Goal: Task Accomplishment & Management: Use online tool/utility

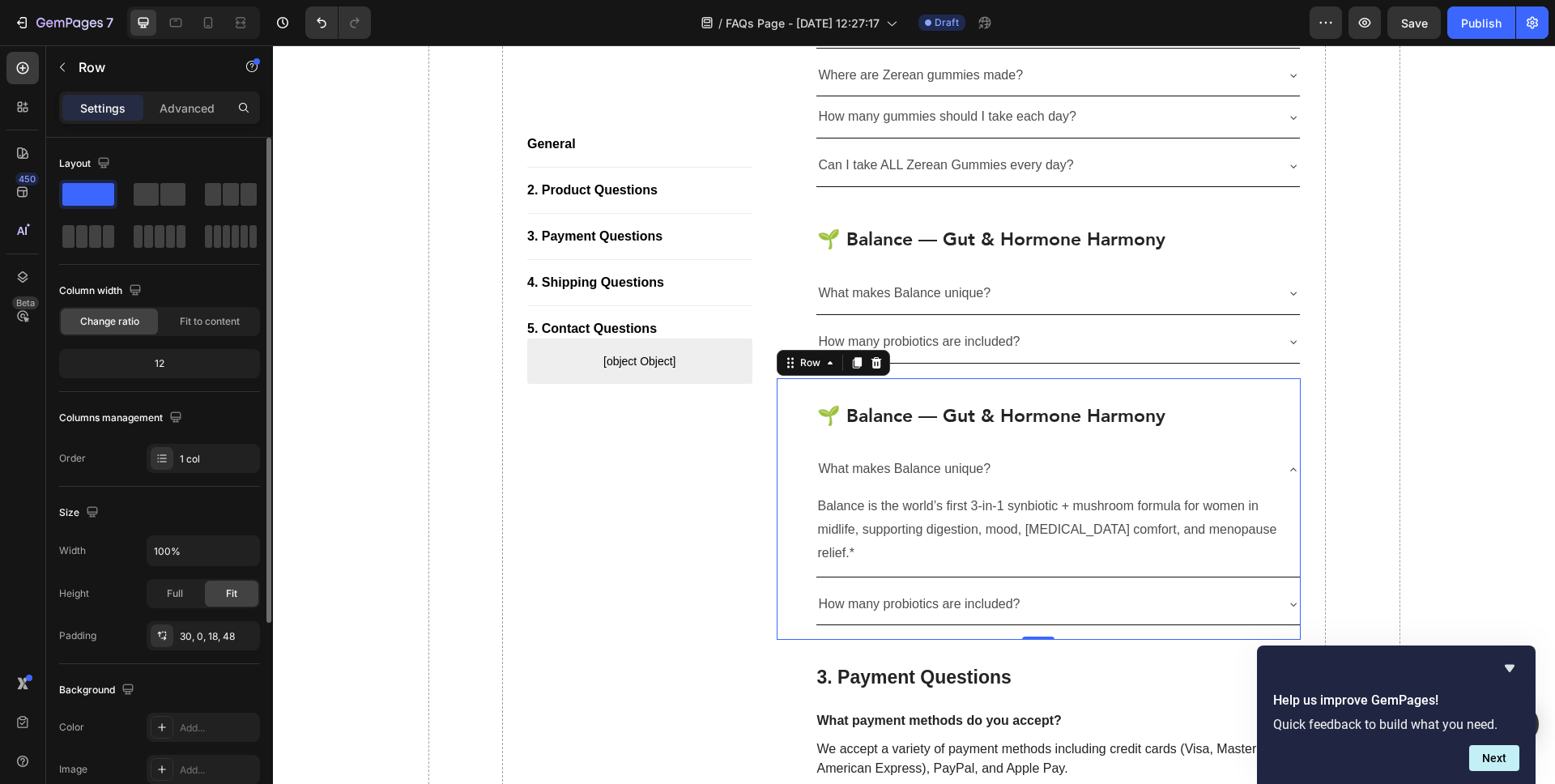
scroll to position [627, 0]
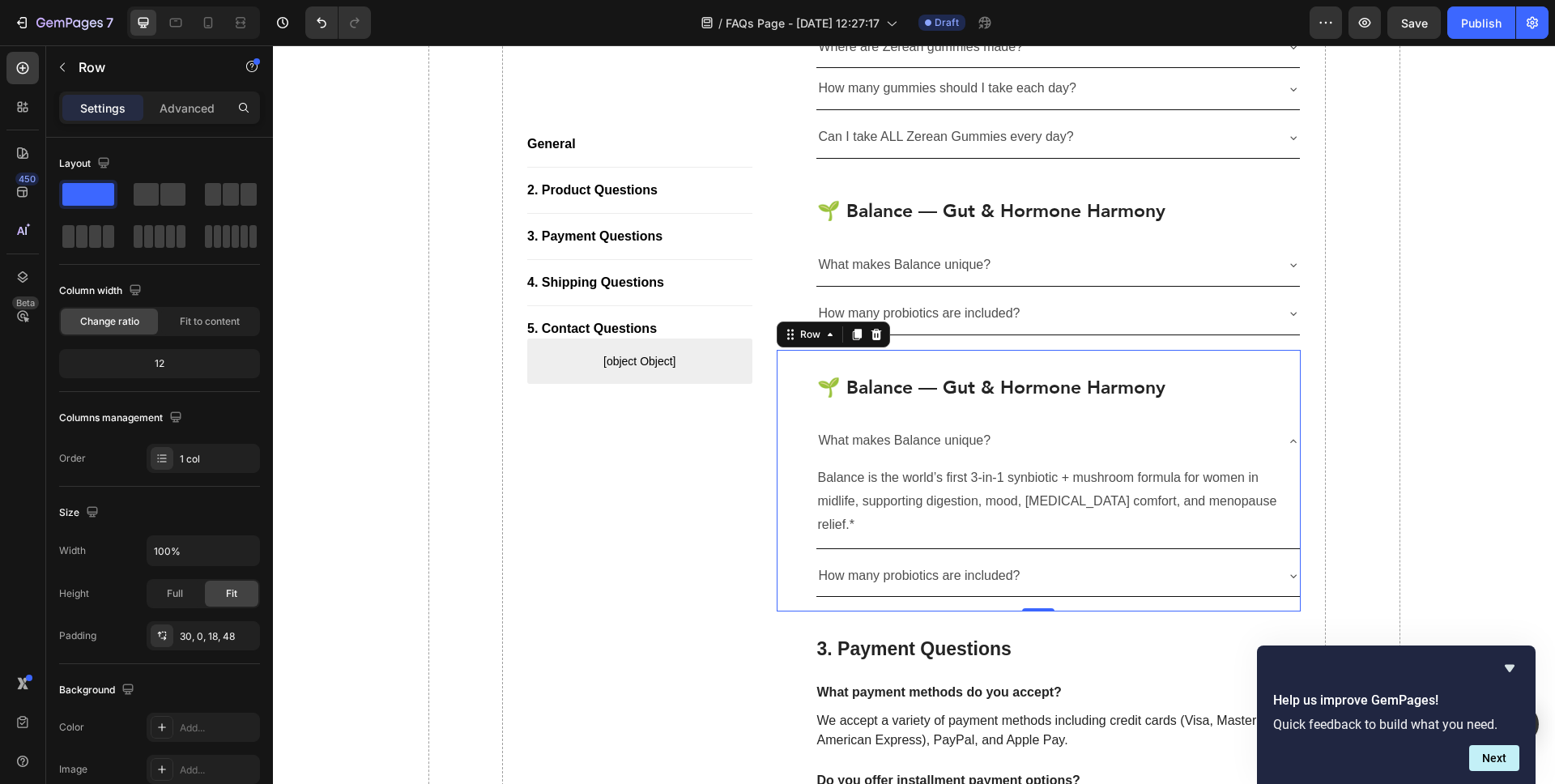
click at [970, 382] on h2 "🌱 Balance — Gut & Hormone Harmony" at bounding box center [1059, 387] width 486 height 27
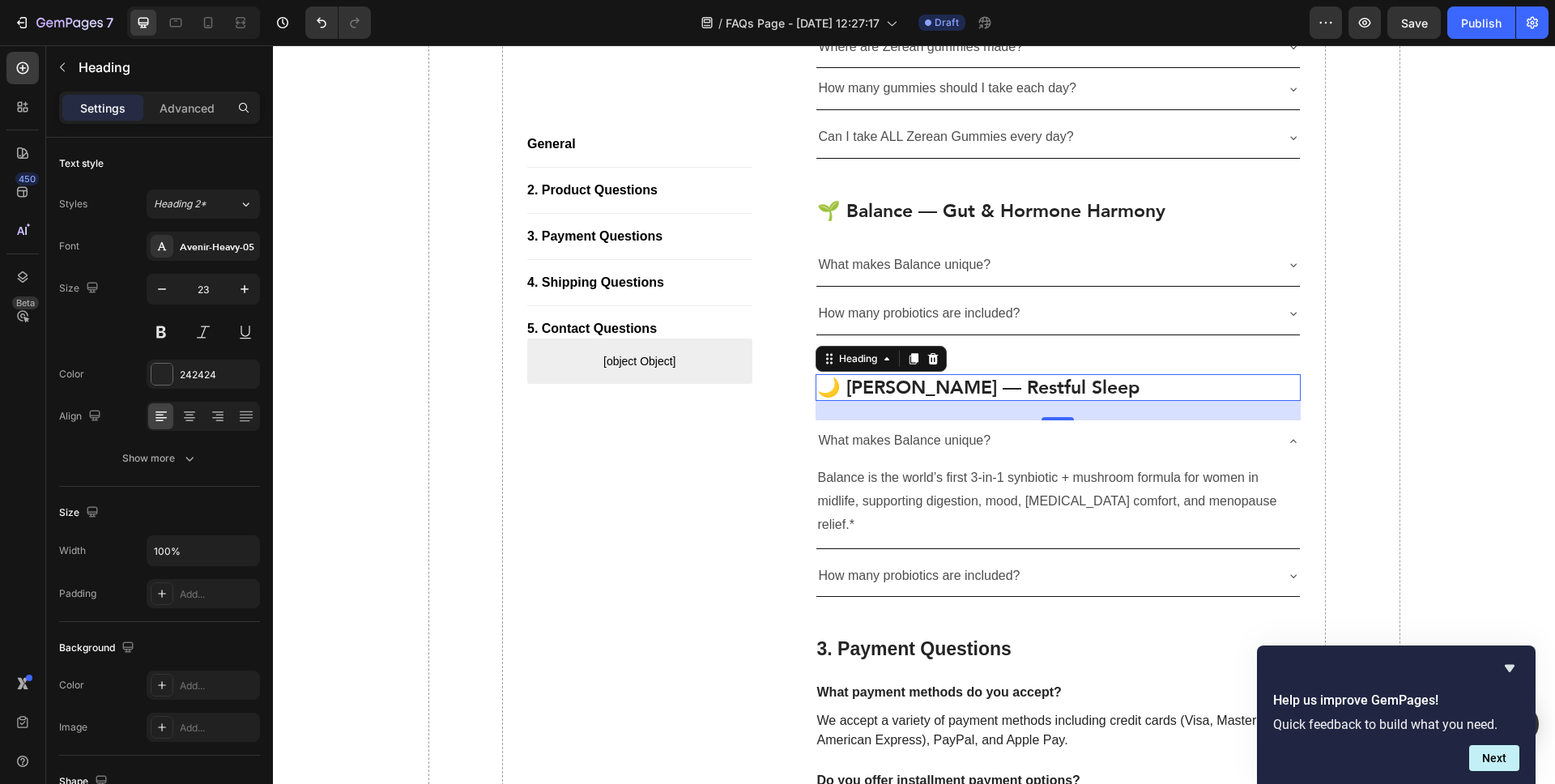
click at [943, 457] on div "What makes Balance unique?" at bounding box center [1059, 441] width 484 height 41
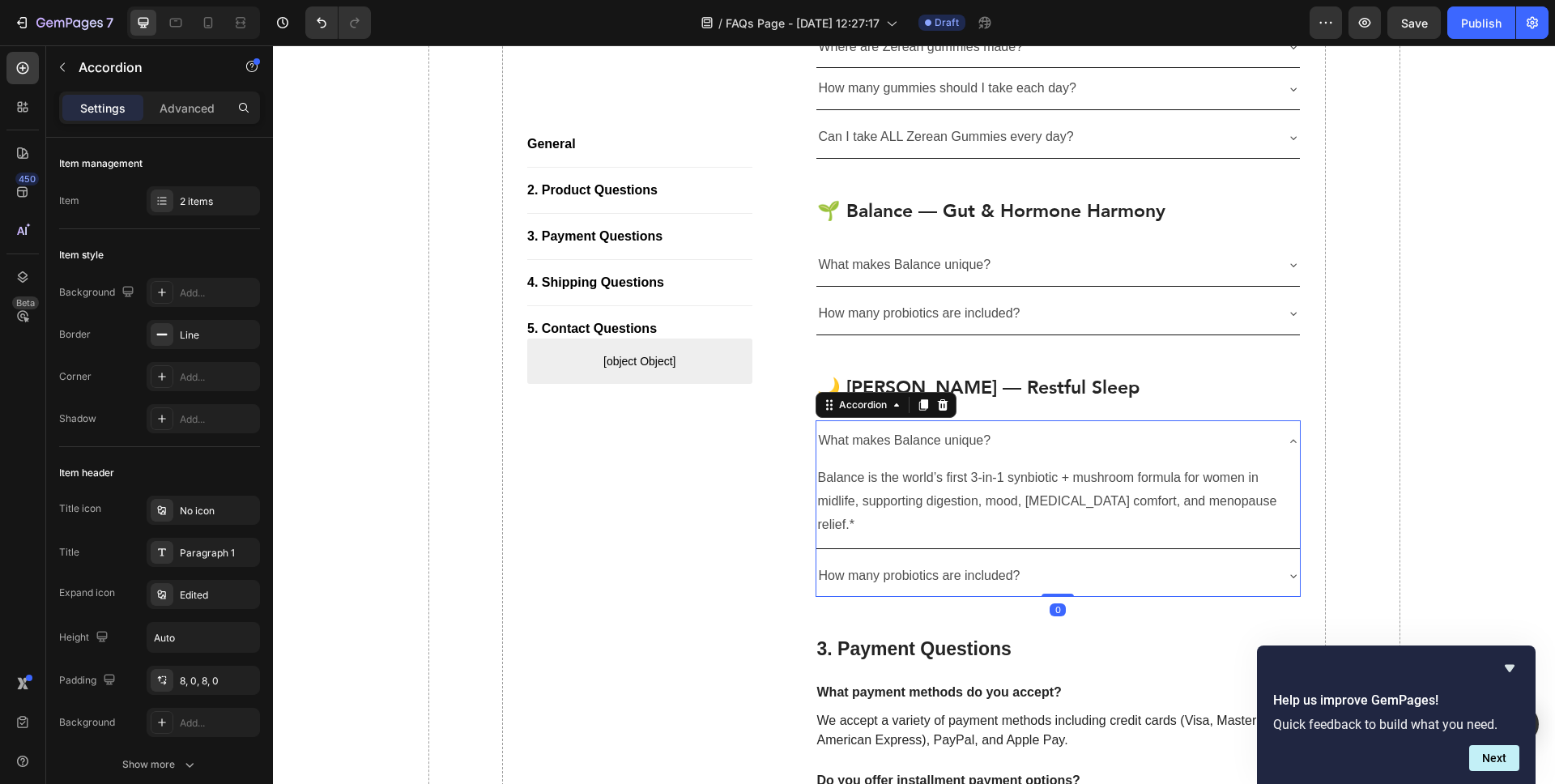
click at [943, 440] on p "What makes Balance unique?" at bounding box center [906, 441] width 172 height 24
click at [913, 502] on p "Balance is the world’s first 3-in-1 synbiotic + mushroom formula for women in m…" at bounding box center [1059, 501] width 481 height 70
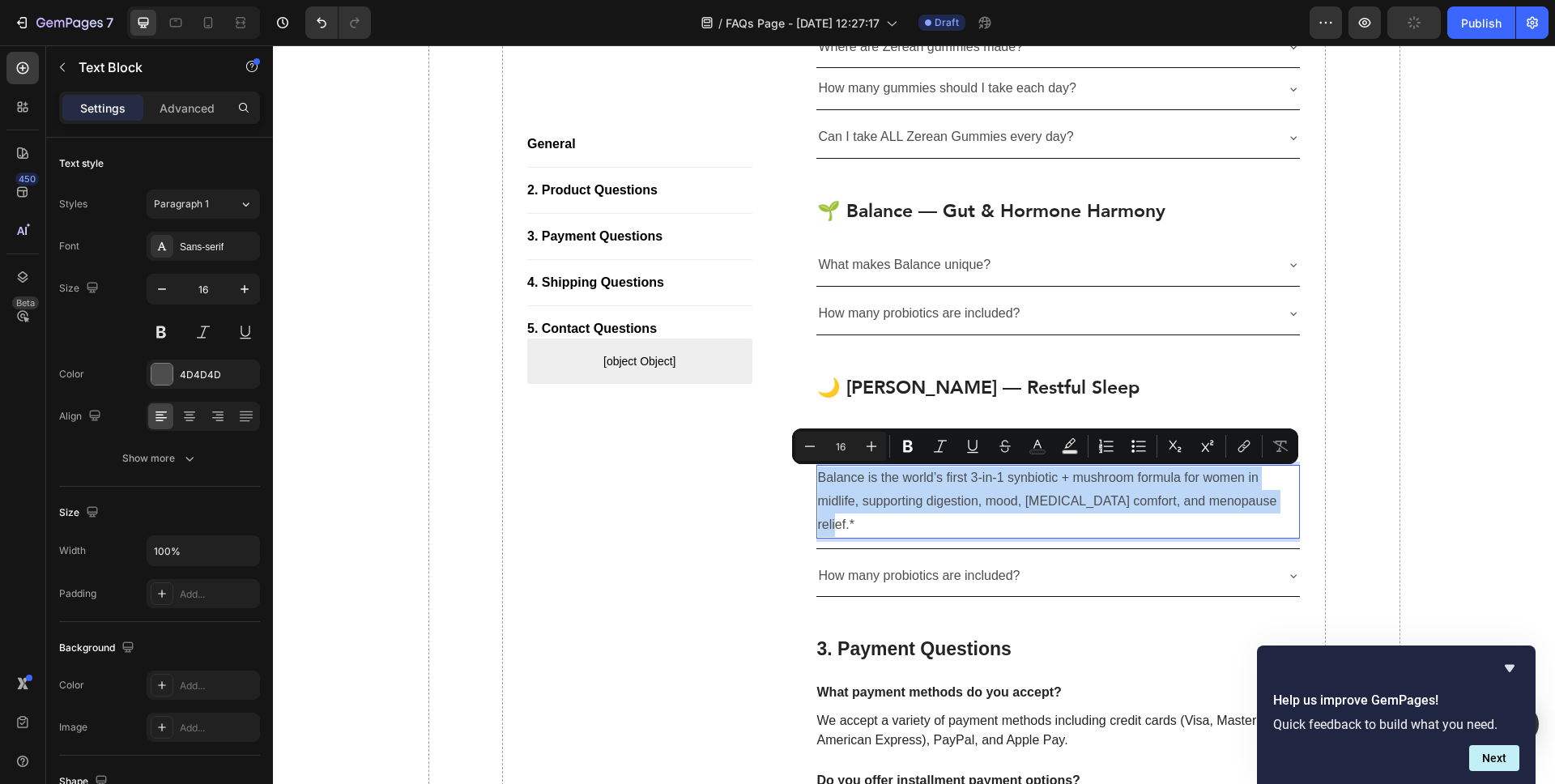
click at [918, 499] on p "Balance is the world’s first 3-in-1 synbiotic + mushroom formula for women in m…" at bounding box center [1059, 501] width 481 height 70
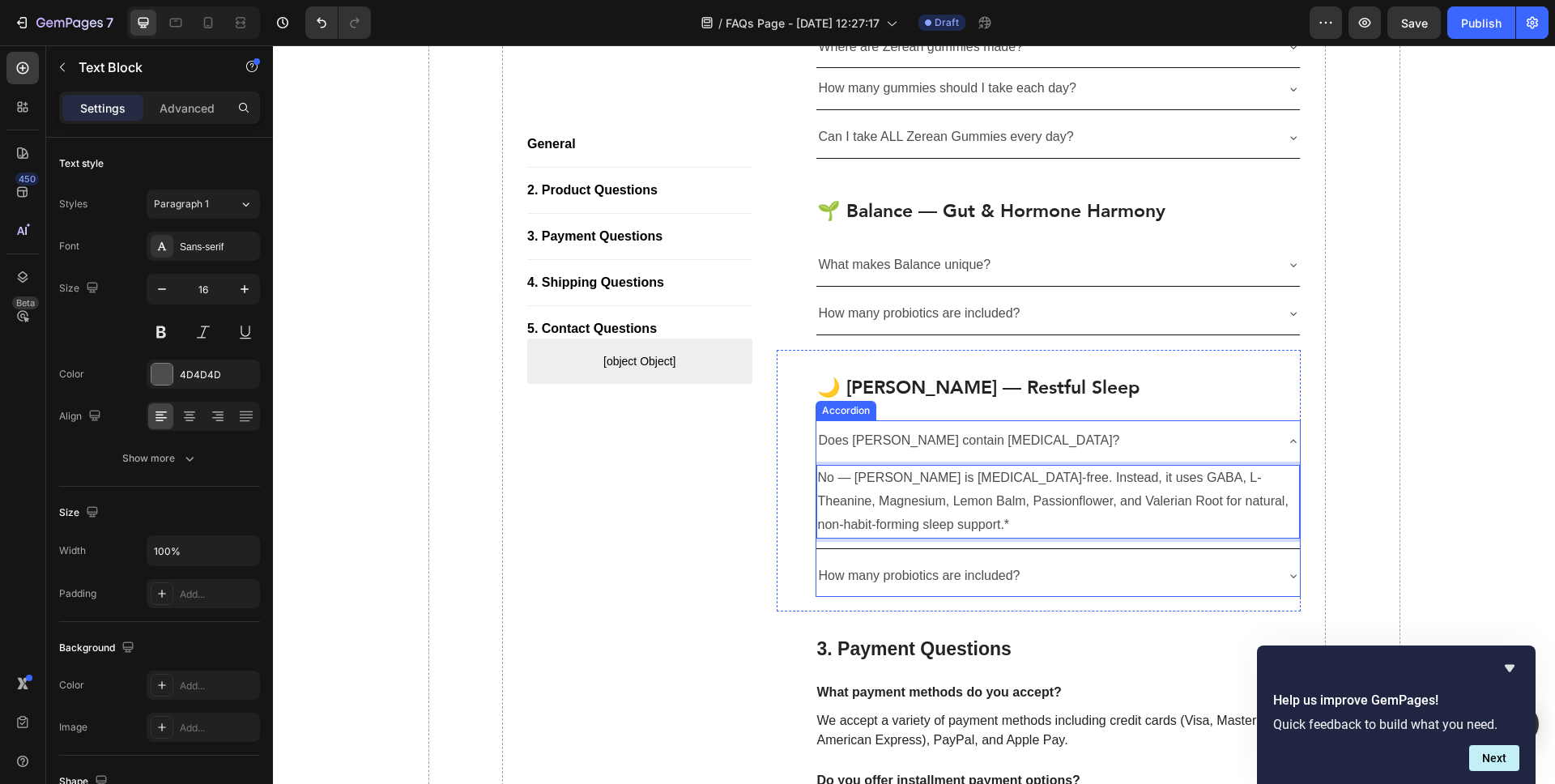
click at [892, 578] on p "How many probiotics are included?" at bounding box center [920, 576] width 202 height 24
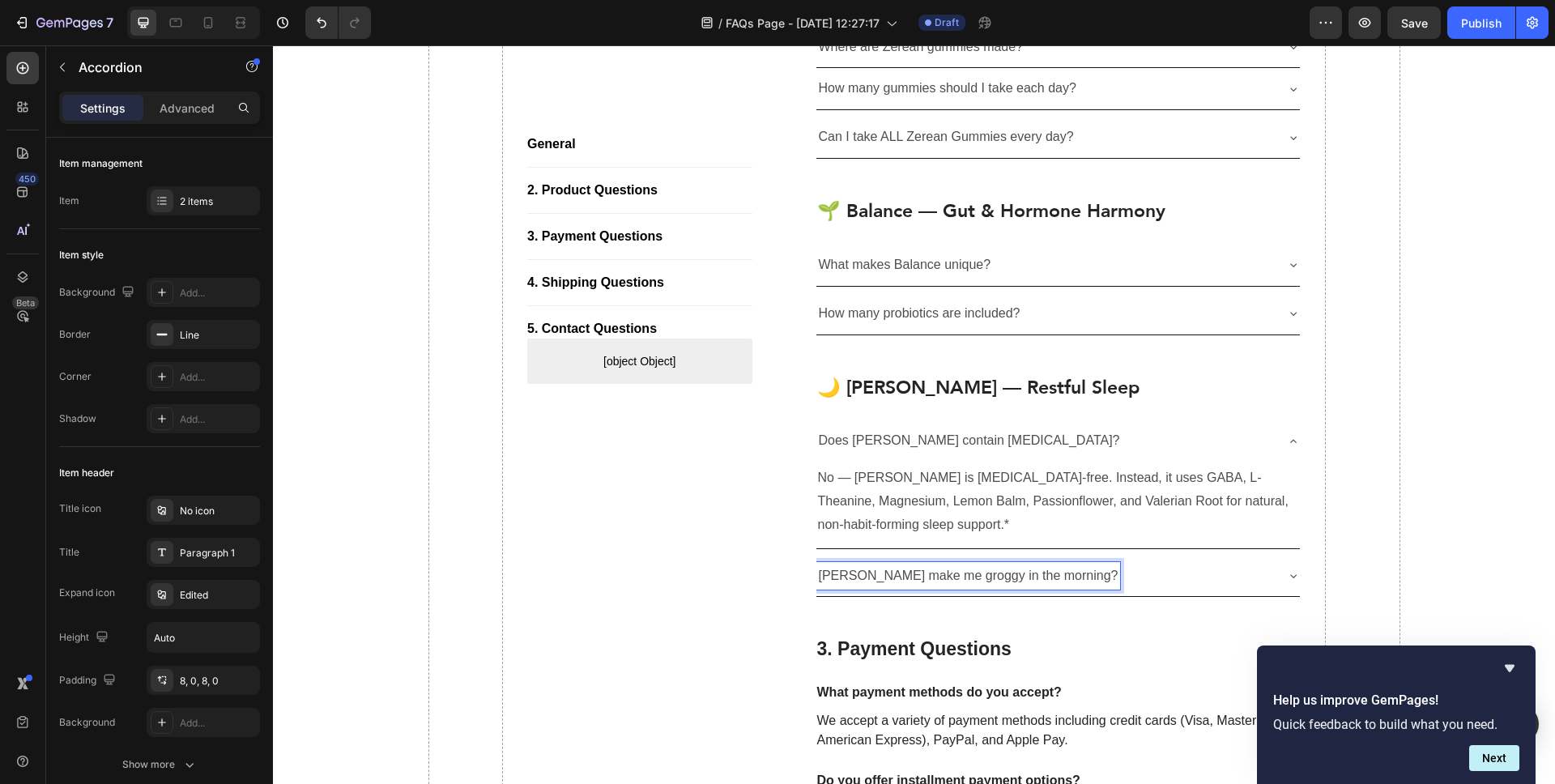
click at [1287, 577] on icon at bounding box center [1294, 575] width 13 height 13
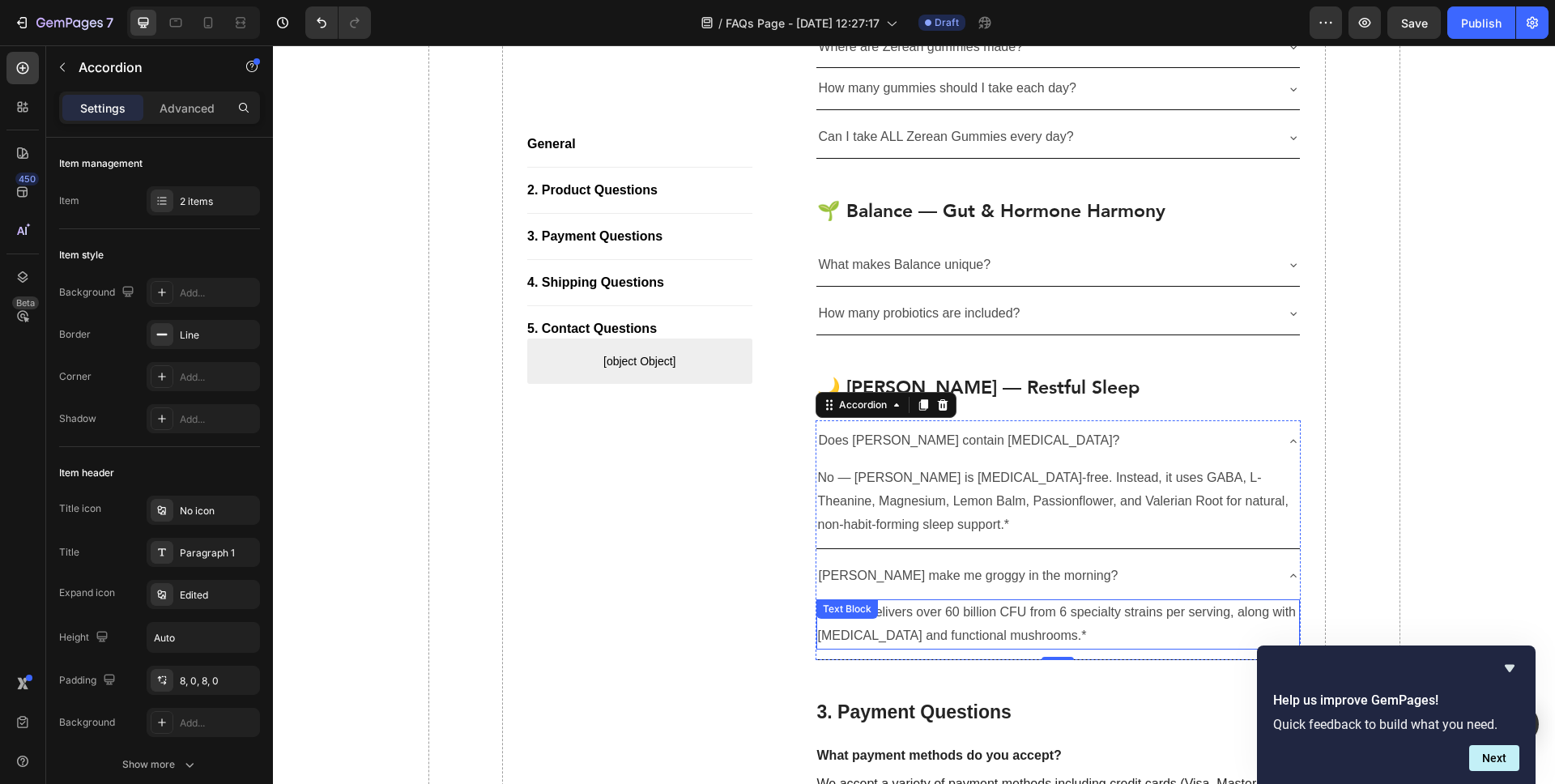
click at [906, 648] on div "Balance delivers over 60 billion CFU from 6 specialty strains per serving, alon…" at bounding box center [1059, 624] width 484 height 50
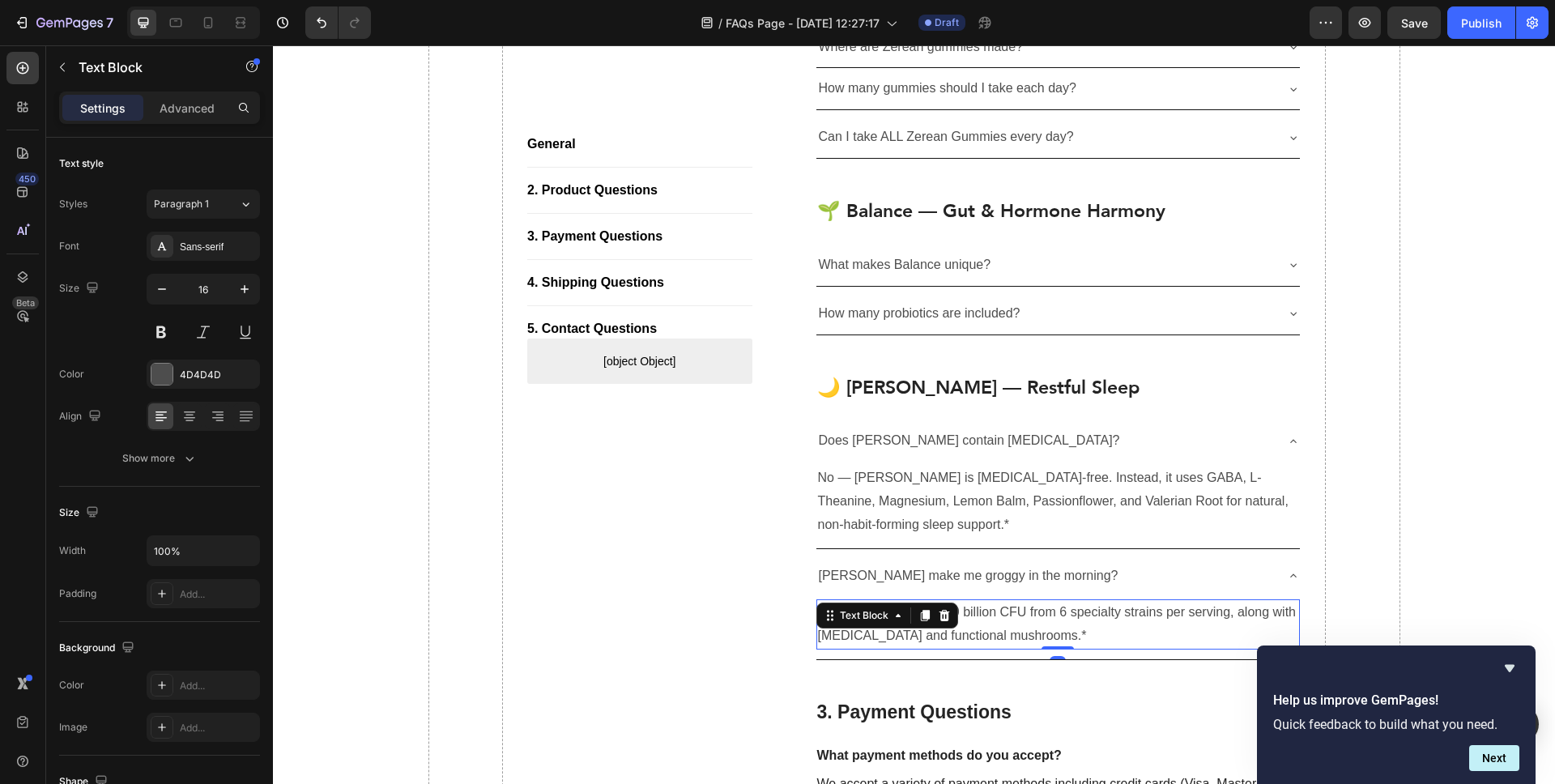
click at [906, 648] on div "Balance delivers over 60 billion CFU from 6 specialty strains per serving, alon…" at bounding box center [1059, 624] width 484 height 50
click at [929, 623] on p "Balance delivers over 60 billion CFU from 6 specialty strains per serving, alon…" at bounding box center [1059, 624] width 481 height 47
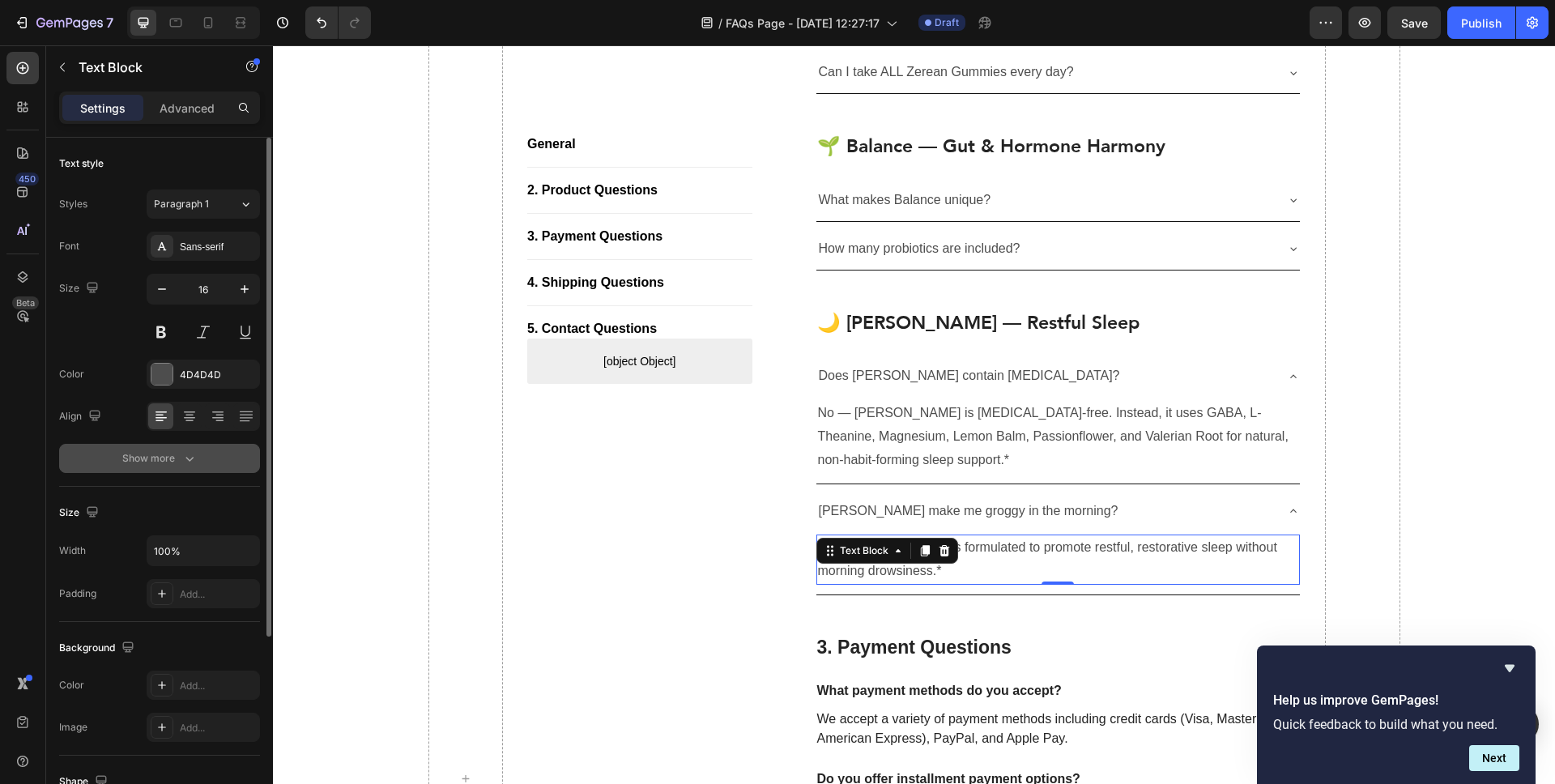
scroll to position [696, 0]
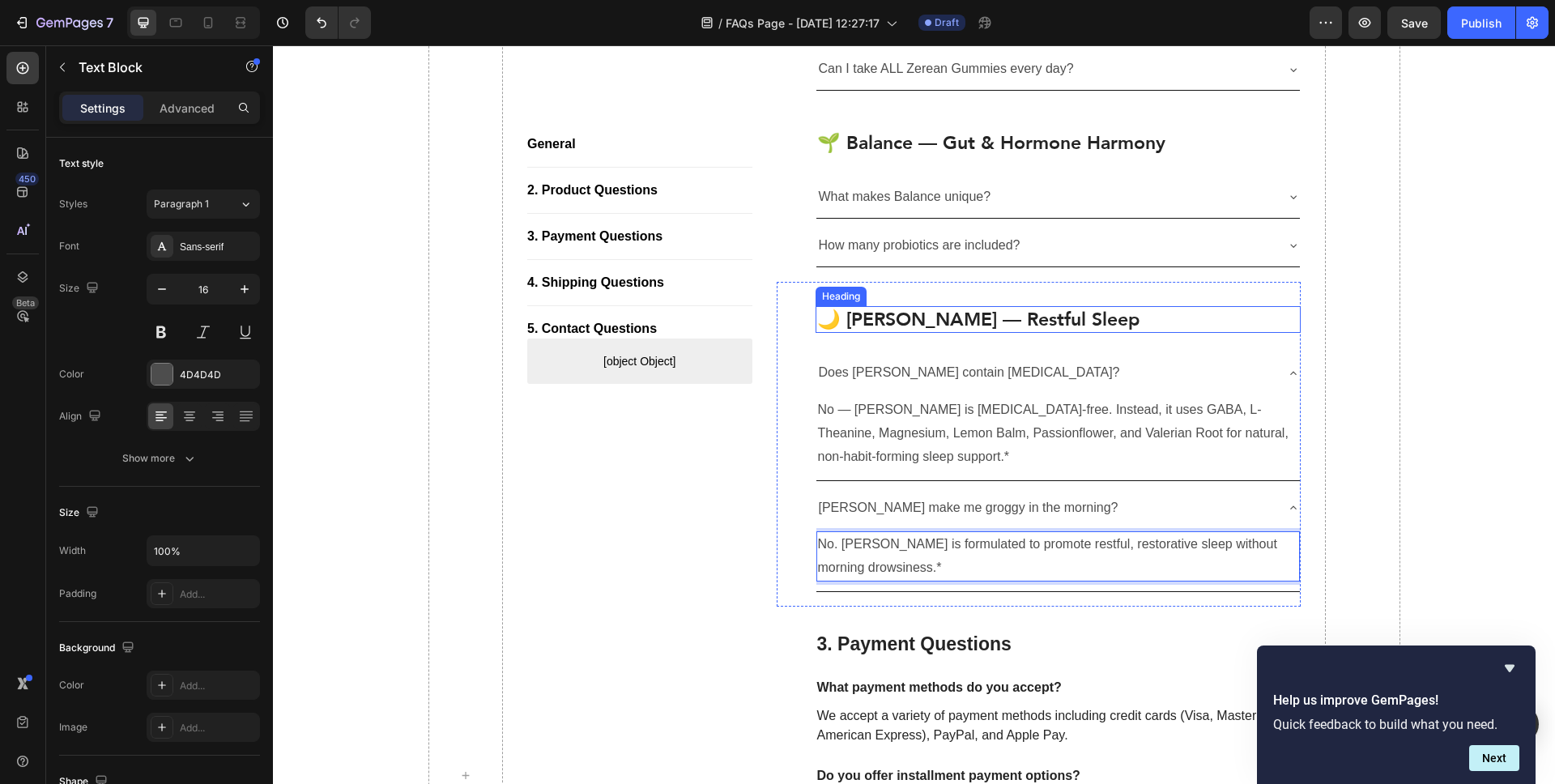
click at [906, 319] on p "🌙 [PERSON_NAME] — Restful Sleep" at bounding box center [1059, 320] width 483 height 25
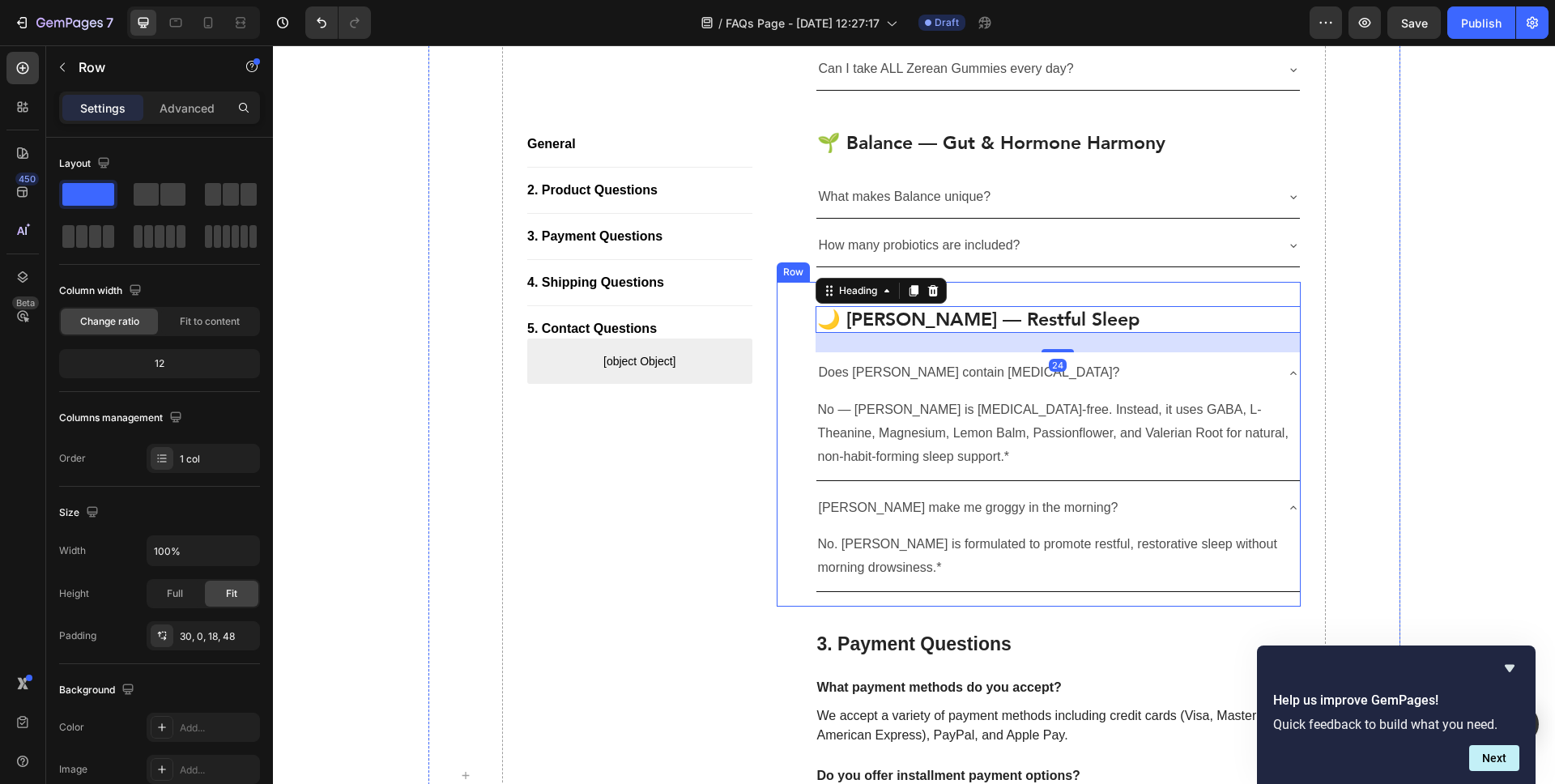
click at [801, 338] on div "🌙 Luna — Restful Sleep Heading 24 Does Luna contain melatonin? No — Luna is mel…" at bounding box center [1039, 443] width 524 height 325
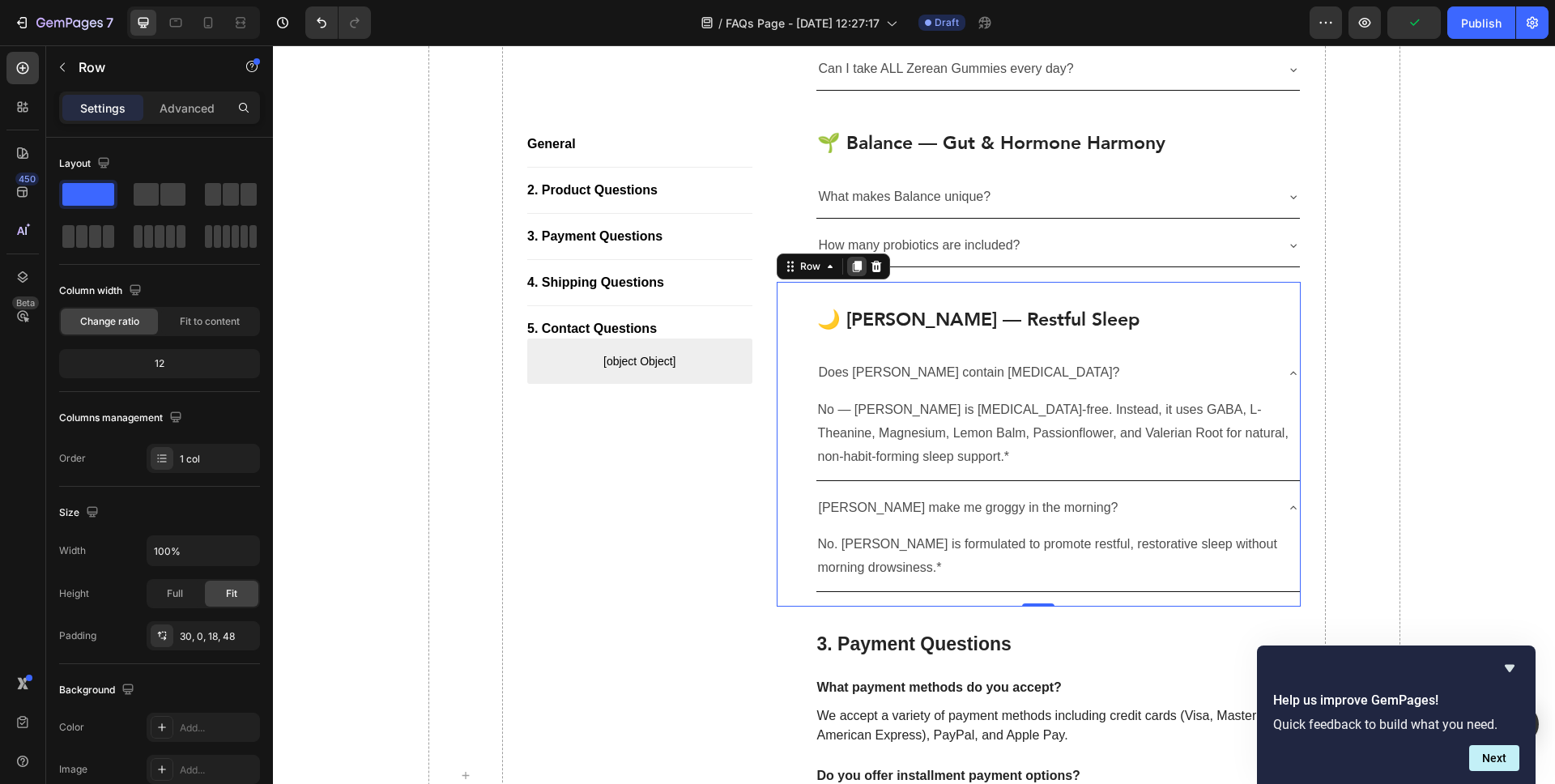
click at [850, 267] on icon at bounding box center [856, 266] width 13 height 13
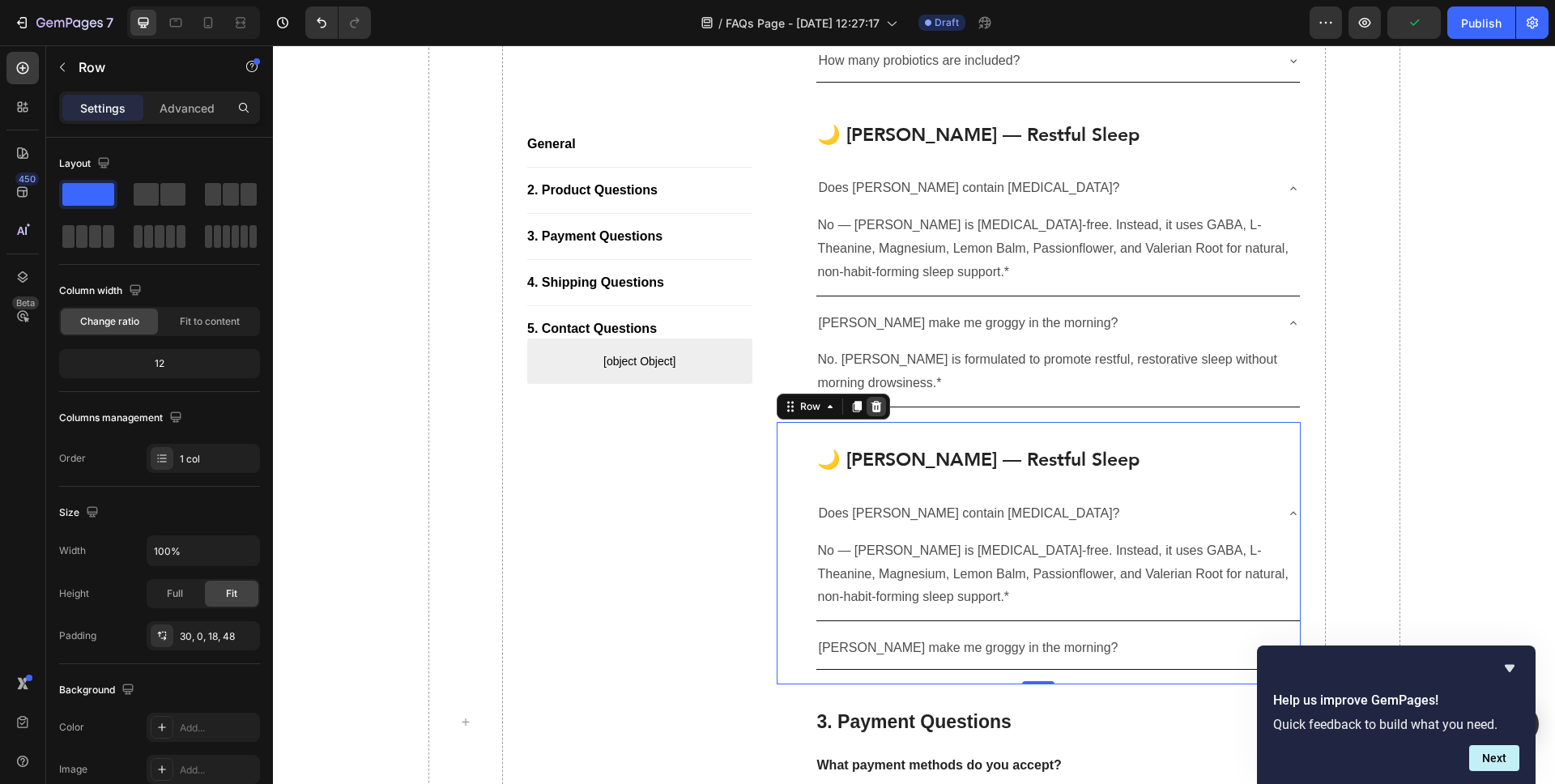
scroll to position [881, 0]
click at [968, 458] on h2 "🌙 [PERSON_NAME] — Restful Sleep" at bounding box center [1059, 458] width 486 height 27
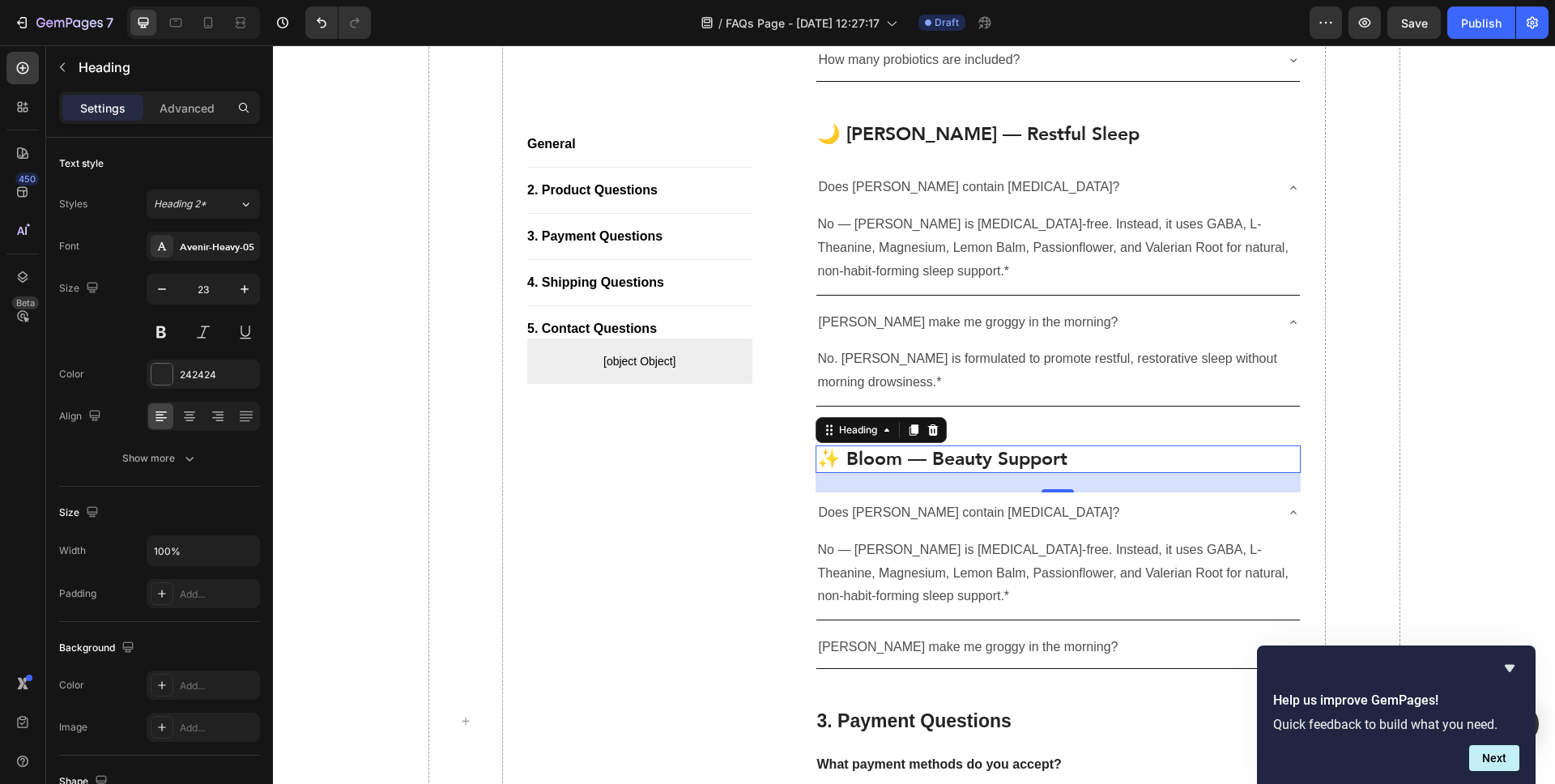
click at [975, 517] on p "Does [PERSON_NAME] contain [MEDICAL_DATA]?" at bounding box center [970, 513] width 301 height 24
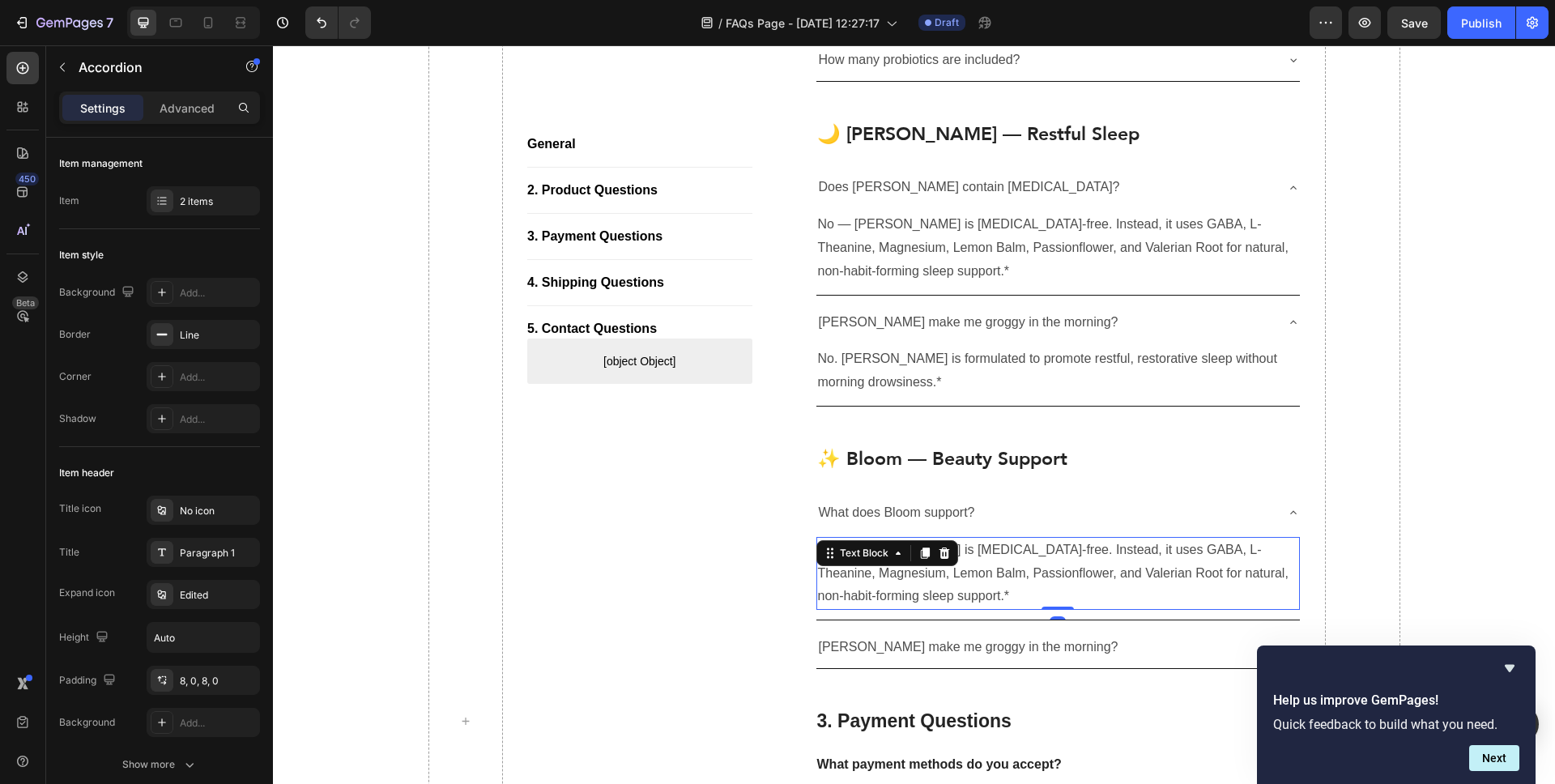
click at [906, 555] on div "No — Luna is melatonin-free. Instead, it uses GABA, L-Theanine, Magnesium, Lemo…" at bounding box center [1059, 573] width 484 height 73
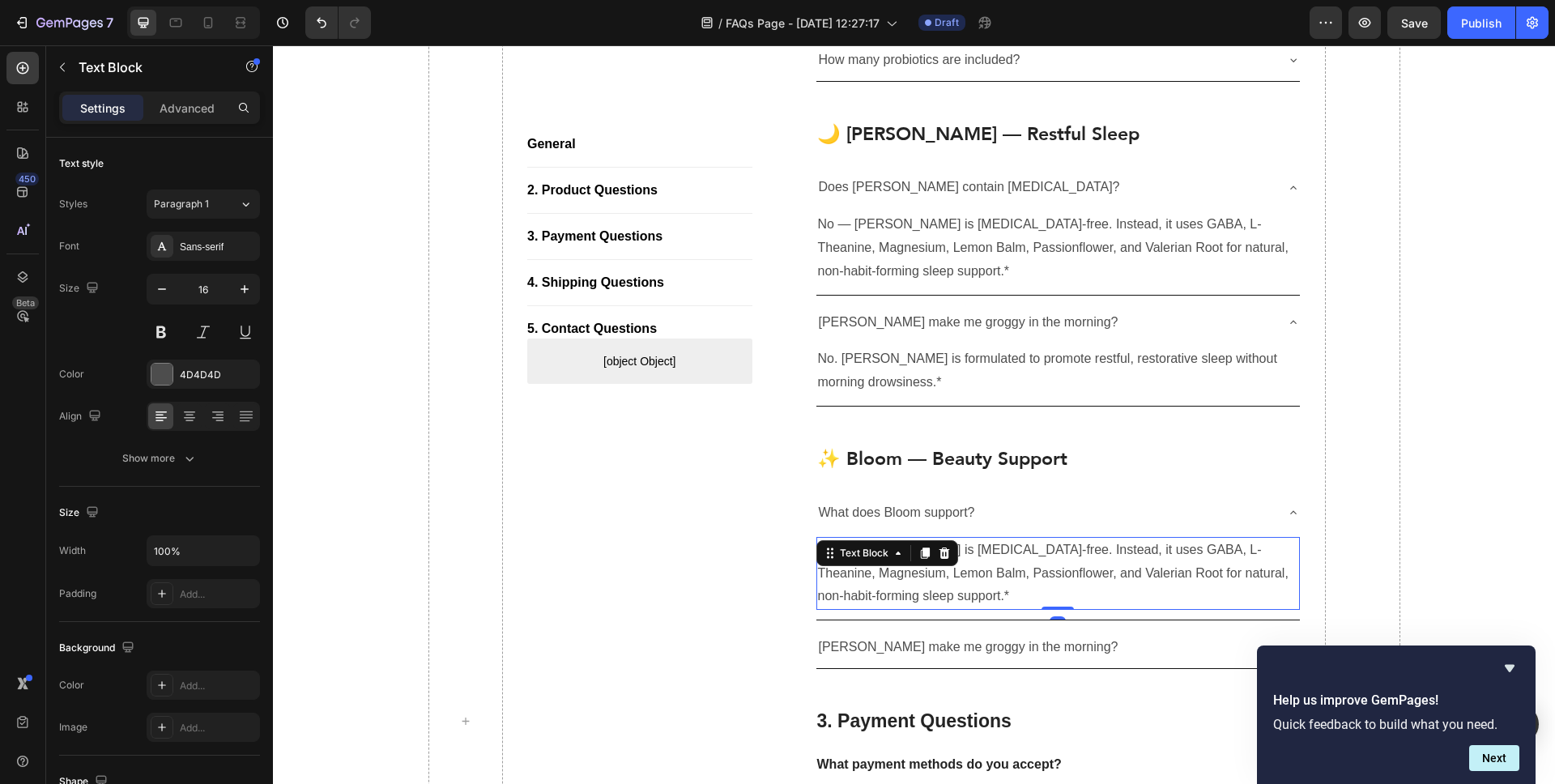
click at [906, 555] on div "Text Block" at bounding box center [863, 553] width 87 height 19
click at [1001, 575] on p "No — [PERSON_NAME] is [MEDICAL_DATA]-free. Instead, it uses GABA, L-Theanine, M…" at bounding box center [1059, 573] width 481 height 70
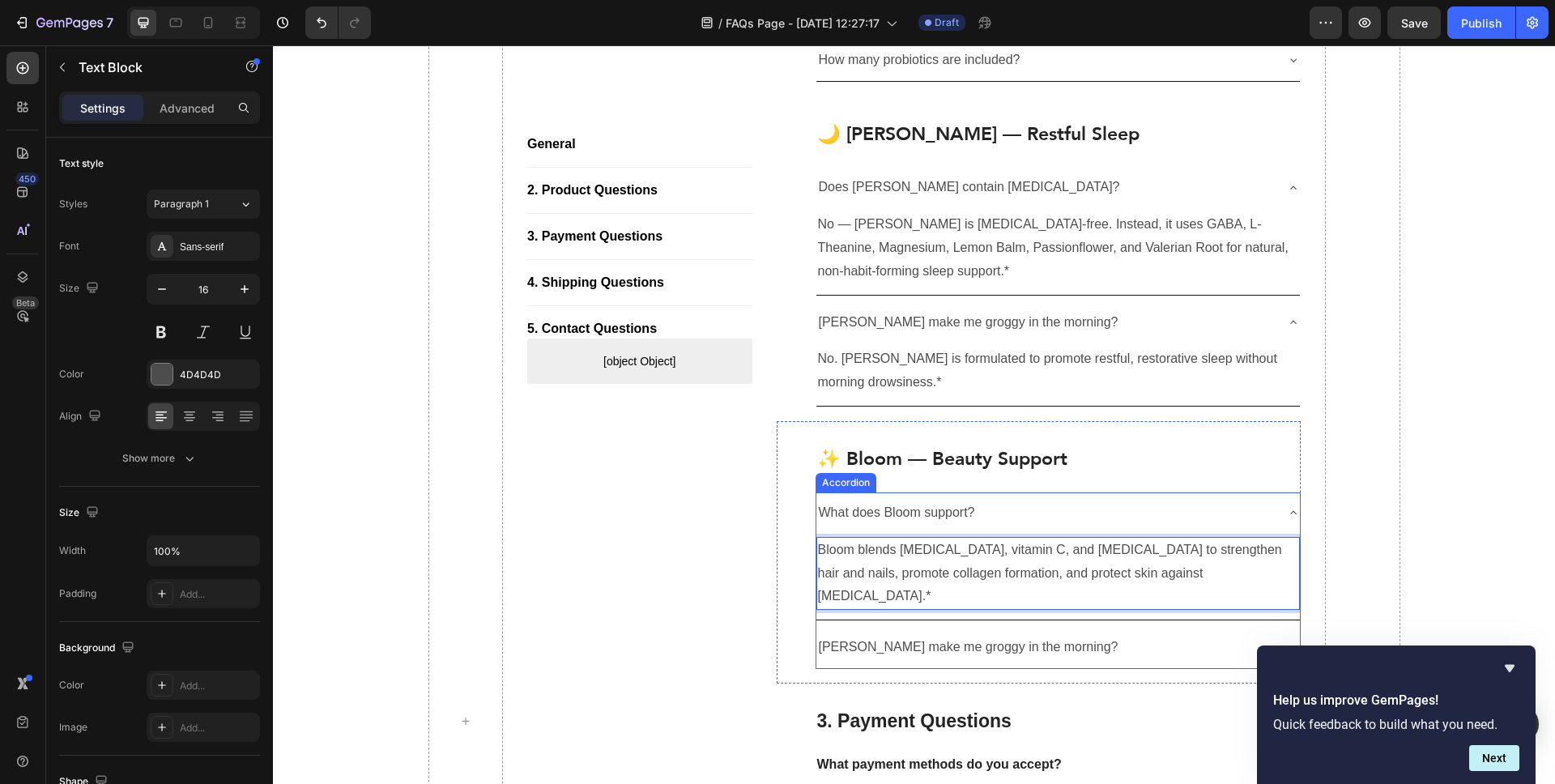
click at [971, 636] on p "[PERSON_NAME] make me groggy in the morning?" at bounding box center [969, 648] width 300 height 24
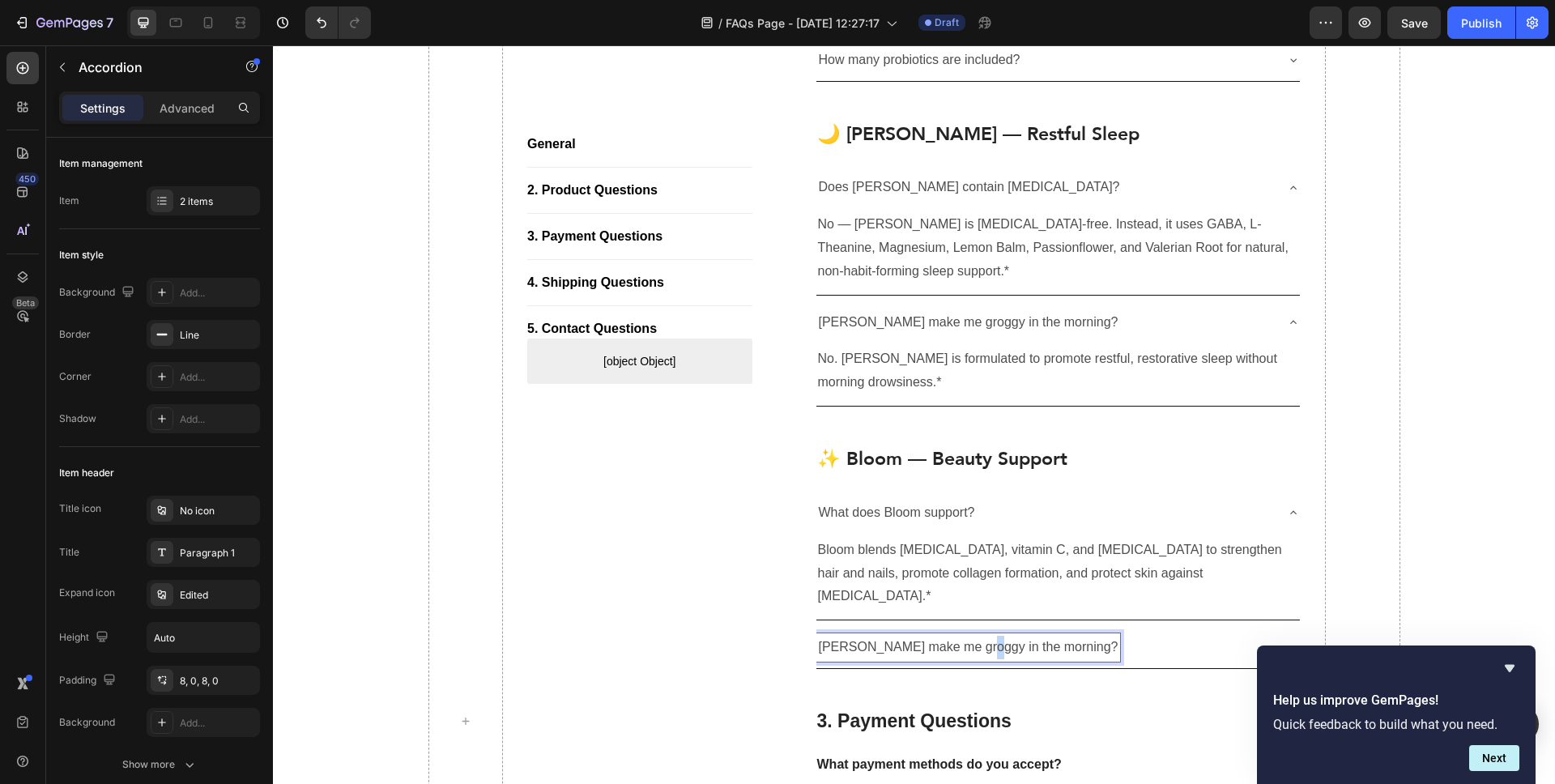
click at [971, 636] on p "[PERSON_NAME] make me groggy in the morning?" at bounding box center [969, 648] width 300 height 24
click at [1267, 634] on div "When will I see results?" at bounding box center [1045, 648] width 458 height 28
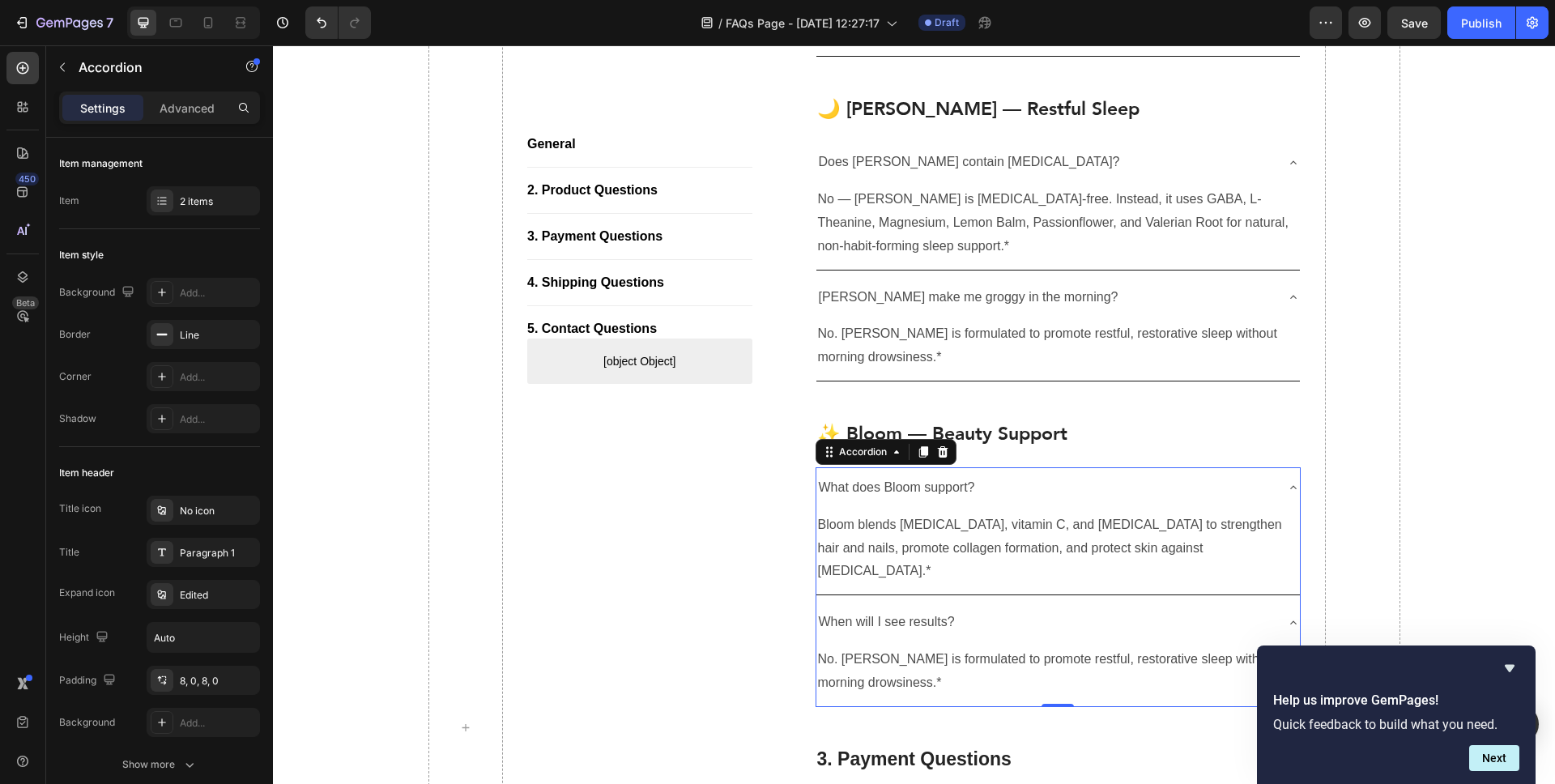
scroll to position [912, 0]
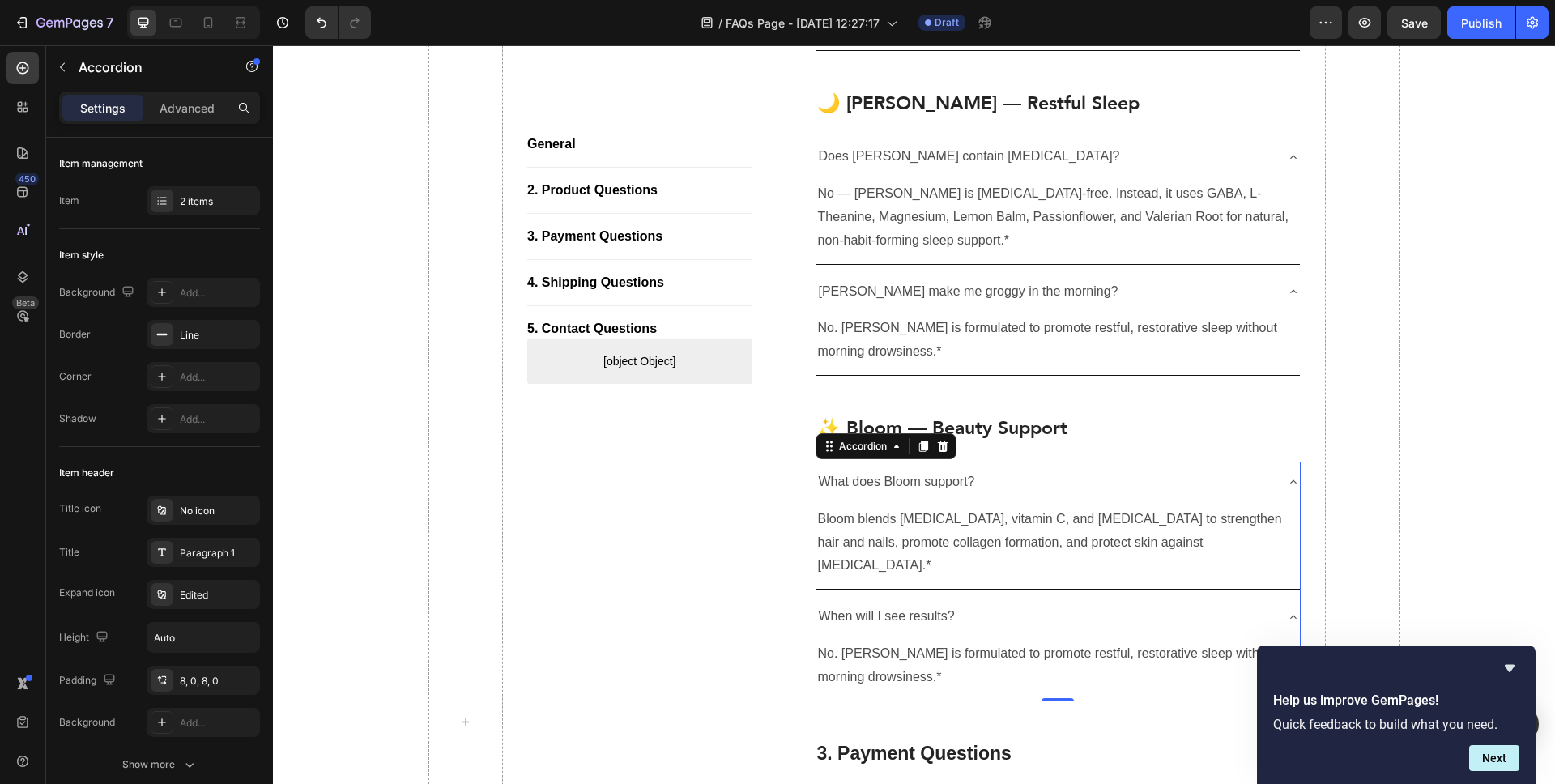
click at [864, 642] on div "No. Luna is formulated to promote restful, restorative sleep without morning dr…" at bounding box center [1059, 665] width 484 height 50
click at [864, 641] on div "Text Block" at bounding box center [848, 631] width 63 height 19
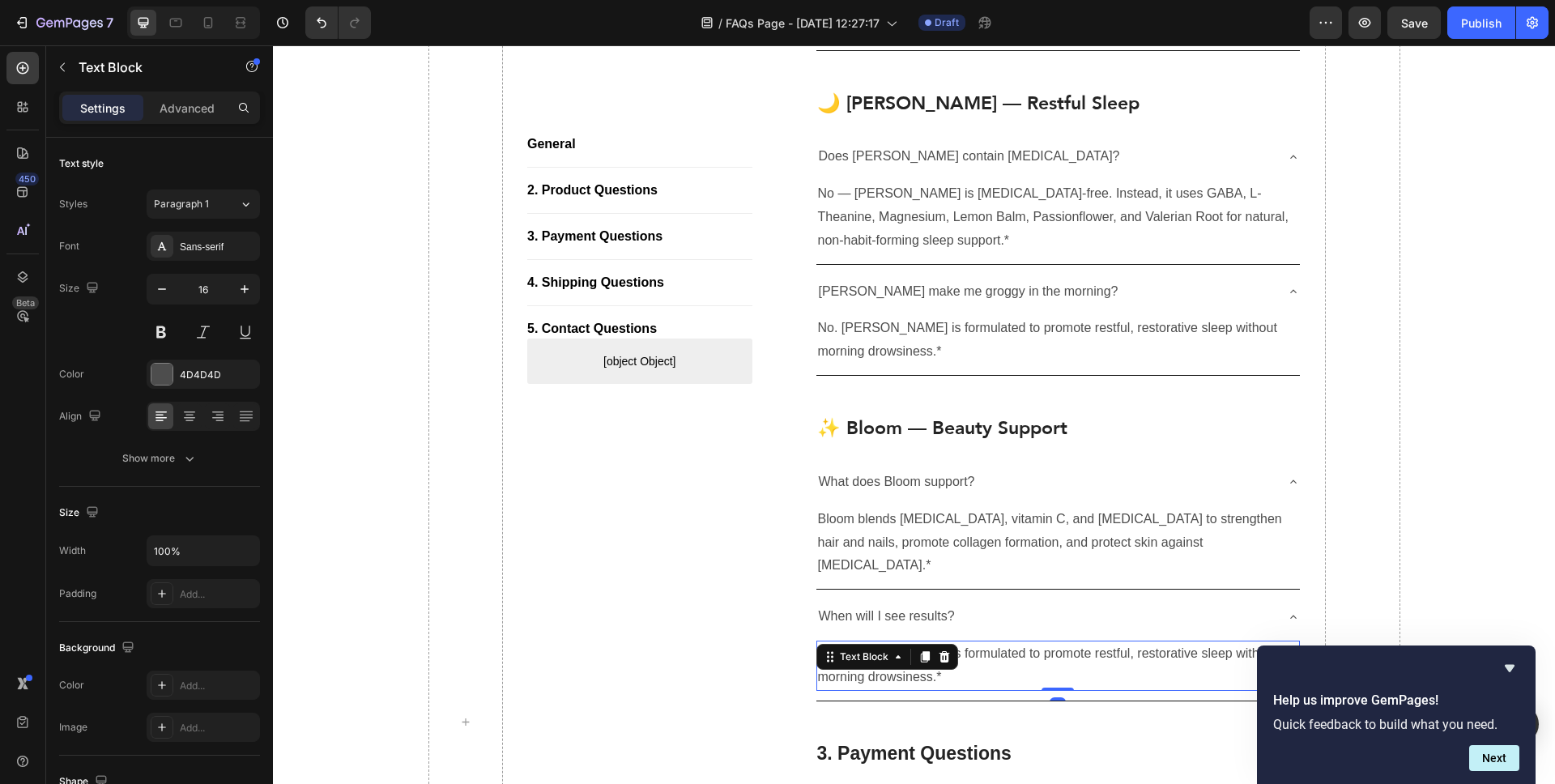
click at [883, 652] on p "No. [PERSON_NAME] is formulated to promote restful, restorative sleep without m…" at bounding box center [1059, 665] width 481 height 47
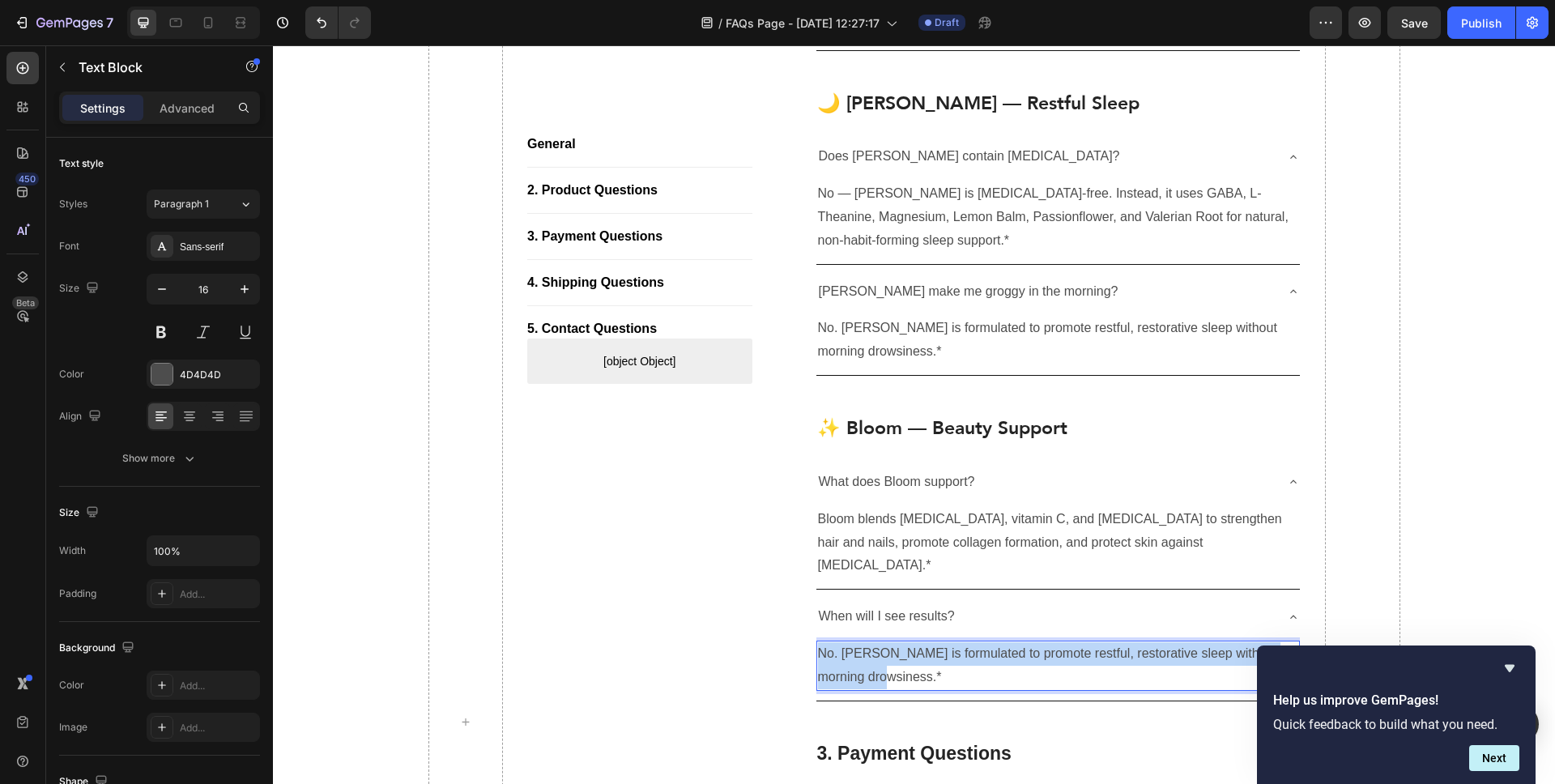
click at [883, 652] on p "No. [PERSON_NAME] is formulated to promote restful, restorative sleep without m…" at bounding box center [1059, 665] width 481 height 47
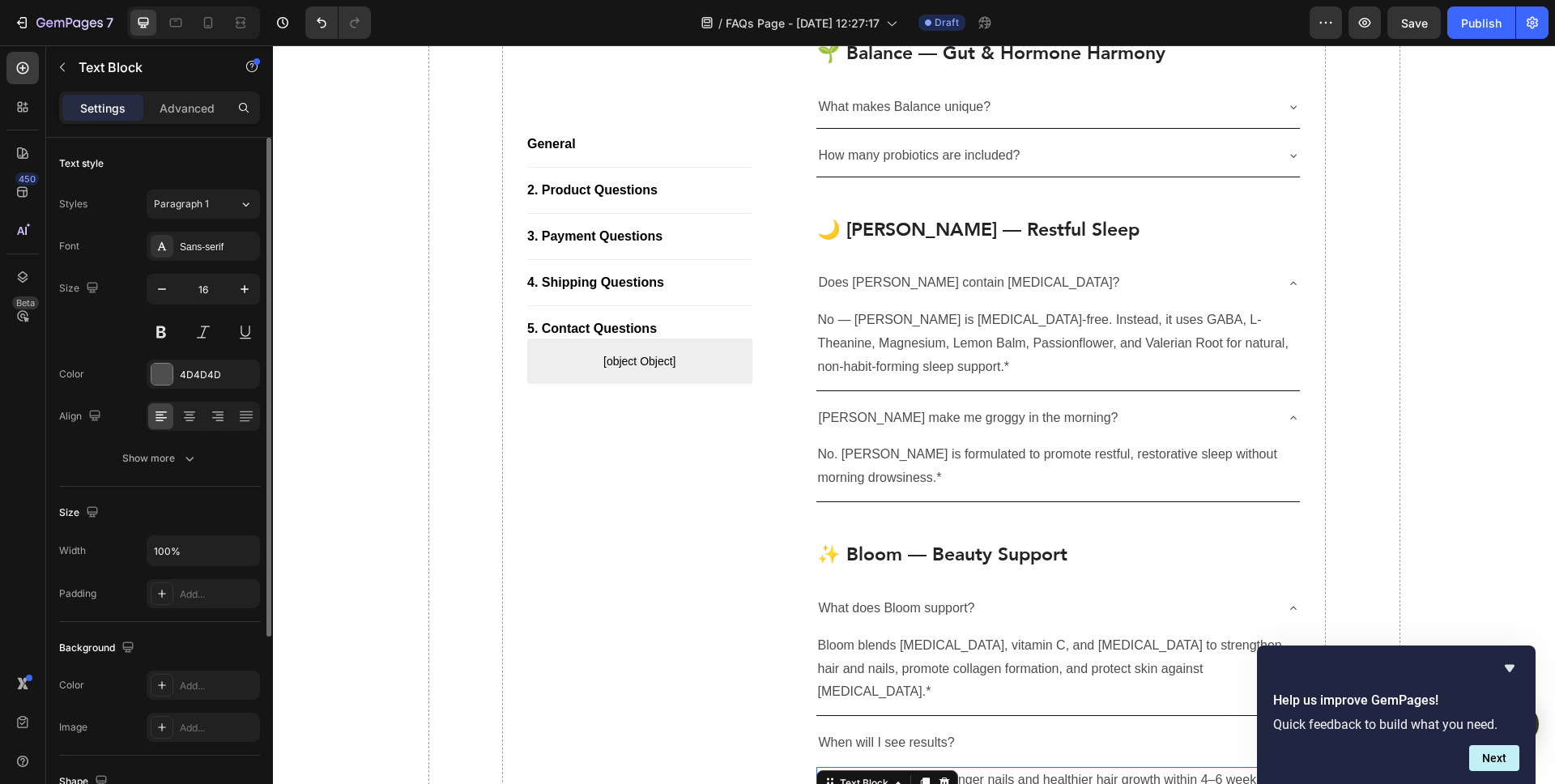
scroll to position [773, 0]
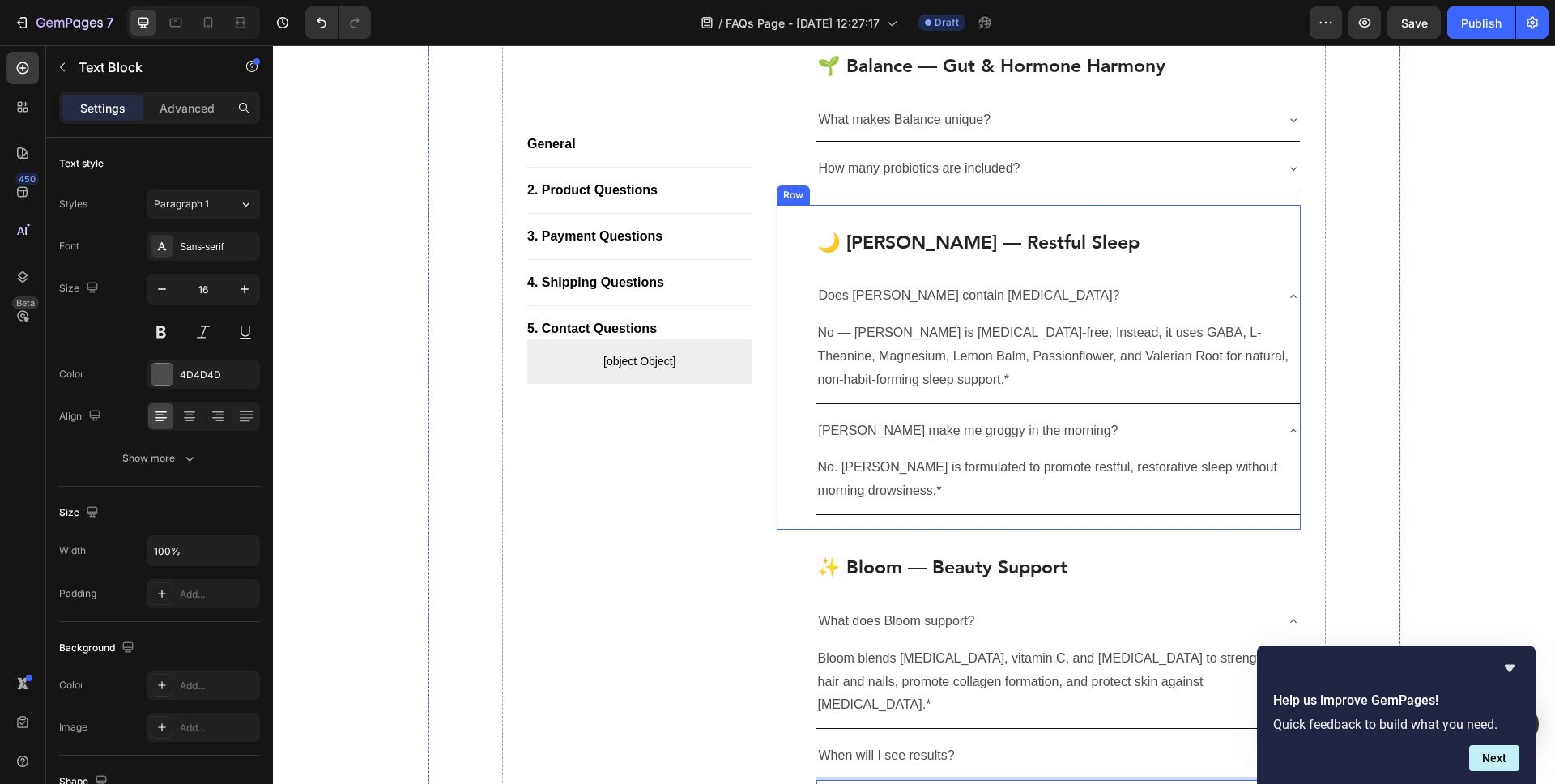
click at [803, 237] on div "🌙 Luna — Restful Sleep Heading Does Luna contain melatonin? No — Luna is melato…" at bounding box center [1039, 367] width 524 height 325
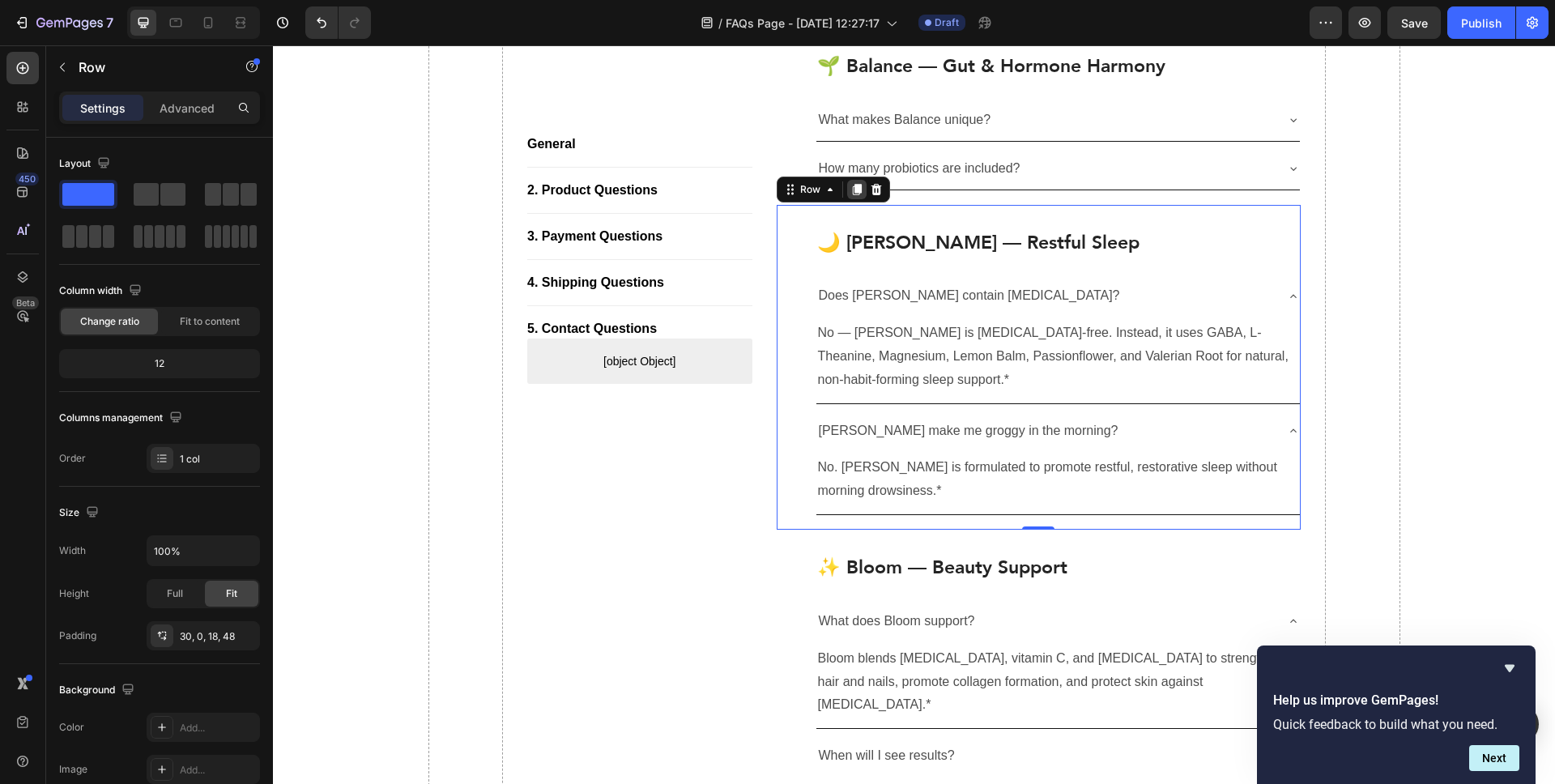
click at [857, 188] on icon at bounding box center [856, 189] width 9 height 11
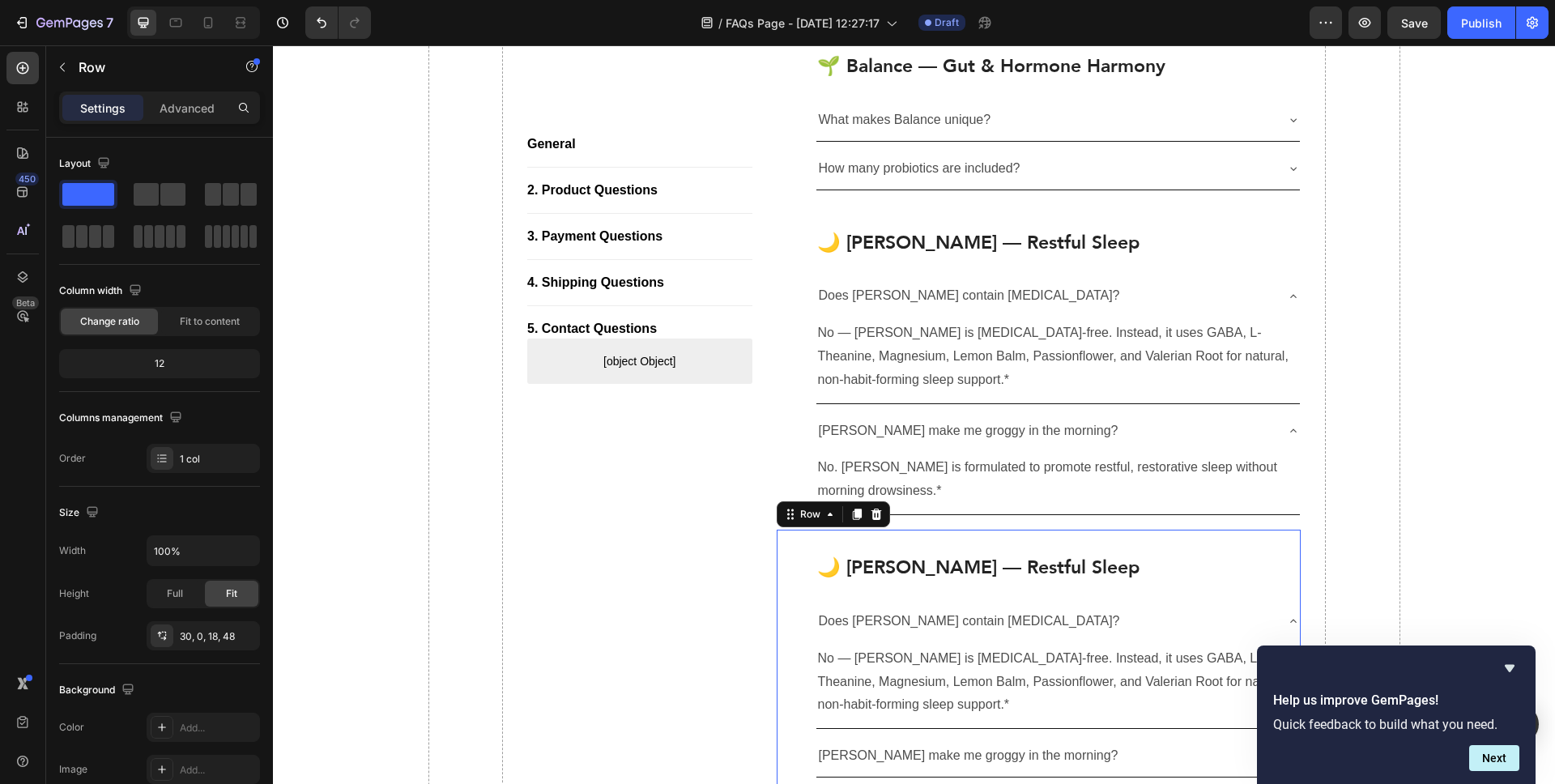
click at [926, 557] on h2 "🌙 [PERSON_NAME] — Restful Sleep" at bounding box center [1059, 568] width 486 height 27
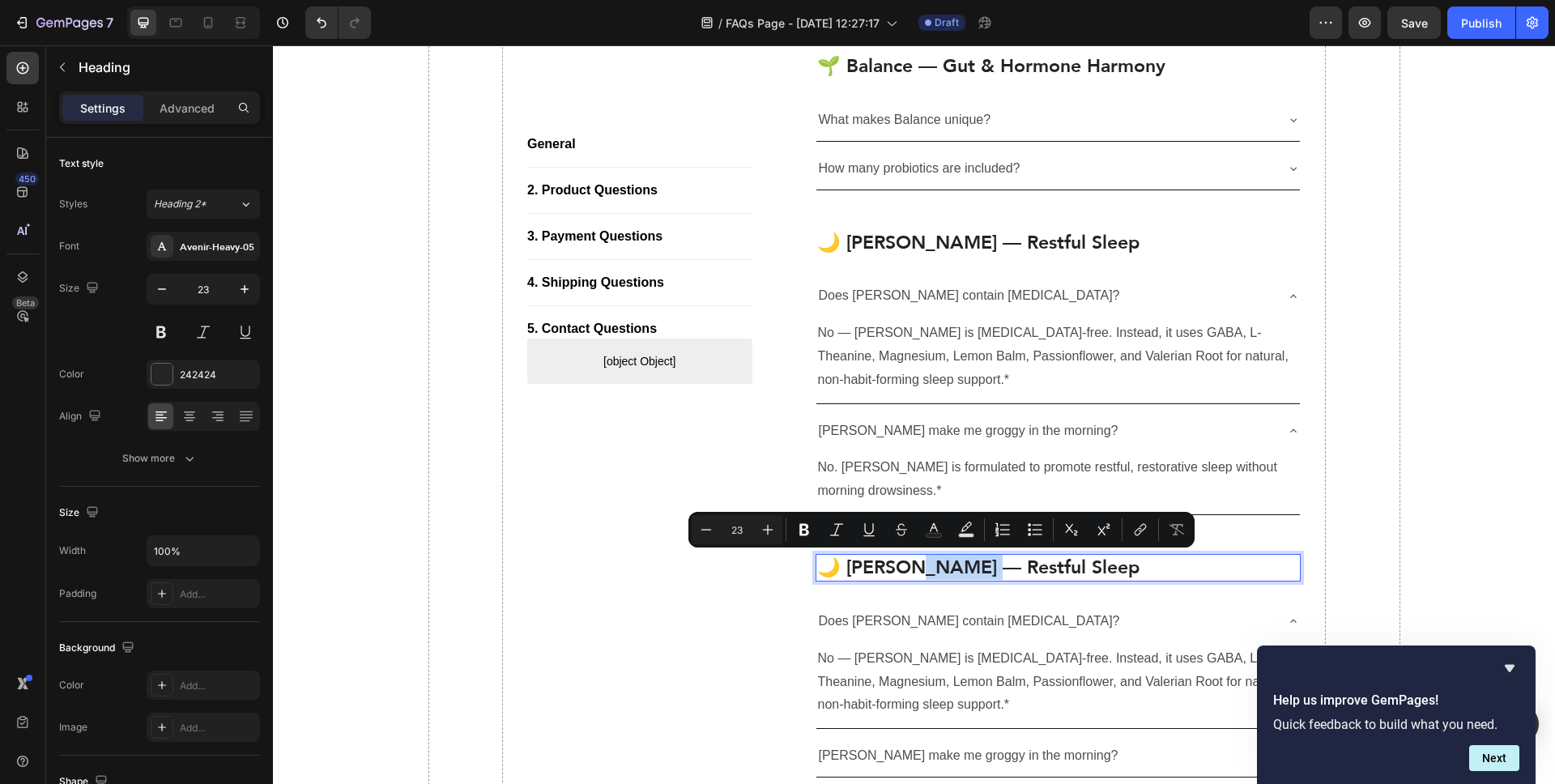
click at [927, 566] on p "🌙 [PERSON_NAME] — Restful Sleep" at bounding box center [1059, 568] width 483 height 25
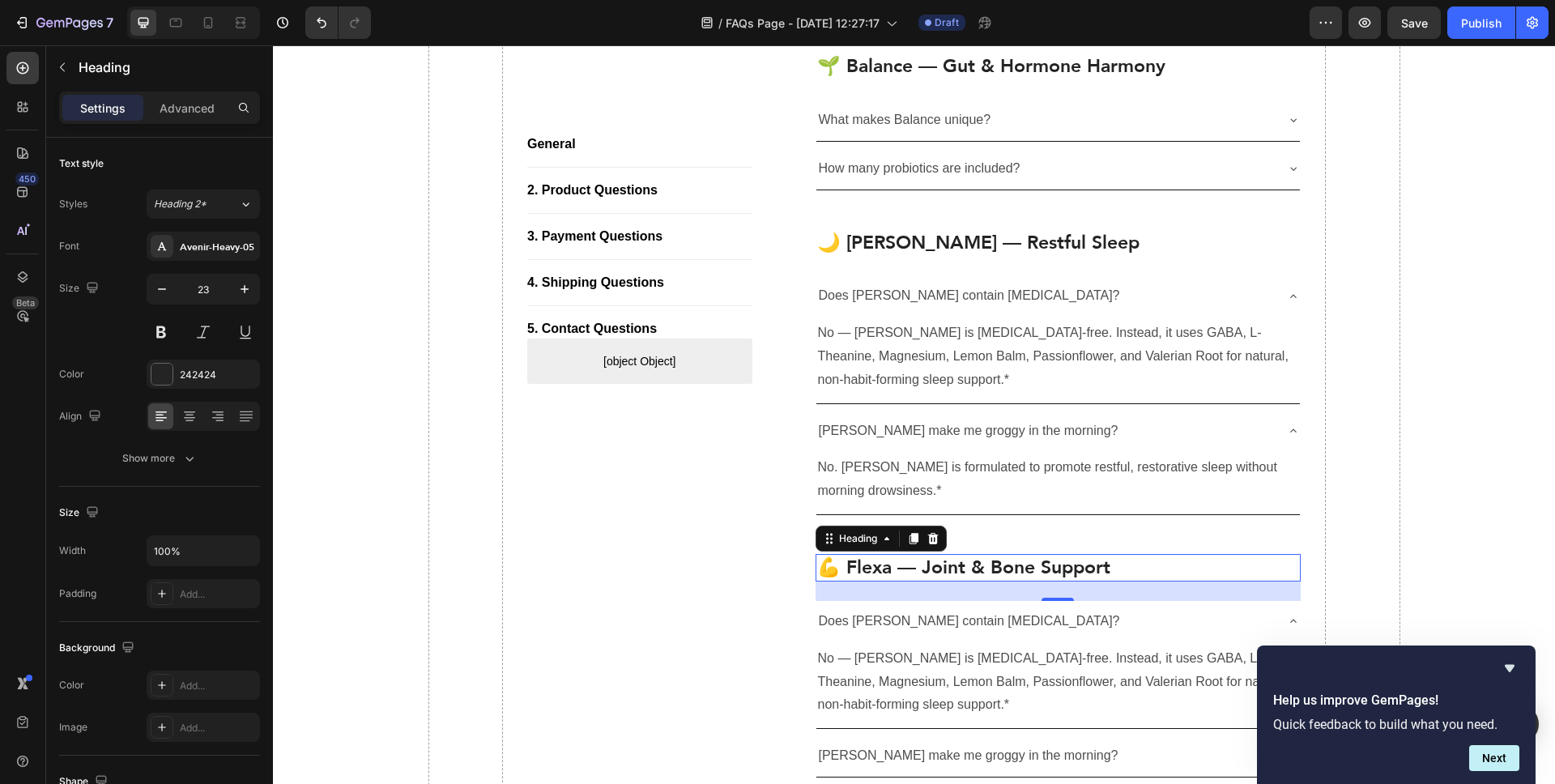
click at [922, 601] on div "Does [PERSON_NAME] contain [MEDICAL_DATA]?" at bounding box center [1059, 621] width 484 height 41
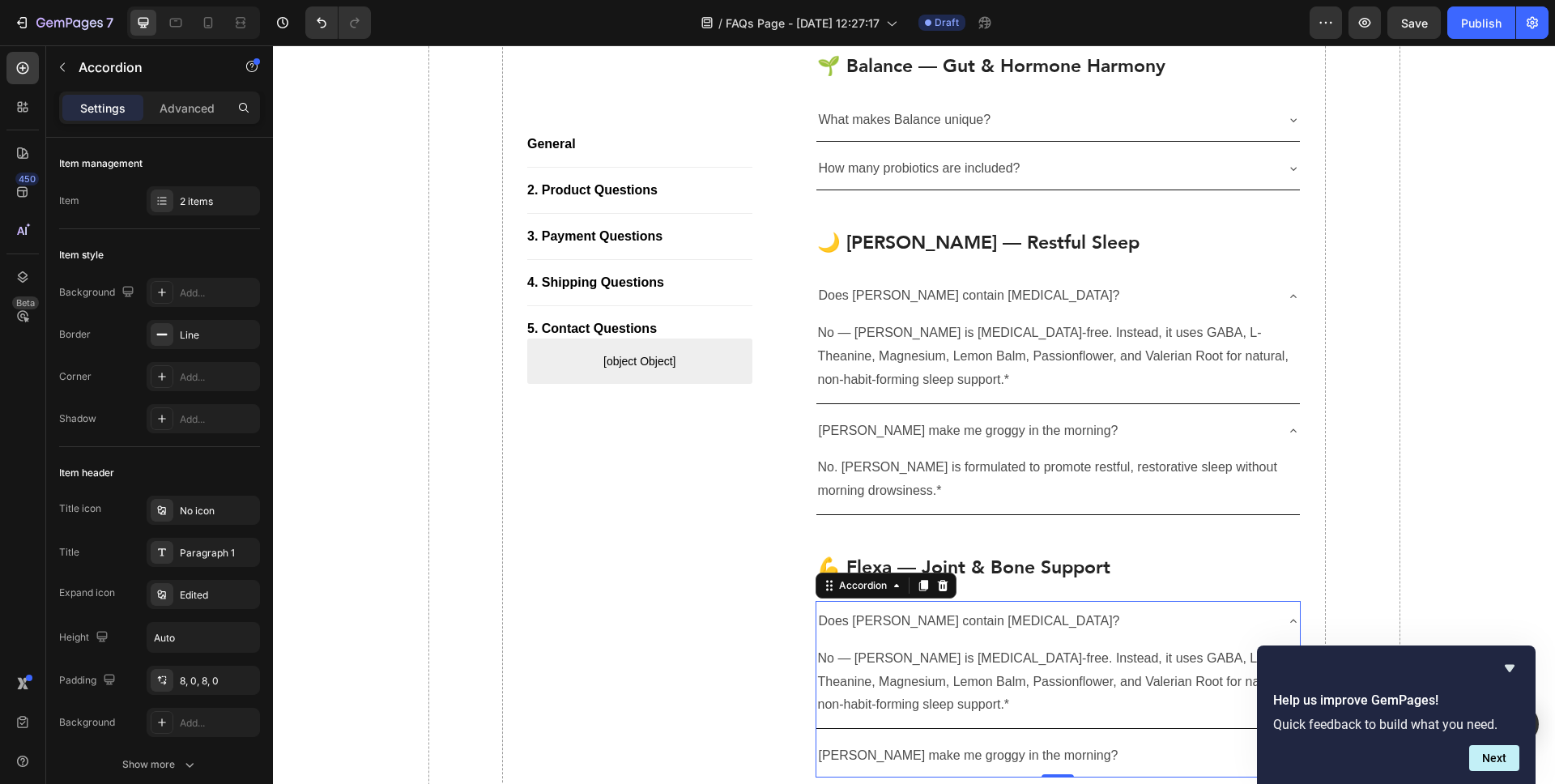
click at [924, 619] on p "Does [PERSON_NAME] contain [MEDICAL_DATA]?" at bounding box center [970, 621] width 301 height 24
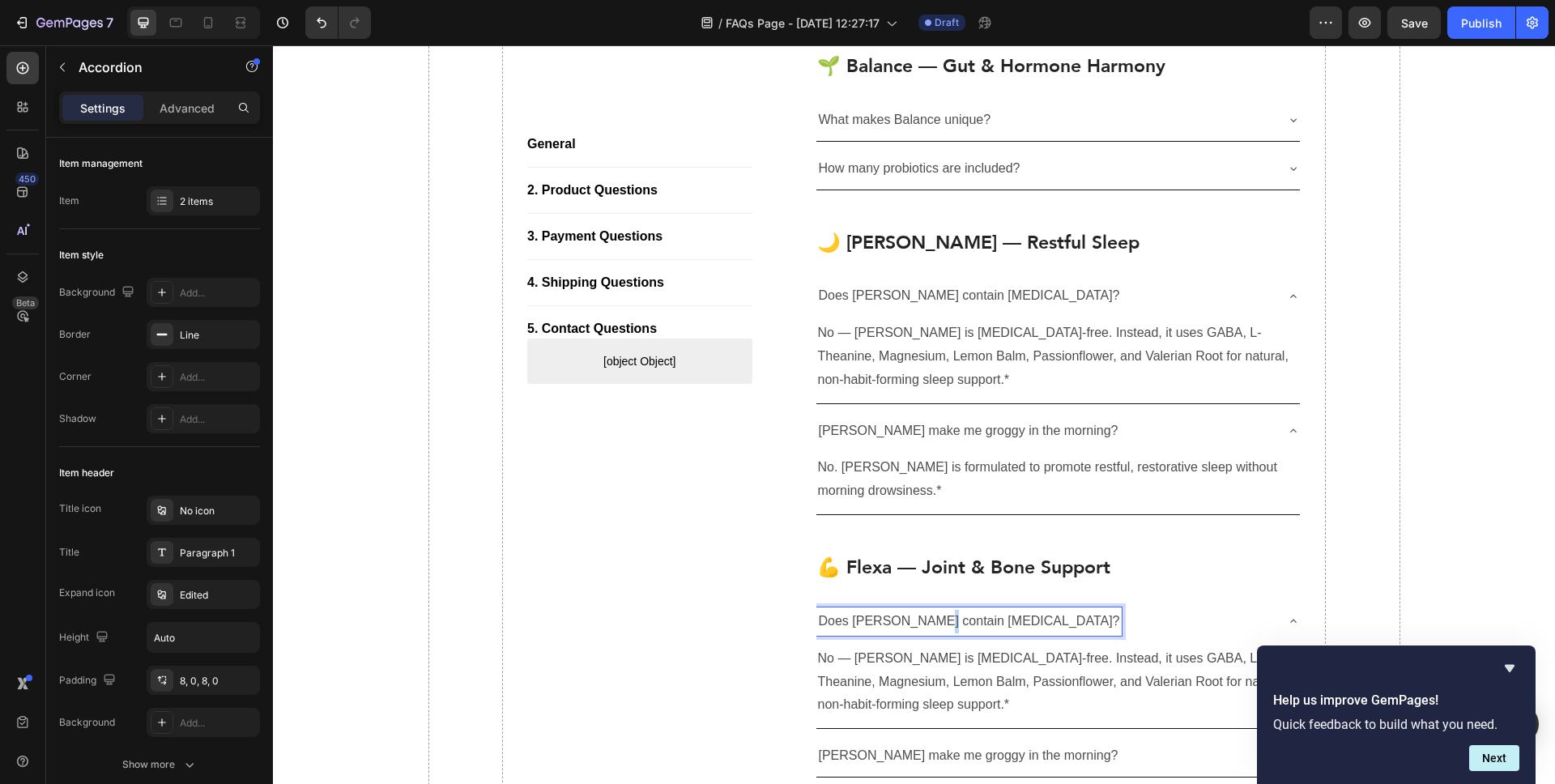
click at [924, 619] on p "Does [PERSON_NAME] contain [MEDICAL_DATA]?" at bounding box center [970, 621] width 301 height 24
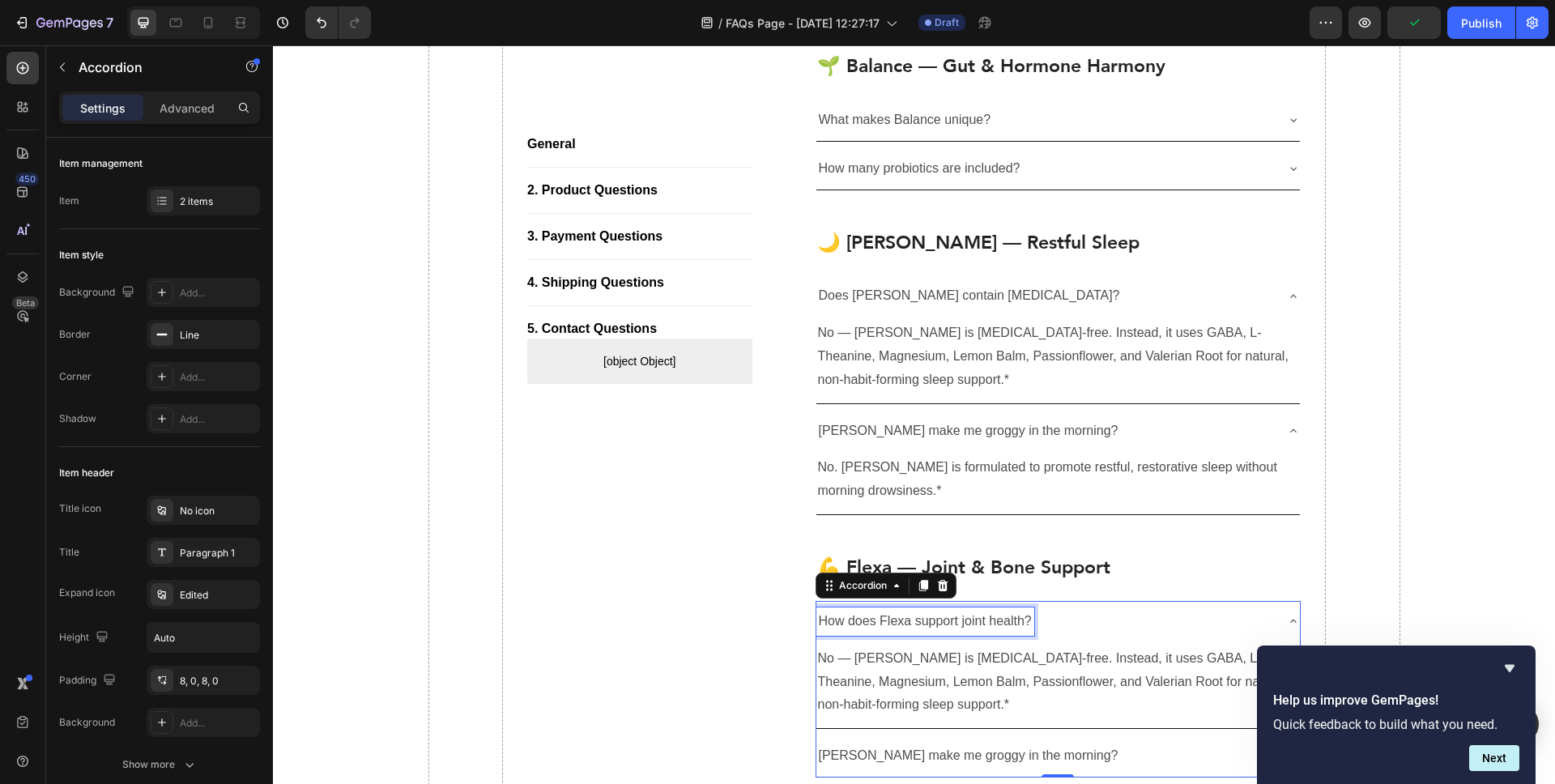
click at [1058, 686] on p "No — [PERSON_NAME] is [MEDICAL_DATA]-free. Instead, it uses GABA, L-Theanine, M…" at bounding box center [1059, 681] width 481 height 70
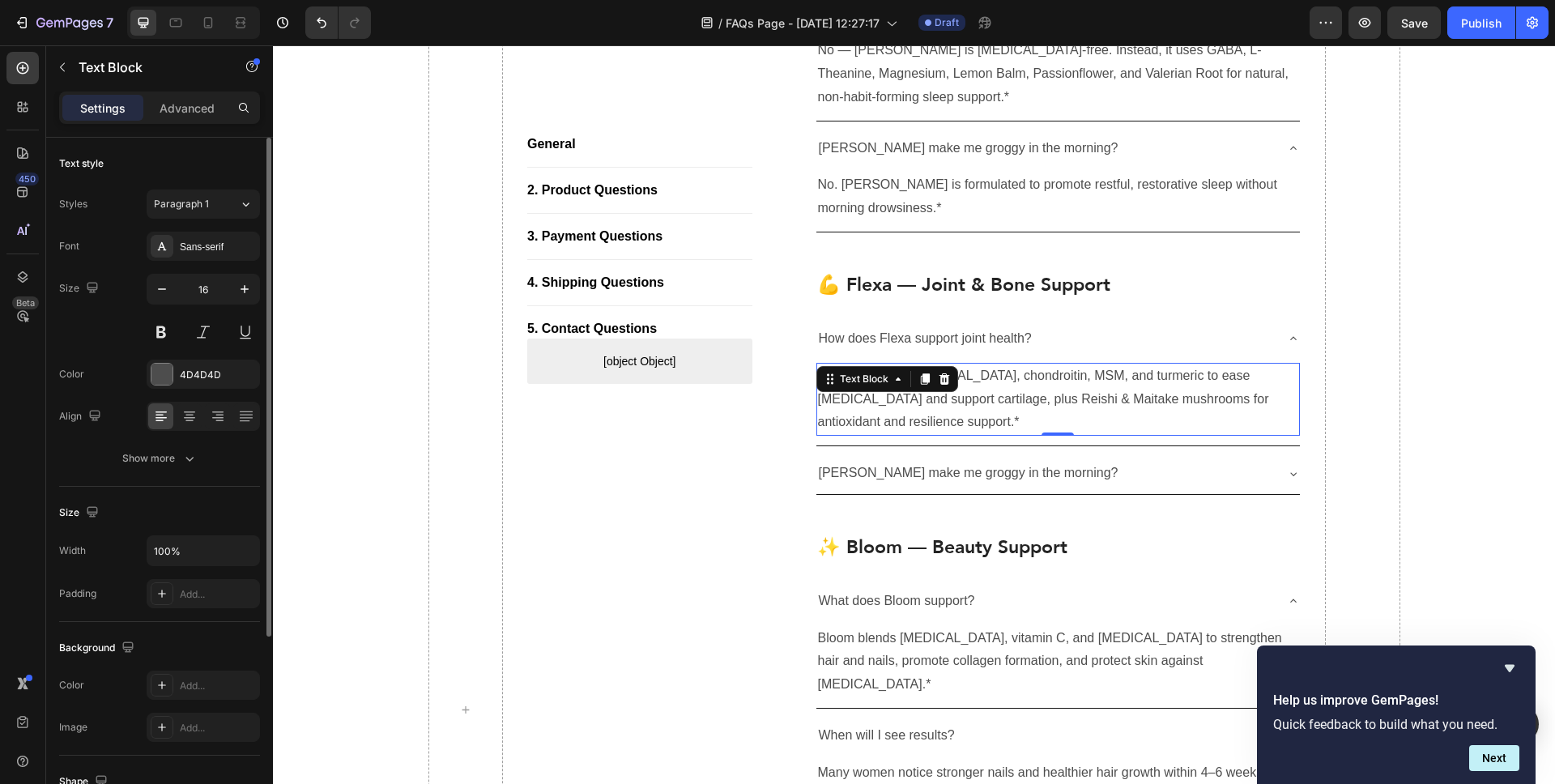
scroll to position [1059, 0]
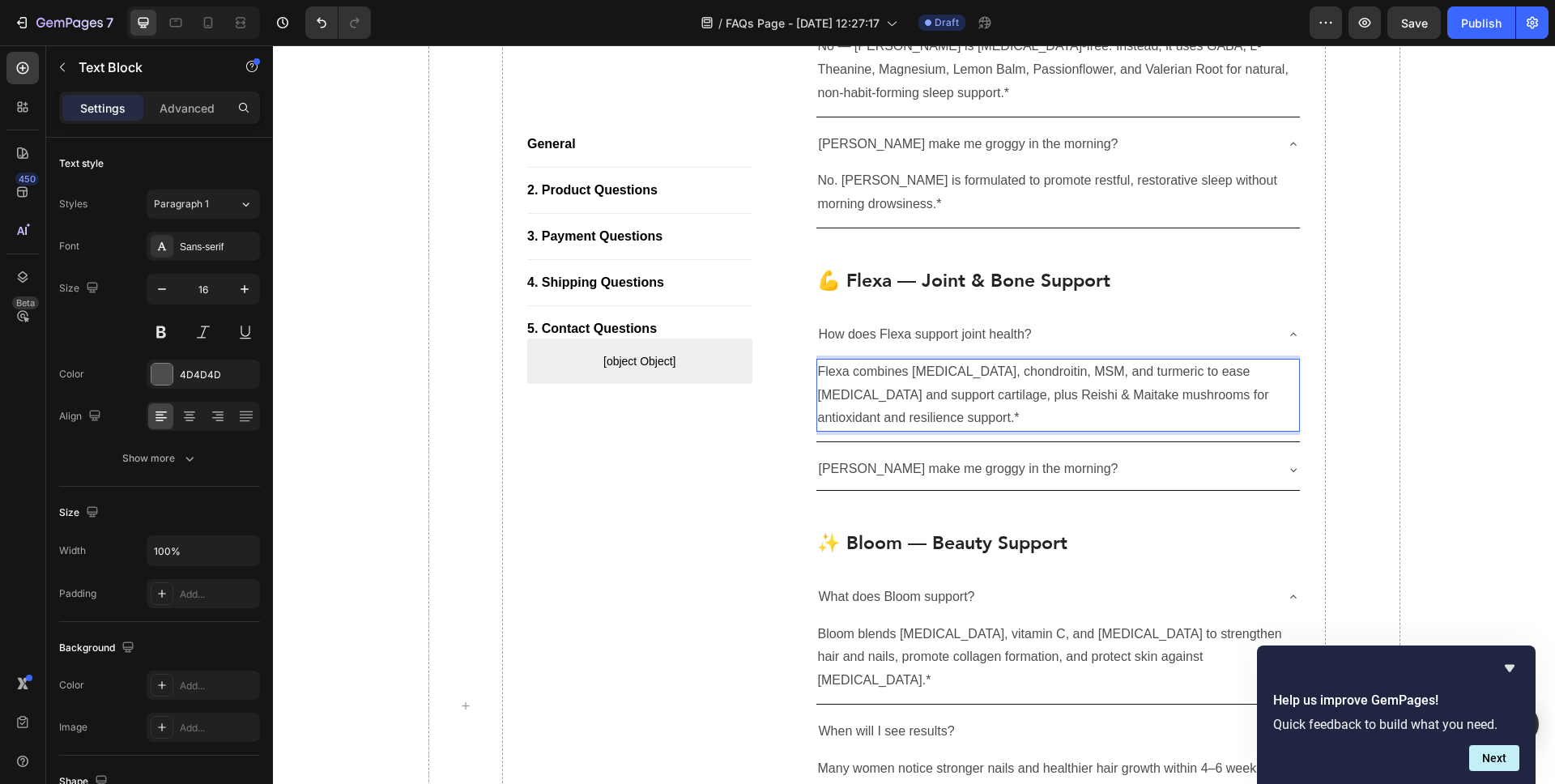
click at [1048, 468] on p "[PERSON_NAME] make me groggy in the morning?" at bounding box center [969, 469] width 300 height 24
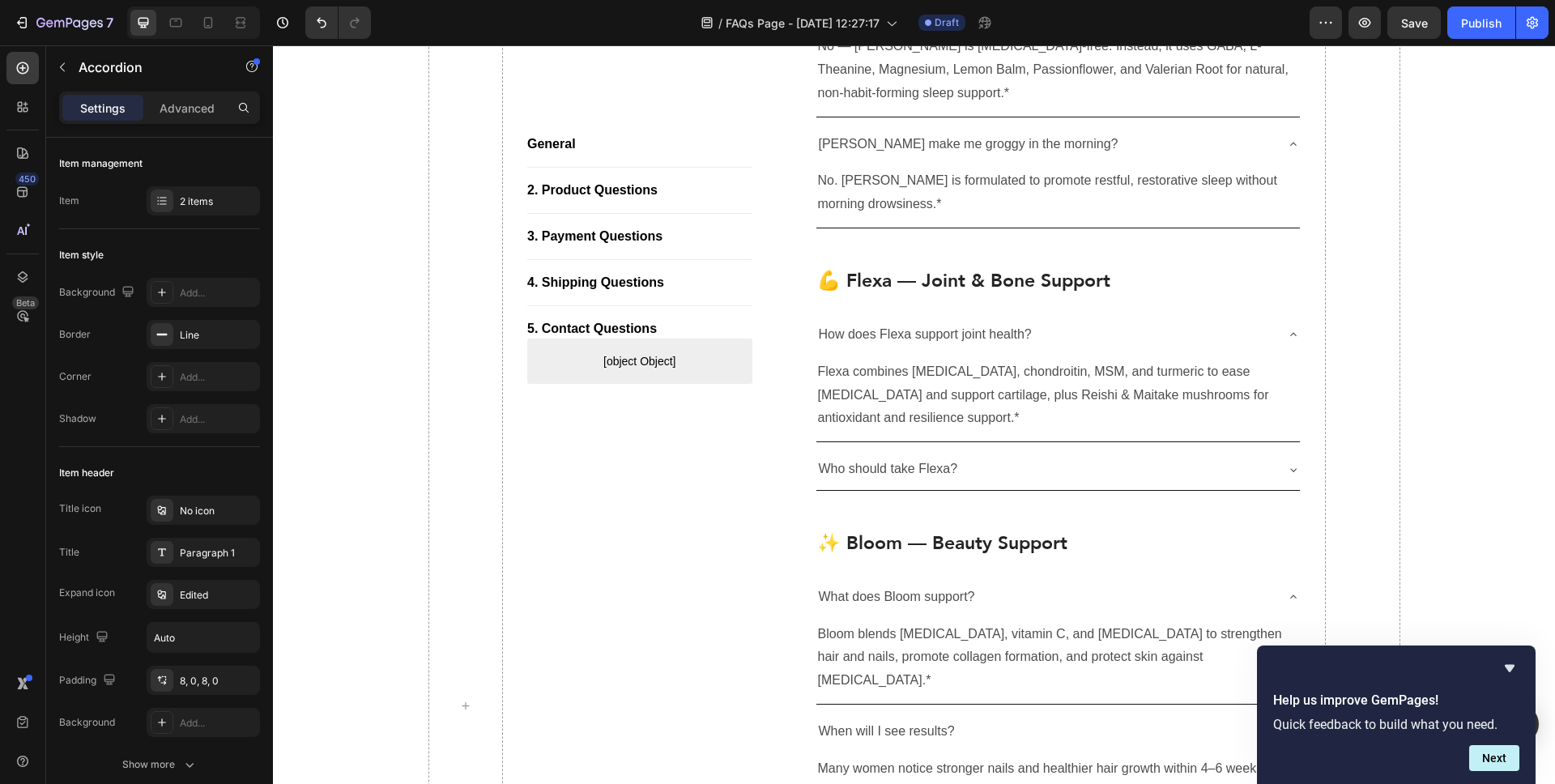
click at [1250, 473] on div "Who should take Flexa?" at bounding box center [1045, 469] width 458 height 28
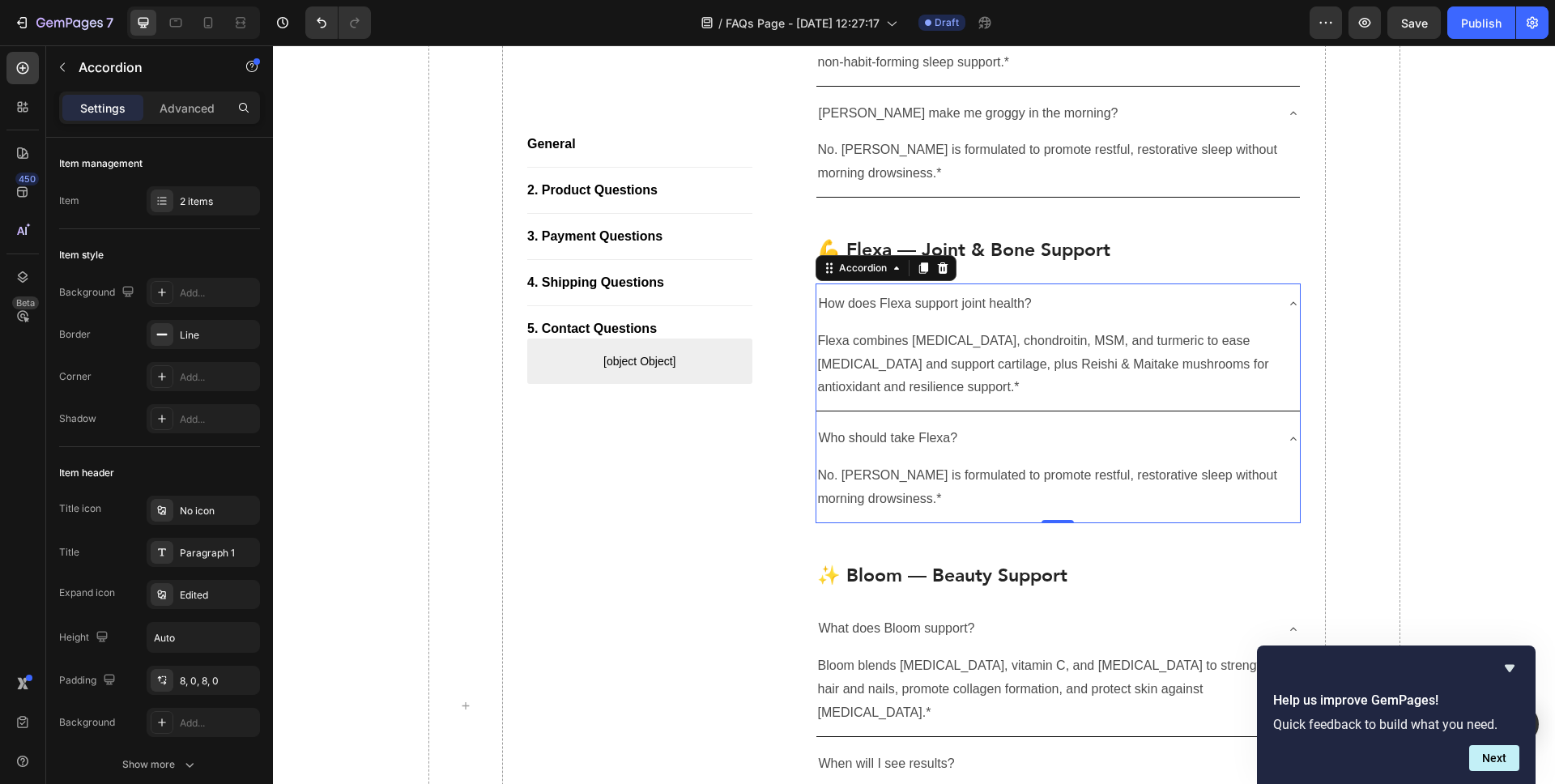
scroll to position [1091, 0]
click at [1045, 479] on p "No. [PERSON_NAME] is formulated to promote restful, restorative sleep without m…" at bounding box center [1059, 487] width 481 height 47
click at [1045, 480] on p "No. [PERSON_NAME] is formulated to promote restful, restorative sleep without m…" at bounding box center [1059, 487] width 481 height 47
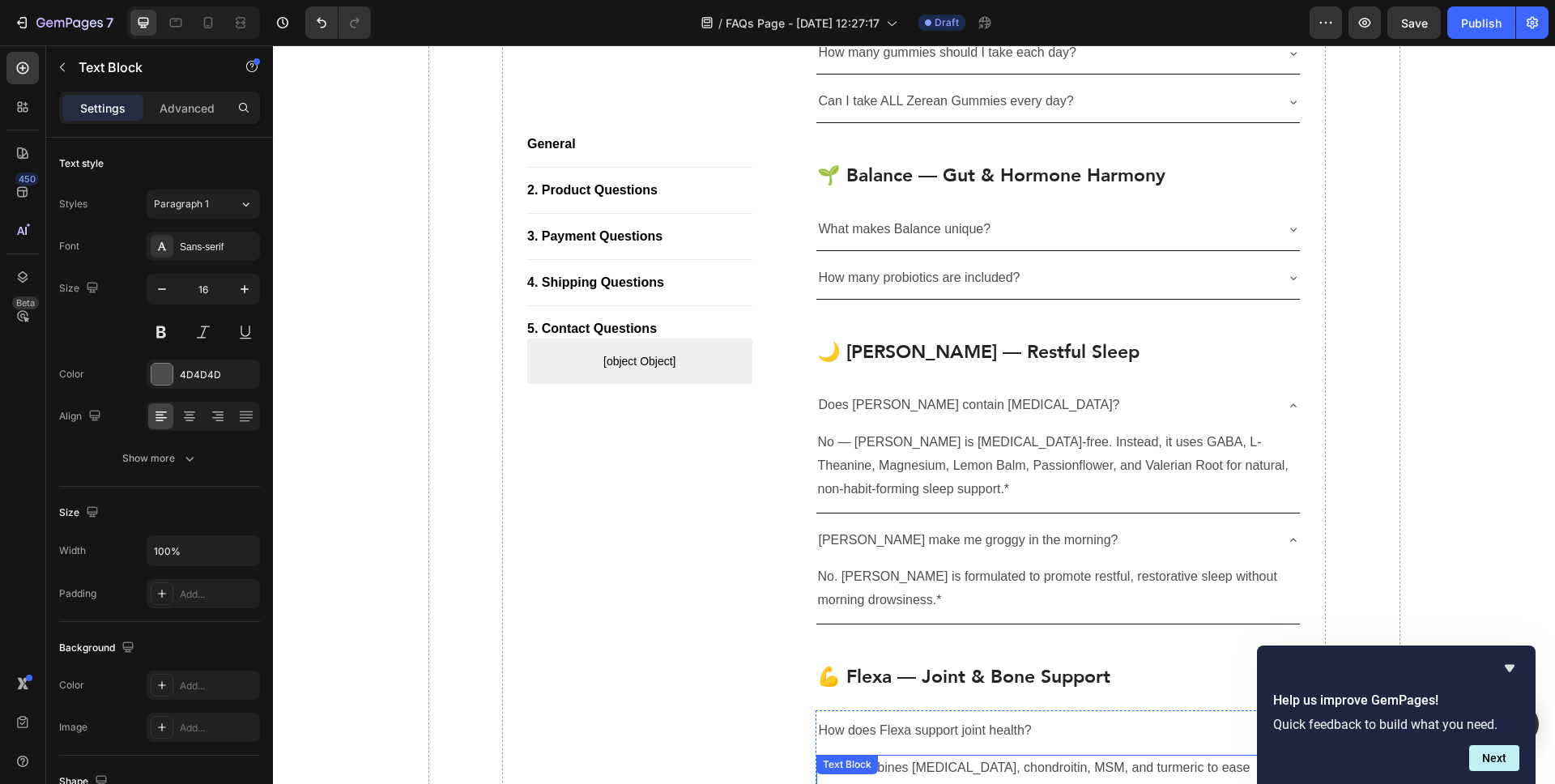
scroll to position [626, 0]
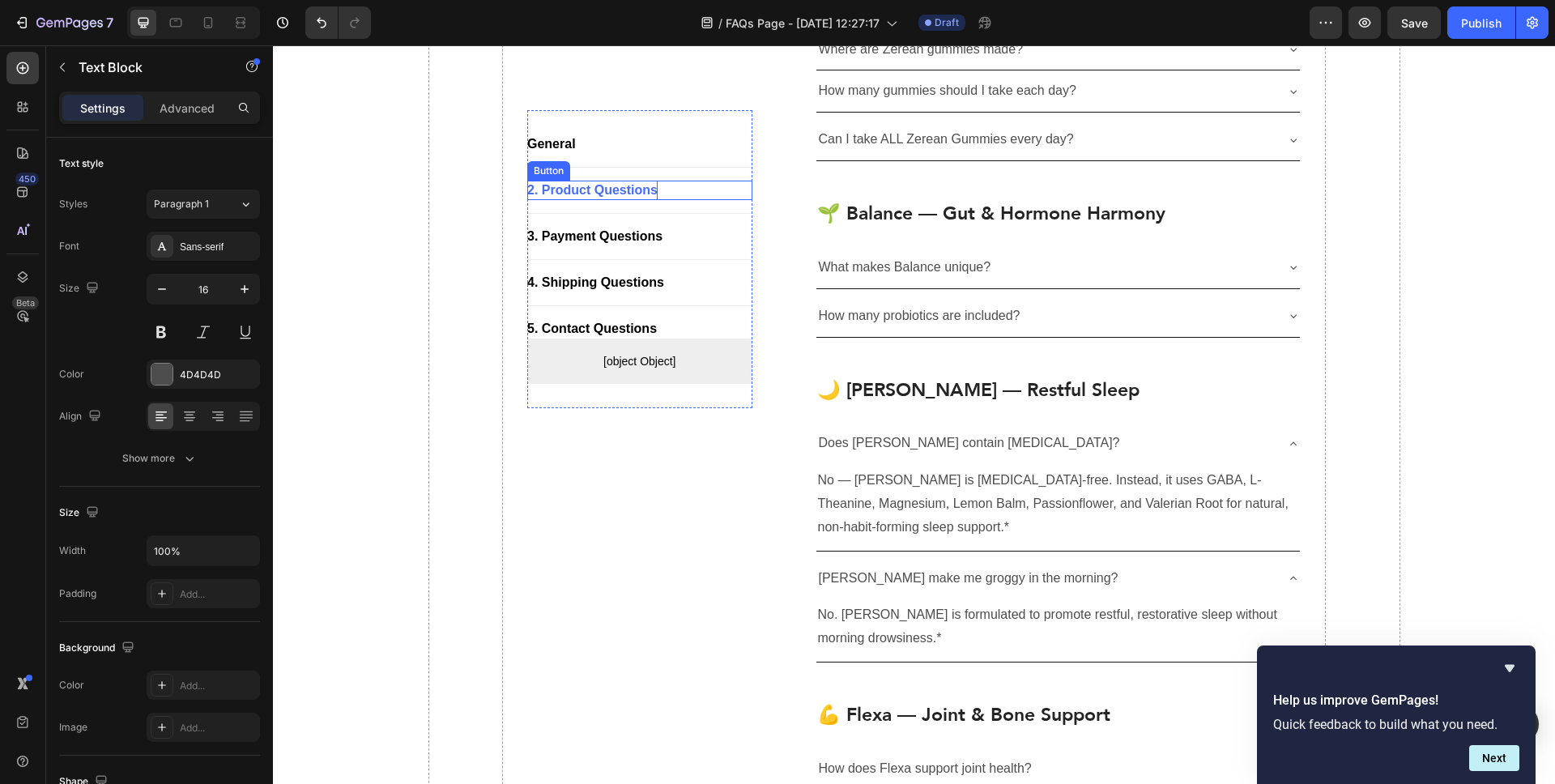
click at [586, 188] on div "2. Product Questions" at bounding box center [592, 190] width 130 height 19
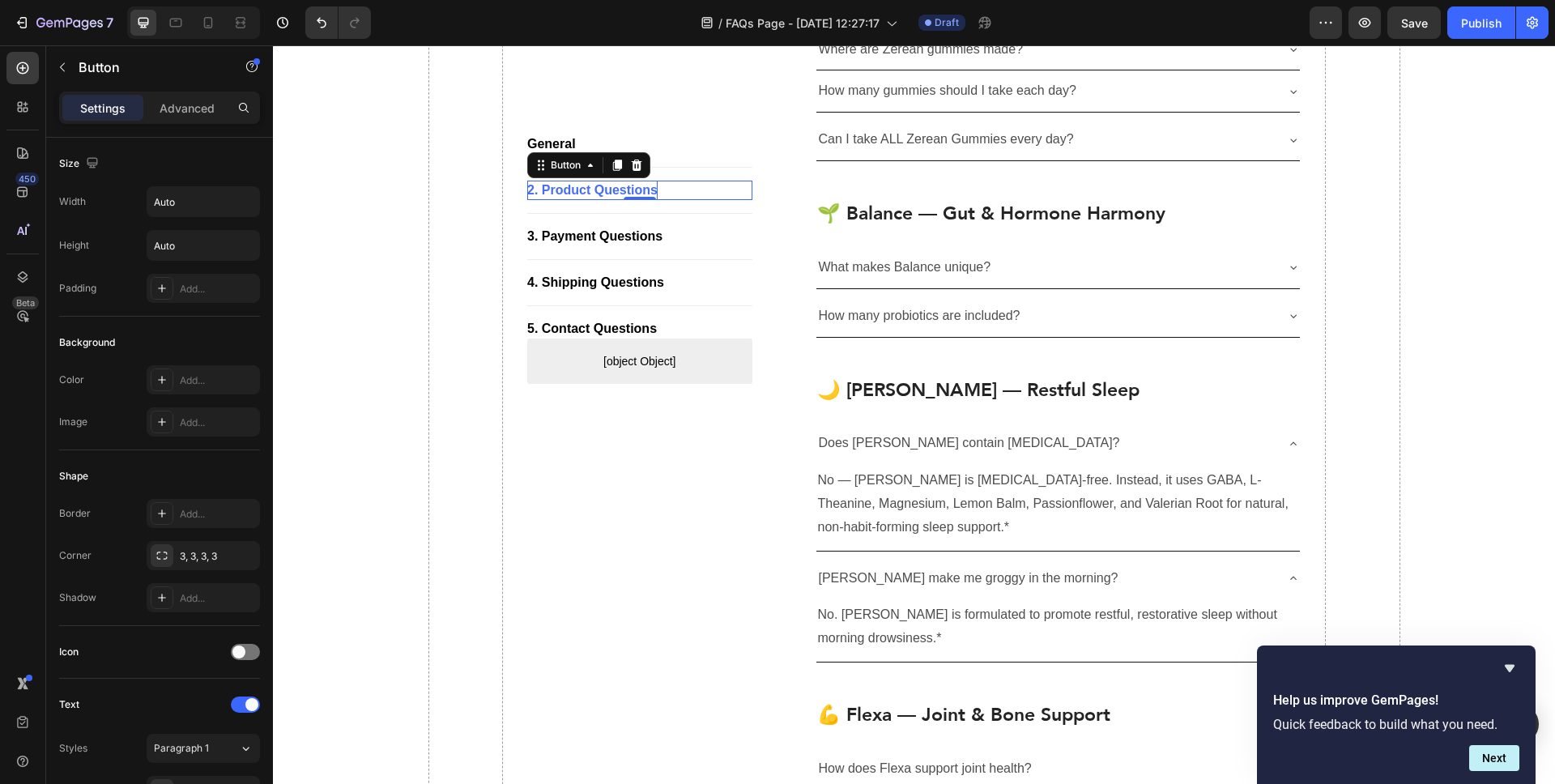
click at [586, 188] on div "2. Product Questions" at bounding box center [592, 190] width 130 height 19
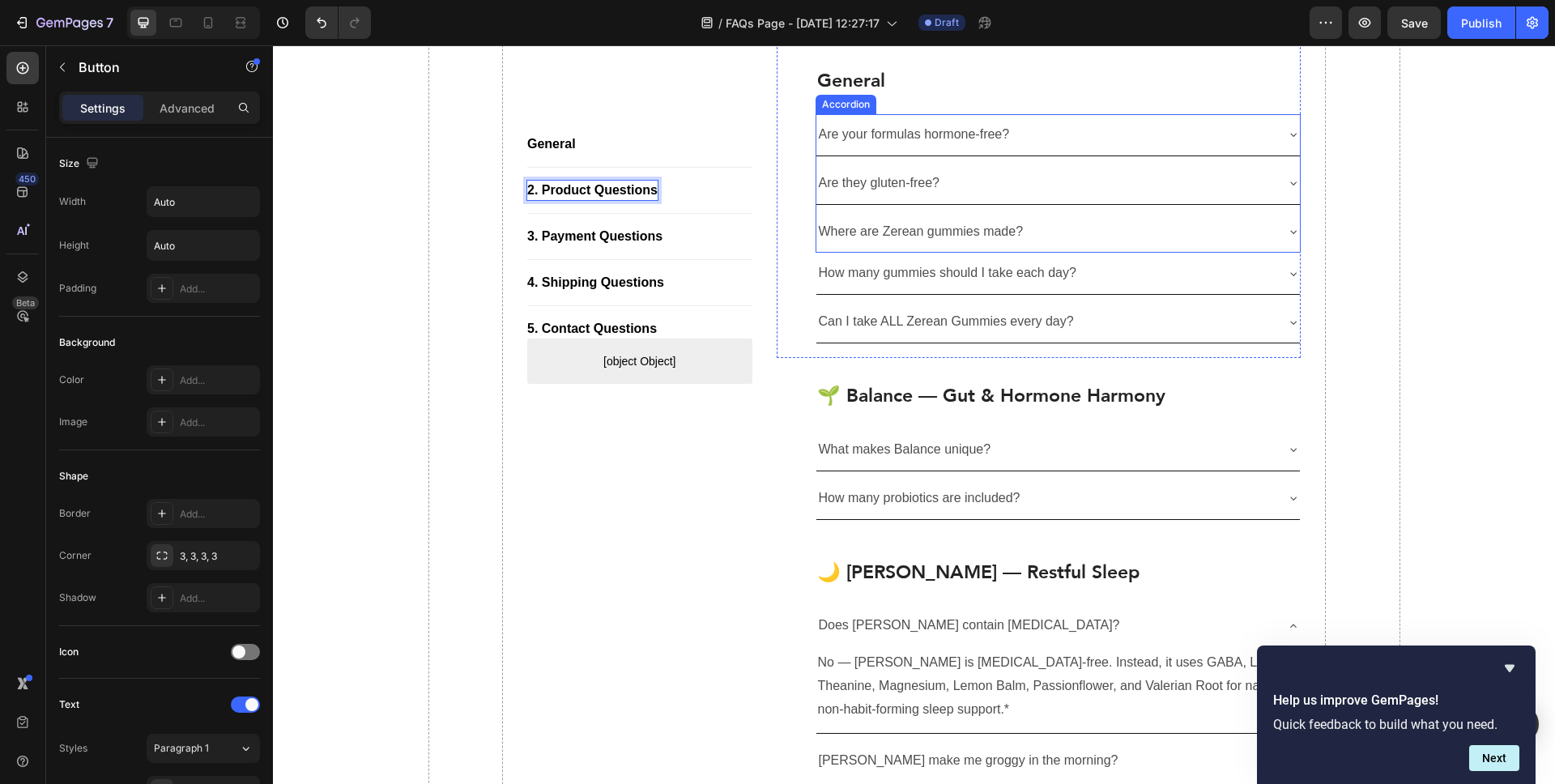
scroll to position [451, 0]
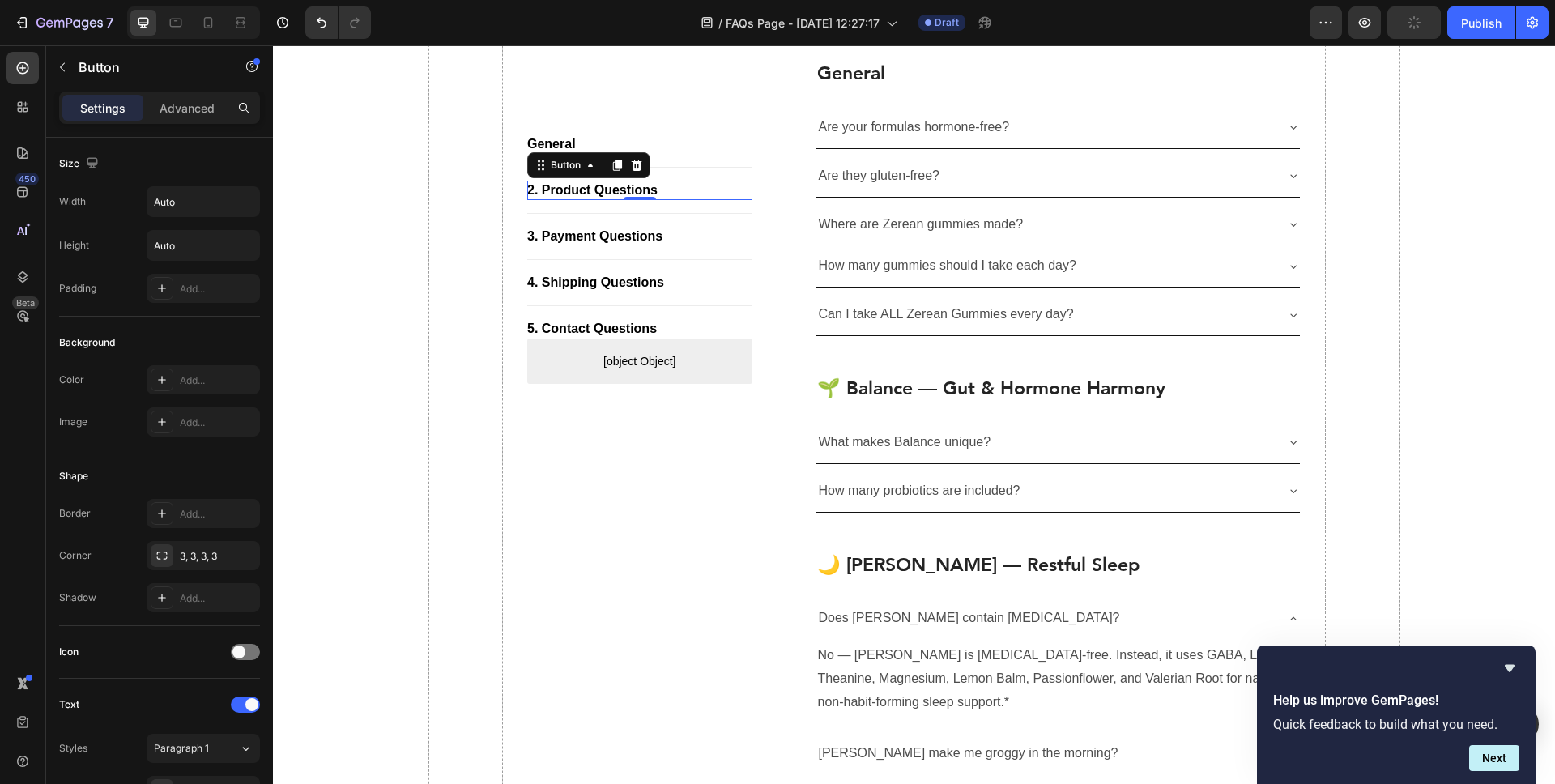
click at [725, 195] on div "2. Product Questions Button 0" at bounding box center [640, 190] width 225 height 19
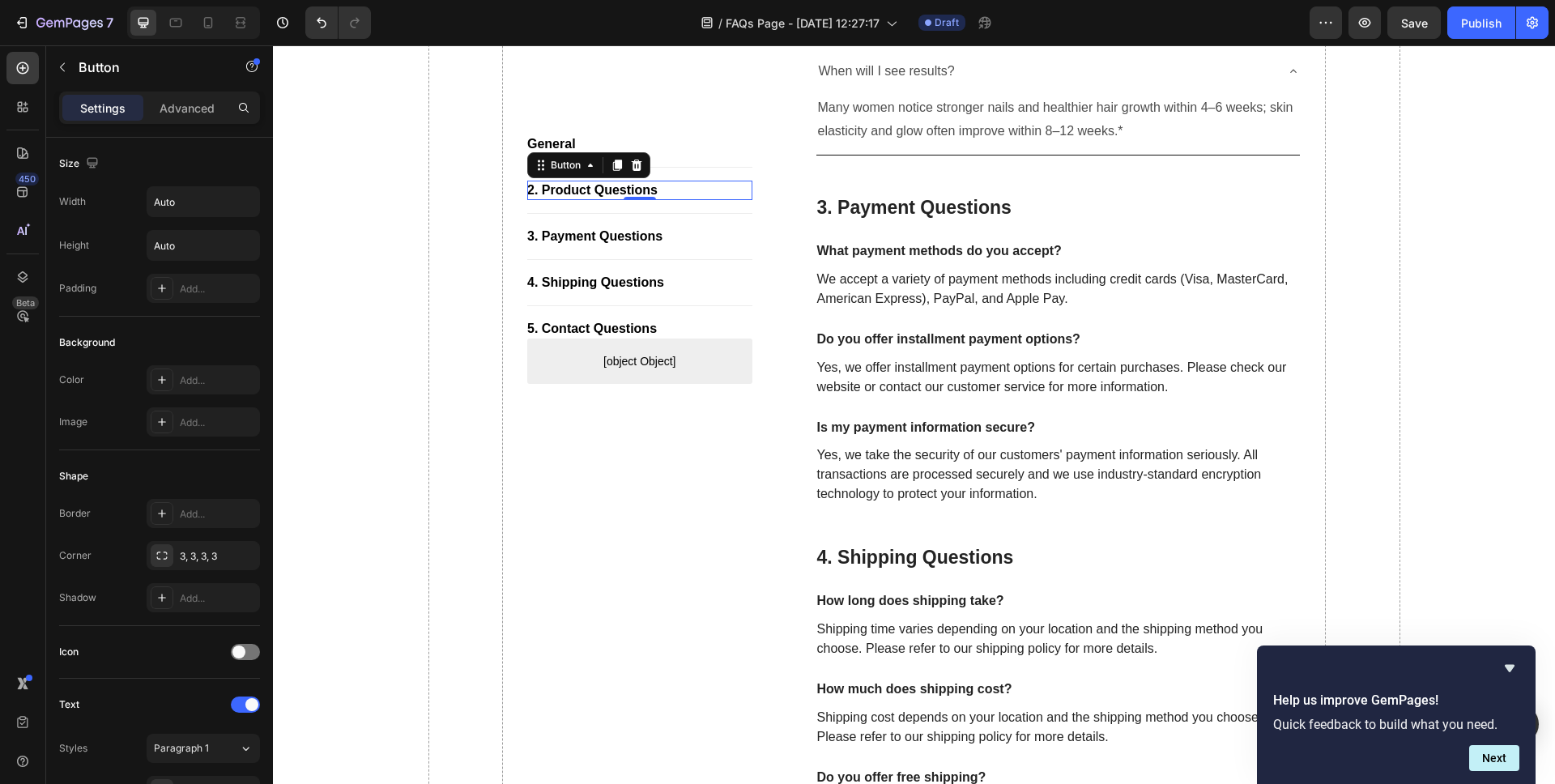
scroll to position [1779, 0]
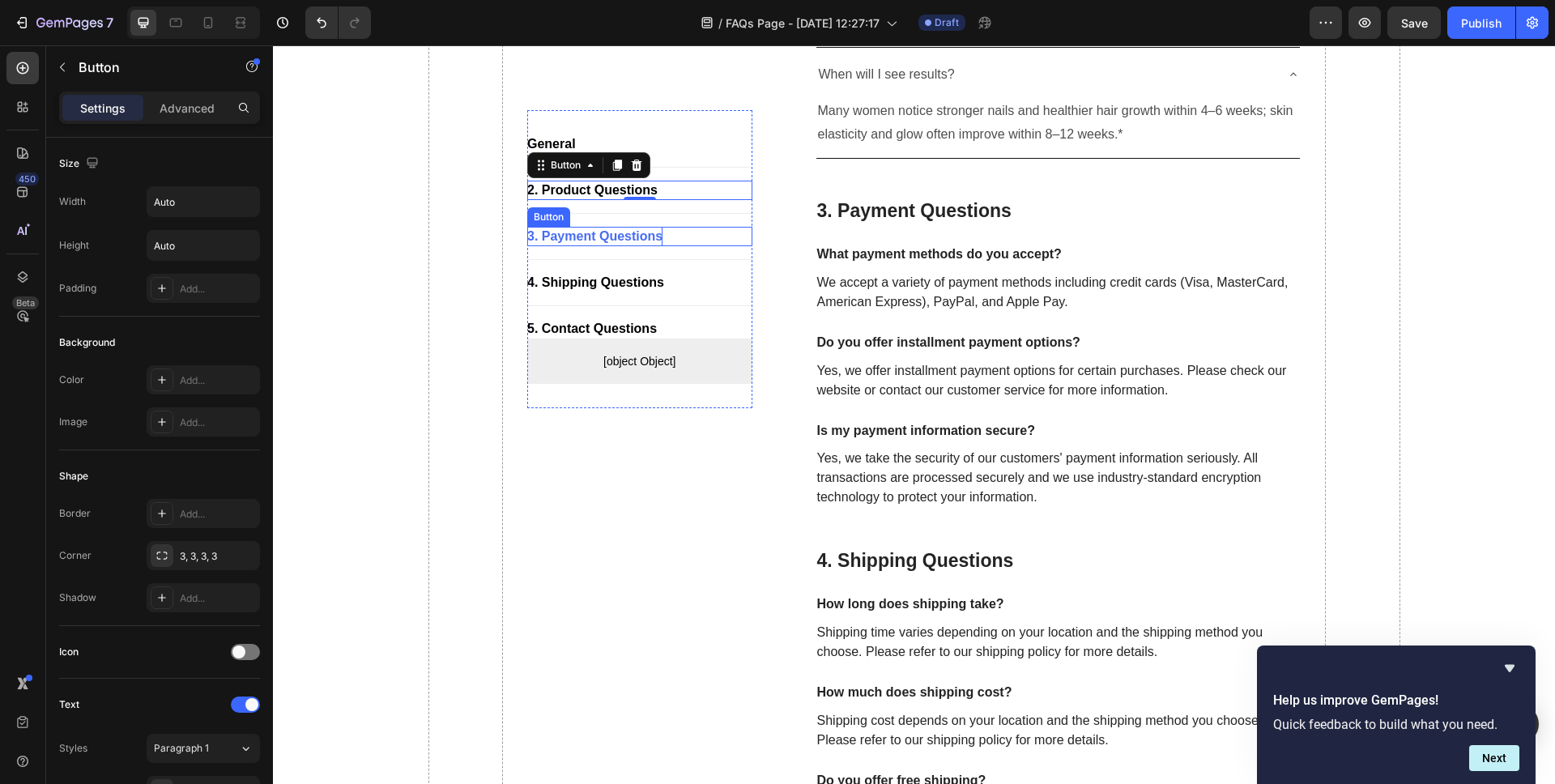
click at [634, 242] on div "3. Payment Questions" at bounding box center [595, 237] width 136 height 19
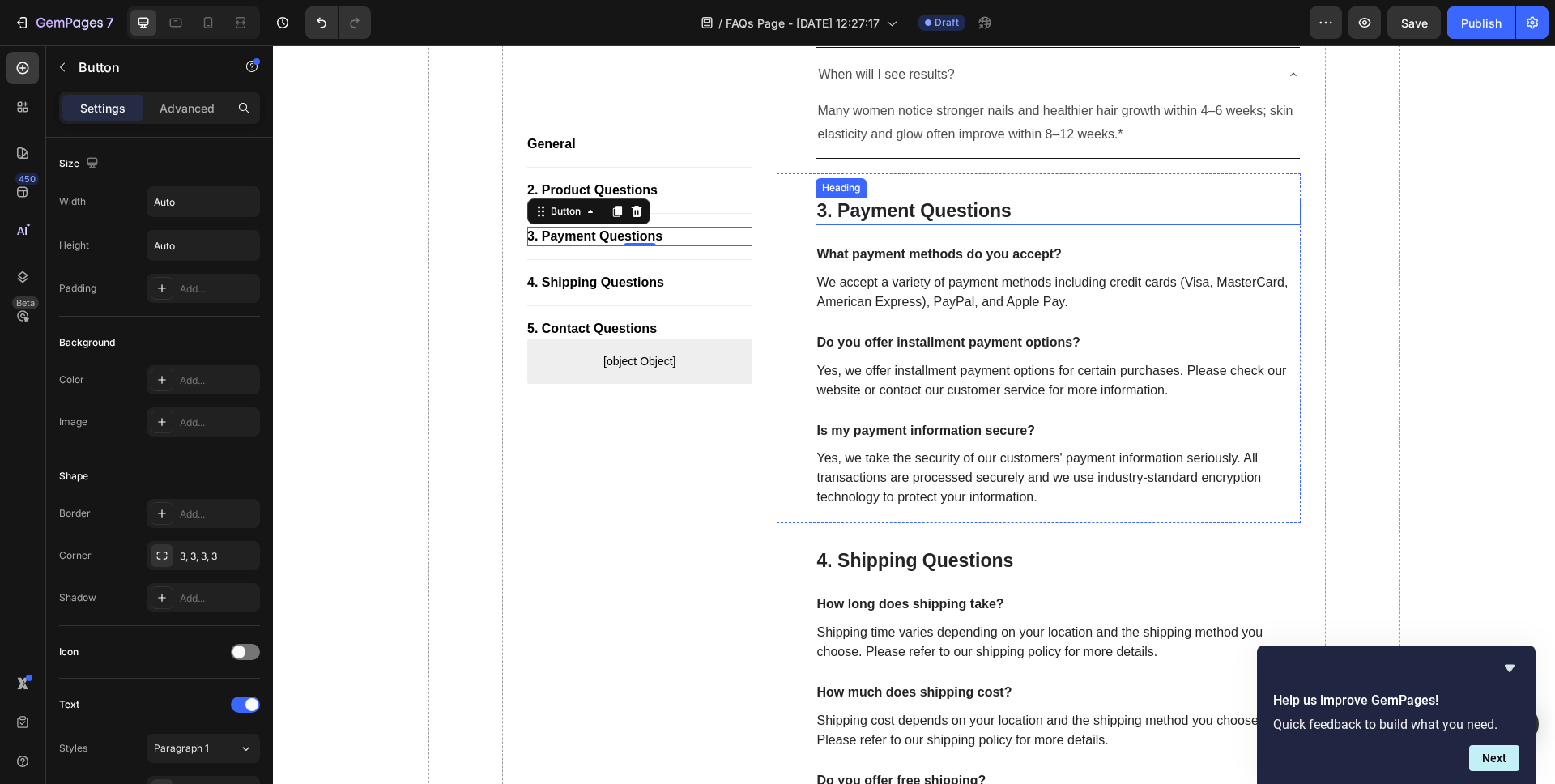
click at [948, 199] on p "3. Payment Questions" at bounding box center [1059, 211] width 483 height 25
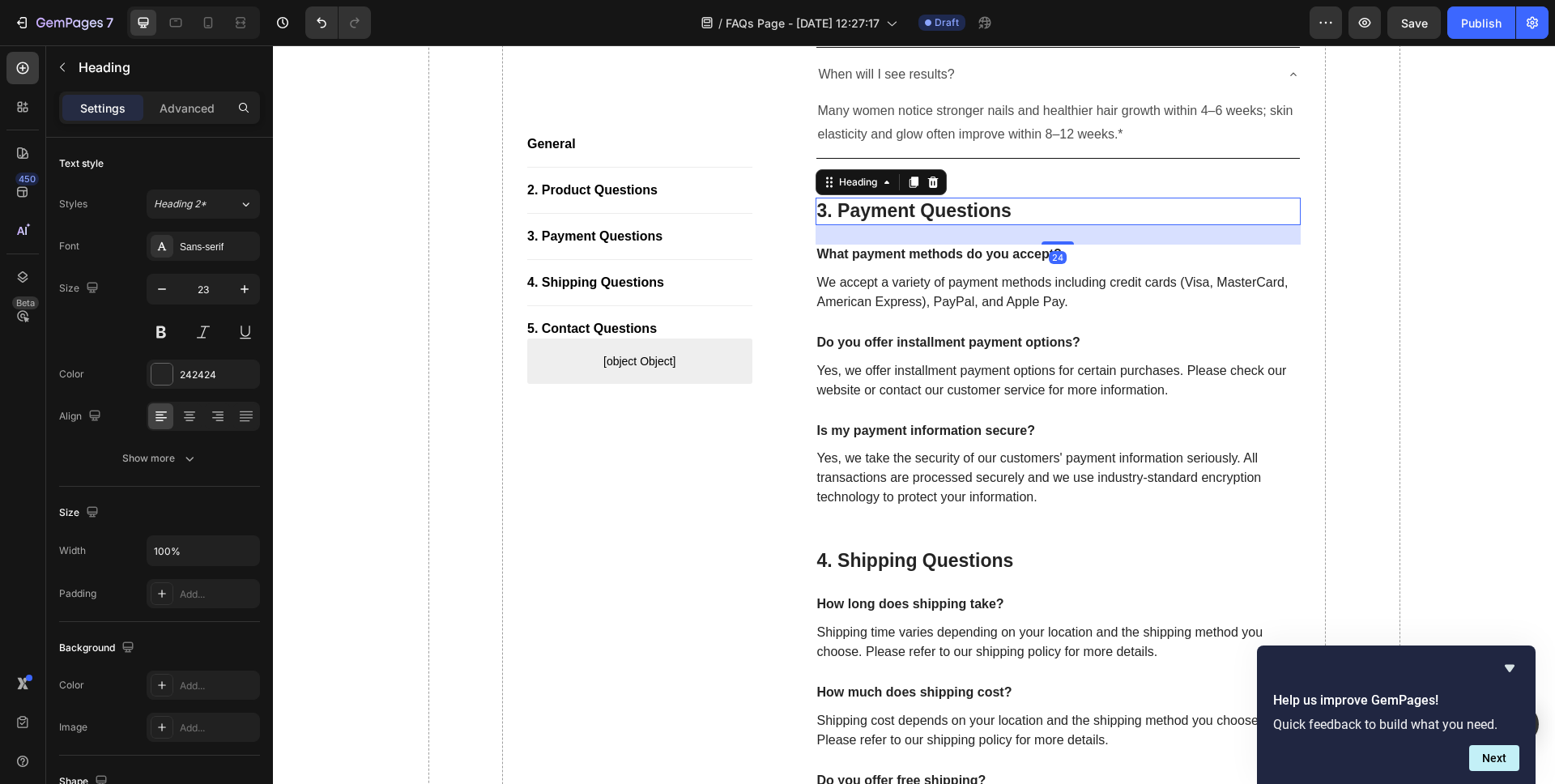
click at [948, 199] on p "3. Payment Questions" at bounding box center [1059, 211] width 483 height 25
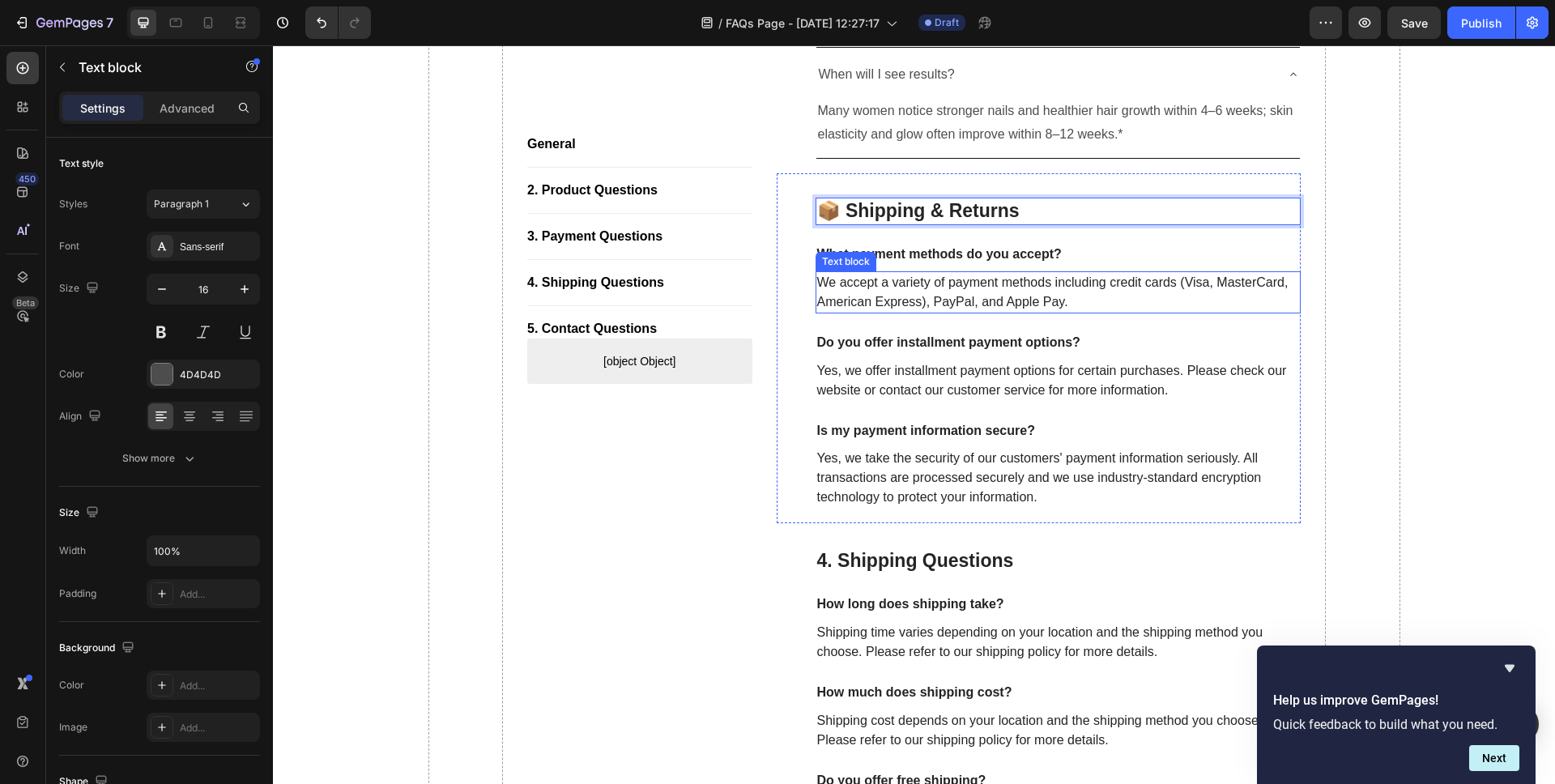
click at [951, 273] on p "We accept a variety of payment methods including credit cards (Visa, MasterCard…" at bounding box center [1059, 292] width 483 height 39
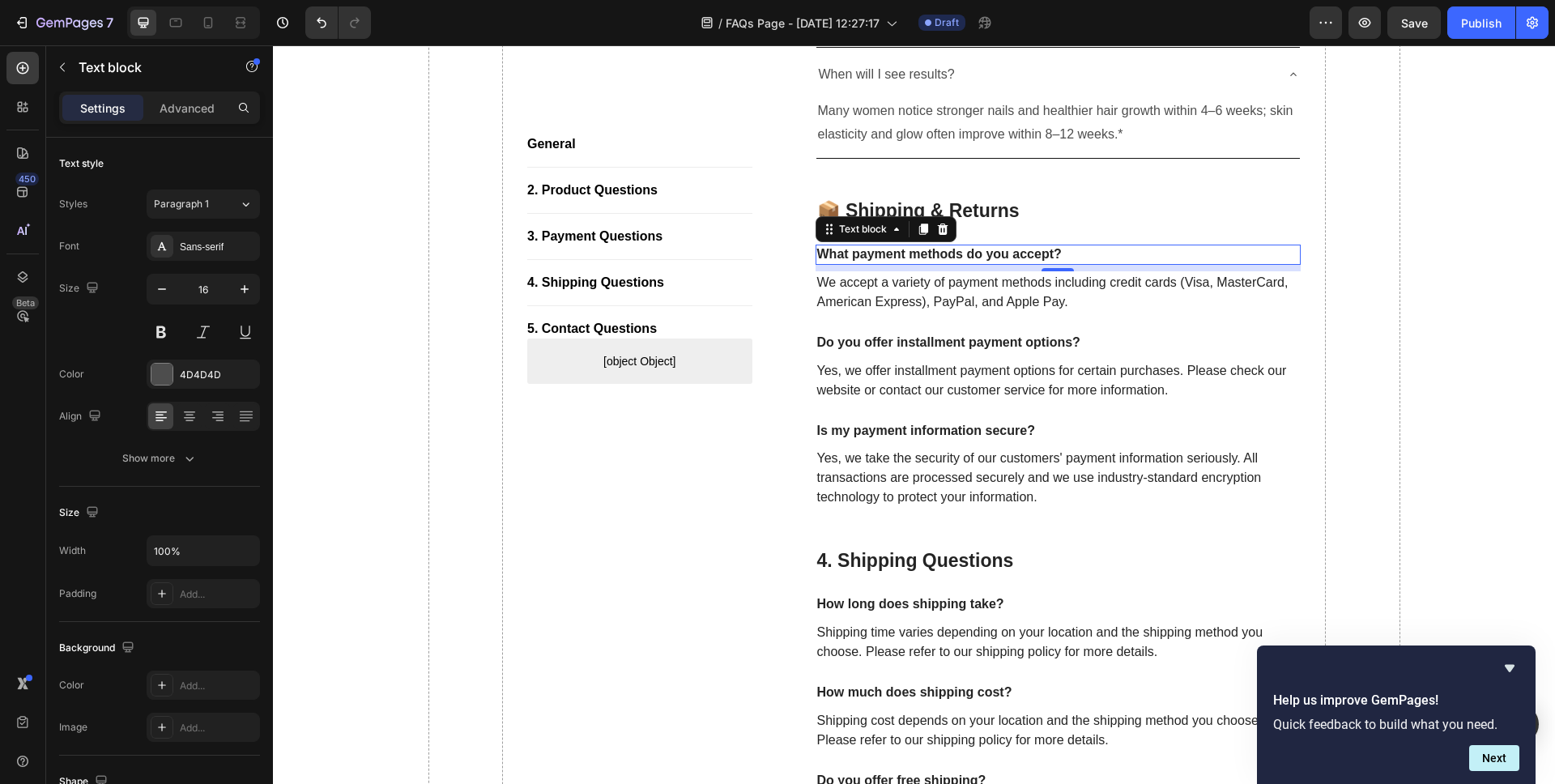
click at [1004, 246] on p "What payment methods do you accept?" at bounding box center [1059, 254] width 483 height 17
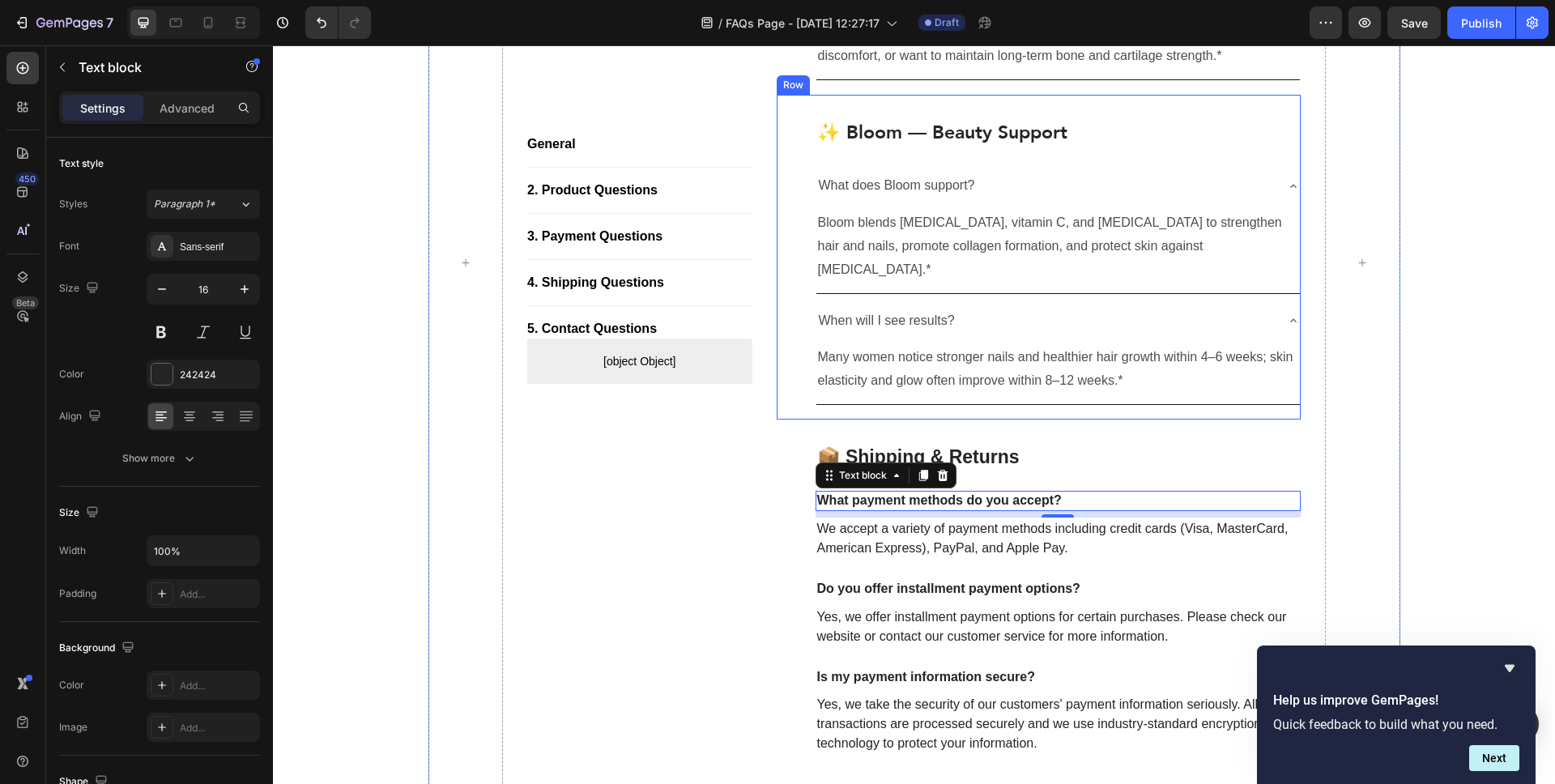
scroll to position [1468, 0]
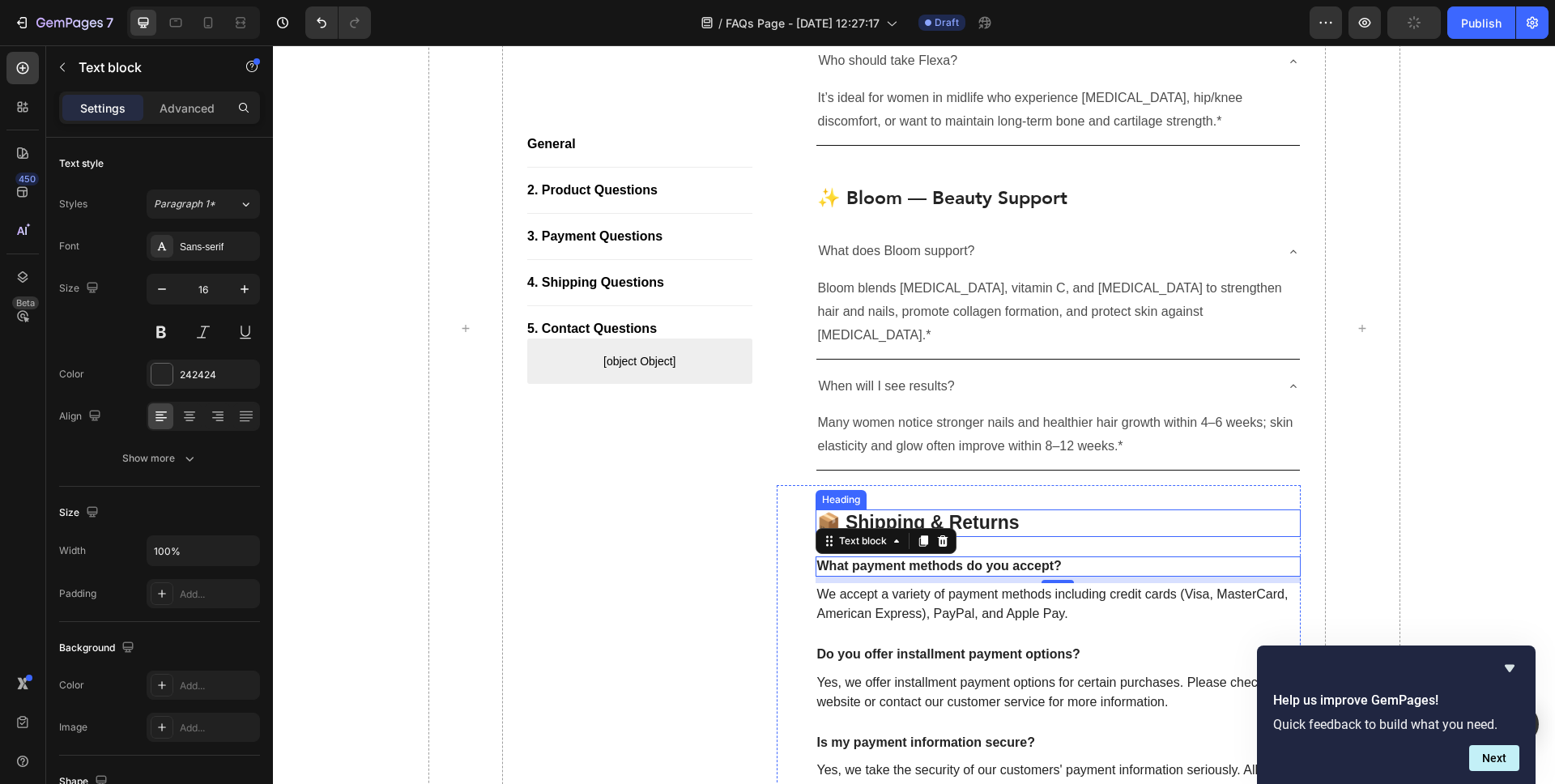
click at [1054, 511] on p "📦 Shipping & Returns" at bounding box center [1059, 524] width 483 height 25
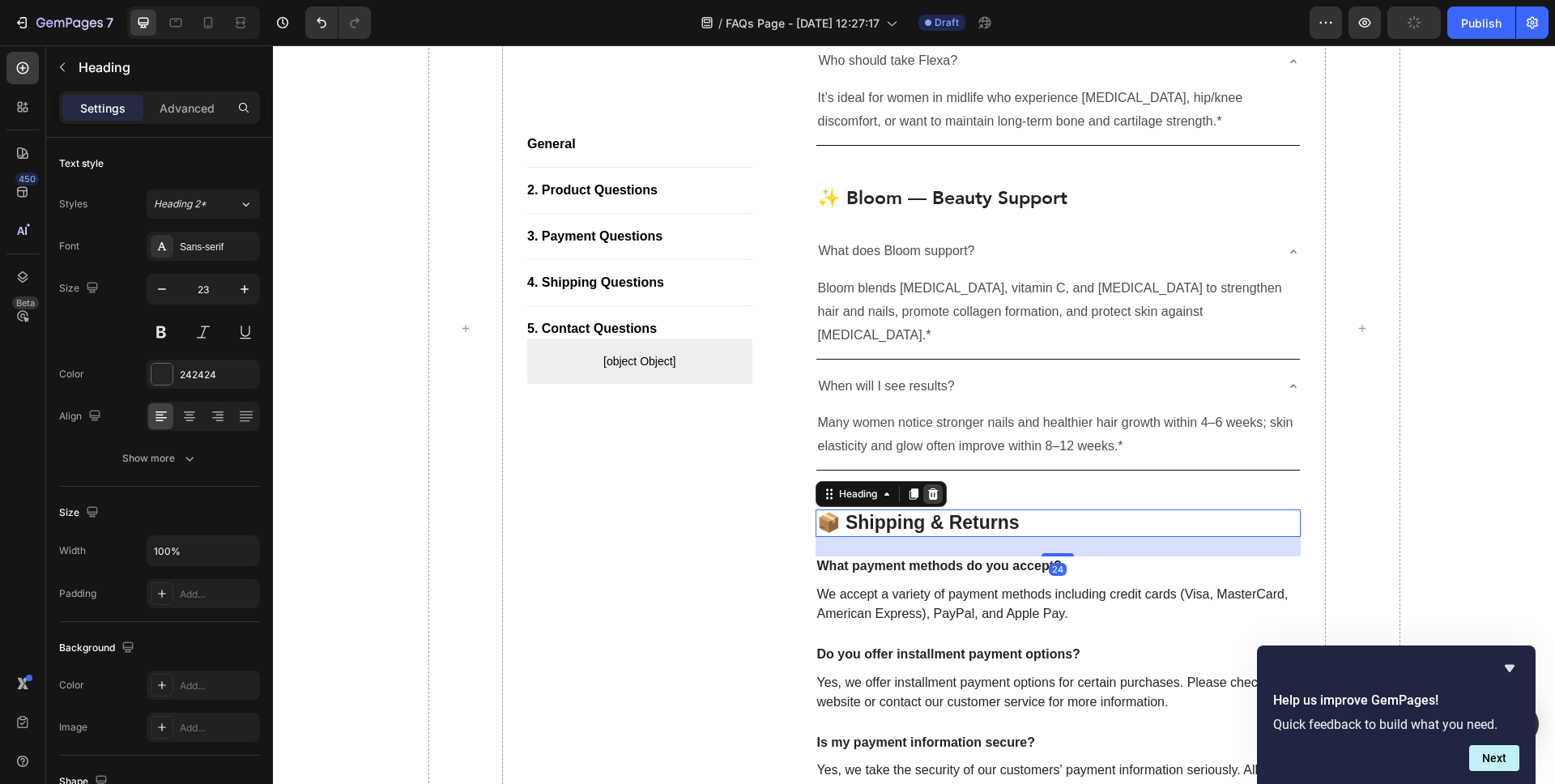
click at [935, 488] on icon at bounding box center [933, 494] width 11 height 11
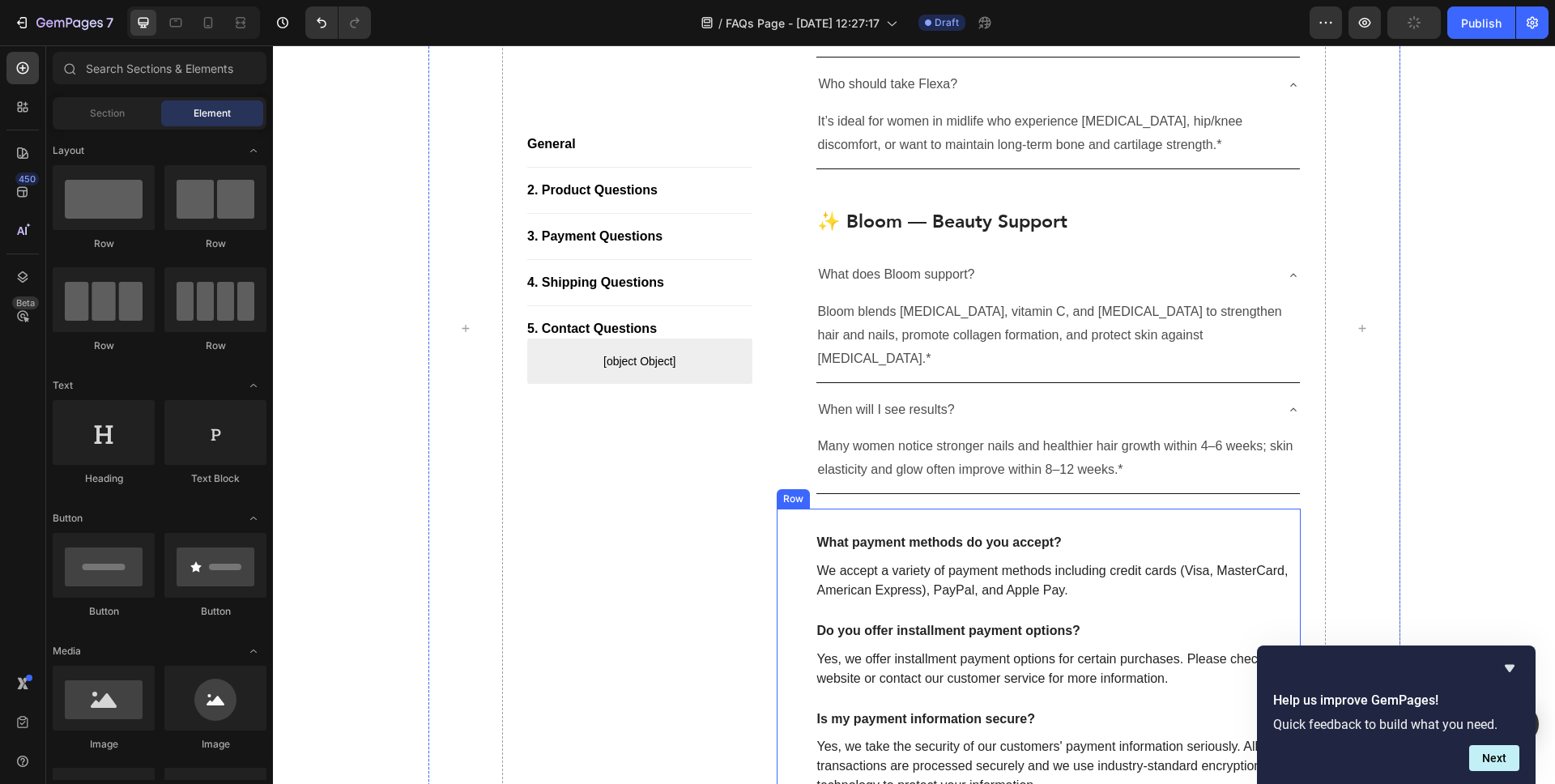
click at [836, 509] on div "What payment methods do you accept? Text block We accept a variety of payment m…" at bounding box center [1039, 660] width 524 height 303
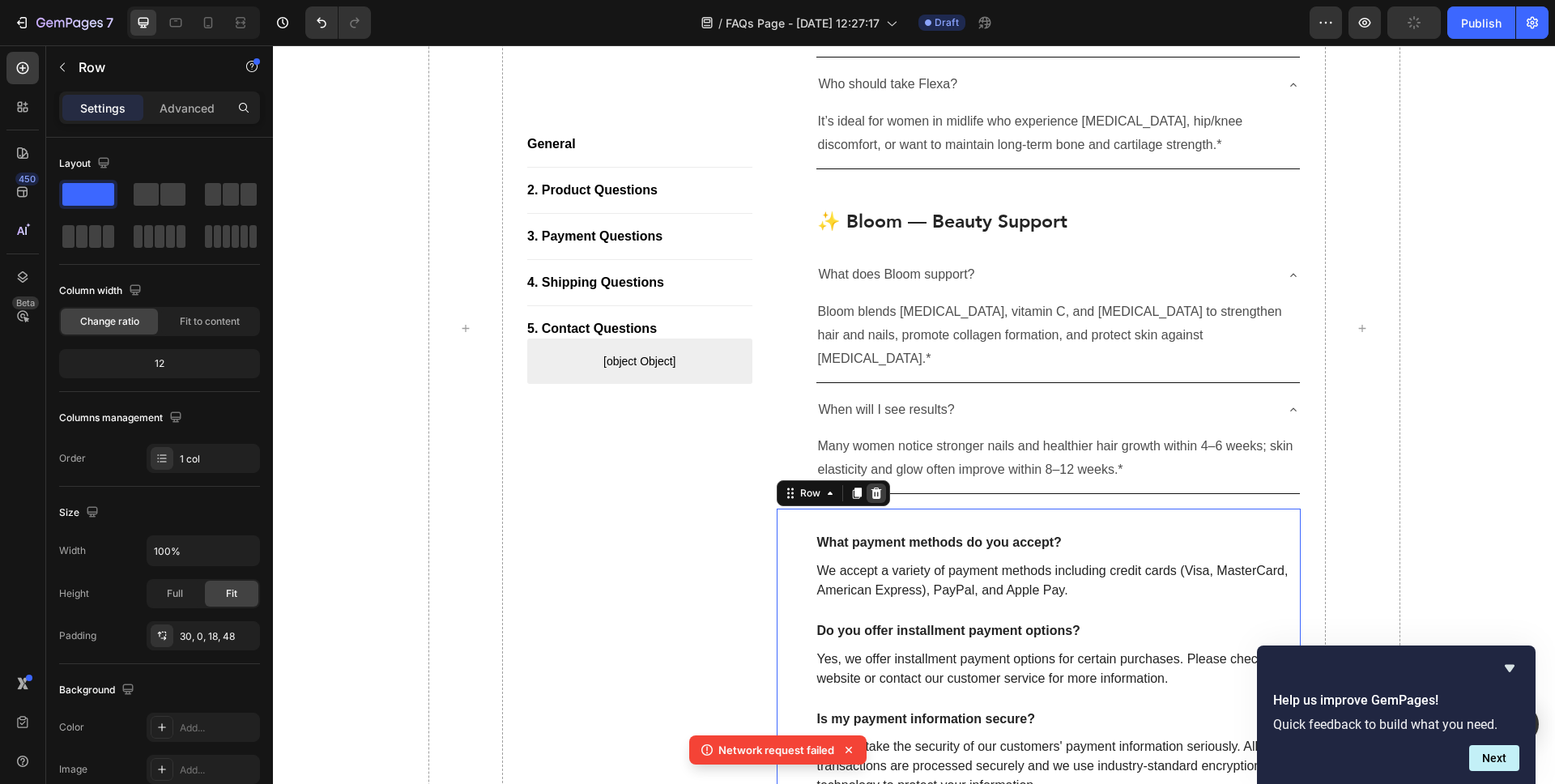
click at [881, 487] on icon at bounding box center [877, 493] width 13 height 13
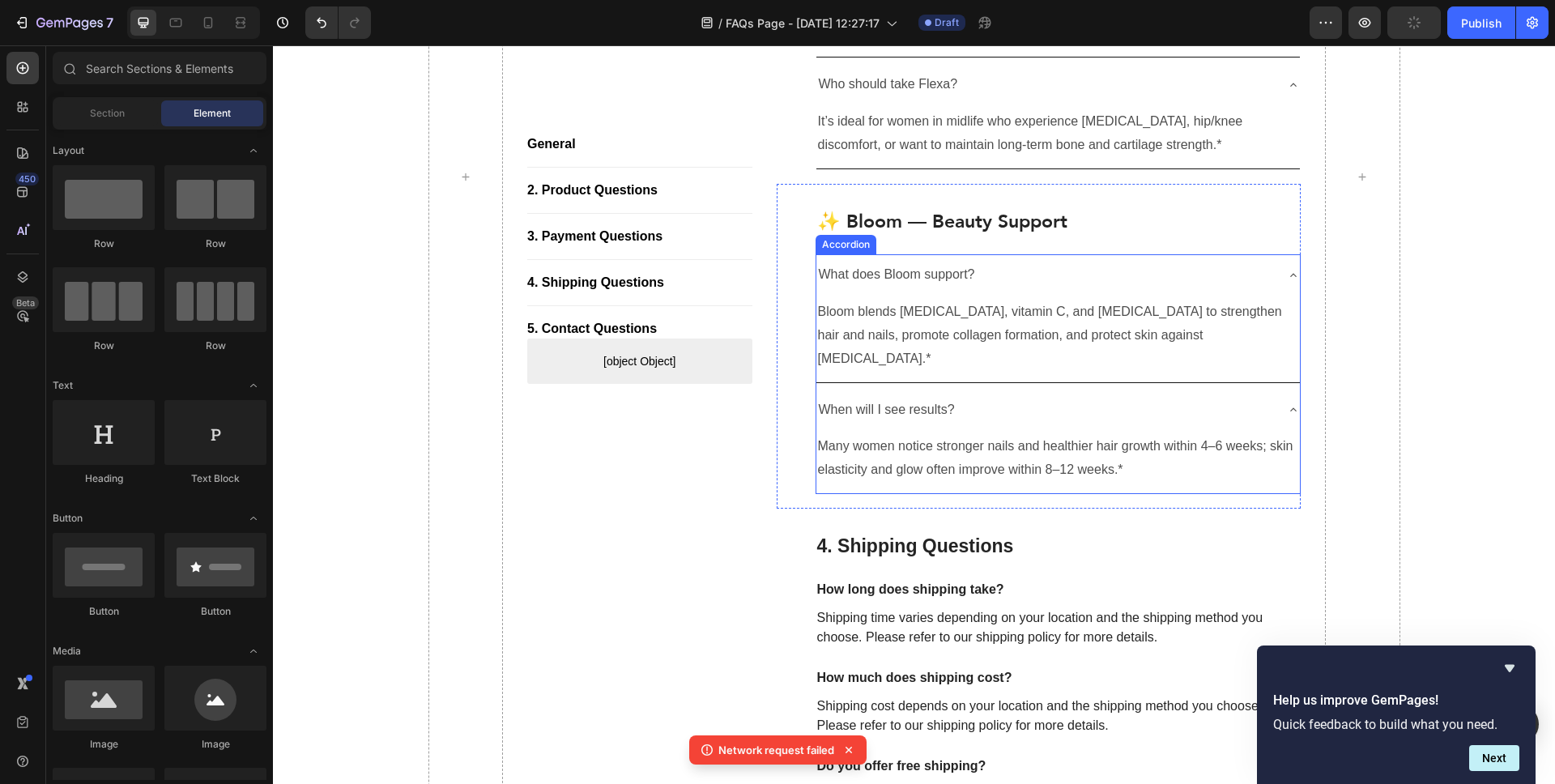
scroll to position [1293, 0]
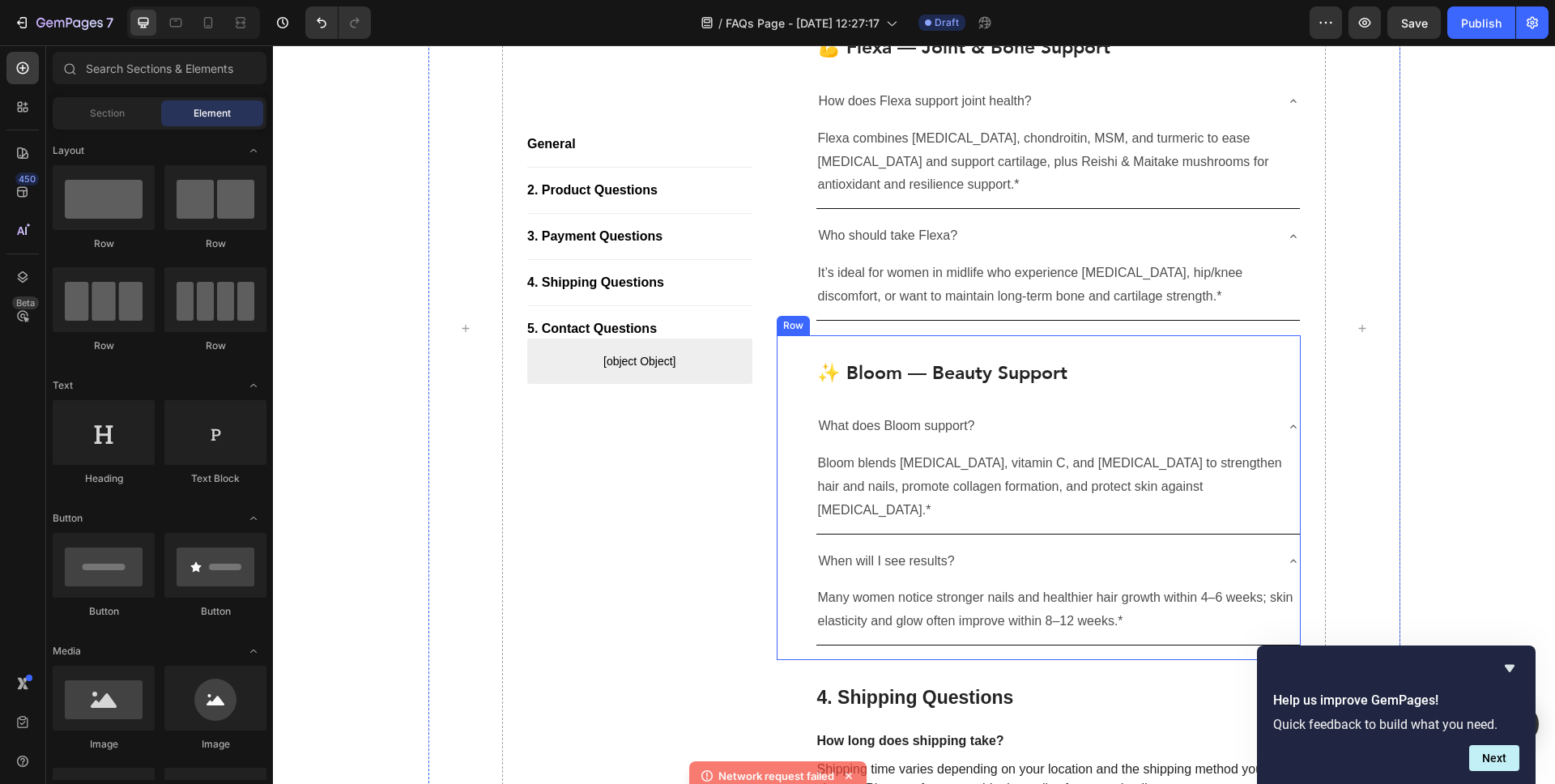
click at [796, 346] on div "✨ Bloom — Beauty Support Heading What does Bloom support? Bloom blends biotin, …" at bounding box center [1039, 497] width 524 height 325
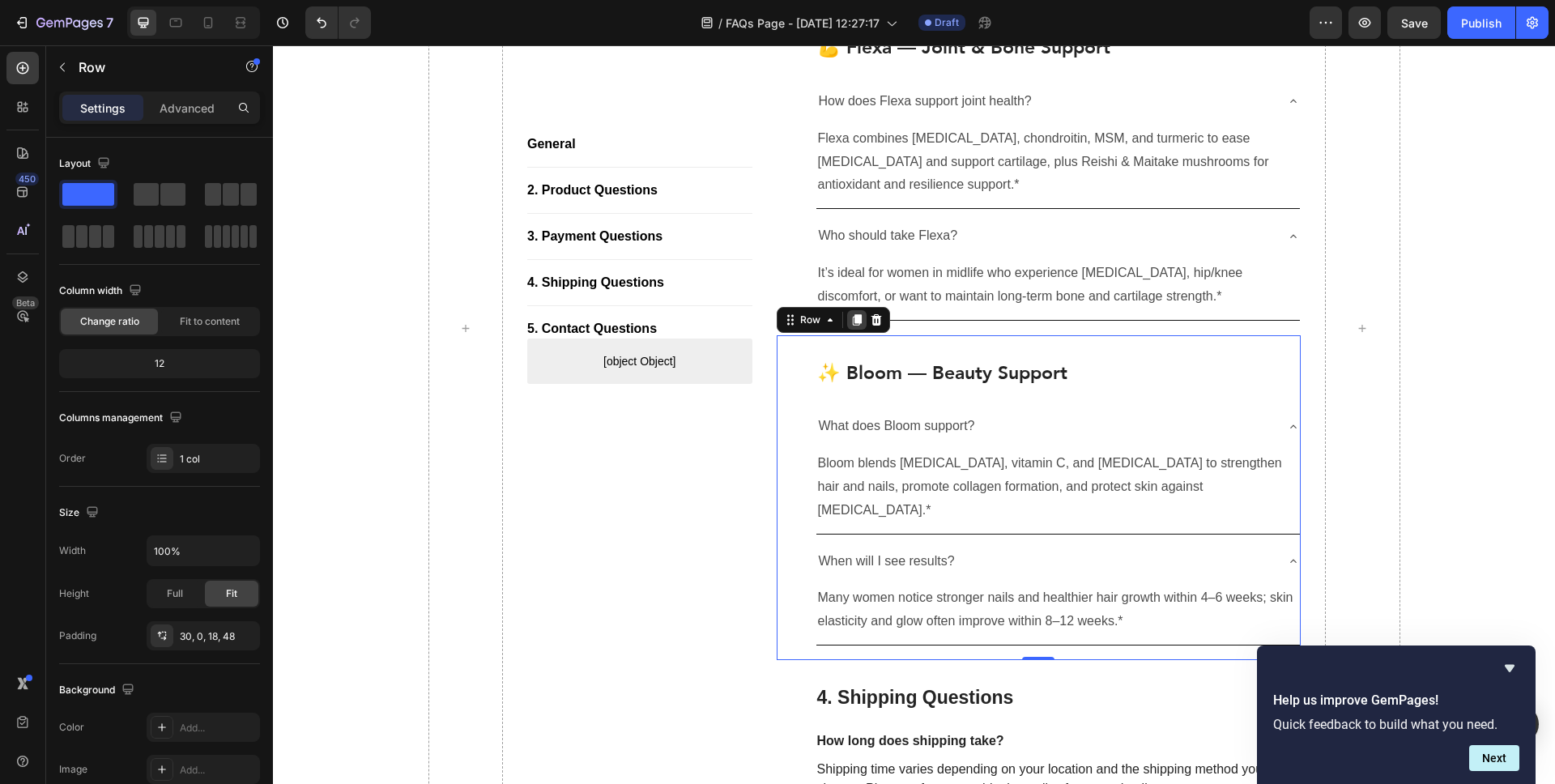
click at [850, 325] on icon at bounding box center [856, 319] width 13 height 13
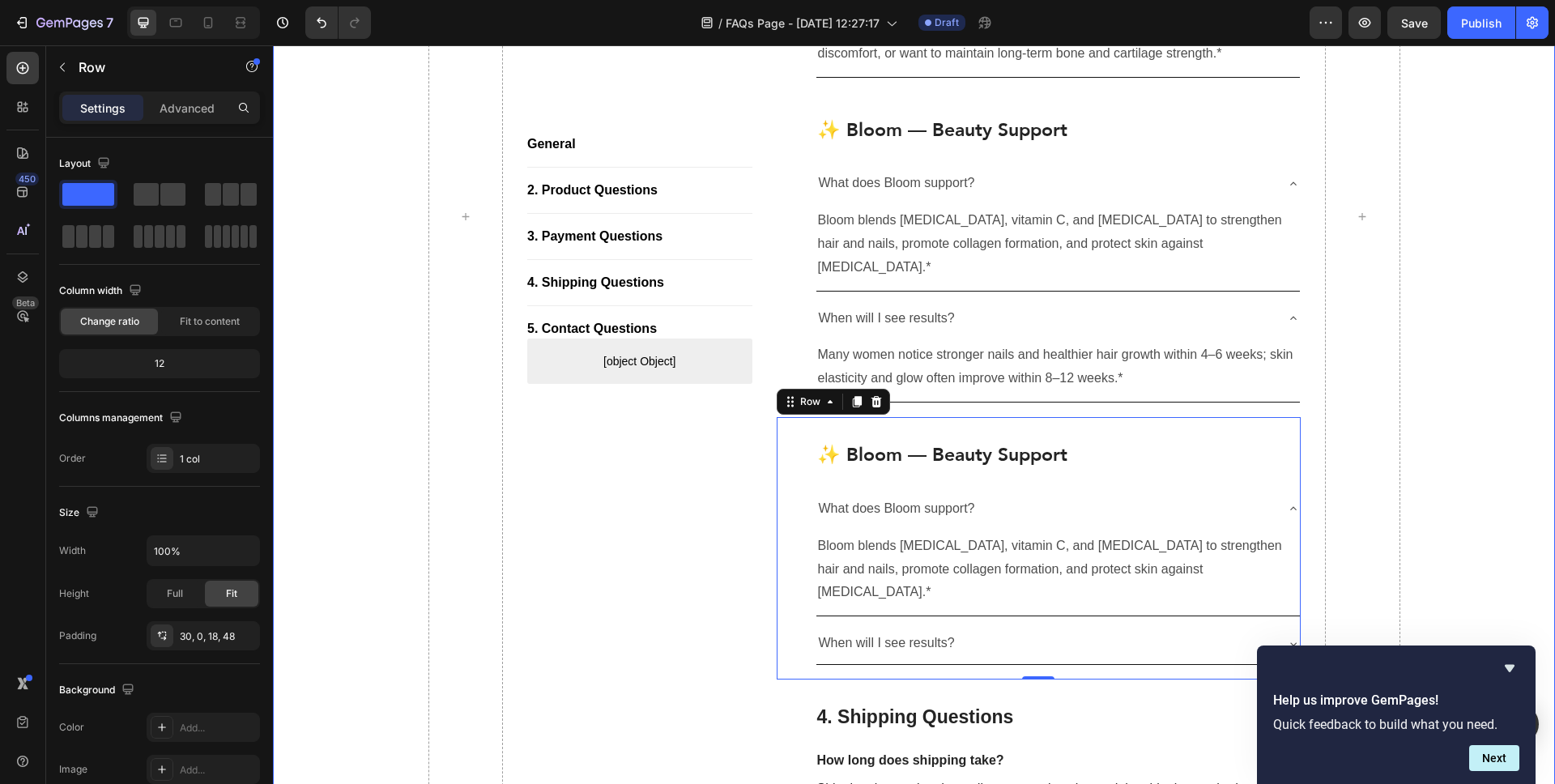
scroll to position [1538, 0]
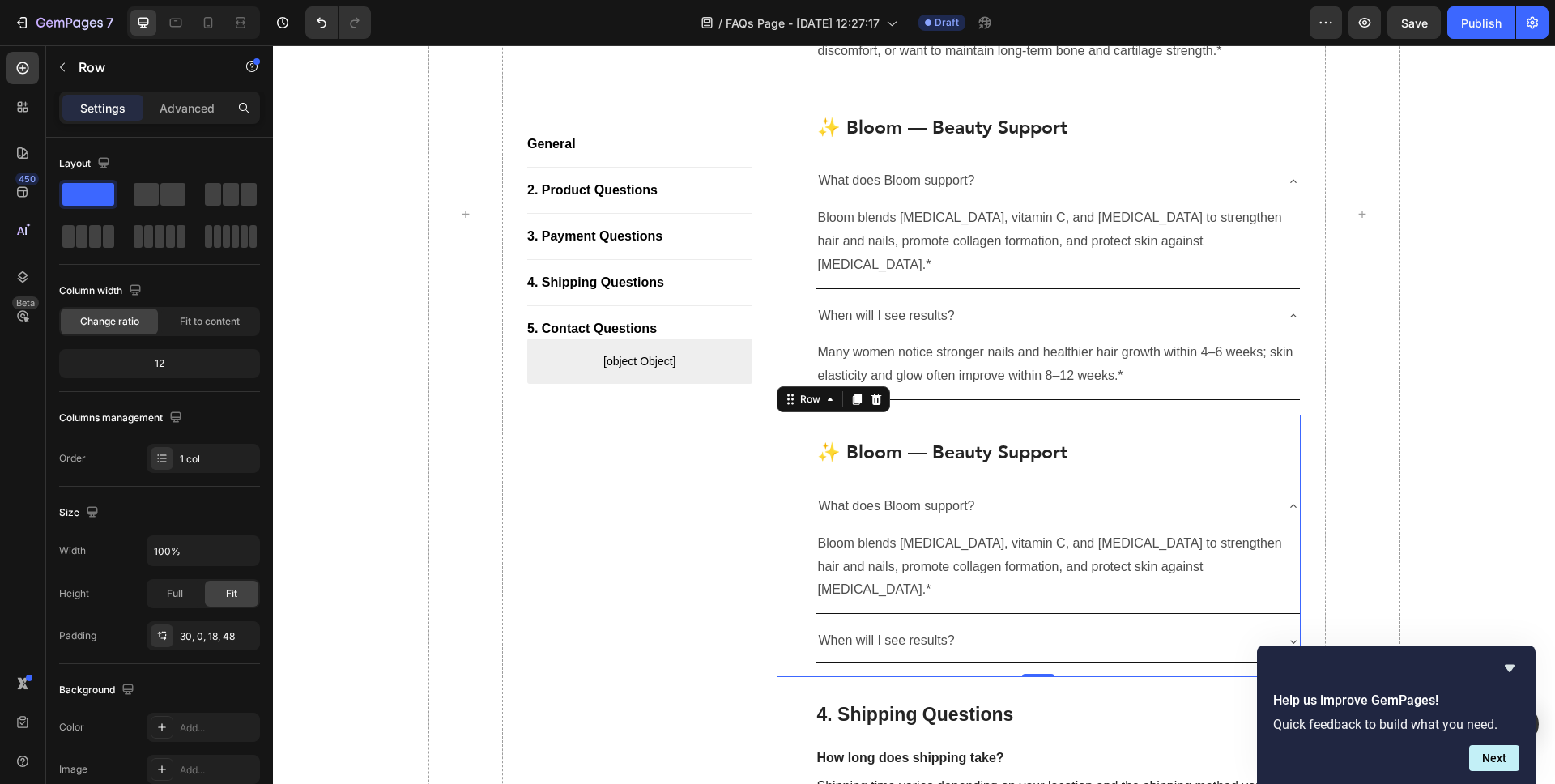
click at [994, 439] on h2 "✨ Bloom — Beauty Support" at bounding box center [1059, 452] width 486 height 27
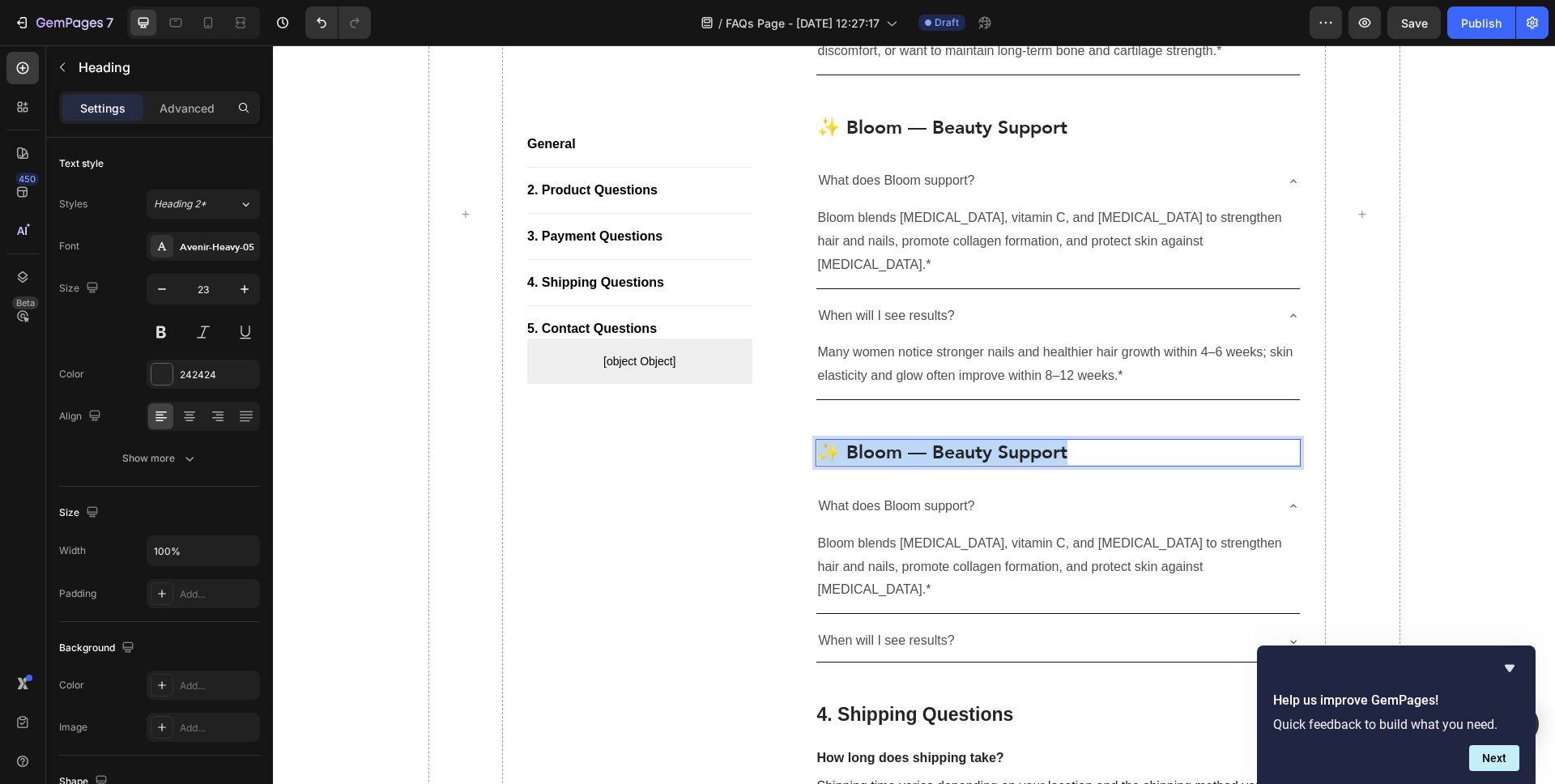
click at [993, 441] on p "✨ Bloom — Beauty Support" at bounding box center [1059, 453] width 483 height 25
click at [926, 495] on p "What does Bloom support?" at bounding box center [898, 506] width 157 height 24
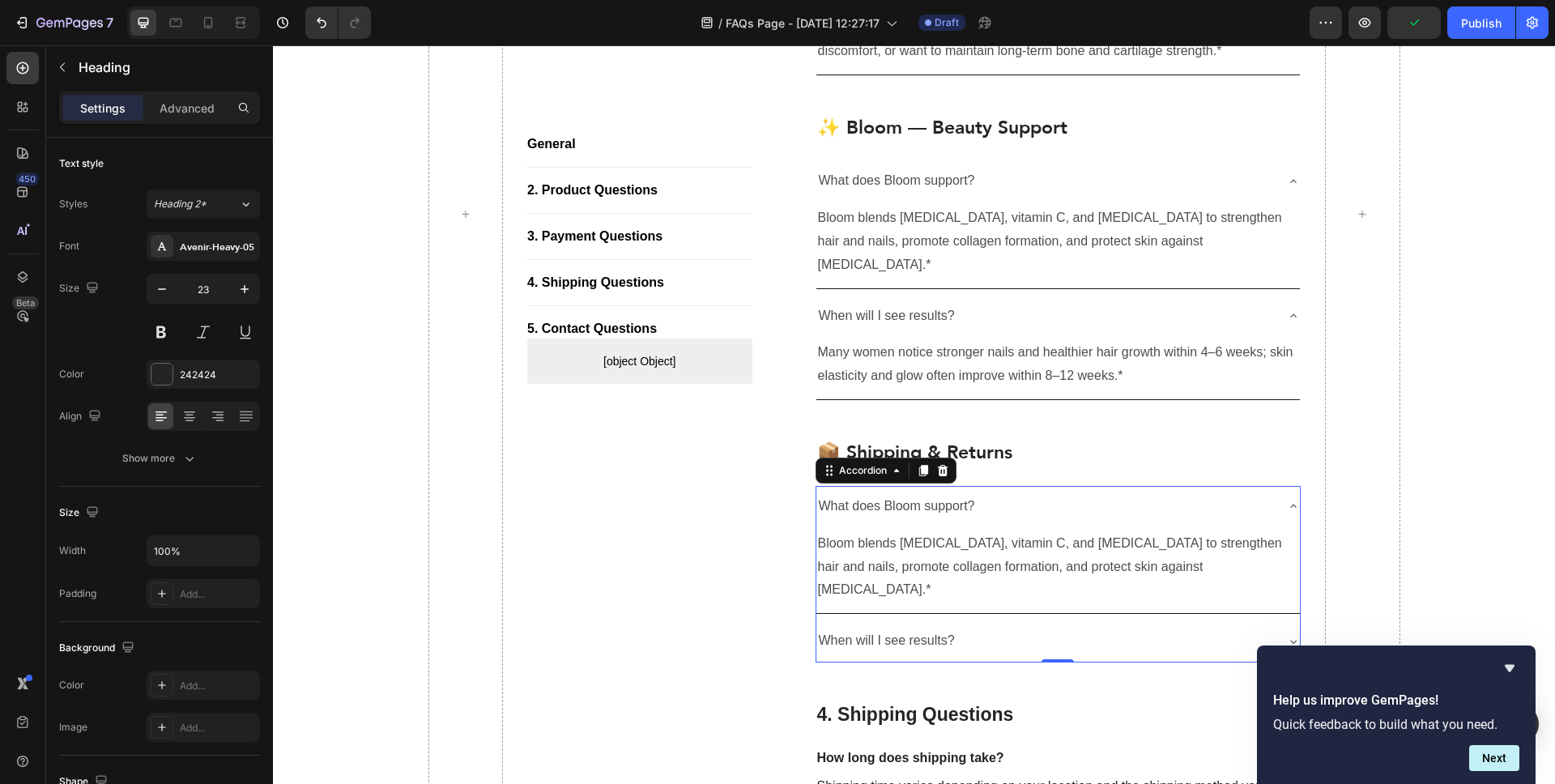
click at [926, 495] on p "What does Bloom support?" at bounding box center [898, 506] width 157 height 24
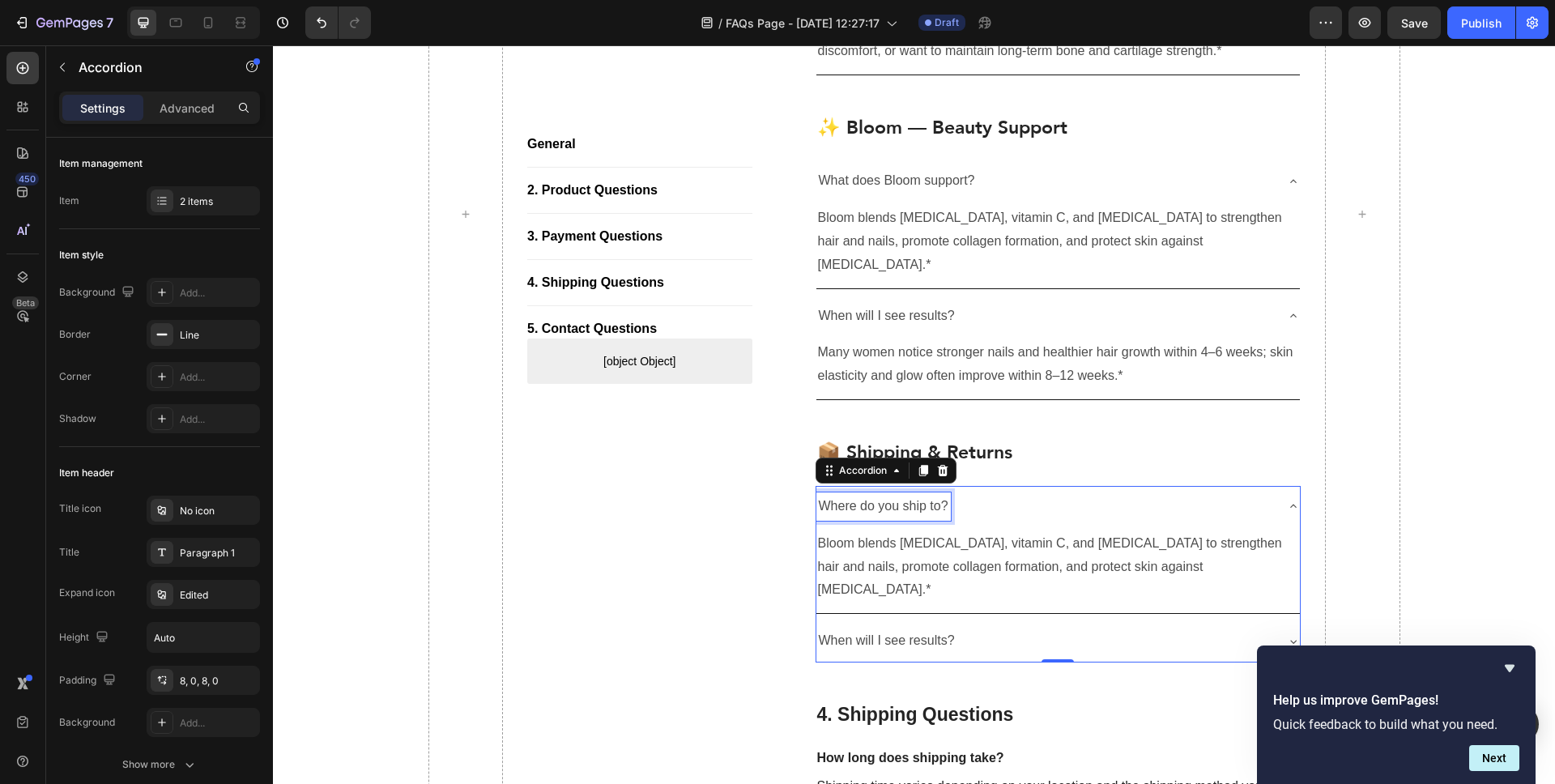
click at [948, 538] on p "Bloom blends [MEDICAL_DATA], vitamin C, and [MEDICAL_DATA] to strengthen hair a…" at bounding box center [1059, 567] width 481 height 70
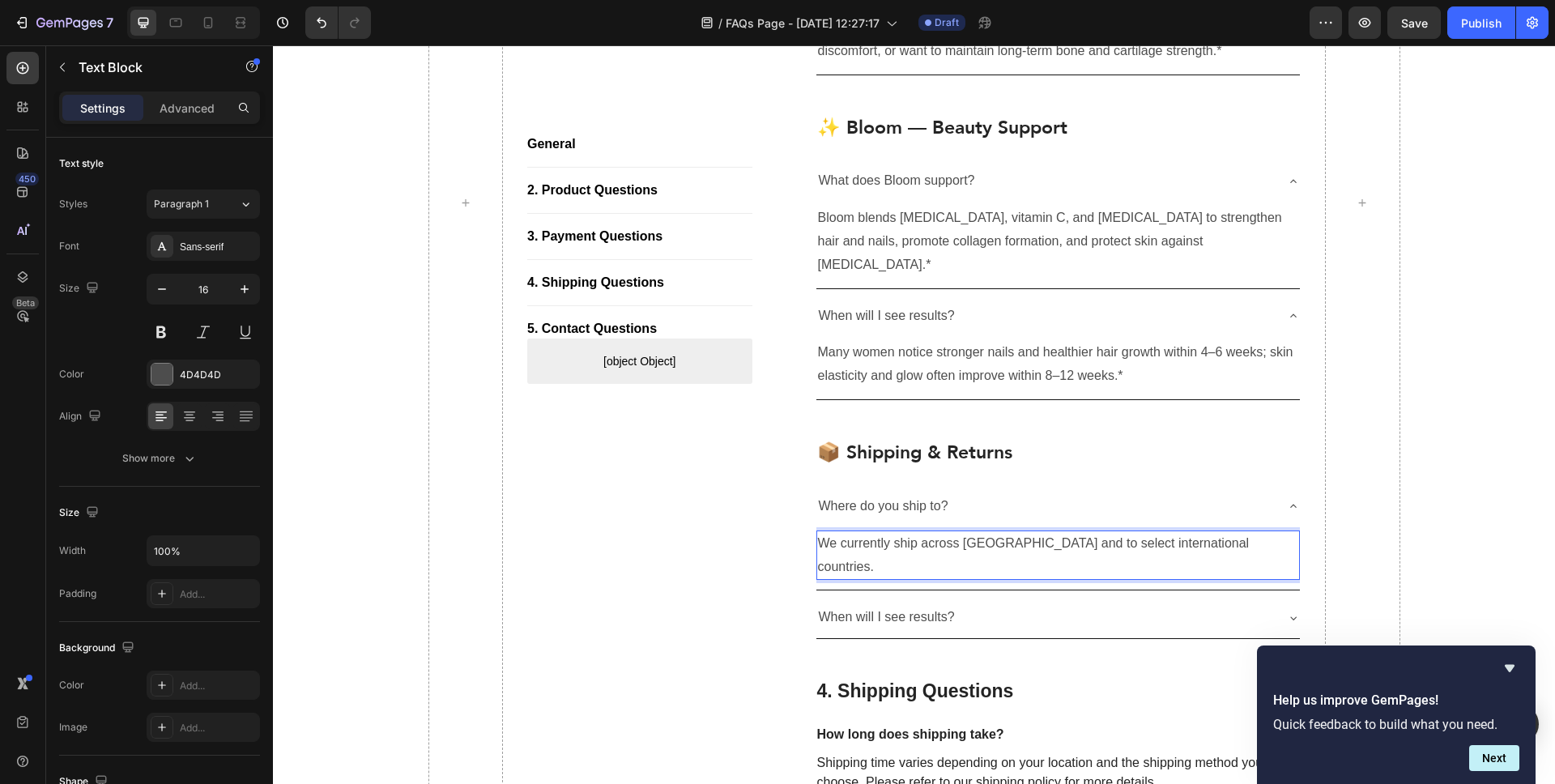
click at [899, 606] on p "When will I see results?" at bounding box center [887, 618] width 136 height 24
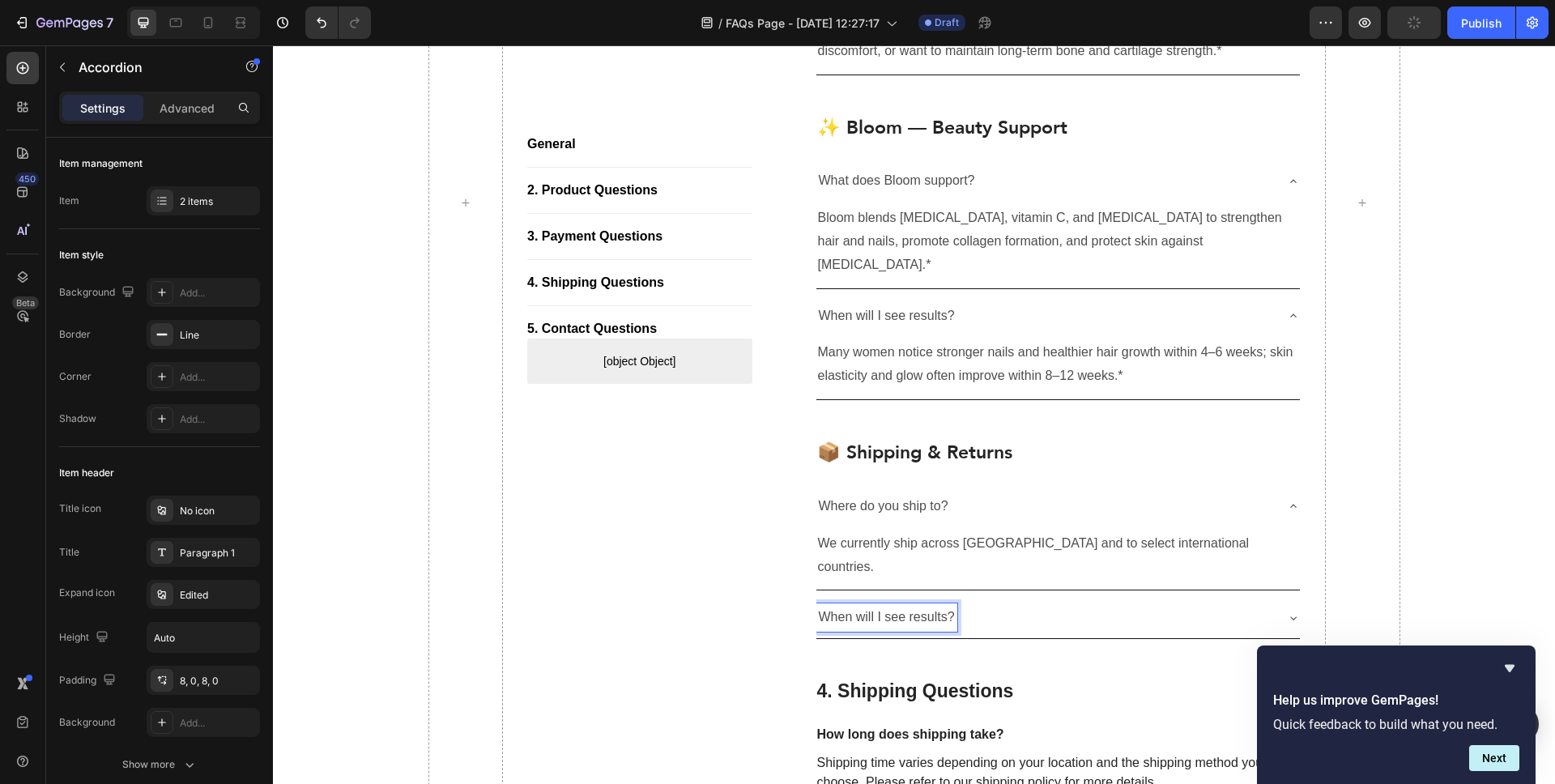
click at [899, 606] on p "When will I see results?" at bounding box center [887, 618] width 136 height 24
click at [1285, 597] on div "When will my order ship?" at bounding box center [1059, 617] width 484 height 41
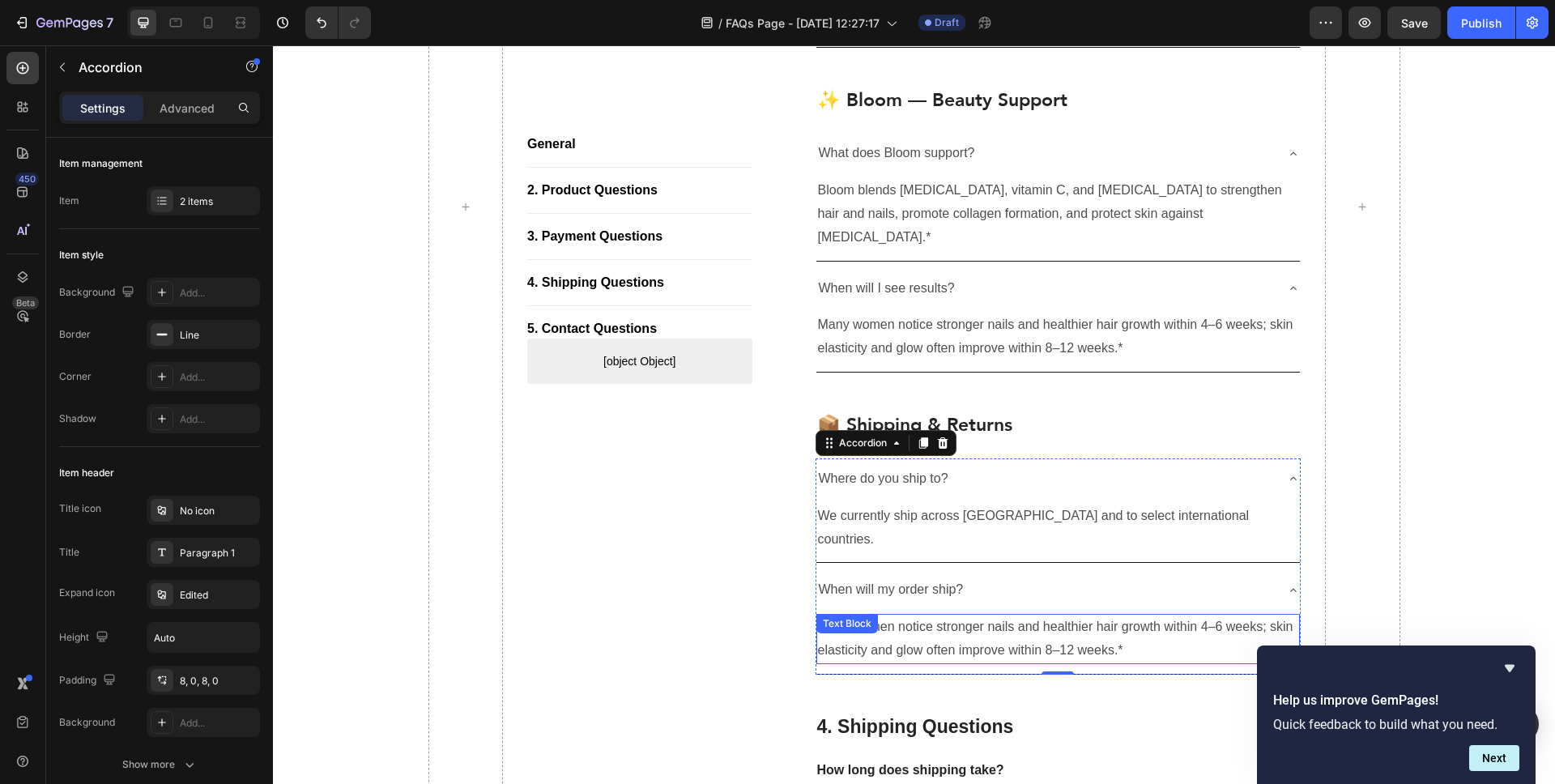
scroll to position [1569, 0]
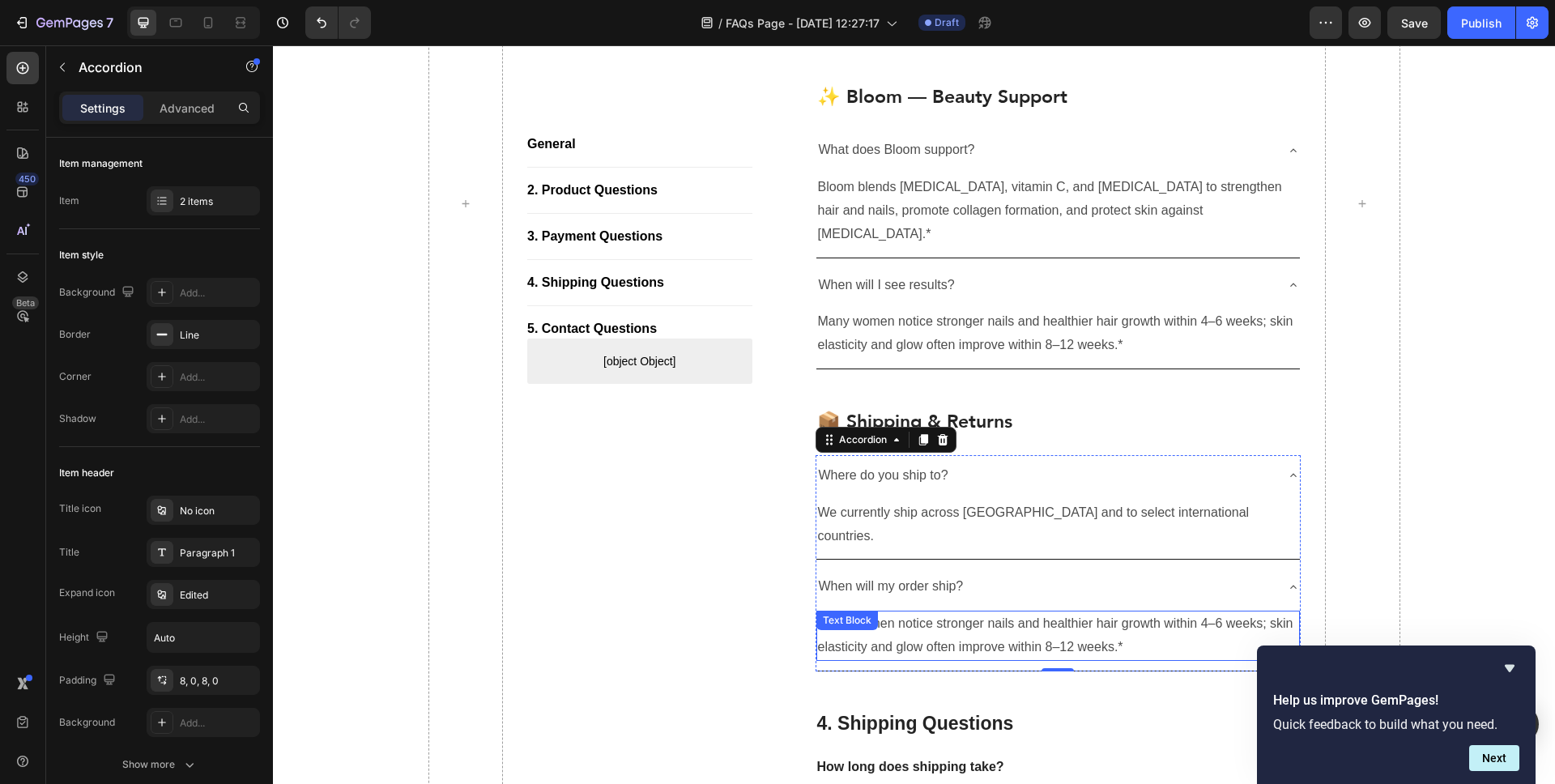
click at [971, 612] on p "Many women notice stronger nails and healthier hair growth within 4–6 weeks; sk…" at bounding box center [1059, 635] width 481 height 47
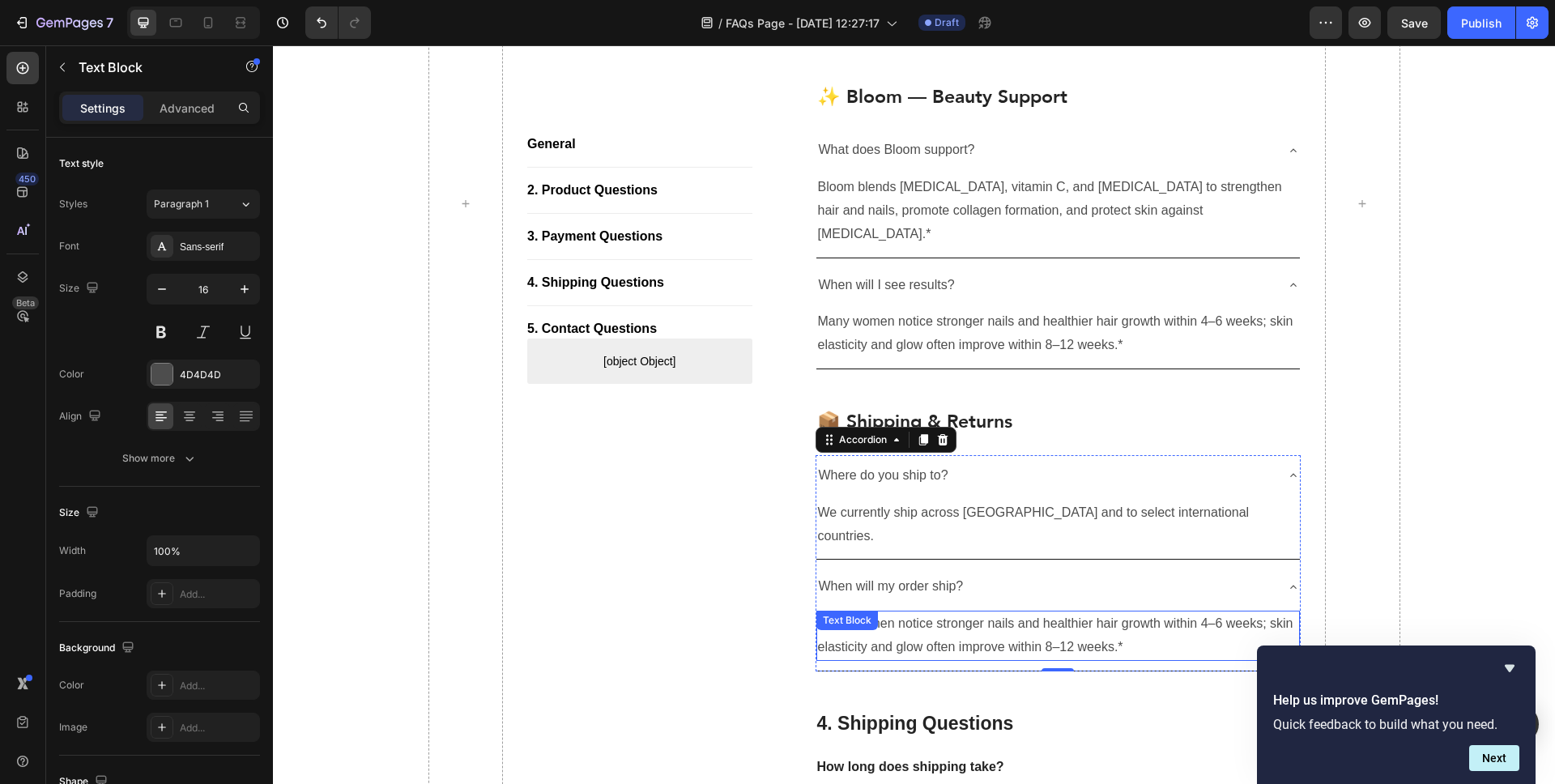
click at [971, 612] on p "Many women notice stronger nails and healthier hair growth within 4–6 weeks; sk…" at bounding box center [1059, 635] width 481 height 47
click at [817, 467] on div "Where do you ship to?" at bounding box center [1059, 475] width 484 height 41
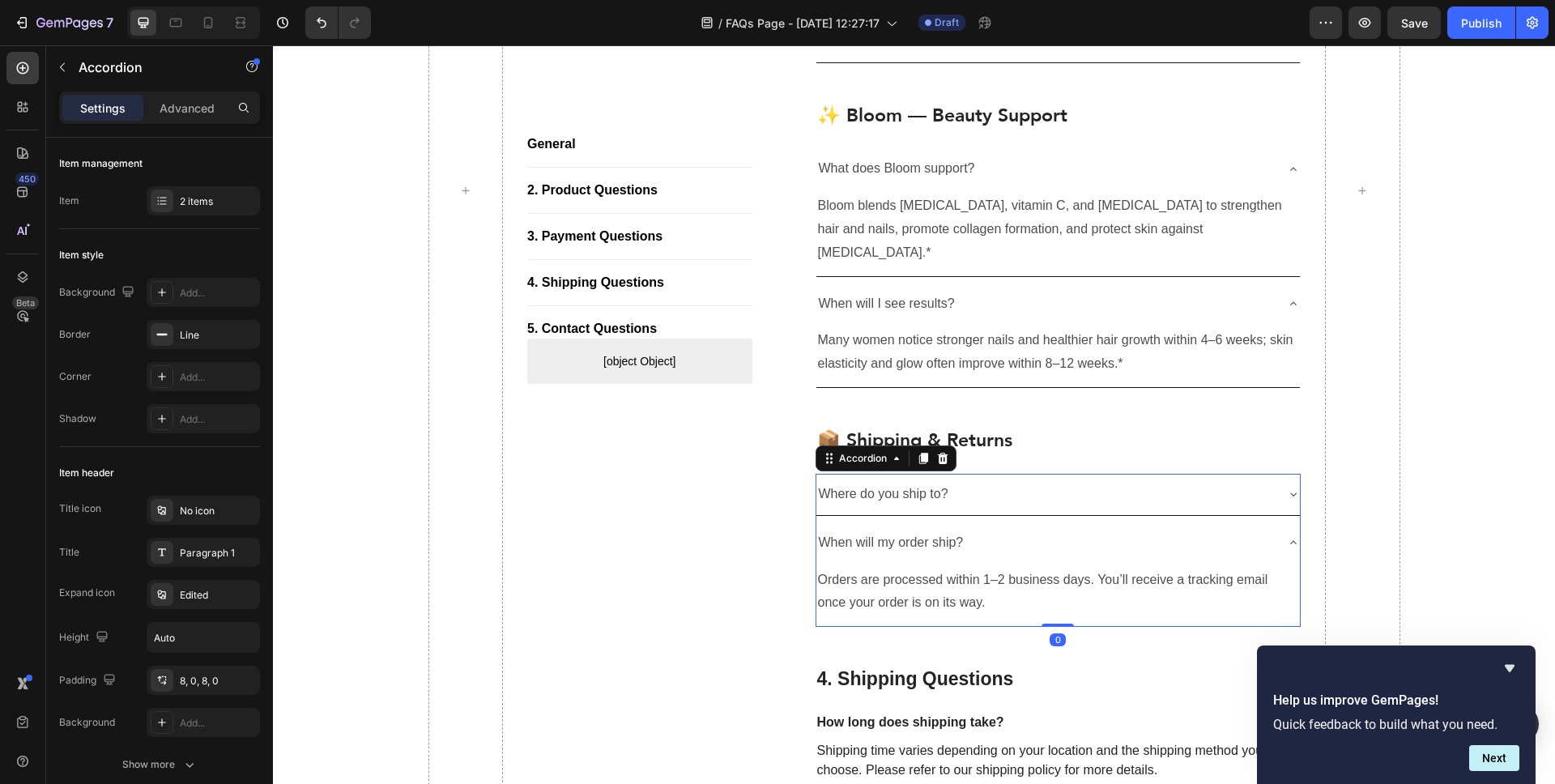
scroll to position [1550, 0]
click at [168, 198] on div at bounding box center [162, 201] width 23 height 23
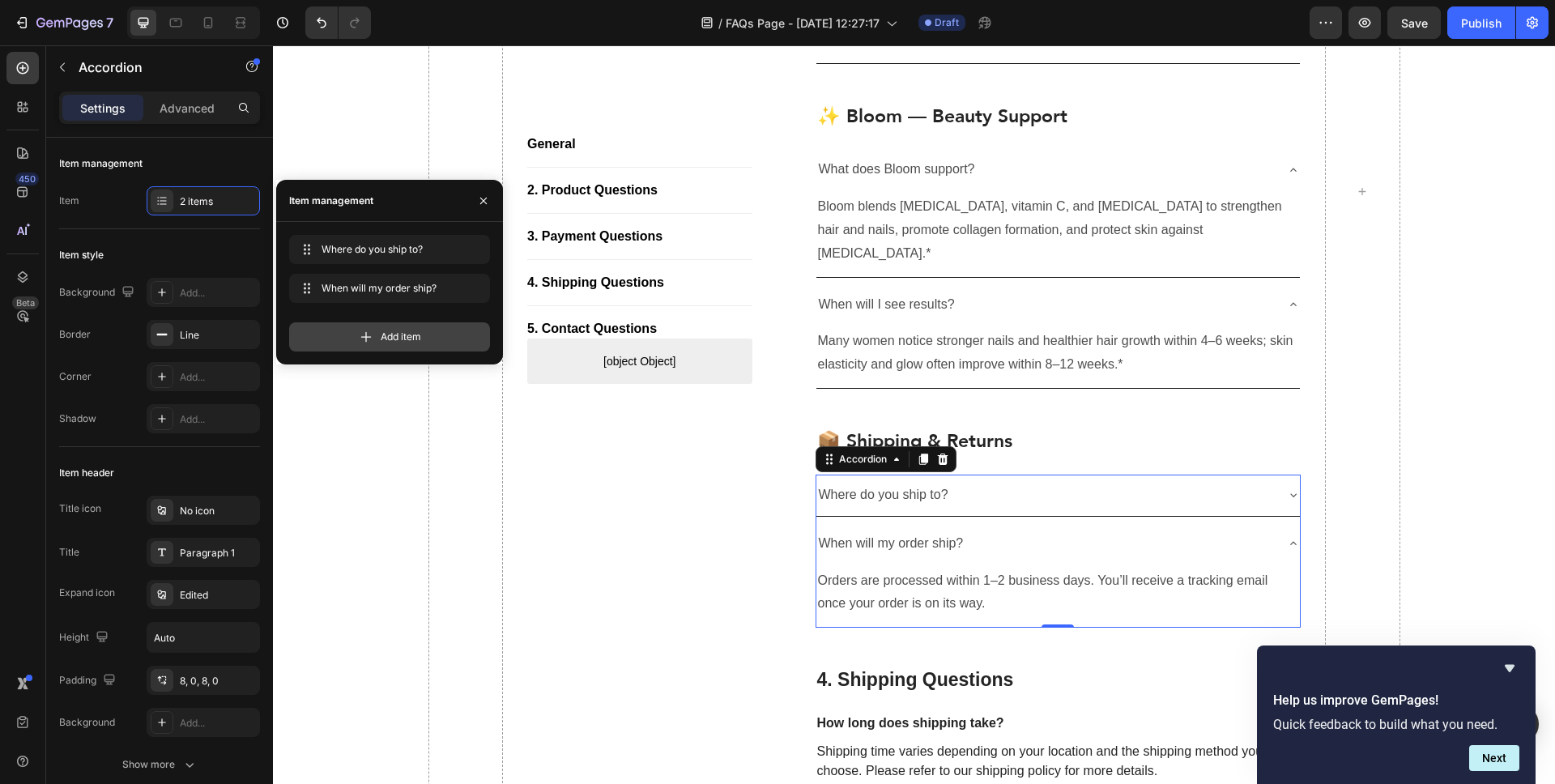
click at [403, 334] on span "Add item" at bounding box center [401, 337] width 40 height 15
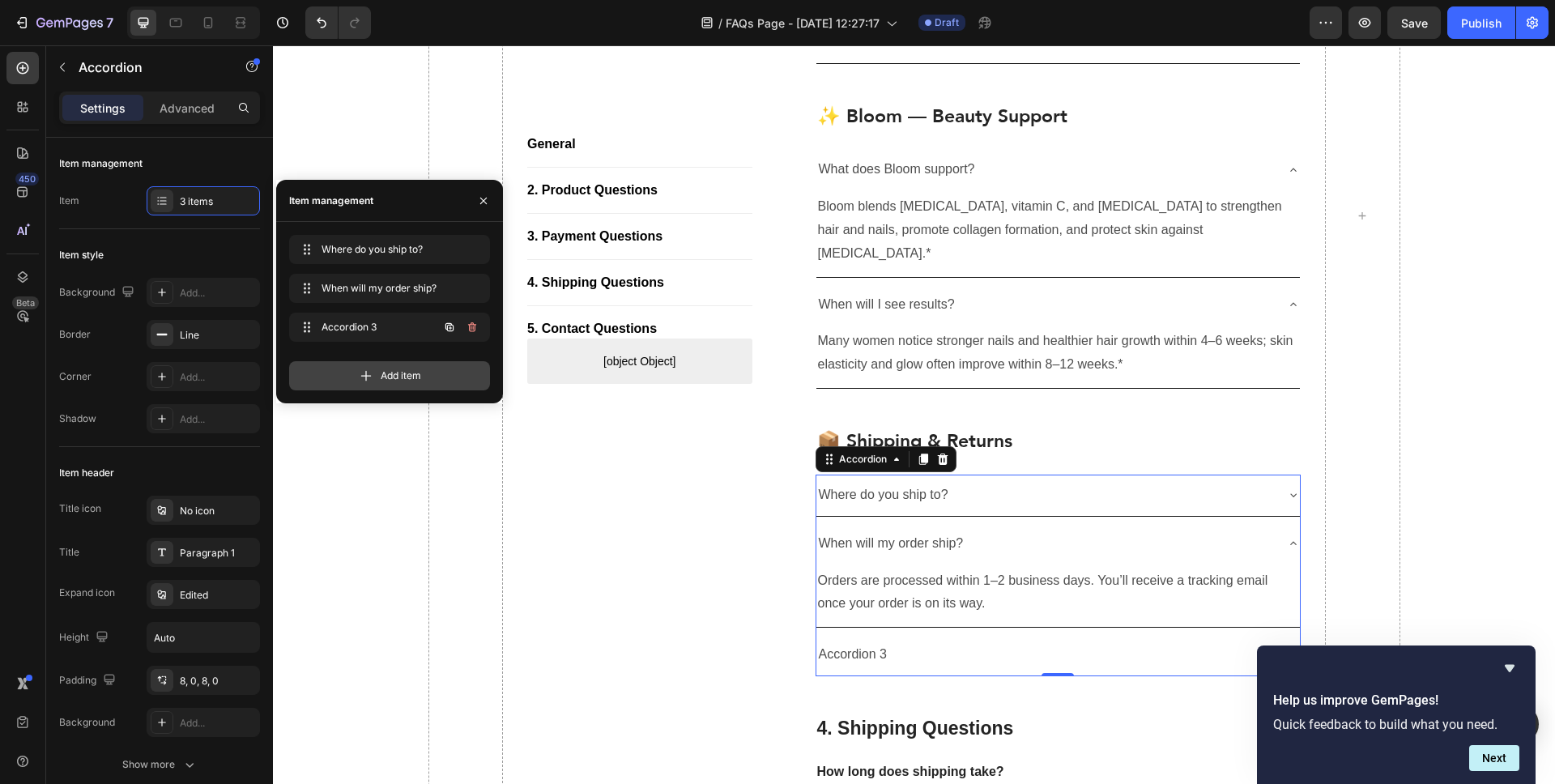
scroll to position [1573, 0]
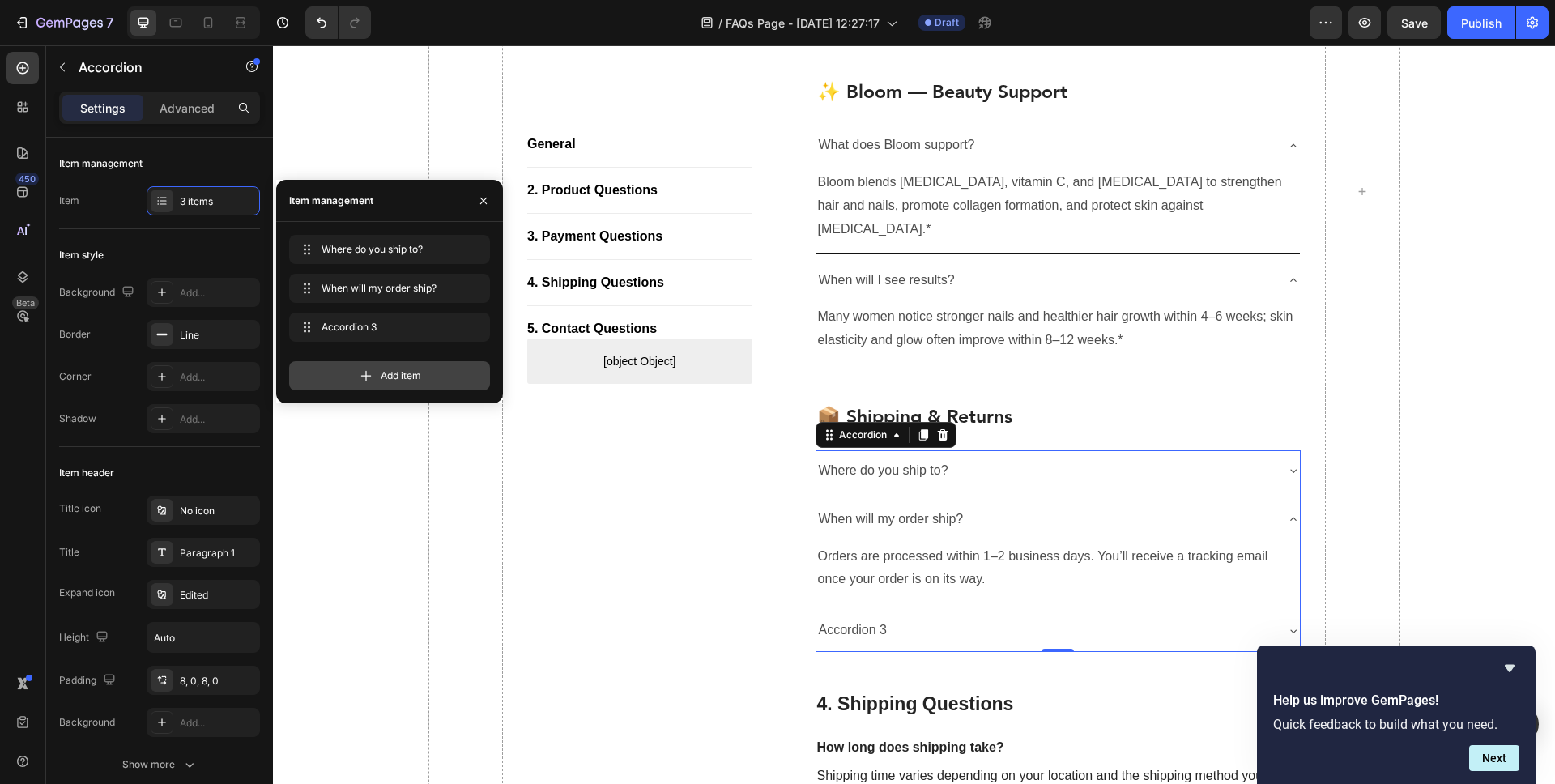
click at [387, 379] on span "Add item" at bounding box center [401, 376] width 40 height 15
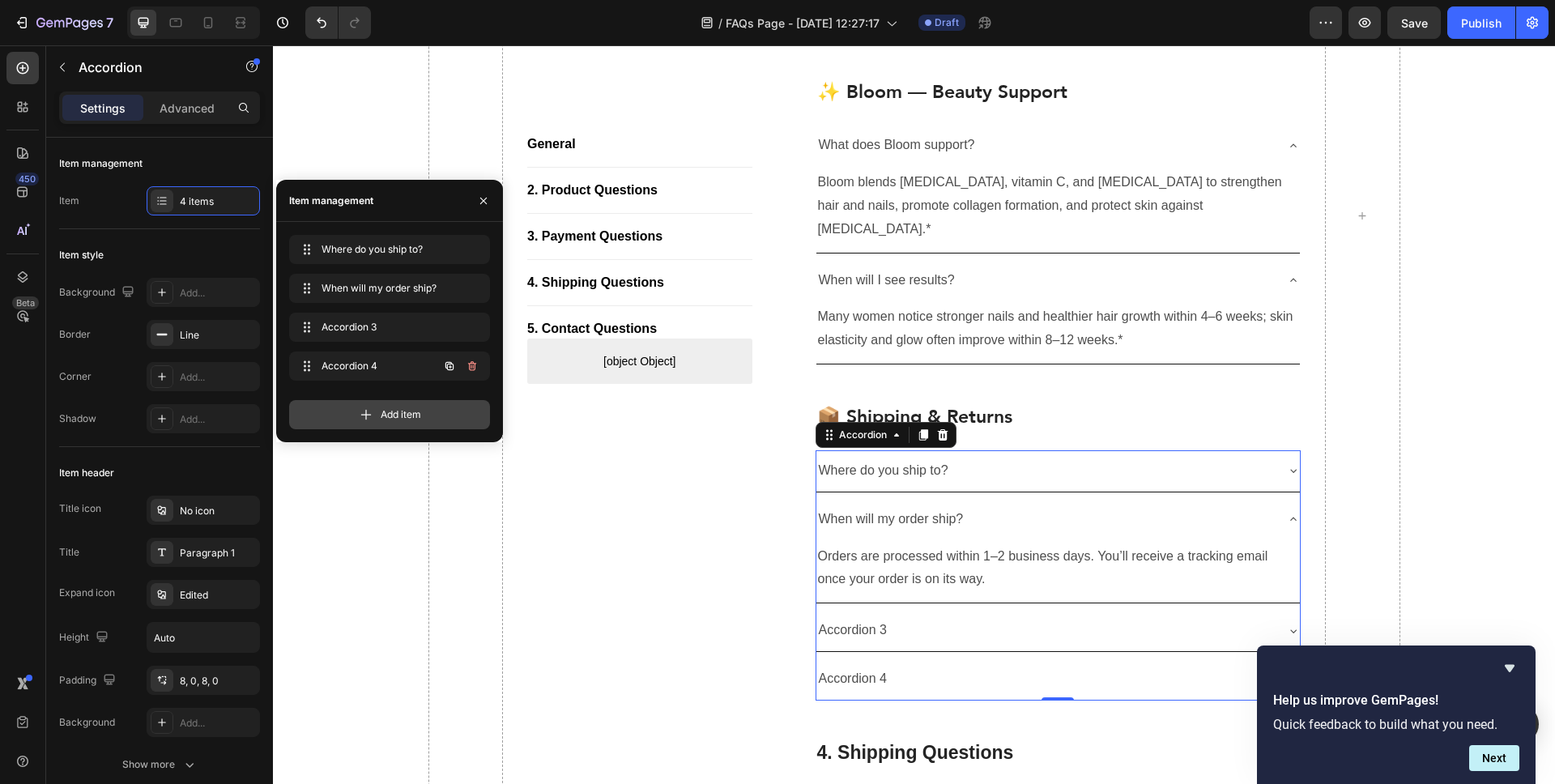
scroll to position [1598, 0]
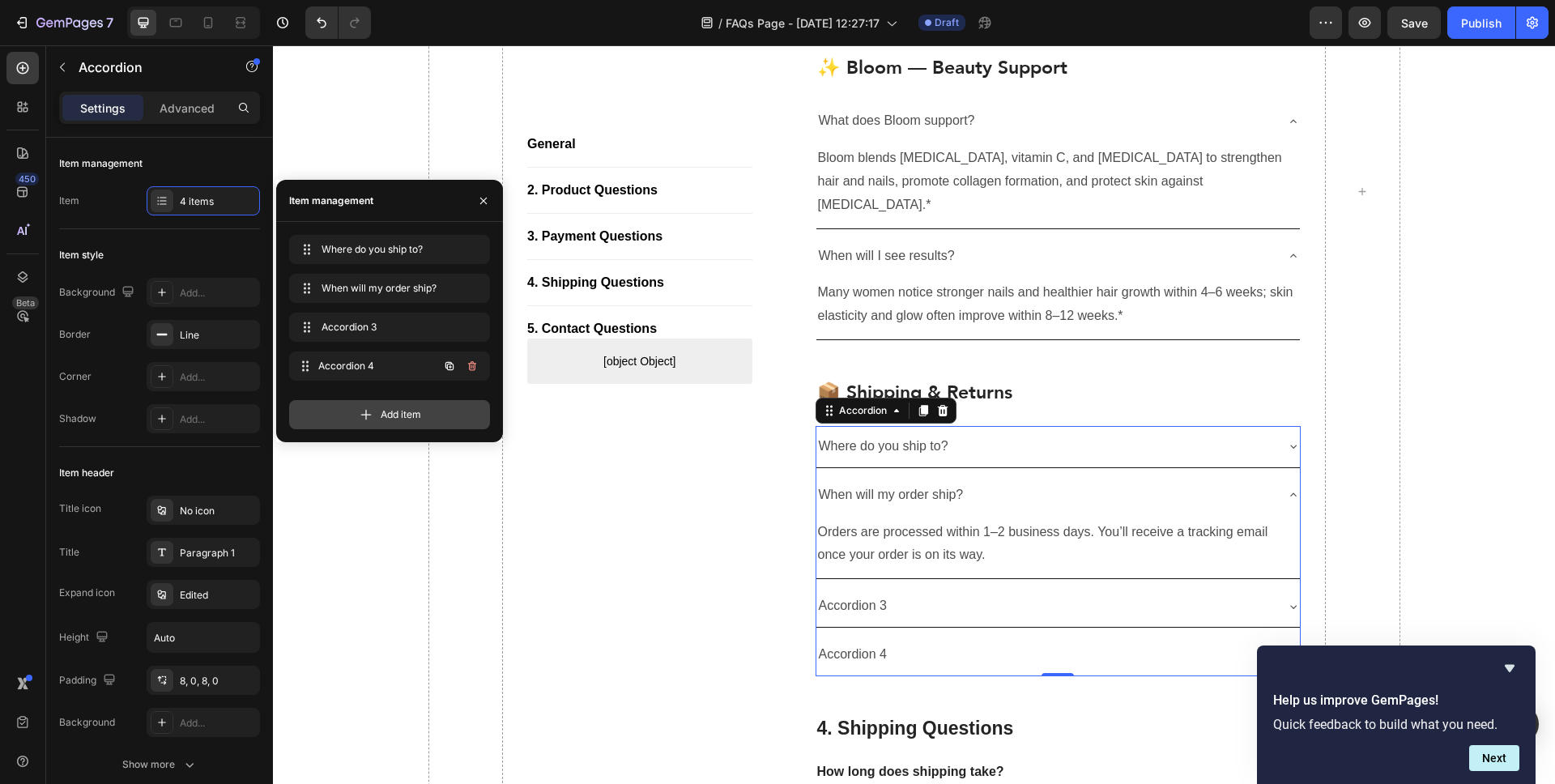
click at [387, 379] on div "Accordion 4 Accordion 4" at bounding box center [390, 365] width 201 height 29
click at [381, 407] on div "Add item" at bounding box center [390, 414] width 201 height 29
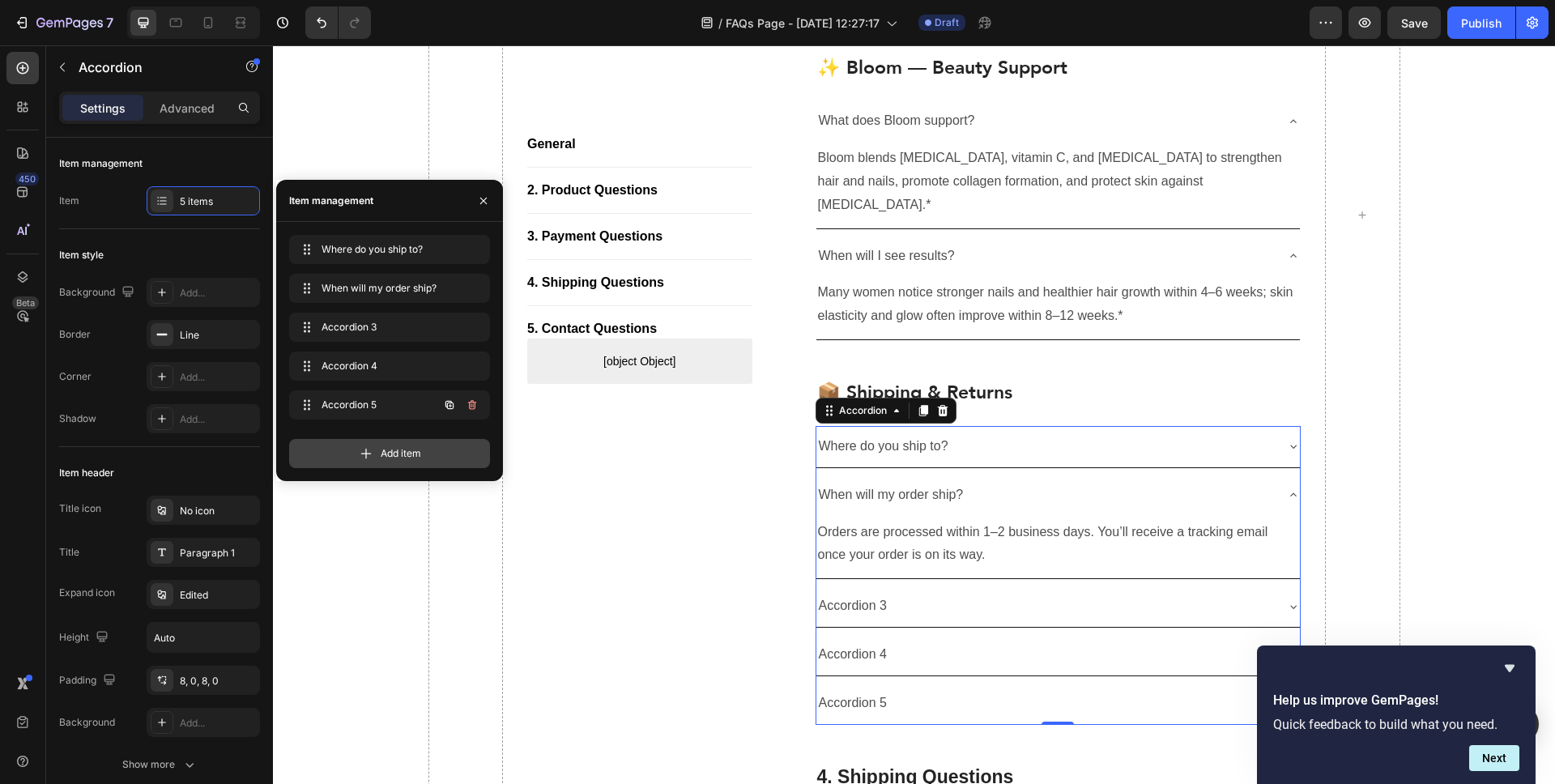
scroll to position [1623, 0]
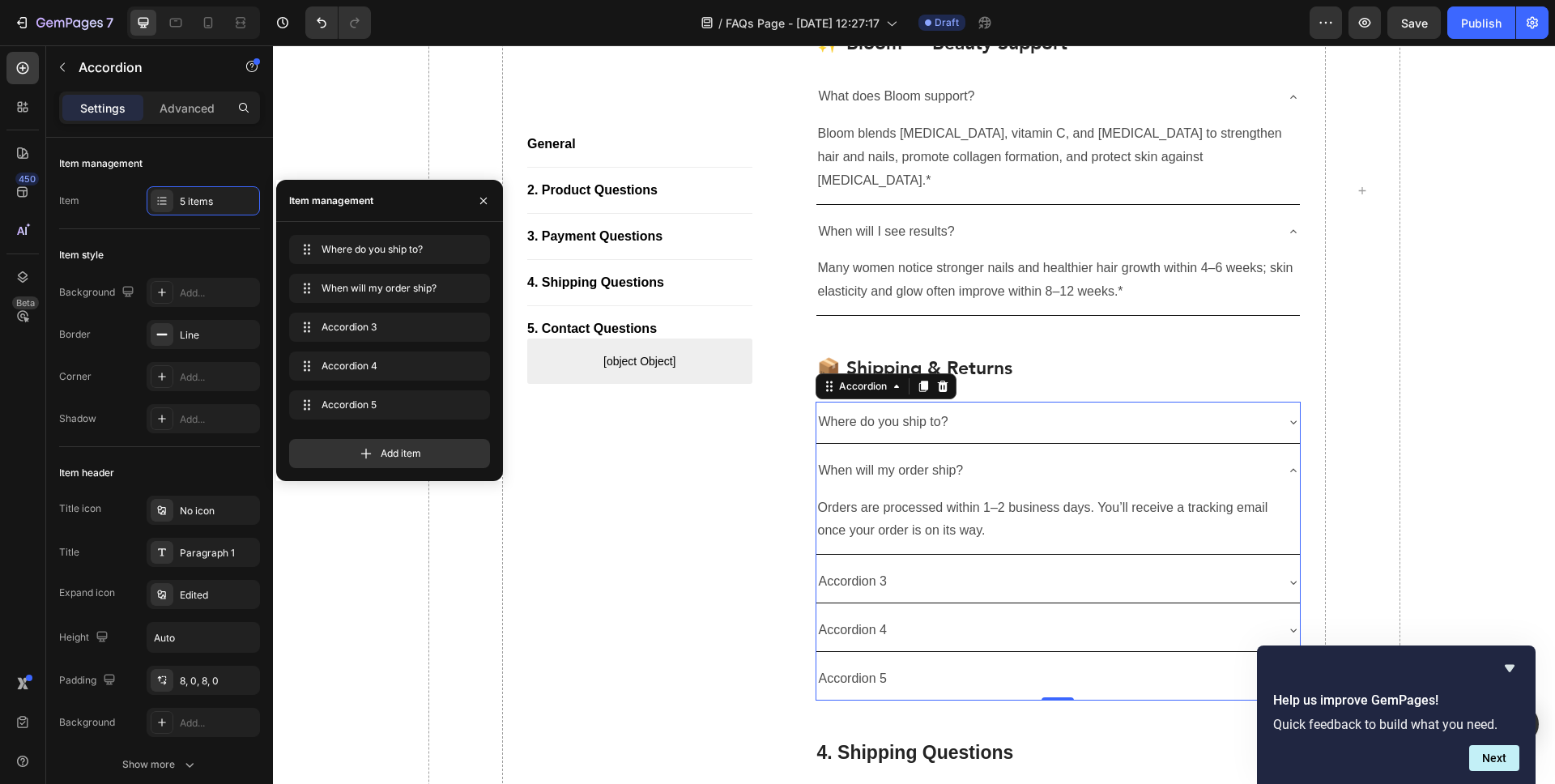
click at [1186, 568] on div "Accordion 3" at bounding box center [1045, 582] width 458 height 28
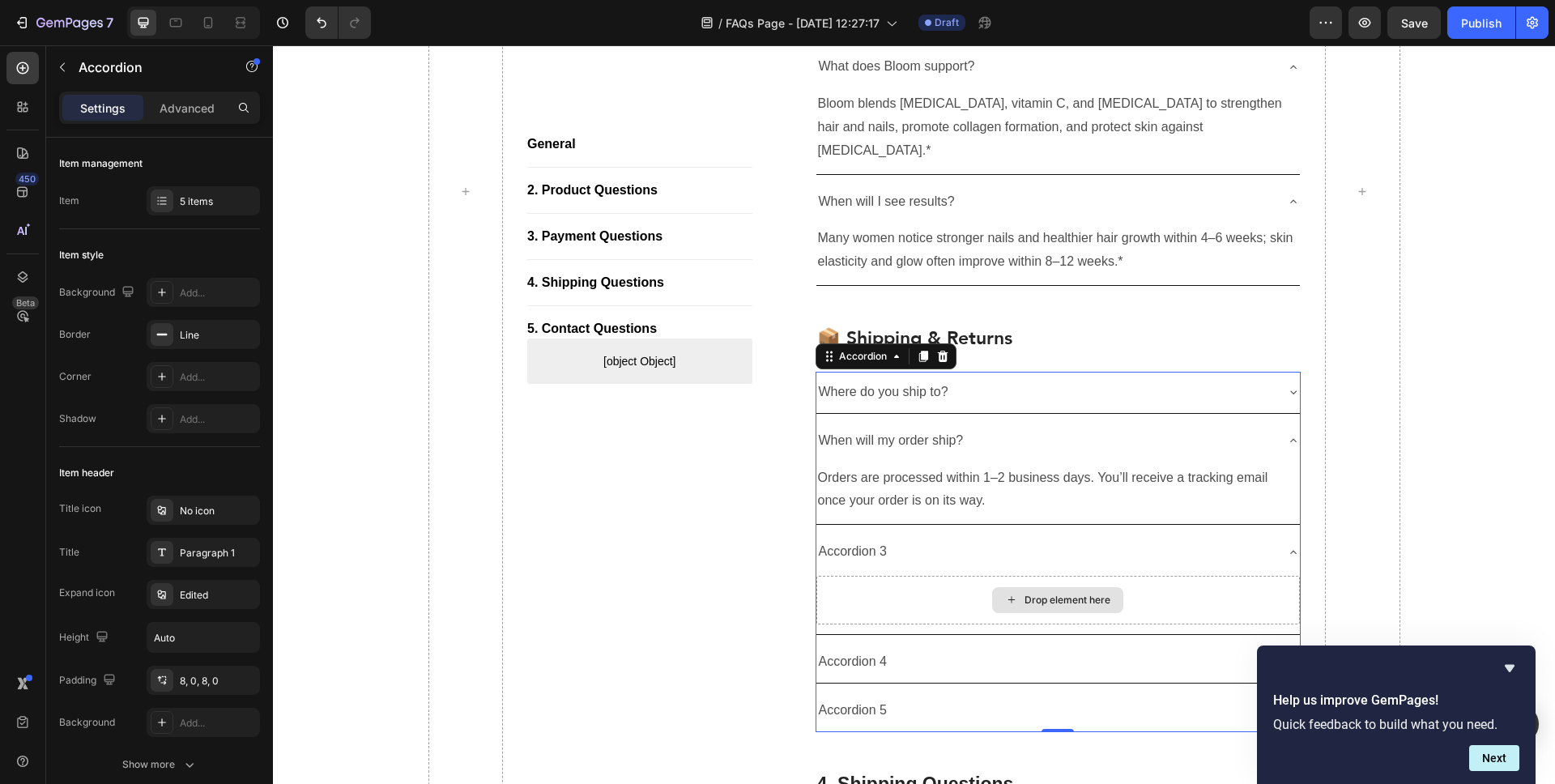
scroll to position [1653, 0]
click at [855, 537] on div "Accordion 3" at bounding box center [854, 551] width 74 height 28
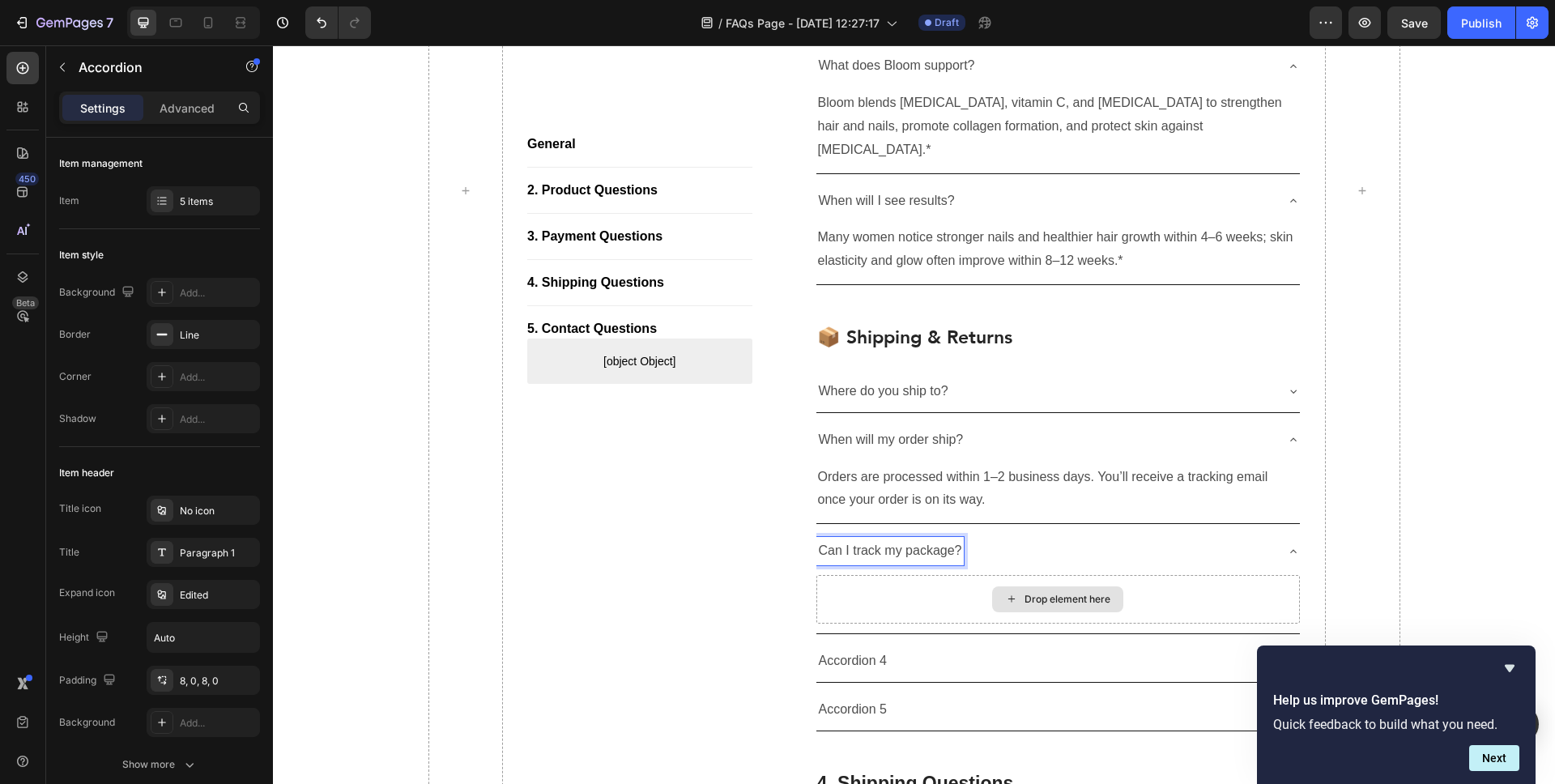
click at [1005, 592] on icon at bounding box center [1011, 599] width 13 height 14
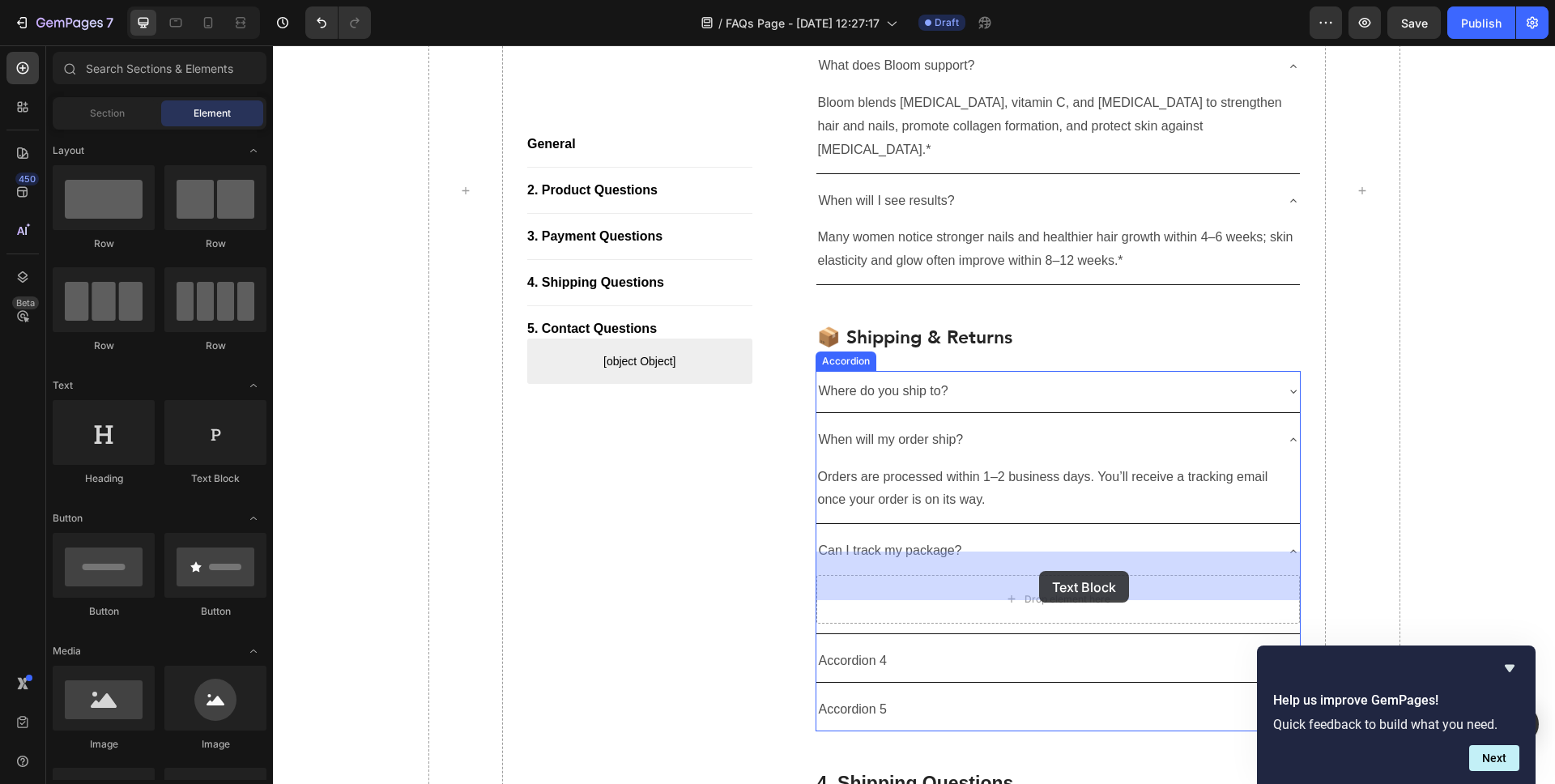
drag, startPoint x: 488, startPoint y: 202, endPoint x: 1038, endPoint y: 571, distance: 662.3
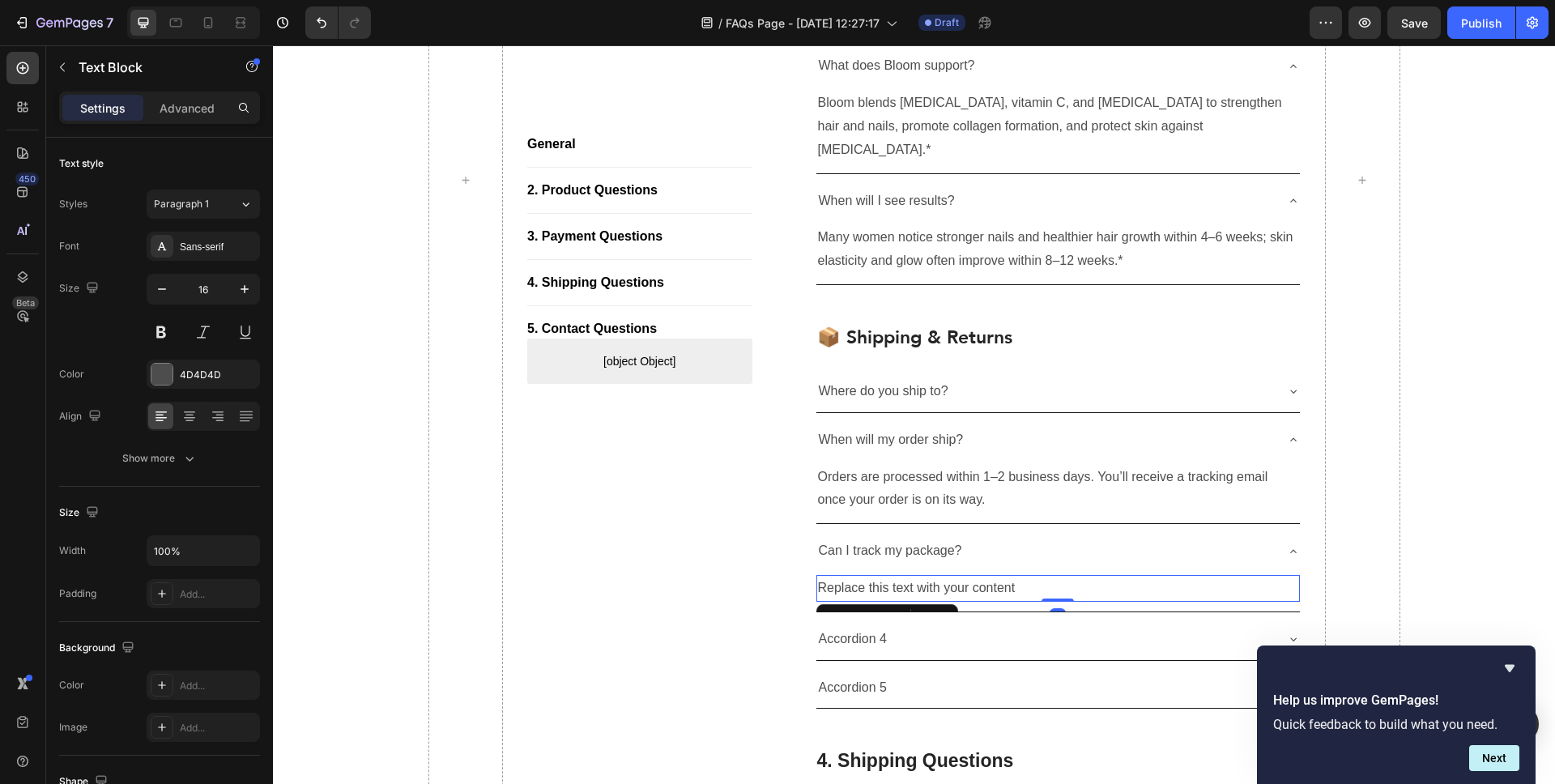
scroll to position [1642, 0]
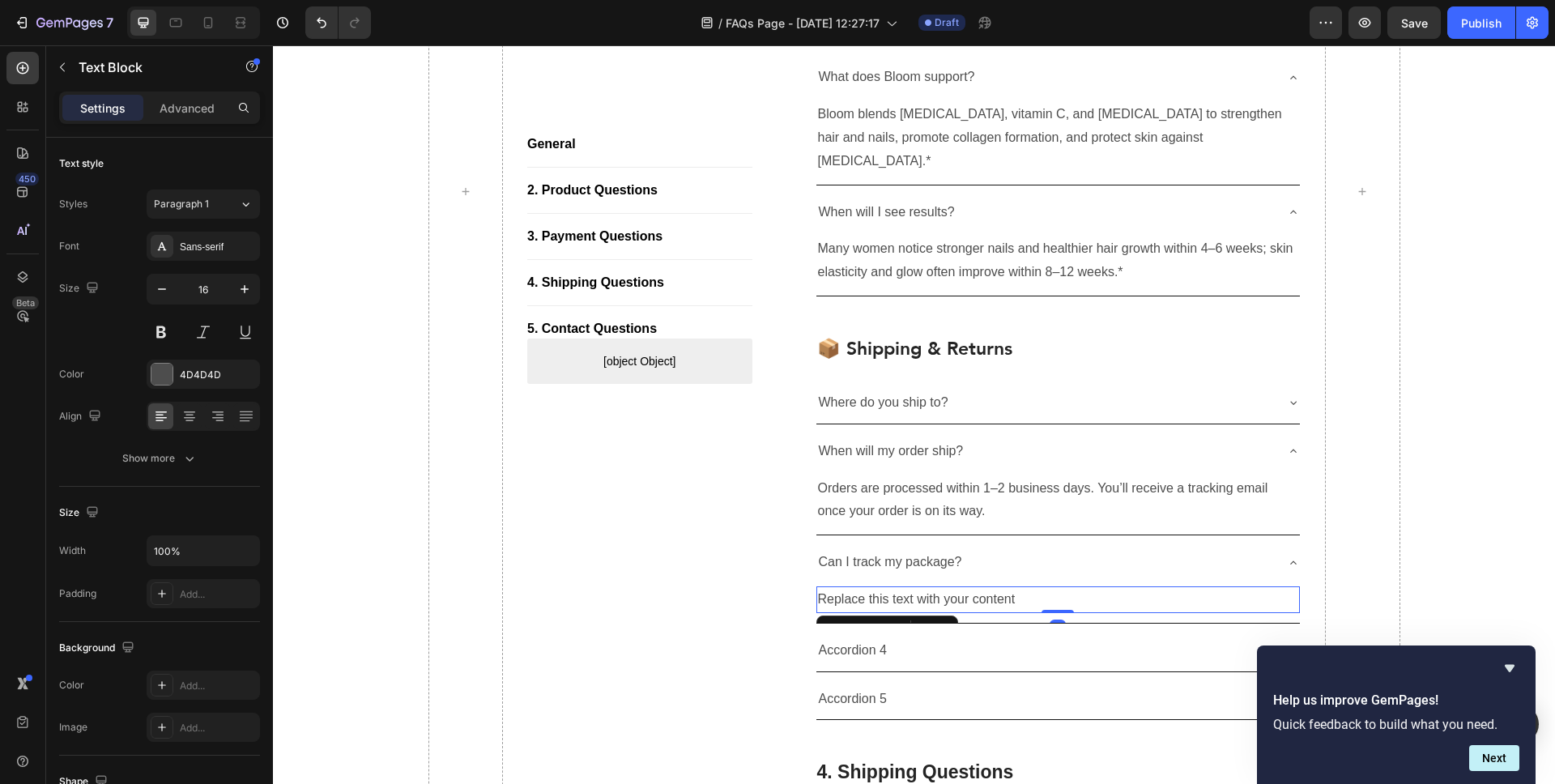
click at [968, 586] on div "Replace this text with your content" at bounding box center [1059, 599] width 484 height 26
click at [968, 588] on p "Replace this text with your content" at bounding box center [1059, 599] width 481 height 24
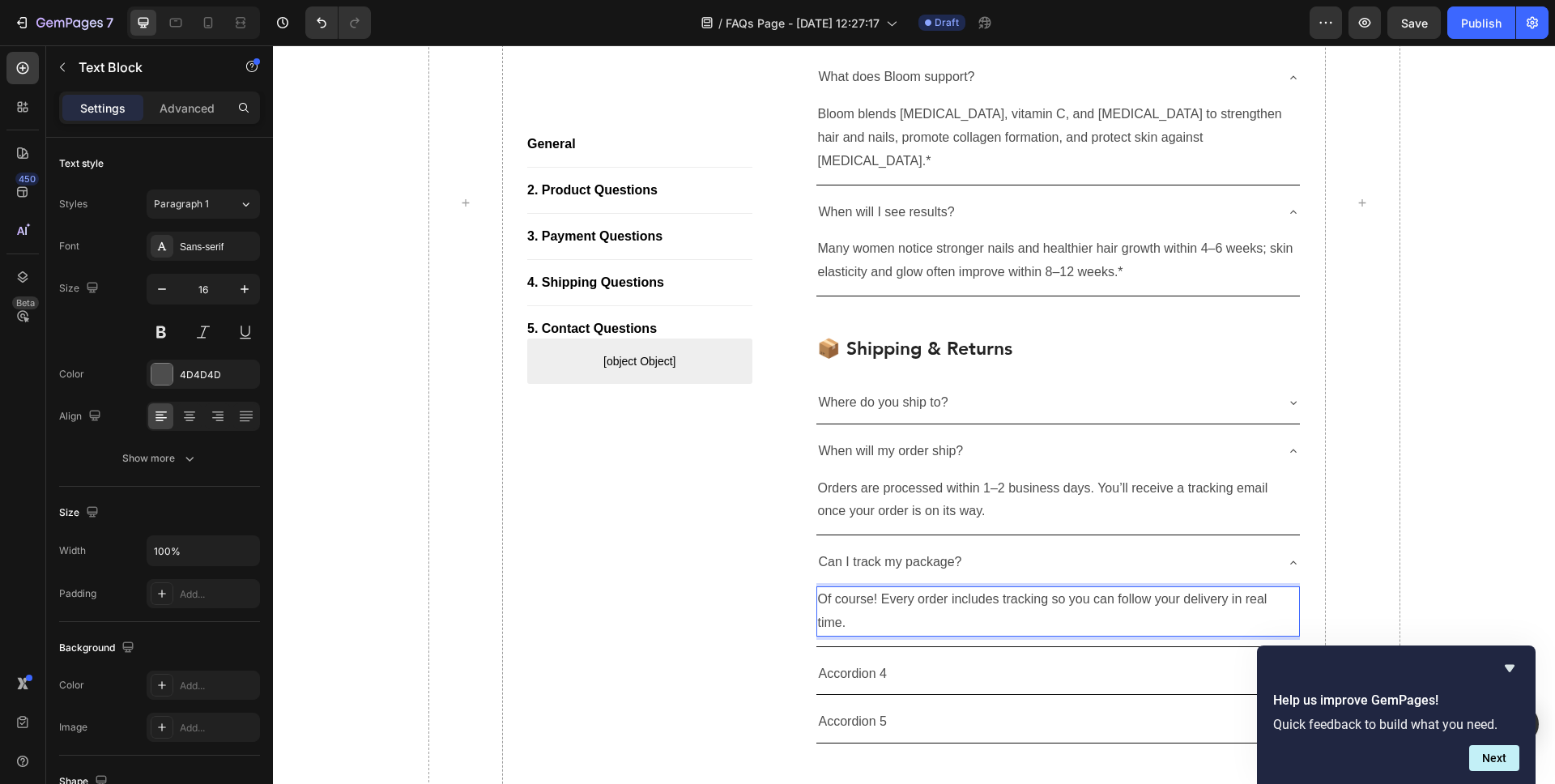
click at [891, 660] on div "Accordion 4" at bounding box center [1045, 674] width 458 height 28
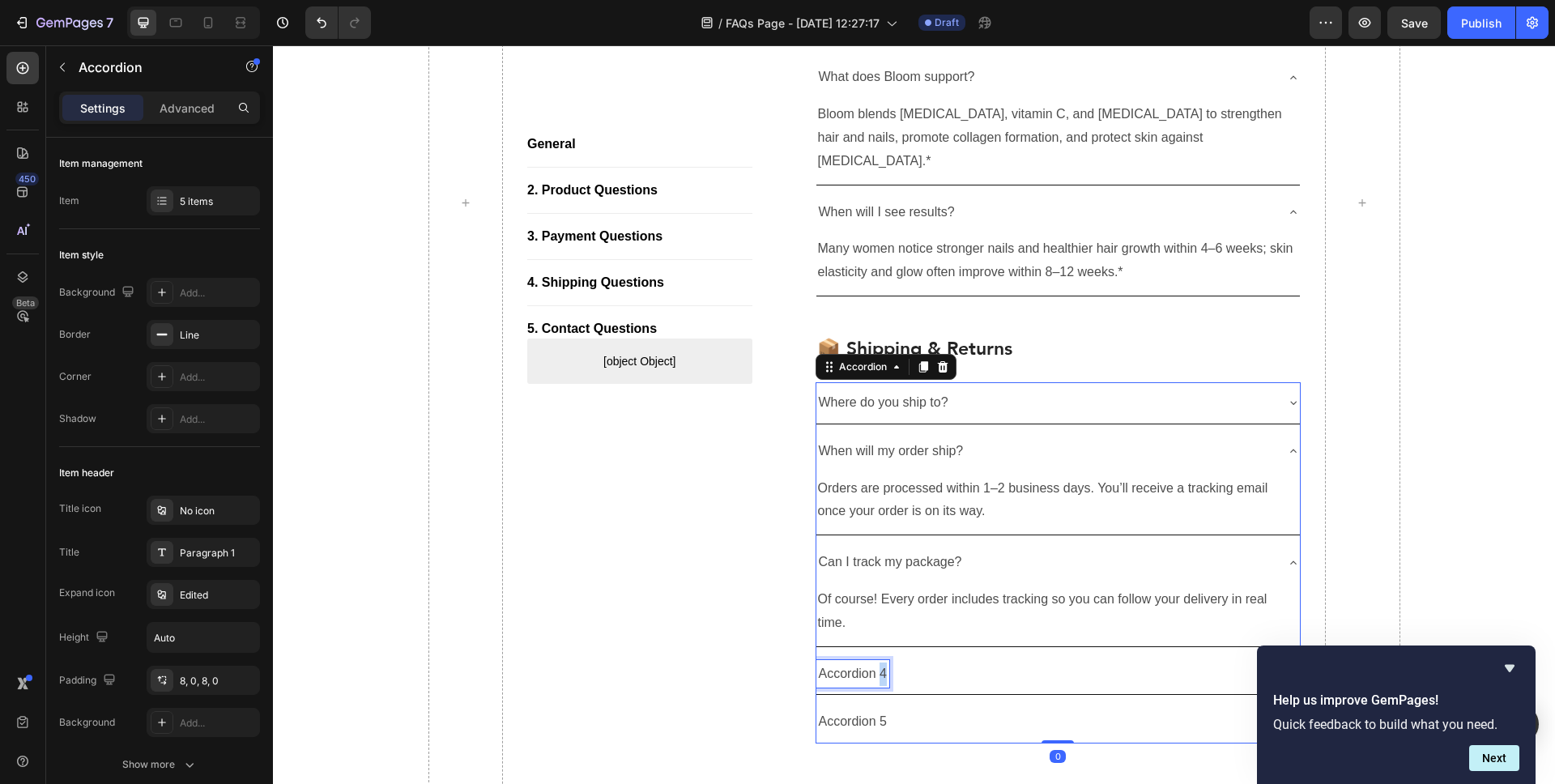
click at [883, 663] on p "Accordion 4" at bounding box center [854, 674] width 69 height 24
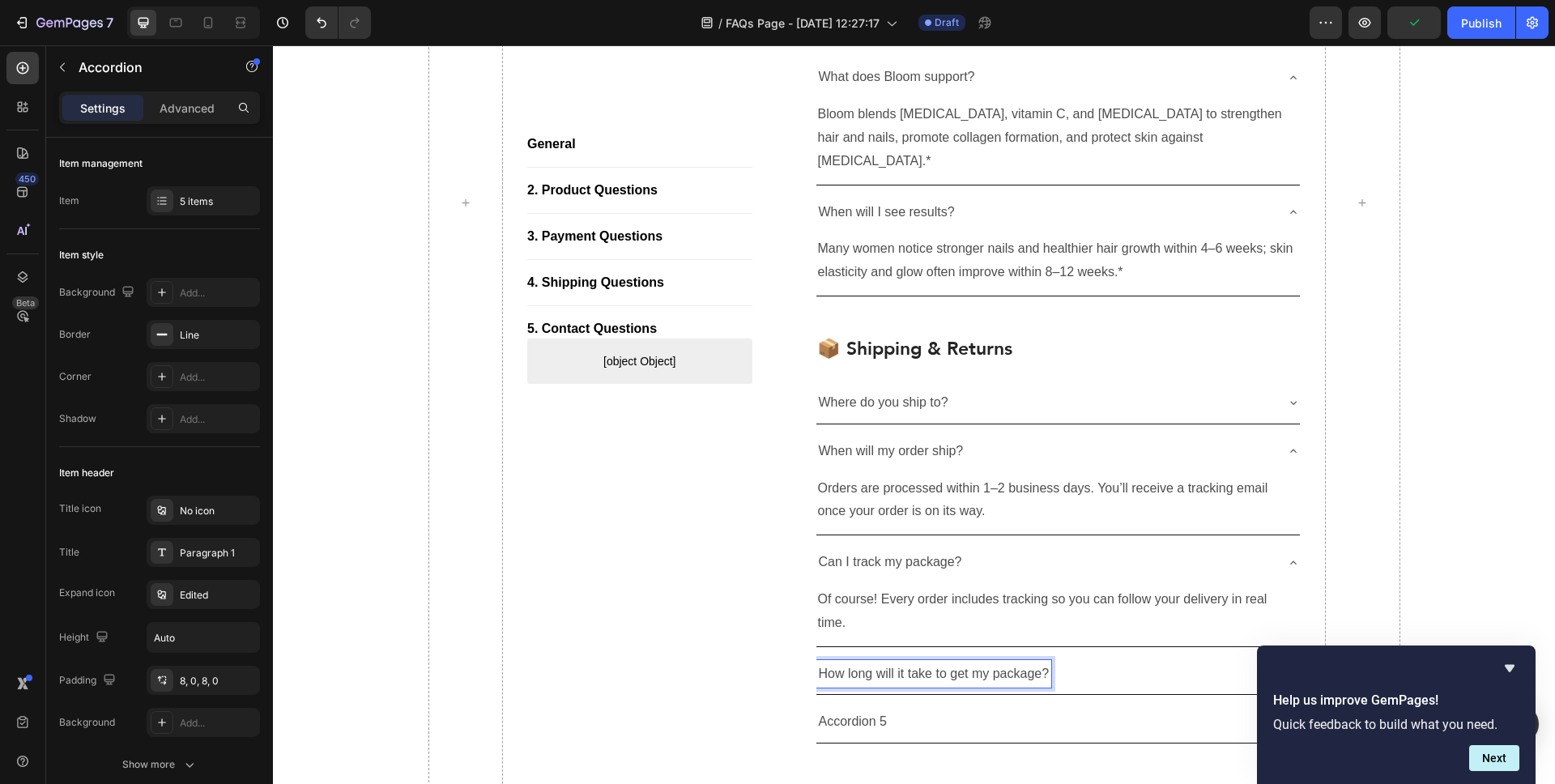
click at [1116, 660] on div "How long will it take to get my package?" at bounding box center [1045, 674] width 458 height 28
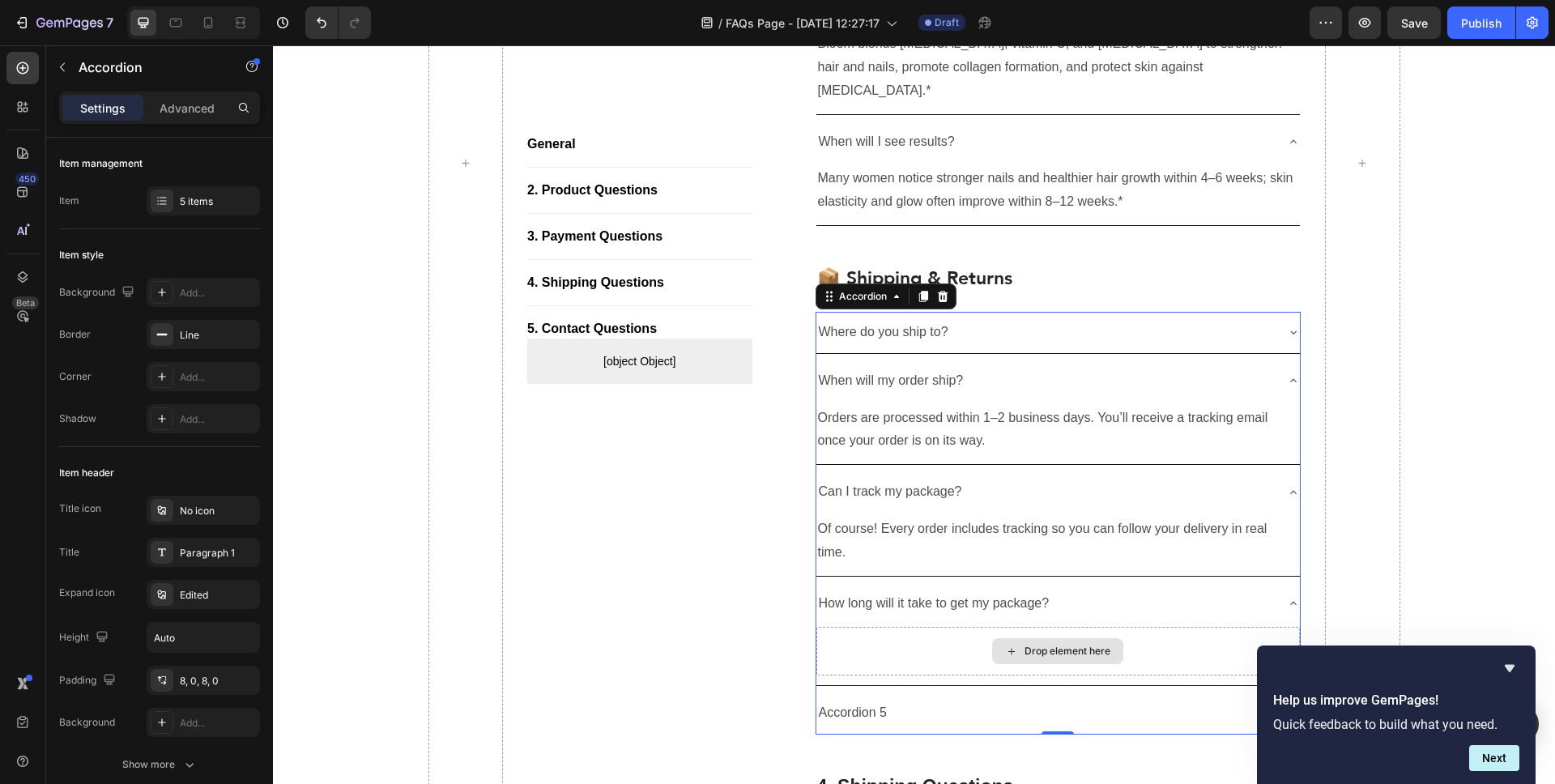
scroll to position [1717, 0]
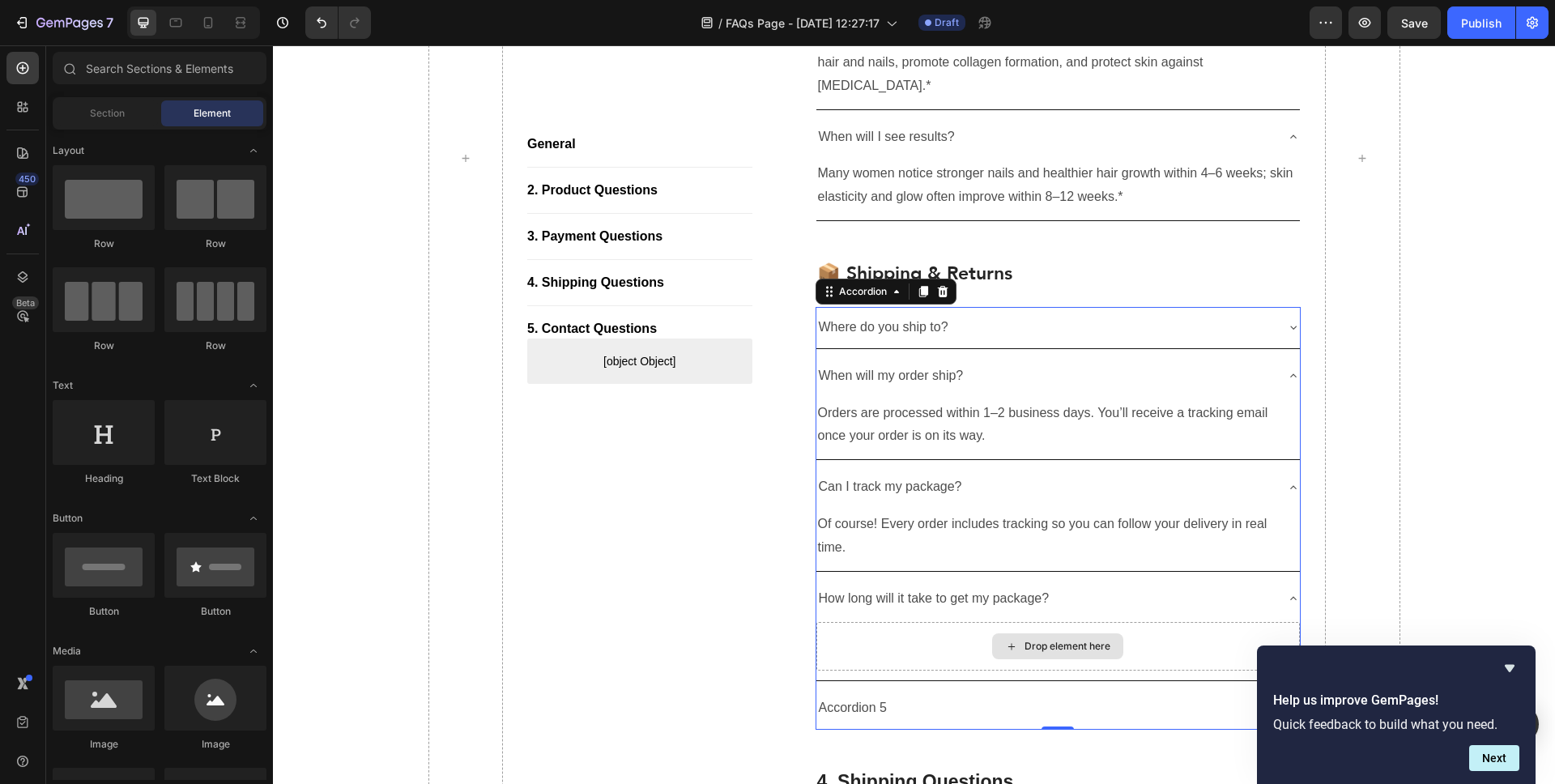
click at [1008, 640] on icon at bounding box center [1011, 647] width 13 height 14
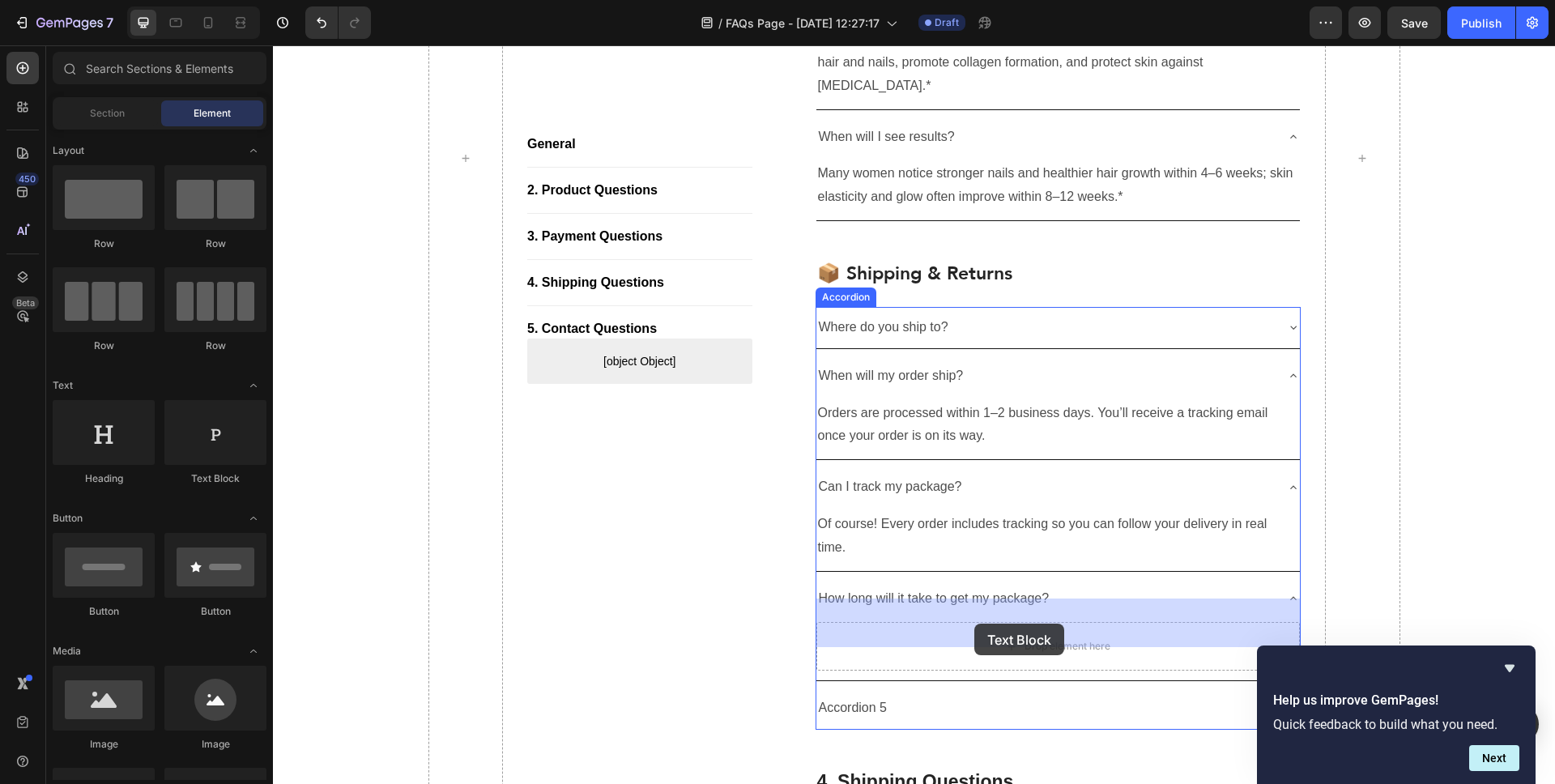
drag, startPoint x: 480, startPoint y: 193, endPoint x: 974, endPoint y: 624, distance: 655.6
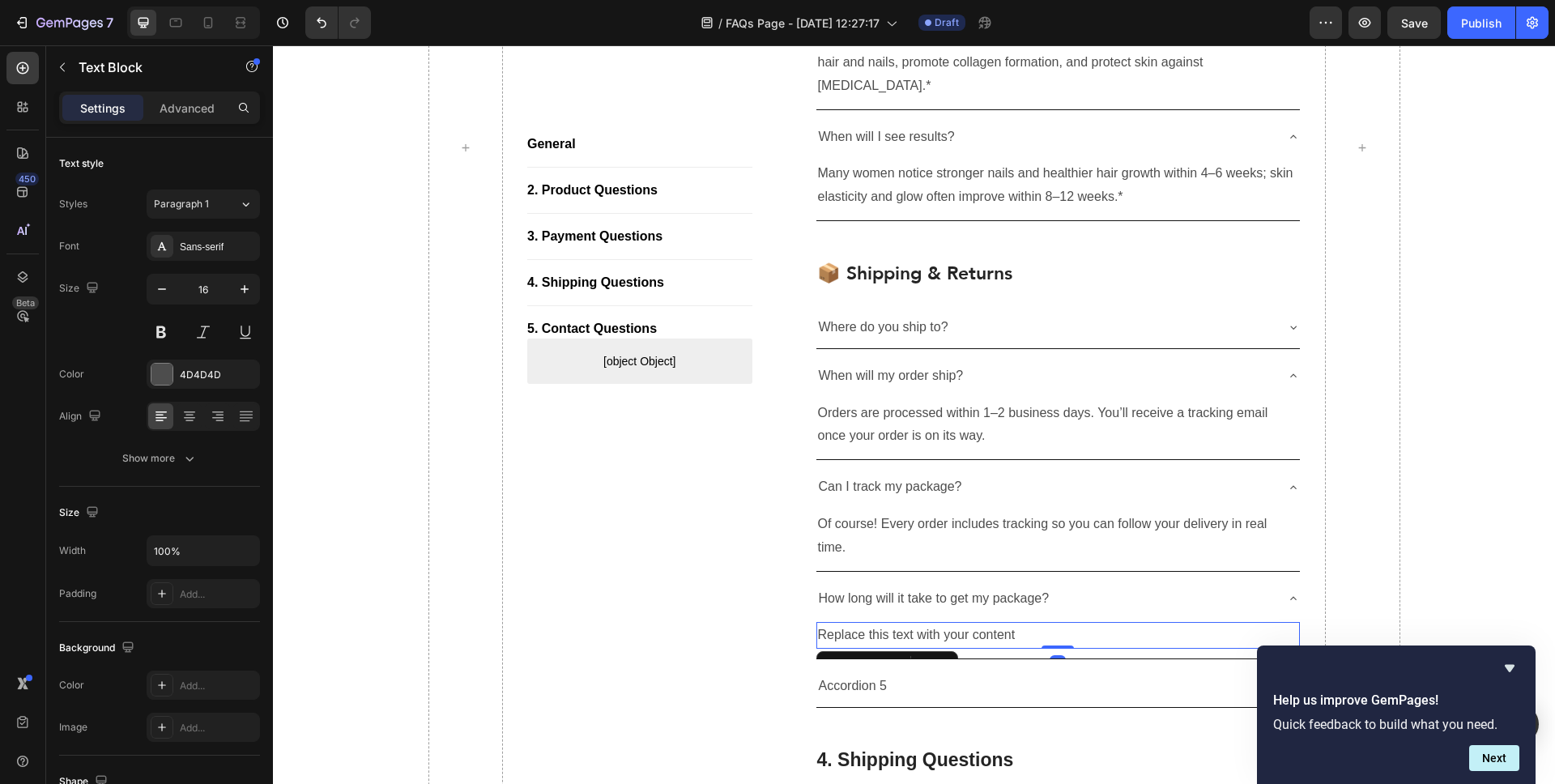
scroll to position [1706, 0]
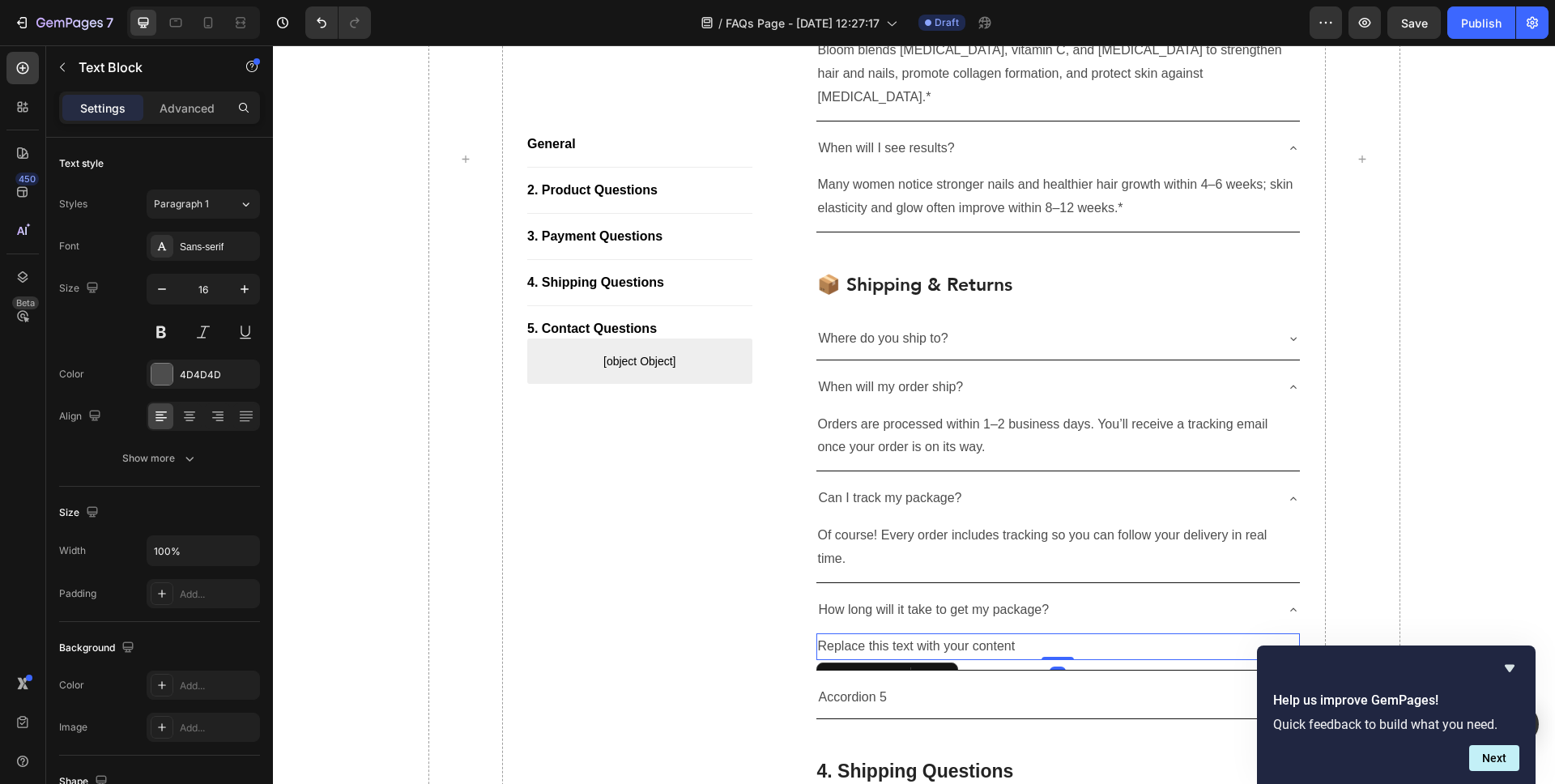
click at [930, 634] on div "Replace this text with your content" at bounding box center [1059, 647] width 484 height 26
click at [930, 635] on p "Replace this text with your content" at bounding box center [1059, 647] width 481 height 24
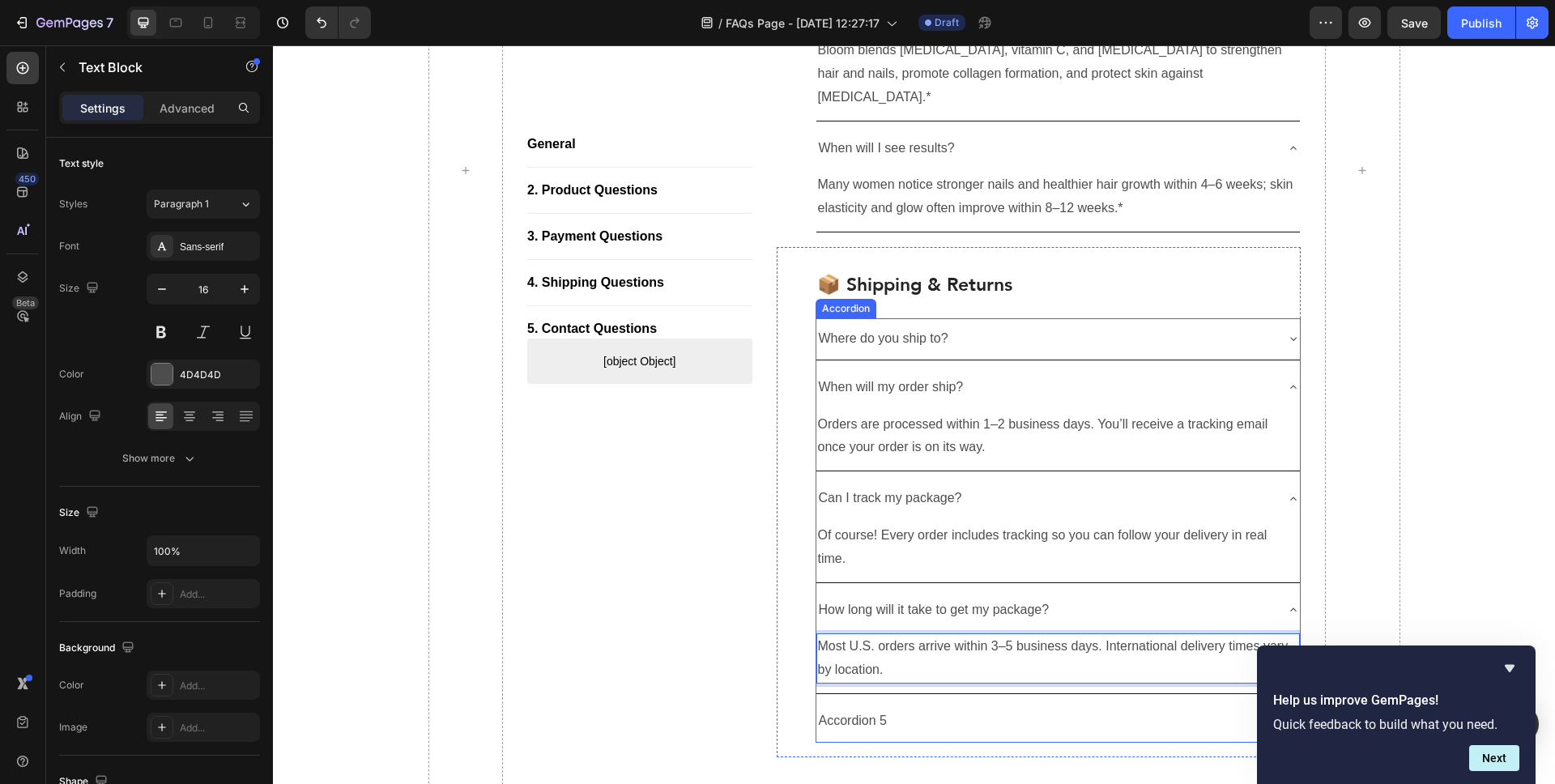
click at [896, 707] on div "Accordion 5" at bounding box center [1045, 722] width 458 height 28
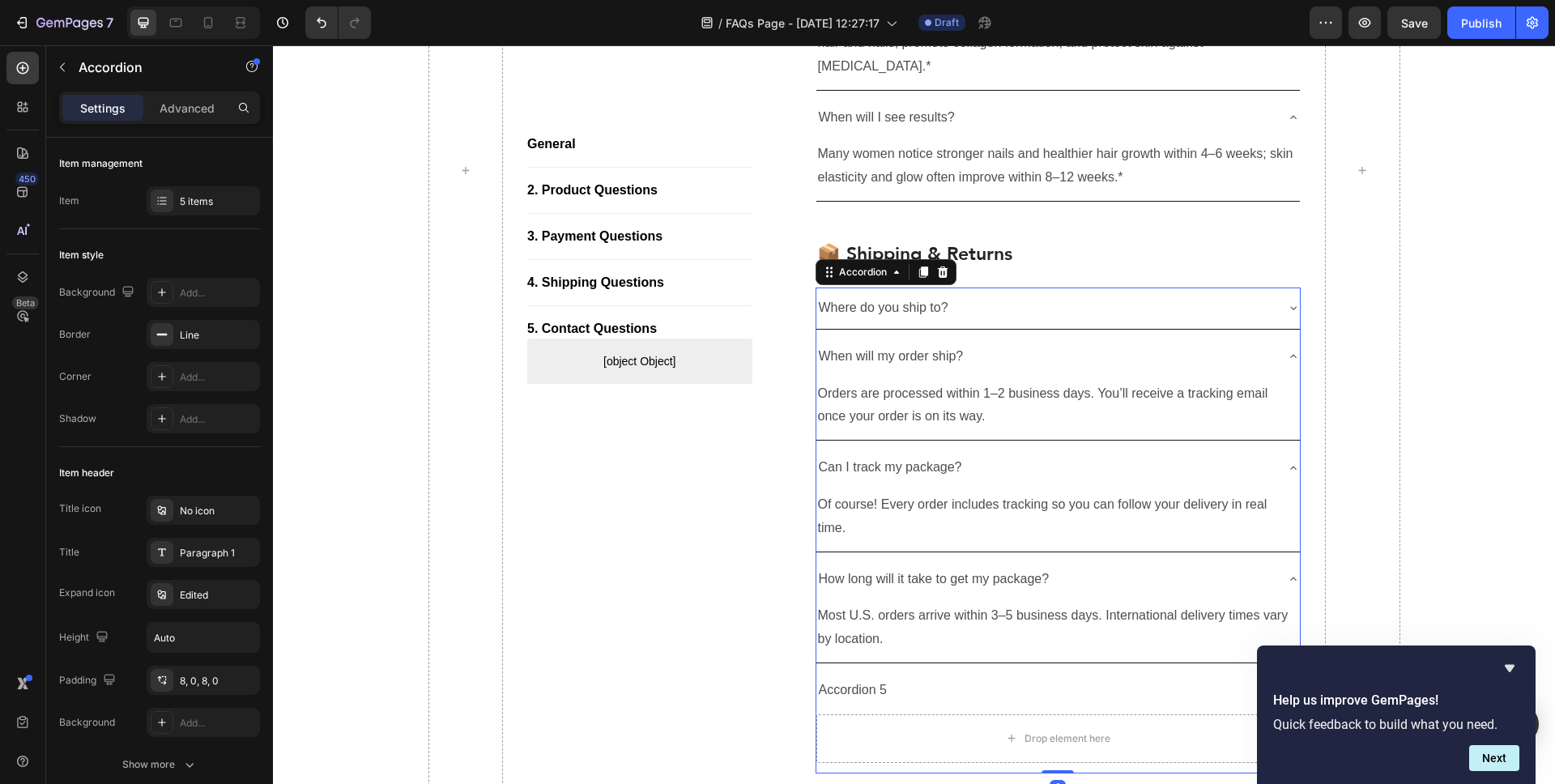
scroll to position [1736, 0]
click at [873, 678] on p "Accordion 5" at bounding box center [854, 690] width 69 height 24
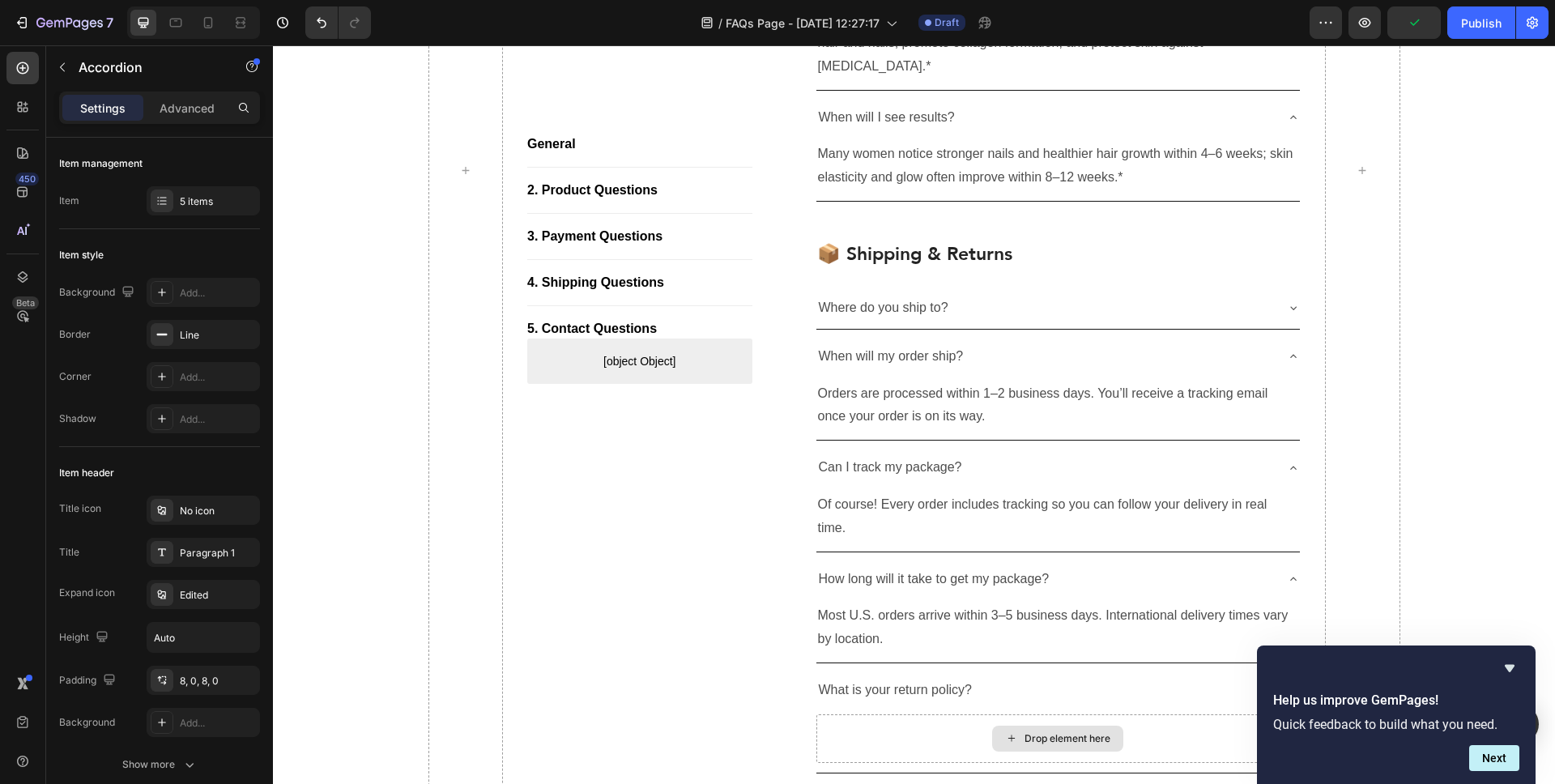
click at [1088, 726] on div "Drop element here" at bounding box center [1058, 738] width 131 height 26
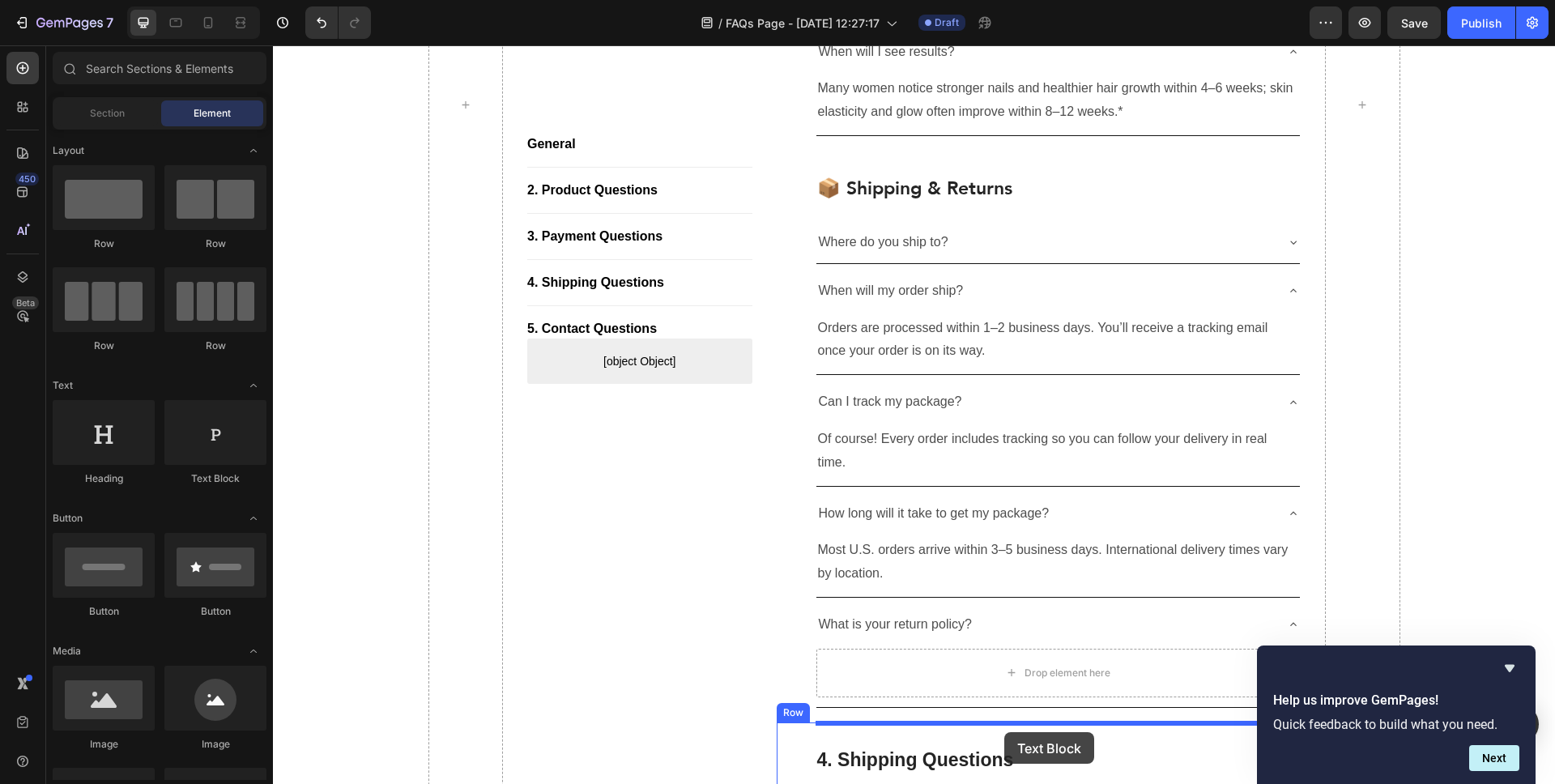
scroll to position [1806, 0]
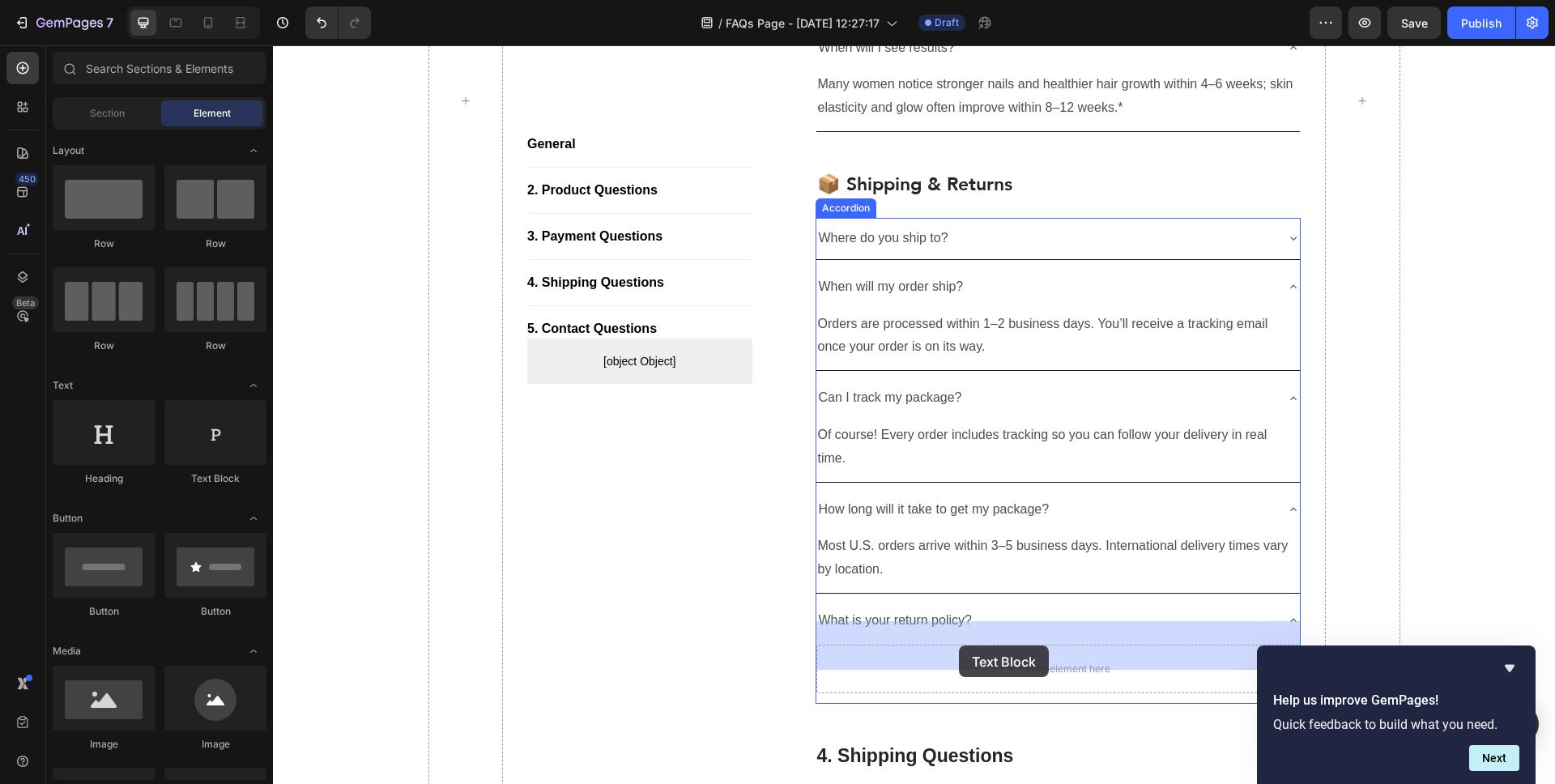
drag, startPoint x: 479, startPoint y: 198, endPoint x: 959, endPoint y: 646, distance: 656.6
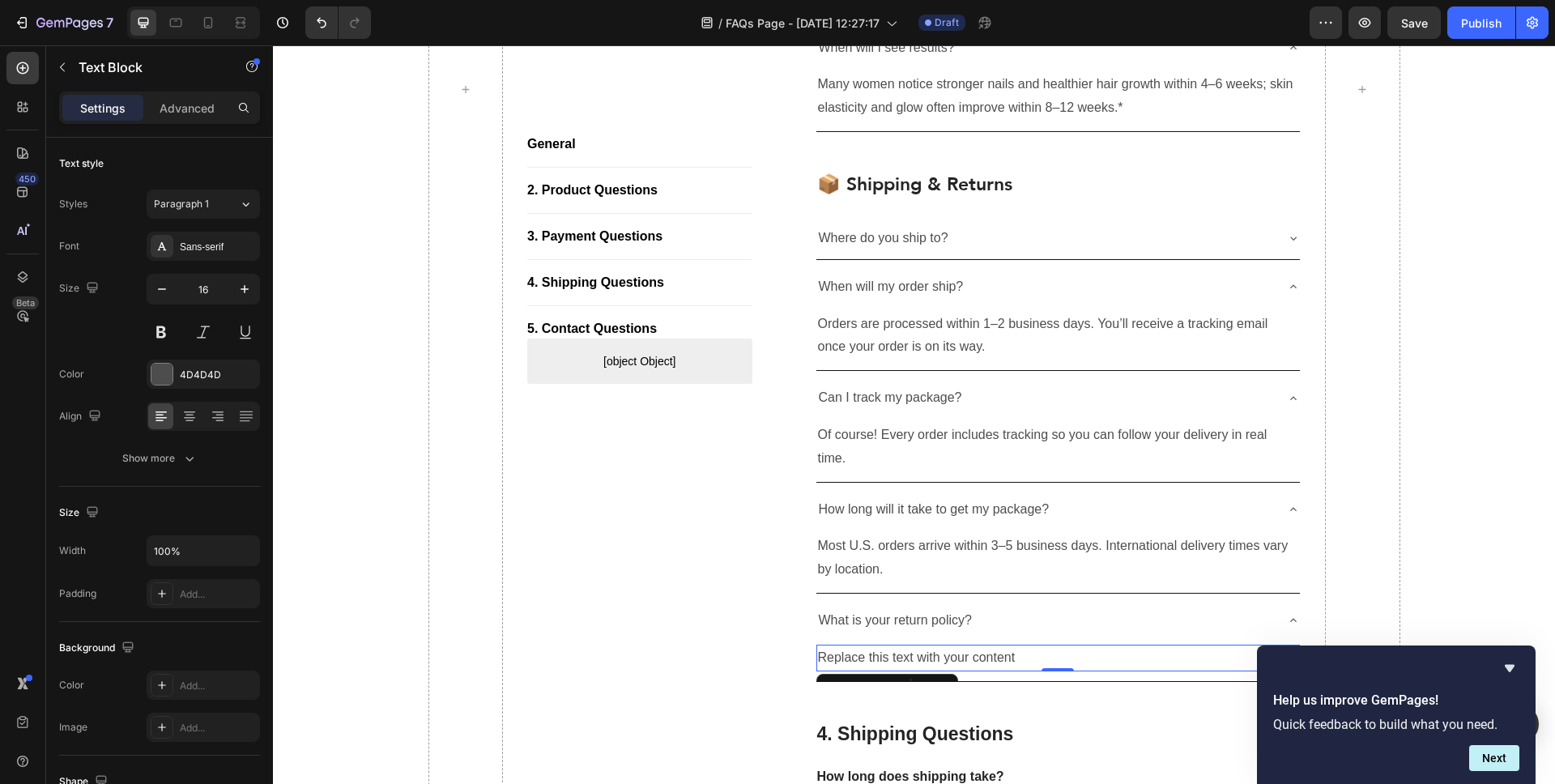
scroll to position [1796, 0]
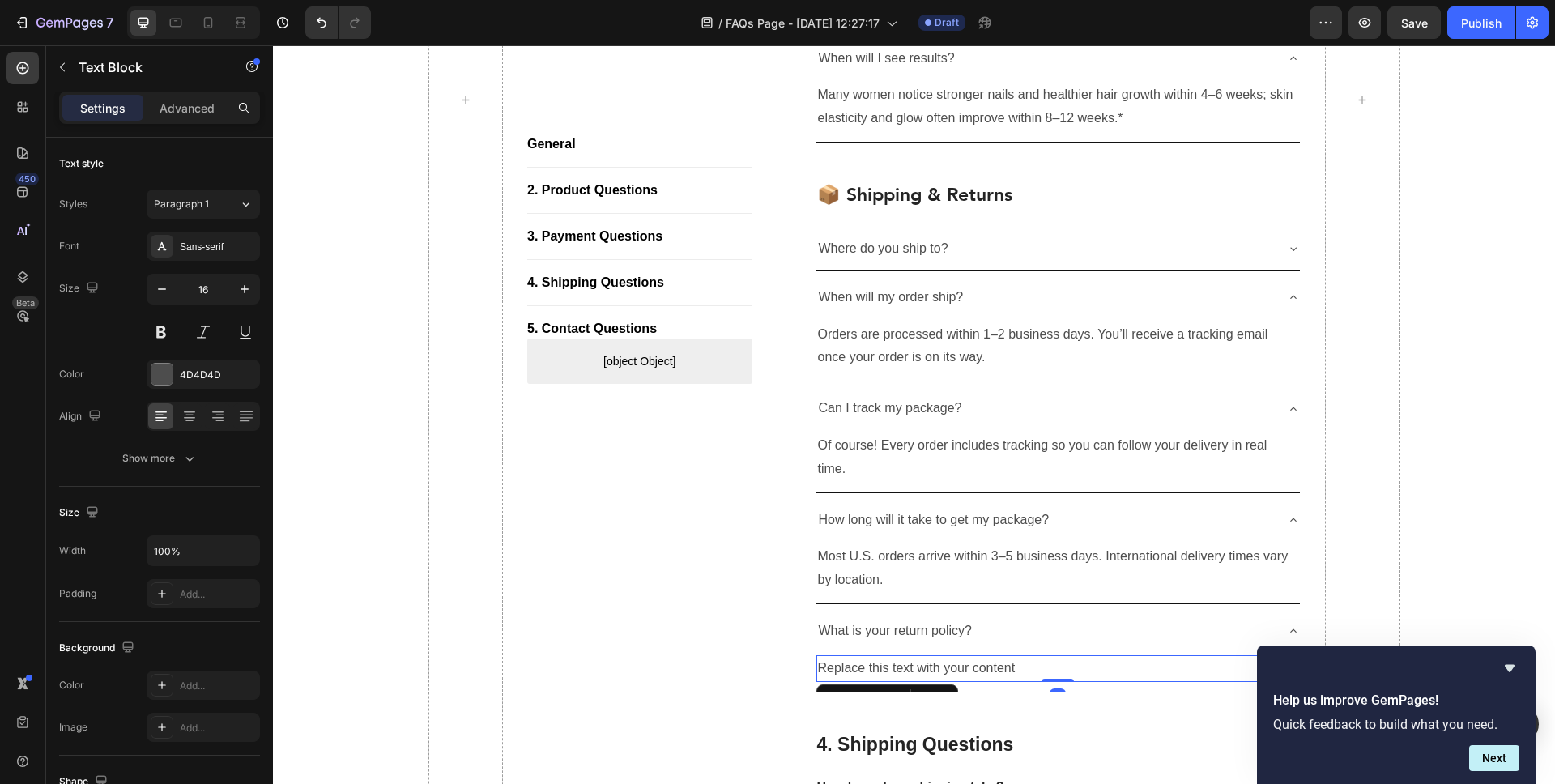
click at [928, 656] on div "Replace this text with your content" at bounding box center [1059, 669] width 484 height 26
click at [928, 657] on p "Replace this text with your content" at bounding box center [1059, 669] width 481 height 24
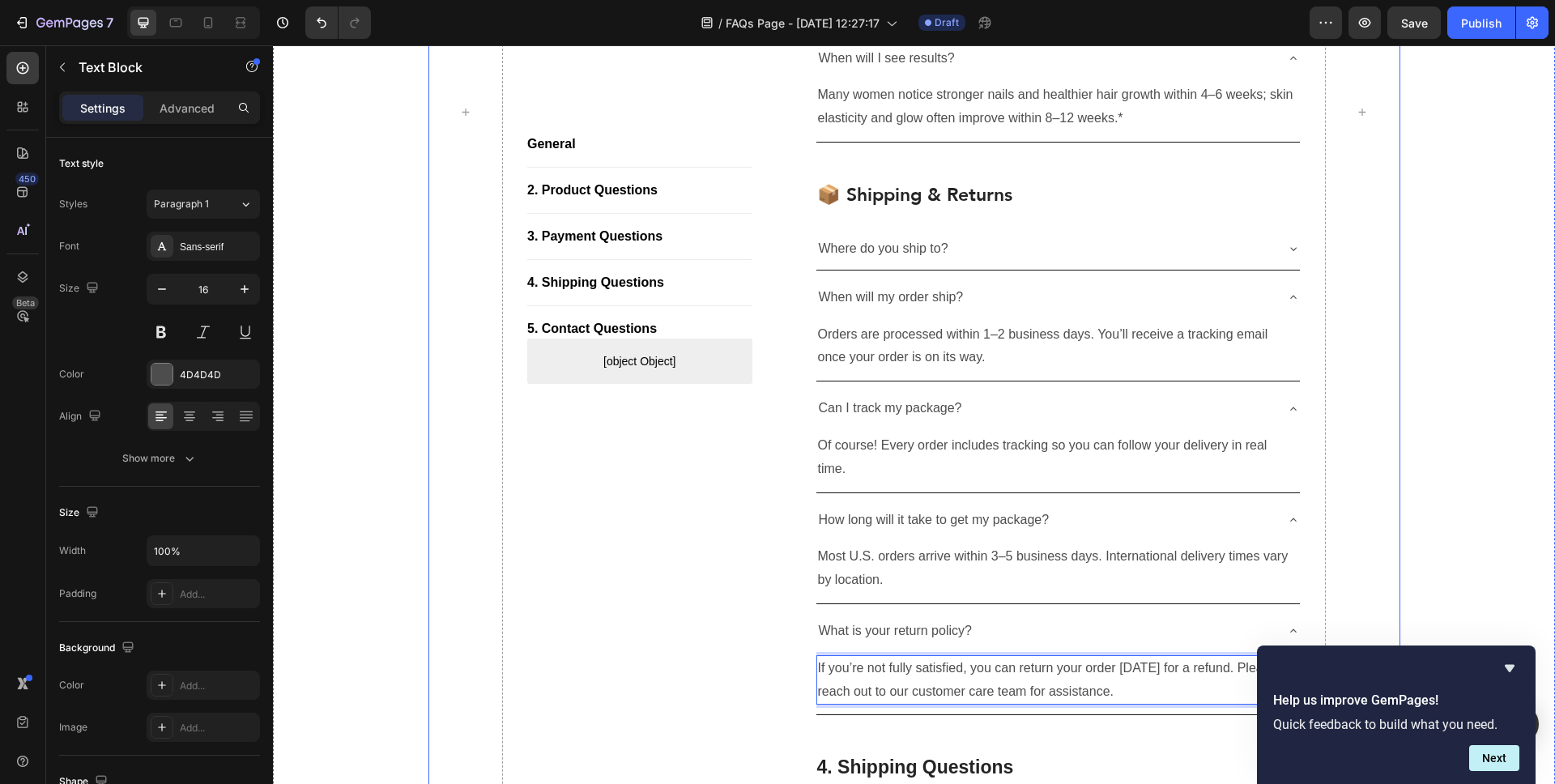
click at [658, 654] on div "General Button Title Line 2. Product Questions Button Title Line 3. Payment Que…" at bounding box center [640, 112] width 225 height 2843
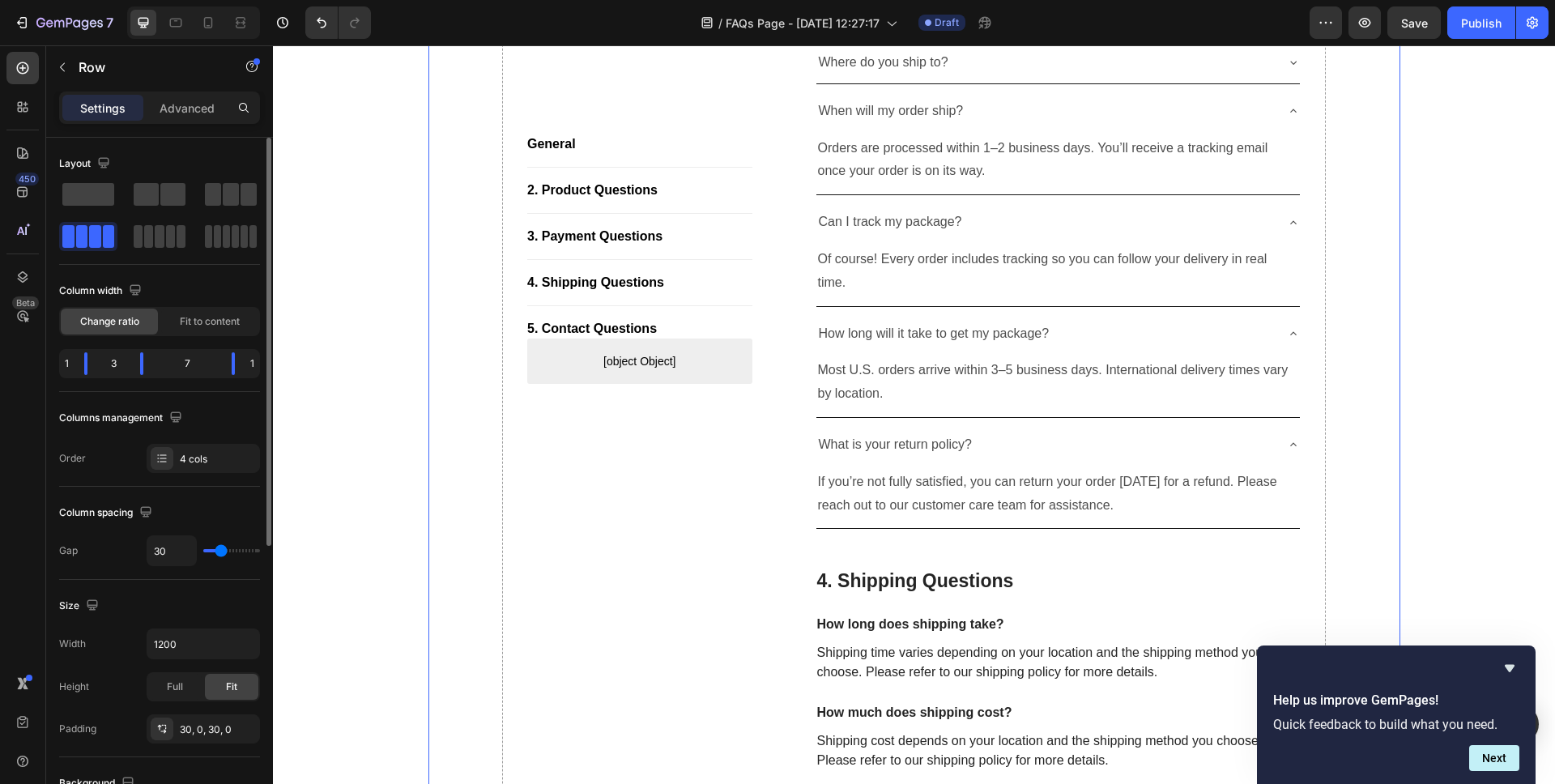
scroll to position [1984, 0]
click at [864, 568] on p "4. Shipping Questions" at bounding box center [1059, 579] width 483 height 25
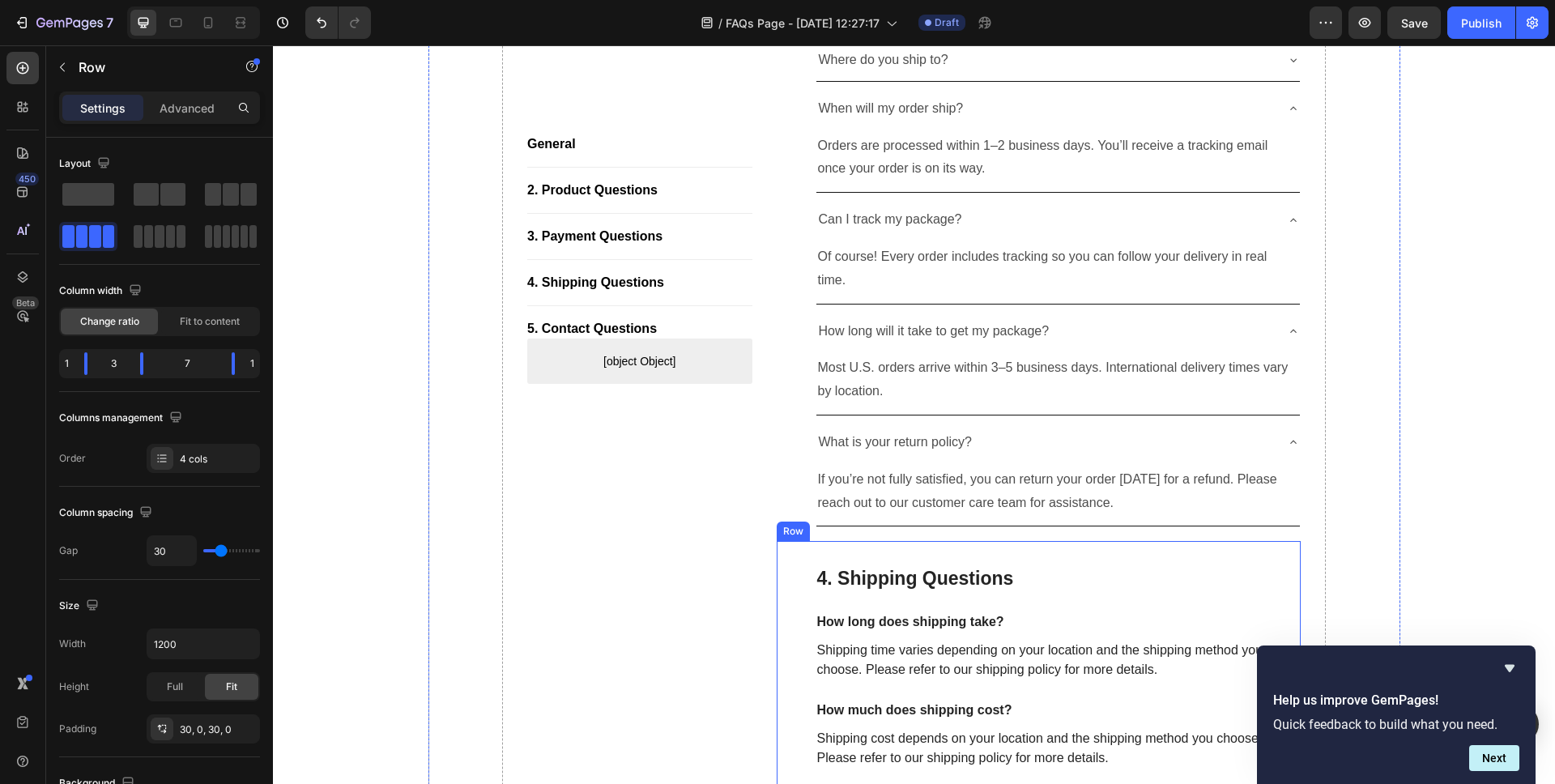
click at [792, 566] on div "4. Shipping Questions Heading How long does shipping take? Text block Shipping …" at bounding box center [1039, 751] width 524 height 419
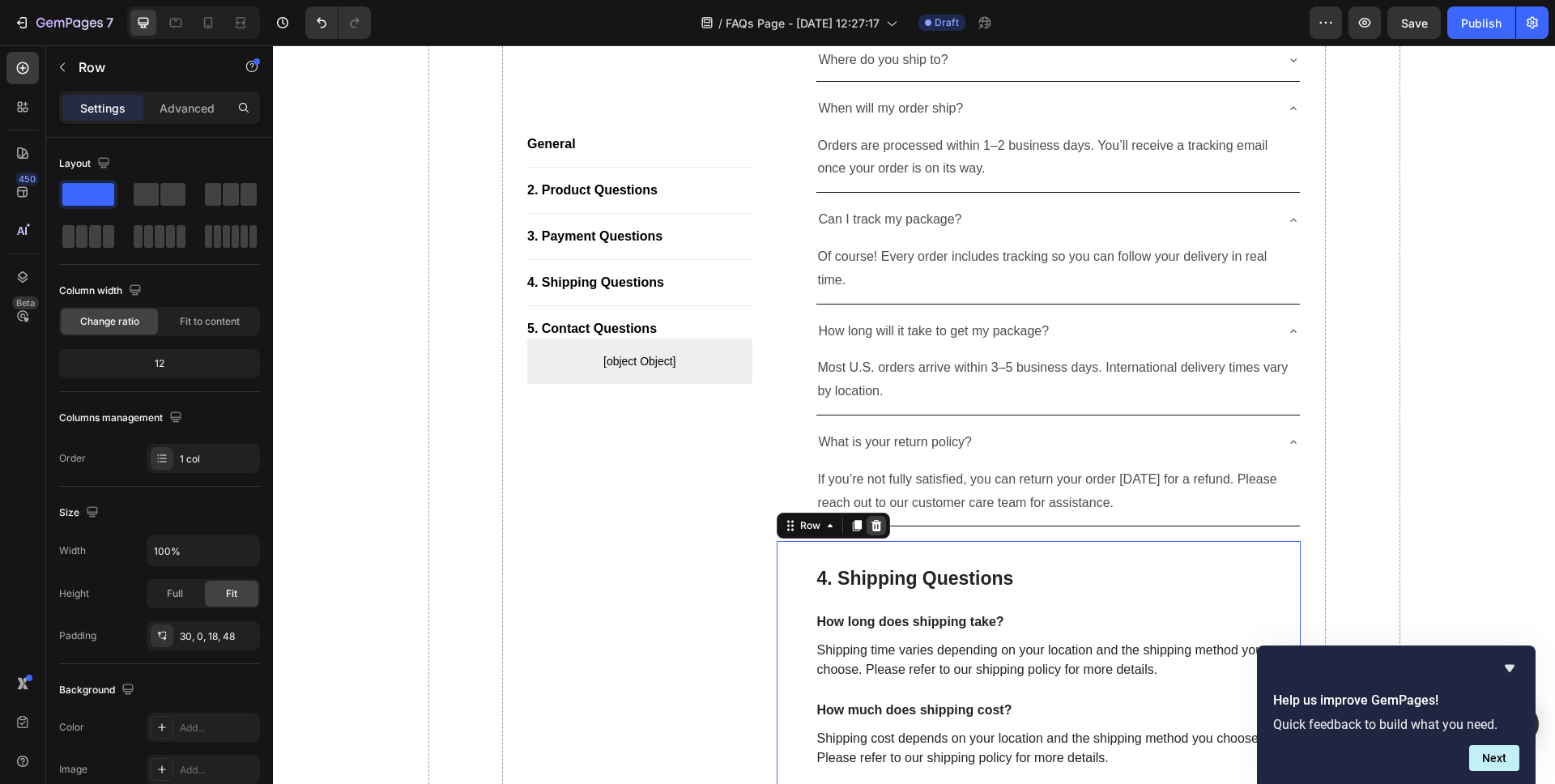
click at [878, 520] on icon at bounding box center [877, 525] width 11 height 11
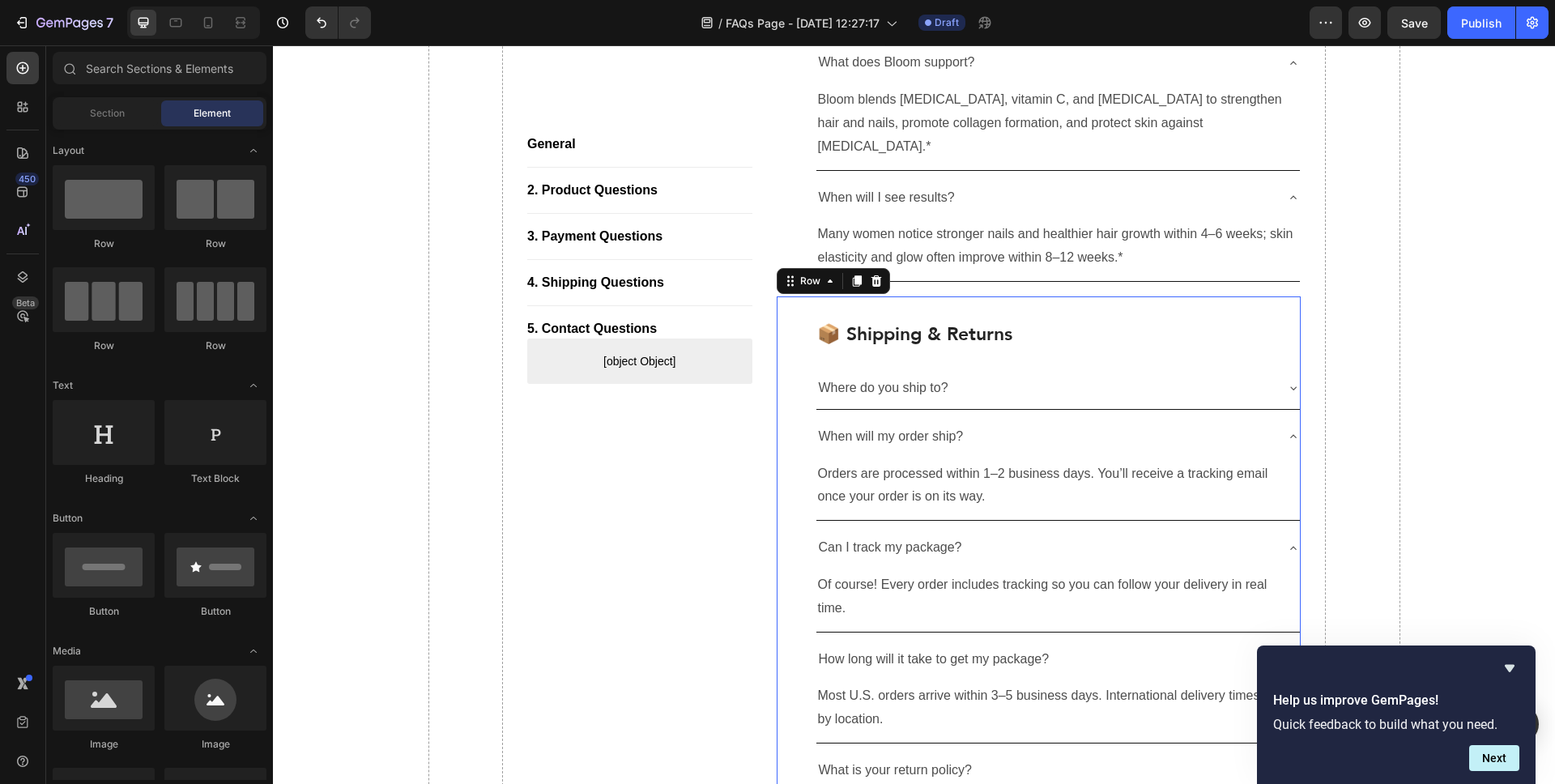
click at [800, 309] on div "📦 Shipping & Returns Heading Where do you ship to? When will my order ship? Ord…" at bounding box center [1039, 583] width 524 height 573
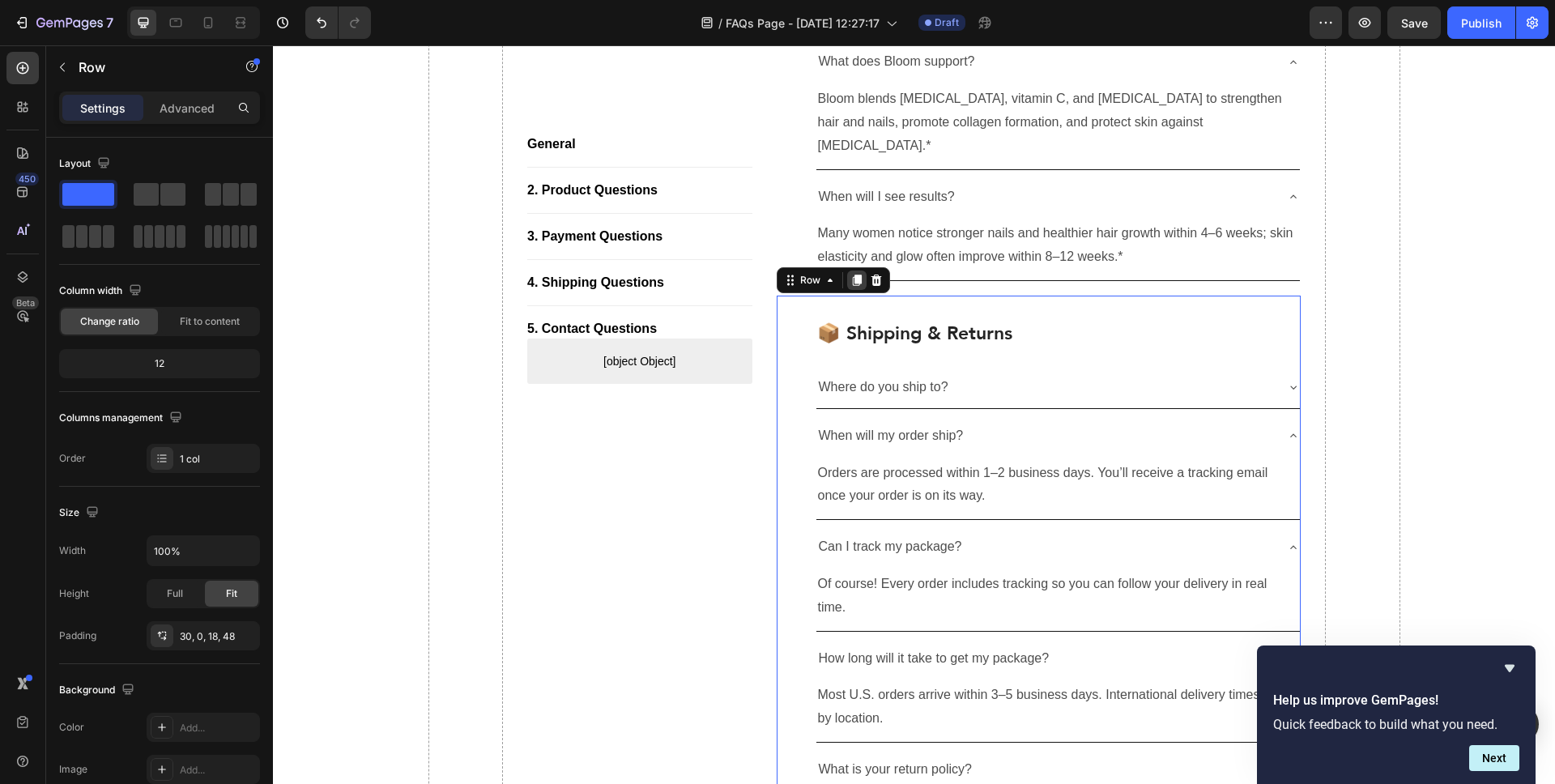
click at [862, 270] on div at bounding box center [857, 280] width 19 height 19
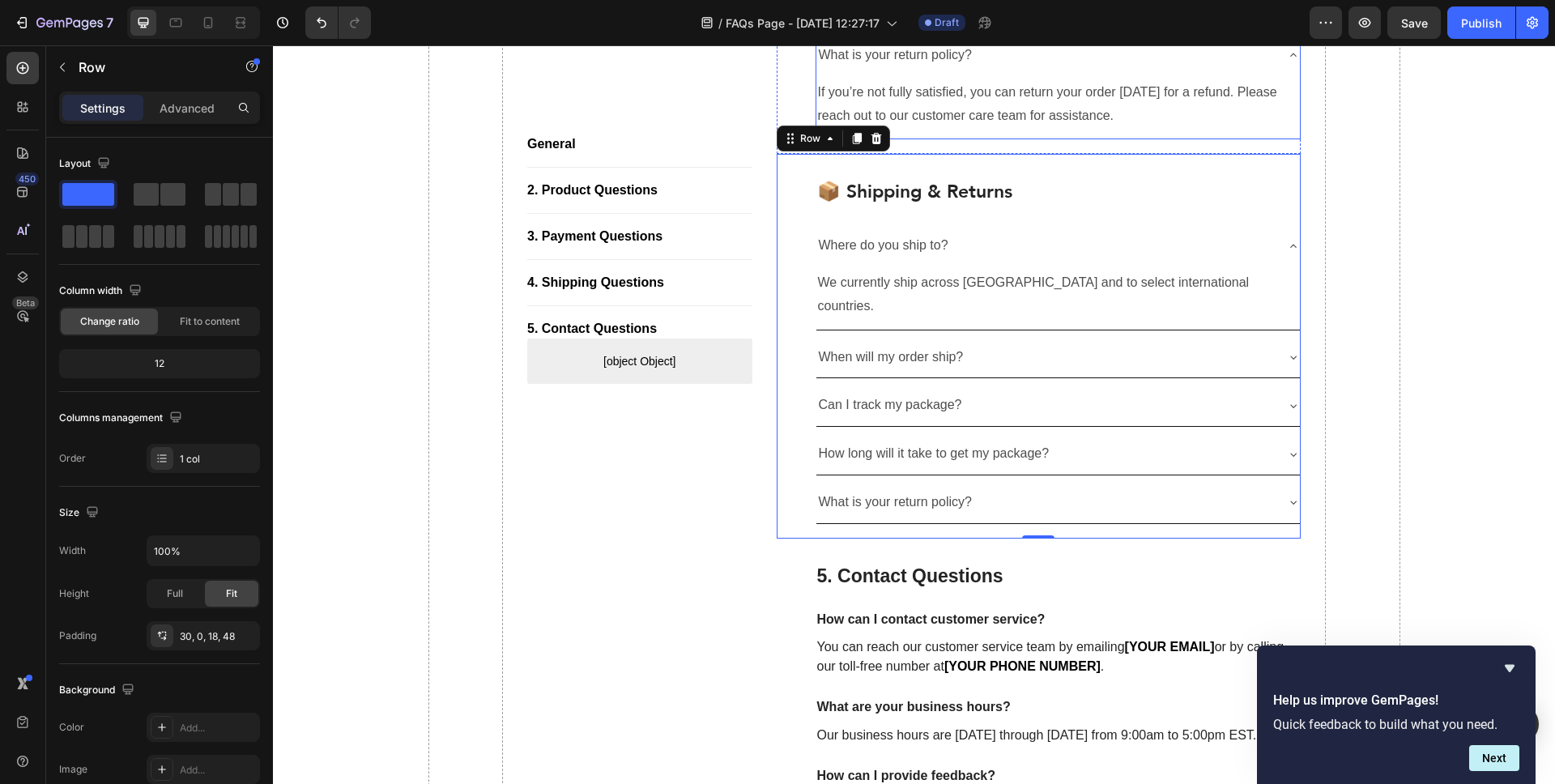
scroll to position [2332, 0]
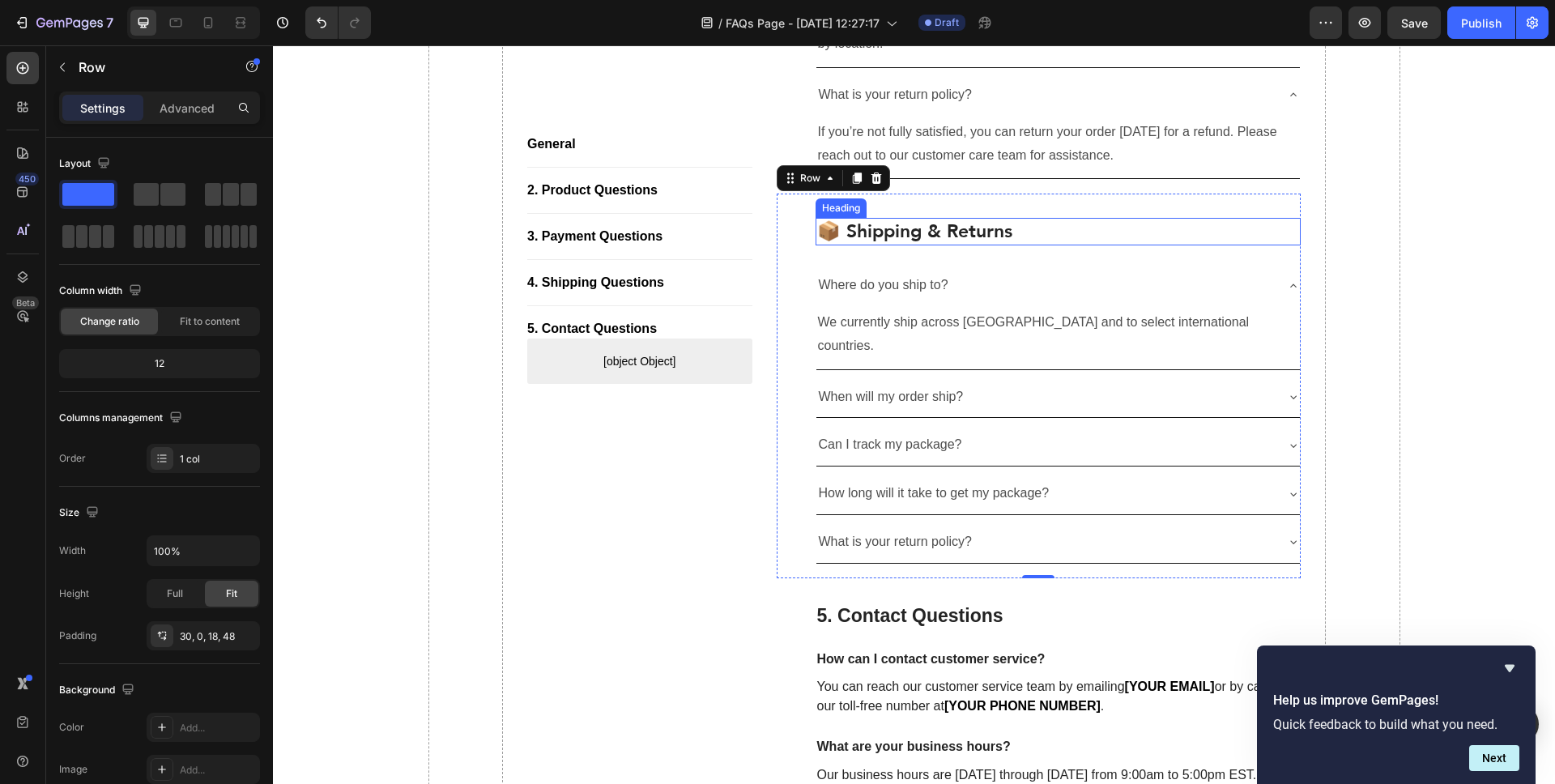
click at [904, 218] on h2 "📦 Shipping & Returns" at bounding box center [1059, 231] width 486 height 27
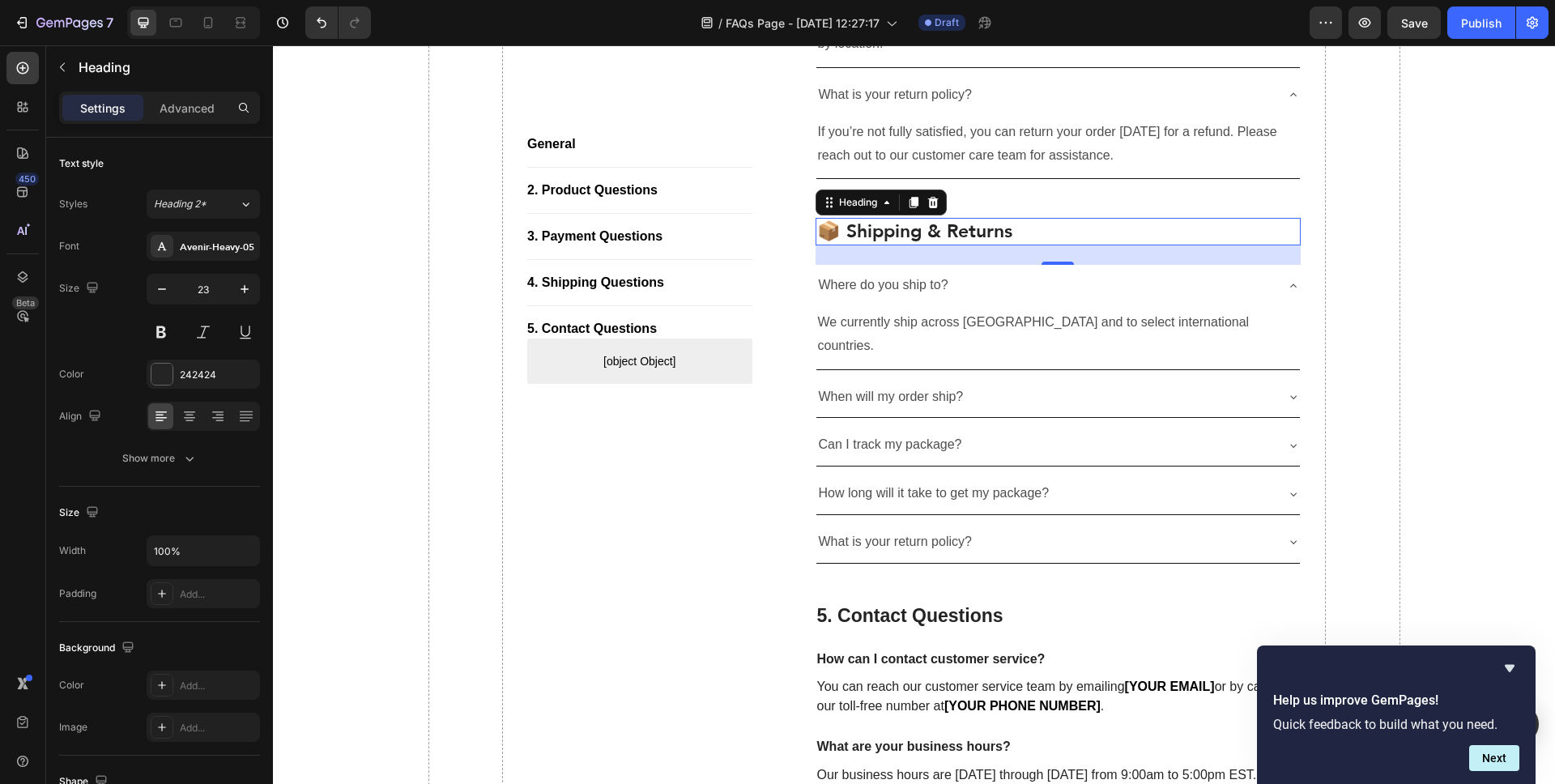
click at [904, 218] on h2 "📦 Shipping & Returns" at bounding box center [1059, 231] width 486 height 27
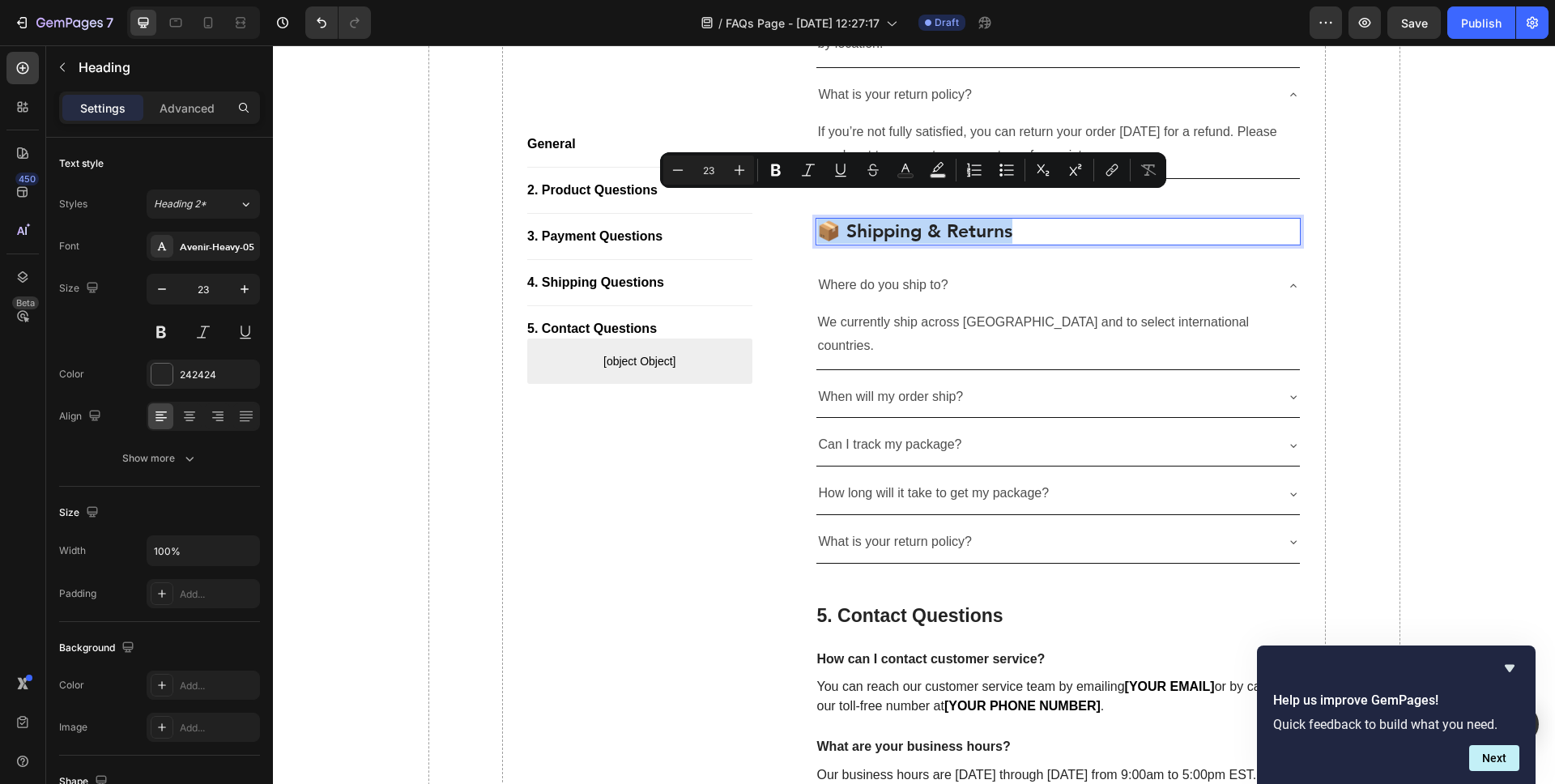
click at [844, 219] on p "📦 Shipping & Returns" at bounding box center [1059, 231] width 483 height 25
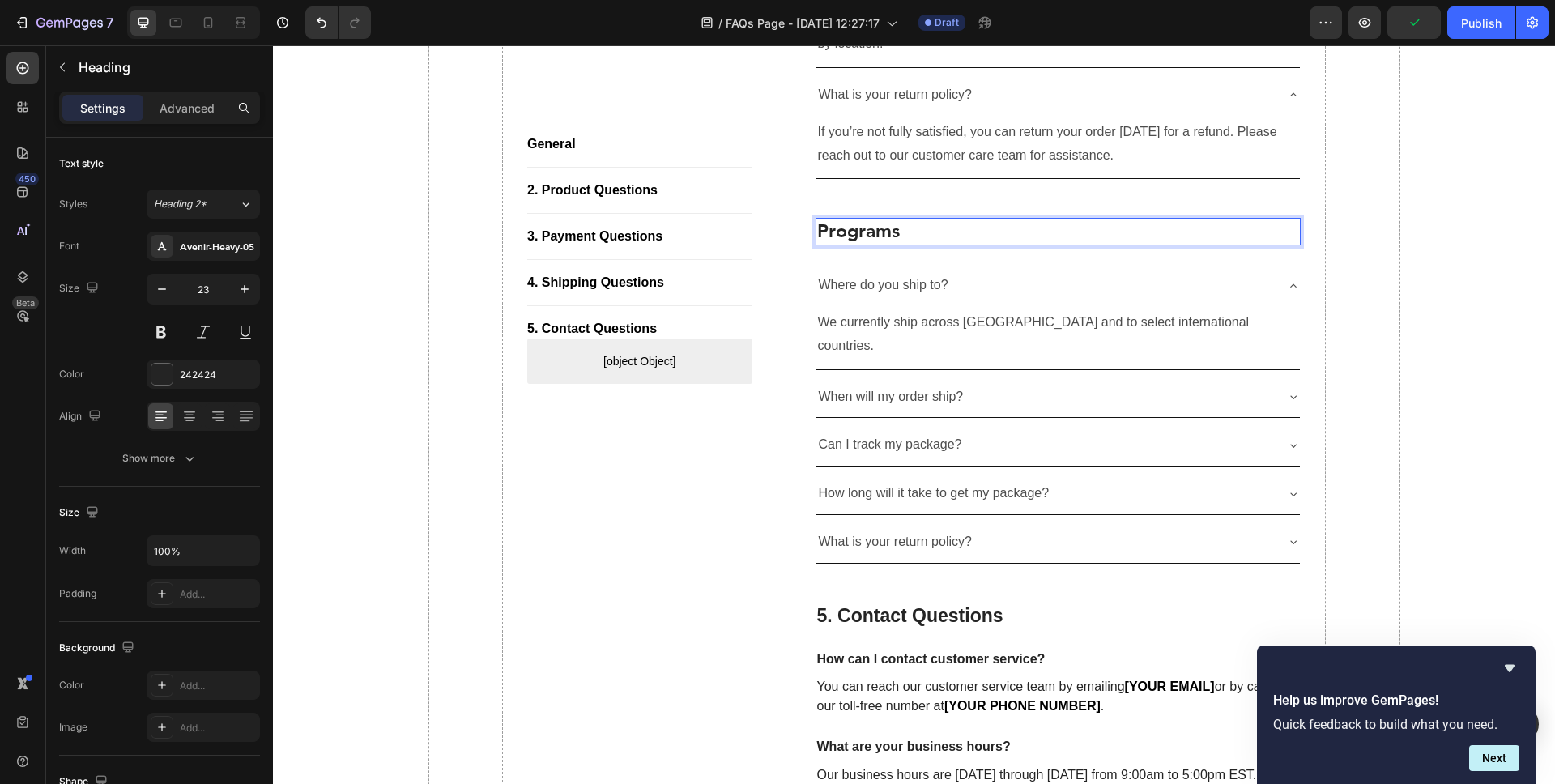
click at [906, 274] on p "Where do you ship to?" at bounding box center [884, 285] width 129 height 24
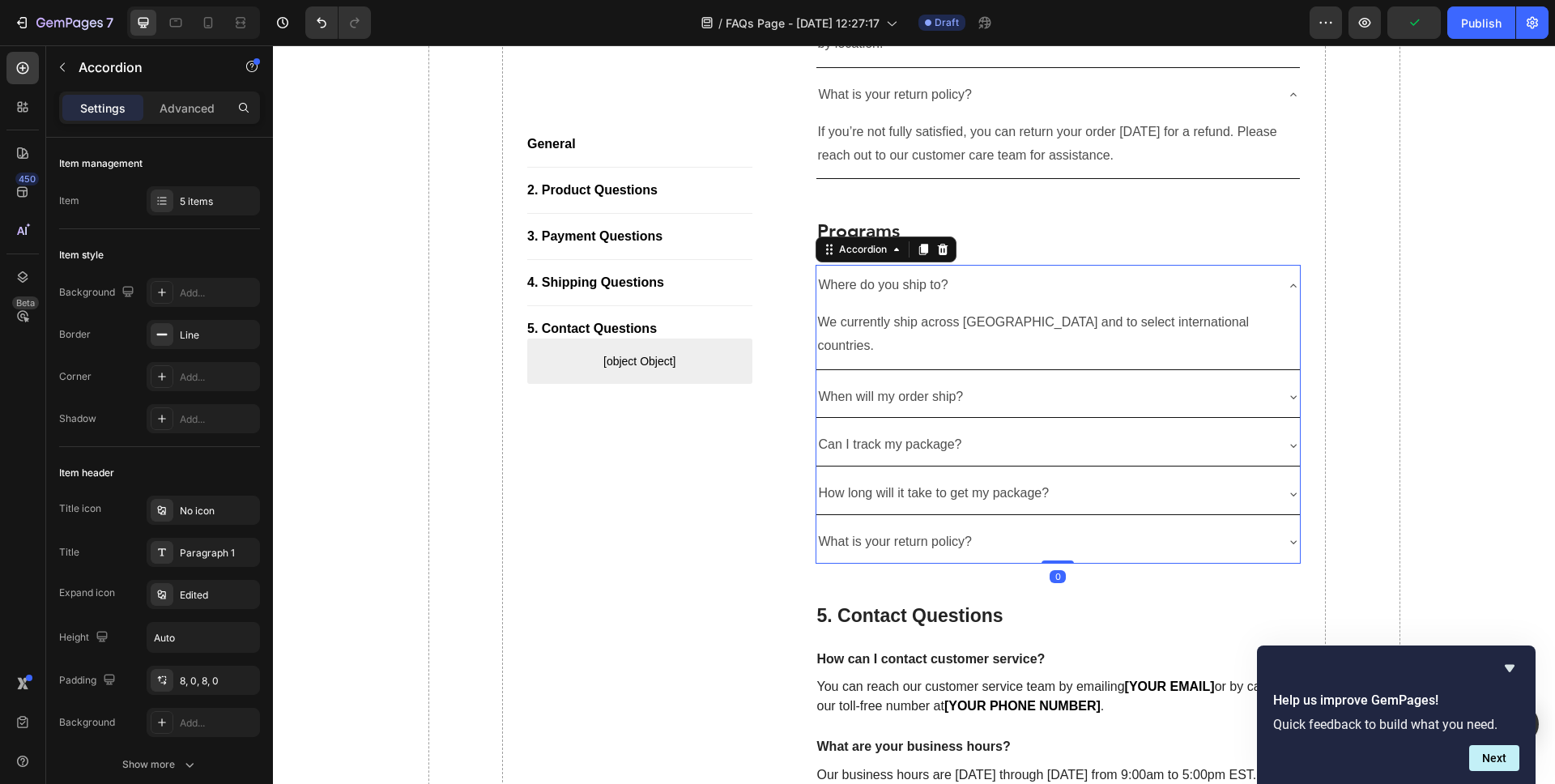
click at [906, 274] on p "Where do you ship to?" at bounding box center [884, 285] width 129 height 24
click at [928, 311] on p "We currently ship across [GEOGRAPHIC_DATA] and to select international countrie…" at bounding box center [1059, 333] width 481 height 47
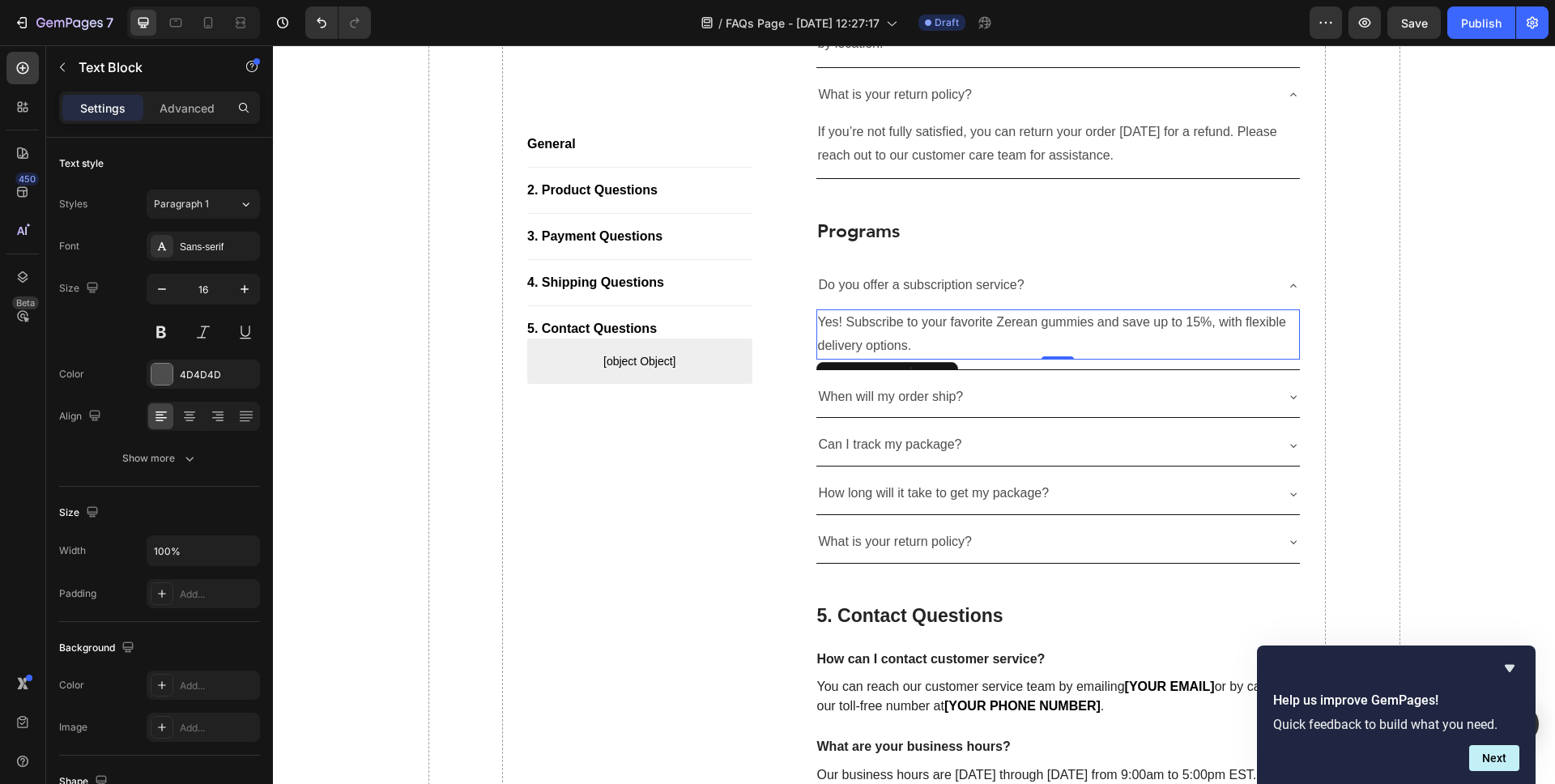
click at [939, 385] on p "When will my order ship?" at bounding box center [891, 397] width 145 height 24
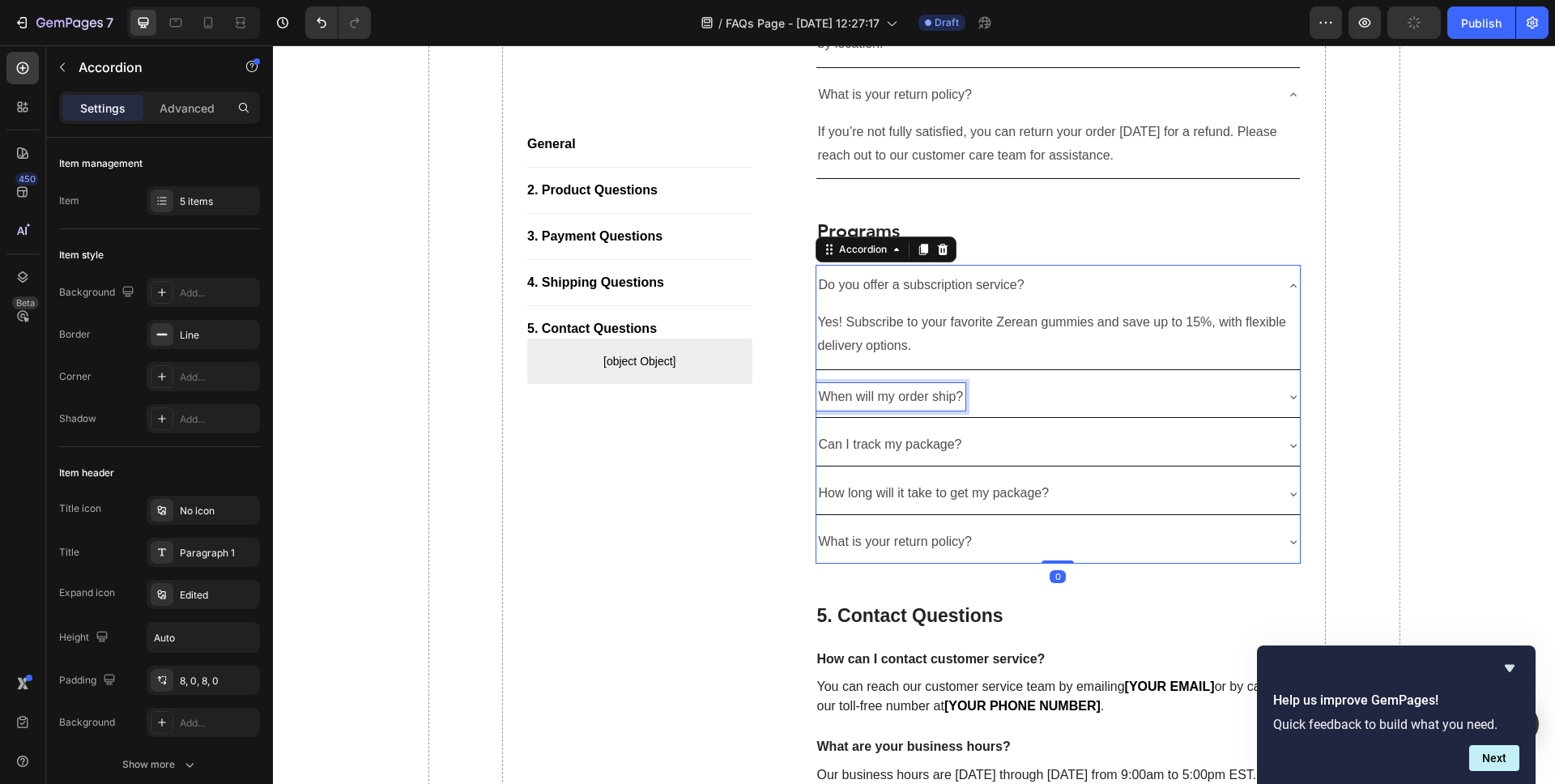
click at [934, 385] on p "When will my order ship?" at bounding box center [891, 397] width 145 height 24
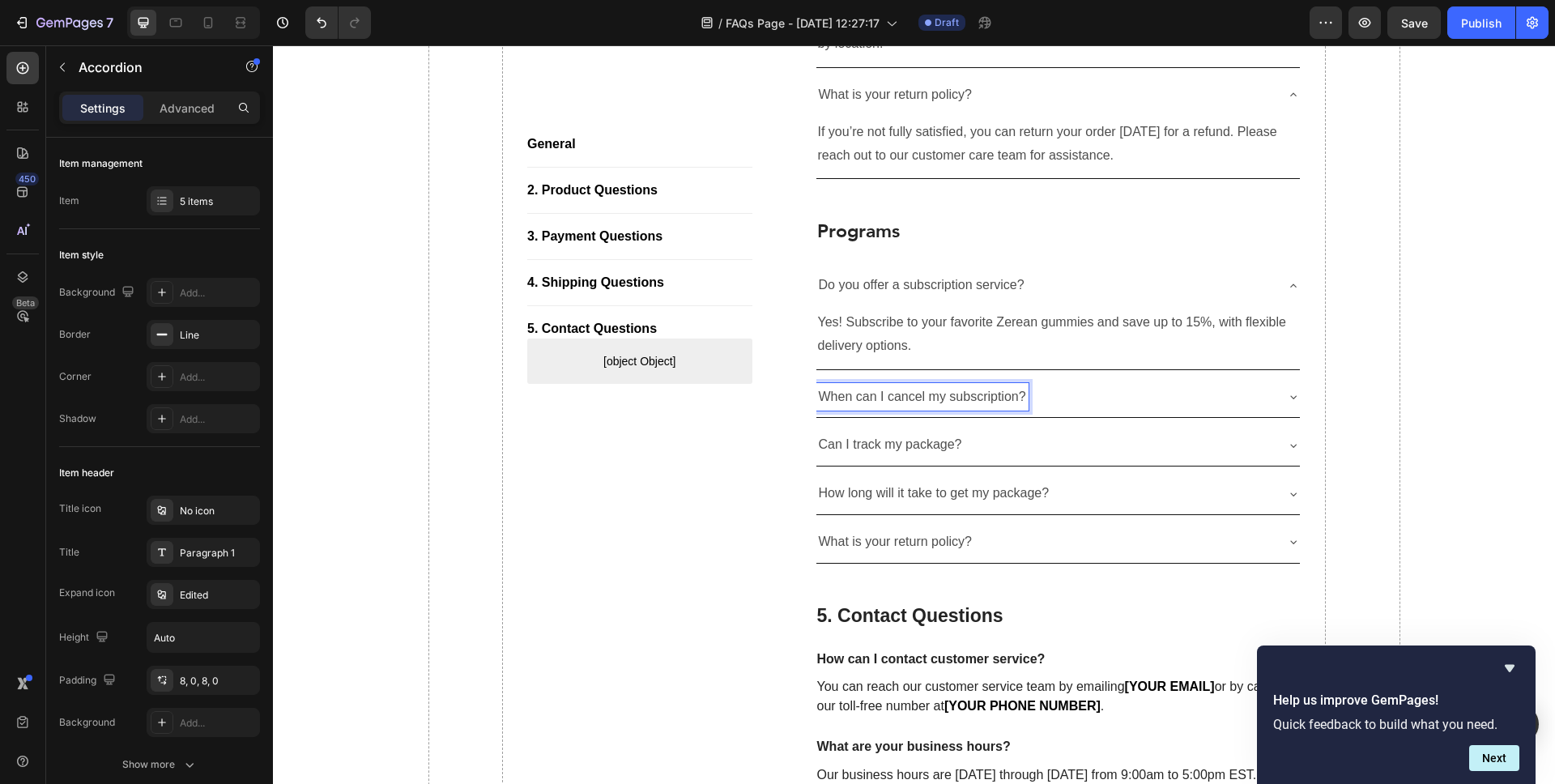
click at [1286, 377] on div "When can I cancel my subscription?" at bounding box center [1059, 397] width 484 height 41
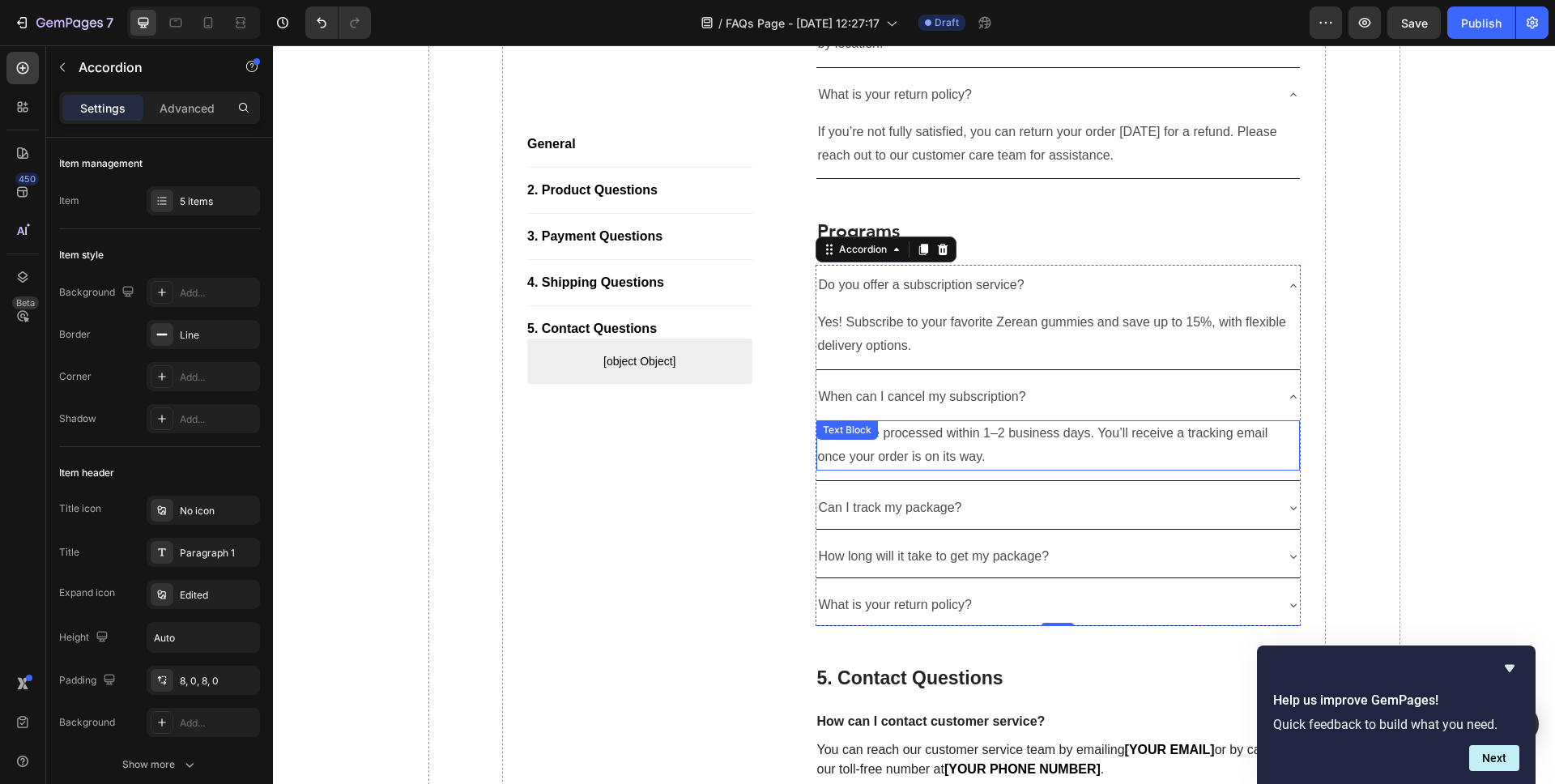
click at [988, 422] on p "Orders are processed within 1–2 business days. You’ll receive a tracking email …" at bounding box center [1059, 445] width 481 height 47
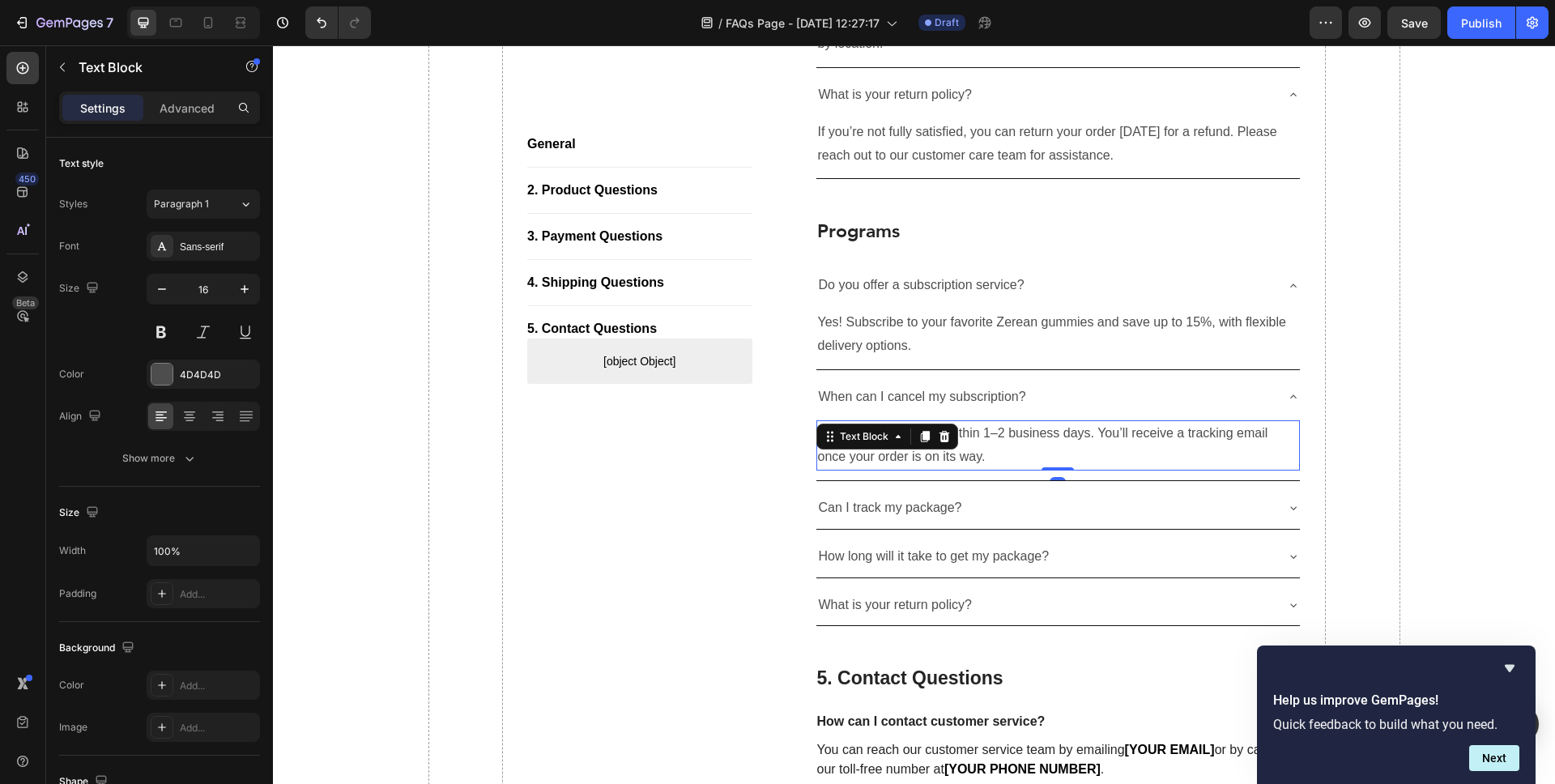
click at [988, 422] on p "Orders are processed within 1–2 business days. You’ll receive a tracking email …" at bounding box center [1059, 445] width 481 height 47
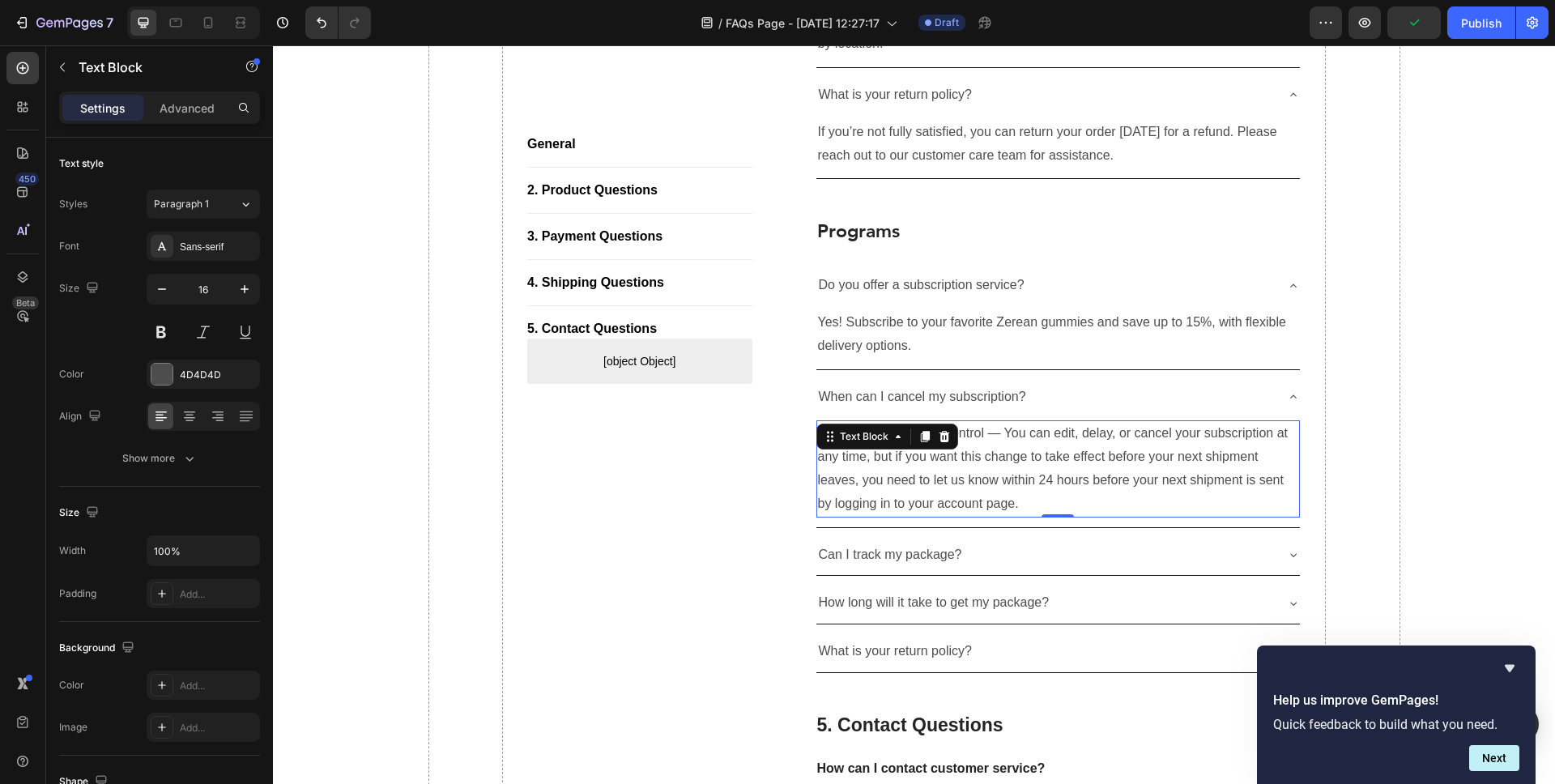
click at [906, 544] on p "Can I track my package?" at bounding box center [891, 555] width 143 height 24
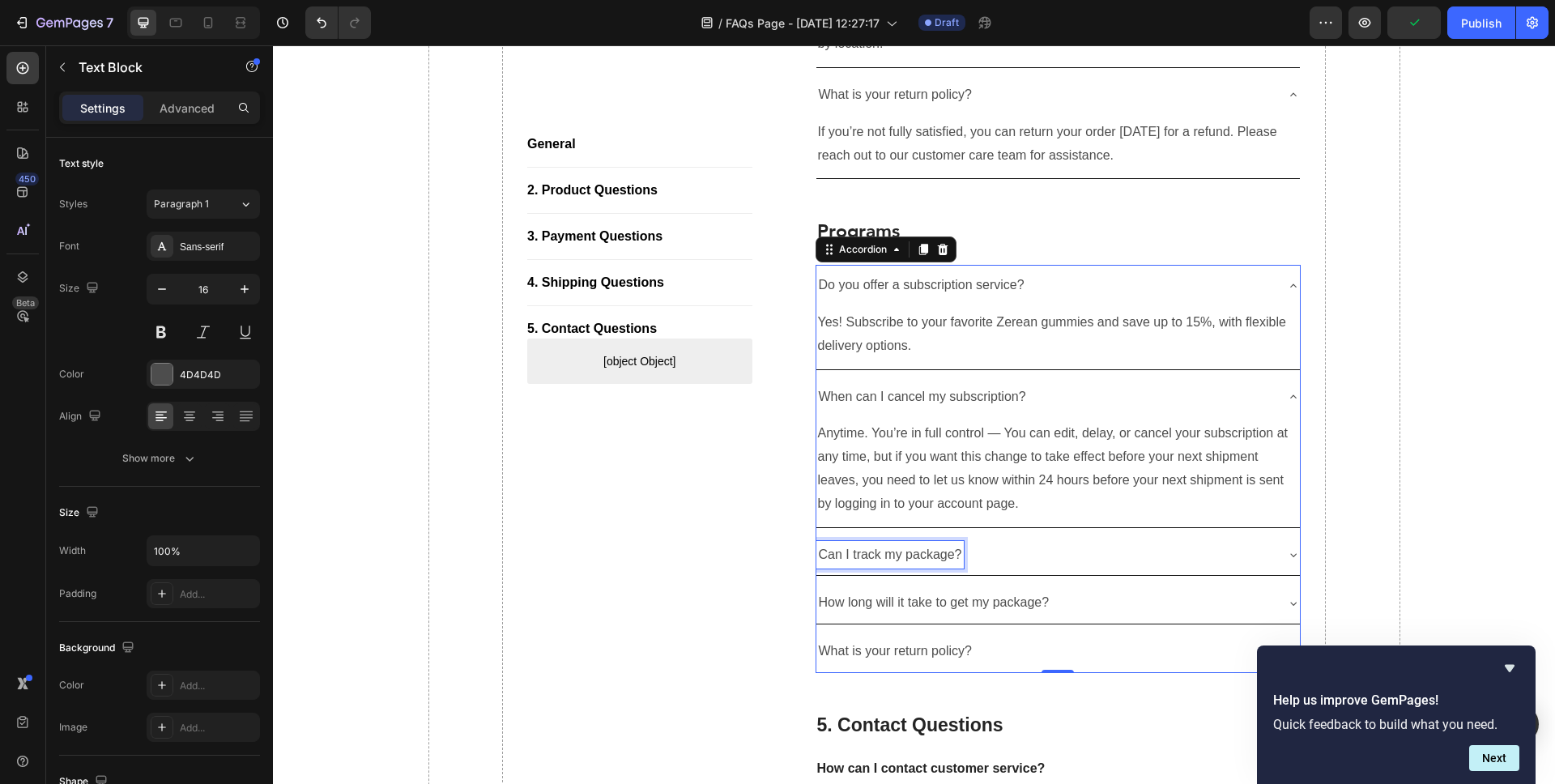
click at [906, 544] on p "Can I track my package?" at bounding box center [891, 555] width 143 height 24
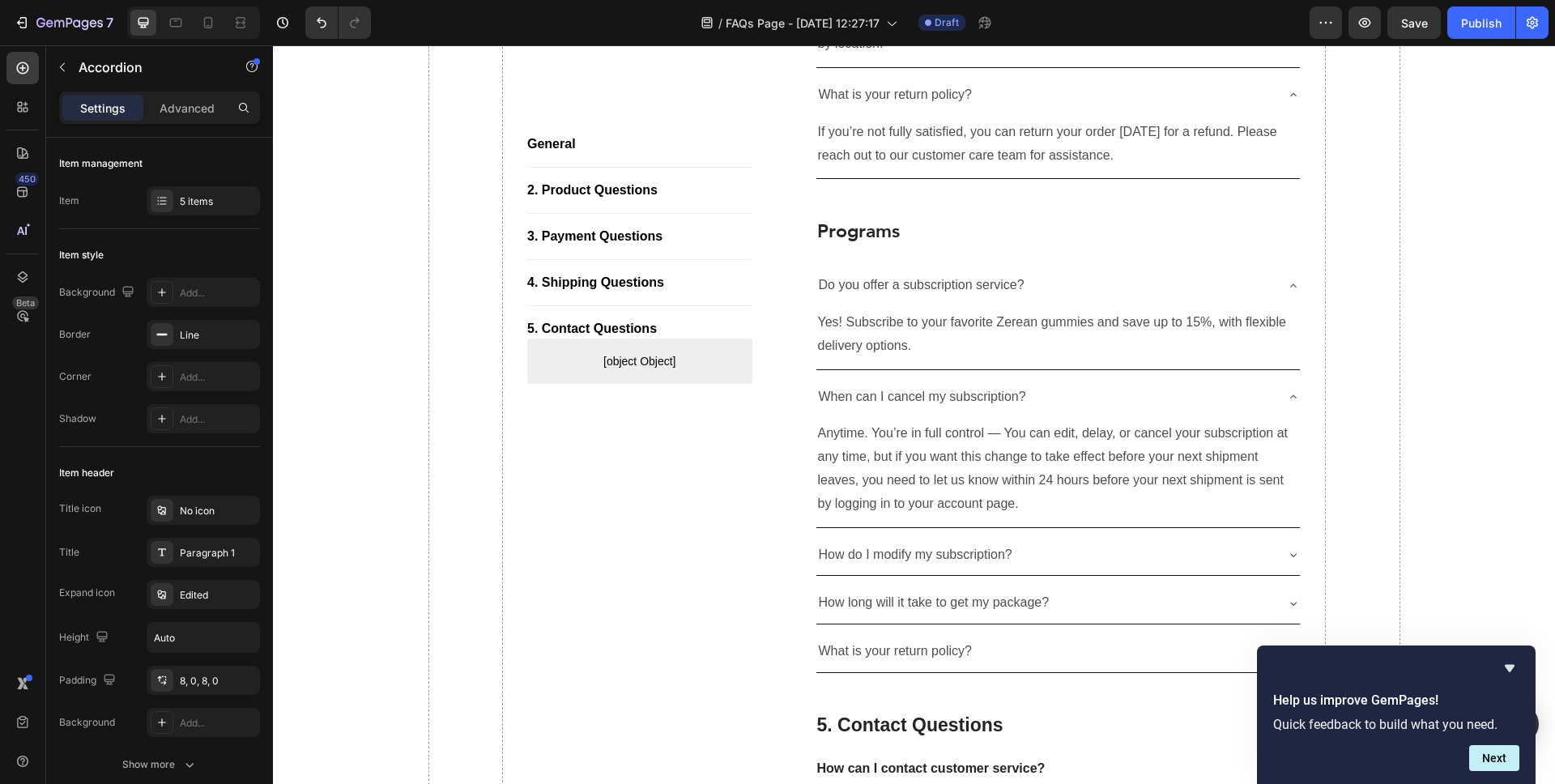
click at [1187, 541] on div "How do I modify my subscription?" at bounding box center [1045, 555] width 458 height 28
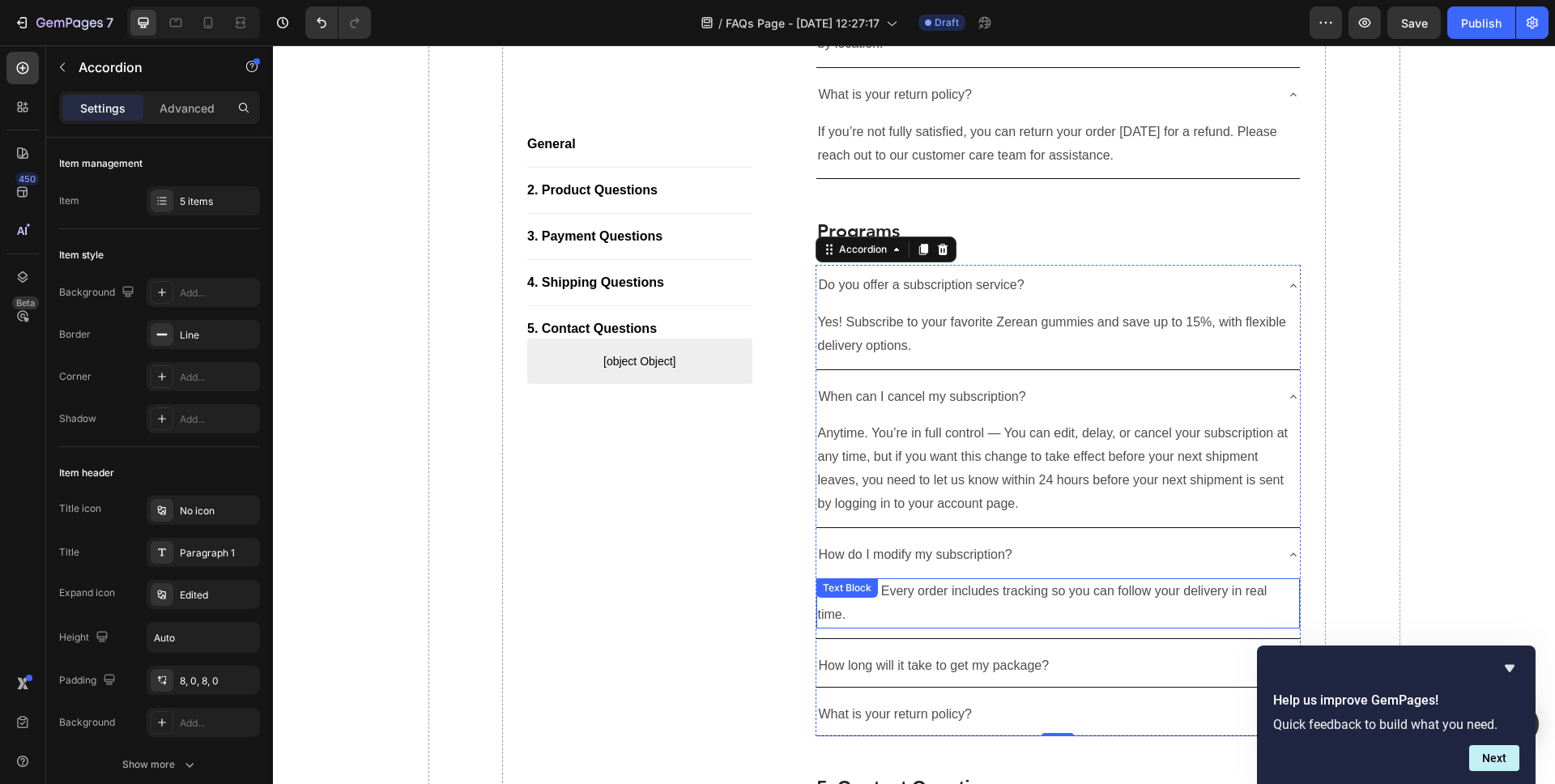
click at [1013, 580] on p "Of course! Every order includes tracking so you can follow your delivery in rea…" at bounding box center [1059, 603] width 481 height 47
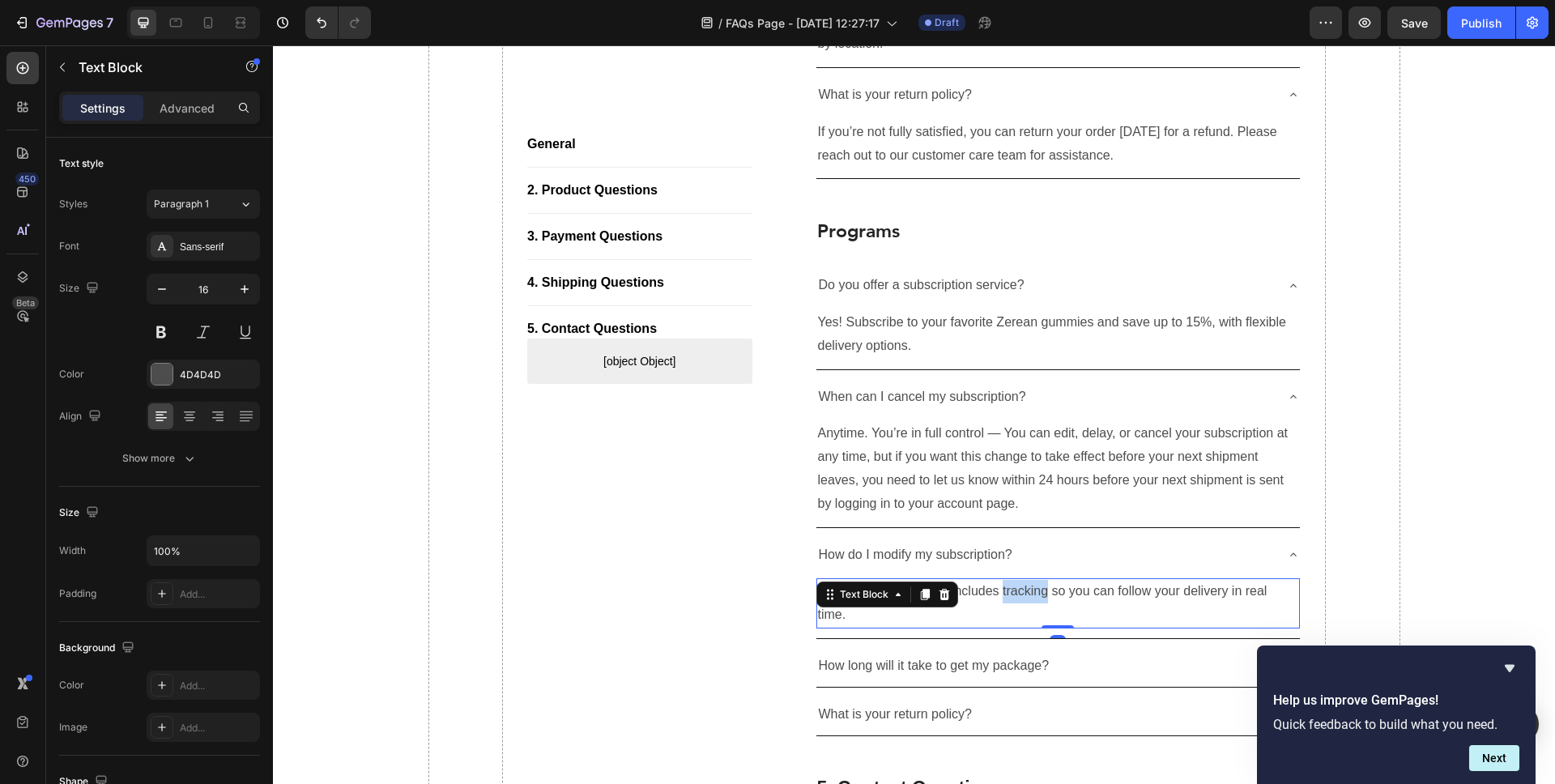
click at [1013, 580] on p "Of course! Every order includes tracking so you can follow your delivery in rea…" at bounding box center [1059, 603] width 481 height 47
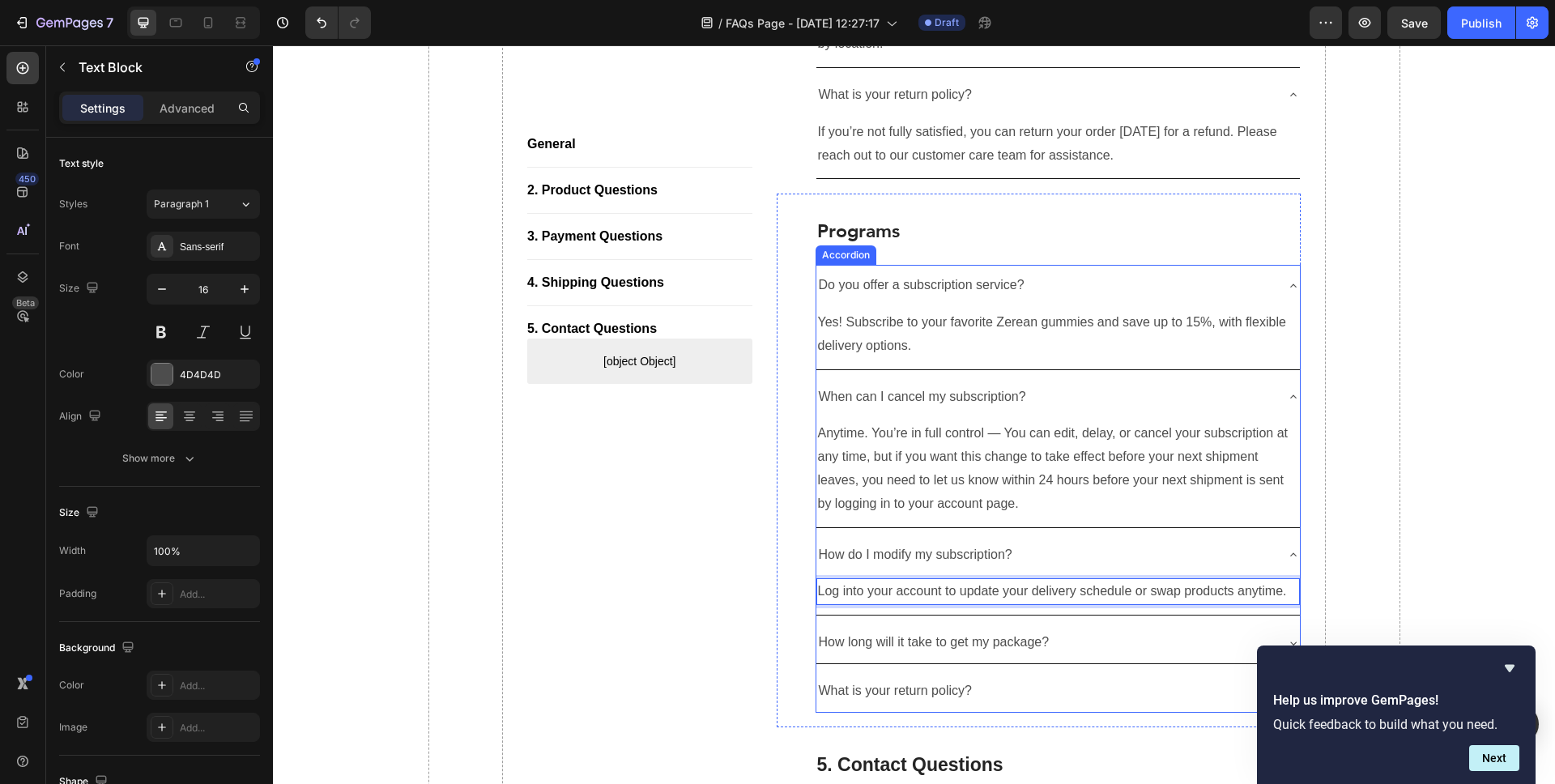
click at [1013, 631] on p "How long will it take to get my package?" at bounding box center [935, 642] width 231 height 24
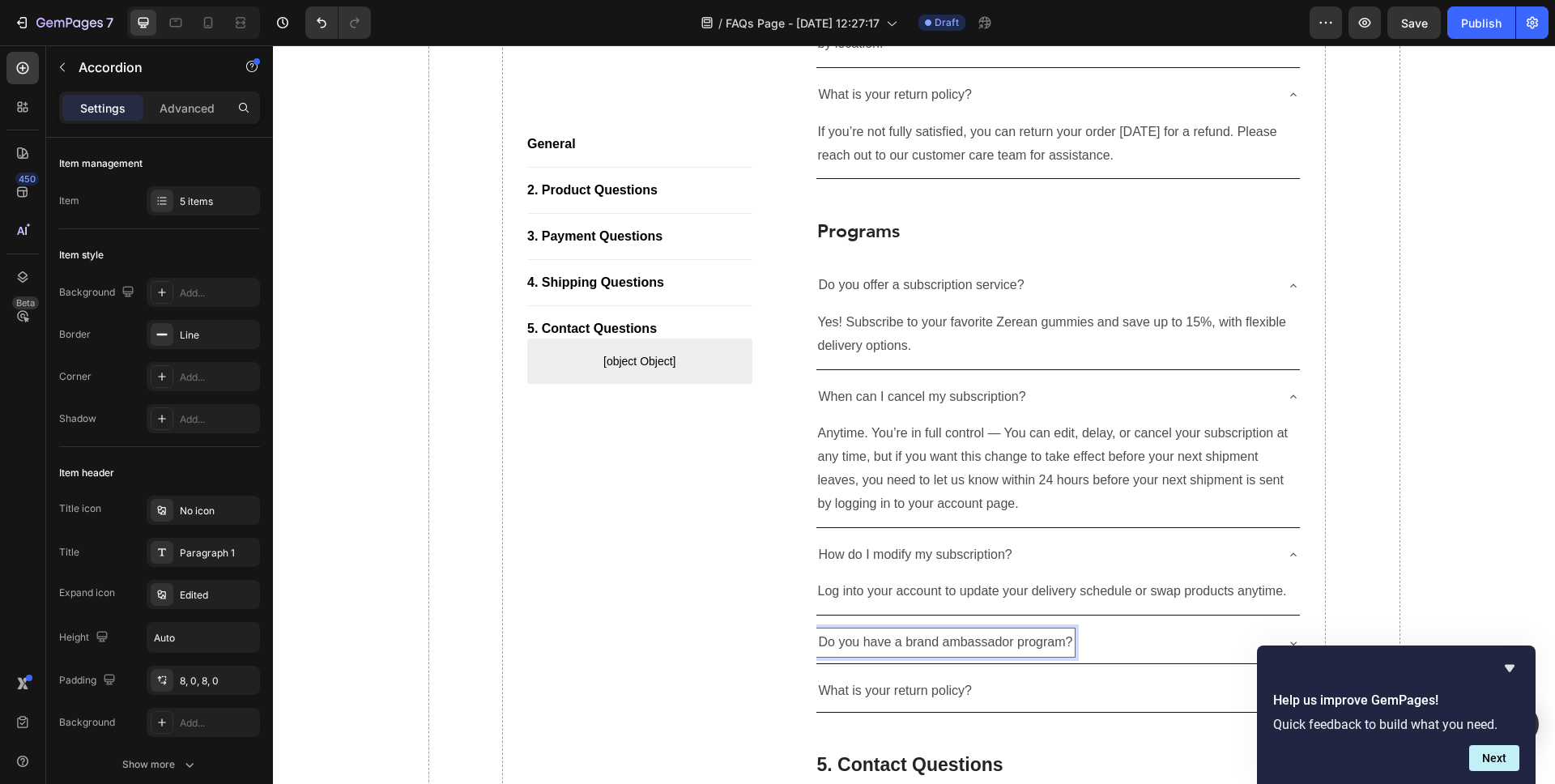
scroll to position [2328, 0]
click at [1228, 632] on div "Do you have a brand ambassador program?" at bounding box center [1045, 646] width 458 height 28
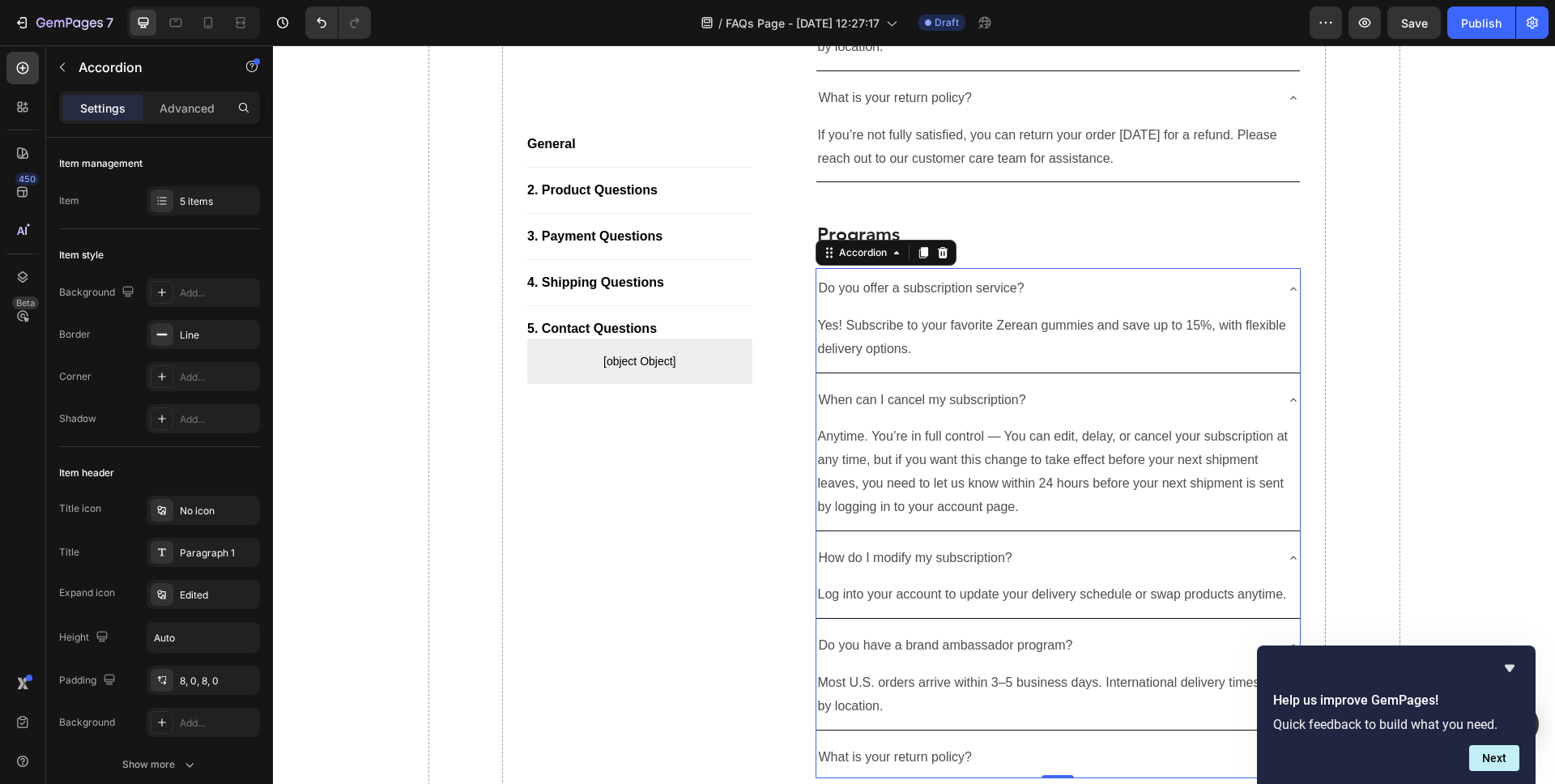
click at [872, 650] on div "Text Block" at bounding box center [848, 660] width 63 height 19
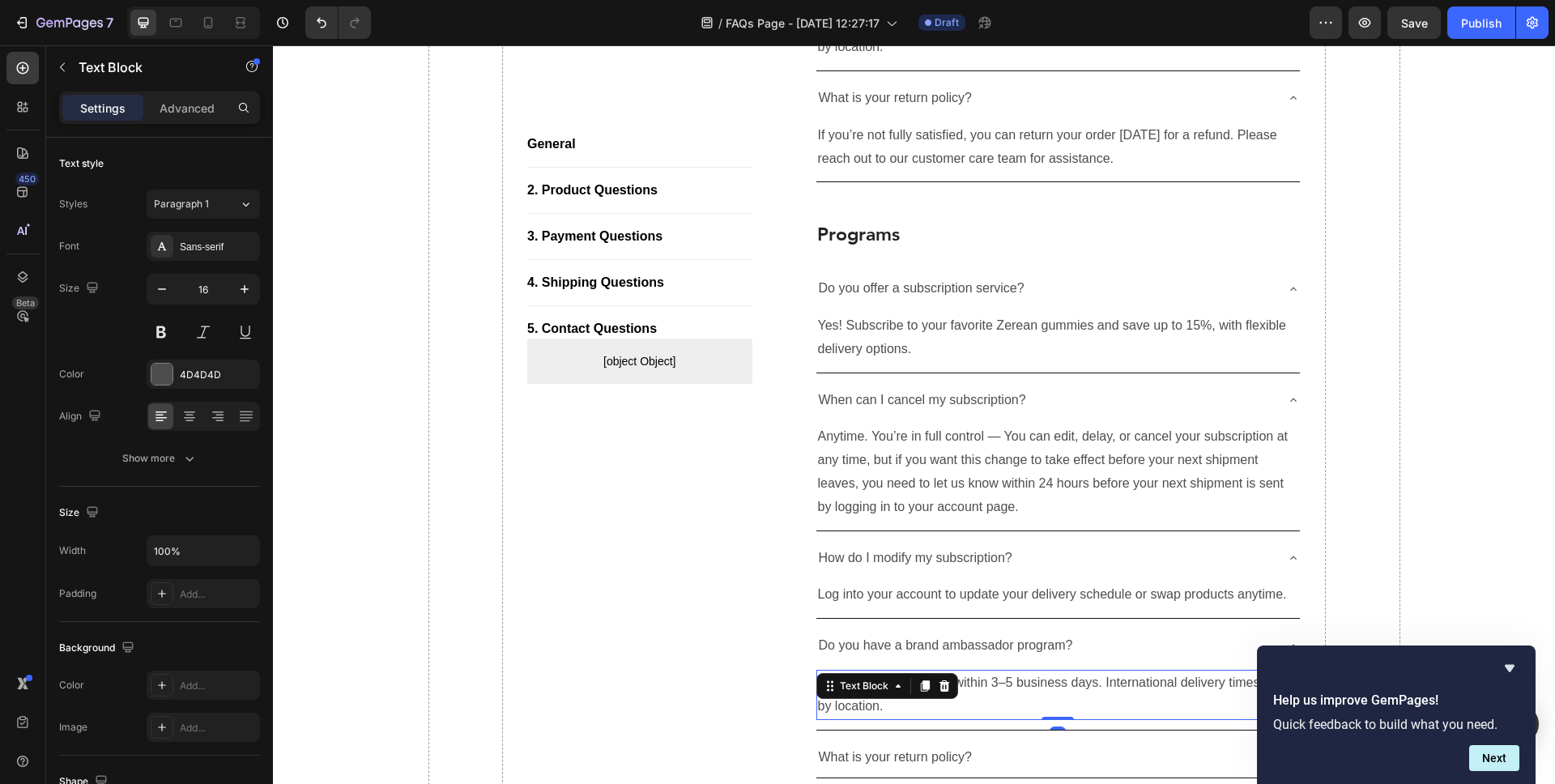
click at [884, 688] on p "Most U.S. orders arrive within 3–5 business days. International delivery times …" at bounding box center [1059, 694] width 481 height 47
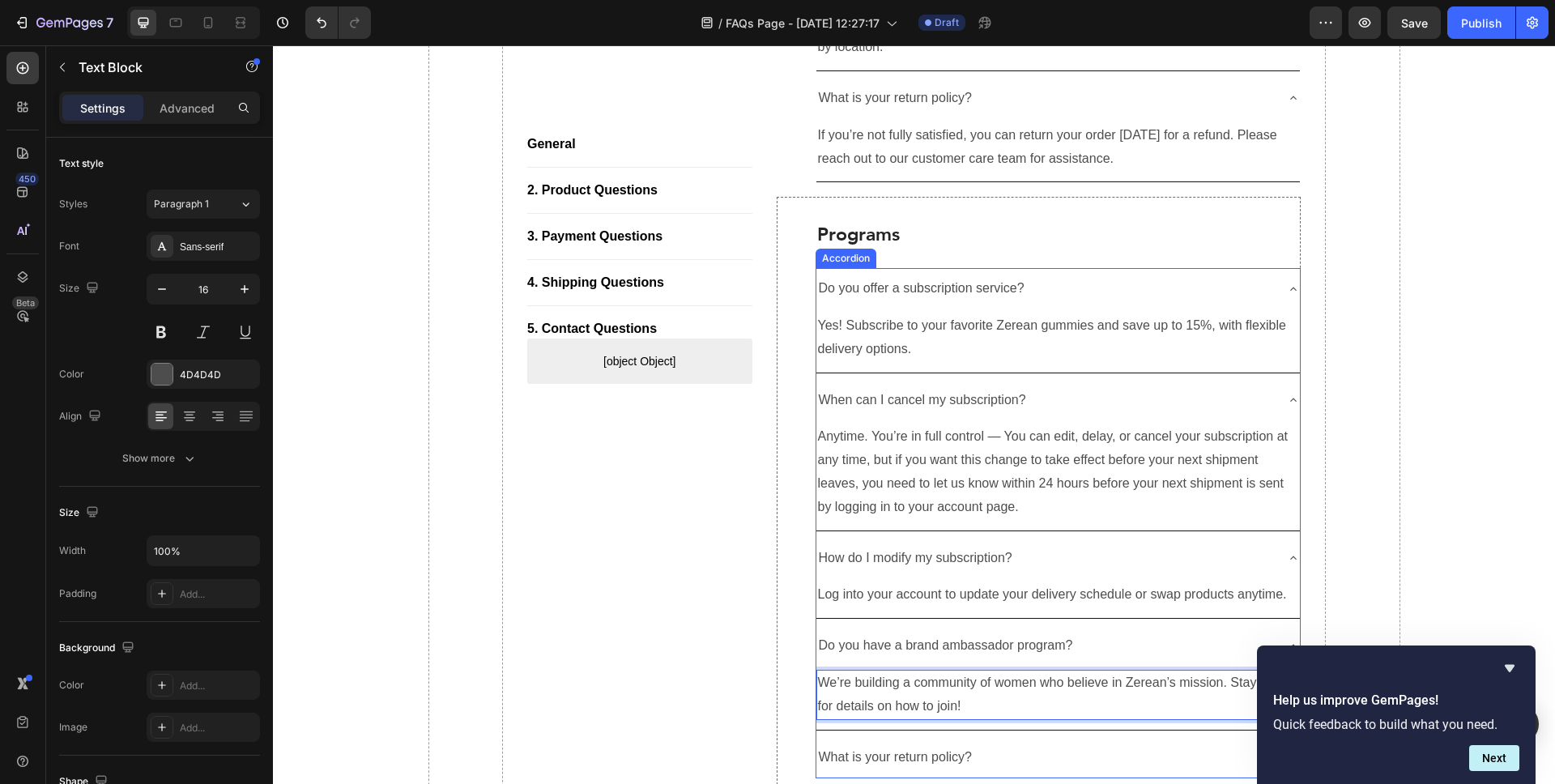
click at [1023, 737] on div "What is your return policy?" at bounding box center [1059, 758] width 484 height 41
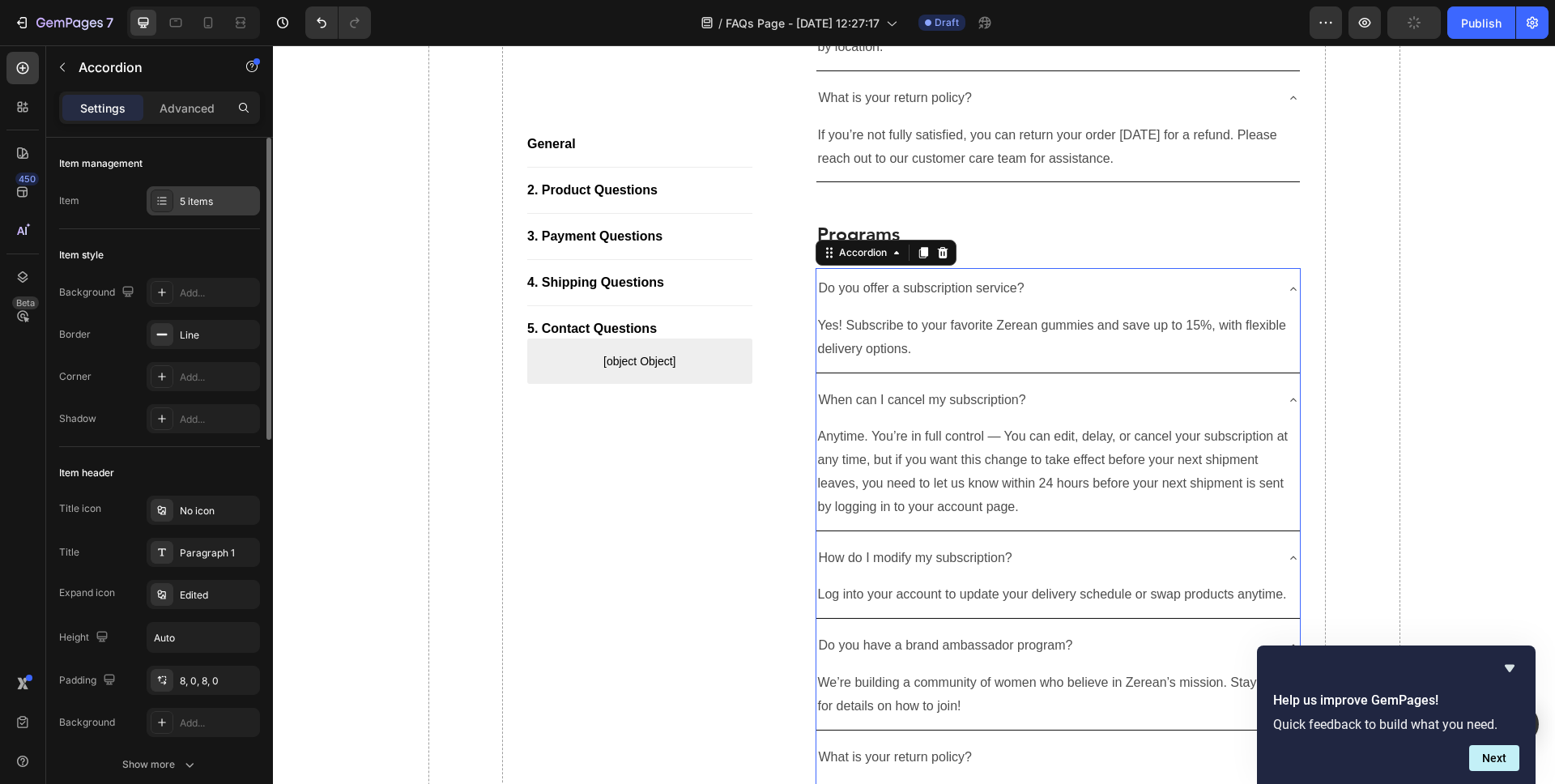
click at [185, 202] on div "5 items" at bounding box center [217, 201] width 77 height 15
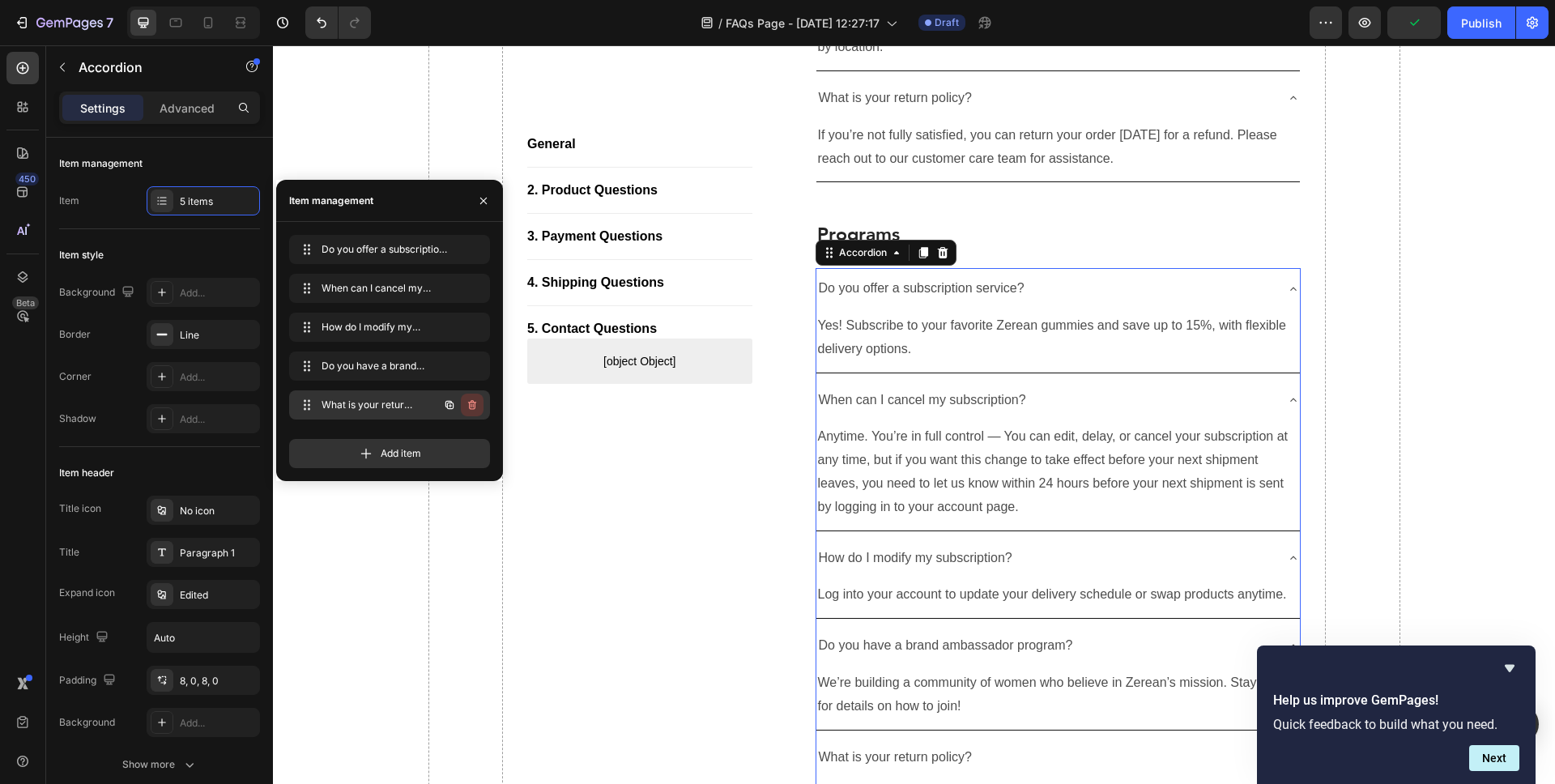
click at [472, 406] on icon "button" at bounding box center [472, 405] width 13 height 13
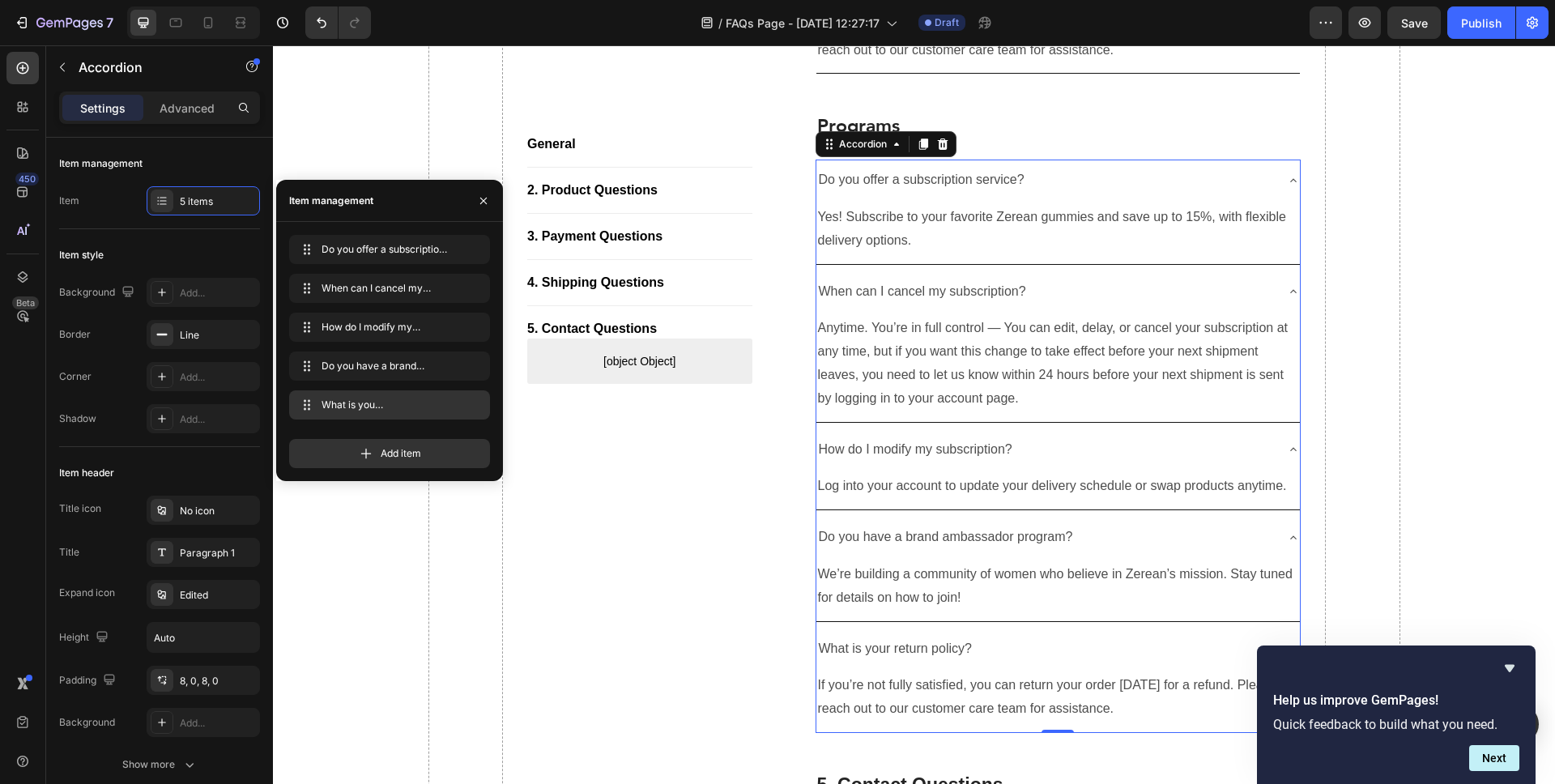
scroll to position [2477, 0]
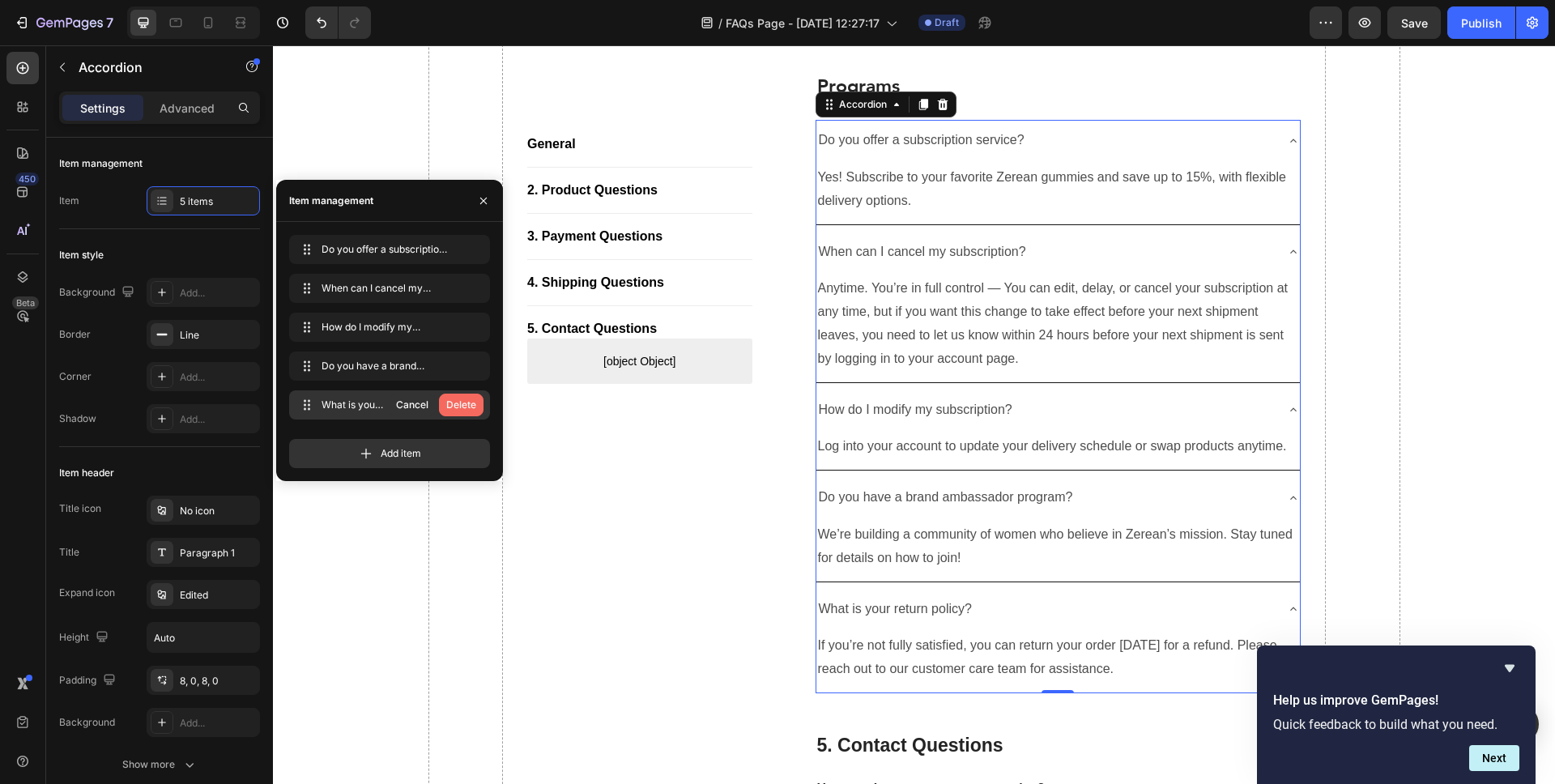
click at [453, 405] on div "Delete" at bounding box center [461, 405] width 30 height 15
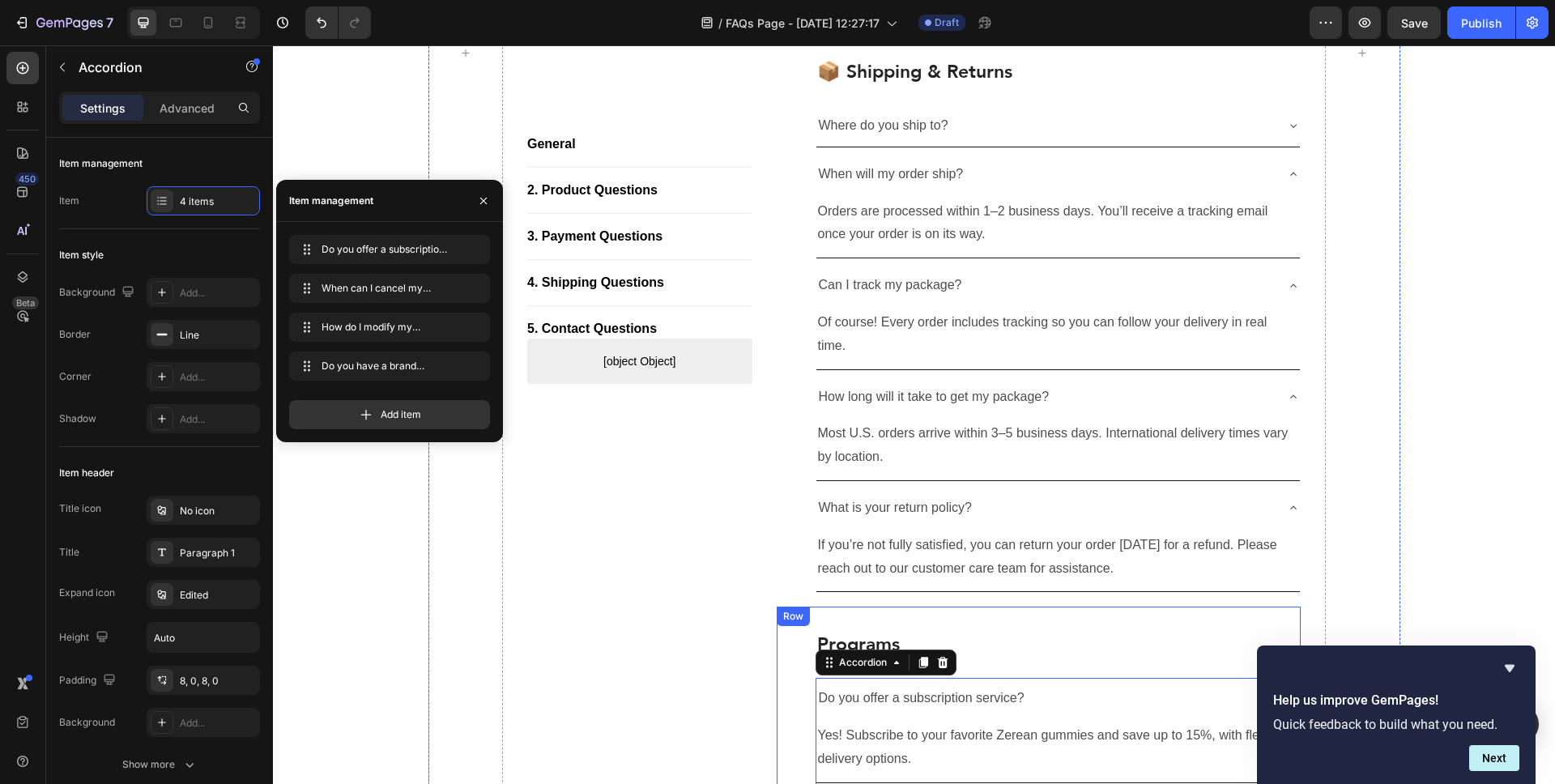
scroll to position [1917, 0]
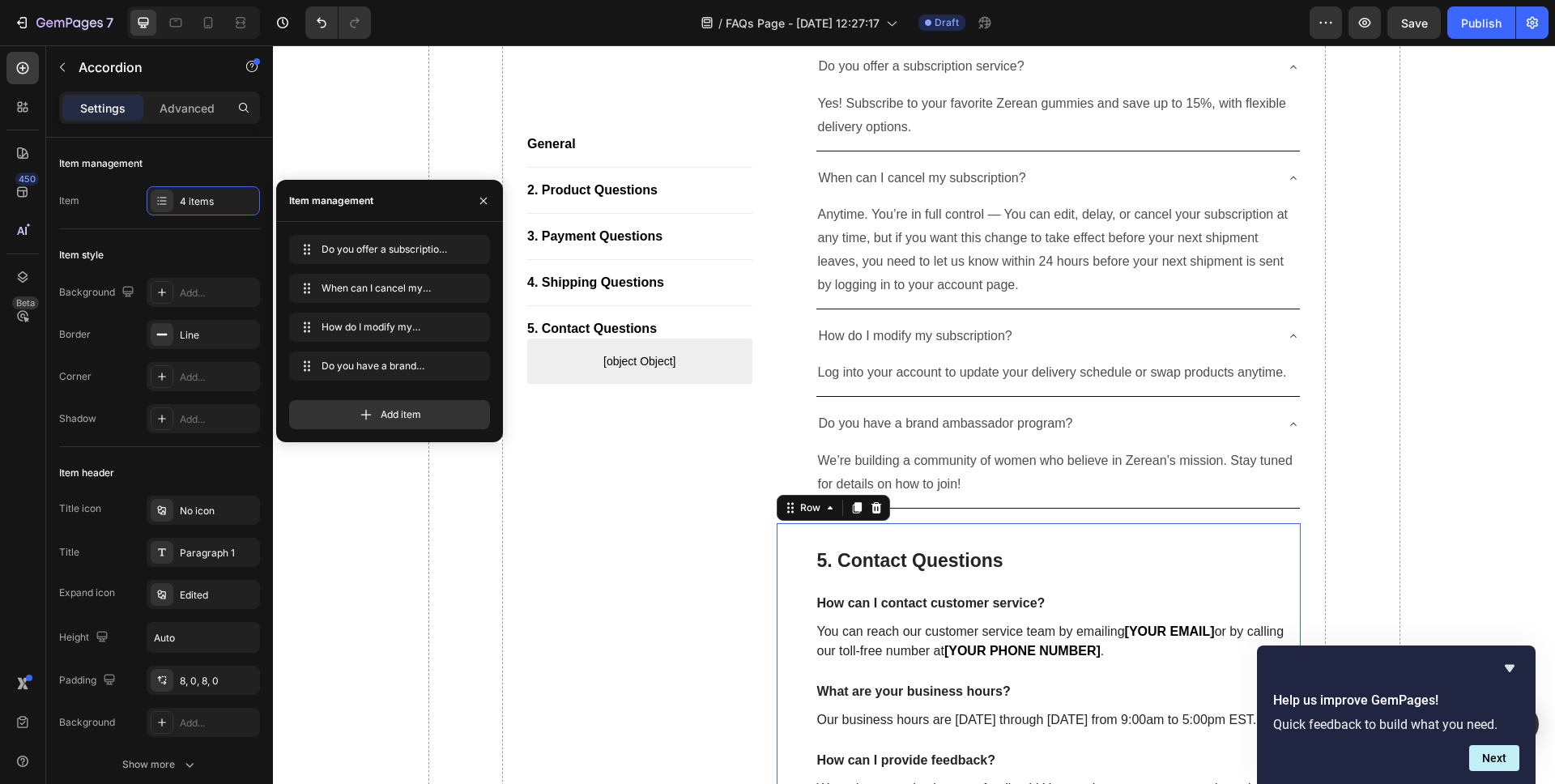
click at [810, 524] on div "5. Contact Questions Heading How can I contact customer service? Text block You…" at bounding box center [1039, 715] width 524 height 385
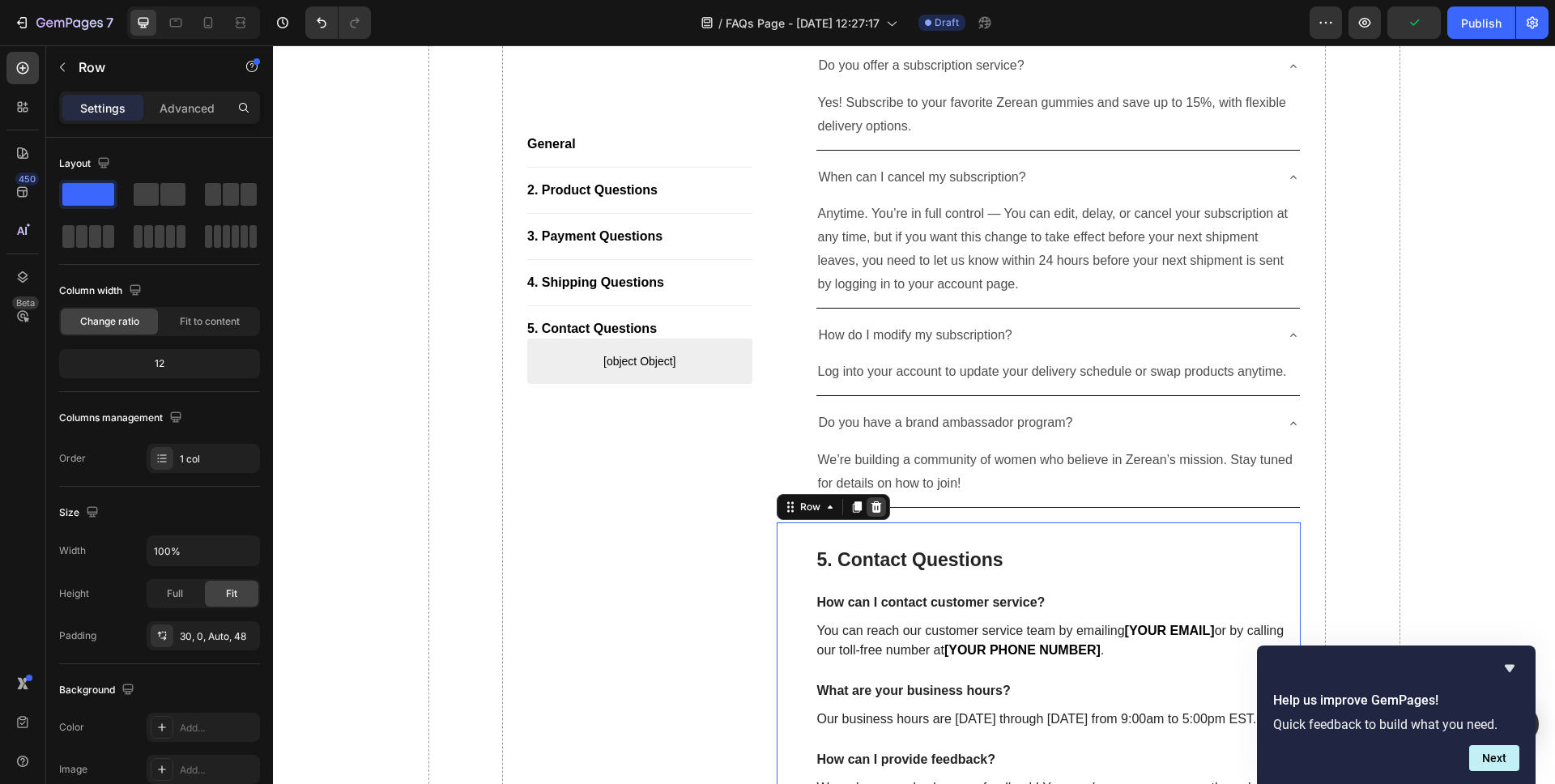
scroll to position [2547, 0]
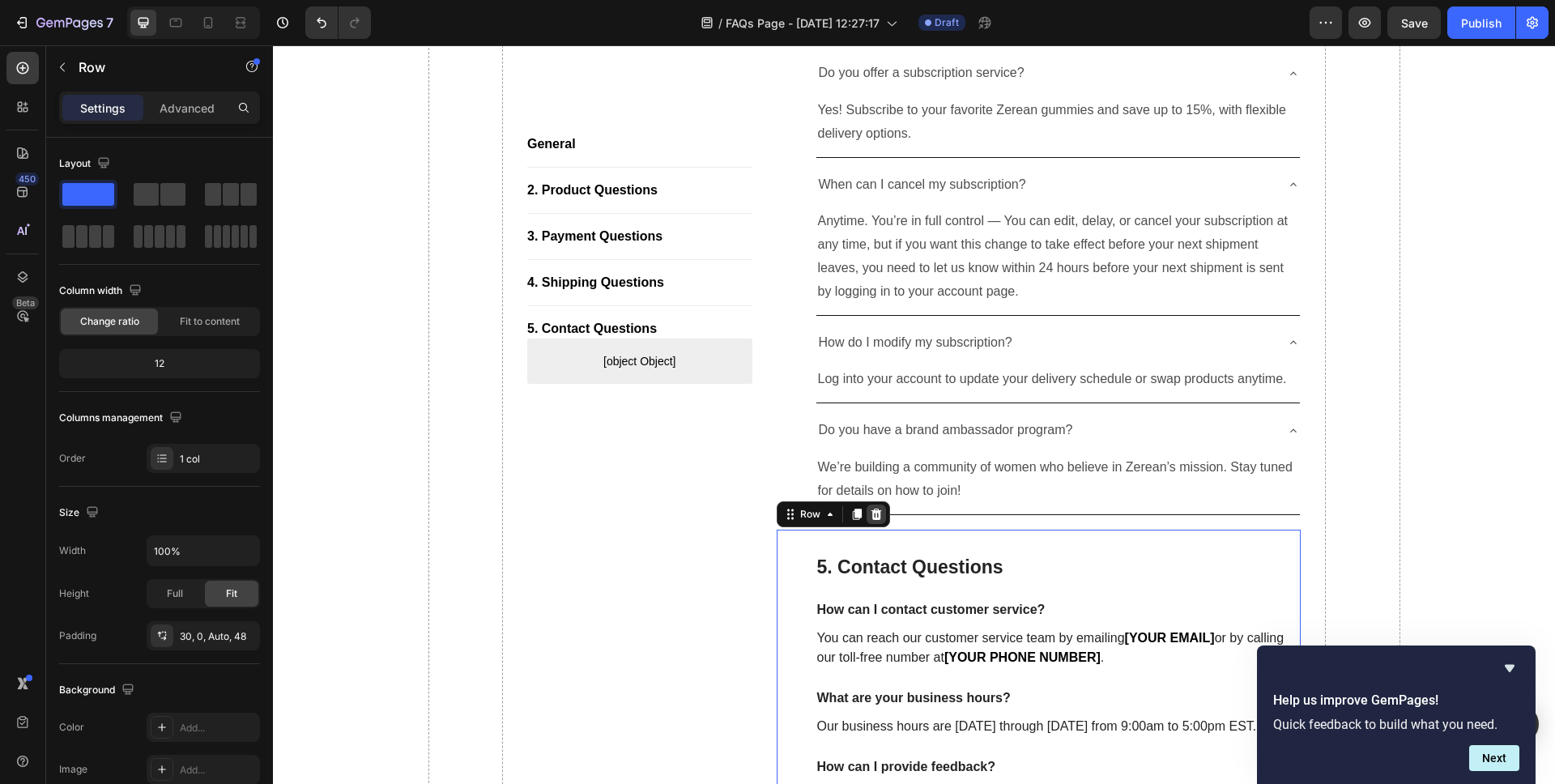
click at [872, 508] on icon at bounding box center [877, 513] width 11 height 11
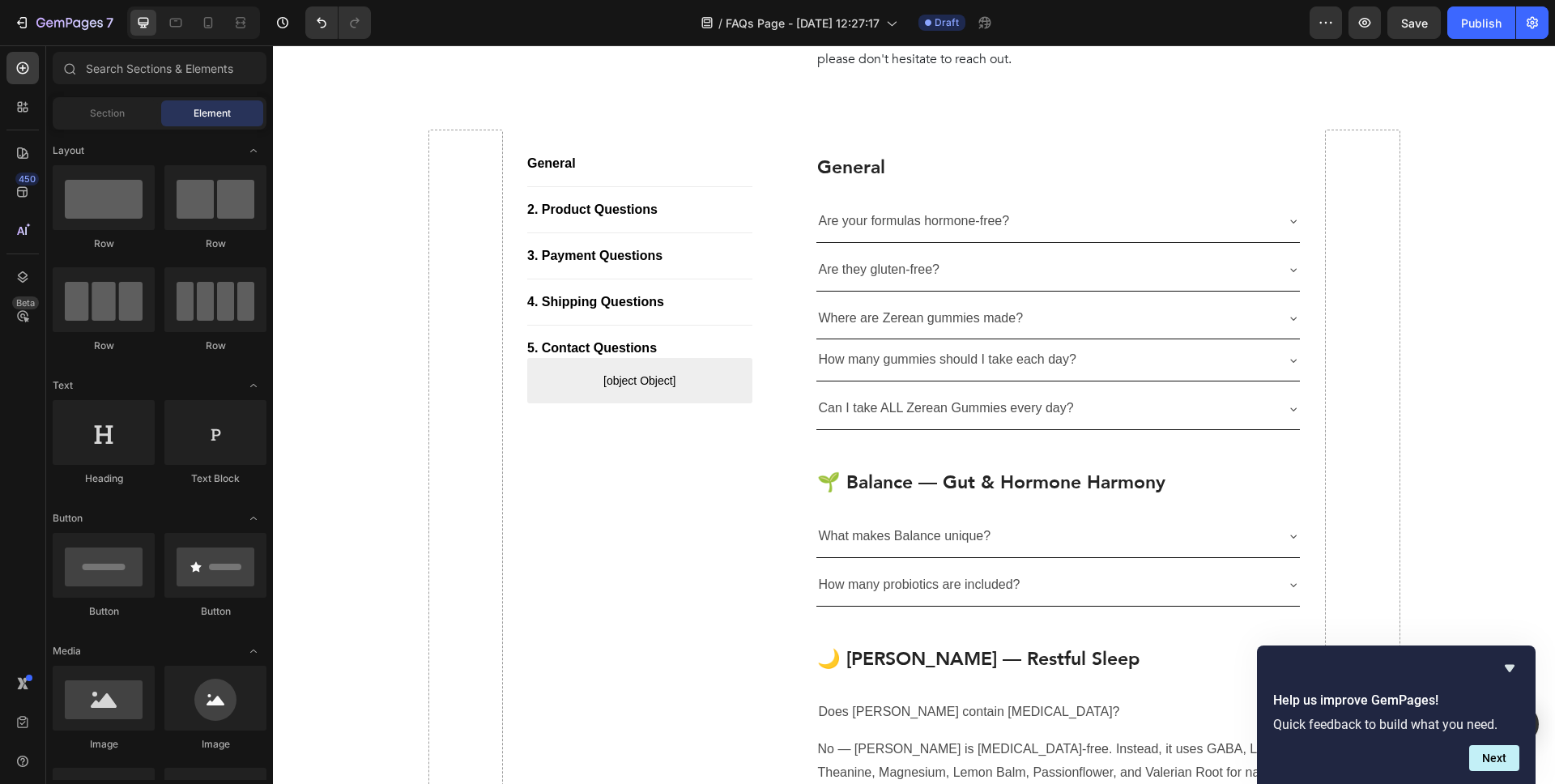
scroll to position [357, 0]
click at [1411, 26] on span "Save" at bounding box center [1414, 23] width 26 height 14
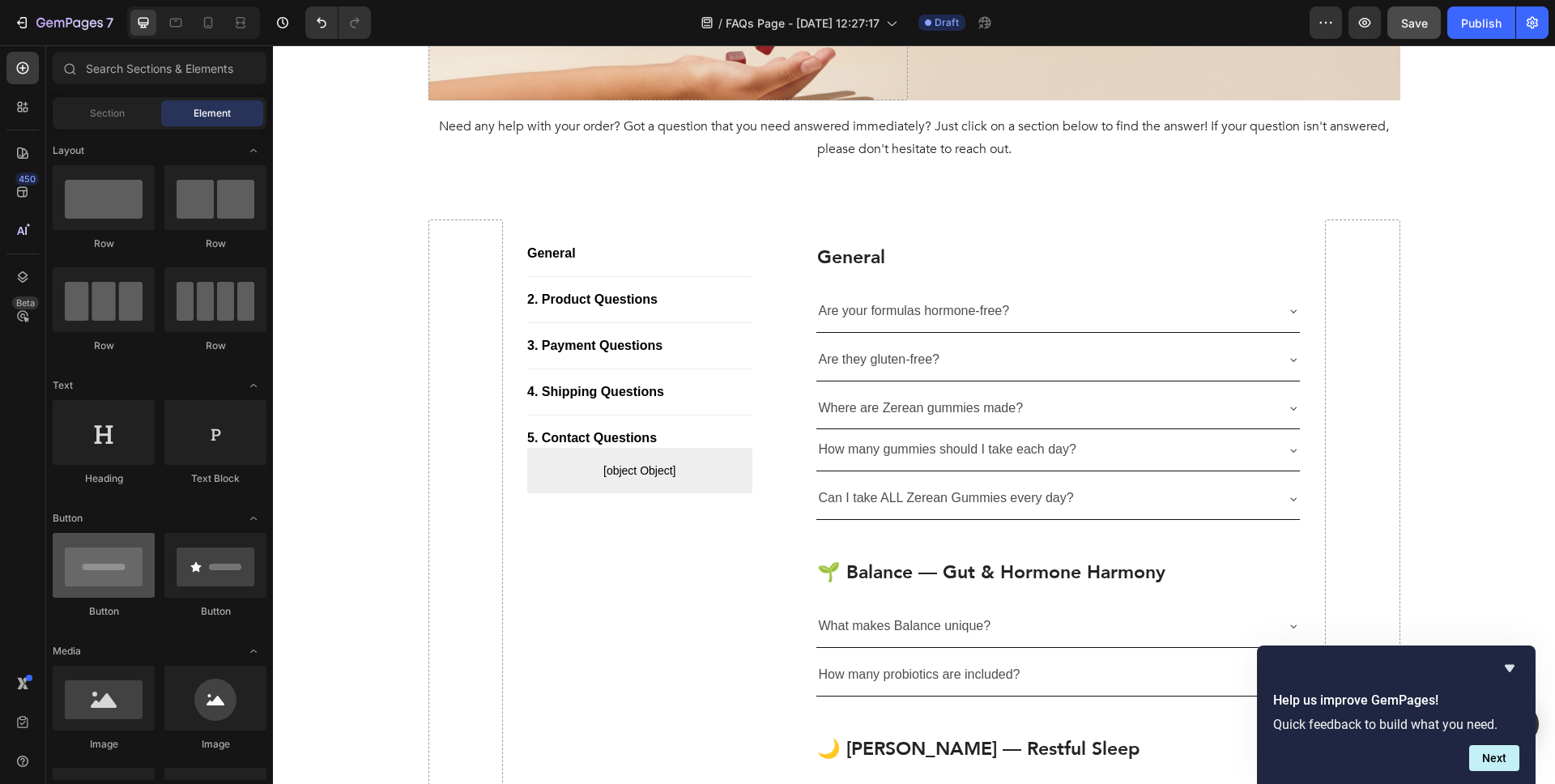
scroll to position [266, 0]
click at [556, 302] on p "2. Product Questions" at bounding box center [592, 300] width 130 height 19
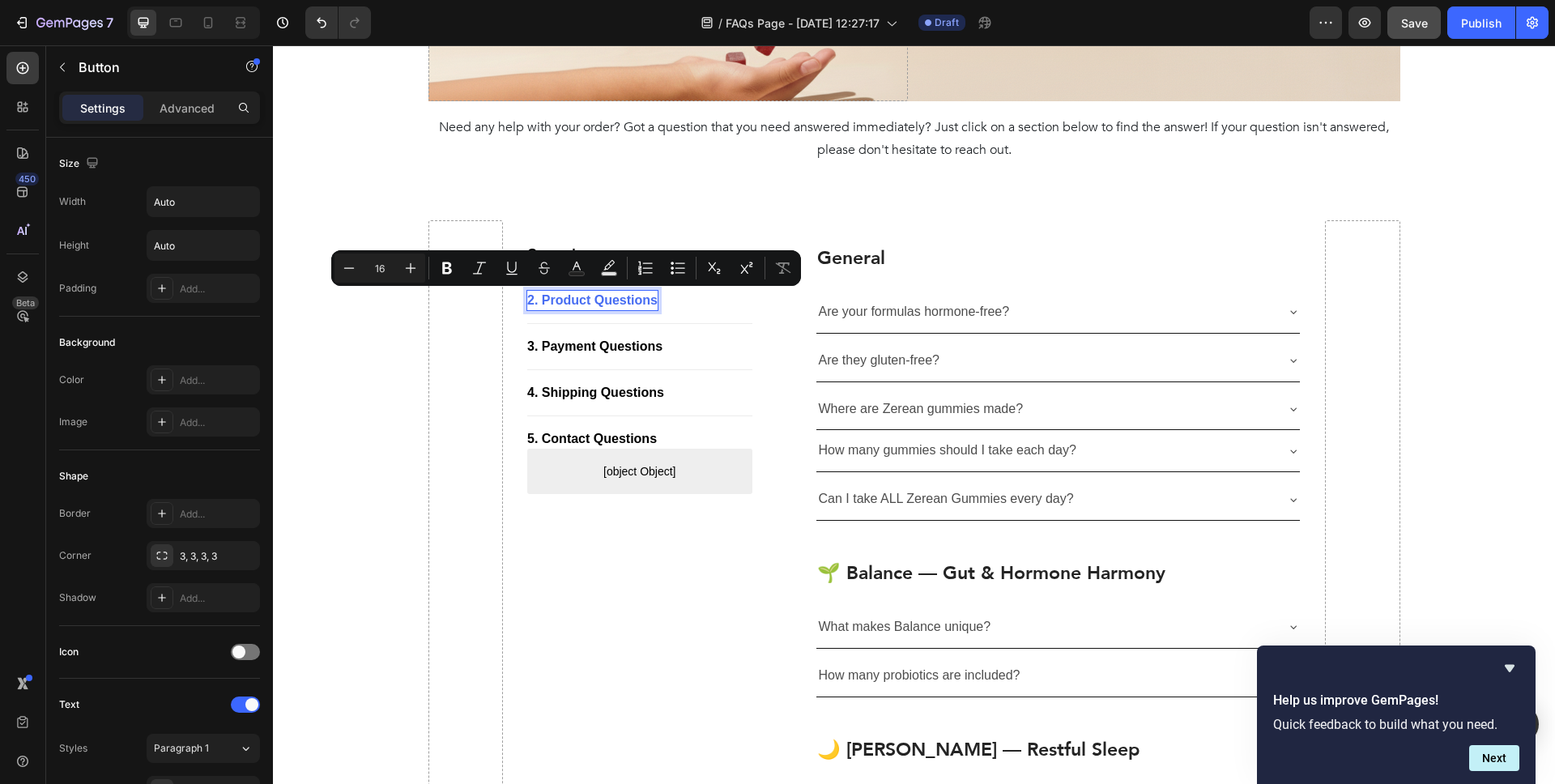
click at [540, 300] on p "2. Product Questions" at bounding box center [592, 300] width 130 height 19
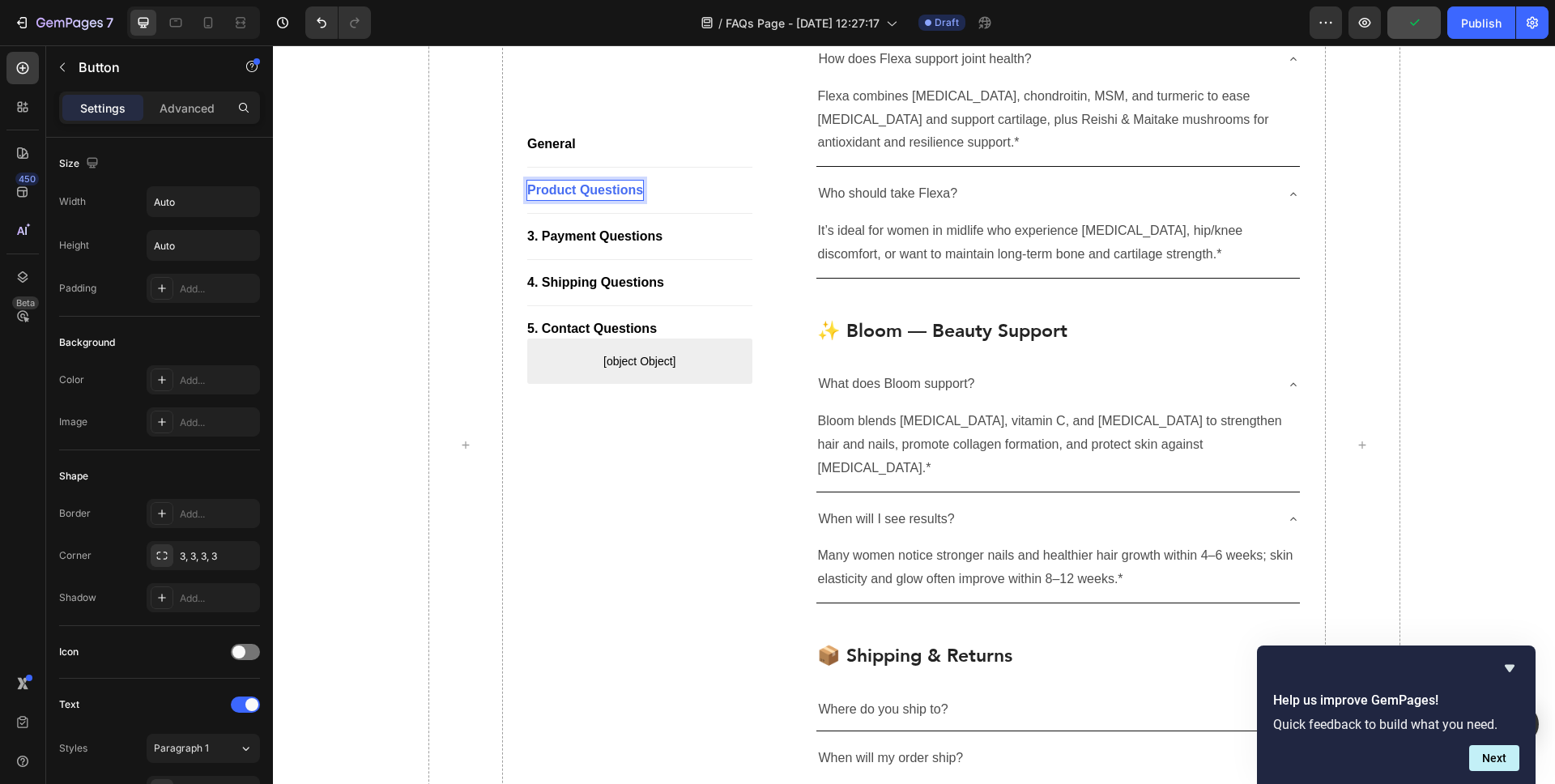
scroll to position [1445, 0]
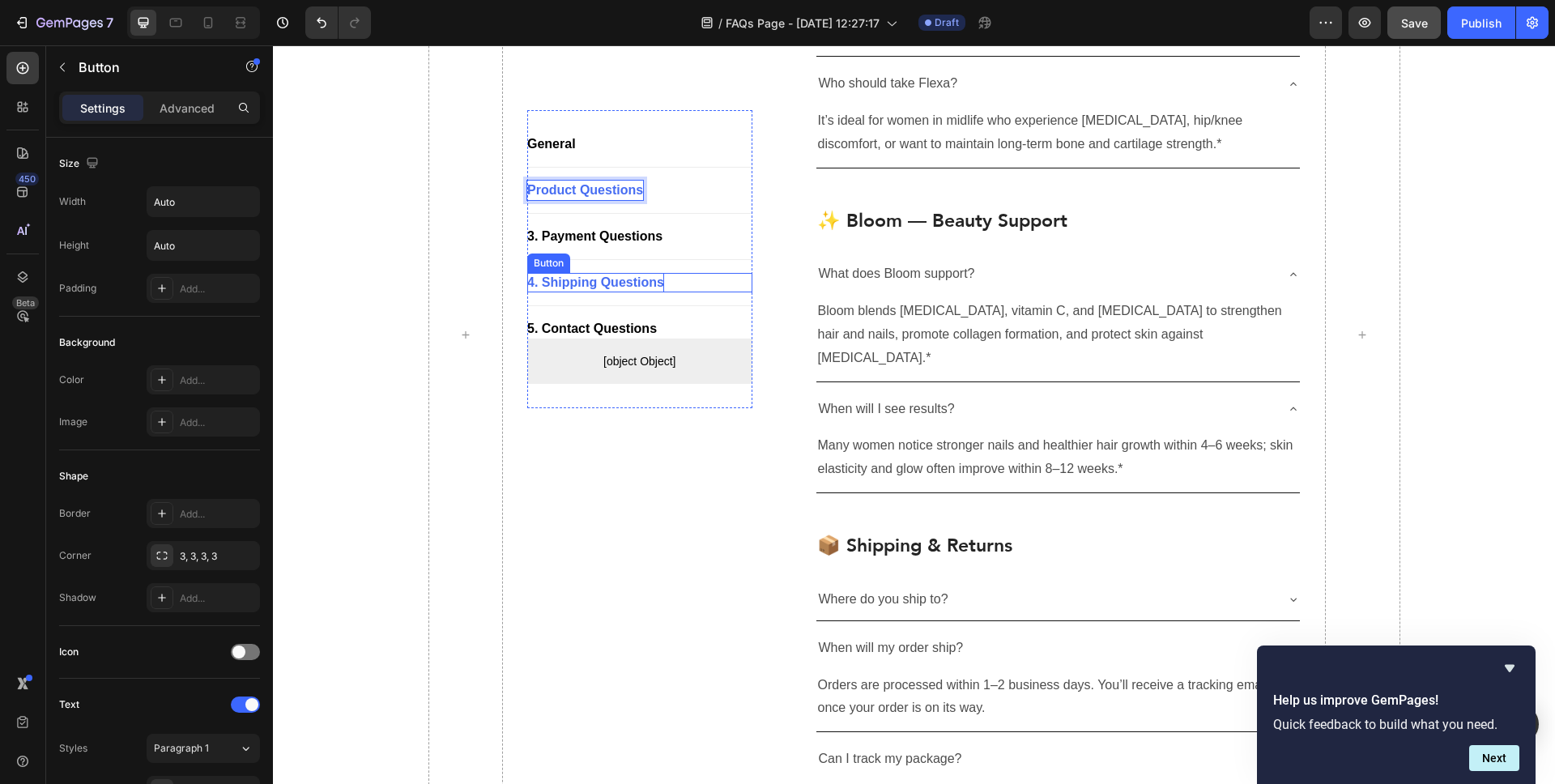
click at [576, 282] on div "4. Shipping Questions" at bounding box center [596, 282] width 137 height 19
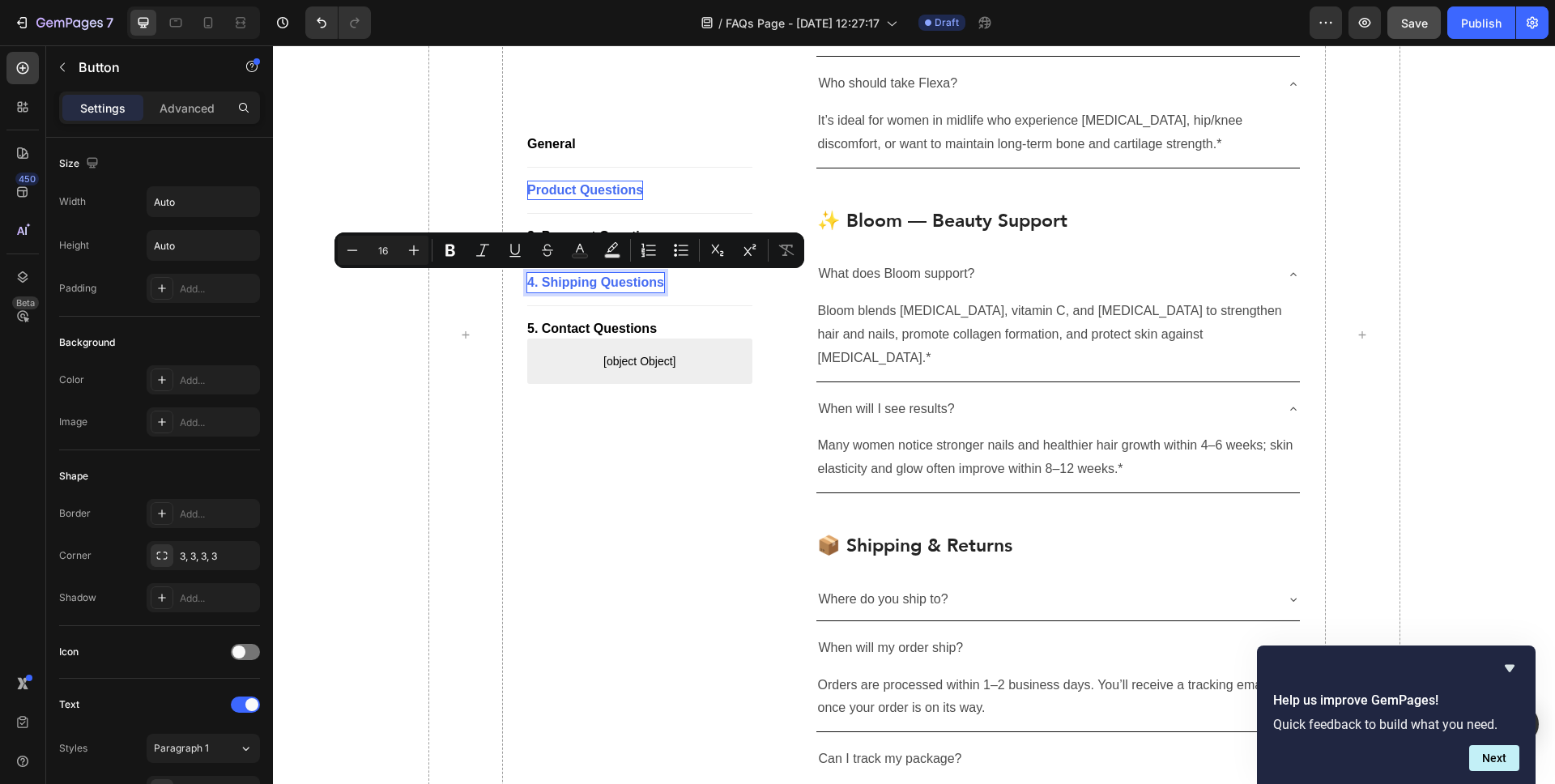
click at [645, 282] on p "4. Shipping Questions" at bounding box center [596, 282] width 137 height 19
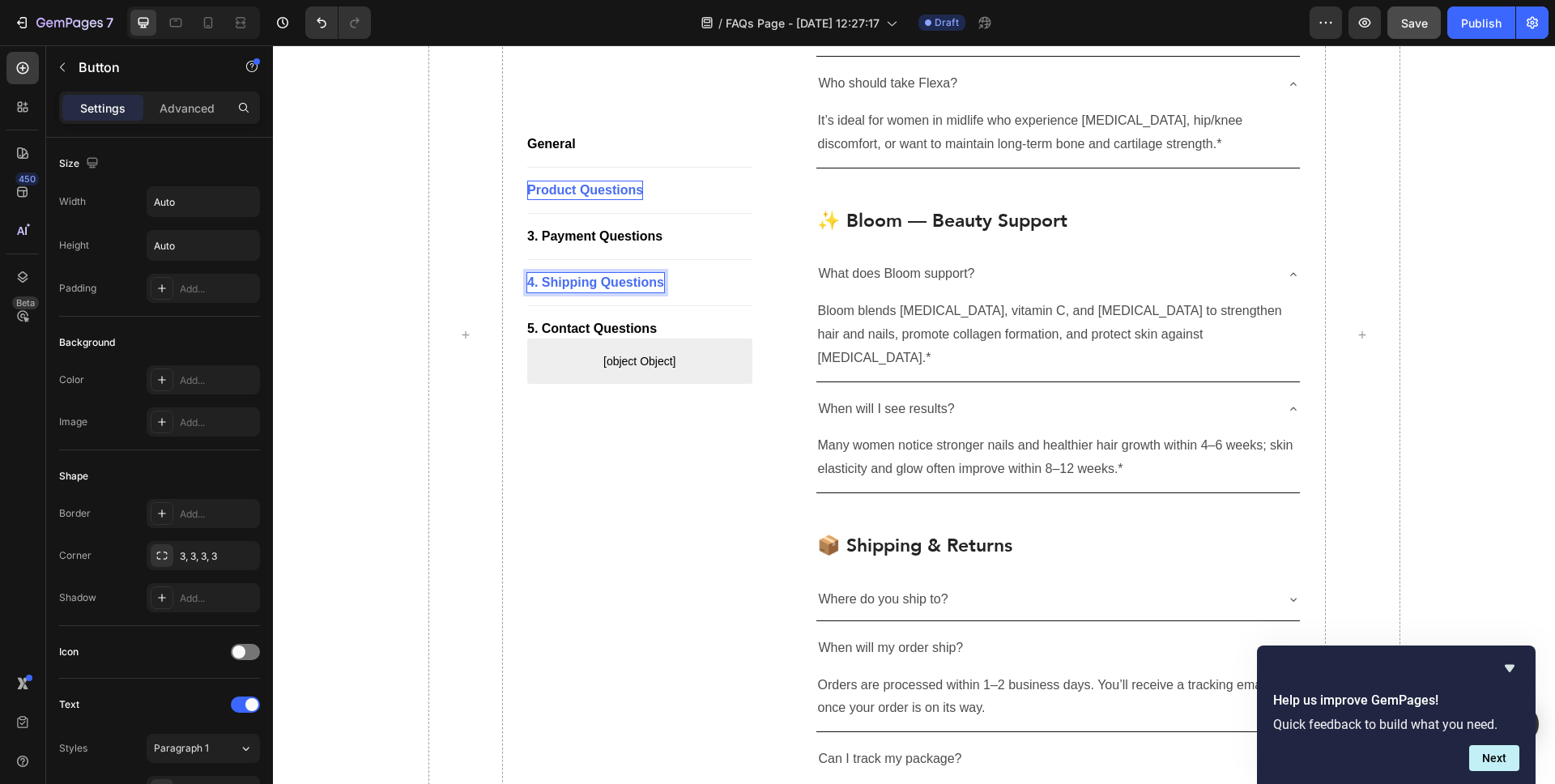
click at [622, 284] on p "4. Shipping Questions" at bounding box center [596, 282] width 137 height 19
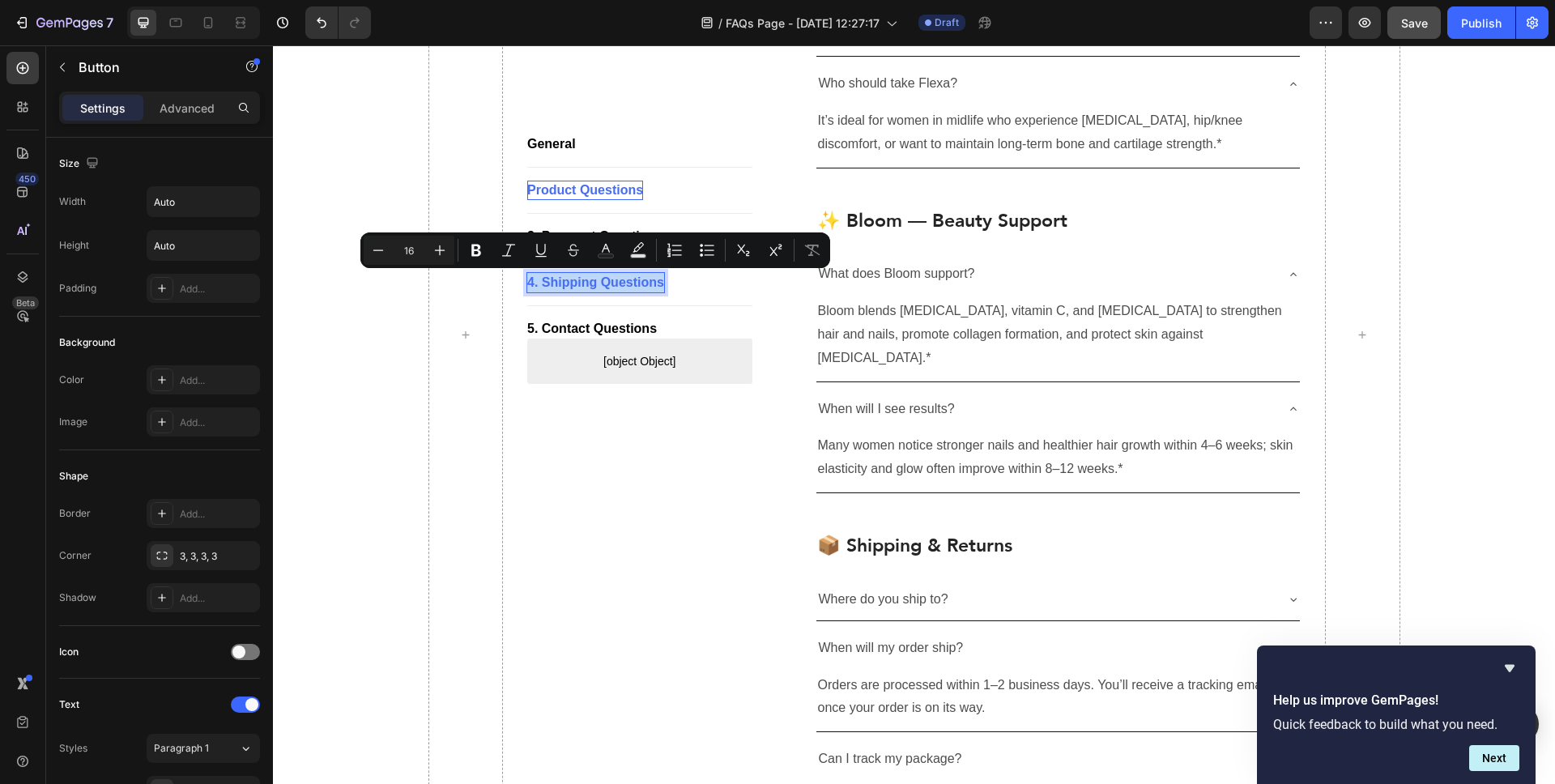
copy p "4. Shipping Questions"
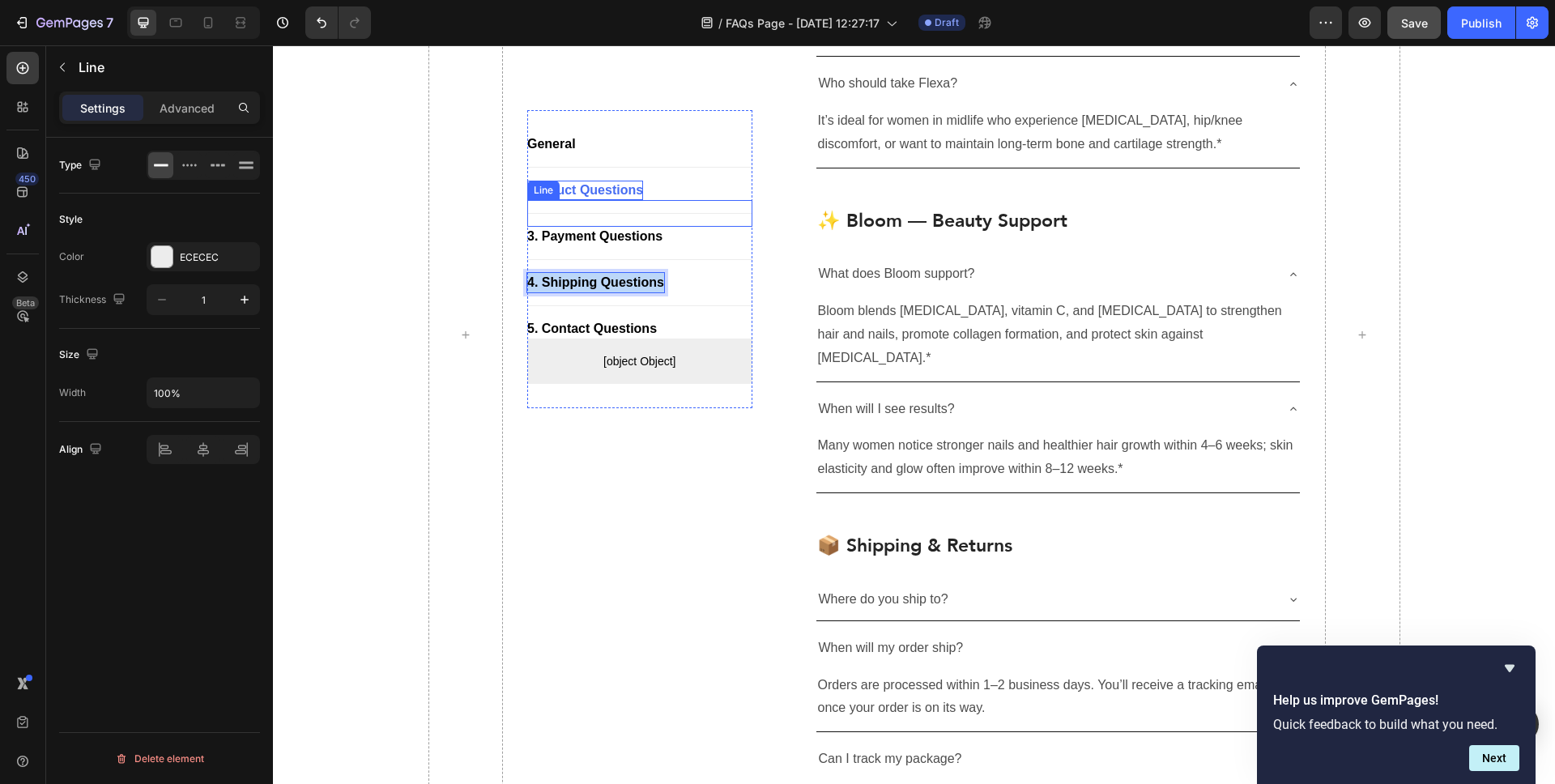
click at [583, 219] on div "Title Line" at bounding box center [640, 213] width 225 height 26
click at [901, 534] on p "📦 Shipping & Returns" at bounding box center [1059, 546] width 483 height 25
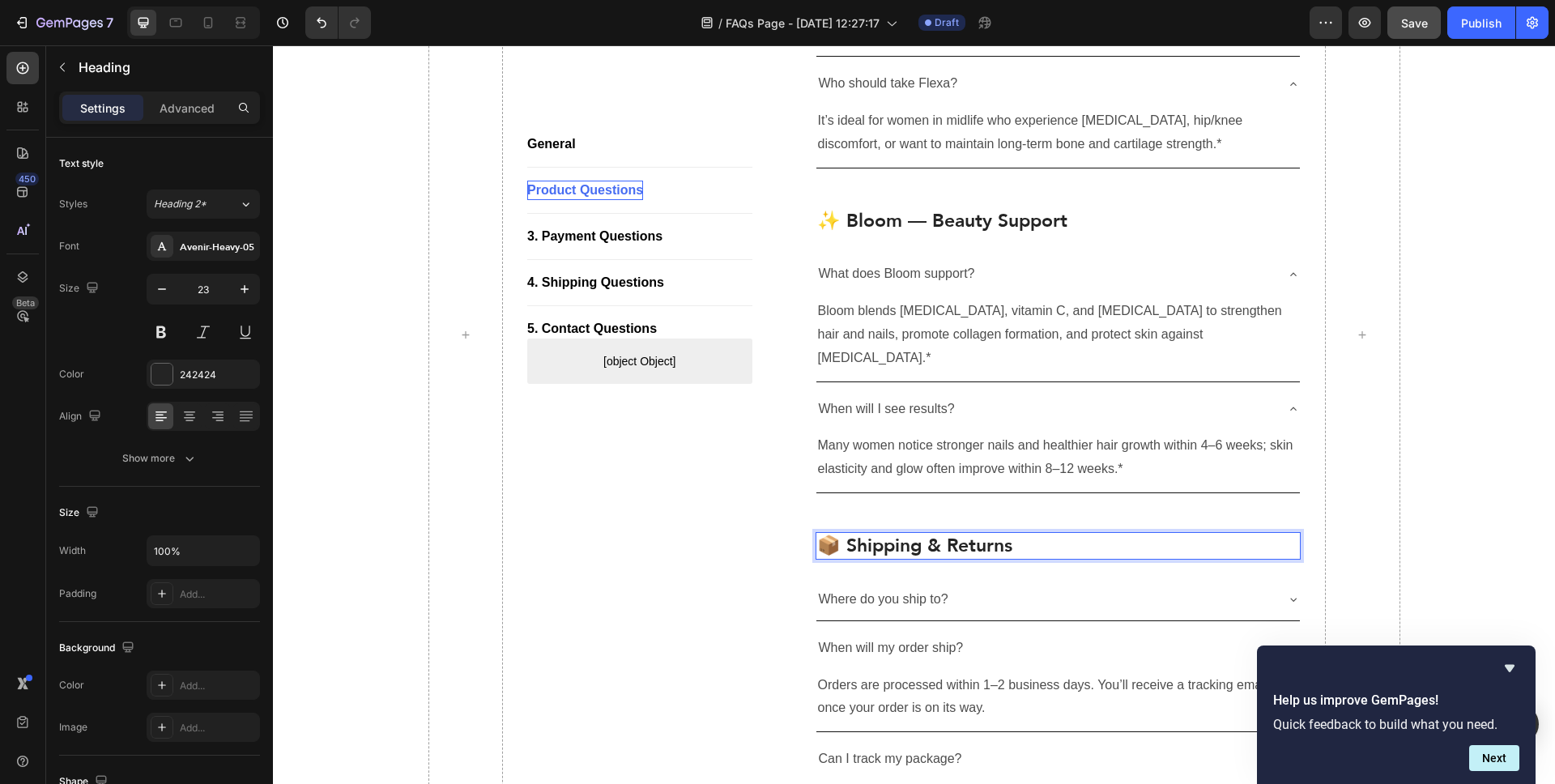
click at [918, 534] on p "📦 Shipping & Returns" at bounding box center [1059, 546] width 483 height 25
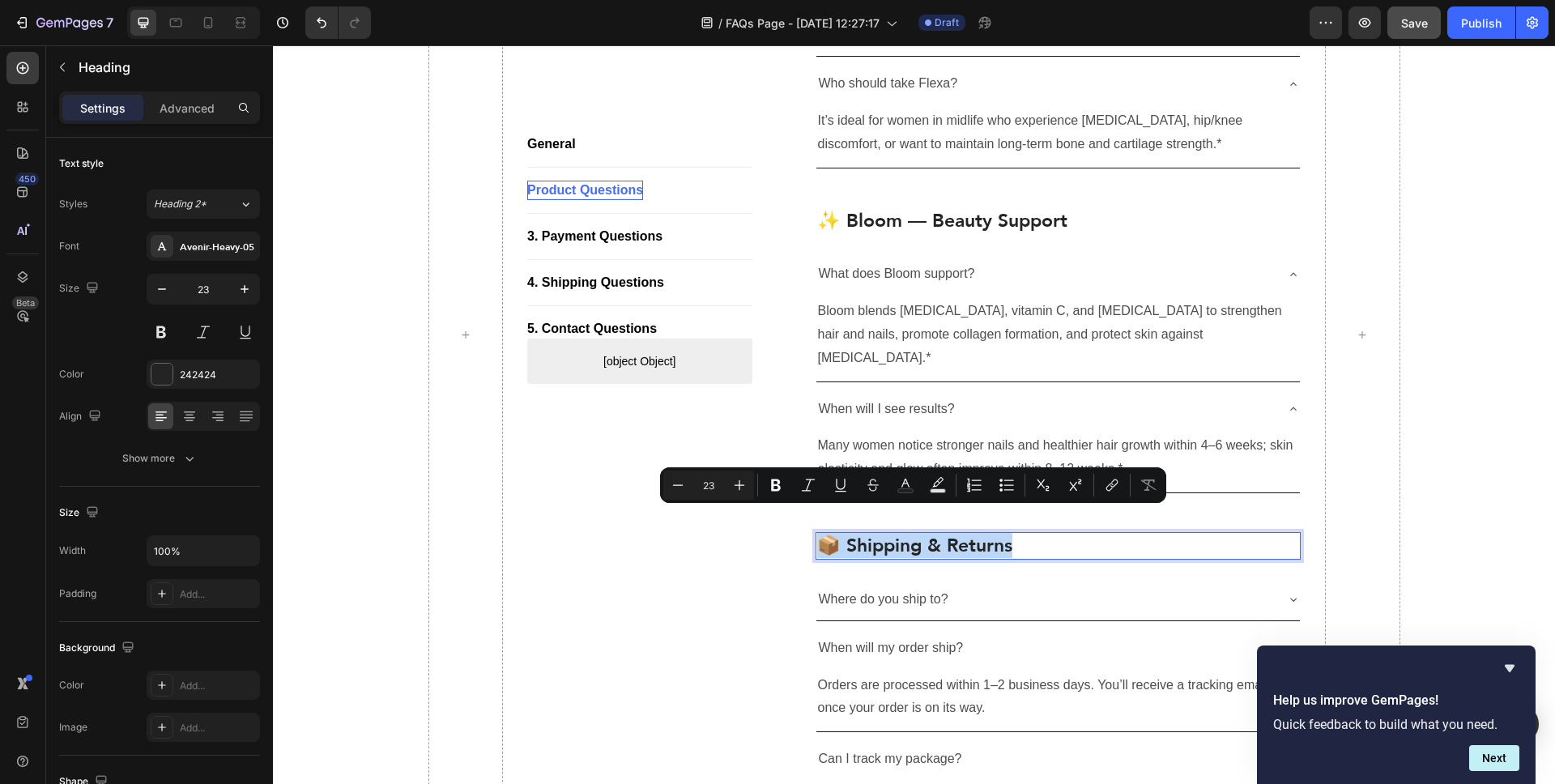
copy p "📦 Shipping & Returns"
click at [590, 239] on div "3. Payment Questions" at bounding box center [595, 237] width 136 height 19
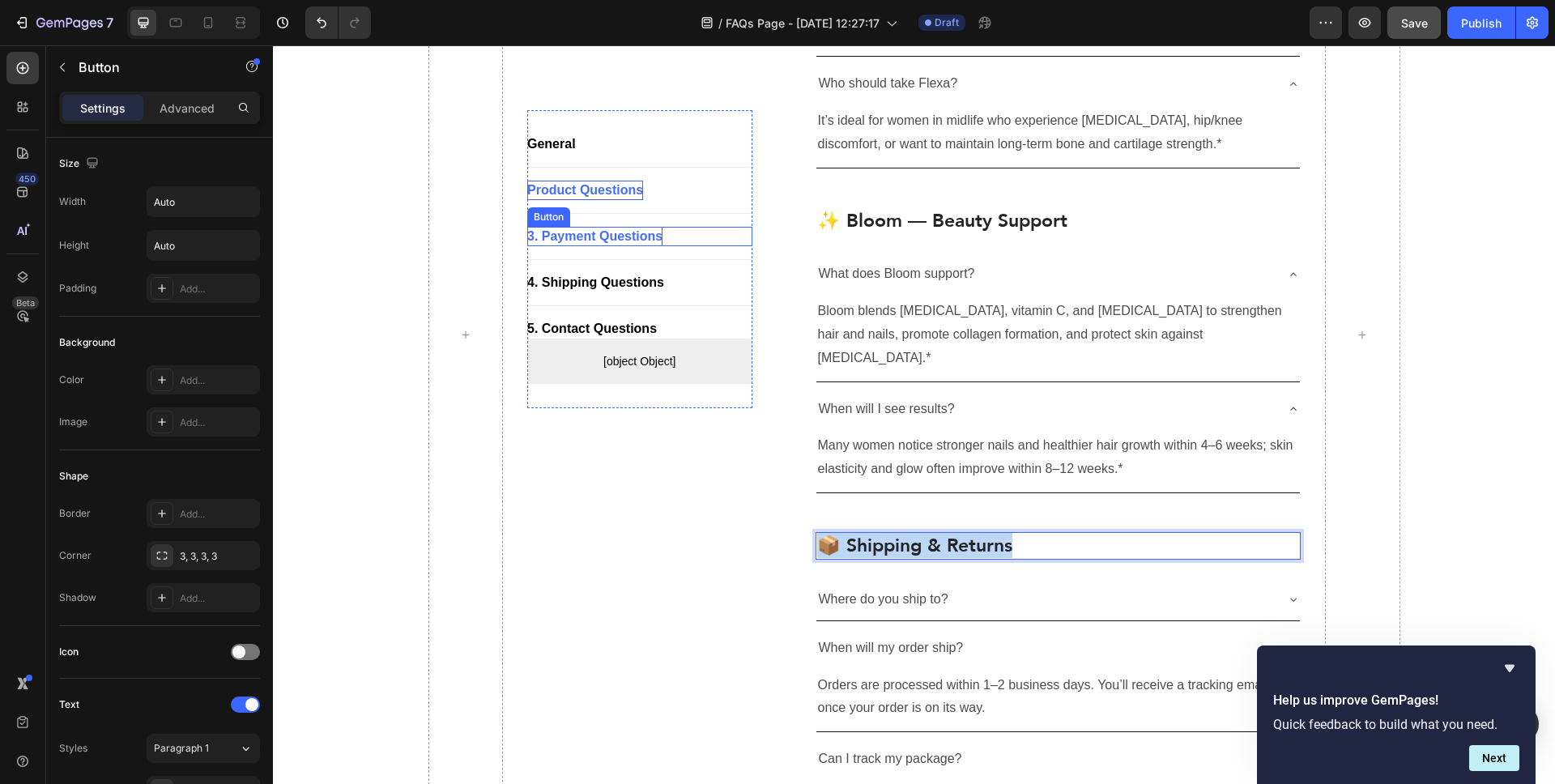
click at [590, 239] on div "3. Payment Questions" at bounding box center [595, 237] width 136 height 19
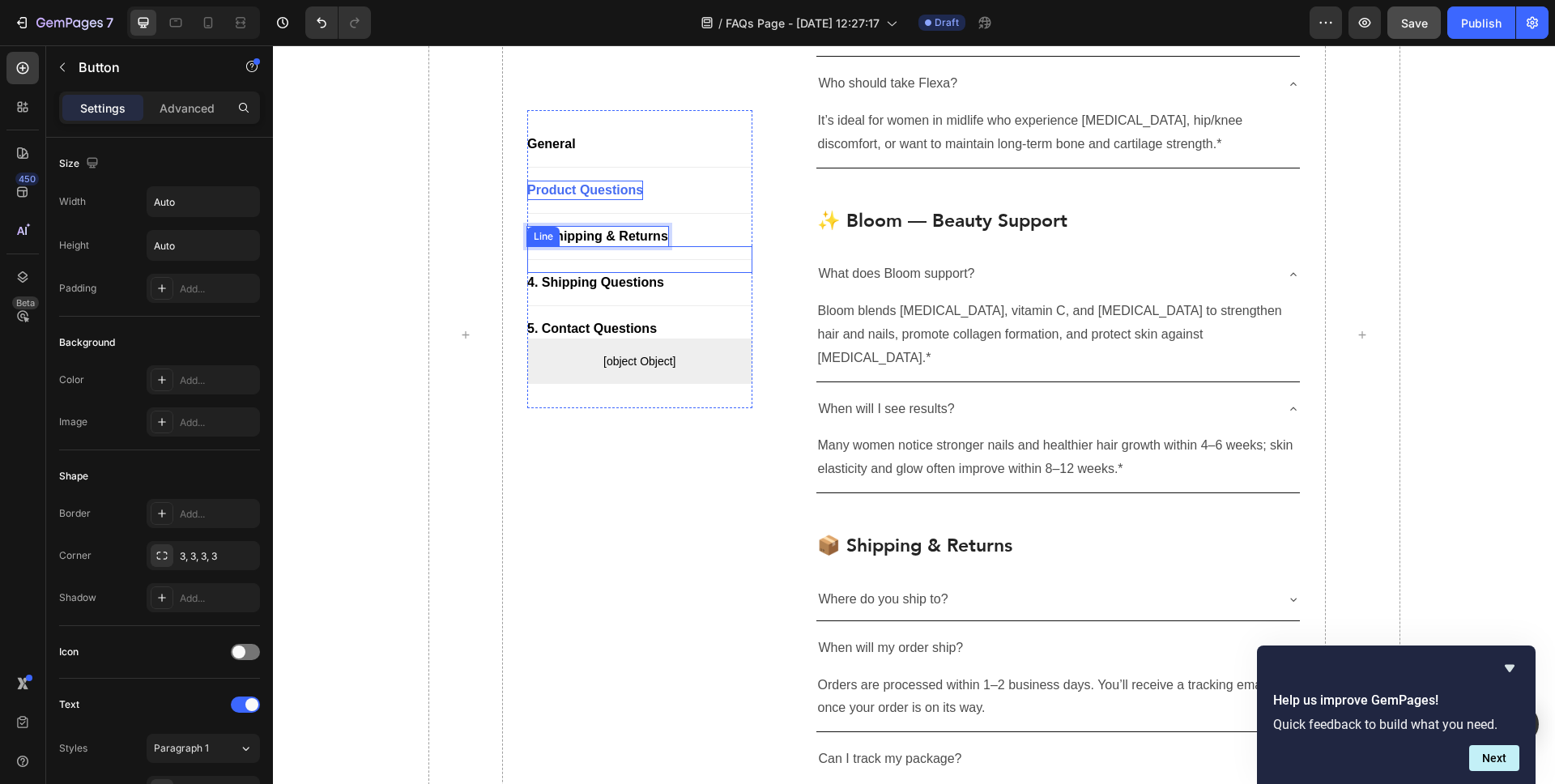
click at [545, 238] on div "Line" at bounding box center [543, 236] width 26 height 15
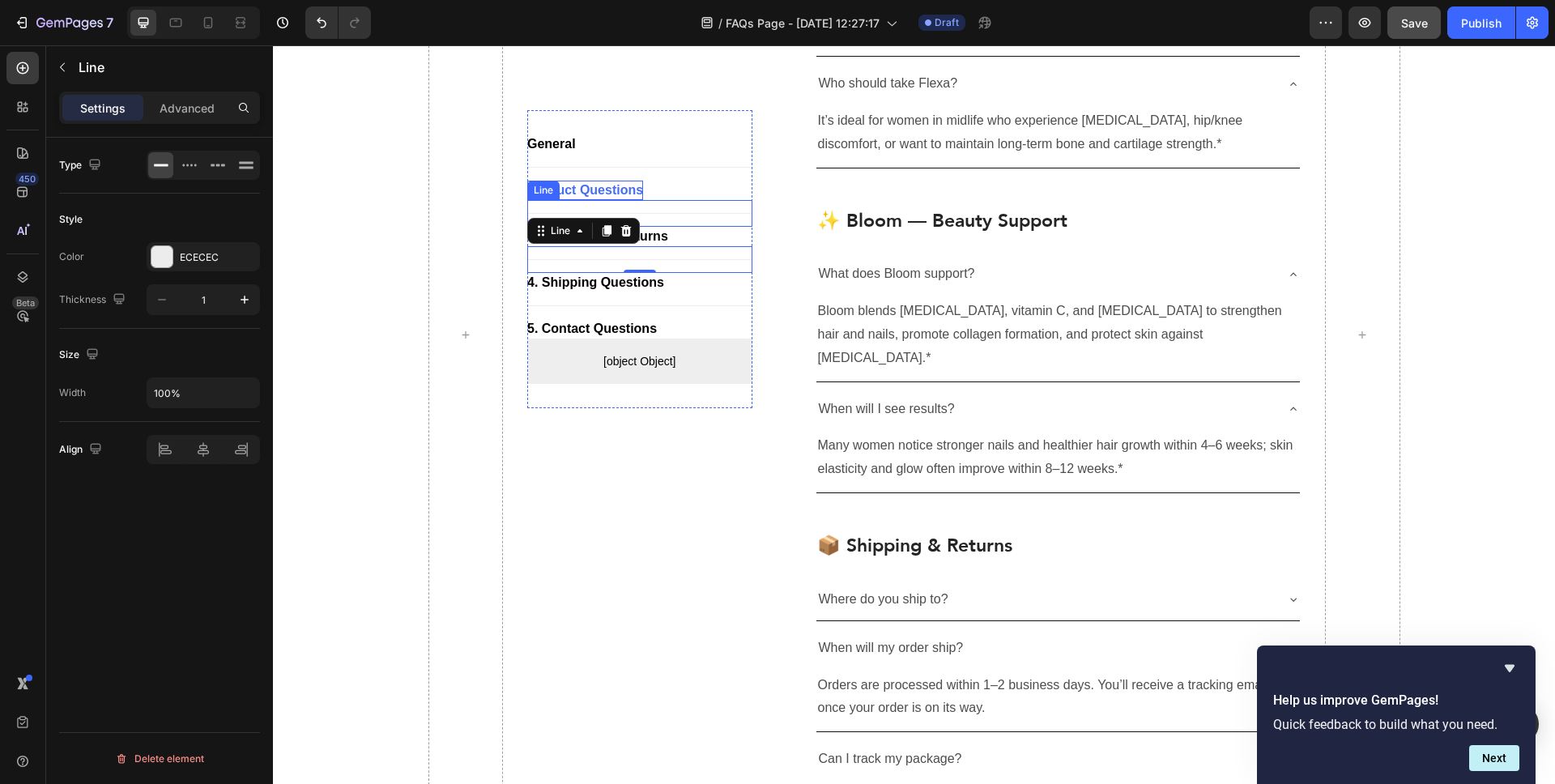
click at [652, 222] on div "Title Line" at bounding box center [640, 213] width 225 height 26
click at [653, 234] on p "📦 Shipping & Returns" at bounding box center [598, 237] width 141 height 19
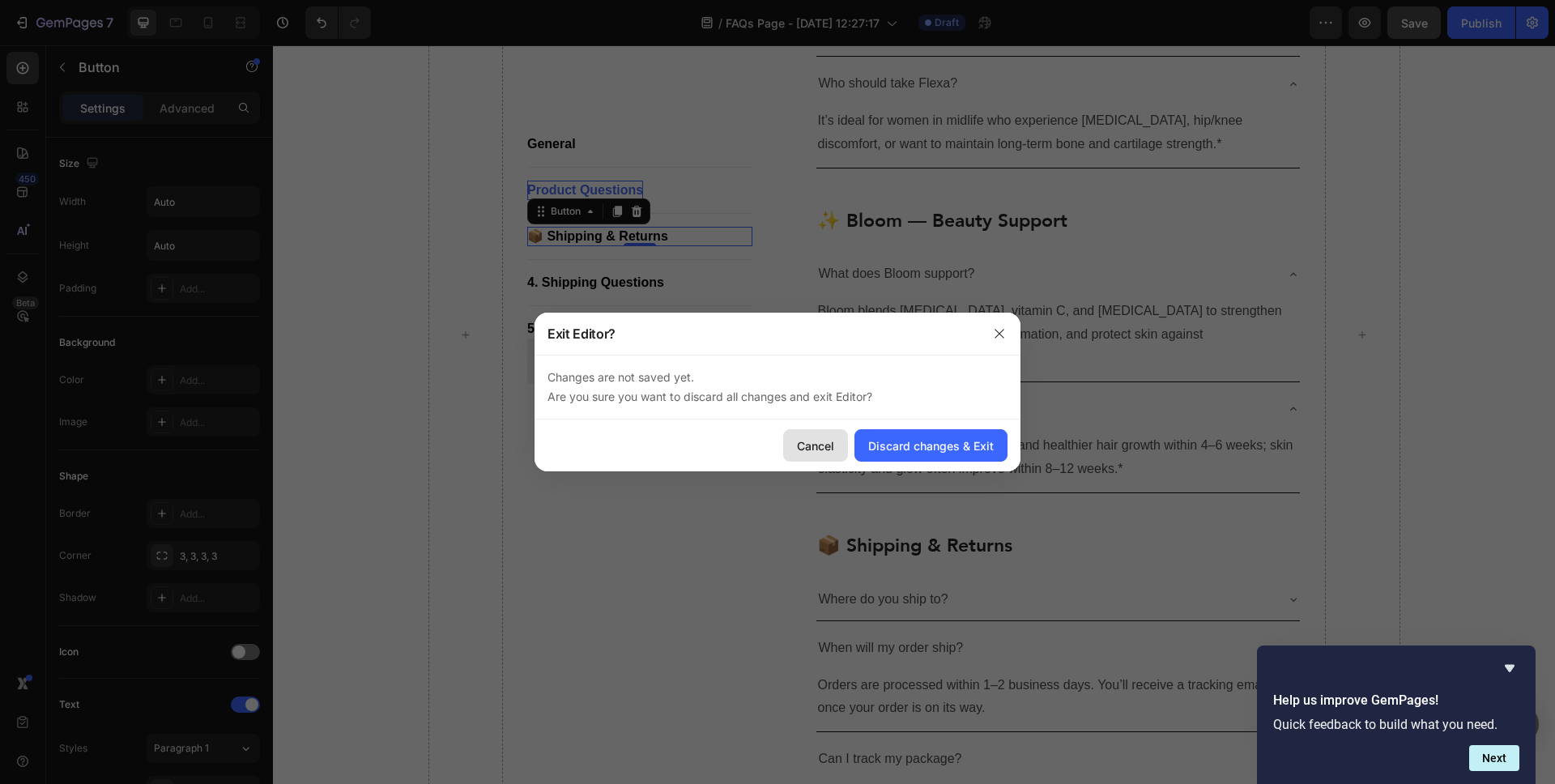
click at [833, 453] on div "Cancel" at bounding box center [816, 445] width 37 height 17
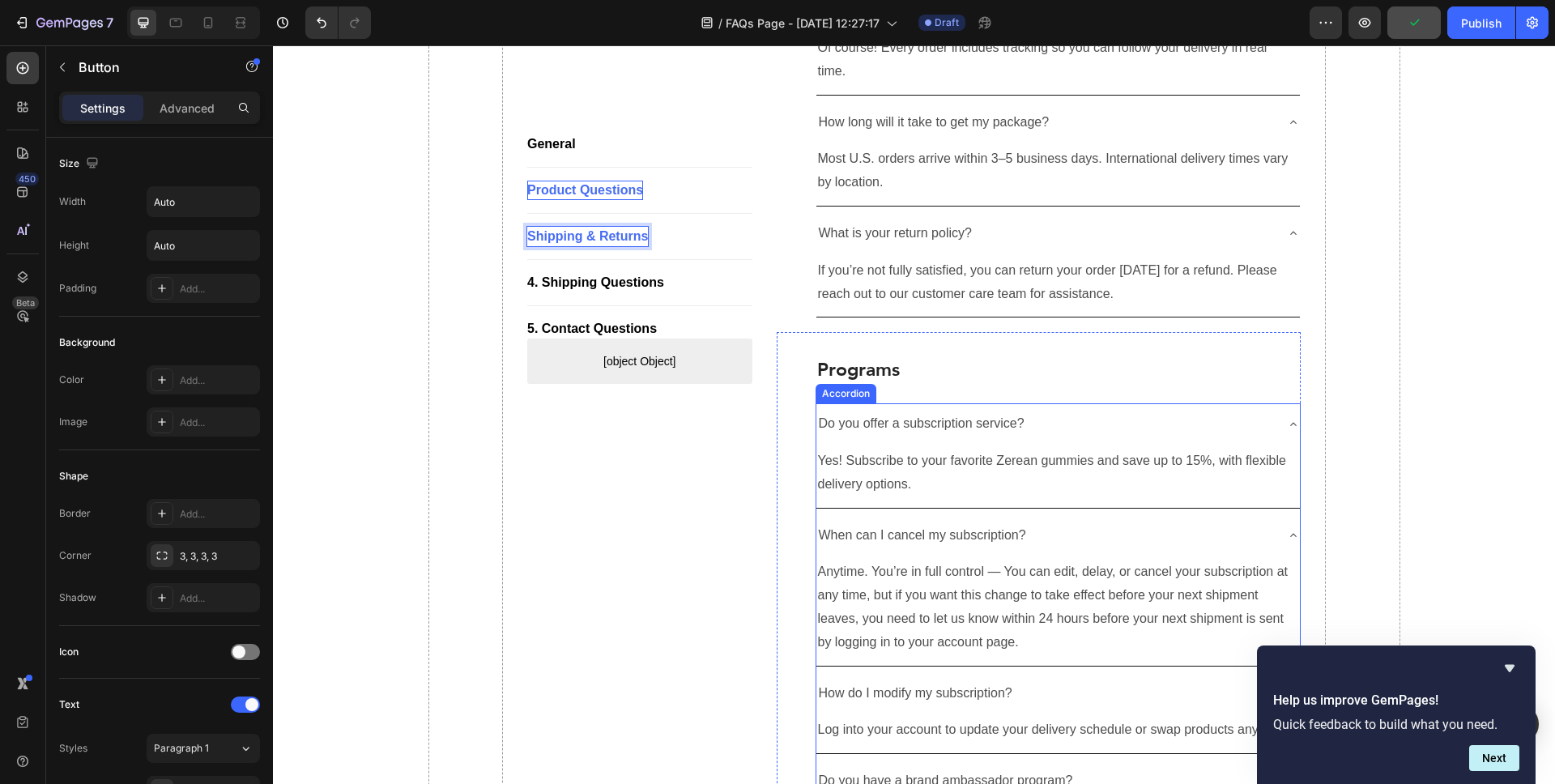
scroll to position [2216, 0]
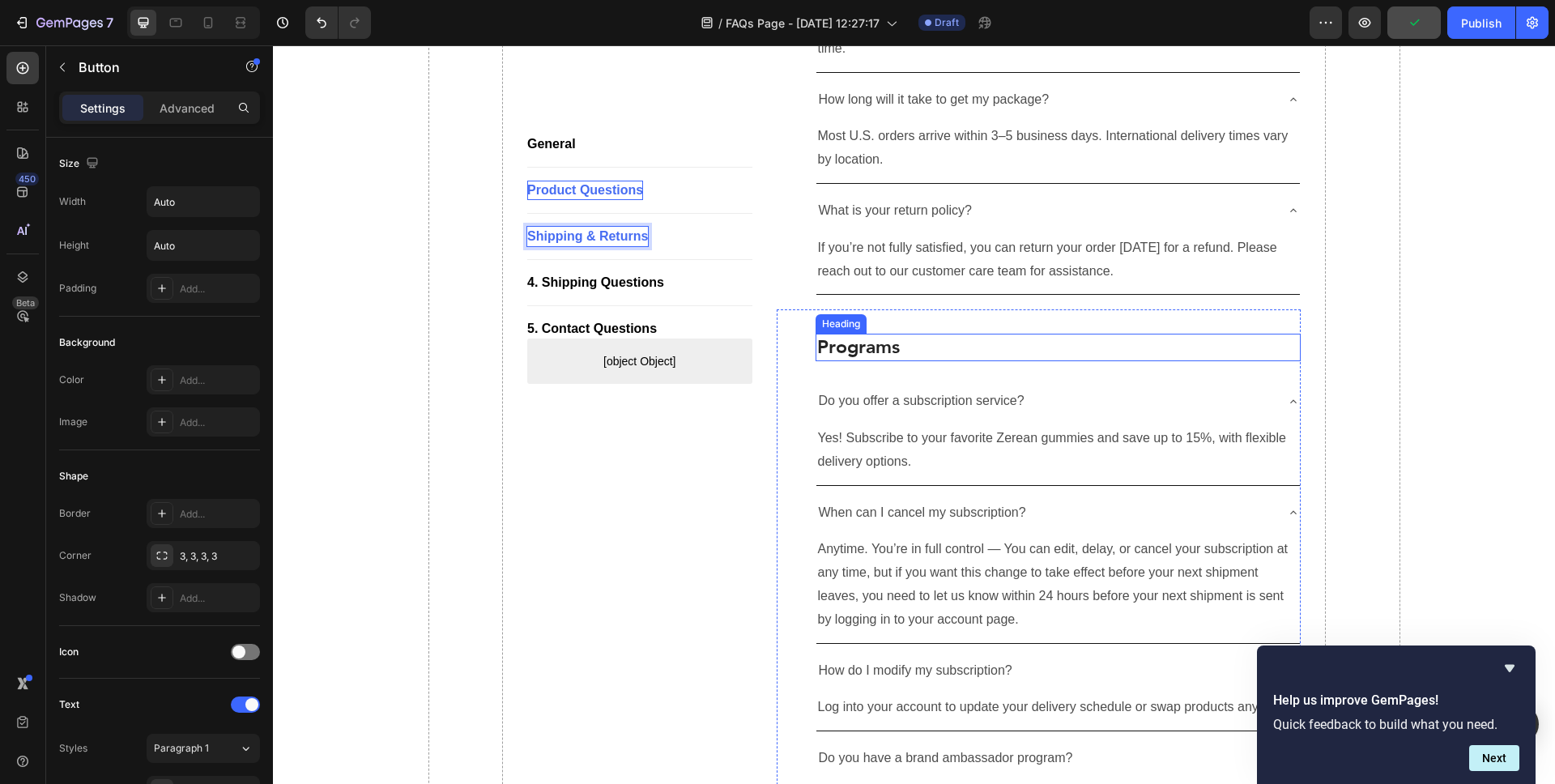
click at [845, 335] on p "Programs" at bounding box center [1059, 348] width 483 height 25
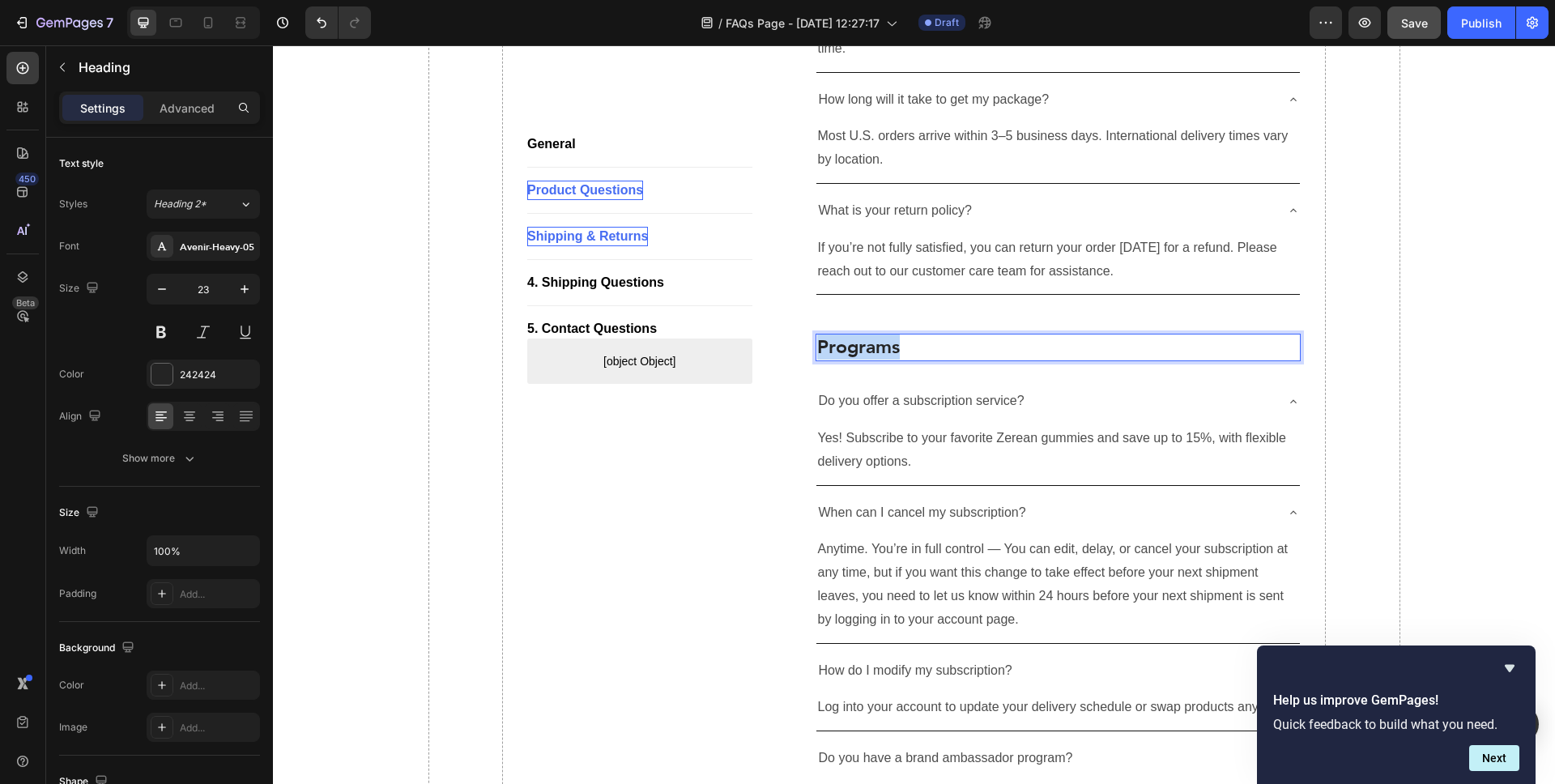
copy p "Programs"
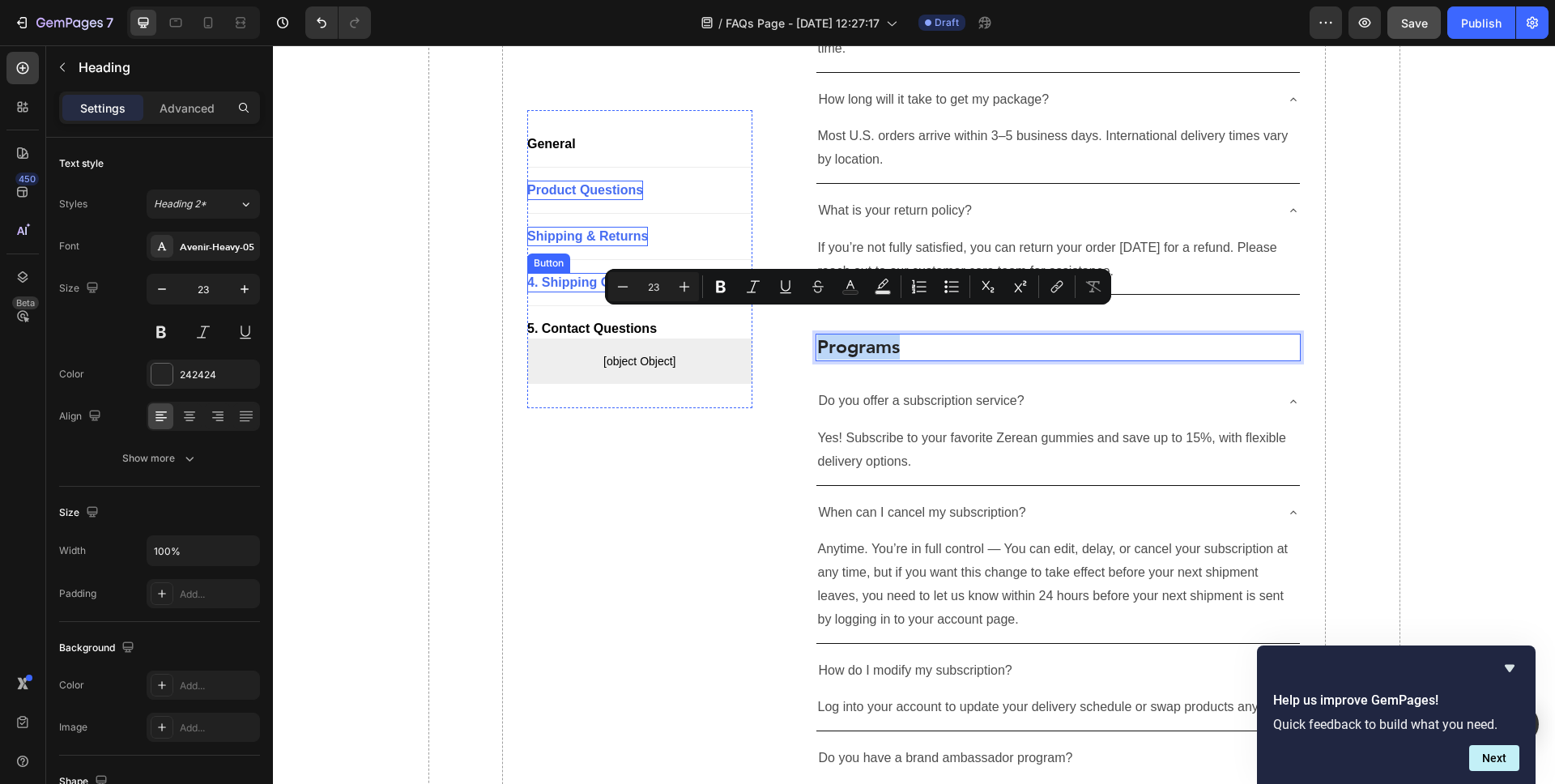
click at [560, 289] on p "4. Shipping Questions" at bounding box center [596, 282] width 137 height 19
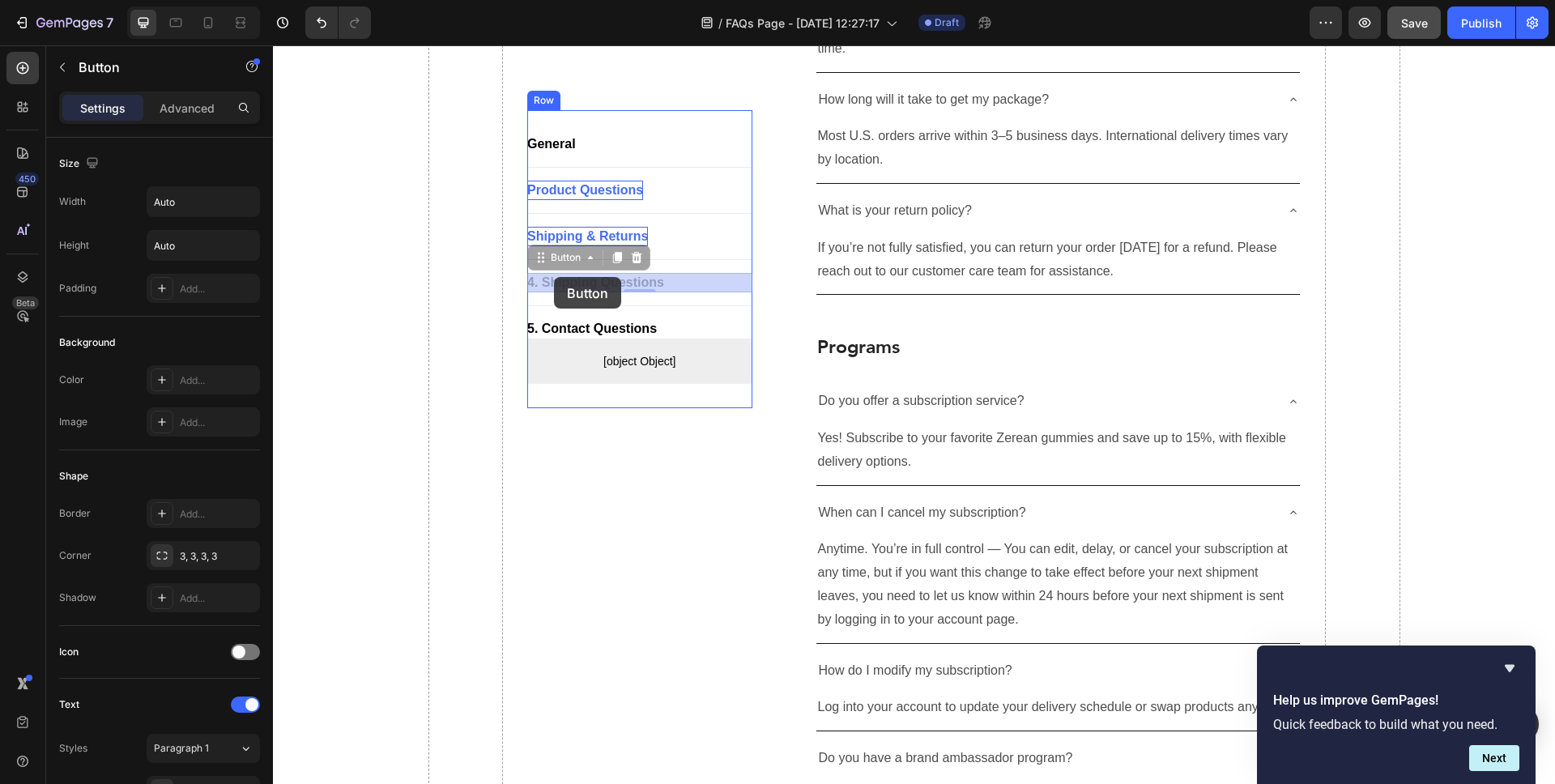
drag, startPoint x: 674, startPoint y: 281, endPoint x: 586, endPoint y: 276, distance: 88.1
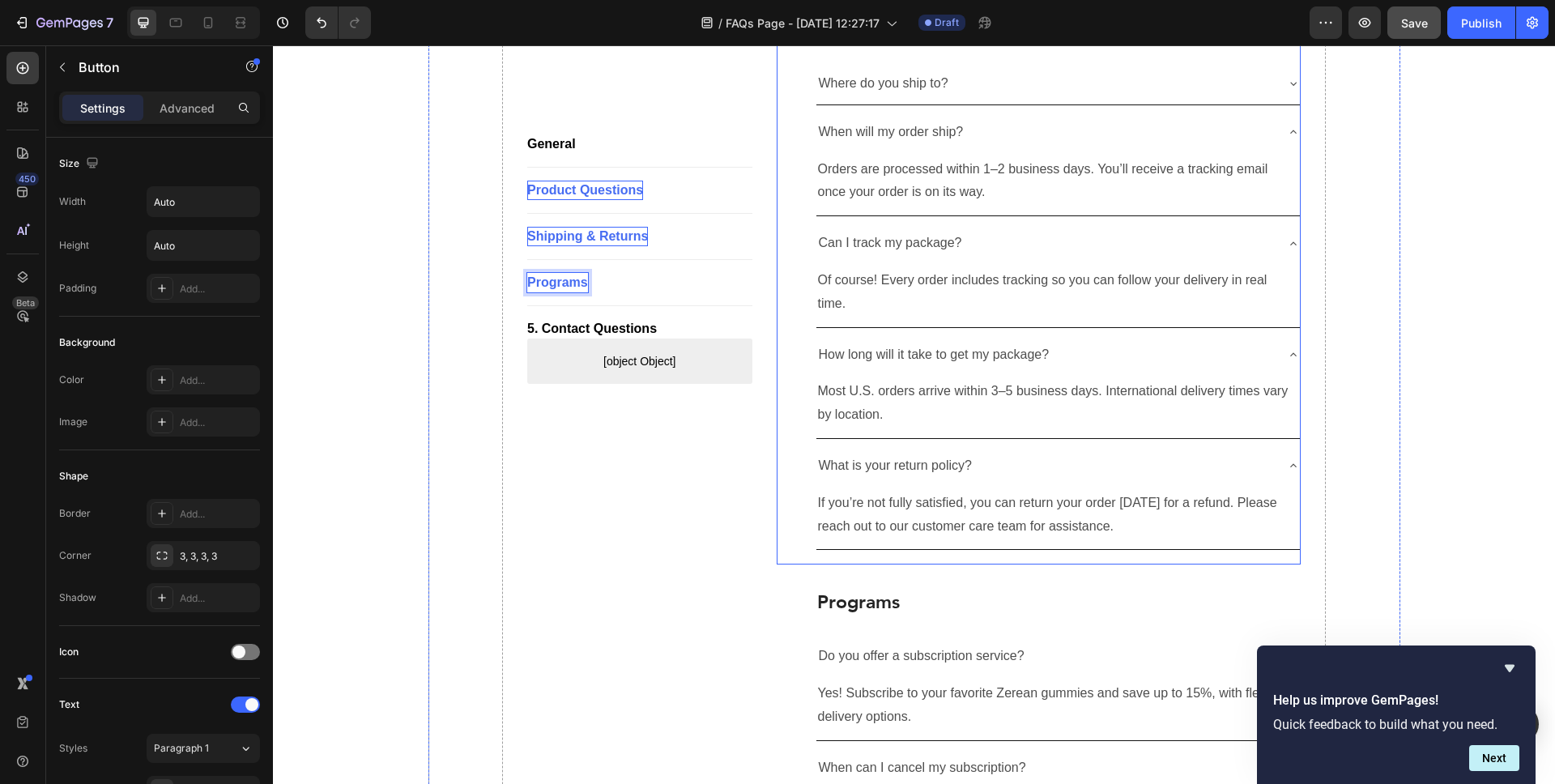
scroll to position [1960, 0]
click at [696, 321] on div "5. Contact Questions Button" at bounding box center [640, 329] width 225 height 19
click at [640, 304] on icon at bounding box center [637, 304] width 11 height 11
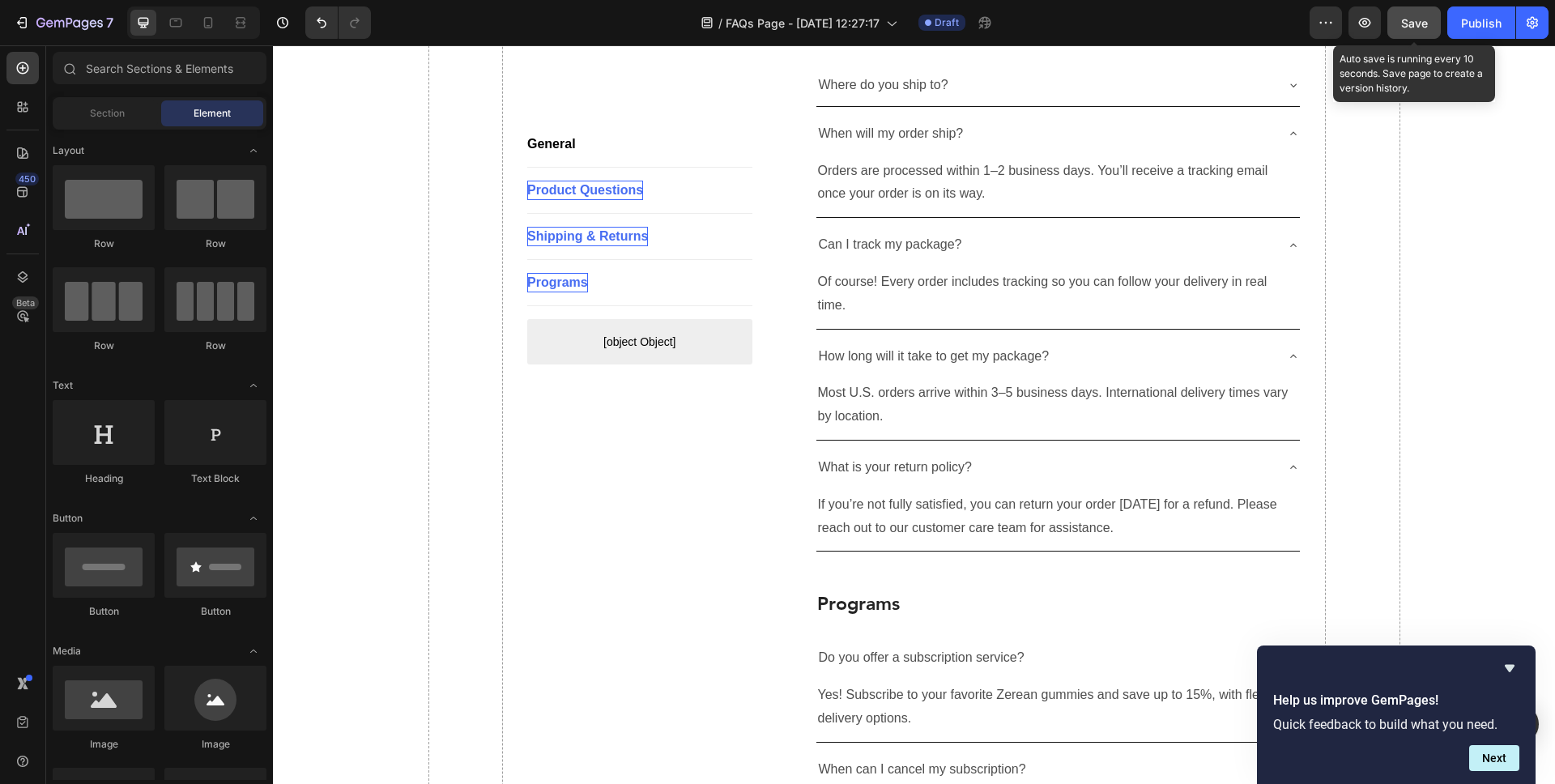
click at [1409, 26] on span "Save" at bounding box center [1414, 23] width 26 height 14
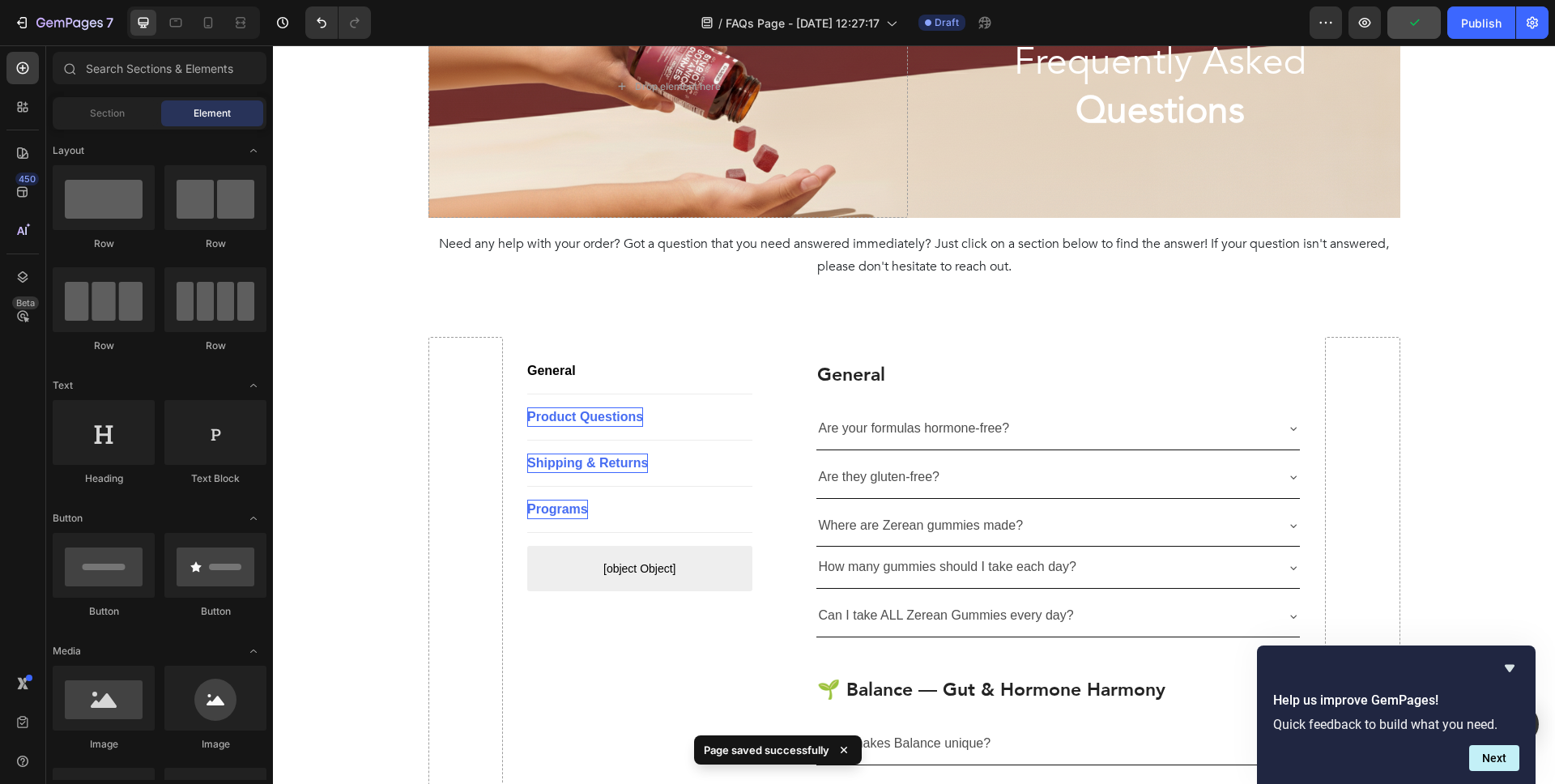
scroll to position [145, 0]
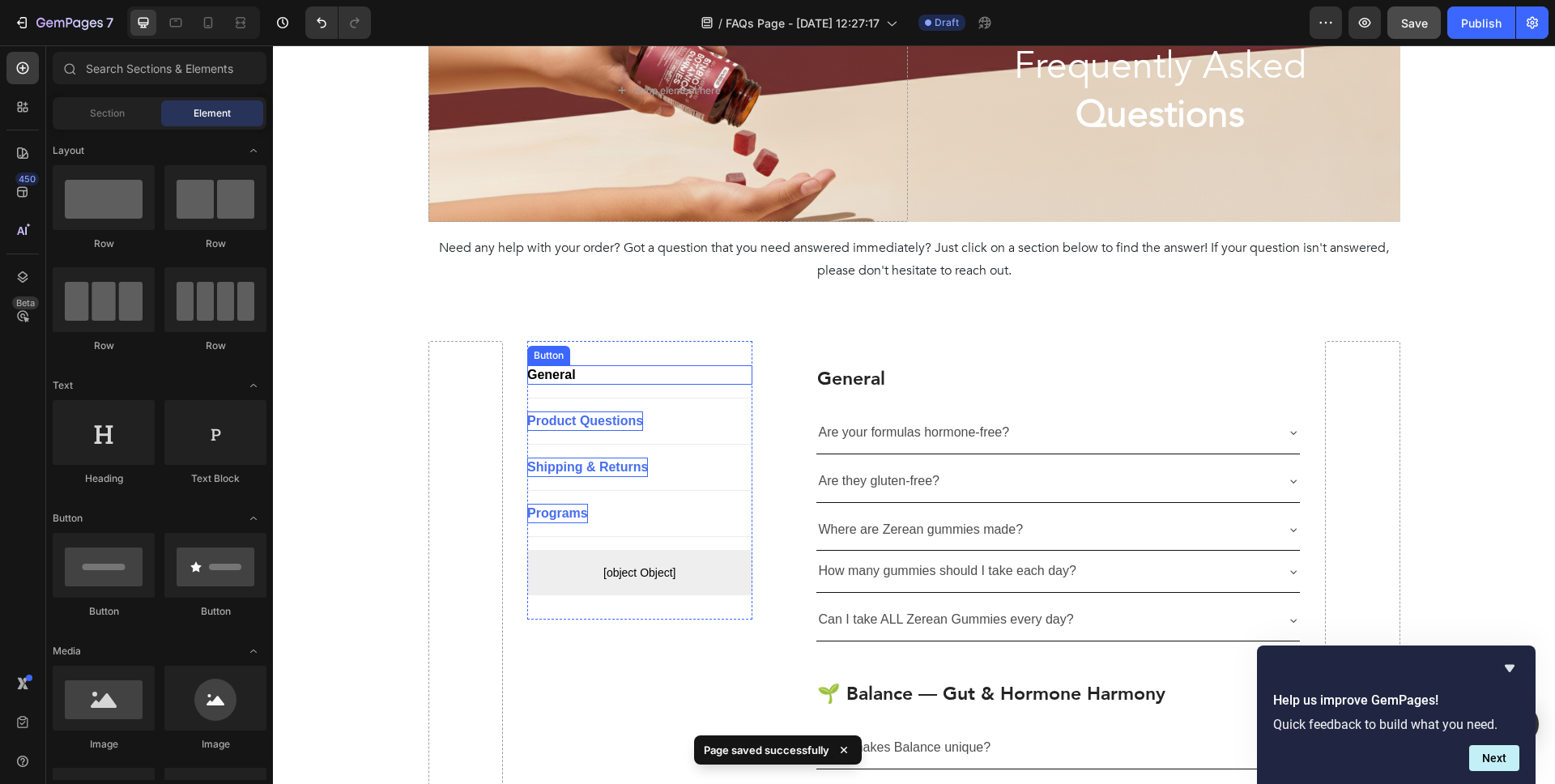
click at [587, 376] on div "General Button" at bounding box center [640, 375] width 225 height 19
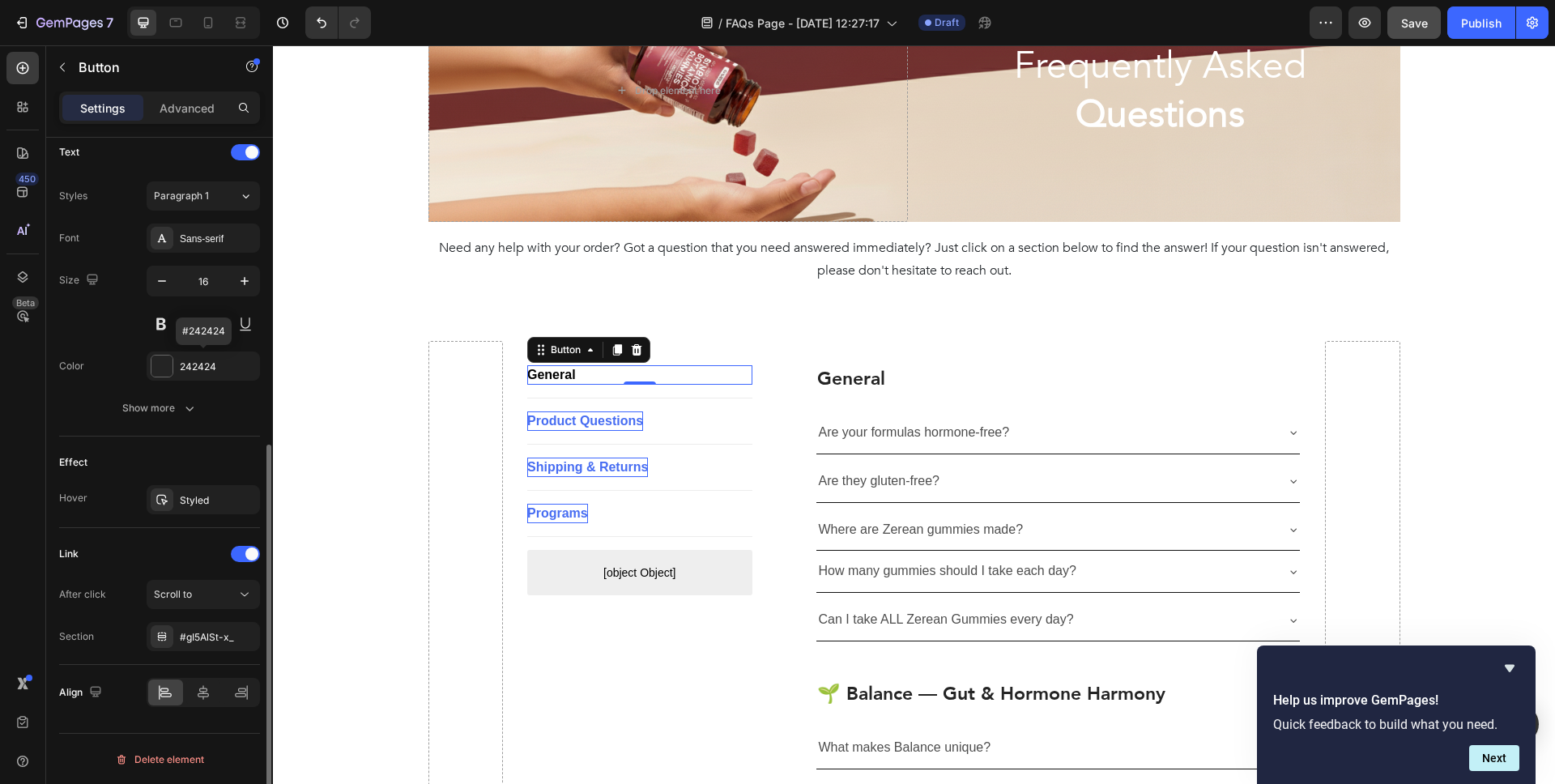
scroll to position [553, 0]
click at [563, 350] on div "Button" at bounding box center [565, 349] width 36 height 15
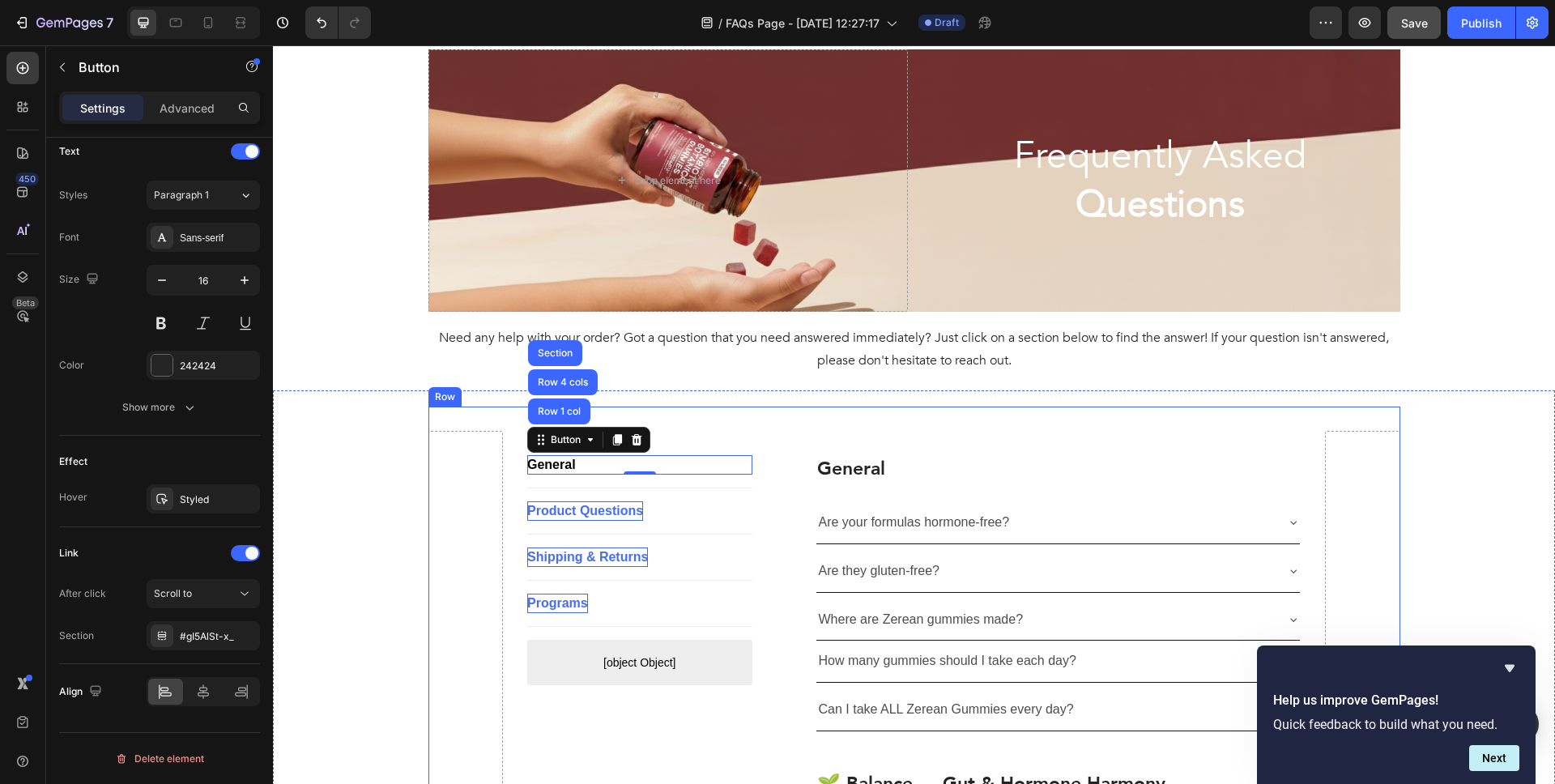
scroll to position [39, 0]
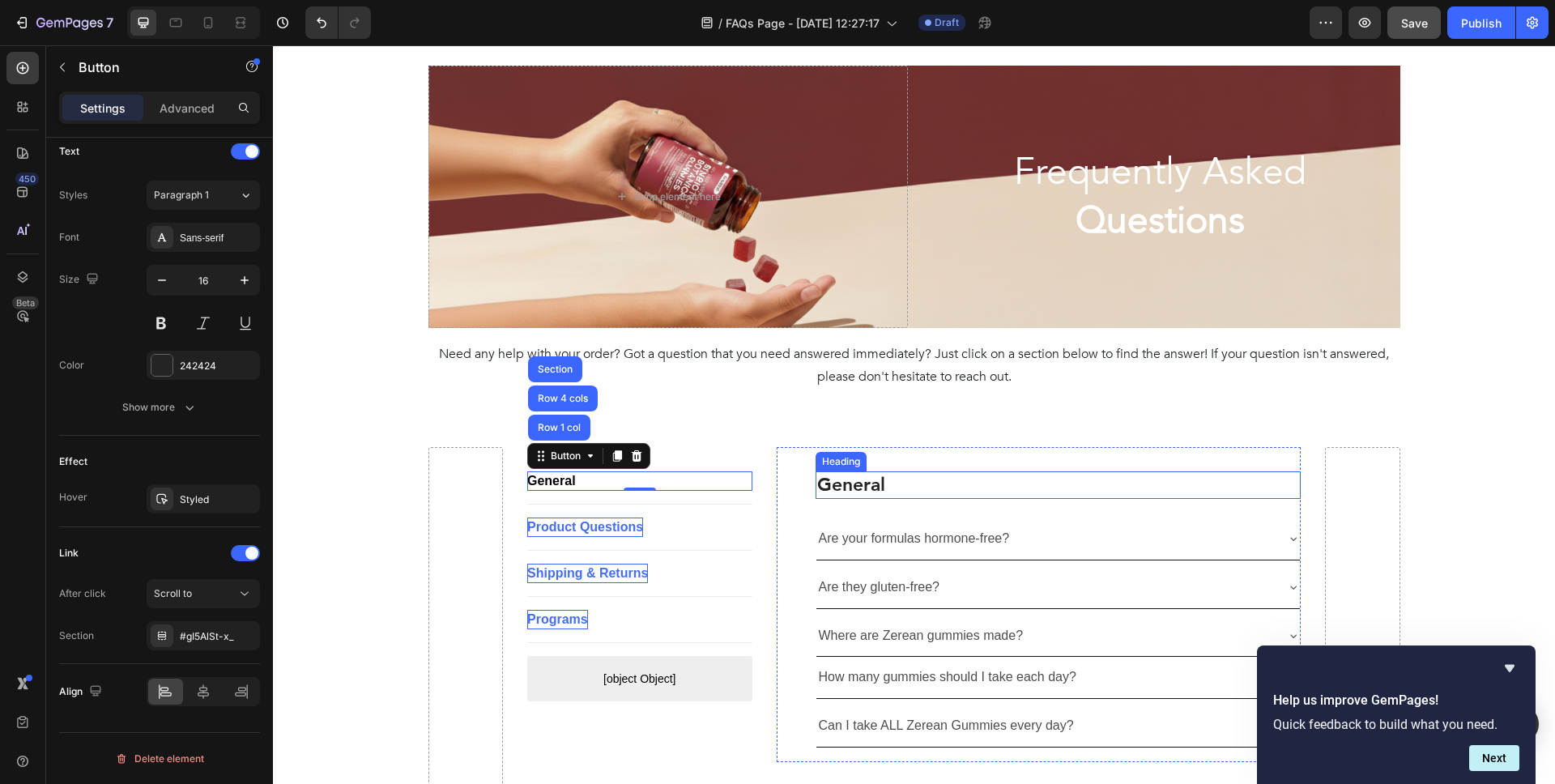
click at [855, 491] on h2 "General" at bounding box center [1059, 485] width 486 height 27
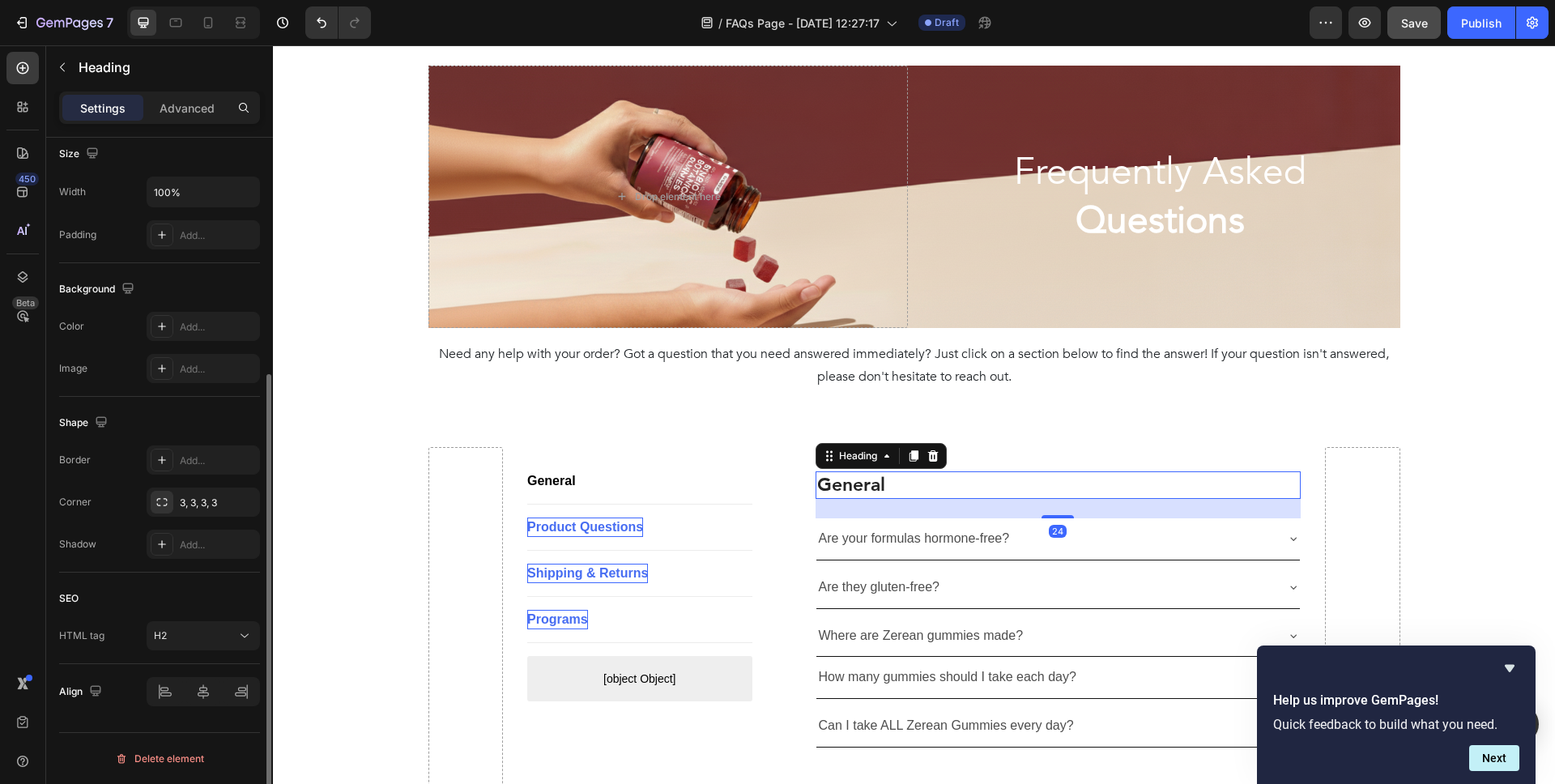
scroll to position [0, 0]
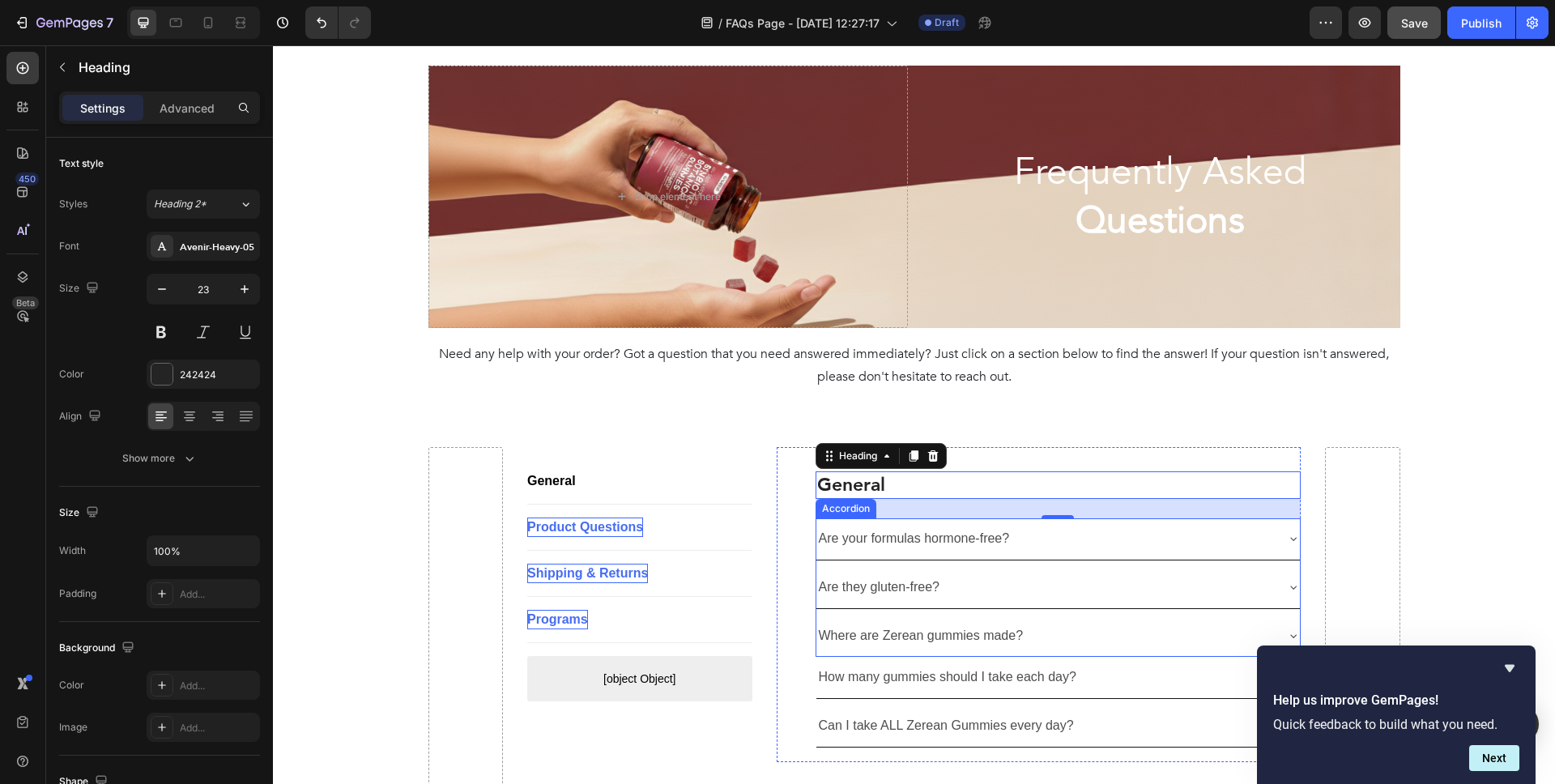
click at [870, 531] on p "Are your formulas hormone-free?" at bounding box center [914, 539] width 191 height 24
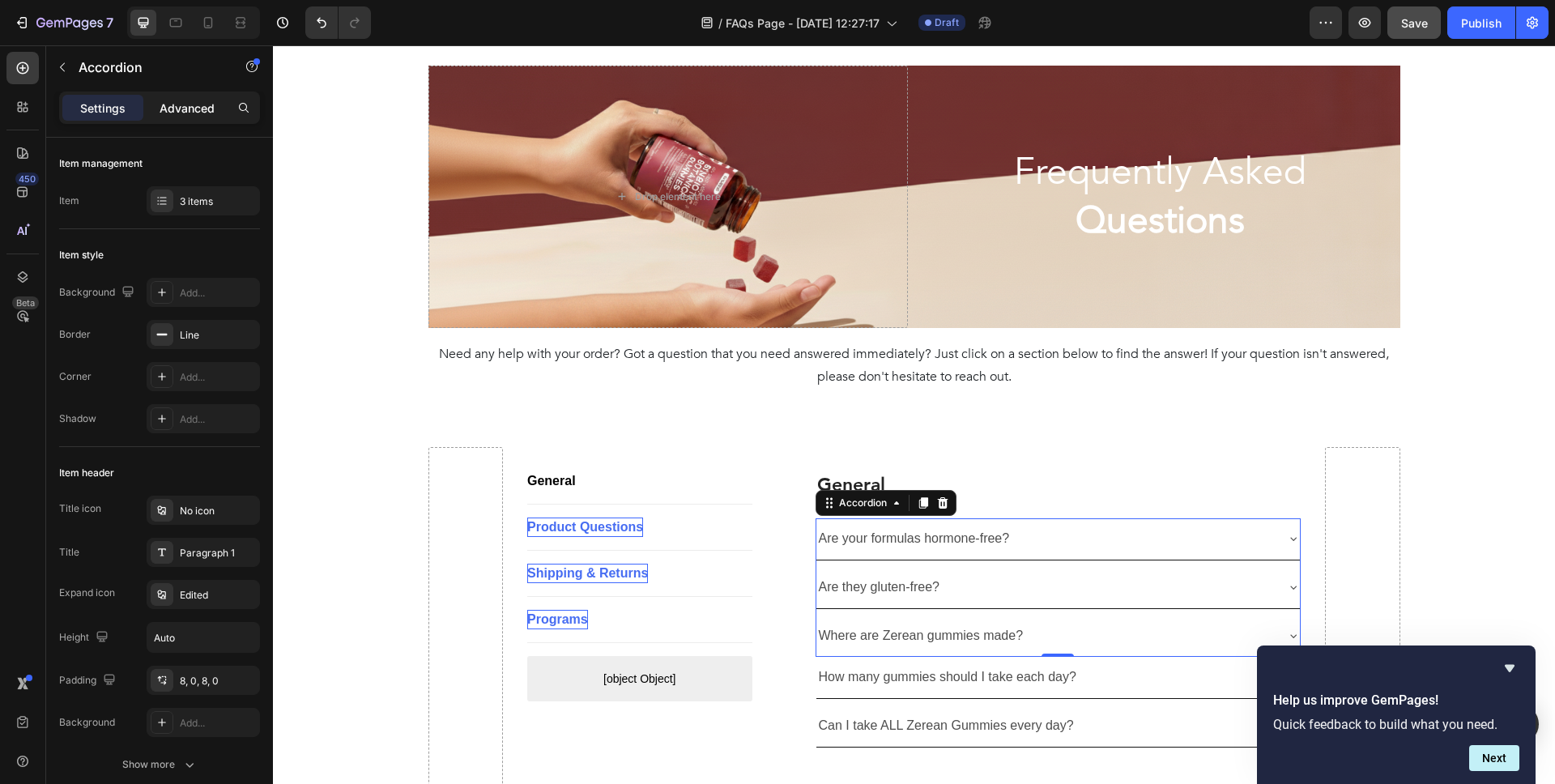
click at [172, 99] on p "Advanced" at bounding box center [187, 107] width 55 height 17
type input "100%"
type input "100"
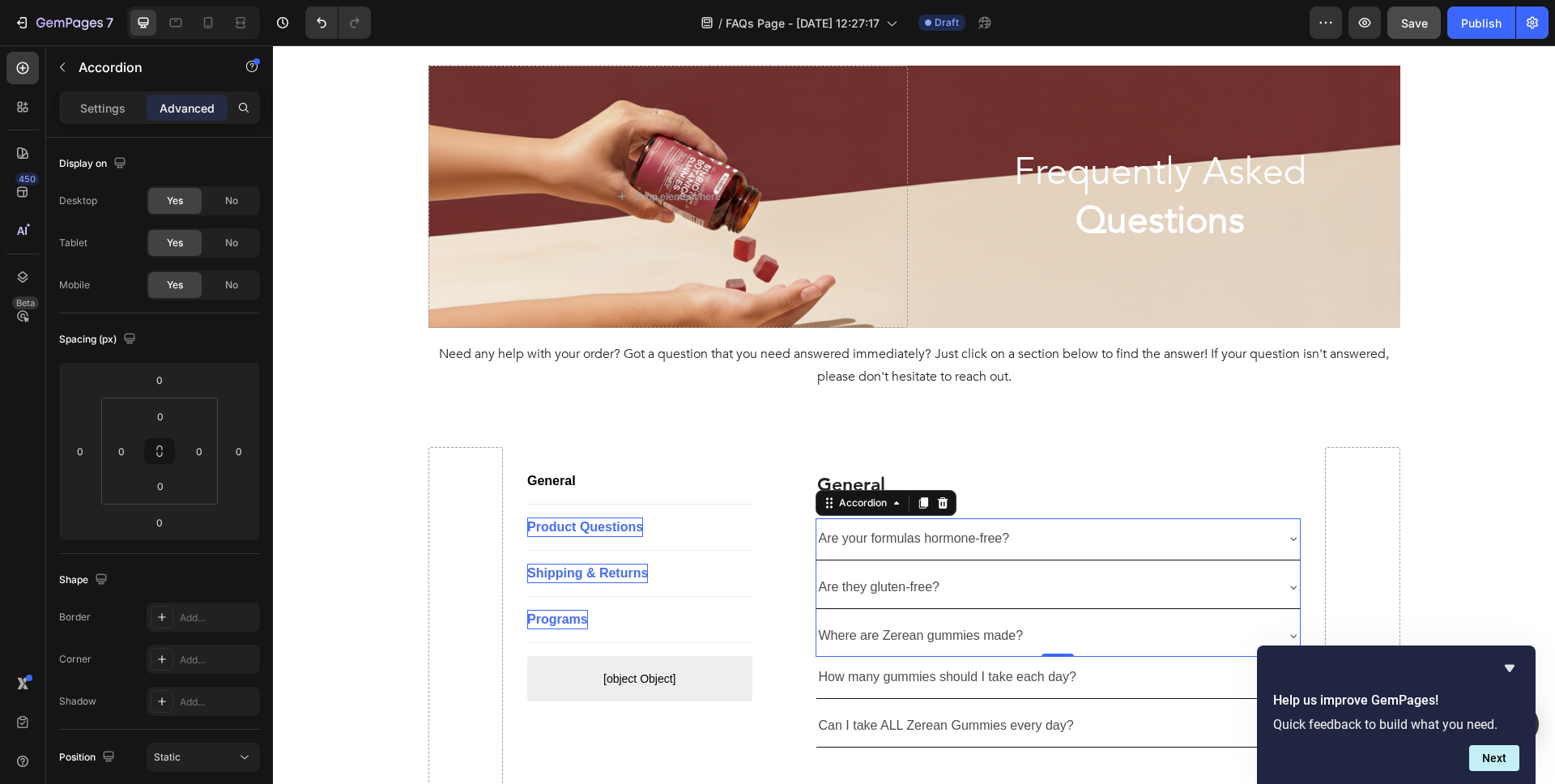
click at [1075, 541] on div "Are your formulas hormone-free?" at bounding box center [1045, 539] width 458 height 28
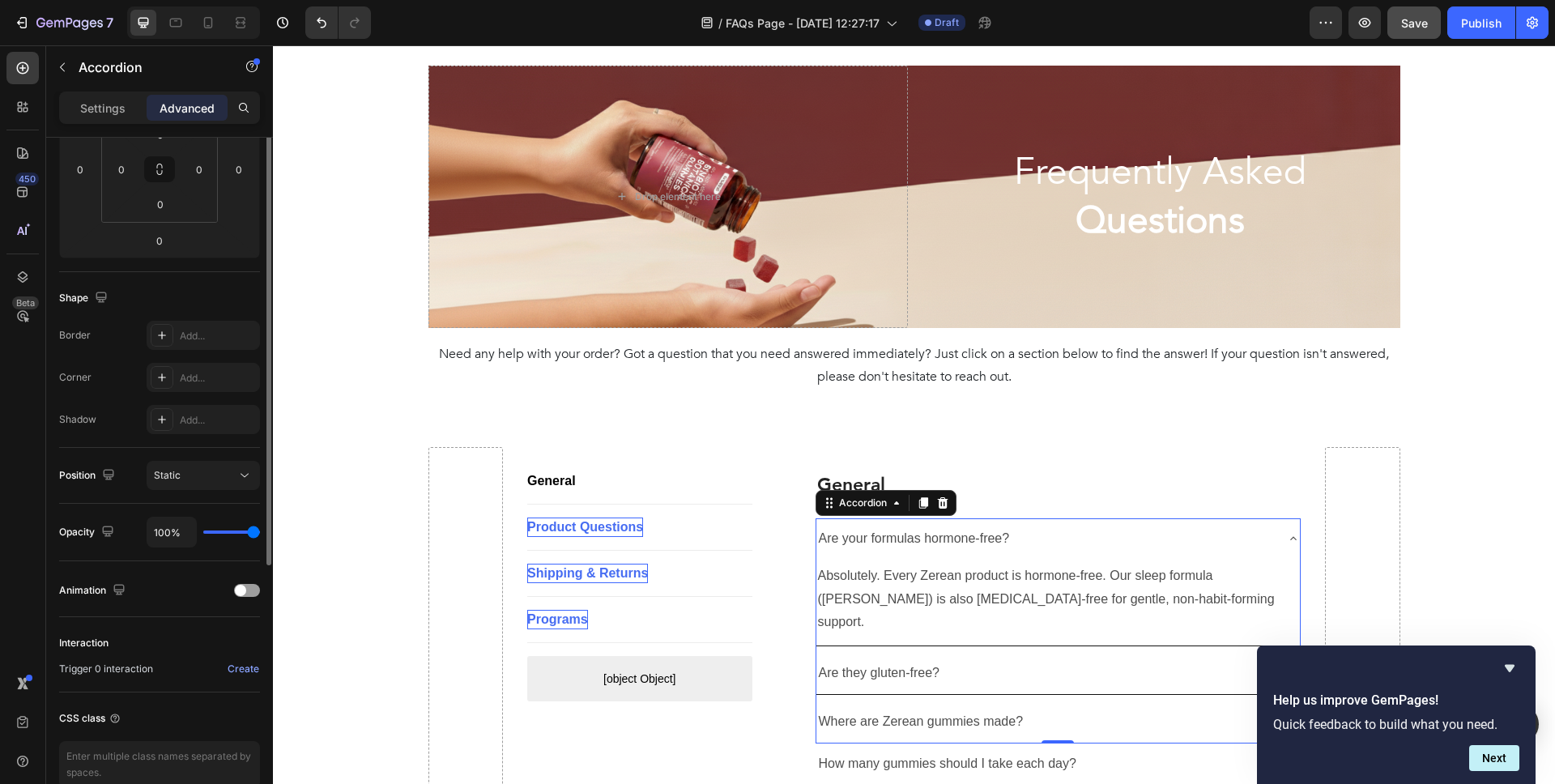
scroll to position [363, 0]
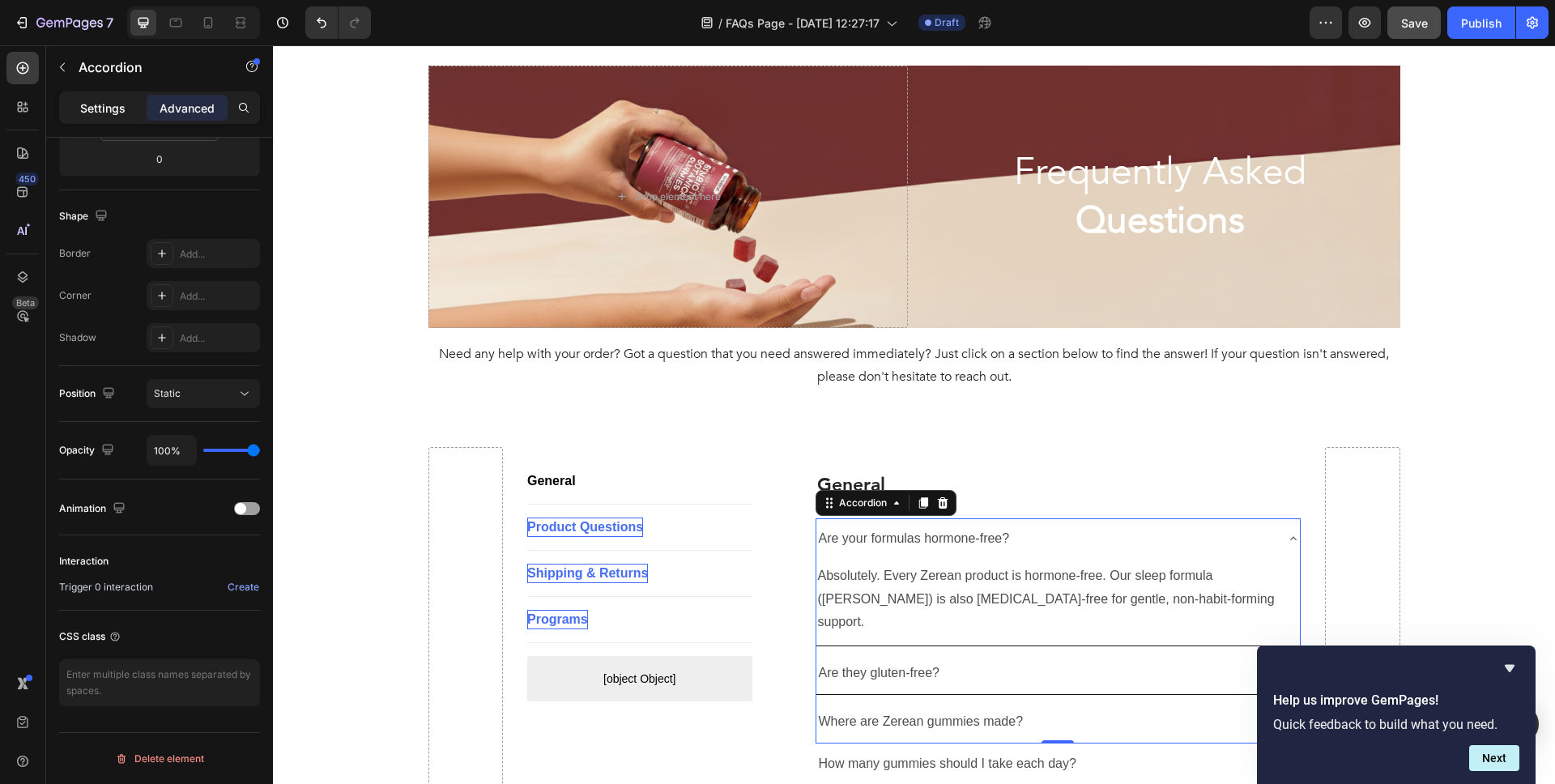
click at [118, 113] on p "Settings" at bounding box center [103, 107] width 46 height 17
type input "8"
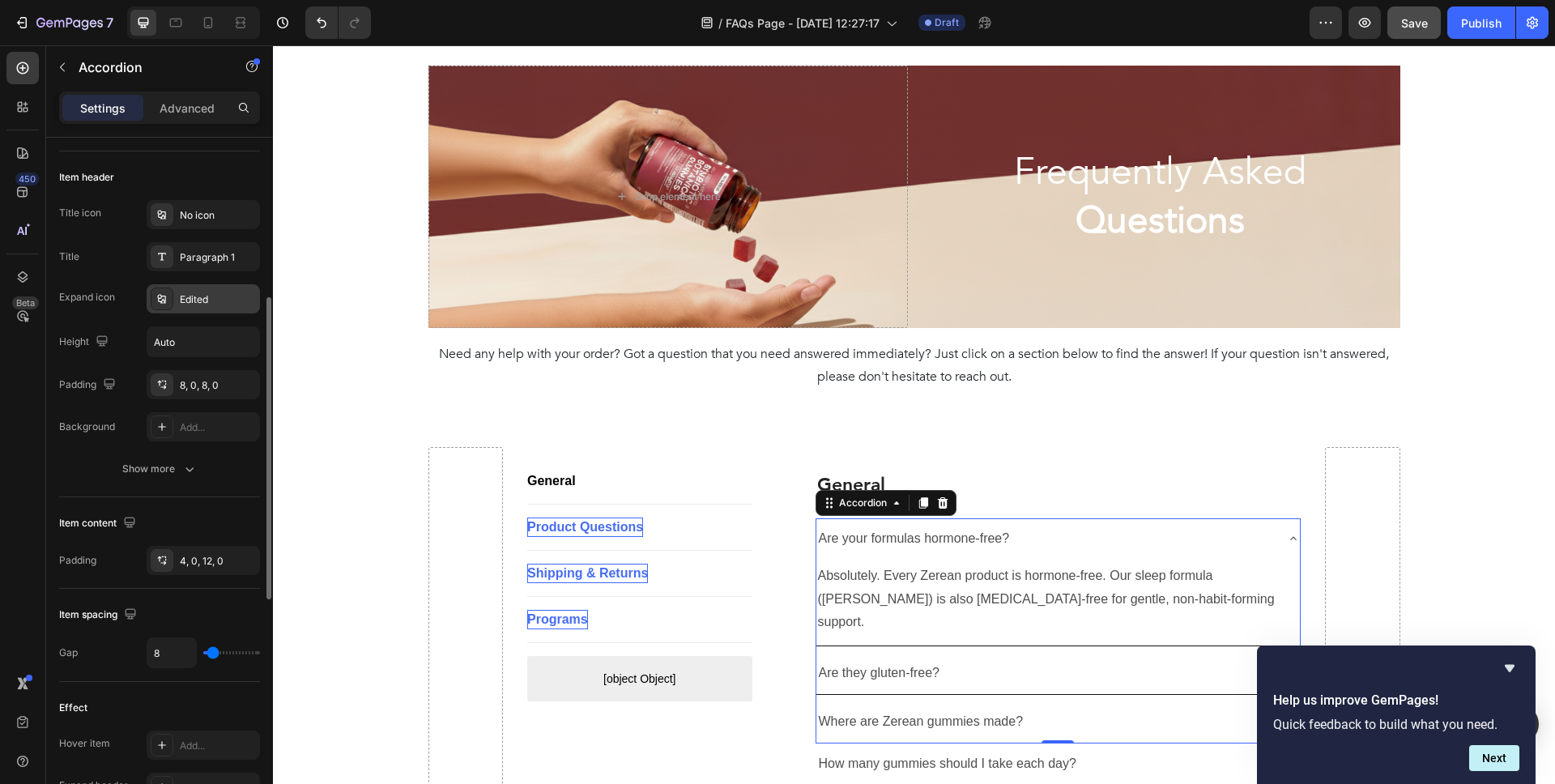
scroll to position [324, 0]
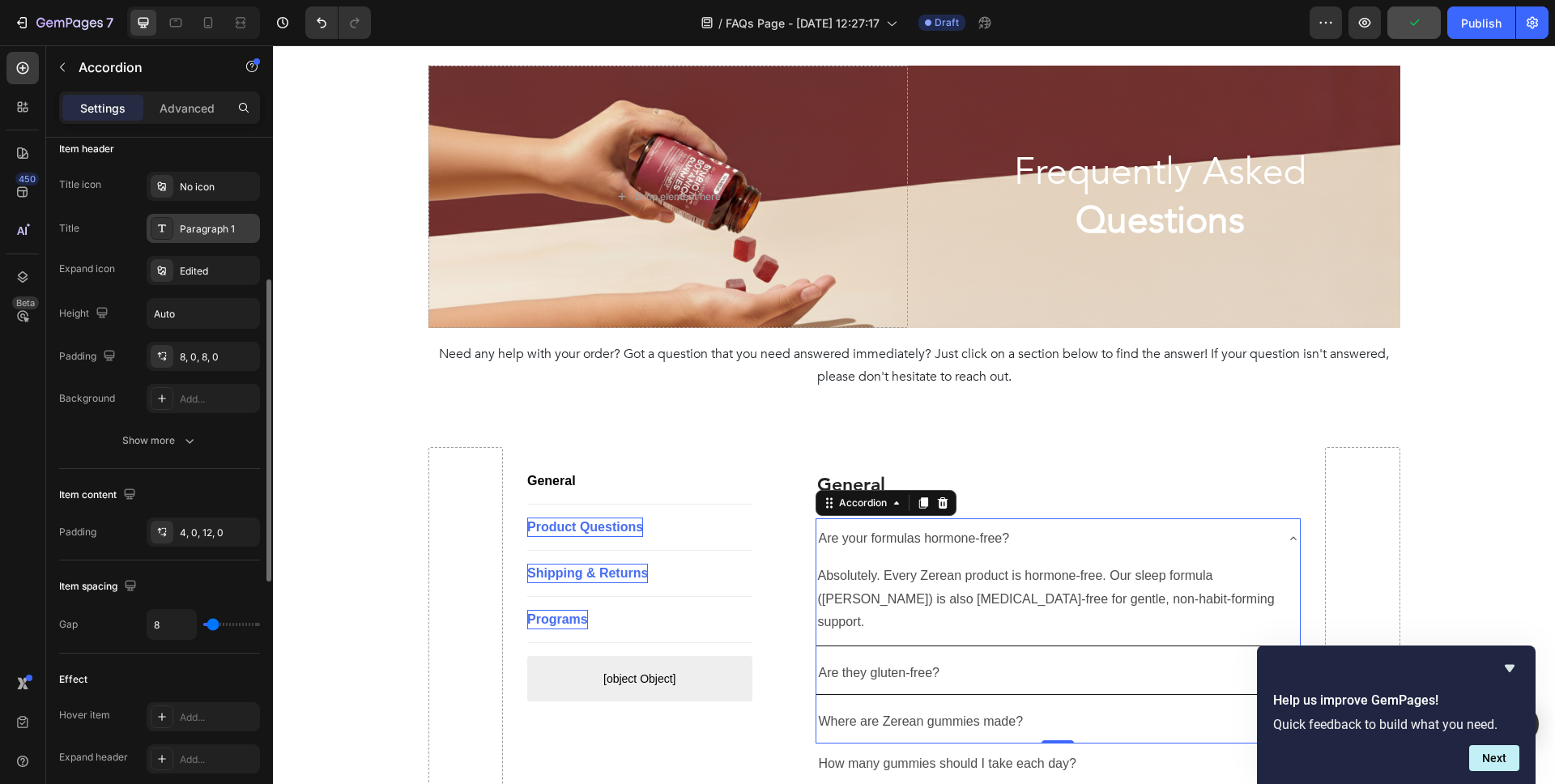
click at [192, 232] on div "Paragraph 1" at bounding box center [217, 229] width 77 height 15
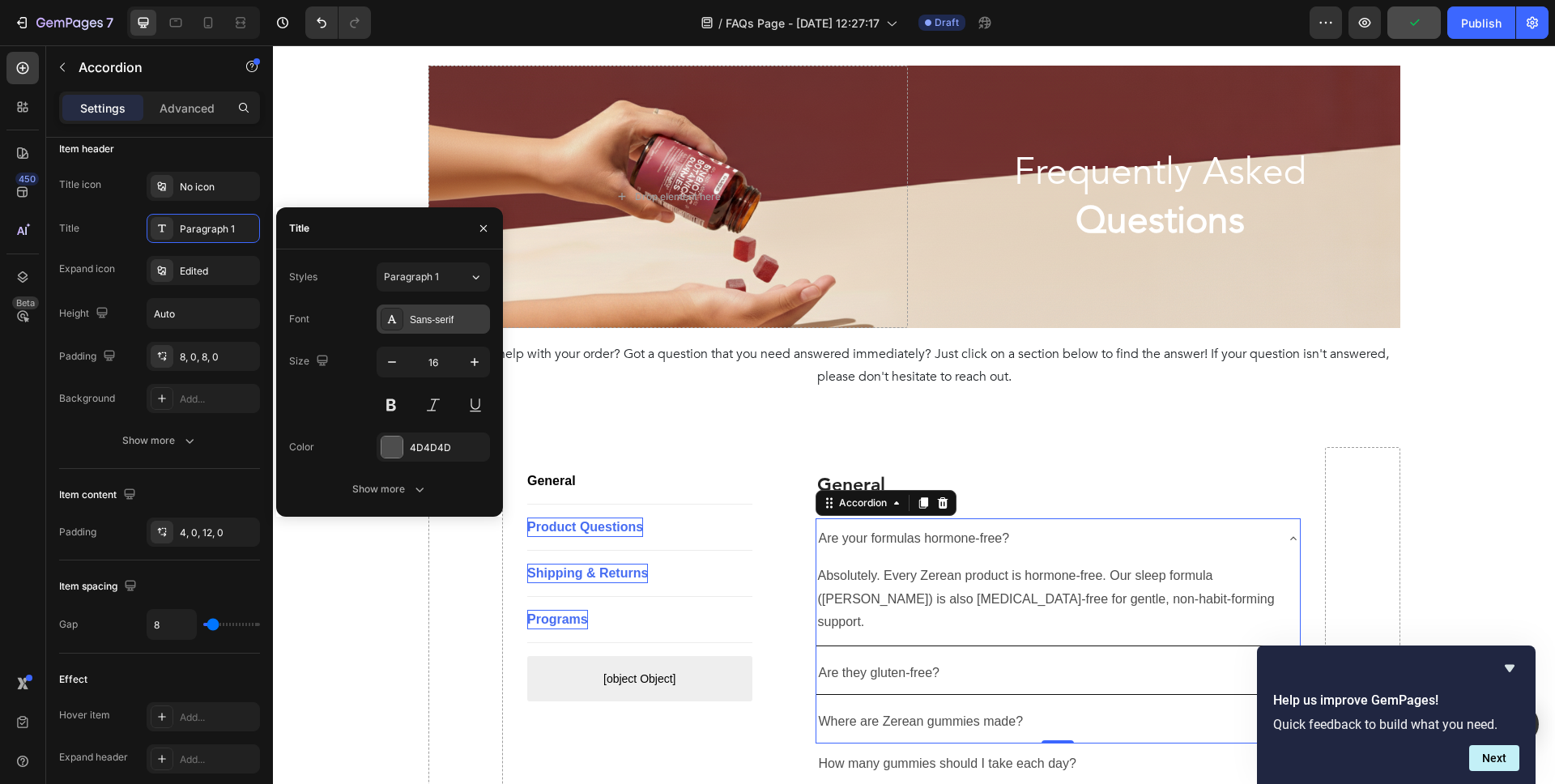
click at [444, 323] on div "Sans-serif" at bounding box center [448, 319] width 77 height 15
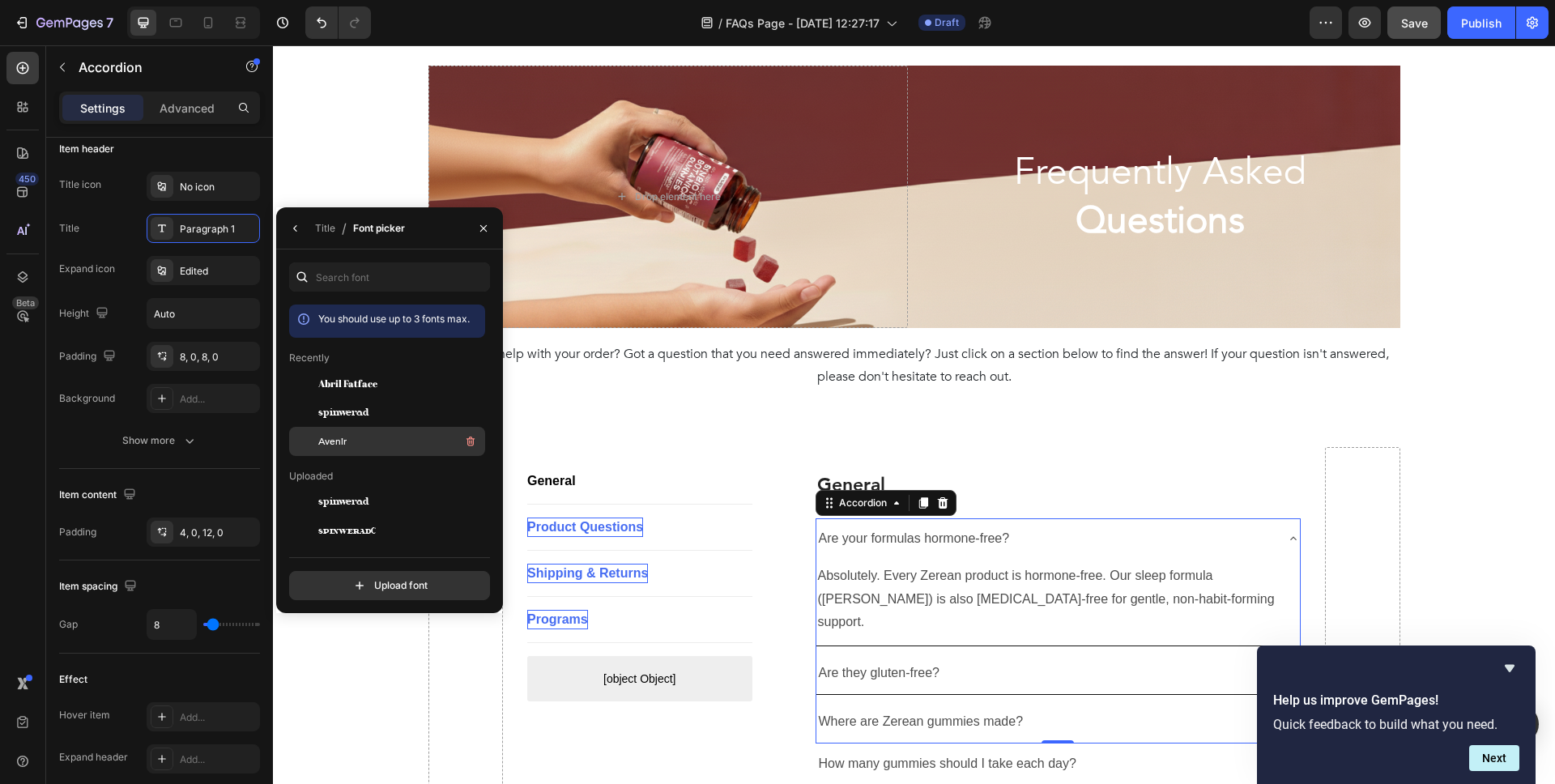
click at [346, 443] on span "Avenir" at bounding box center [333, 441] width 28 height 15
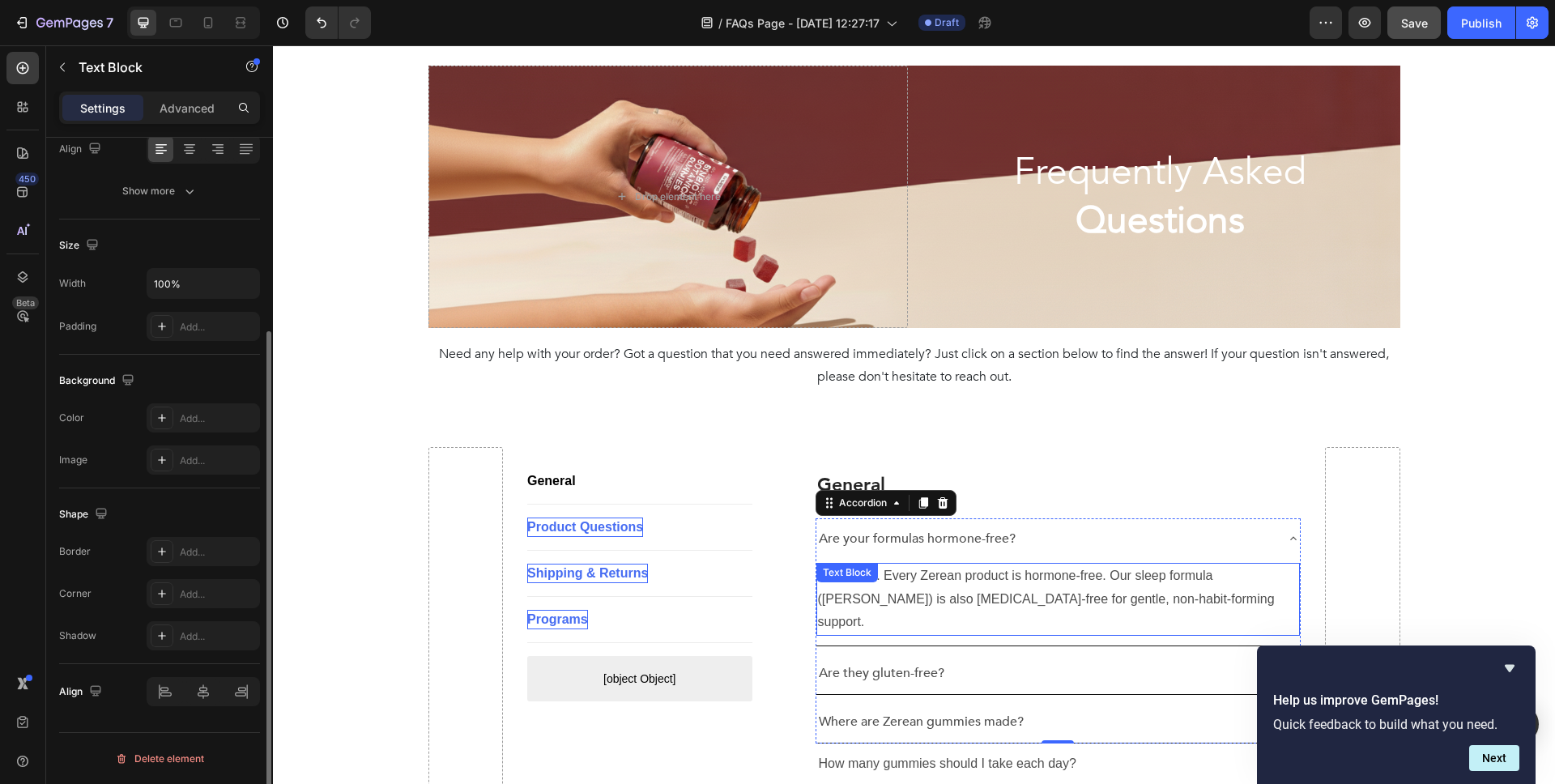
click at [911, 584] on div "Absolutely. Every Zerean product is hormone-free. Our sleep formula (Luna) is a…" at bounding box center [1059, 599] width 484 height 73
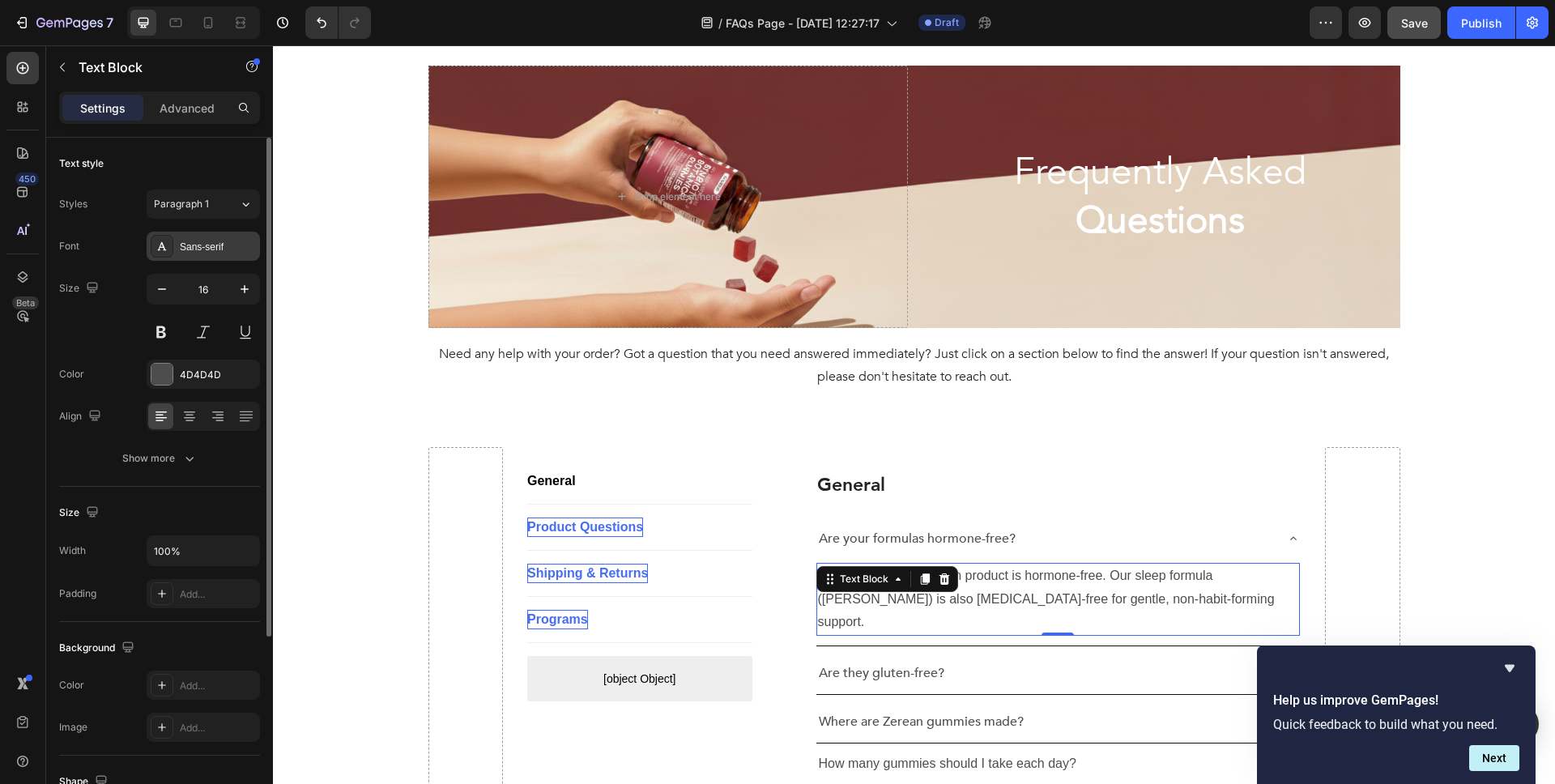
click at [226, 256] on div "Sans-serif" at bounding box center [203, 245] width 114 height 29
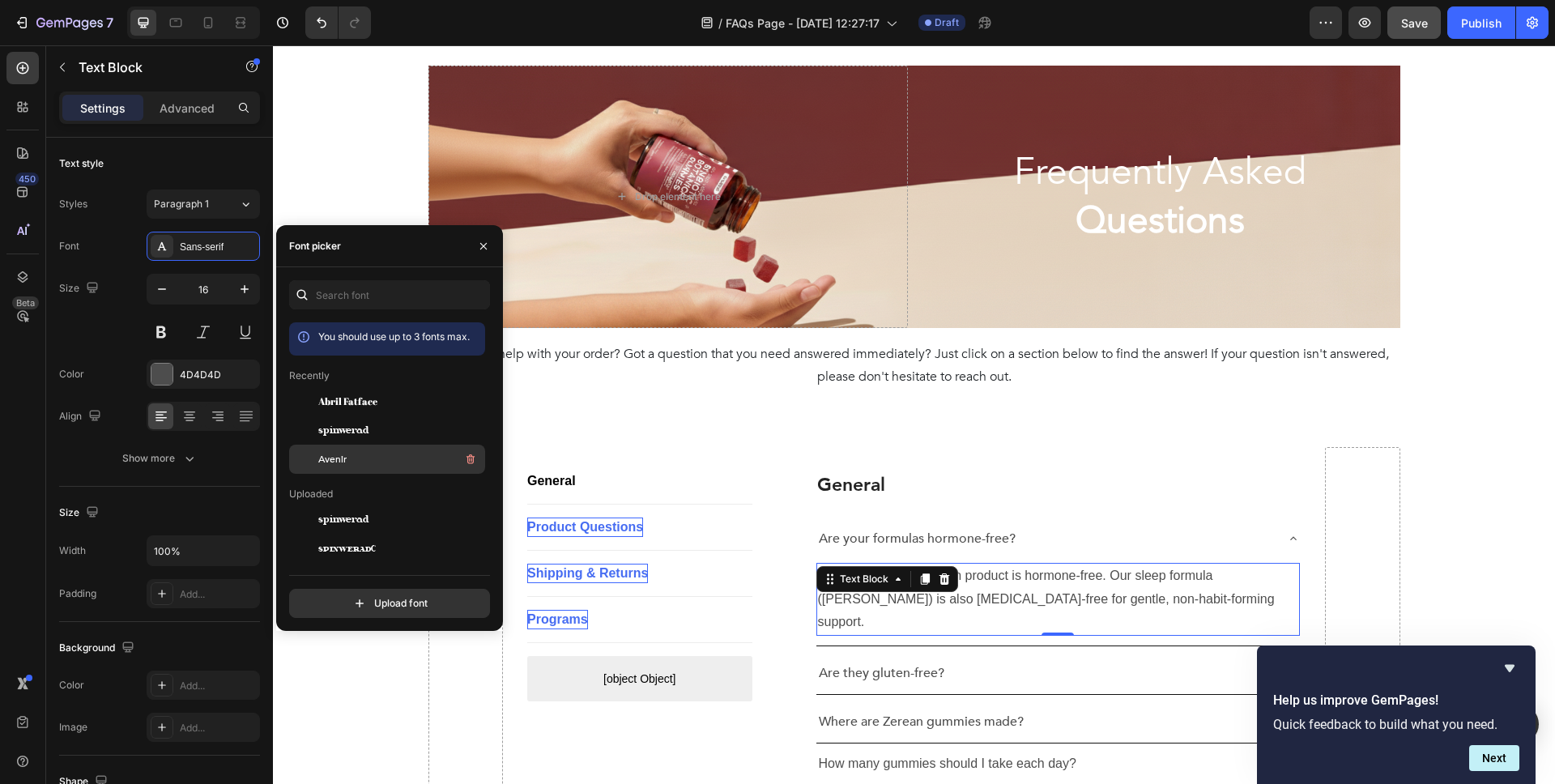
click at [362, 457] on div "Avenir" at bounding box center [400, 459] width 164 height 19
click at [965, 659] on div "Are they gluten-free?" at bounding box center [1045, 673] width 458 height 28
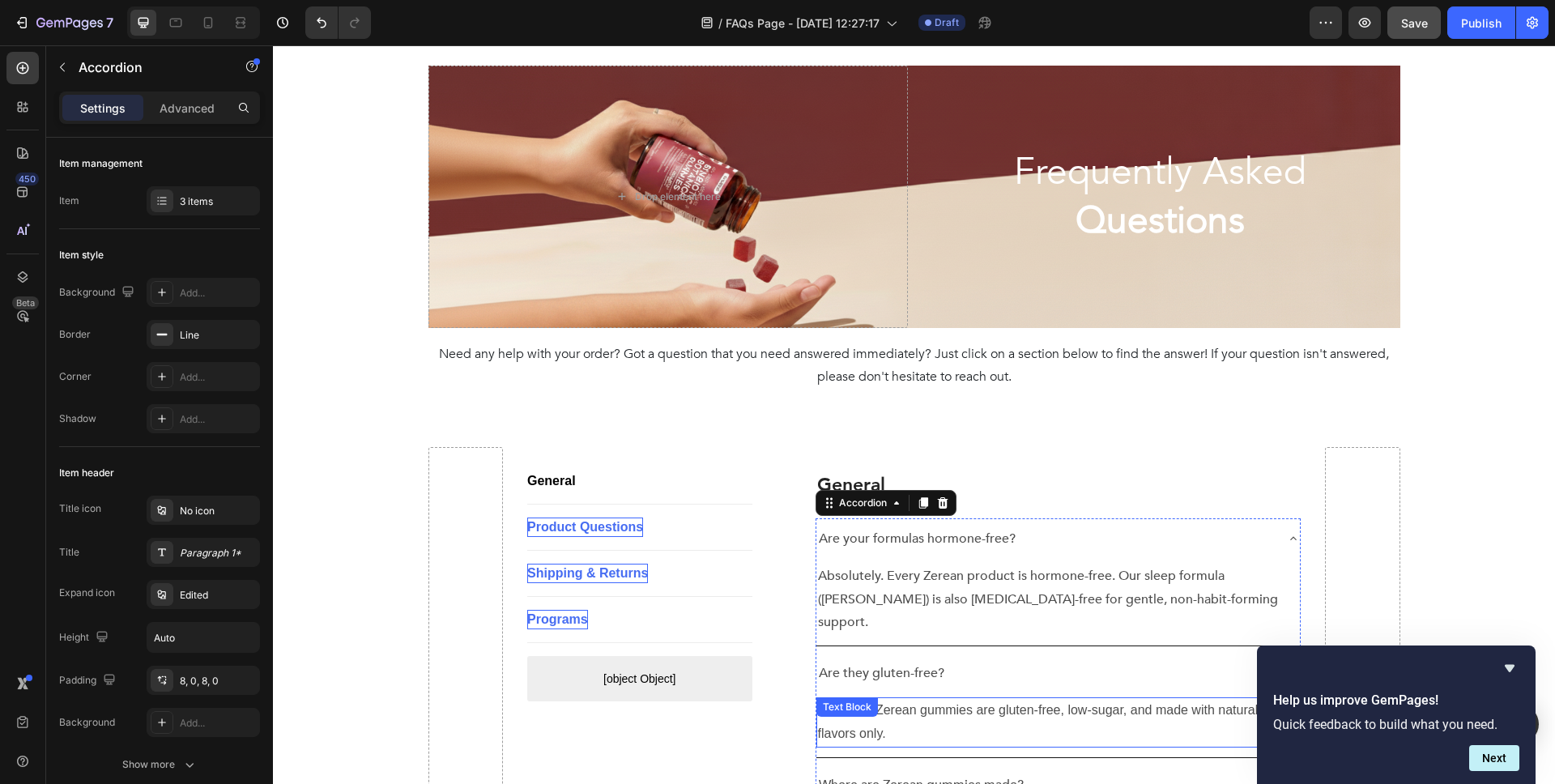
click at [908, 699] on p "Yes — all Zerean gummies are gluten-free, low-sugar, and made with natural flav…" at bounding box center [1059, 722] width 481 height 47
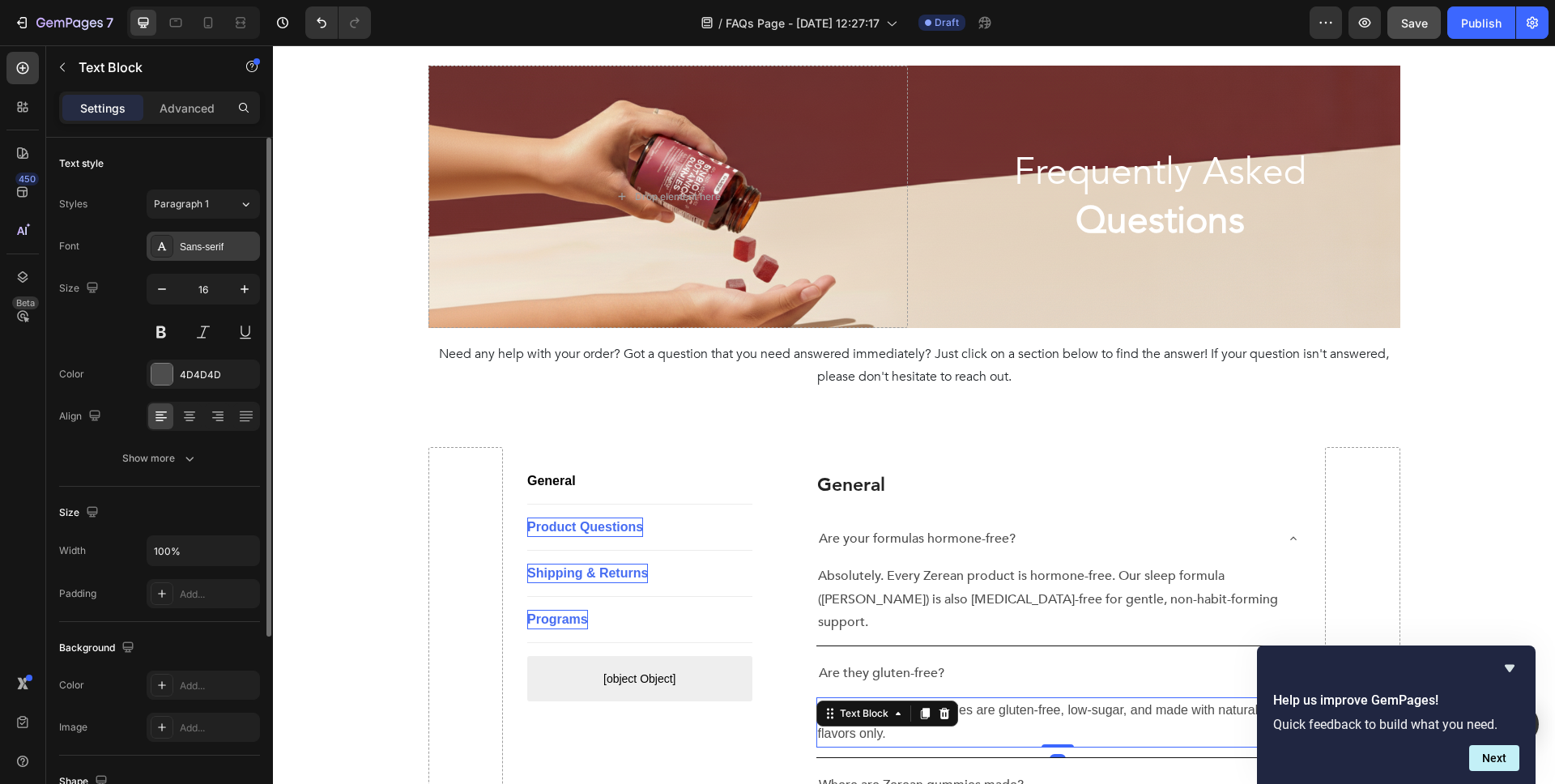
click at [209, 254] on div "Sans-serif" at bounding box center [203, 245] width 114 height 29
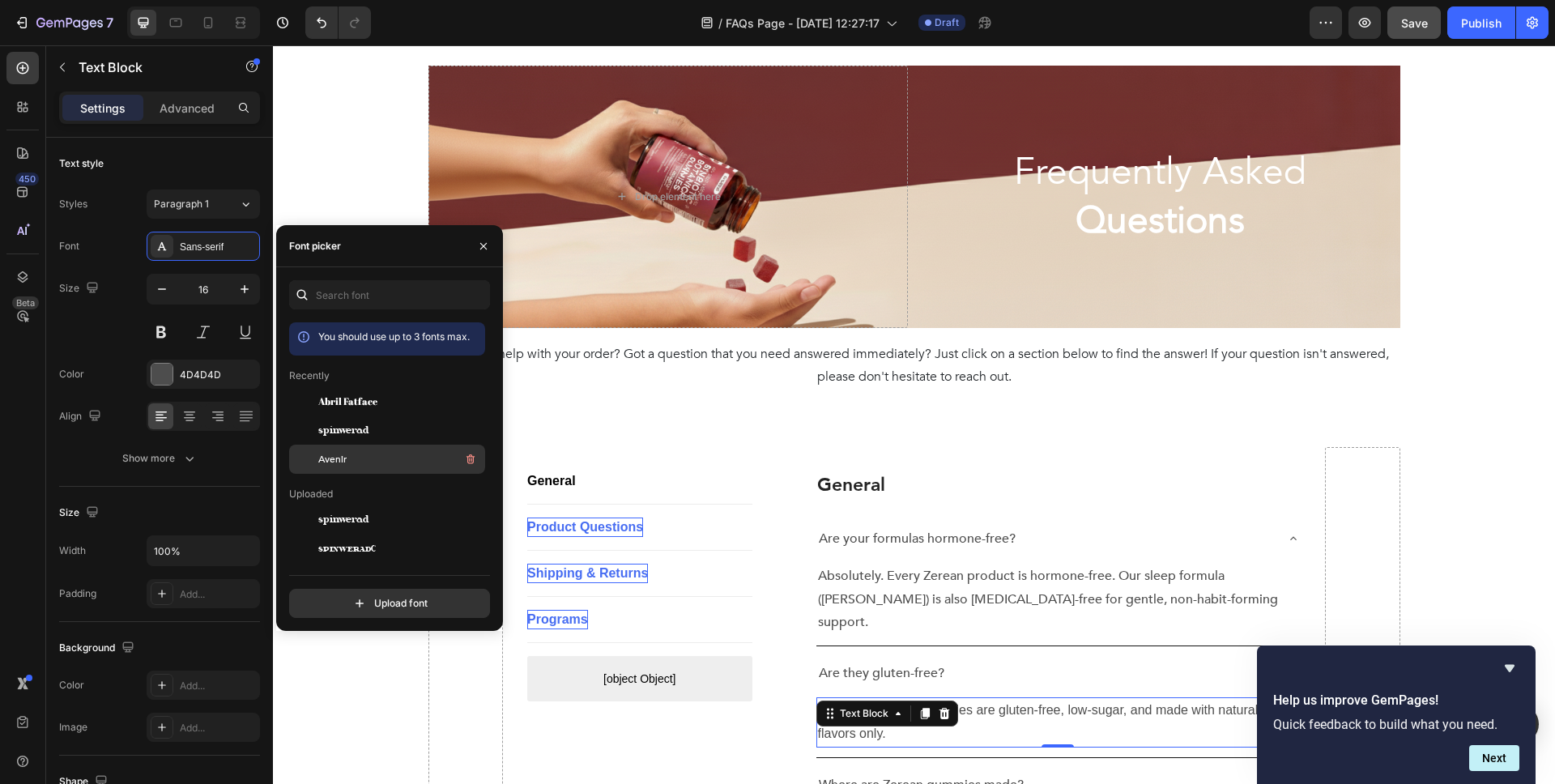
click at [329, 457] on span "Avenir" at bounding box center [333, 459] width 28 height 15
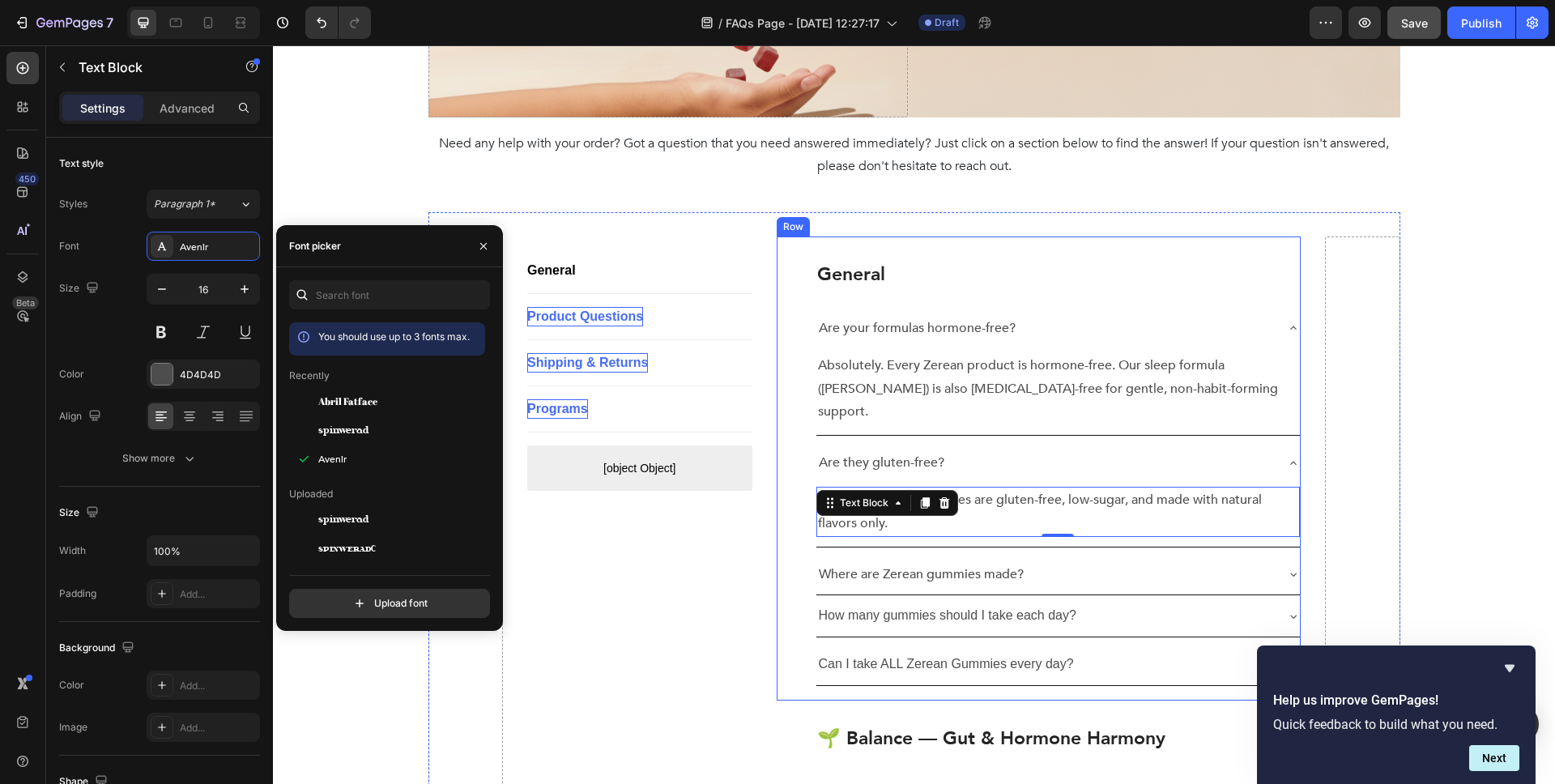
scroll to position [251, 0]
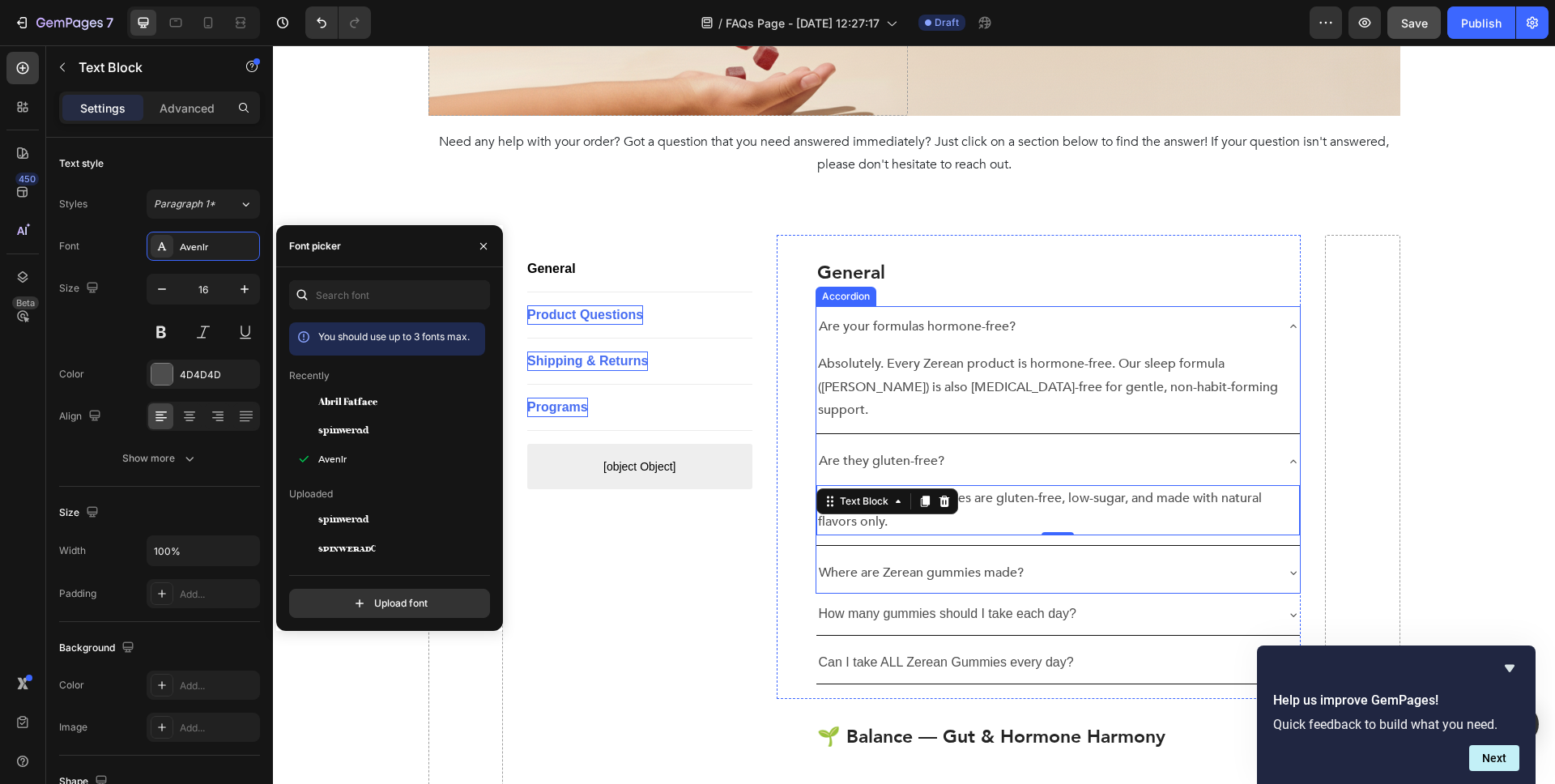
click at [879, 561] on p "Where are Zerean gummies made?" at bounding box center [921, 573] width 205 height 24
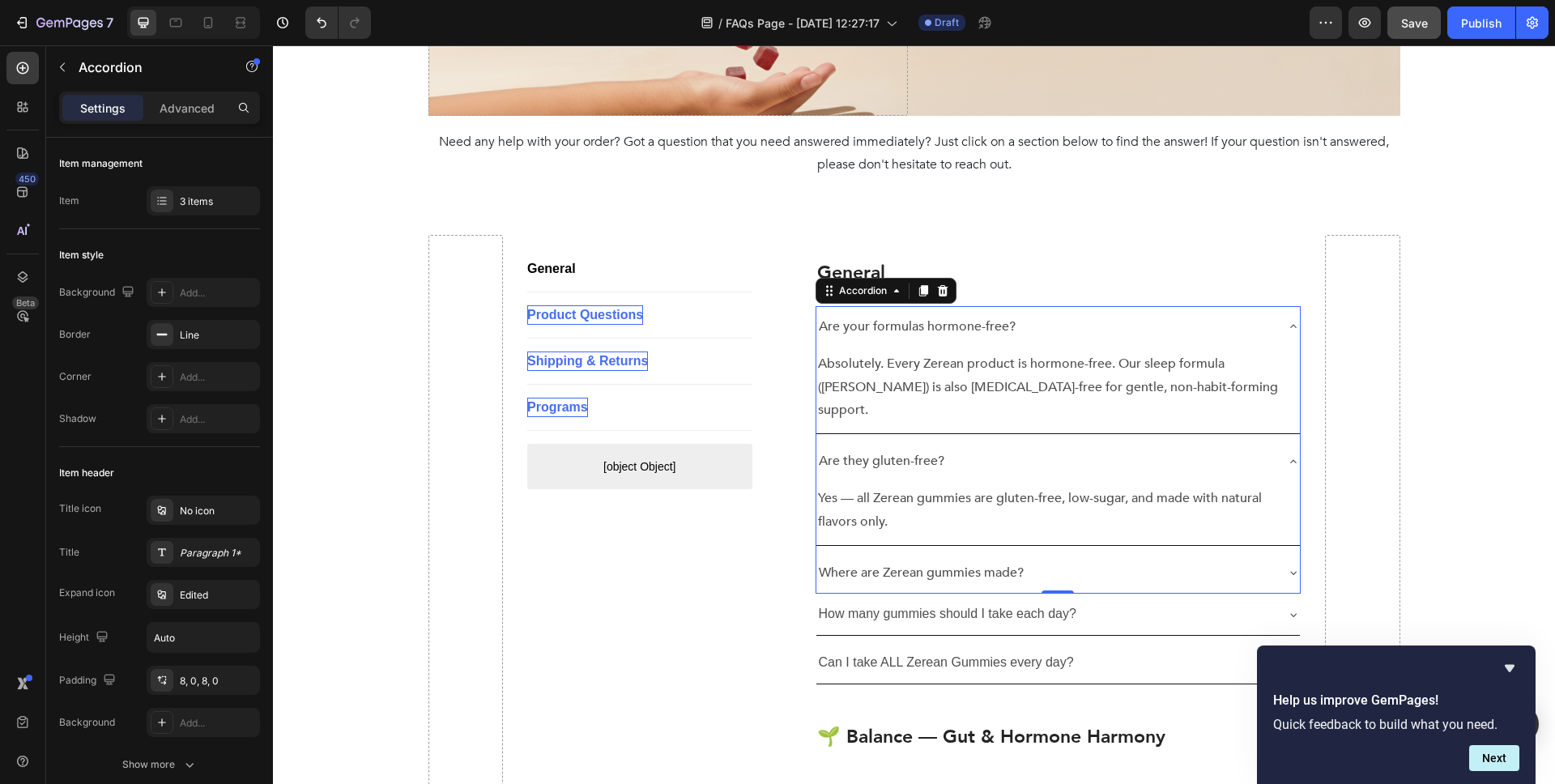
click at [1169, 559] on div "Where are Zerean gummies made?" at bounding box center [1045, 573] width 458 height 28
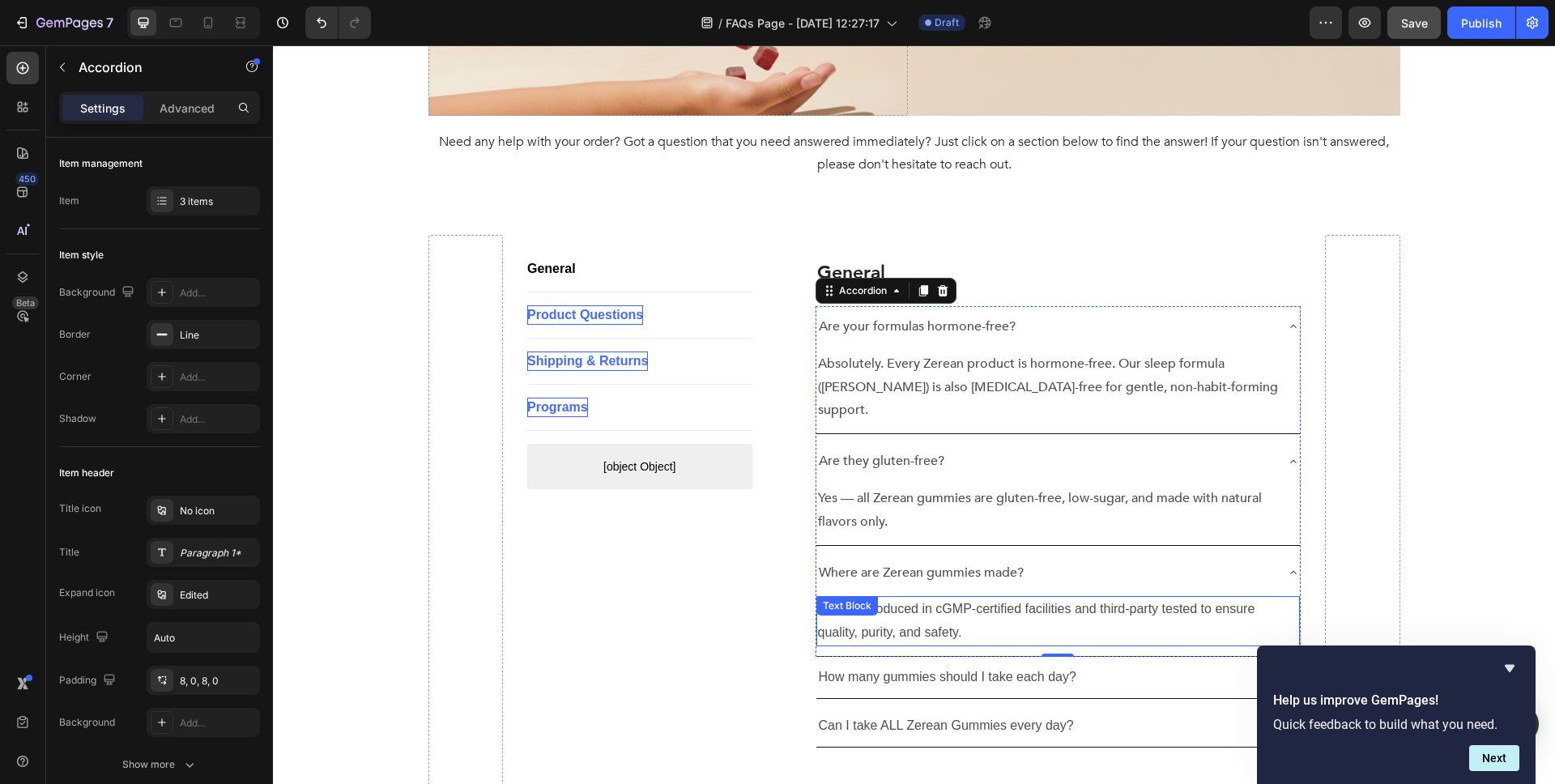
click at [930, 597] on p "They’re produced in cGMP-certified facilities and third-party tested to ensure …" at bounding box center [1059, 620] width 481 height 47
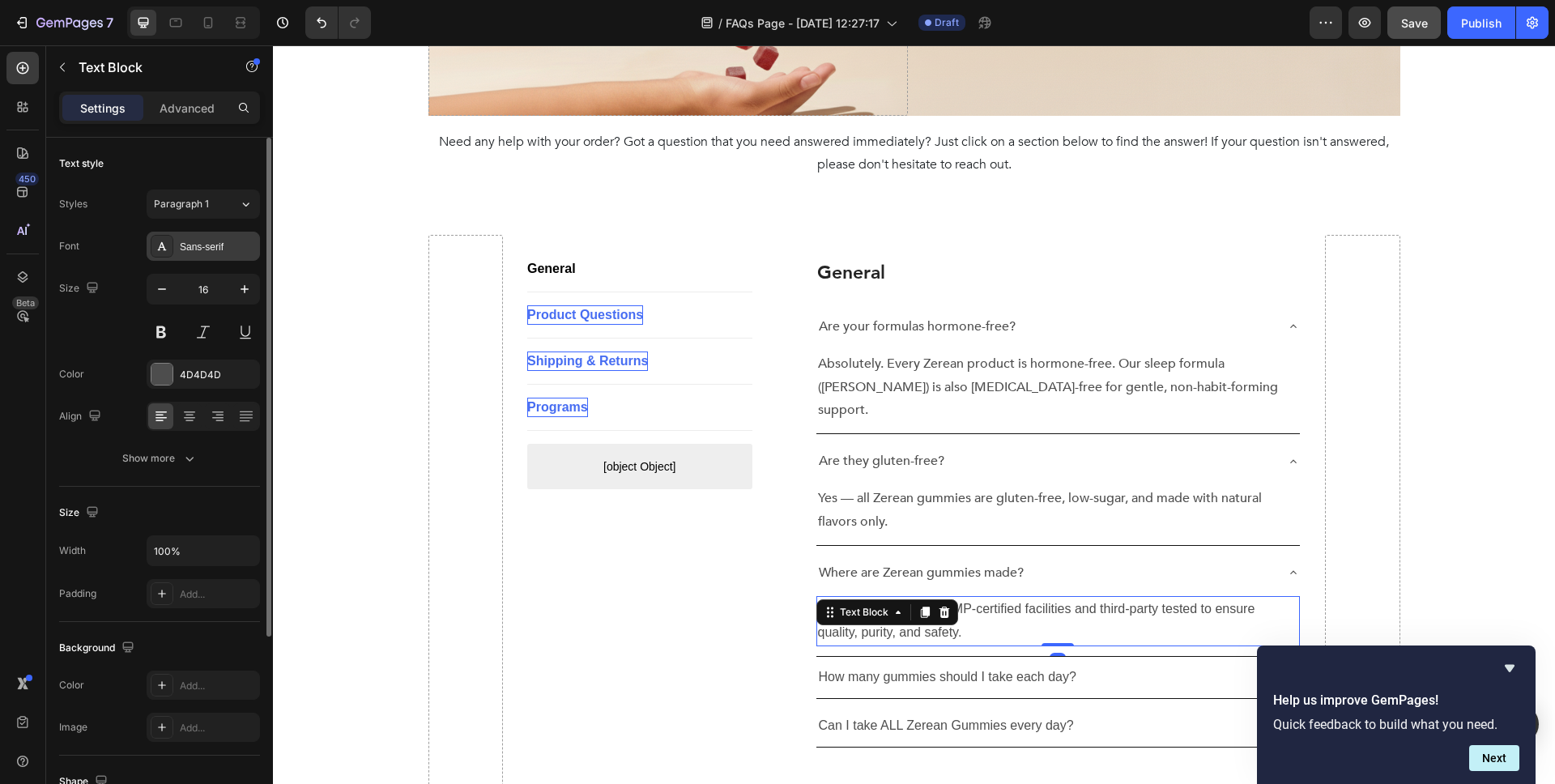
click at [187, 245] on div "Sans-serif" at bounding box center [217, 246] width 77 height 15
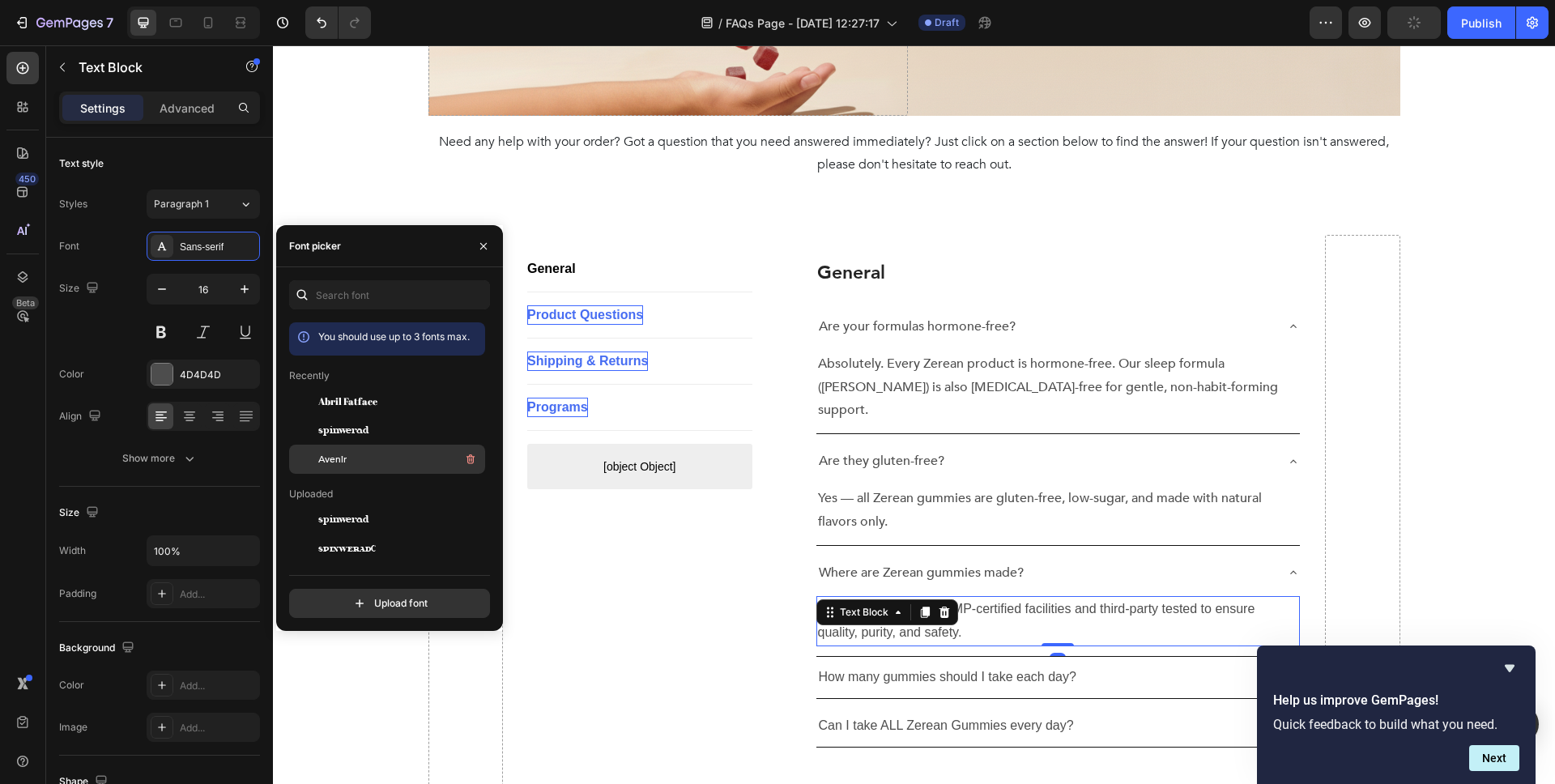
click at [334, 453] on span "Avenir" at bounding box center [333, 459] width 28 height 15
click at [989, 666] on p "How many gummies should I take each day?" at bounding box center [948, 678] width 258 height 24
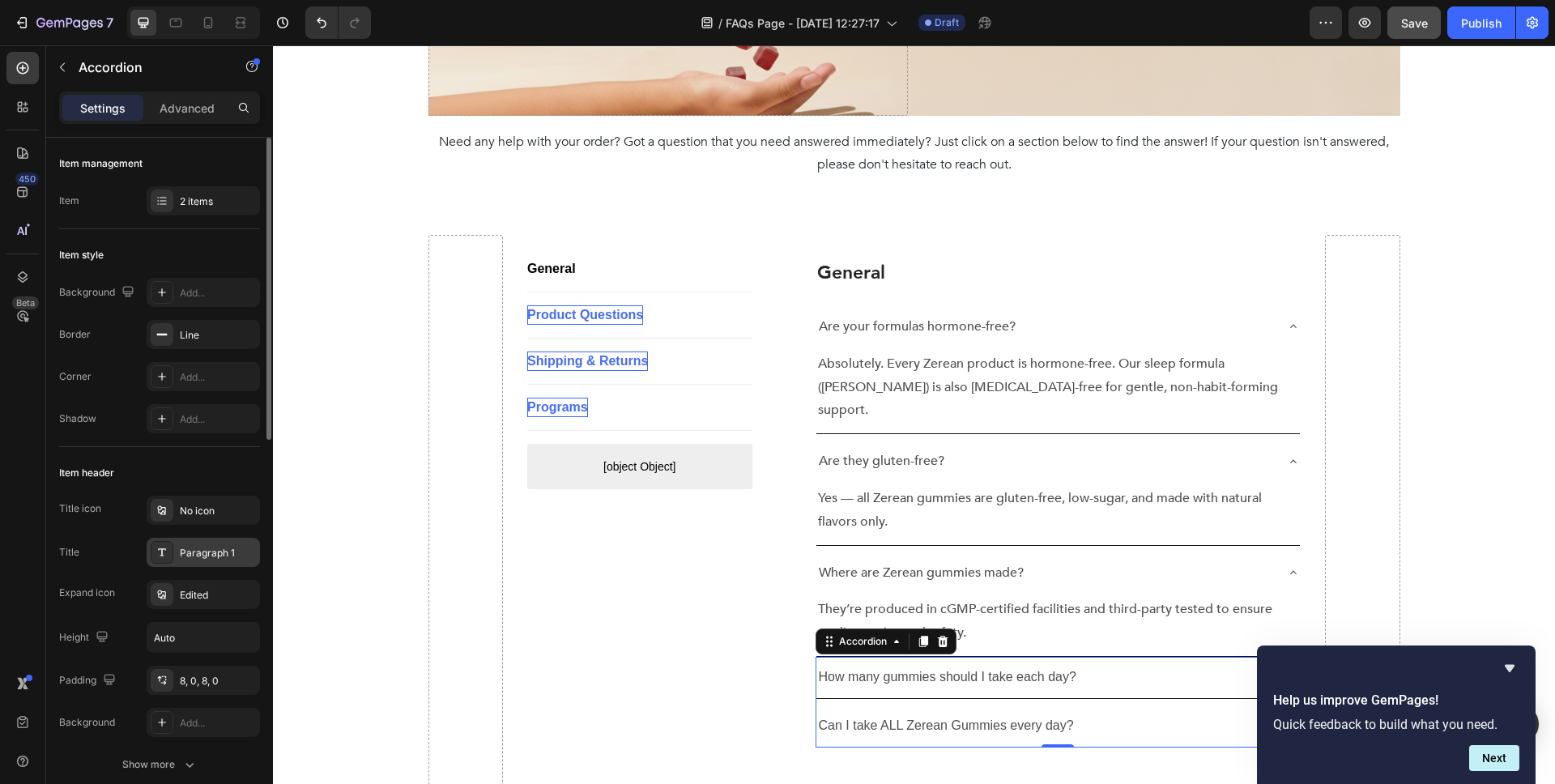
click at [209, 559] on div "Paragraph 1" at bounding box center [217, 553] width 77 height 15
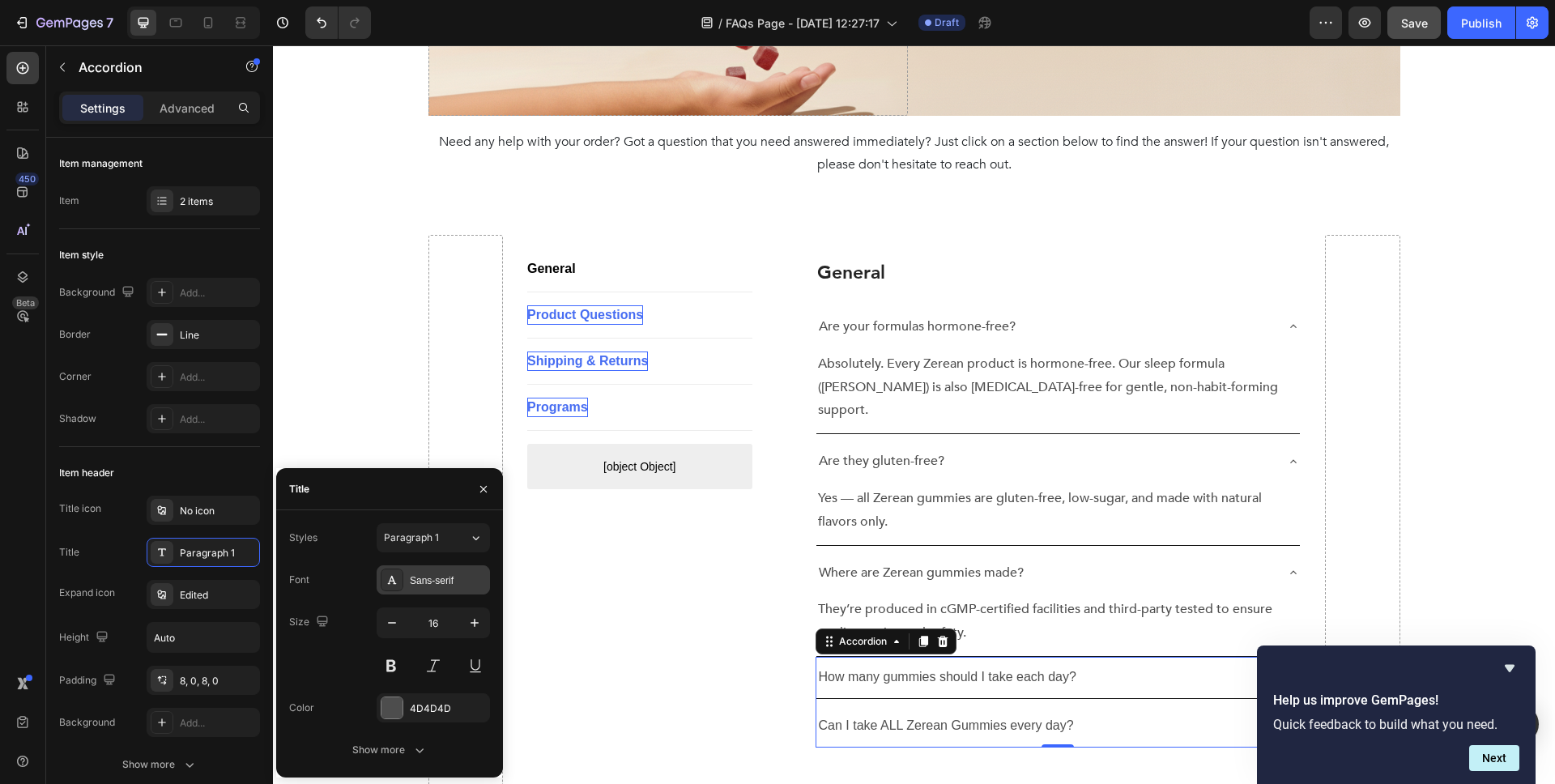
click at [414, 579] on div "Sans-serif" at bounding box center [448, 581] width 77 height 15
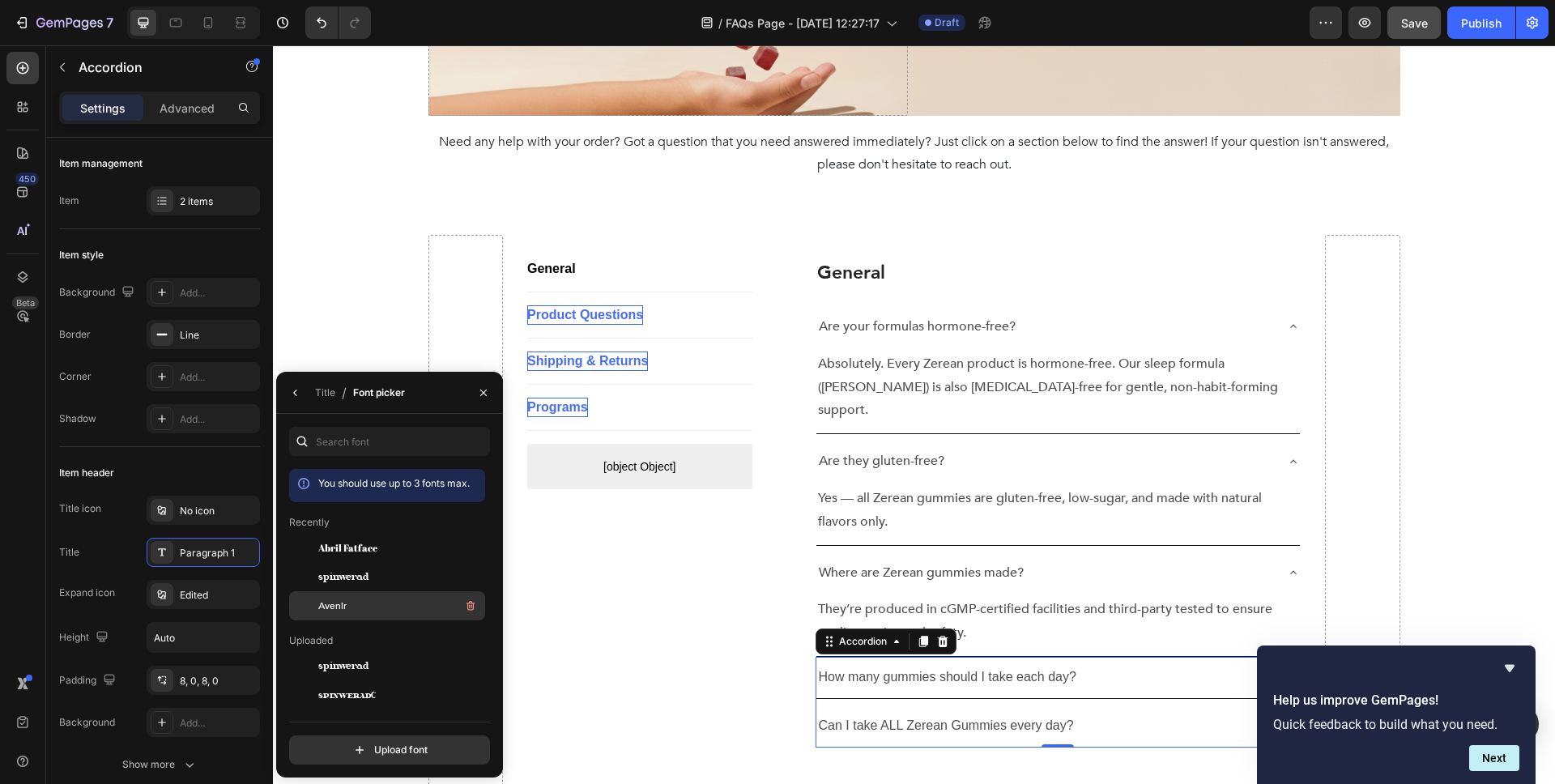
click at [382, 603] on div "Avenir" at bounding box center [400, 605] width 164 height 19
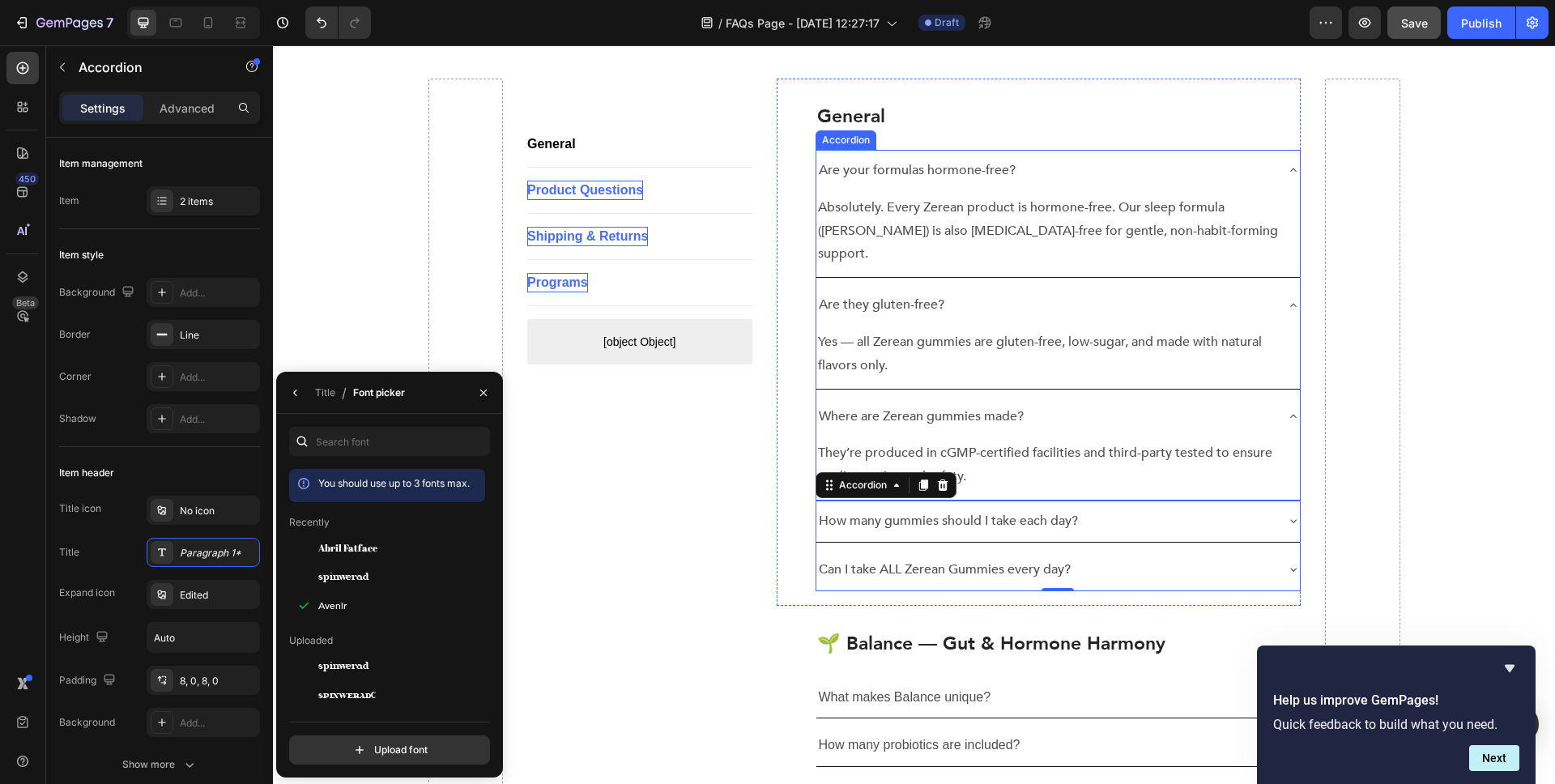
scroll to position [422, 0]
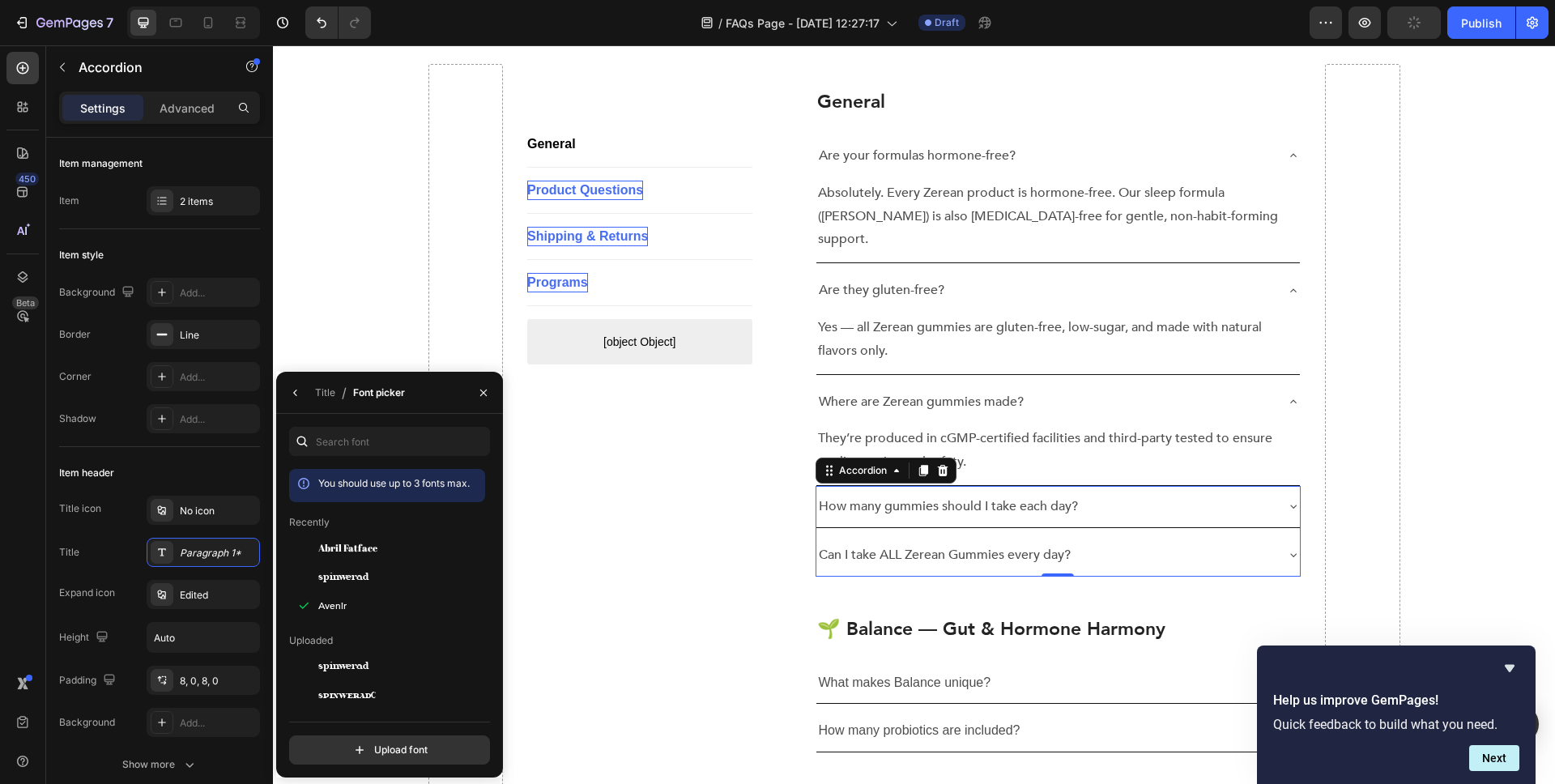
click at [1264, 493] on div "How many gummies should I take each day?" at bounding box center [1045, 507] width 458 height 28
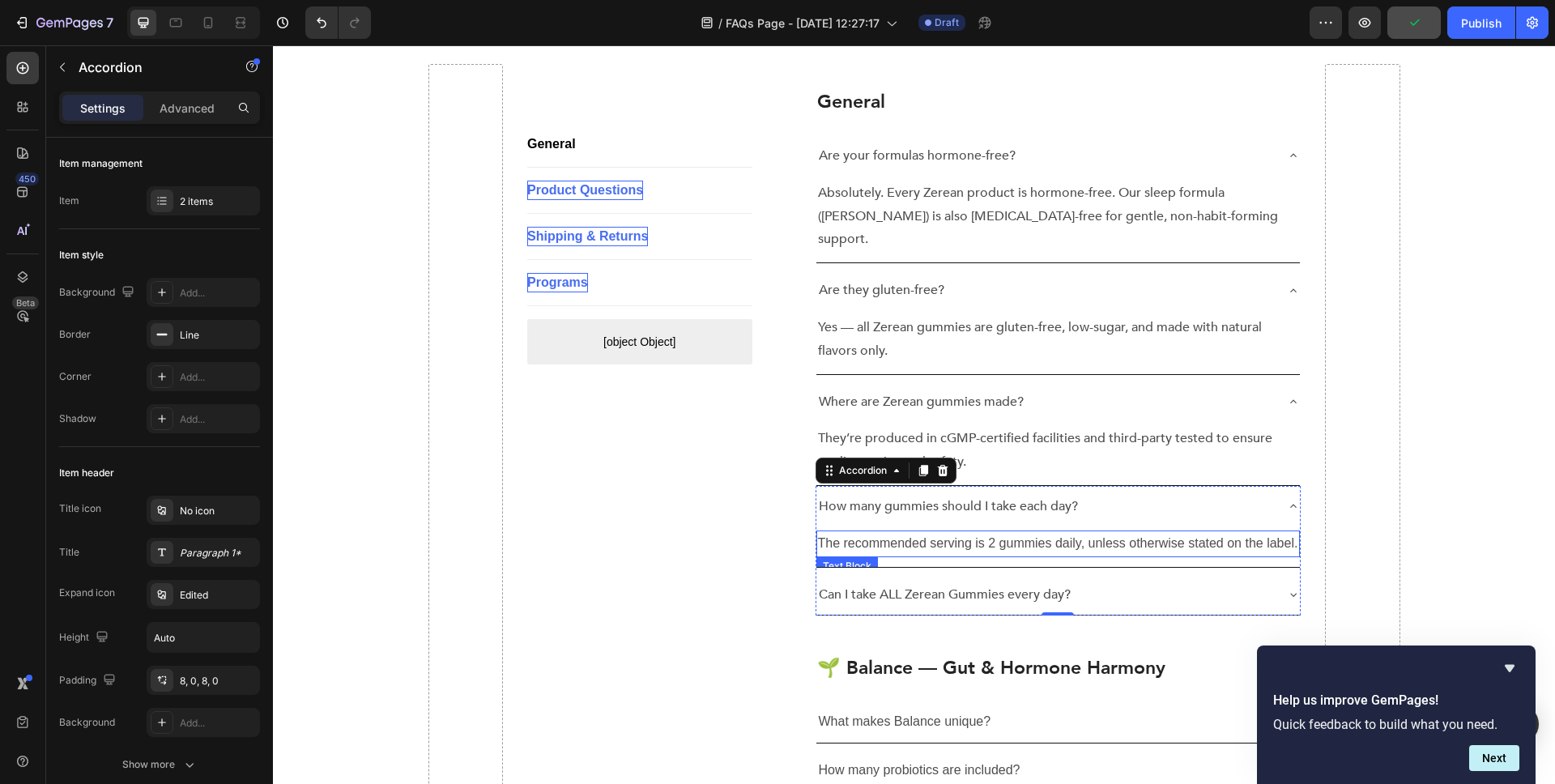
click at [1001, 532] on p "The recommended serving is 2 gummies daily, unless otherwise stated on the labe…" at bounding box center [1059, 544] width 481 height 24
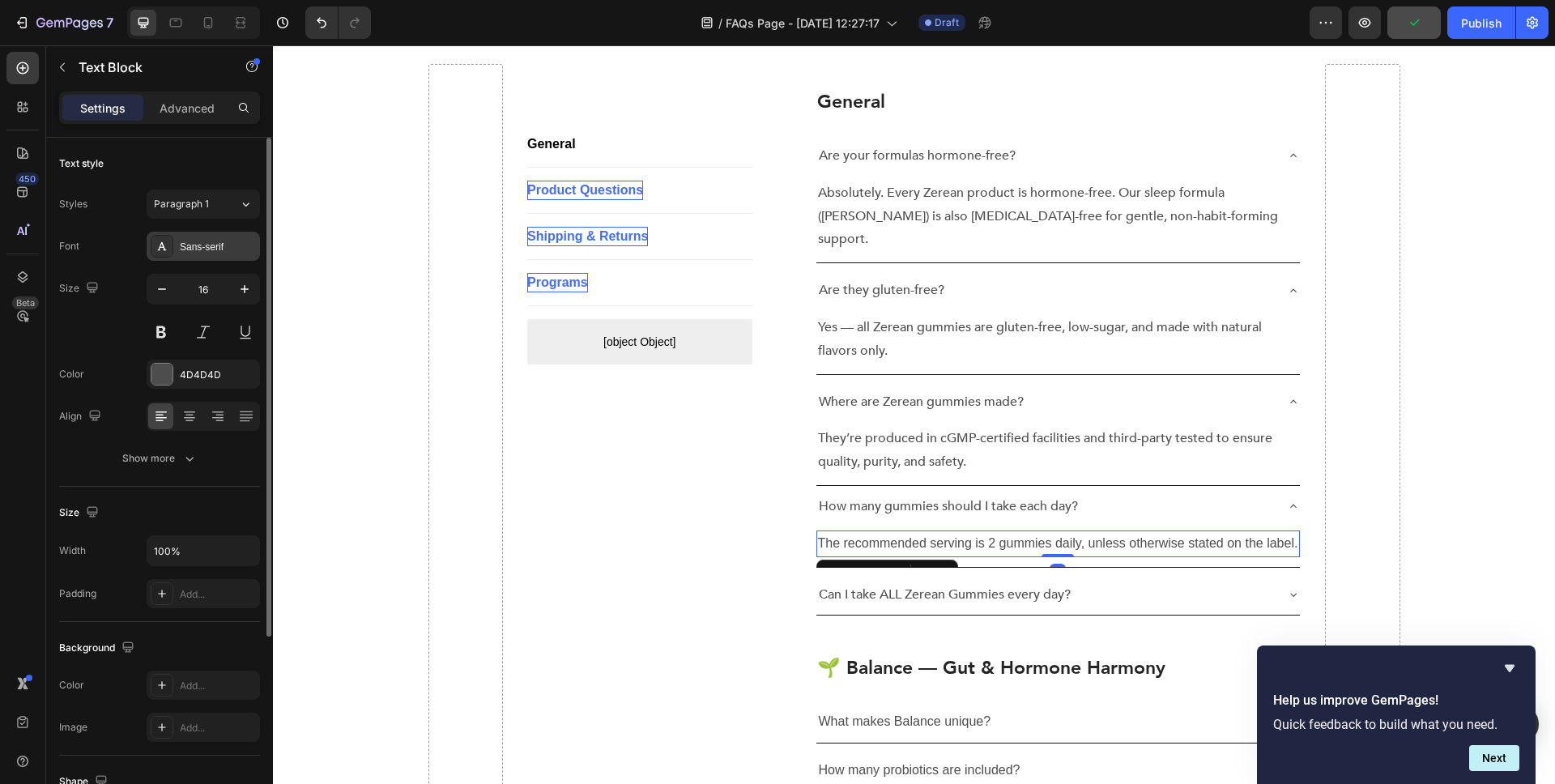
click at [219, 246] on div "Sans-serif" at bounding box center [217, 246] width 77 height 15
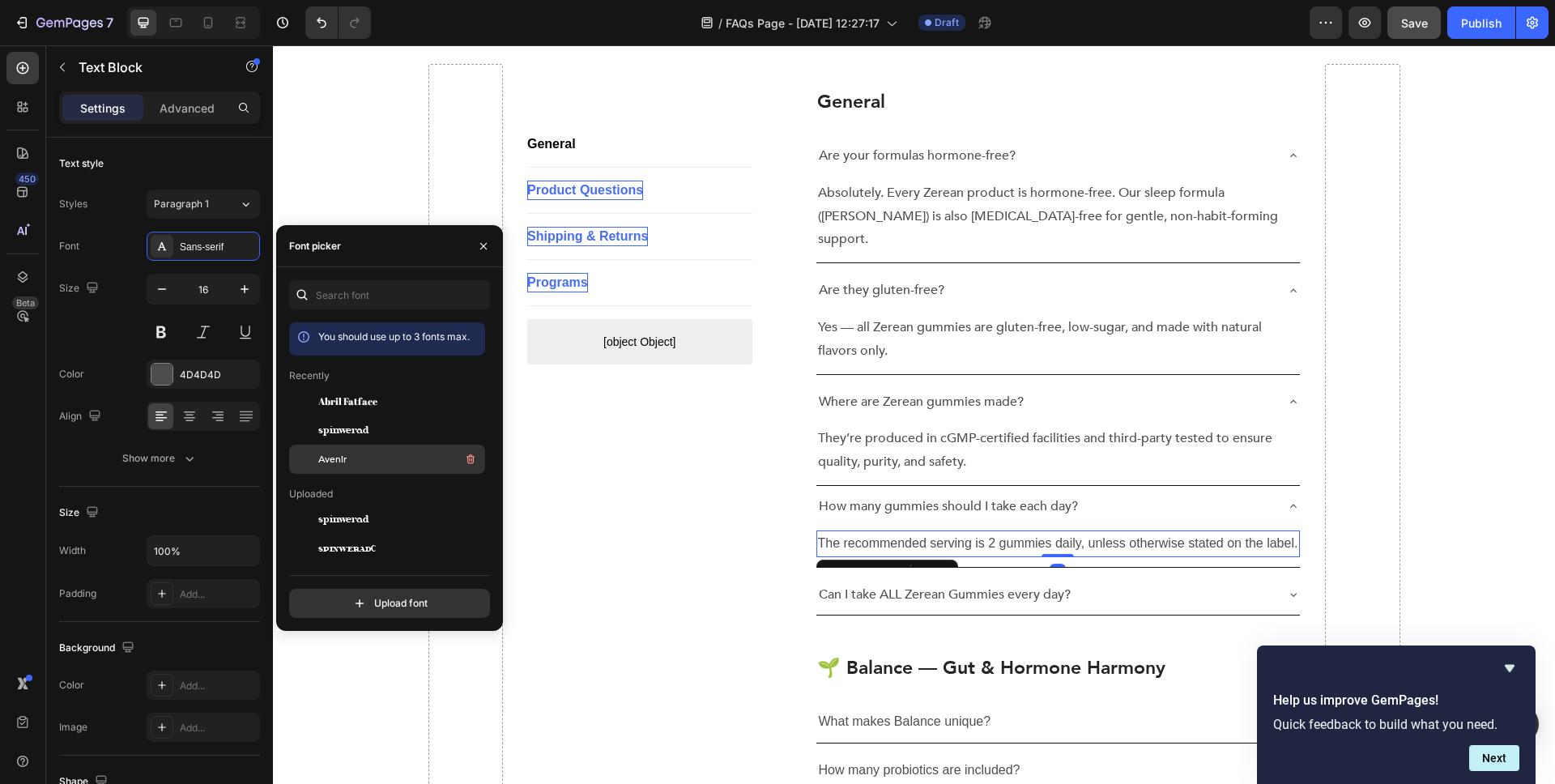
click at [345, 448] on div "Avenir" at bounding box center [387, 458] width 196 height 29
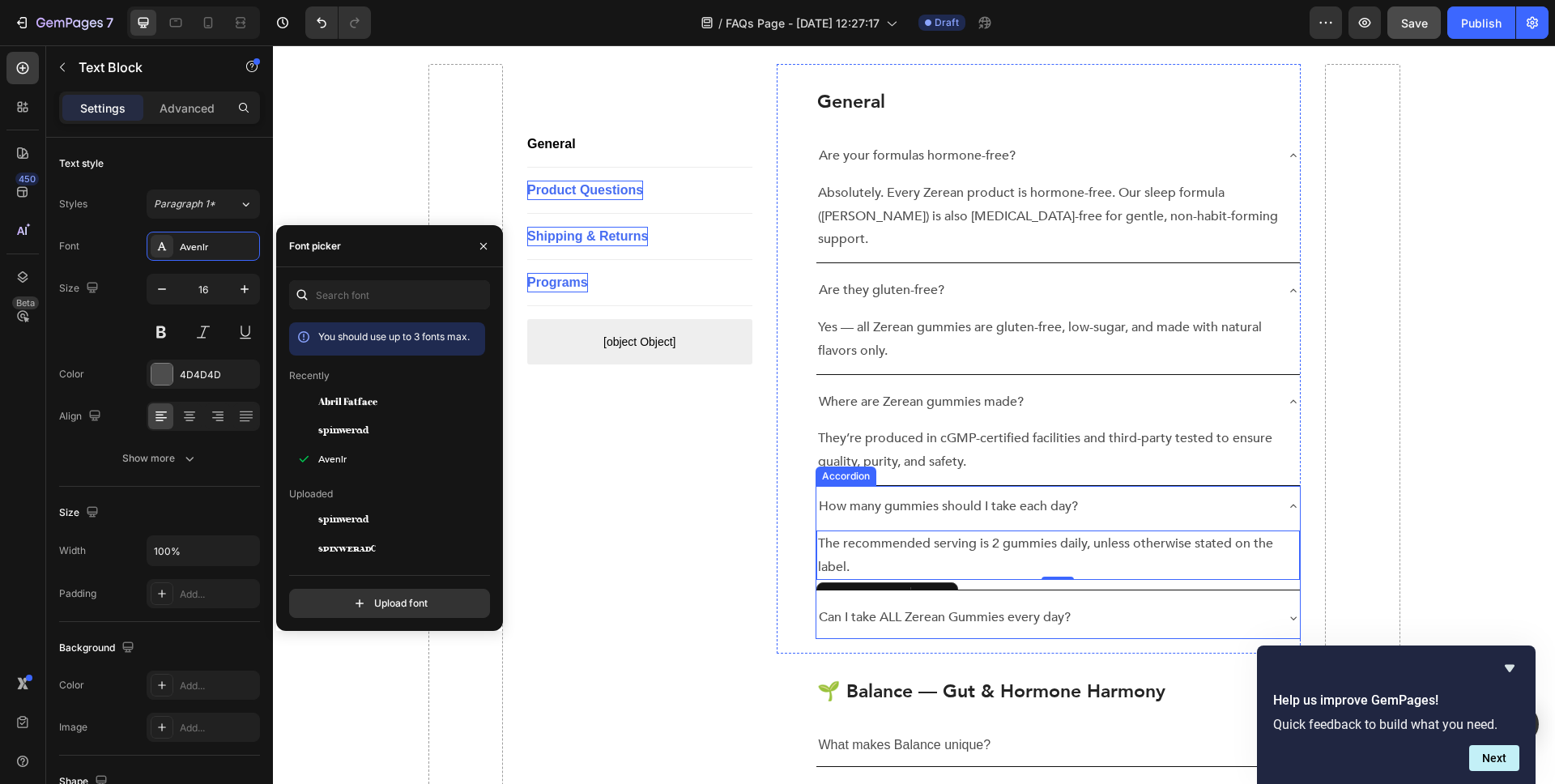
click at [1126, 612] on div "Can I take ALL Zerean Gummies every day?" at bounding box center [1059, 617] width 484 height 41
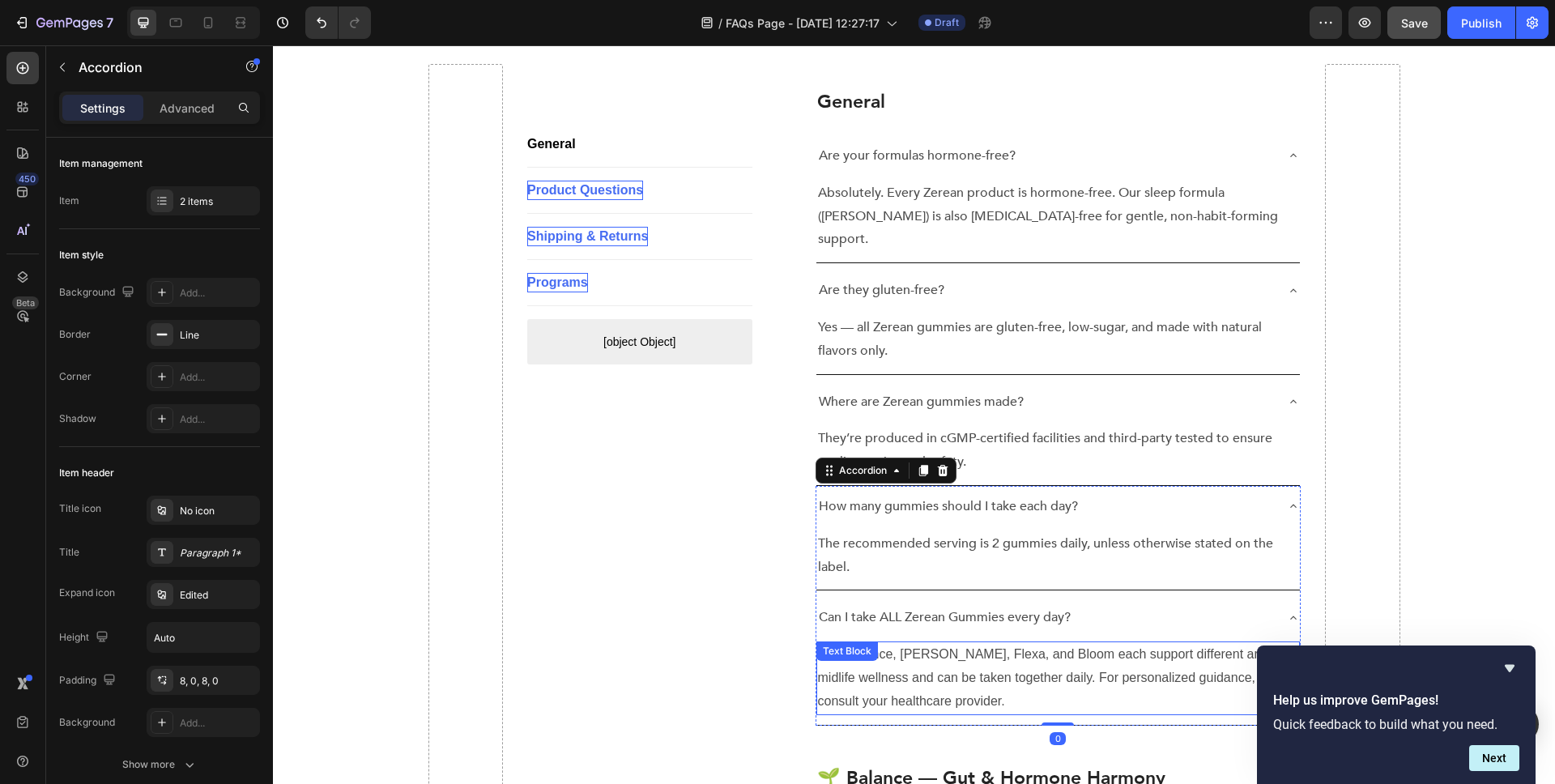
click at [1022, 647] on p "Yes. Balance, [PERSON_NAME], Flexa, and Bloom each support different areas of m…" at bounding box center [1059, 678] width 481 height 70
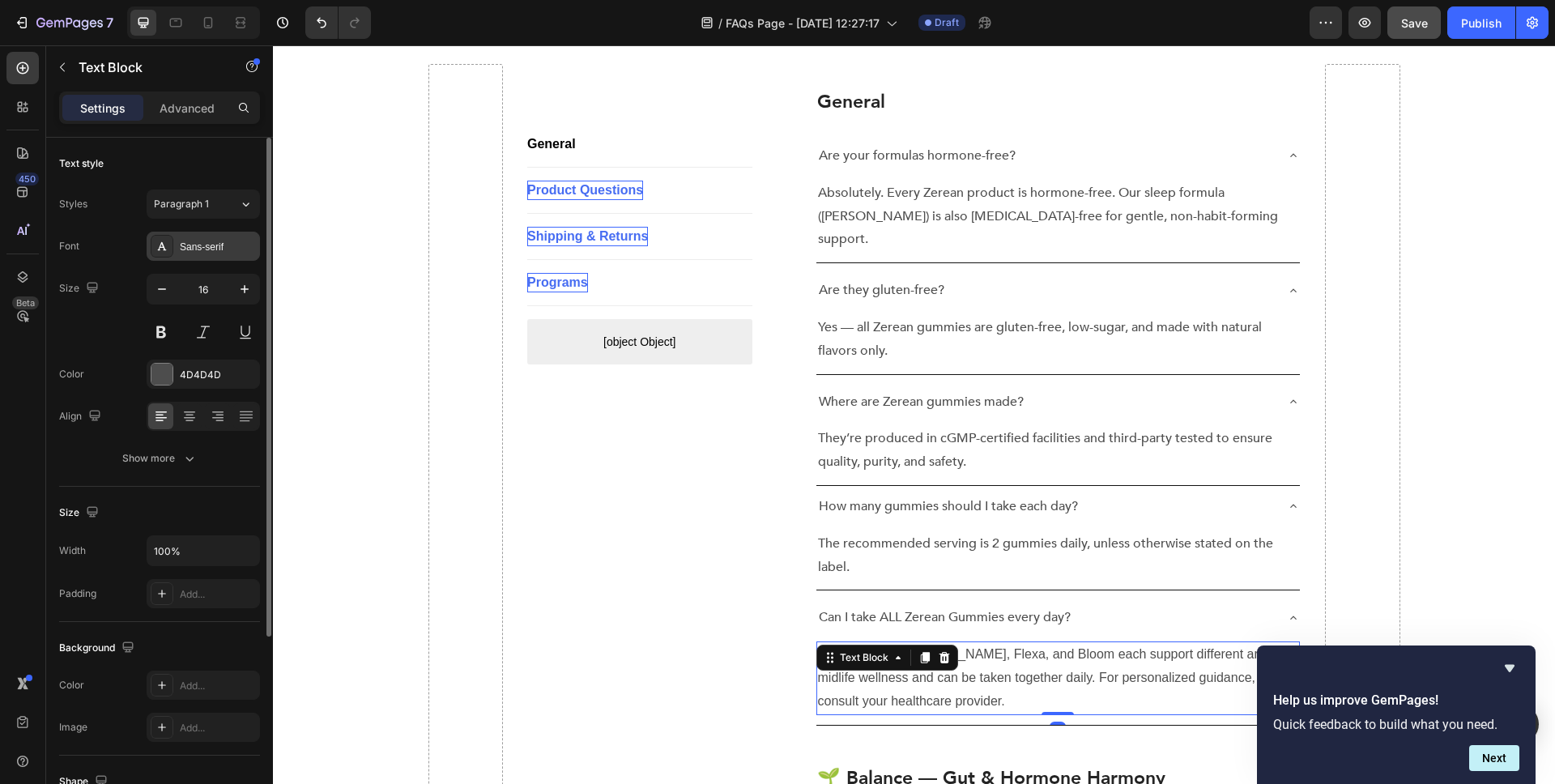
click at [200, 248] on div "Sans-serif" at bounding box center [217, 246] width 77 height 15
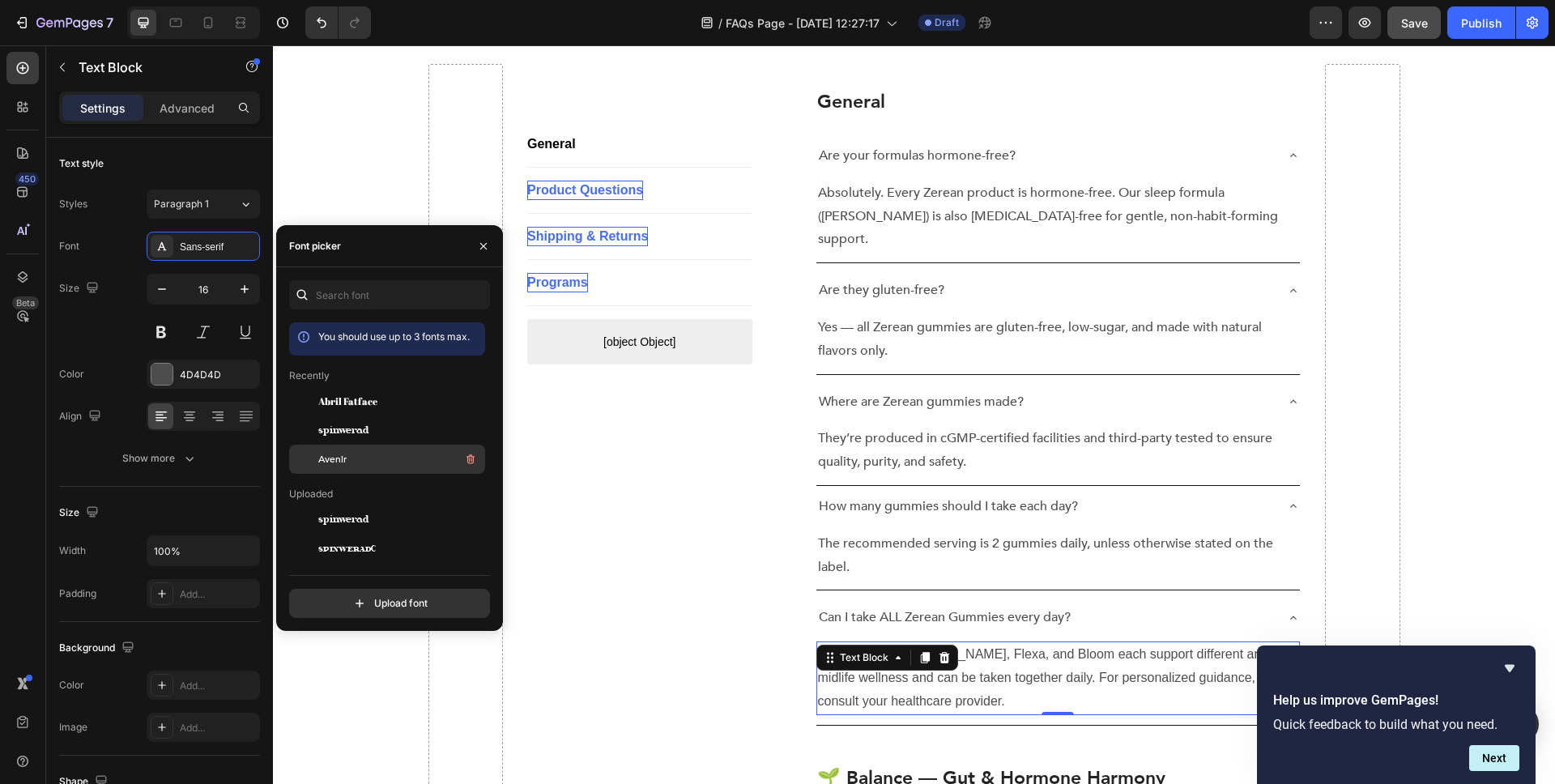
drag, startPoint x: 340, startPoint y: 454, endPoint x: 238, endPoint y: 248, distance: 229.9
click at [340, 454] on span "Avenir" at bounding box center [333, 459] width 28 height 15
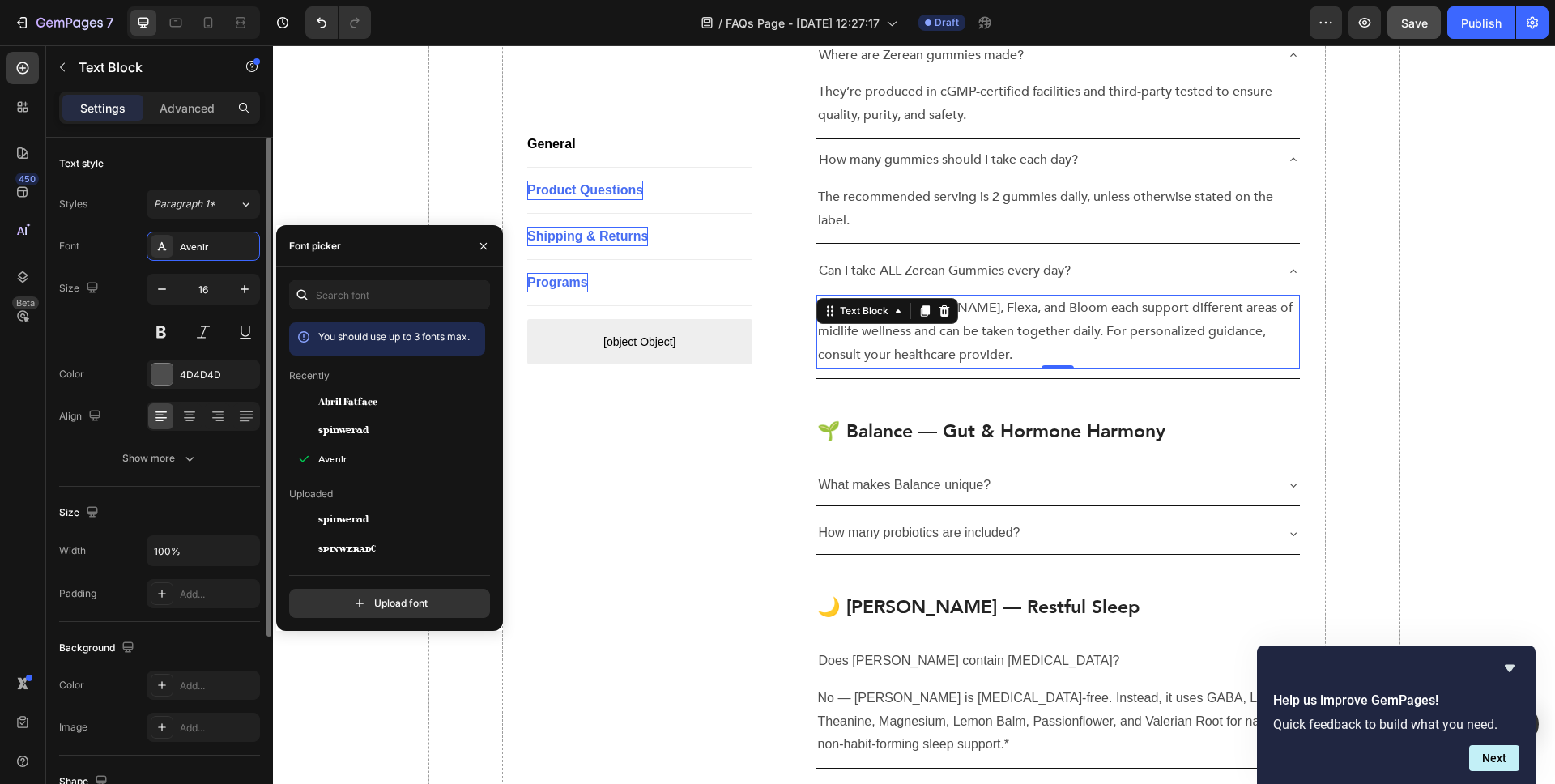
scroll to position [804, 0]
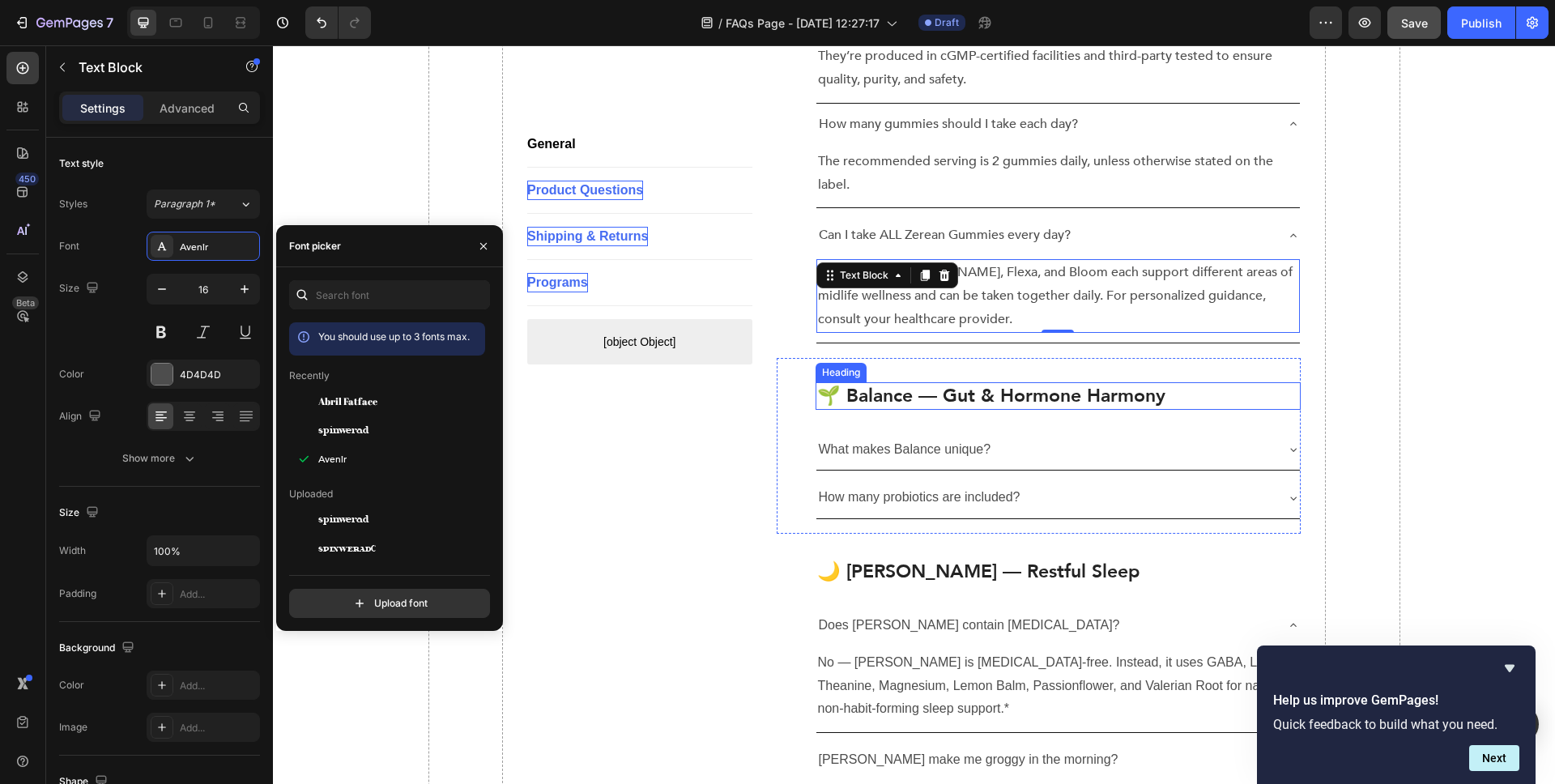
click at [931, 384] on p "🌱 Balance — Gut & Hormone Harmony" at bounding box center [1059, 396] width 483 height 25
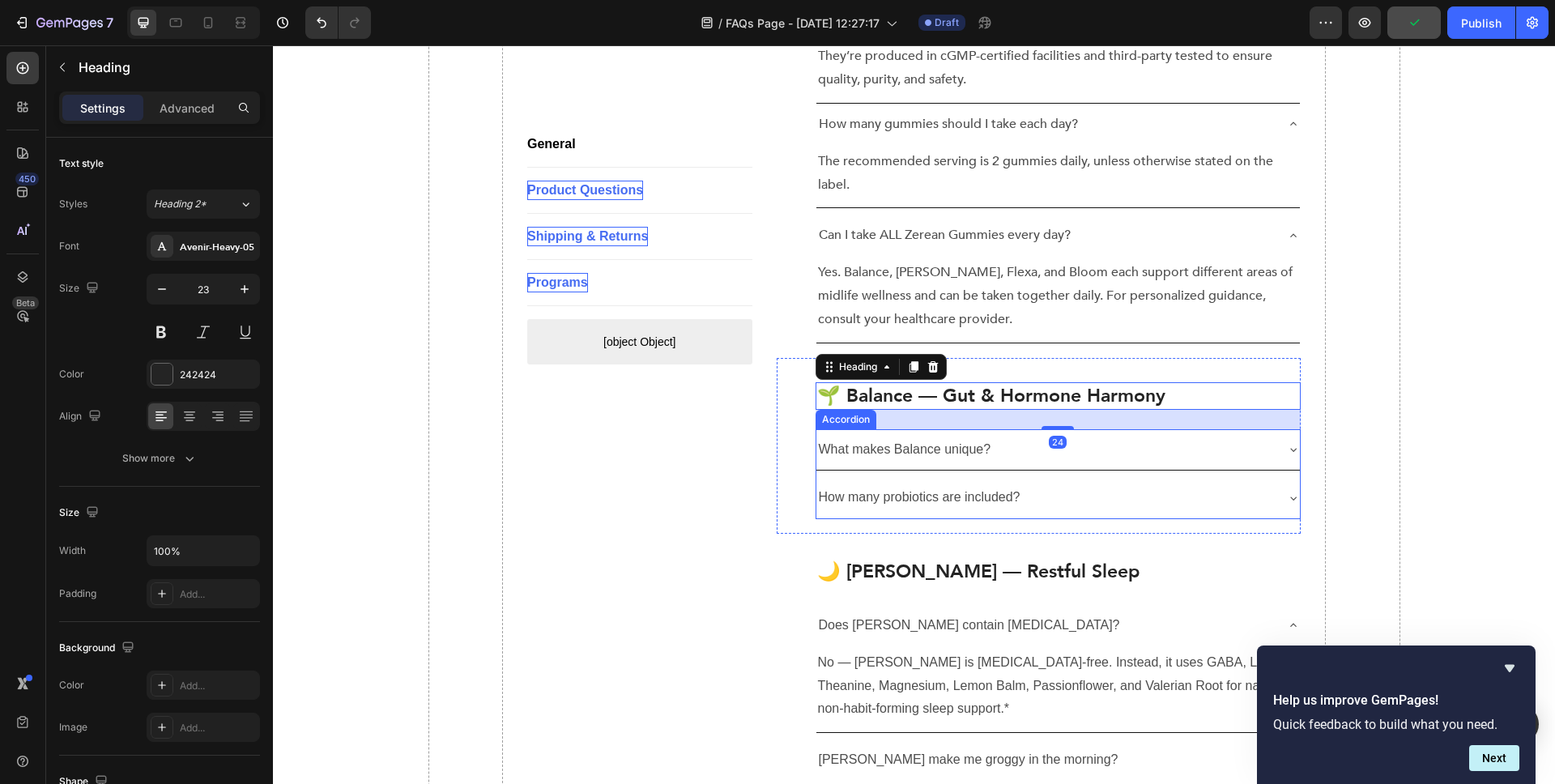
click at [927, 438] on p "What makes Balance unique?" at bounding box center [906, 450] width 172 height 24
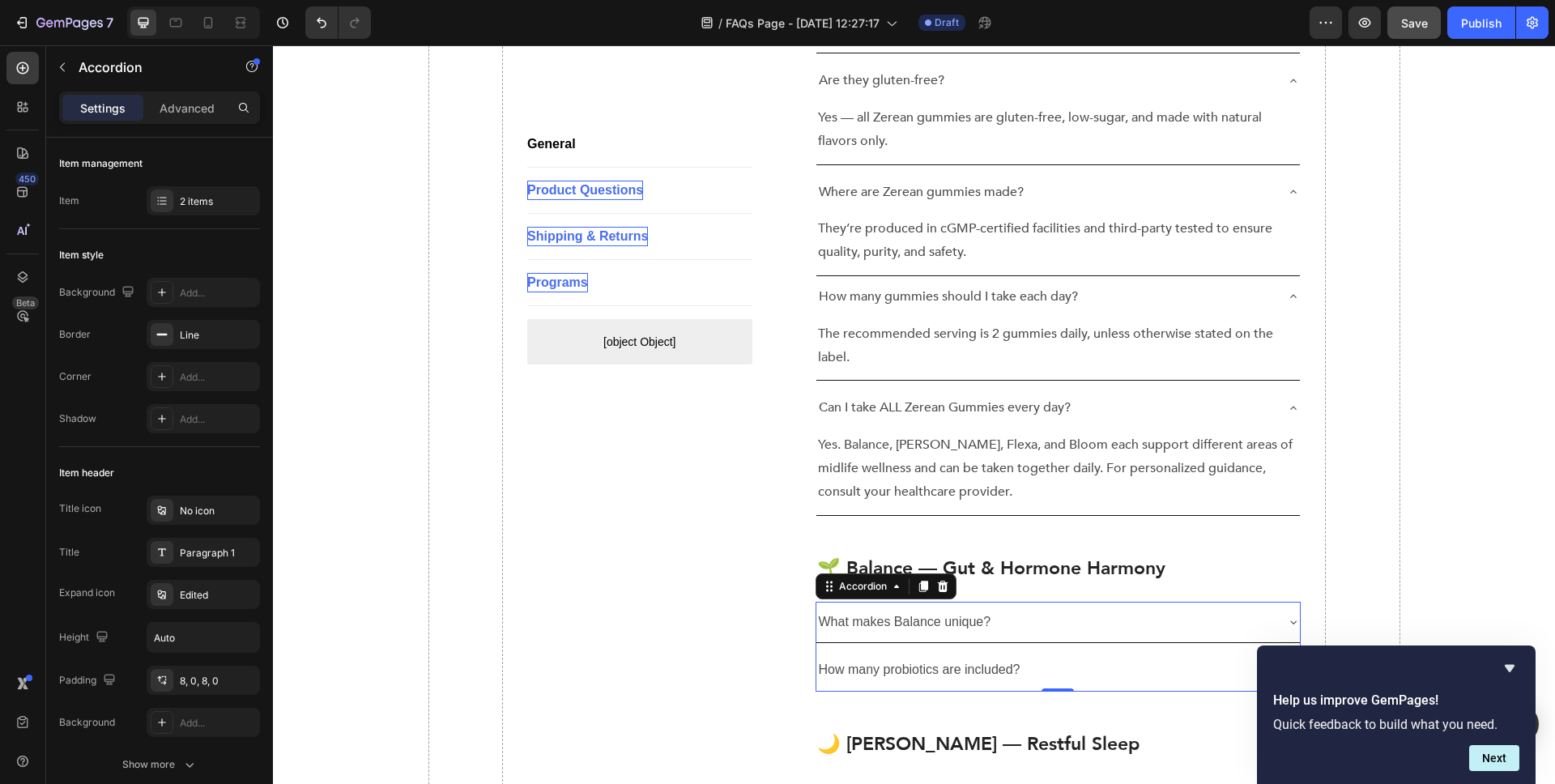
scroll to position [640, 0]
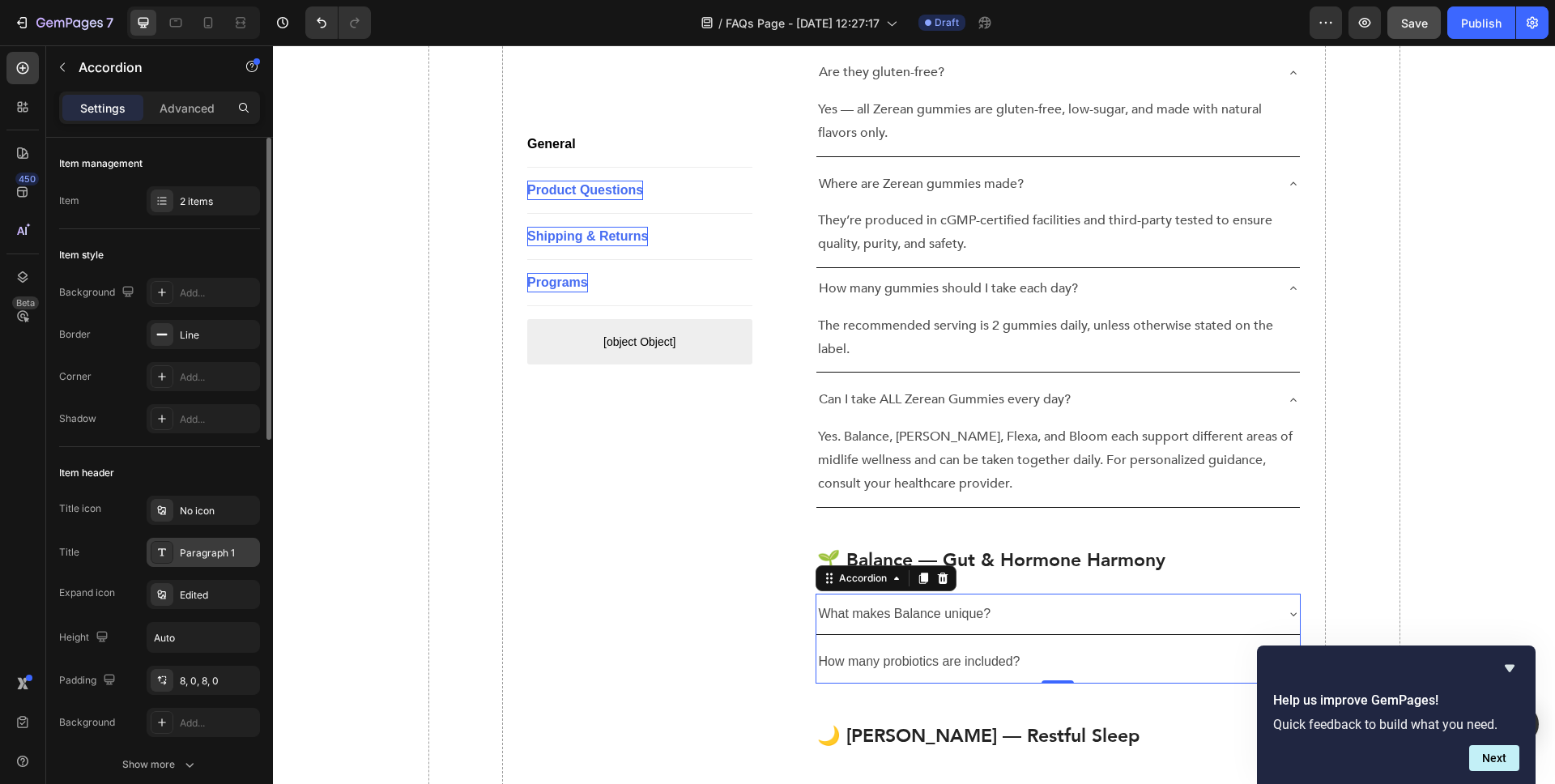
click at [212, 553] on div "Paragraph 1" at bounding box center [217, 553] width 77 height 15
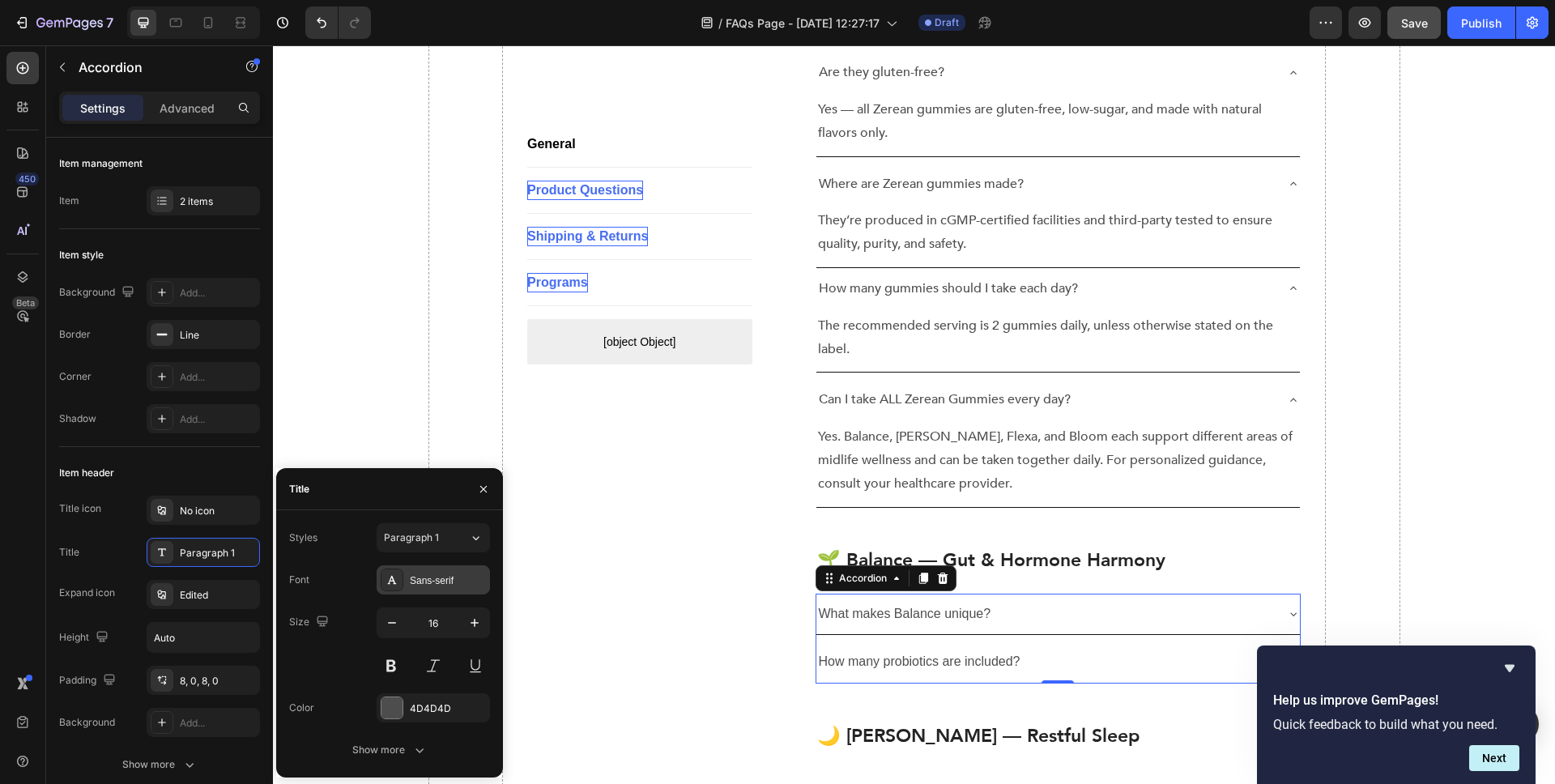
click at [422, 583] on div "Sans-serif" at bounding box center [448, 581] width 77 height 15
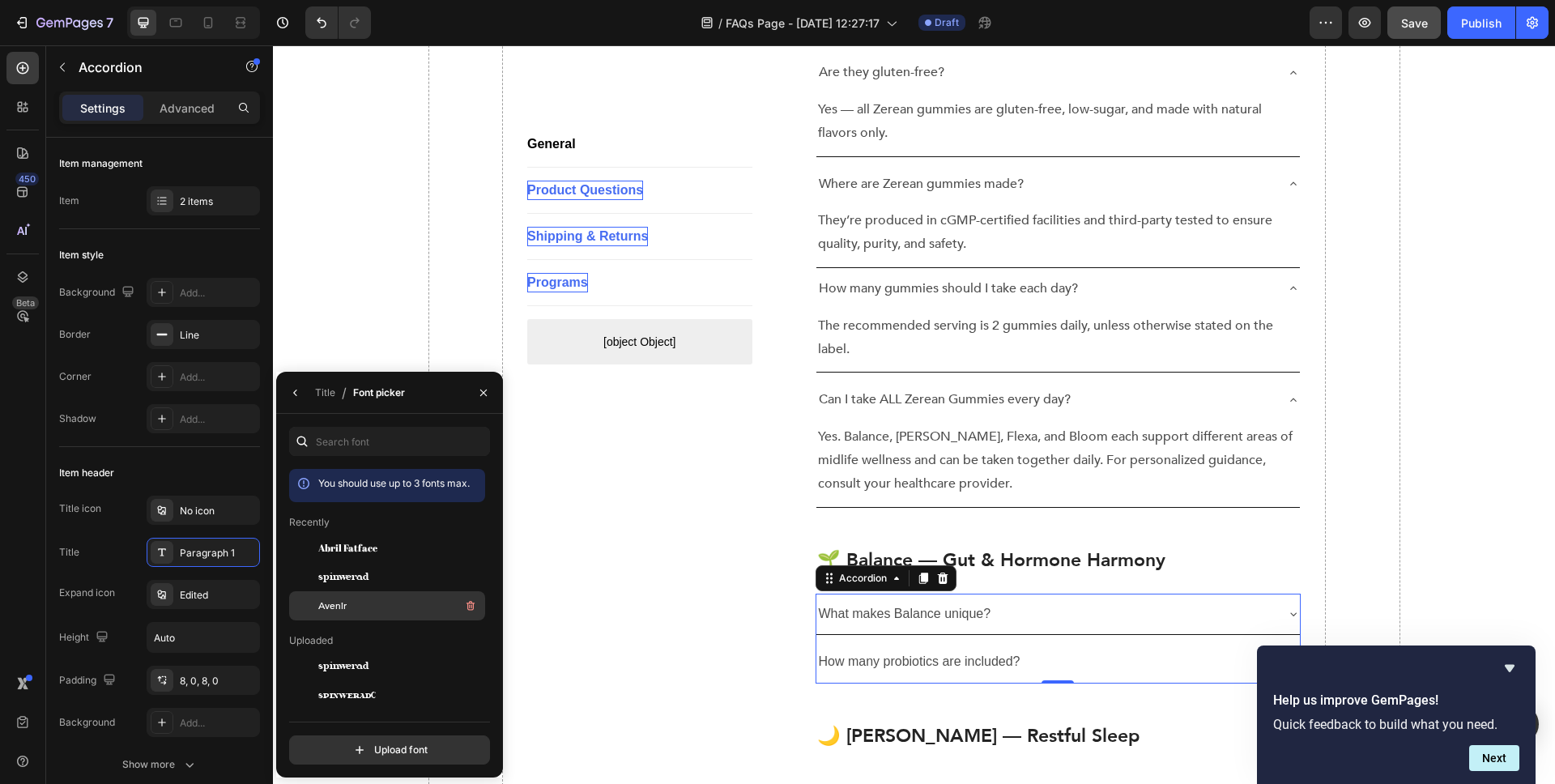
click at [365, 604] on div "Avenir" at bounding box center [400, 605] width 164 height 19
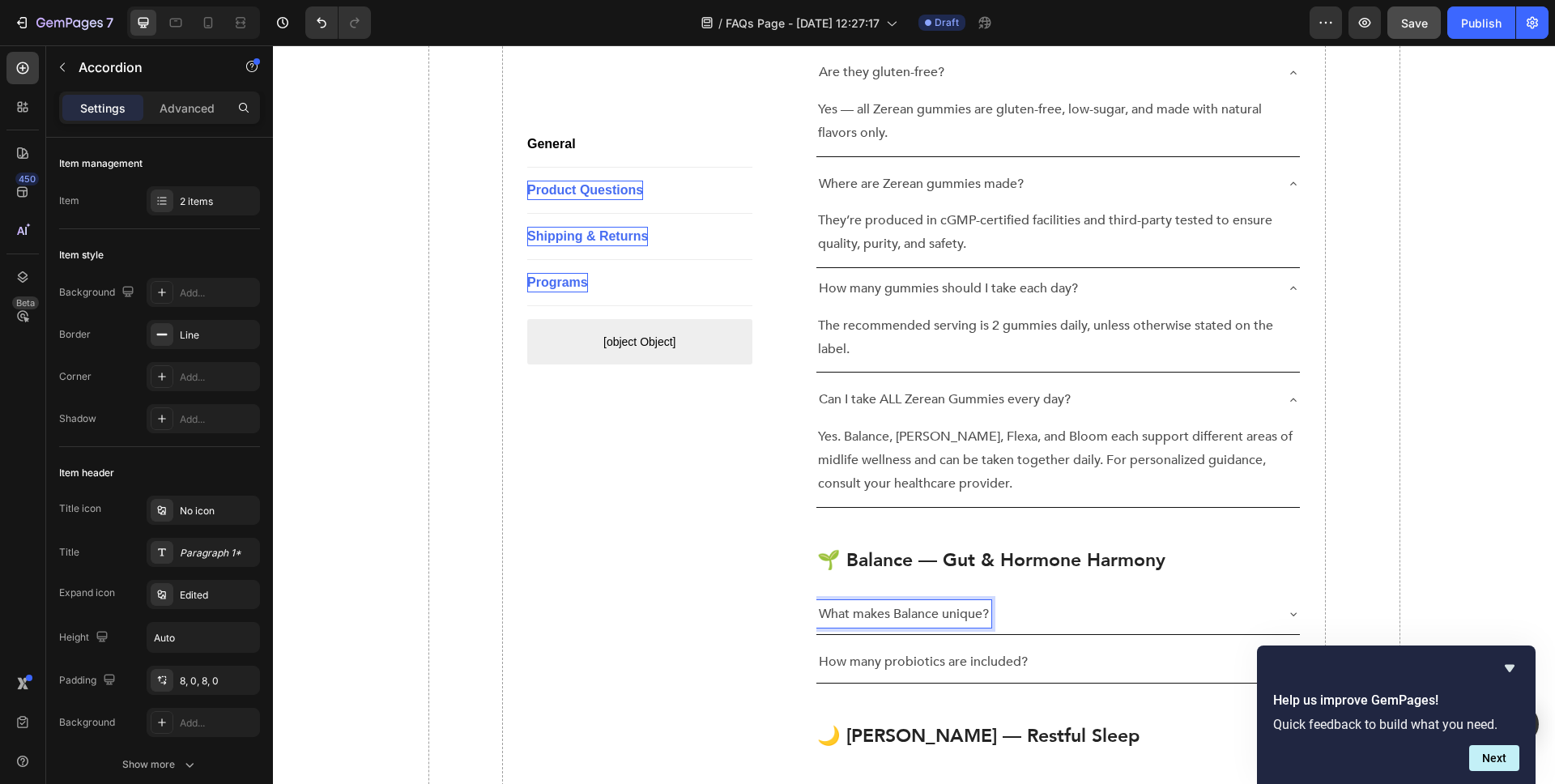
click at [1182, 600] on div "What makes Balance unique?" at bounding box center [1045, 614] width 458 height 28
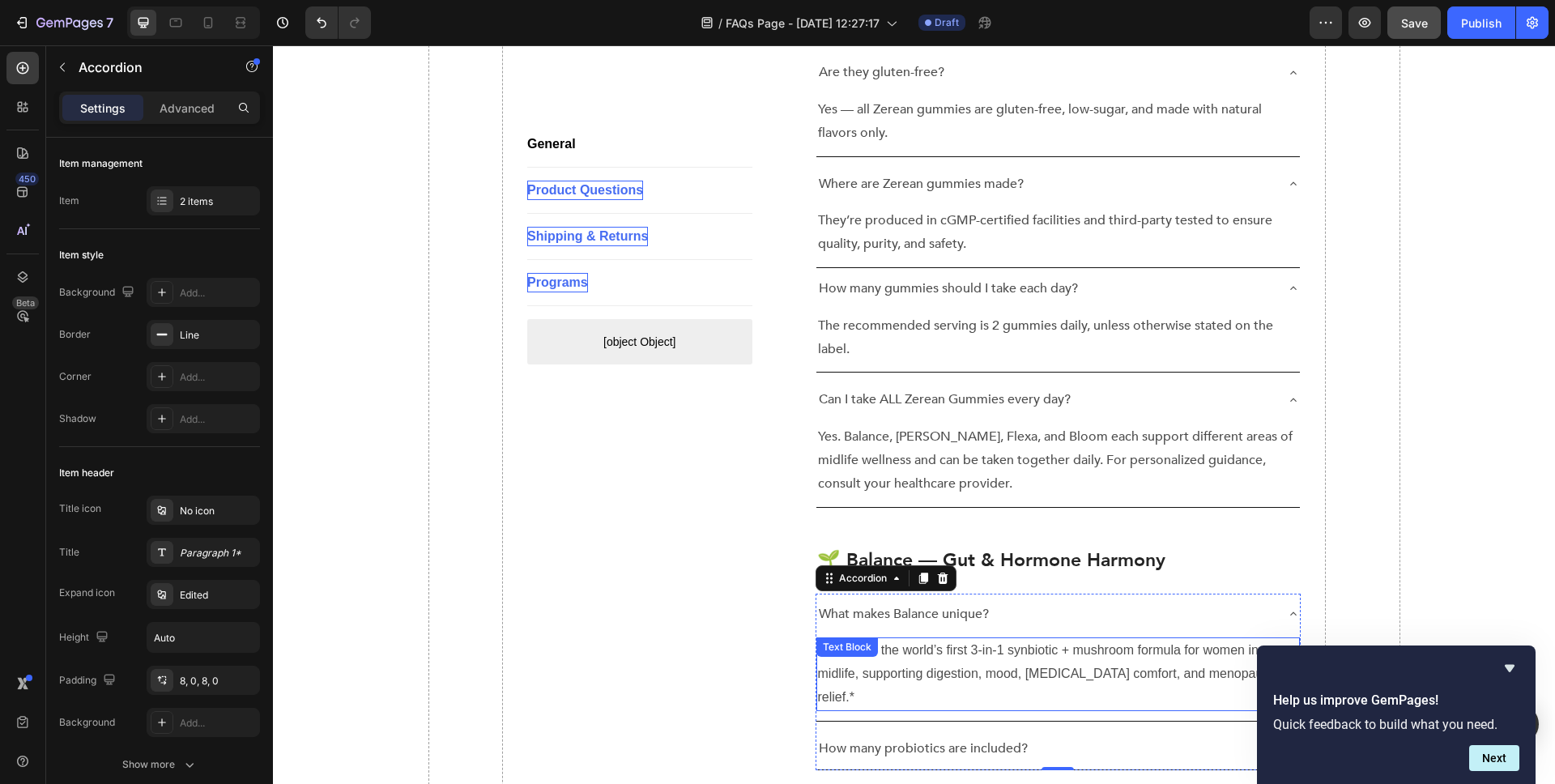
click at [994, 639] on p "Balance is the world’s first 3-in-1 synbiotic + mushroom formula for women in m…" at bounding box center [1059, 673] width 481 height 70
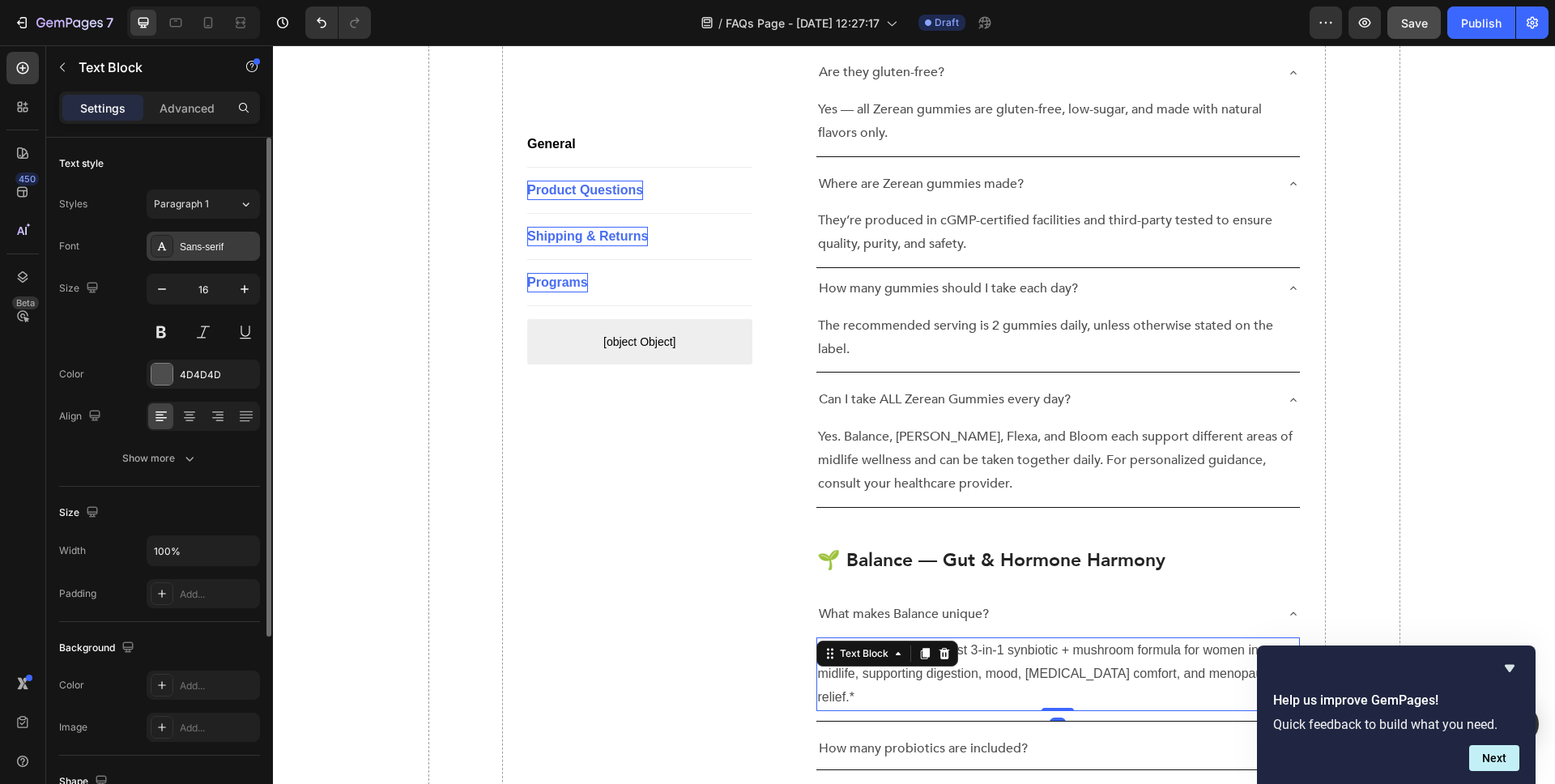
click at [194, 232] on div "Sans-serif" at bounding box center [203, 245] width 114 height 29
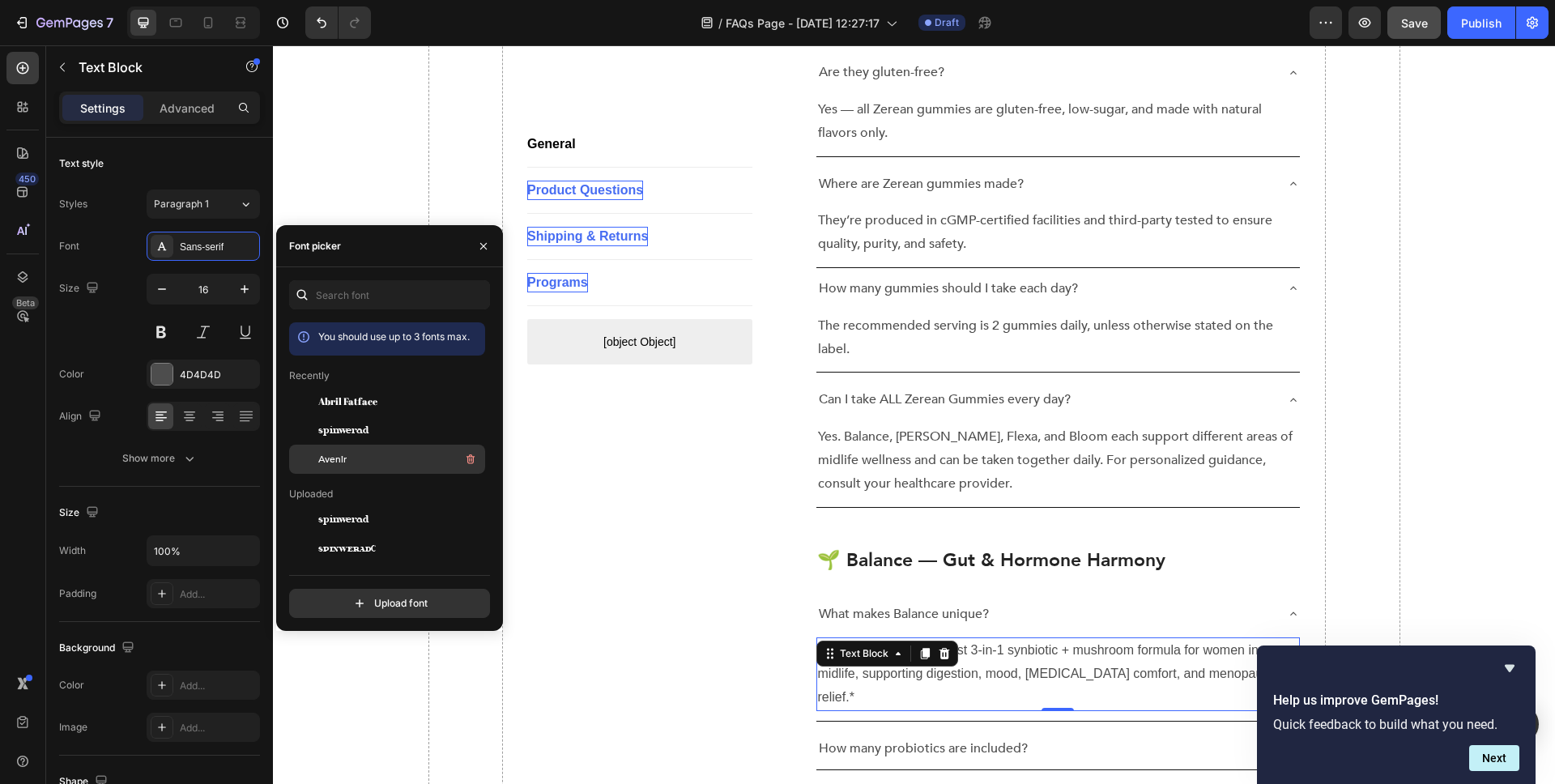
drag, startPoint x: 395, startPoint y: 461, endPoint x: 430, endPoint y: 460, distance: 35.0
click at [395, 461] on div "Avenir" at bounding box center [400, 459] width 164 height 19
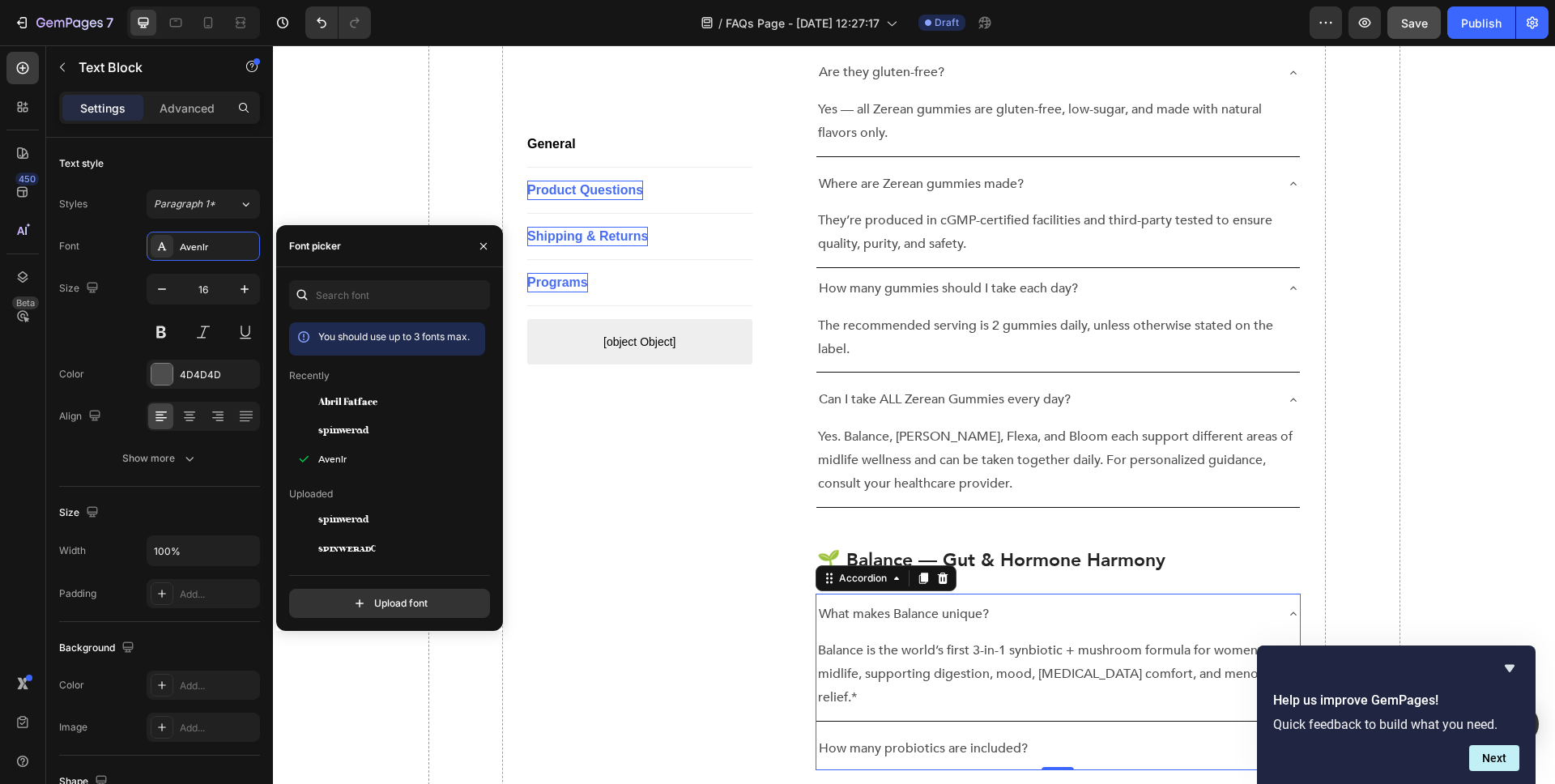
click at [1047, 735] on div "How many probiotics are included?" at bounding box center [1045, 749] width 458 height 28
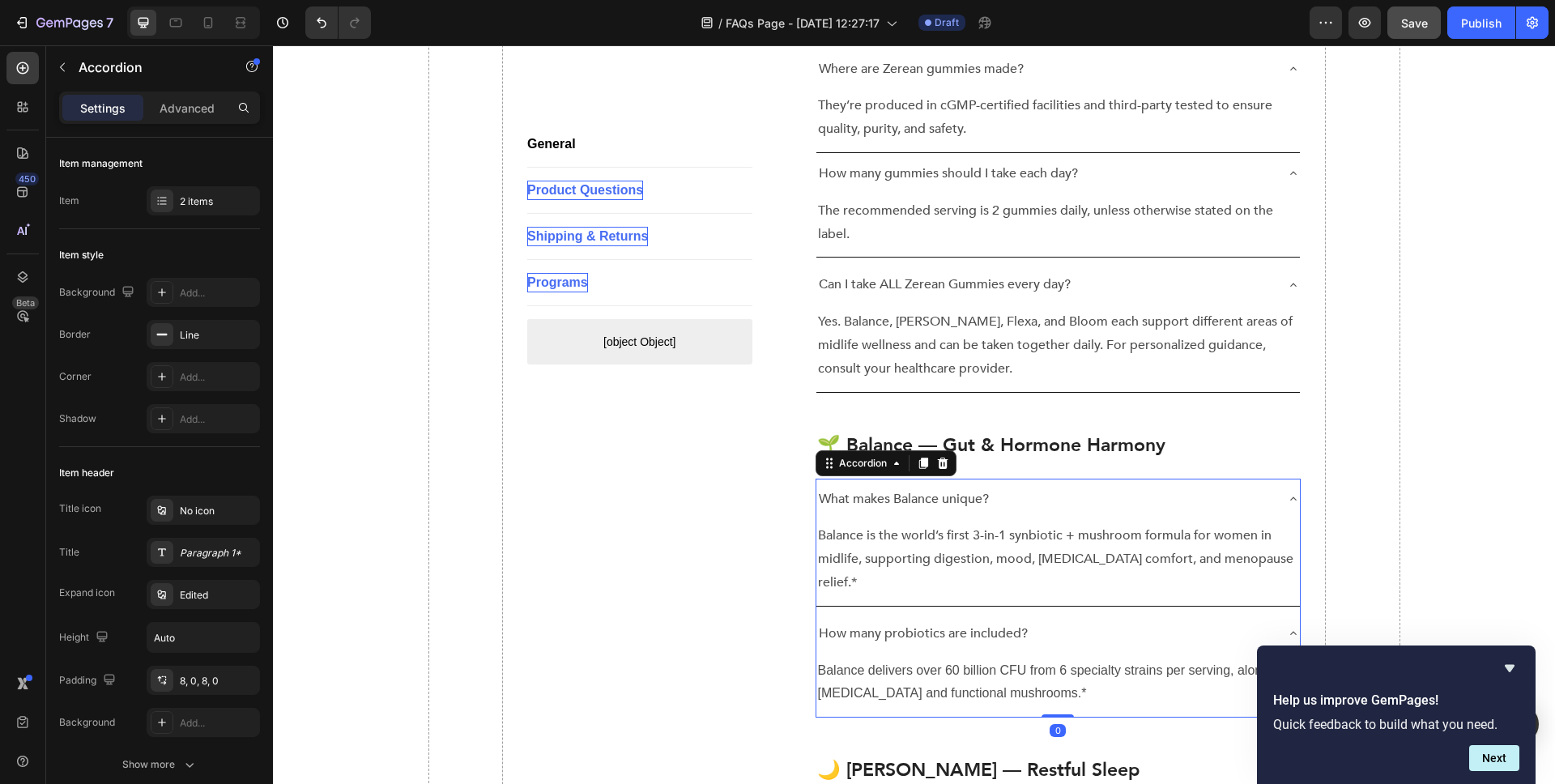
scroll to position [762, 0]
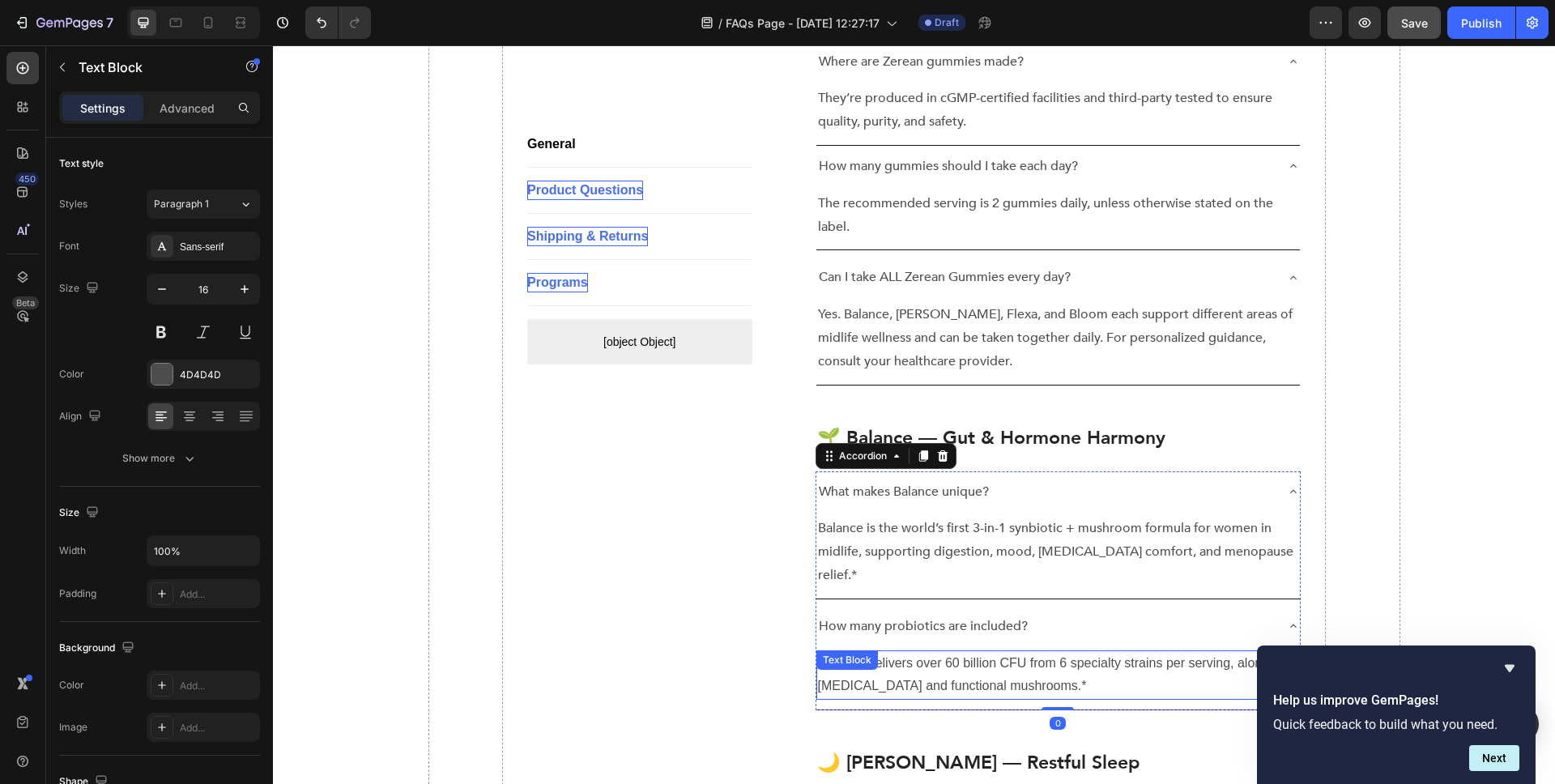
click at [986, 652] on p "Balance delivers over 60 billion CFU from 6 specialty strains per serving, alon…" at bounding box center [1059, 675] width 481 height 47
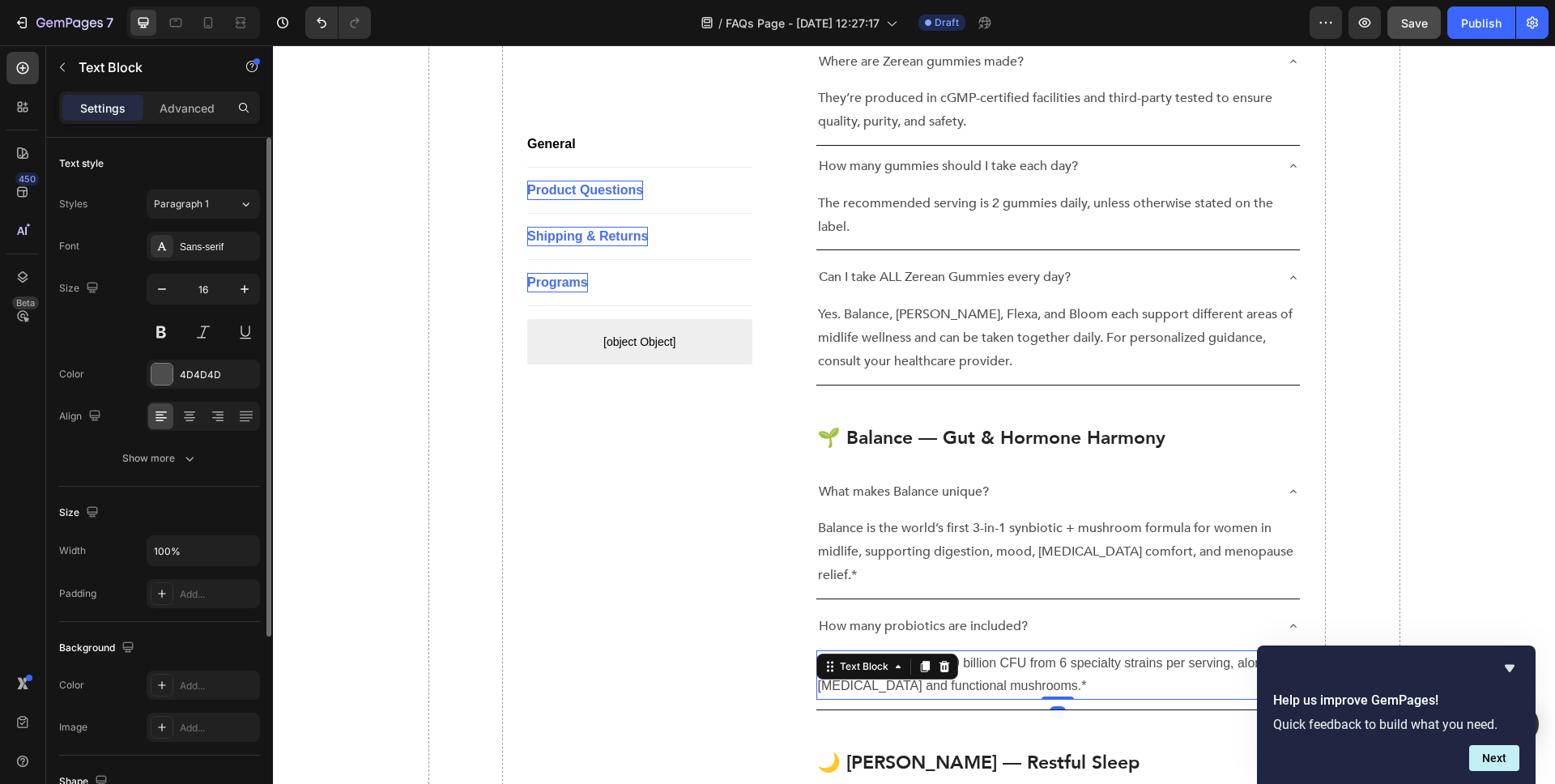
click at [236, 260] on div "Font Sans-serif Size 16 Color 4D4D4D Align Show more" at bounding box center [159, 352] width 201 height 241
click at [237, 252] on div "Sans-serif" at bounding box center [217, 246] width 77 height 15
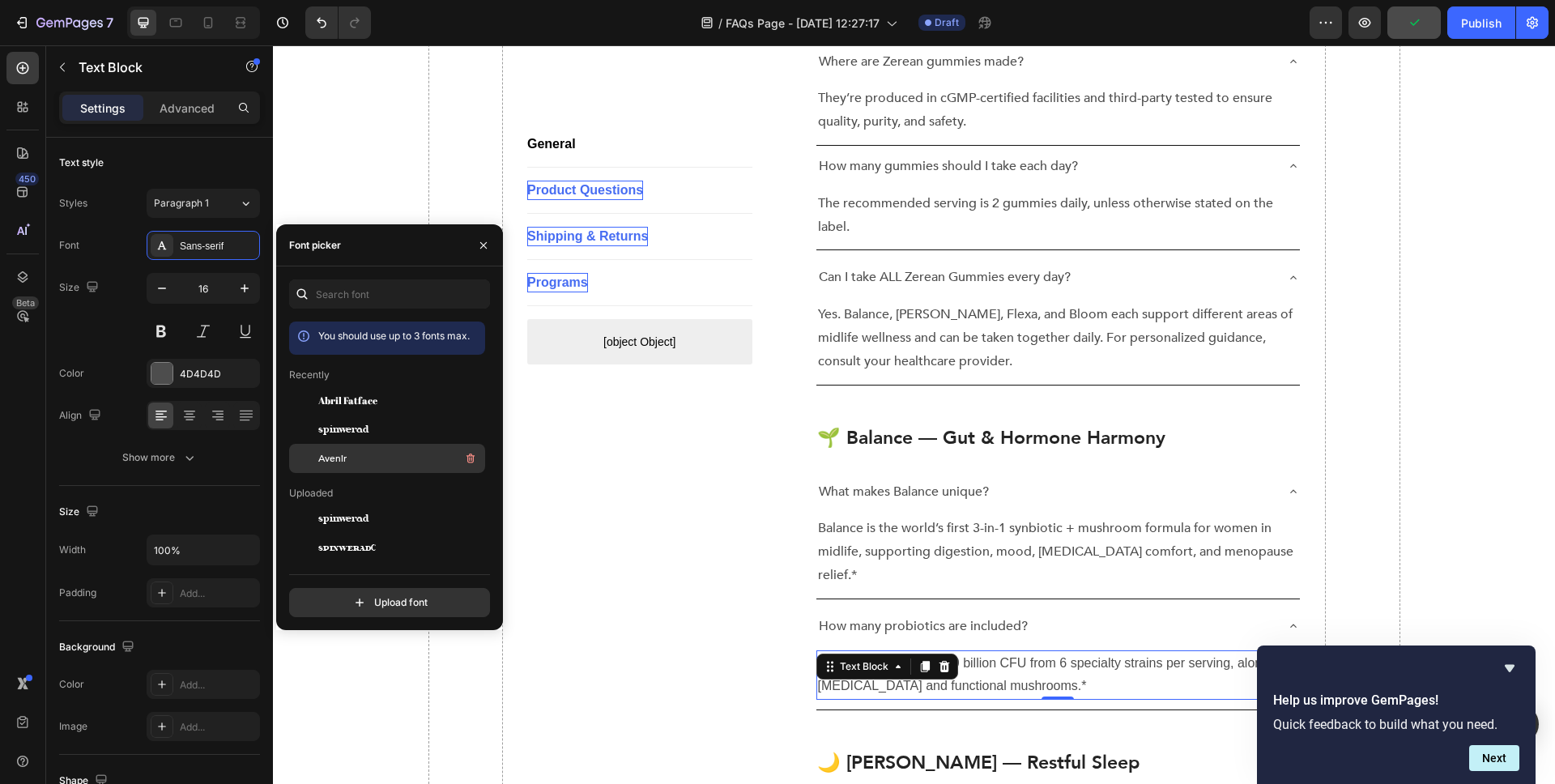
click at [336, 453] on span "Avenir" at bounding box center [333, 458] width 28 height 15
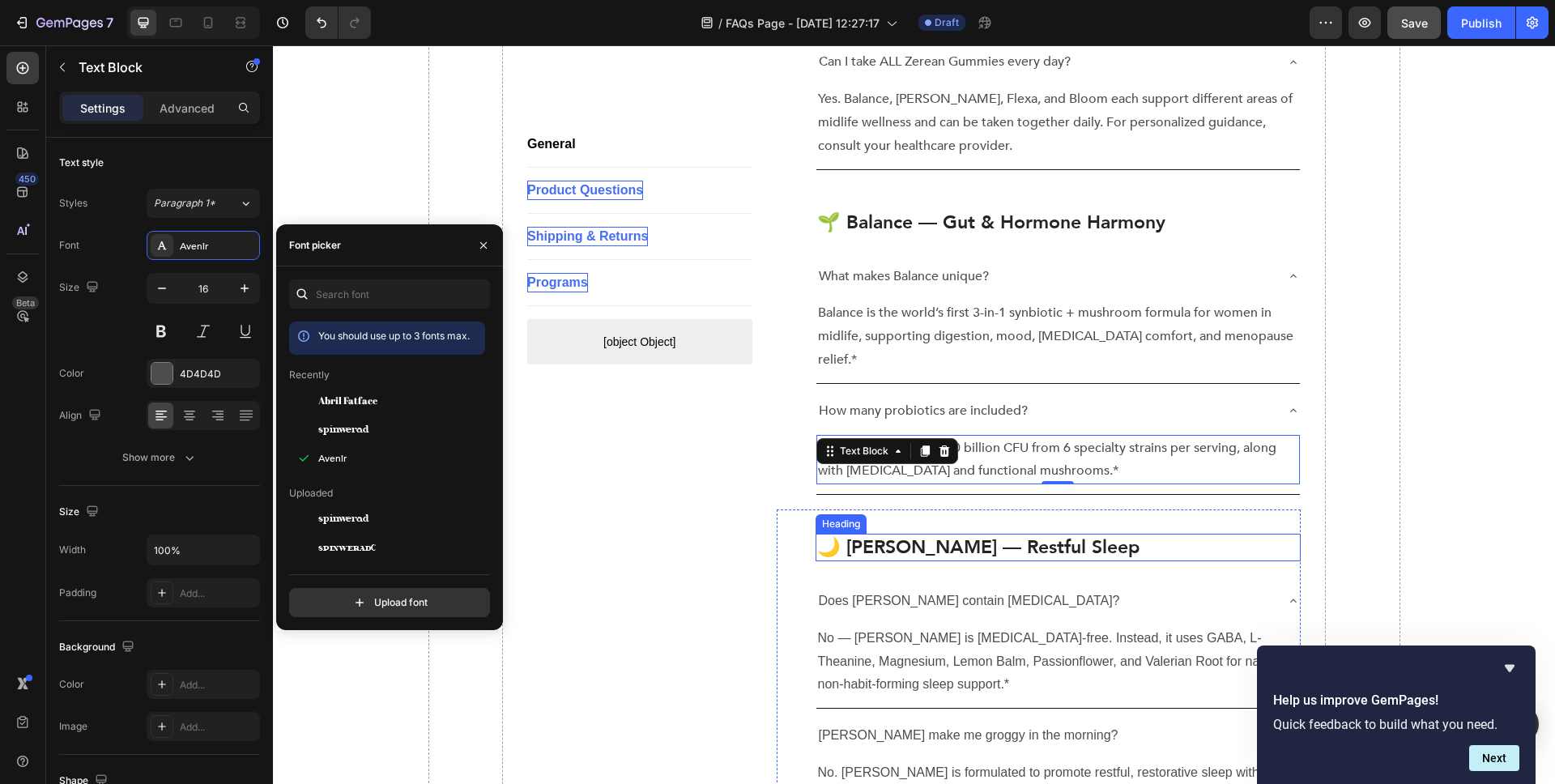
scroll to position [987, 0]
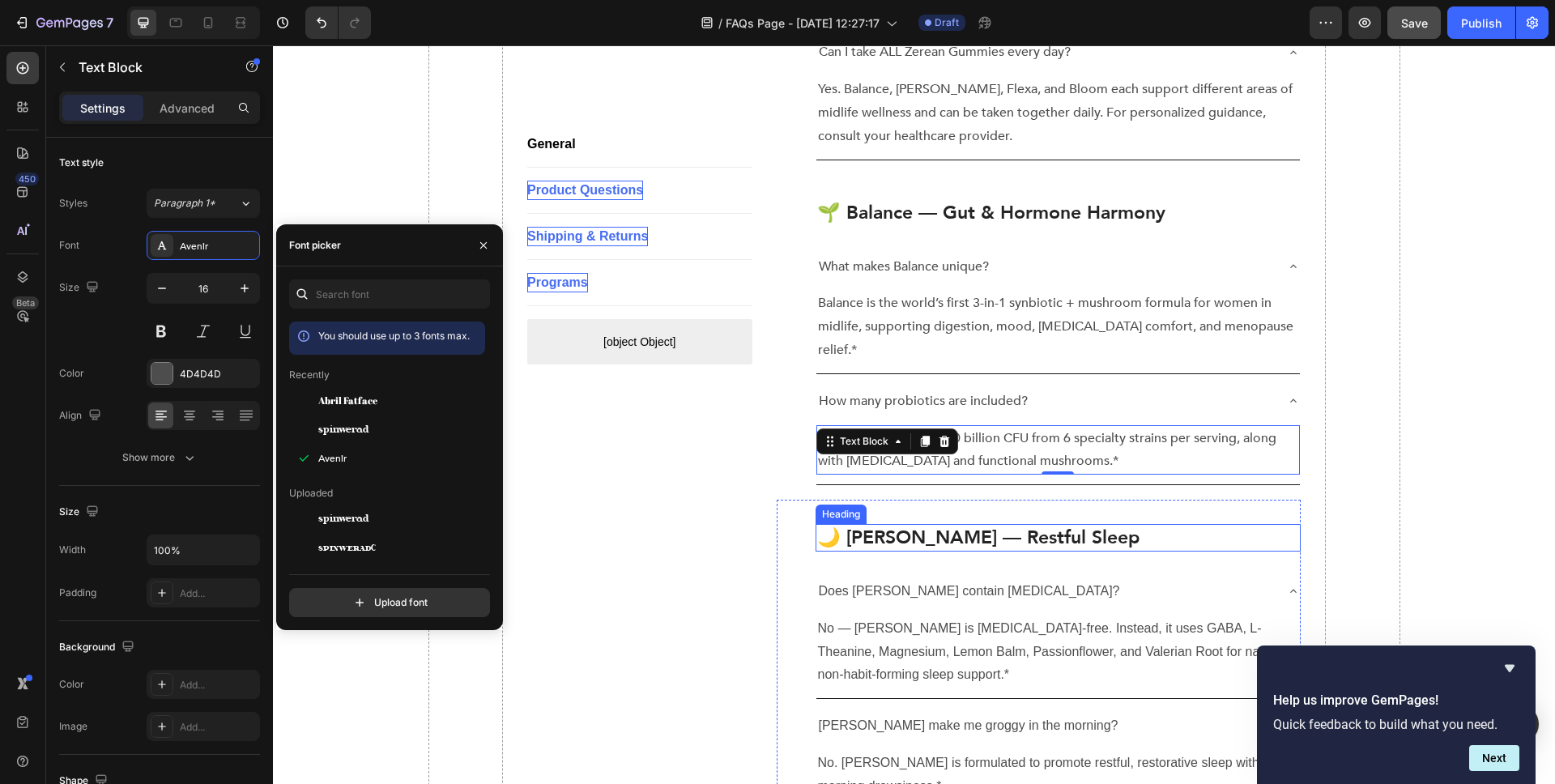
click at [916, 525] on p "🌙 [PERSON_NAME] — Restful Sleep" at bounding box center [1059, 538] width 483 height 25
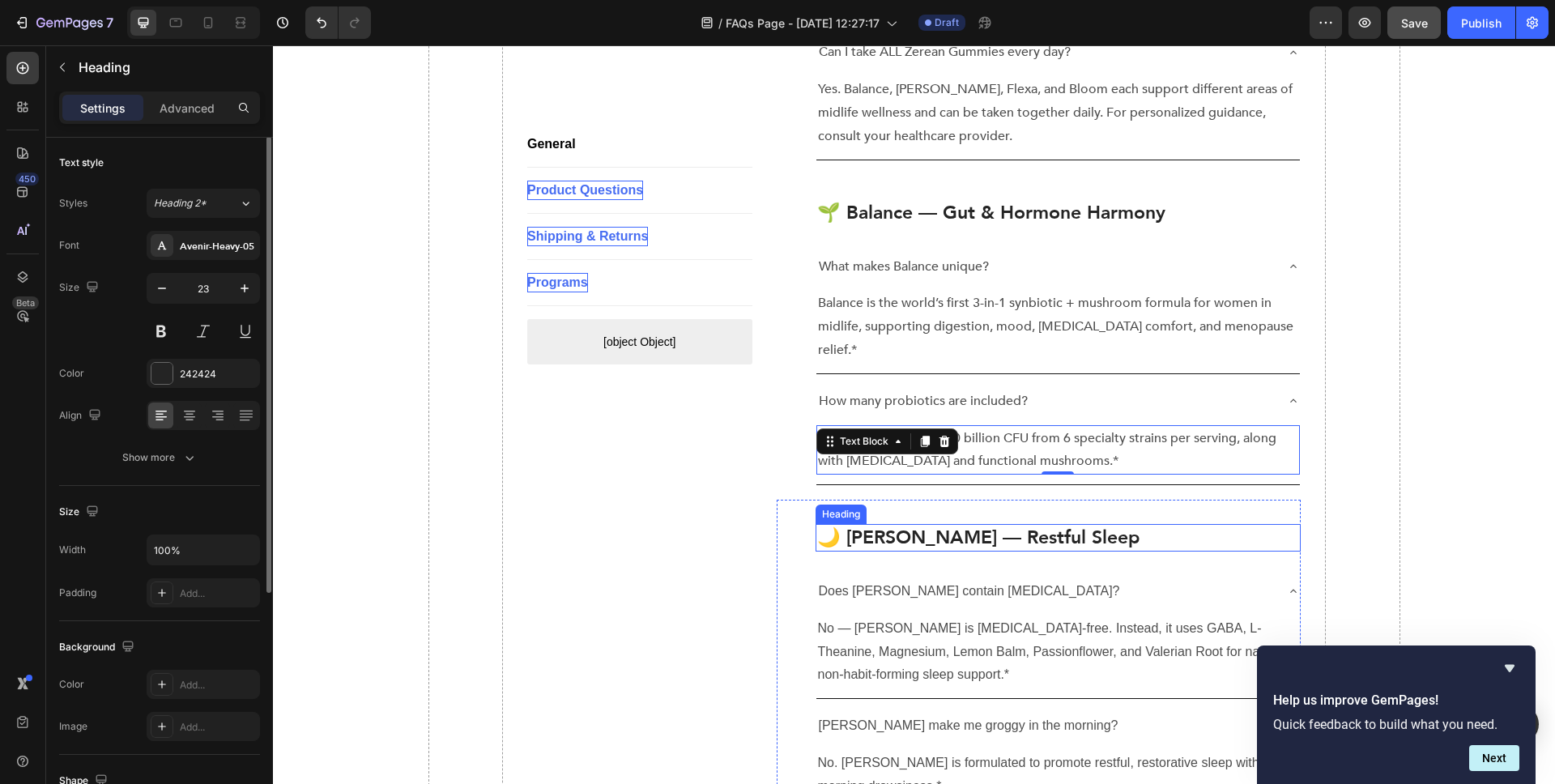
scroll to position [0, 0]
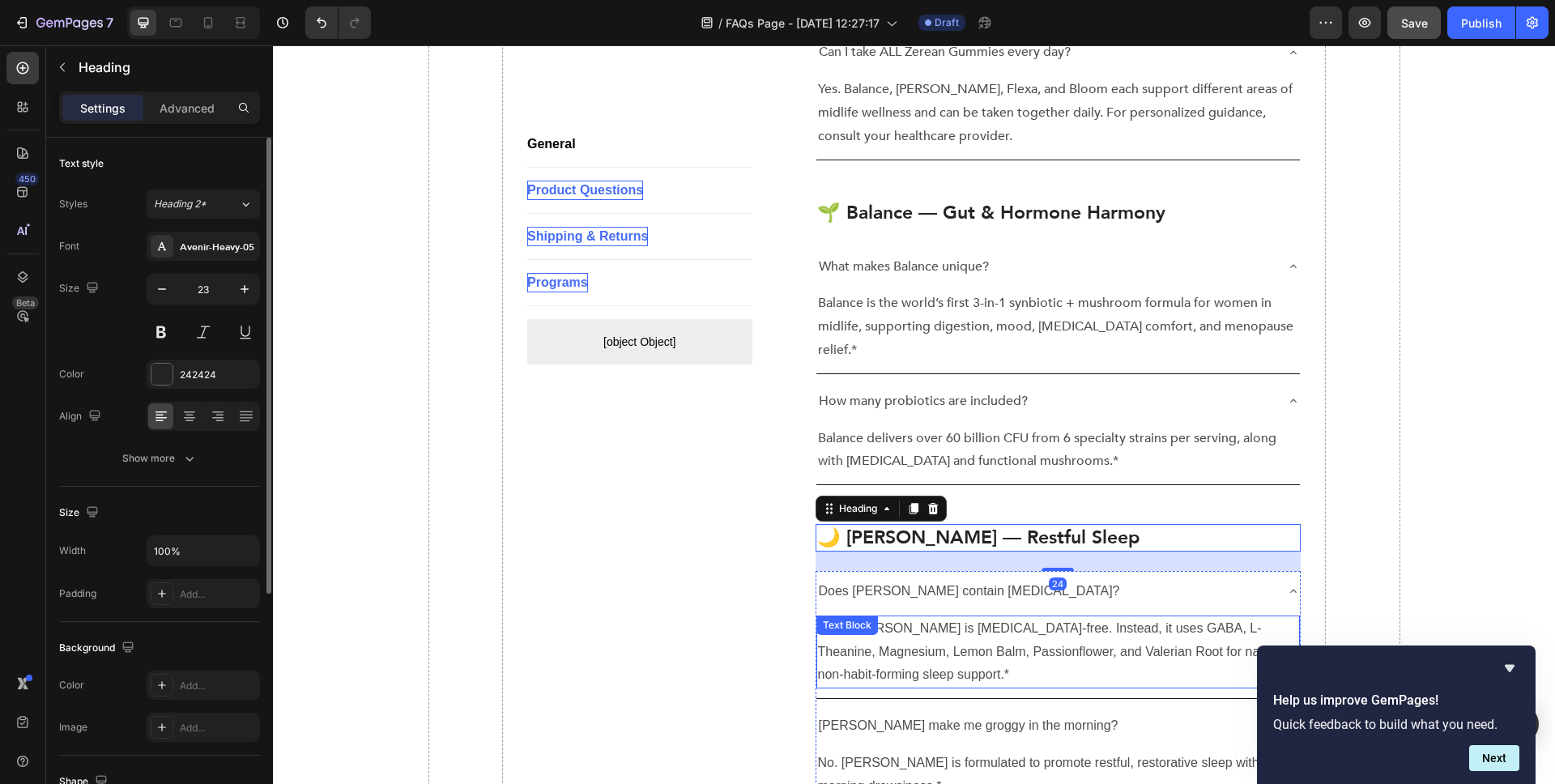
click at [919, 617] on p "No — [PERSON_NAME] is [MEDICAL_DATA]-free. Instead, it uses GABA, L-Theanine, M…" at bounding box center [1059, 651] width 481 height 70
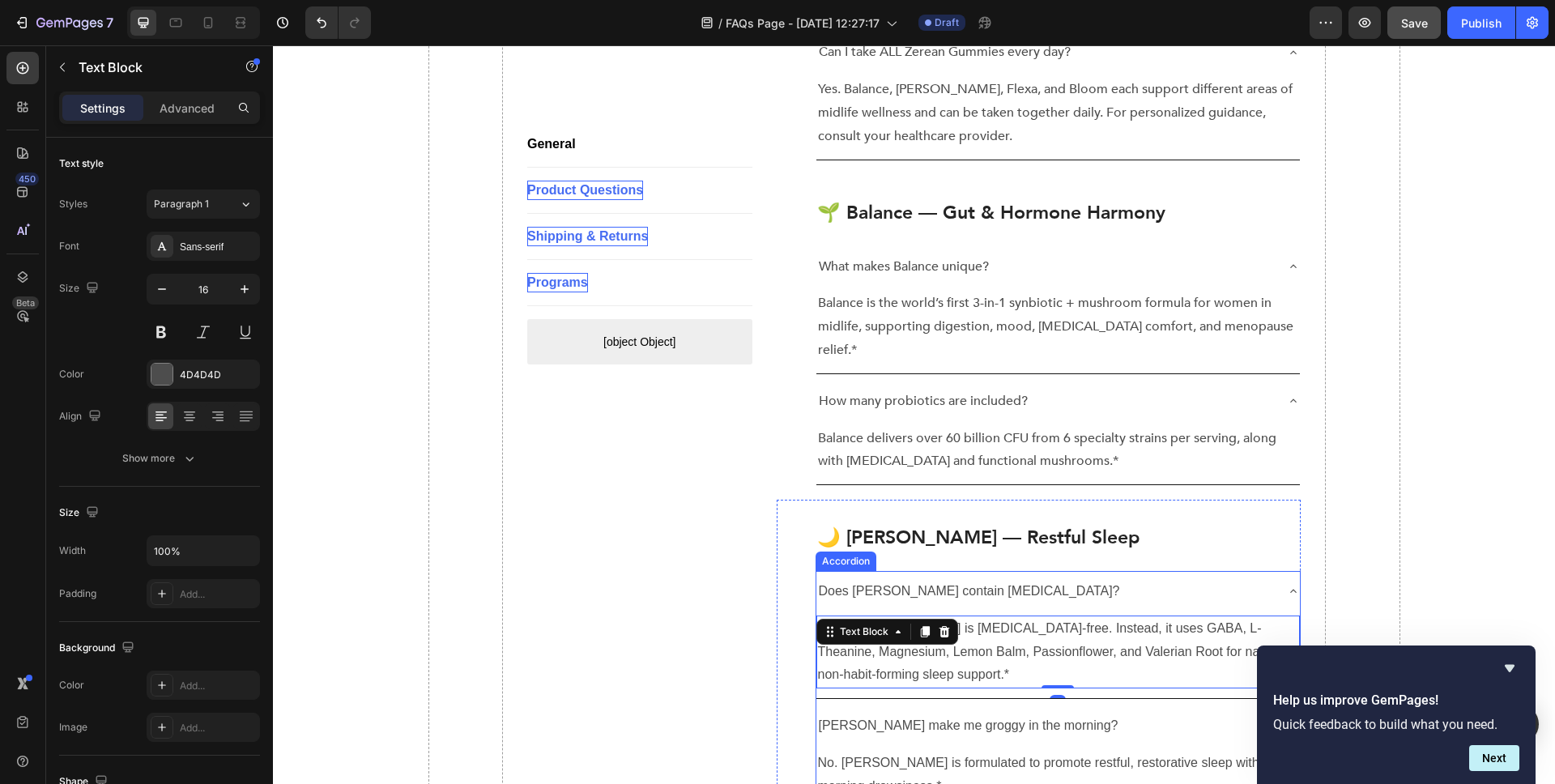
click at [913, 580] on p "Does [PERSON_NAME] contain [MEDICAL_DATA]?" at bounding box center [970, 591] width 301 height 24
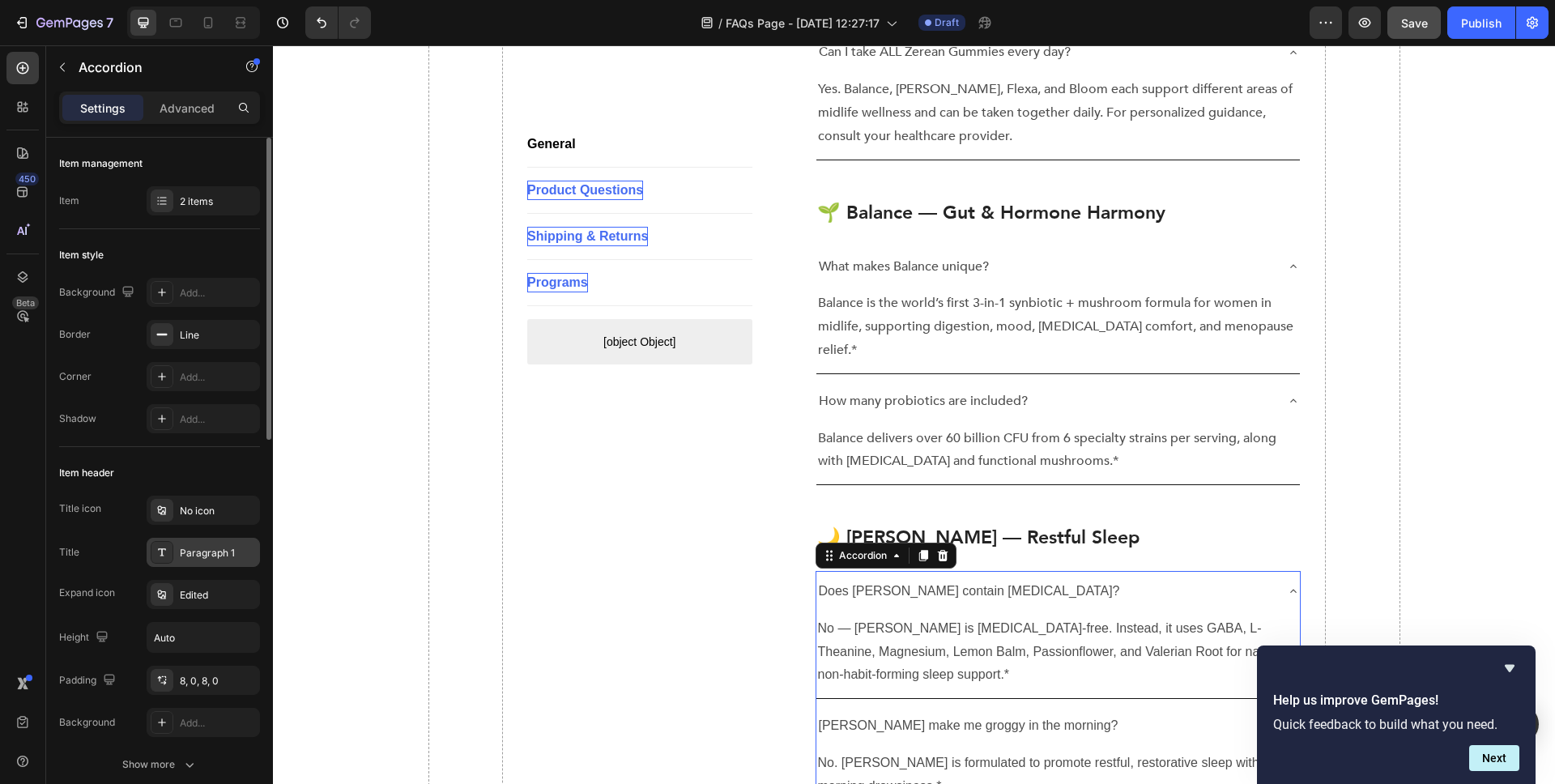
click at [210, 543] on div "Paragraph 1" at bounding box center [203, 552] width 114 height 29
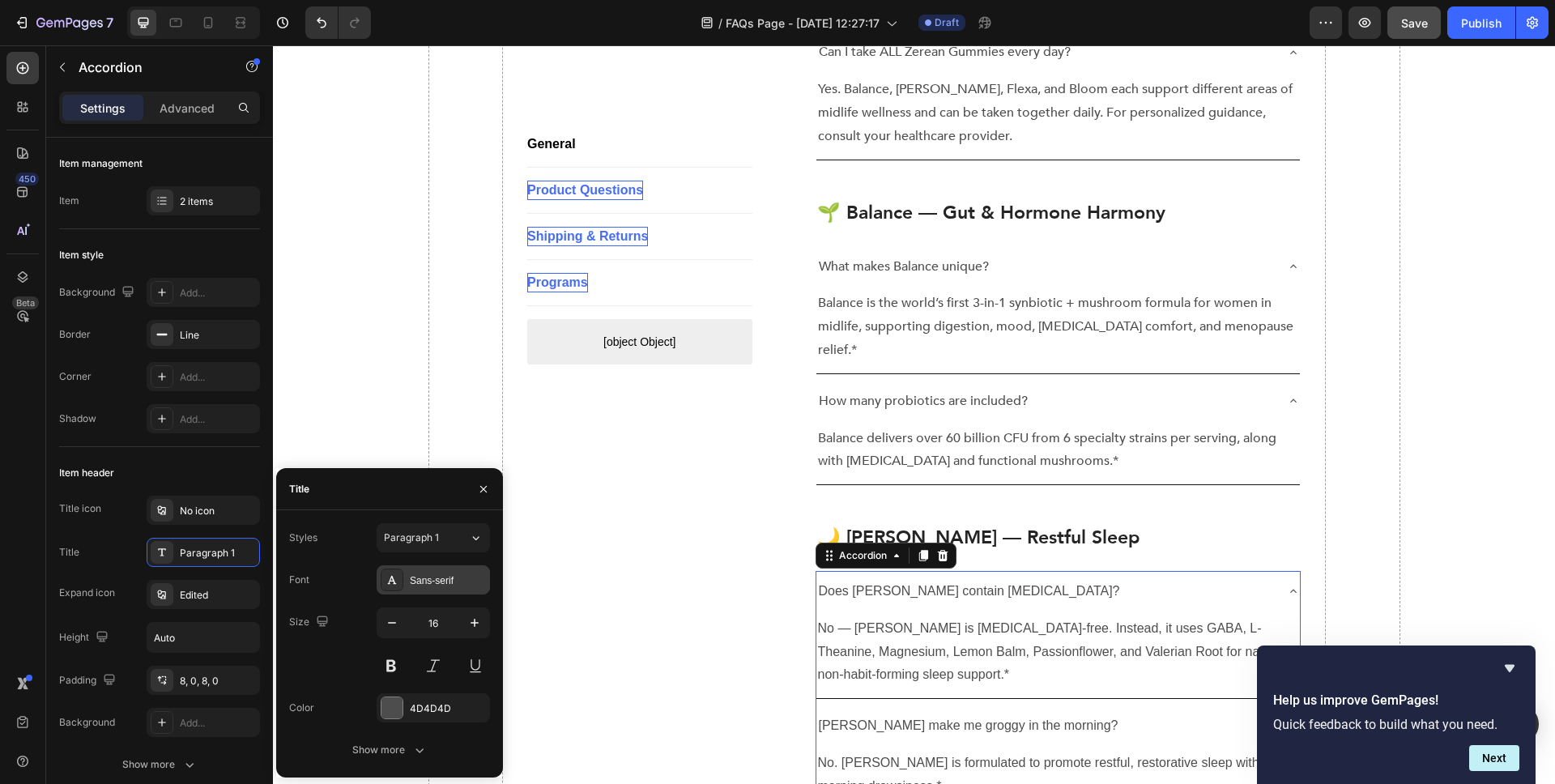
click at [423, 582] on div "Sans-serif" at bounding box center [448, 581] width 77 height 15
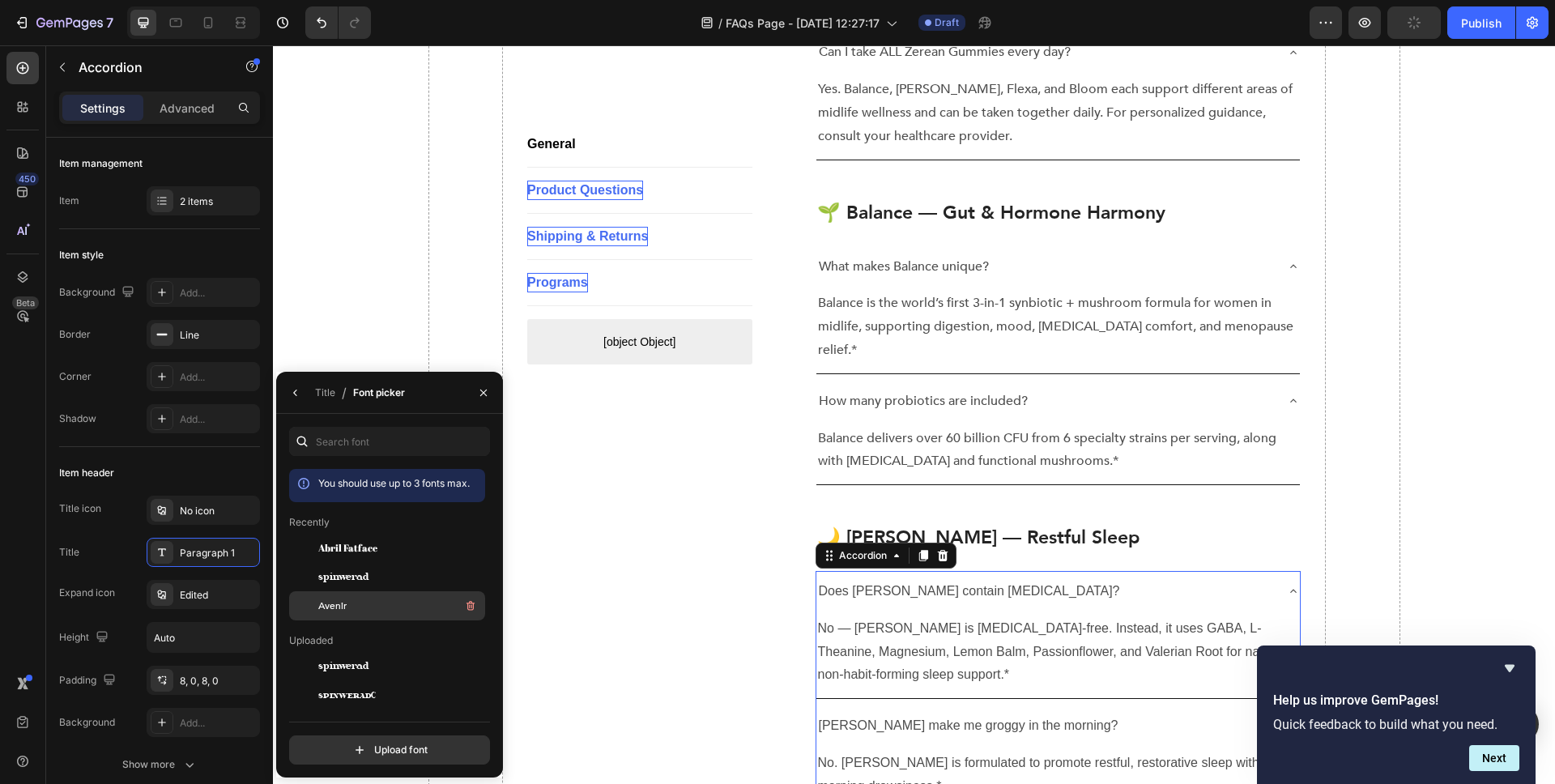
drag, startPoint x: 419, startPoint y: 608, endPoint x: 439, endPoint y: 555, distance: 56.6
click at [419, 608] on div "Avenir" at bounding box center [400, 605] width 164 height 19
click at [994, 617] on p "No — [PERSON_NAME] is [MEDICAL_DATA]-free. Instead, it uses GABA, L-Theanine, M…" at bounding box center [1059, 651] width 481 height 70
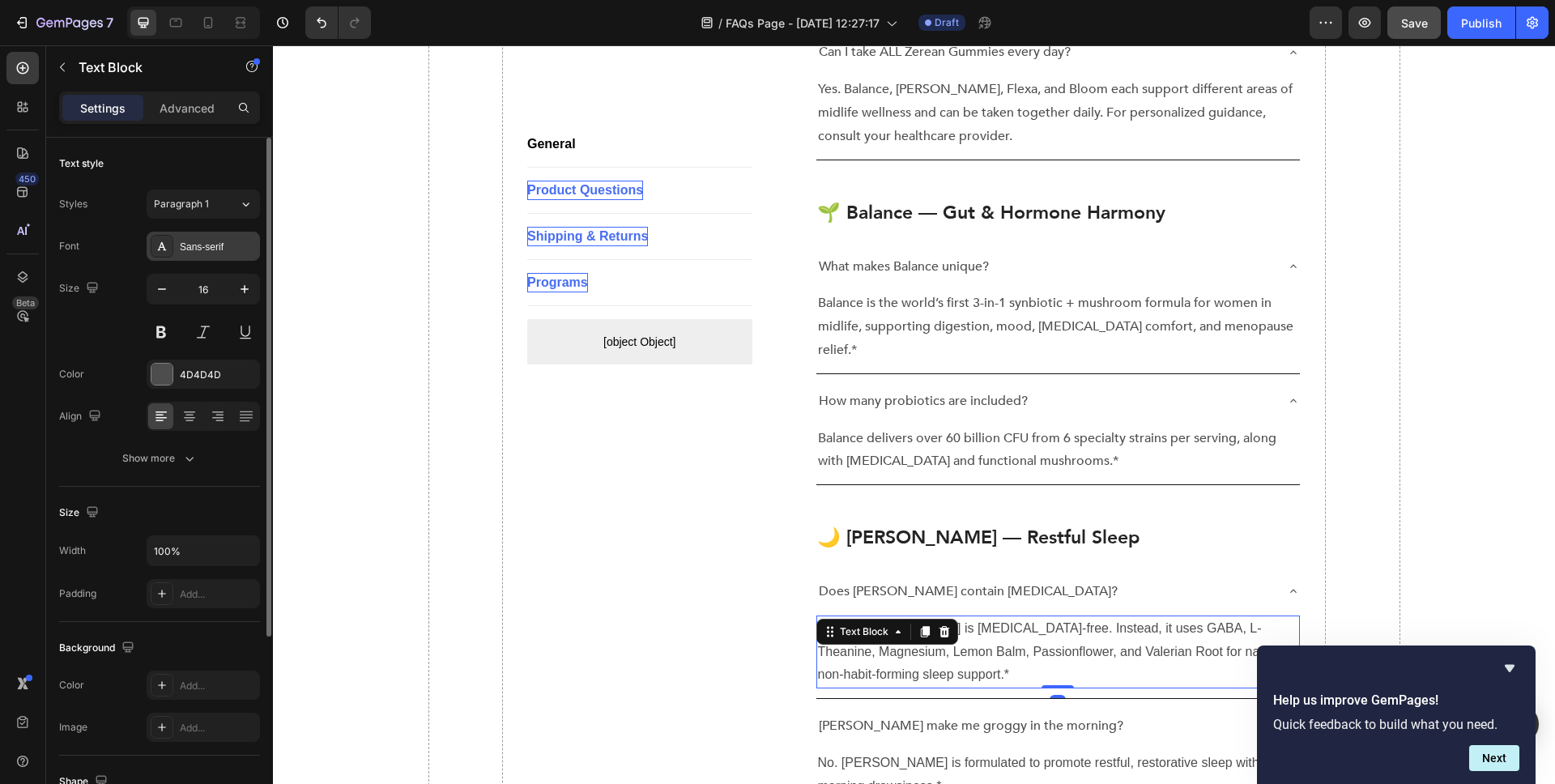
click at [206, 251] on div "Sans-serif" at bounding box center [217, 246] width 77 height 15
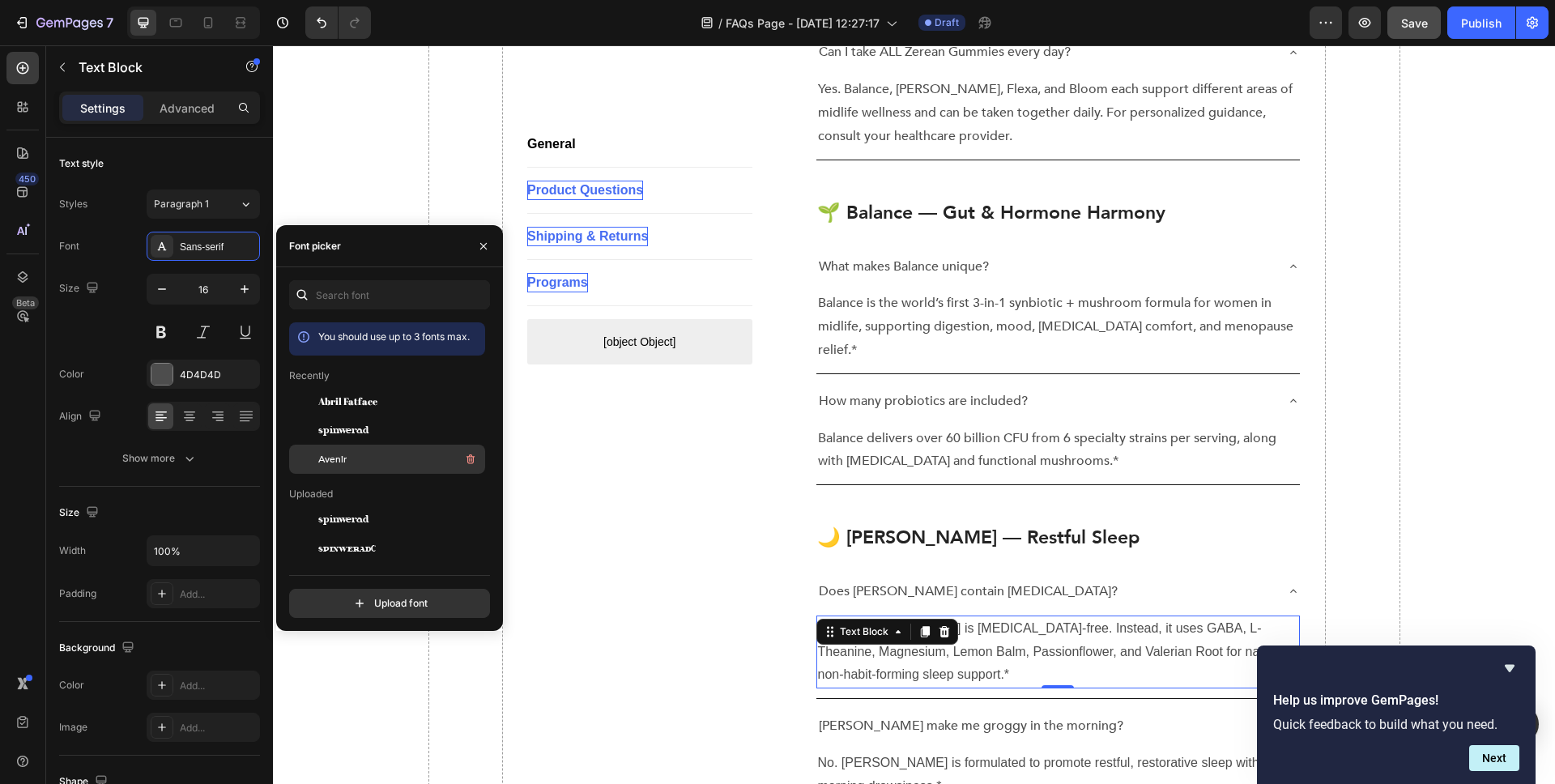
click at [338, 450] on div "Avenir" at bounding box center [400, 459] width 164 height 19
click at [922, 751] on p "No. [PERSON_NAME] is formulated to promote restful, restorative sleep without m…" at bounding box center [1059, 774] width 481 height 47
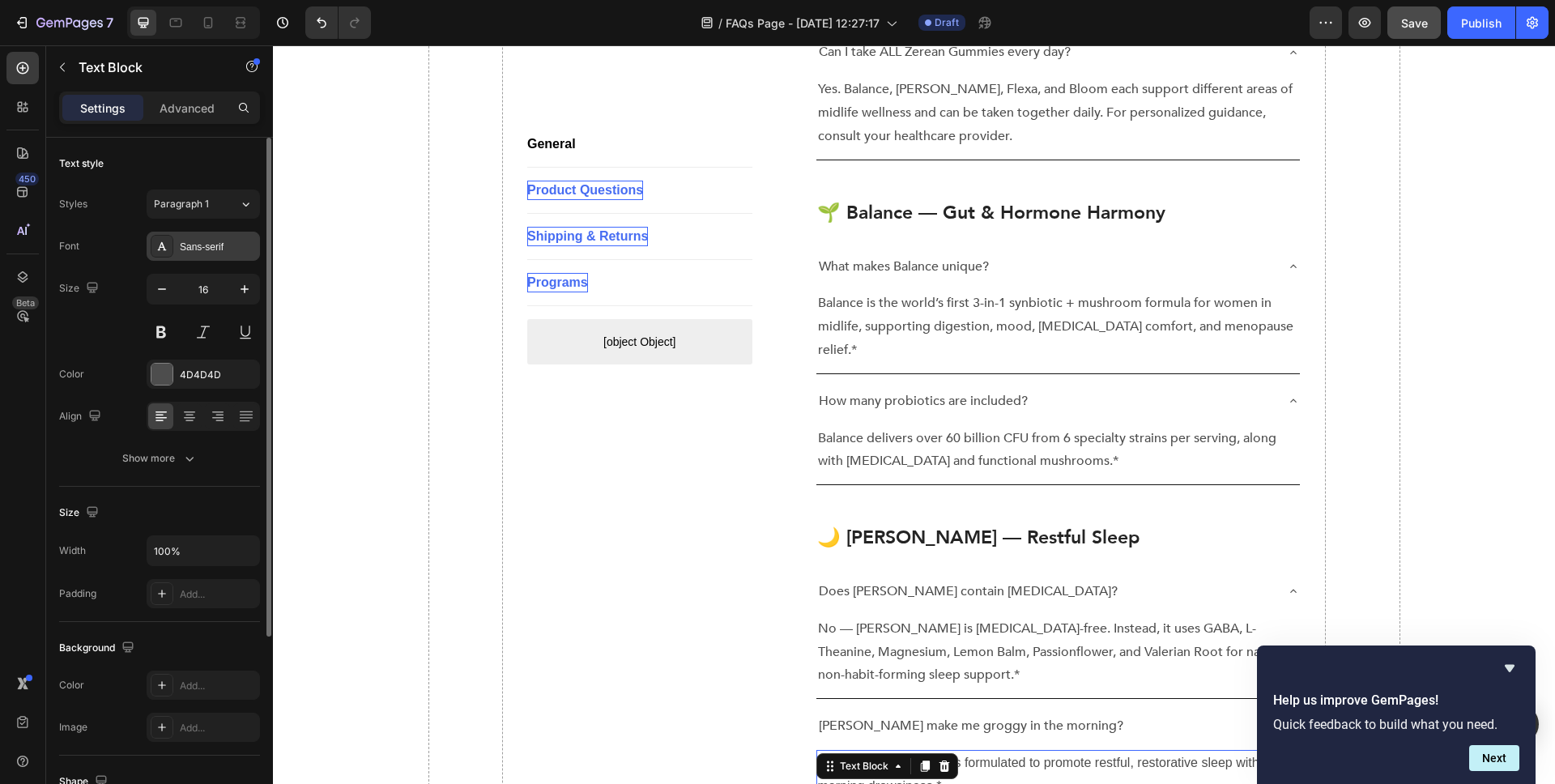
click at [215, 245] on div "Sans-serif" at bounding box center [217, 246] width 77 height 15
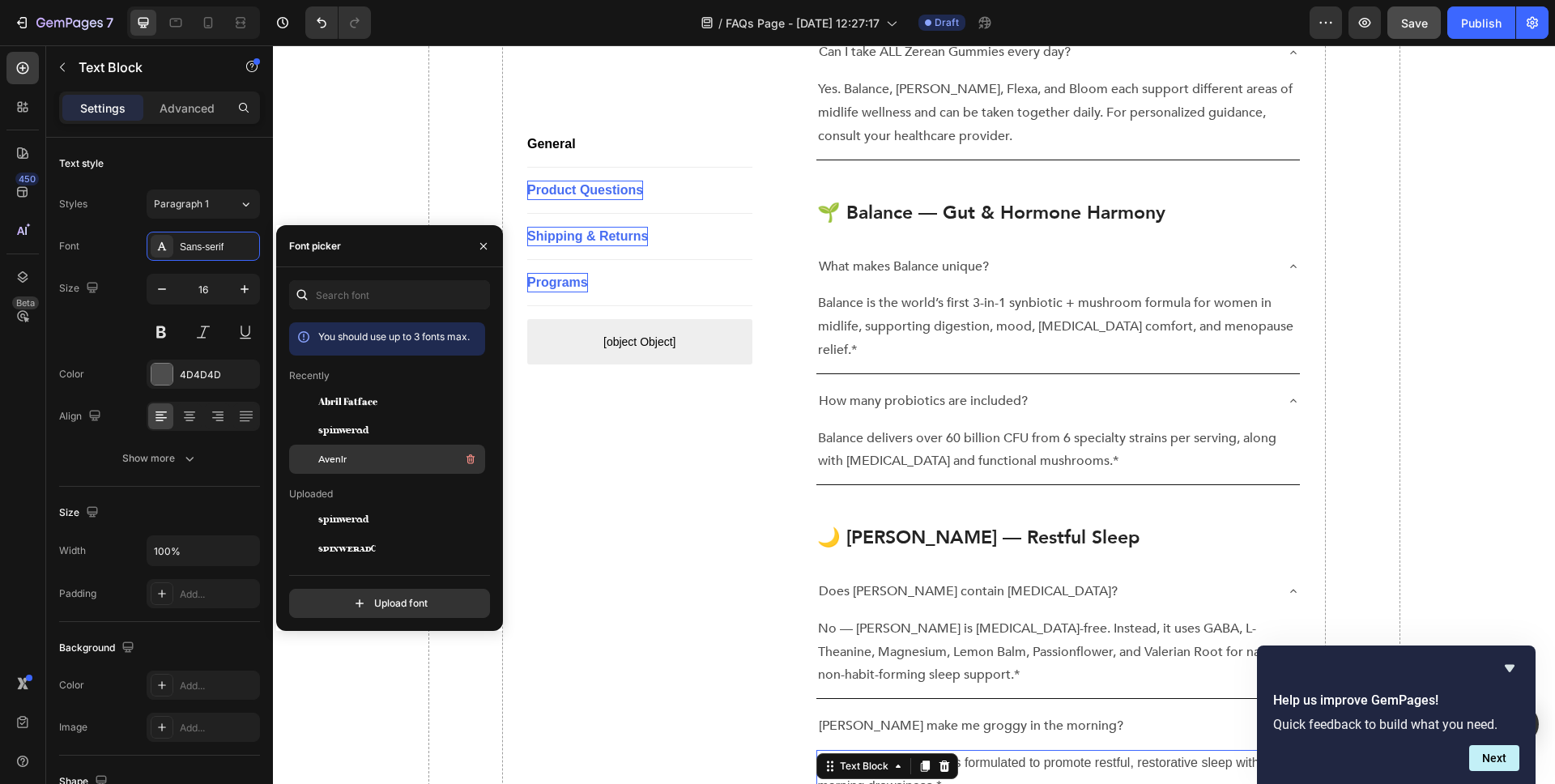
click at [334, 455] on span "Avenir" at bounding box center [333, 459] width 28 height 15
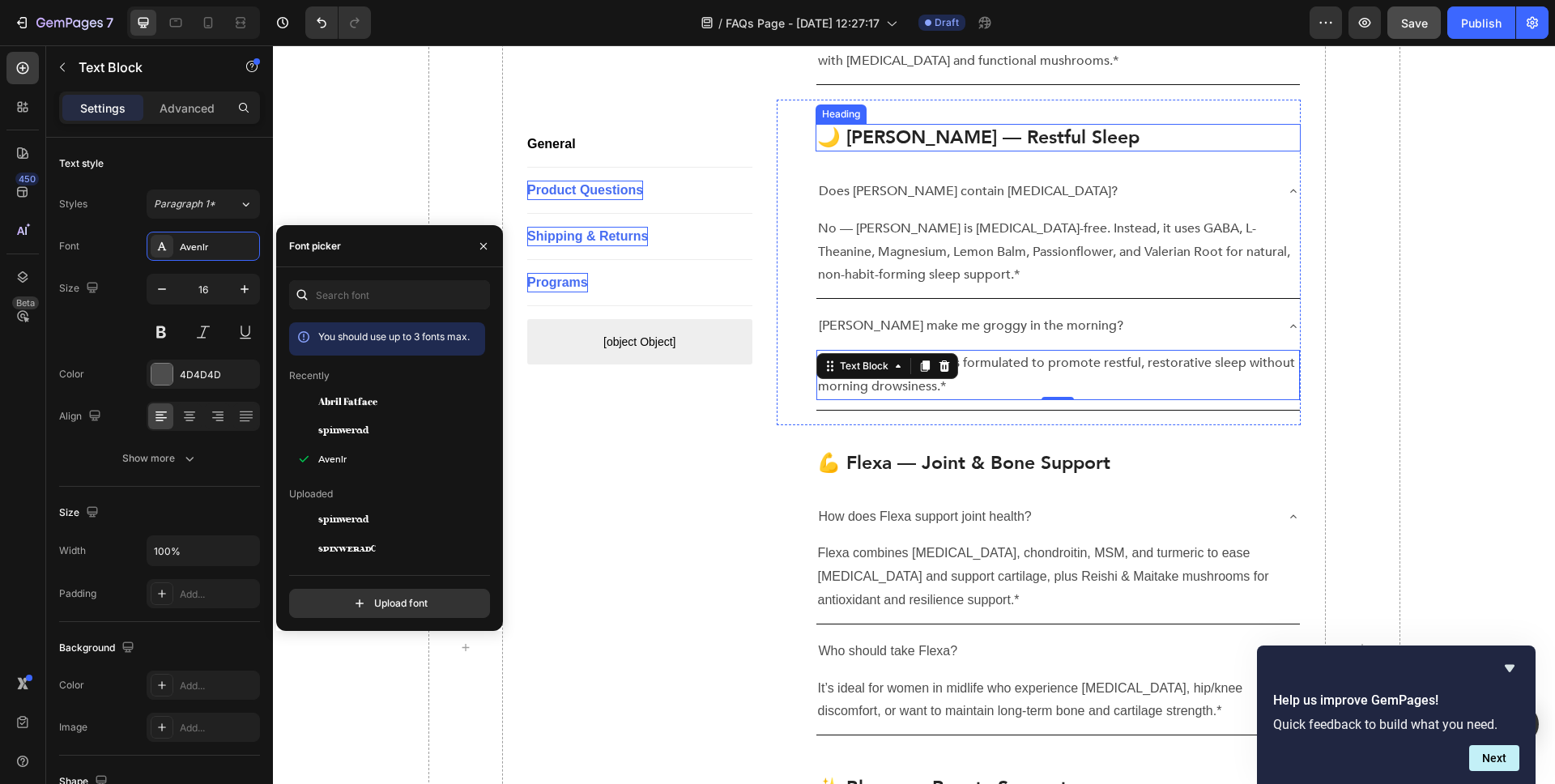
scroll to position [1443, 0]
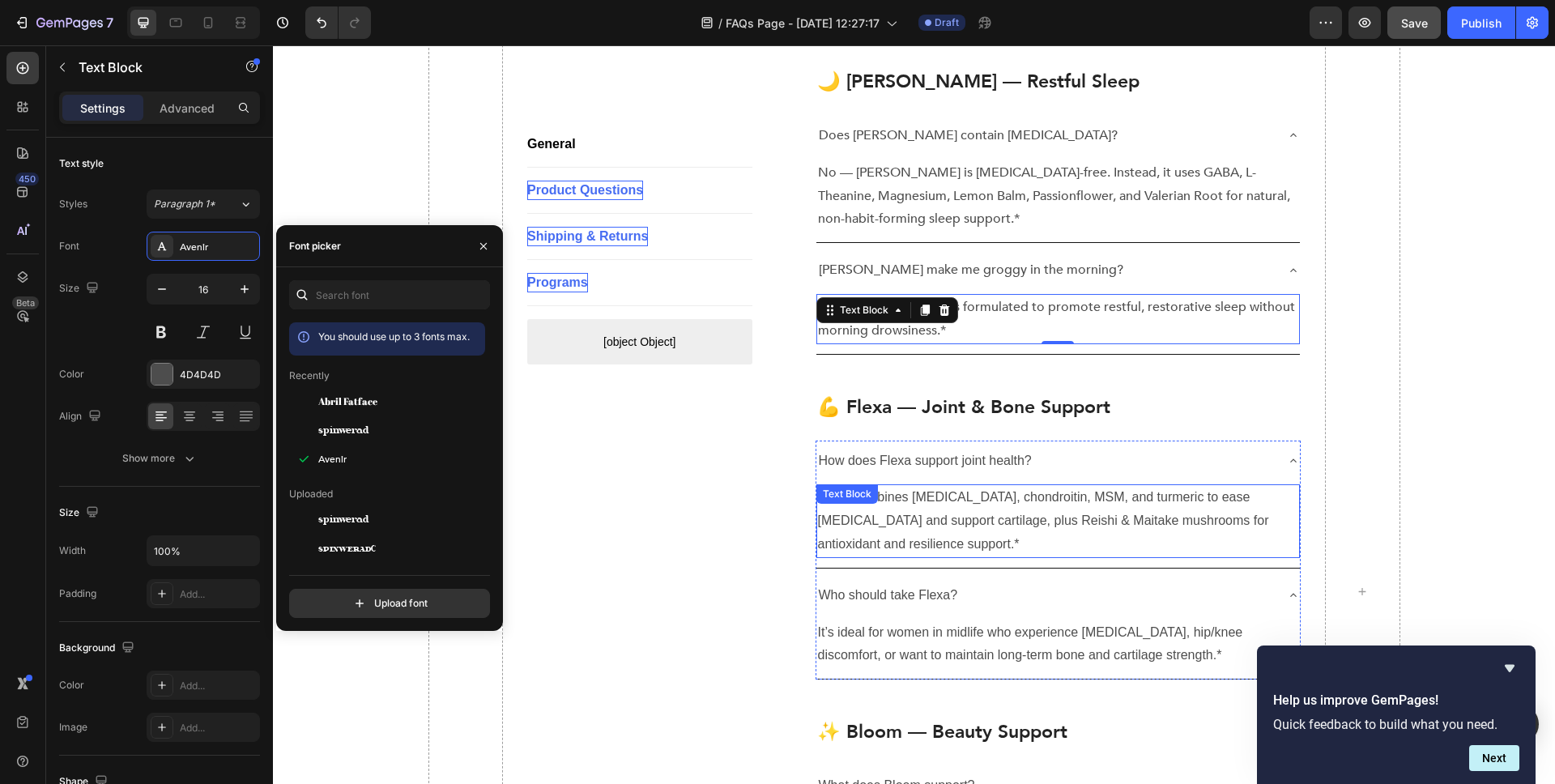
click at [943, 486] on p "Flexa combines [MEDICAL_DATA], chondroitin, MSM, and turmeric to ease [MEDICAL_…" at bounding box center [1059, 520] width 481 height 70
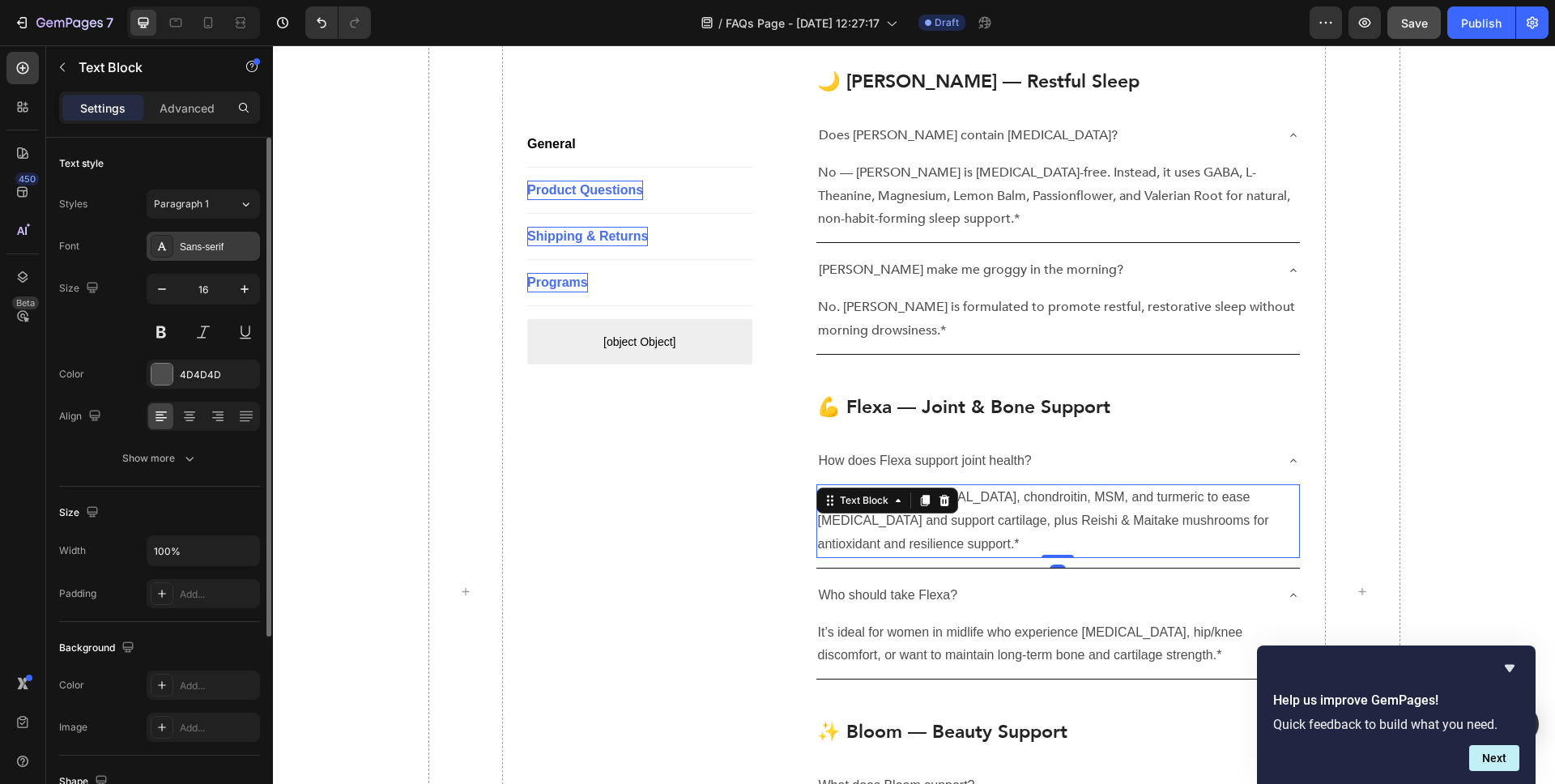
click at [219, 260] on div "Sans-serif" at bounding box center [203, 245] width 114 height 29
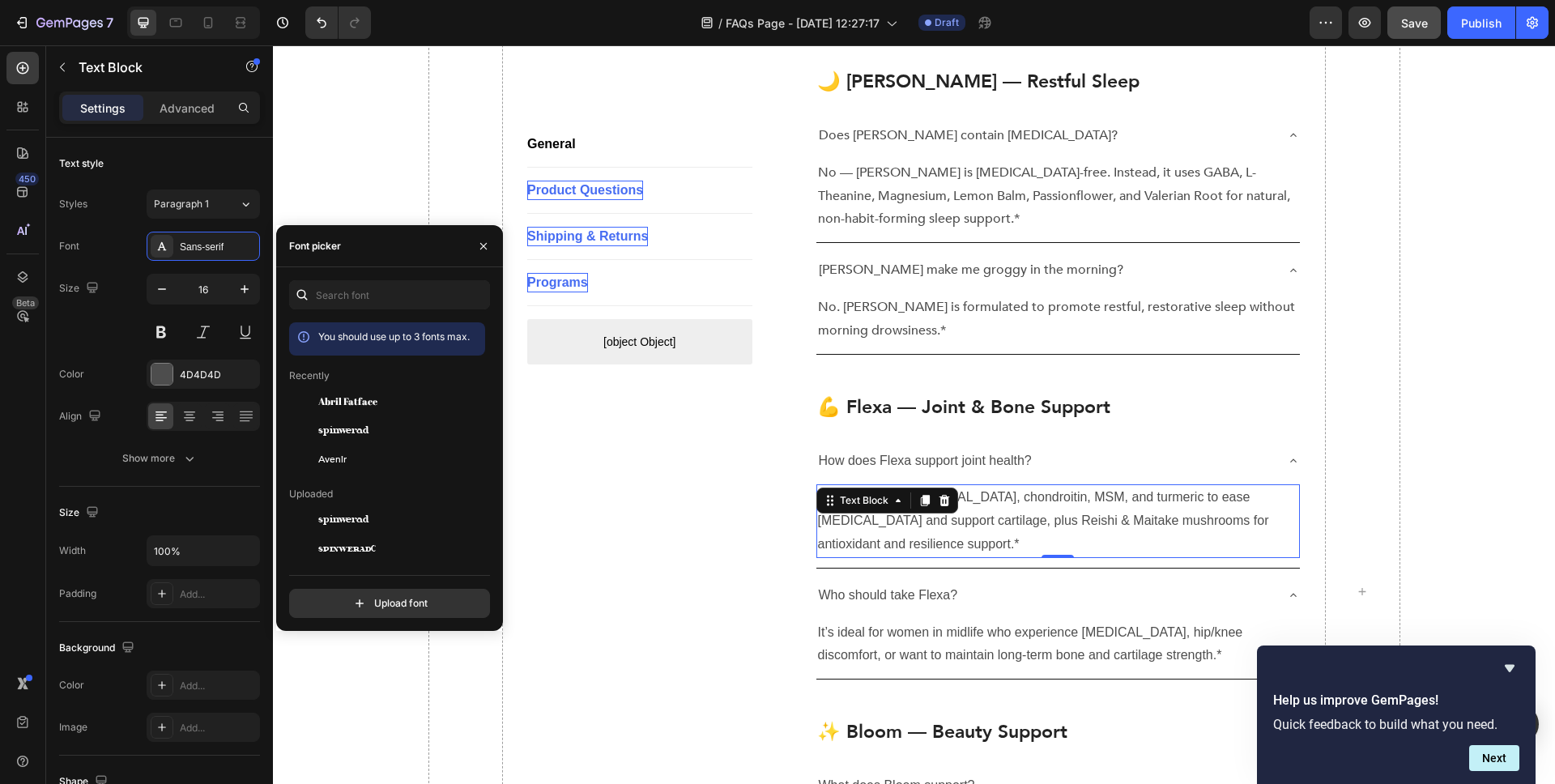
drag, startPoint x: 348, startPoint y: 453, endPoint x: 502, endPoint y: 442, distance: 154.4
click at [348, 453] on div "Avenir" at bounding box center [400, 459] width 164 height 19
click at [947, 450] on p "How does Flexa support joint health?" at bounding box center [926, 461] width 213 height 24
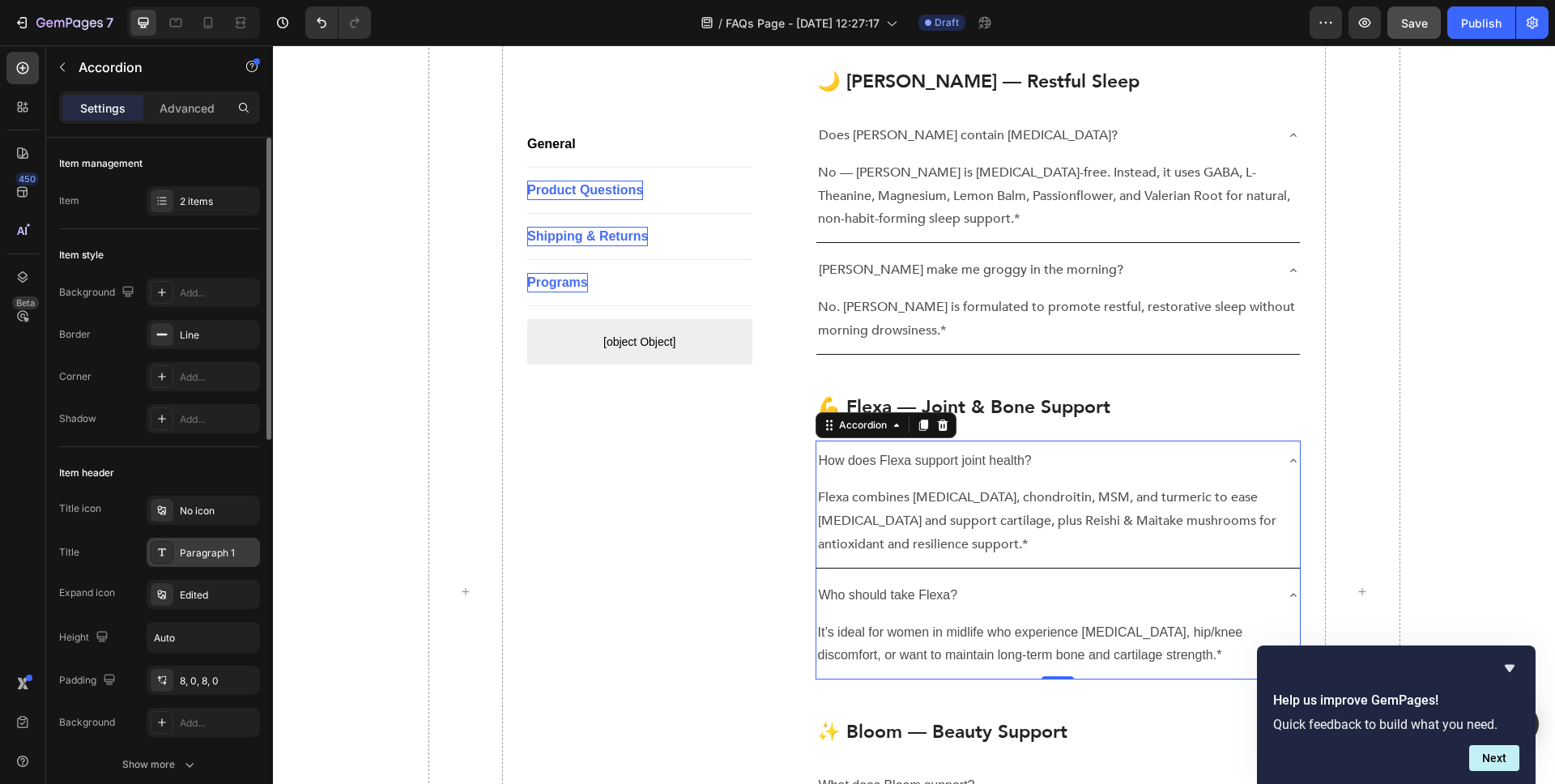
click at [195, 560] on div "Paragraph 1" at bounding box center [203, 552] width 114 height 29
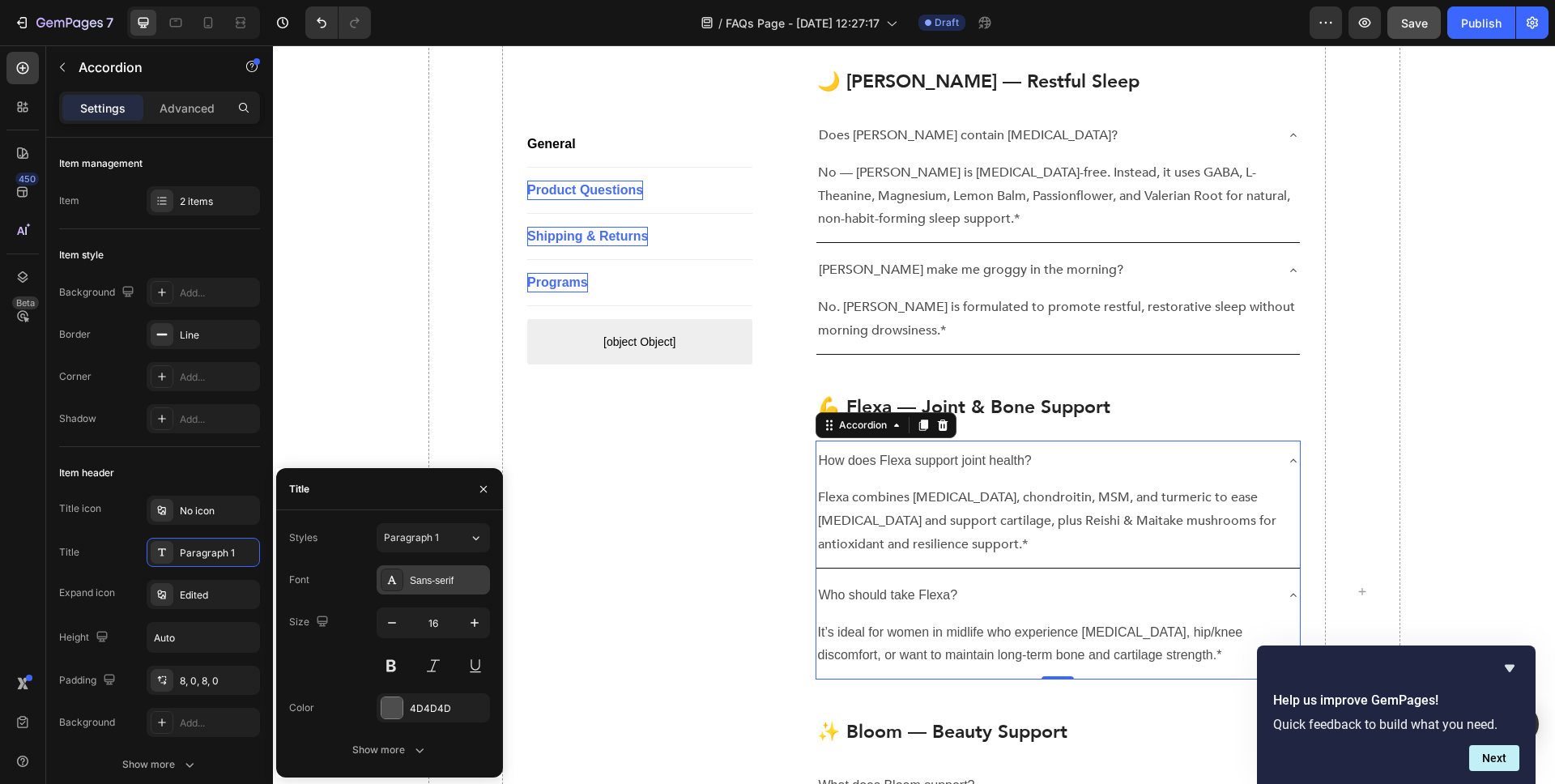
click at [438, 580] on div "Sans-serif" at bounding box center [448, 581] width 77 height 15
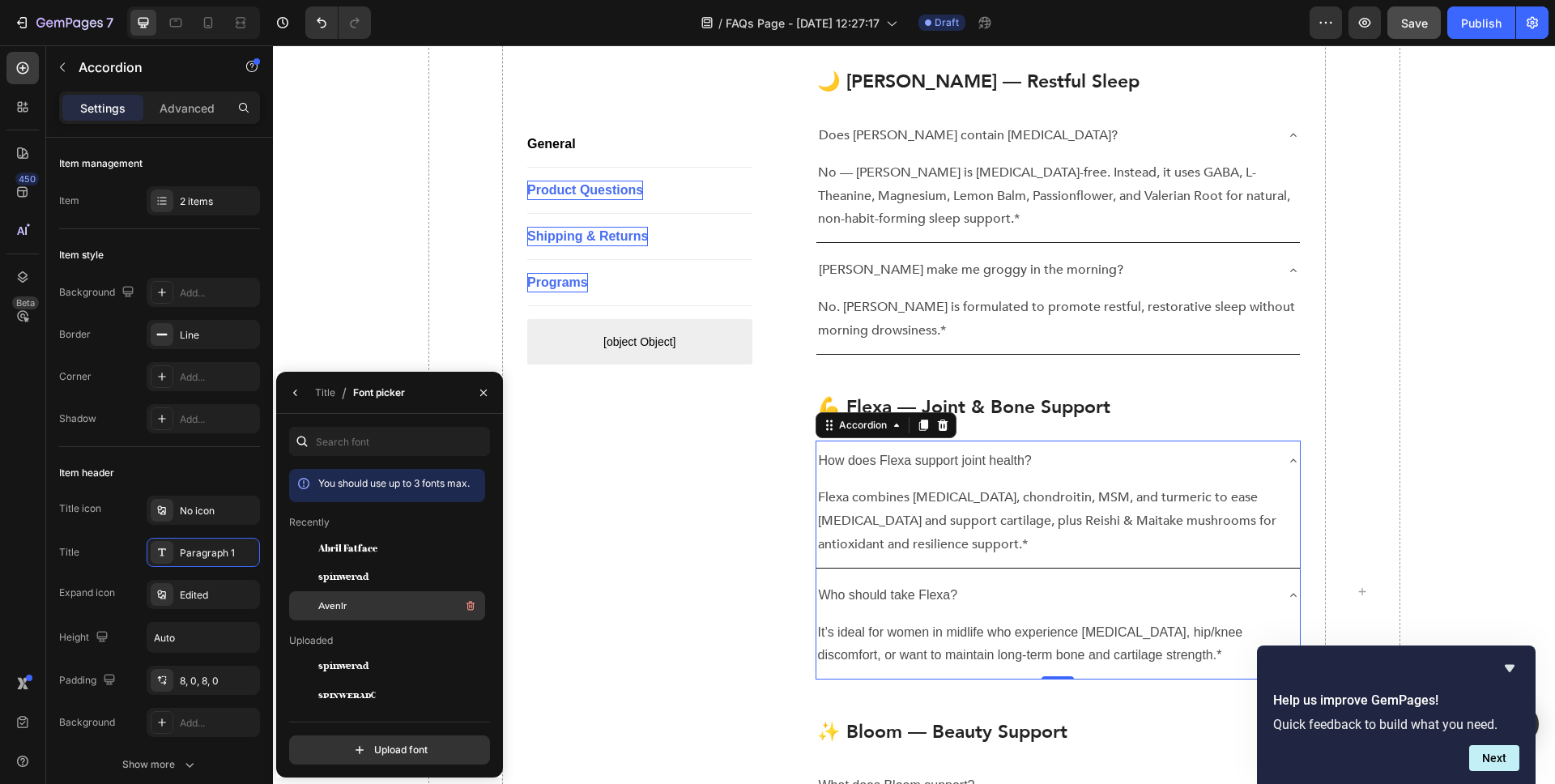
click at [376, 597] on div "Avenir" at bounding box center [400, 605] width 164 height 19
click at [891, 619] on div "It’s ideal for women in midlife who experience joint stiffness, hip/knee discom…" at bounding box center [1059, 644] width 484 height 50
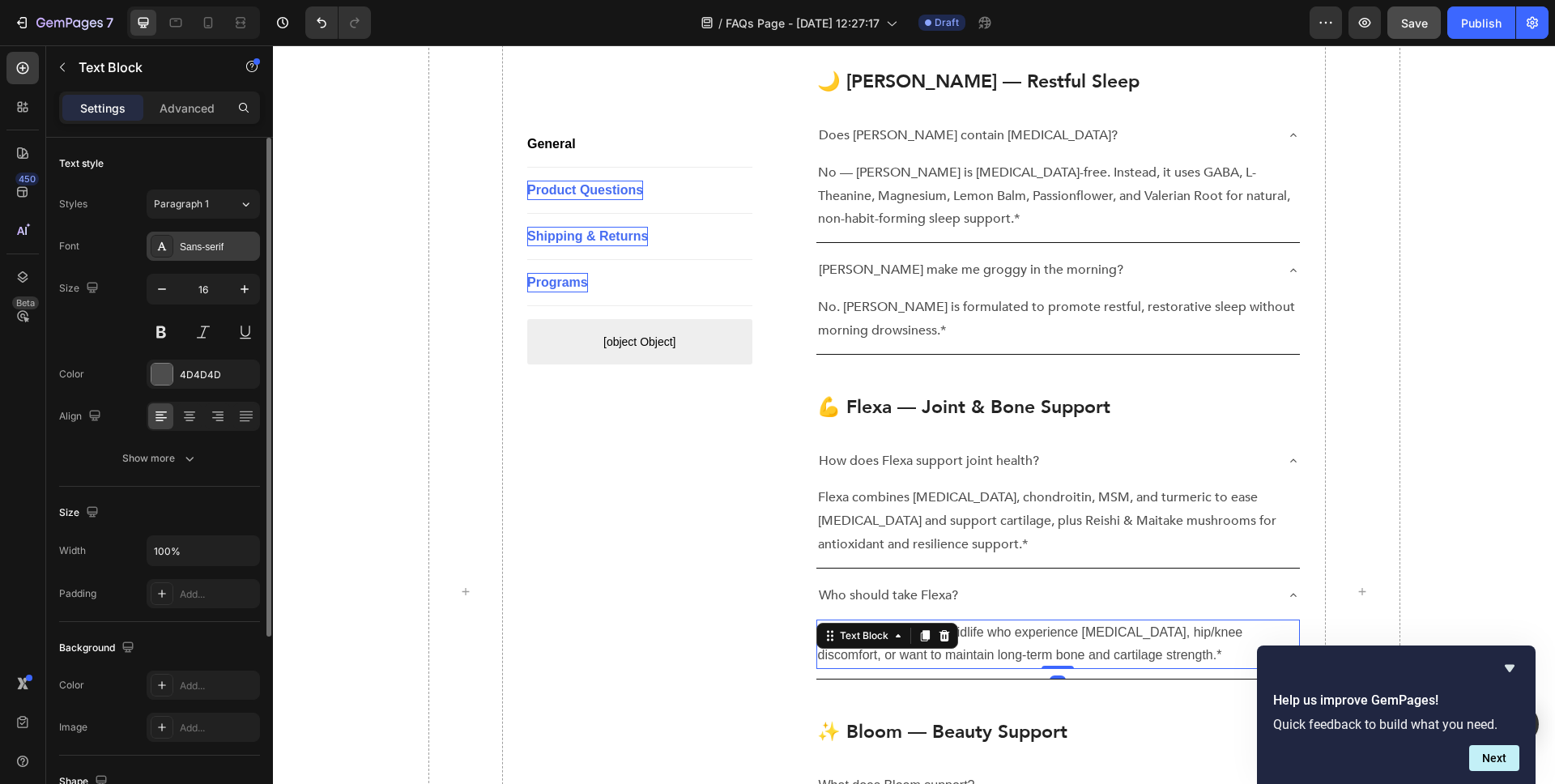
click at [199, 247] on div "Sans-serif" at bounding box center [217, 246] width 77 height 15
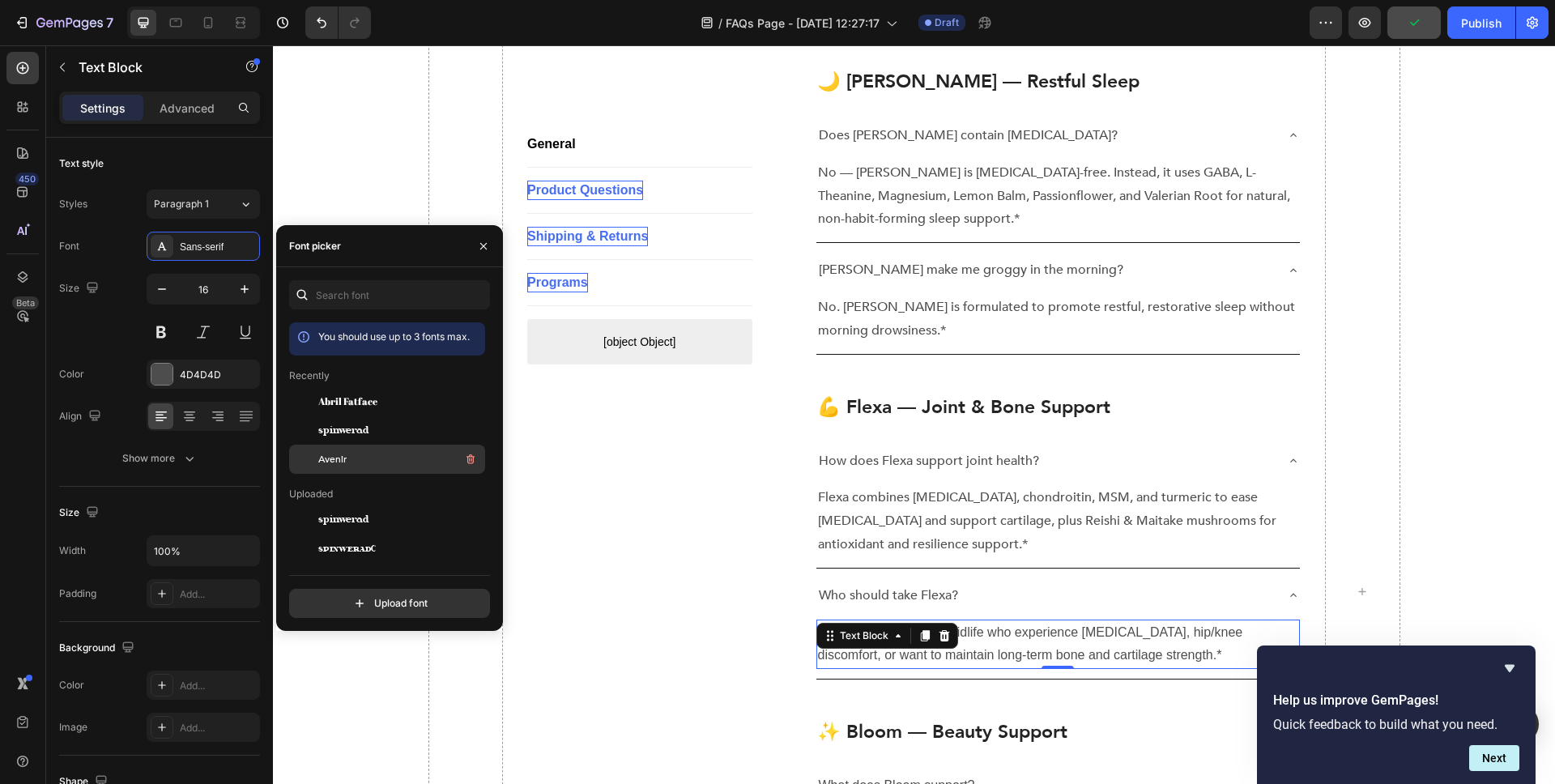
click at [347, 459] on div "Avenir" at bounding box center [400, 459] width 164 height 19
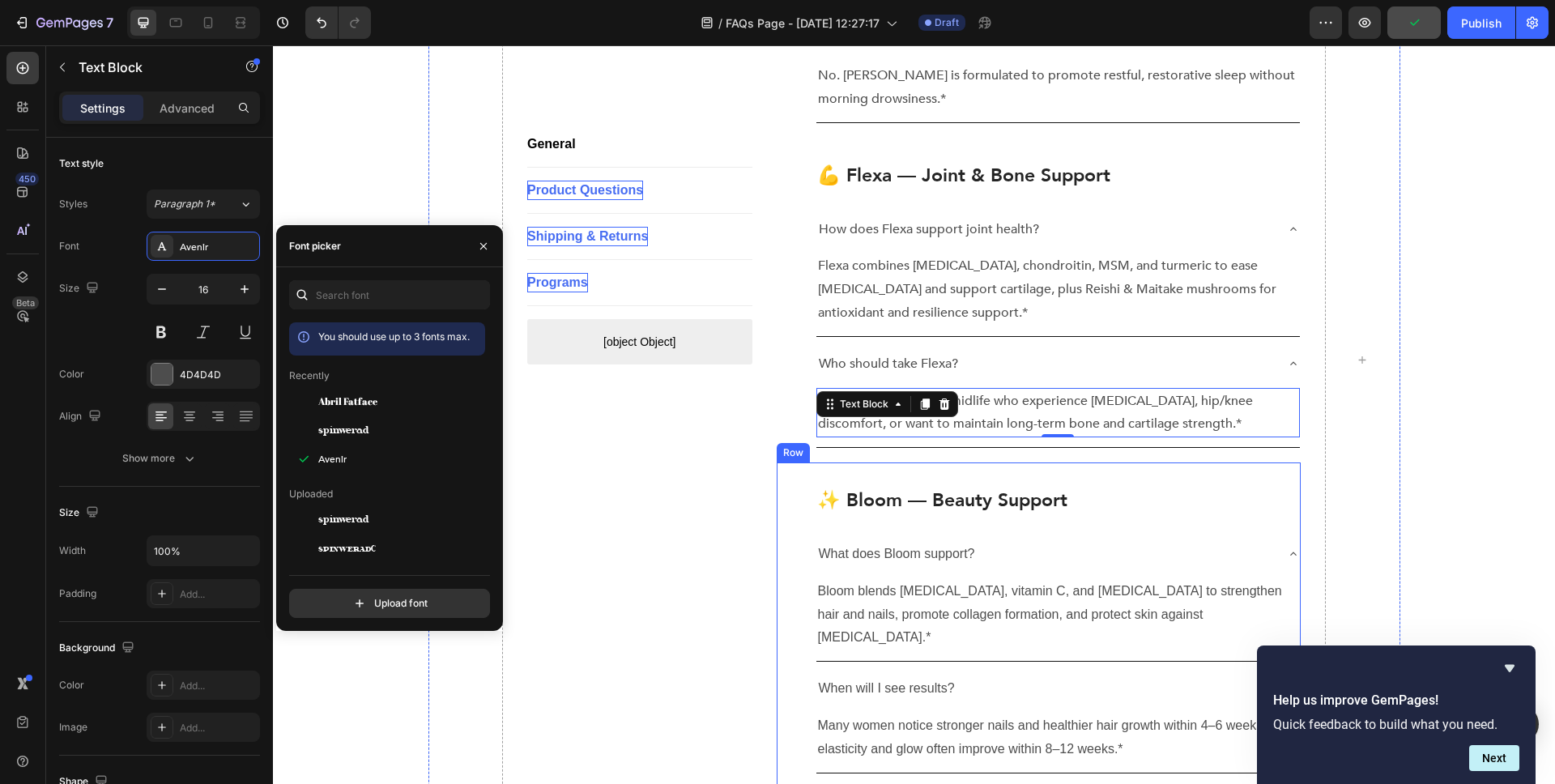
scroll to position [1726, 0]
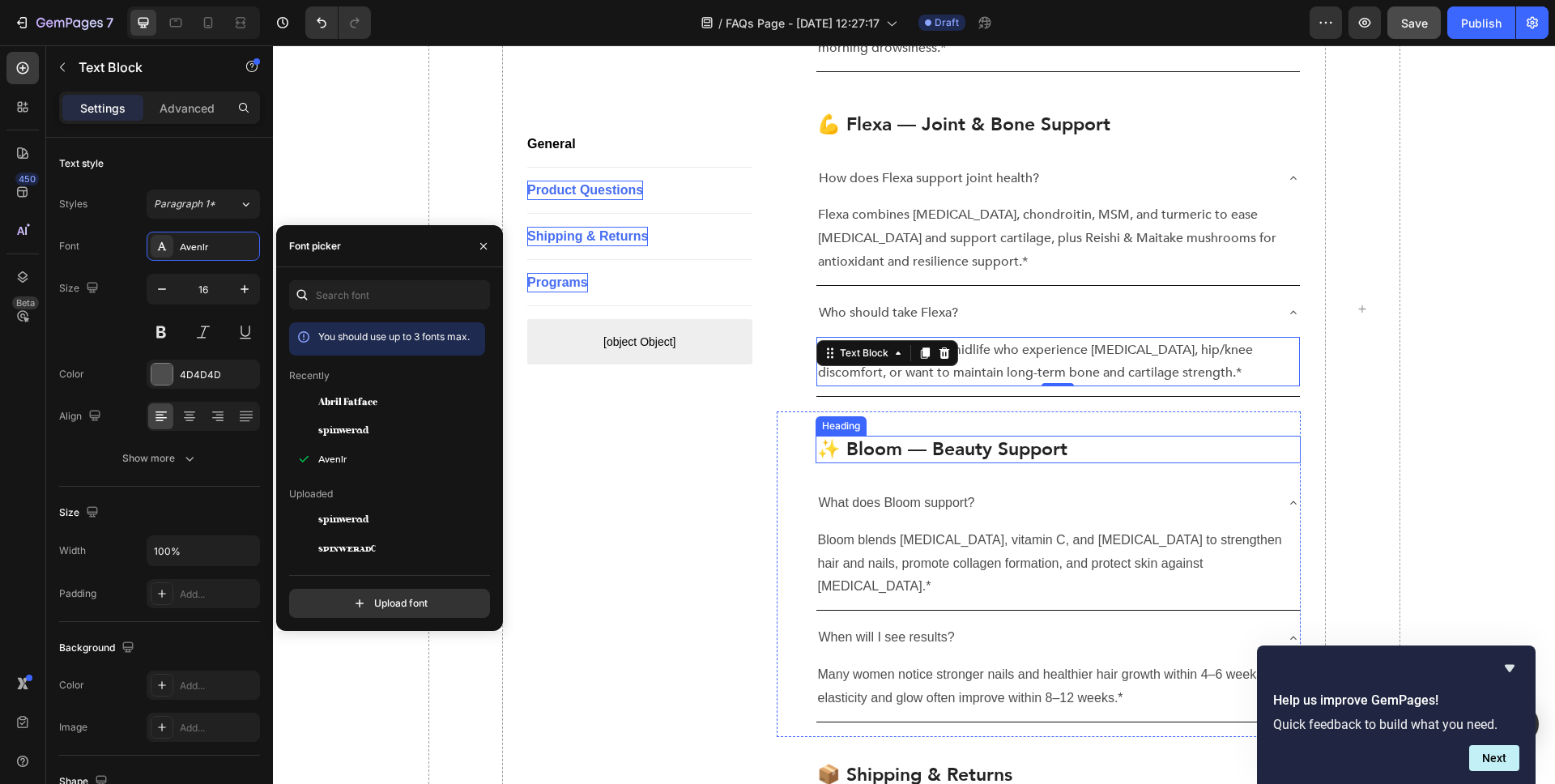
click at [937, 437] on p "✨ Bloom — Beauty Support" at bounding box center [1059, 450] width 483 height 25
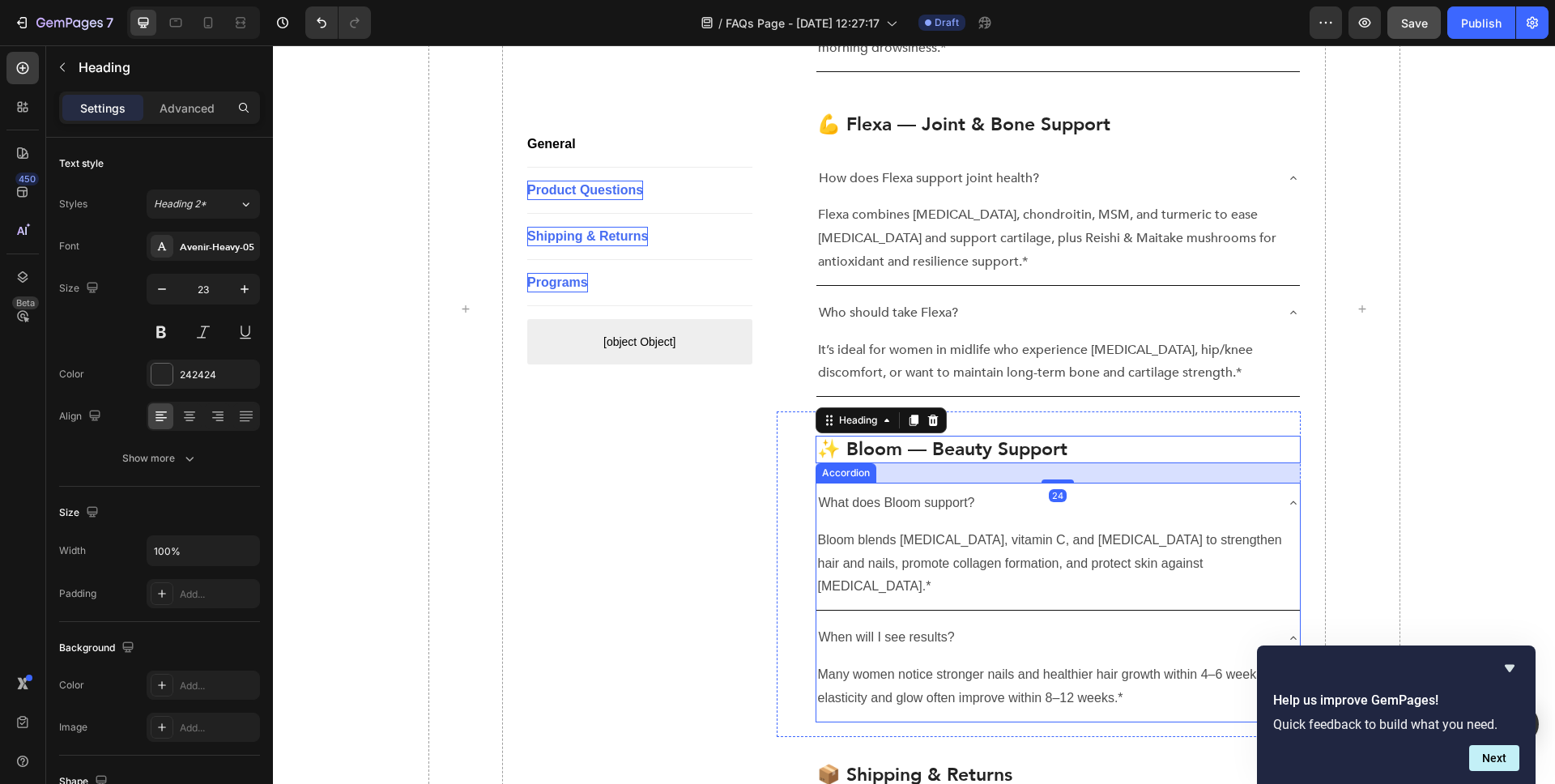
click at [940, 492] on p "What does Bloom support?" at bounding box center [898, 503] width 157 height 24
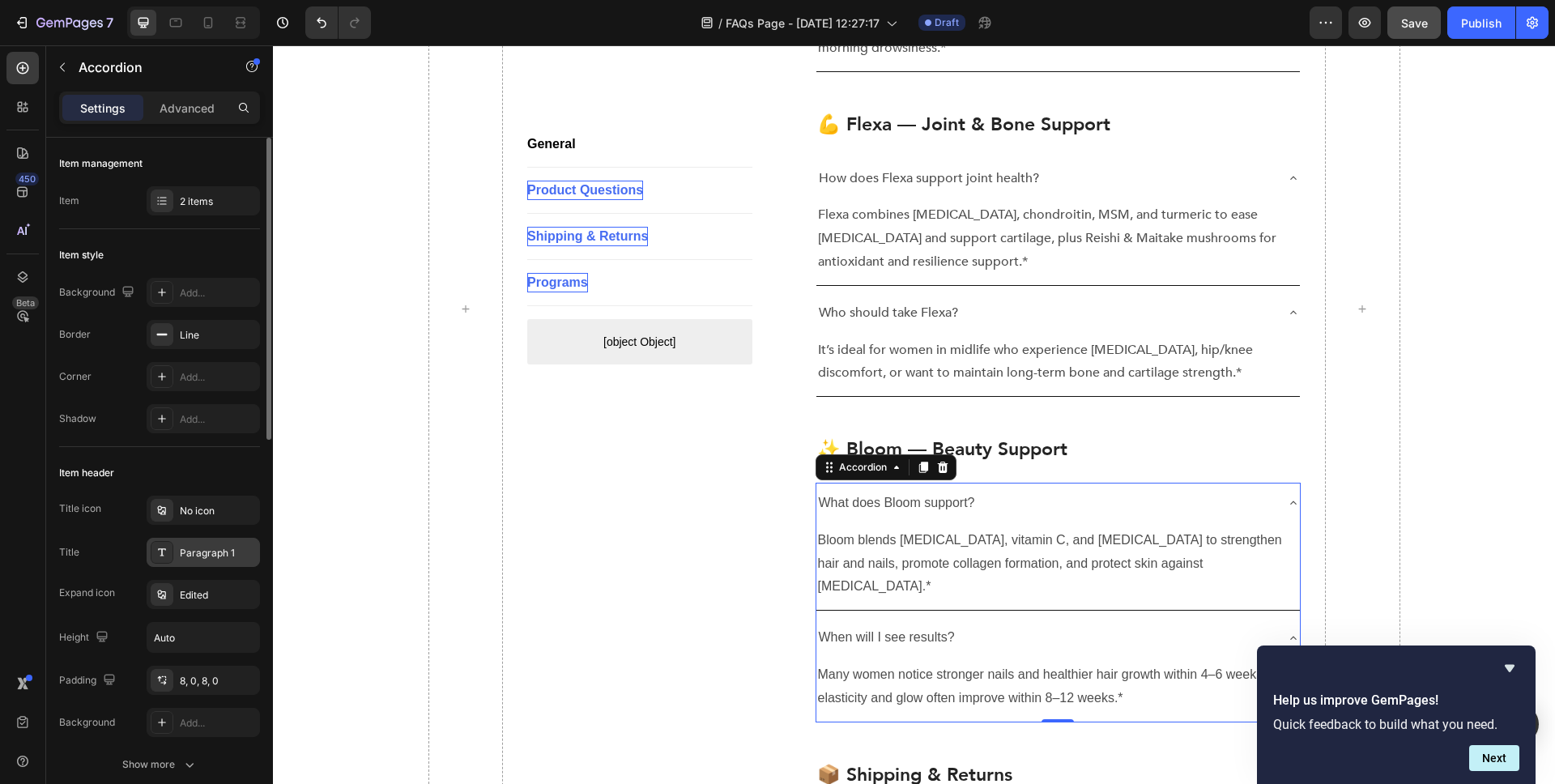
click at [202, 548] on div "Paragraph 1" at bounding box center [217, 553] width 77 height 15
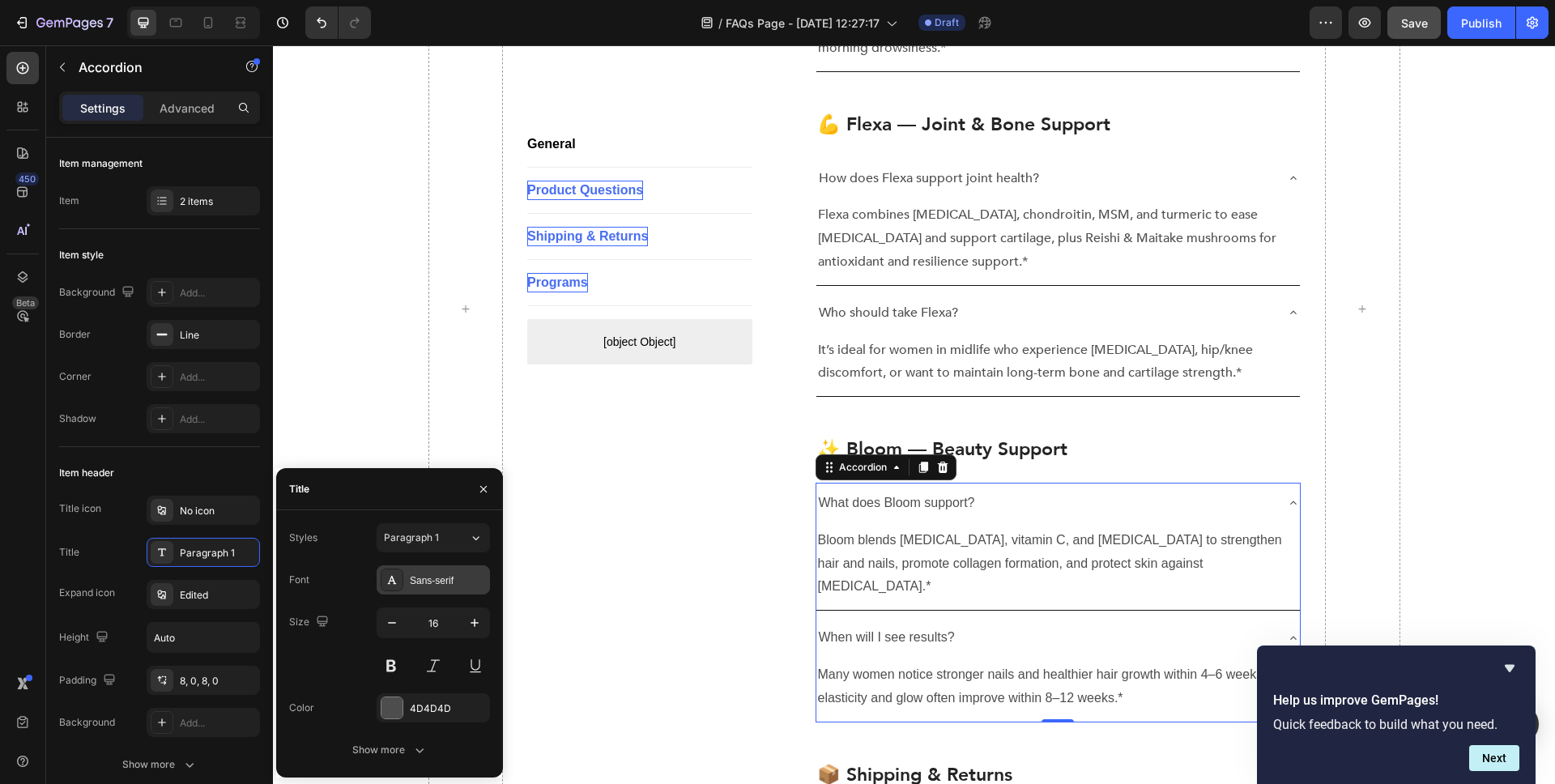
click at [407, 586] on div "Sans-serif" at bounding box center [433, 579] width 114 height 29
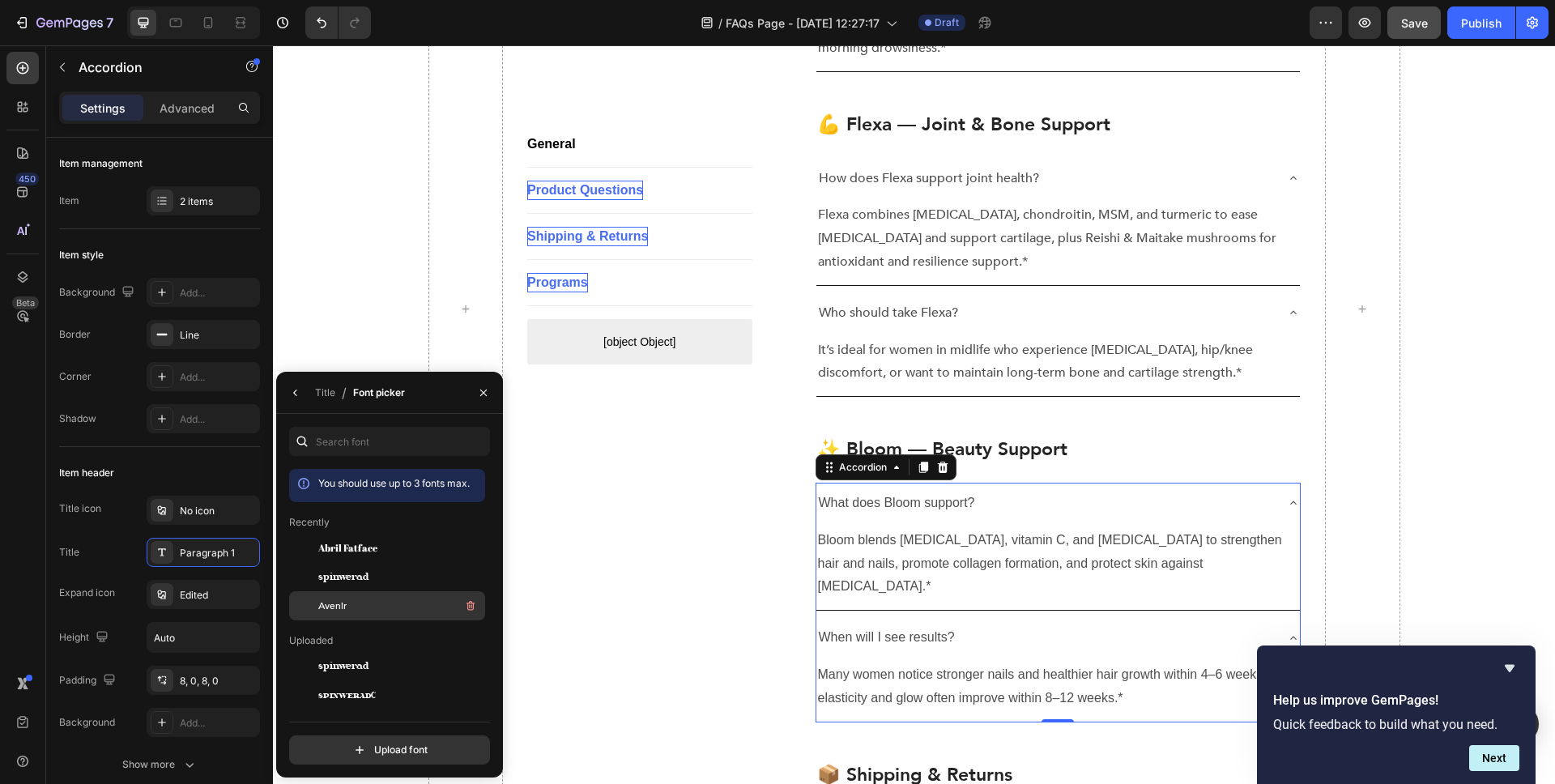
click at [386, 598] on div "Avenir" at bounding box center [400, 605] width 164 height 19
click at [874, 527] on div "Text Block" at bounding box center [847, 537] width 62 height 19
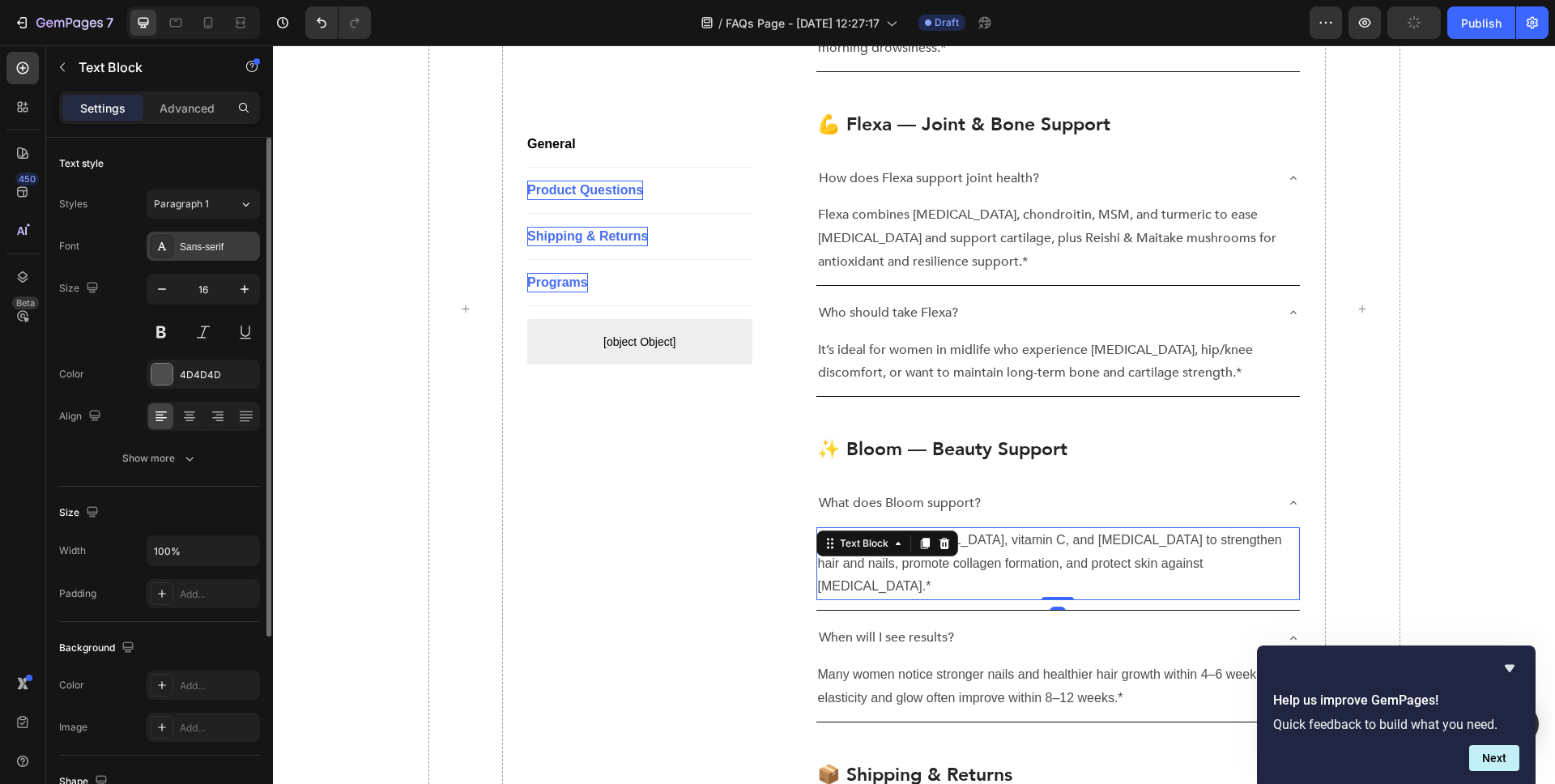
click at [222, 258] on div "Sans-serif" at bounding box center [203, 245] width 114 height 29
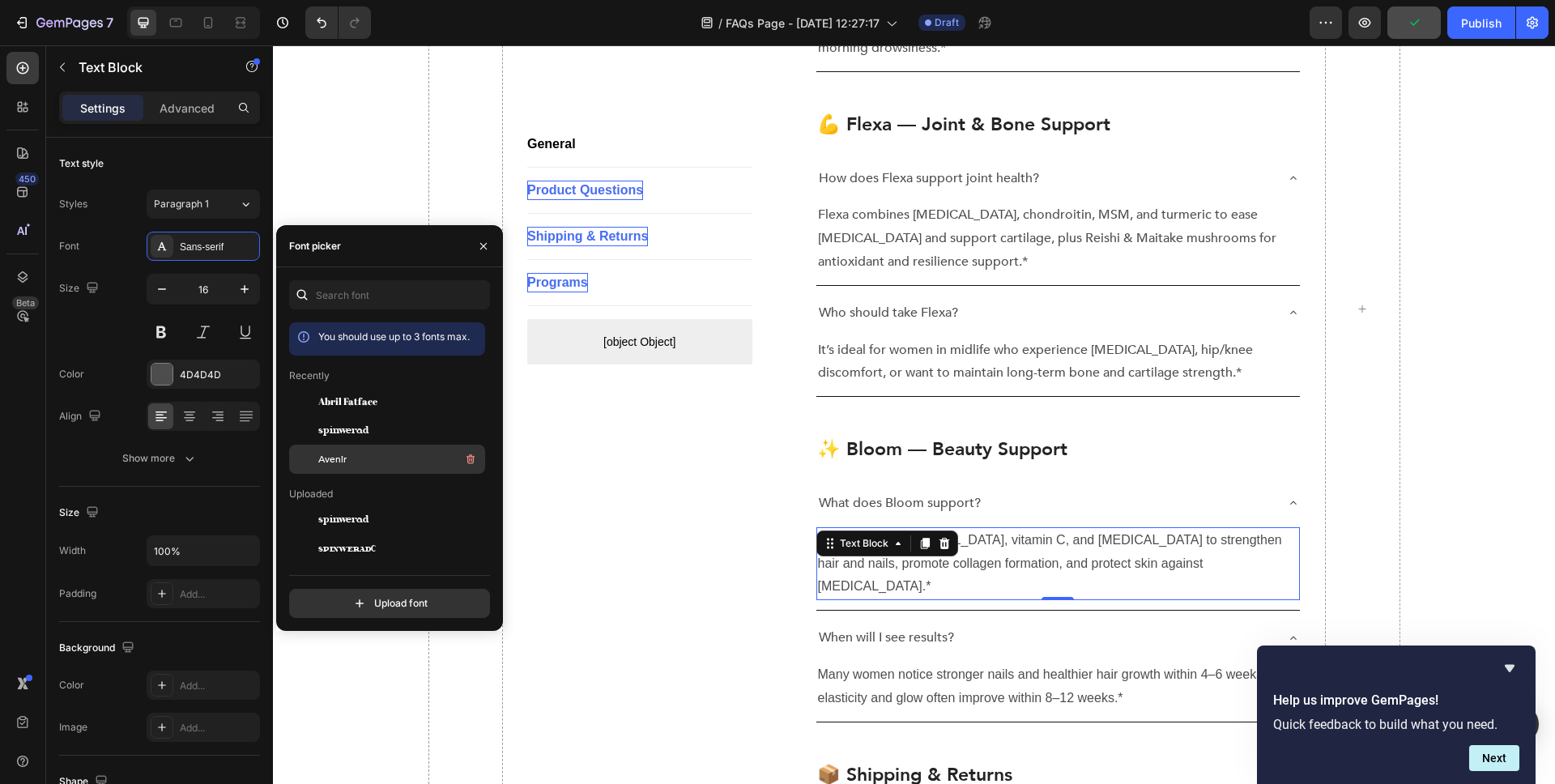
click at [341, 461] on span "Avenir" at bounding box center [333, 459] width 28 height 15
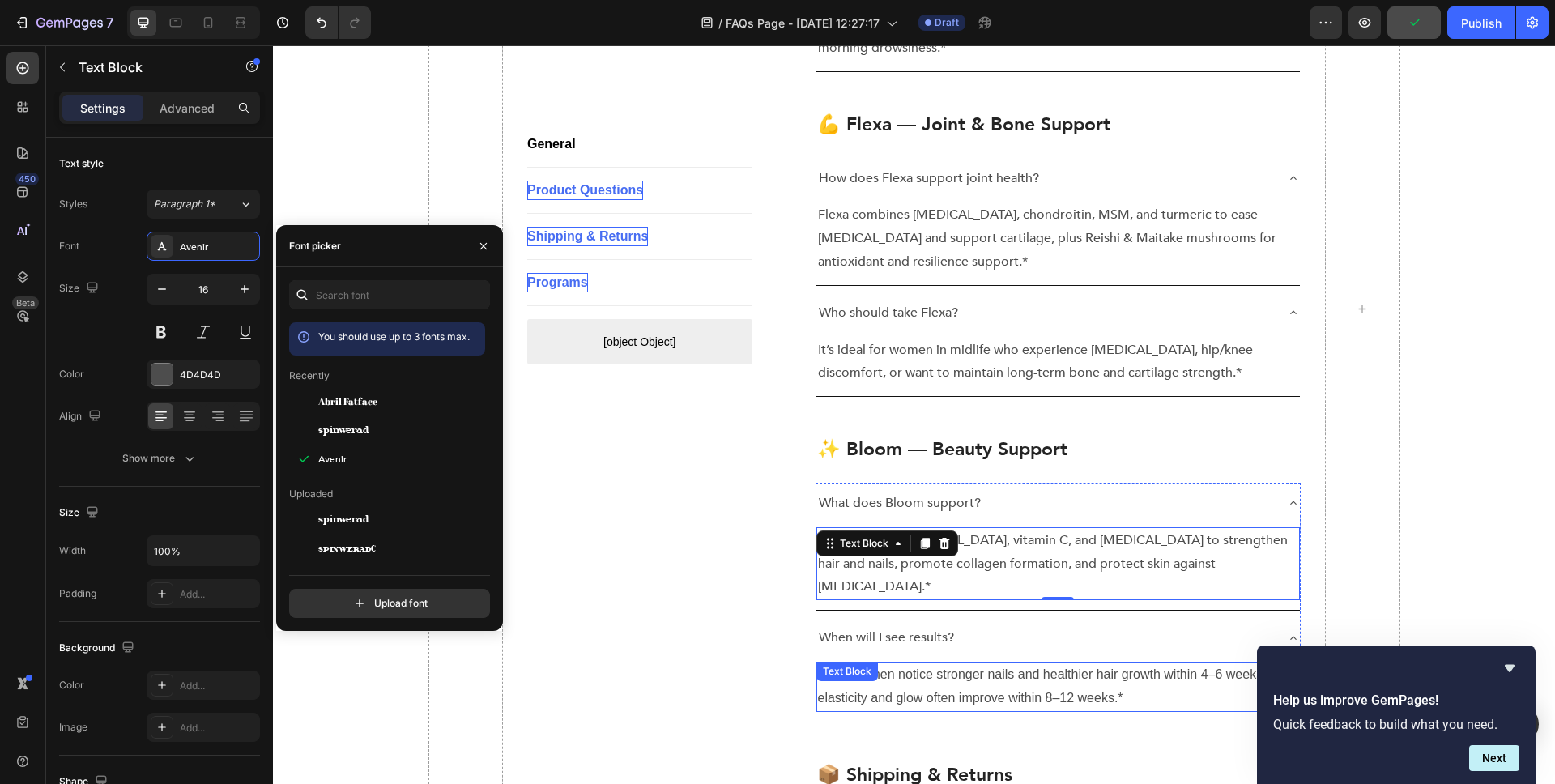
click at [928, 663] on p "Many women notice stronger nails and healthier hair growth within 4–6 weeks; sk…" at bounding box center [1059, 686] width 481 height 47
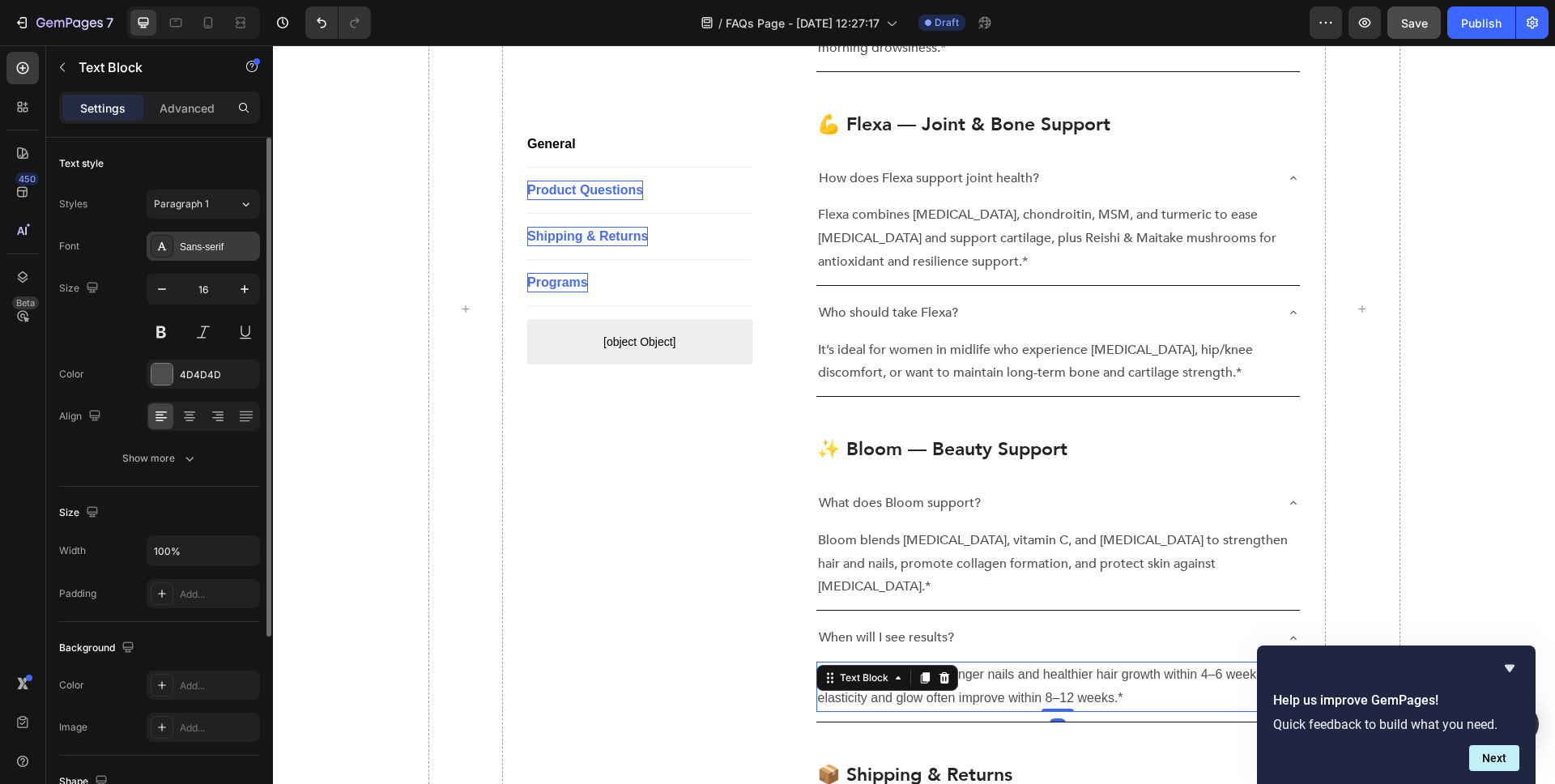
click at [210, 245] on div "Sans-serif" at bounding box center [217, 246] width 77 height 15
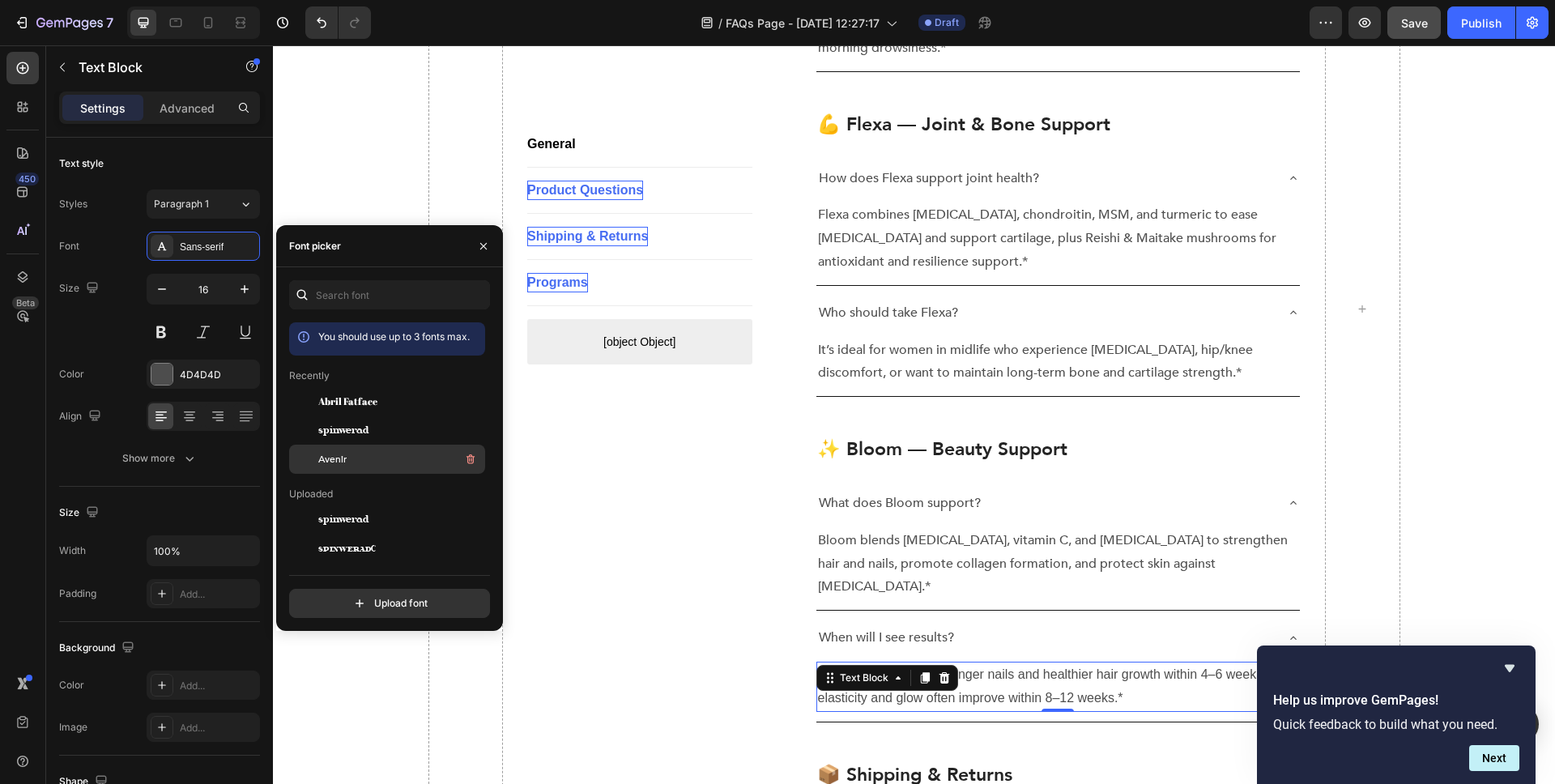
click at [381, 462] on div "Avenir" at bounding box center [400, 459] width 164 height 19
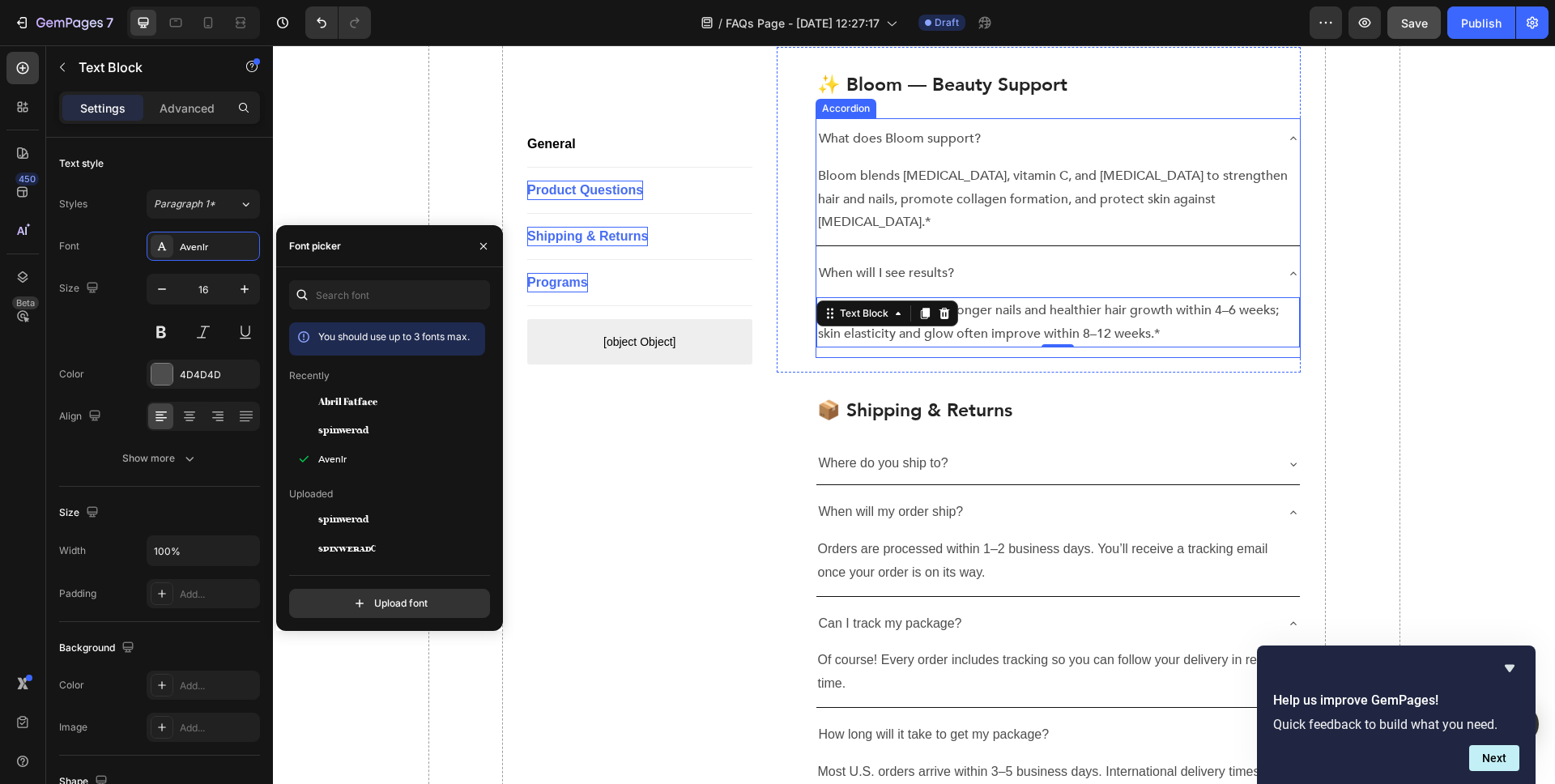
scroll to position [2099, 0]
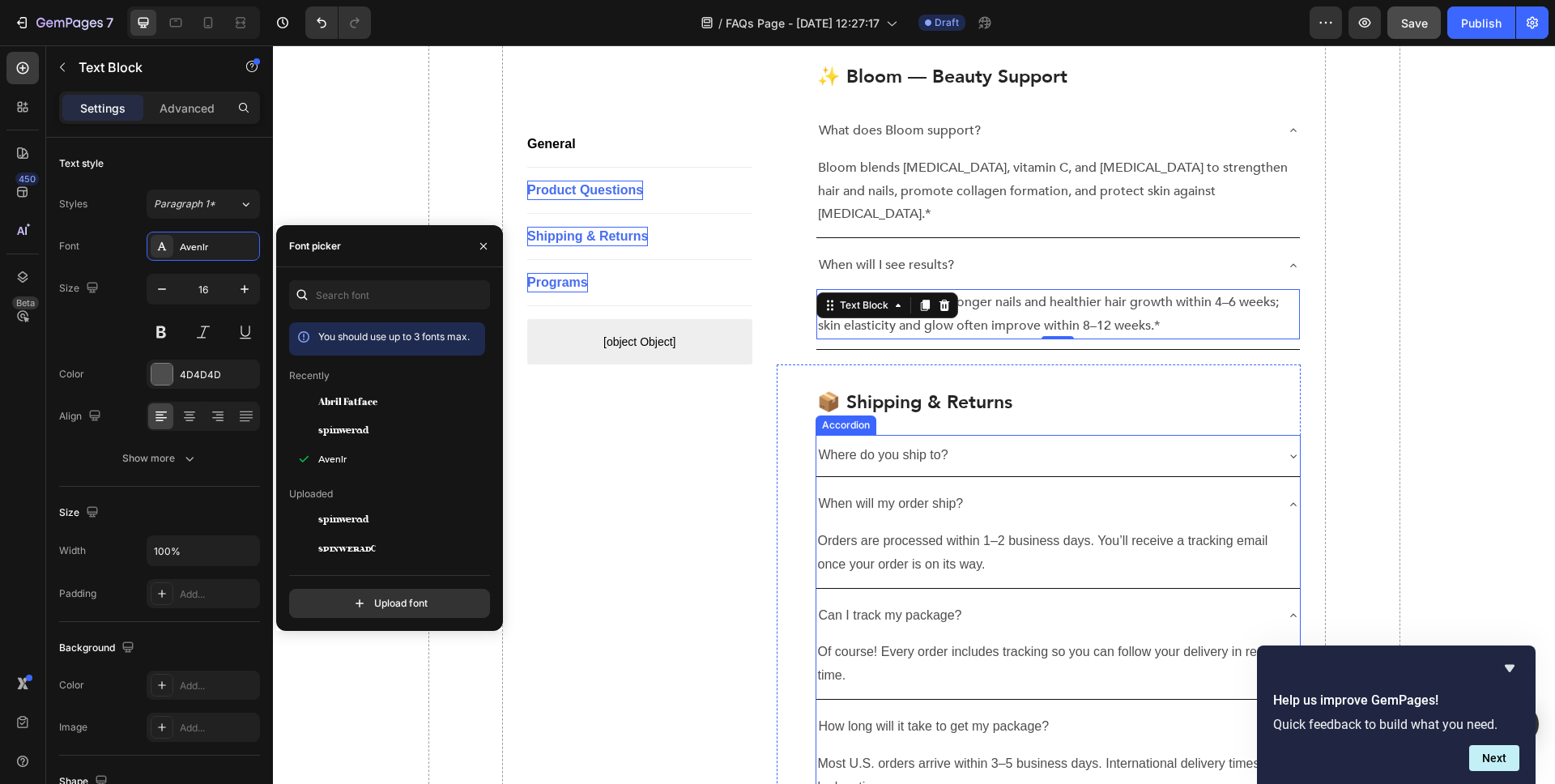
click at [868, 435] on div "Where do you ship to?" at bounding box center [1059, 455] width 484 height 41
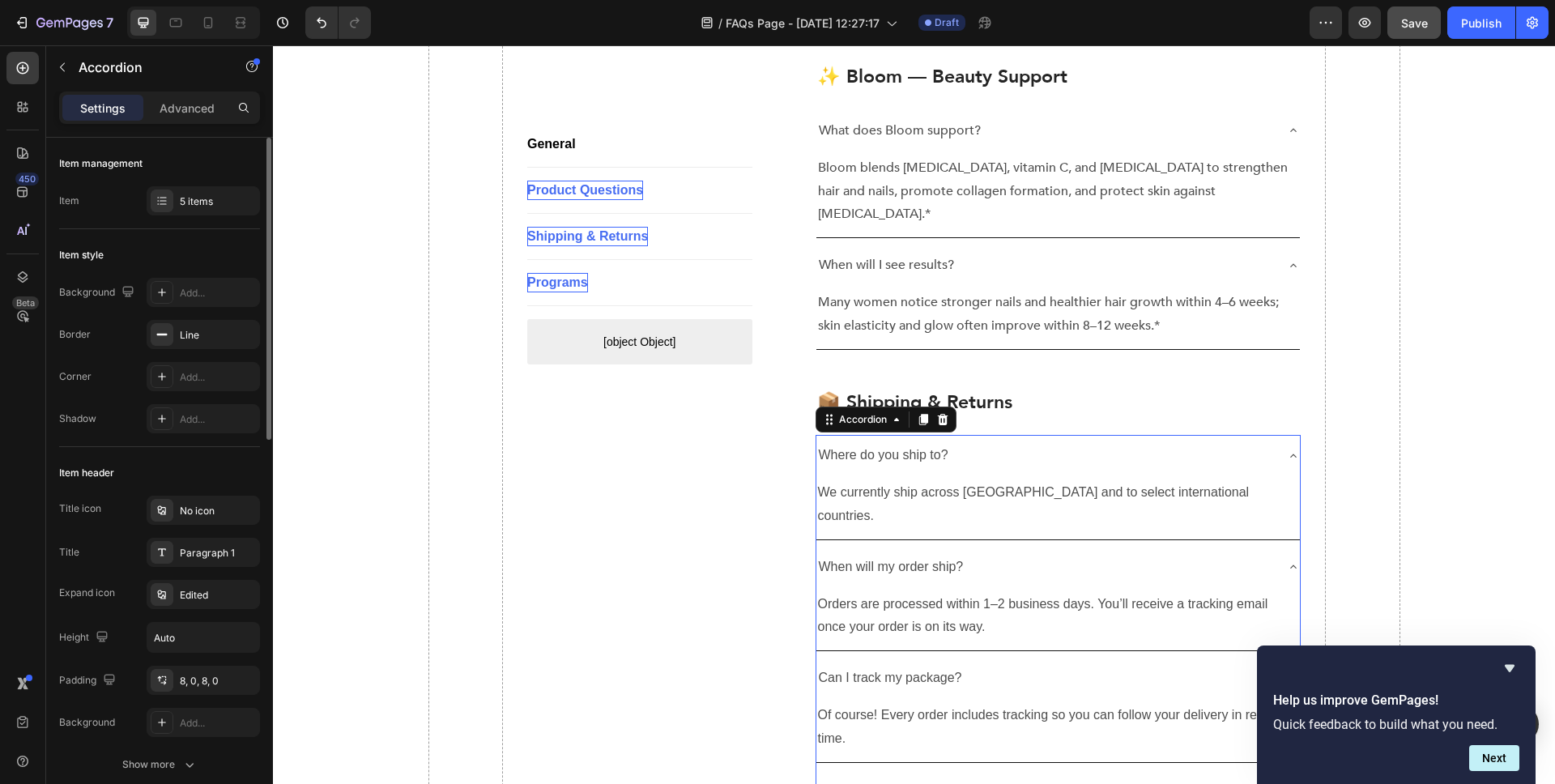
click at [227, 575] on div "Title icon No icon Title Paragraph 1 Expand icon Edited Height Auto Padding 8, …" at bounding box center [159, 616] width 201 height 241
click at [225, 556] on div "Paragraph 1" at bounding box center [217, 553] width 77 height 15
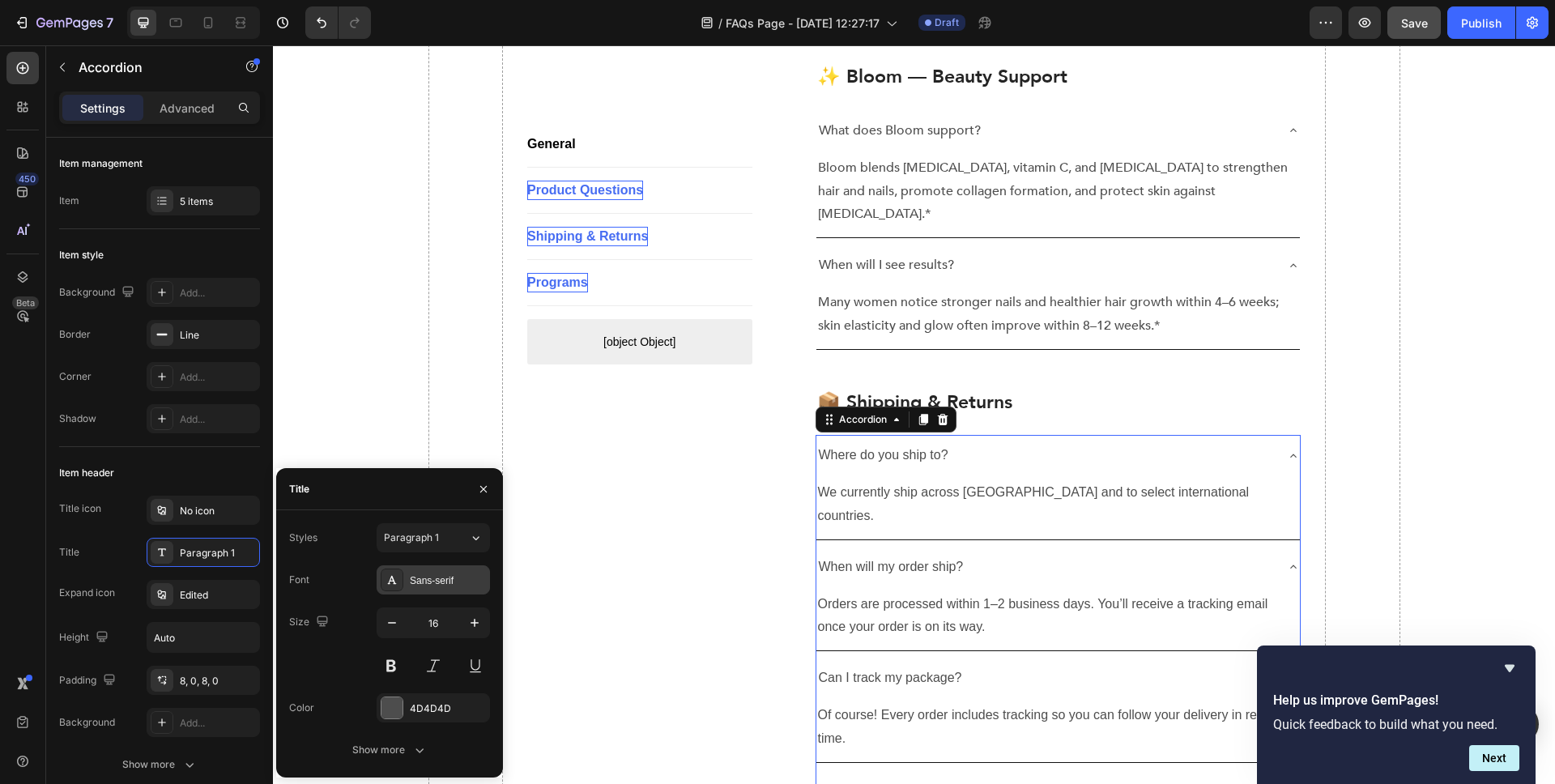
click at [432, 579] on div "Sans-serif" at bounding box center [448, 581] width 77 height 15
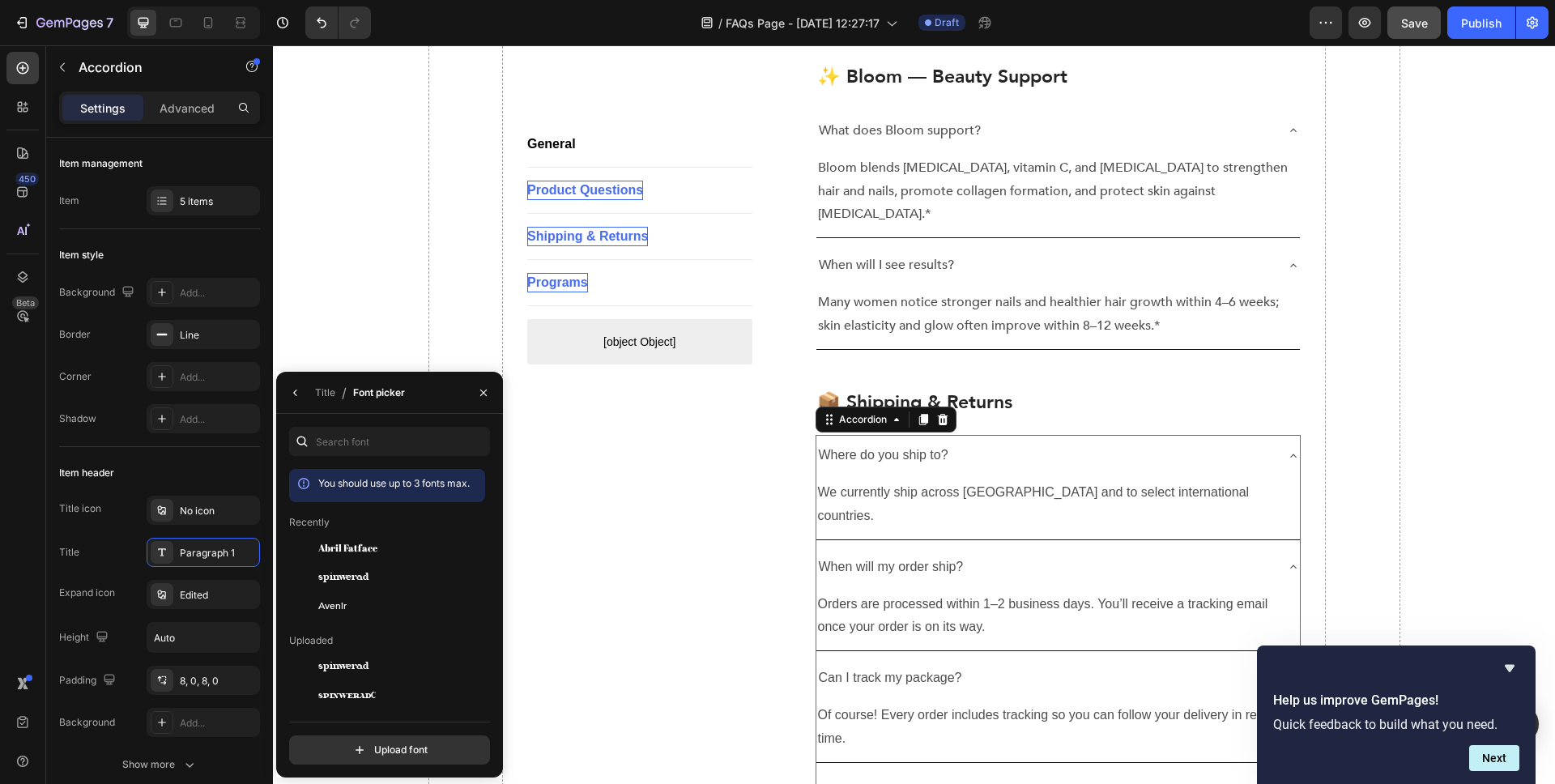
click at [404, 615] on div "Avenir" at bounding box center [400, 605] width 164 height 19
click at [964, 481] on p "We currently ship across [GEOGRAPHIC_DATA] and to select international countrie…" at bounding box center [1059, 504] width 481 height 47
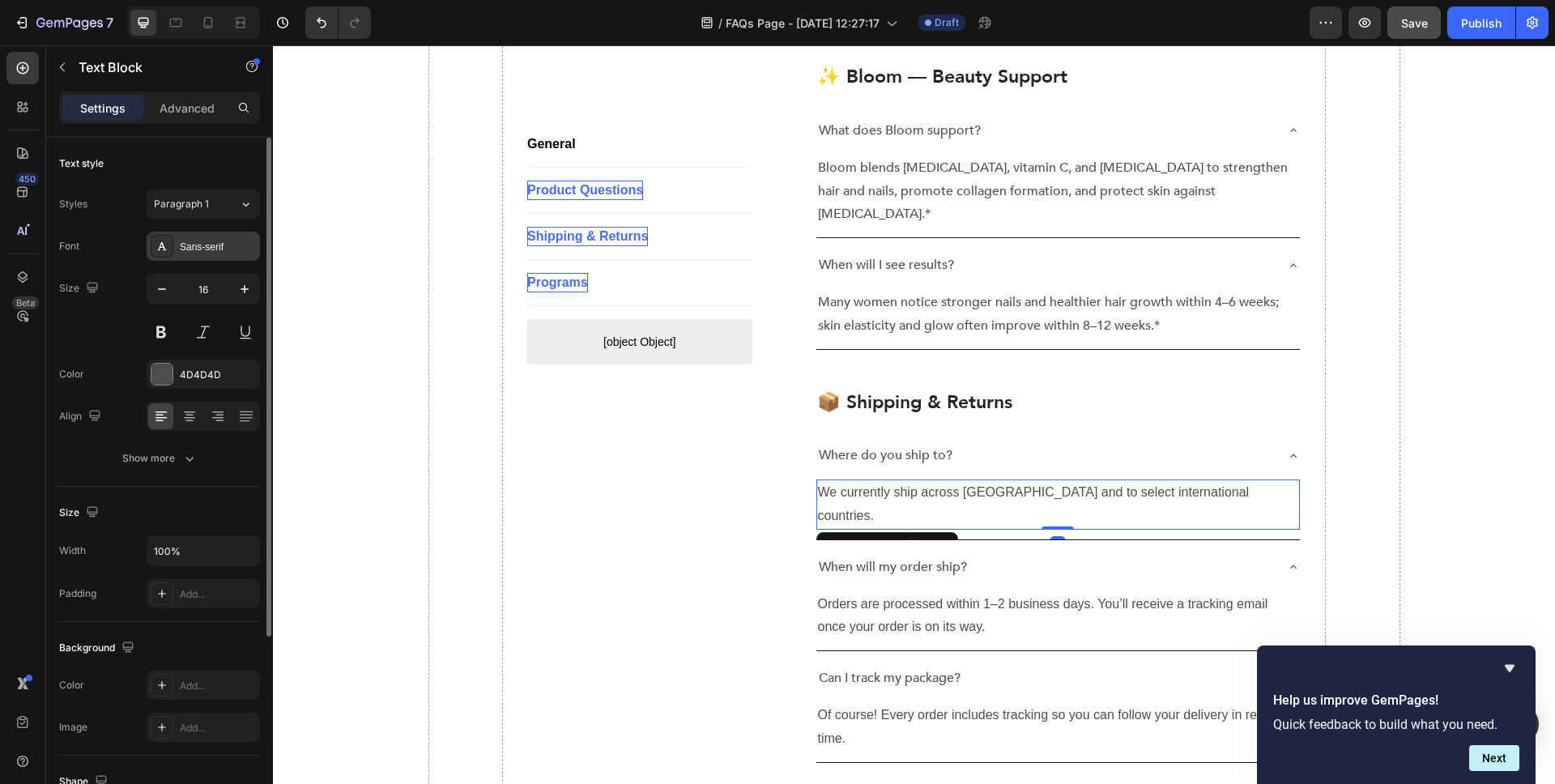
click at [235, 254] on div "Sans-serif" at bounding box center [203, 245] width 114 height 29
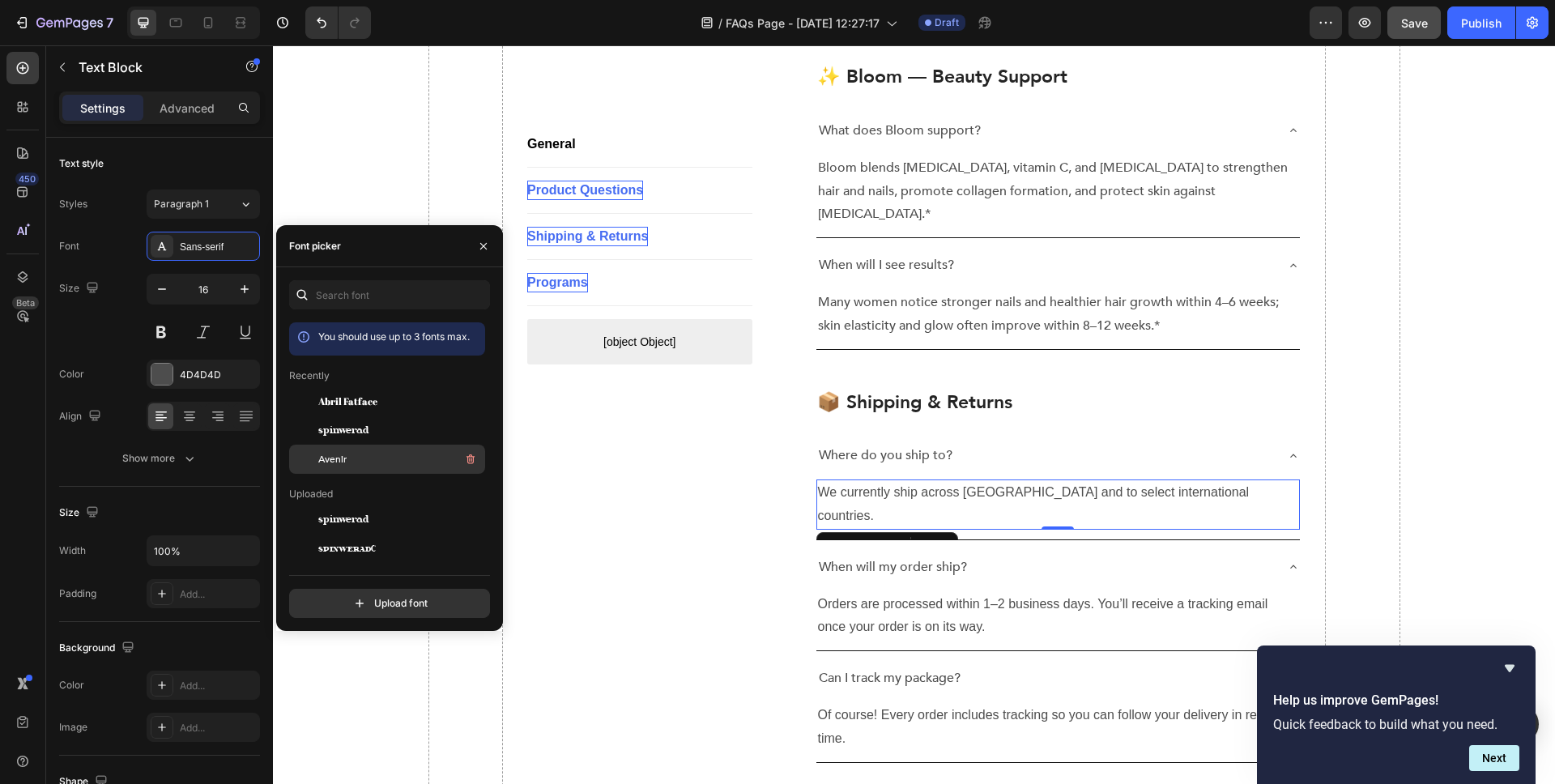
click at [360, 455] on div "Avenir" at bounding box center [400, 459] width 164 height 19
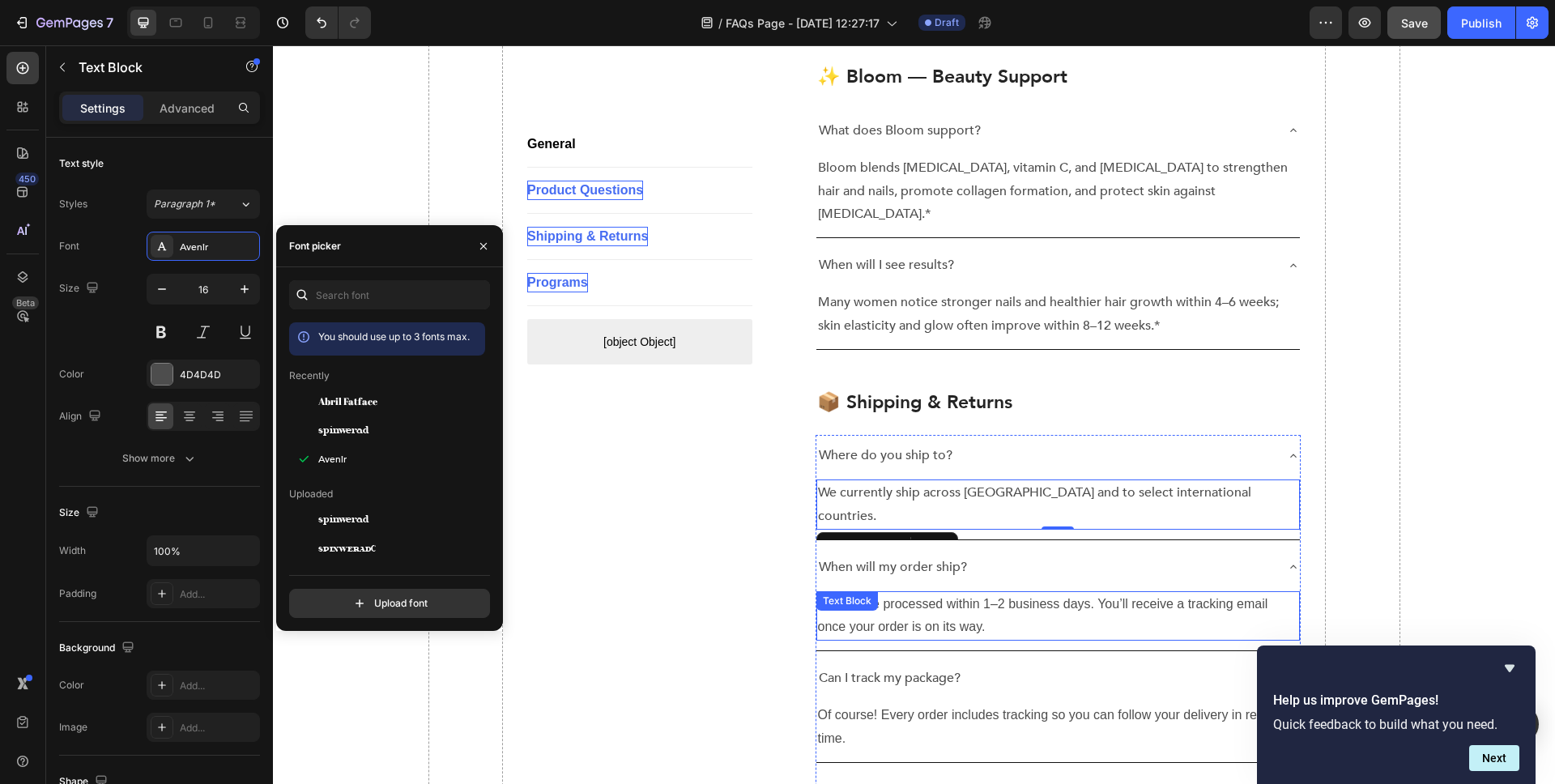
click at [1023, 593] on p "Orders are processed within 1–2 business days. You’ll receive a tracking email …" at bounding box center [1059, 616] width 481 height 47
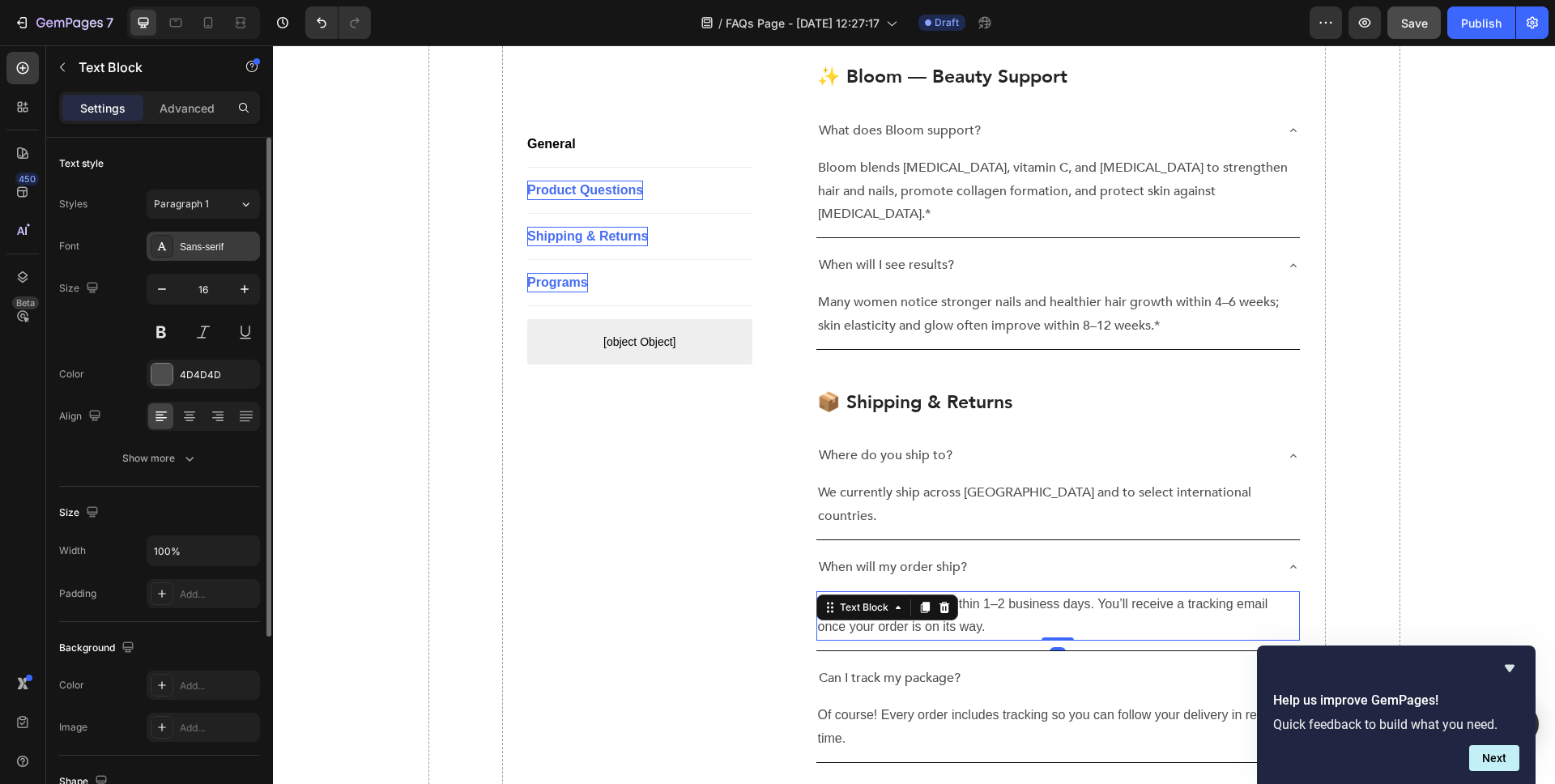
click at [233, 249] on div "Sans-serif" at bounding box center [217, 246] width 77 height 15
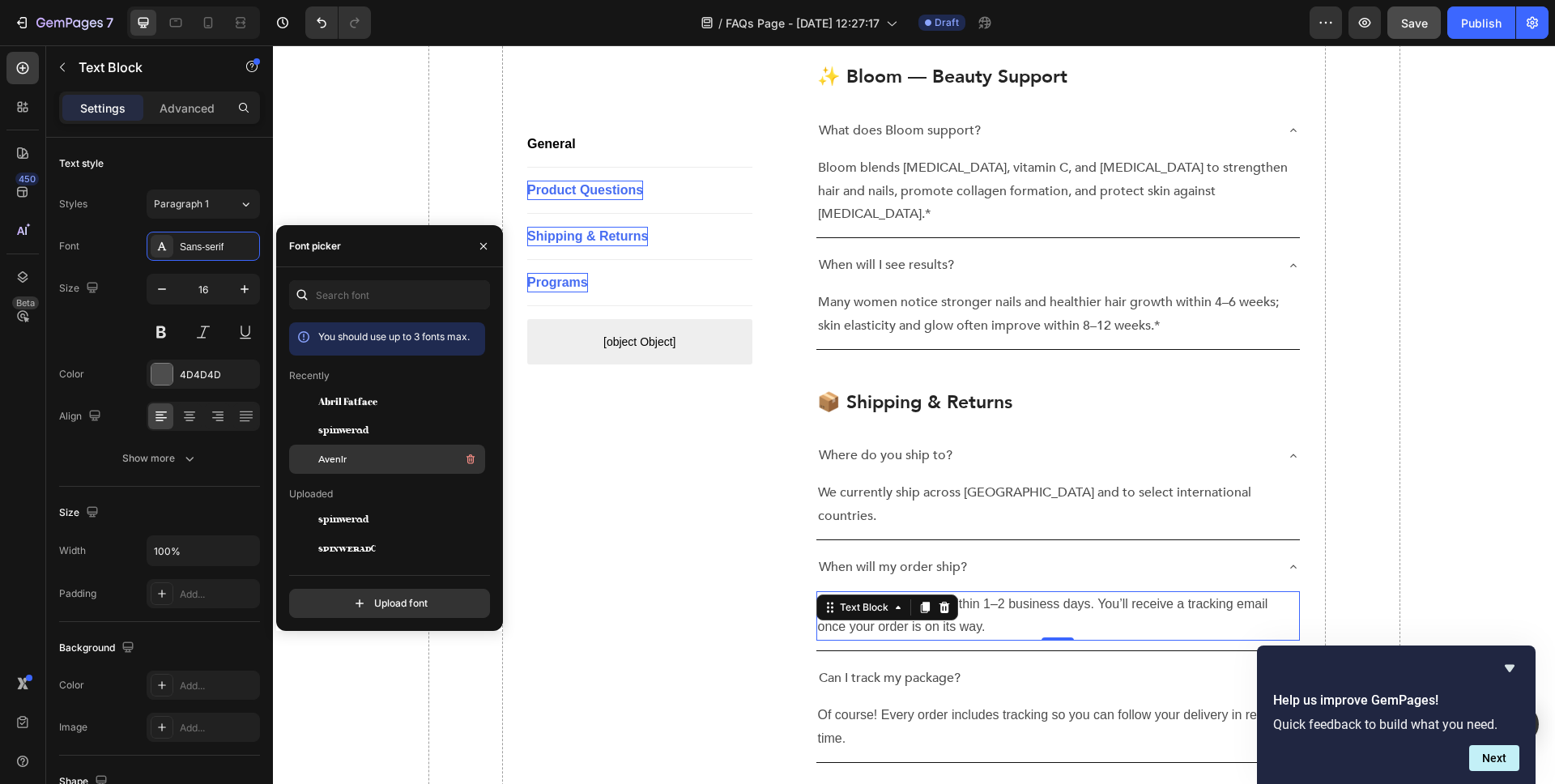
click at [317, 452] on div at bounding box center [304, 458] width 29 height 29
click at [885, 702] on div "Of course! Every order includes tracking so you can follow your delivery in rea…" at bounding box center [1059, 727] width 484 height 50
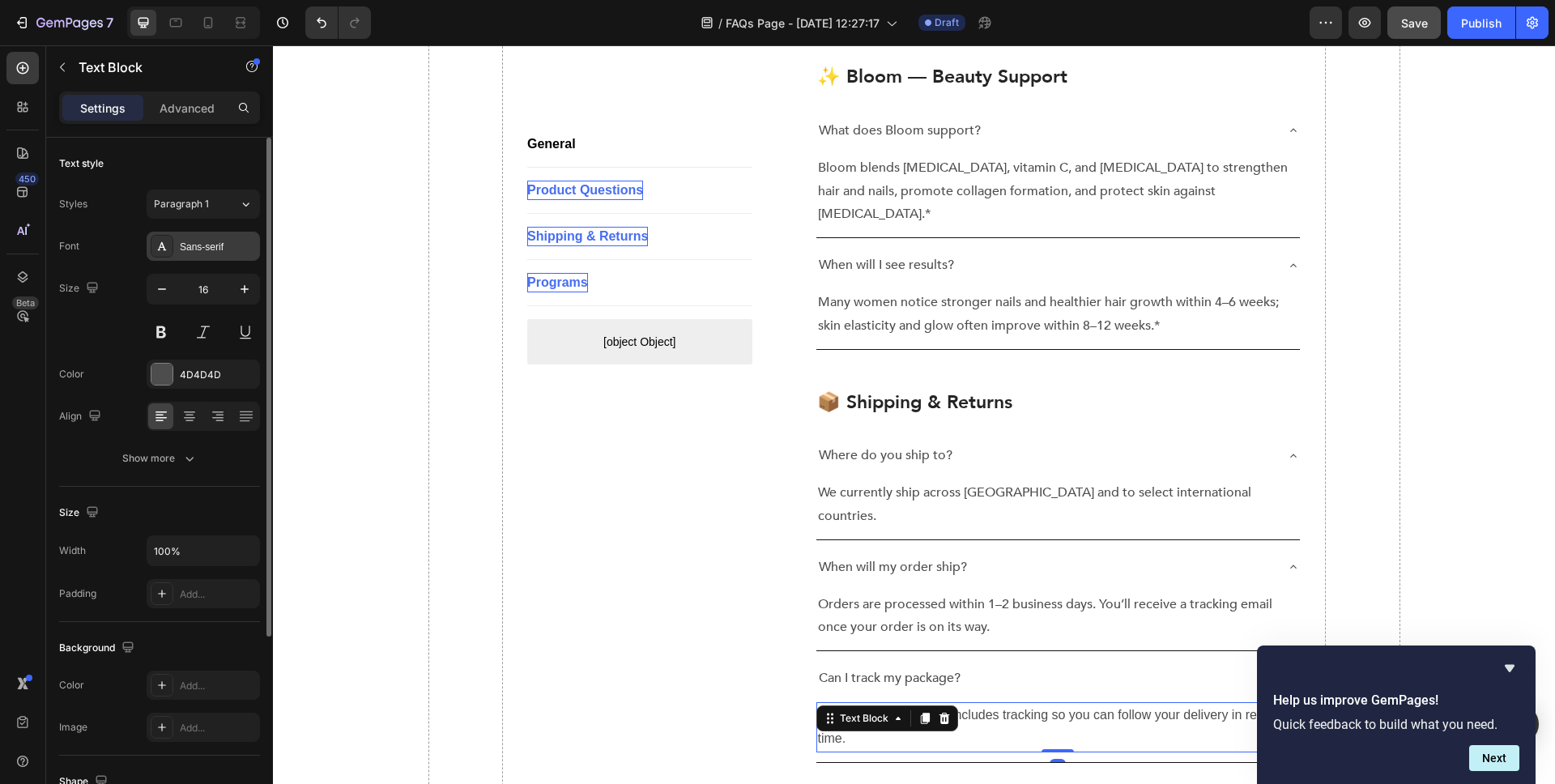
click at [204, 242] on div "Sans-serif" at bounding box center [217, 246] width 77 height 15
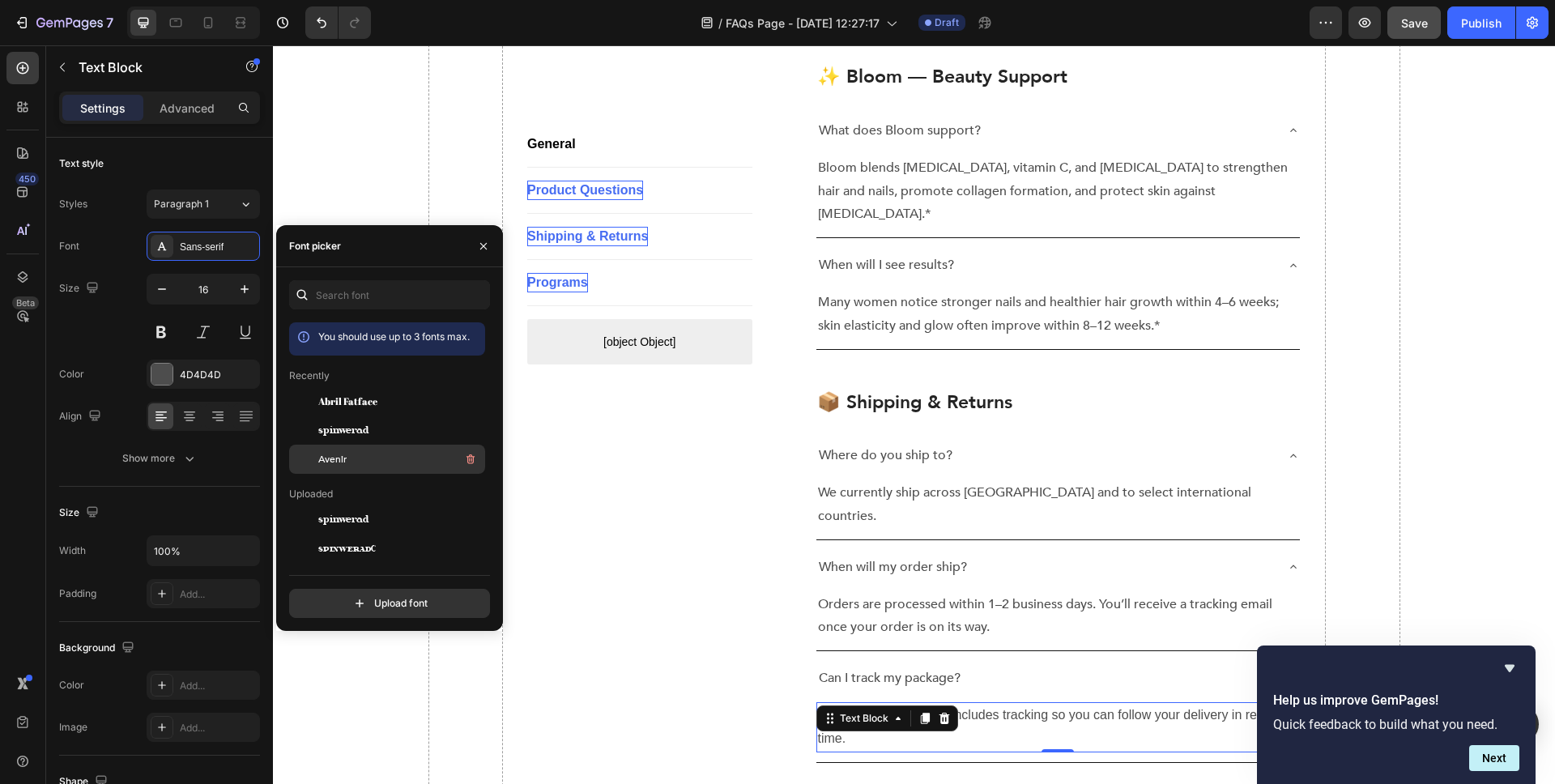
click at [364, 456] on div "Avenir" at bounding box center [400, 459] width 164 height 19
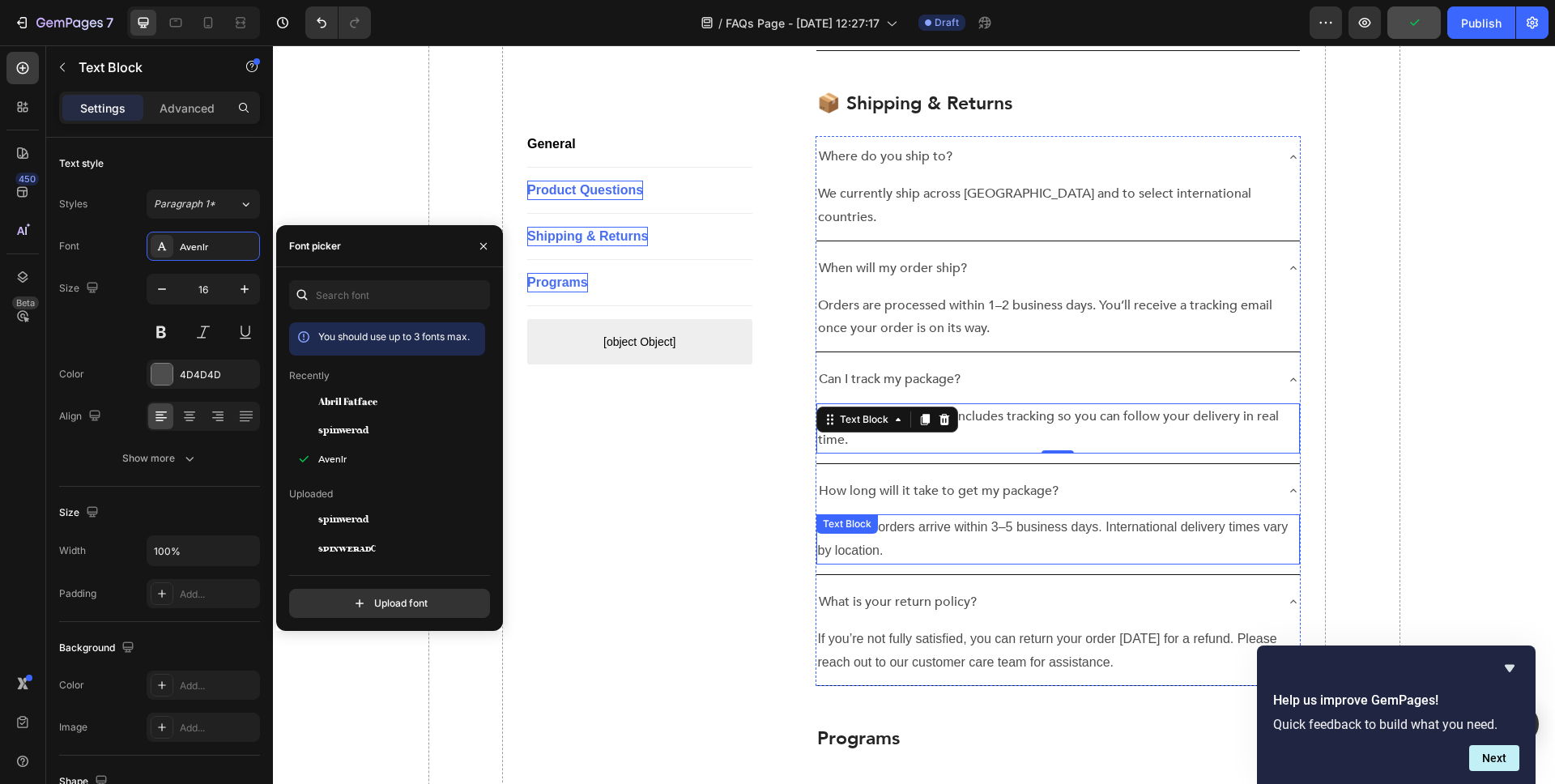
click at [921, 515] on div "Most U.S. orders arrive within 3–5 business days. International delivery times …" at bounding box center [1059, 539] width 484 height 50
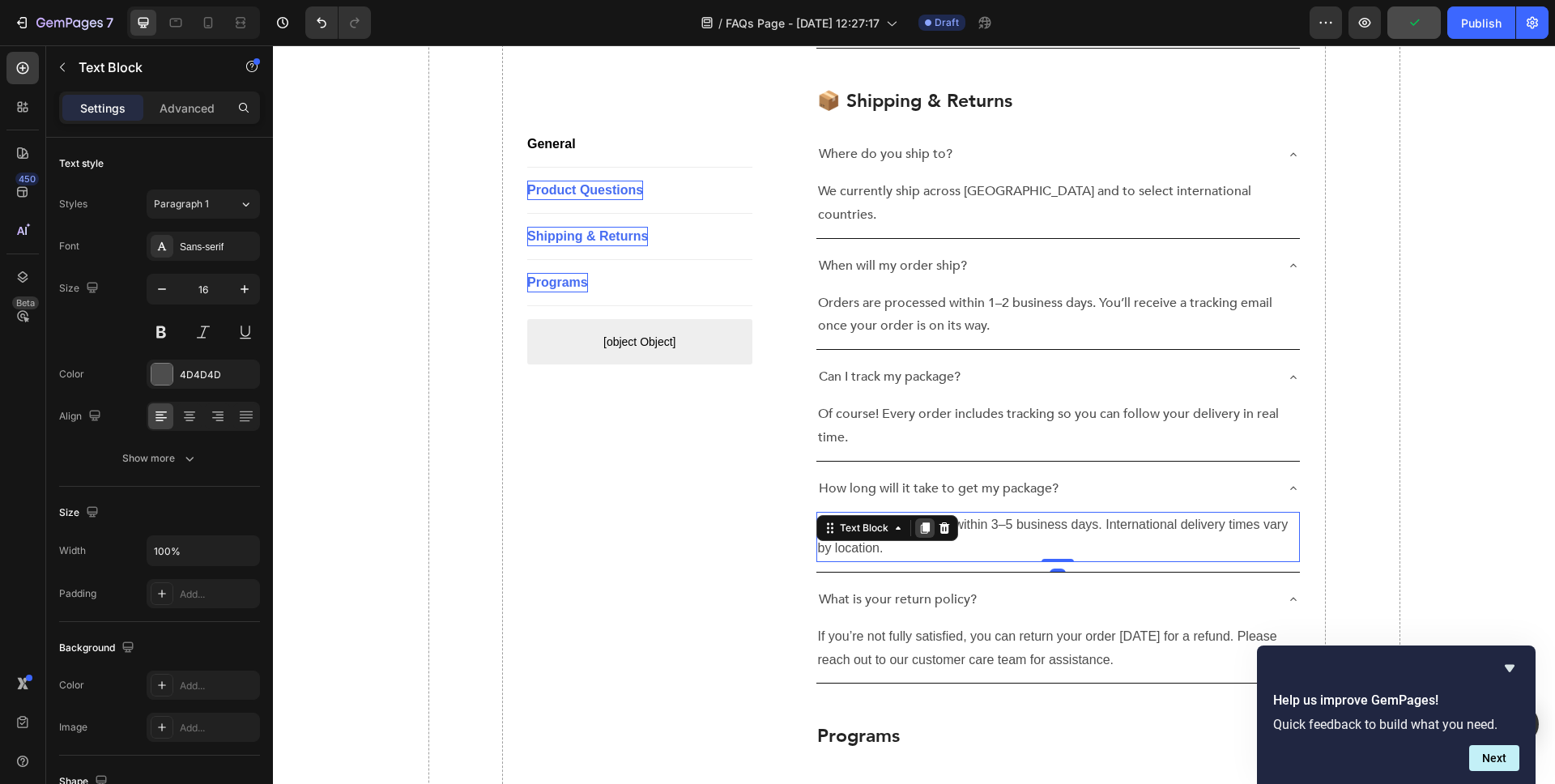
scroll to position [2402, 0]
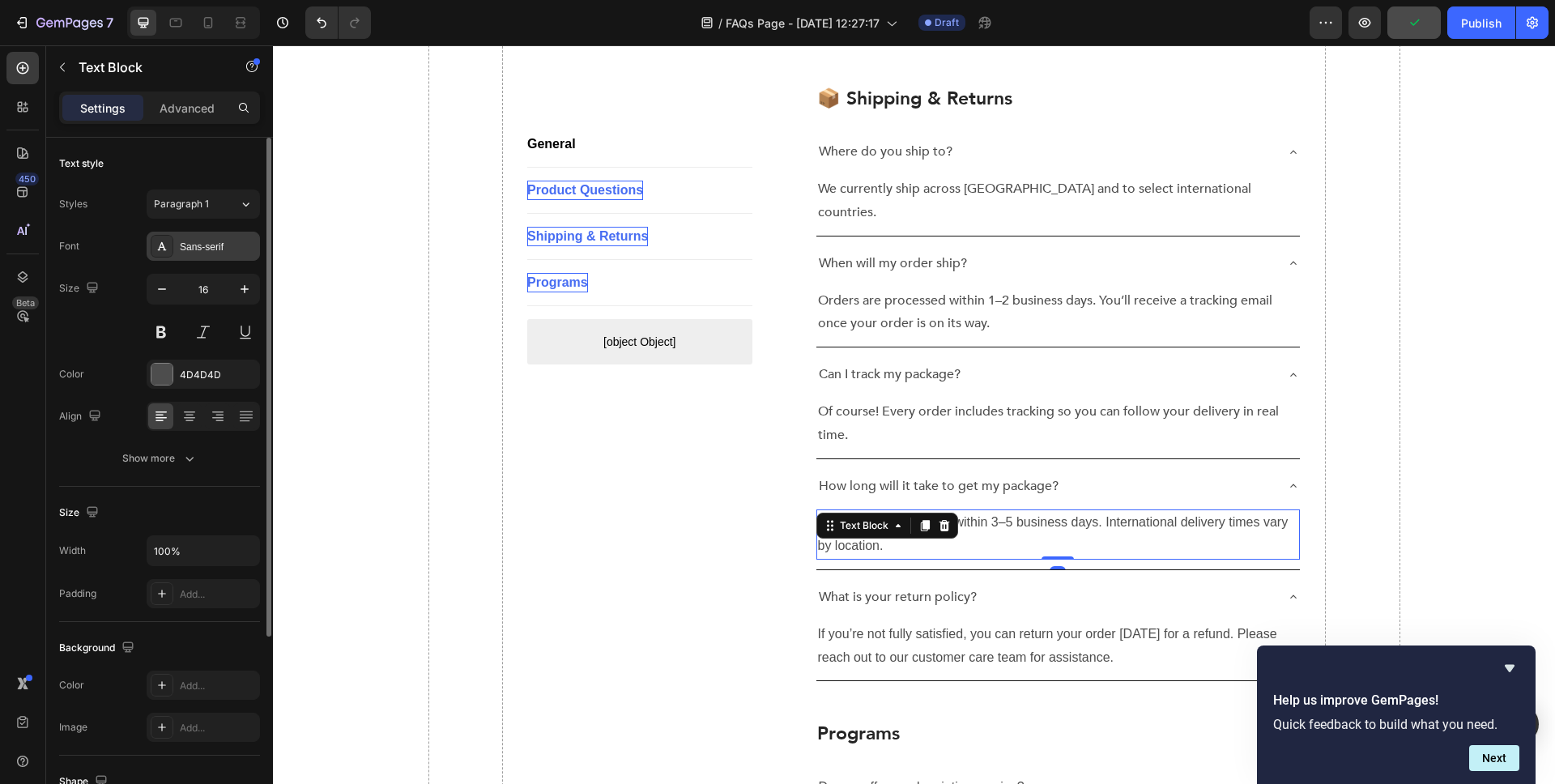
click at [222, 244] on div "Sans-serif" at bounding box center [217, 246] width 77 height 15
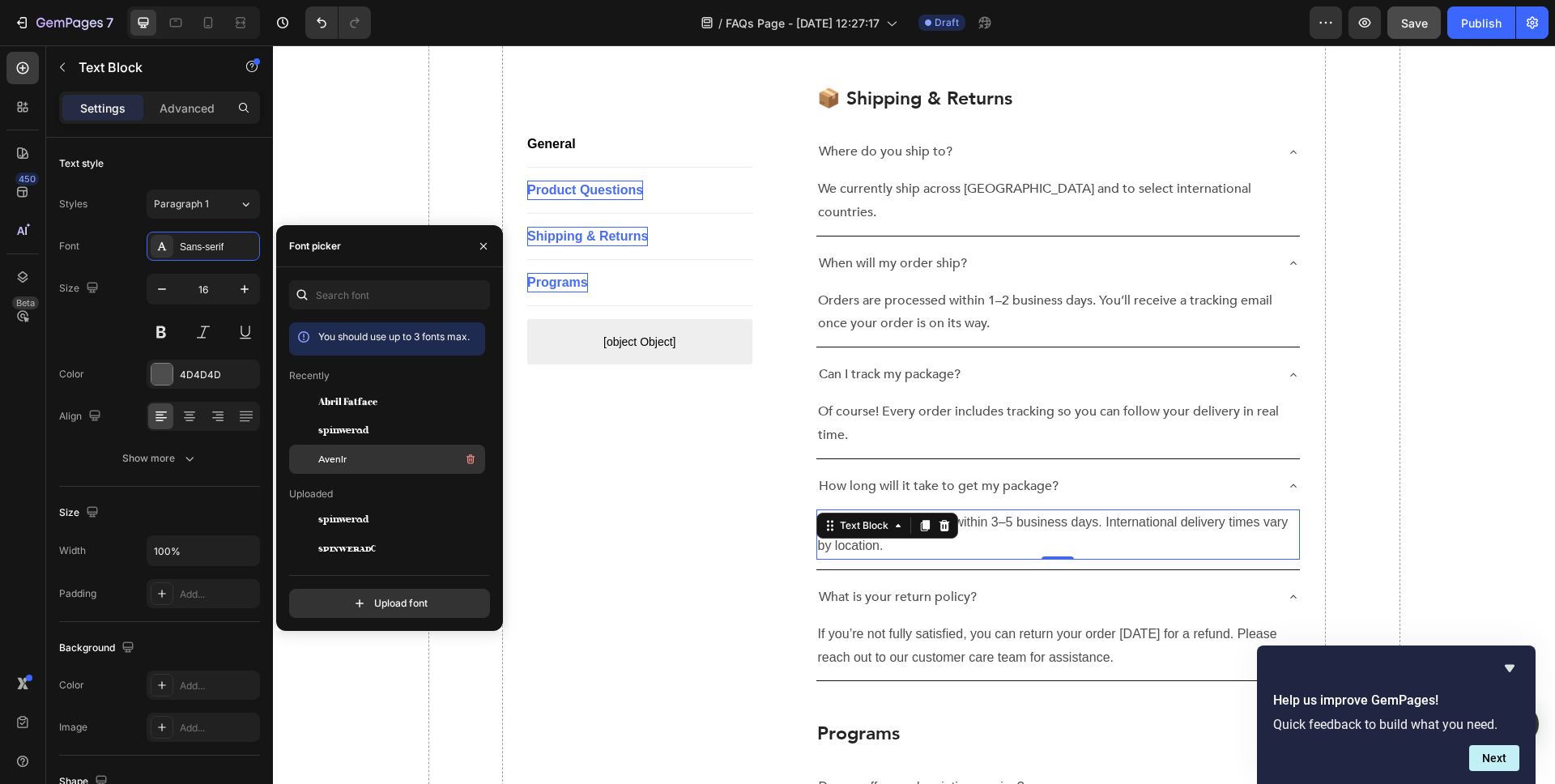
click at [364, 453] on div "Avenir" at bounding box center [400, 459] width 164 height 19
click at [895, 623] on p "If you’re not fully satisfied, you can return your order [DATE] for a refund. P…" at bounding box center [1059, 646] width 481 height 47
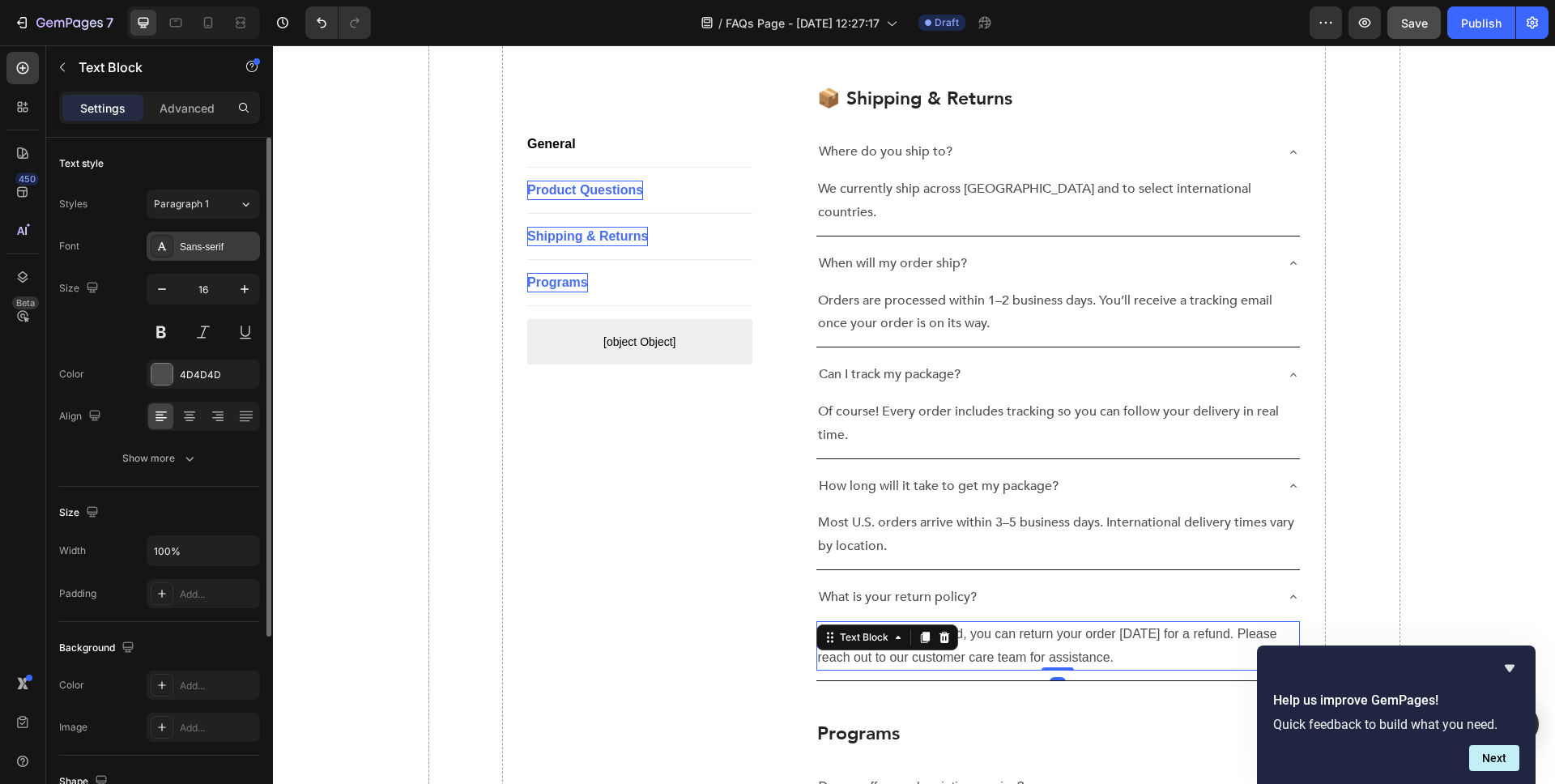
click at [188, 245] on div "Sans-serif" at bounding box center [217, 246] width 77 height 15
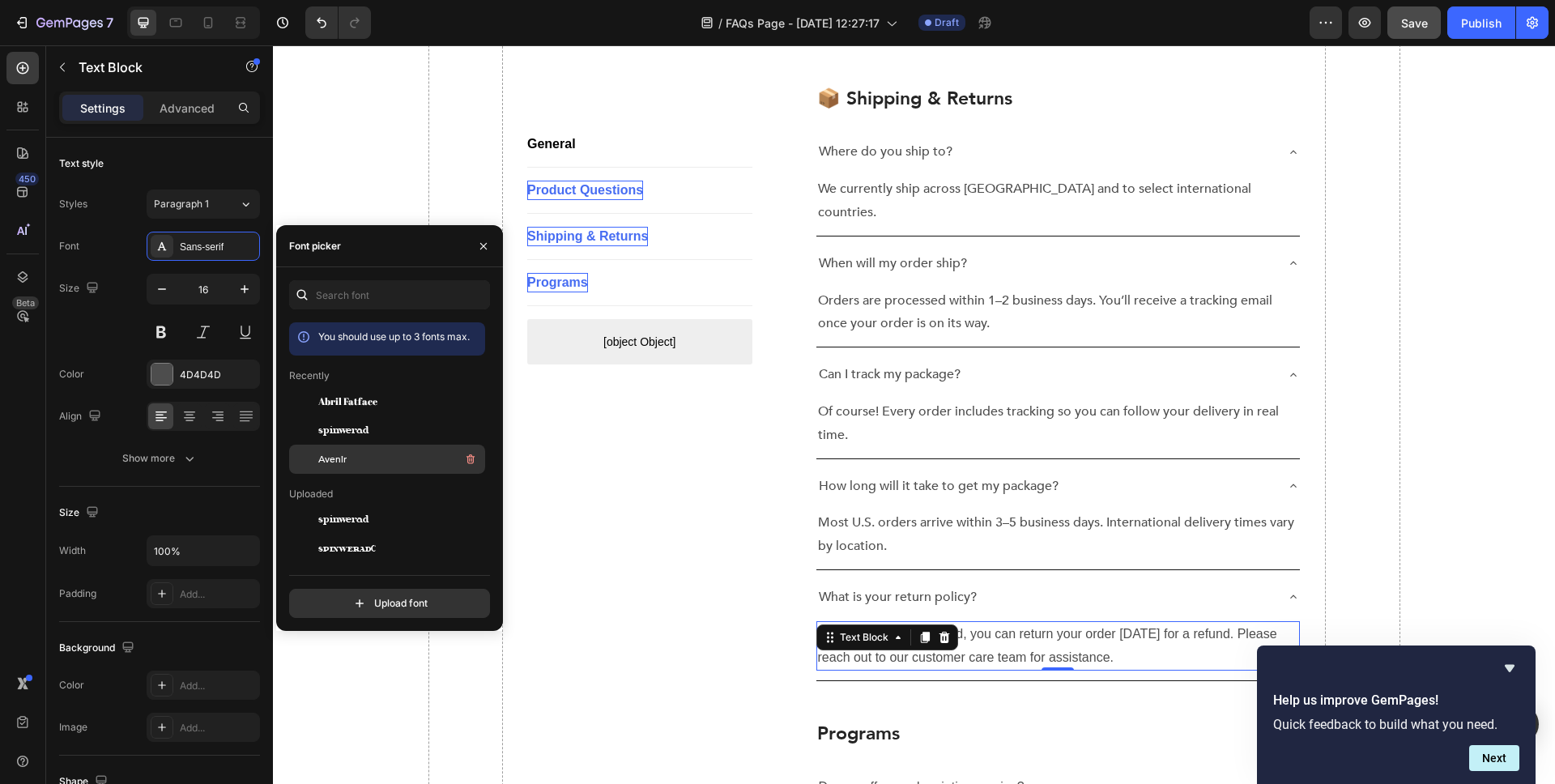
click at [326, 456] on span "Avenir" at bounding box center [333, 459] width 28 height 15
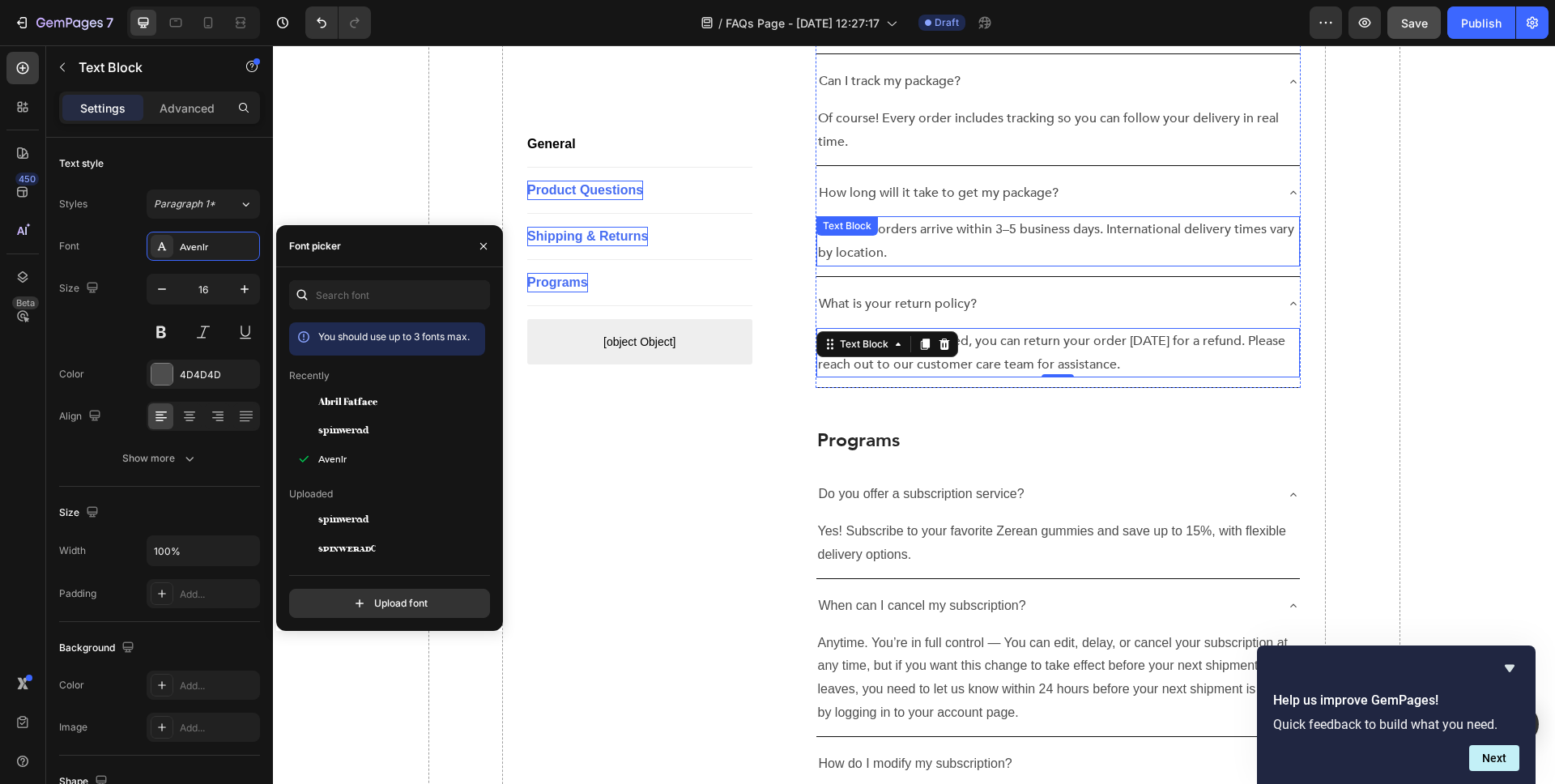
scroll to position [2730, 0]
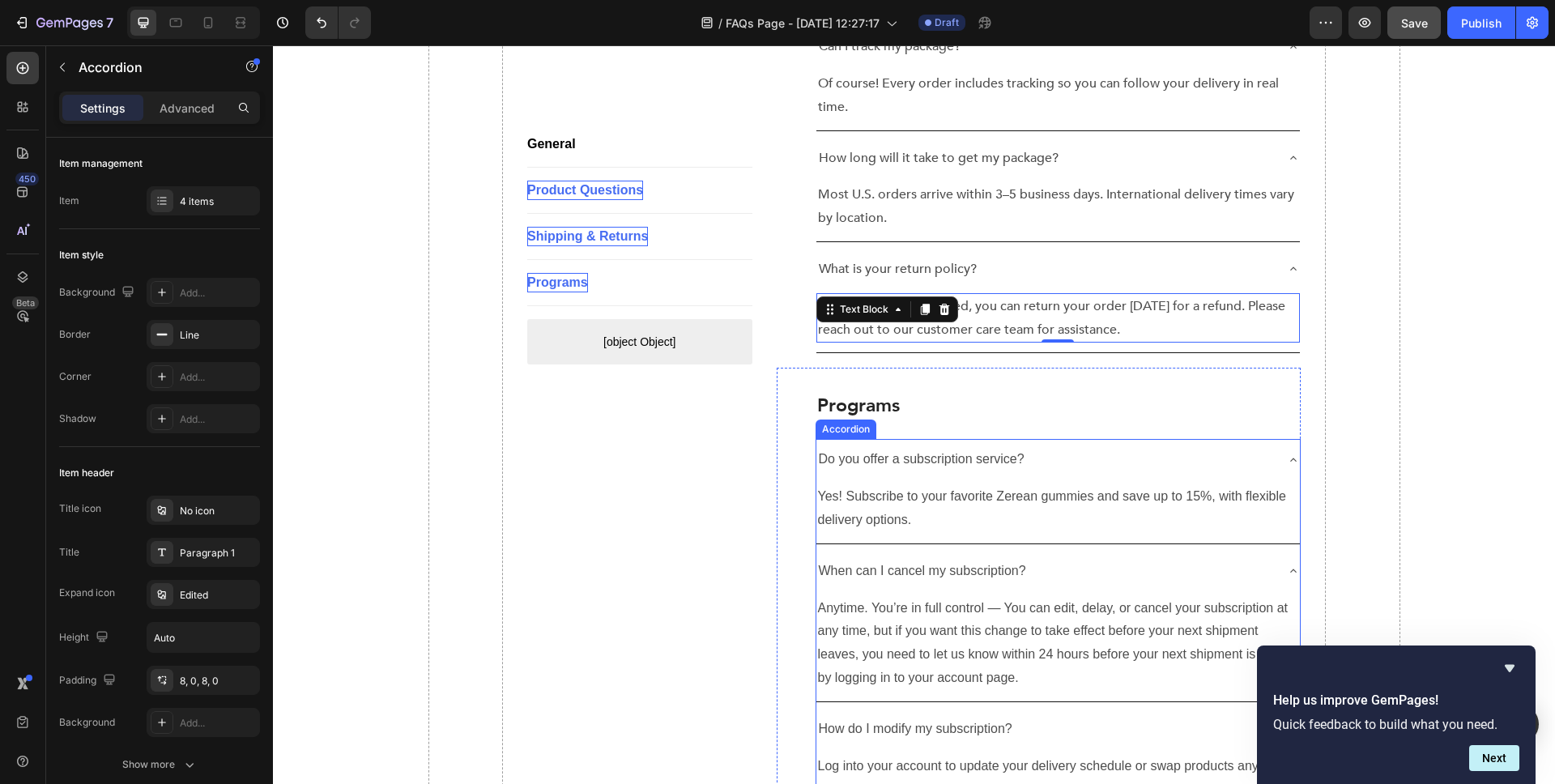
click at [870, 420] on div "Accordion" at bounding box center [846, 429] width 61 height 19
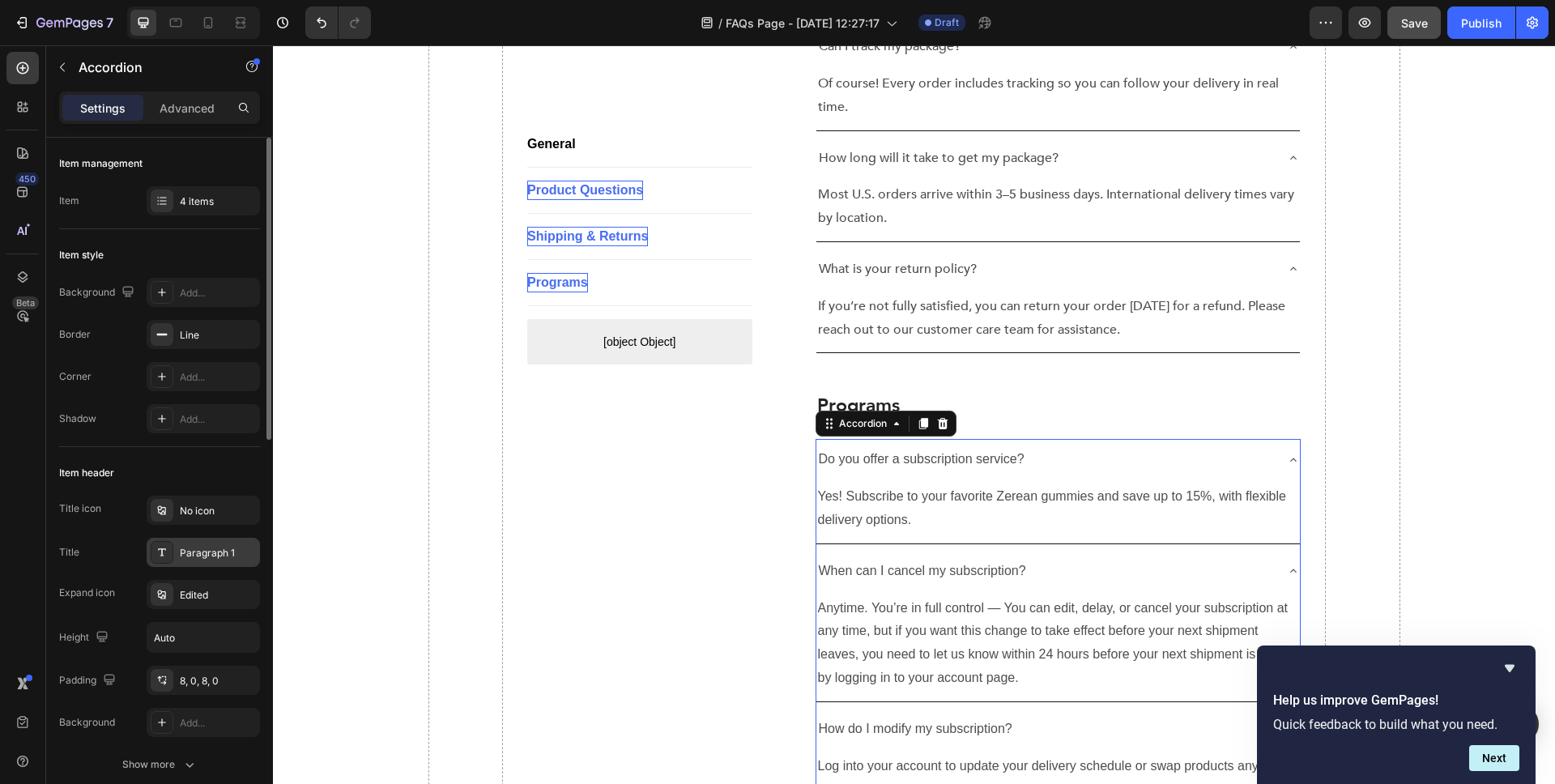
click at [213, 554] on div "Paragraph 1" at bounding box center [217, 553] width 77 height 15
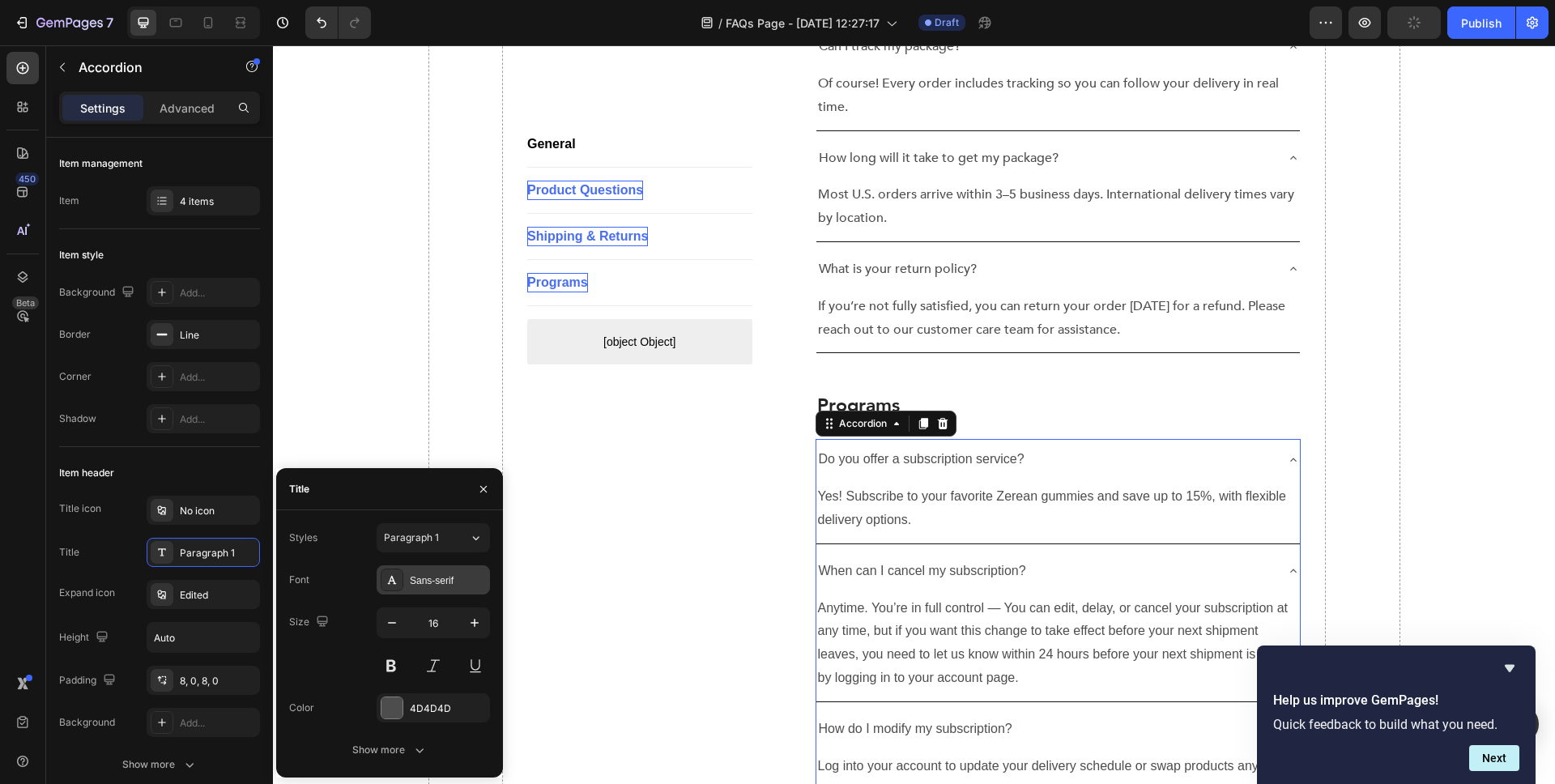
click at [430, 577] on div "Sans-serif" at bounding box center [448, 581] width 77 height 15
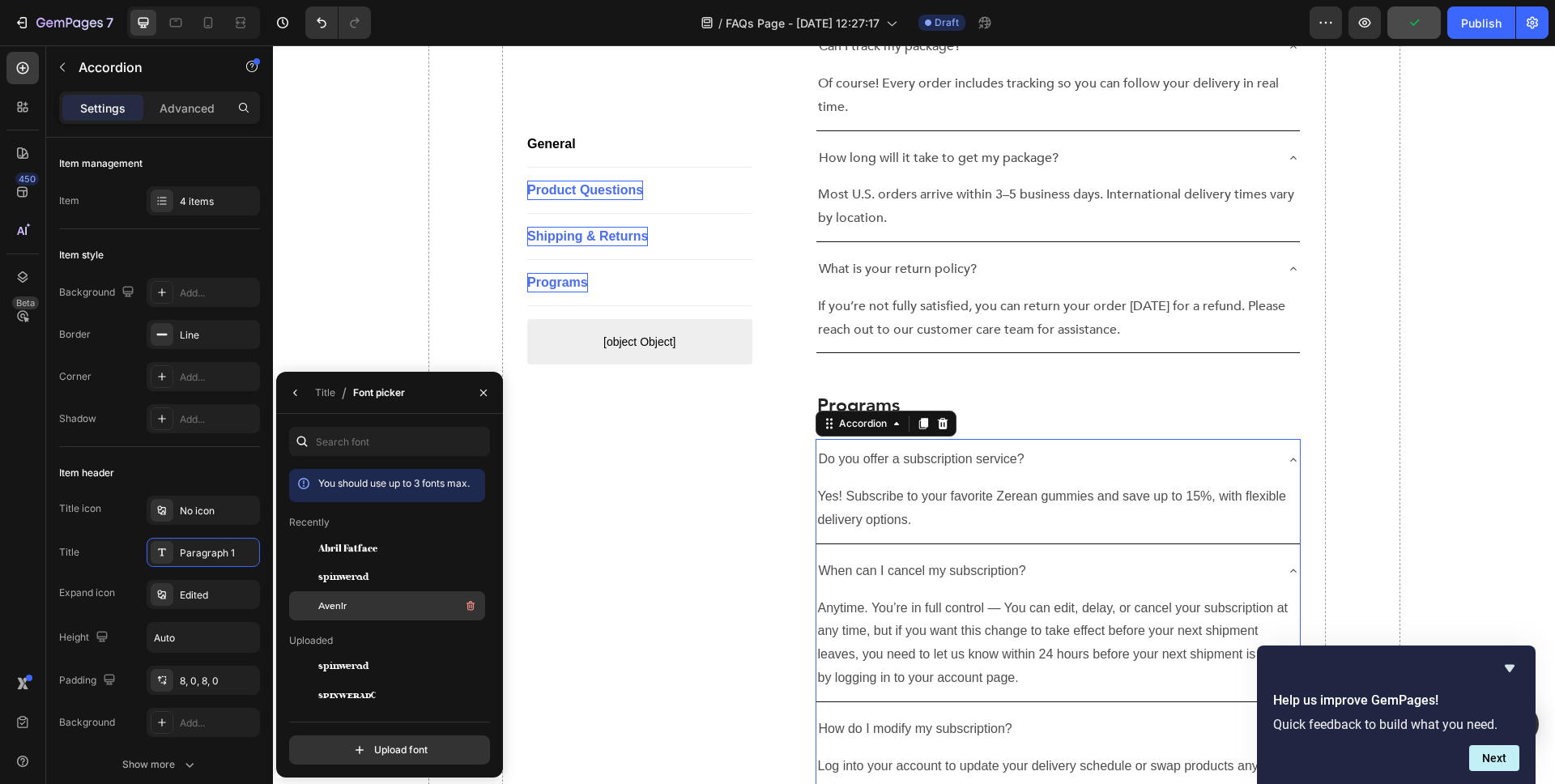
click at [398, 608] on div "Avenir" at bounding box center [400, 605] width 164 height 19
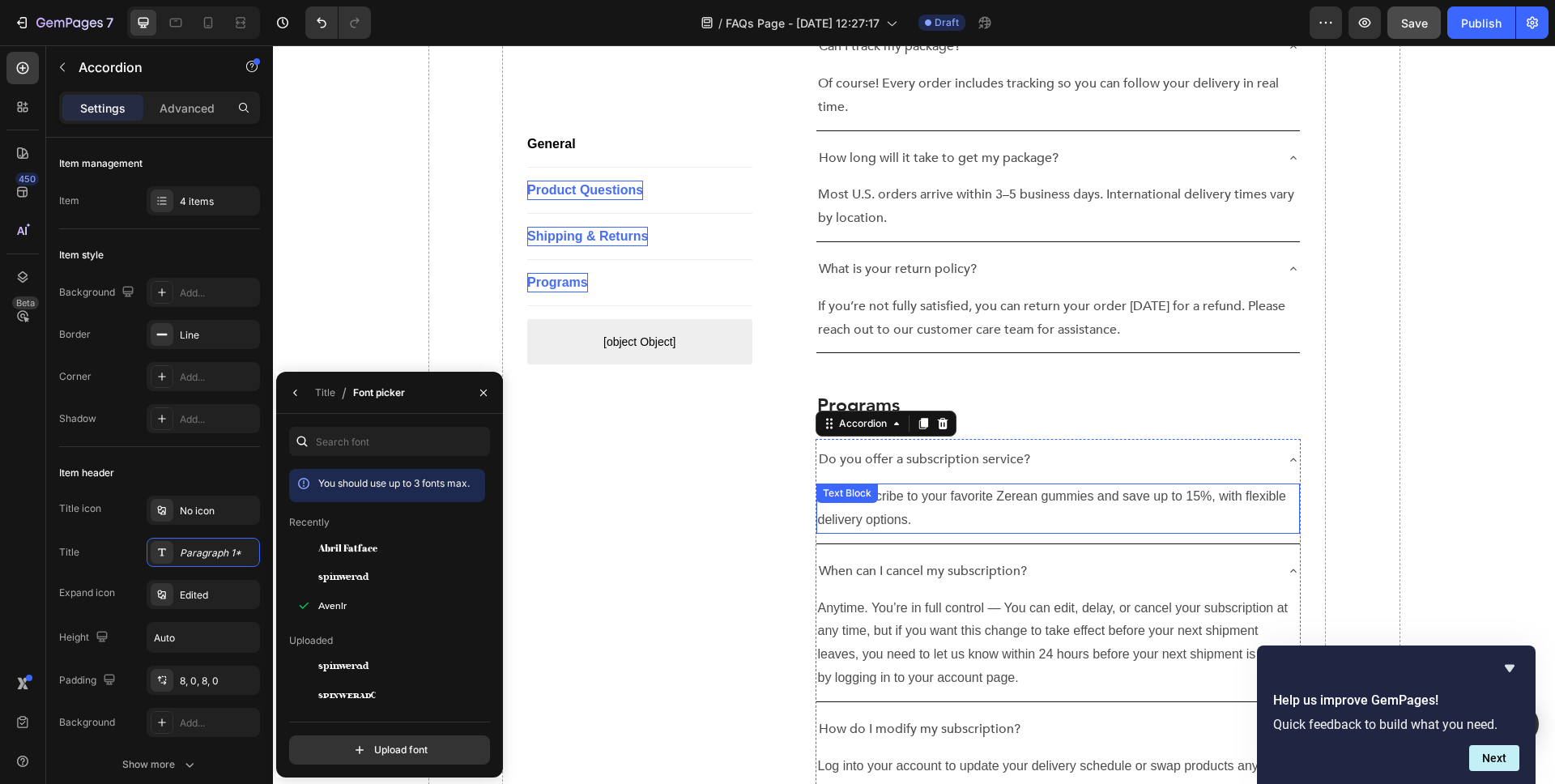
click at [947, 485] on p "Yes! Subscribe to your favorite Zerean gummies and save up to 15%, with flexibl…" at bounding box center [1059, 508] width 481 height 47
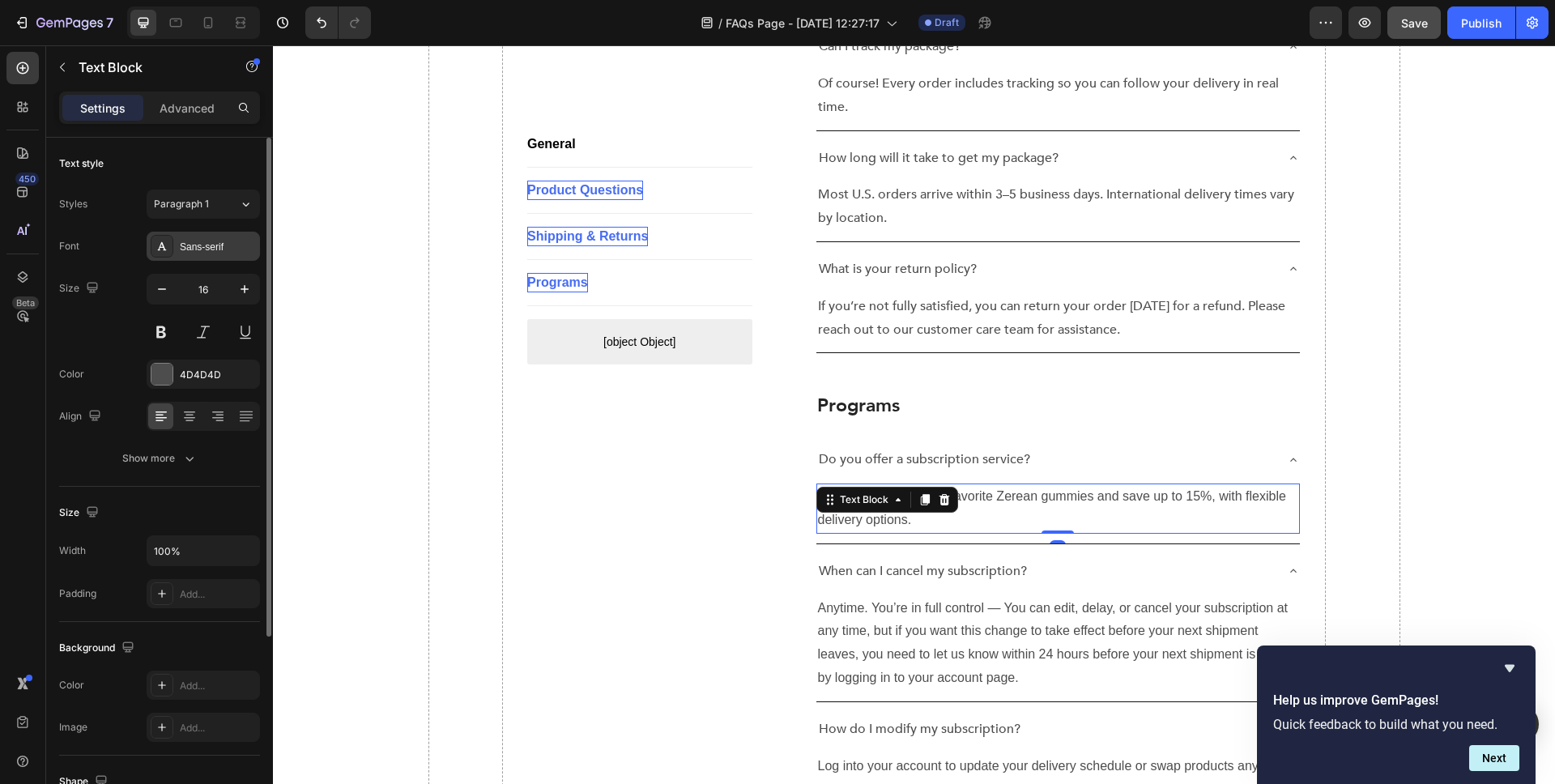
click at [207, 255] on div "Sans-serif" at bounding box center [203, 245] width 114 height 29
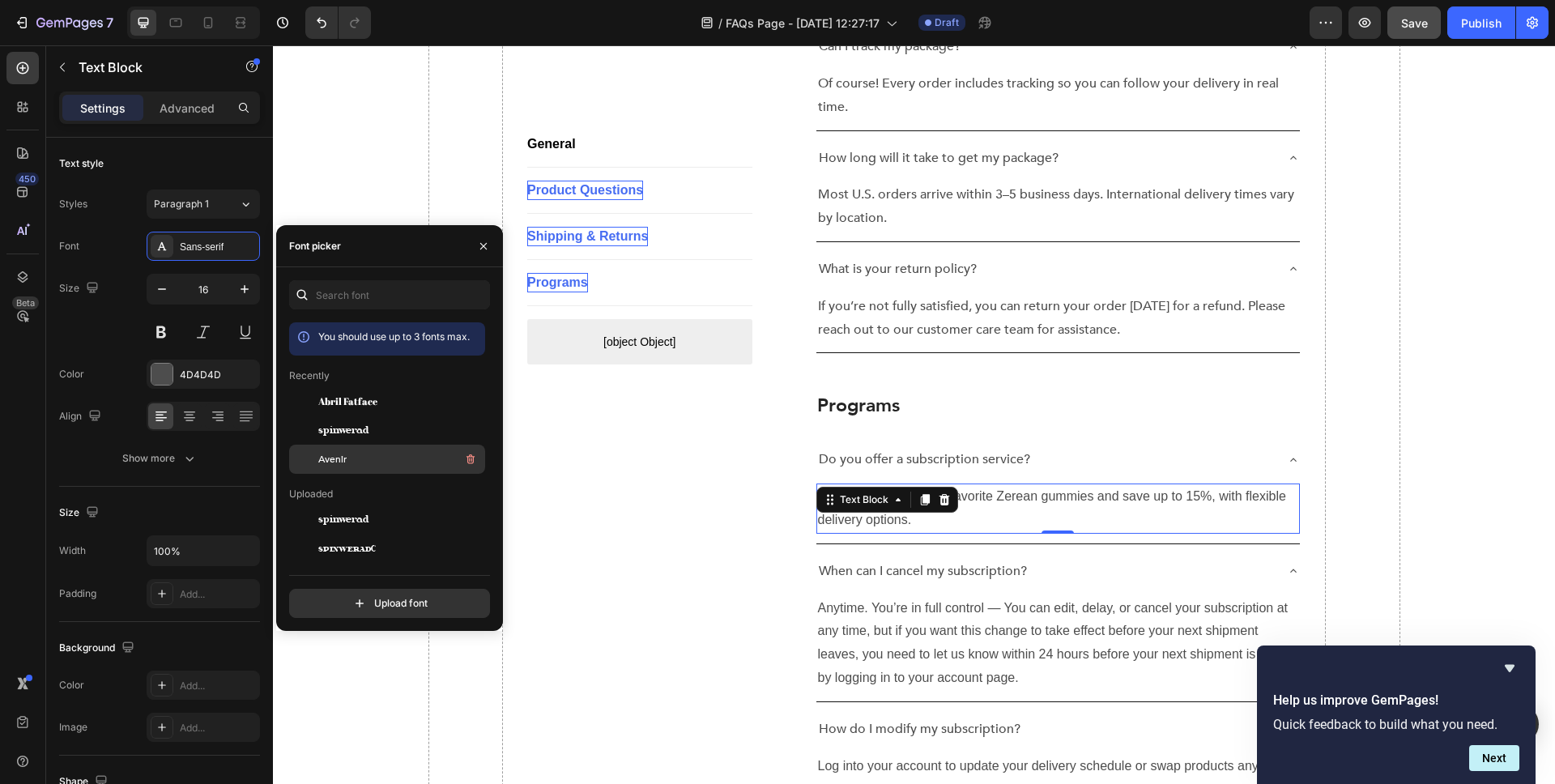
click at [349, 453] on div "Avenir" at bounding box center [400, 459] width 164 height 19
click at [969, 560] on p "When can I cancel my subscription?" at bounding box center [923, 571] width 209 height 24
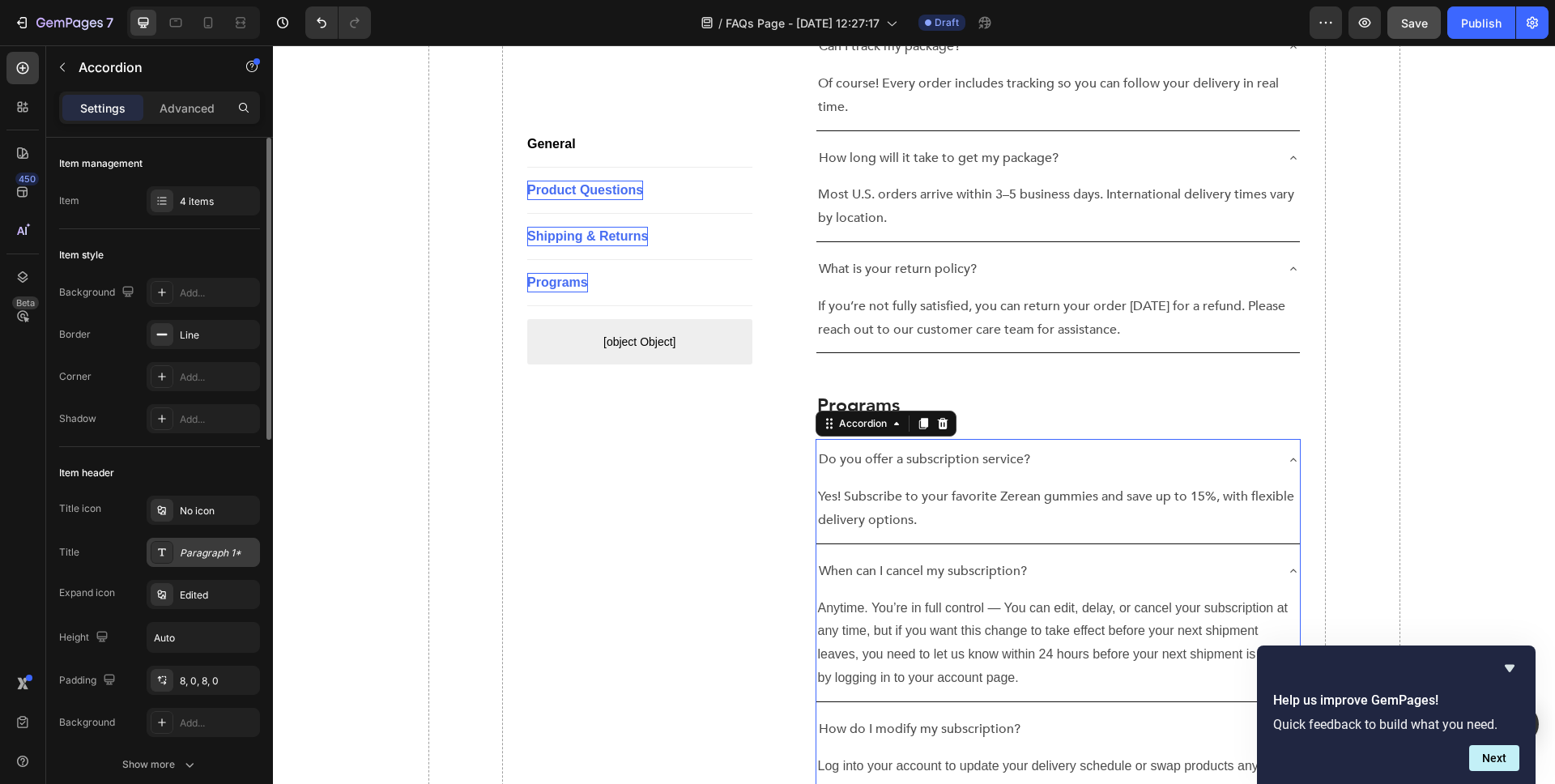
click at [213, 553] on div "Paragraph 1*" at bounding box center [217, 553] width 77 height 15
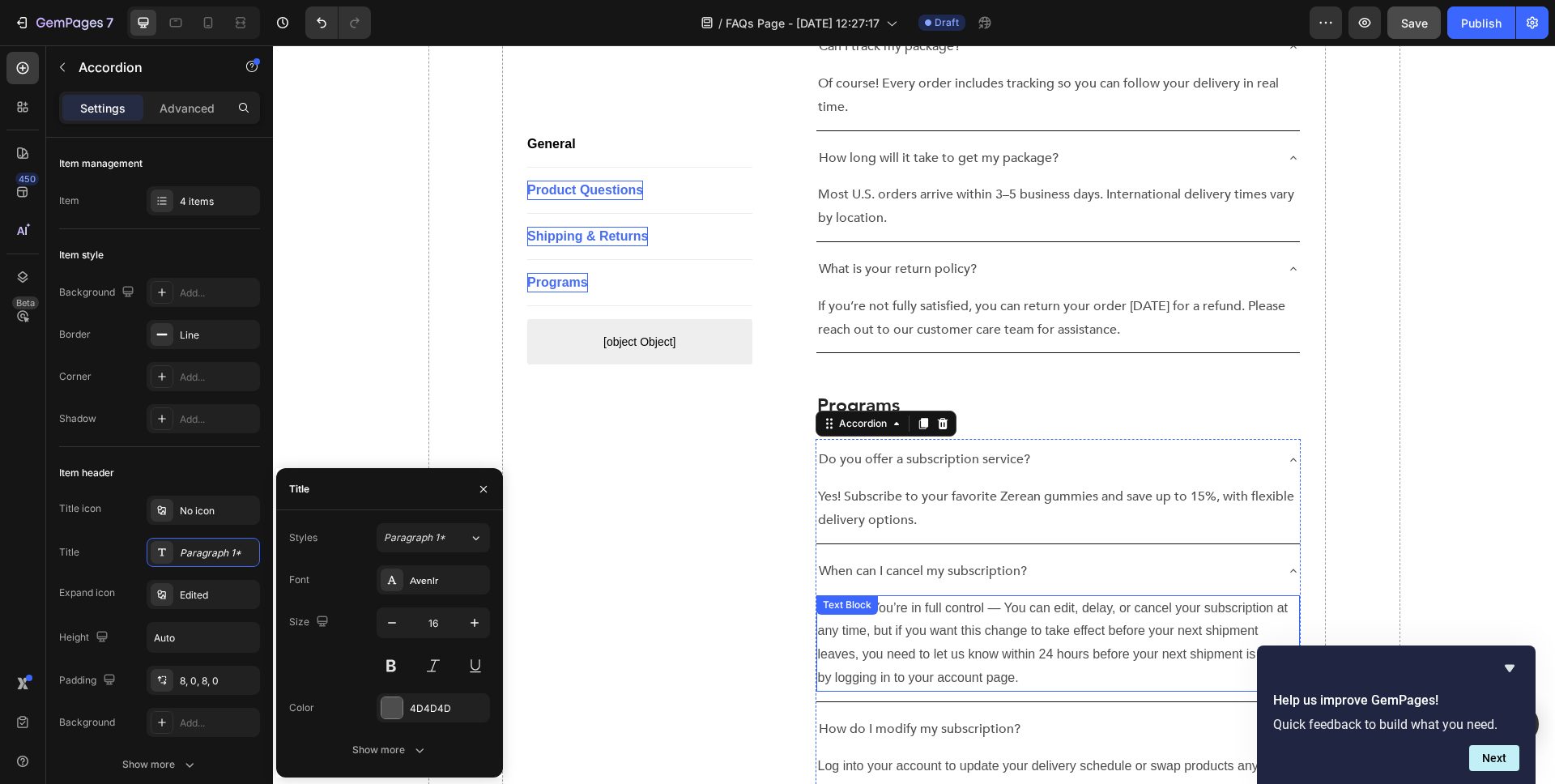
click at [930, 597] on p "Anytime. You’re in full control — You can edit, delay, or cancel your subscript…" at bounding box center [1059, 643] width 481 height 93
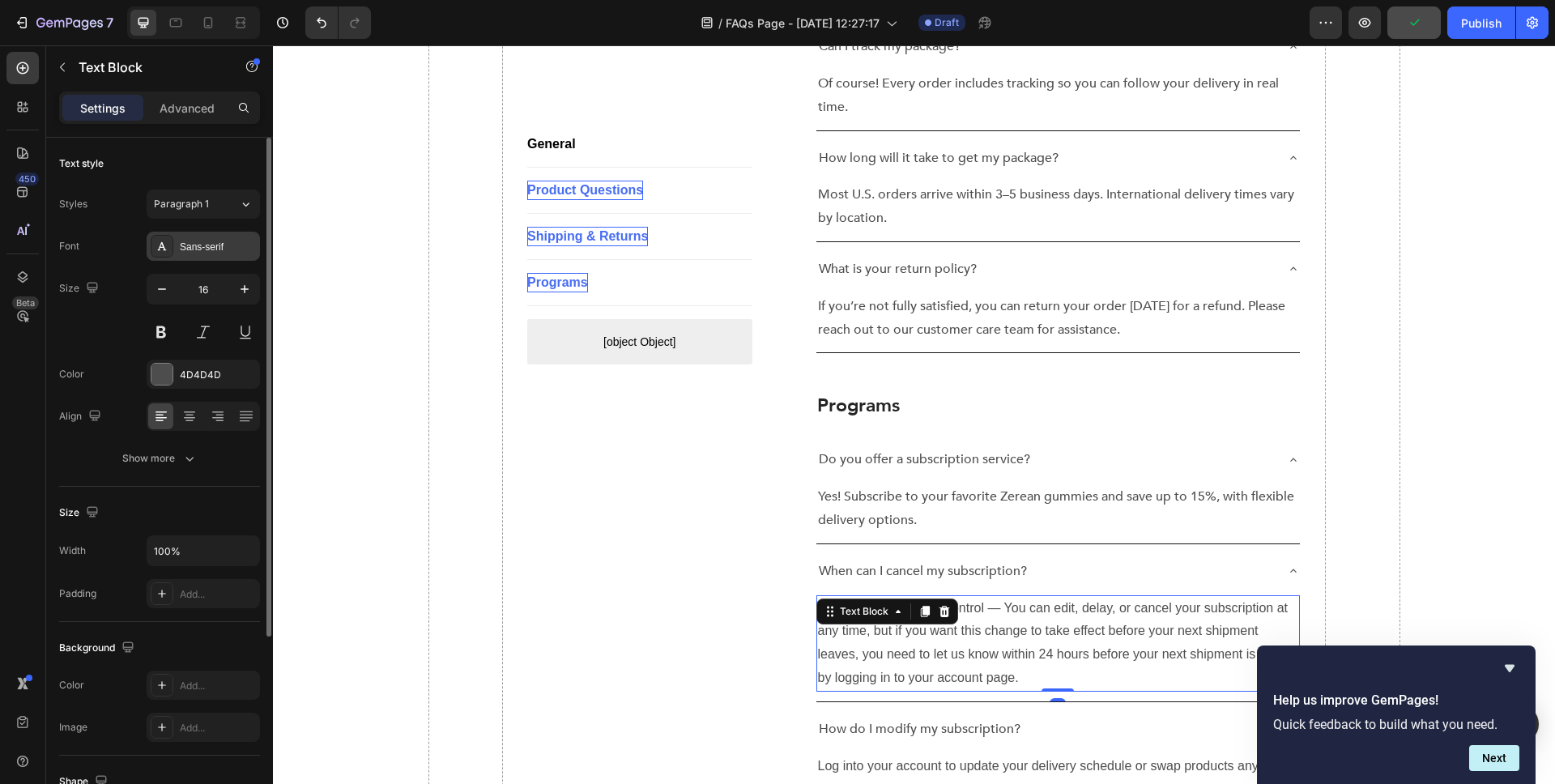
click at [225, 249] on div "Sans-serif" at bounding box center [217, 246] width 77 height 15
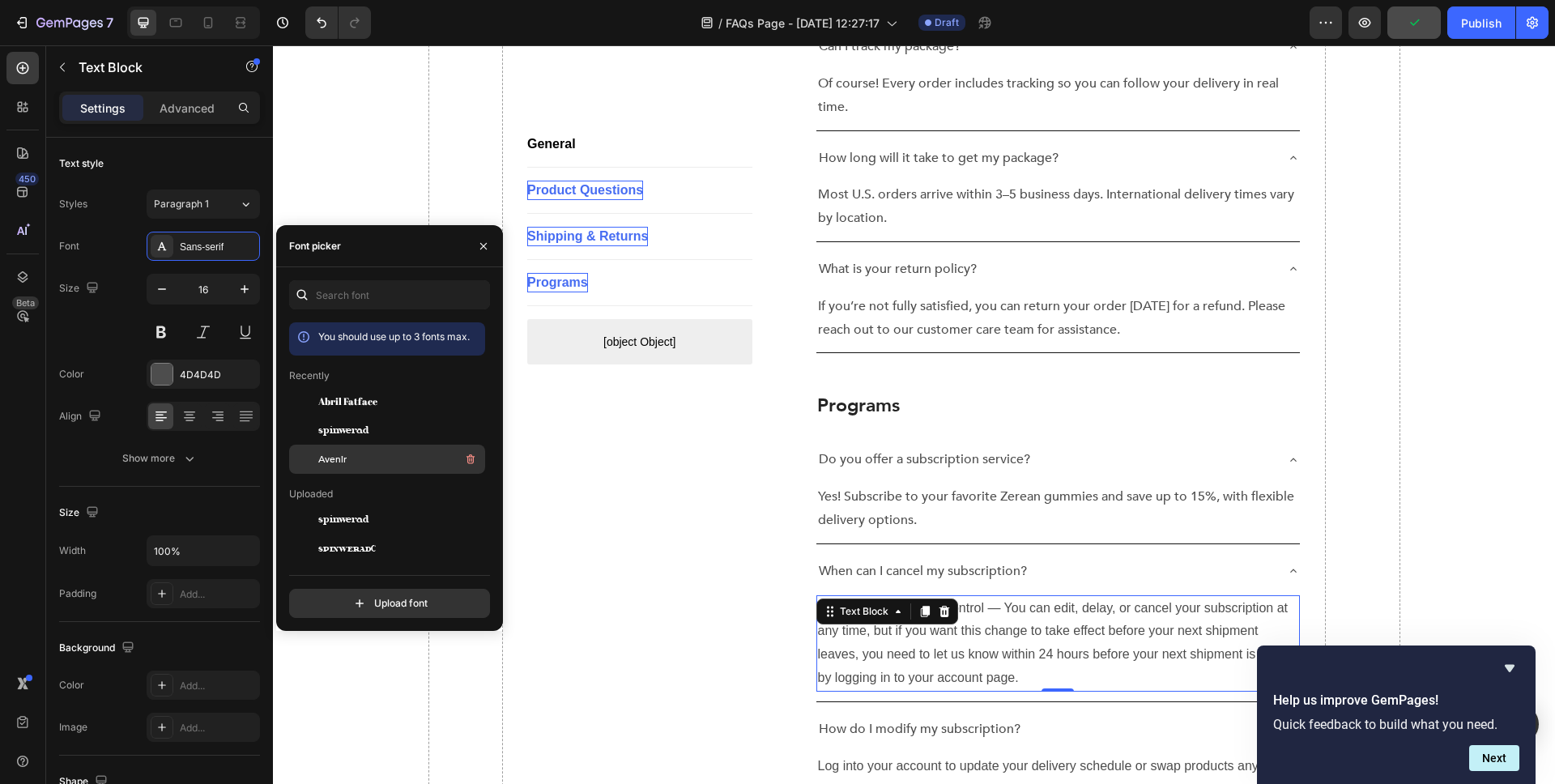
click at [351, 465] on div "Avenir" at bounding box center [400, 459] width 164 height 19
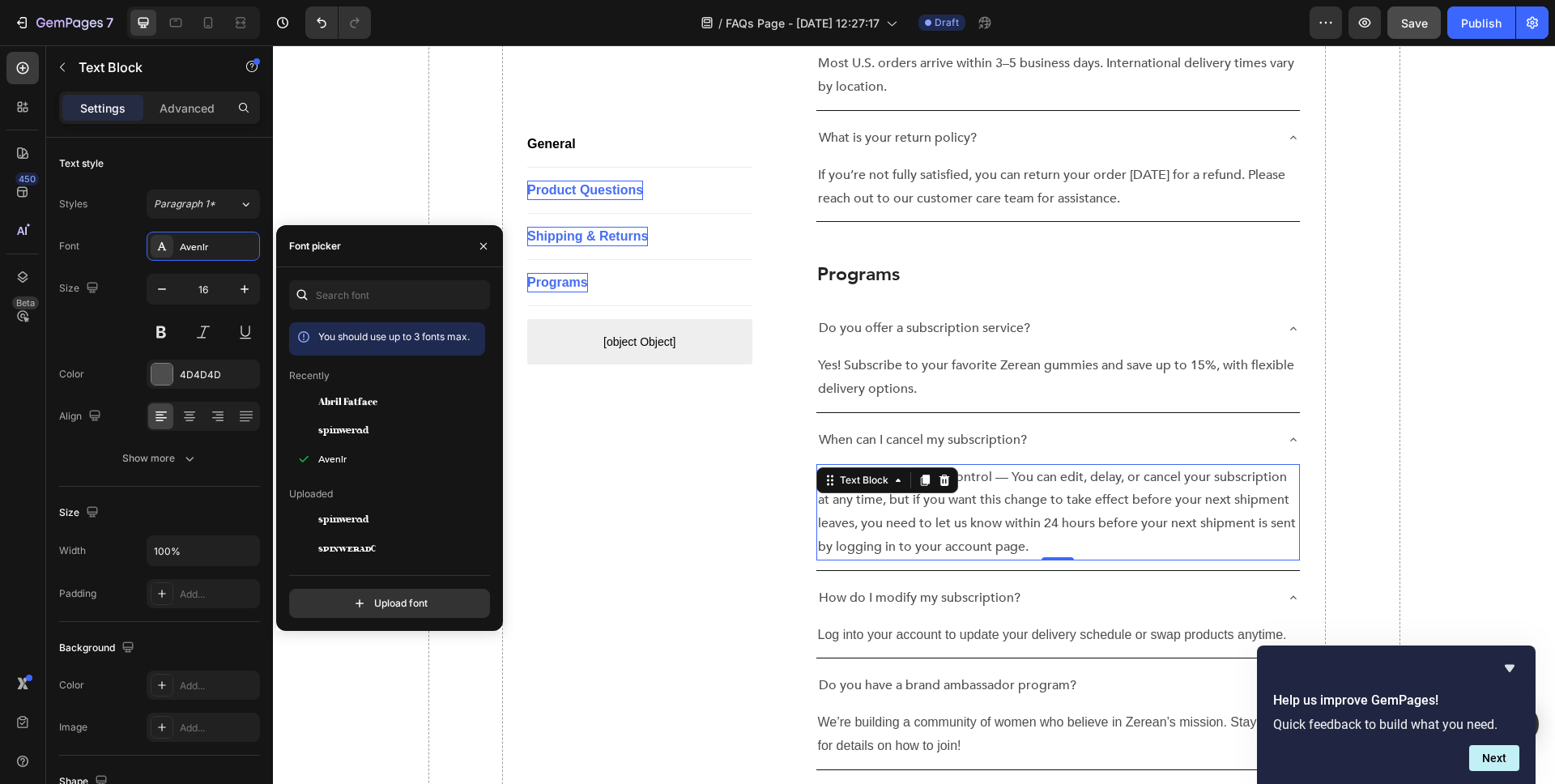
scroll to position [2881, 0]
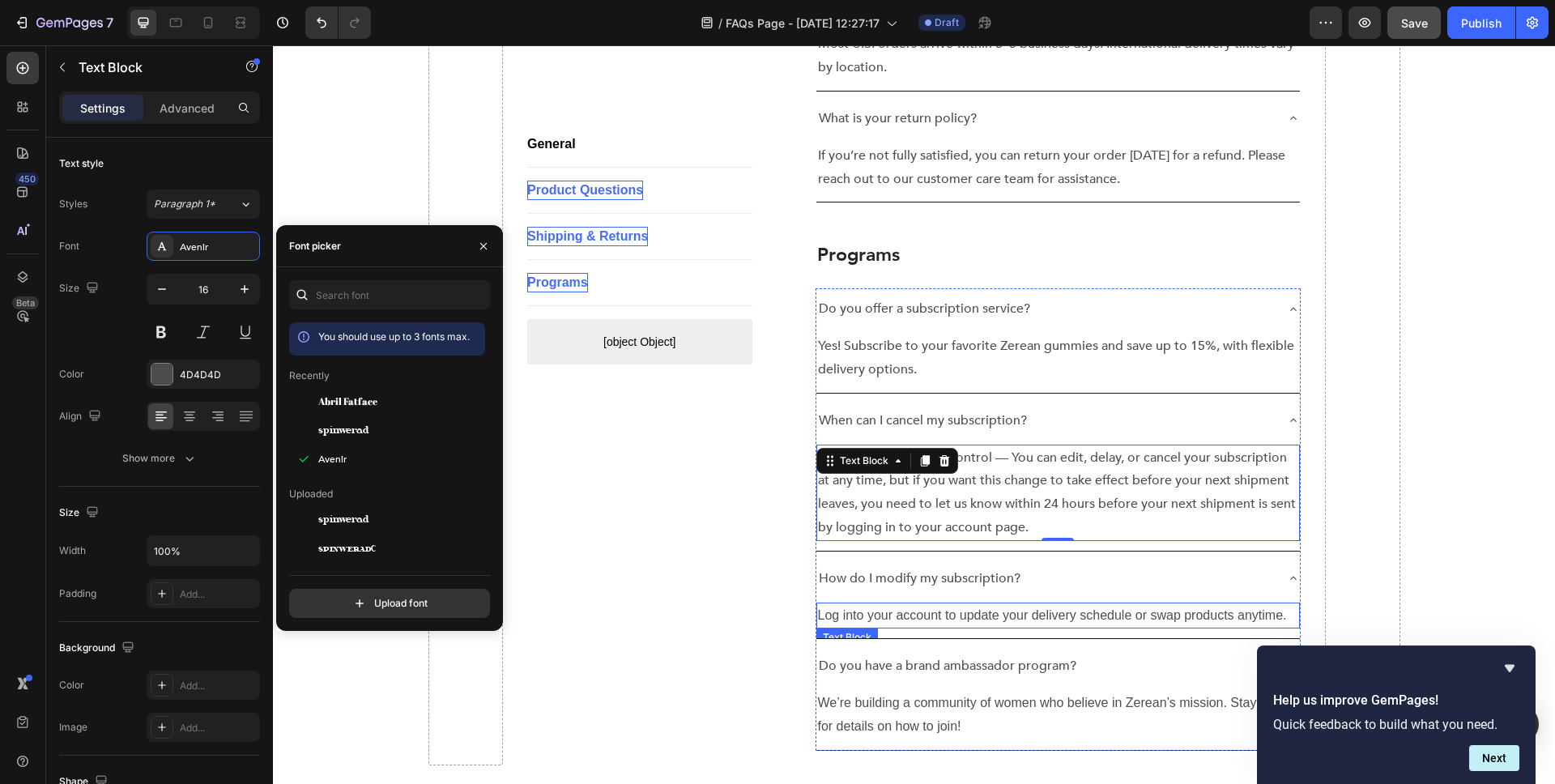
click at [901, 604] on p "Log into your account to update your delivery schedule or swap products anytime." at bounding box center [1059, 616] width 481 height 24
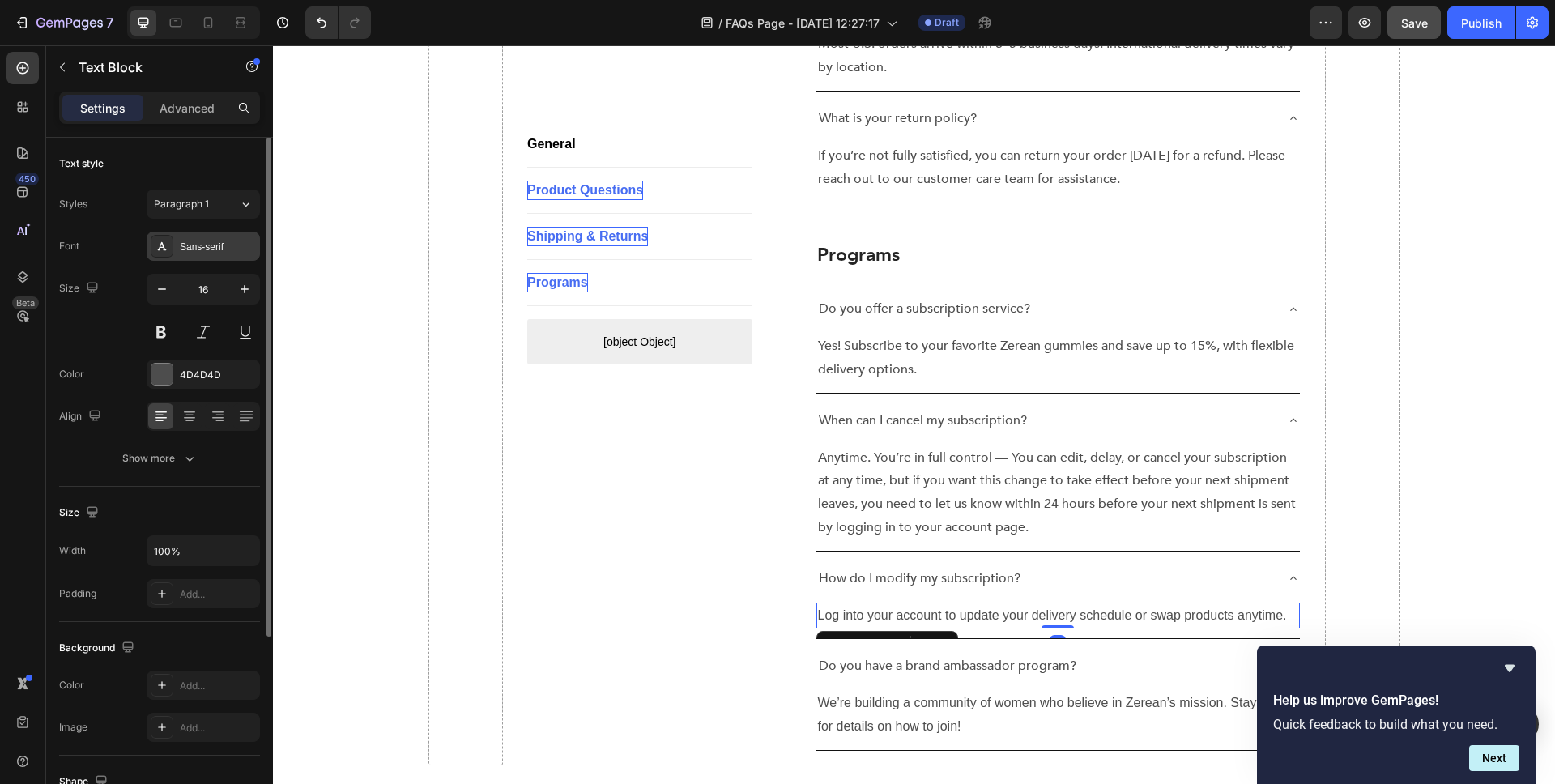
click at [207, 238] on div "Sans-serif" at bounding box center [203, 245] width 114 height 29
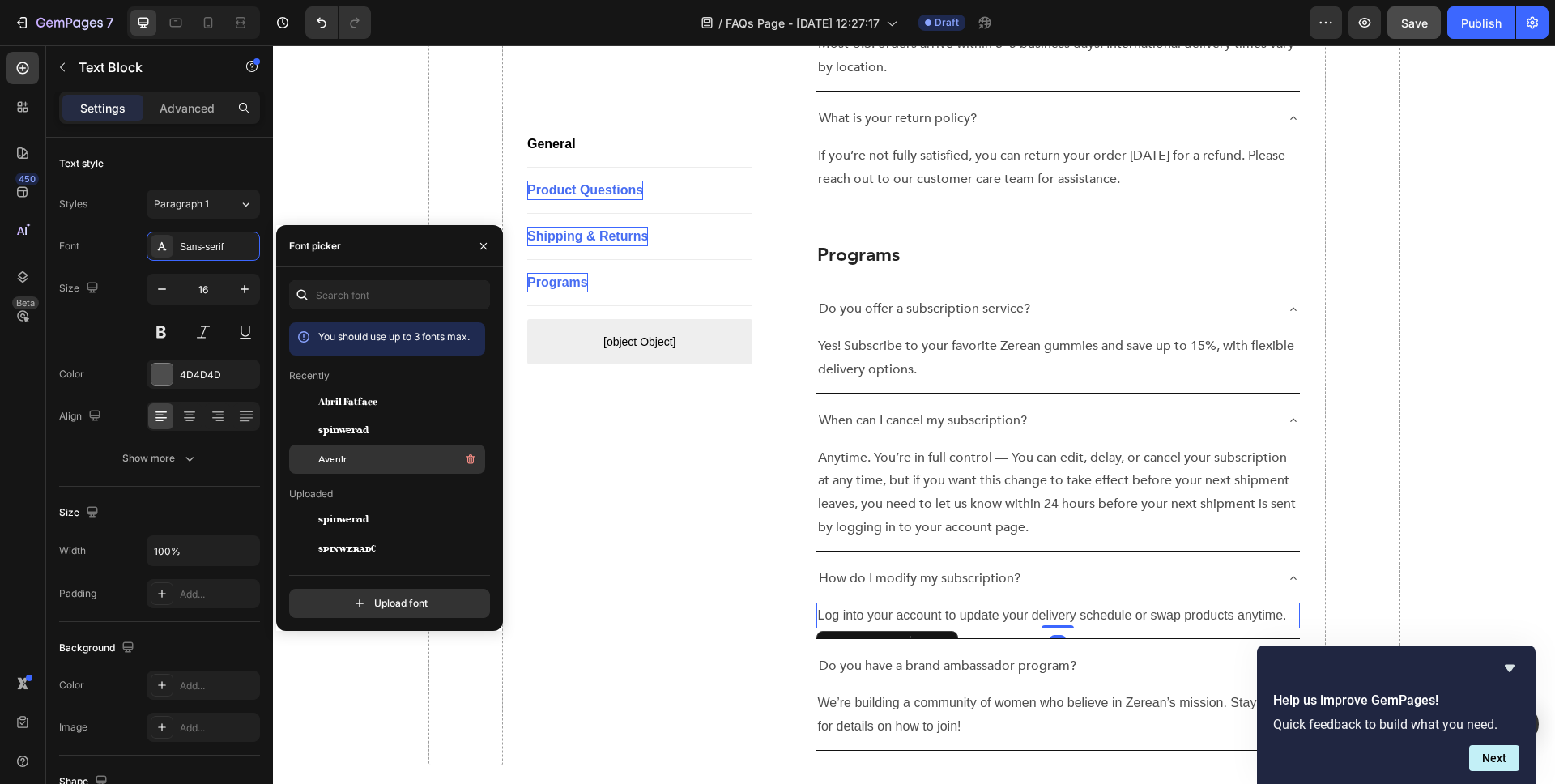
click at [346, 456] on span "Avenir" at bounding box center [333, 459] width 28 height 15
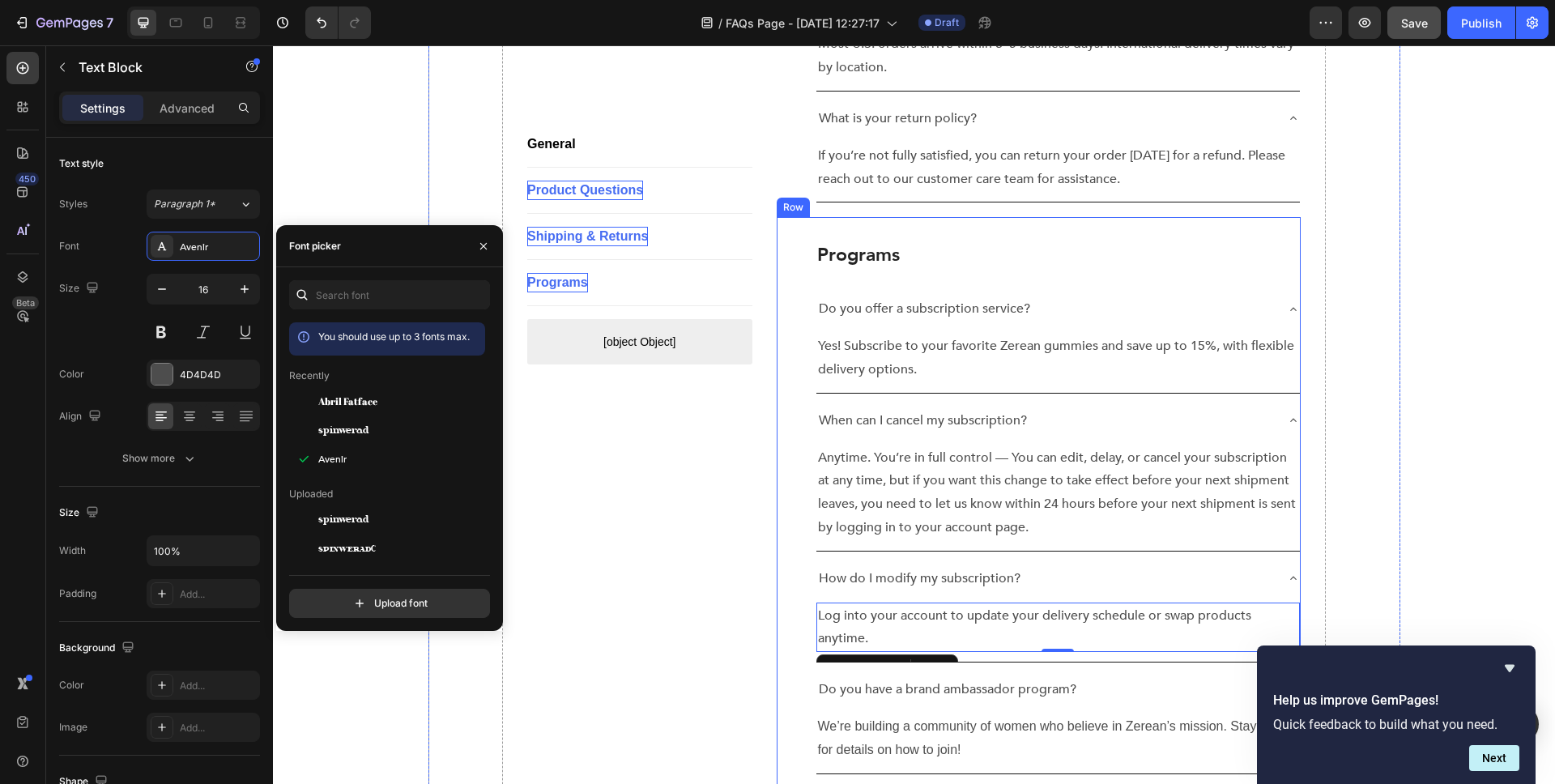
scroll to position [2879, 0]
click at [914, 717] on p "We’re building a community of women who believe in Zerean’s mission. Stay tuned…" at bounding box center [1059, 740] width 481 height 47
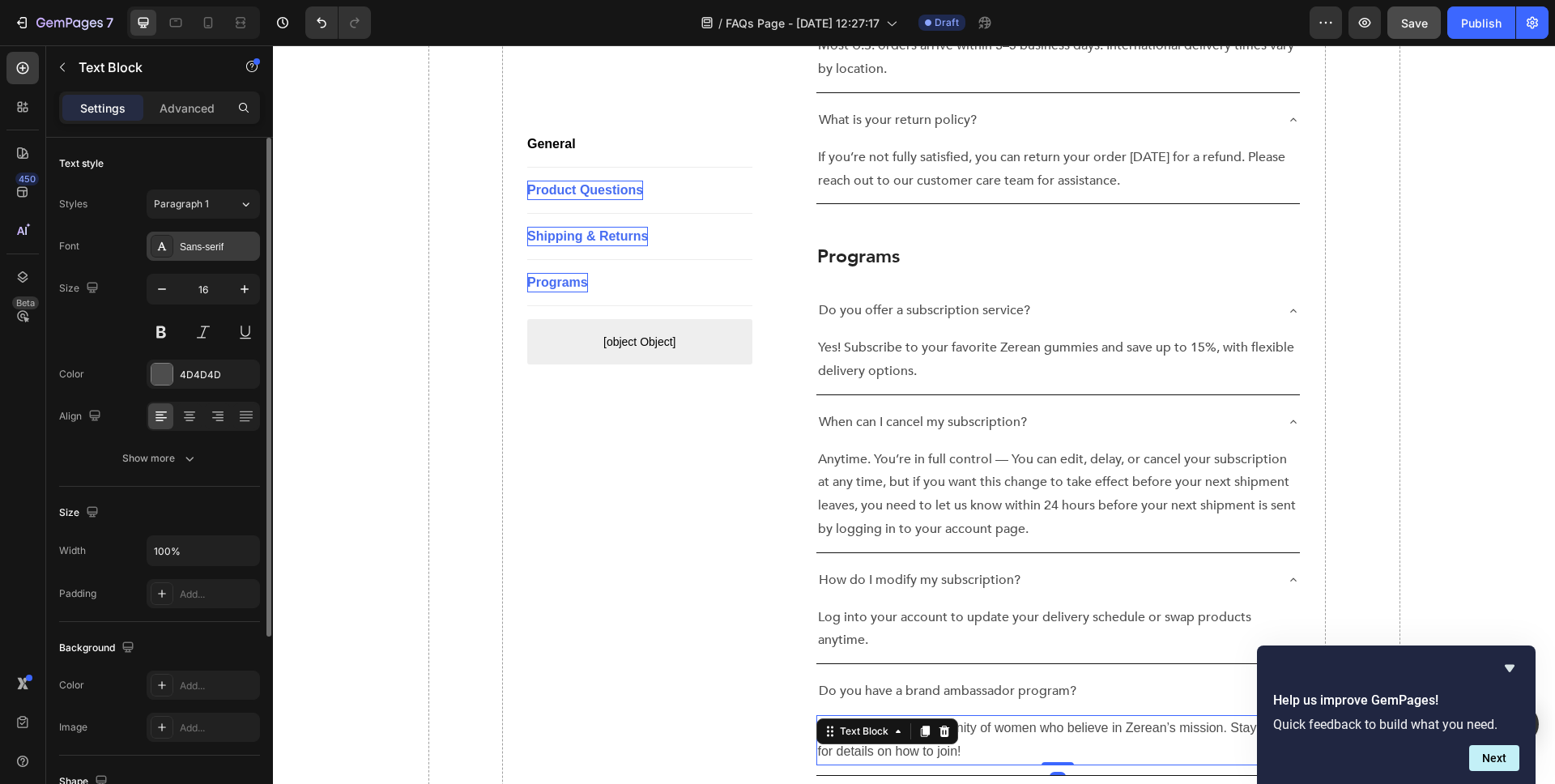
click at [219, 246] on div "Sans-serif" at bounding box center [217, 246] width 77 height 15
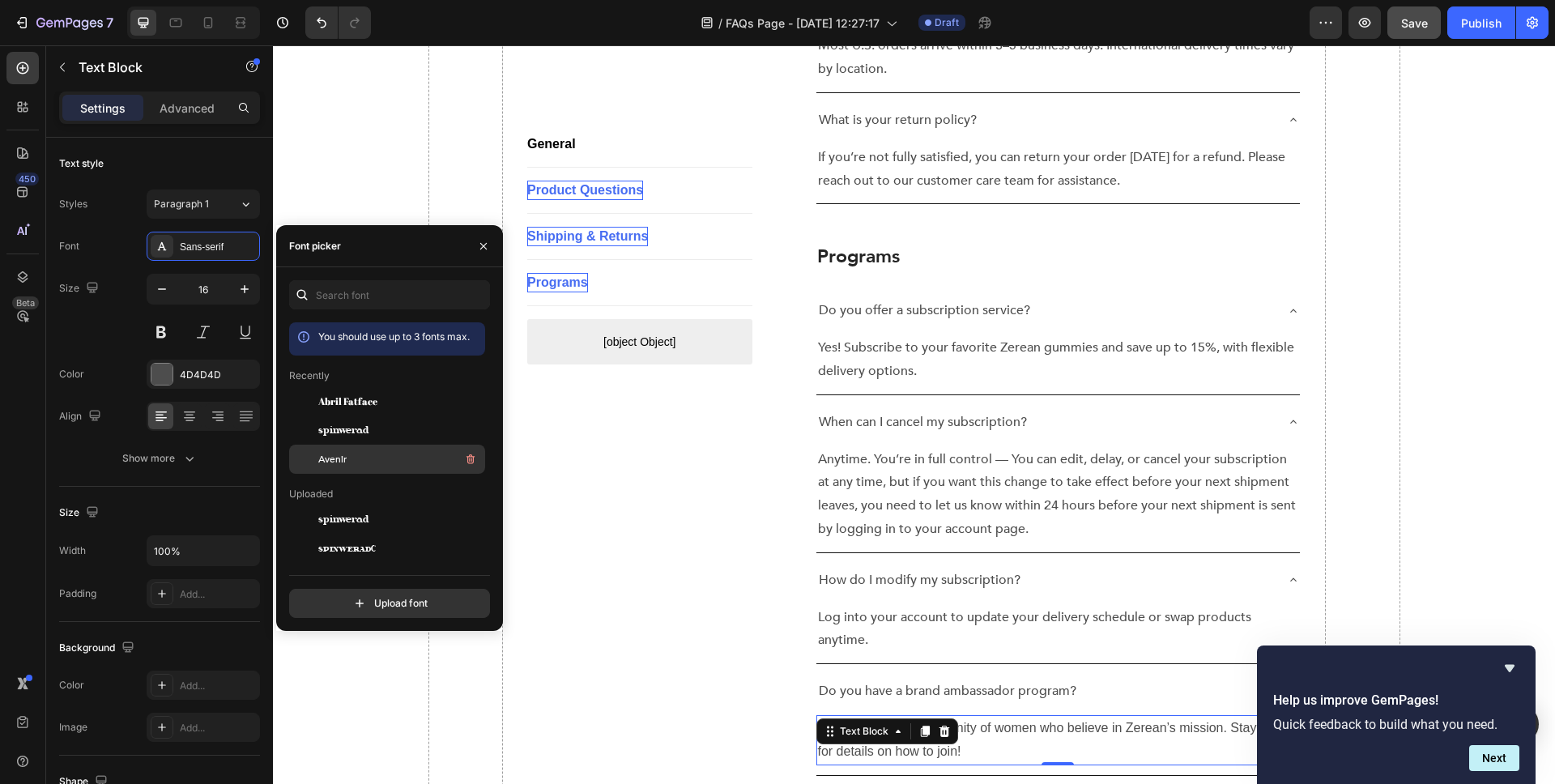
click at [348, 465] on div "Avenir" at bounding box center [400, 459] width 164 height 19
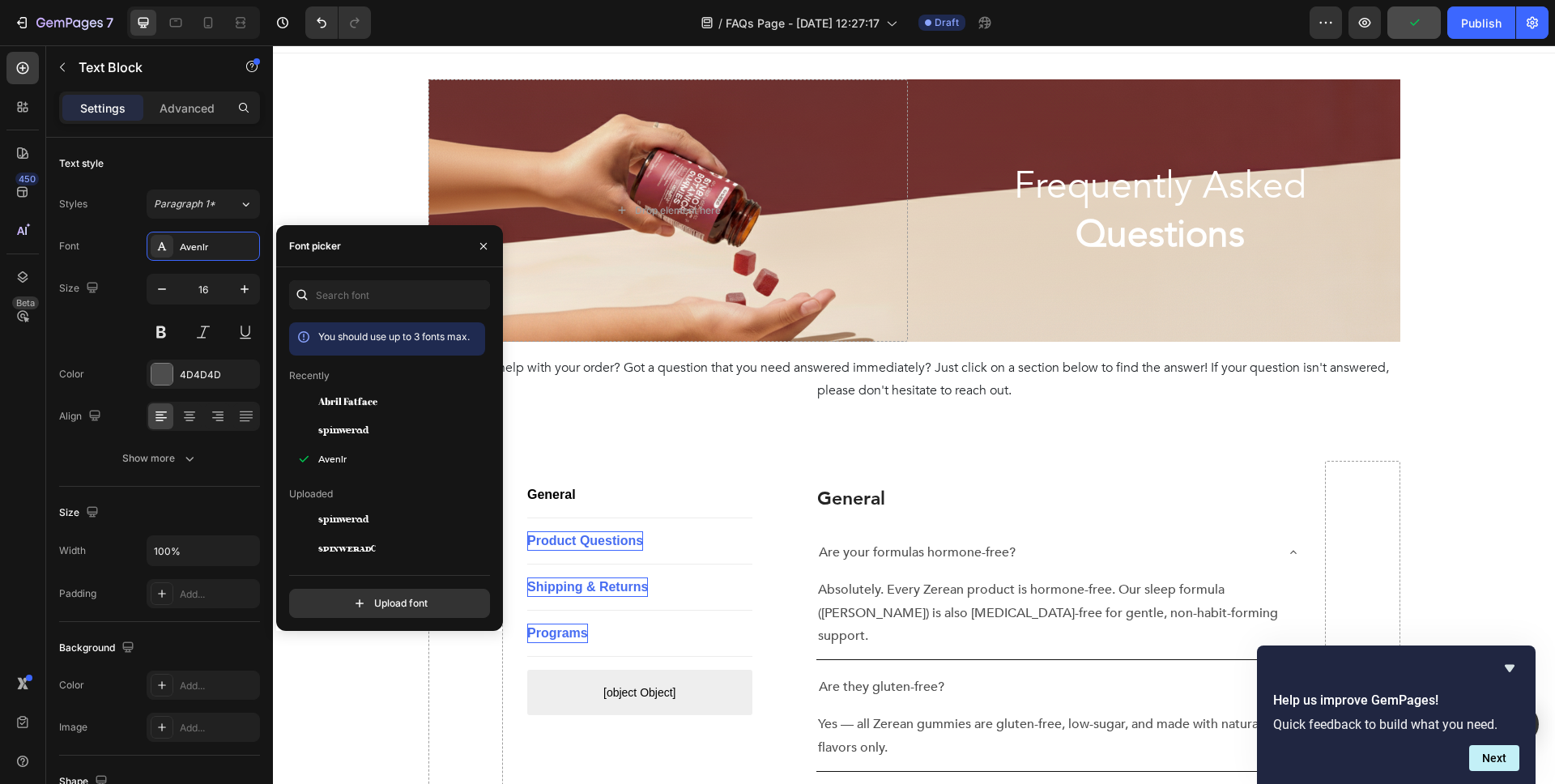
scroll to position [56, 0]
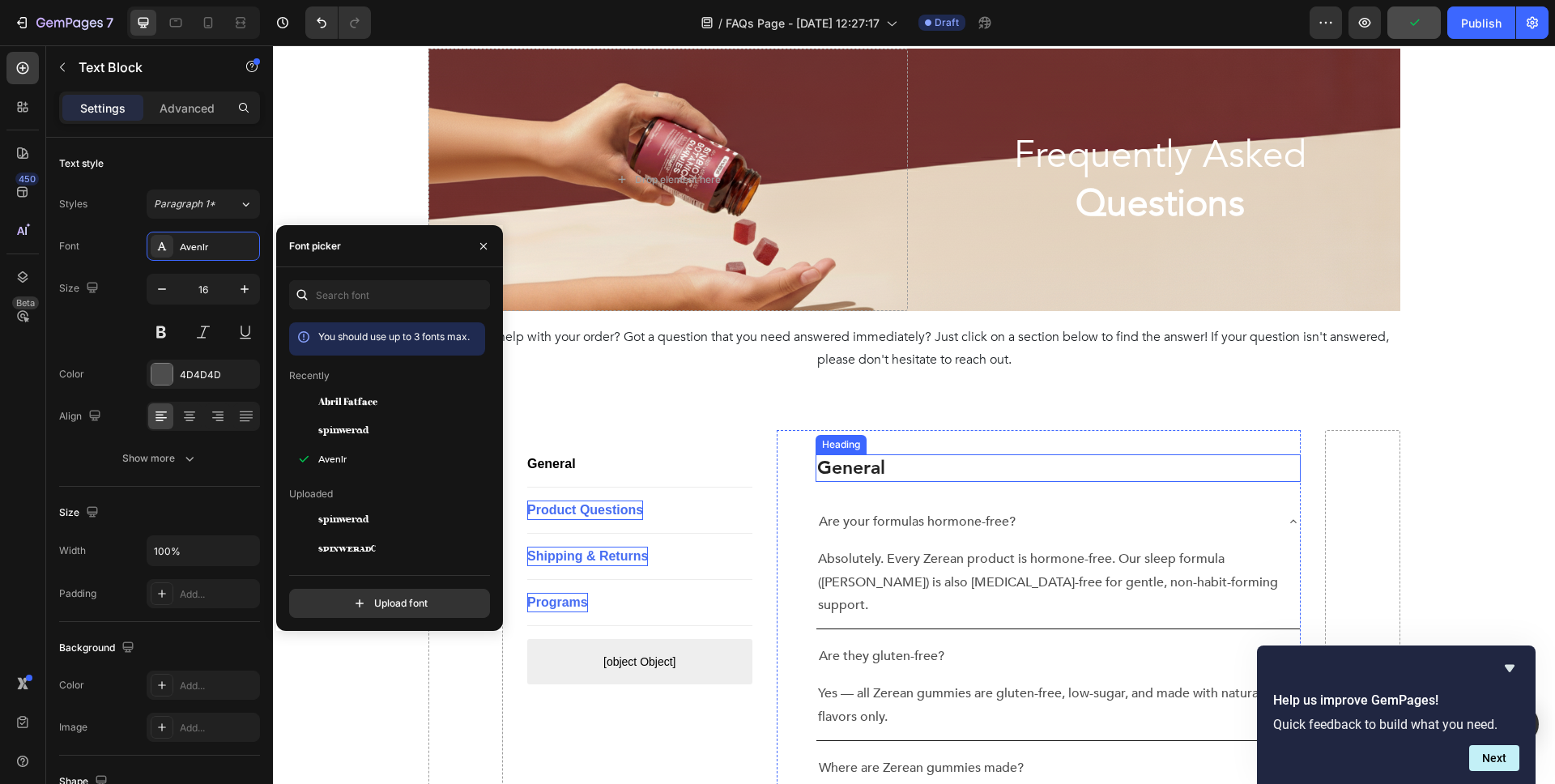
click at [855, 473] on h2 "General" at bounding box center [1059, 467] width 486 height 27
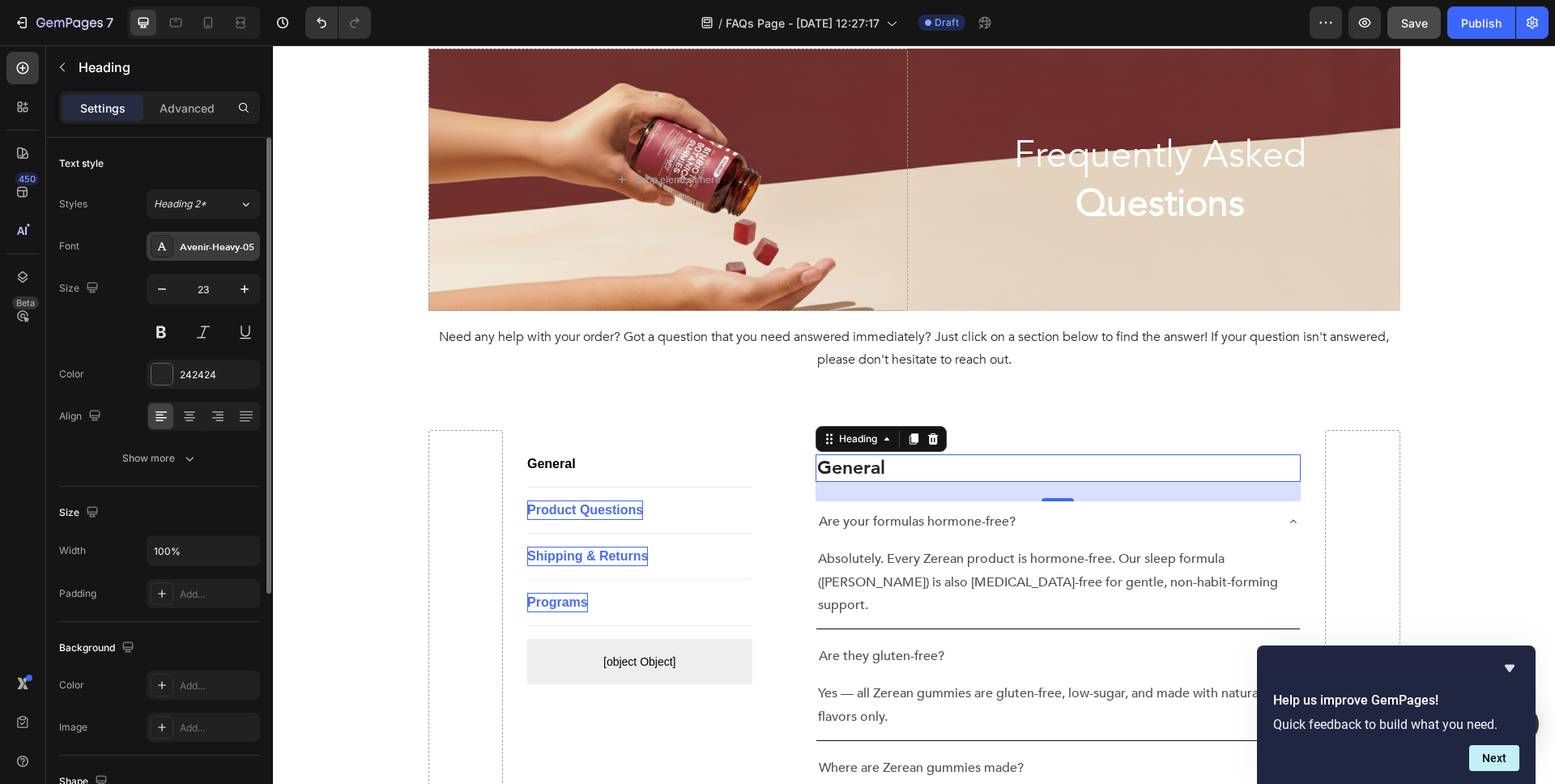
click at [232, 238] on div "Avenir-Heavy-05" at bounding box center [203, 245] width 114 height 29
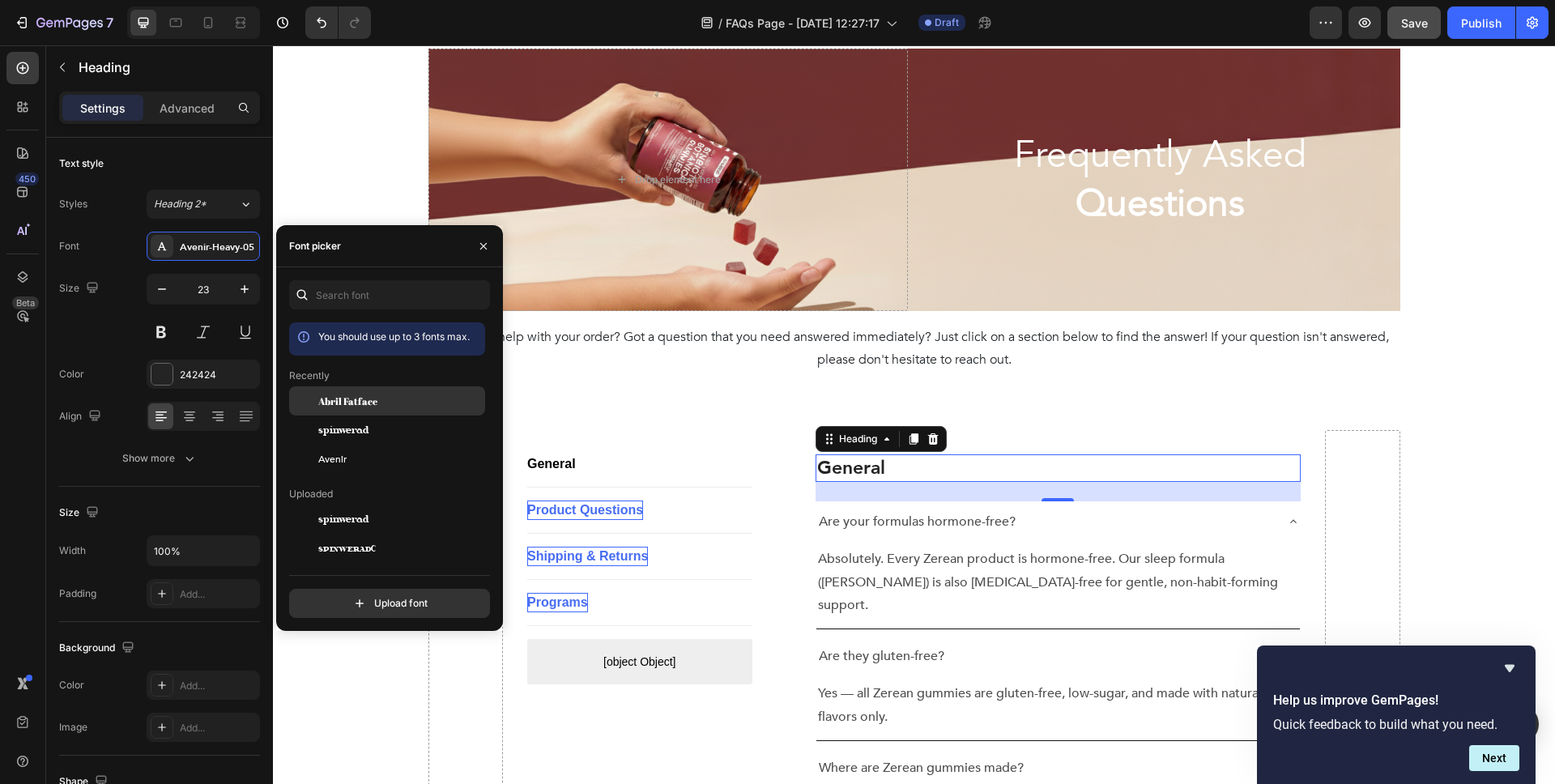
click at [334, 401] on span "Abril Fatface" at bounding box center [348, 400] width 59 height 15
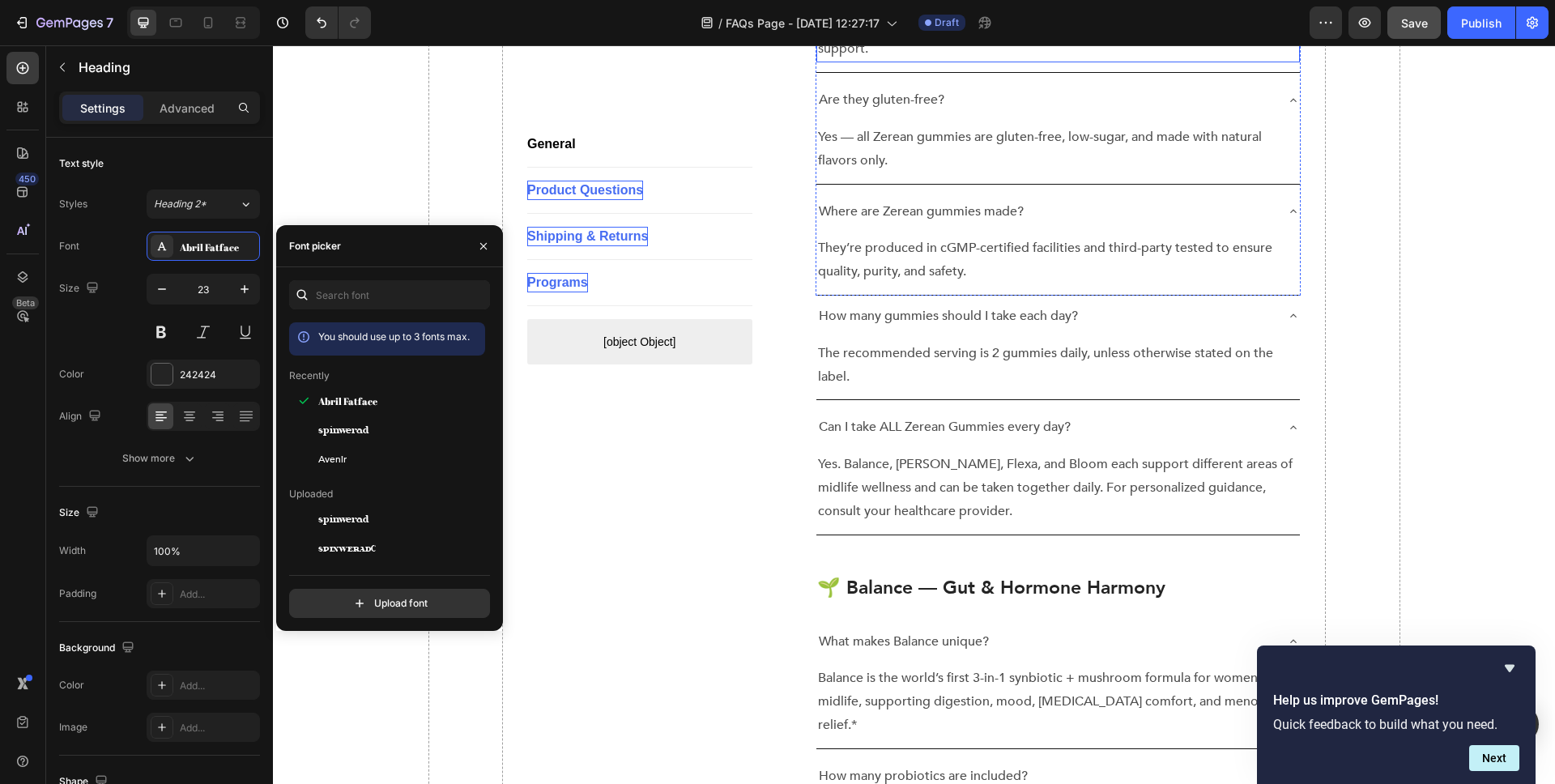
scroll to position [636, 0]
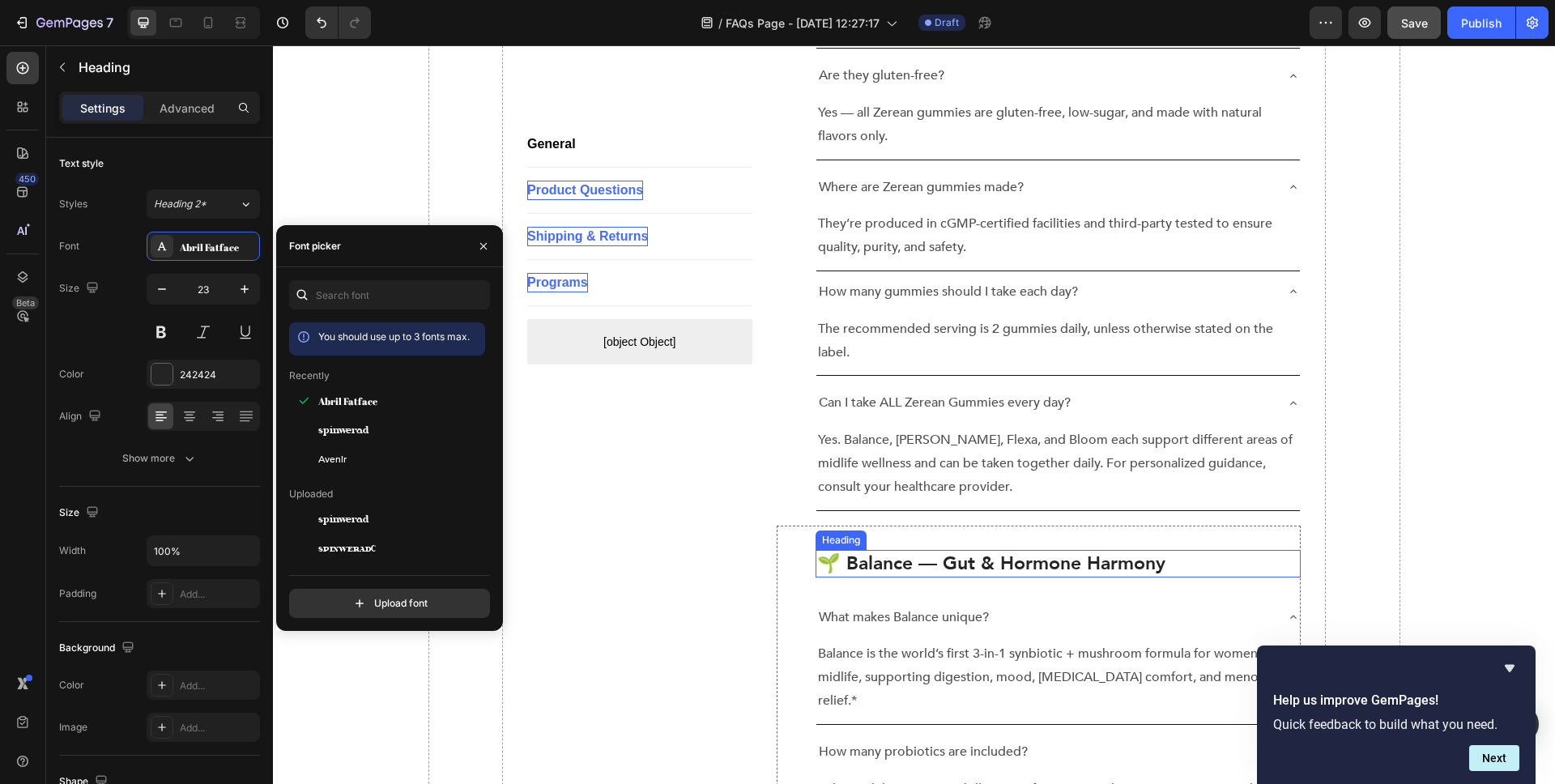
click at [872, 552] on p "🌱 Balance — Gut & Hormone Harmony" at bounding box center [1059, 564] width 483 height 25
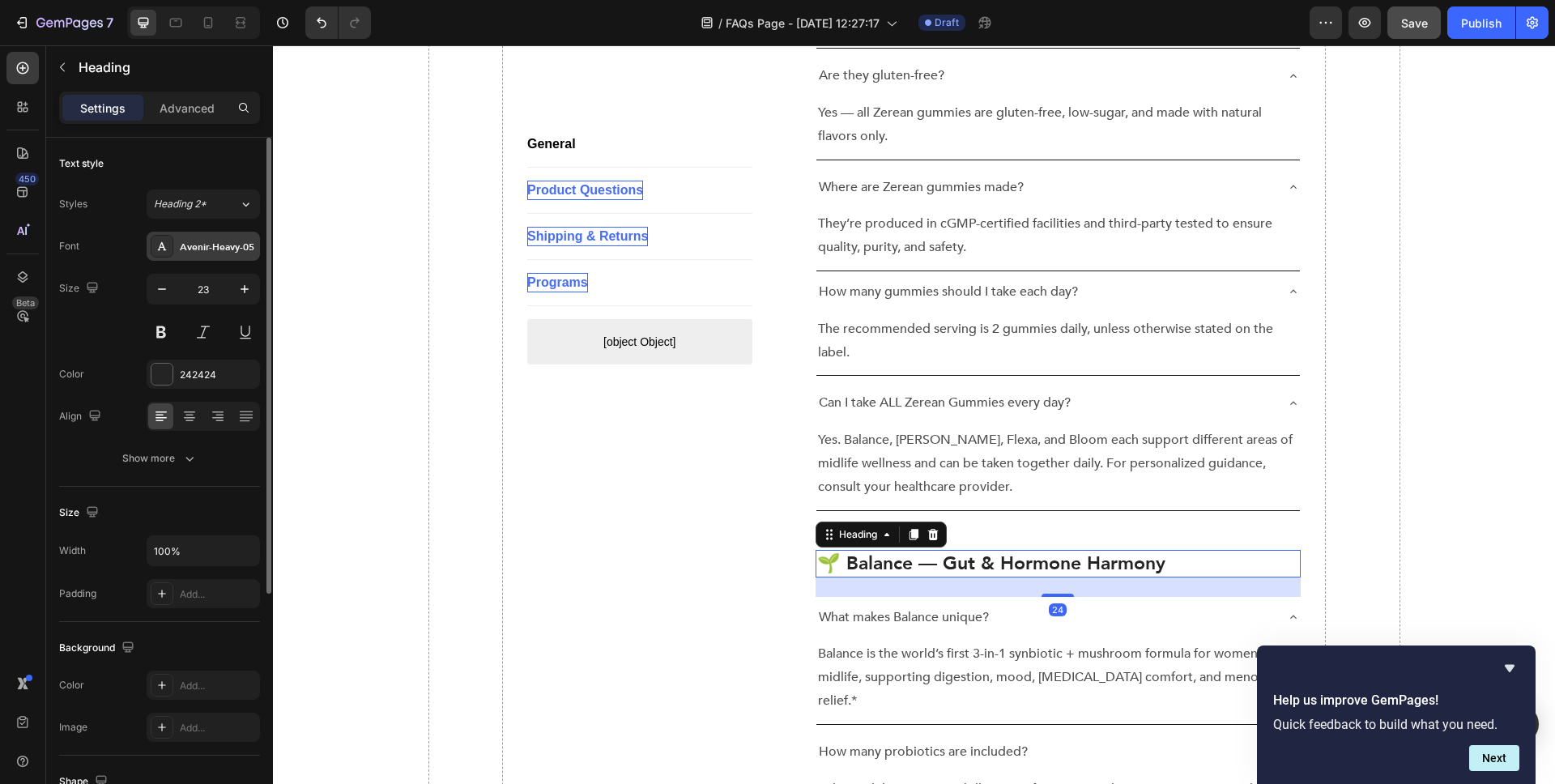
click at [198, 234] on div "Avenir-Heavy-05" at bounding box center [203, 245] width 114 height 29
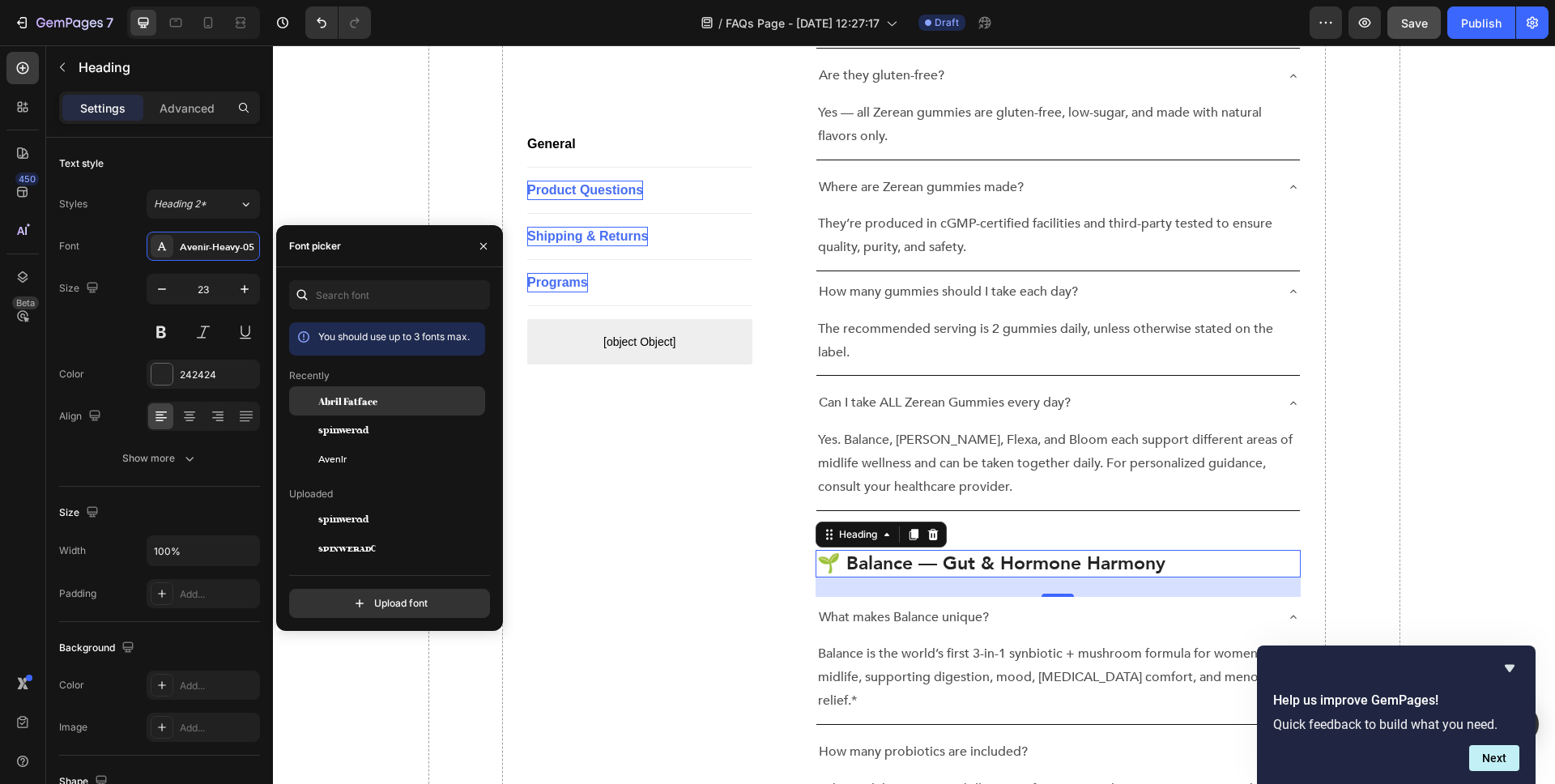
click at [356, 402] on span "Abril Fatface" at bounding box center [348, 400] width 59 height 15
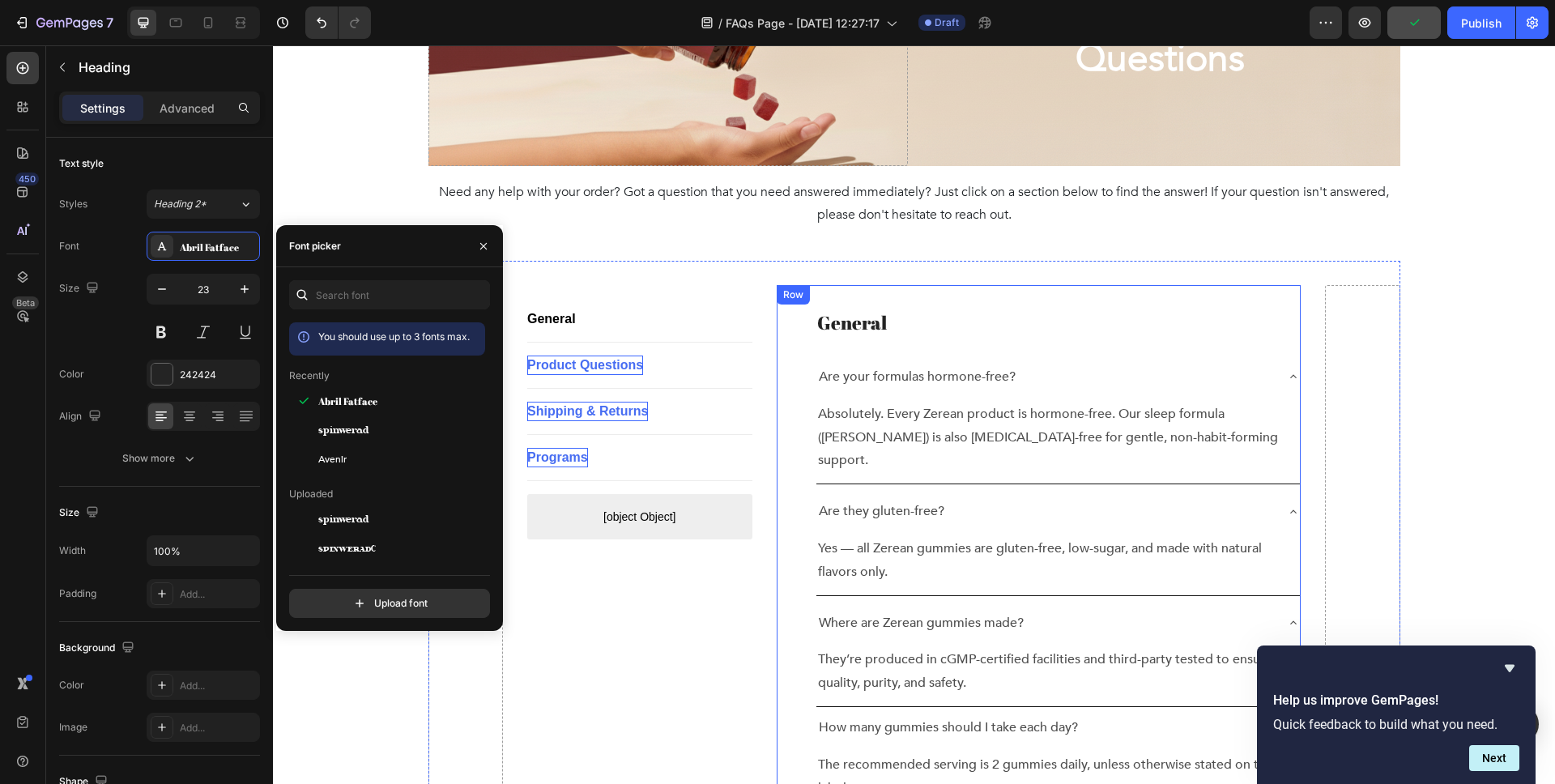
scroll to position [158, 0]
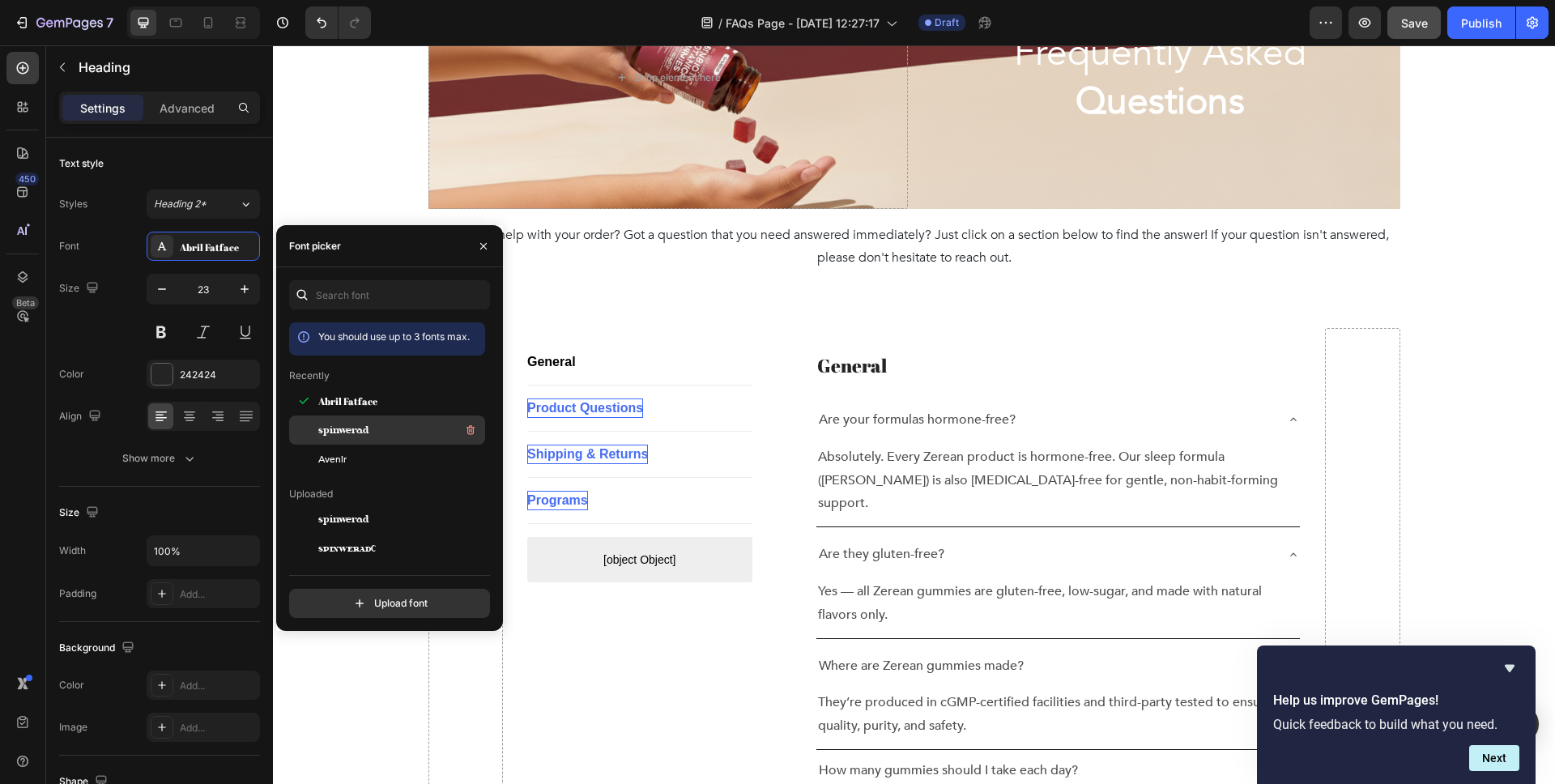
click at [366, 436] on span "spinwerad" at bounding box center [344, 429] width 51 height 15
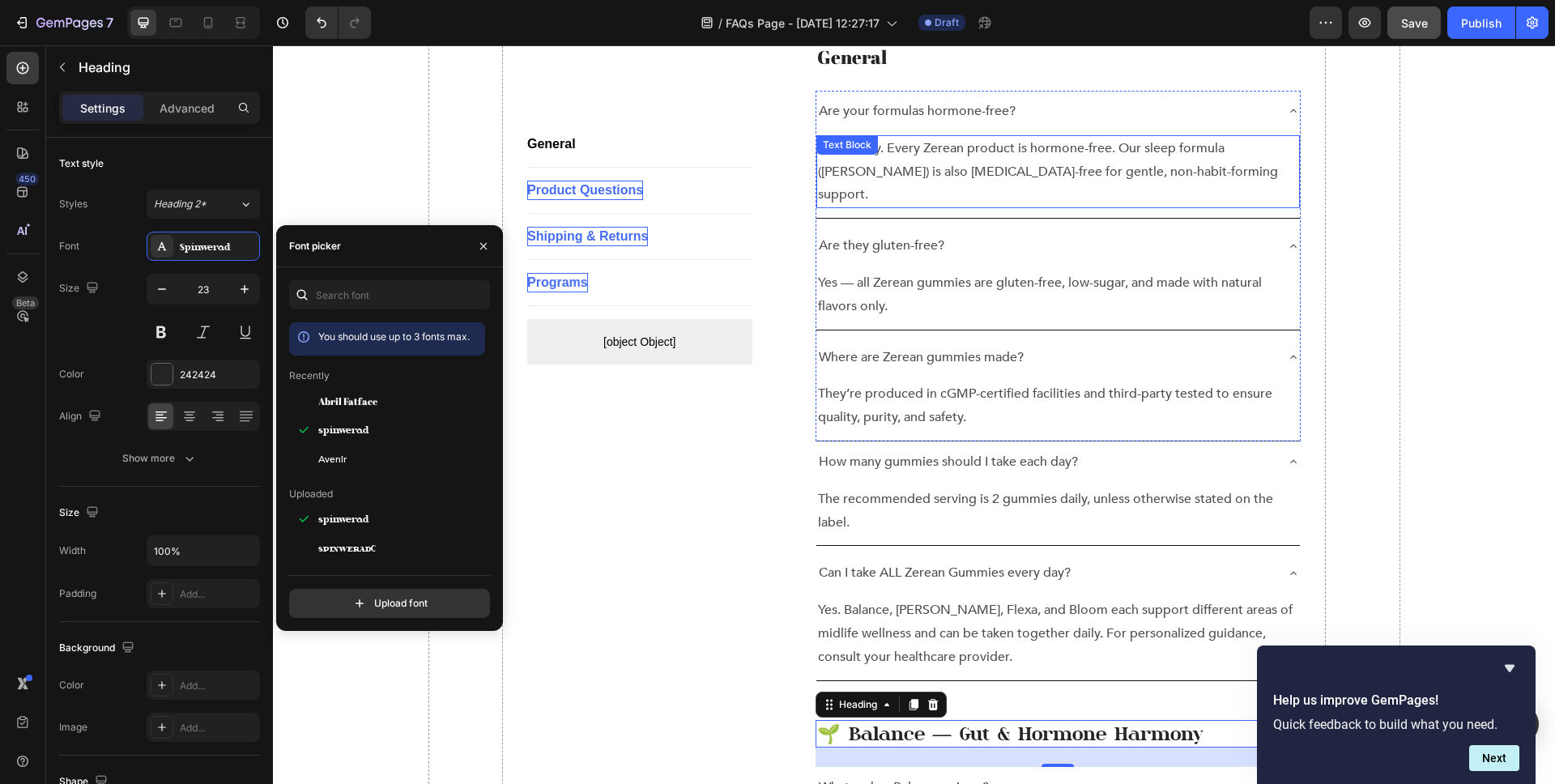
scroll to position [471, 0]
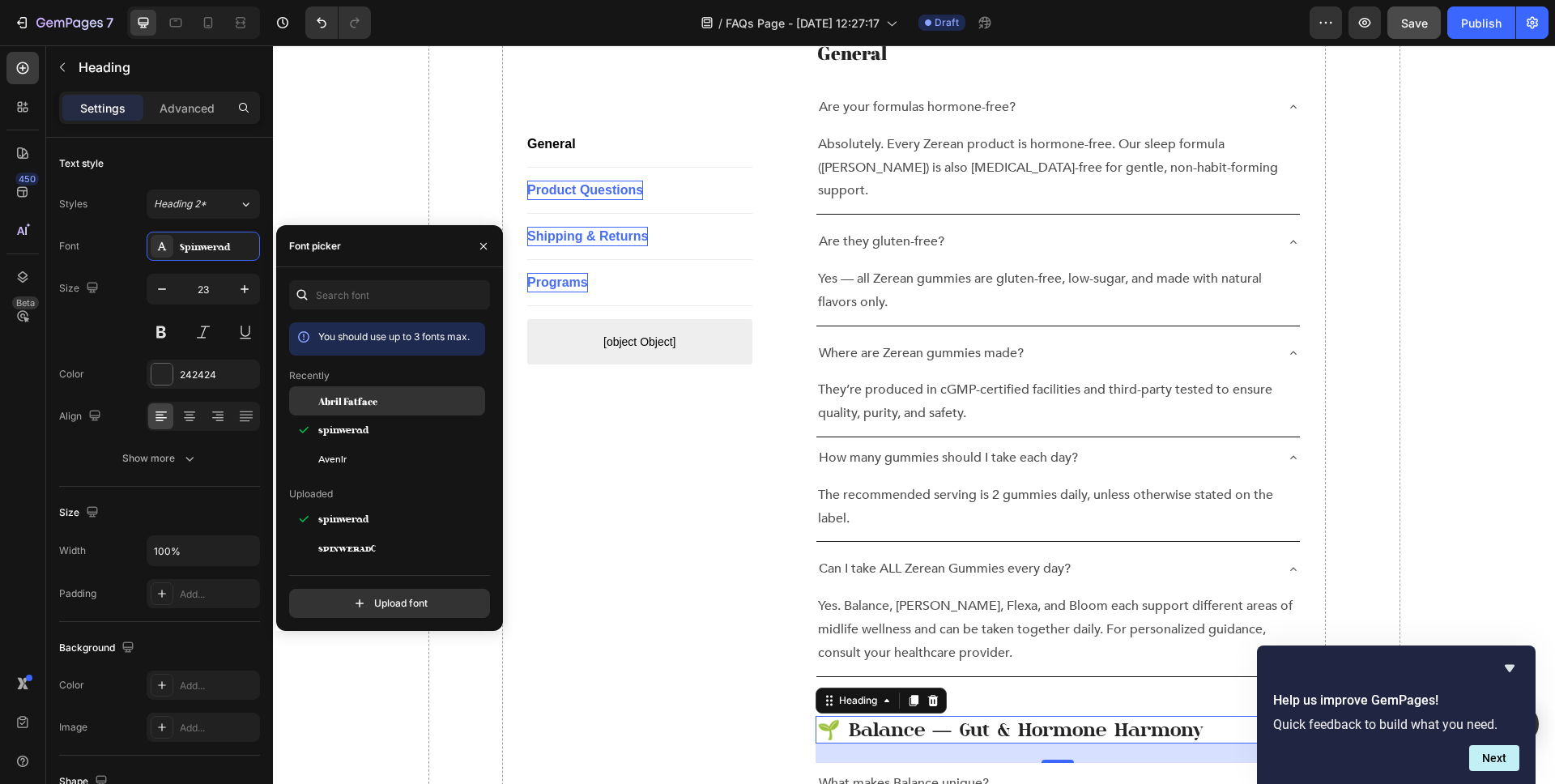
click at [388, 396] on div "Abril Fatface" at bounding box center [400, 400] width 164 height 15
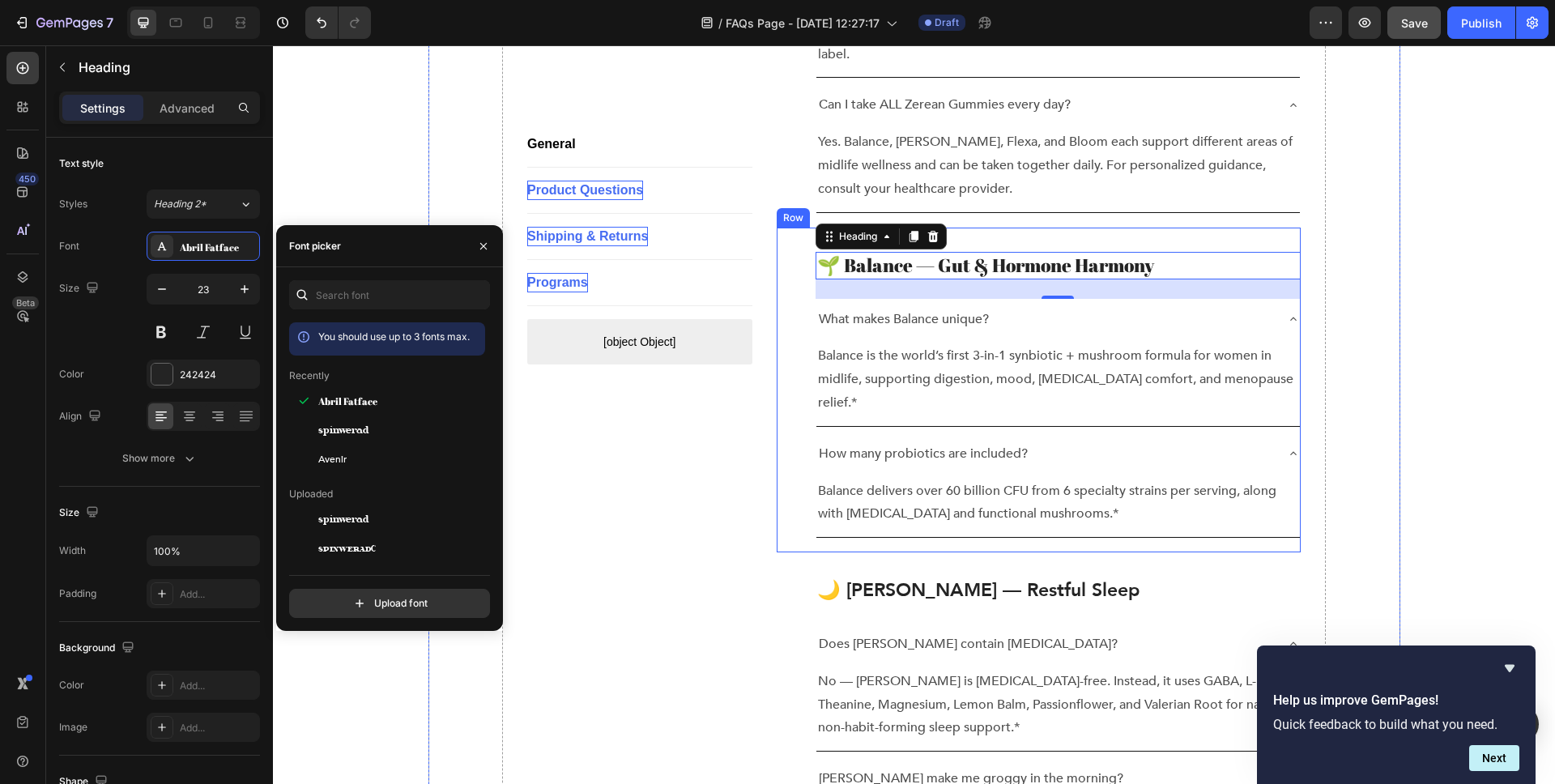
scroll to position [934, 0]
click at [850, 579] on p "🌙 [PERSON_NAME] — Restful Sleep" at bounding box center [1059, 591] width 483 height 25
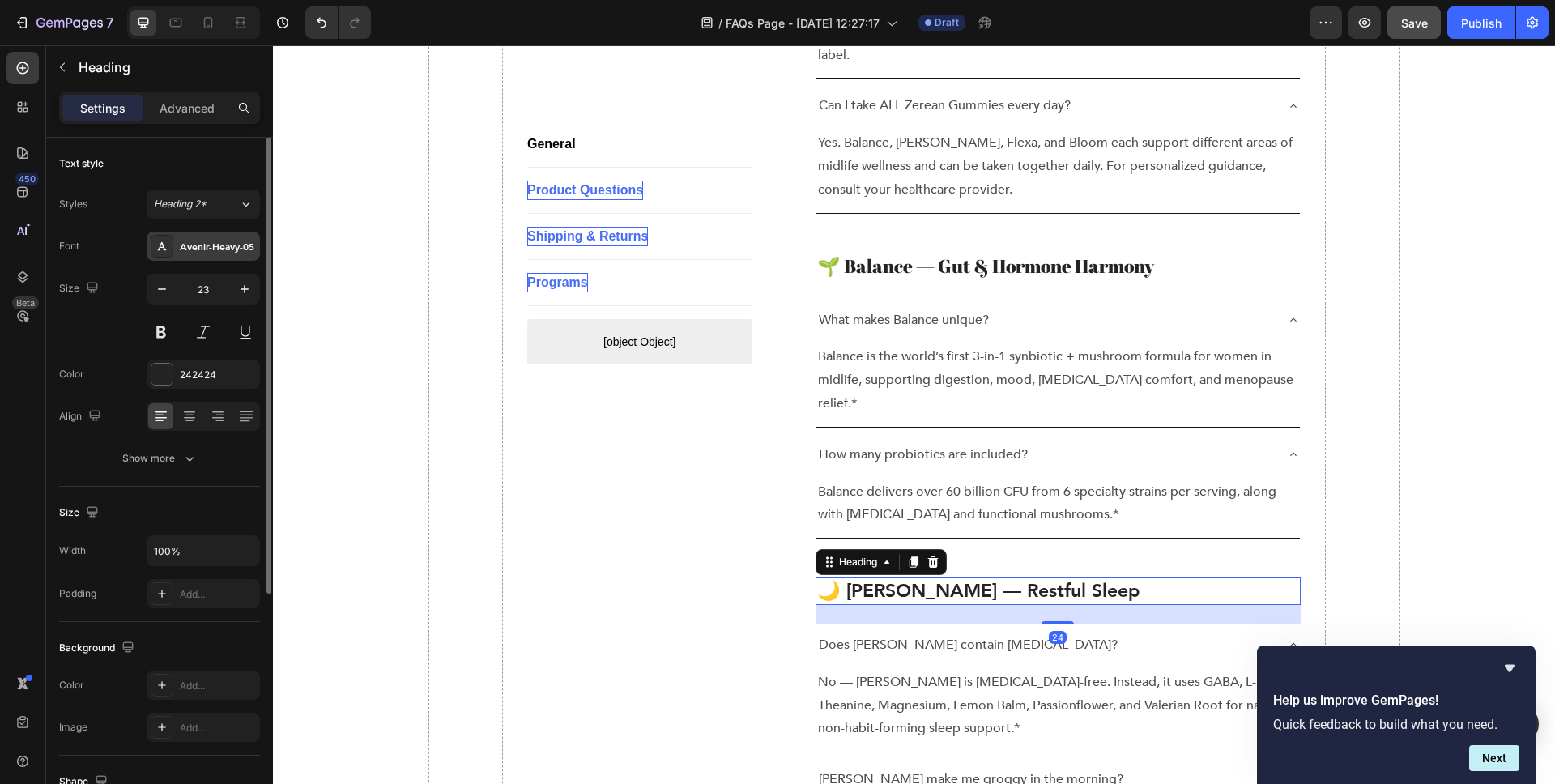
click at [231, 239] on div "Avenir-Heavy-05" at bounding box center [217, 246] width 77 height 15
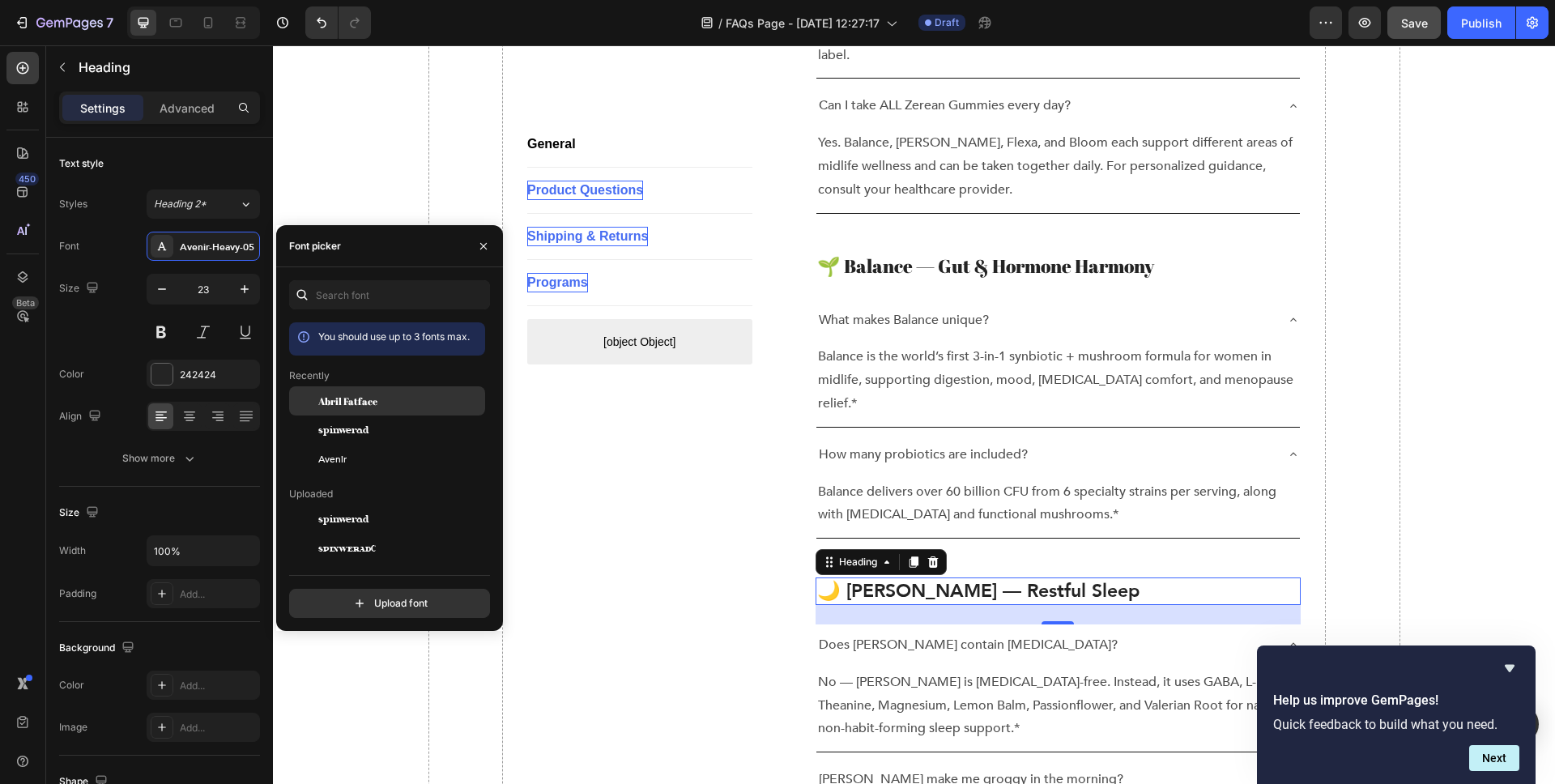
click at [378, 393] on div "Abril Fatface" at bounding box center [400, 400] width 164 height 15
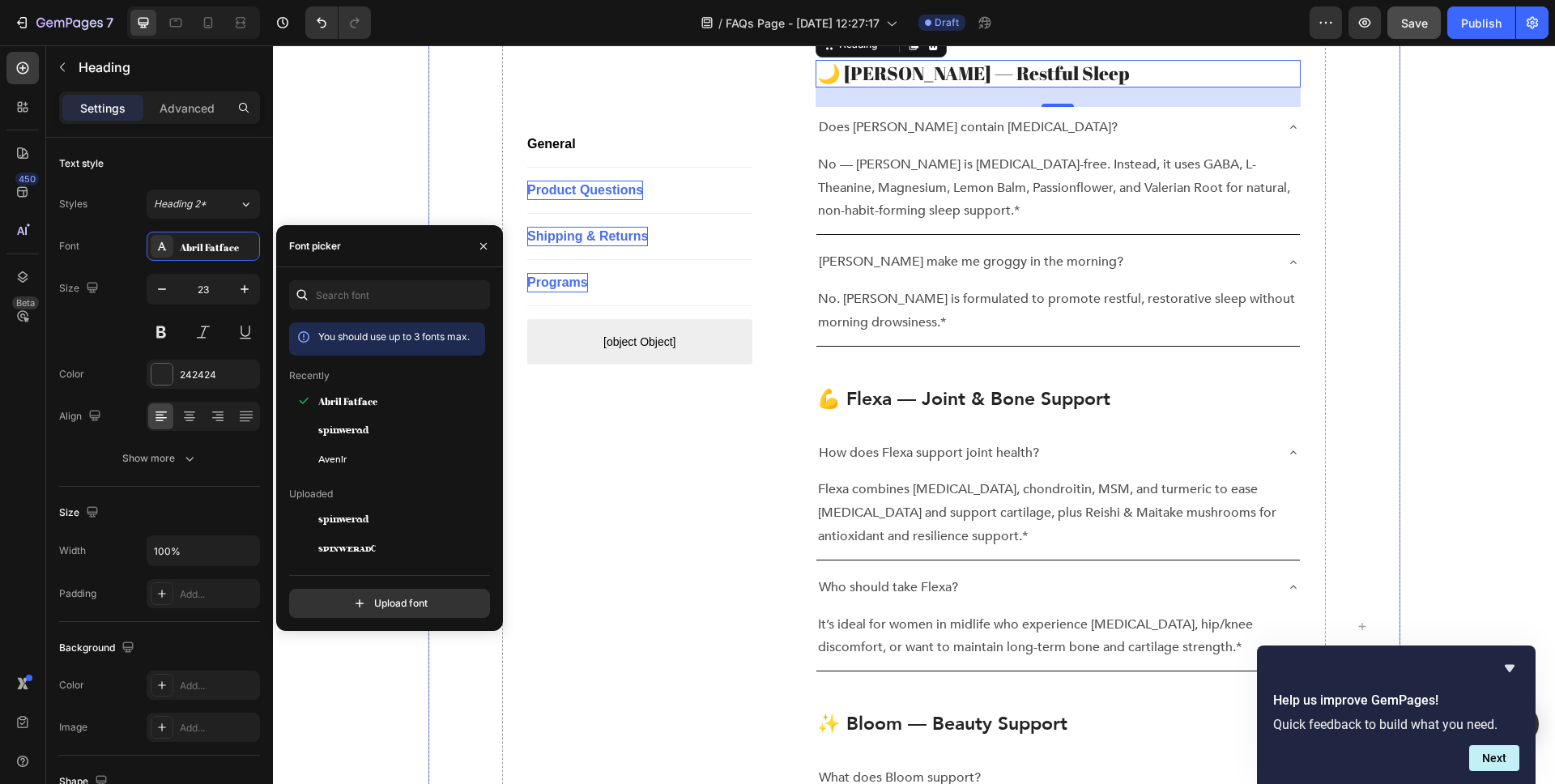
scroll to position [1452, 0]
click at [877, 386] on p "💪 Flexa — Joint & Bone Support" at bounding box center [1059, 399] width 483 height 25
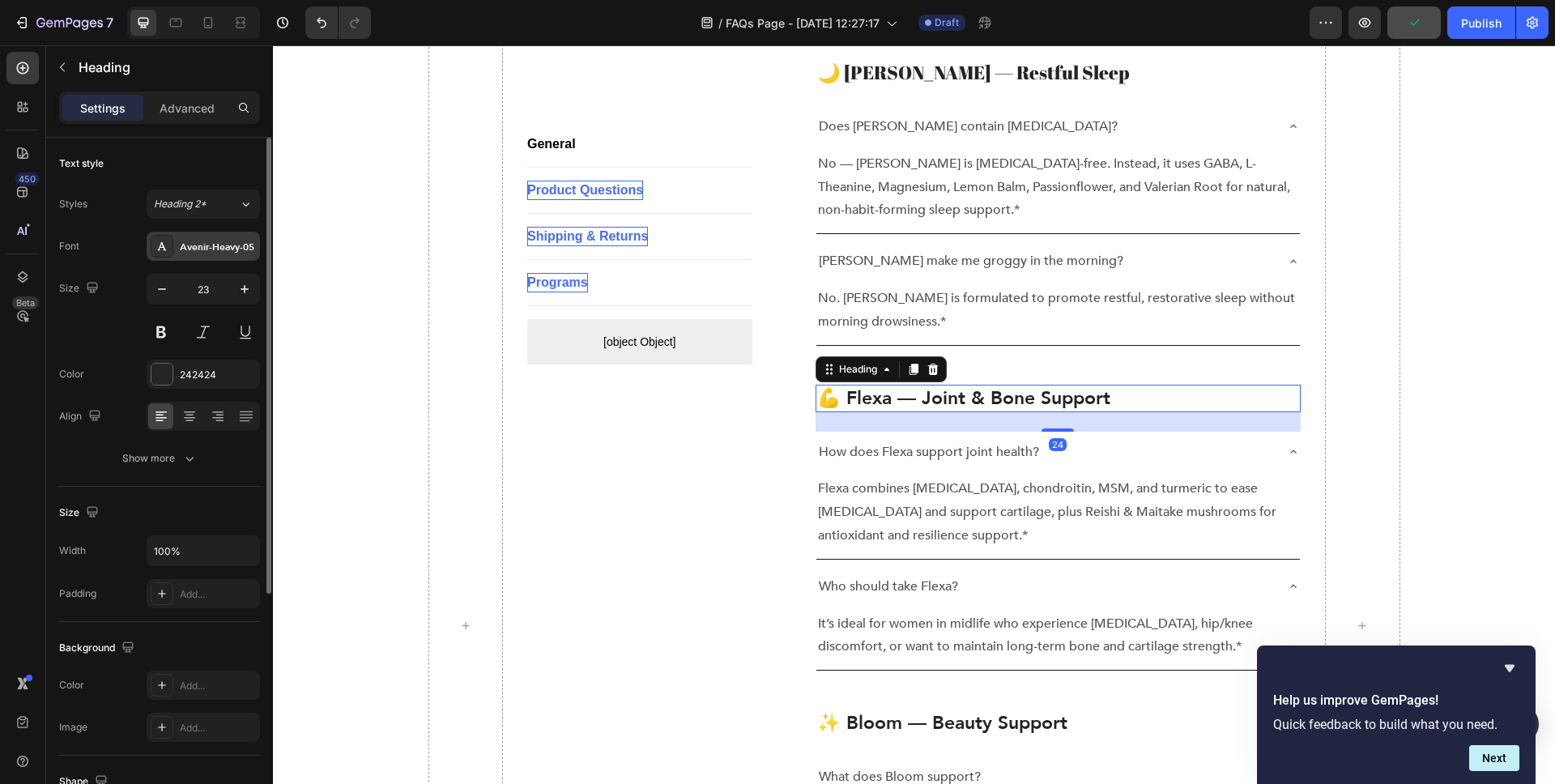
click at [182, 249] on div "Avenir-Heavy-05" at bounding box center [217, 246] width 77 height 15
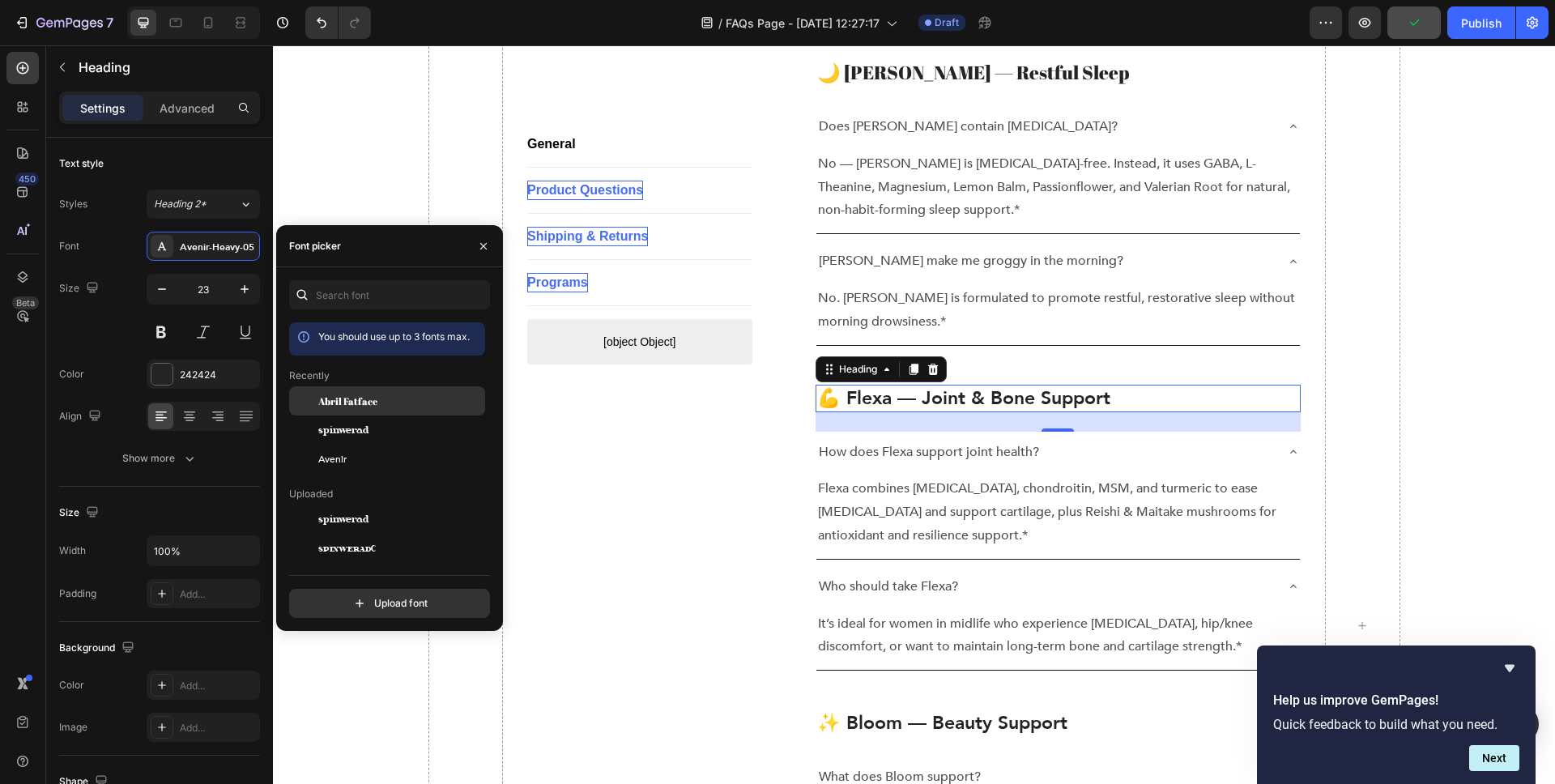
click at [386, 405] on div "Abril Fatface" at bounding box center [400, 400] width 164 height 15
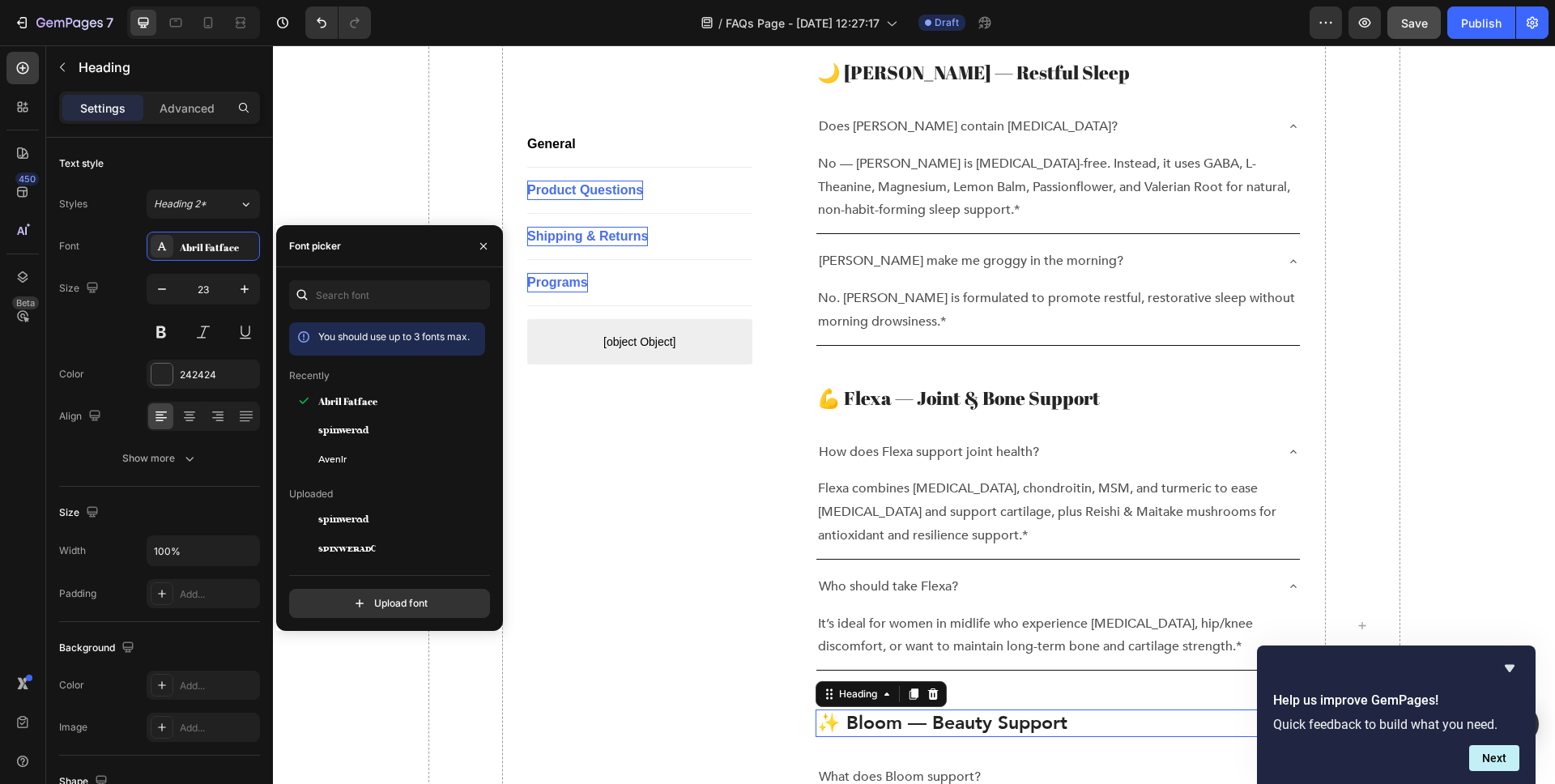
click at [898, 711] on p "✨ Bloom — Beauty Support" at bounding box center [1059, 723] width 483 height 25
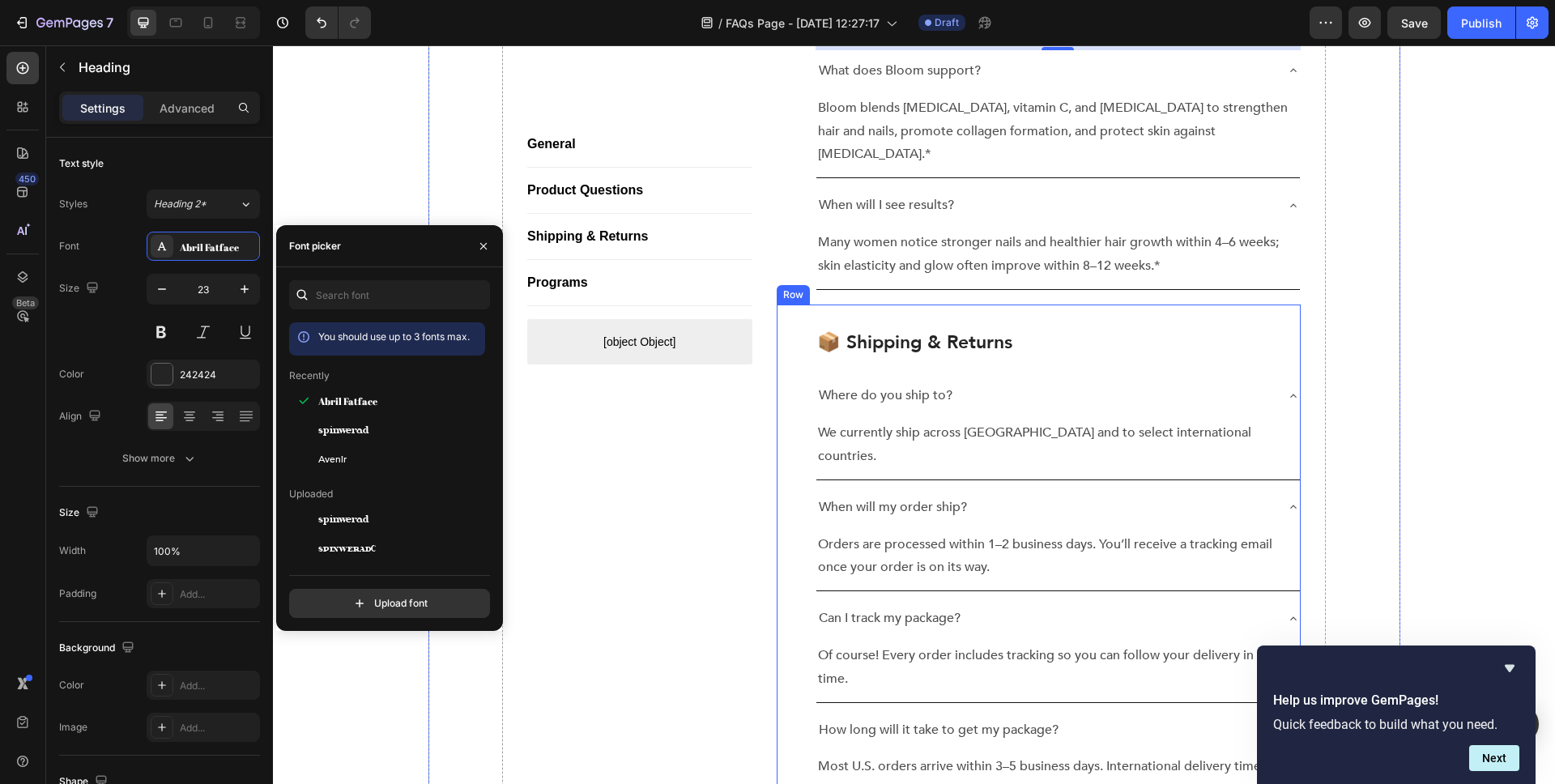
scroll to position [2158, 0]
click at [855, 331] on p "📦 Shipping & Returns" at bounding box center [1059, 343] width 483 height 25
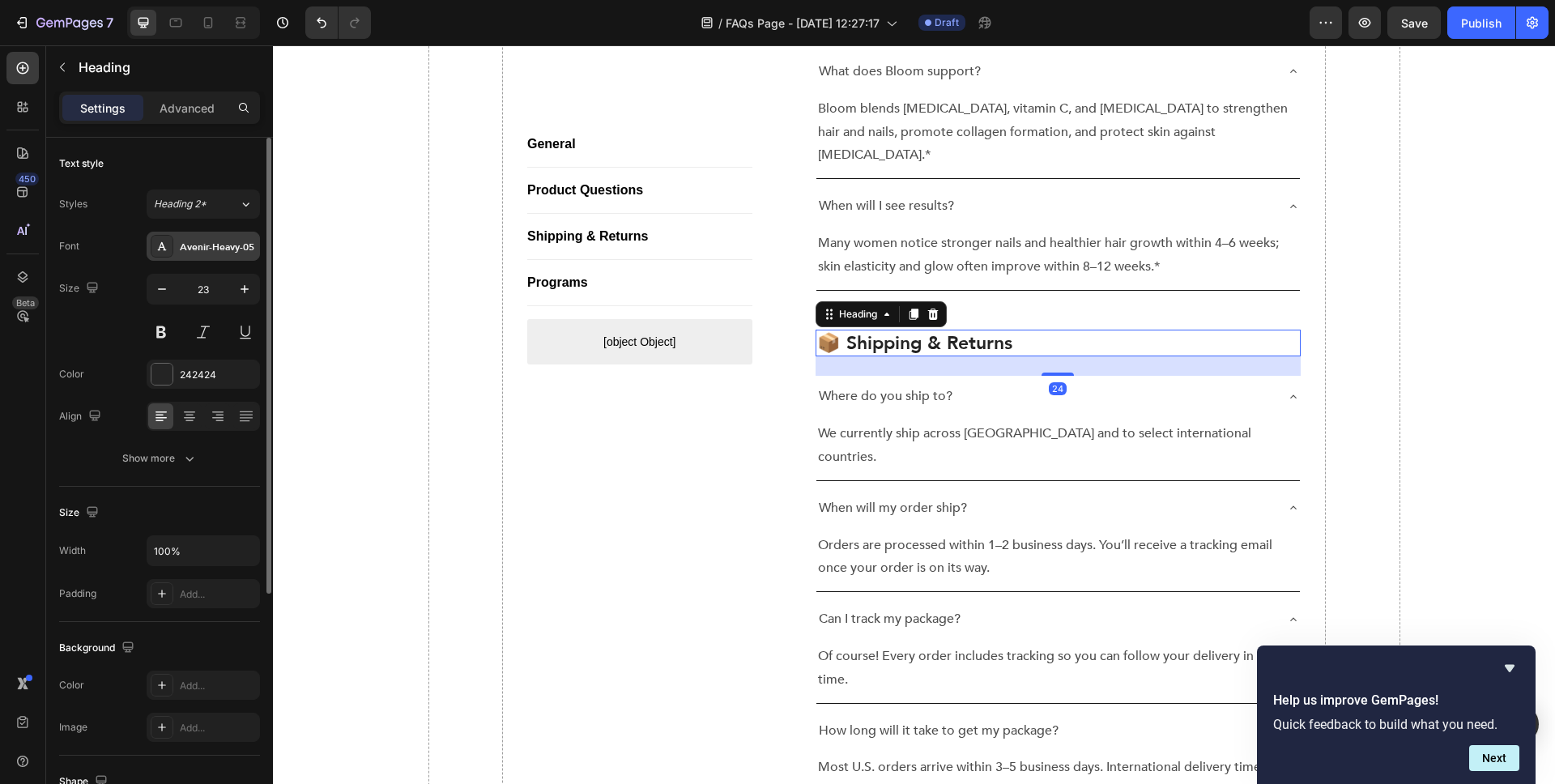
click at [231, 236] on div "Avenir-Heavy-05" at bounding box center [203, 245] width 114 height 29
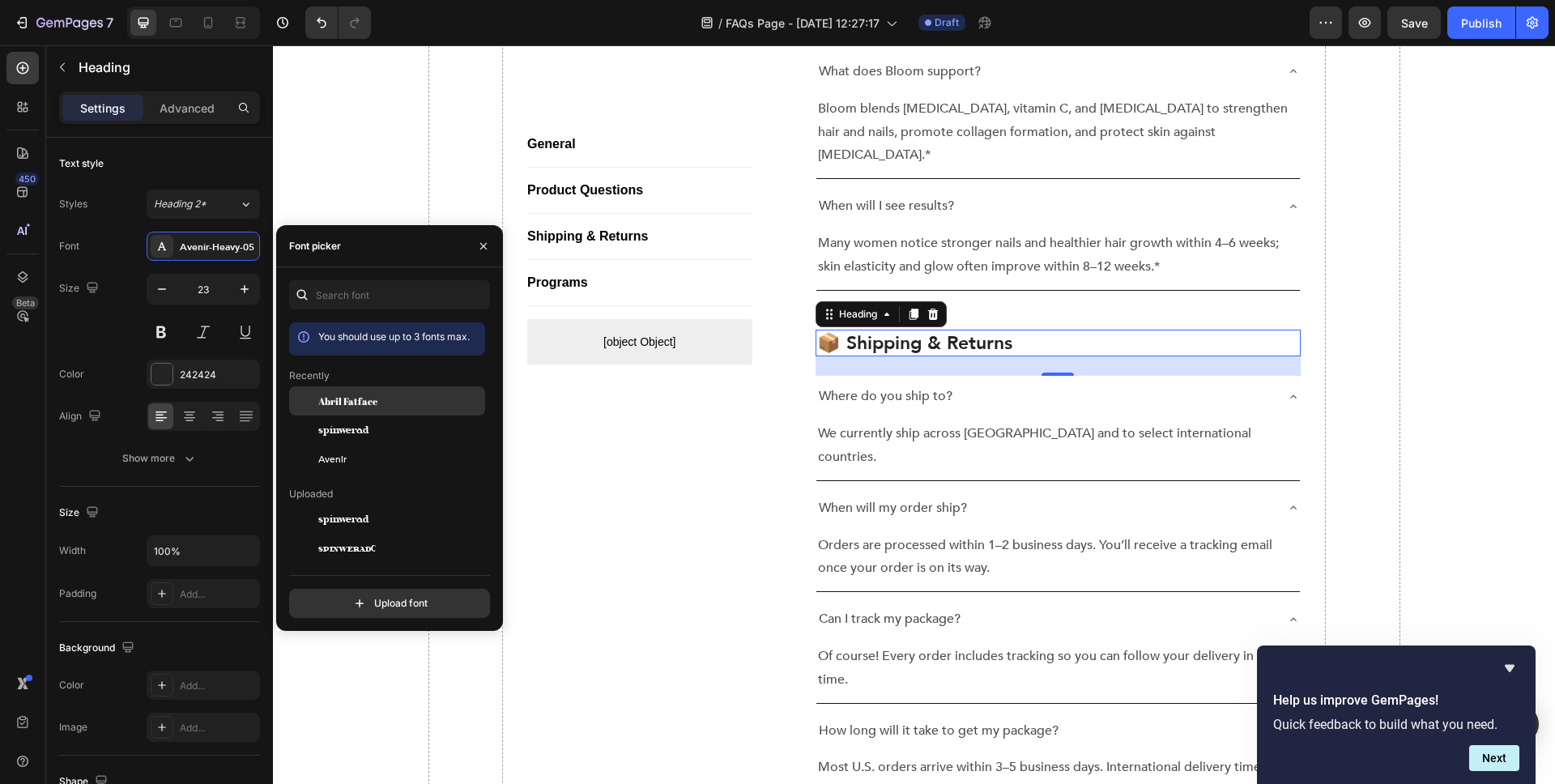
click at [408, 405] on div "Abril Fatface" at bounding box center [400, 400] width 164 height 15
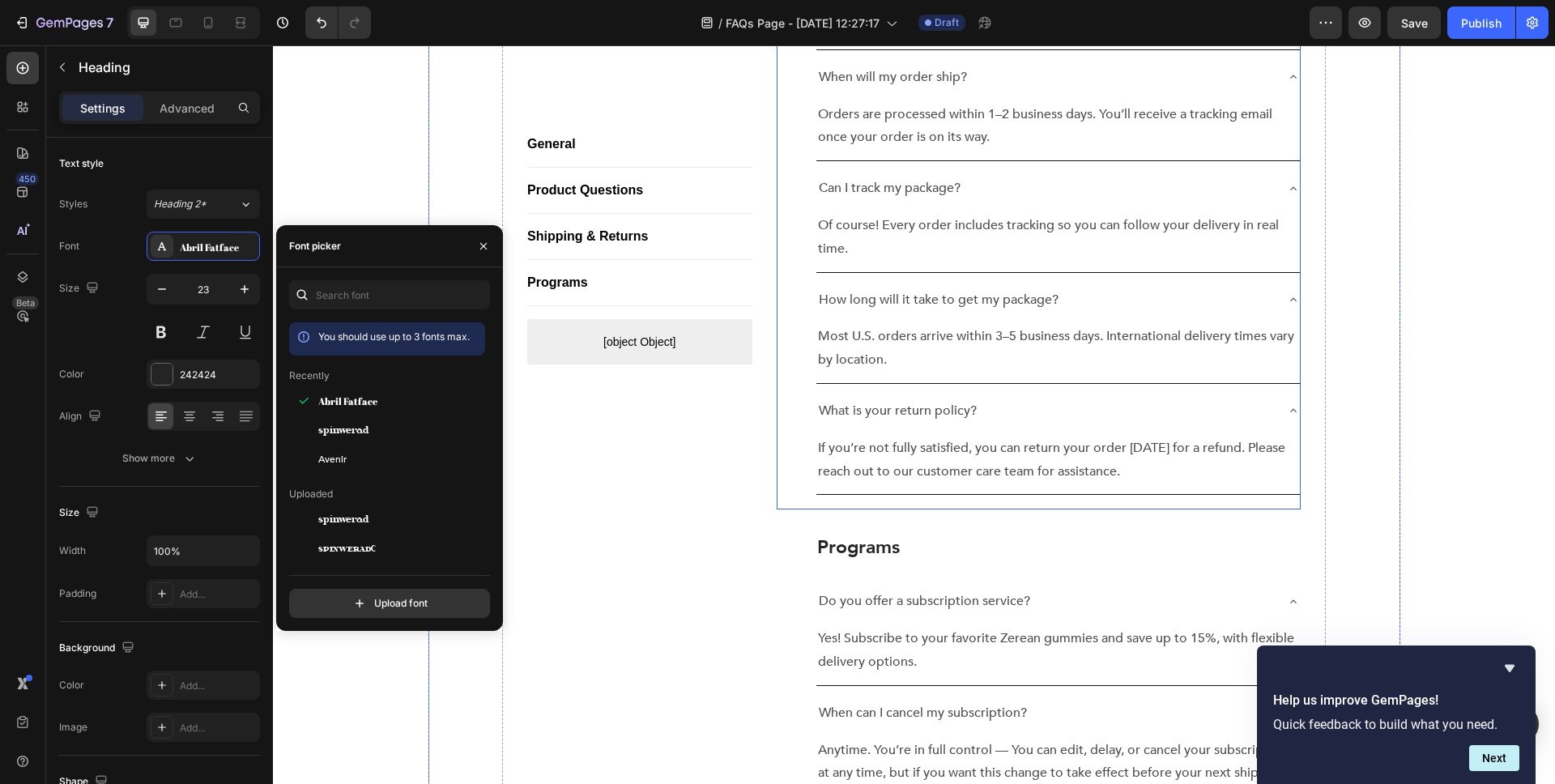
scroll to position [2587, 0]
click at [872, 537] on p "Programs" at bounding box center [1059, 549] width 483 height 25
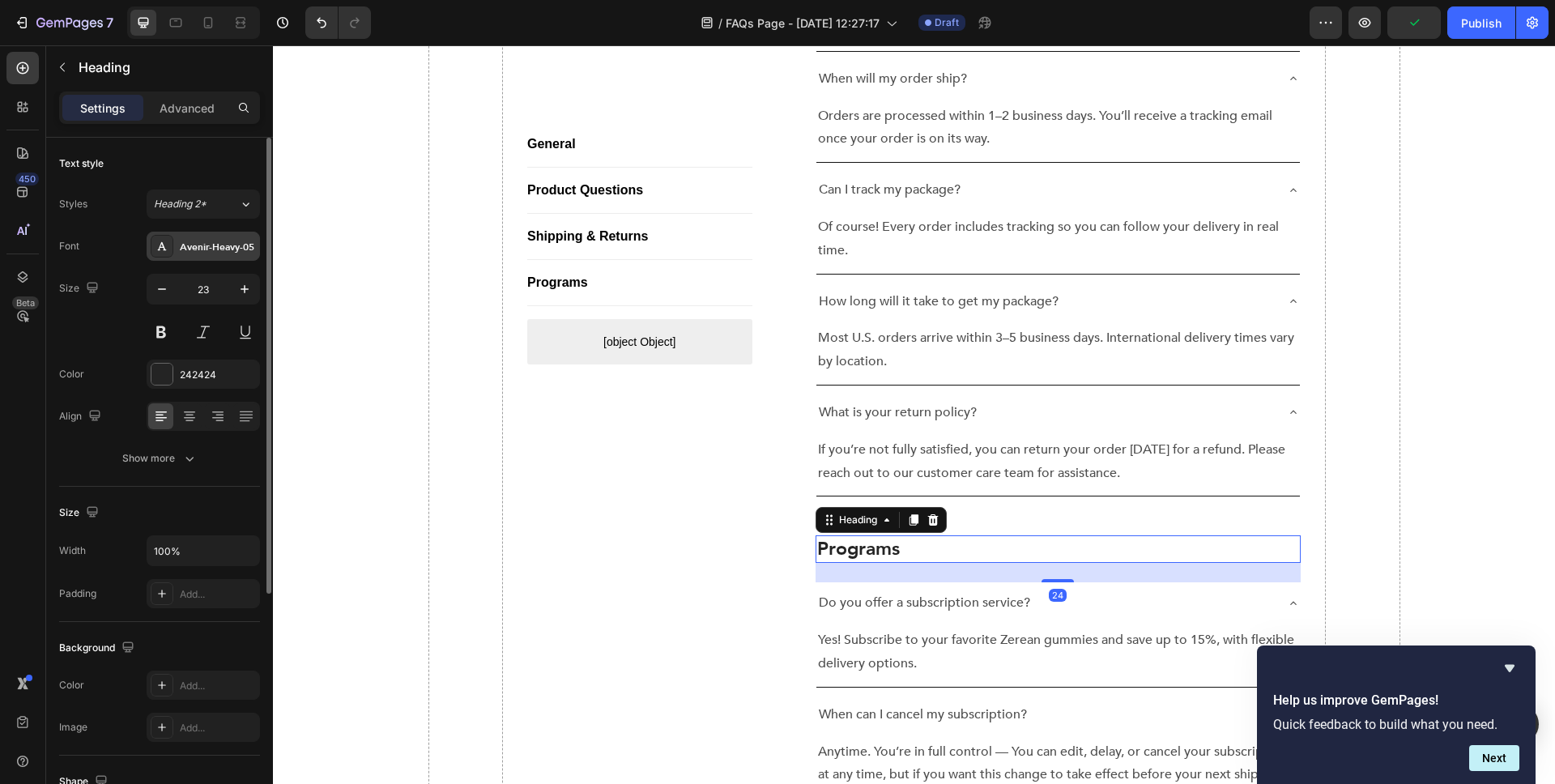
click at [221, 245] on div "Avenir-Heavy-05" at bounding box center [217, 246] width 77 height 15
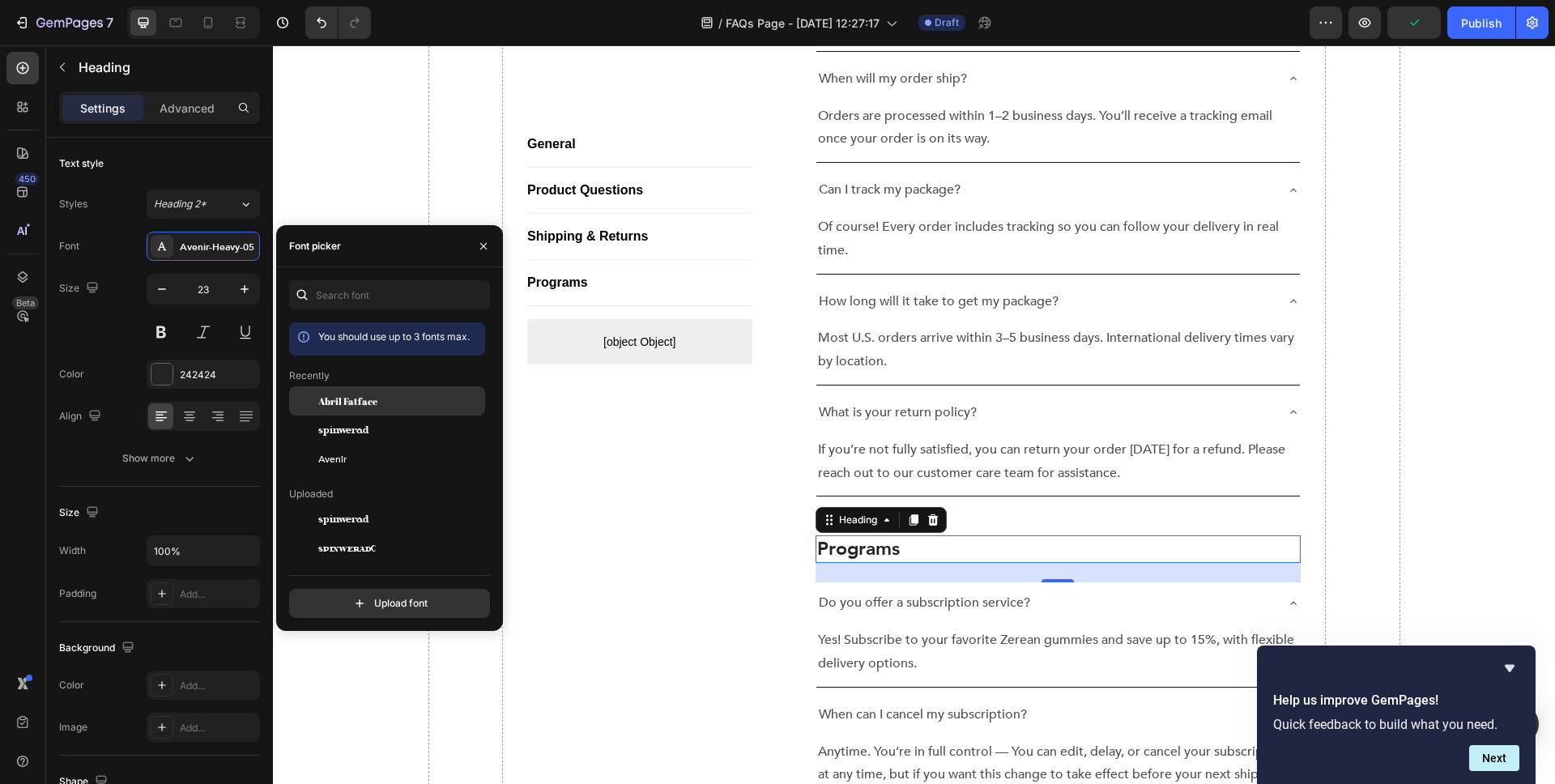
click at [372, 394] on span "Abril Fatface" at bounding box center [348, 400] width 59 height 15
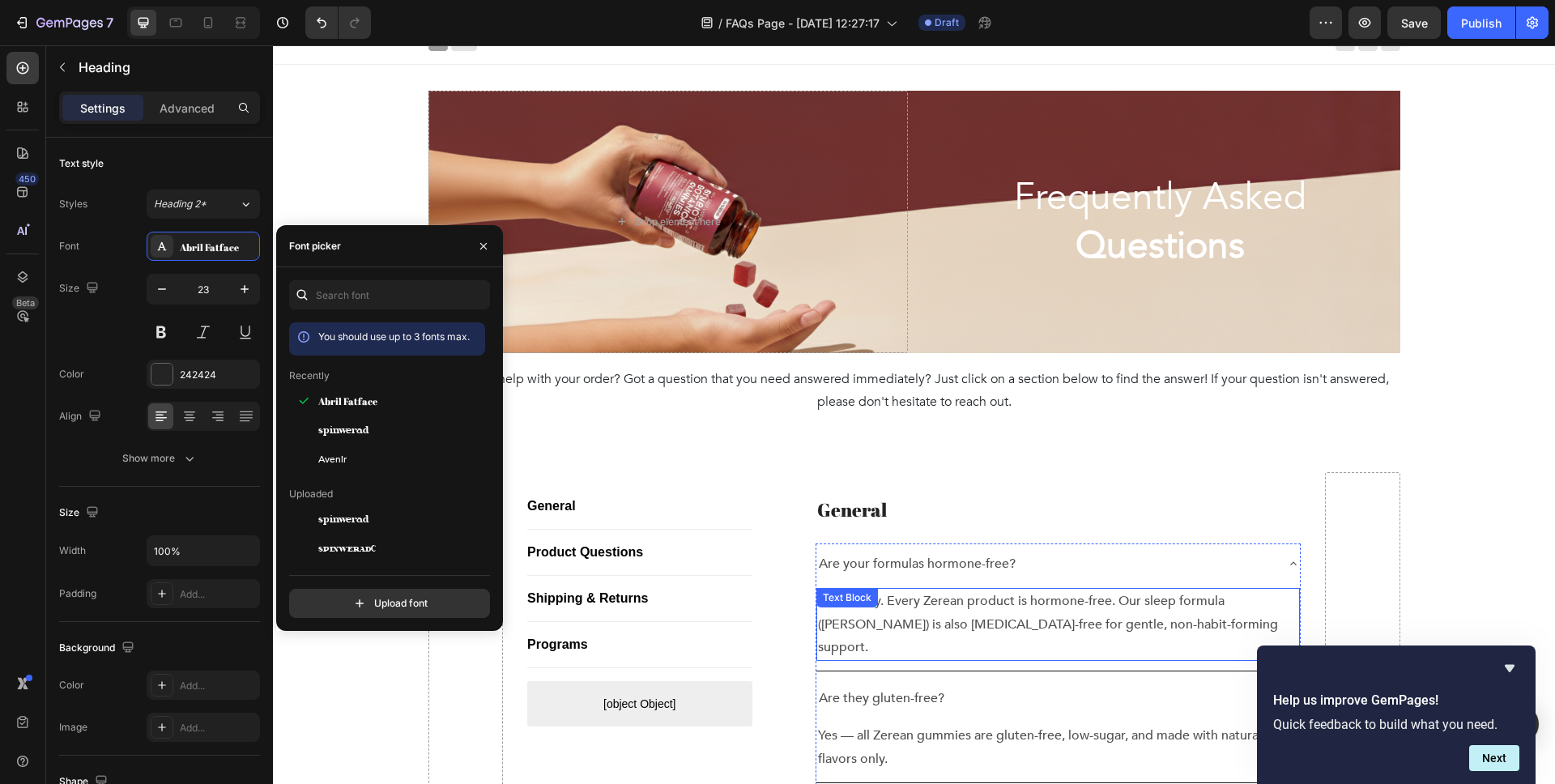
scroll to position [7, 0]
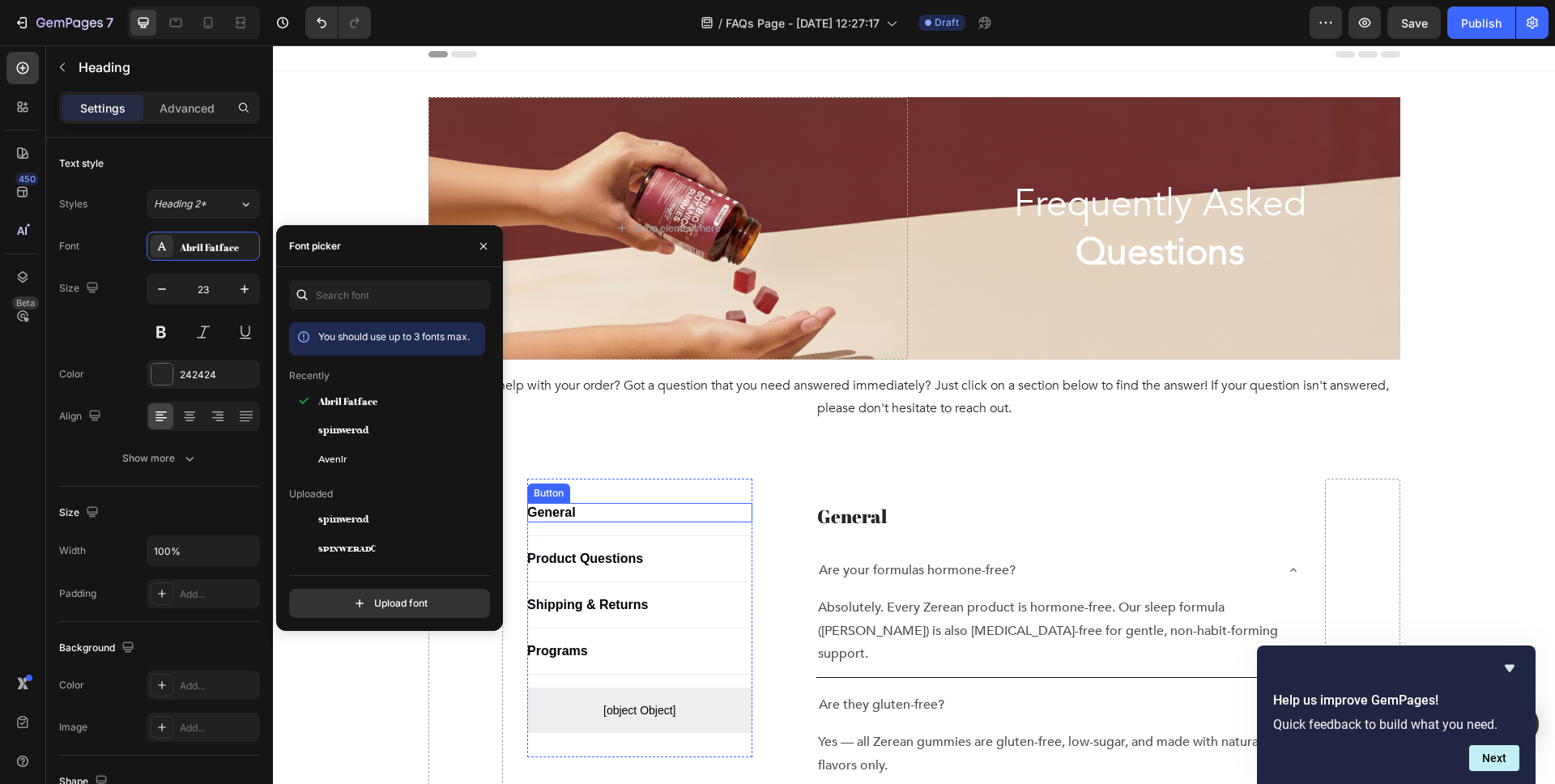
click at [588, 516] on div "General Button" at bounding box center [640, 513] width 225 height 19
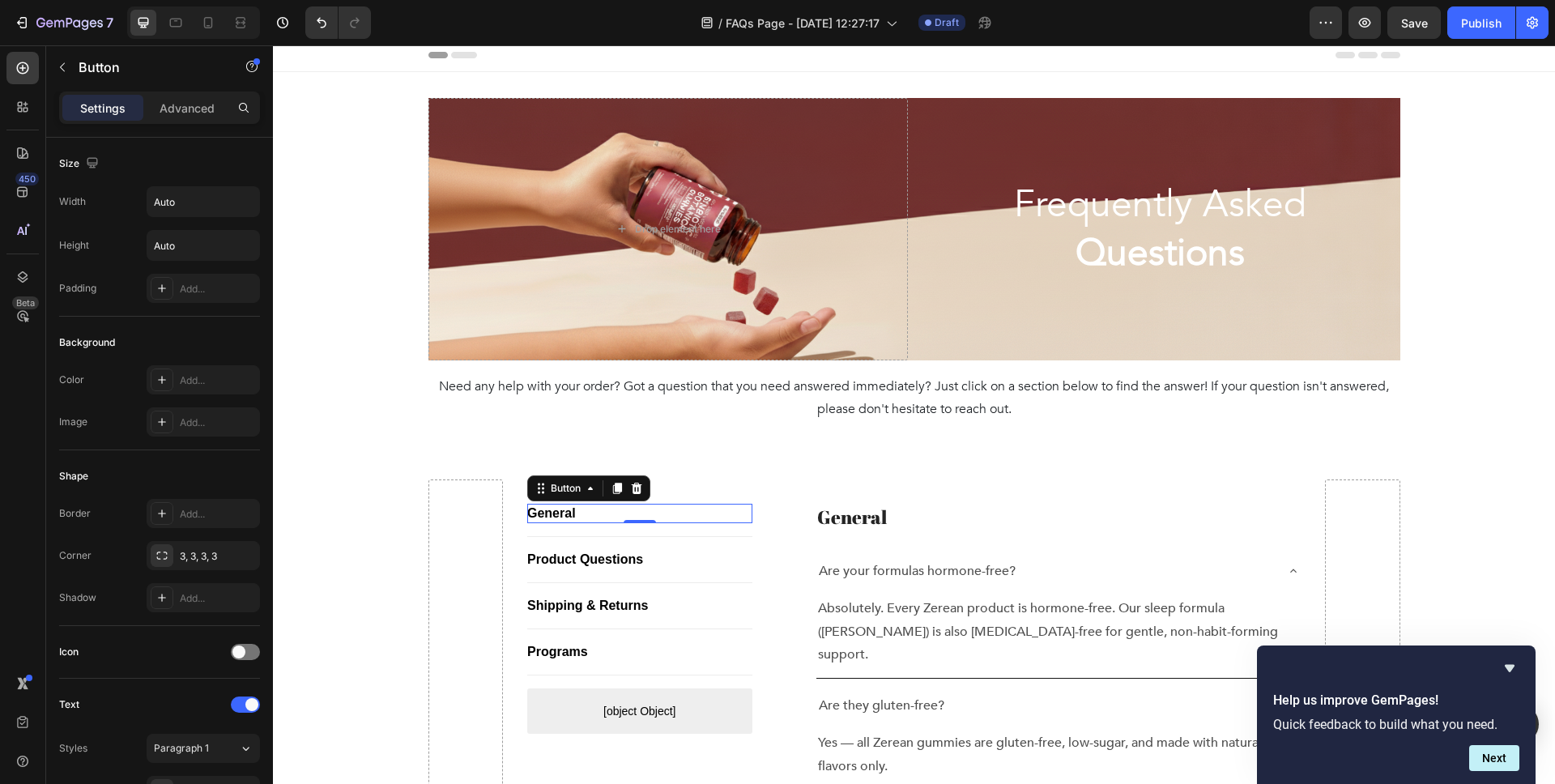
click at [698, 519] on div "General Button 0" at bounding box center [640, 514] width 225 height 19
click at [162, 118] on div "Advanced" at bounding box center [187, 107] width 81 height 26
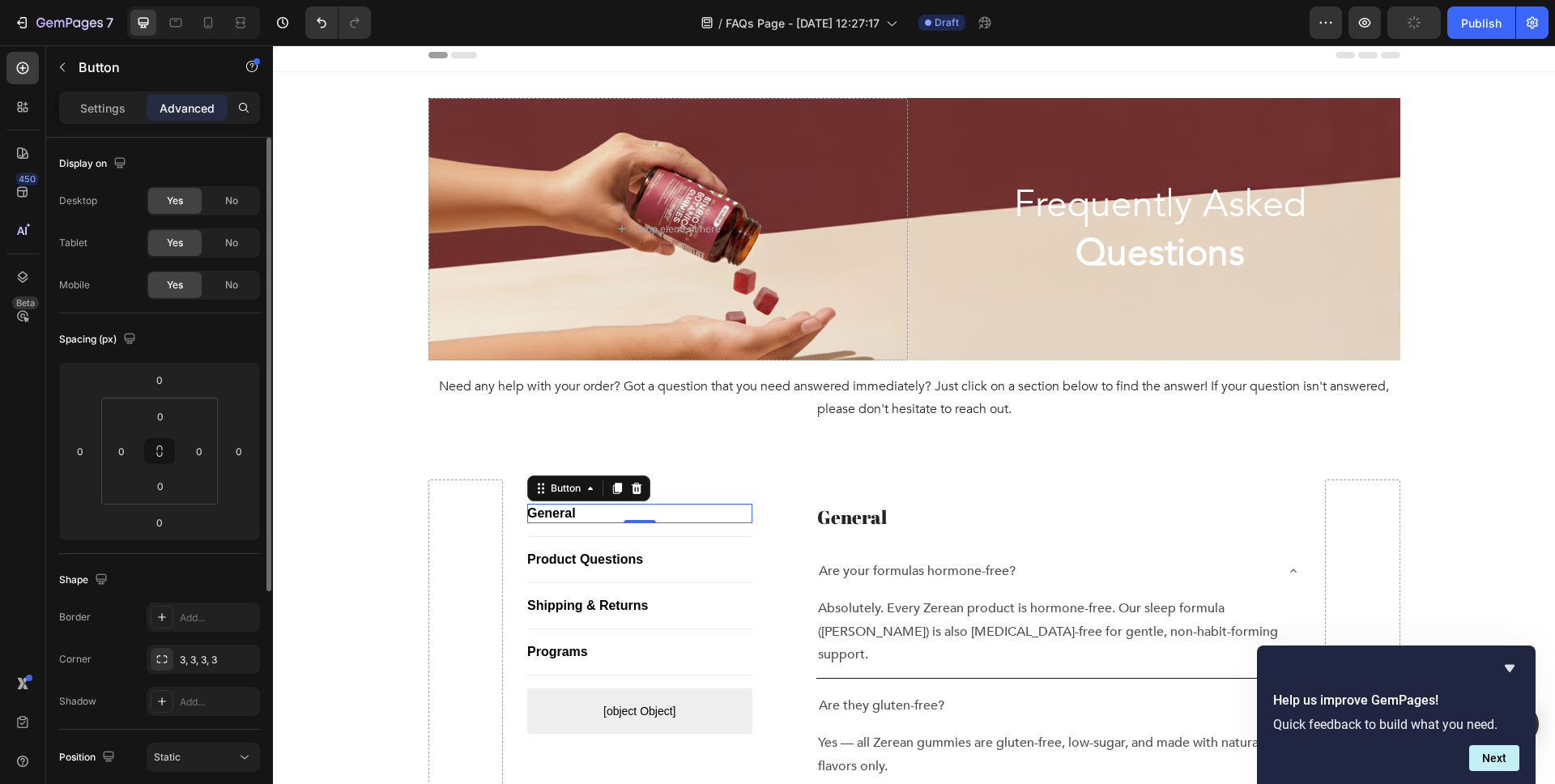
click at [86, 113] on p "Settings" at bounding box center [103, 107] width 46 height 17
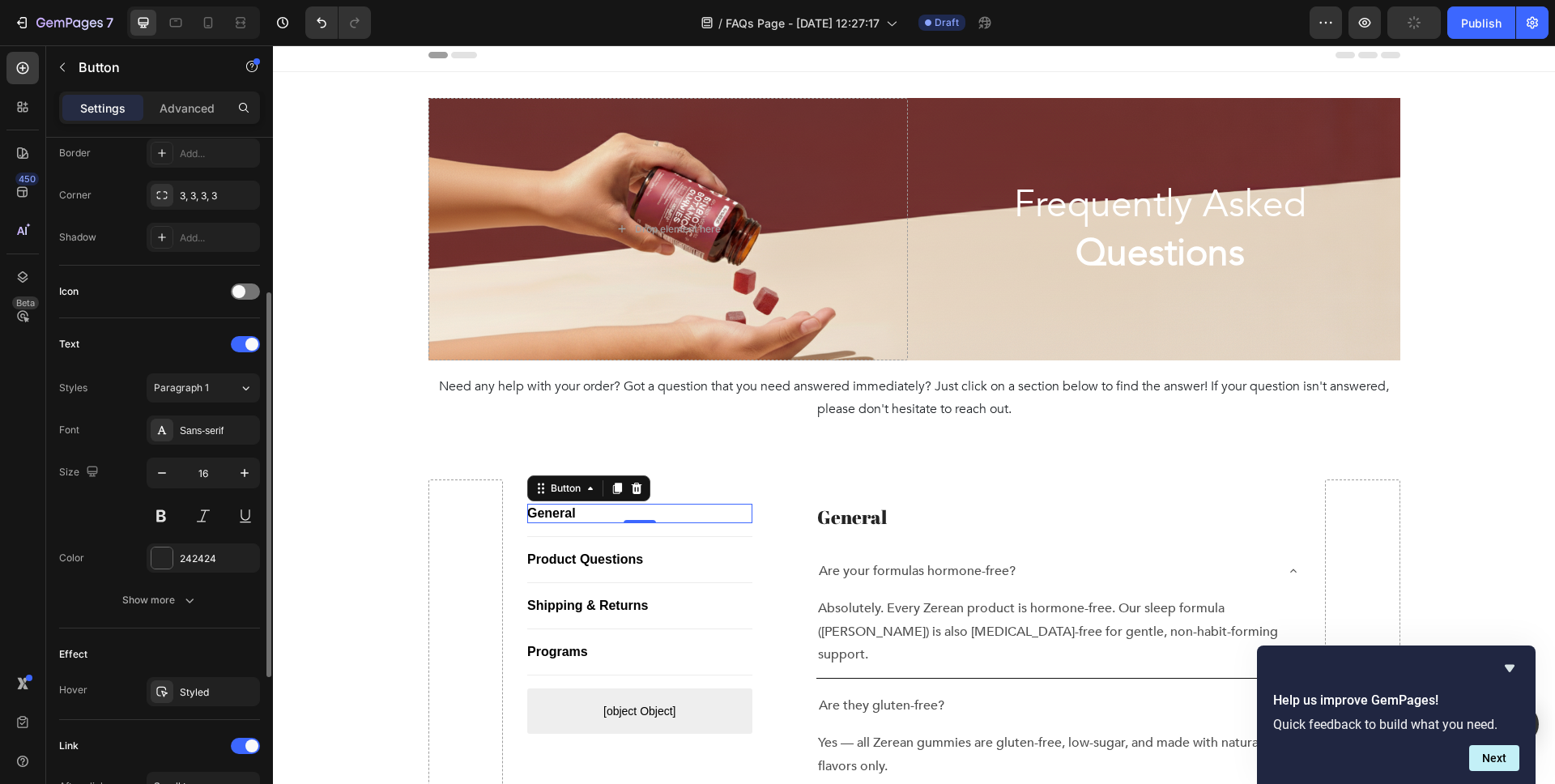
scroll to position [376, 0]
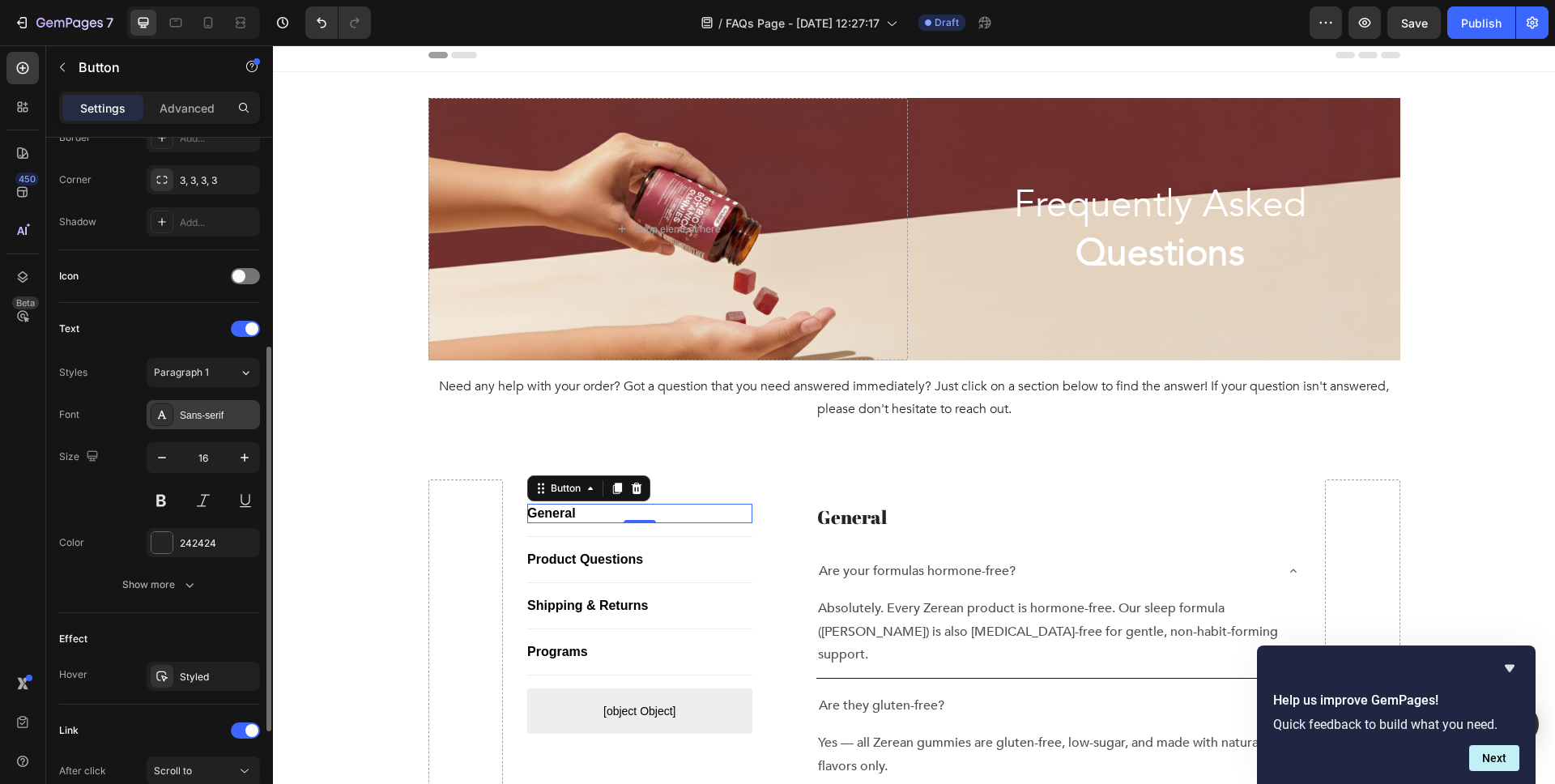
click at [219, 425] on div "Sans-serif" at bounding box center [203, 414] width 114 height 29
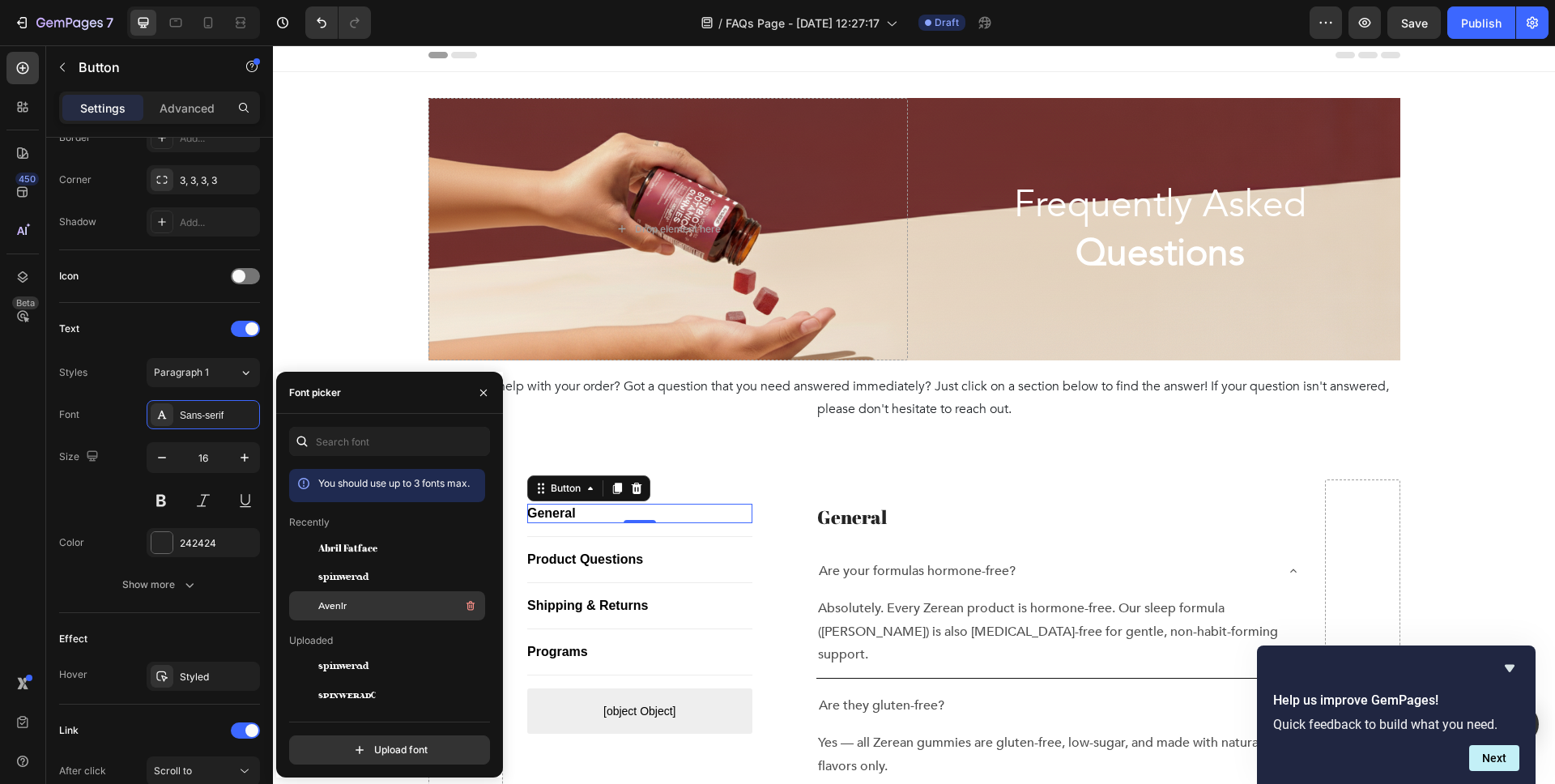
click at [347, 607] on div "Avenir" at bounding box center [400, 605] width 164 height 19
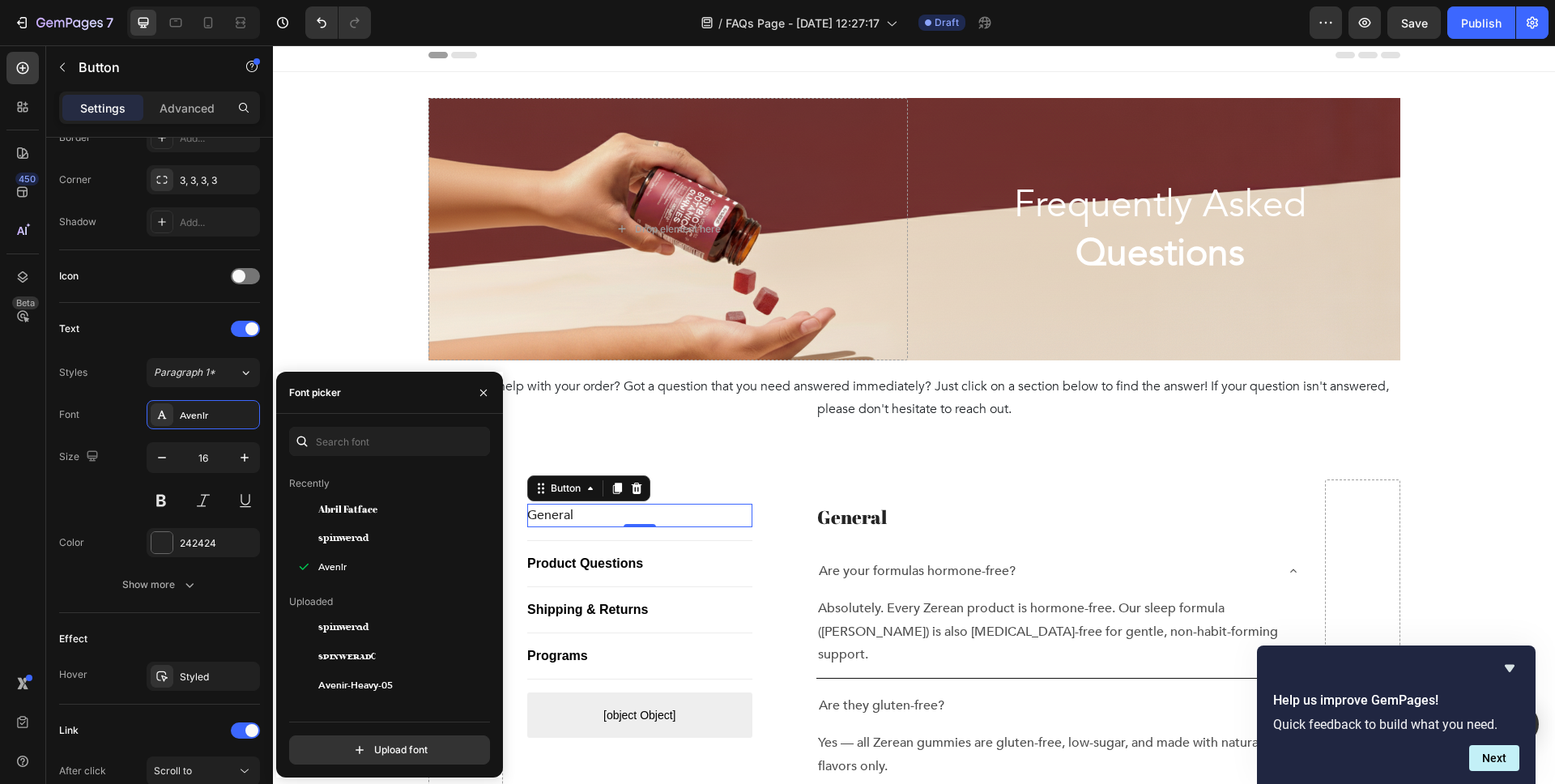
scroll to position [40, 0]
click at [377, 681] on span "Avenir-Heavy-05" at bounding box center [356, 685] width 75 height 15
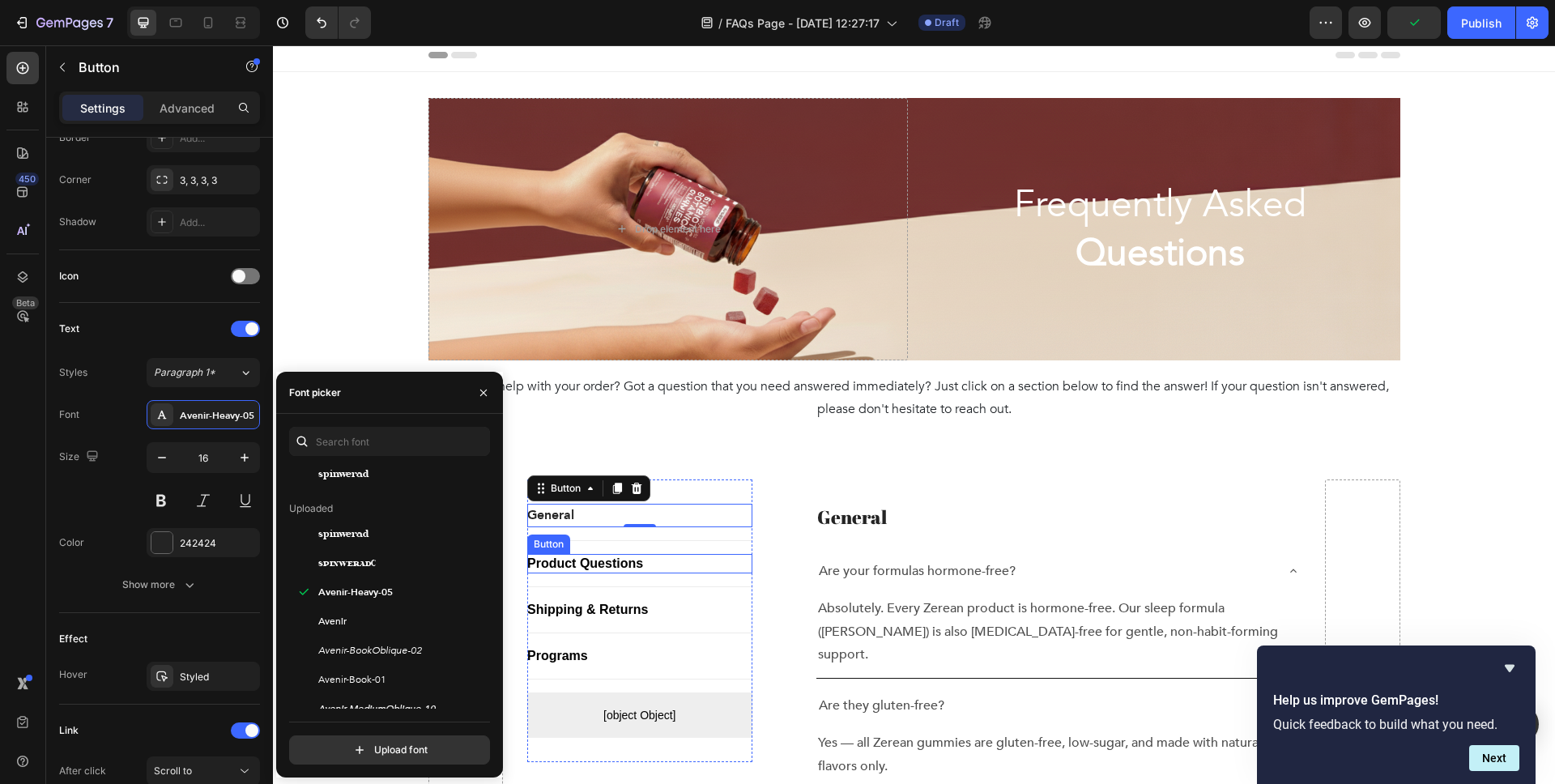
click at [700, 570] on div "Product Questions Button" at bounding box center [640, 564] width 225 height 19
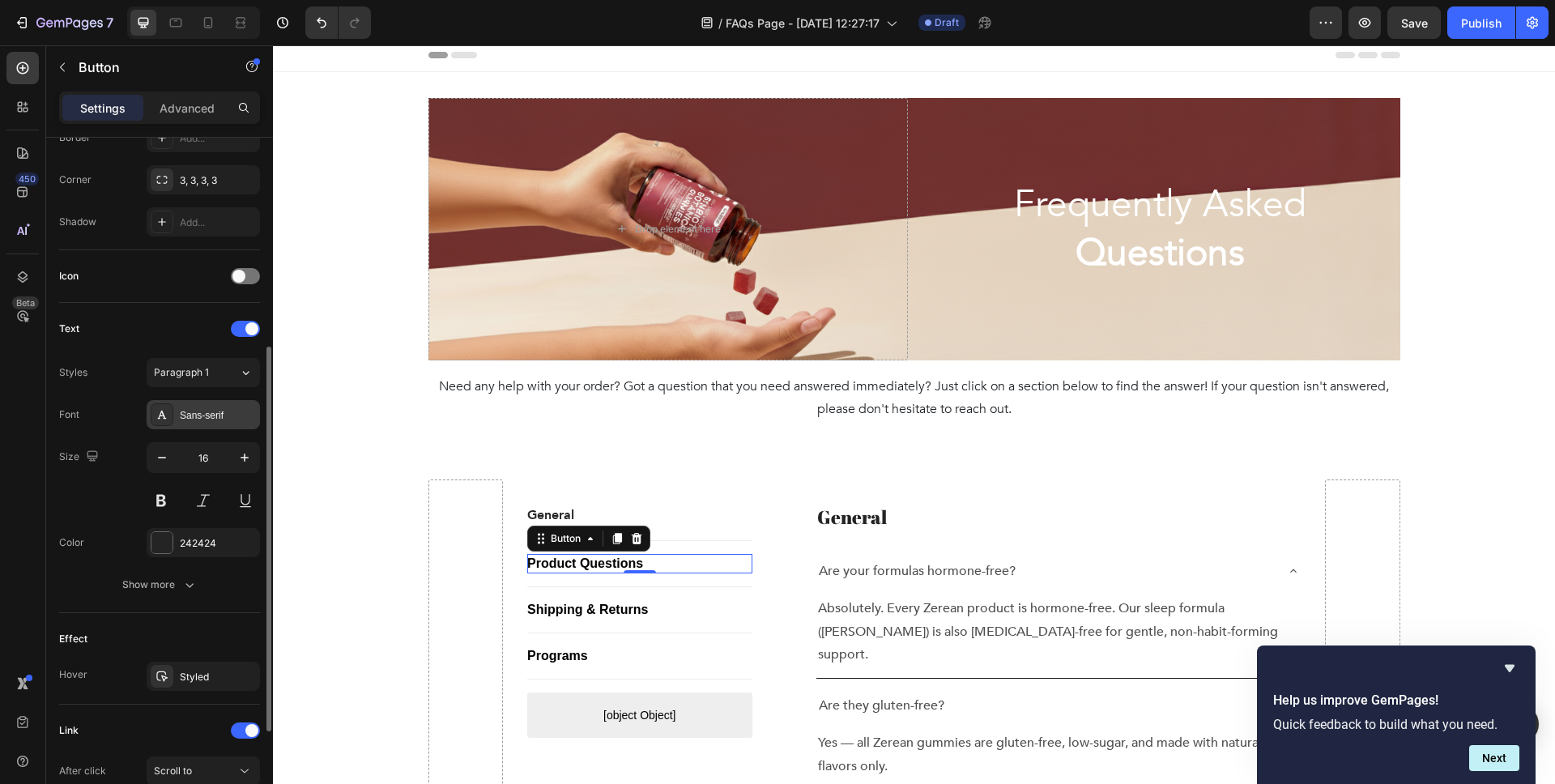
click at [209, 414] on div "Sans-serif" at bounding box center [217, 415] width 77 height 15
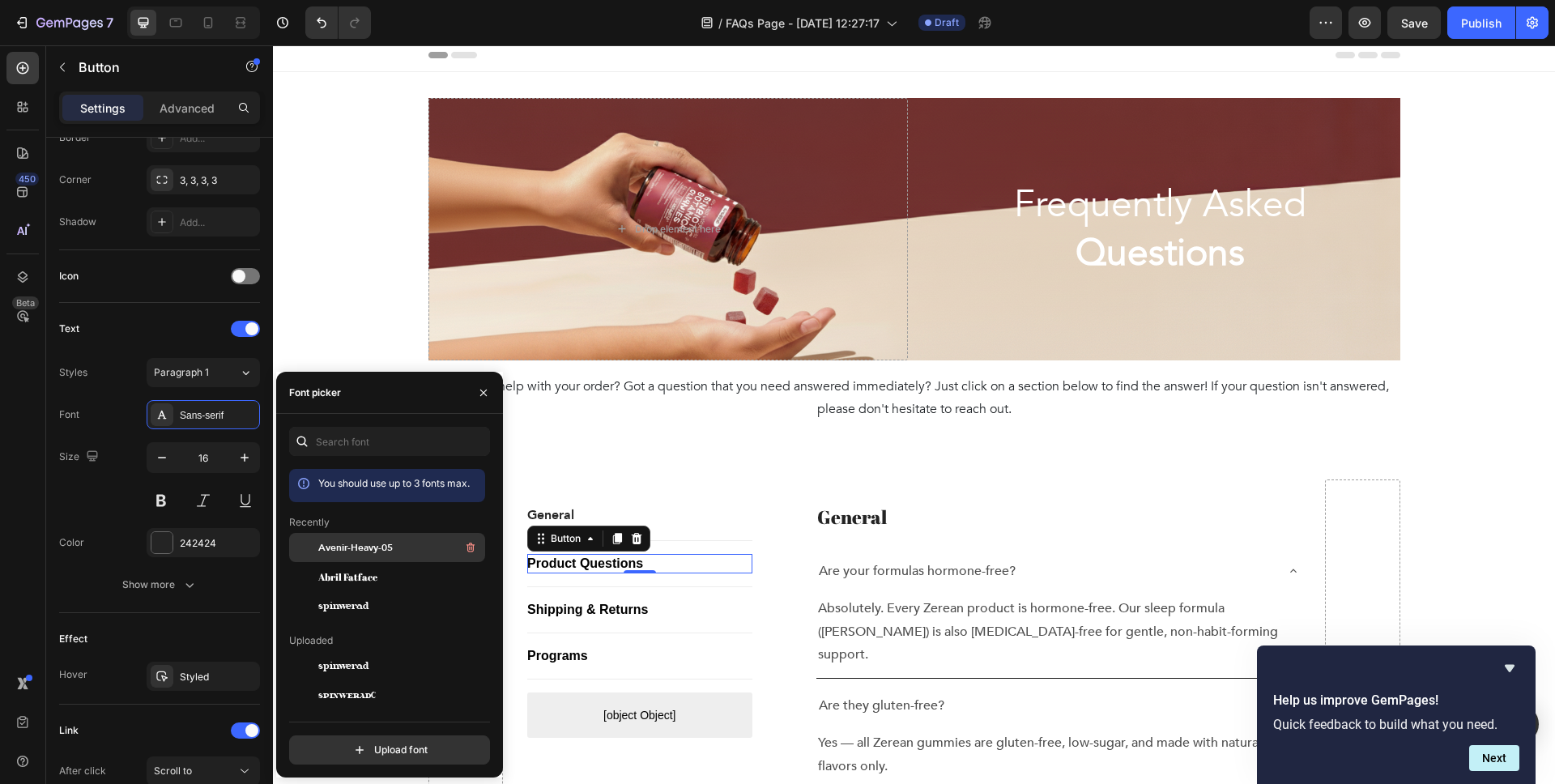
click at [357, 551] on span "Avenir-Heavy-05" at bounding box center [356, 547] width 75 height 15
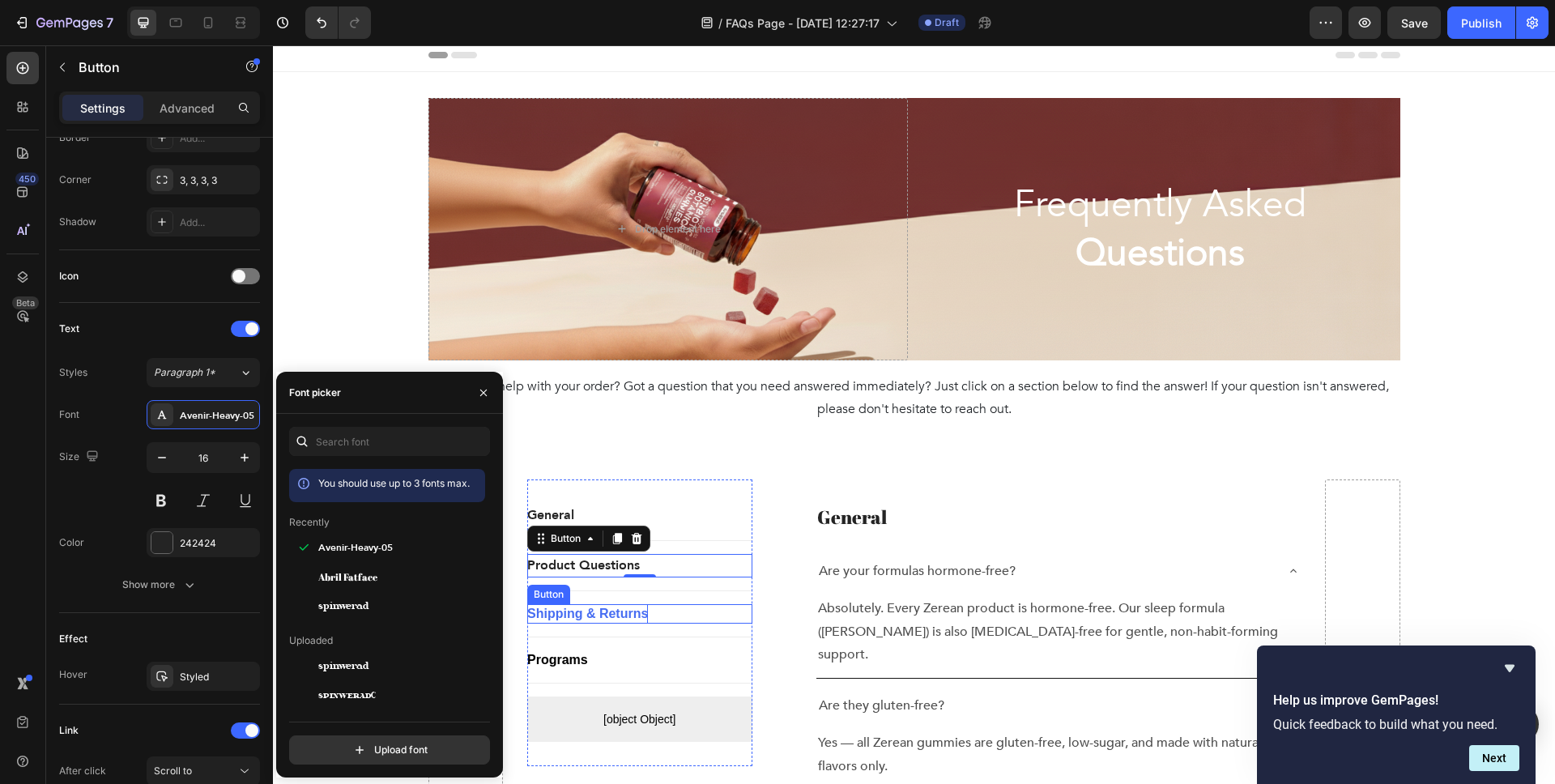
click at [593, 613] on p "Shipping & Returns" at bounding box center [587, 614] width 121 height 19
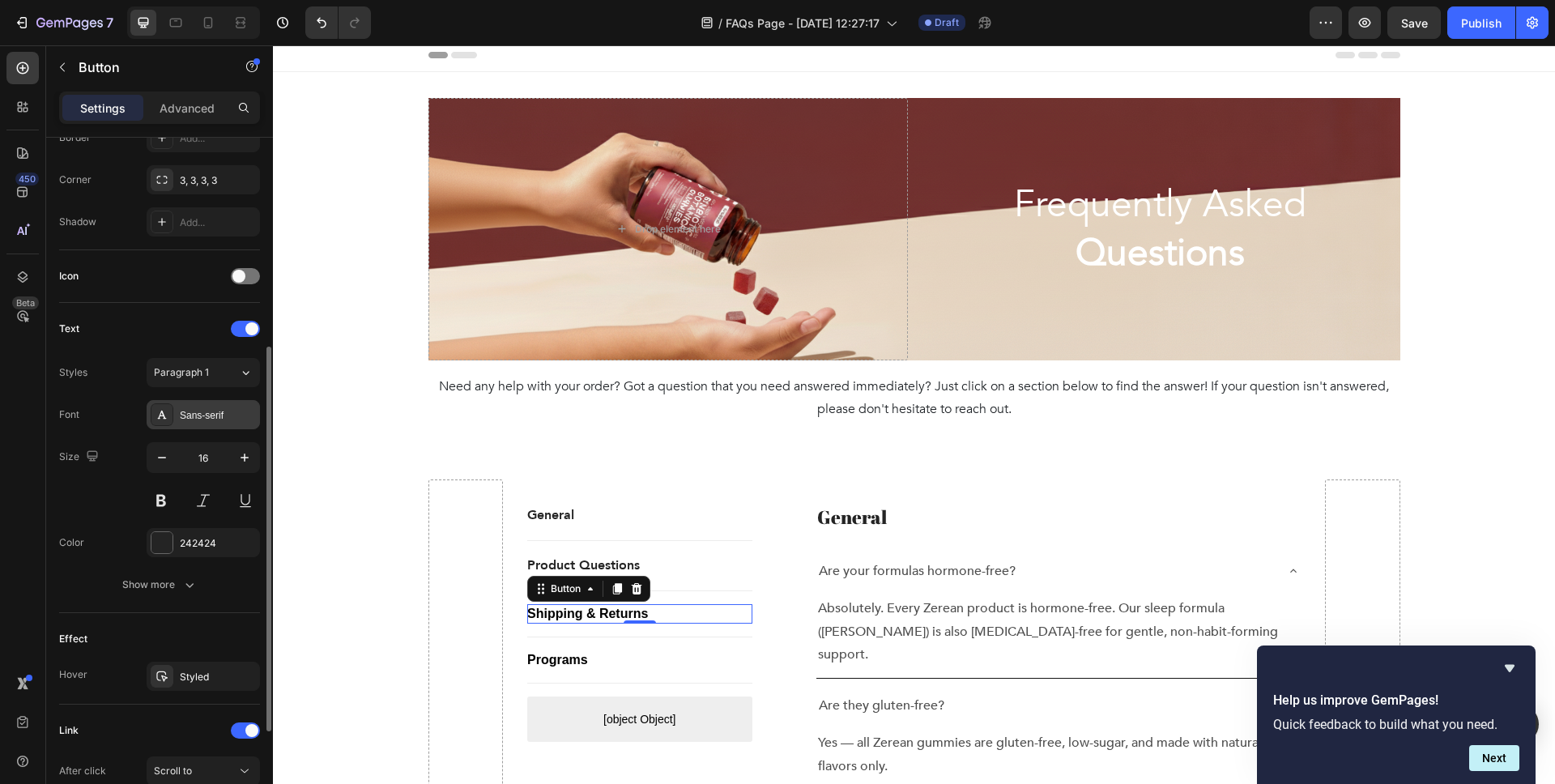
click at [216, 420] on div "Sans-serif" at bounding box center [217, 415] width 77 height 15
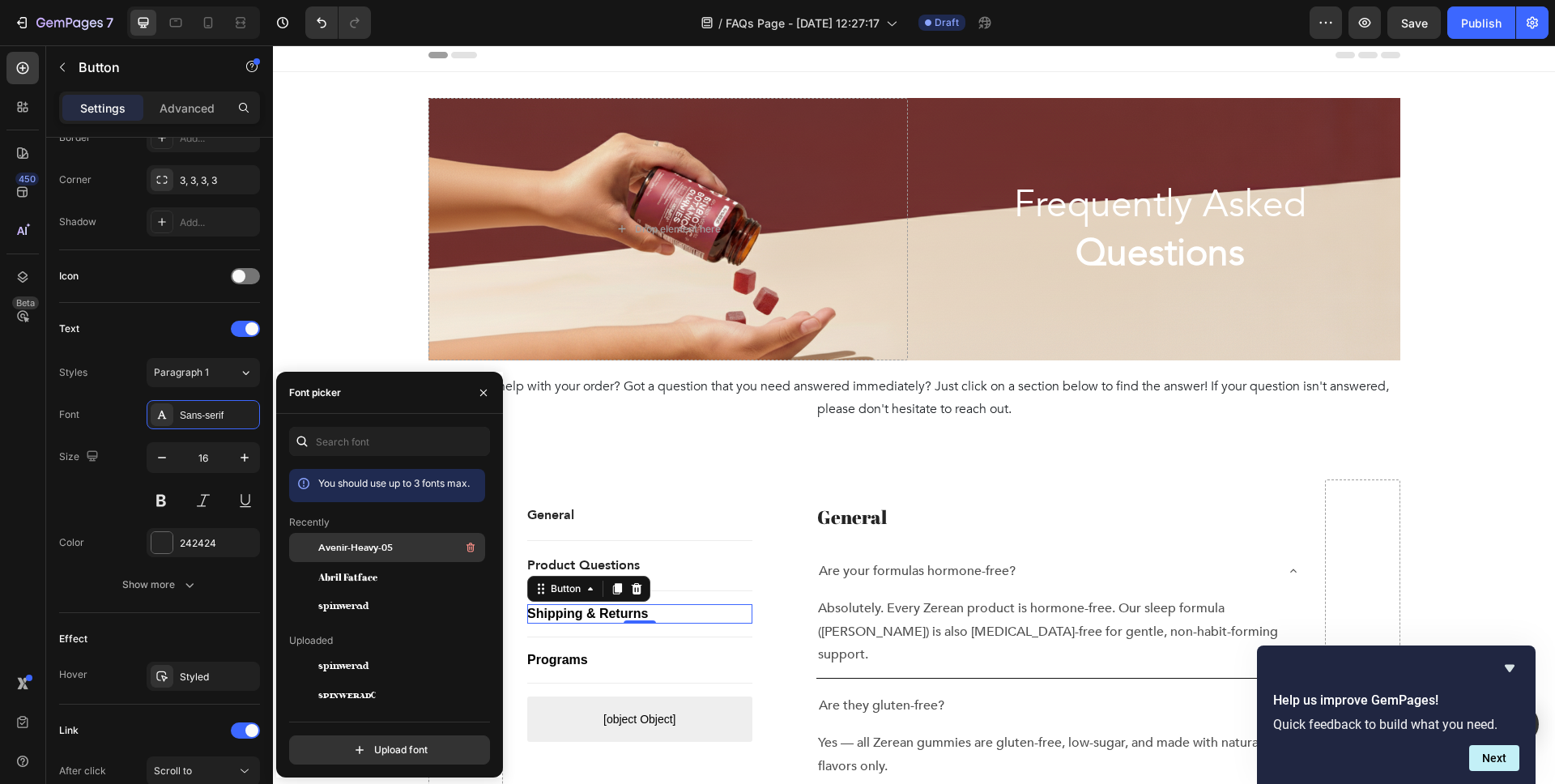
click at [326, 553] on span "Avenir-Heavy-05" at bounding box center [356, 547] width 75 height 15
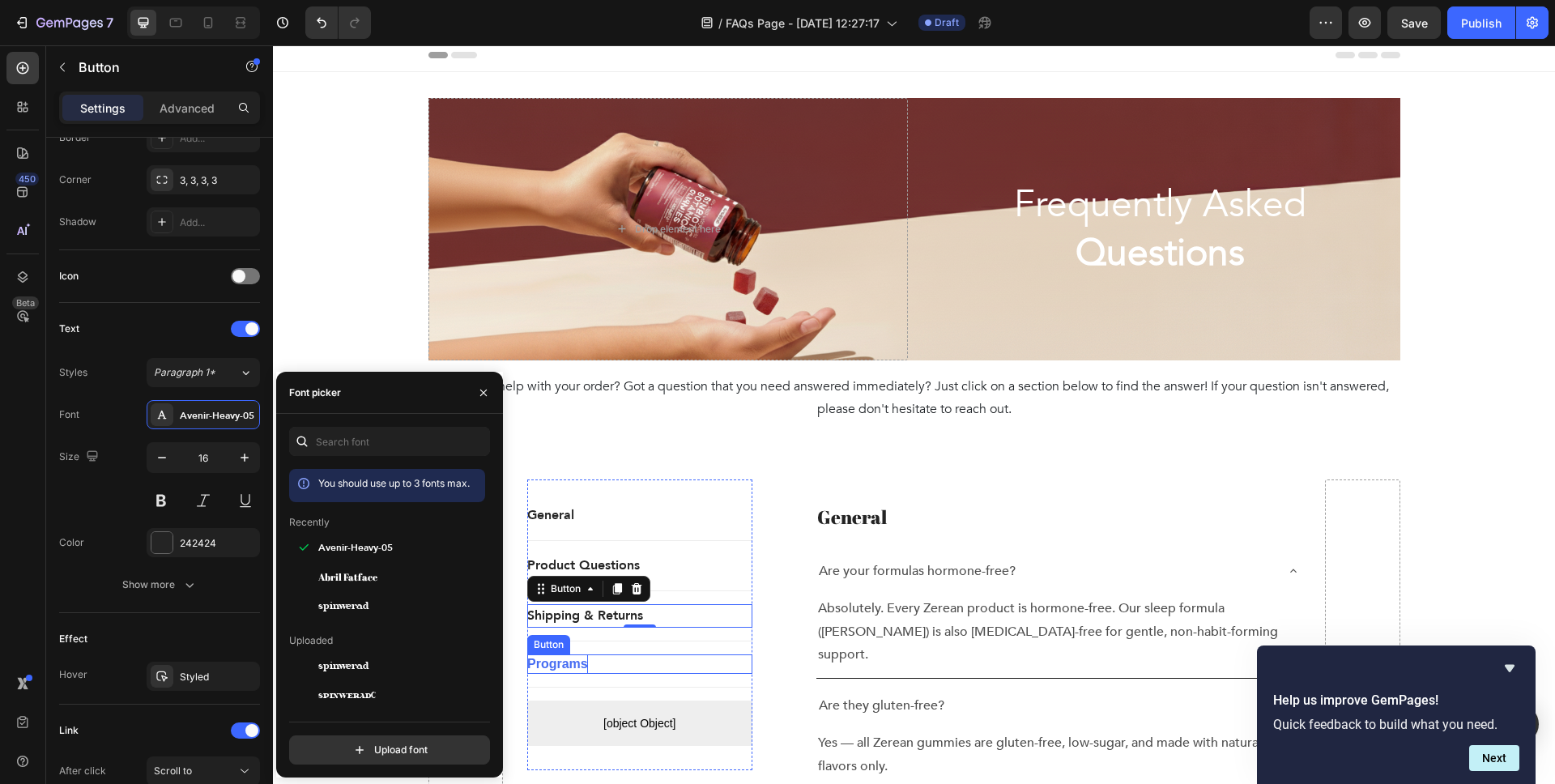
click at [555, 667] on p "Programs" at bounding box center [557, 664] width 61 height 19
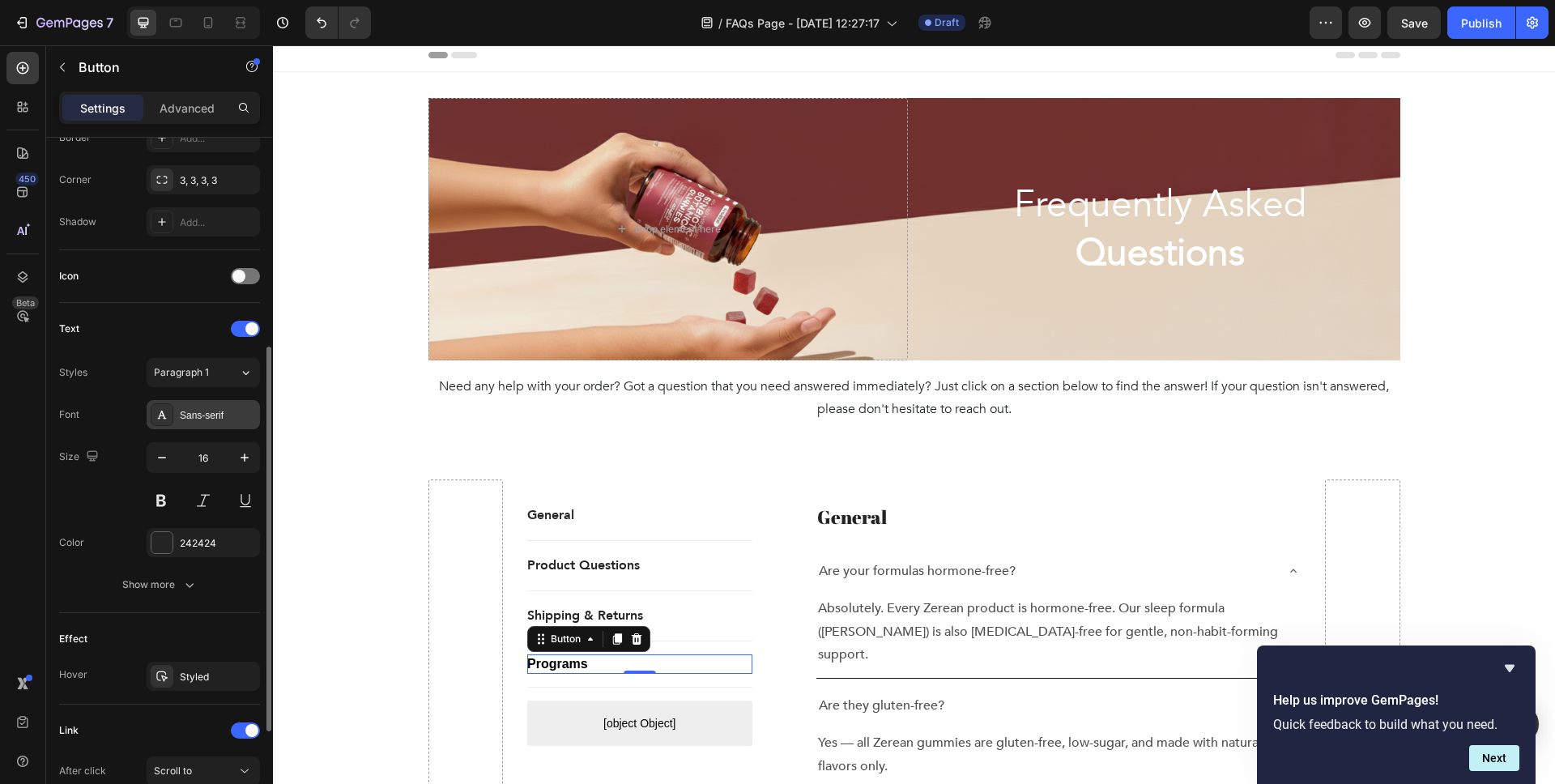
click at [213, 422] on div "Sans-serif" at bounding box center [203, 414] width 114 height 29
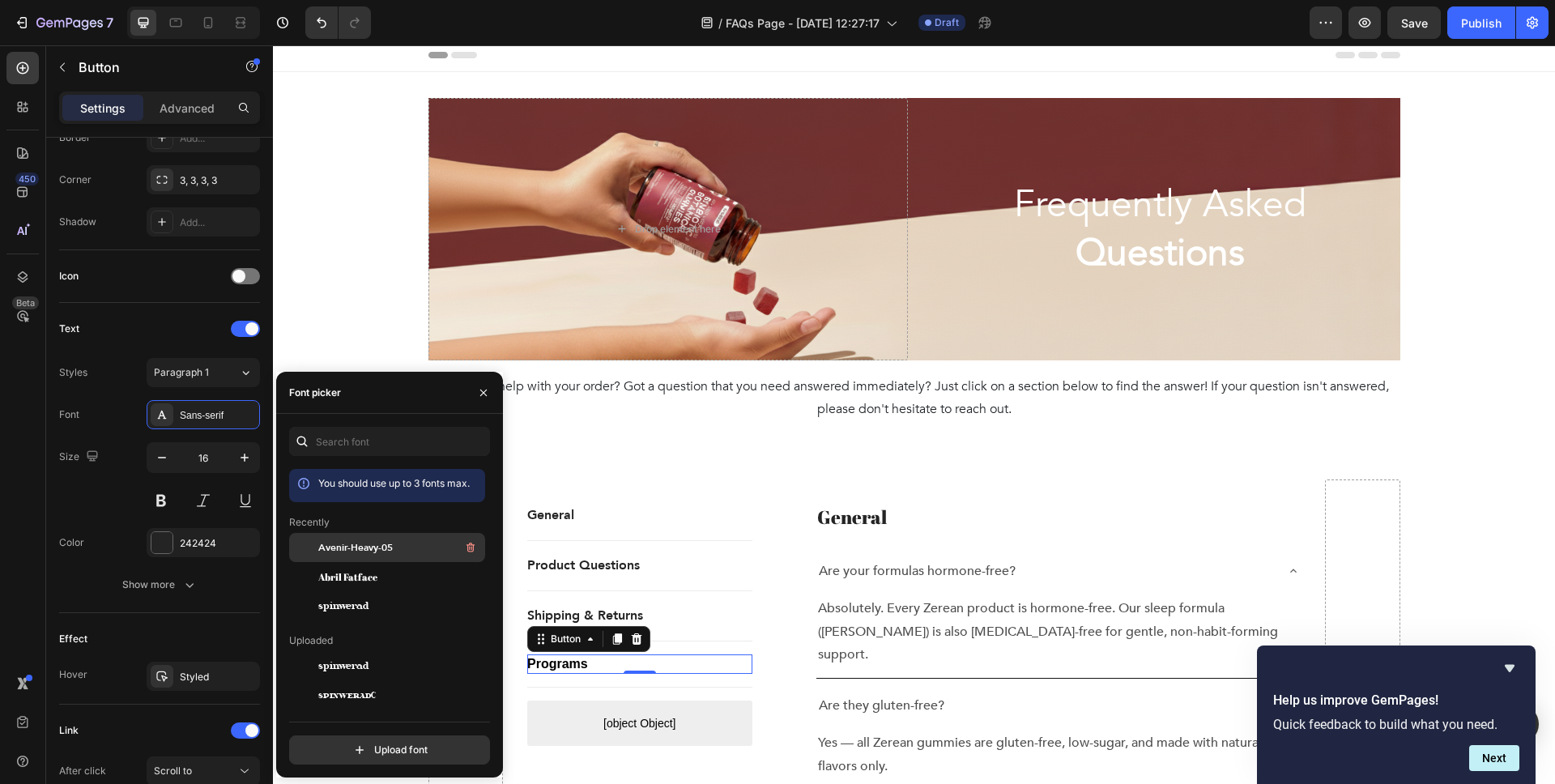
click at [331, 551] on span "Avenir-Heavy-05" at bounding box center [356, 547] width 75 height 15
click at [732, 396] on p "Need any help with your order? Got a question that you need answered immediatel…" at bounding box center [914, 398] width 969 height 47
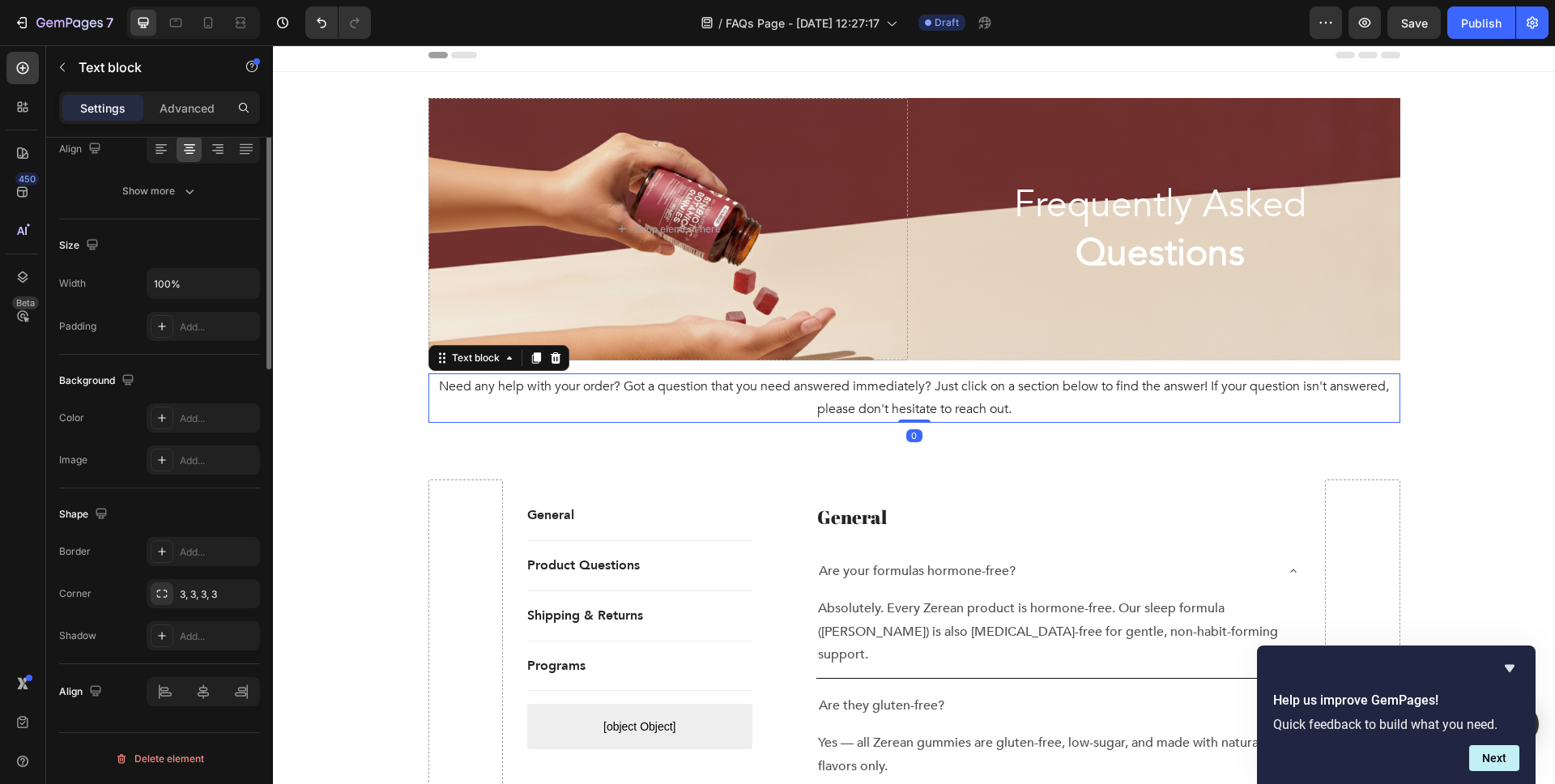
scroll to position [0, 0]
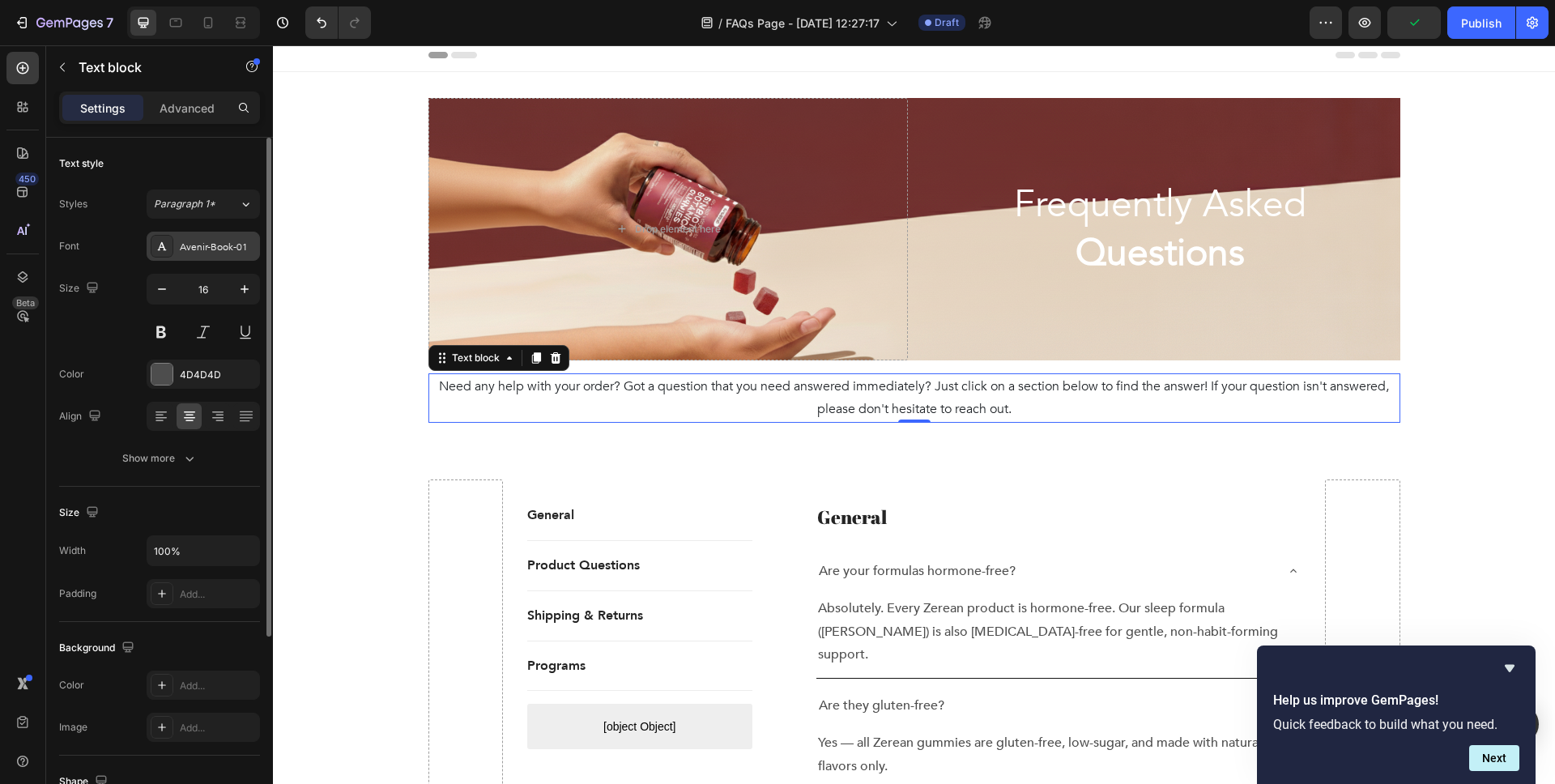
click at [210, 245] on div "Avenir-Book-01" at bounding box center [217, 246] width 77 height 15
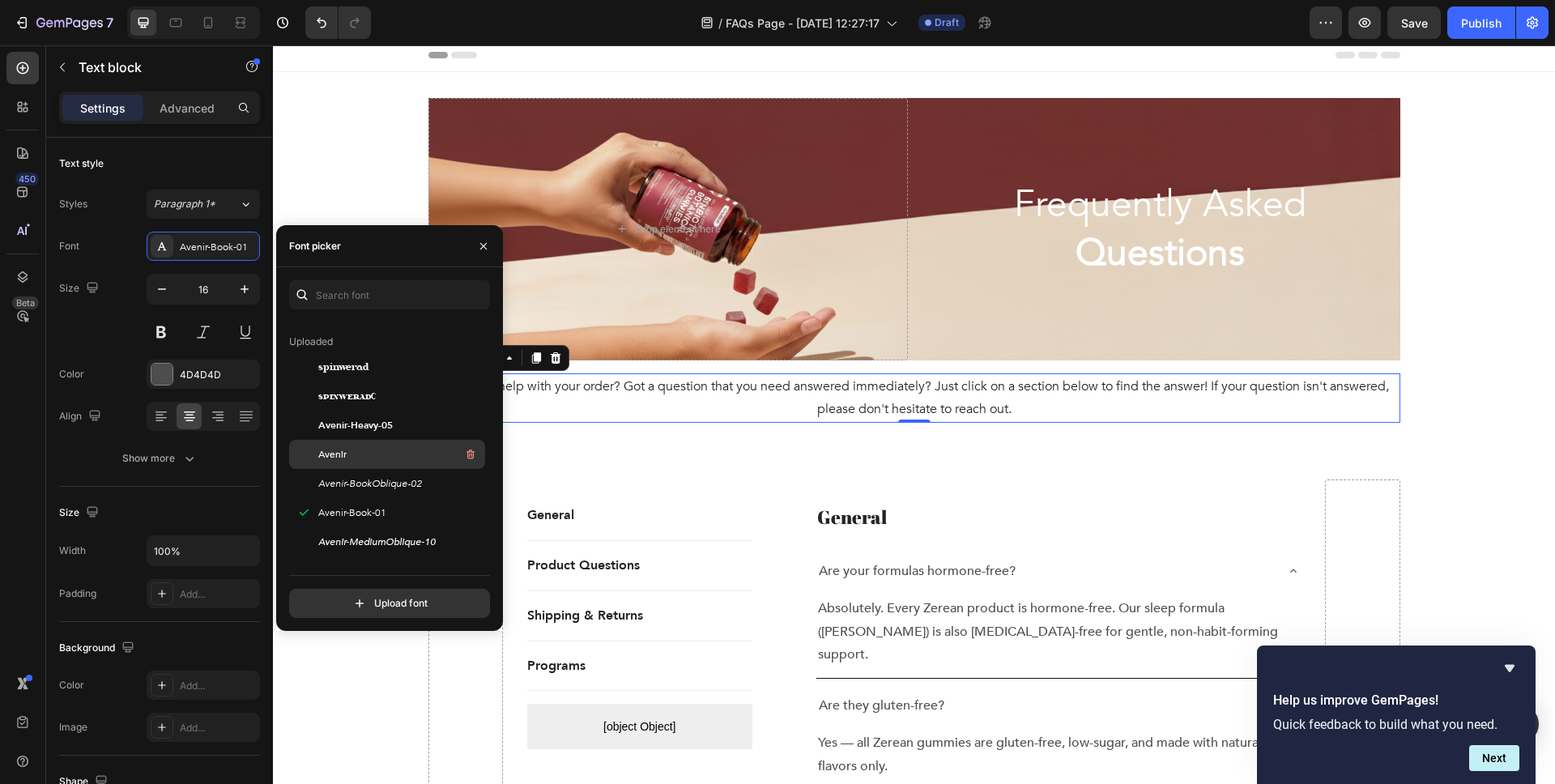
click at [362, 463] on div "Avenir" at bounding box center [400, 461] width 164 height 19
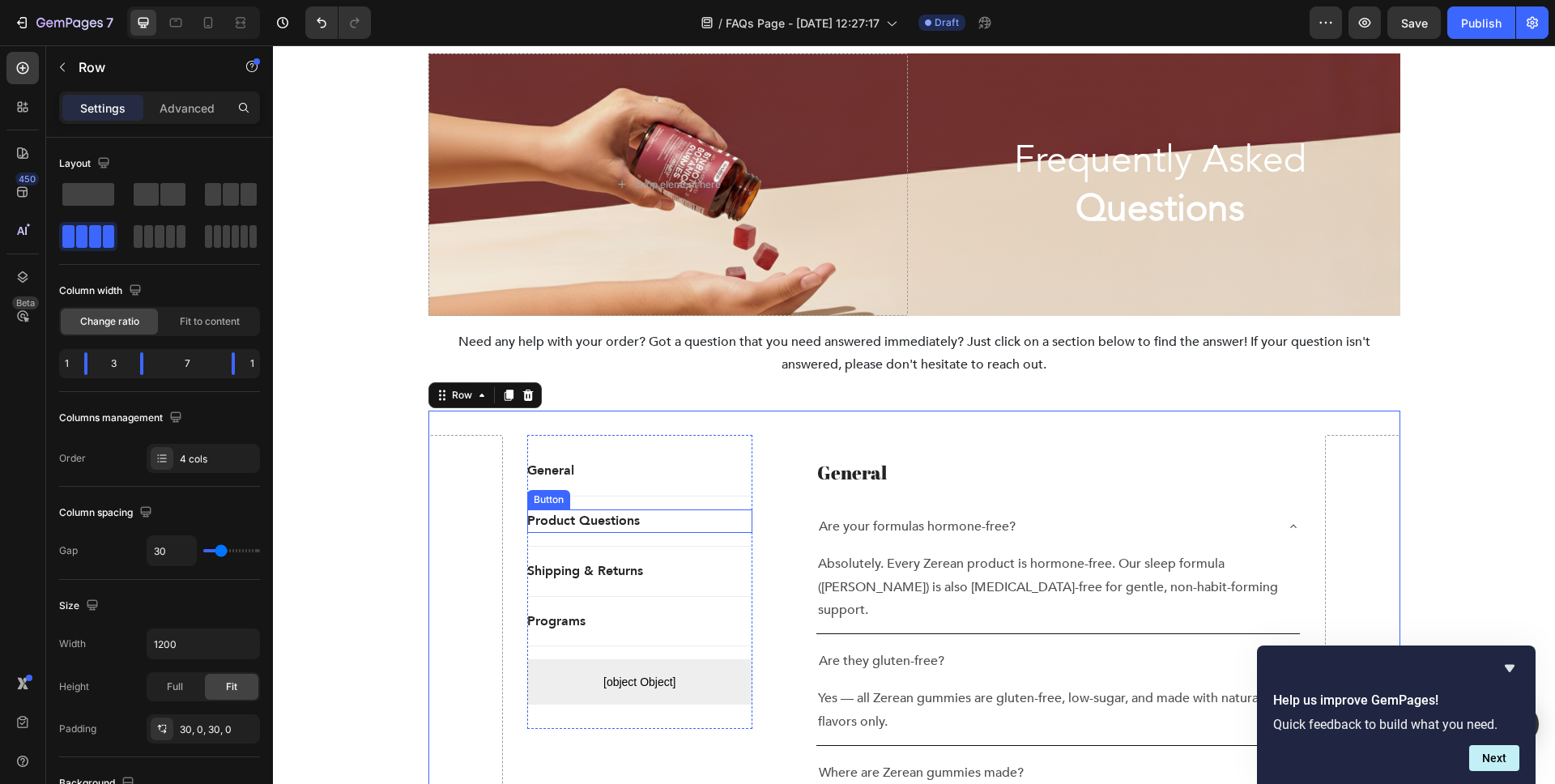
scroll to position [0, 0]
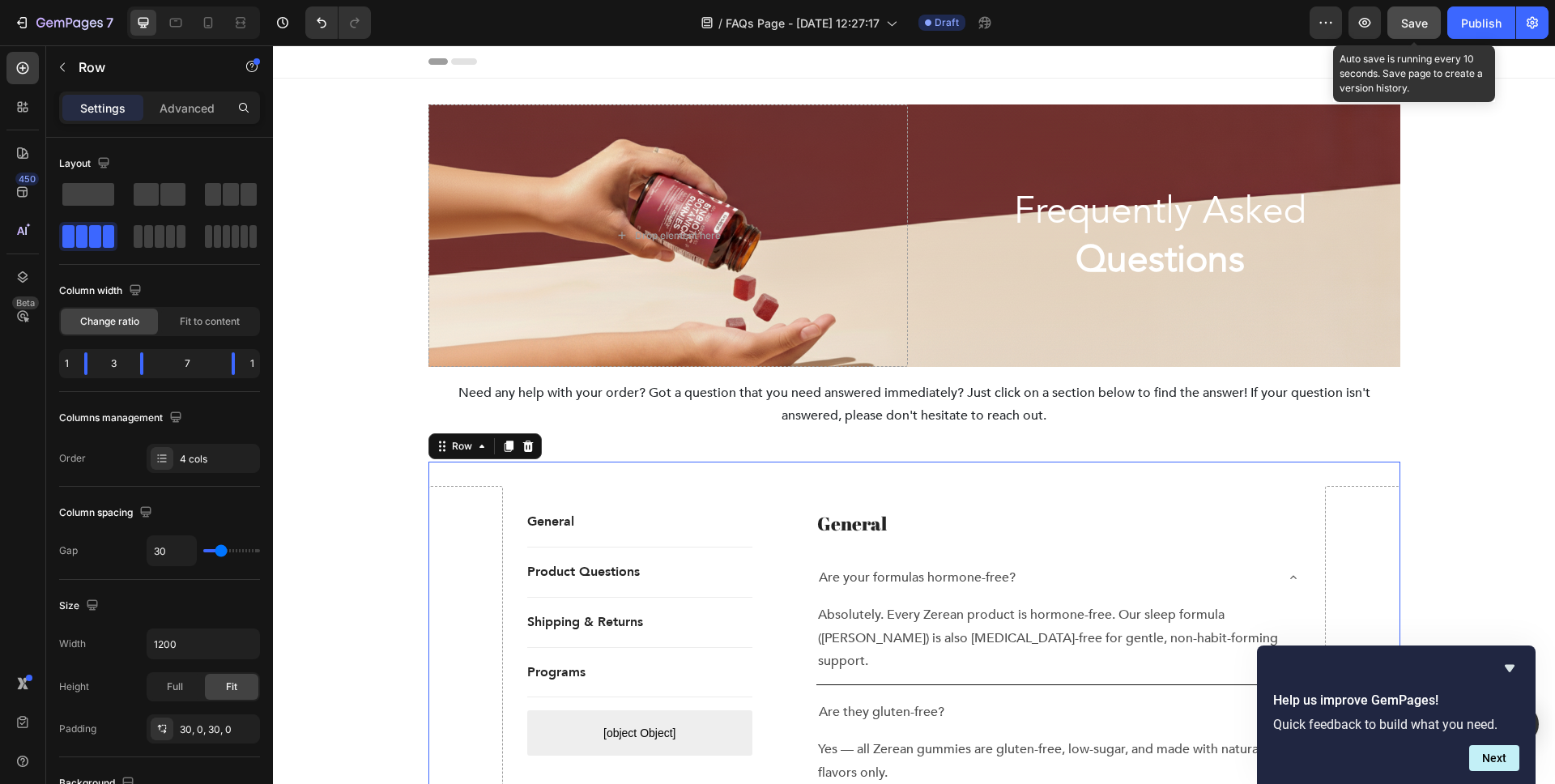
click at [1412, 20] on span "Save" at bounding box center [1414, 23] width 26 height 14
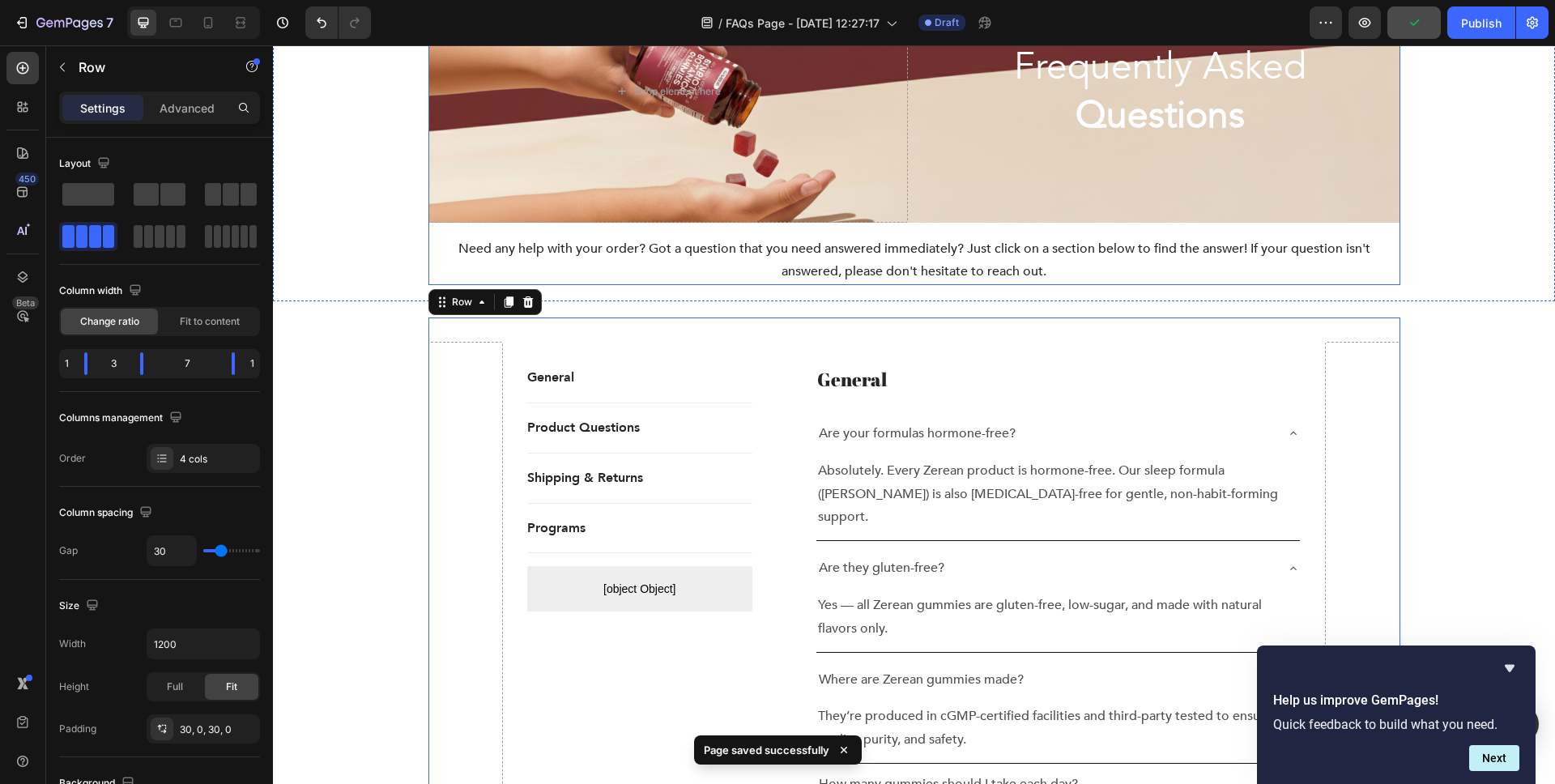
scroll to position [152, 0]
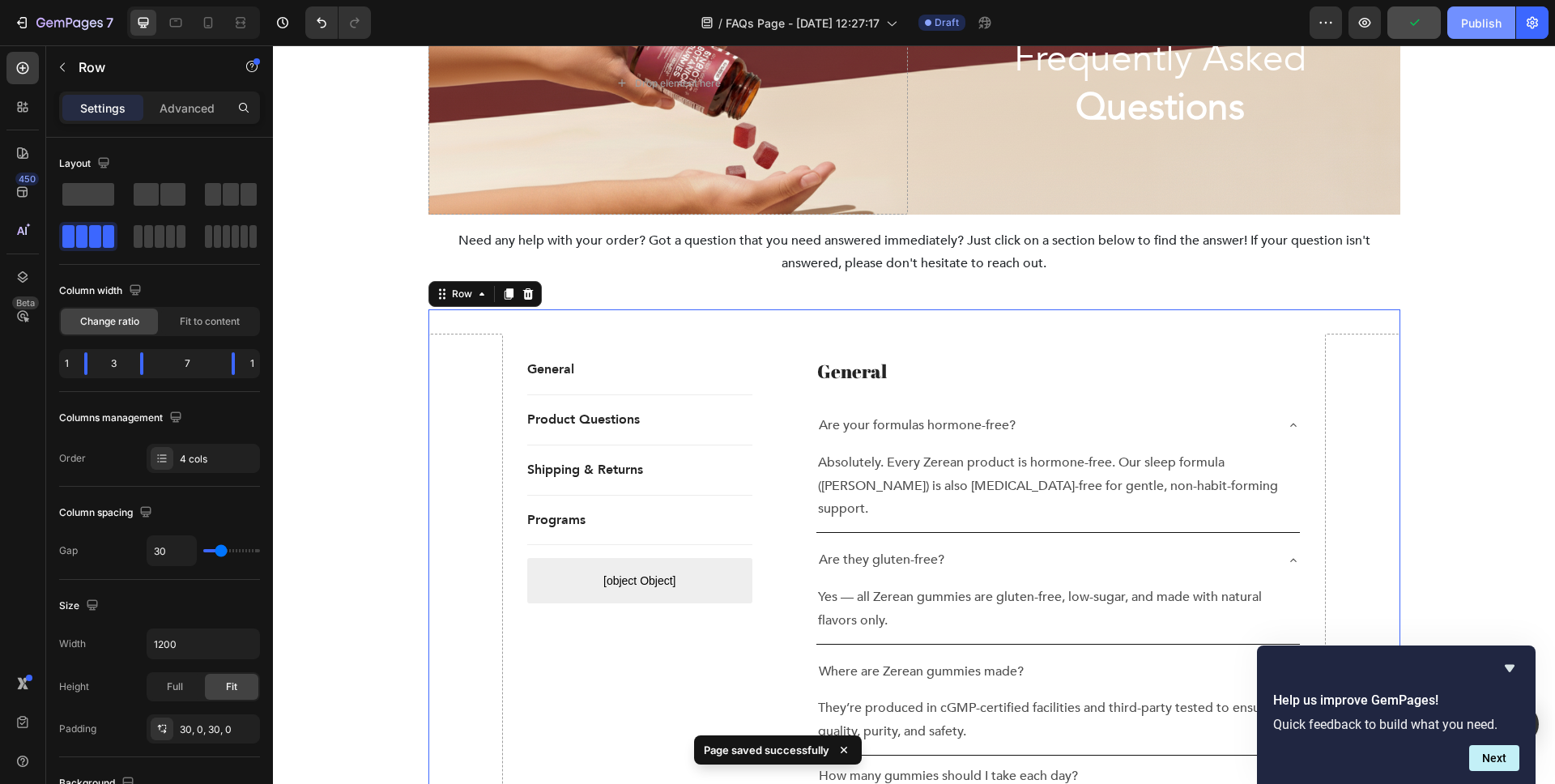
click at [1464, 26] on div "Publish" at bounding box center [1482, 23] width 40 height 17
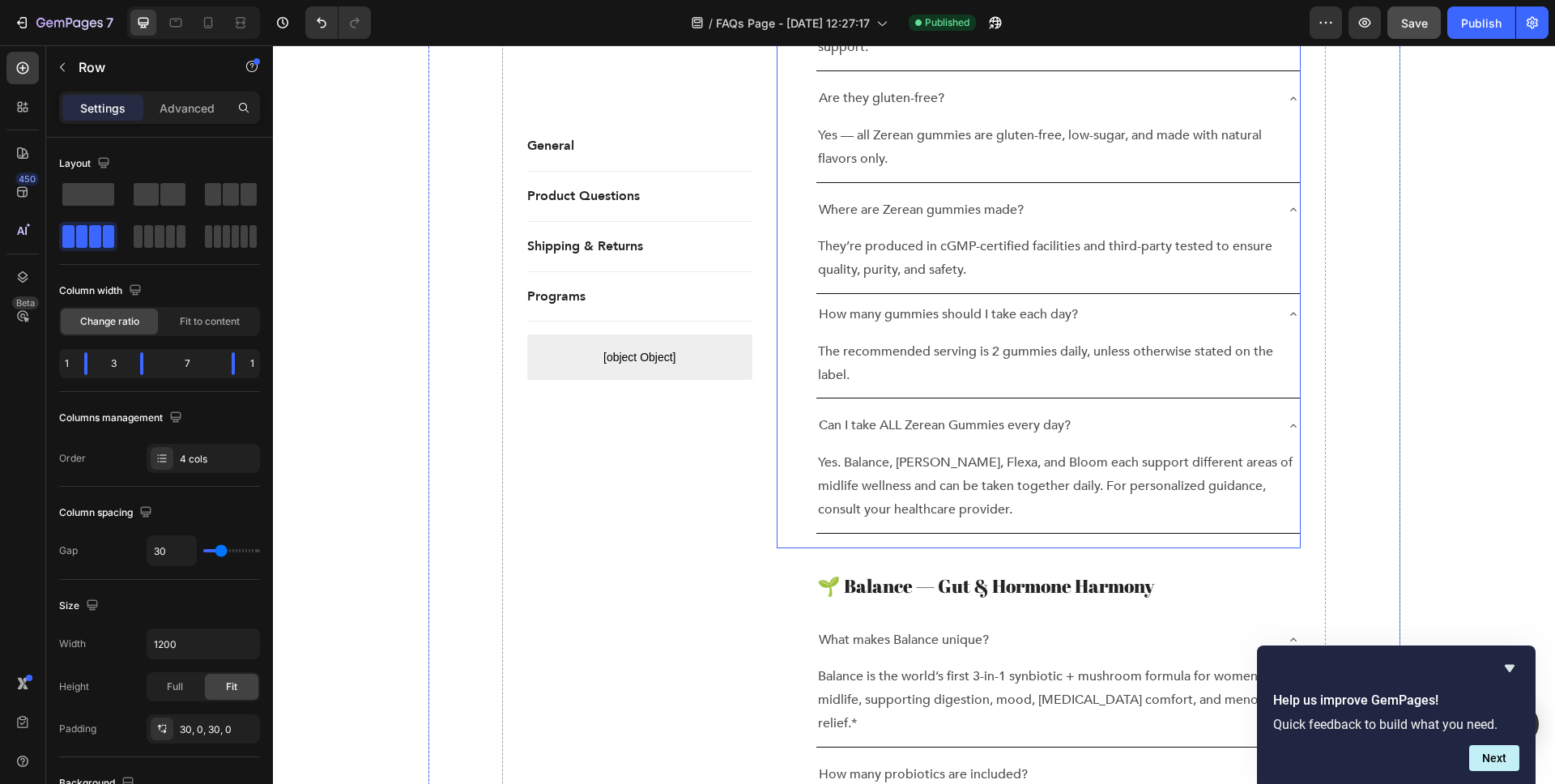
scroll to position [611, 0]
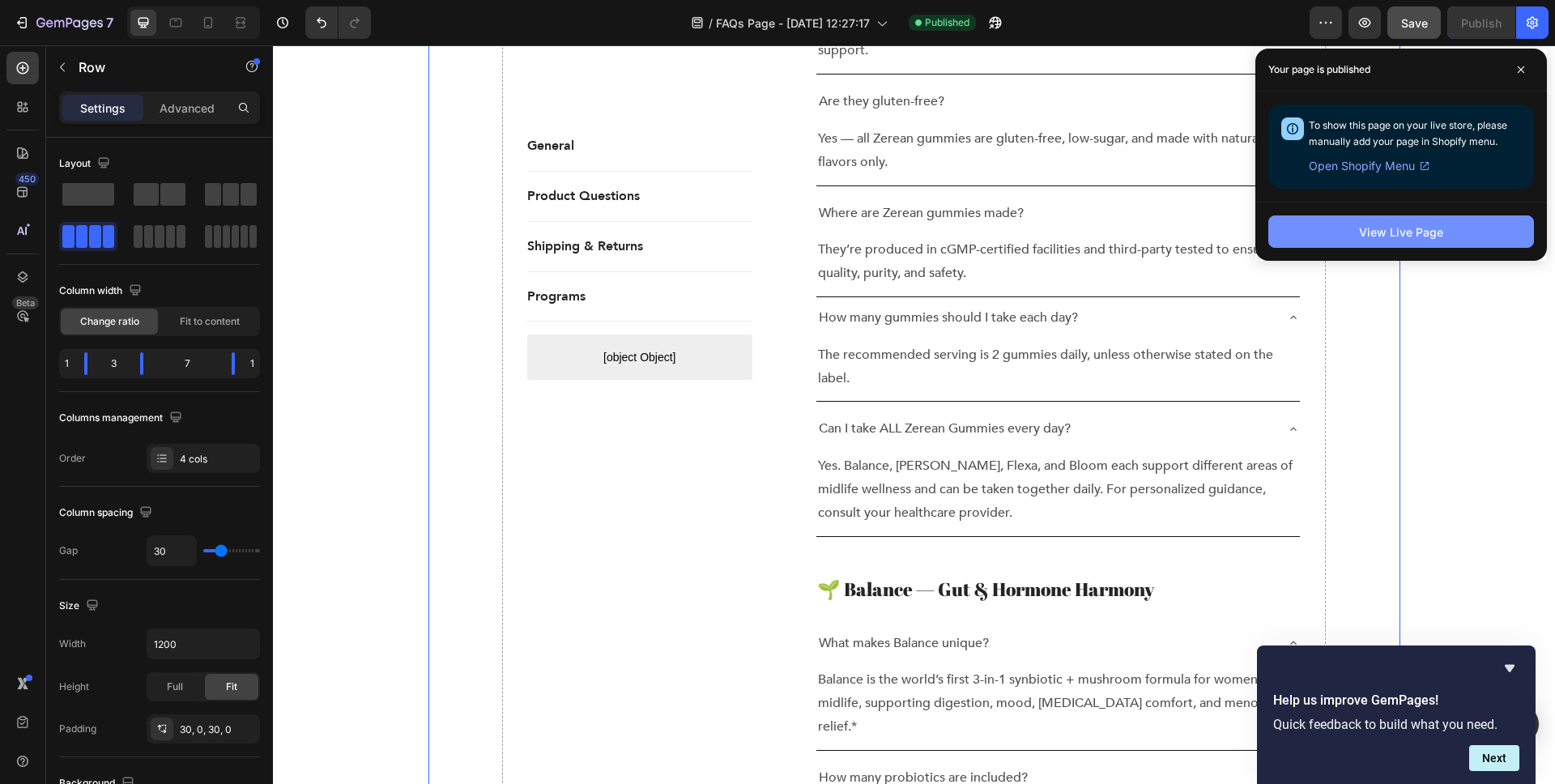
click at [1465, 223] on button "View Live Page" at bounding box center [1401, 231] width 266 height 33
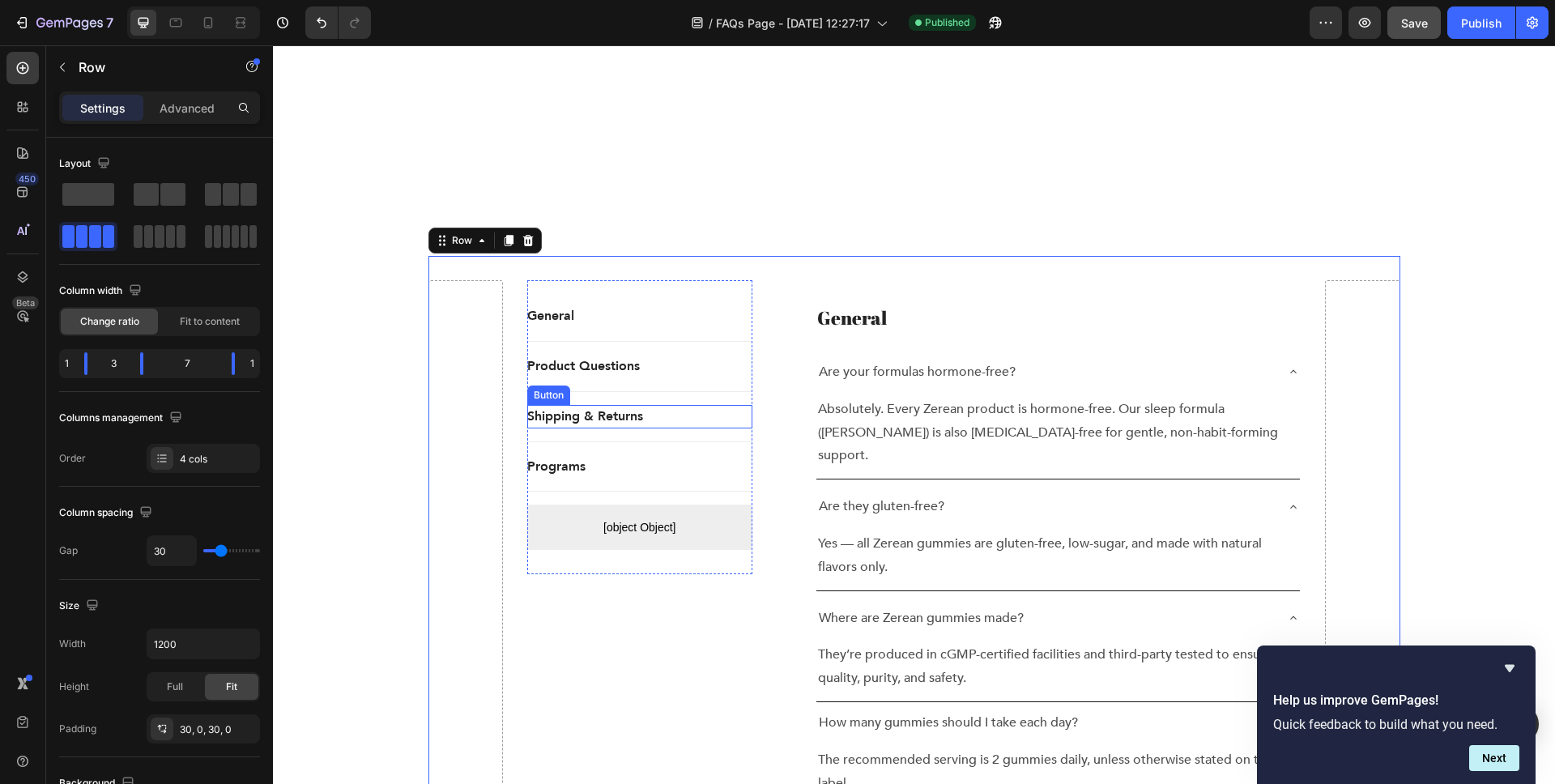
scroll to position [0, 0]
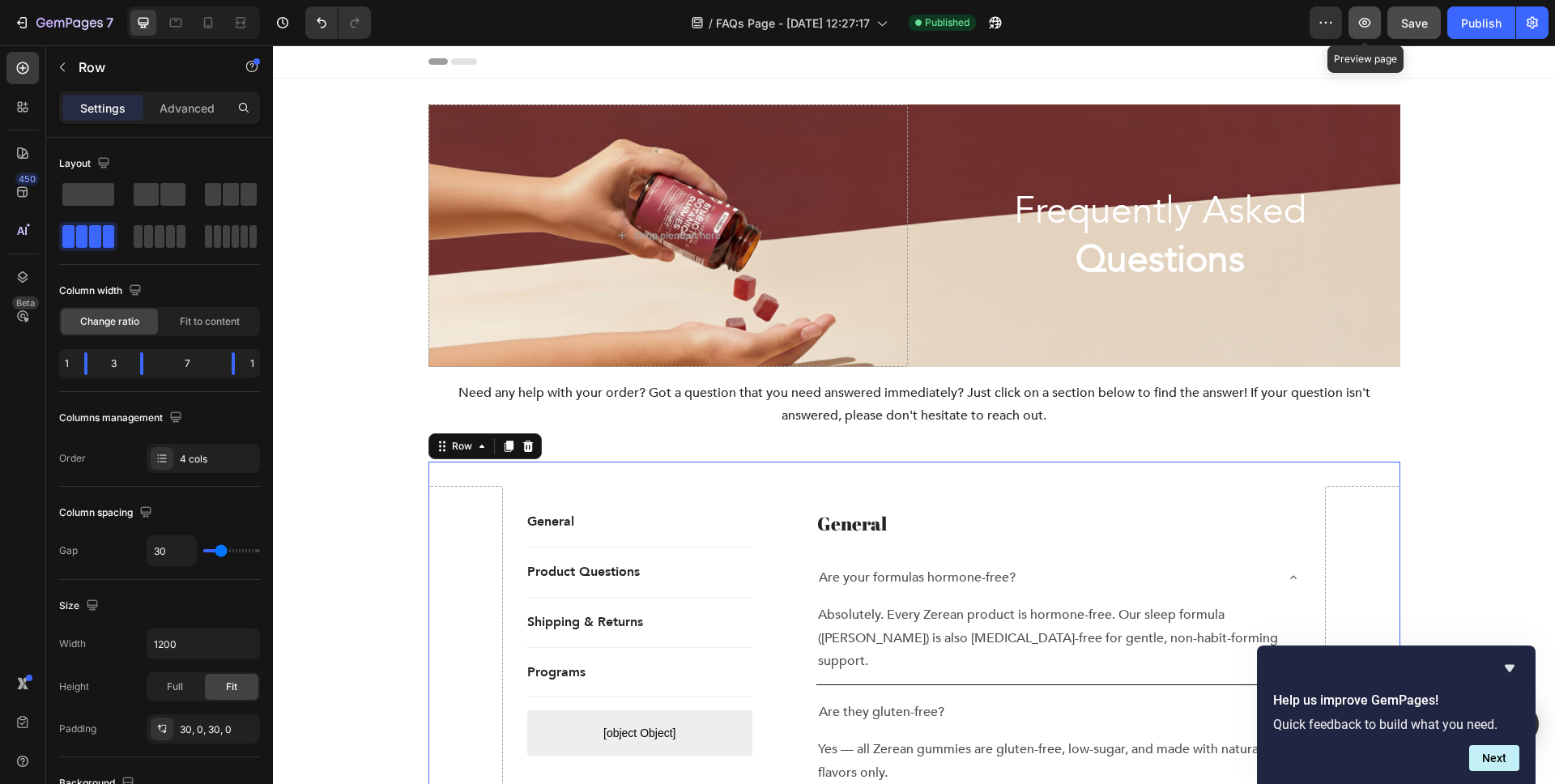
click at [1368, 21] on icon "button" at bounding box center [1365, 23] width 16 height 16
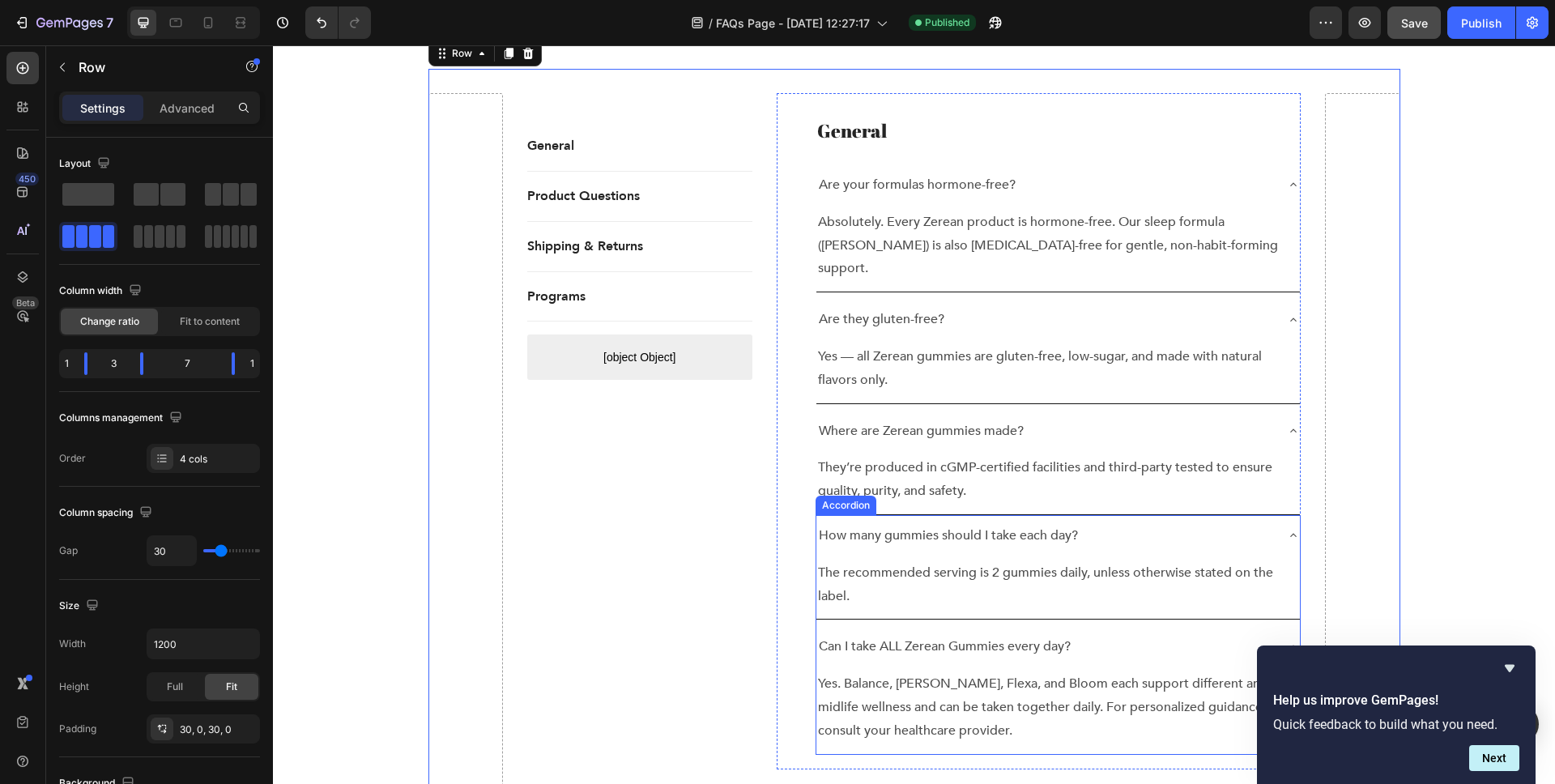
click at [1044, 524] on p "How many gummies should I take each day?" at bounding box center [949, 536] width 260 height 24
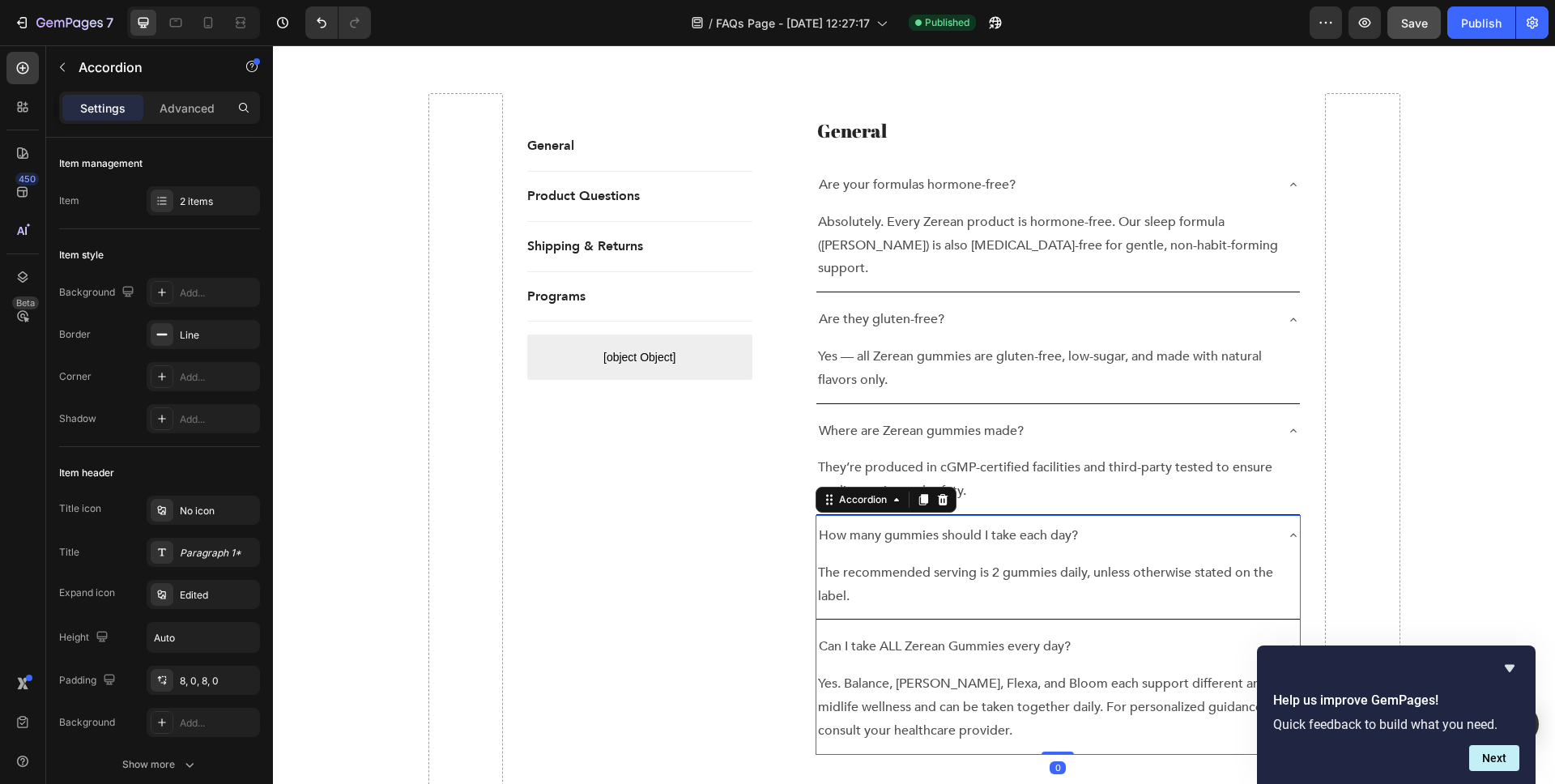
scroll to position [397, 0]
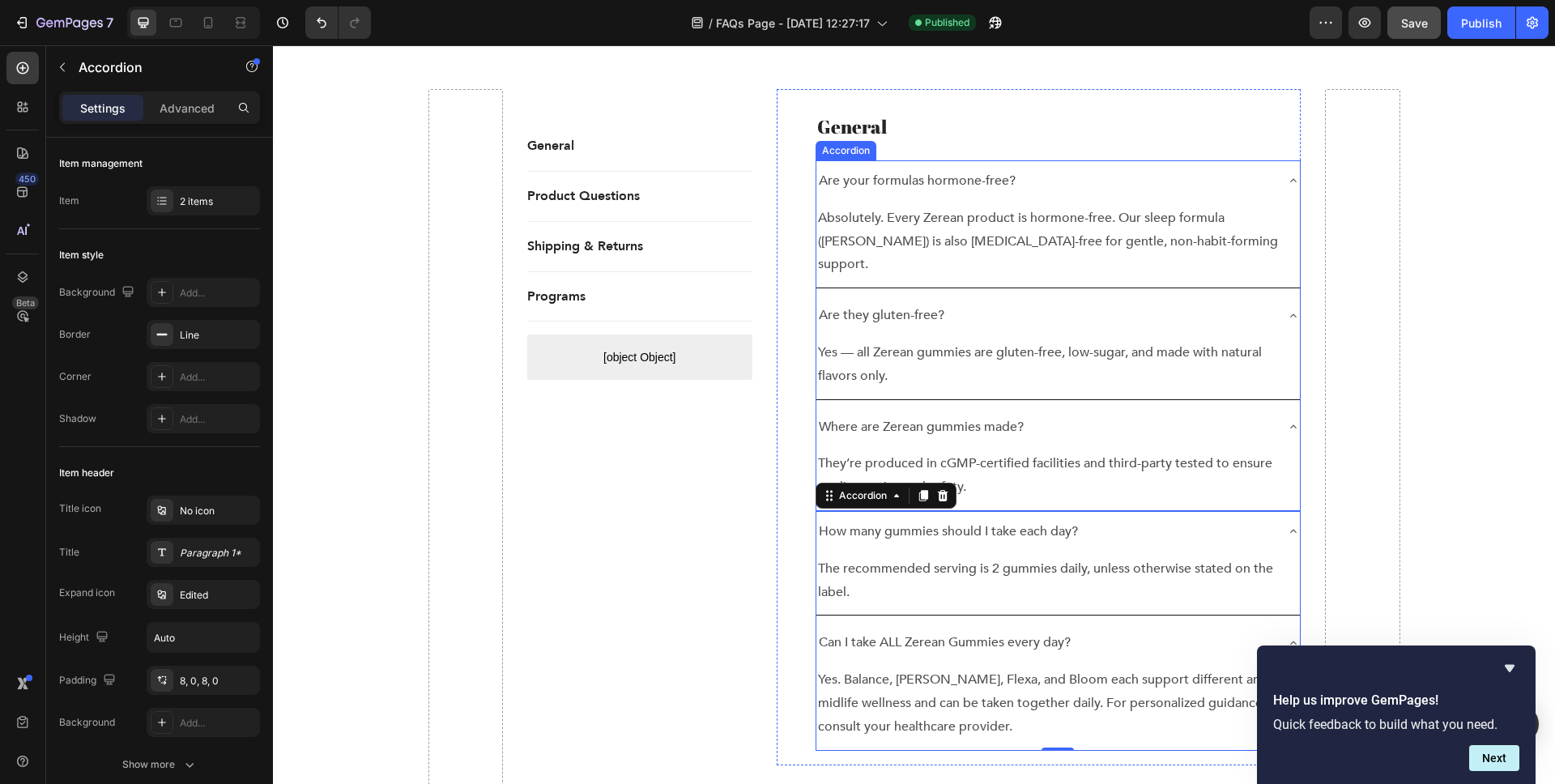
click at [1050, 407] on div "Where are Zerean gummies made?" at bounding box center [1059, 427] width 484 height 41
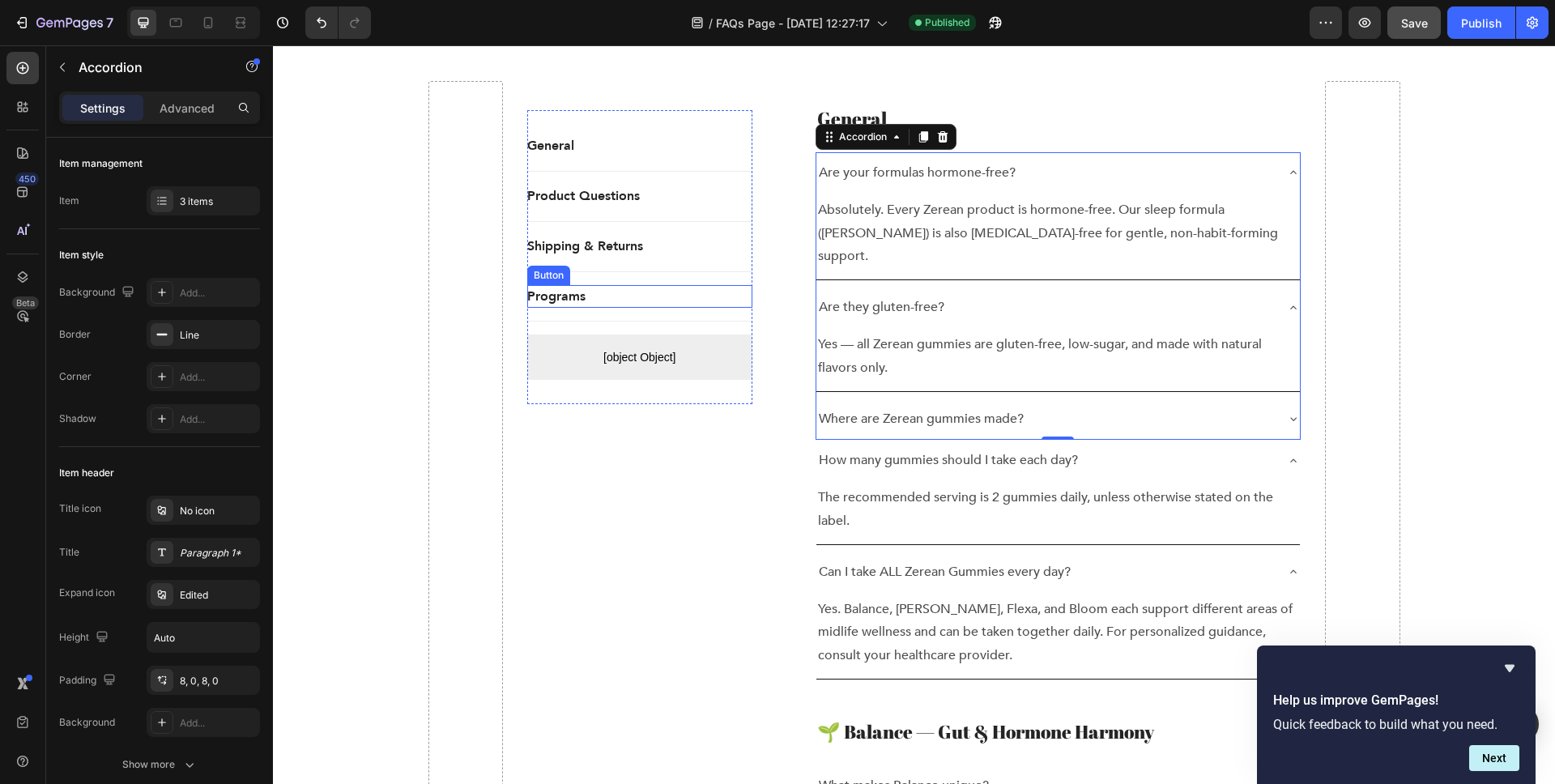
scroll to position [404, 0]
click at [200, 197] on div "3 items" at bounding box center [217, 201] width 77 height 15
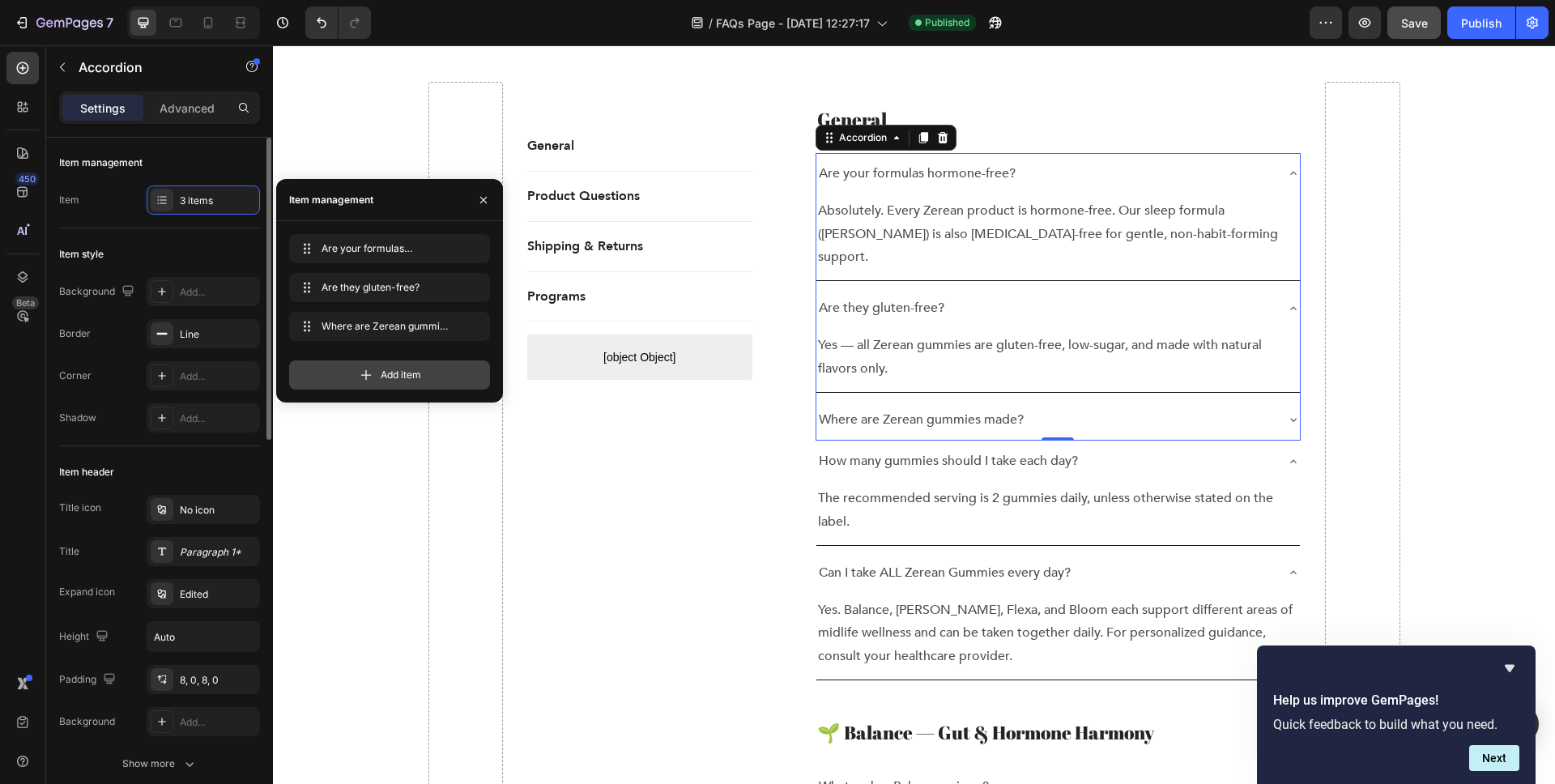
click at [427, 384] on div "Add item" at bounding box center [390, 375] width 201 height 29
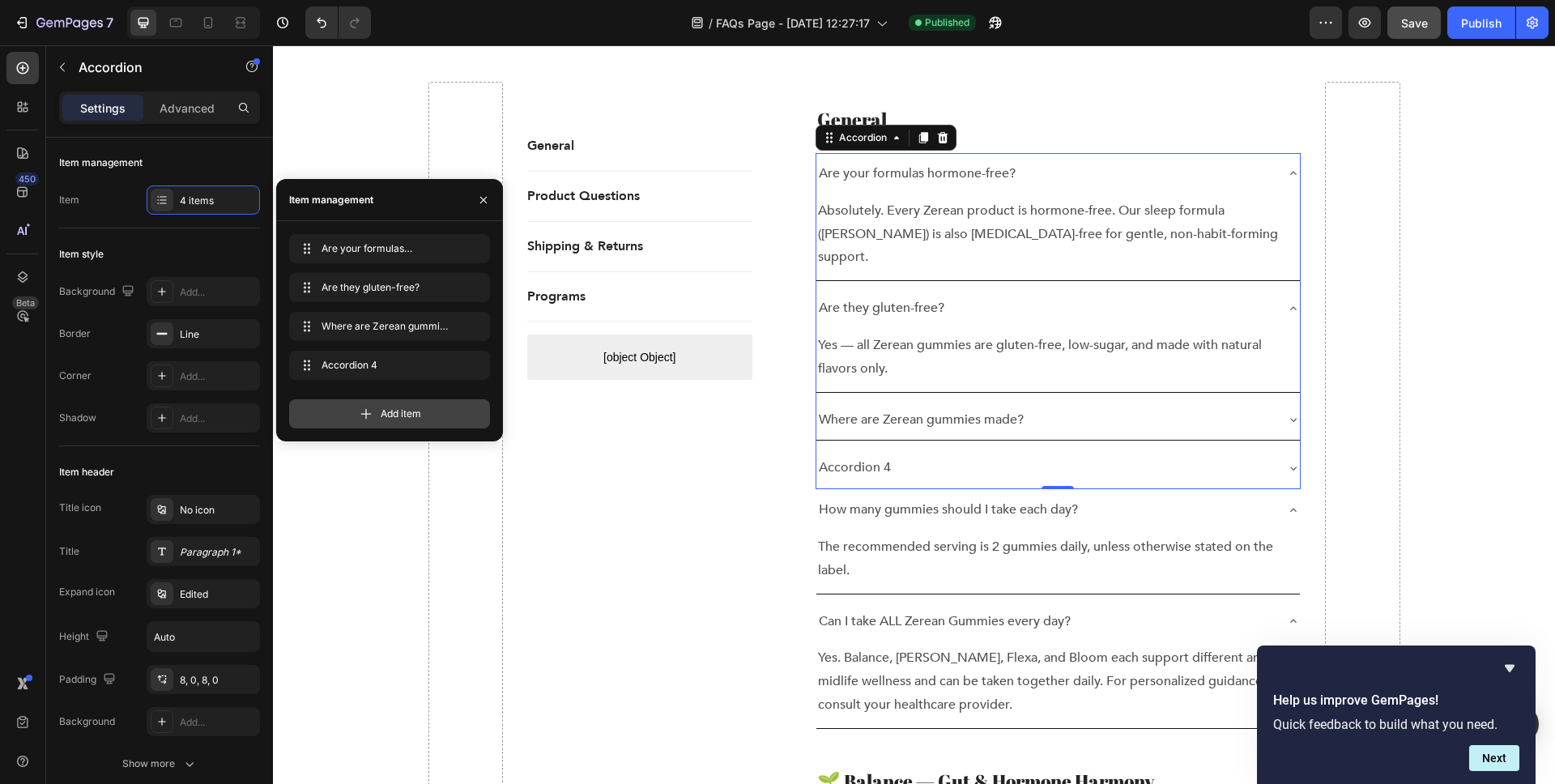
click at [402, 412] on span "Add item" at bounding box center [401, 414] width 40 height 15
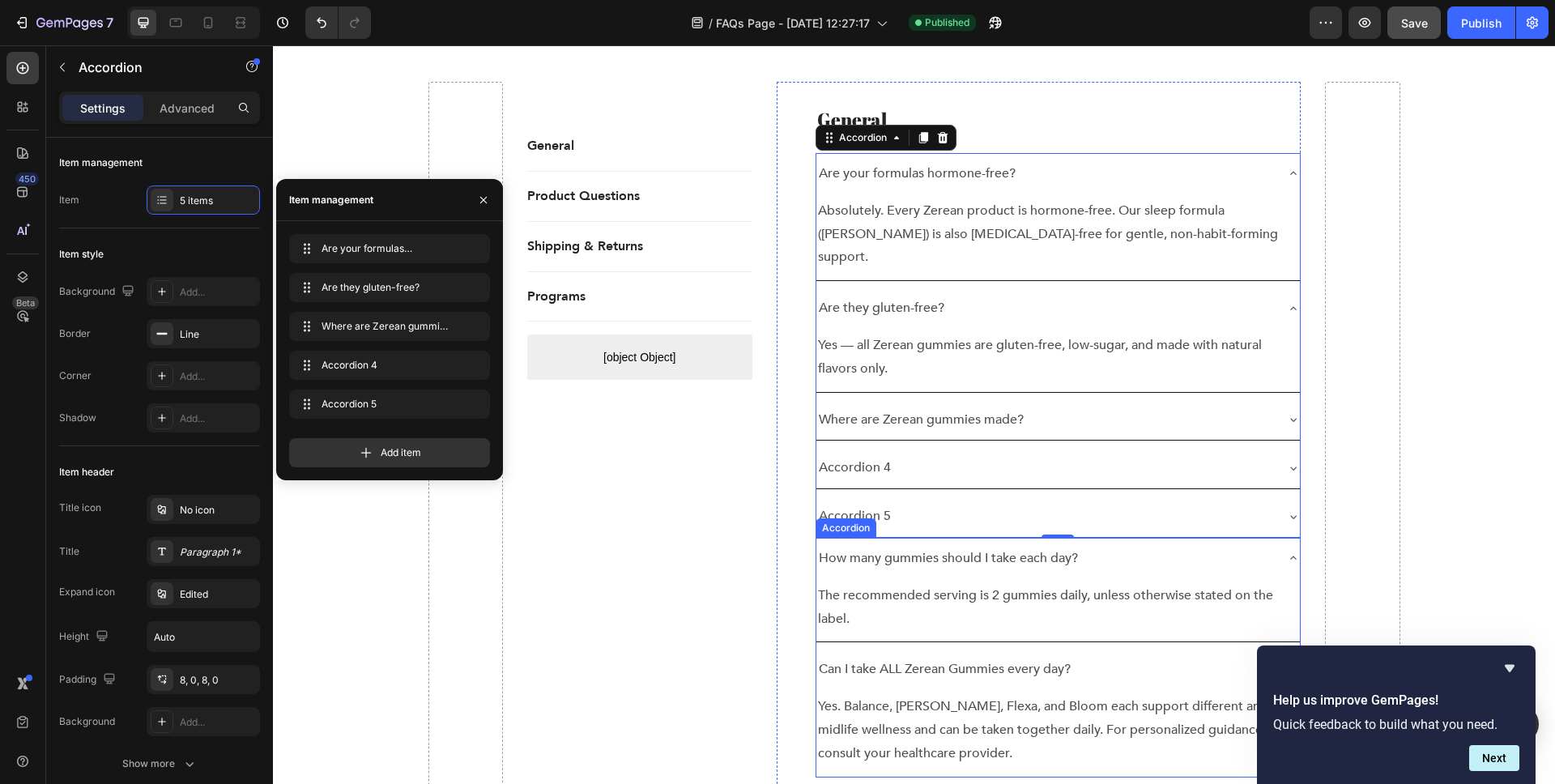
click at [939, 546] on p "How many gummies should I take each day?" at bounding box center [949, 558] width 260 height 24
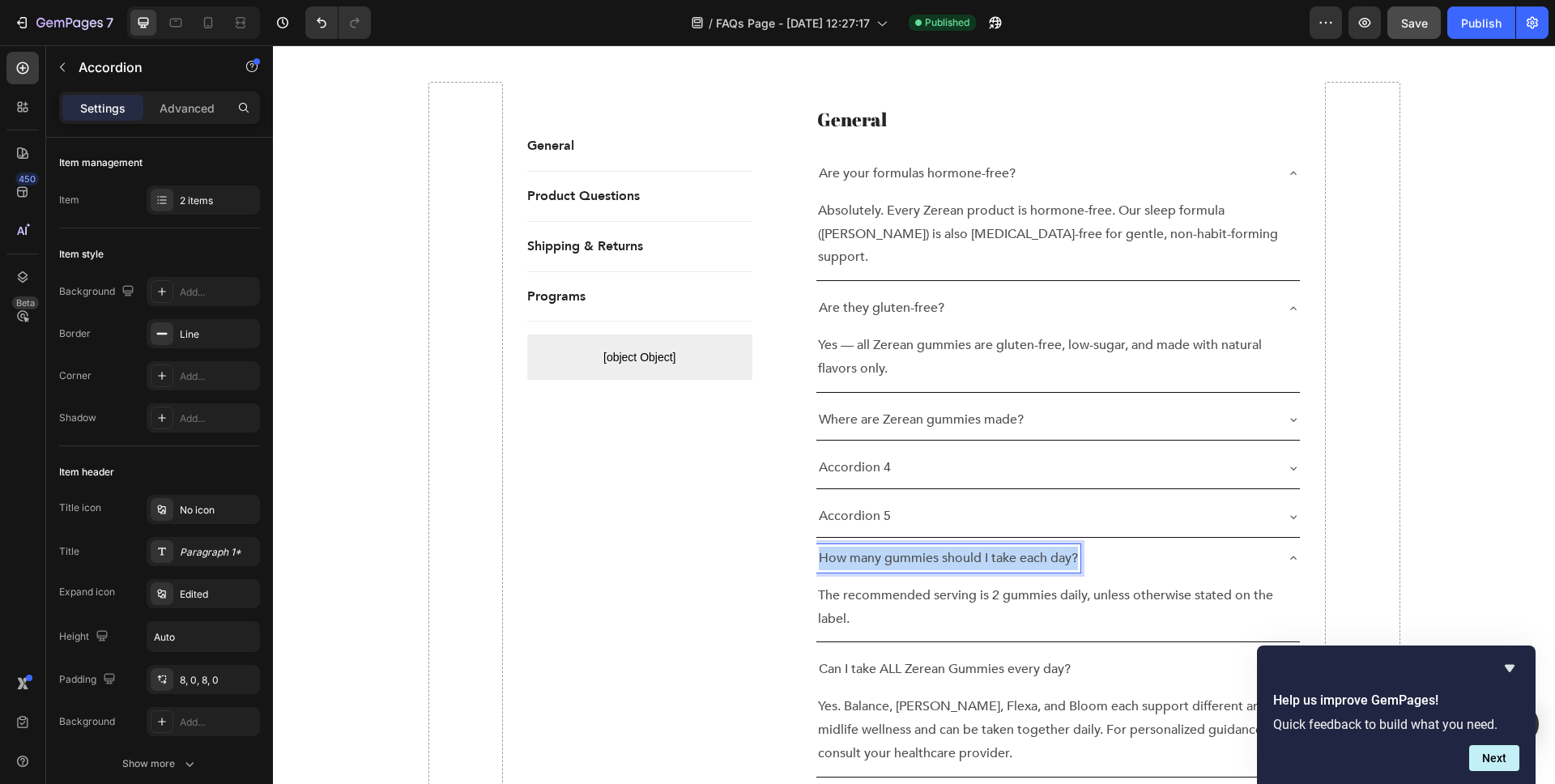
copy p "How many gummies should I take each day?"
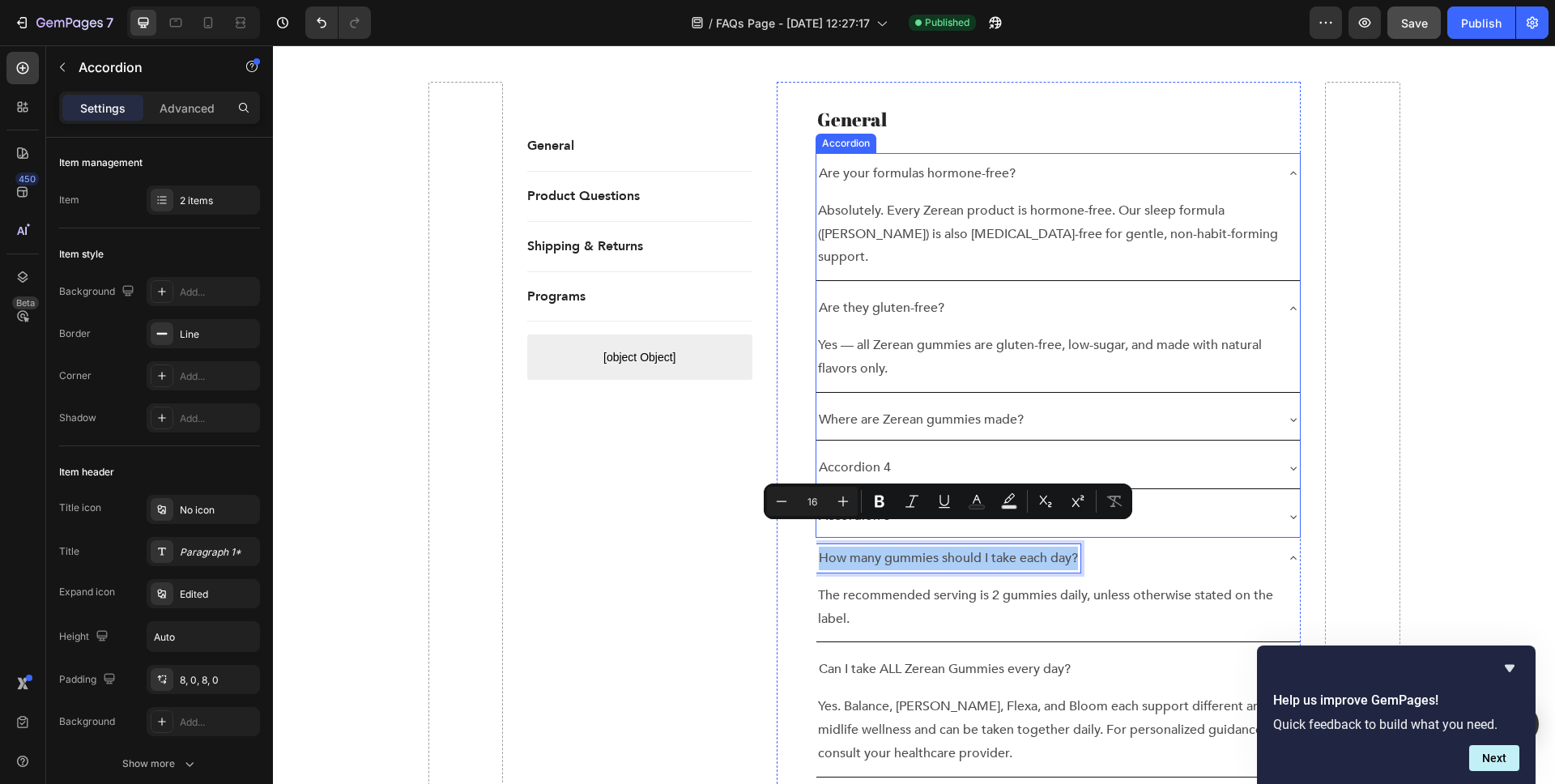
click at [907, 453] on div "Accordion 4" at bounding box center [1045, 467] width 458 height 28
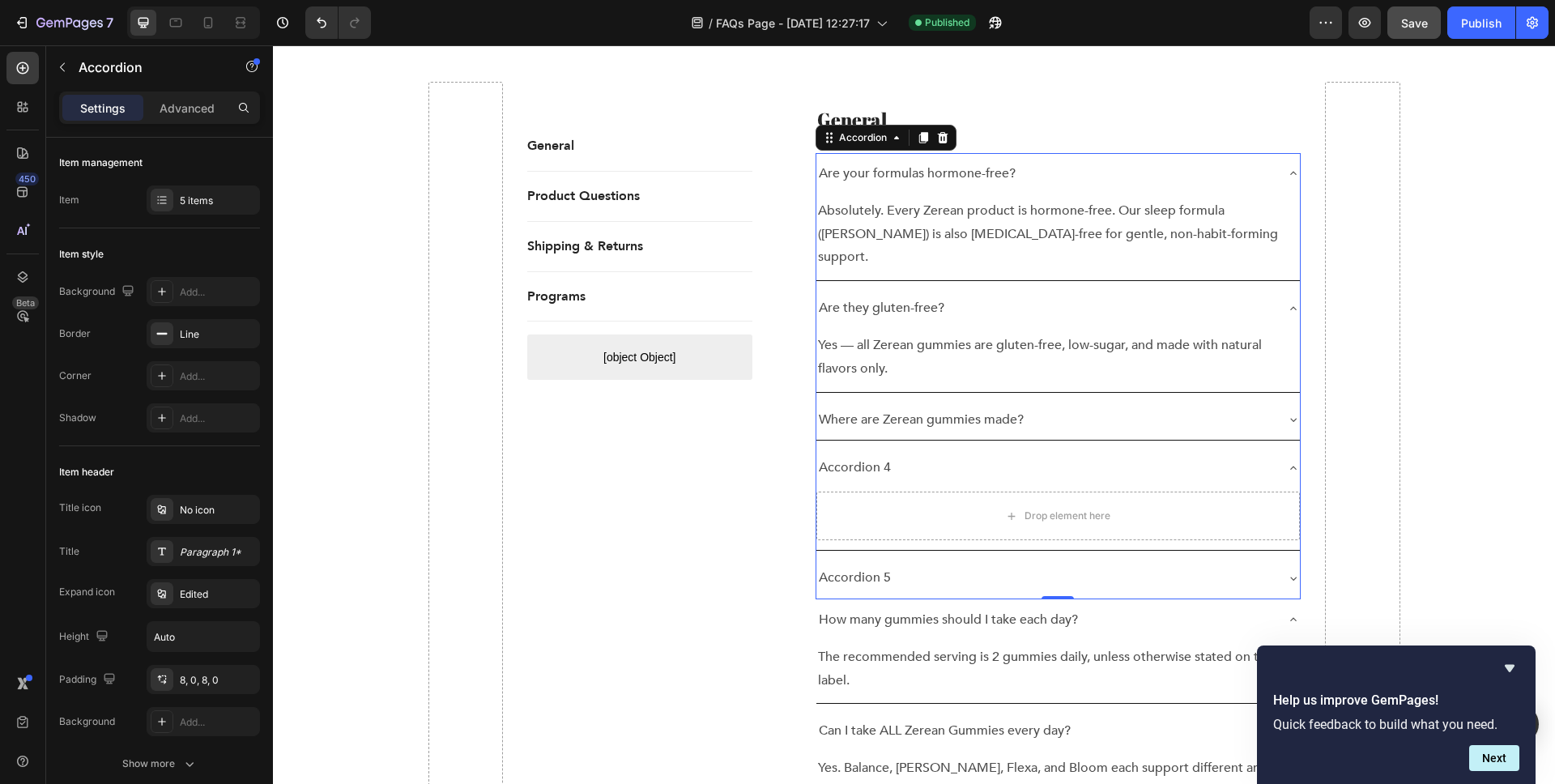
click at [907, 453] on div "Accordion 4" at bounding box center [1045, 467] width 458 height 28
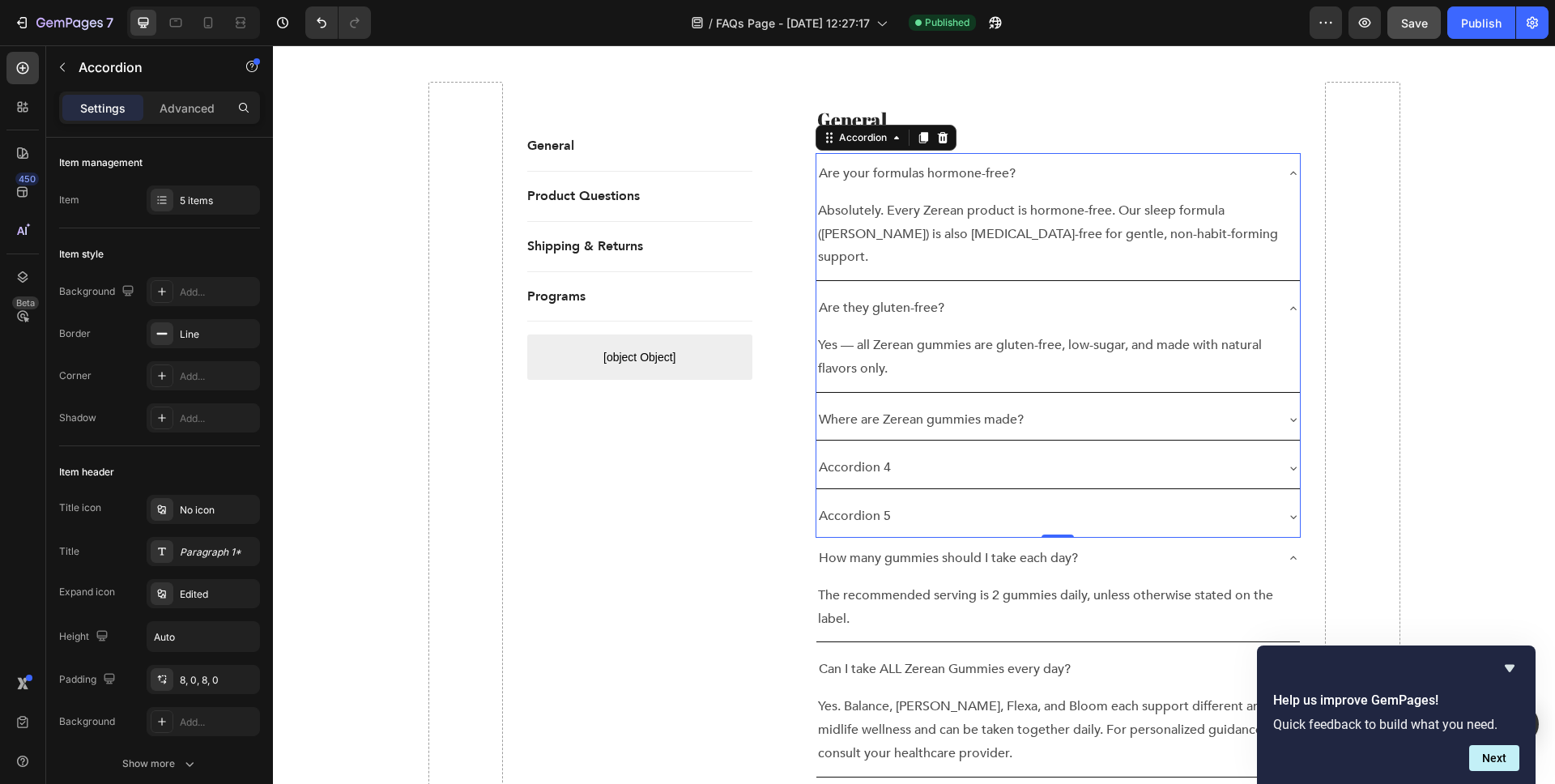
click at [873, 453] on div "Accordion 4" at bounding box center [855, 467] width 77 height 28
click at [873, 456] on p "Accordion 4" at bounding box center [855, 467] width 72 height 24
click at [1288, 452] on div "How many gummies should I take each day?" at bounding box center [1059, 467] width 484 height 41
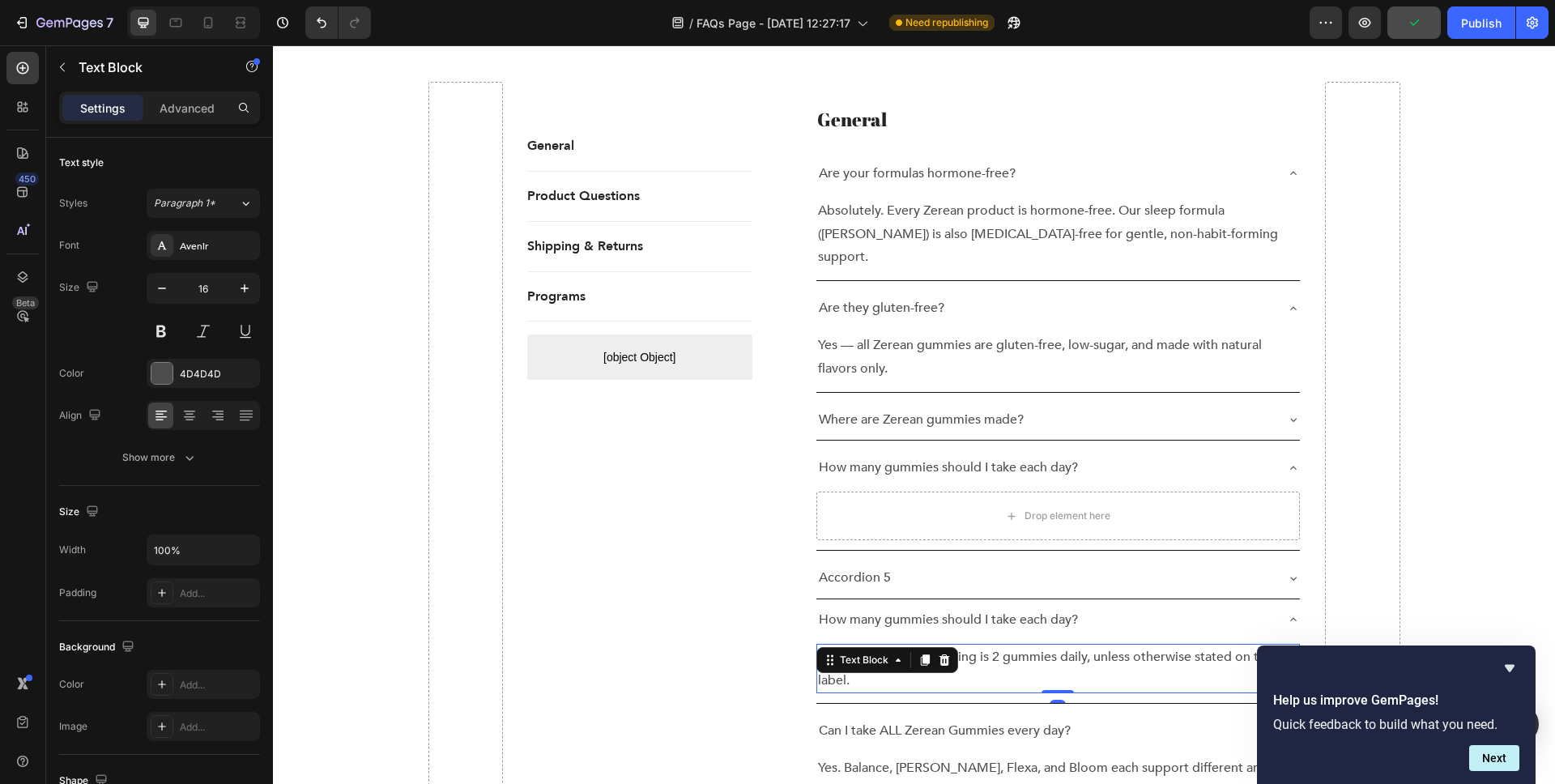
click at [958, 646] on p "The recommended serving is 2 gummies daily, unless otherwise stated on the labe…" at bounding box center [1059, 669] width 481 height 47
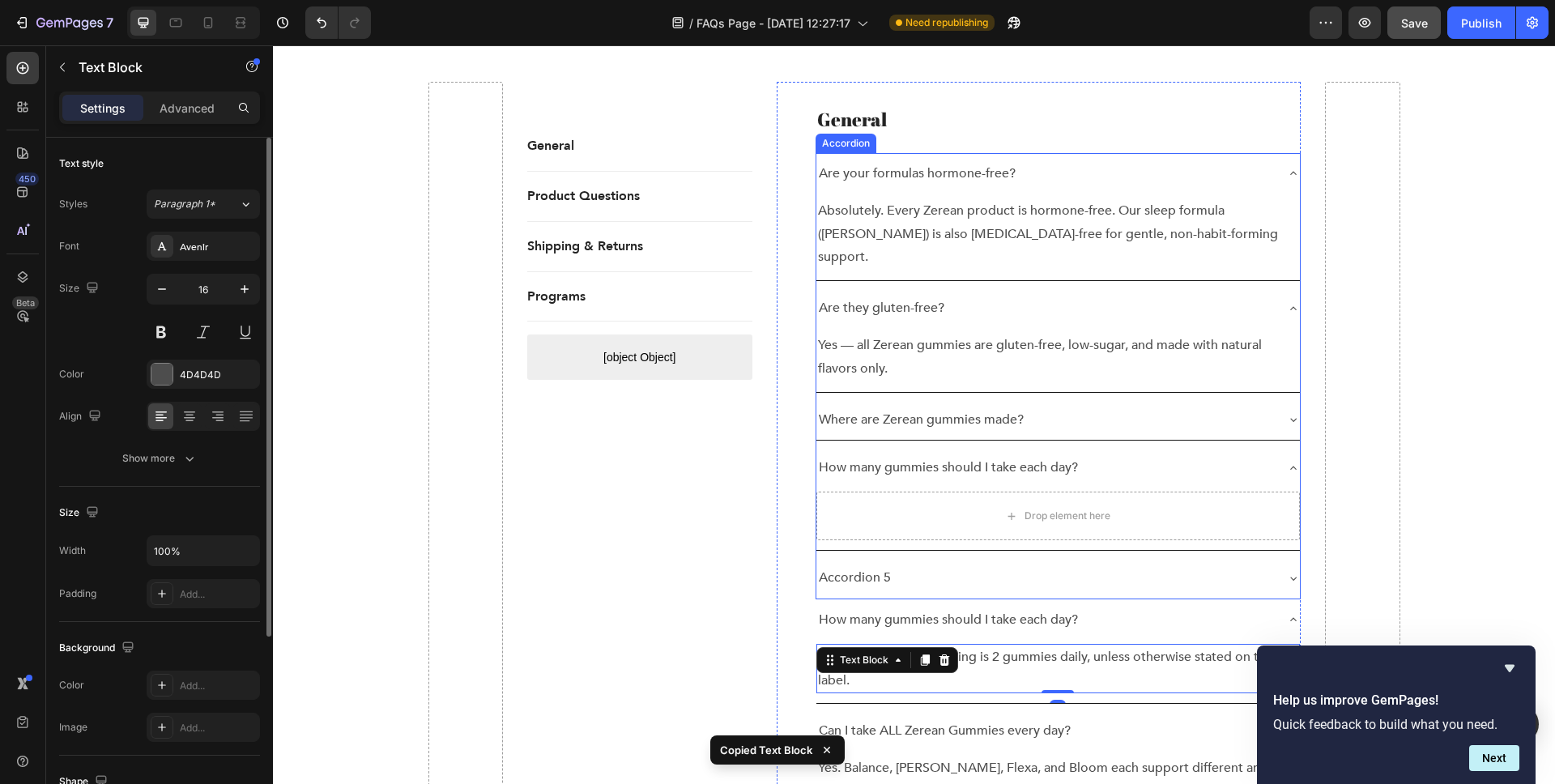
click at [975, 494] on div "Drop element here" at bounding box center [1059, 516] width 484 height 48
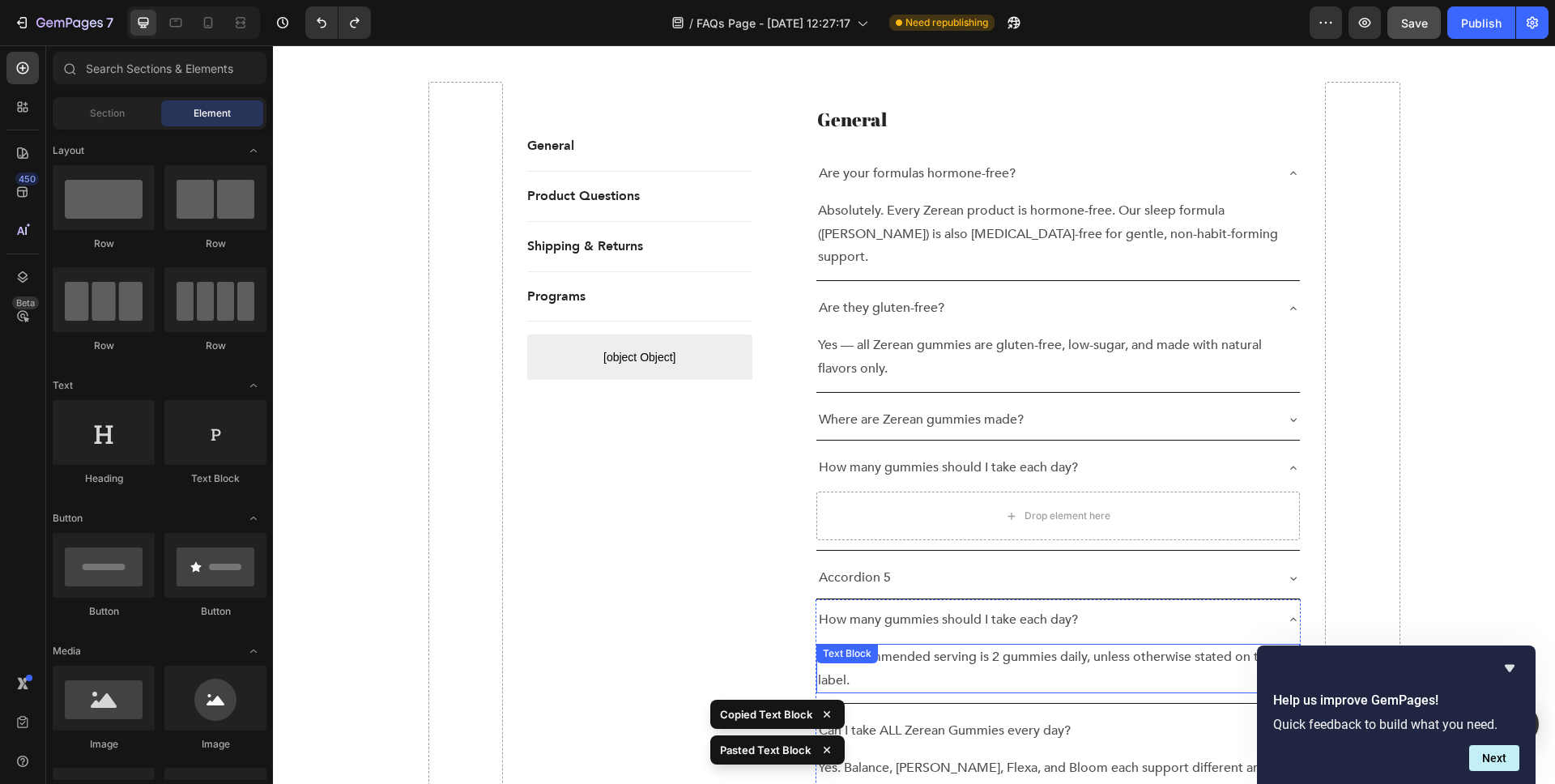
click at [906, 646] on p "The recommended serving is 2 gummies daily, unless otherwise stated on the labe…" at bounding box center [1059, 669] width 481 height 47
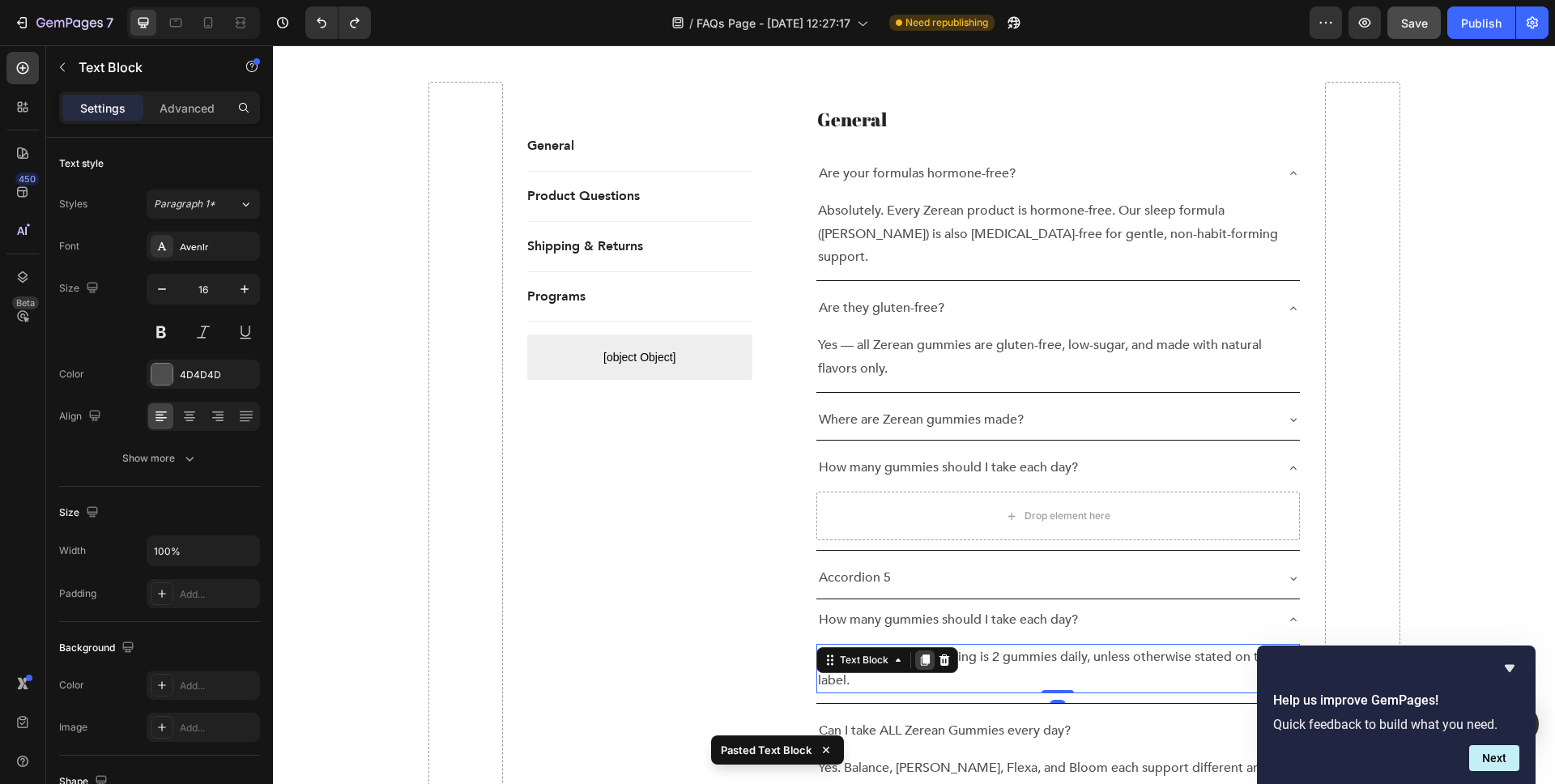
click at [924, 655] on icon at bounding box center [925, 660] width 9 height 11
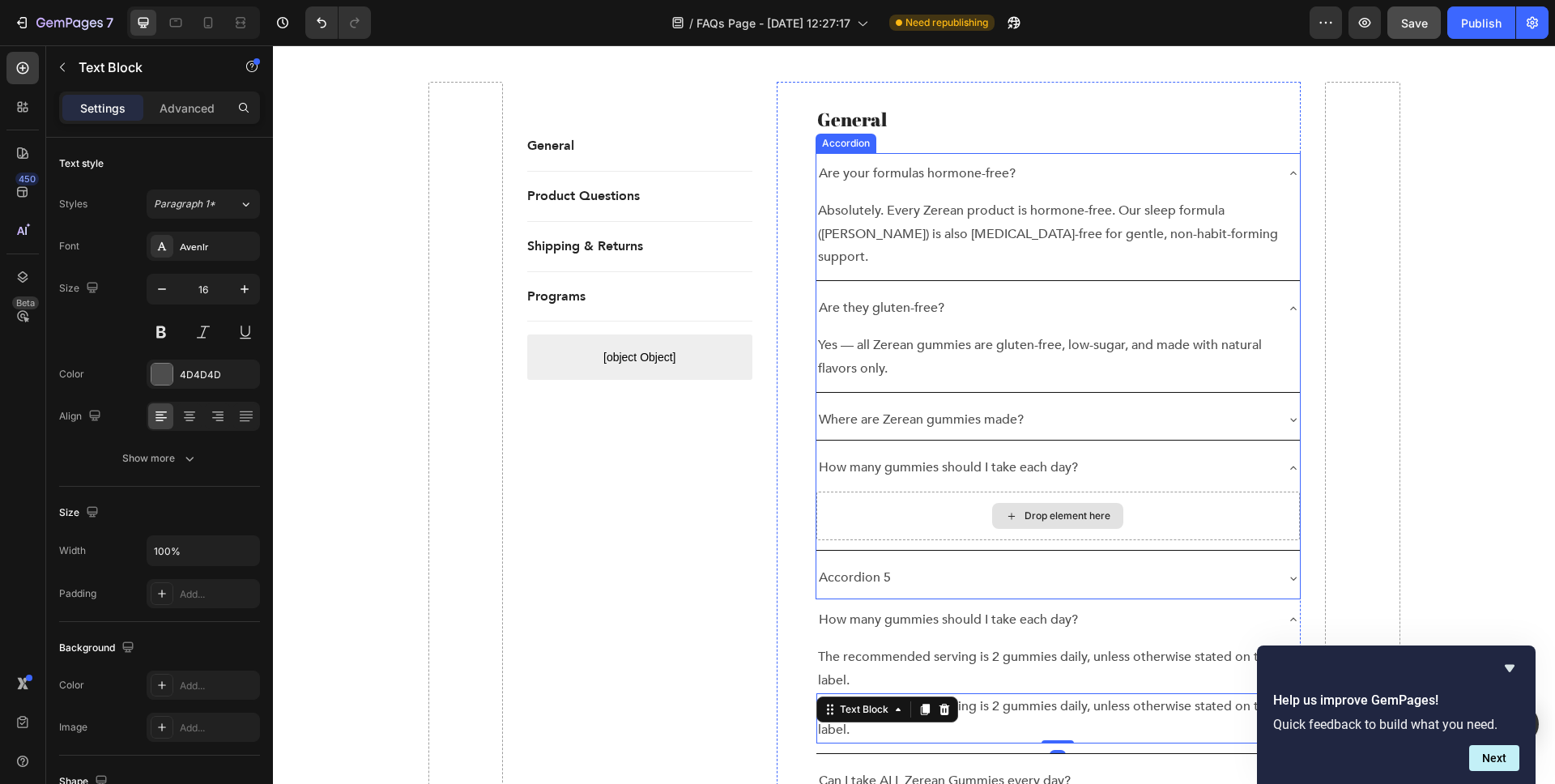
click at [946, 492] on div "Drop element here" at bounding box center [1059, 516] width 484 height 48
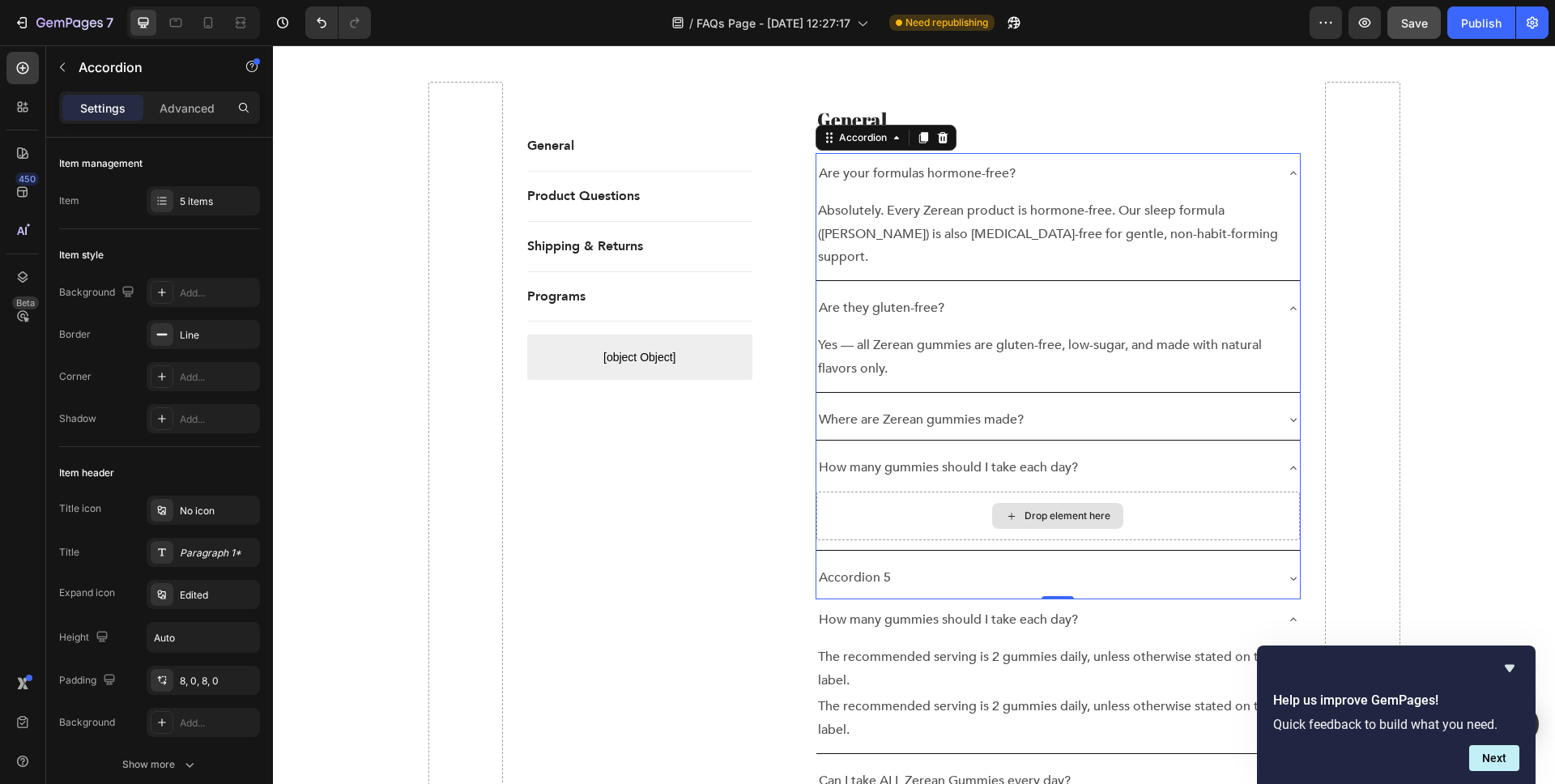
click at [946, 492] on div "Drop element here" at bounding box center [1059, 516] width 484 height 48
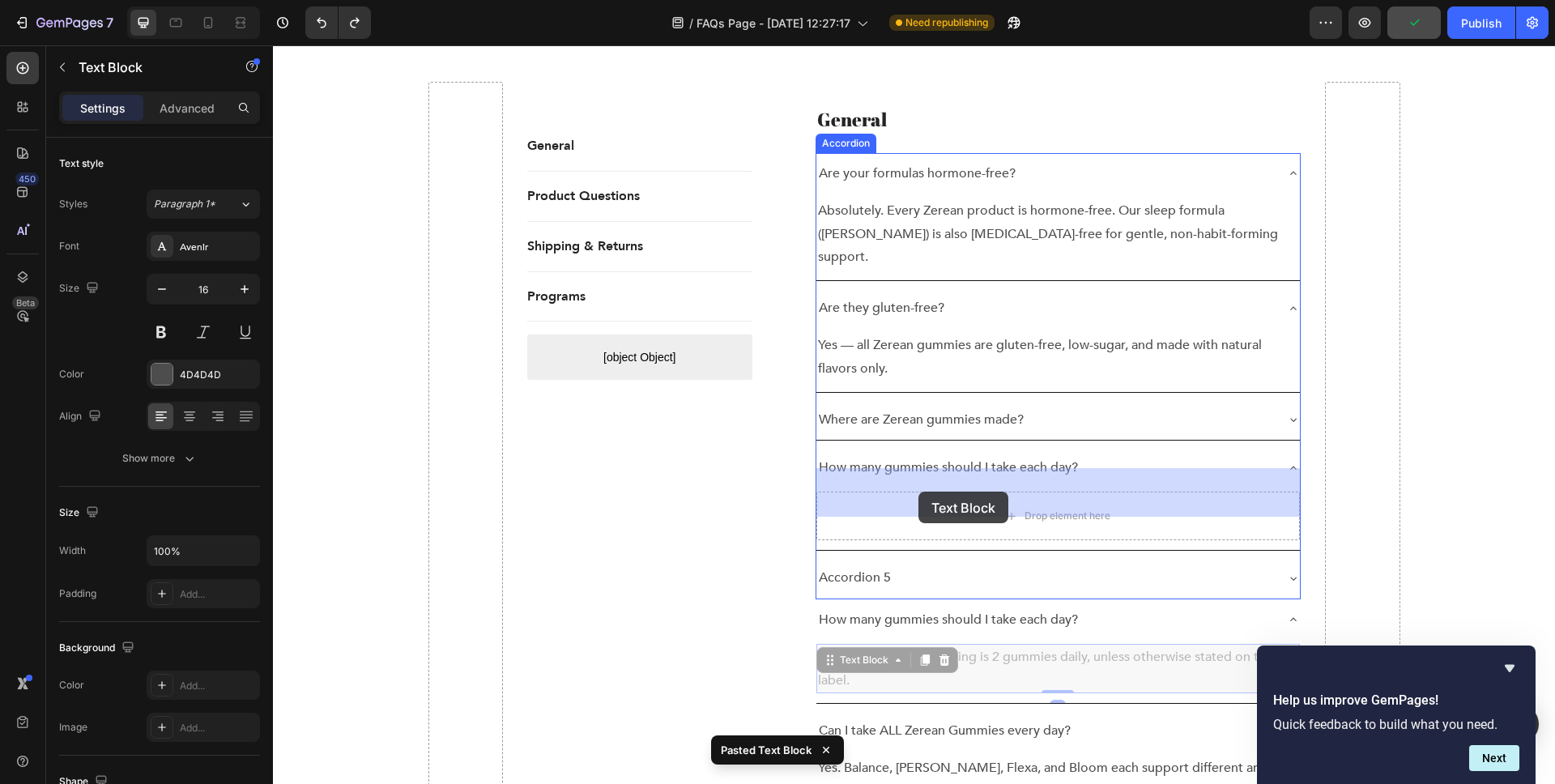
drag, startPoint x: 934, startPoint y: 616, endPoint x: 919, endPoint y: 492, distance: 124.9
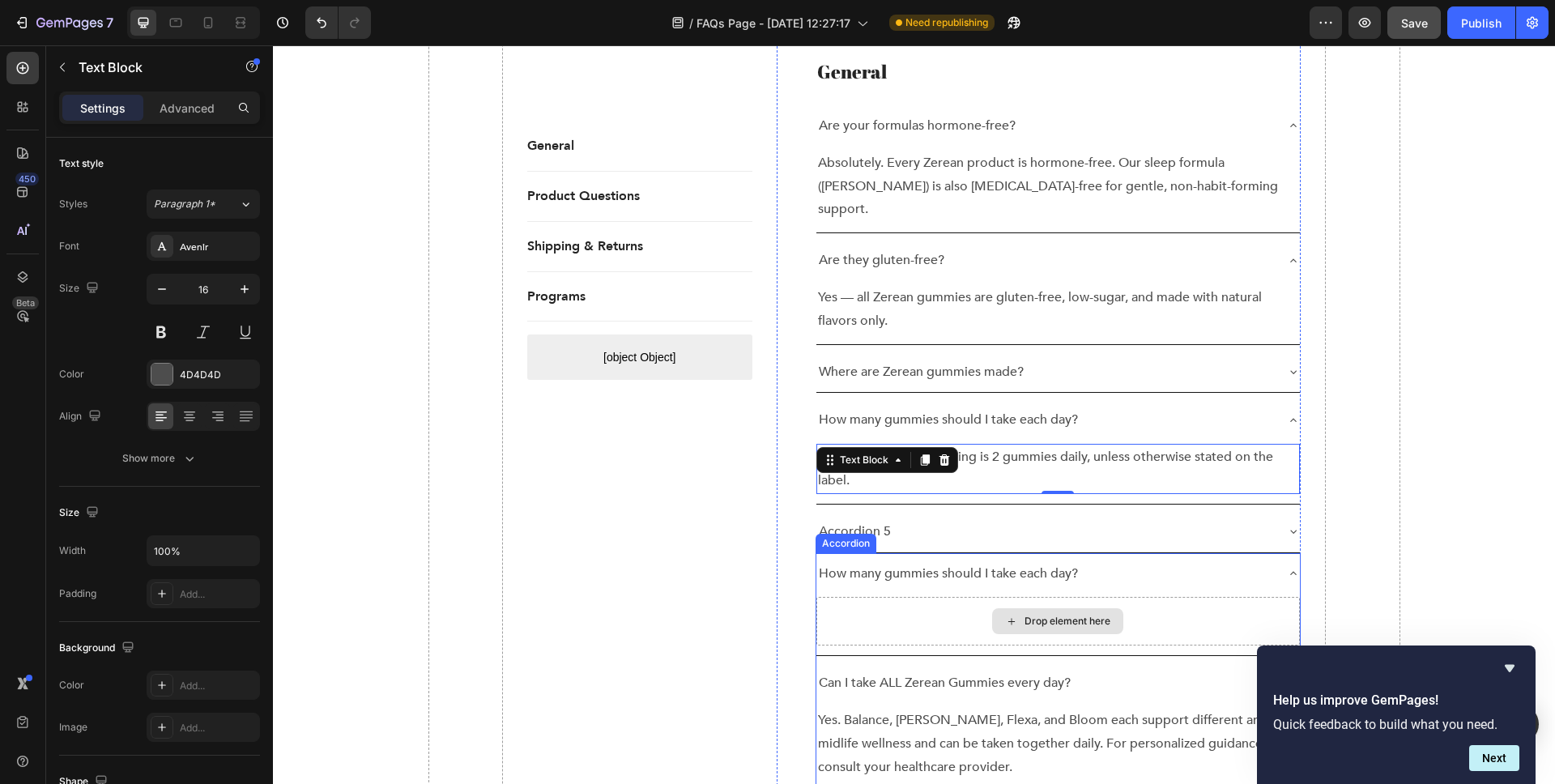
scroll to position [473, 0]
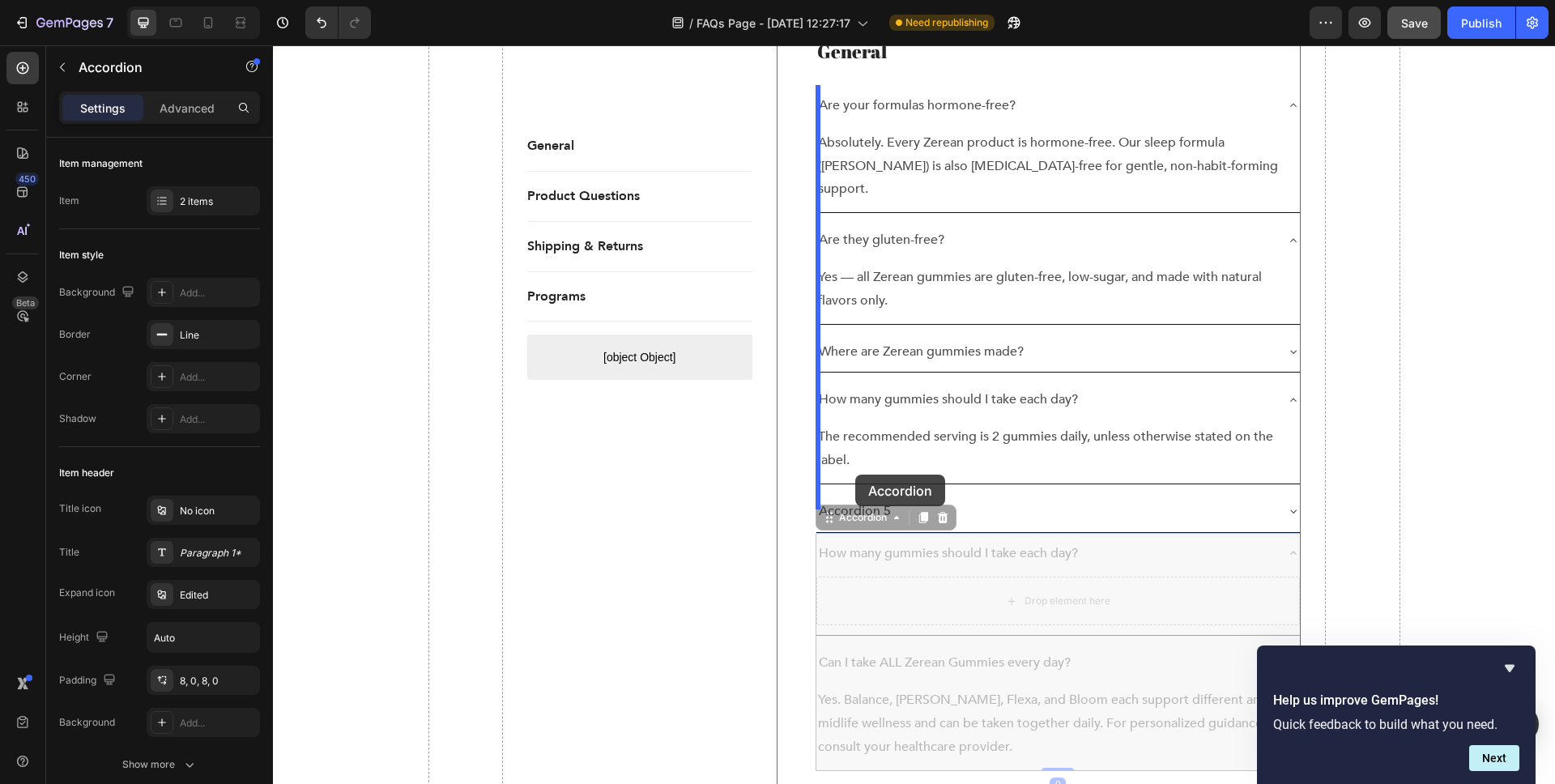
drag, startPoint x: 928, startPoint y: 640, endPoint x: 855, endPoint y: 474, distance: 181.3
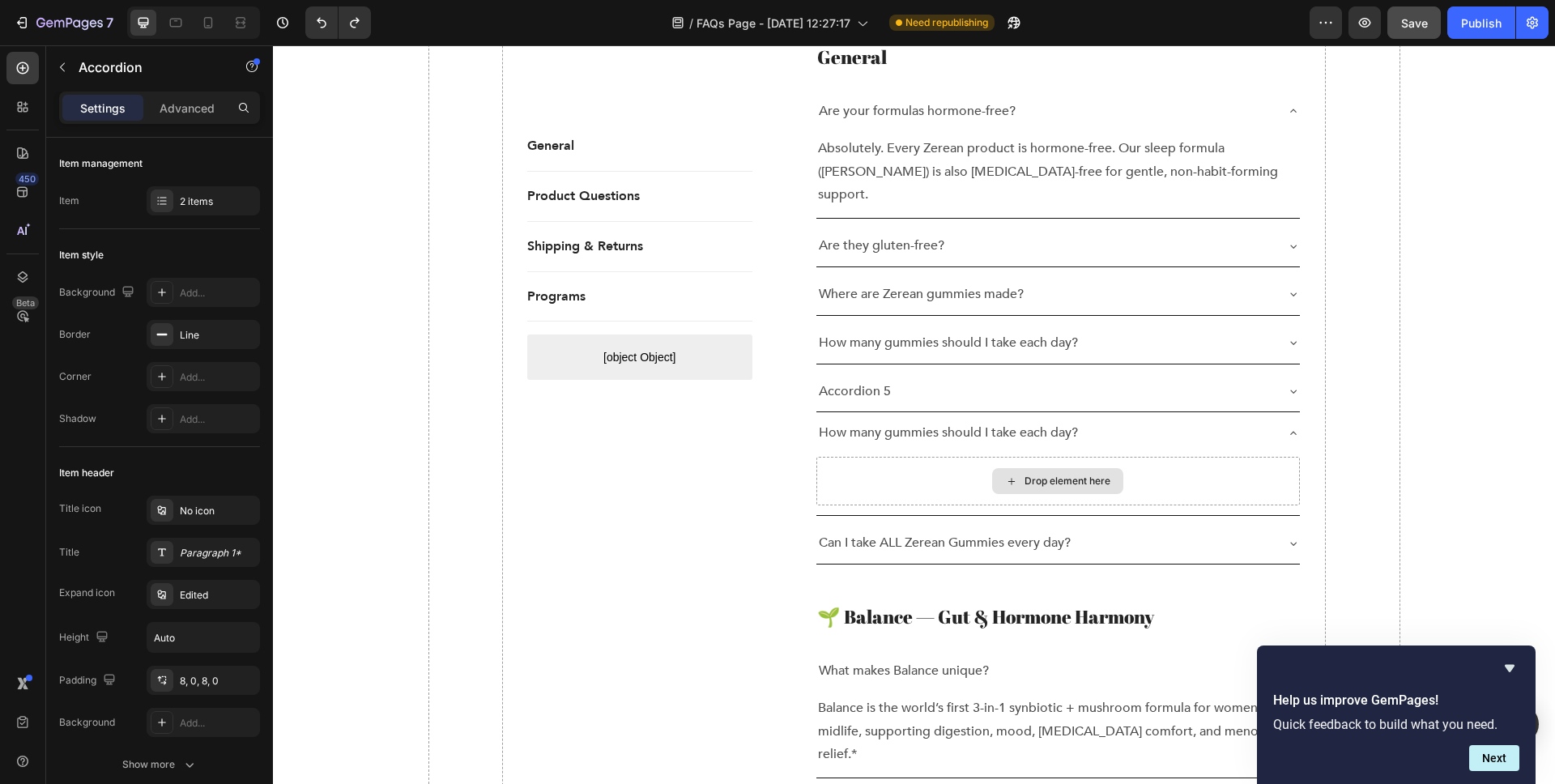
scroll to position [482, 0]
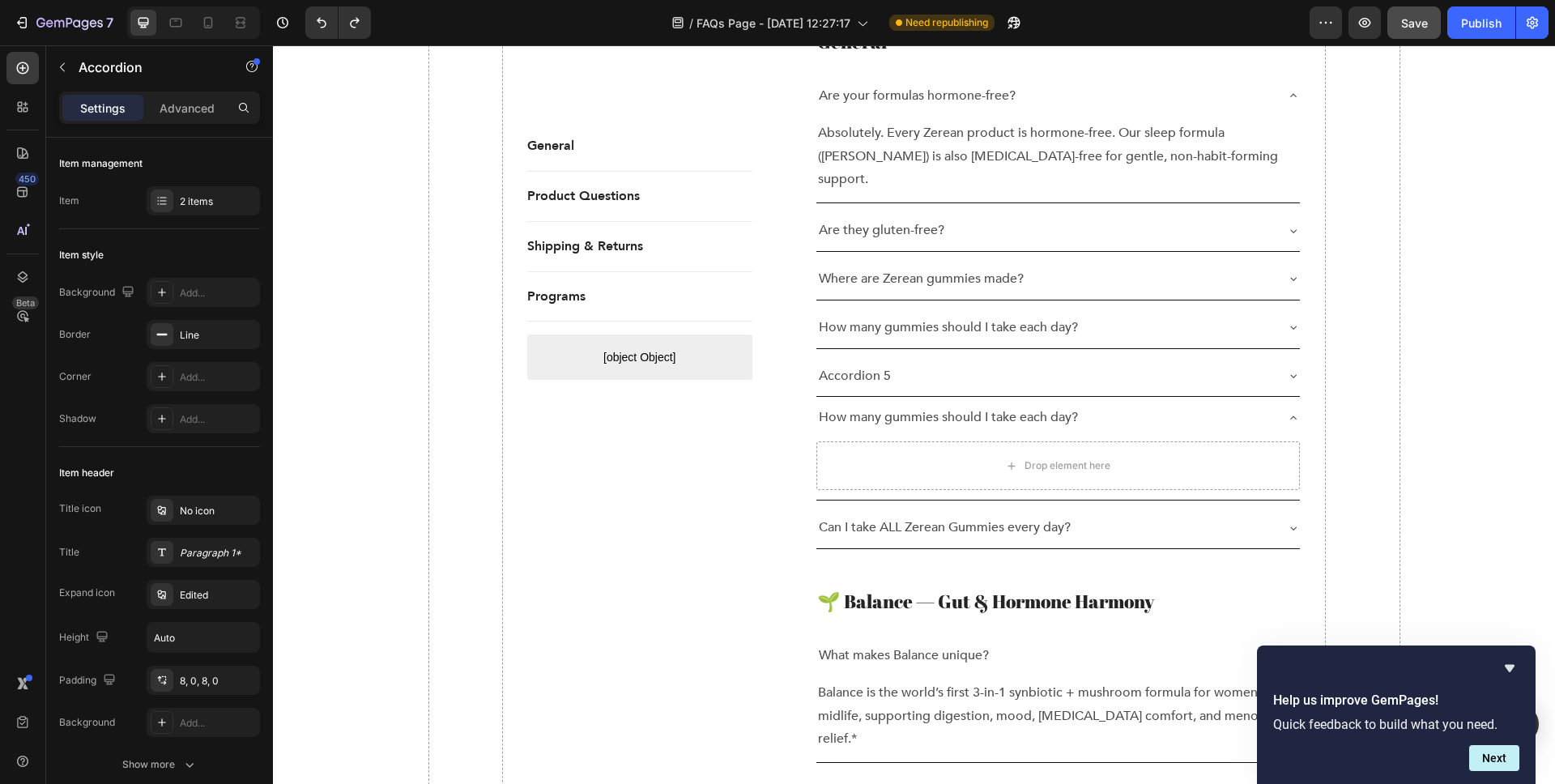
click at [922, 516] on p "Can I take ALL Zerean Gummies every day?" at bounding box center [945, 527] width 252 height 24
copy p "Can I take ALL Zerean Gummies every day?"
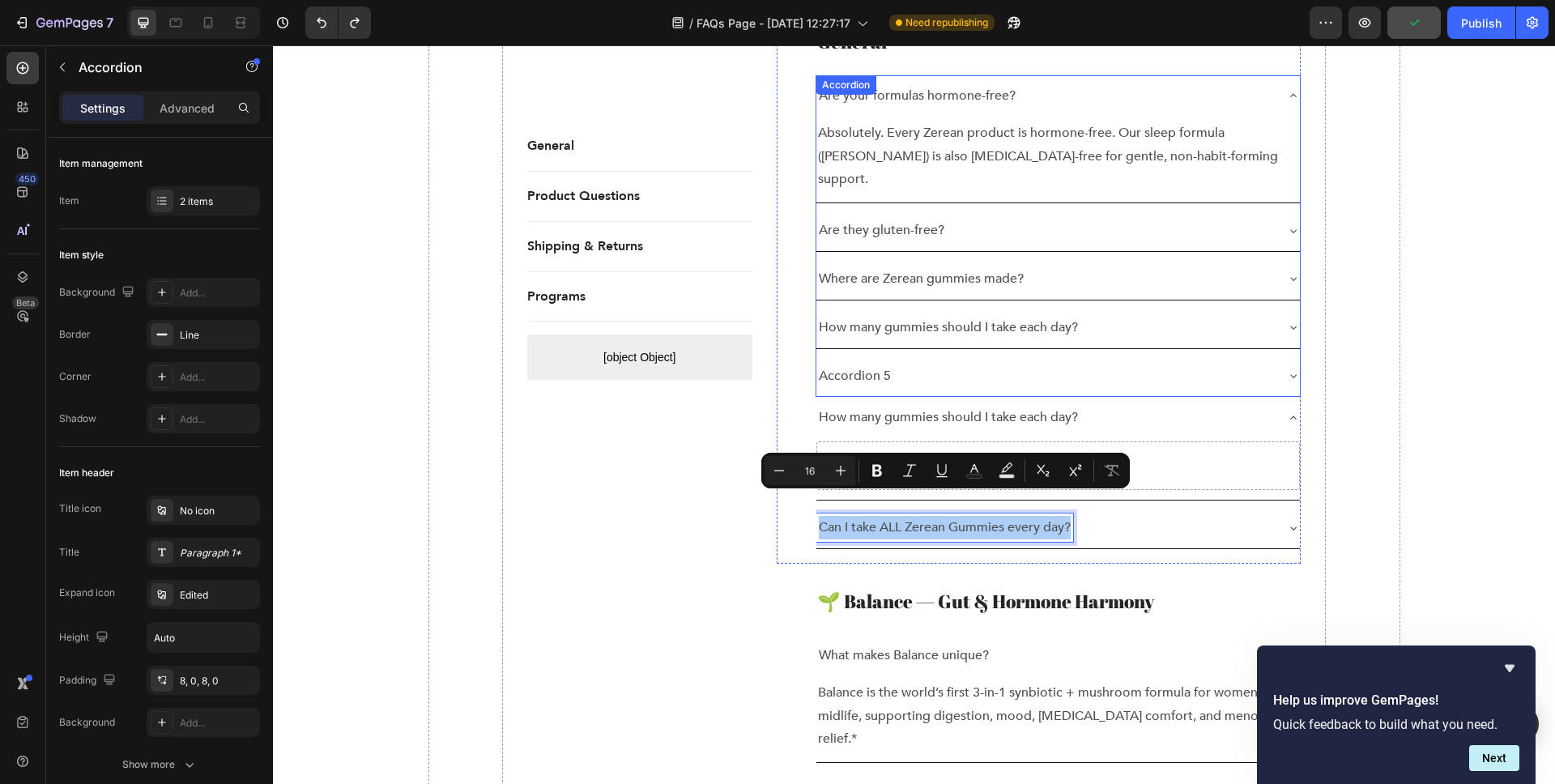
click at [928, 362] on div "Accordion 5" at bounding box center [1045, 376] width 458 height 28
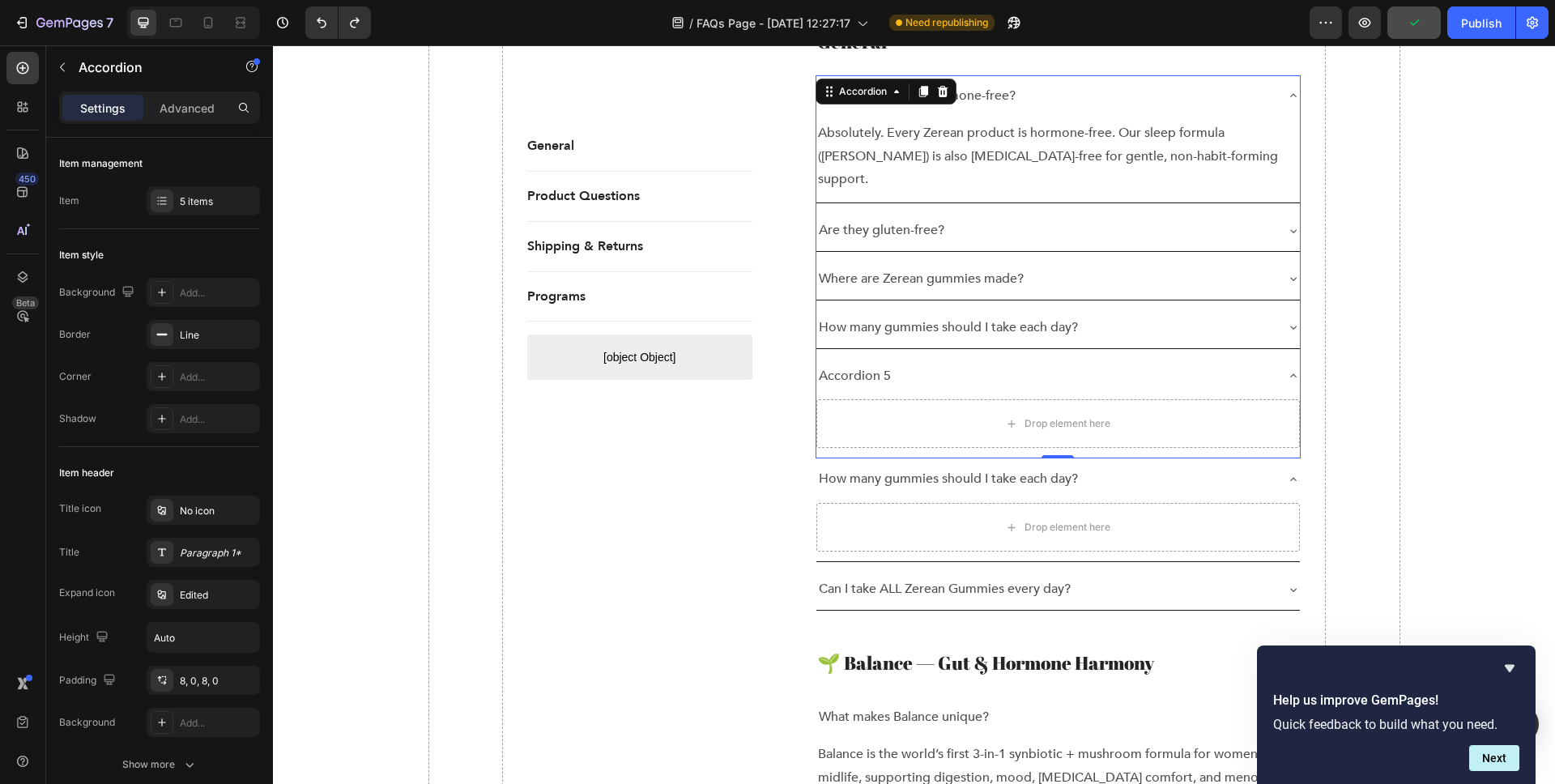
click at [877, 364] on p "Accordion 5" at bounding box center [855, 376] width 72 height 24
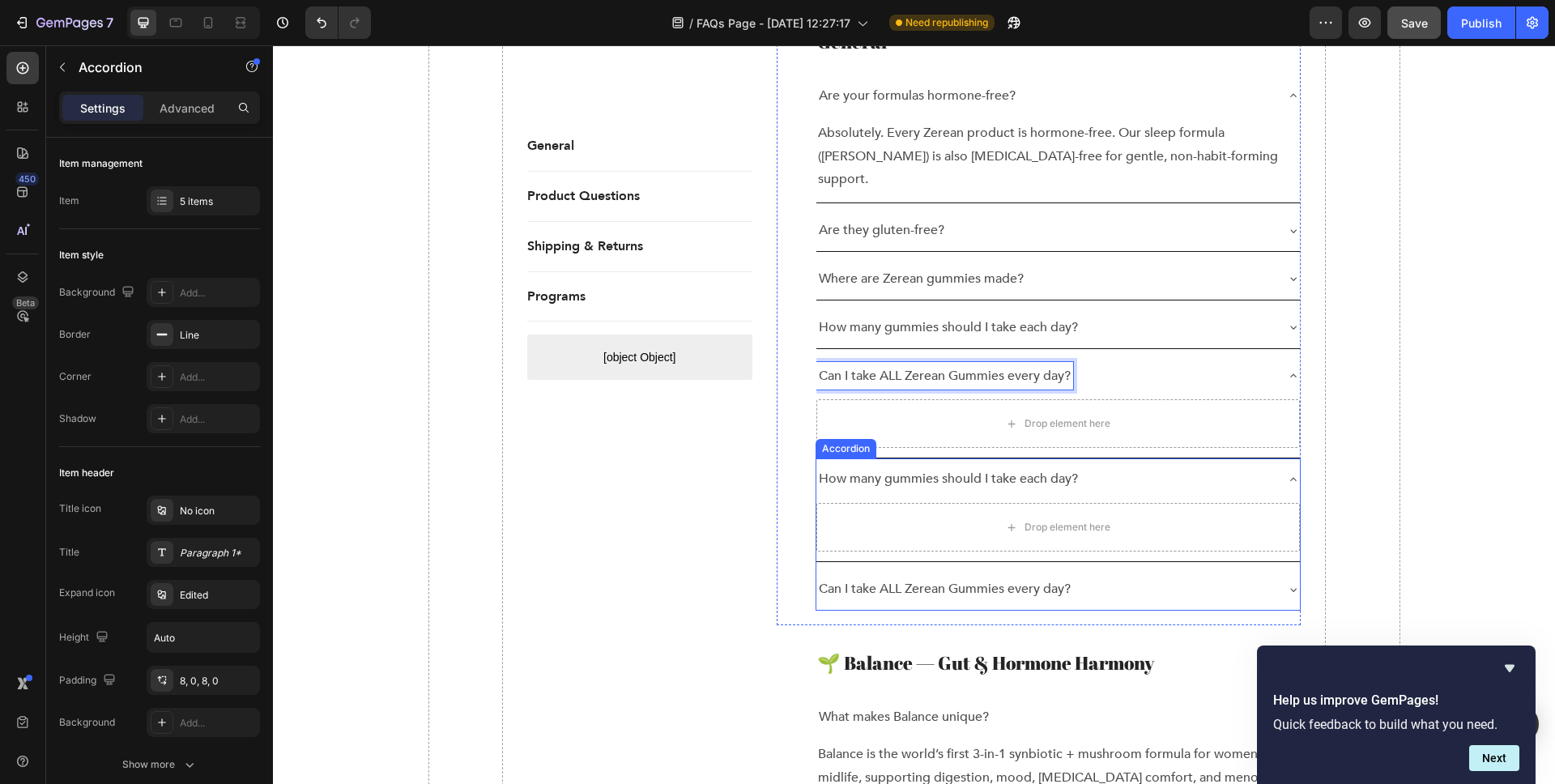
click at [997, 577] on p "Can I take ALL Zerean Gummies every day?" at bounding box center [945, 589] width 252 height 24
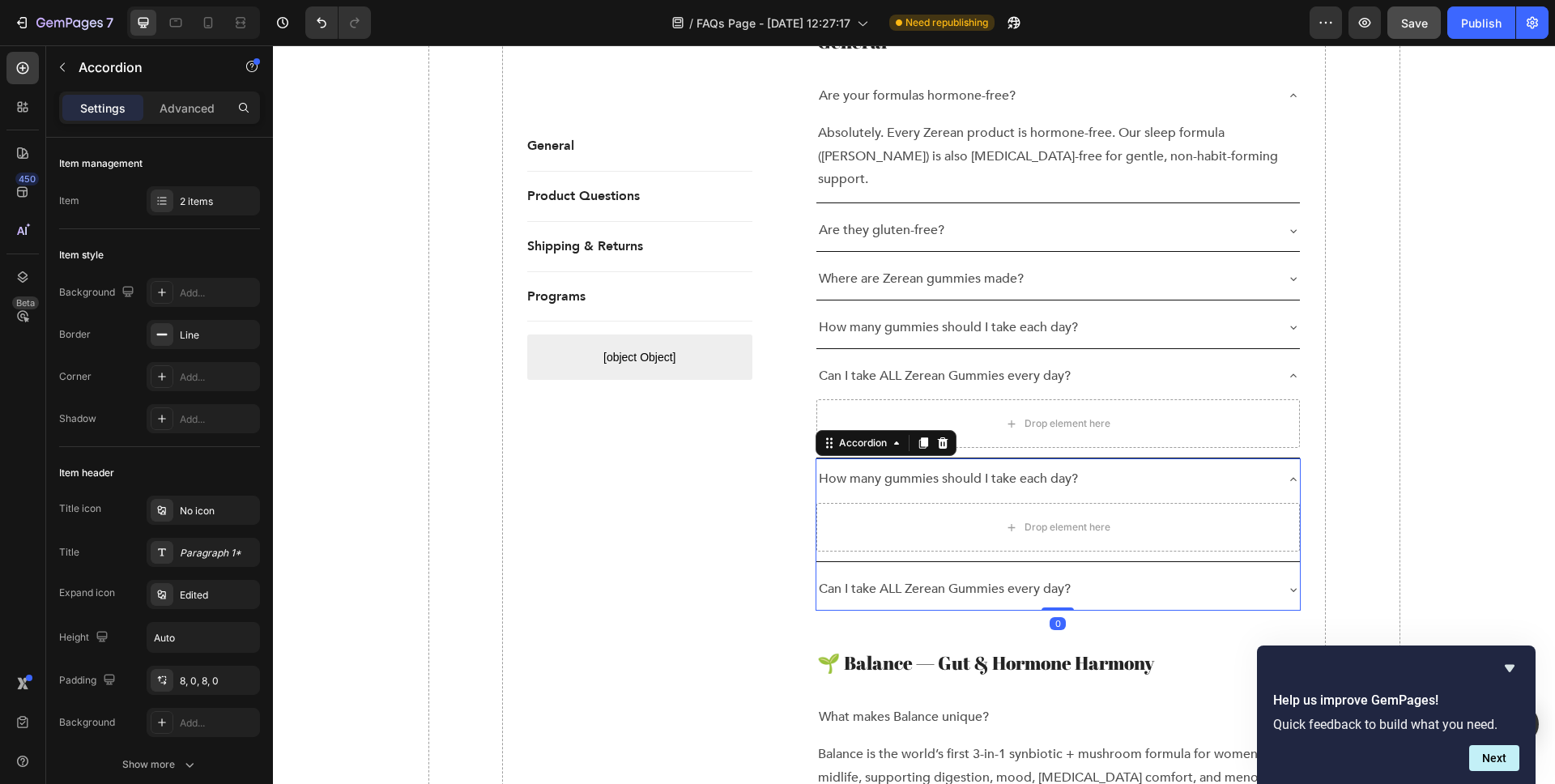
click at [1248, 575] on div "Can I take ALL Zerean Gummies every day?" at bounding box center [1045, 590] width 458 height 28
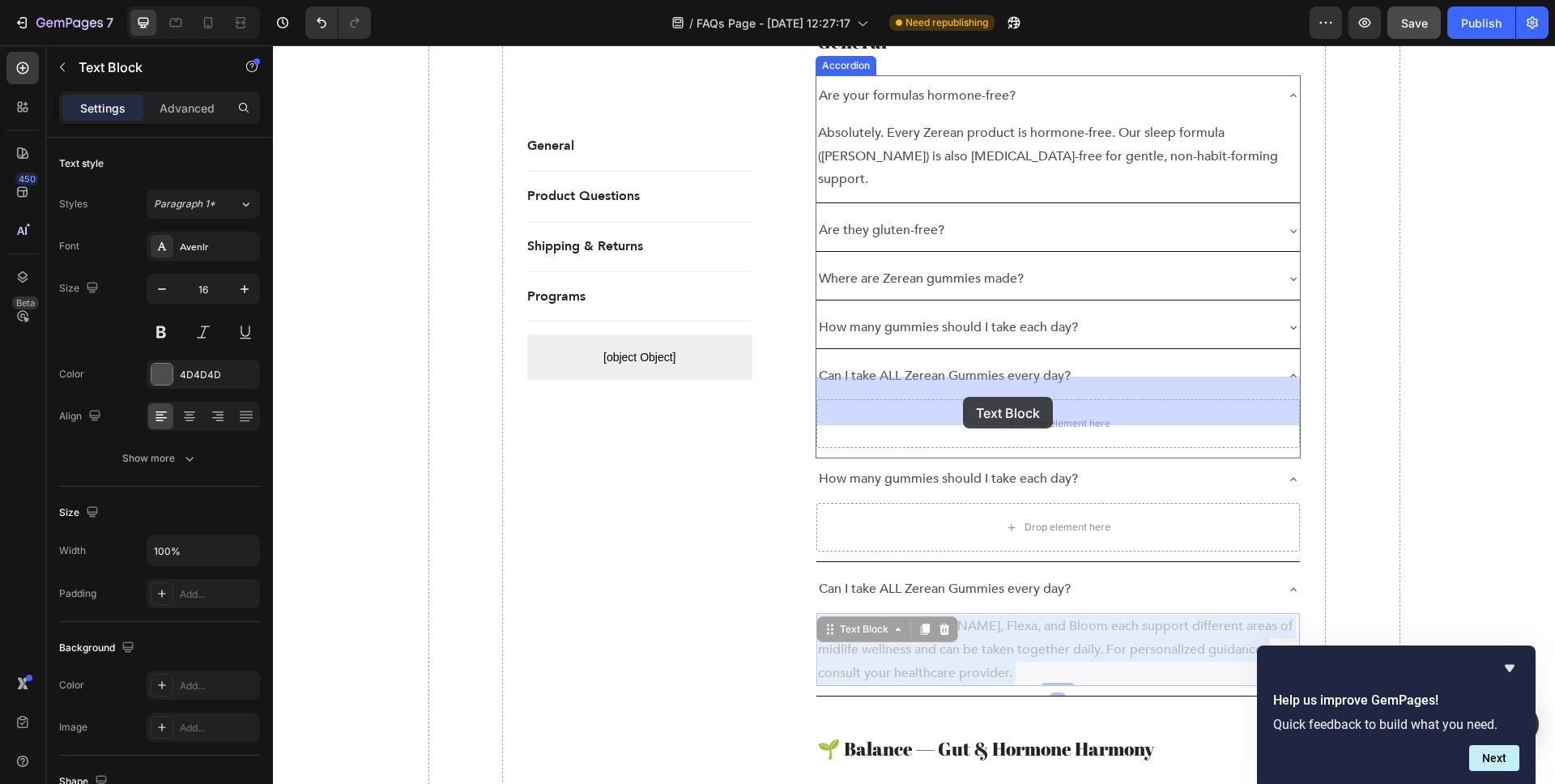
drag, startPoint x: 959, startPoint y: 615, endPoint x: 964, endPoint y: 399, distance: 216.1
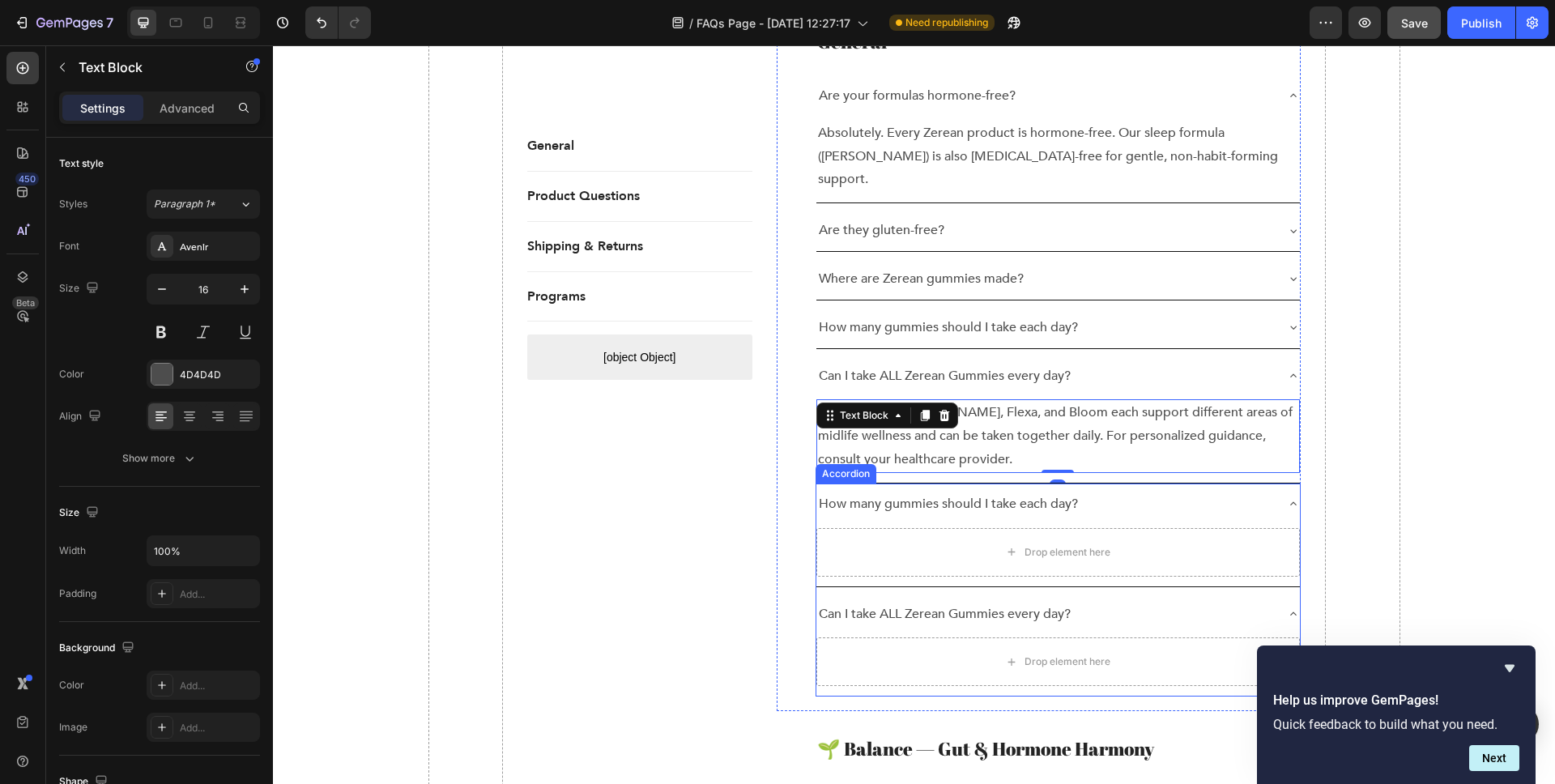
click at [1235, 484] on div "How many gummies should I take each day?" at bounding box center [1059, 504] width 484 height 41
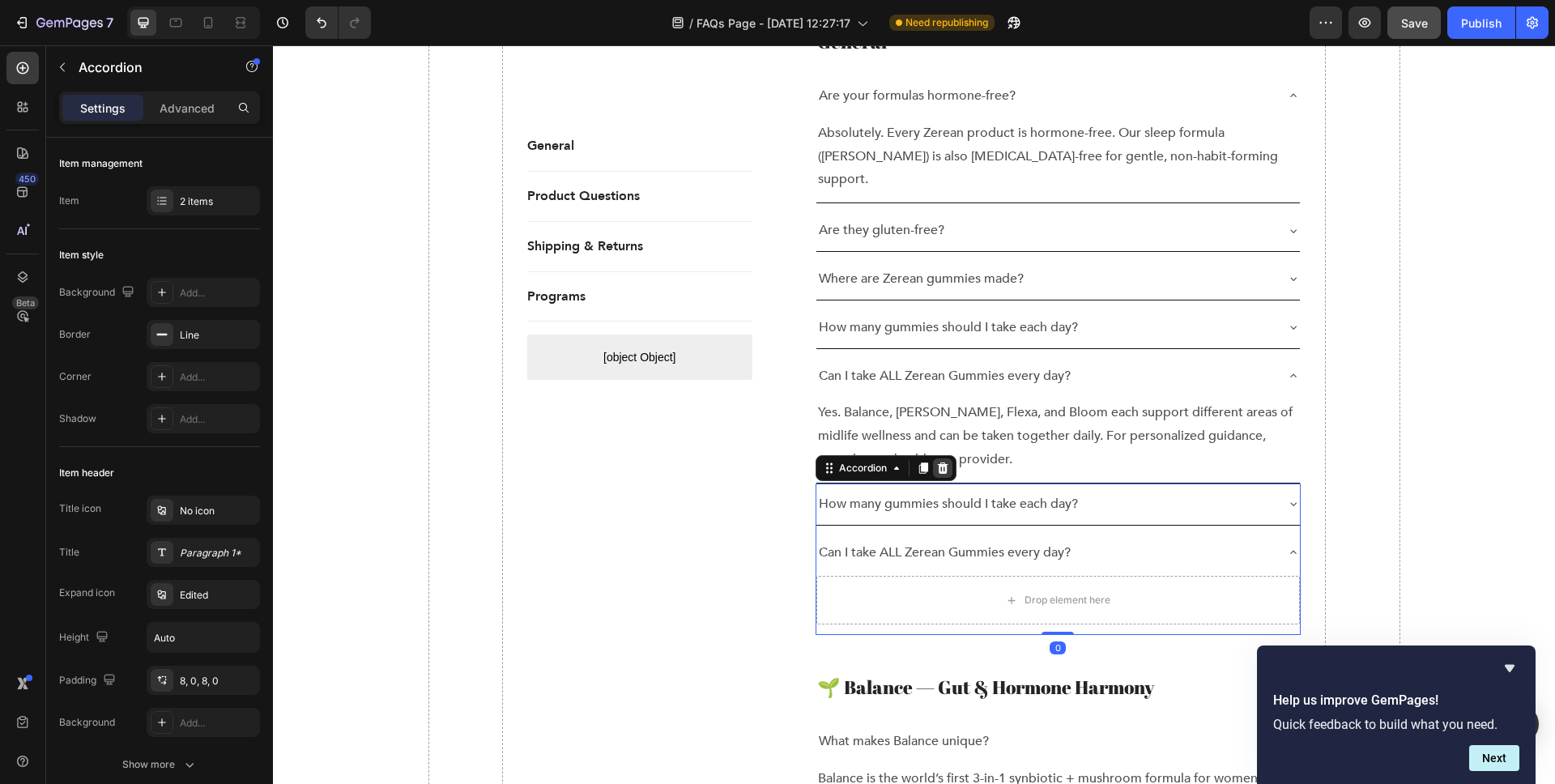
click at [941, 462] on icon at bounding box center [943, 468] width 13 height 13
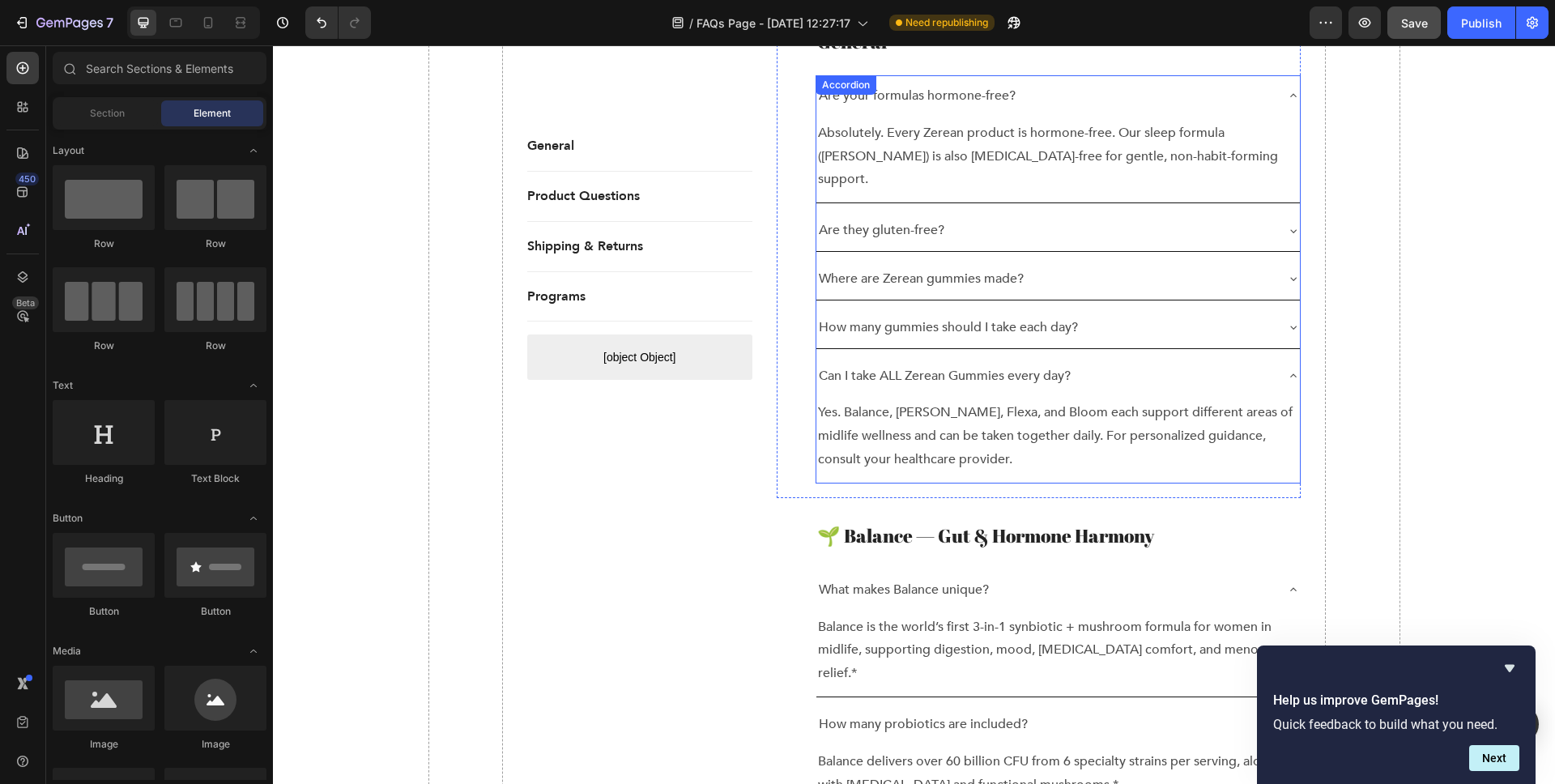
click at [1294, 374] on icon at bounding box center [1293, 376] width 6 height 4
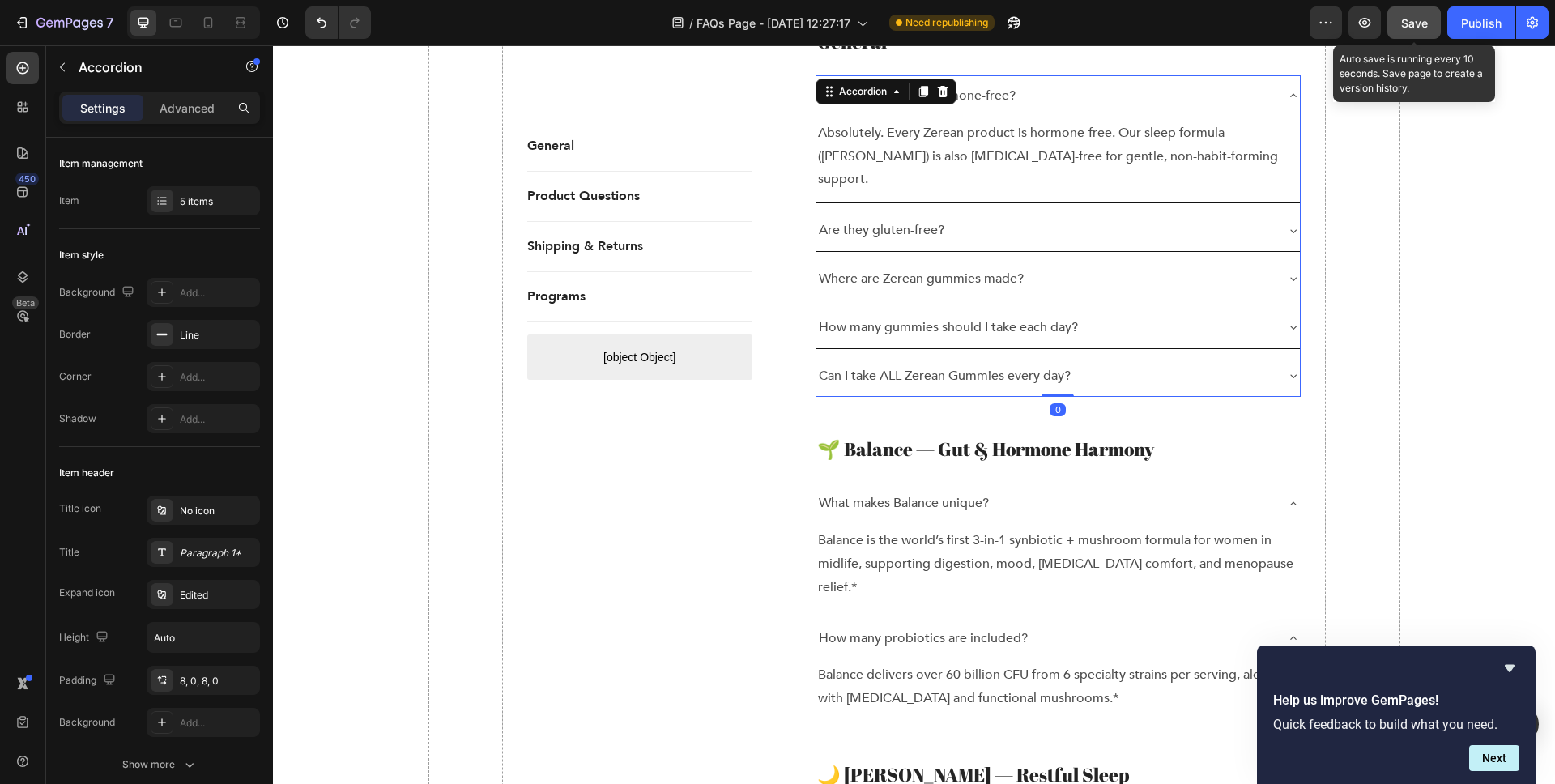
click at [1405, 28] on span "Save" at bounding box center [1414, 23] width 26 height 14
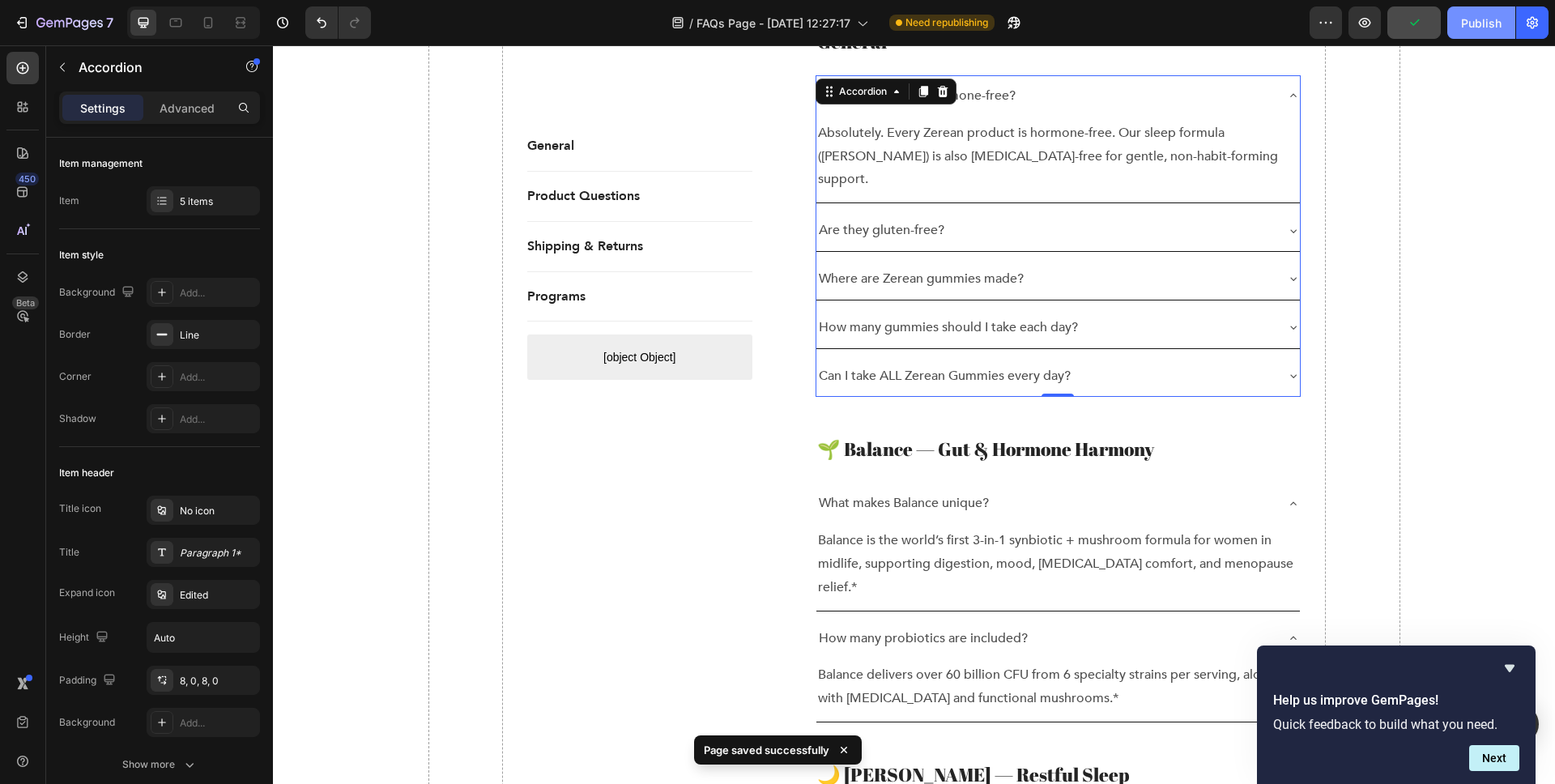
click at [1484, 21] on div "Publish" at bounding box center [1482, 23] width 40 height 17
click at [1361, 21] on icon "button" at bounding box center [1365, 23] width 16 height 16
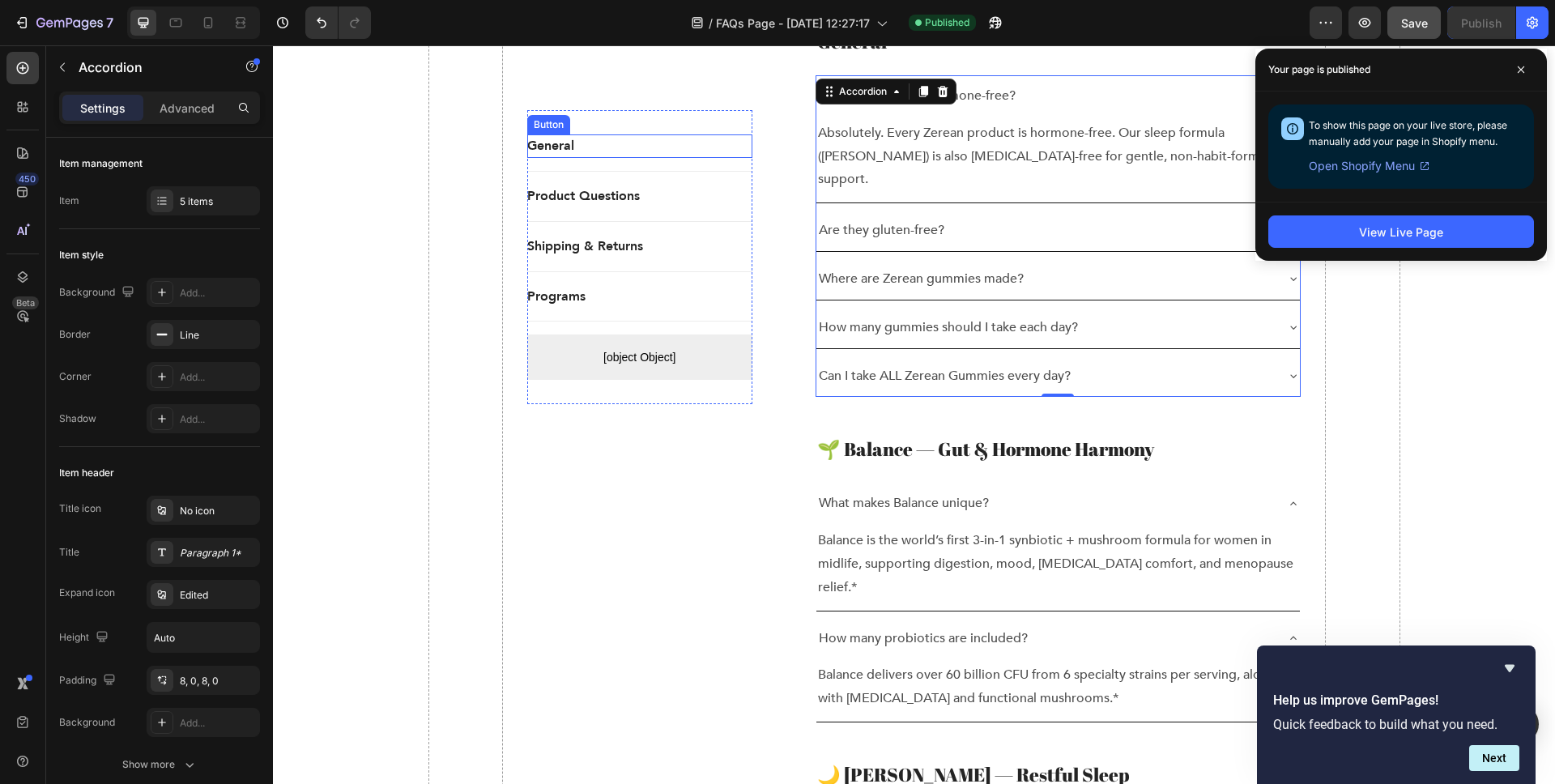
click at [584, 143] on div "General Button" at bounding box center [640, 146] width 225 height 24
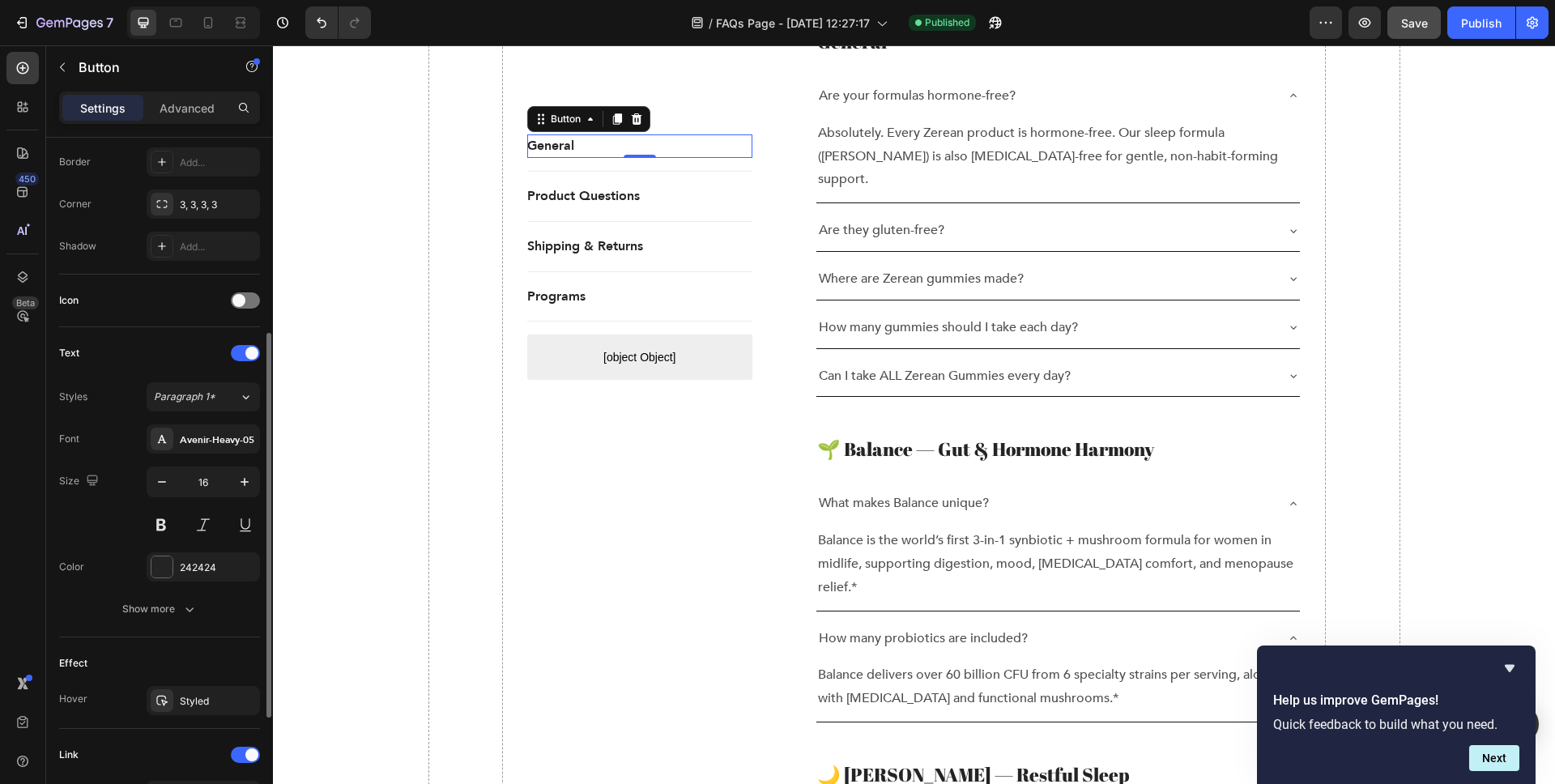
scroll to position [376, 0]
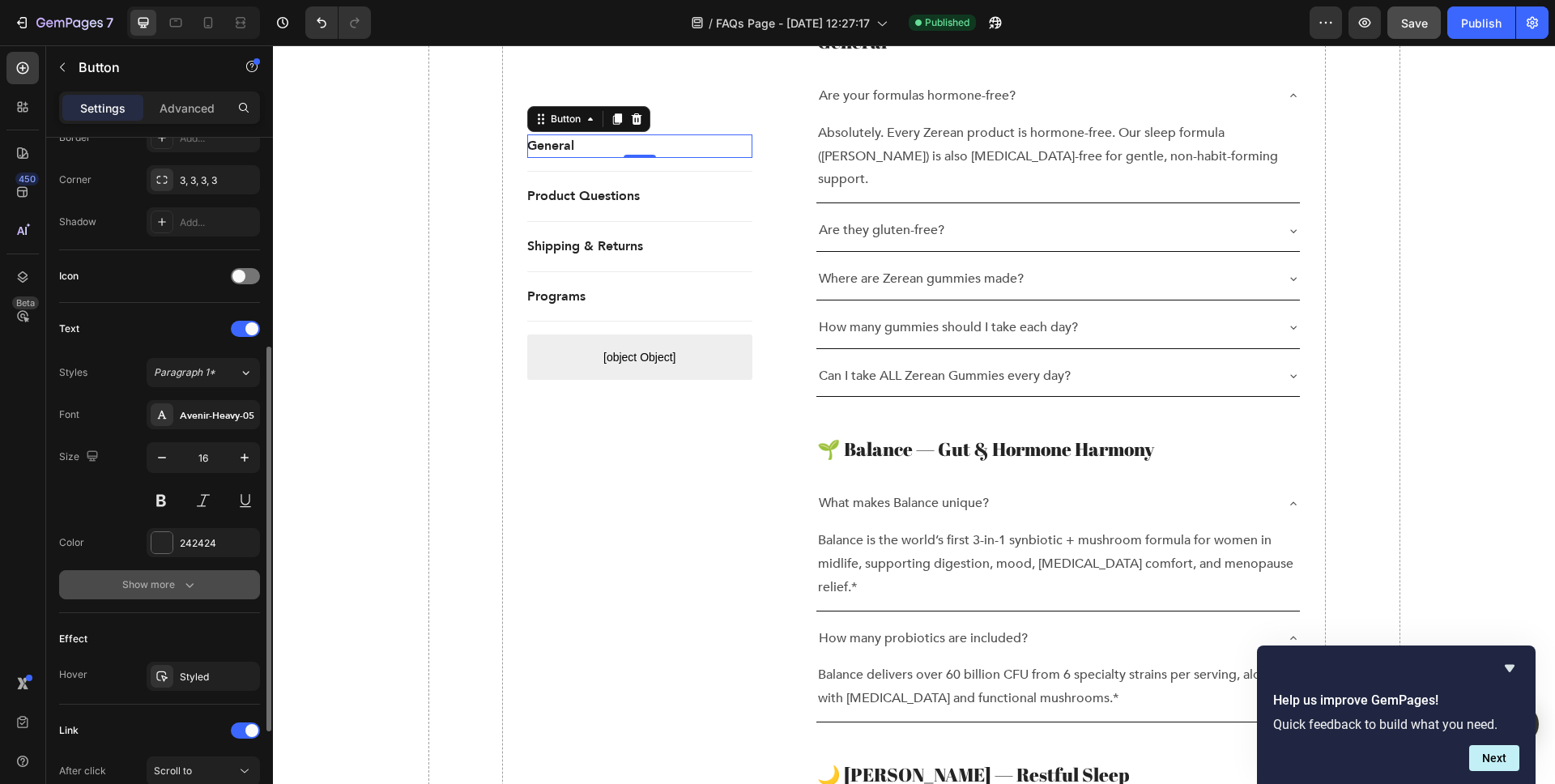
click at [173, 589] on div "Show more" at bounding box center [160, 584] width 76 height 16
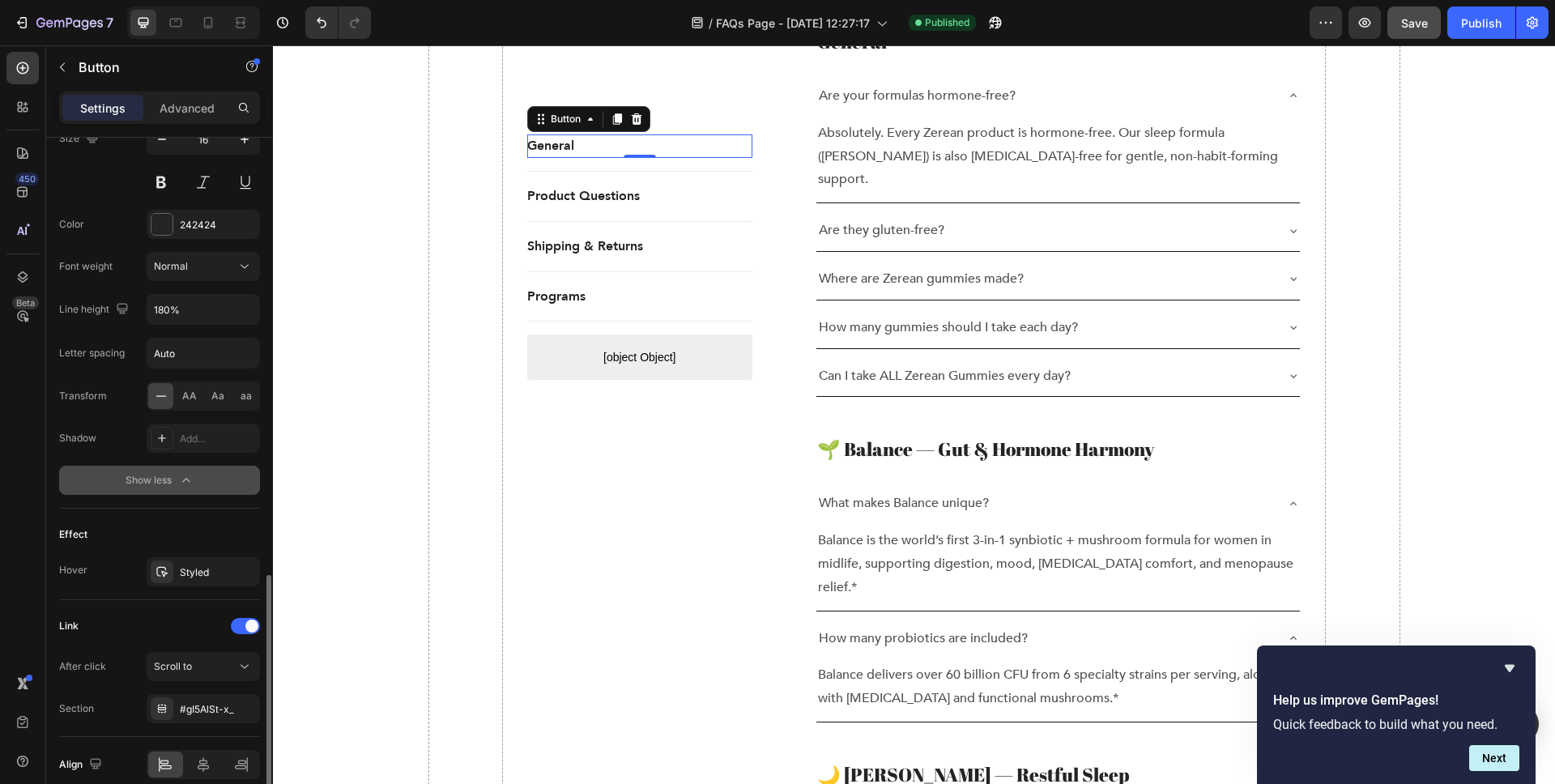
scroll to position [767, 0]
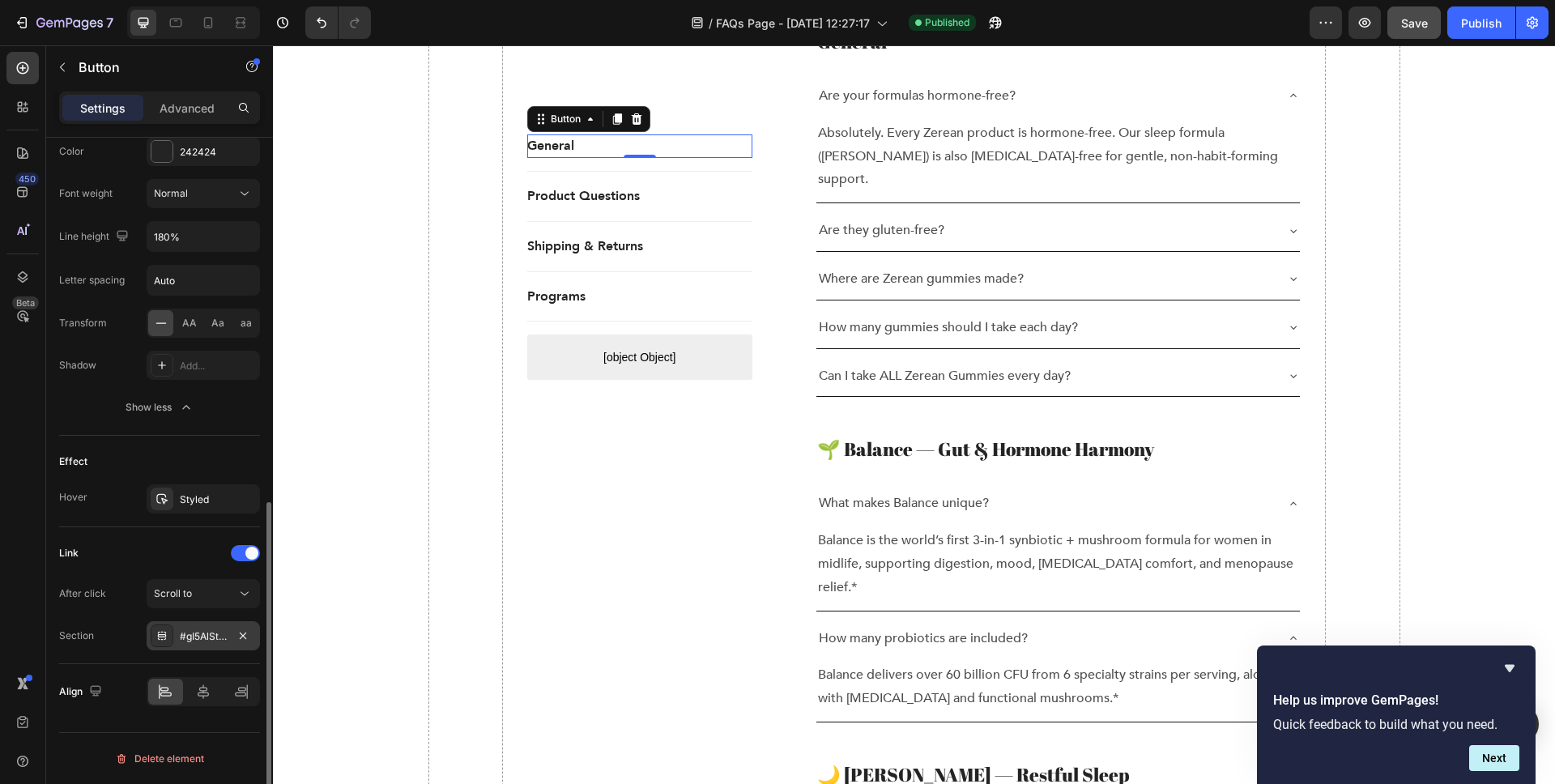
click at [225, 636] on div "#gI5AlSt-x_" at bounding box center [202, 636] width 47 height 15
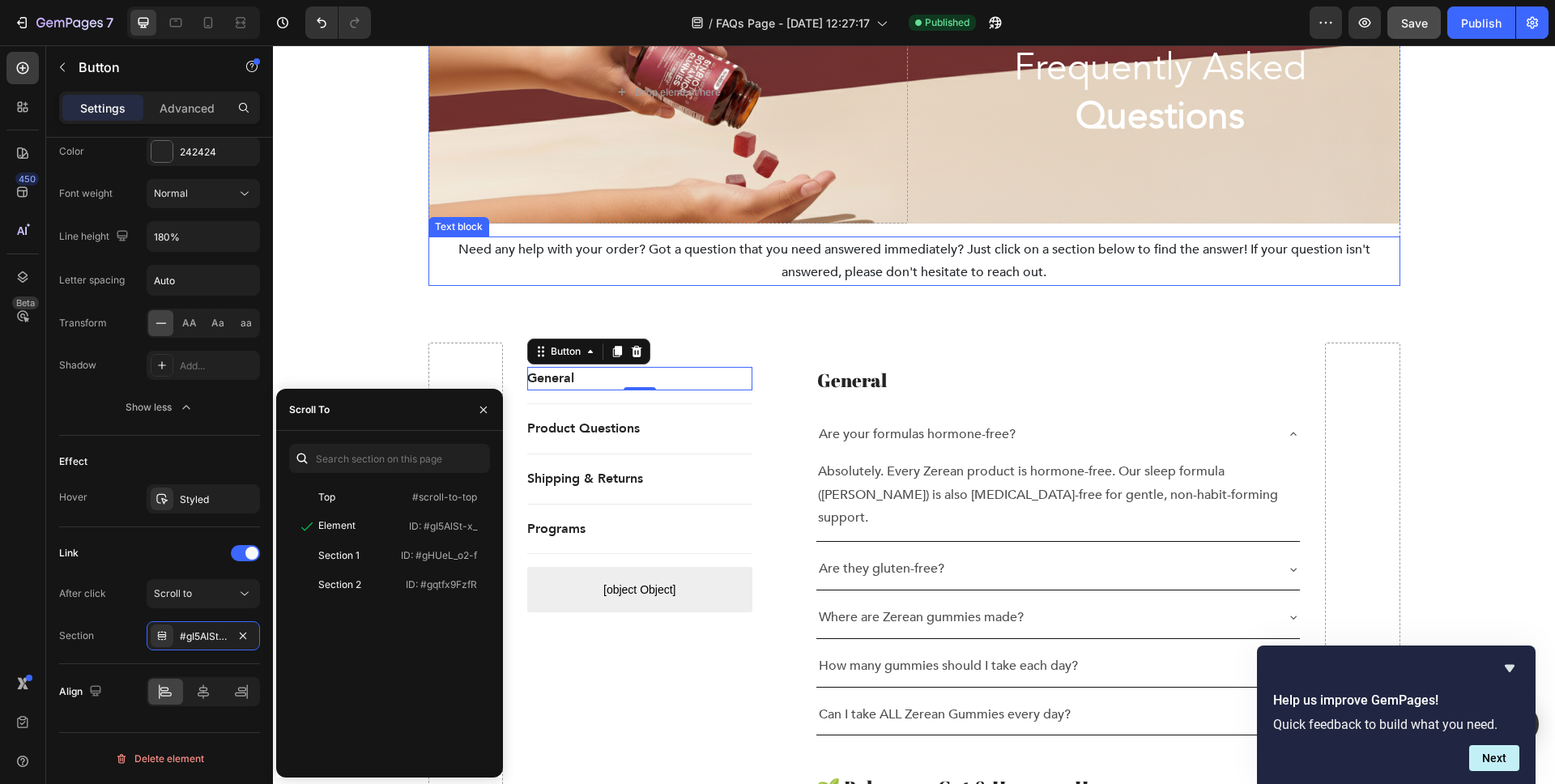
scroll to position [0, 0]
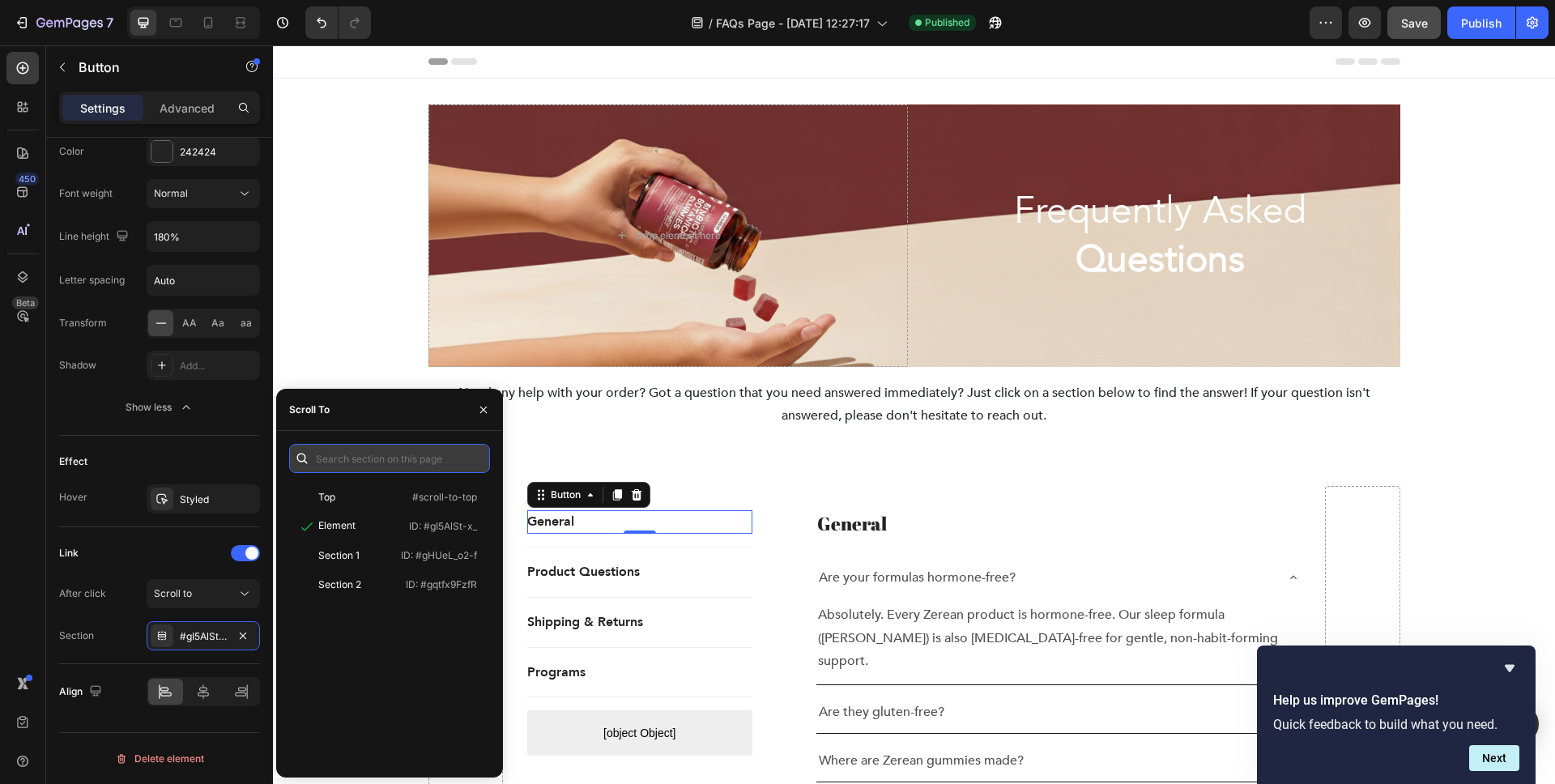
click at [349, 465] on input "text" at bounding box center [390, 458] width 201 height 29
click at [336, 555] on div "Section 1" at bounding box center [339, 555] width 41 height 15
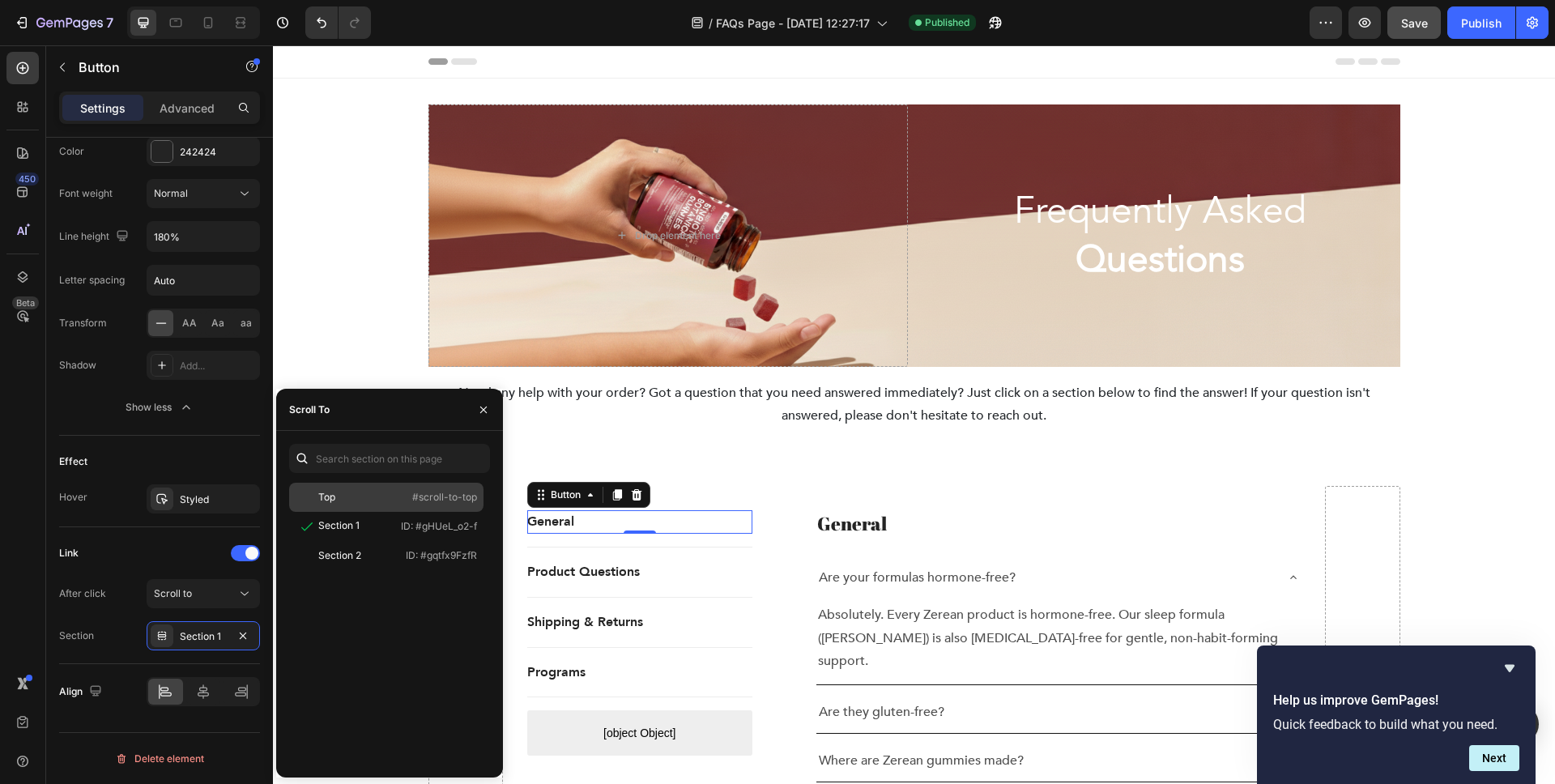
click at [337, 497] on div "Top" at bounding box center [342, 497] width 94 height 15
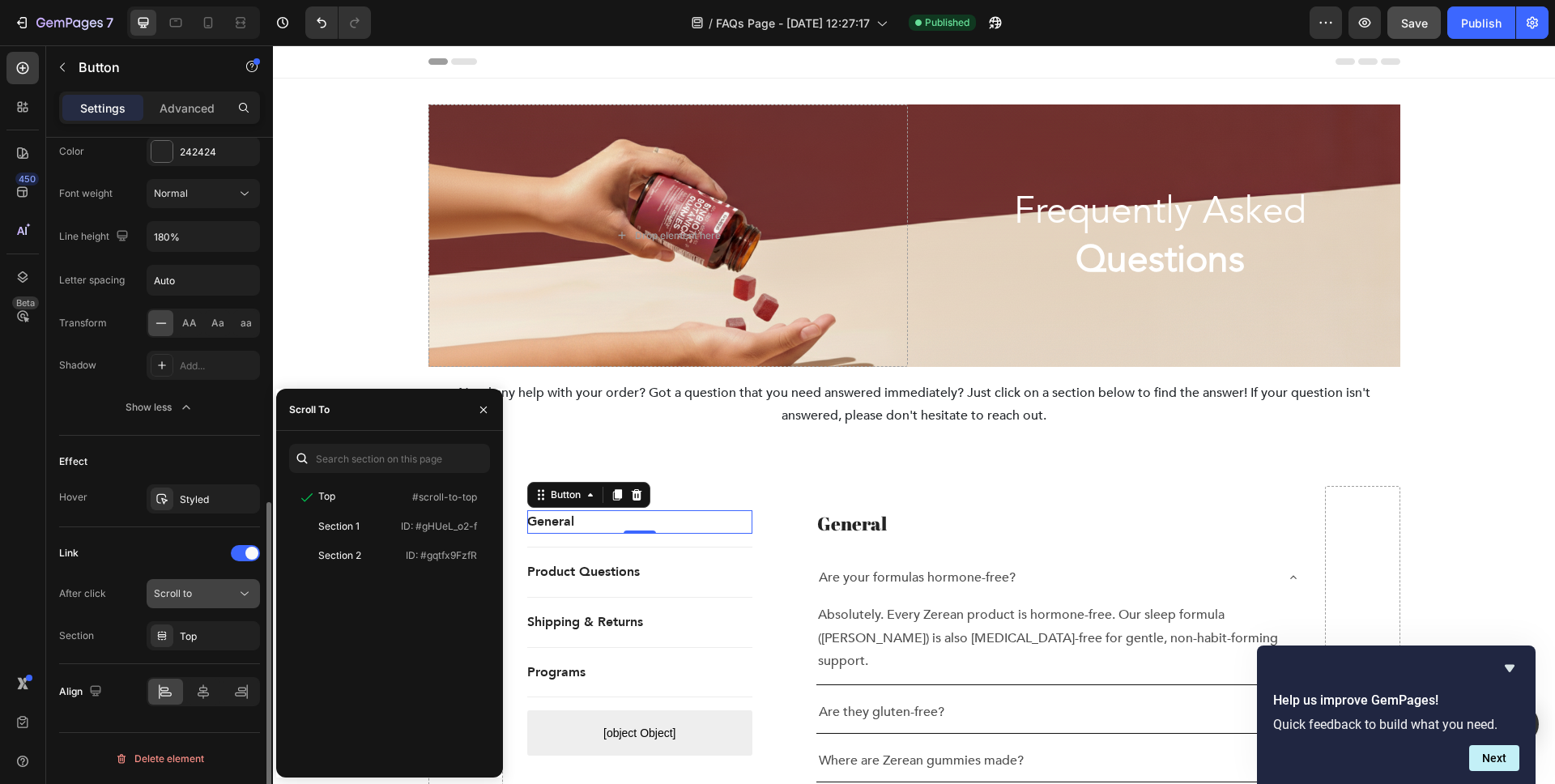
click at [244, 591] on icon at bounding box center [245, 594] width 16 height 16
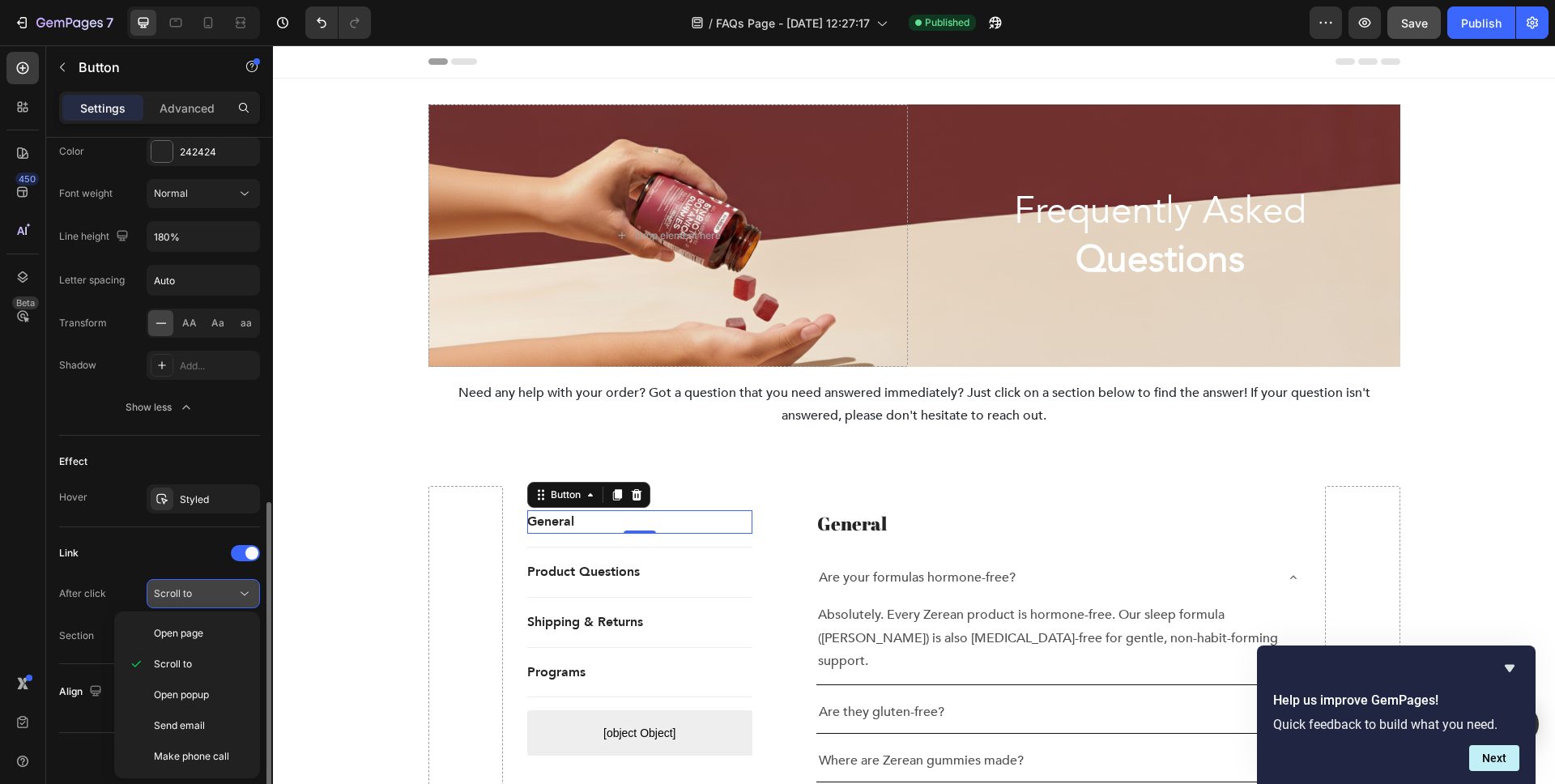
click at [244, 591] on icon at bounding box center [245, 594] width 16 height 16
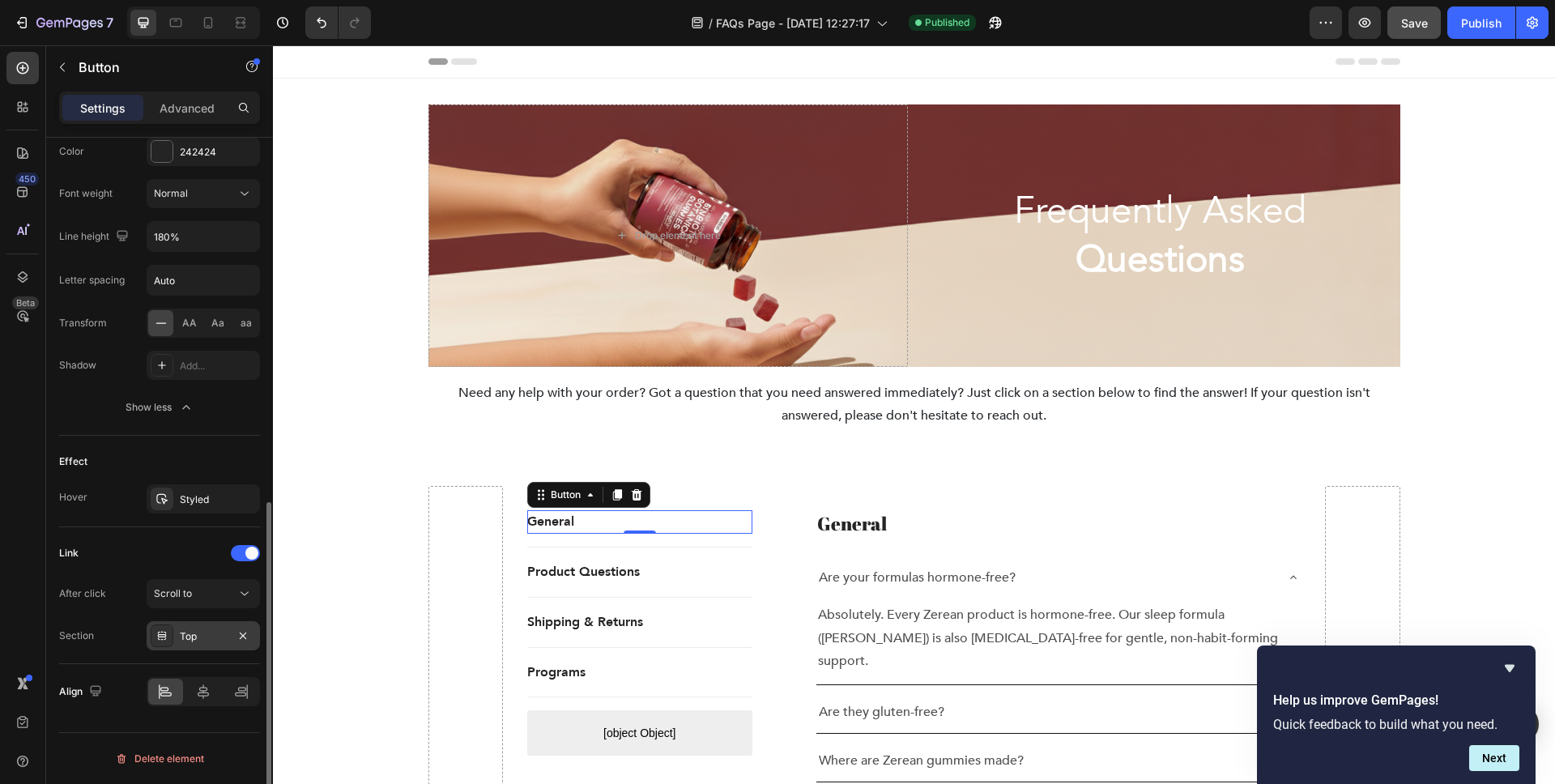
click at [202, 637] on div "Top" at bounding box center [202, 636] width 47 height 15
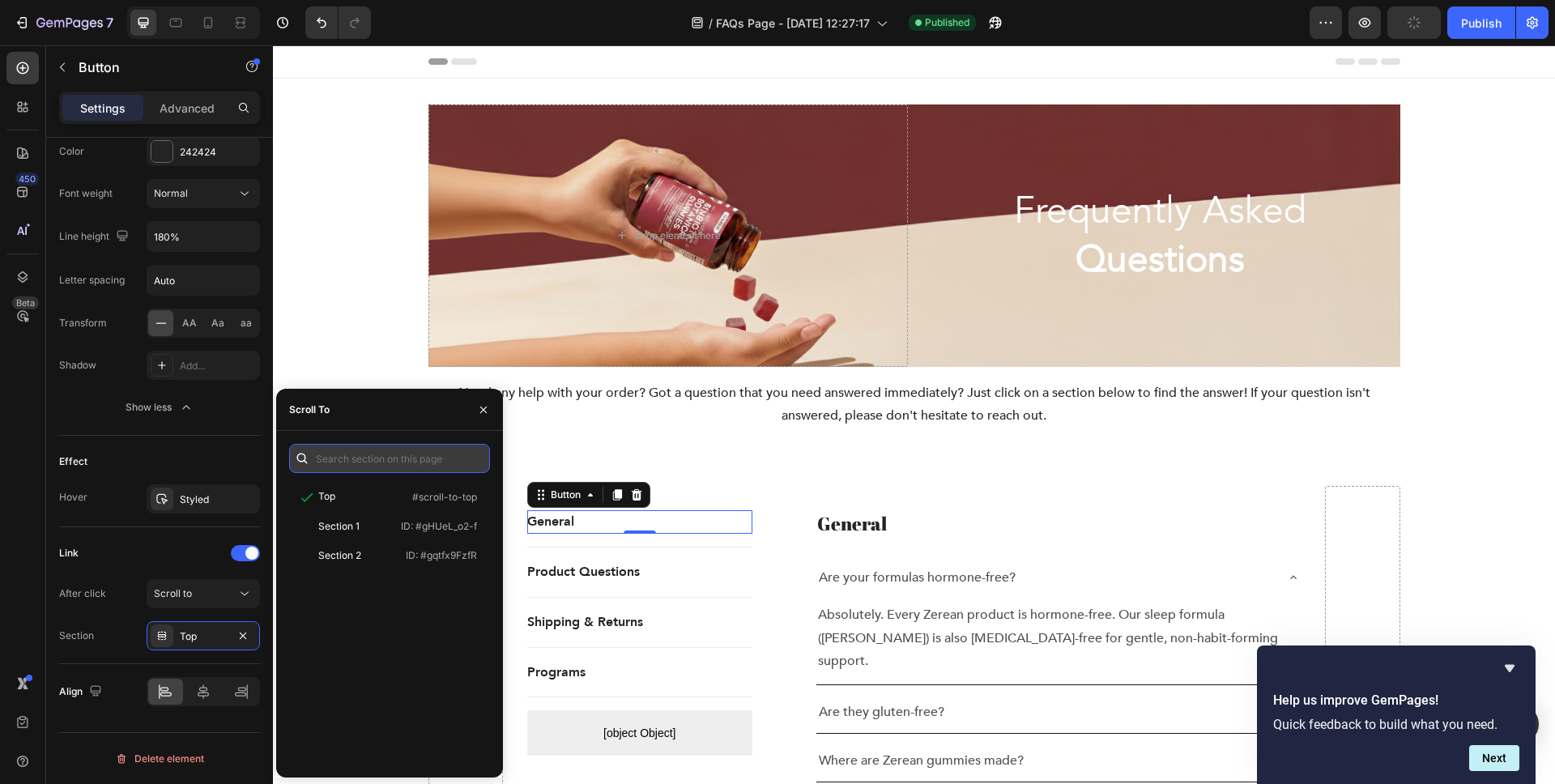
click at [385, 460] on input "text" at bounding box center [390, 458] width 201 height 29
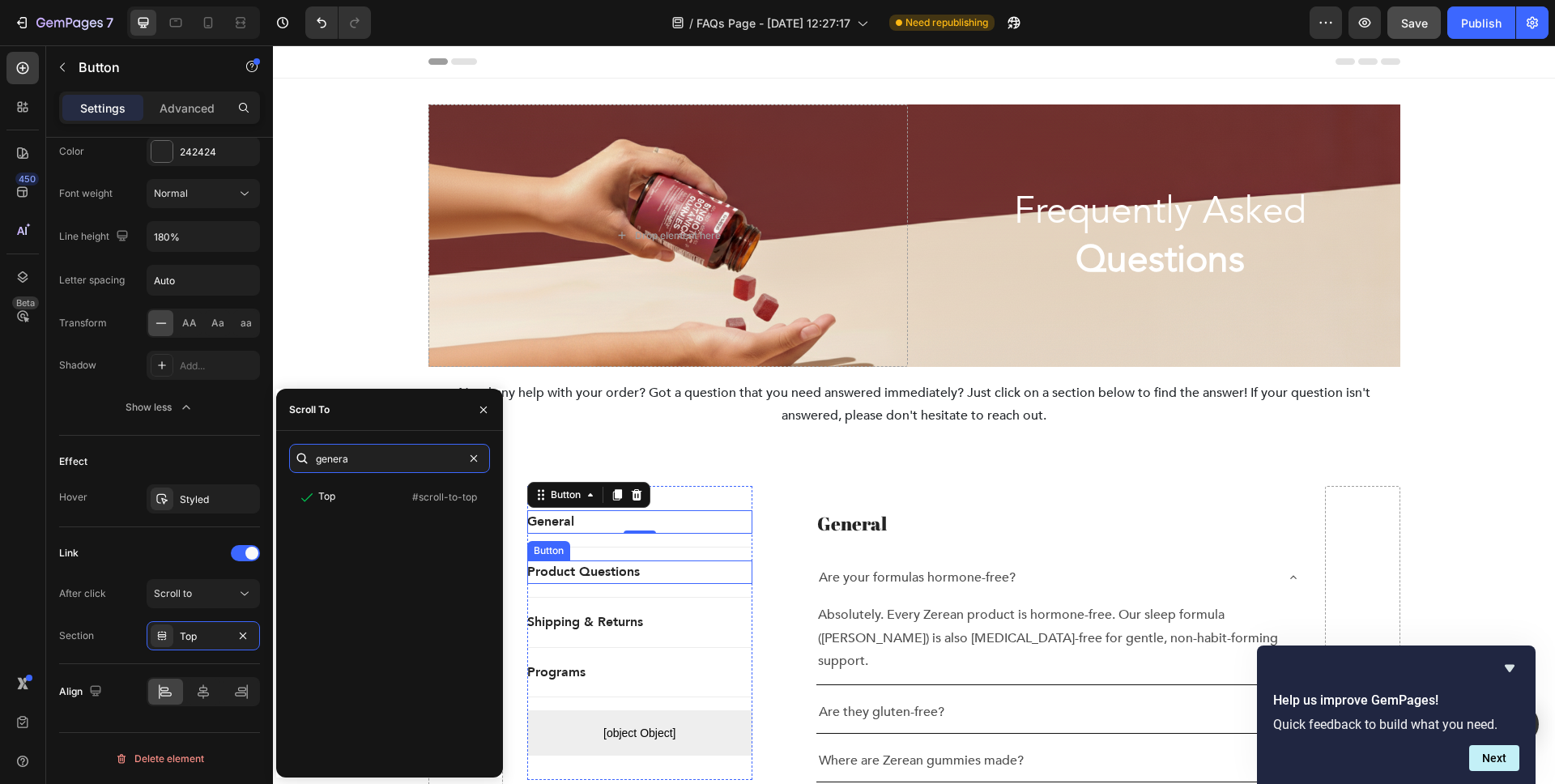
type input "general"
click at [1115, 541] on div "General Heading Are your formulas hormone-free? Absolutely. Every Zerean produc…" at bounding box center [1059, 694] width 486 height 369
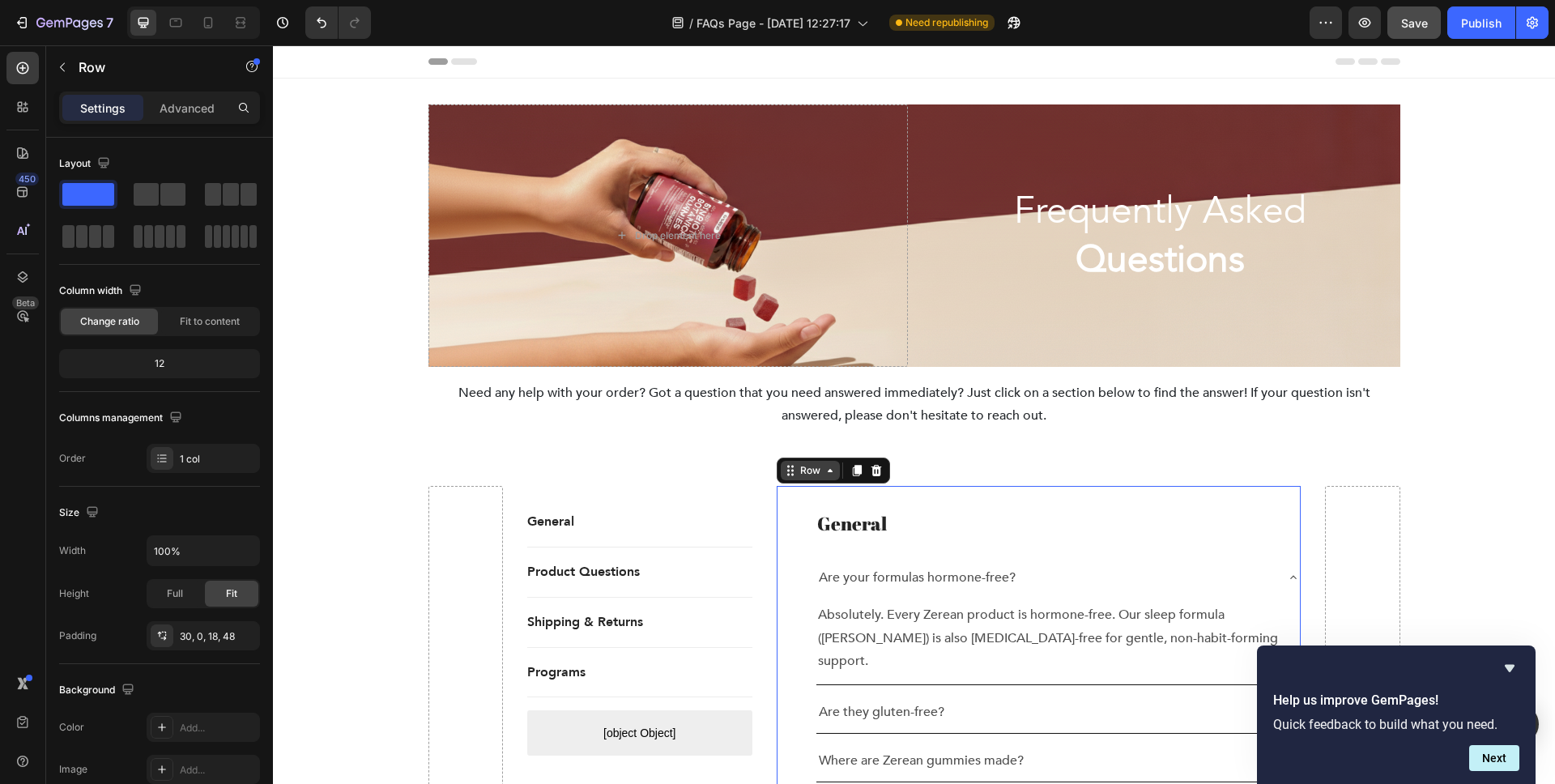
click at [828, 472] on icon at bounding box center [831, 471] width 5 height 4
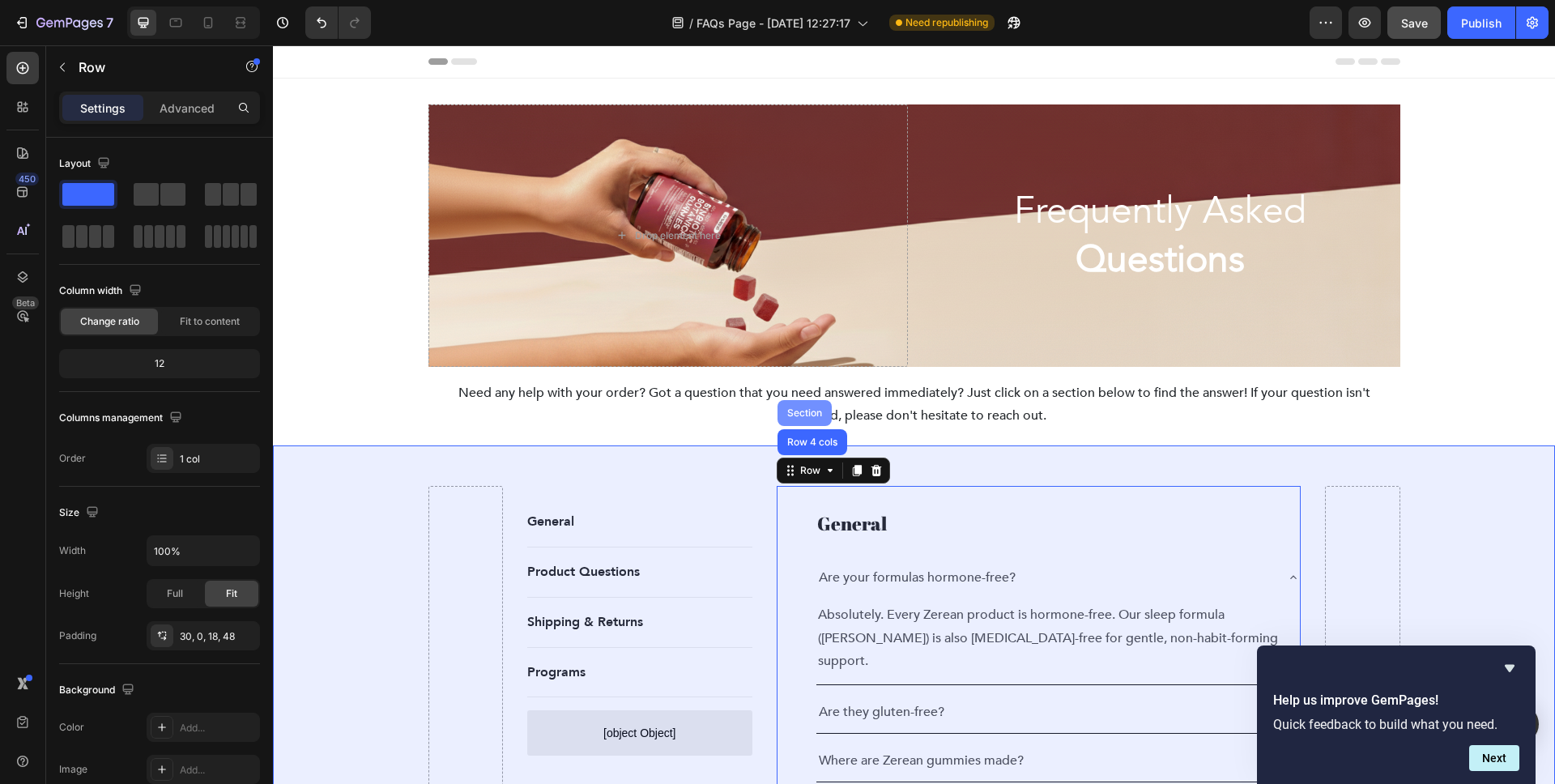
click at [801, 413] on div "Section" at bounding box center [804, 413] width 41 height 10
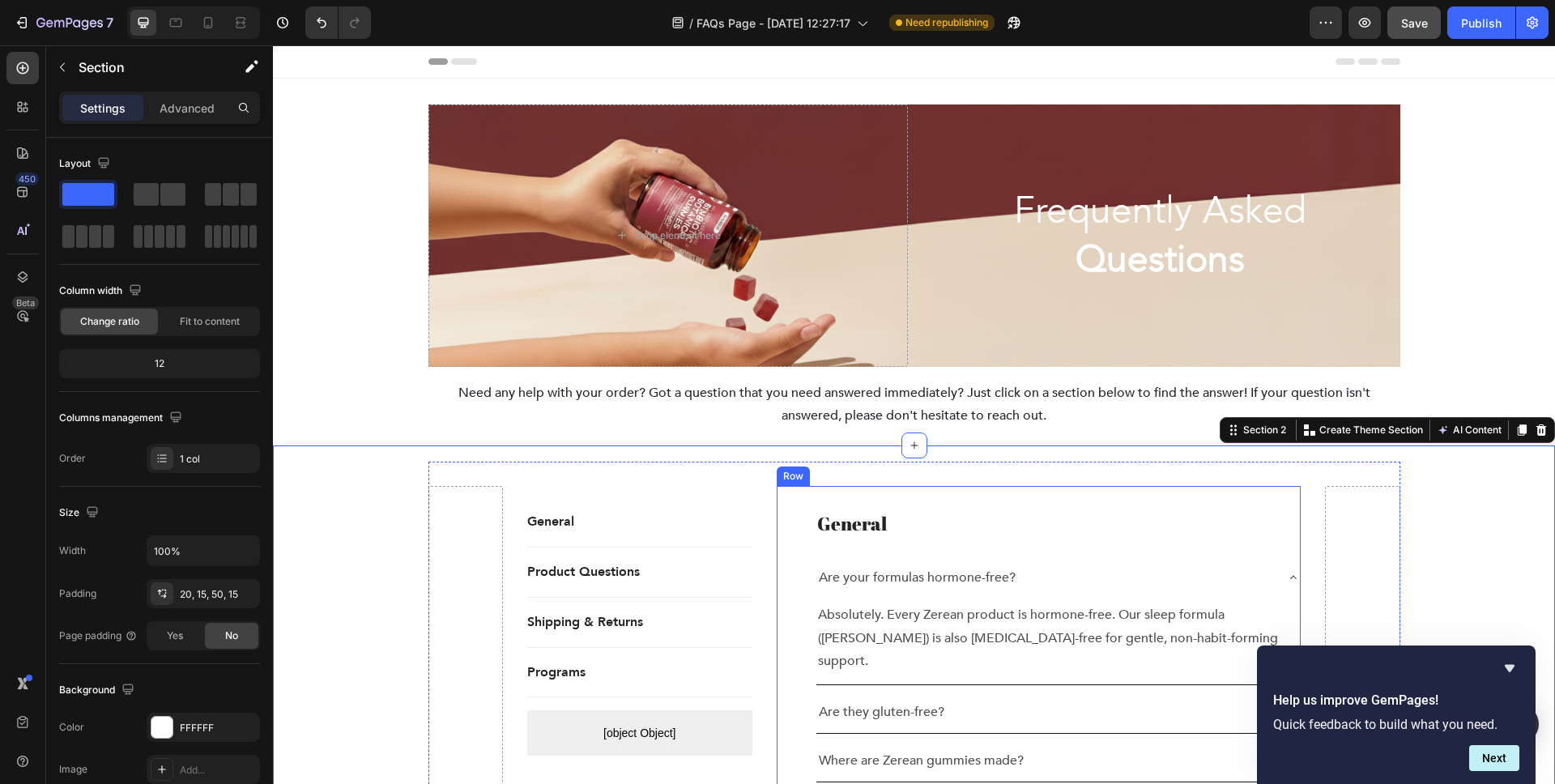
click at [881, 498] on div "General Heading Are your formulas hormone-free? Absolutely. Every Zerean produc…" at bounding box center [1039, 689] width 524 height 407
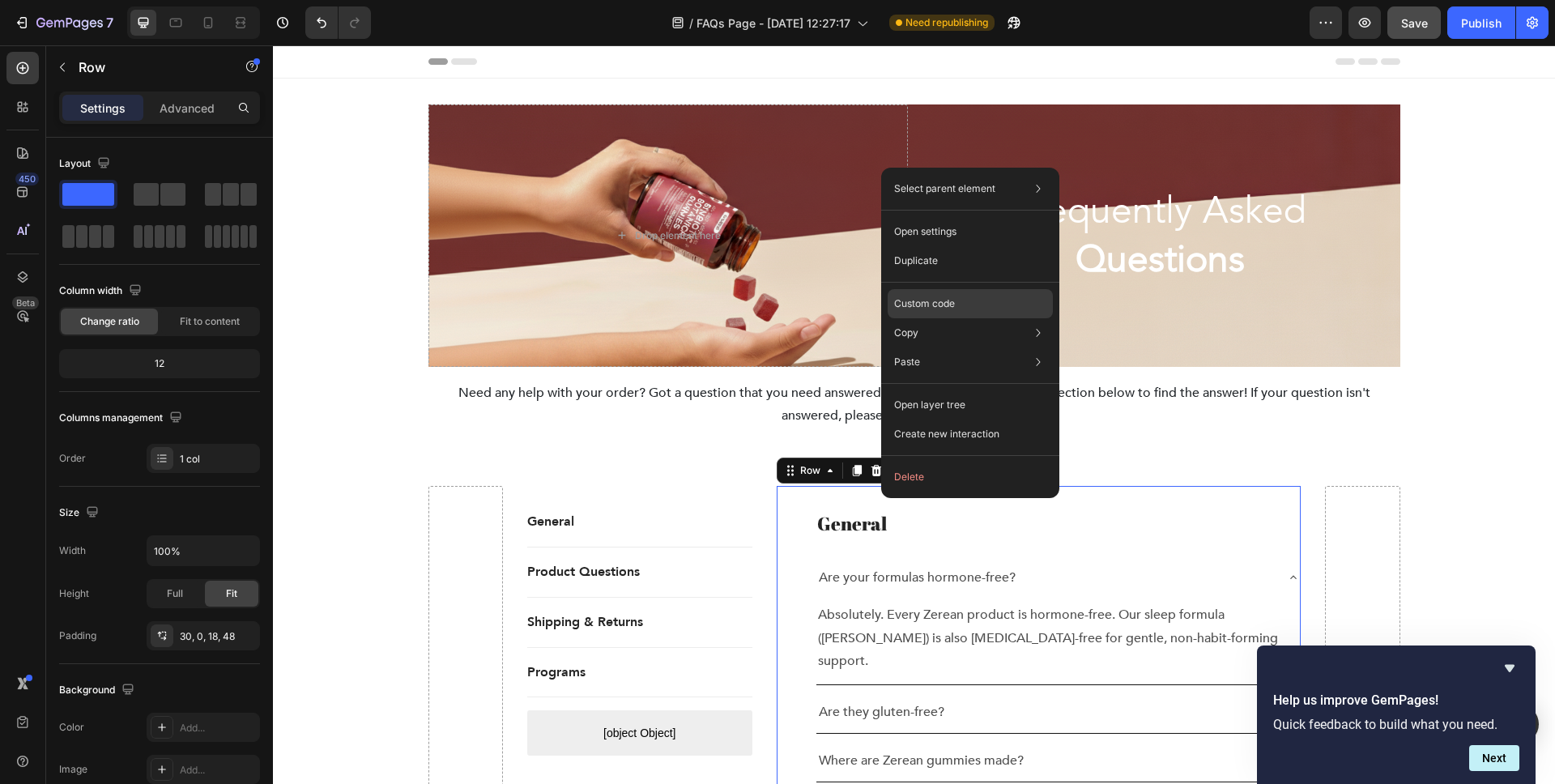
click at [954, 294] on div "Custom code" at bounding box center [971, 304] width 165 height 29
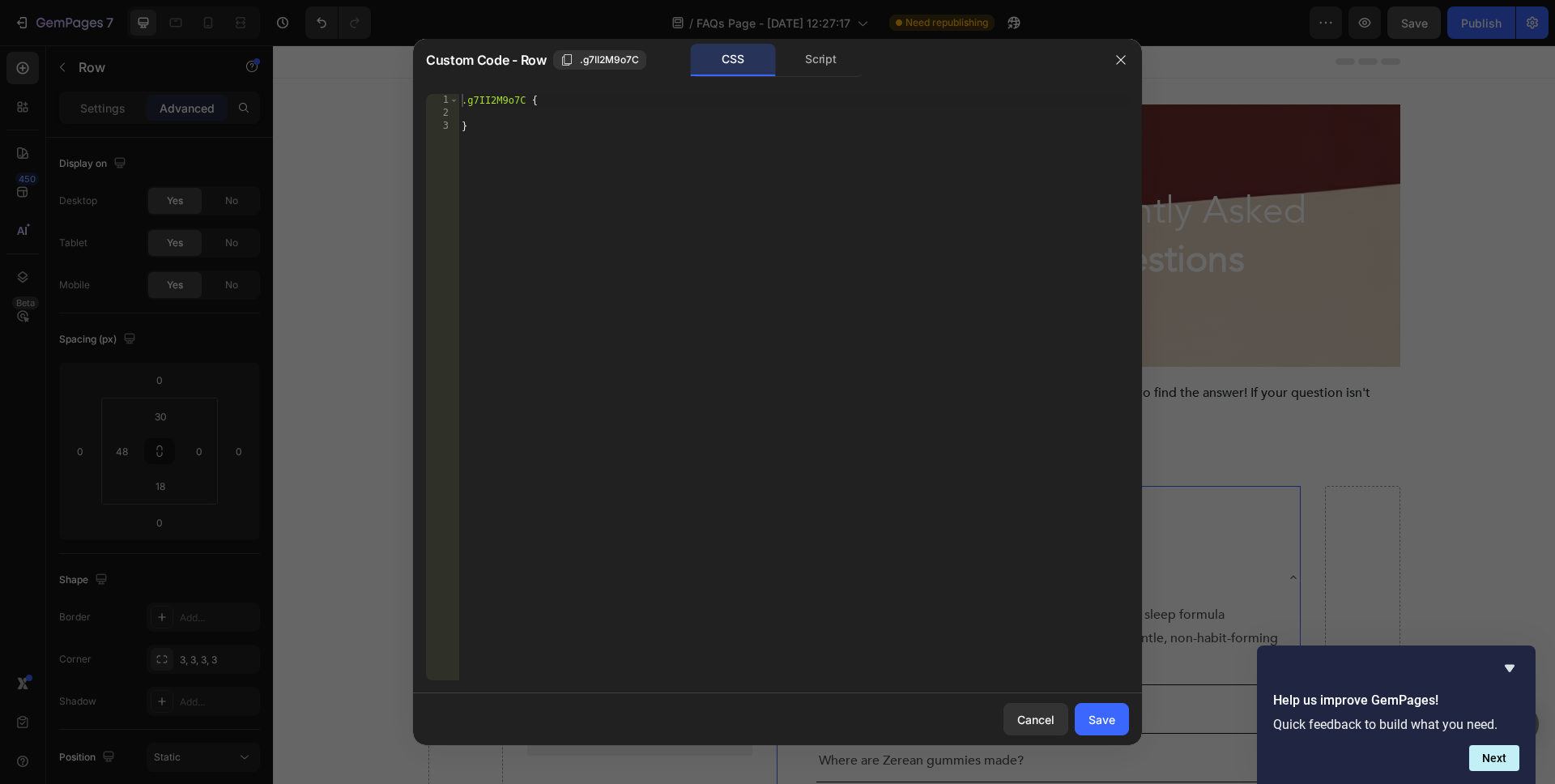
type textarea ".g7II2M9o7C {"
click at [489, 97] on div ".g7II2M9o7C { }" at bounding box center [794, 400] width 671 height 612
drag, startPoint x: 511, startPoint y: 99, endPoint x: 435, endPoint y: 95, distance: 76.1
click at [435, 95] on div ".g7II2M9o7C { 1 2 3 .g7II2M9o7C { } ההההההההההההההההההההההההההההההההההההההההההה…" at bounding box center [777, 387] width 703 height 586
drag, startPoint x: 527, startPoint y: 99, endPoint x: 443, endPoint y: 95, distance: 84.1
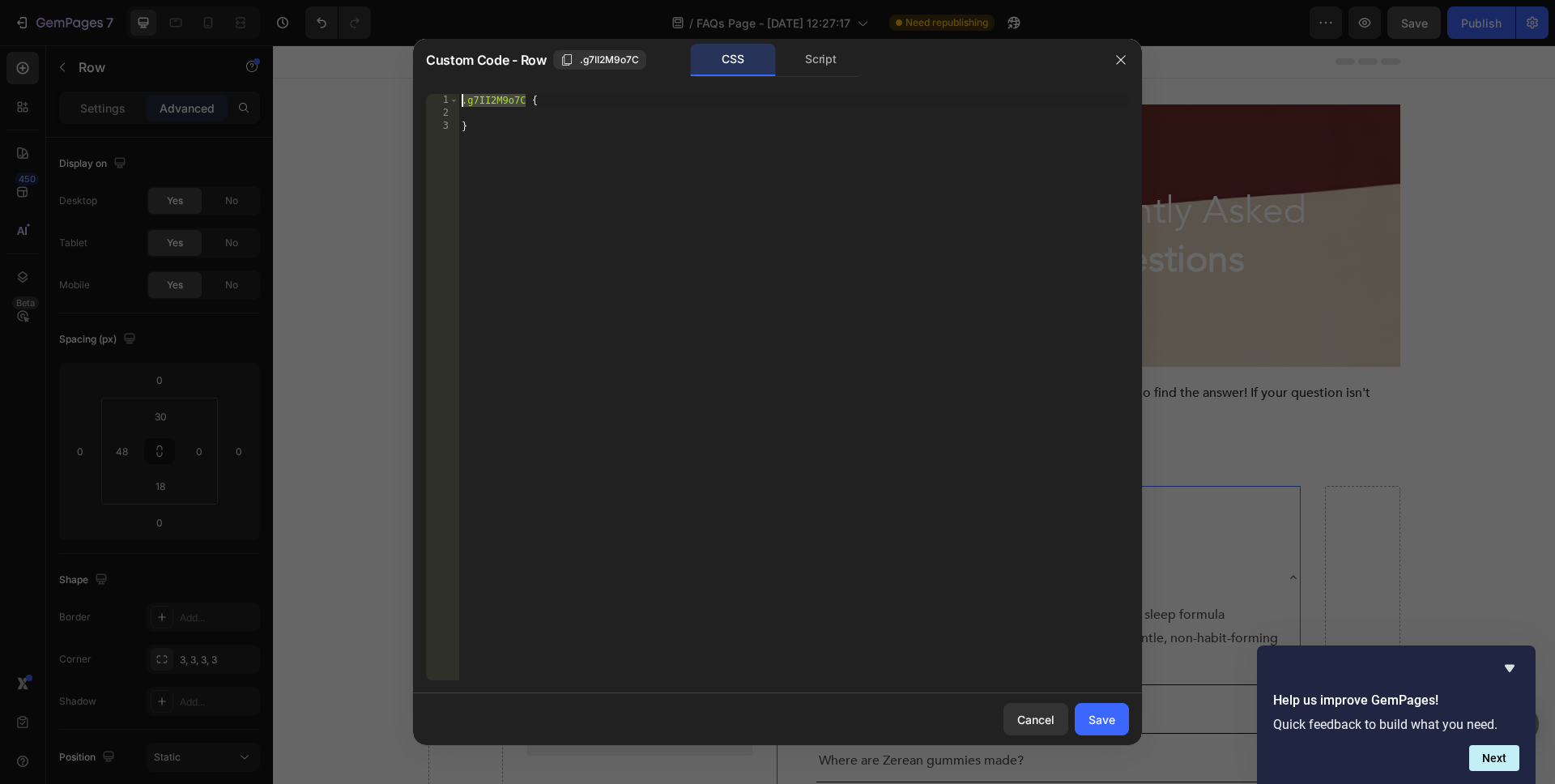
click at [443, 95] on div ".g7II2M9o7C { 1 2 3 .g7II2M9o7C { } ההההההההההההההההההההההההההההההההההההההההההה…" at bounding box center [777, 387] width 703 height 586
click at [1124, 65] on icon "button" at bounding box center [1121, 60] width 13 height 13
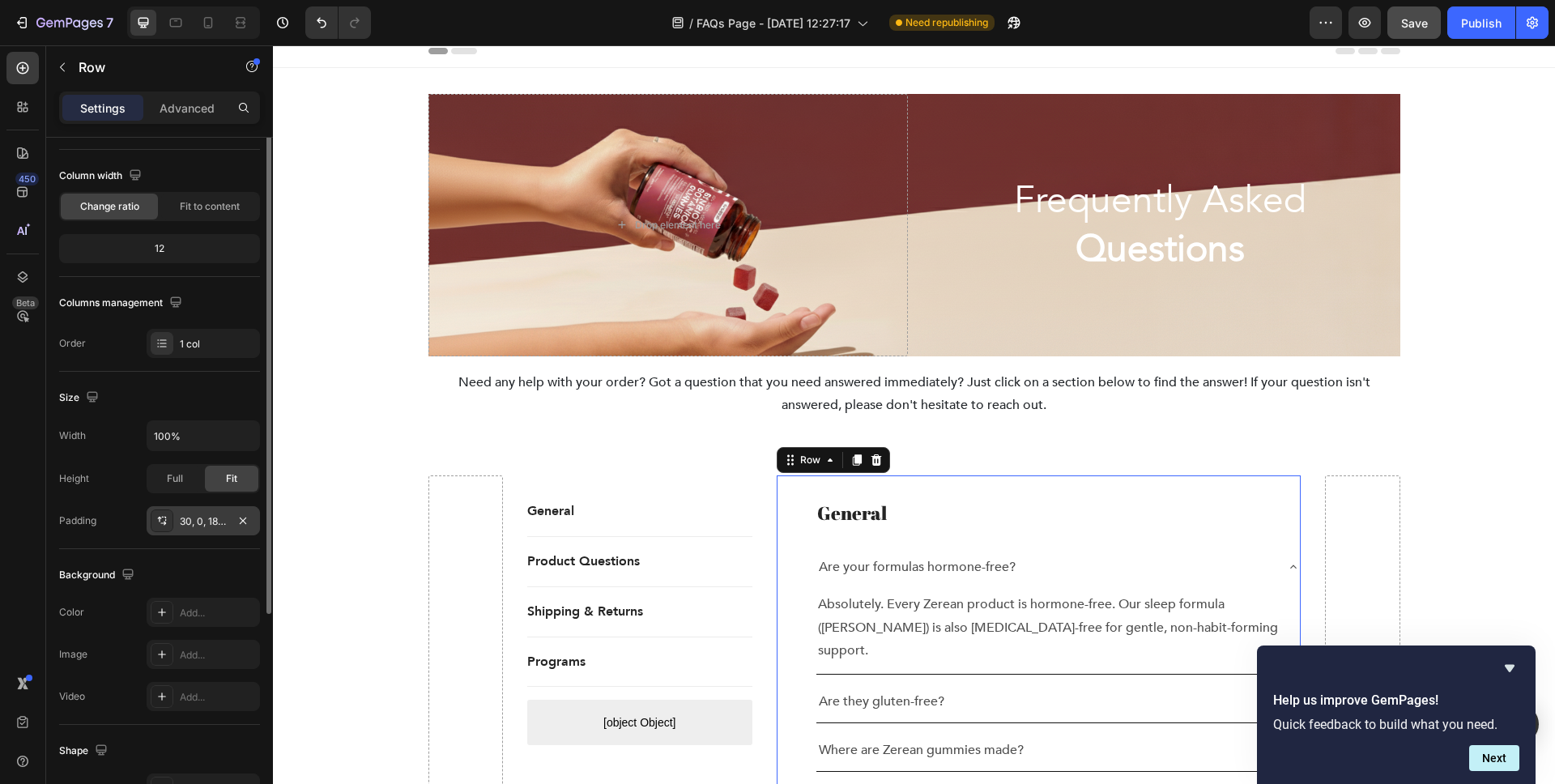
scroll to position [296, 0]
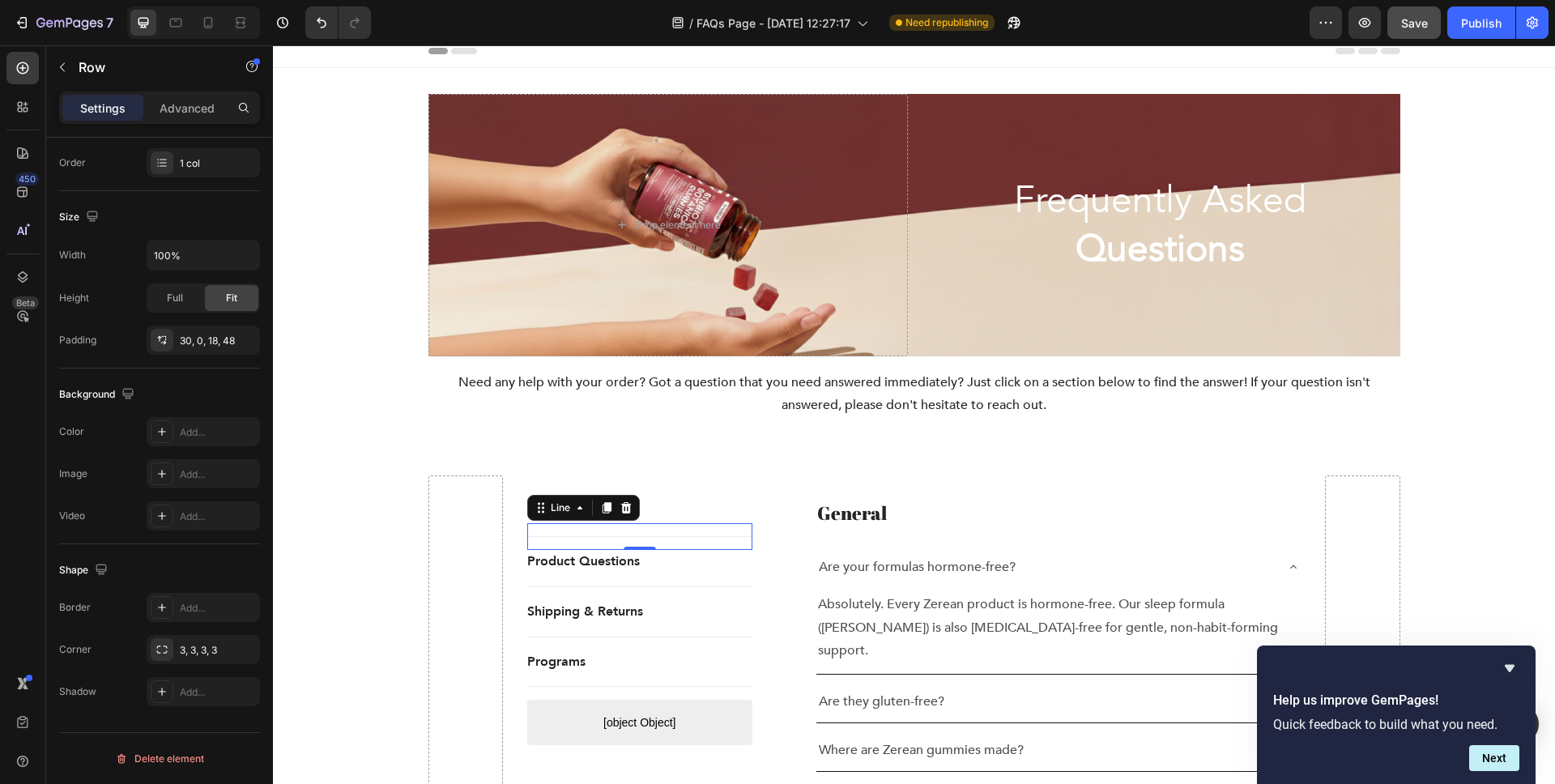
drag, startPoint x: 655, startPoint y: 530, endPoint x: 627, endPoint y: 524, distance: 28.6
click at [655, 530] on div "Title Line 0" at bounding box center [640, 537] width 225 height 26
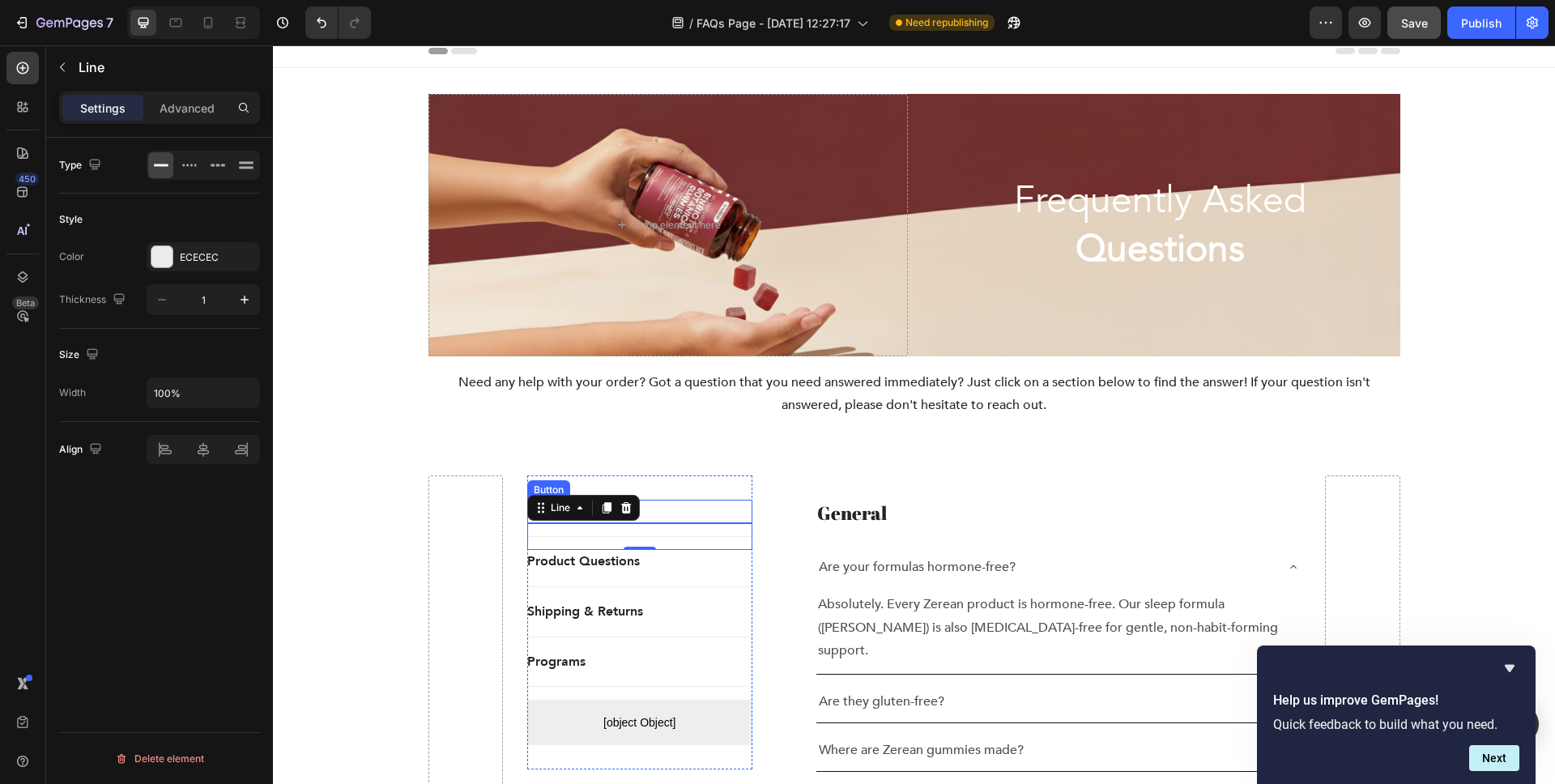
click at [688, 504] on div "General Button" at bounding box center [640, 511] width 225 height 24
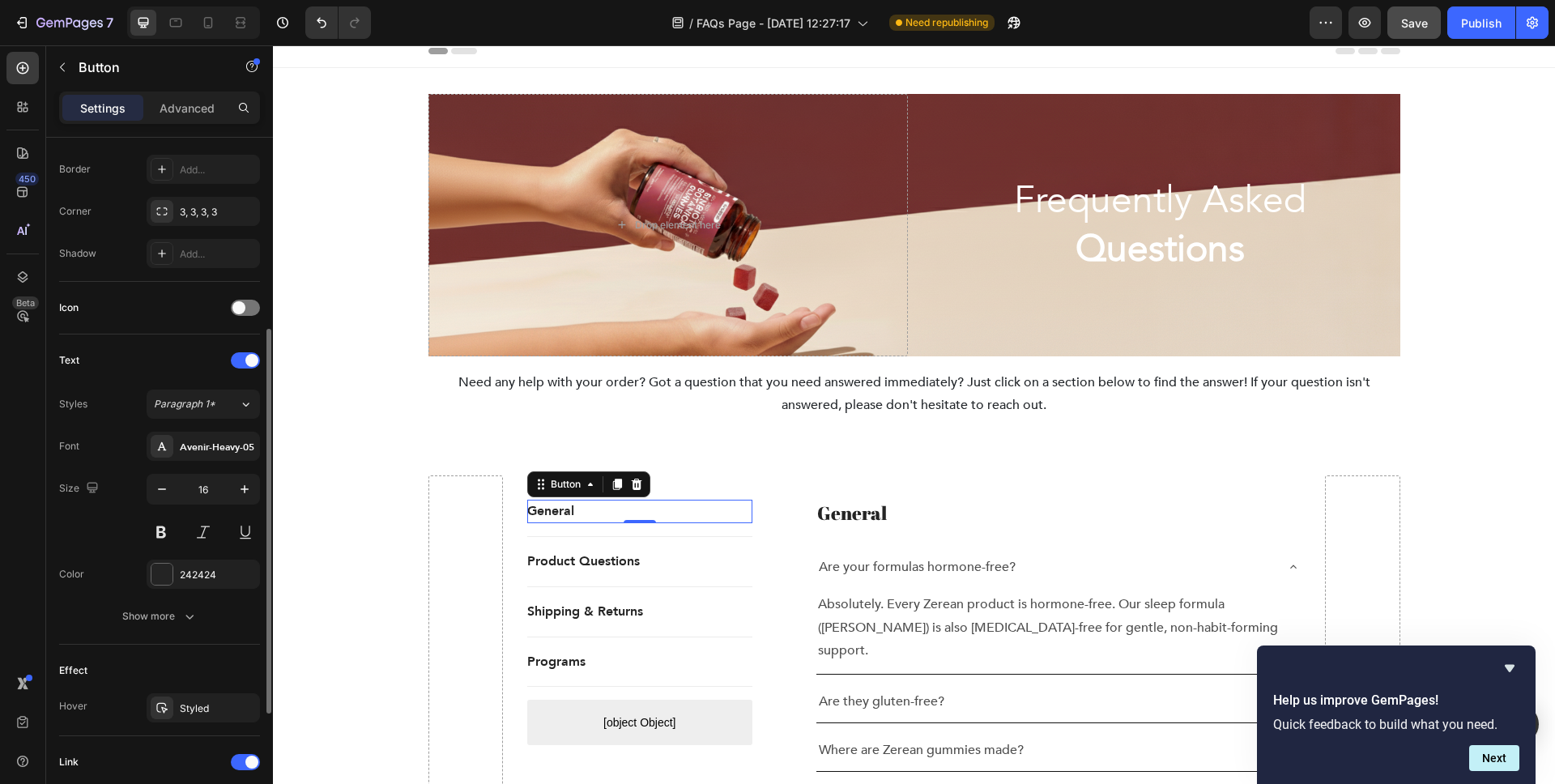
scroll to position [553, 0]
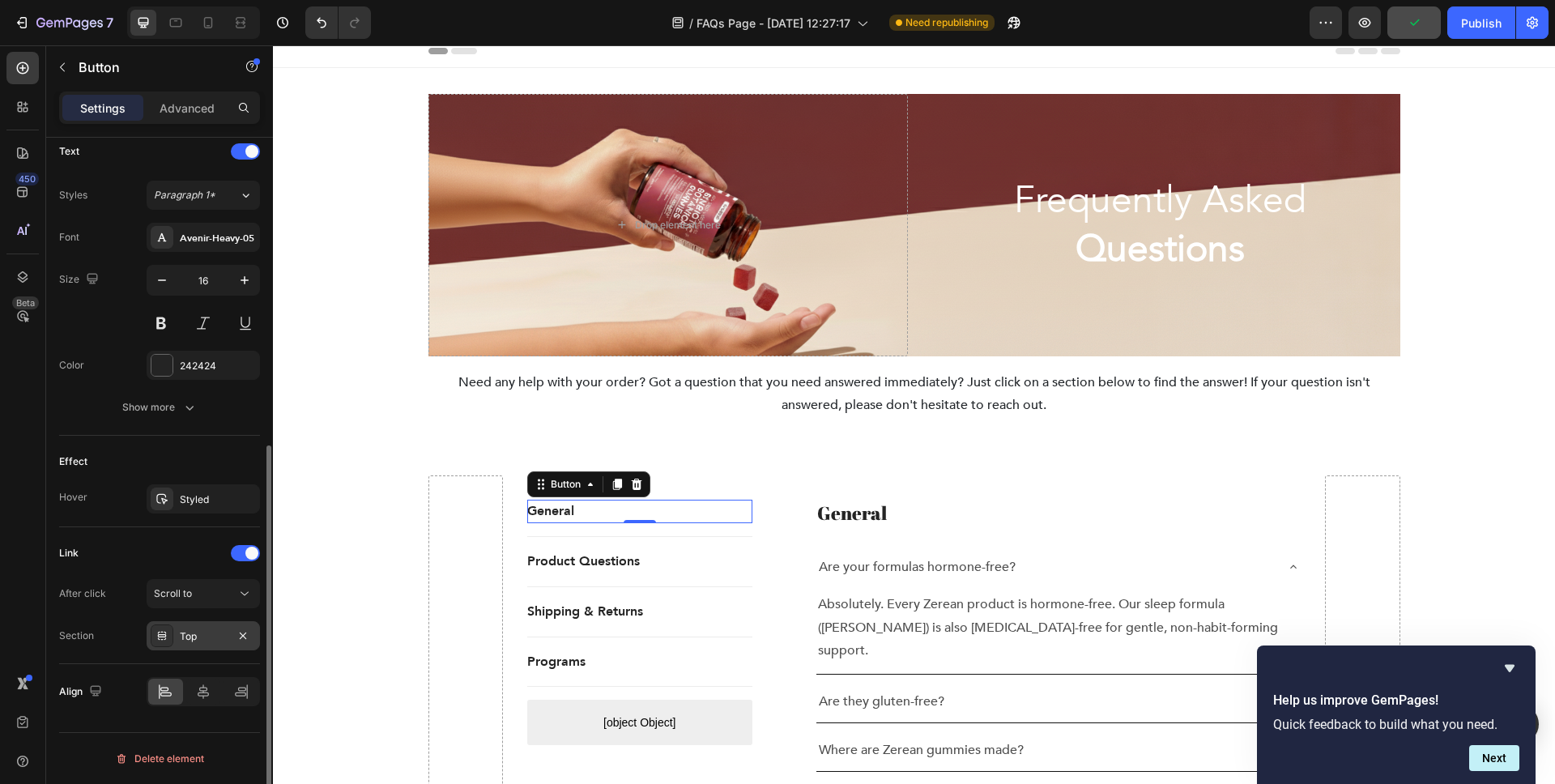
click at [209, 623] on div "Top" at bounding box center [203, 635] width 114 height 29
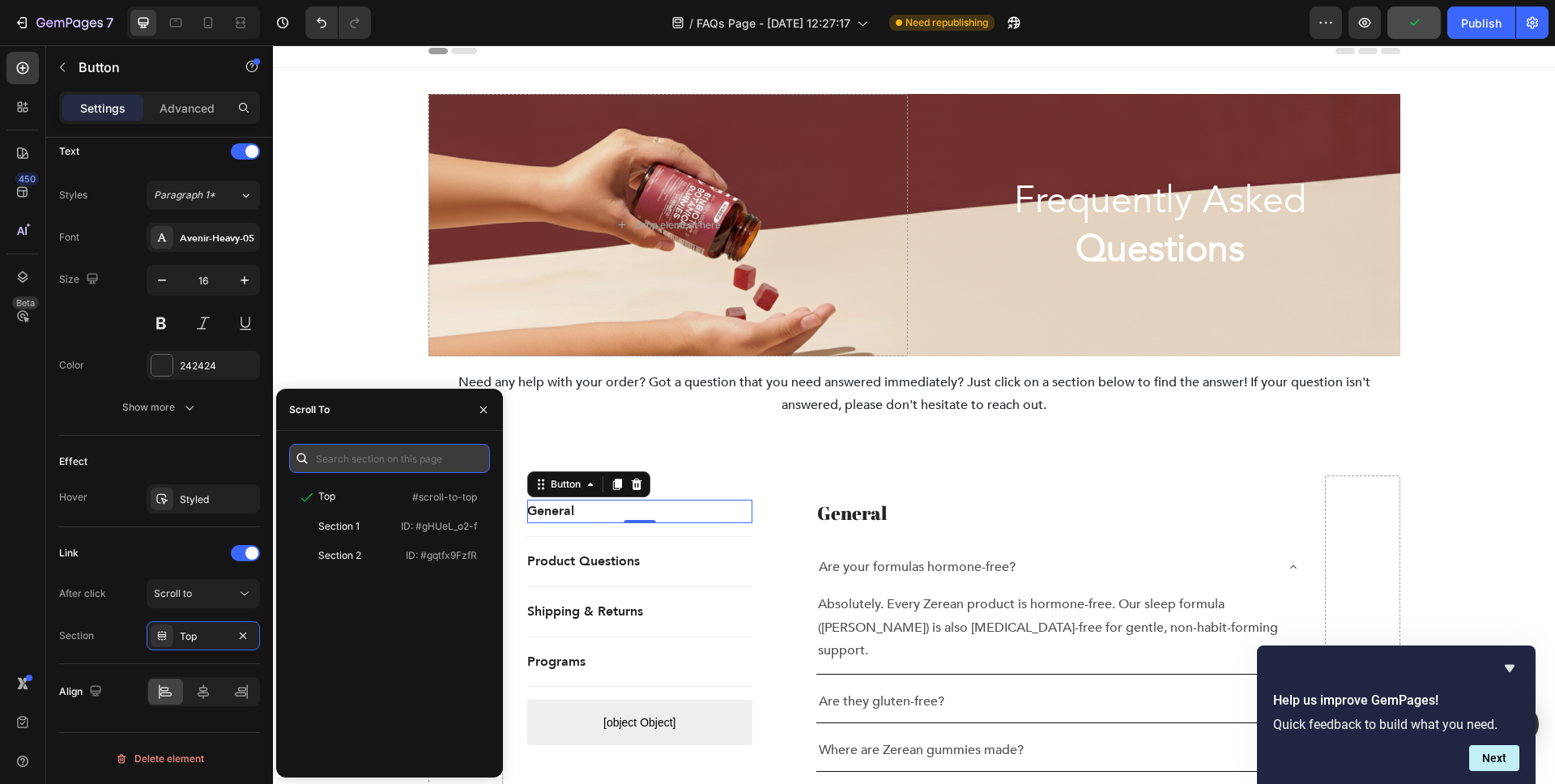
click at [406, 463] on input "text" at bounding box center [390, 458] width 201 height 29
paste input ".g7II2M9o7C"
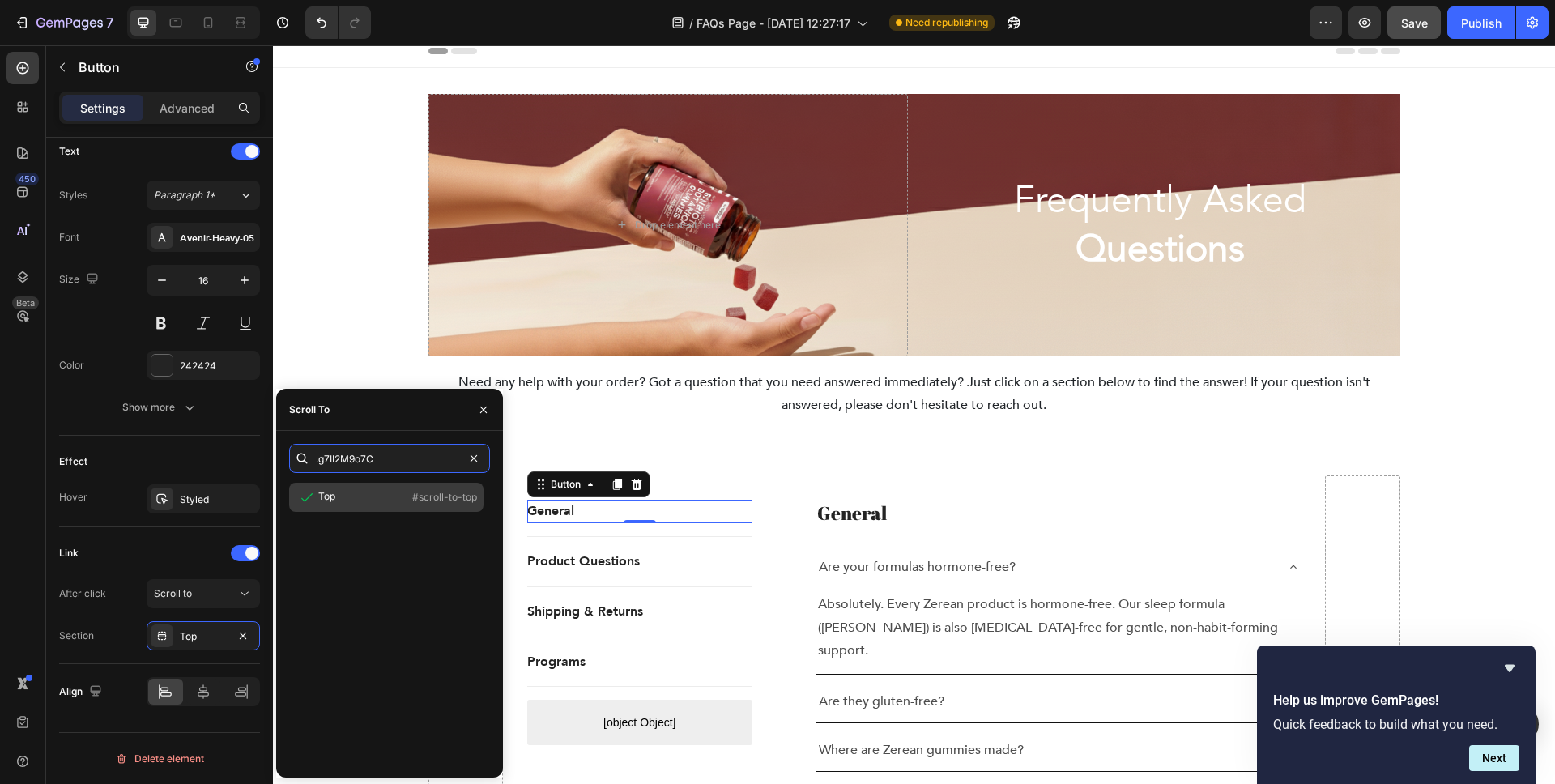
type input ".g7II2M9o7C"
click at [413, 500] on div "Top #scroll-to-top" at bounding box center [386, 497] width 194 height 29
click at [480, 413] on icon "button" at bounding box center [483, 409] width 13 height 13
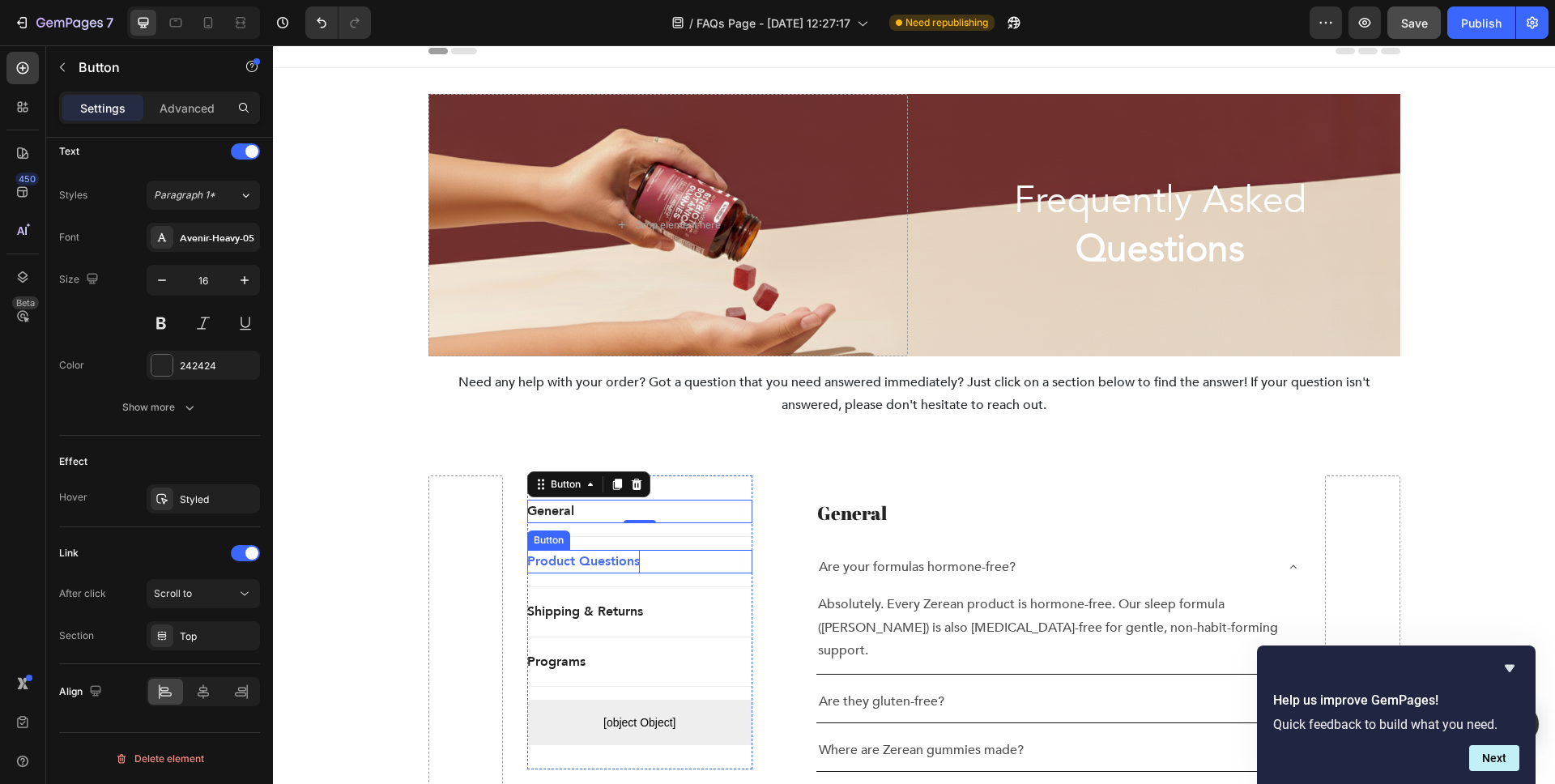
click at [611, 559] on p "Product Questions" at bounding box center [583, 561] width 113 height 24
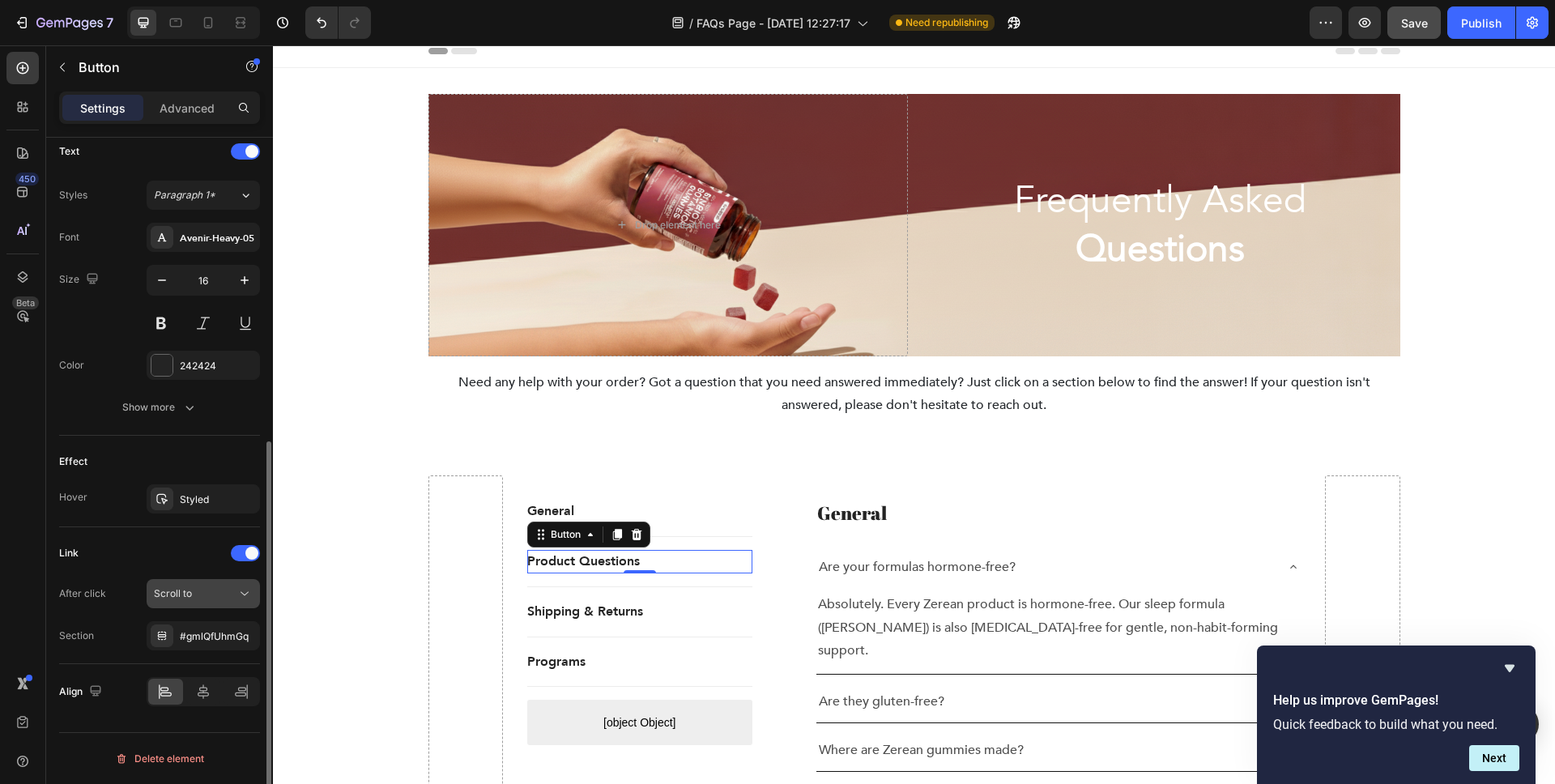
scroll to position [551, 0]
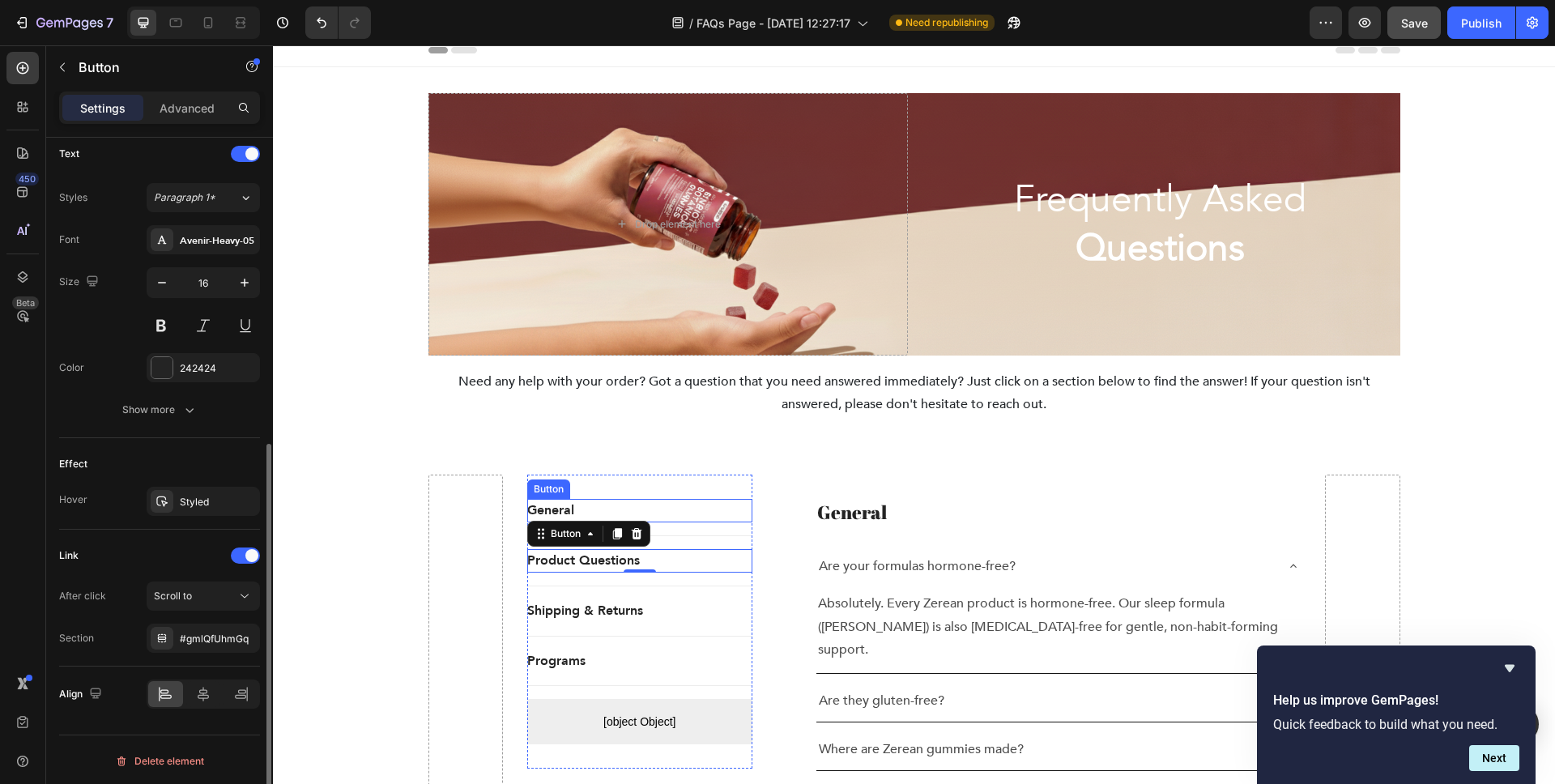
click at [660, 502] on div "General Button" at bounding box center [640, 510] width 225 height 24
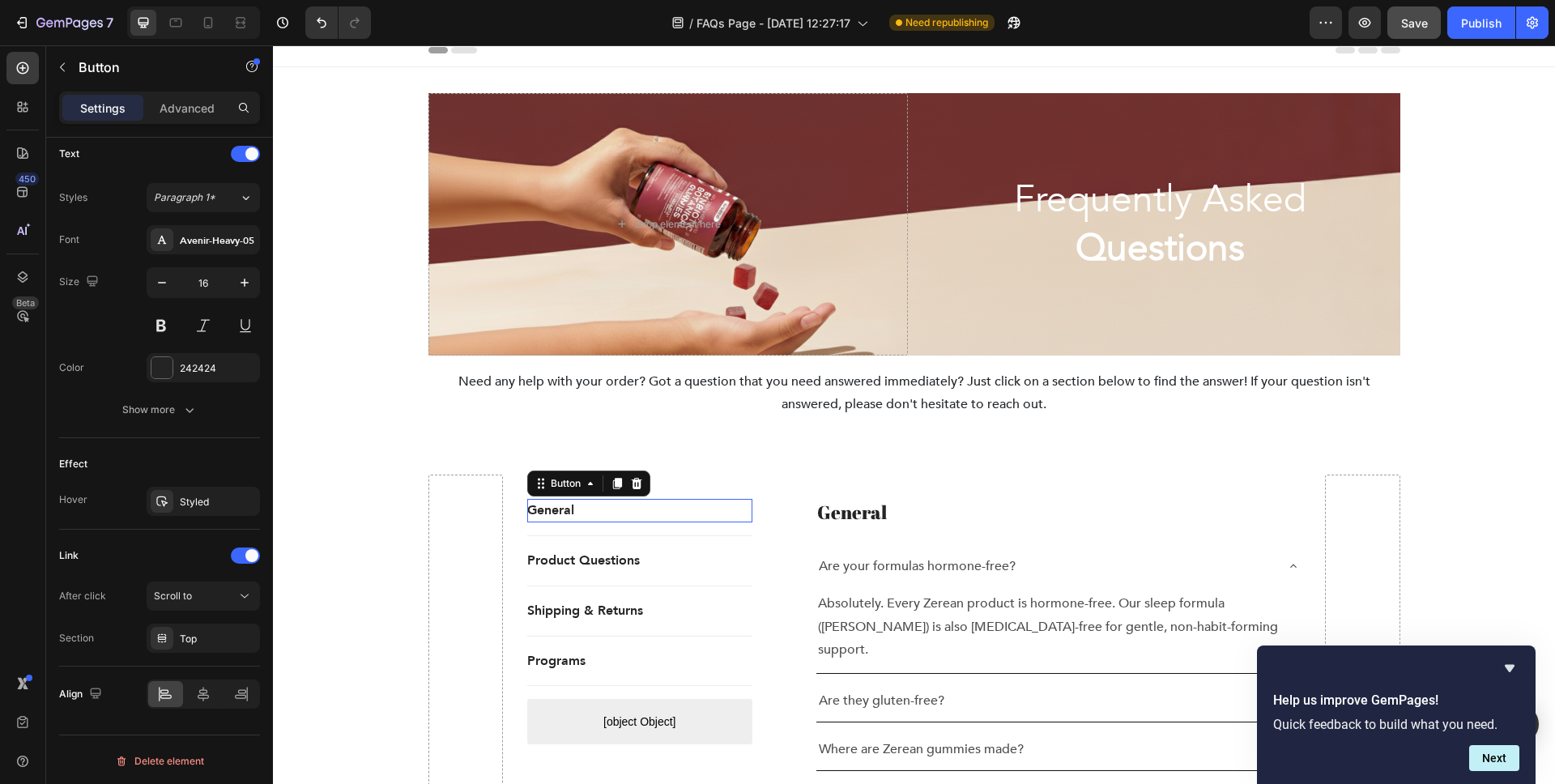
scroll to position [12, 0]
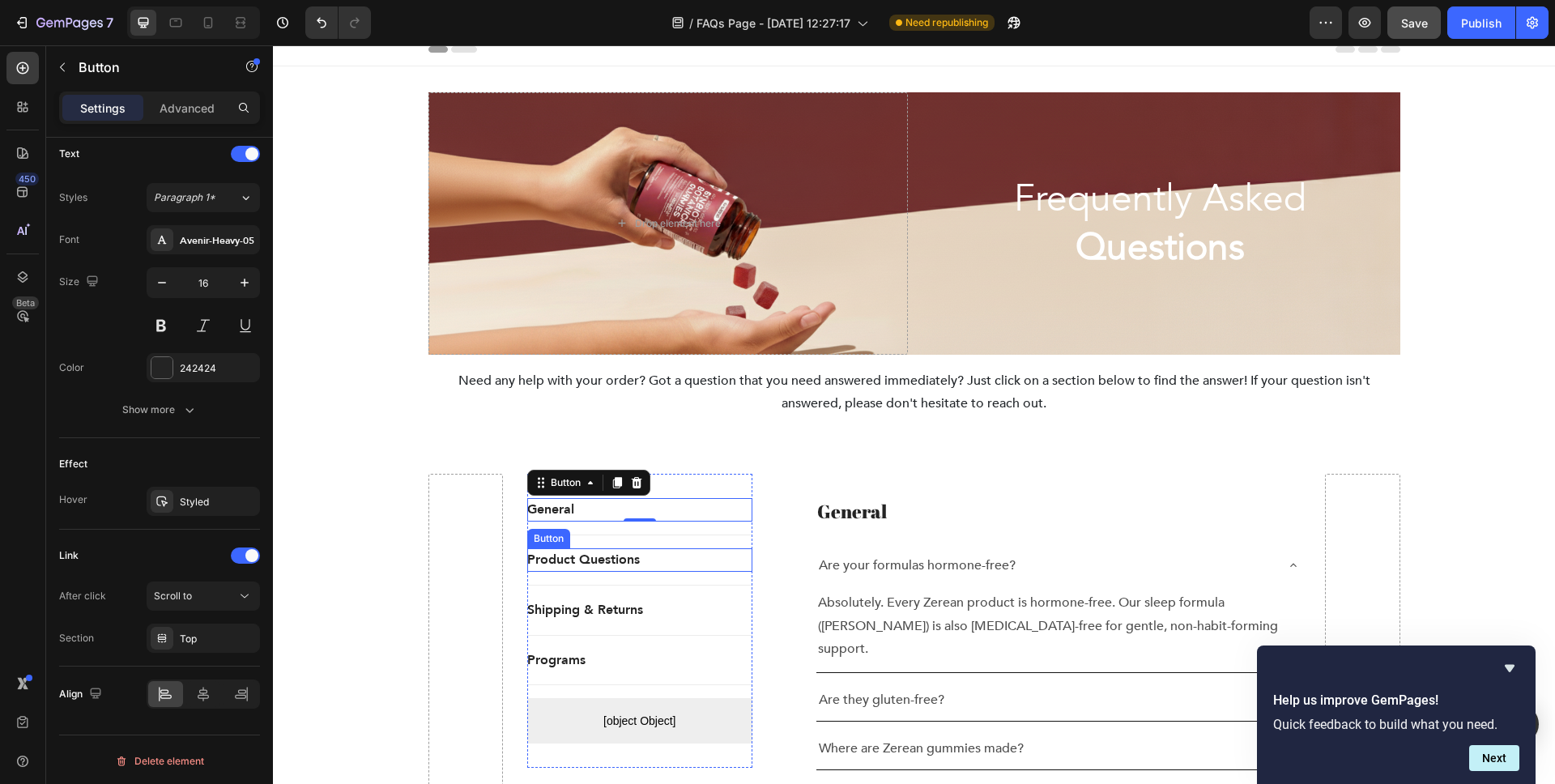
click at [645, 555] on div "Product Questions Button" at bounding box center [640, 560] width 225 height 24
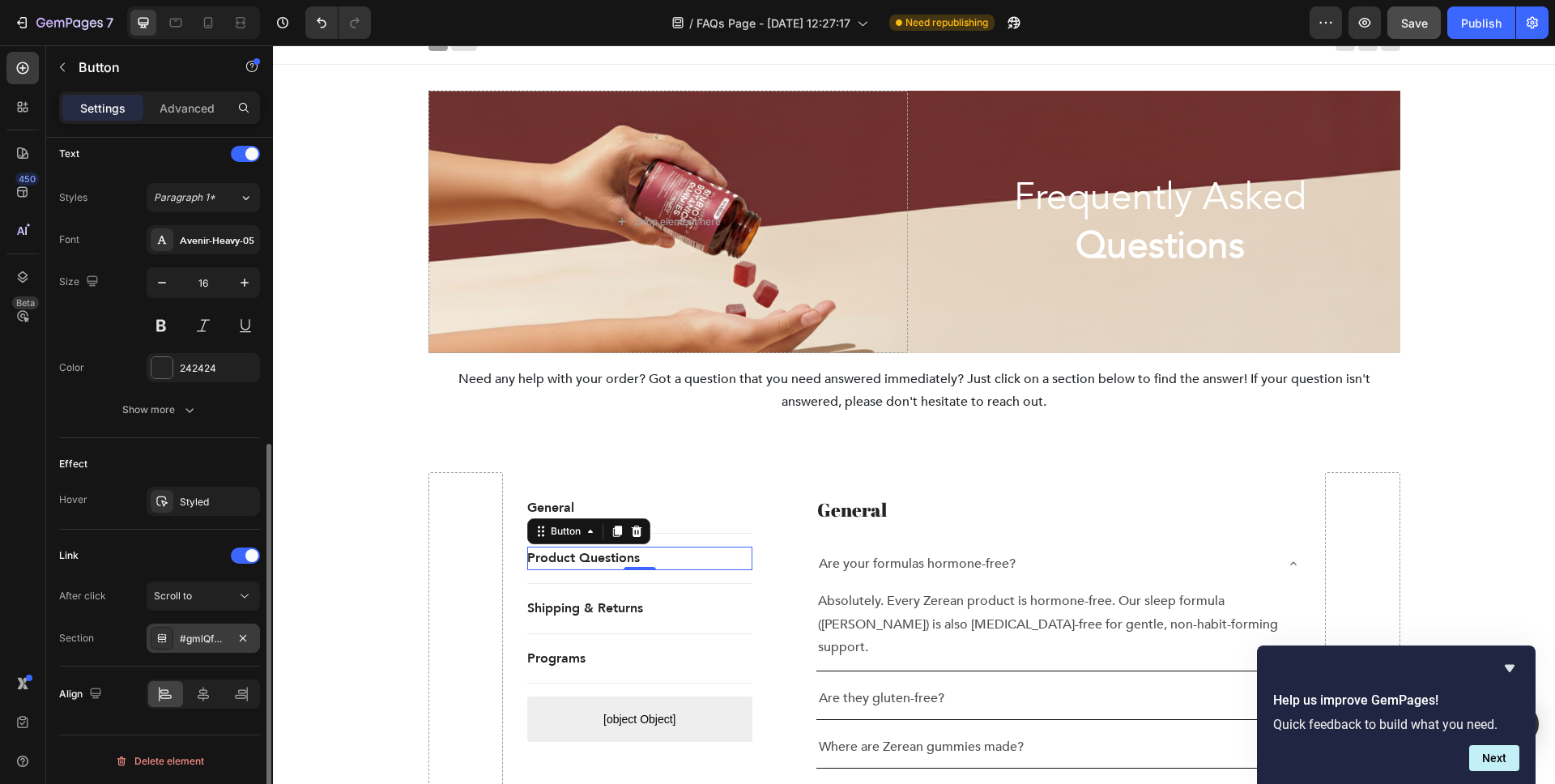
click at [220, 649] on div "#gmlQfUhmGq" at bounding box center [203, 638] width 114 height 29
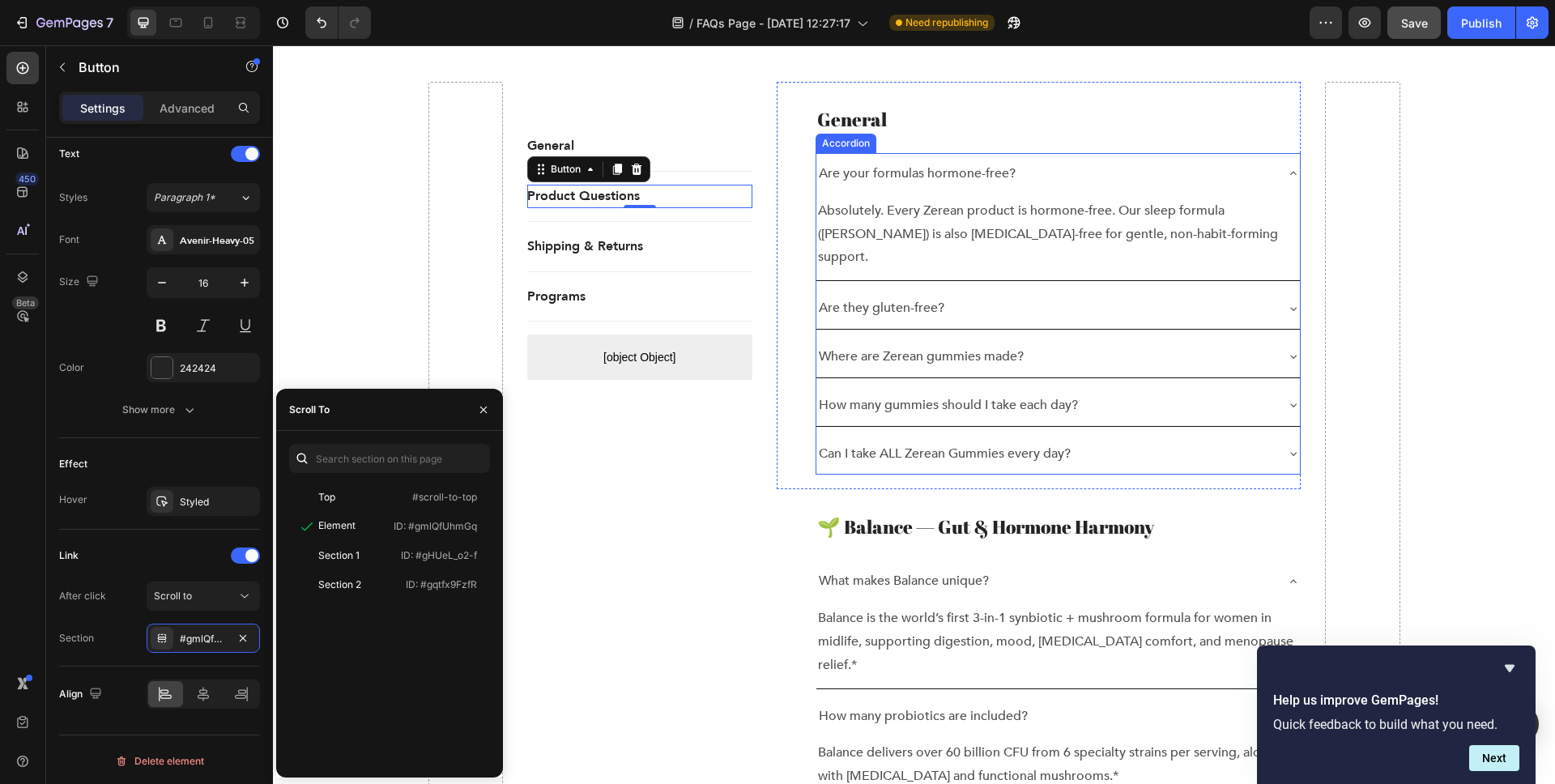
scroll to position [429, 0]
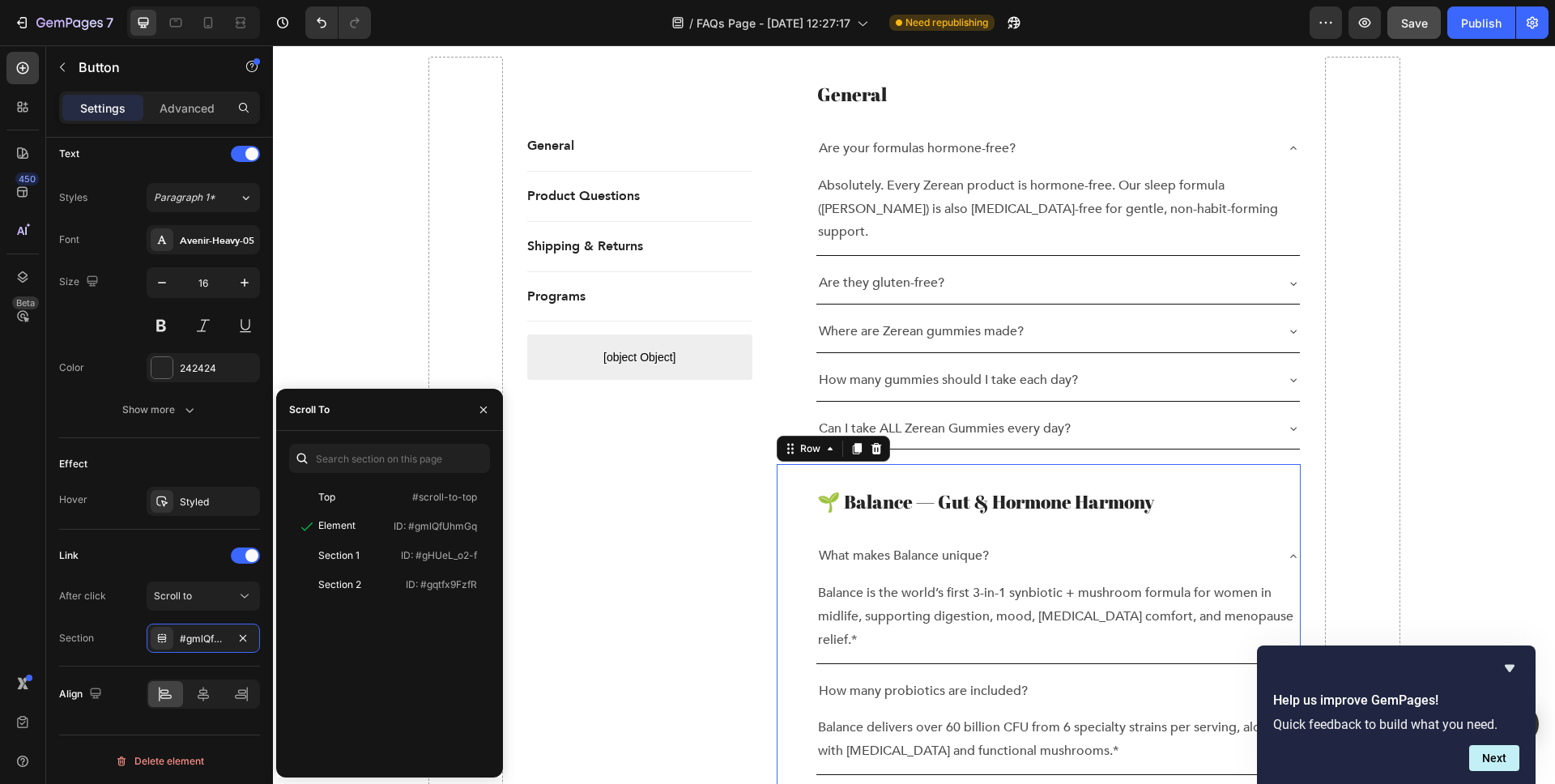
click at [906, 464] on div "🌱 Balance — Gut & Hormone Harmony Heading What makes Balance unique? Balance is…" at bounding box center [1039, 626] width 524 height 325
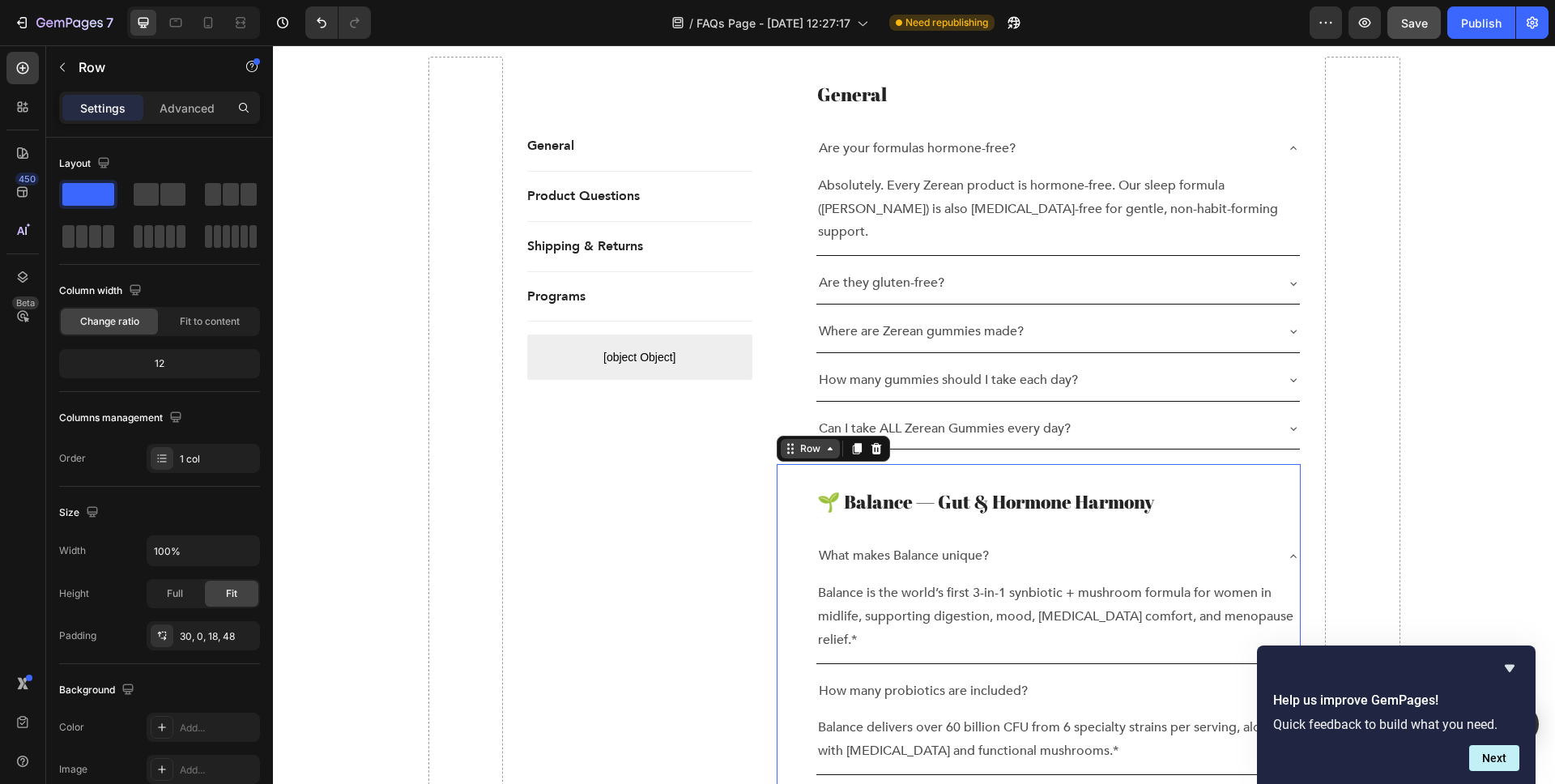
click at [825, 443] on icon at bounding box center [830, 449] width 13 height 13
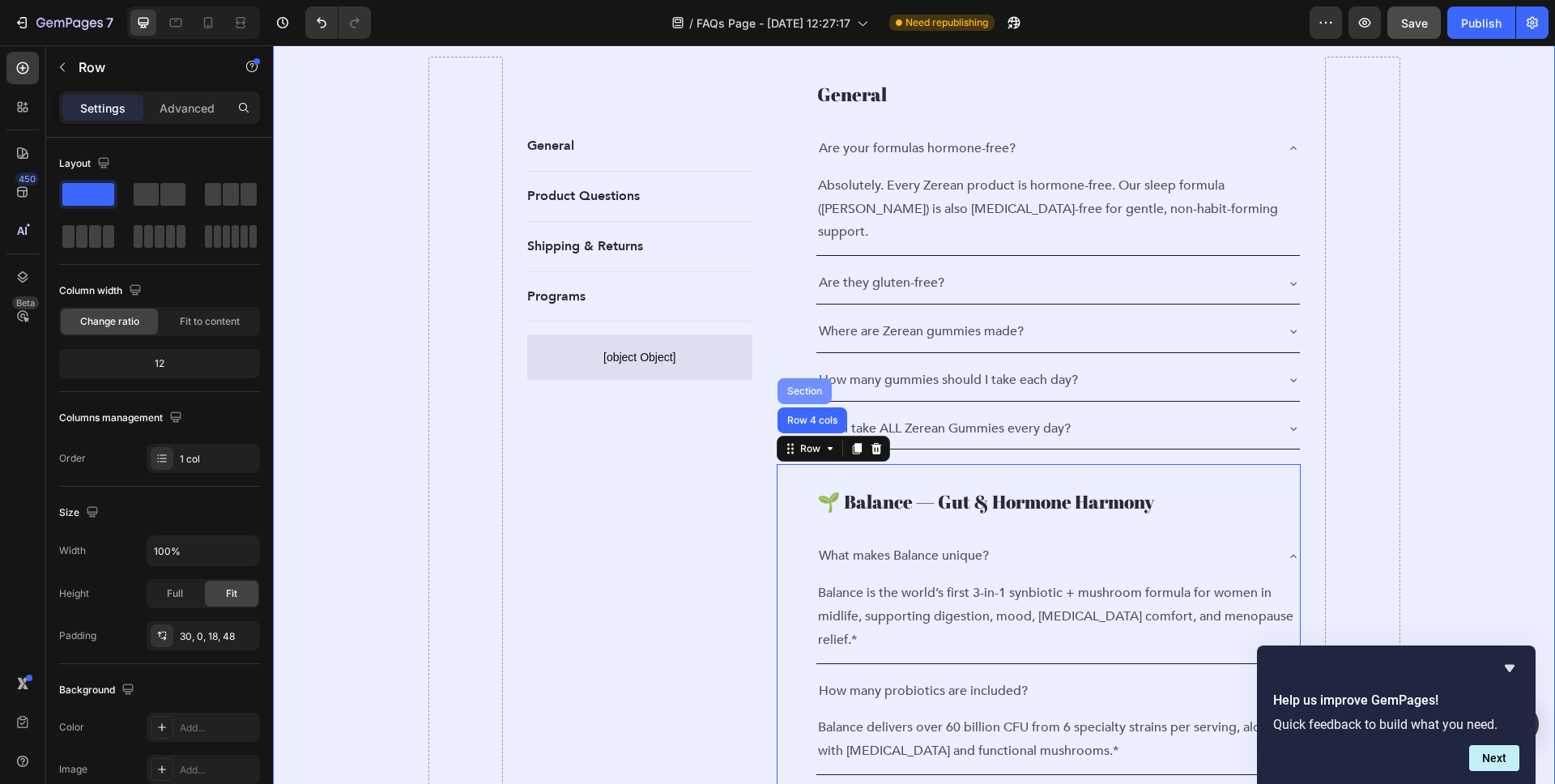
click at [808, 386] on div "Section" at bounding box center [804, 391] width 41 height 10
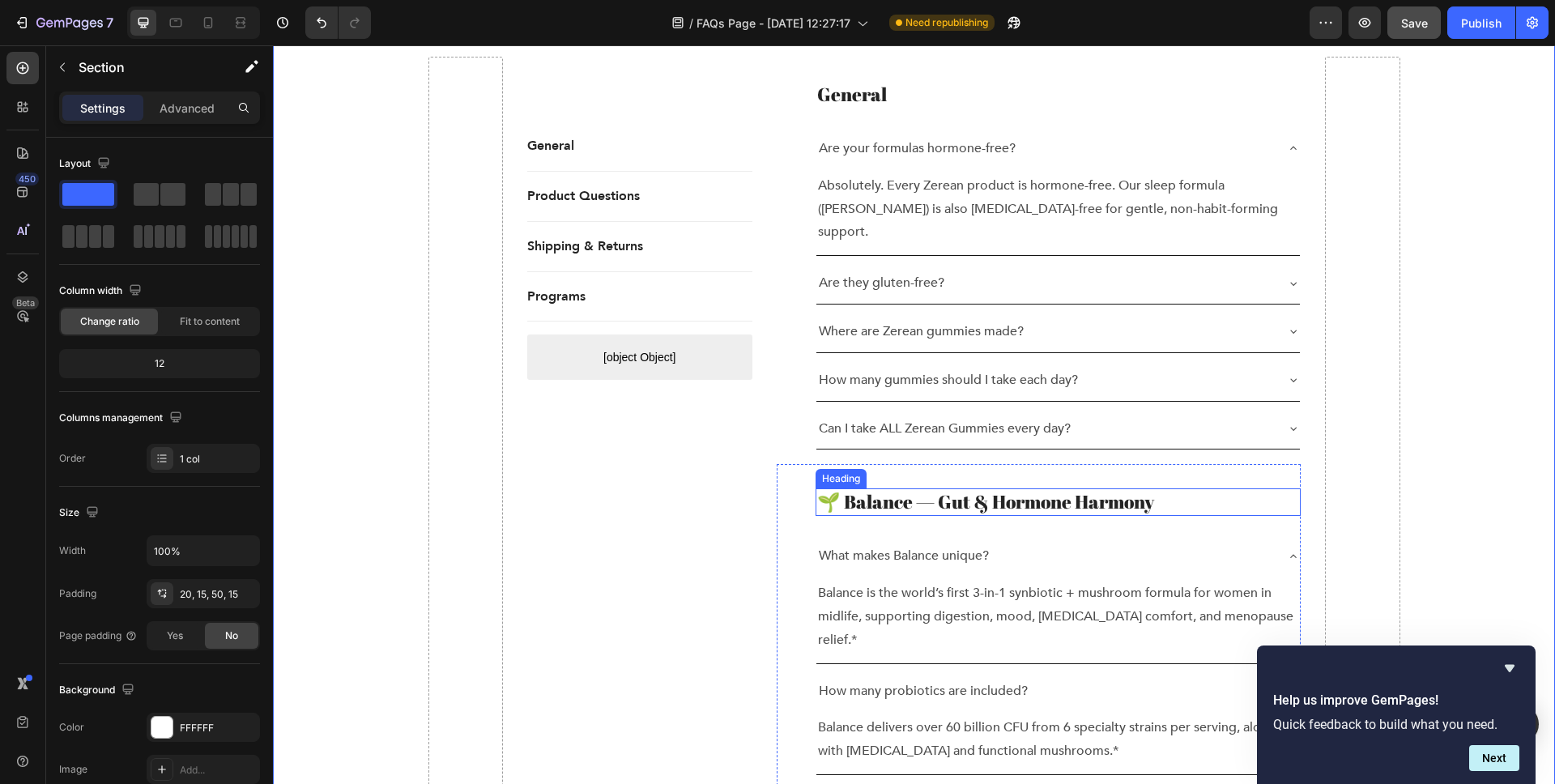
click at [901, 490] on p "🌱 Balance — Gut & Hormone Harmony" at bounding box center [1059, 502] width 483 height 25
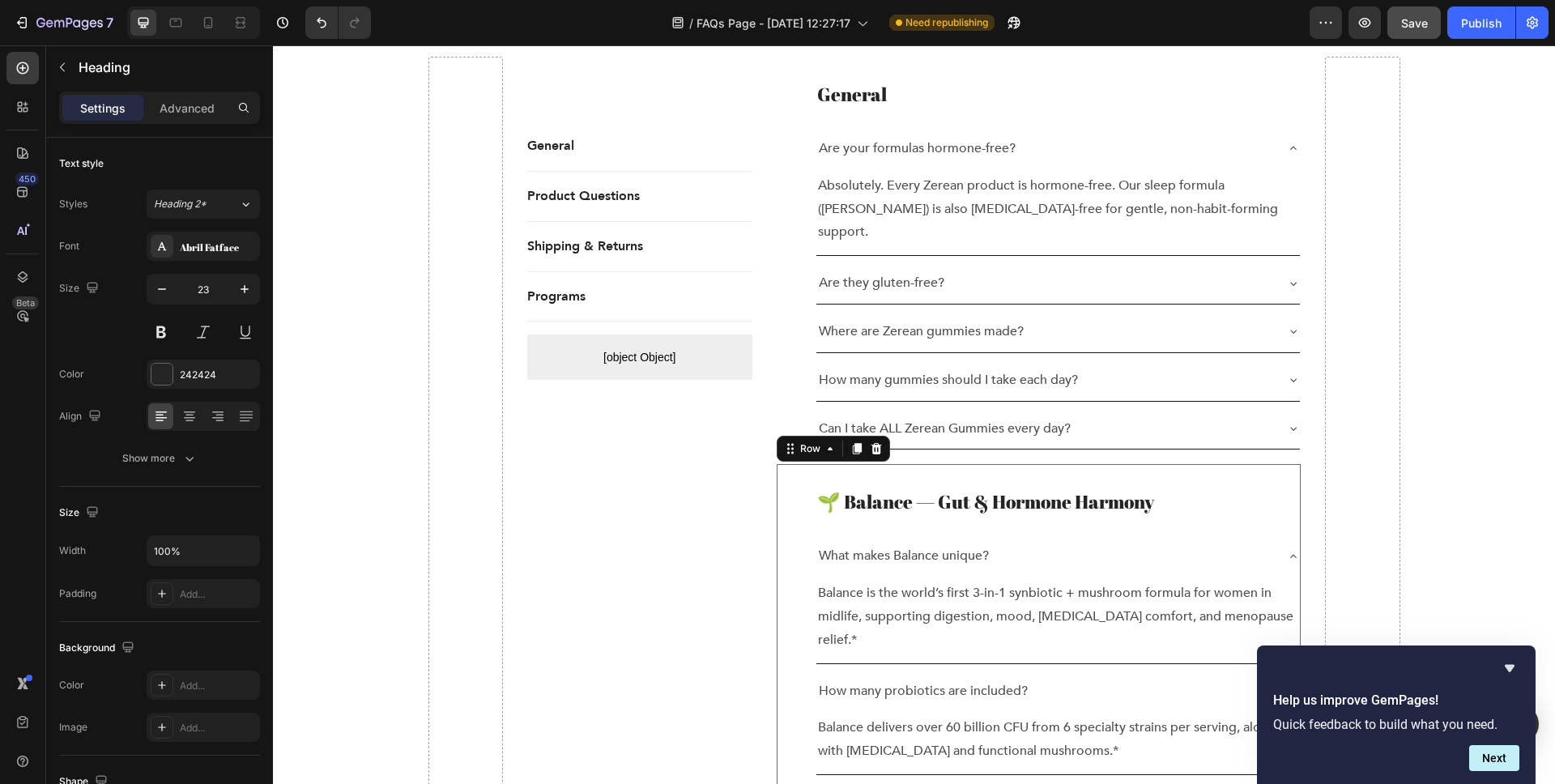
click at [789, 464] on div "🌱 Balance — Gut & Hormone Harmony Heading What makes Balance unique? Balance is…" at bounding box center [1039, 626] width 524 height 325
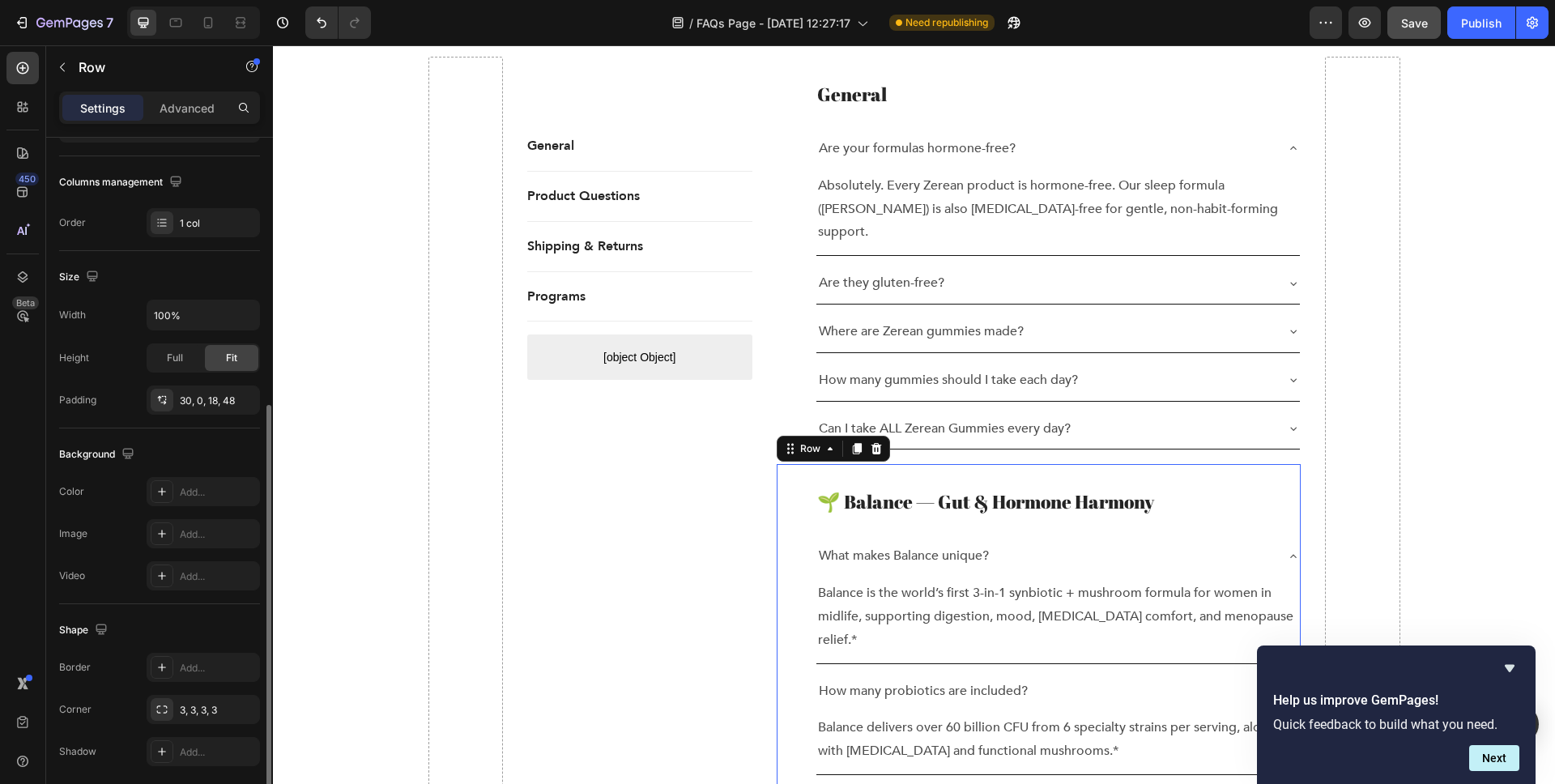
scroll to position [296, 0]
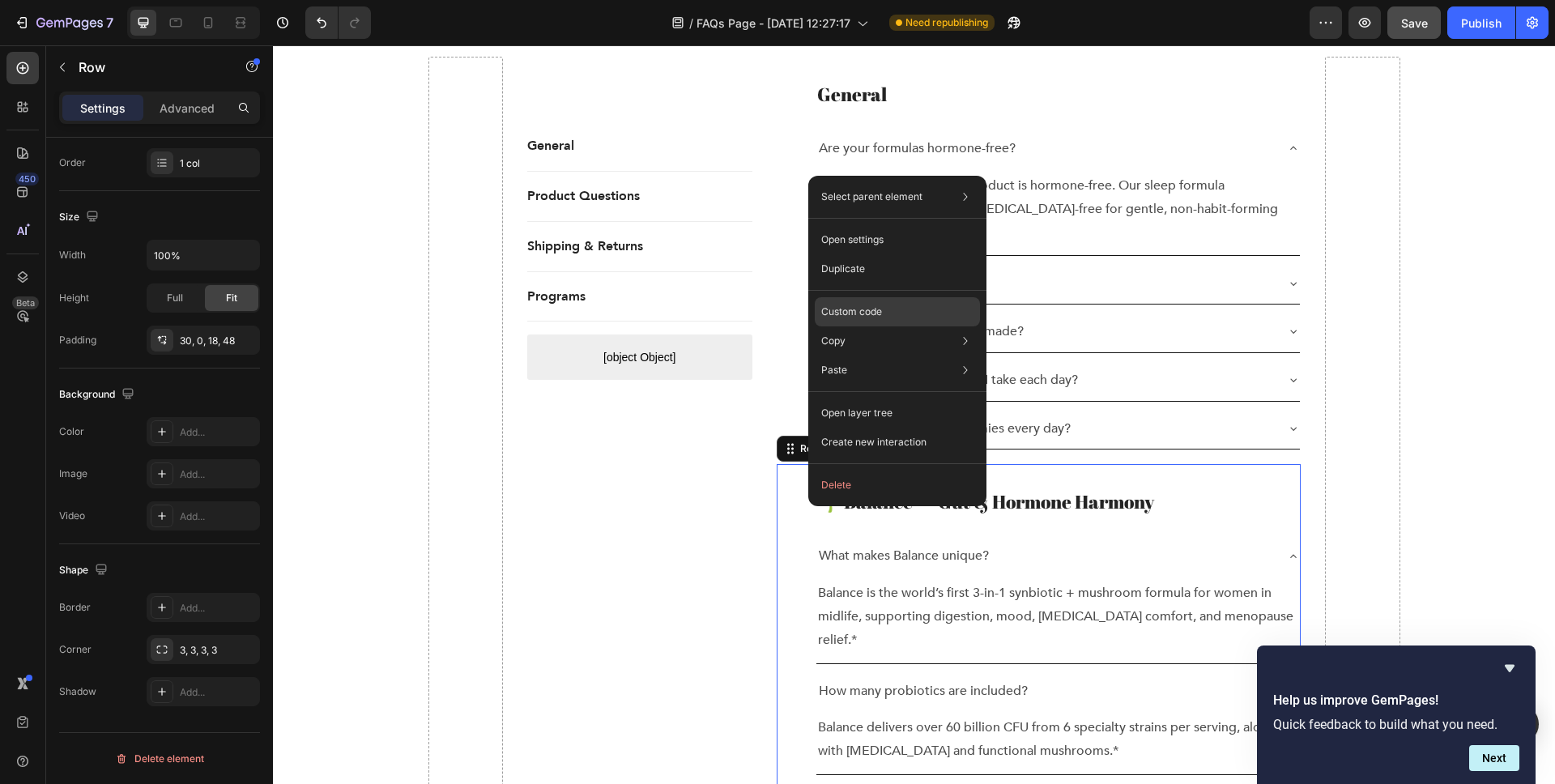
click at [885, 309] on div "Custom code" at bounding box center [898, 311] width 165 height 29
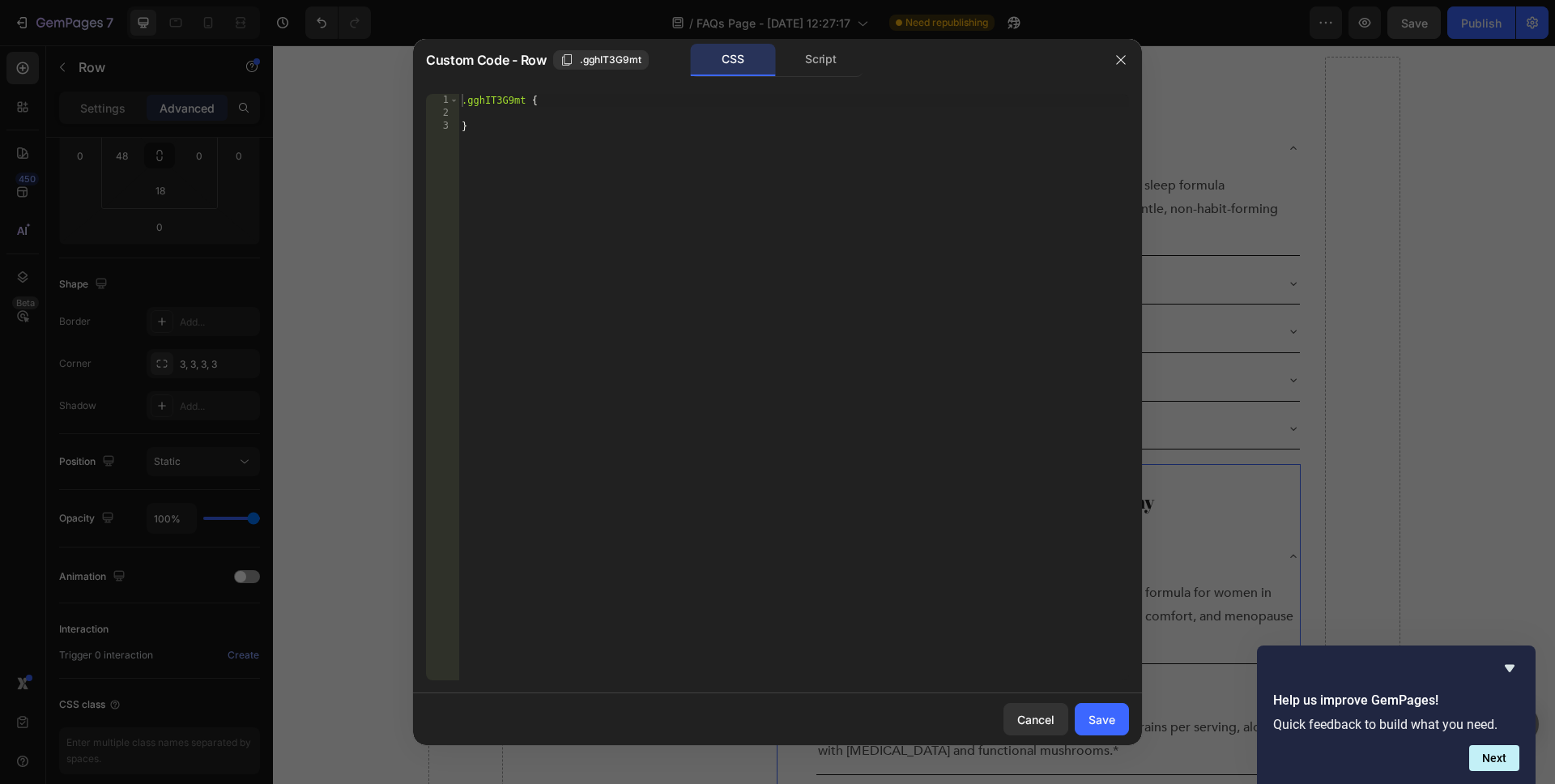
type textarea ".gghIT3G9mt {"
click at [484, 96] on div ".gghIT3G9mt { }" at bounding box center [794, 400] width 671 height 612
click at [823, 55] on div "Script" at bounding box center [821, 60] width 85 height 33
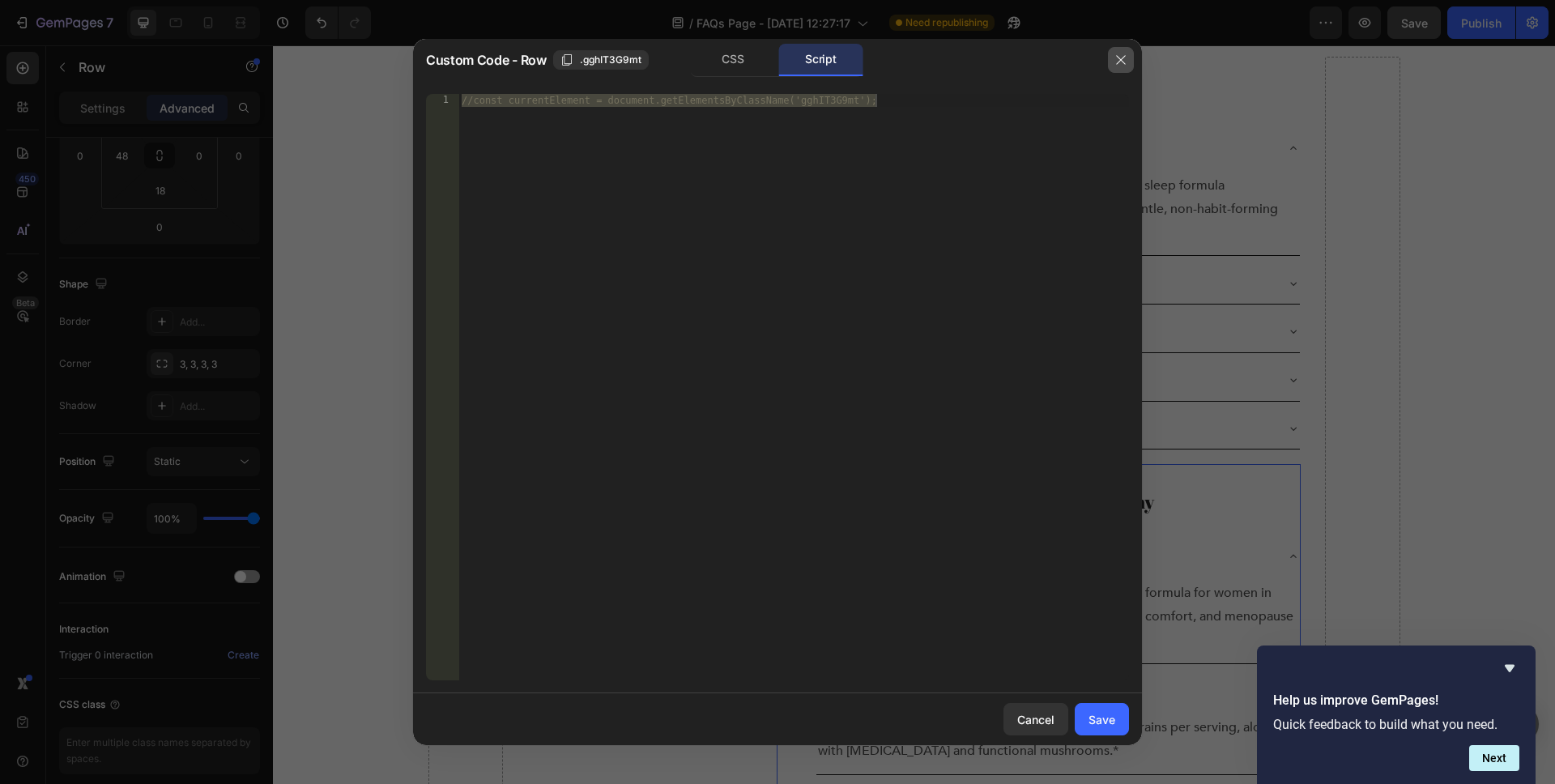
click at [1125, 50] on button "button" at bounding box center [1120, 59] width 26 height 26
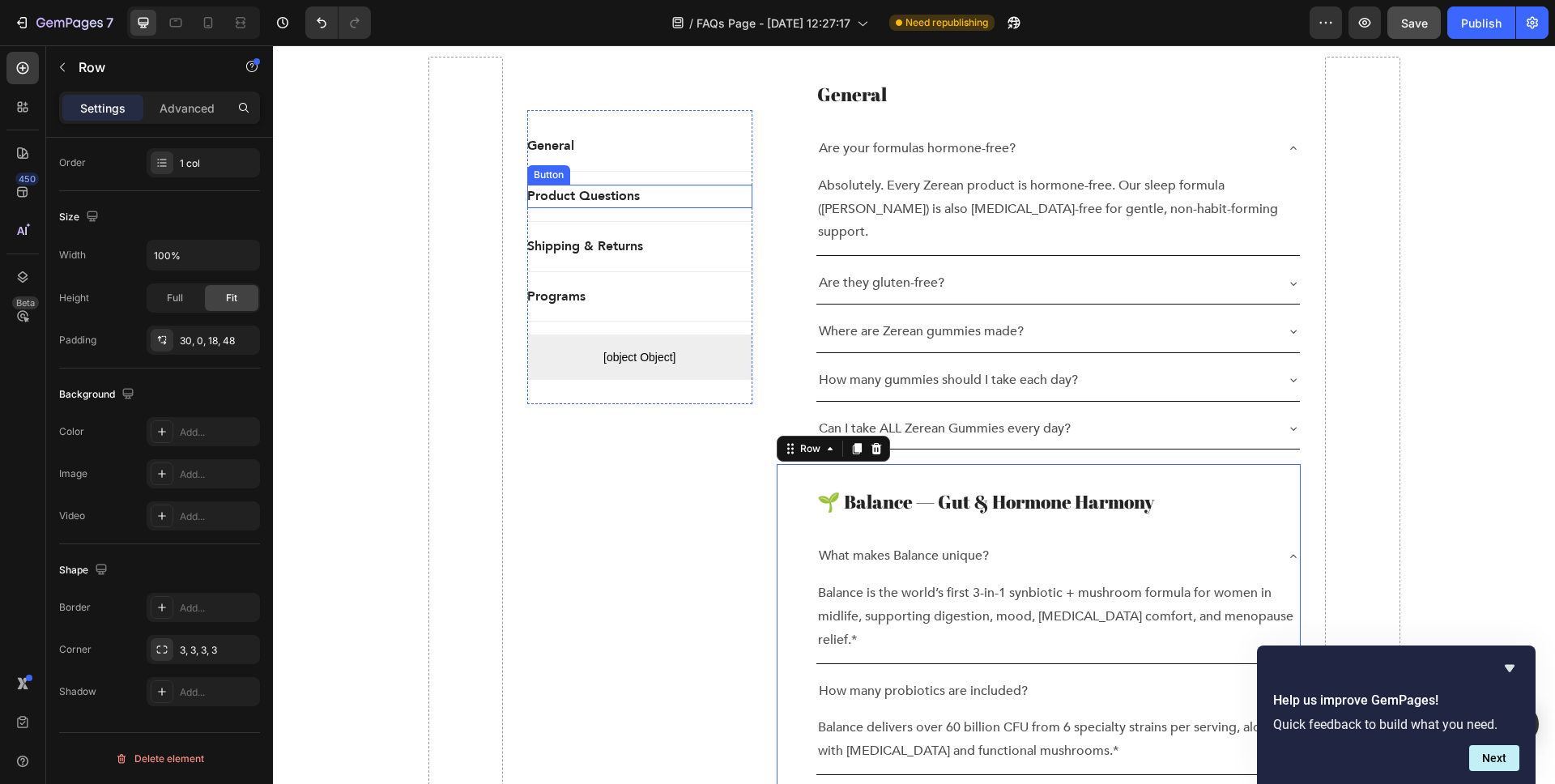
click at [640, 192] on div "Product Questions Button" at bounding box center [640, 196] width 225 height 24
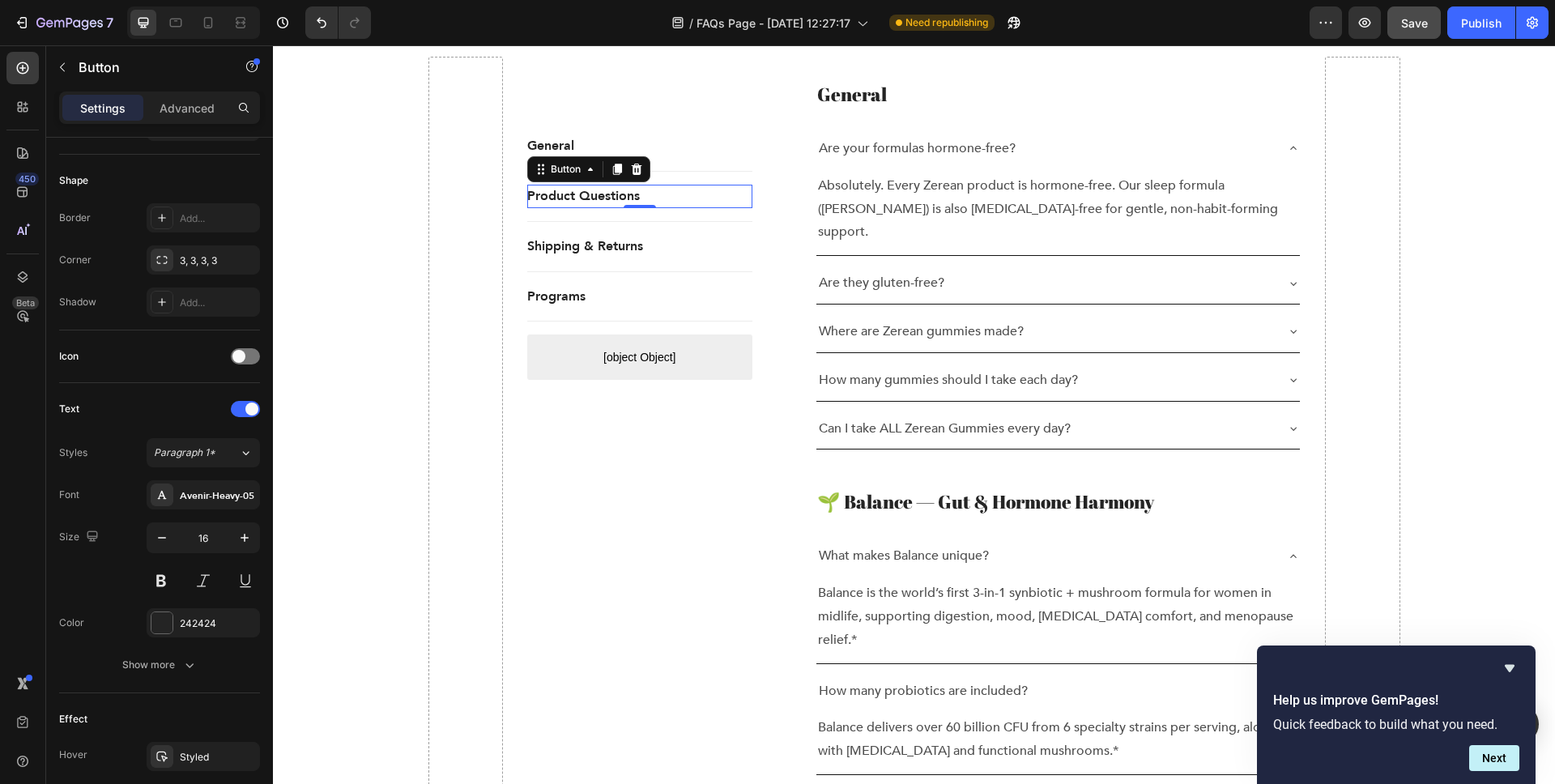
scroll to position [0, 0]
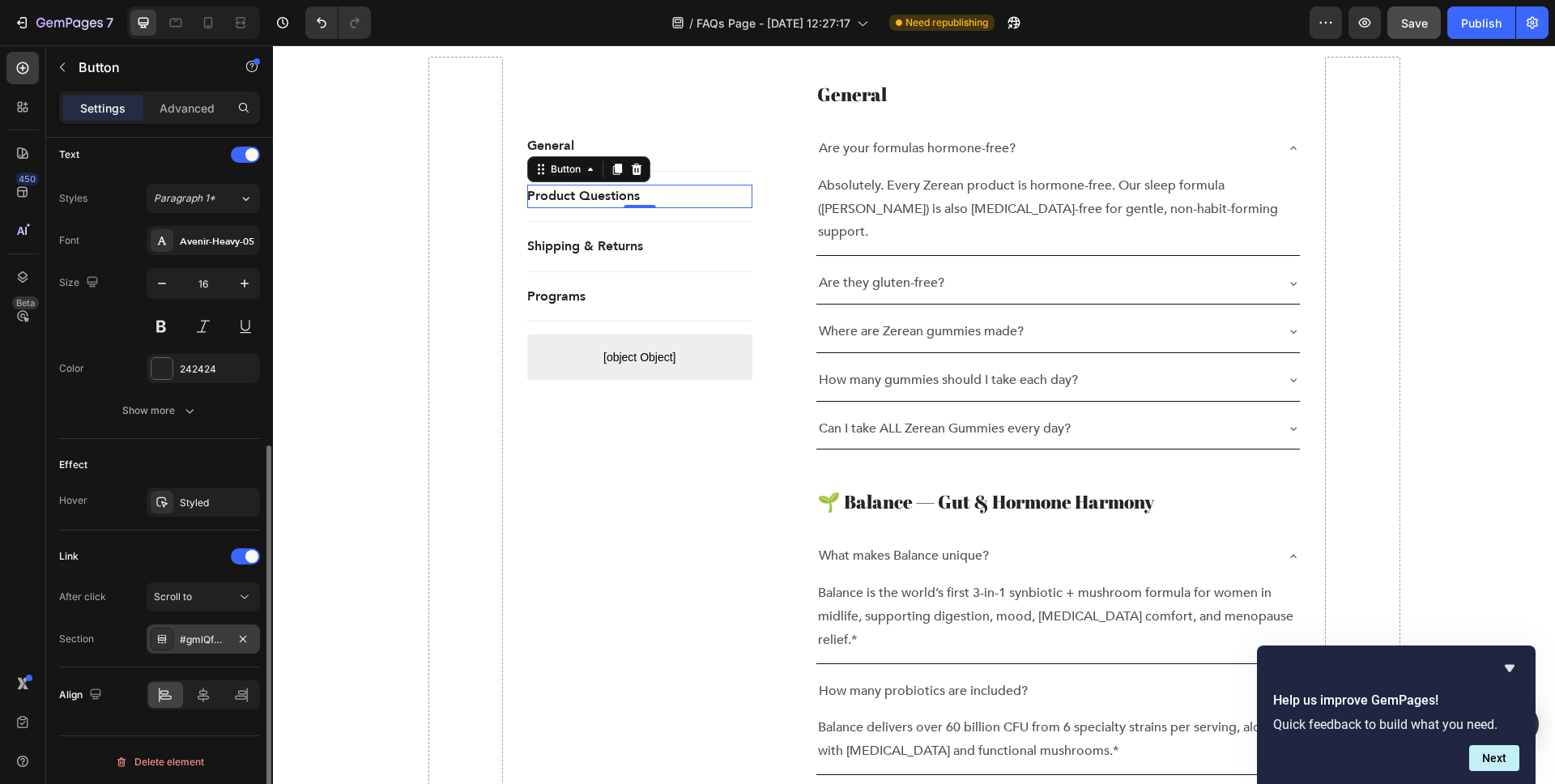
click at [209, 635] on div "#gmlQfUhmGq" at bounding box center [202, 640] width 47 height 15
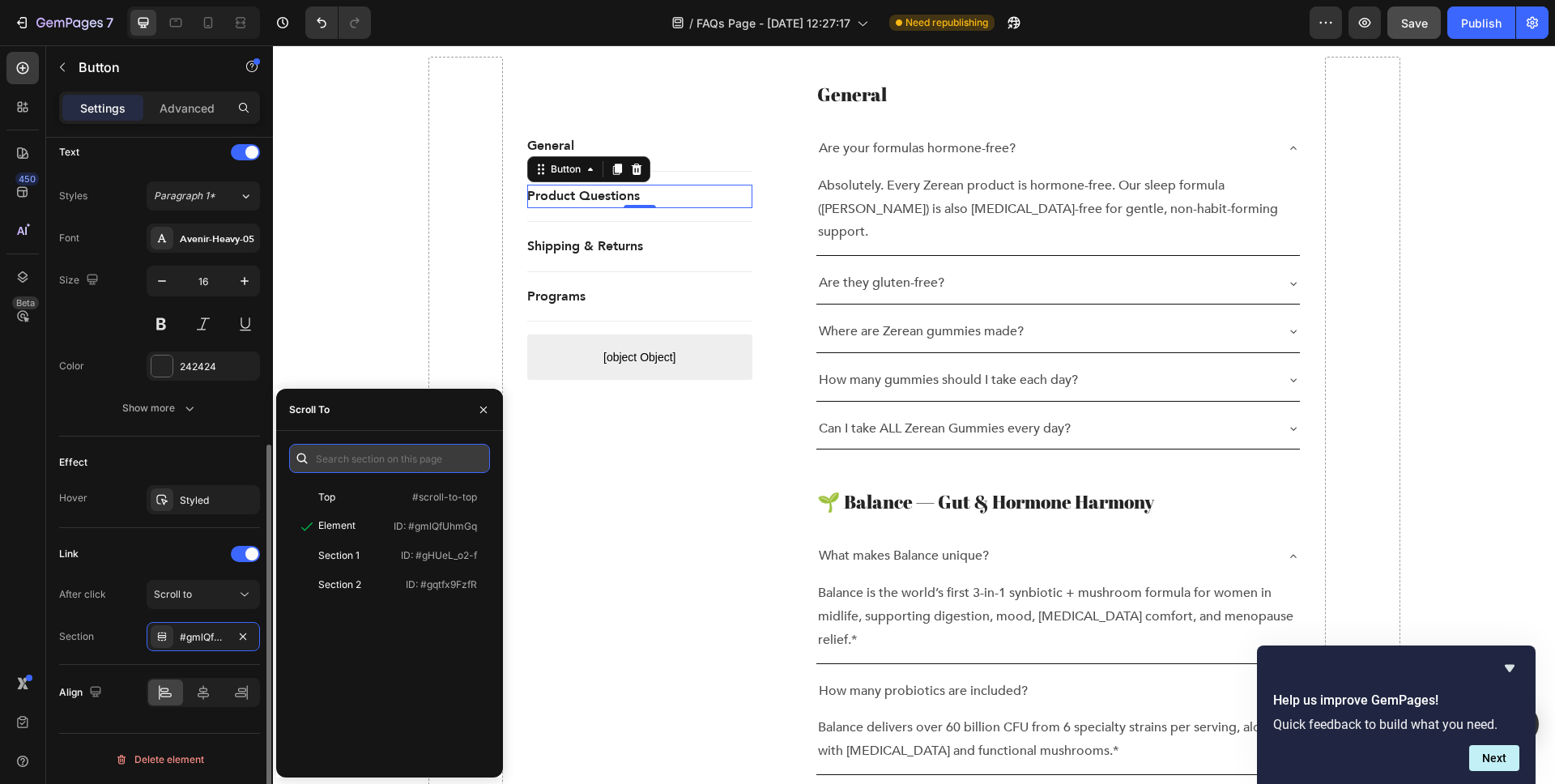
click at [351, 464] on input "text" at bounding box center [390, 458] width 201 height 29
paste input "gghIT3G9mt"
type input "gghIT3G9mt"
drag, startPoint x: 387, startPoint y: 473, endPoint x: 417, endPoint y: 465, distance: 31.0
click at [387, 473] on div "gghIT3G9mt Top #scroll-to-top Element ID: #gmlQfUhmGq" at bounding box center [390, 604] width 201 height 321
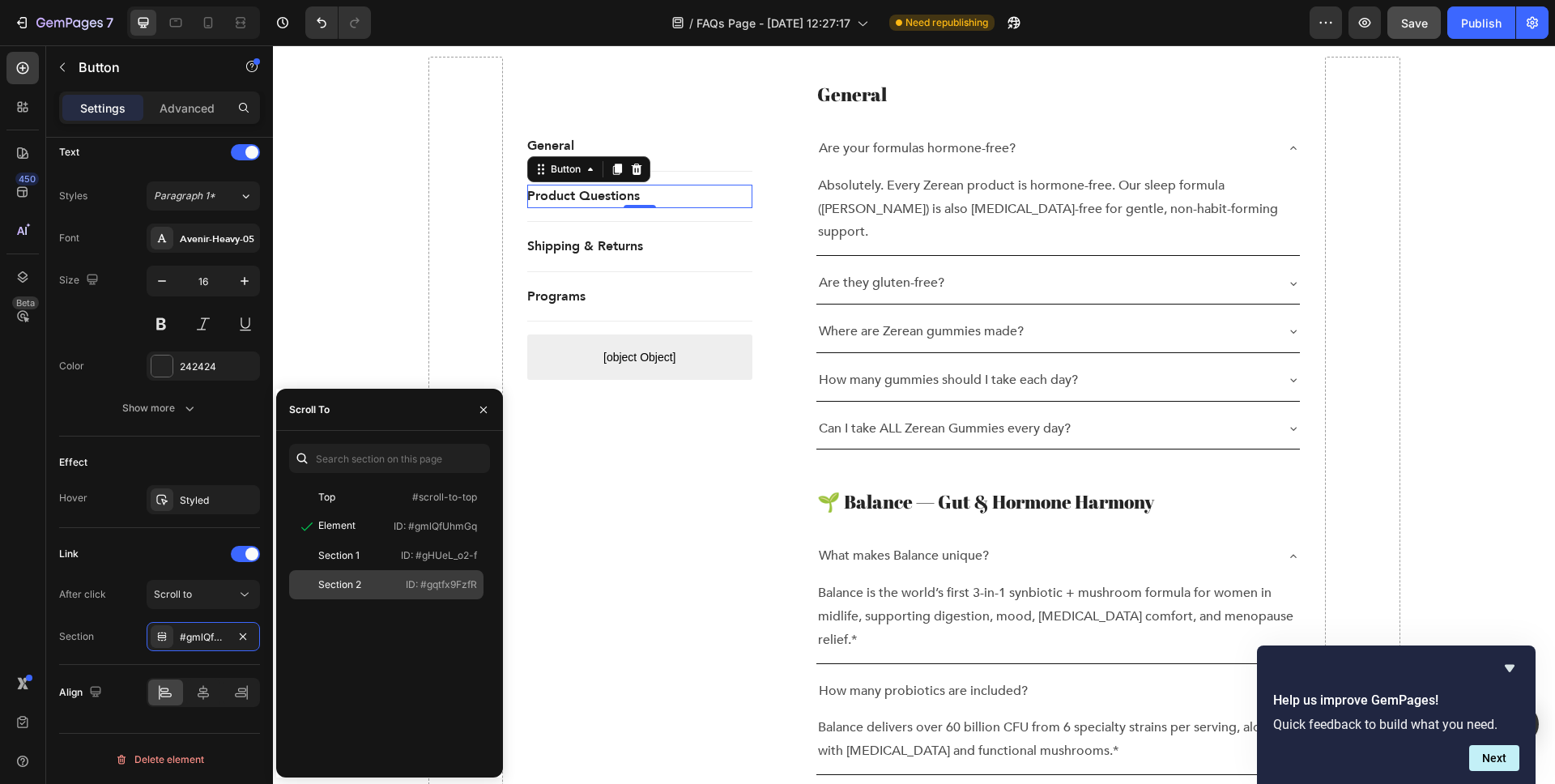
click at [378, 573] on div "Section 2 ID: #gqtfx9FzfR" at bounding box center [386, 584] width 194 height 29
click at [476, 405] on button "button" at bounding box center [483, 409] width 26 height 26
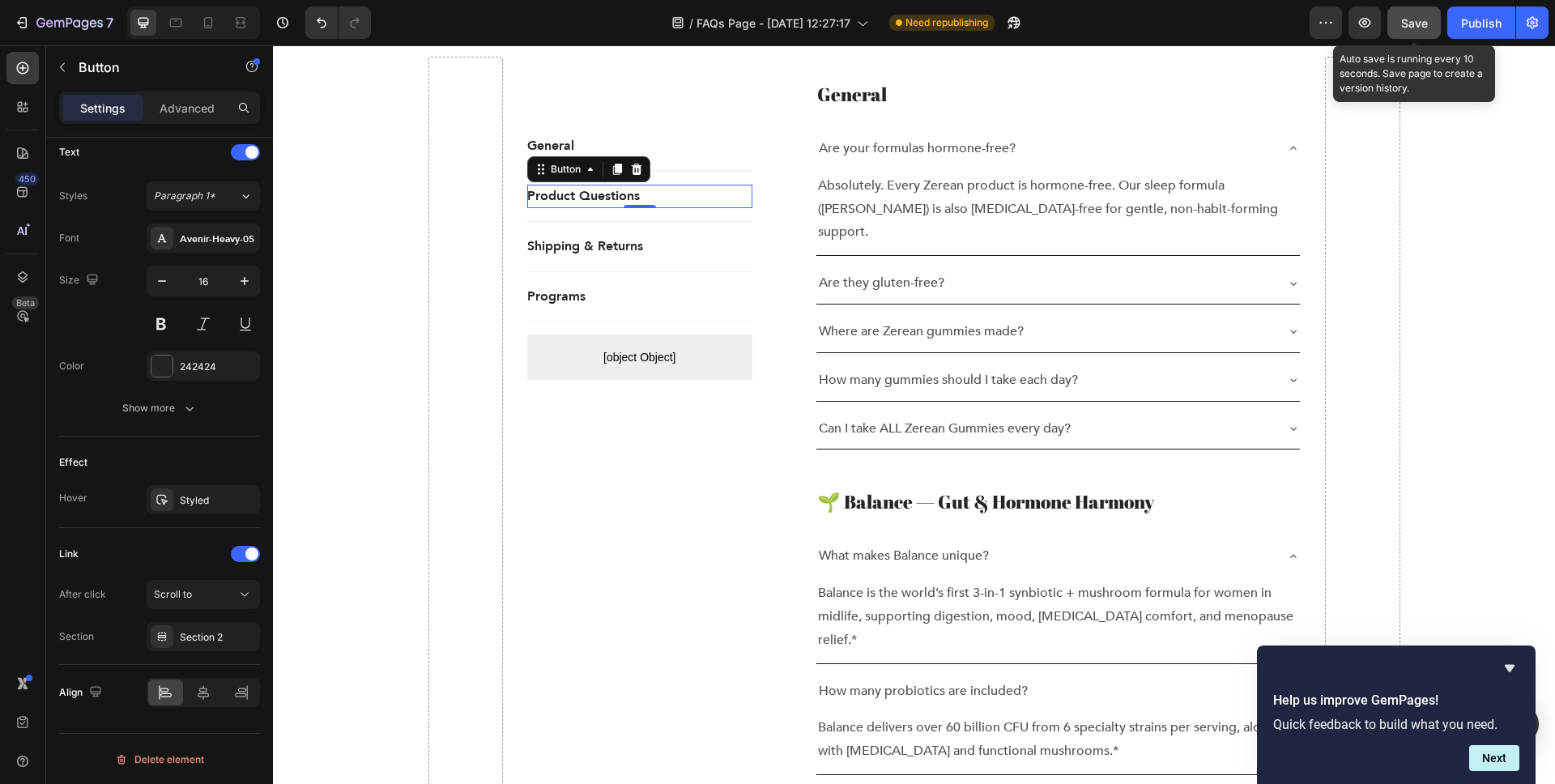
click at [1399, 30] on button "Save" at bounding box center [1414, 22] width 54 height 33
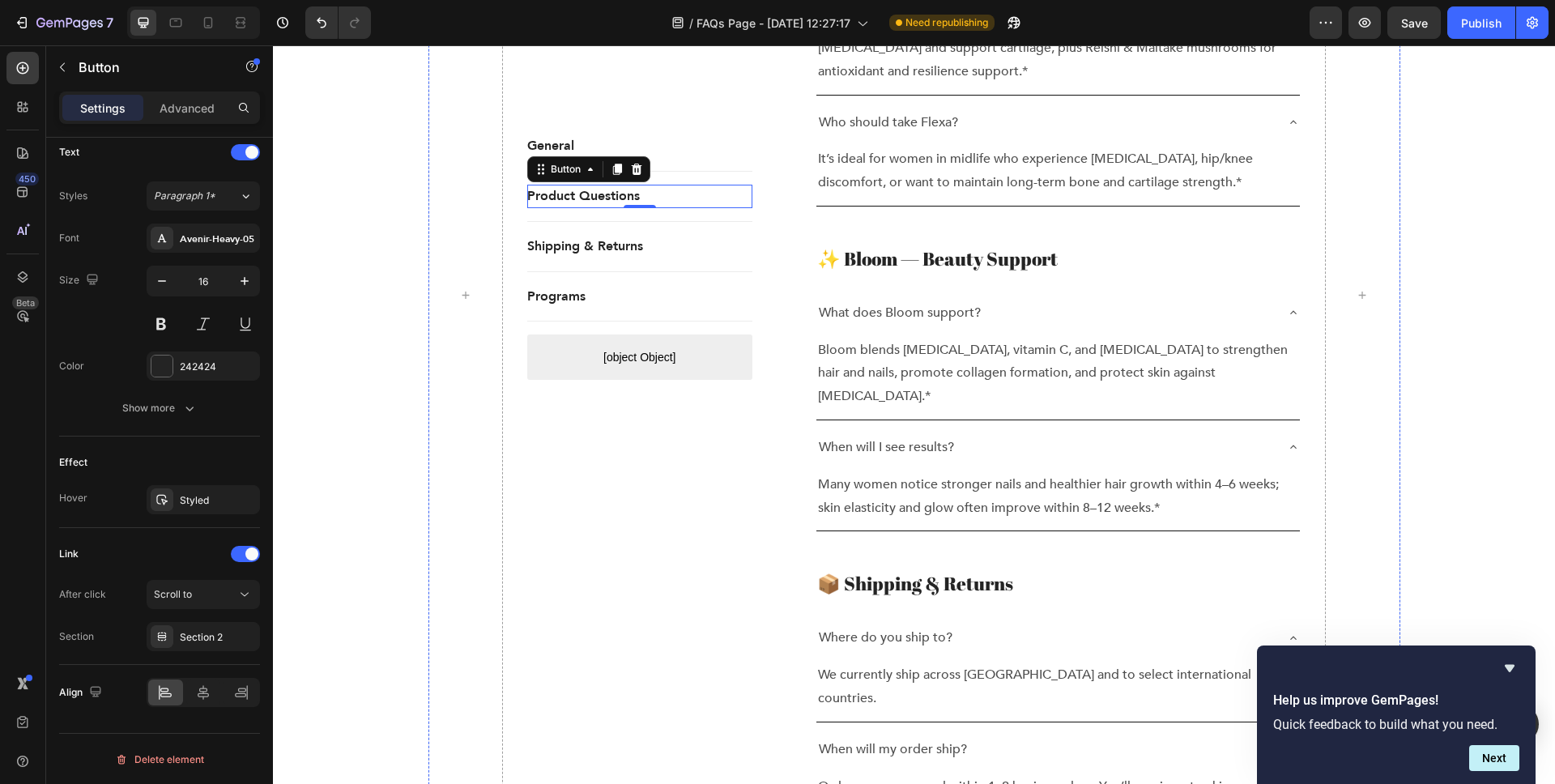
scroll to position [1649, 0]
click at [563, 236] on p "Shipping & Returns" at bounding box center [585, 246] width 116 height 24
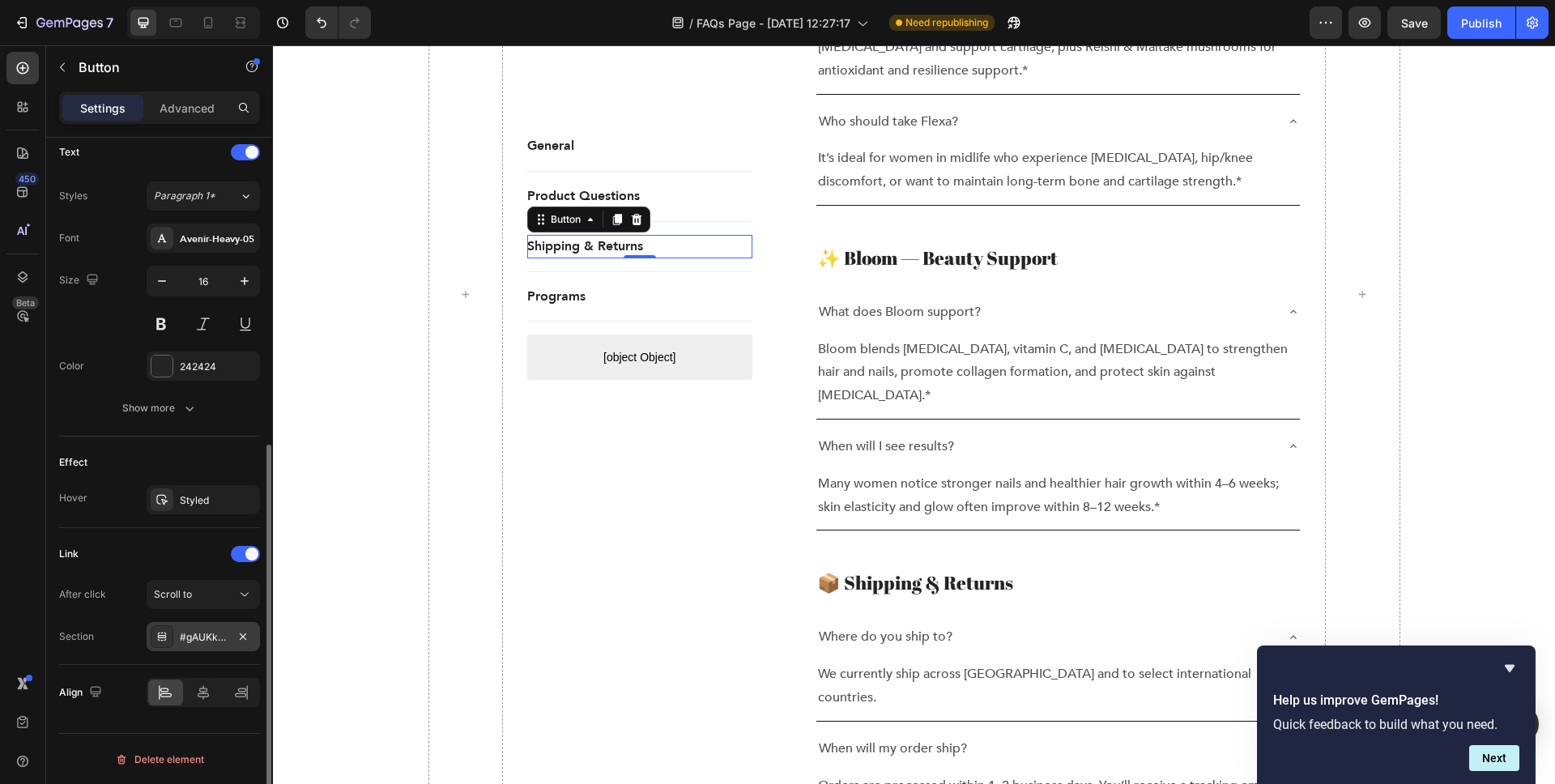
click at [206, 643] on div "#gAUKk_ljRH" at bounding box center [202, 637] width 47 height 15
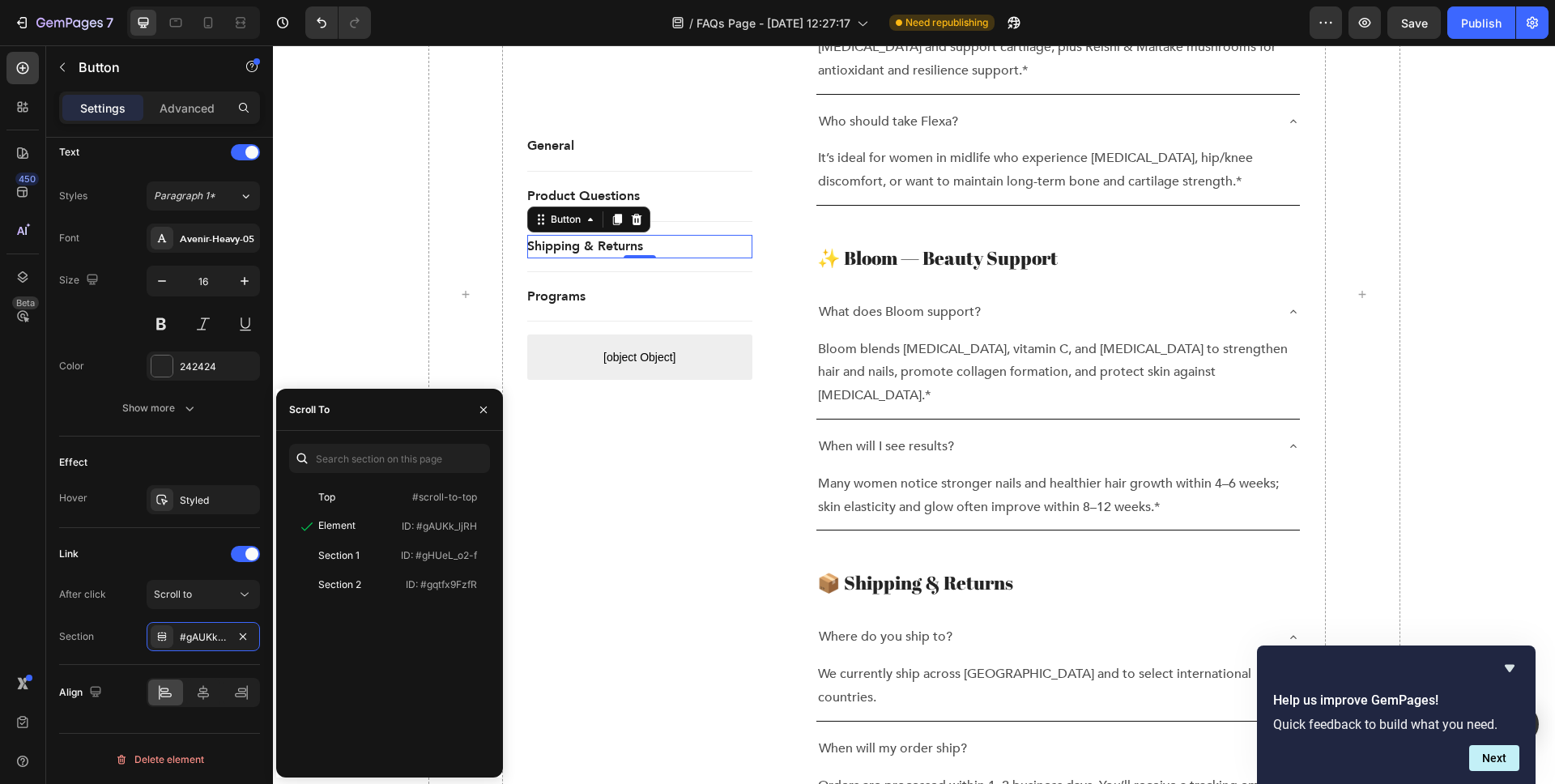
click at [363, 582] on div "Section 2" at bounding box center [342, 584] width 94 height 15
click at [625, 564] on div "General Button Title Line Product Questions Button Title Line Shipping & Return…" at bounding box center [640, 294] width 225 height 2915
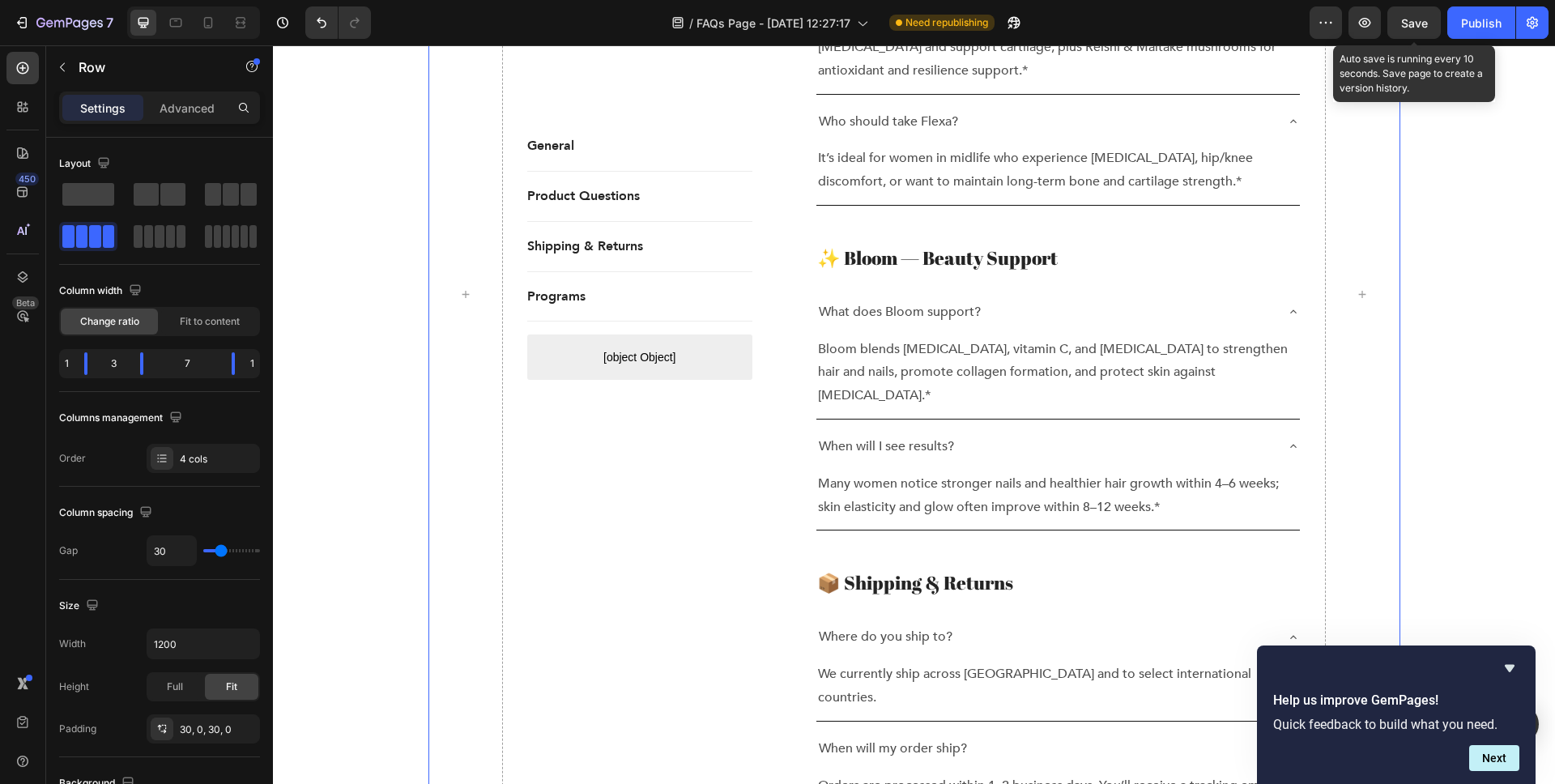
click at [1407, 26] on span "Save" at bounding box center [1414, 23] width 26 height 14
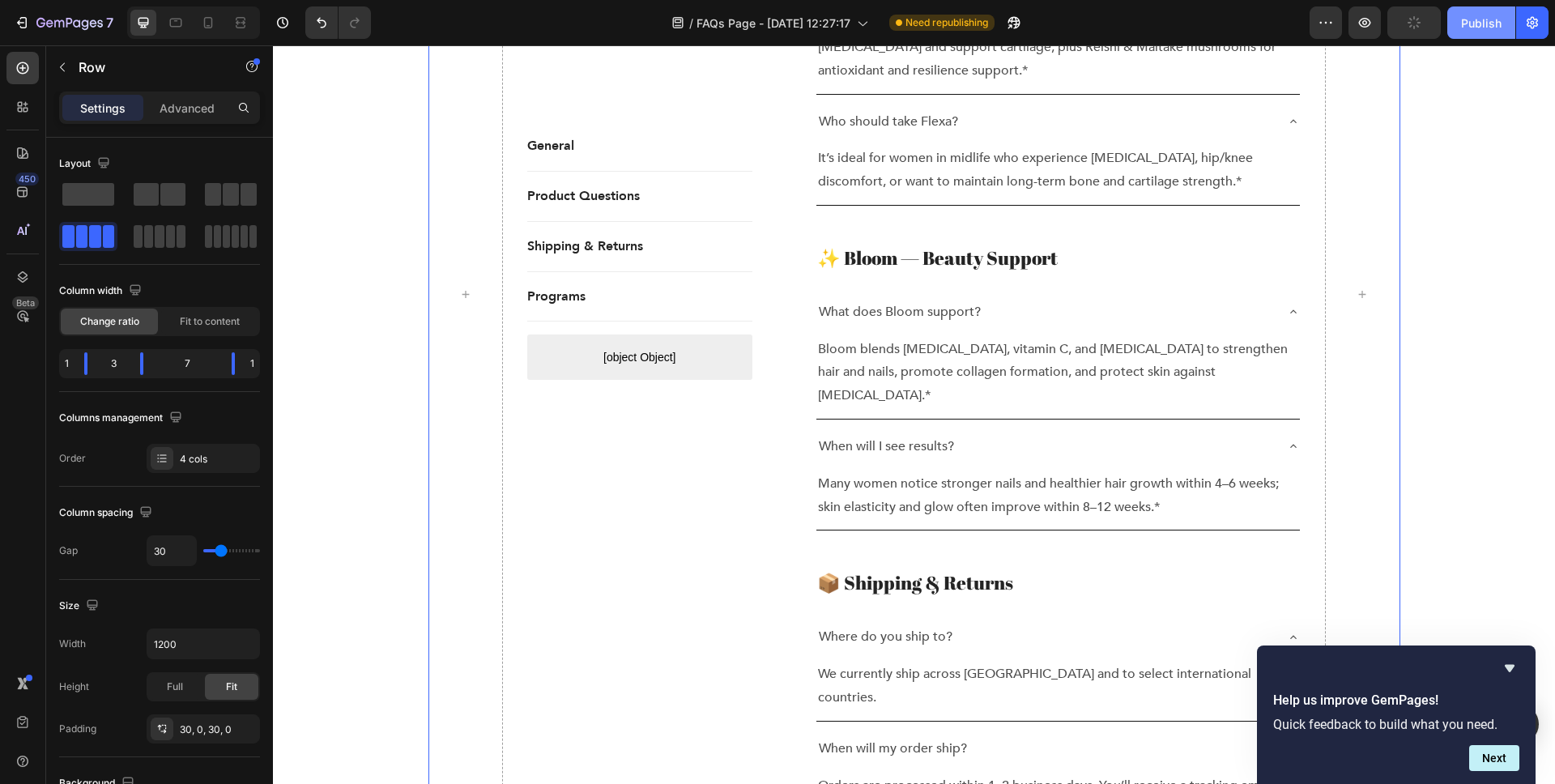
click at [1474, 26] on div "Publish" at bounding box center [1482, 23] width 40 height 17
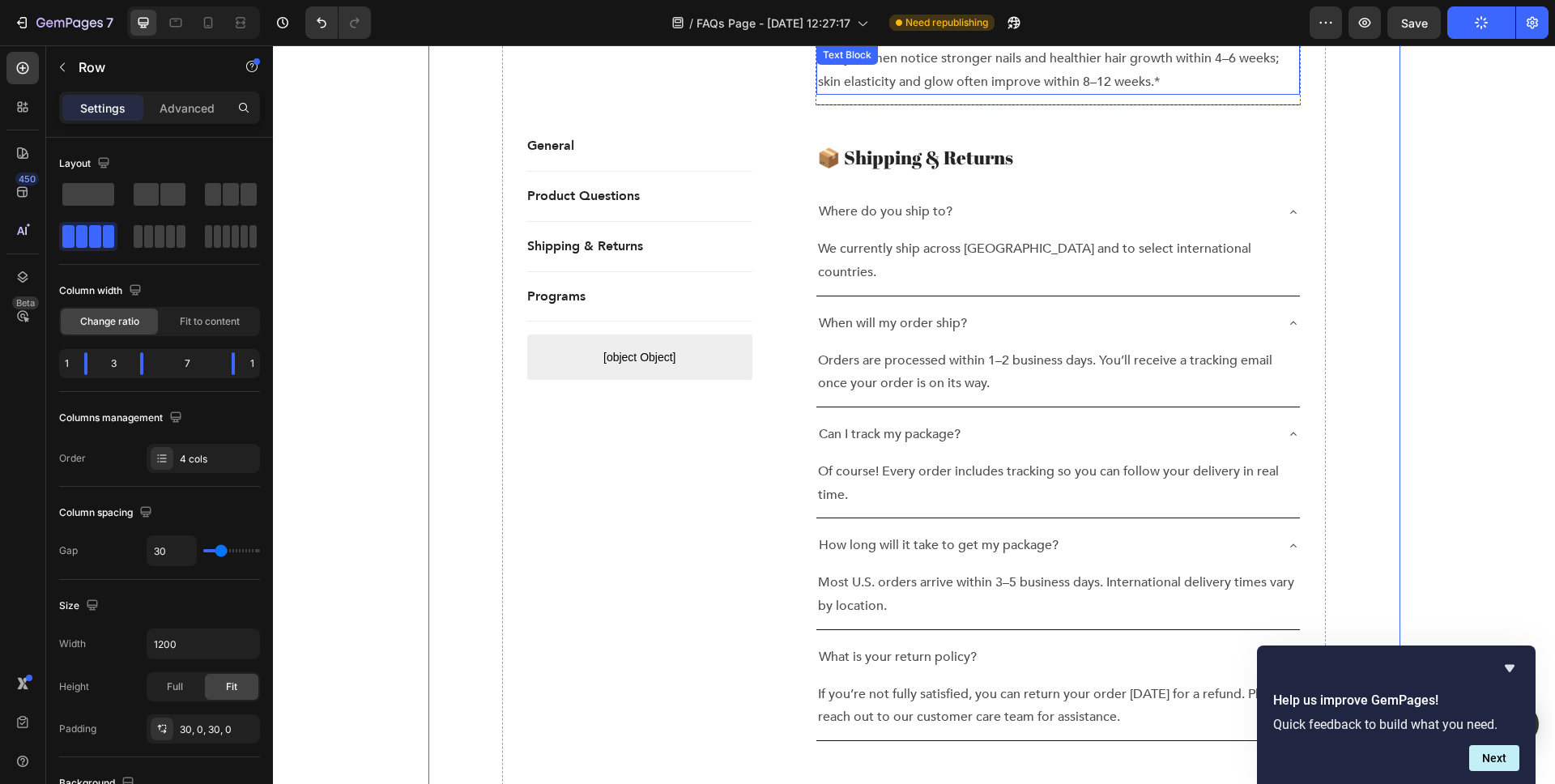
scroll to position [1871, 0]
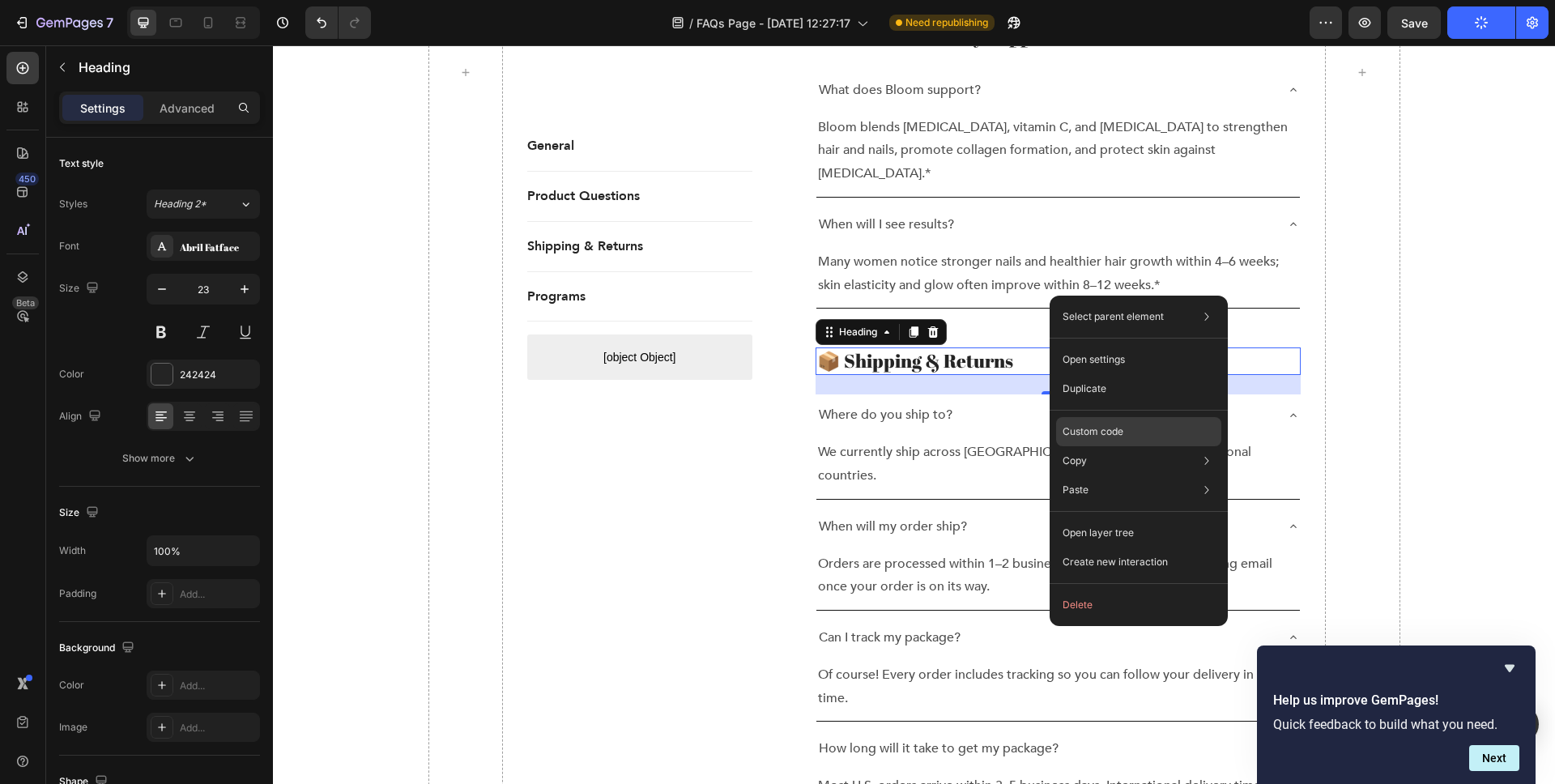
click at [1108, 429] on p "Custom code" at bounding box center [1093, 431] width 61 height 15
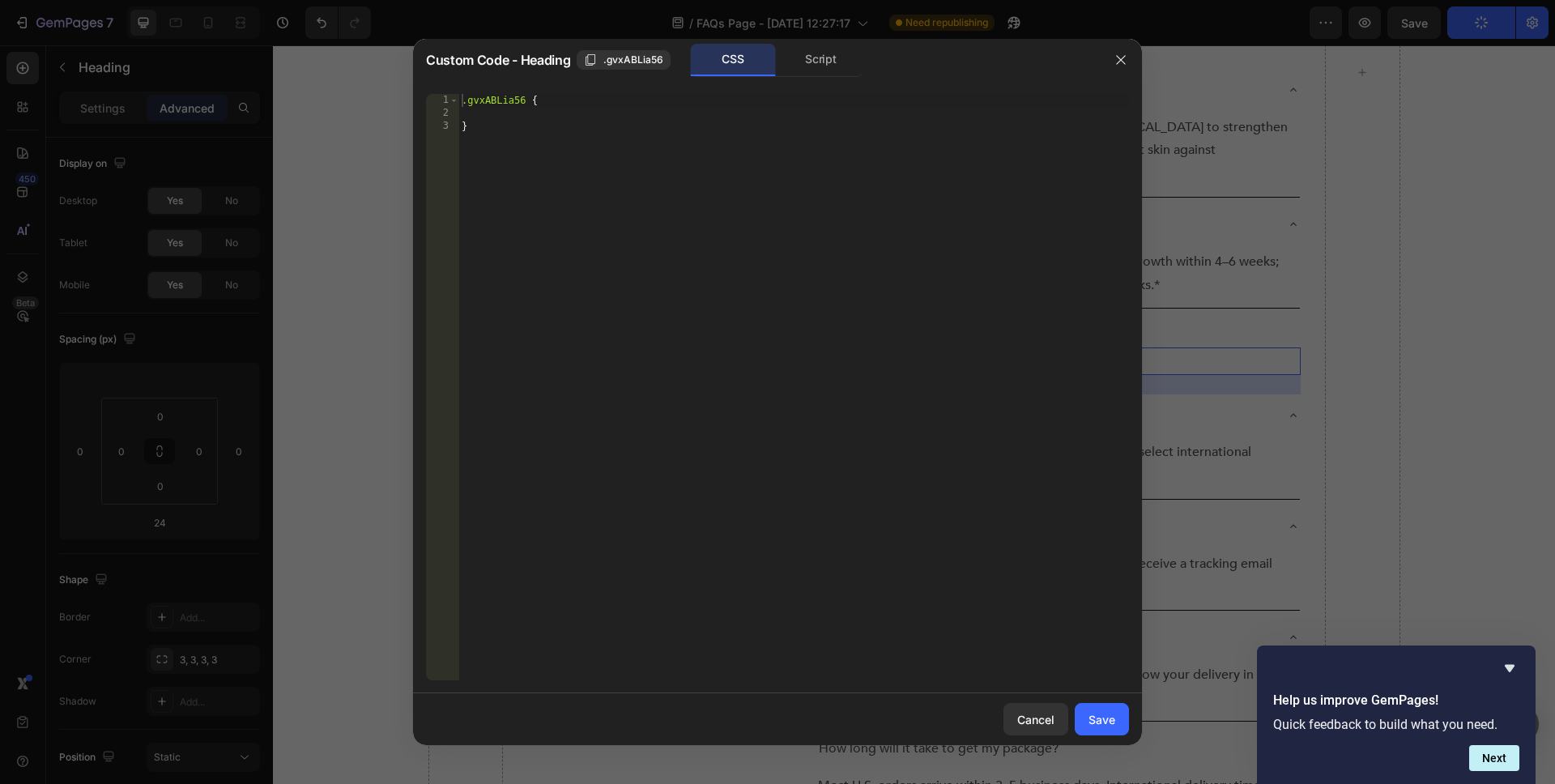
click at [500, 98] on div ".gvxABLia56 { }" at bounding box center [794, 400] width 671 height 612
type textarea ".gvxABLia56 {"
click at [500, 98] on div ".gvxABLia56 { }" at bounding box center [794, 400] width 671 height 612
click at [1119, 64] on icon "button" at bounding box center [1121, 60] width 13 height 13
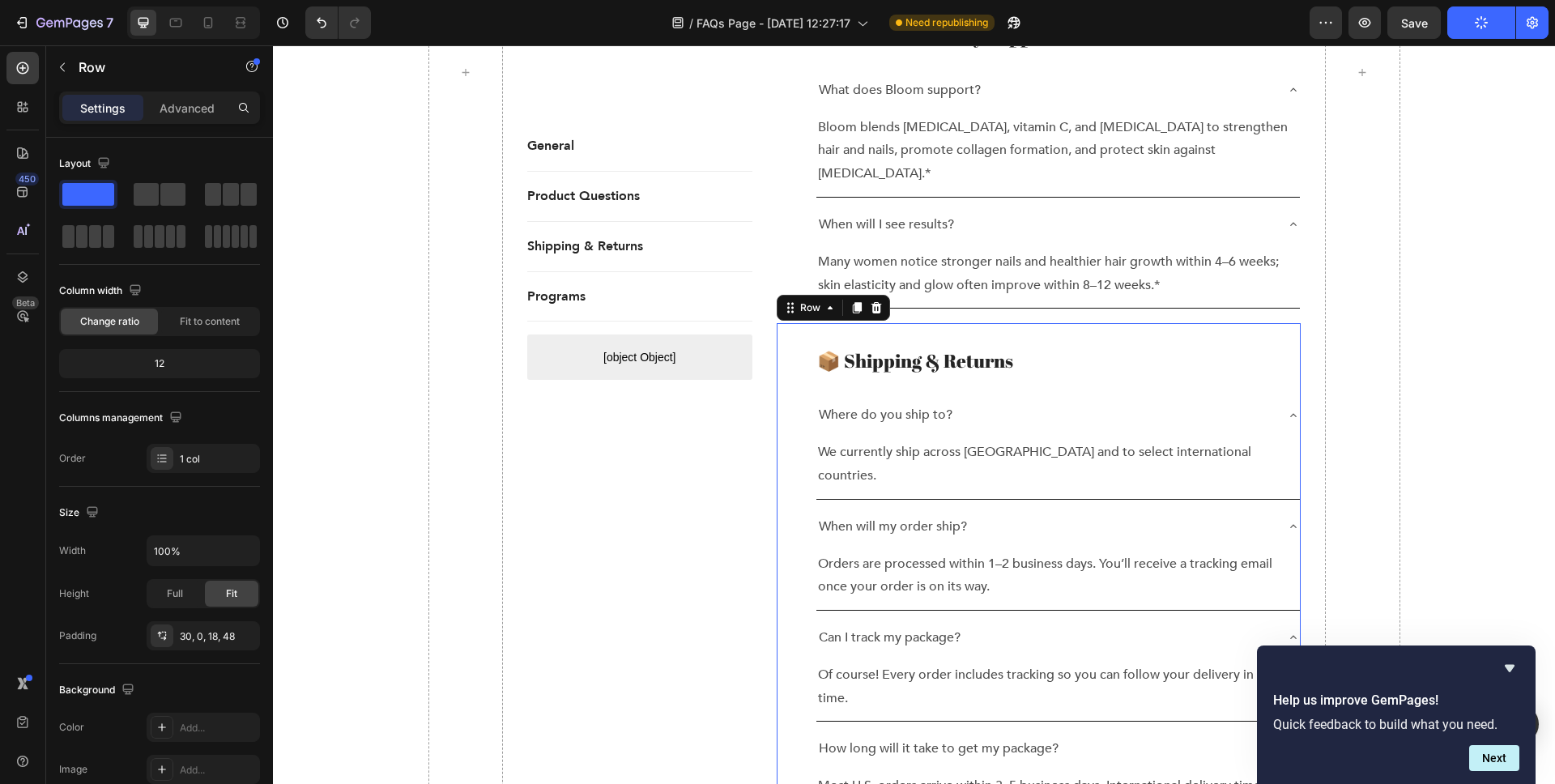
click at [803, 323] on div "📦 Shipping & Returns Heading Where do you ship to? We currently ship across the…" at bounding box center [1039, 641] width 524 height 636
click at [821, 300] on div "Row" at bounding box center [811, 307] width 26 height 15
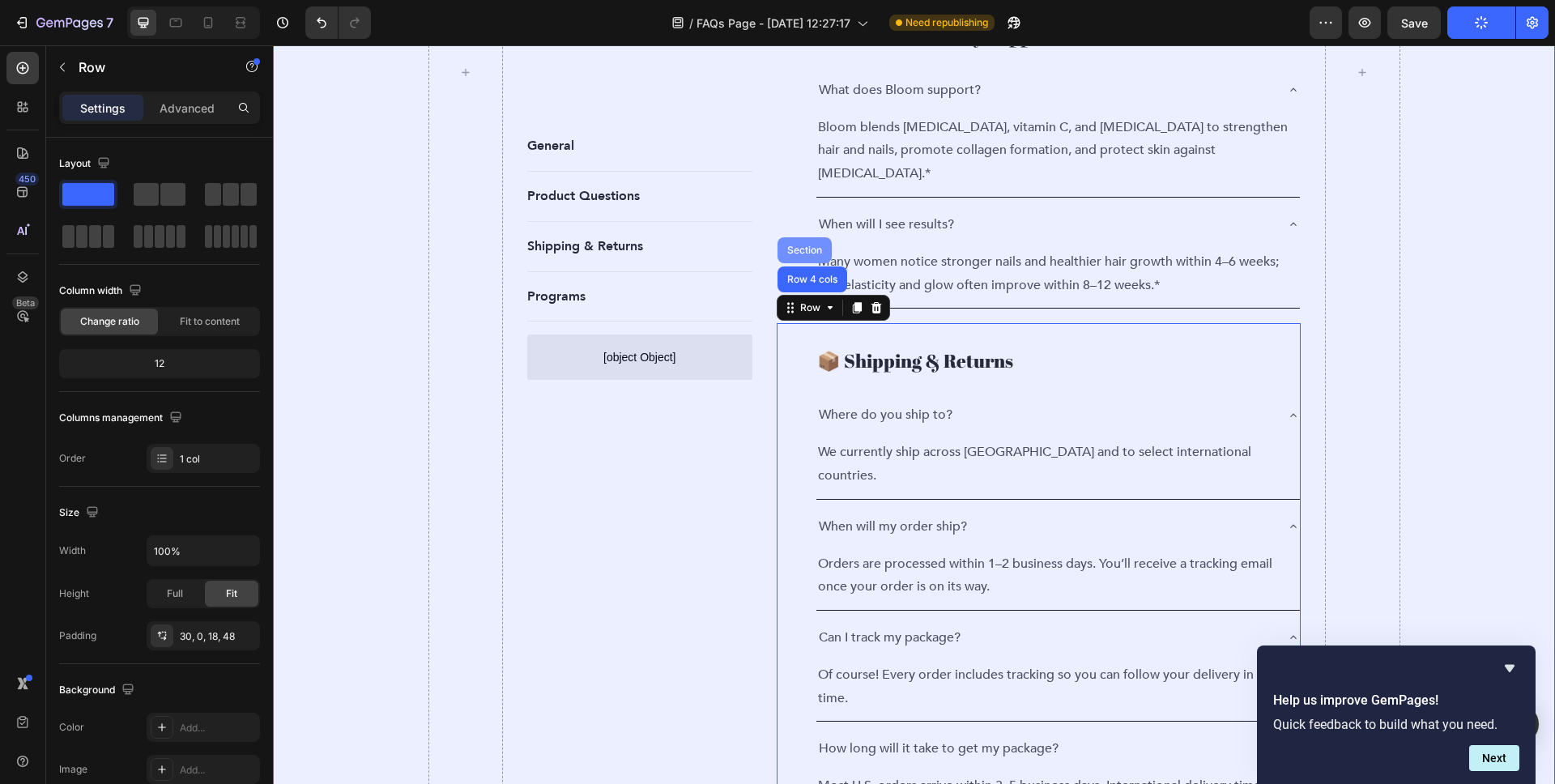
click at [797, 245] on div "Section" at bounding box center [804, 250] width 41 height 10
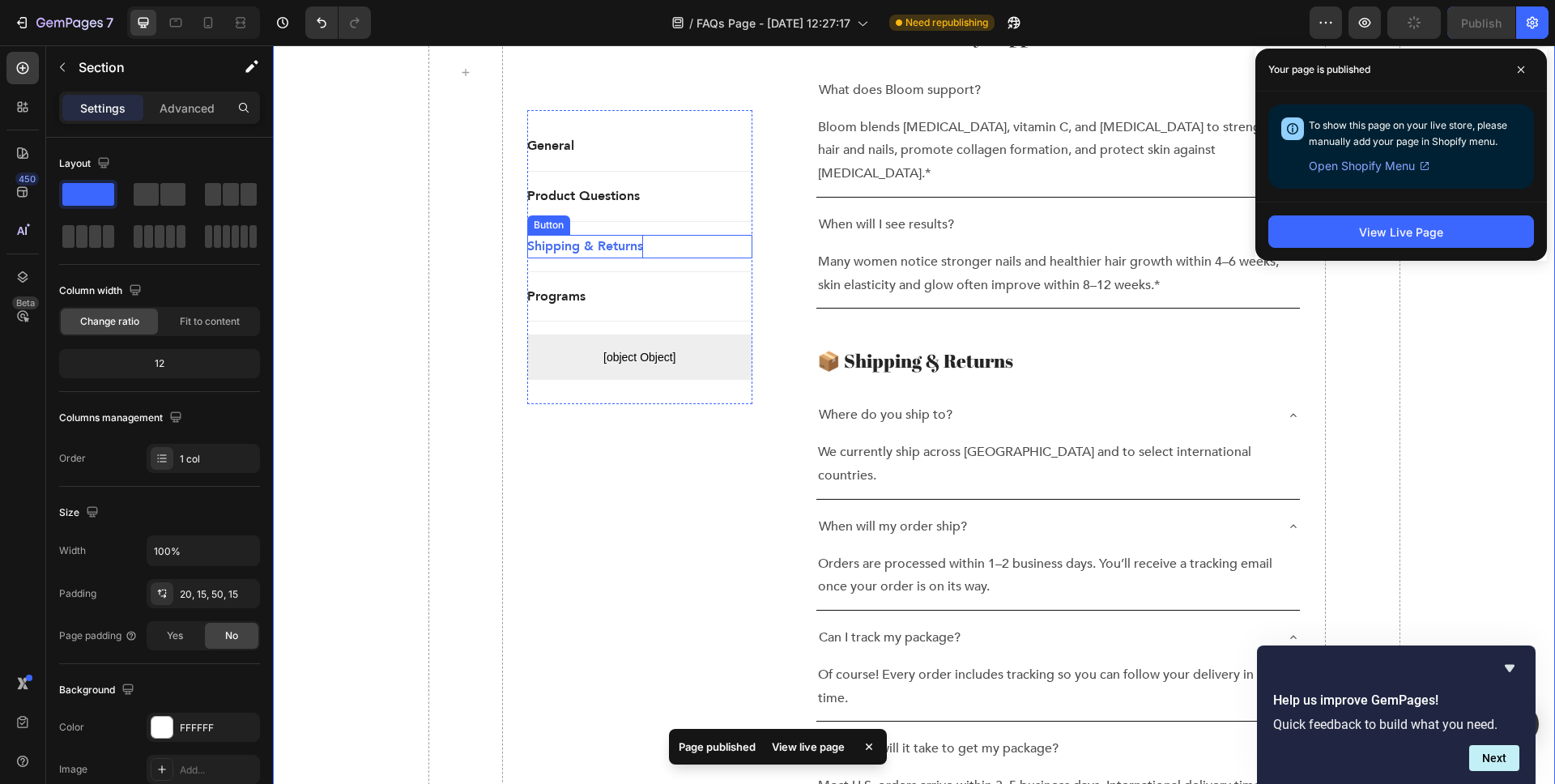
click at [555, 248] on p "Shipping & Returns" at bounding box center [585, 246] width 116 height 24
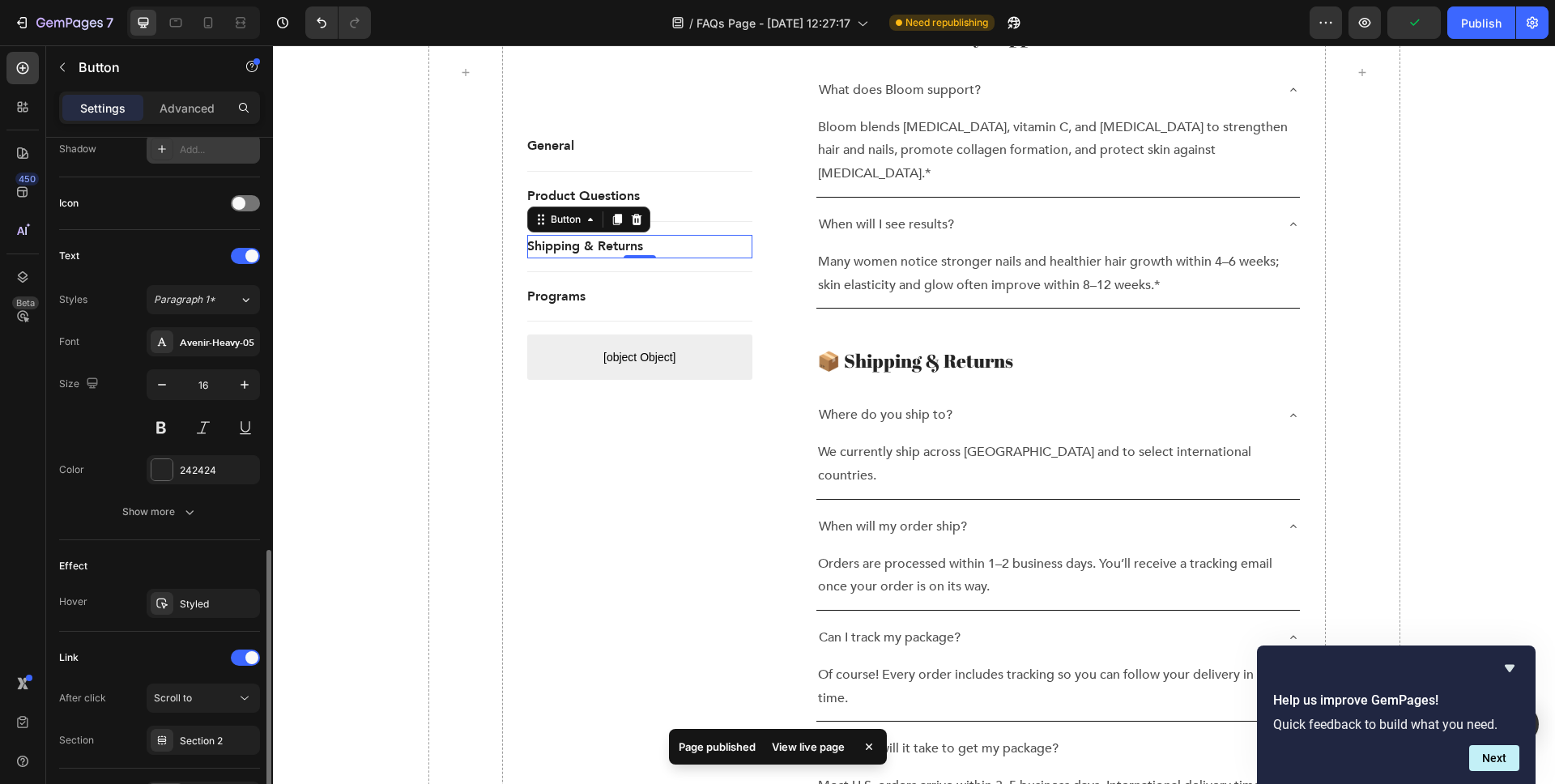
scroll to position [553, 0]
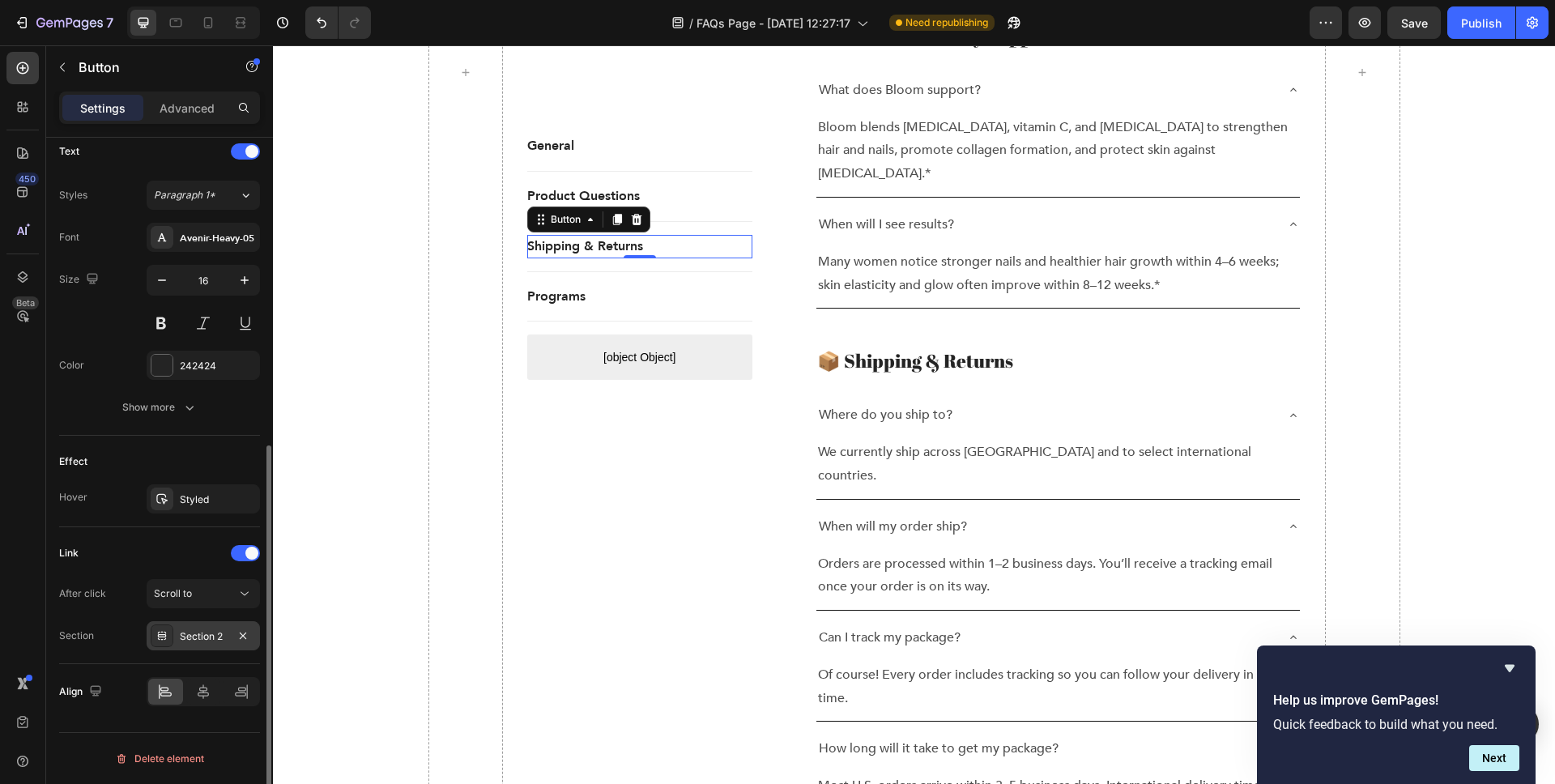
click at [209, 634] on div "Section 2" at bounding box center [202, 636] width 47 height 15
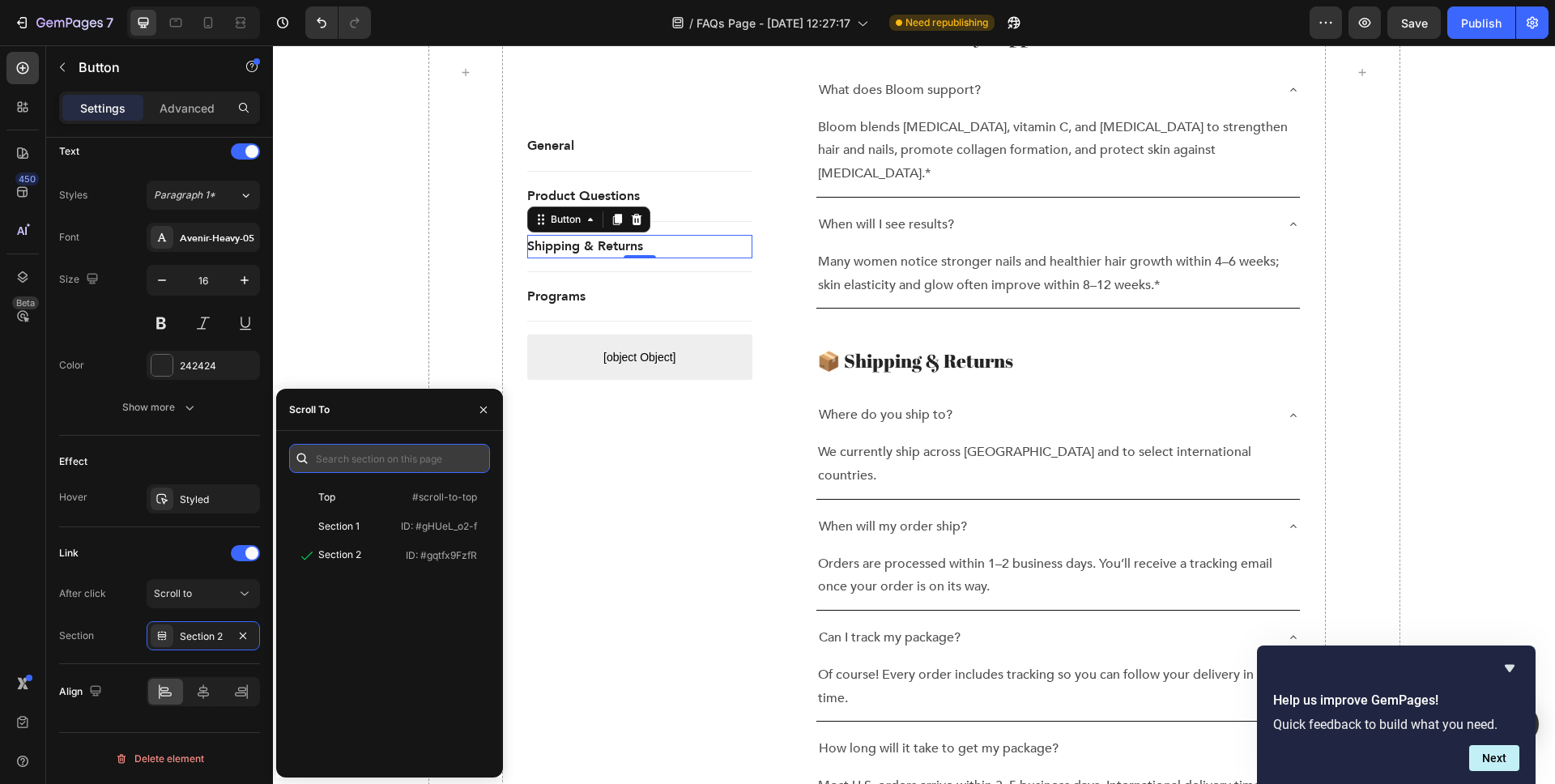
click at [377, 457] on input "text" at bounding box center [390, 458] width 201 height 29
paste input "gvxABLia56"
type input "gvxABLia56"
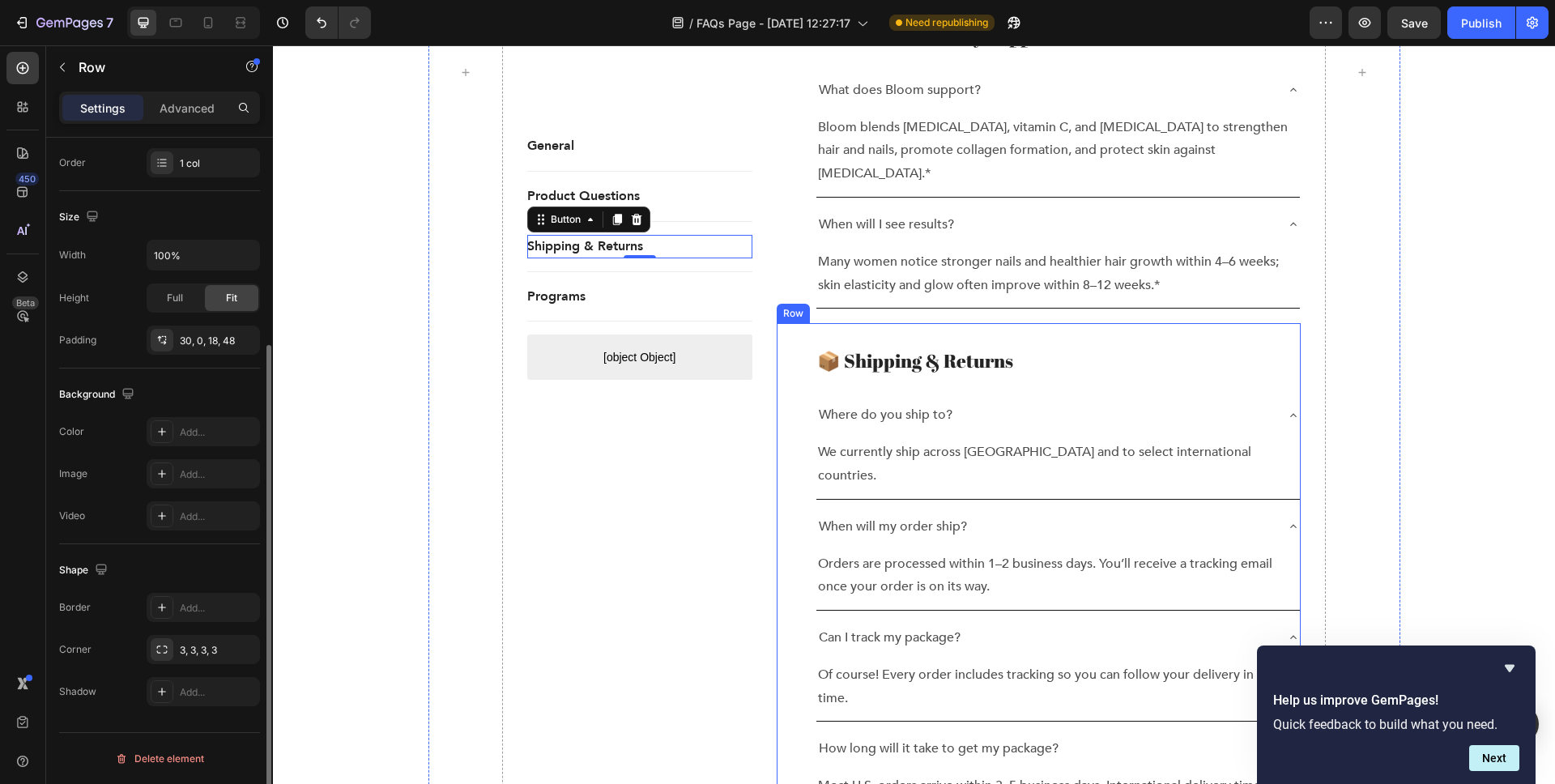
click at [792, 323] on div "📦 Shipping & Returns Heading Where do you ship to? We currently ship across the…" at bounding box center [1039, 641] width 524 height 636
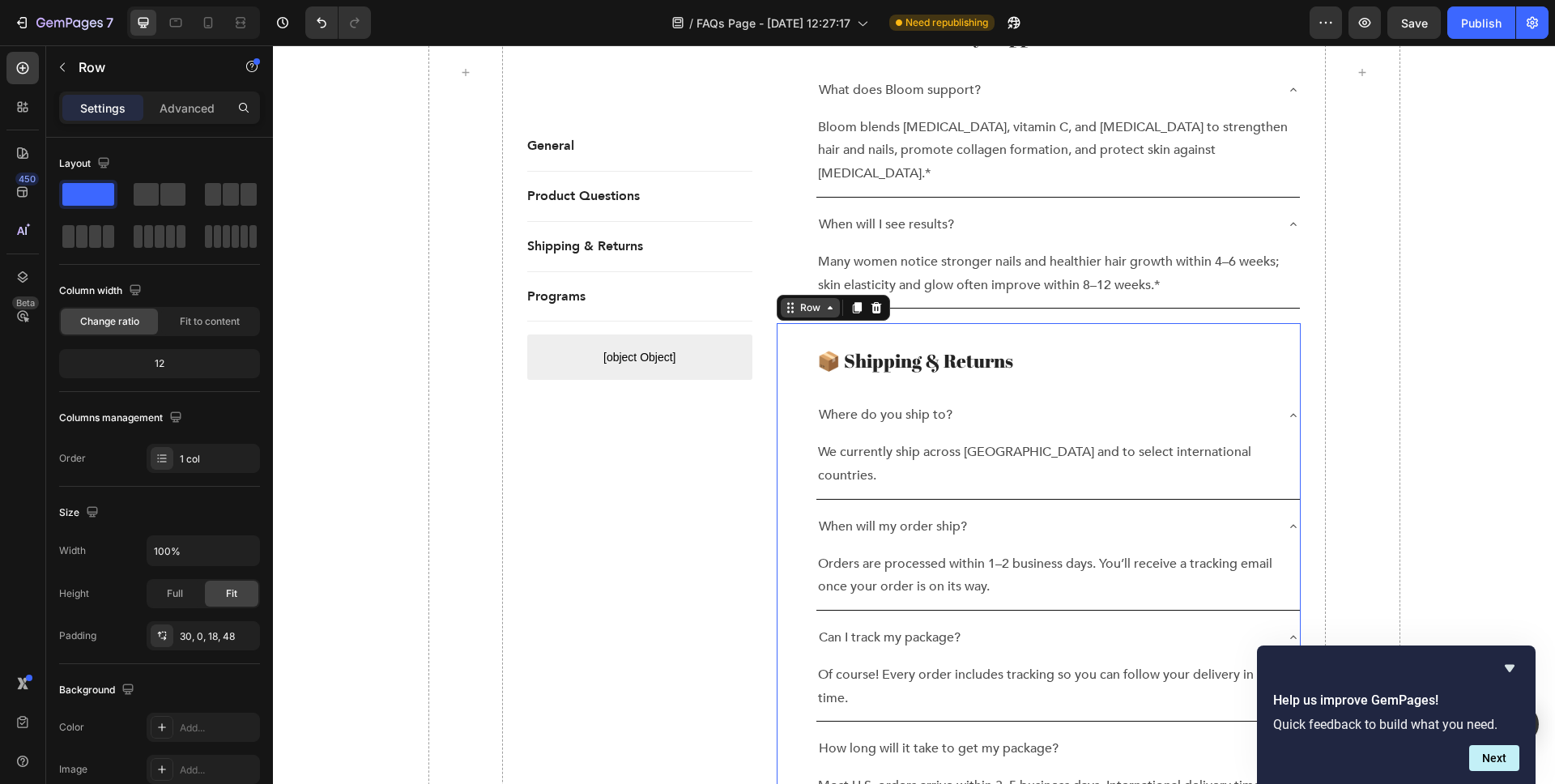
click at [812, 300] on div "Row" at bounding box center [811, 307] width 26 height 15
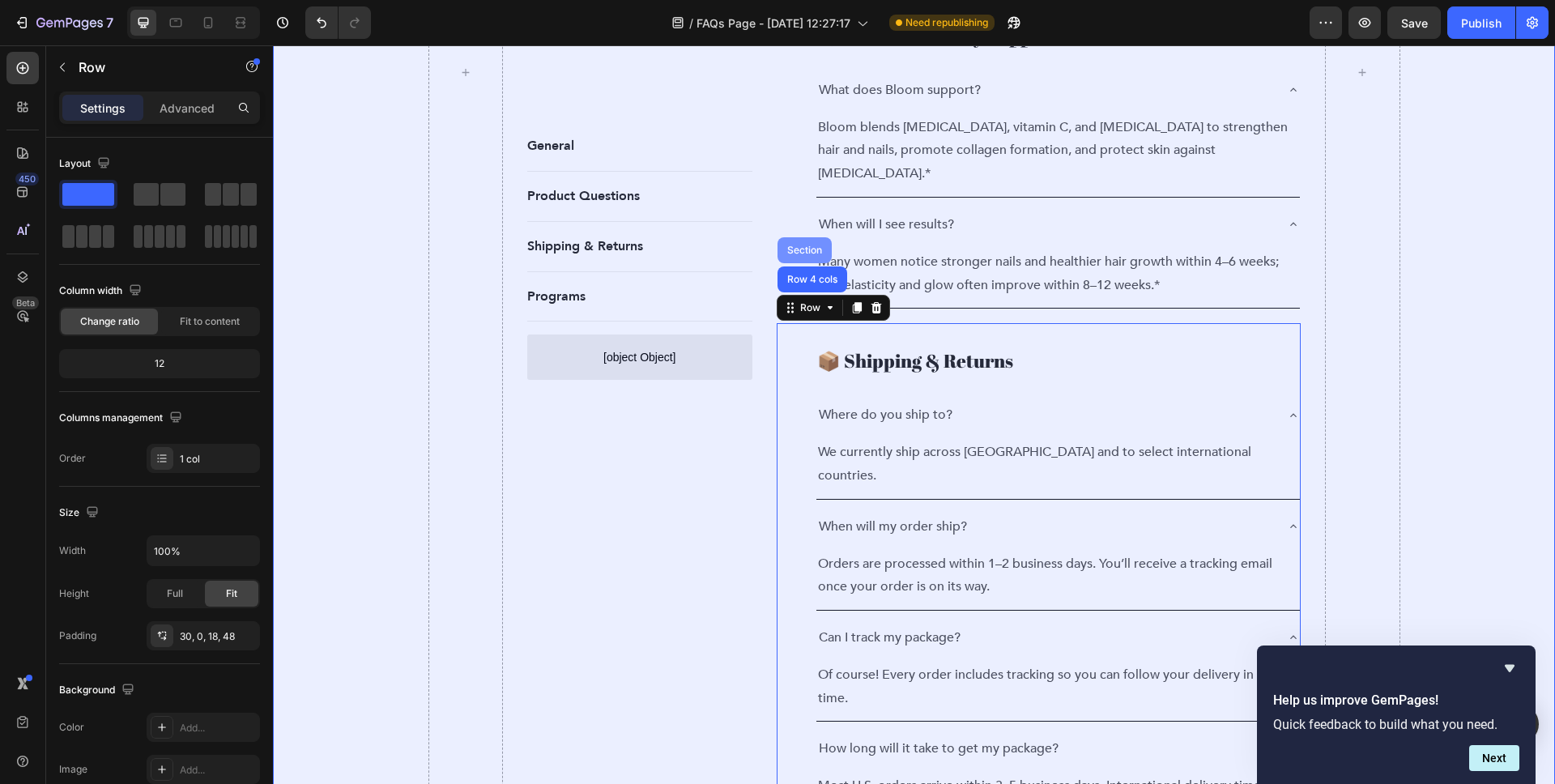
click at [796, 238] on div "Section" at bounding box center [805, 250] width 55 height 26
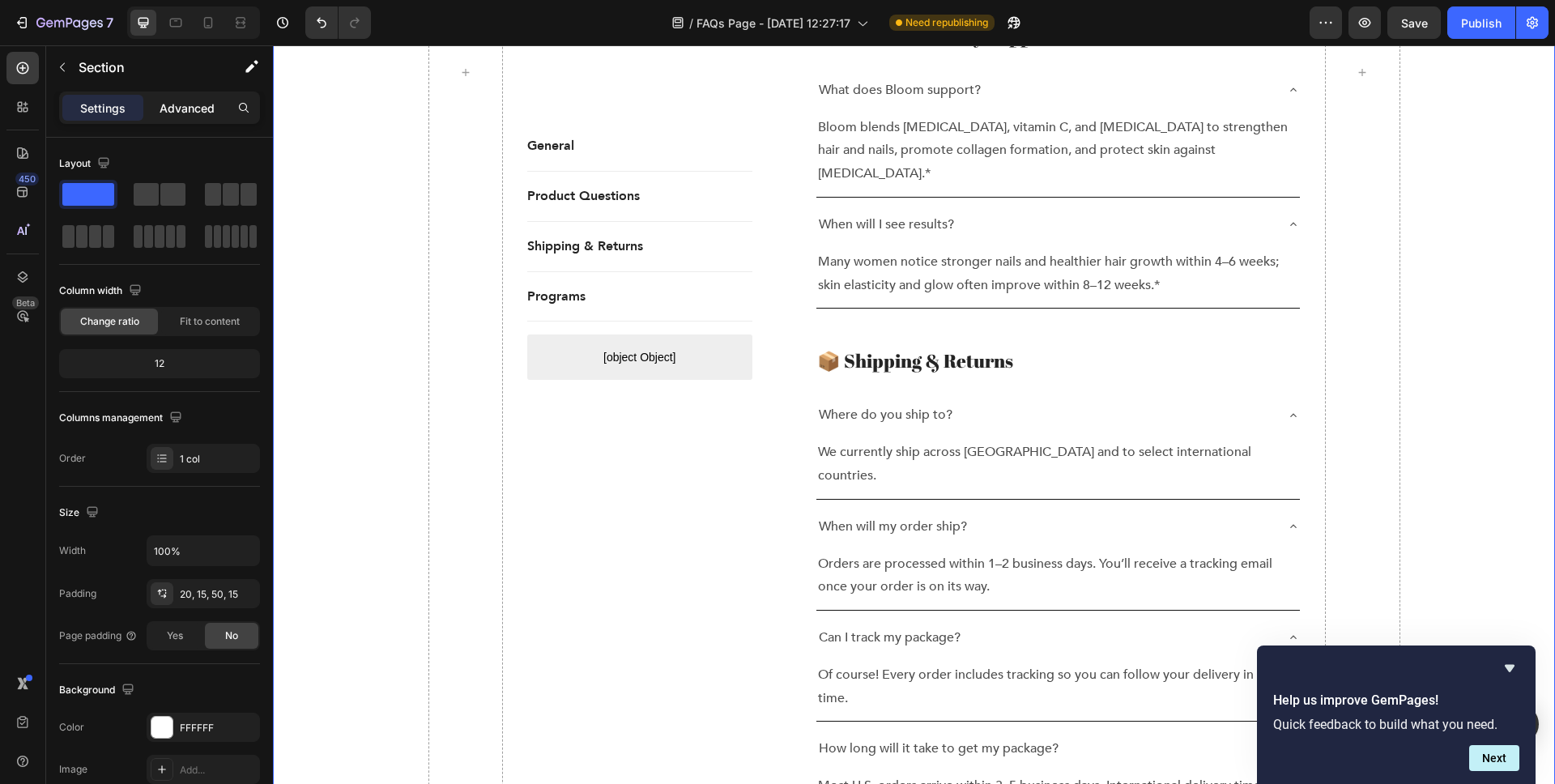
click at [172, 112] on p "Advanced" at bounding box center [187, 107] width 55 height 17
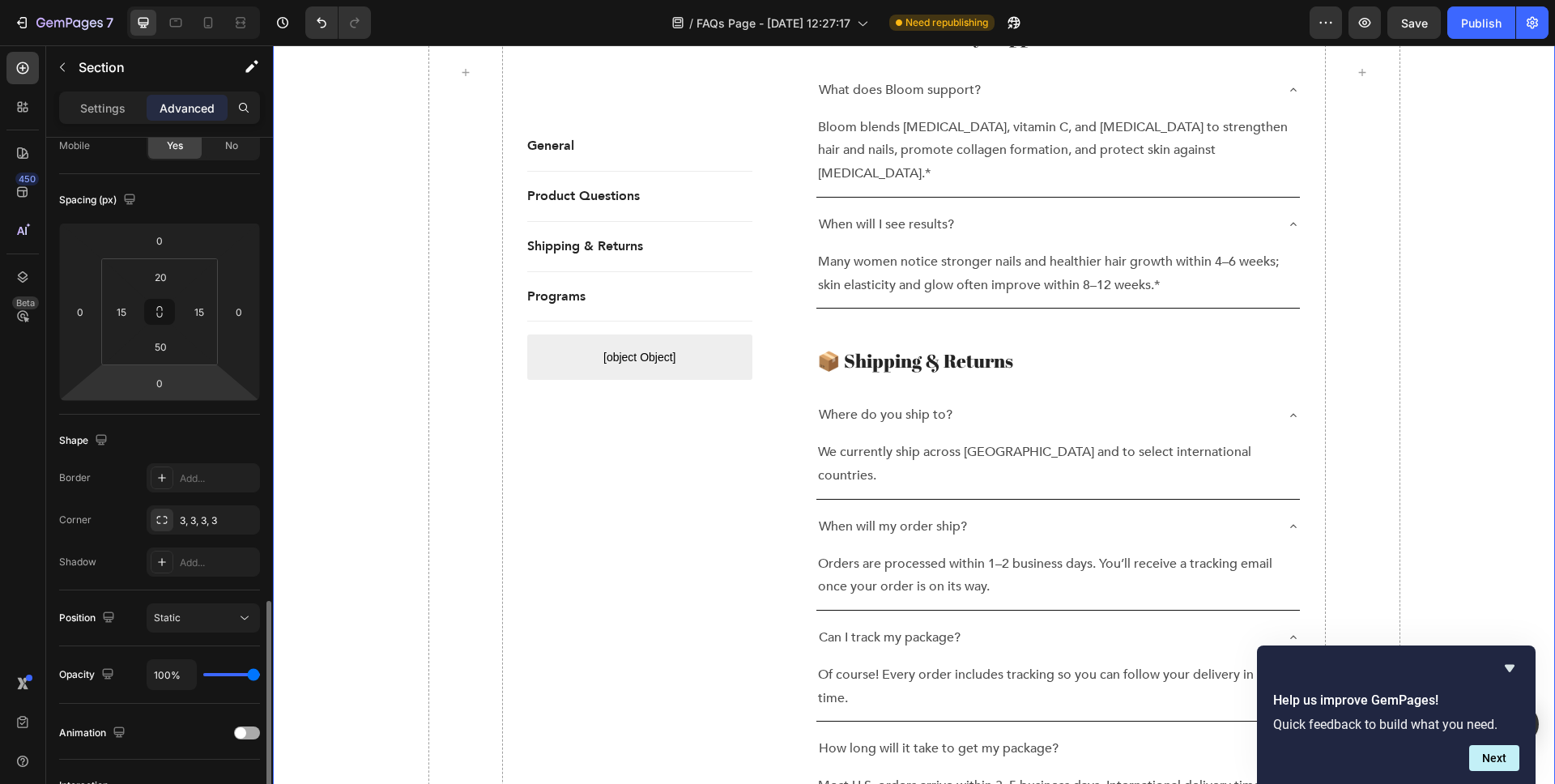
scroll to position [363, 0]
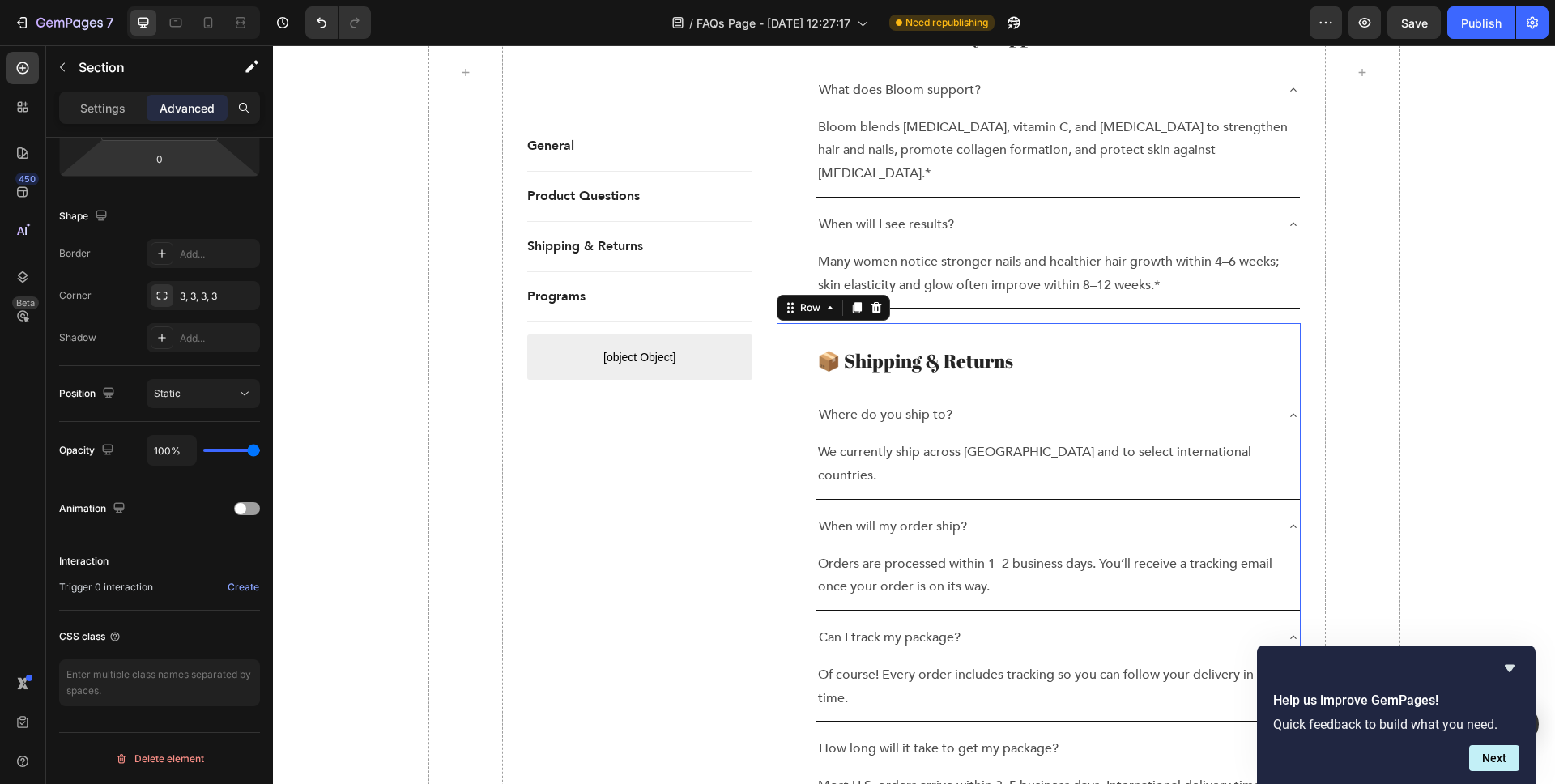
click at [906, 323] on div "📦 Shipping & Returns Heading Where do you ship to? We currently ship across the…" at bounding box center [1039, 641] width 524 height 636
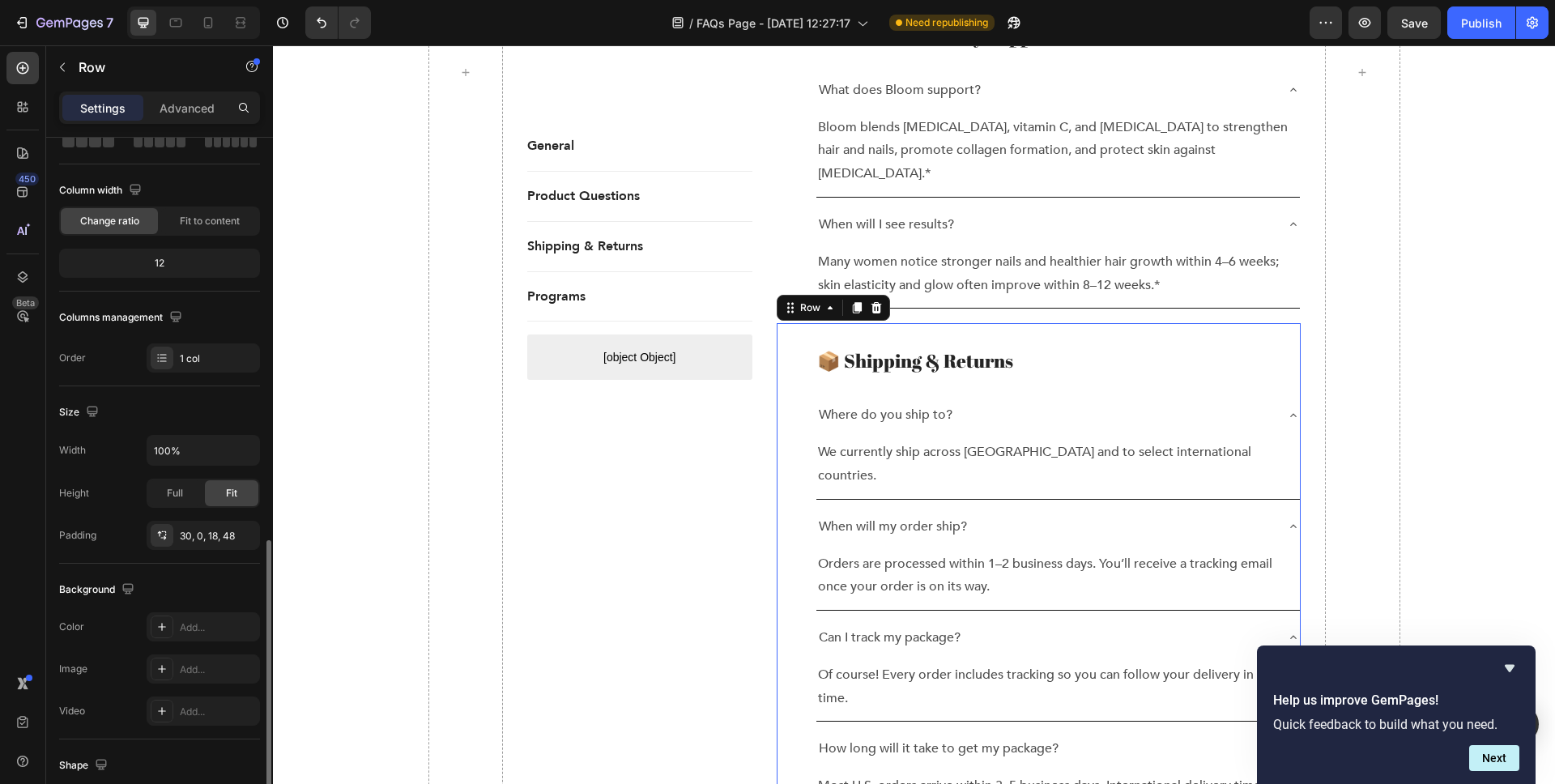
scroll to position [296, 0]
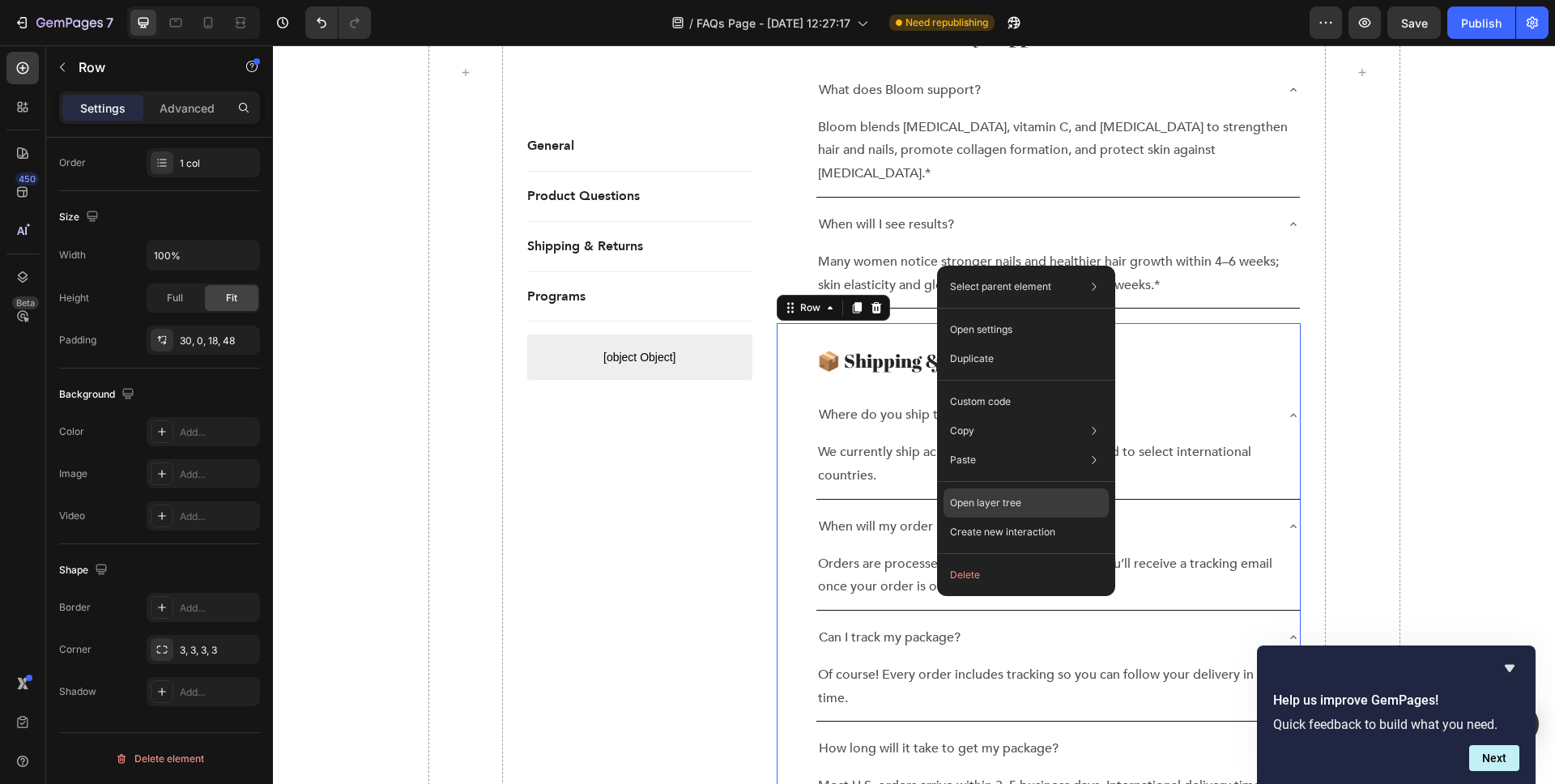
click at [1014, 504] on p "Open layer tree" at bounding box center [986, 502] width 71 height 15
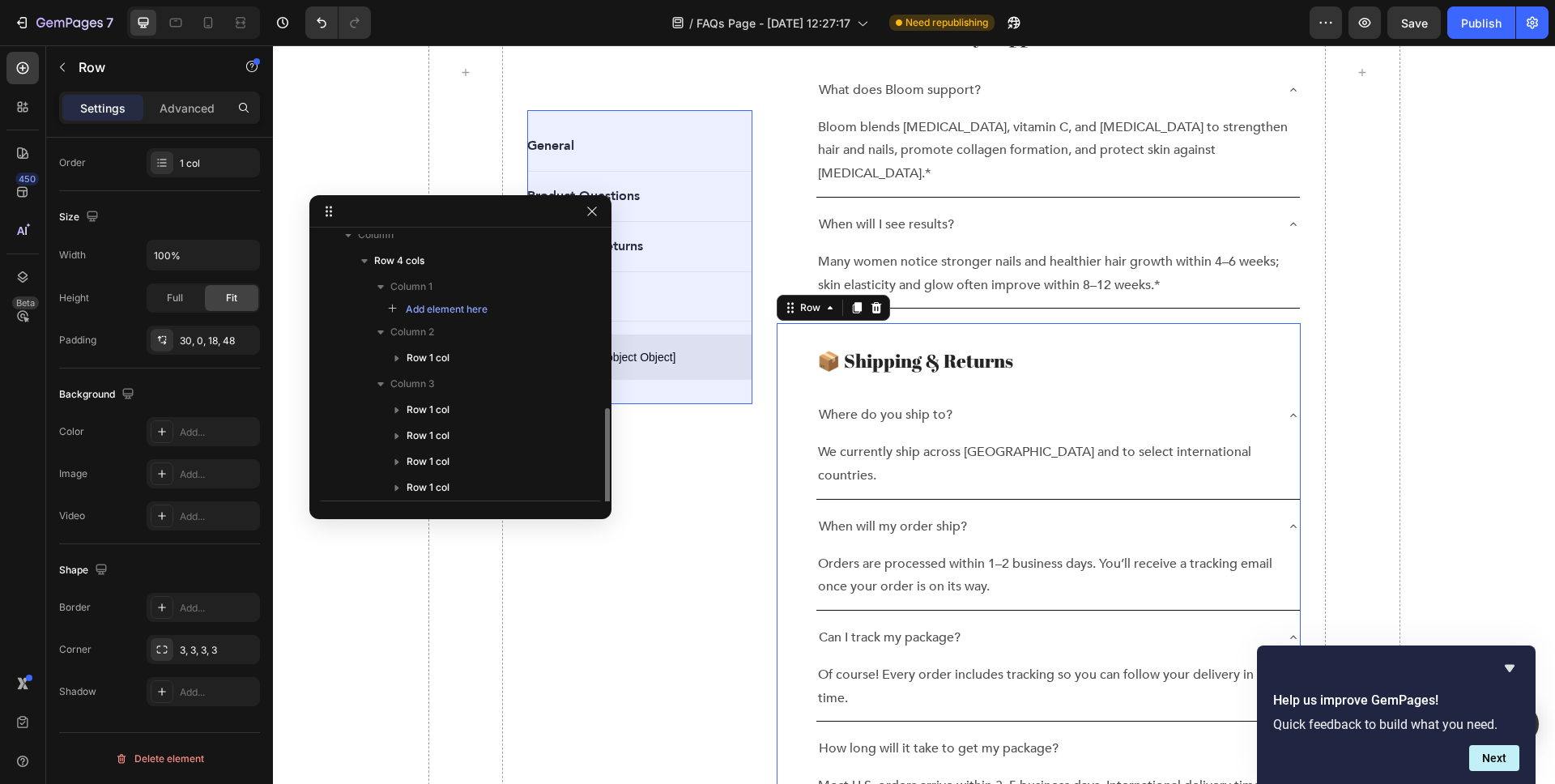
scroll to position [0, 0]
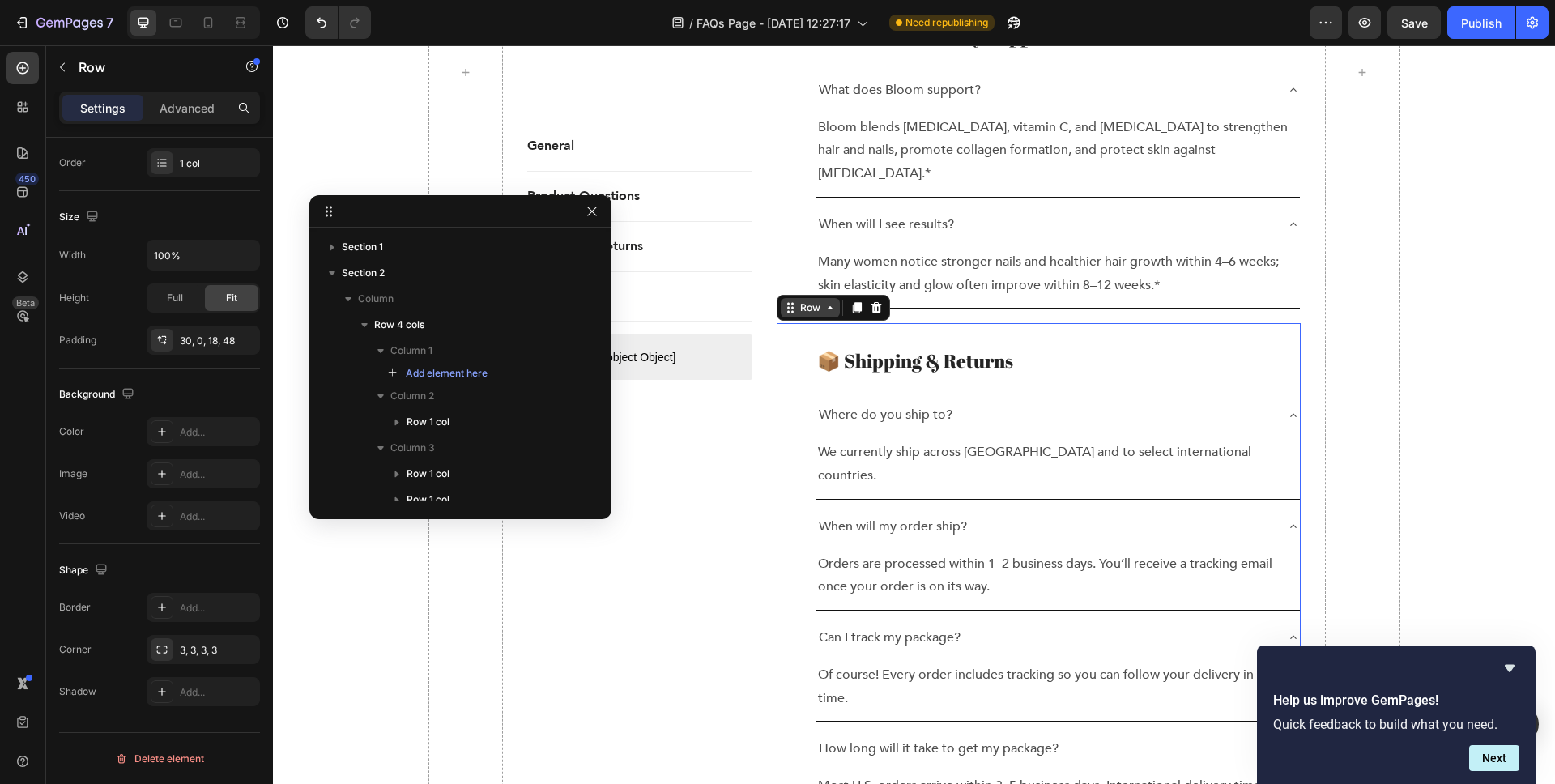
click at [812, 300] on div "Row" at bounding box center [811, 307] width 26 height 15
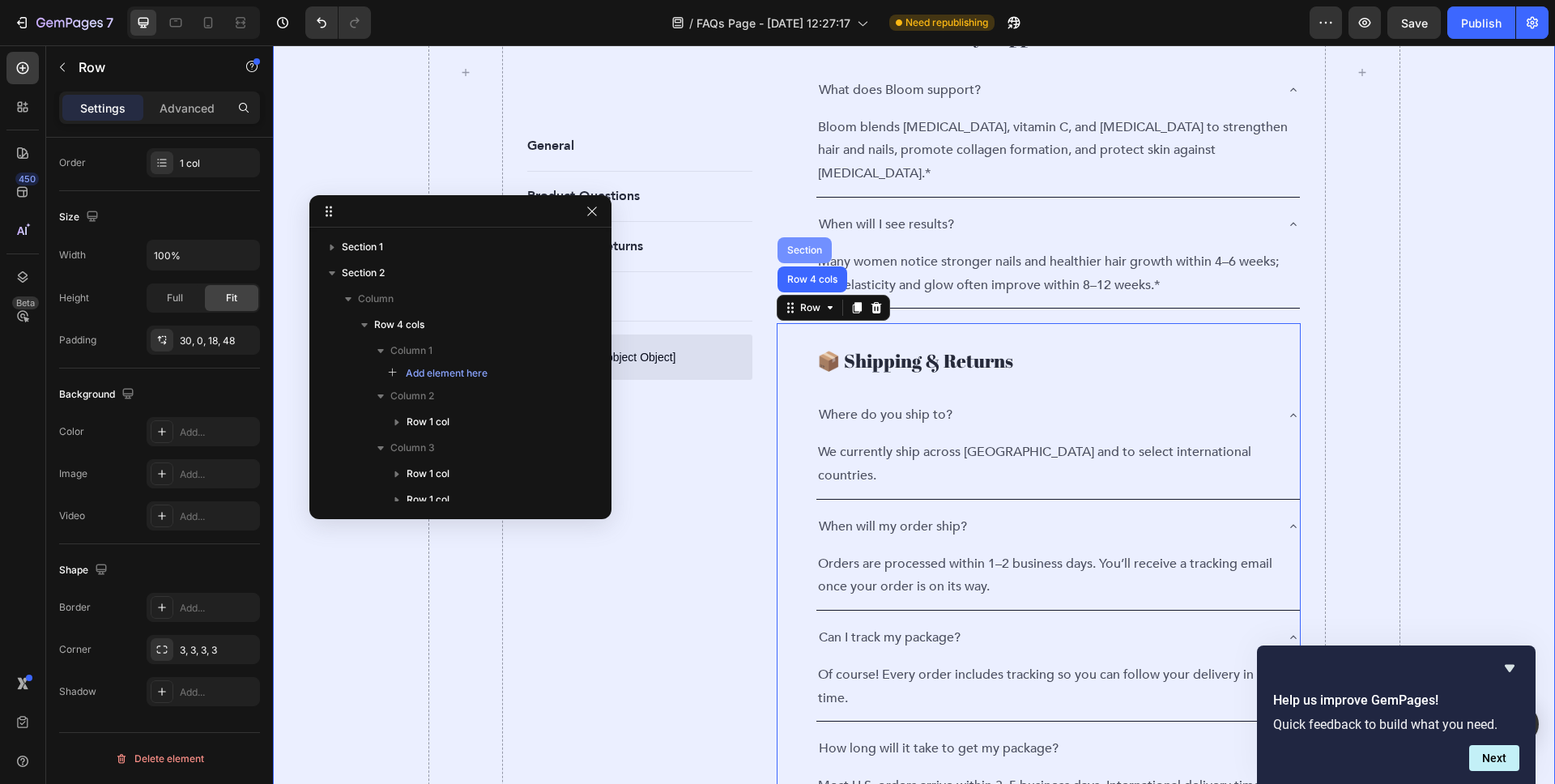
click at [789, 245] on div "Section" at bounding box center [804, 250] width 41 height 10
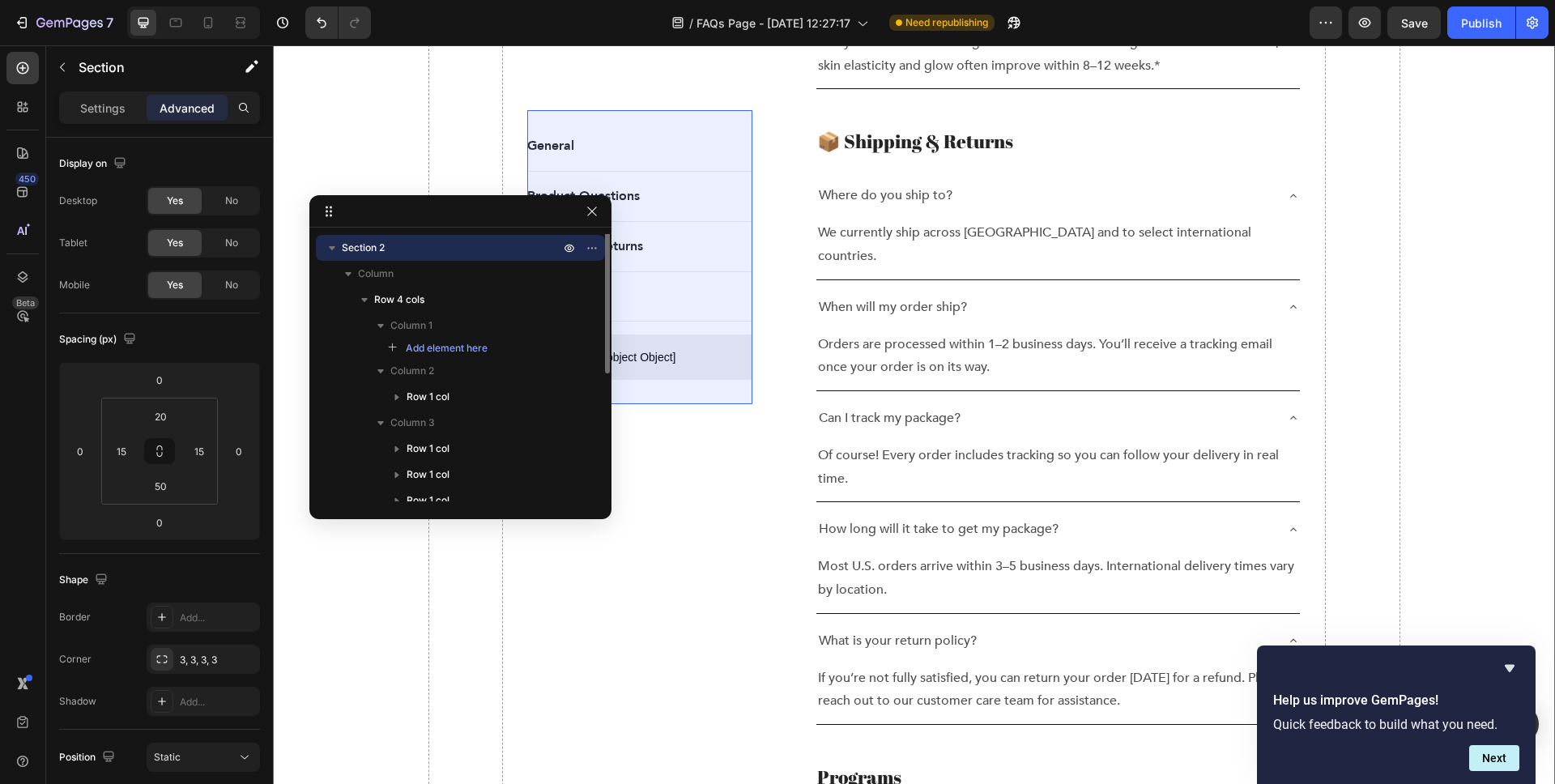
scroll to position [5, 0]
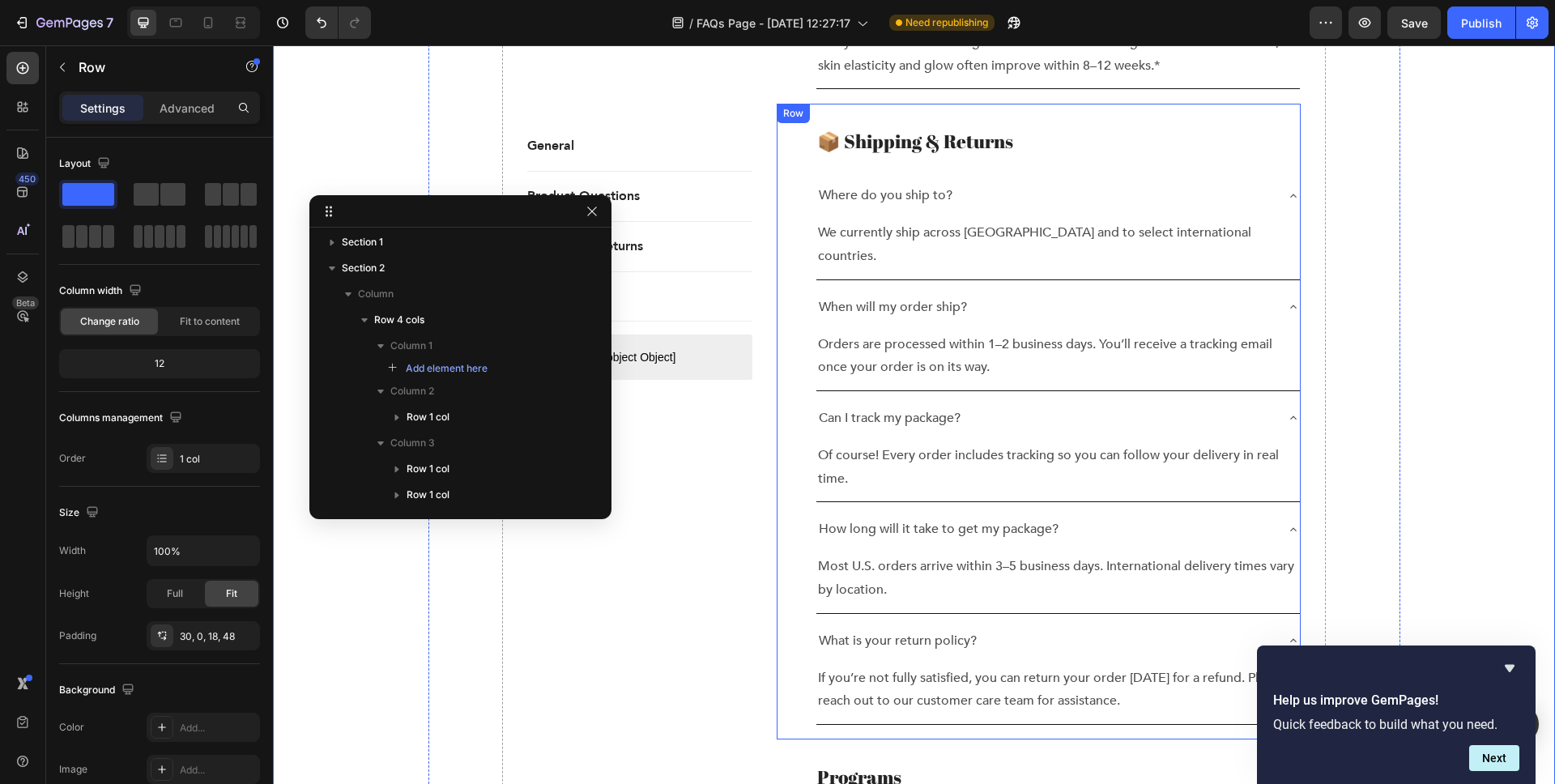
click at [792, 248] on div "📦 Shipping & Returns Heading Where do you ship to? We currently ship across the…" at bounding box center [1039, 421] width 524 height 636
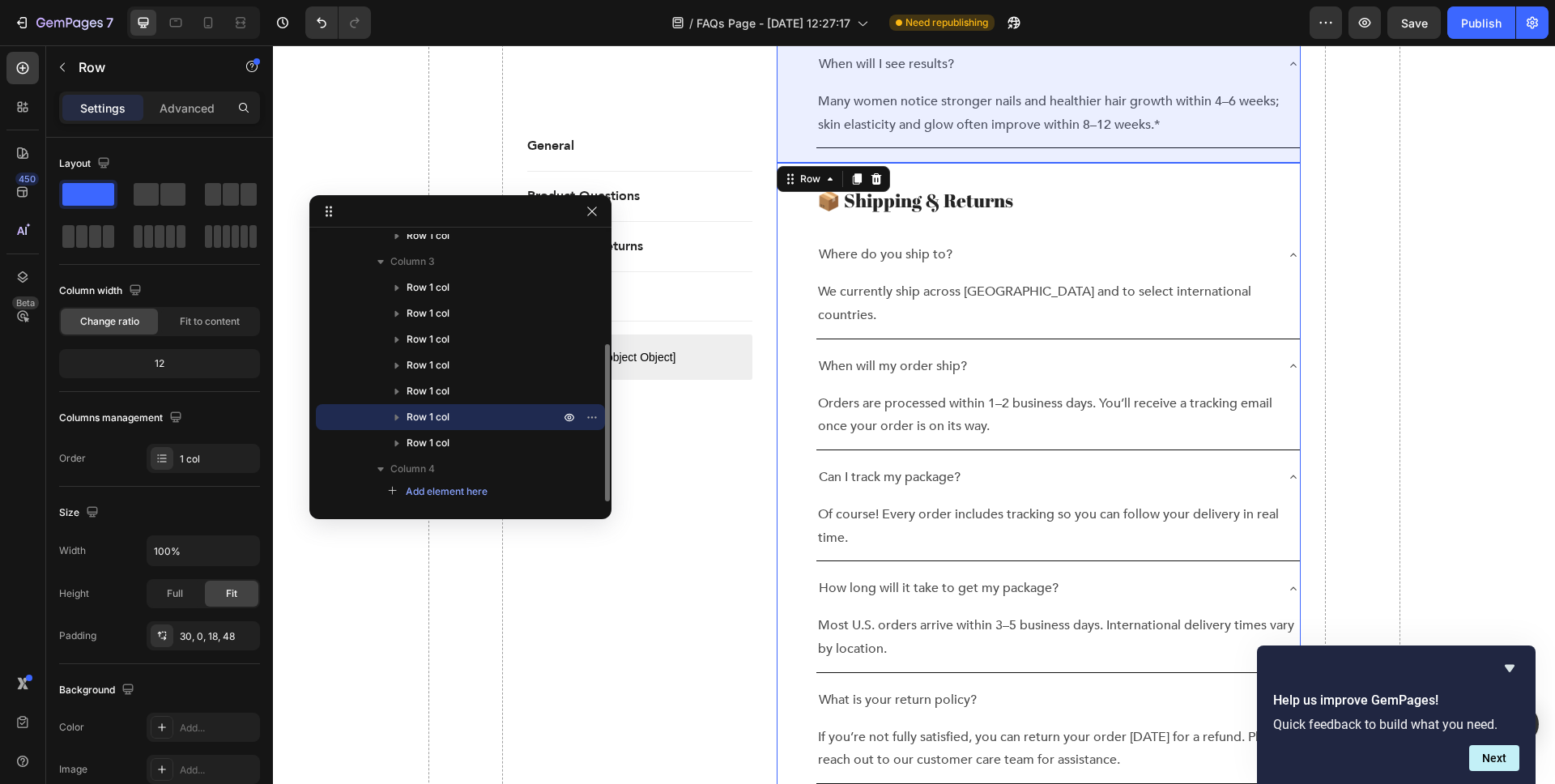
scroll to position [2028, 0]
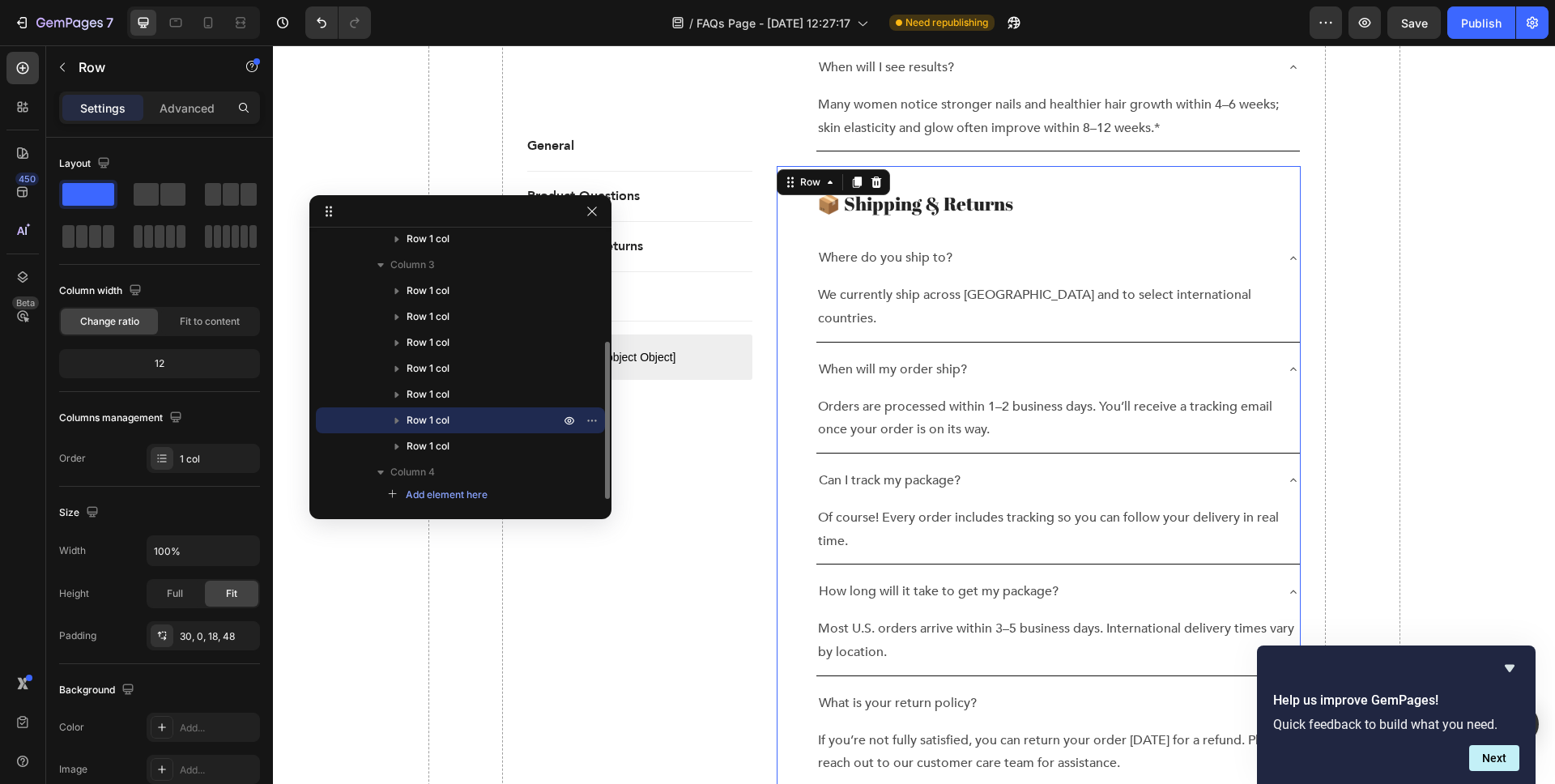
click at [397, 421] on icon "button" at bounding box center [397, 421] width 4 height 6
click at [394, 409] on icon "button" at bounding box center [397, 413] width 16 height 16
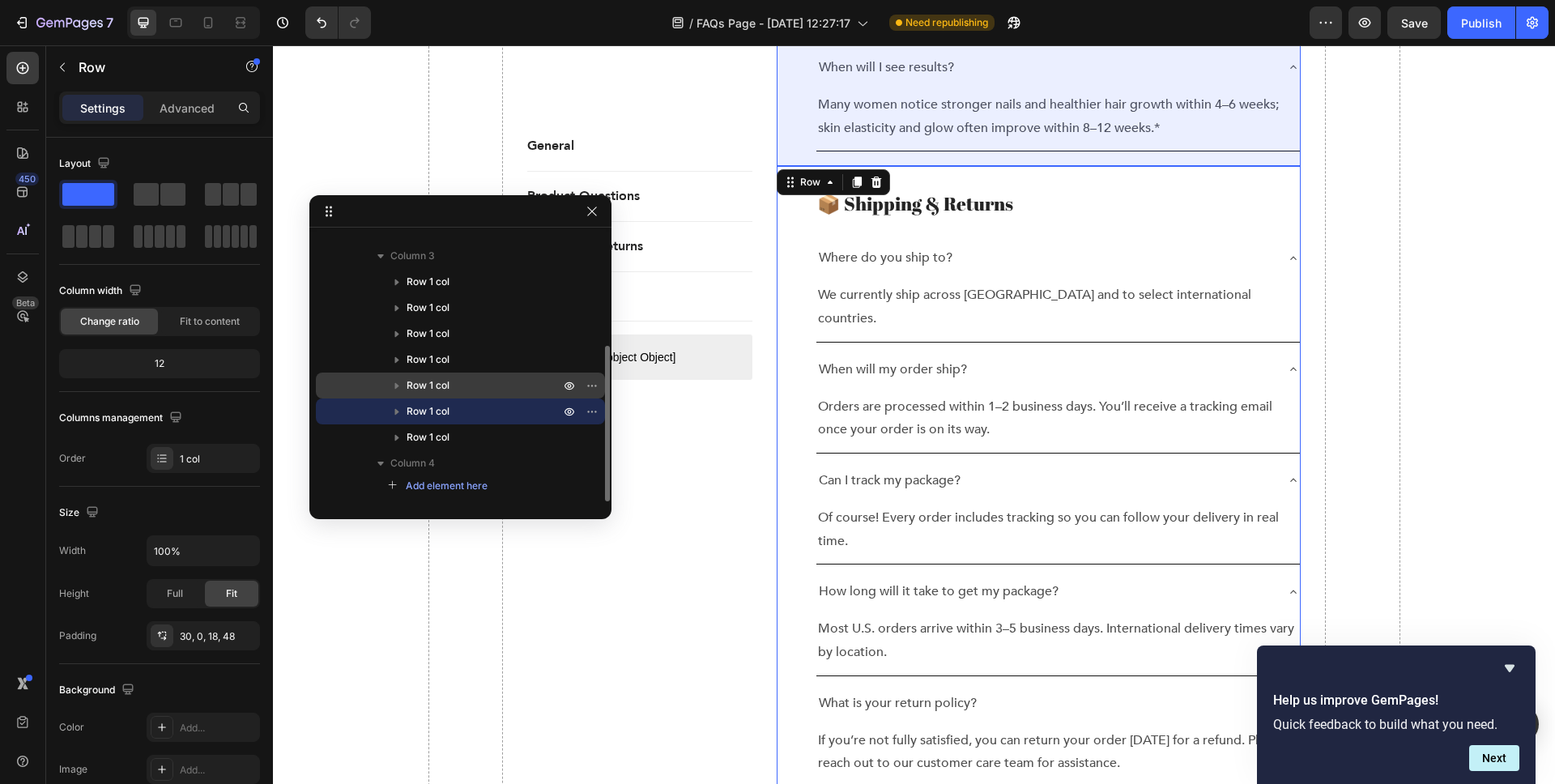
click at [400, 381] on icon "button" at bounding box center [397, 385] width 16 height 16
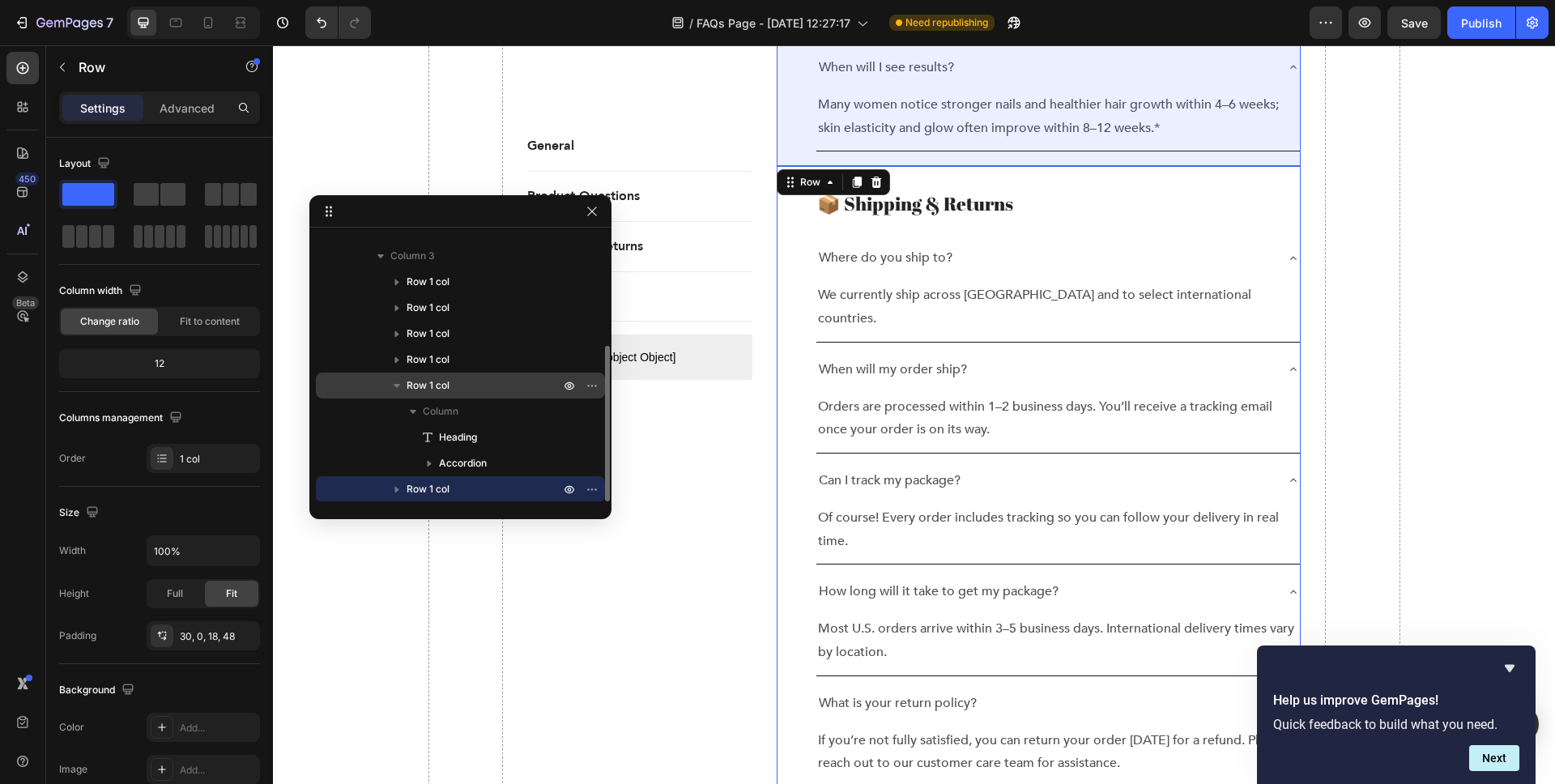
click at [400, 381] on icon "button" at bounding box center [397, 385] width 16 height 16
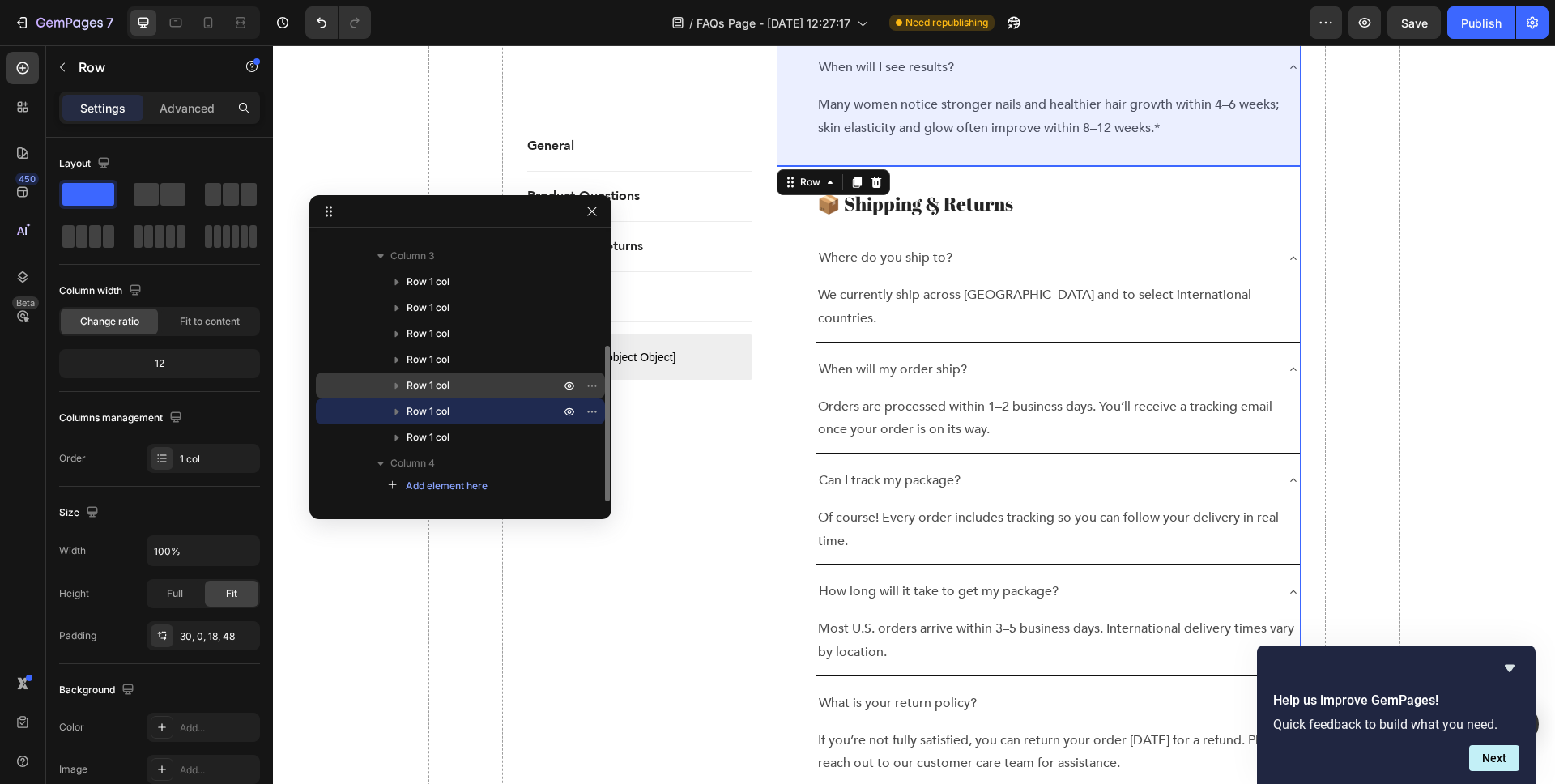
click at [400, 381] on icon "button" at bounding box center [397, 385] width 16 height 16
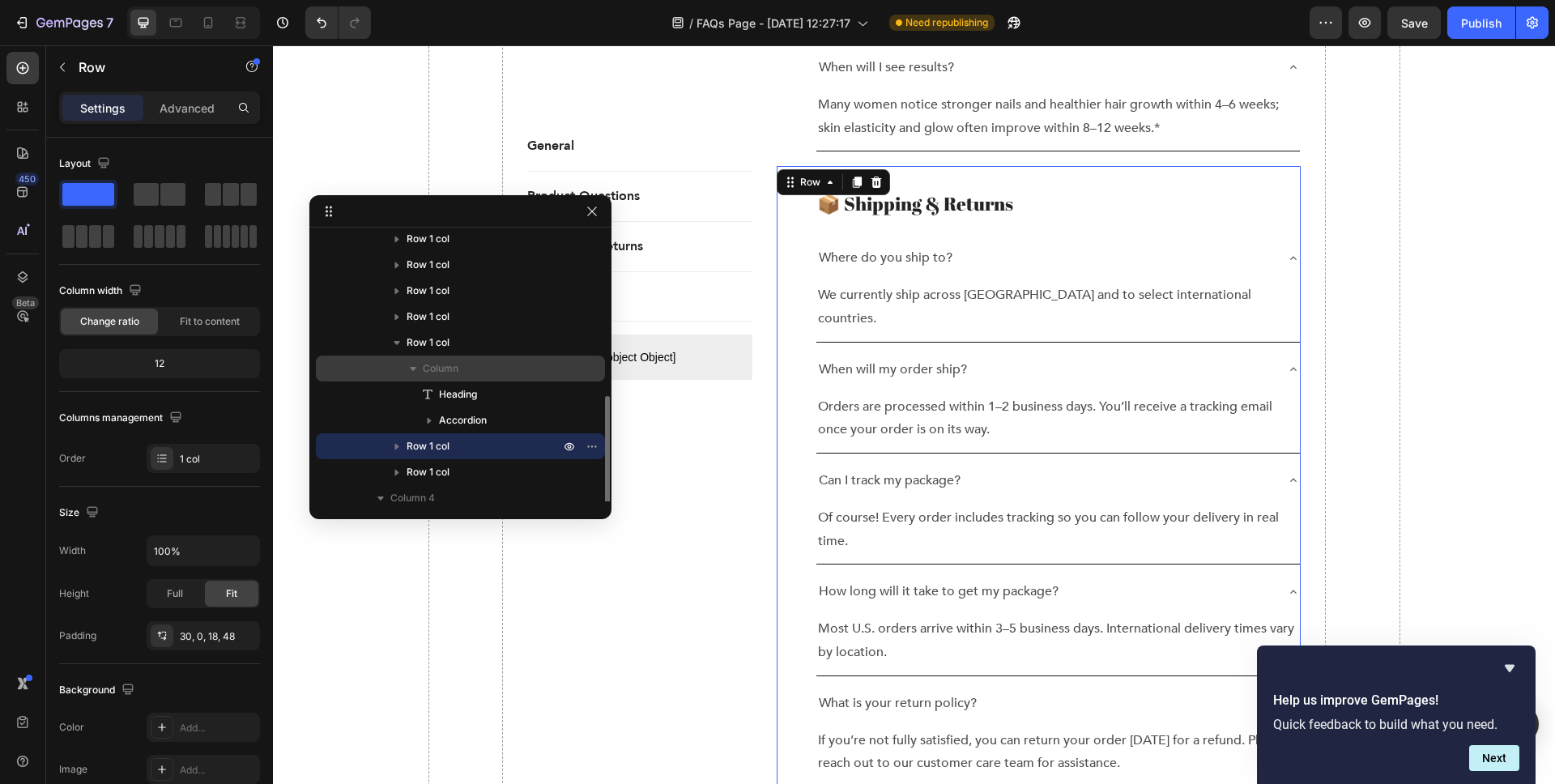
scroll to position [264, 0]
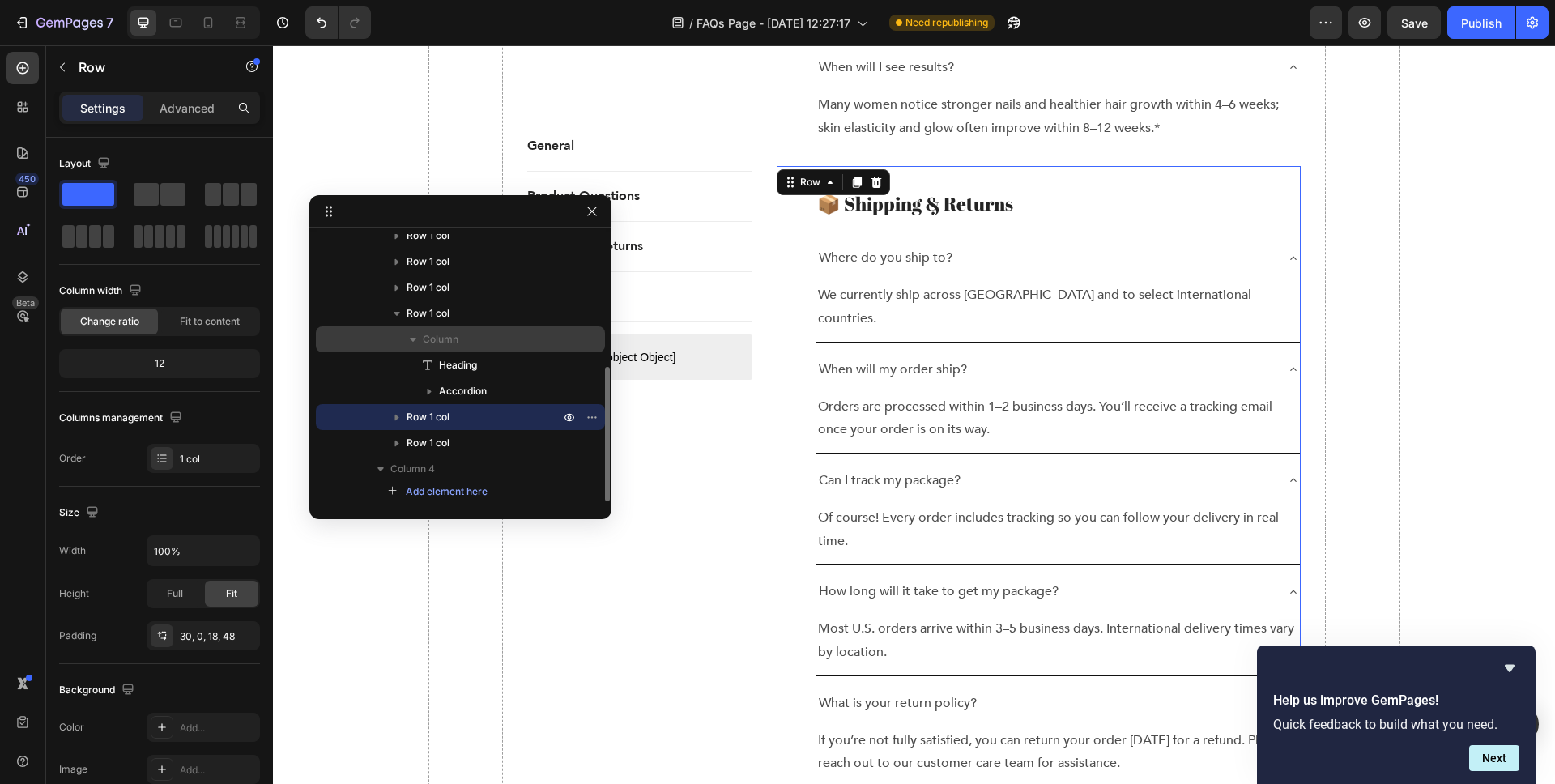
click at [412, 337] on icon "button" at bounding box center [413, 339] width 16 height 16
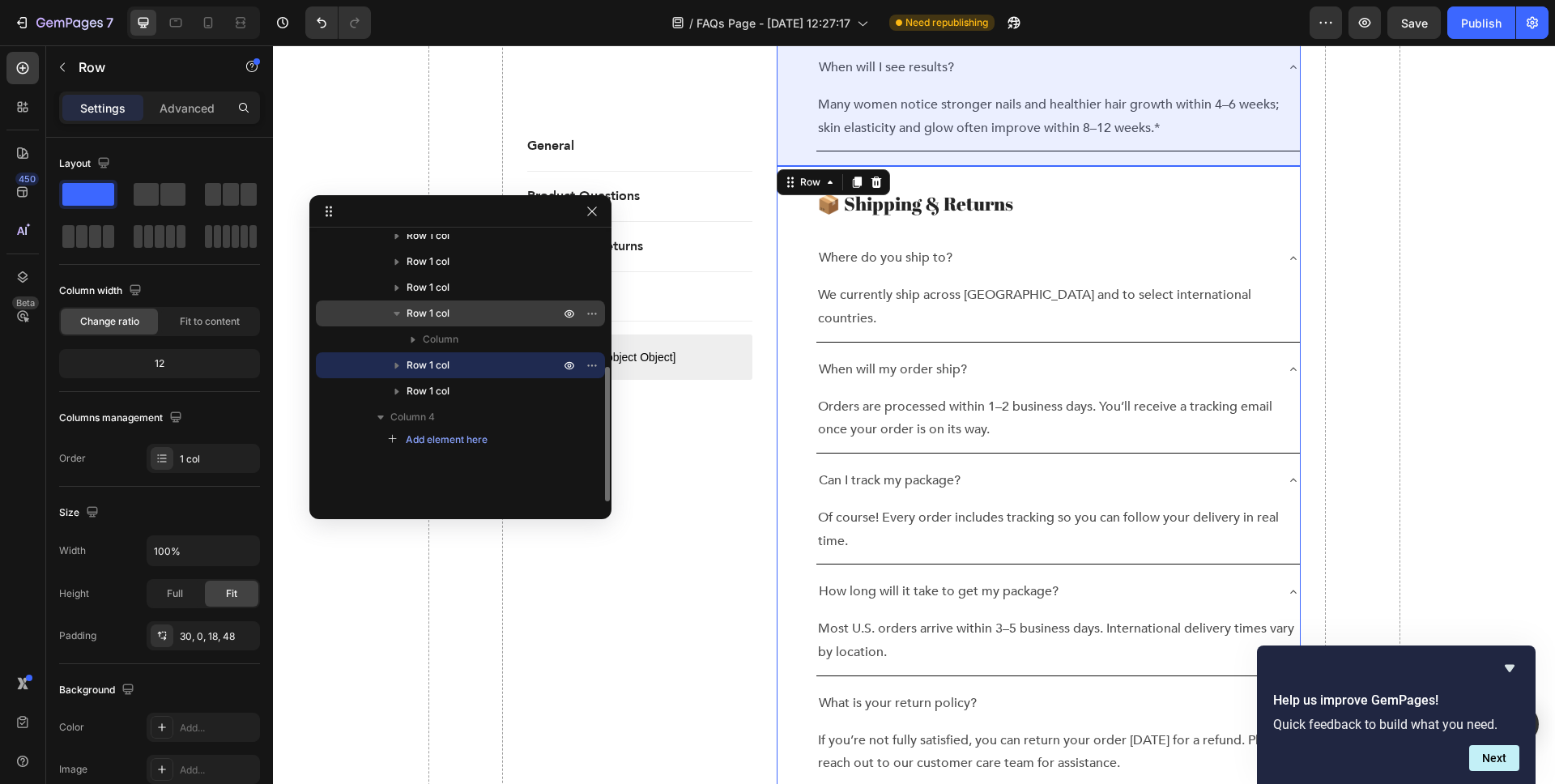
click at [393, 313] on icon "button" at bounding box center [397, 313] width 16 height 16
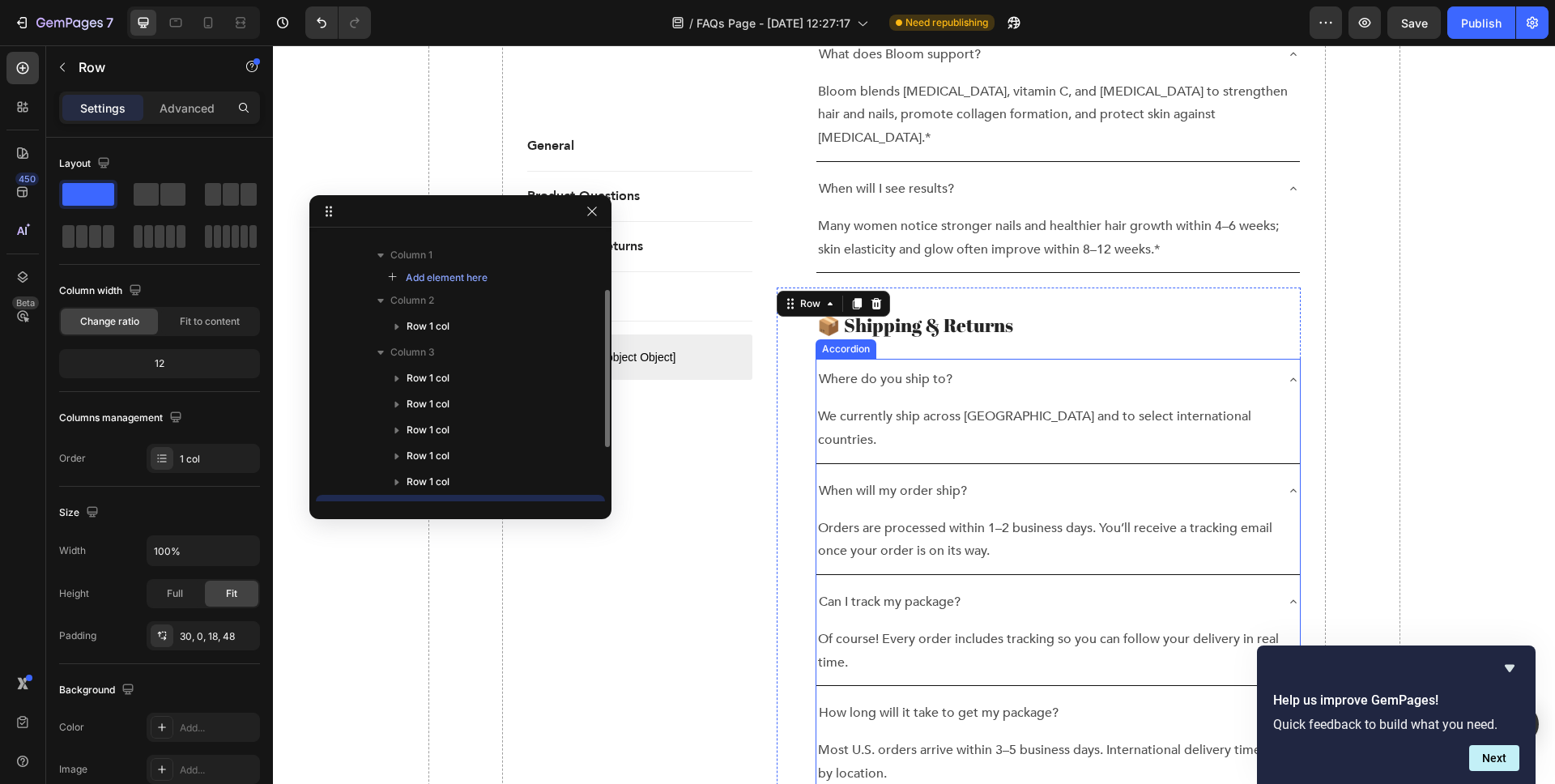
scroll to position [1899, 0]
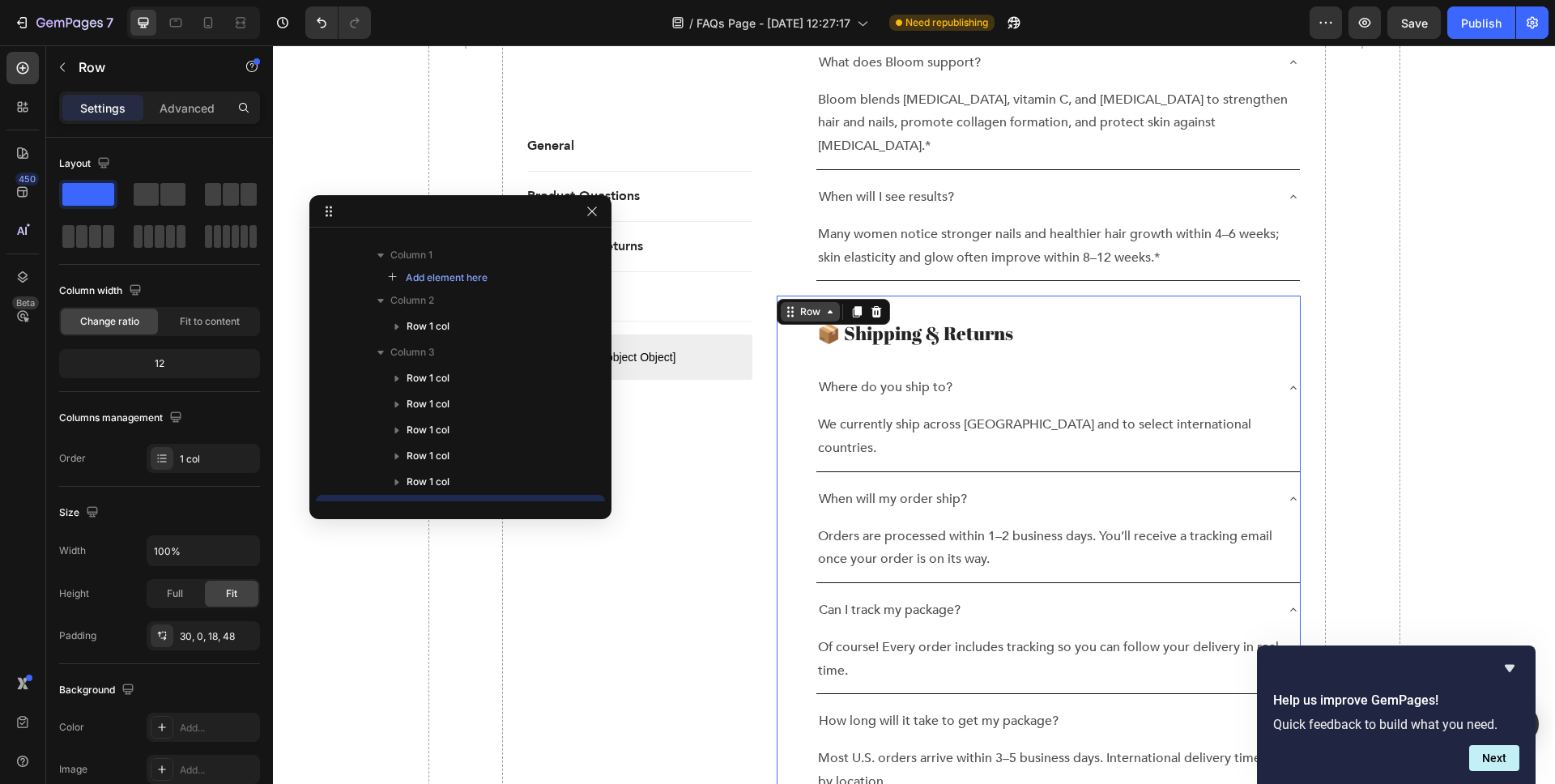
click at [796, 305] on icon at bounding box center [790, 311] width 13 height 13
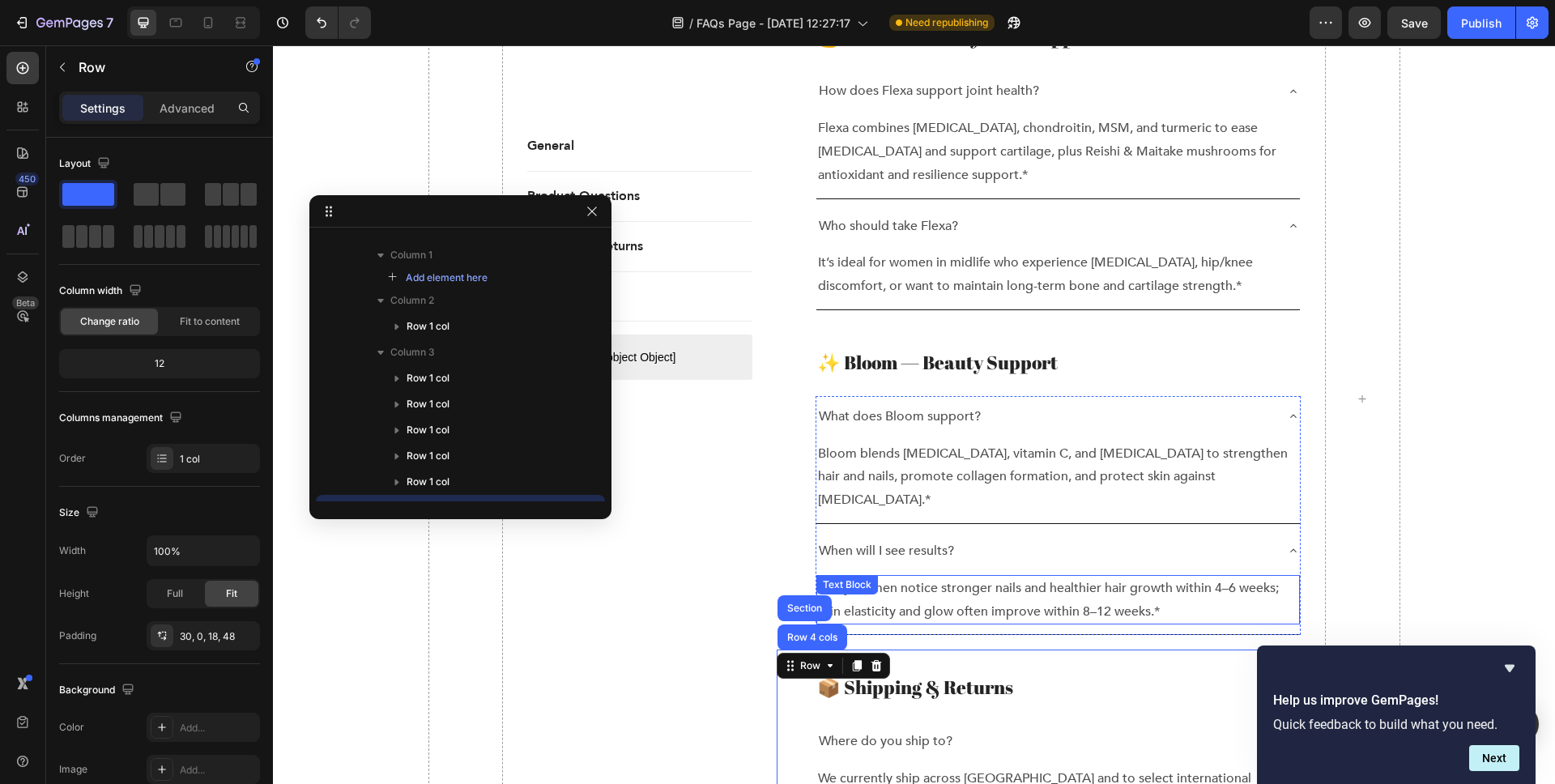
scroll to position [1476, 0]
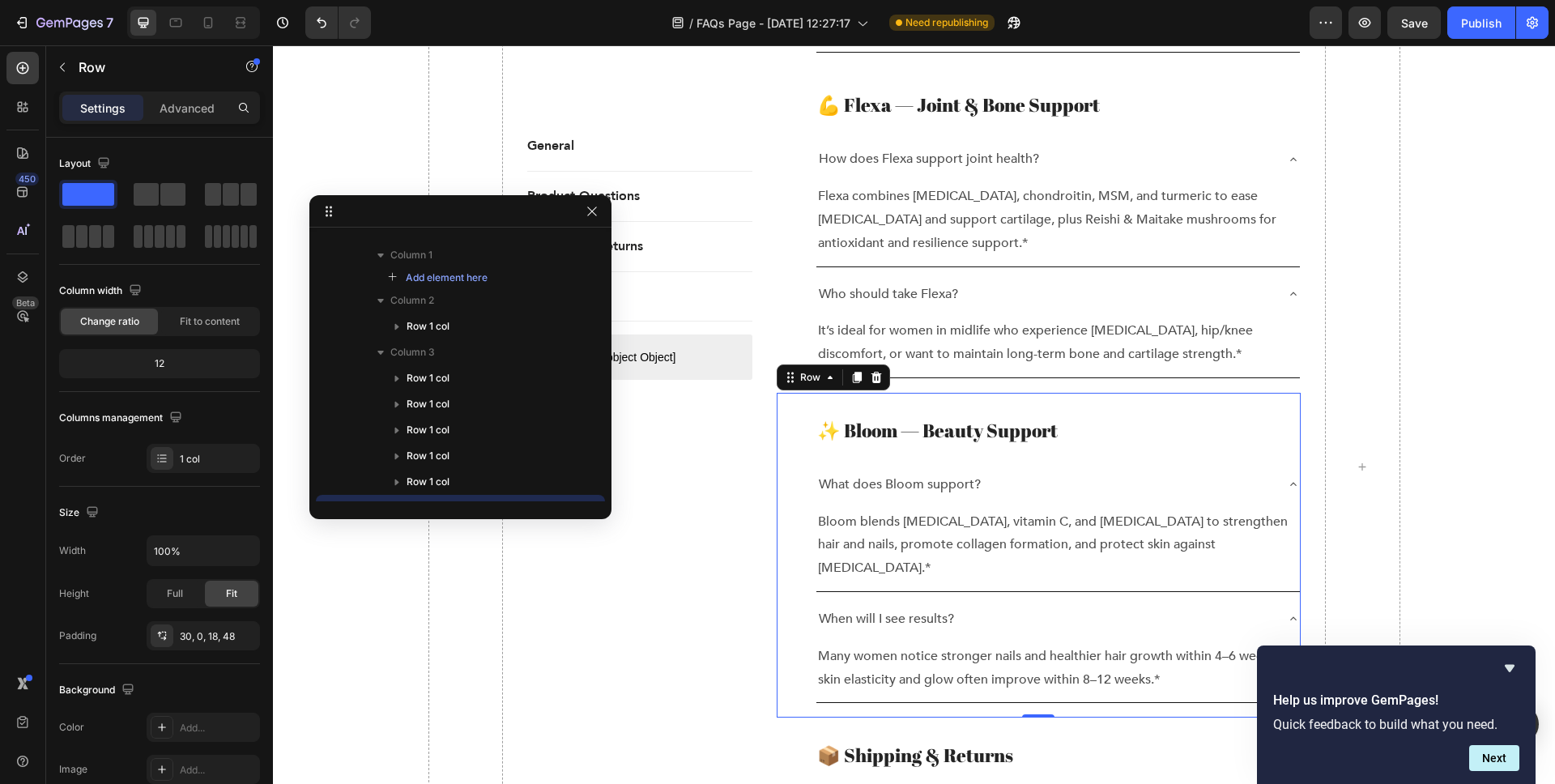
click at [805, 392] on div "✨ Bloom — Beauty Support Heading What does Bloom support? Bloom blends [MEDICAL…" at bounding box center [1039, 554] width 524 height 325
click at [809, 368] on div "Row" at bounding box center [810, 377] width 59 height 19
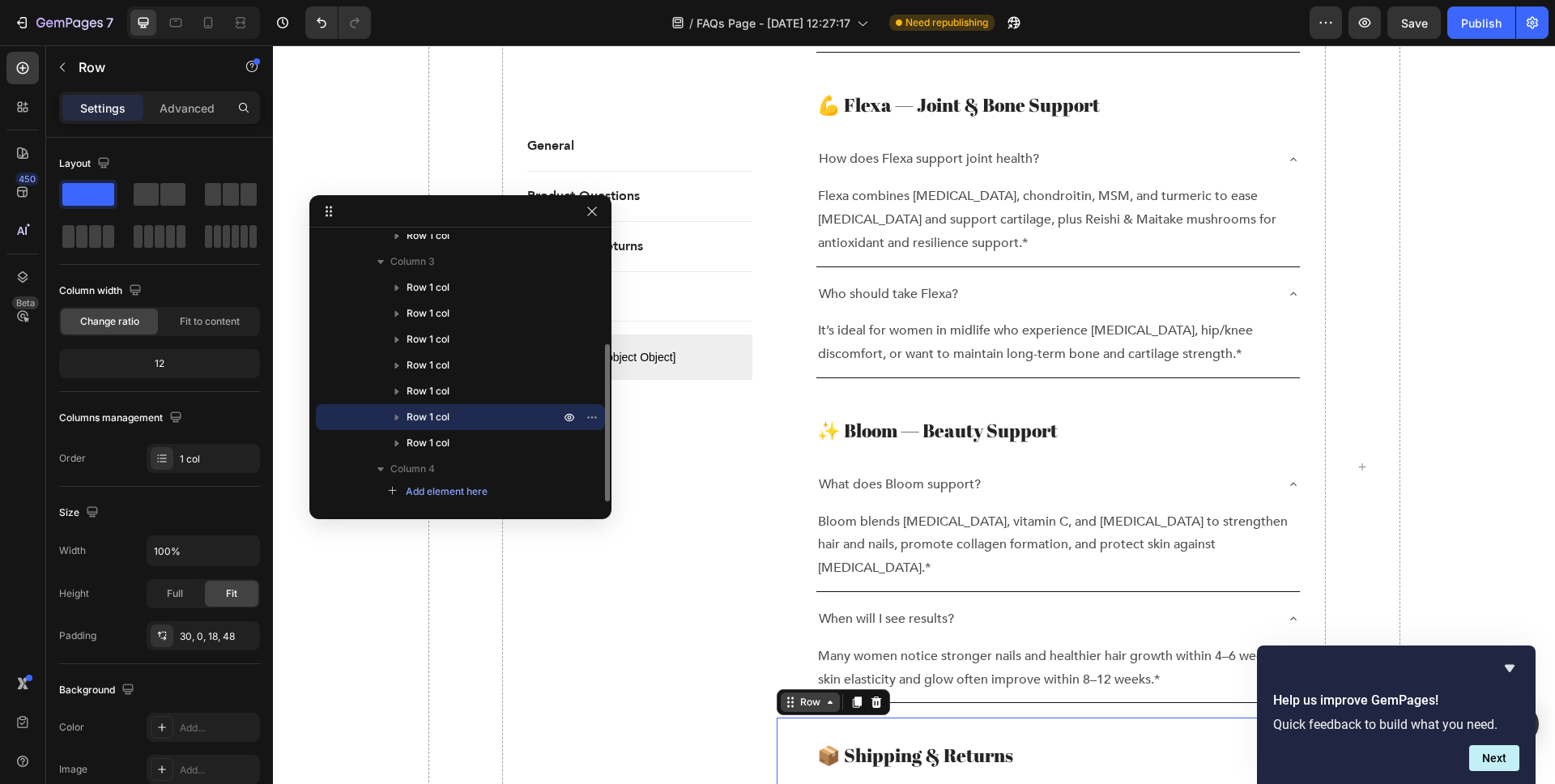
click at [801, 695] on div "Row" at bounding box center [811, 702] width 26 height 15
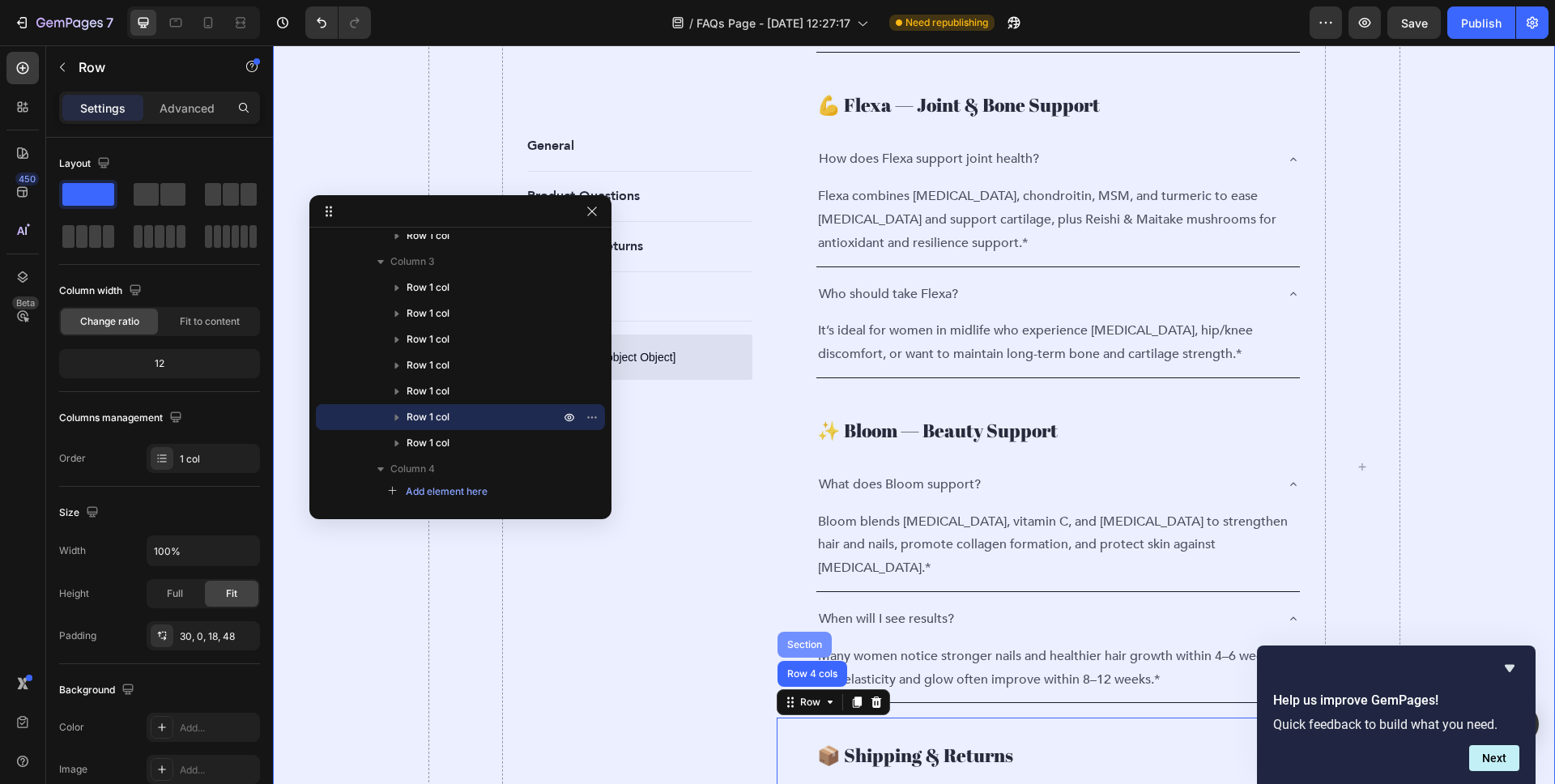
click at [811, 640] on div "Section" at bounding box center [804, 644] width 41 height 10
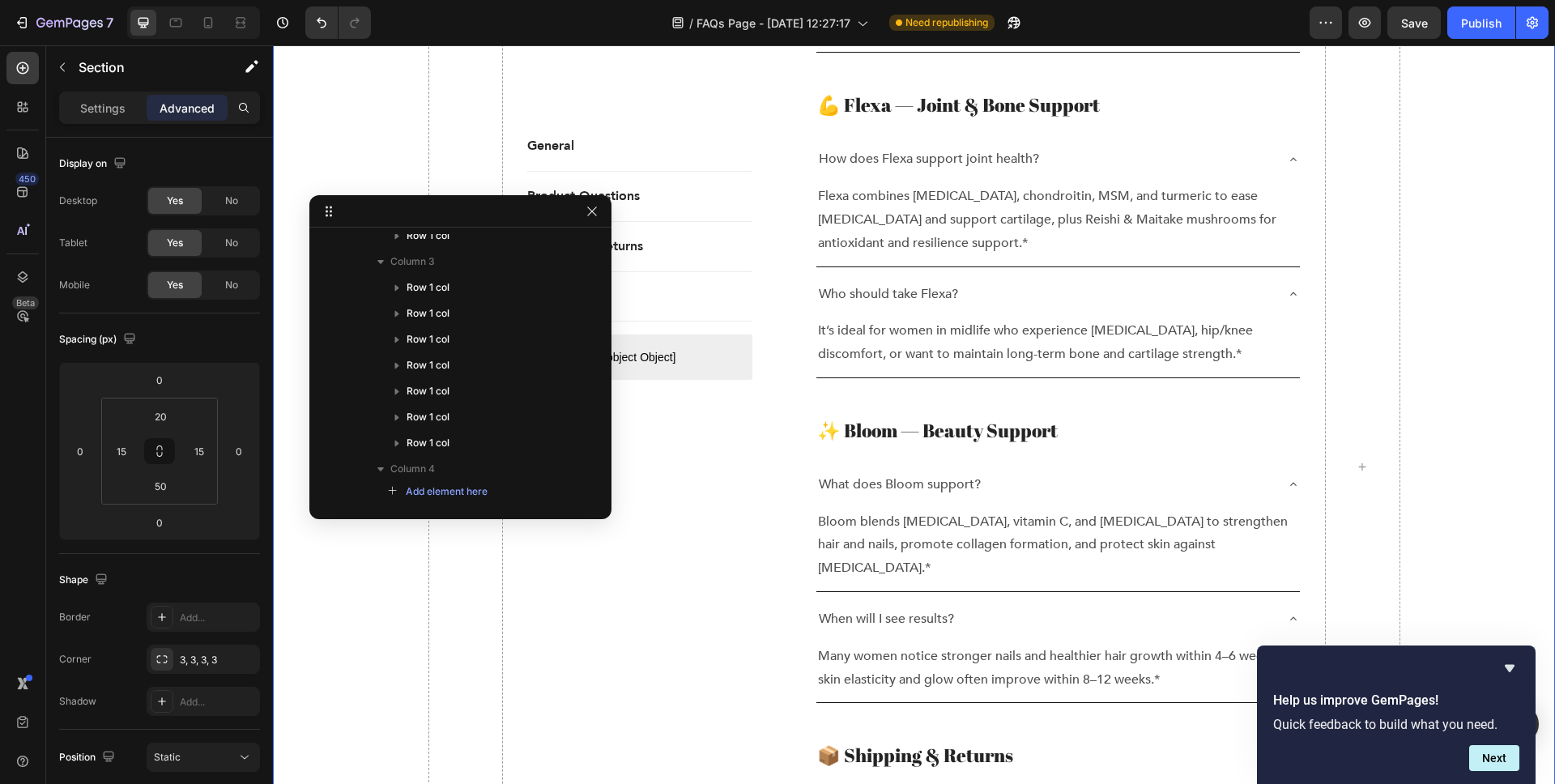
scroll to position [0, 0]
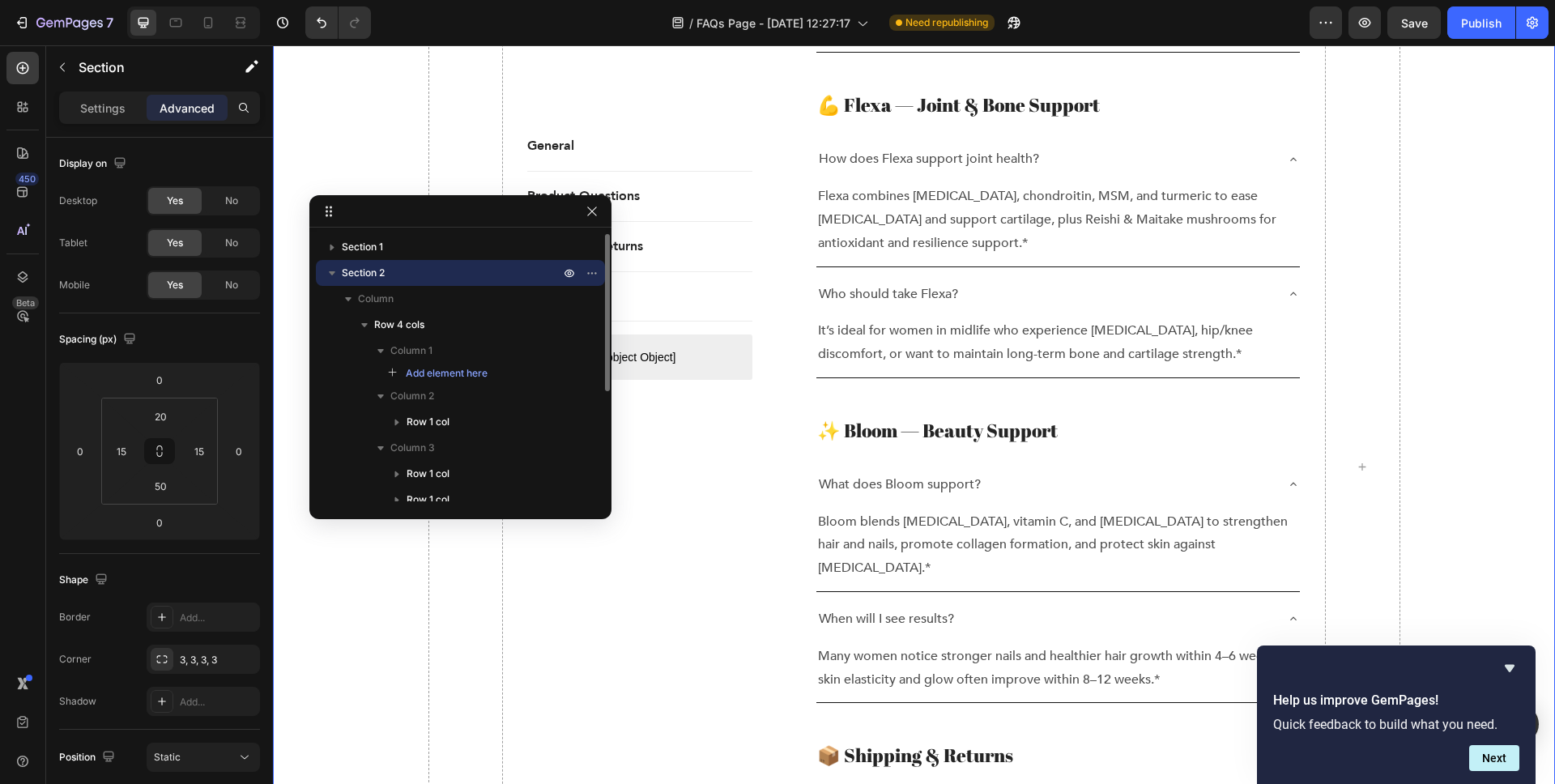
click at [336, 267] on icon "button" at bounding box center [332, 273] width 16 height 16
click at [591, 274] on icon "button" at bounding box center [592, 273] width 13 height 13
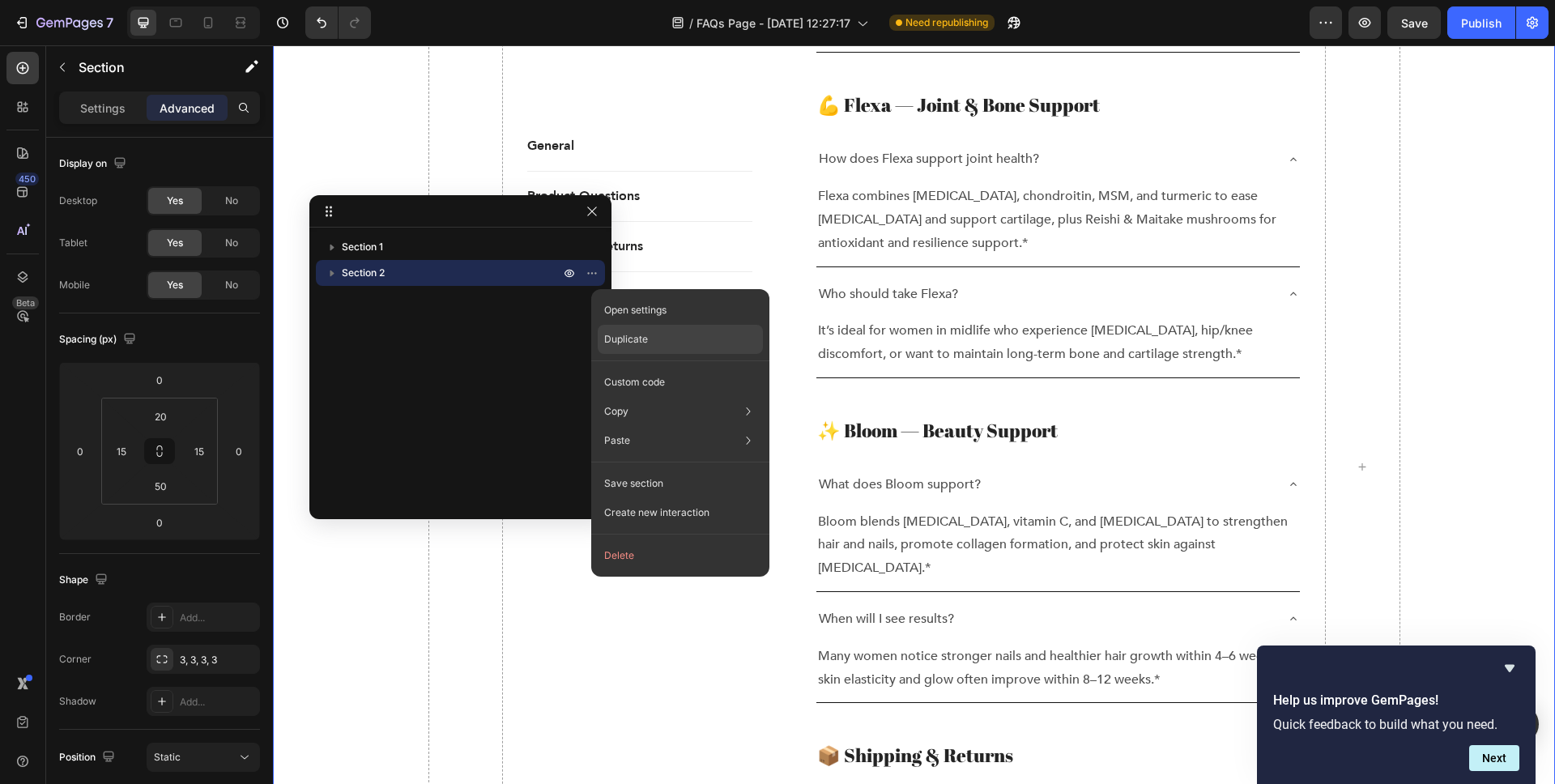
click at [625, 340] on p "Duplicate" at bounding box center [627, 339] width 44 height 15
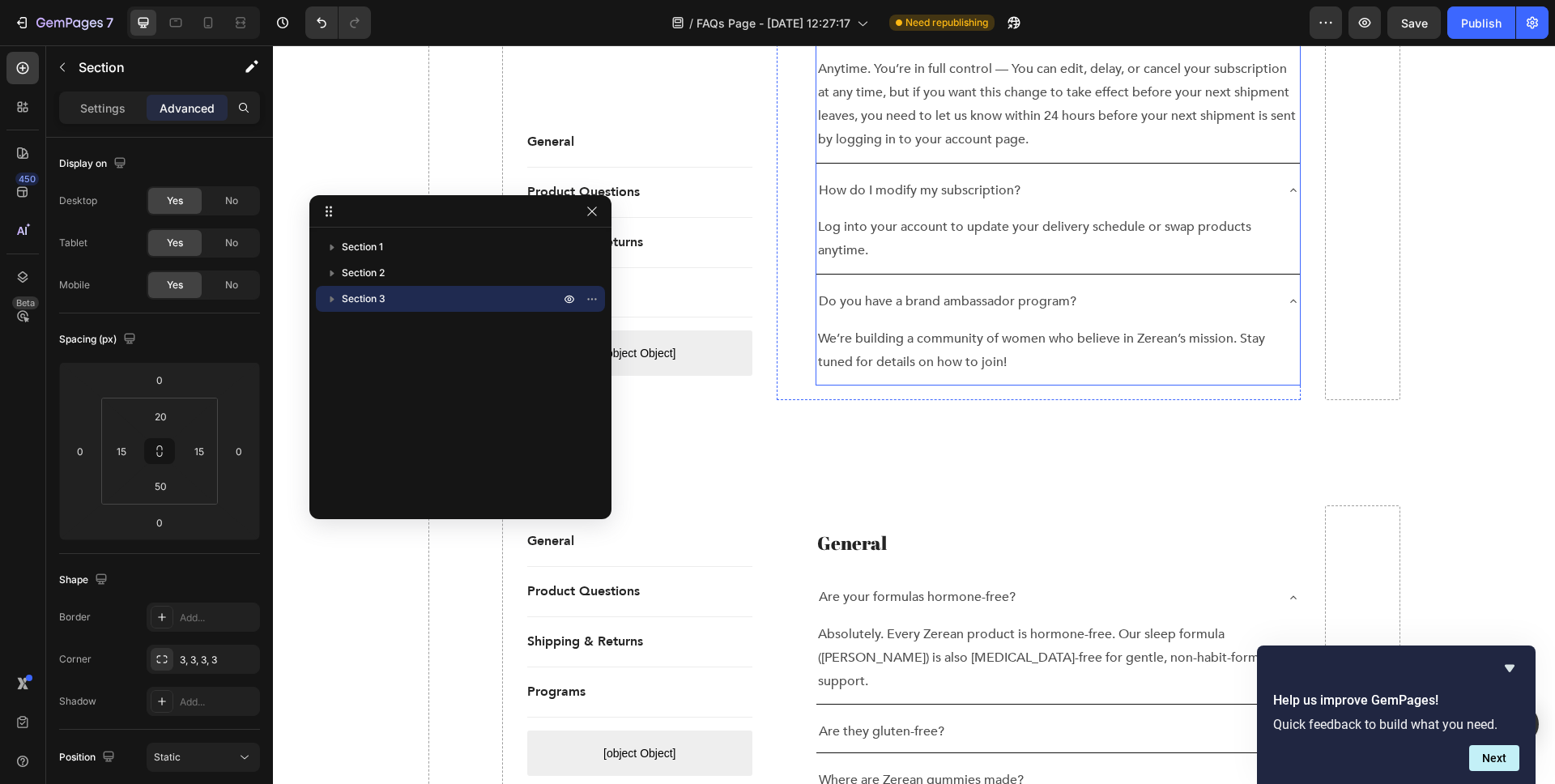
scroll to position [3116, 0]
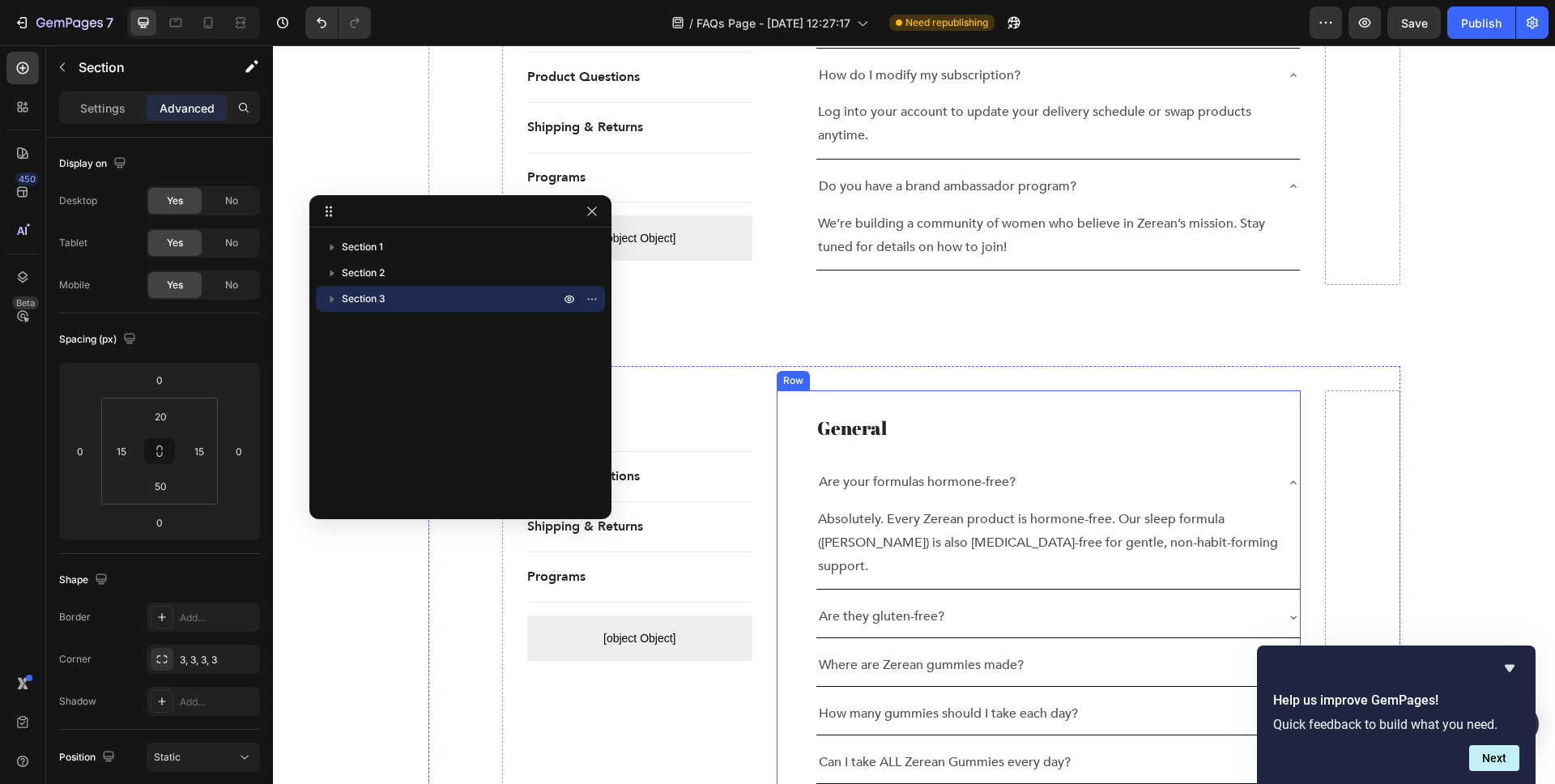
click at [1015, 391] on div "General Heading Are your formulas hormone-free? Absolutely. Every Zerean produc…" at bounding box center [1039, 594] width 524 height 407
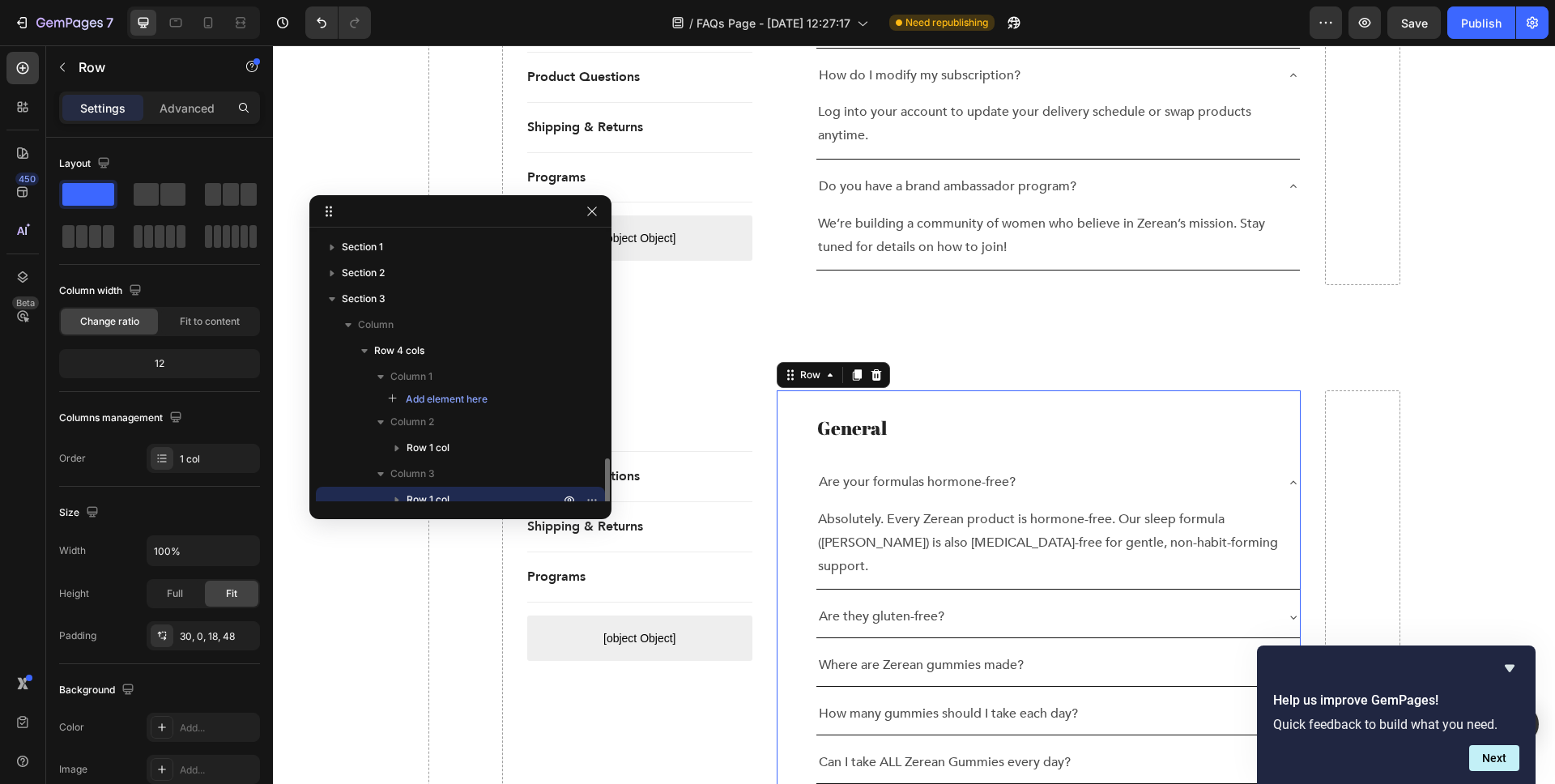
scroll to position [144, 0]
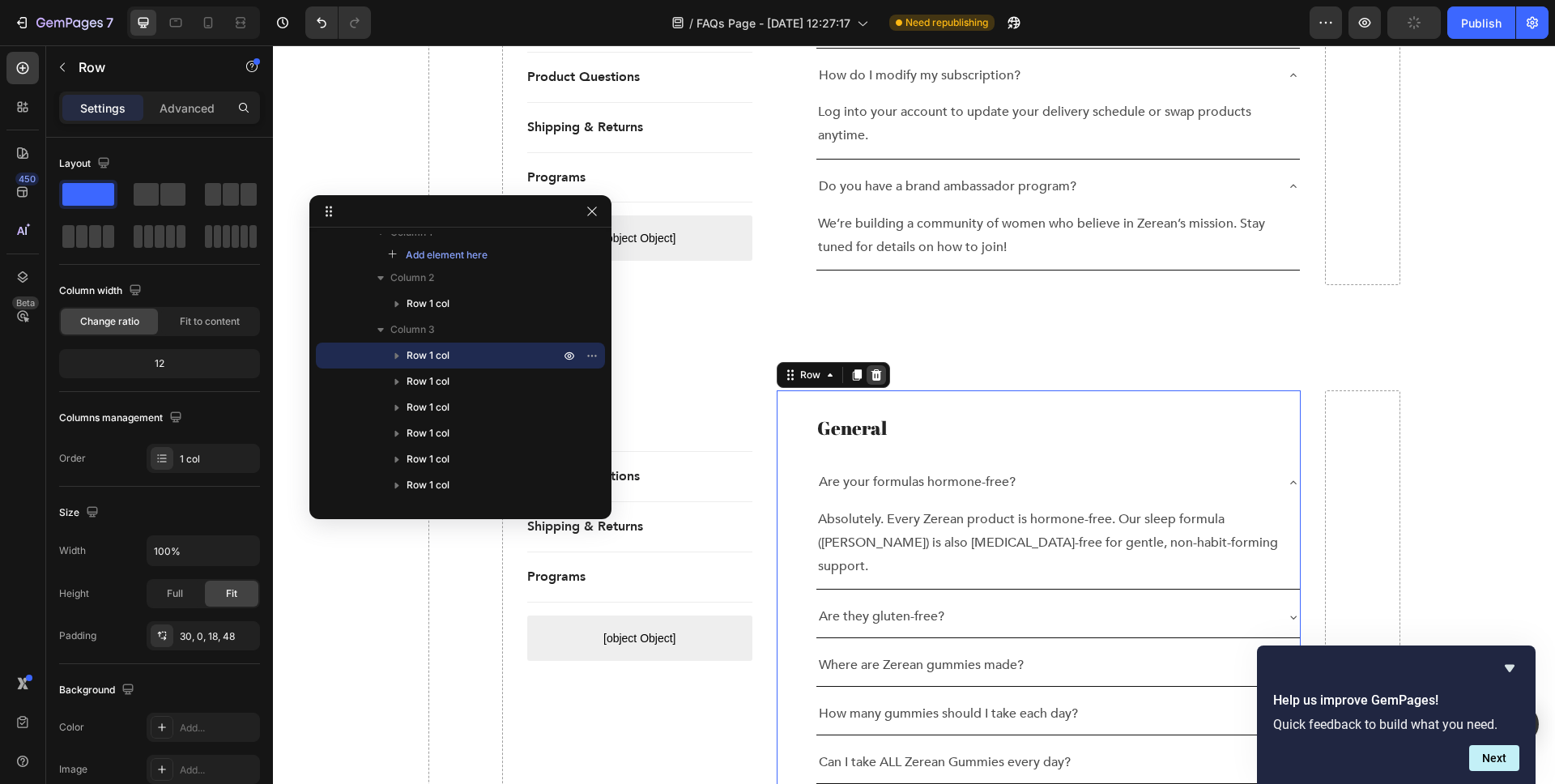
click at [871, 370] on icon at bounding box center [877, 375] width 11 height 11
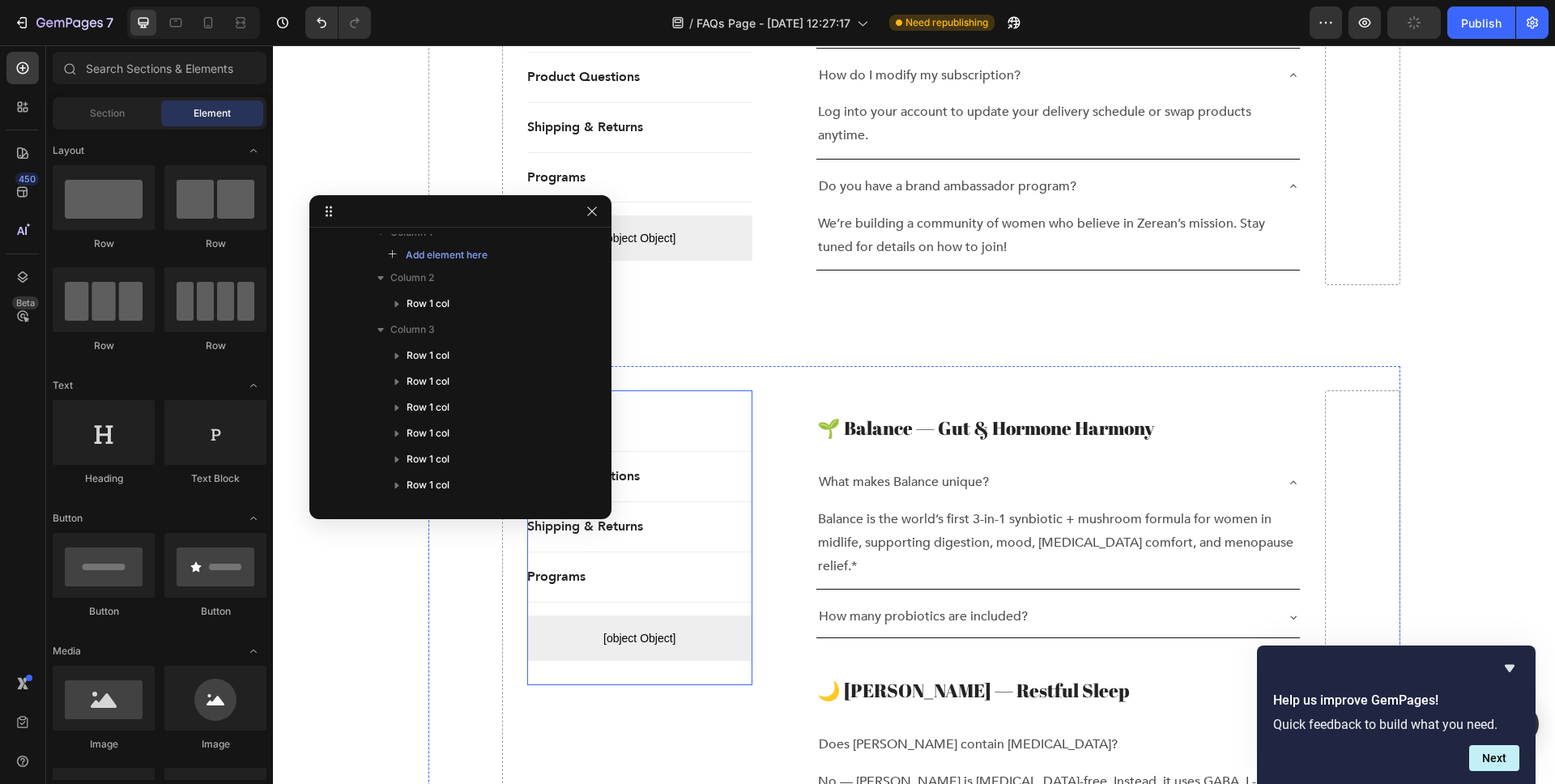
click at [693, 391] on div "General Button Title Line Product Questions Button Title Line Shipping & Return…" at bounding box center [640, 538] width 225 height 294
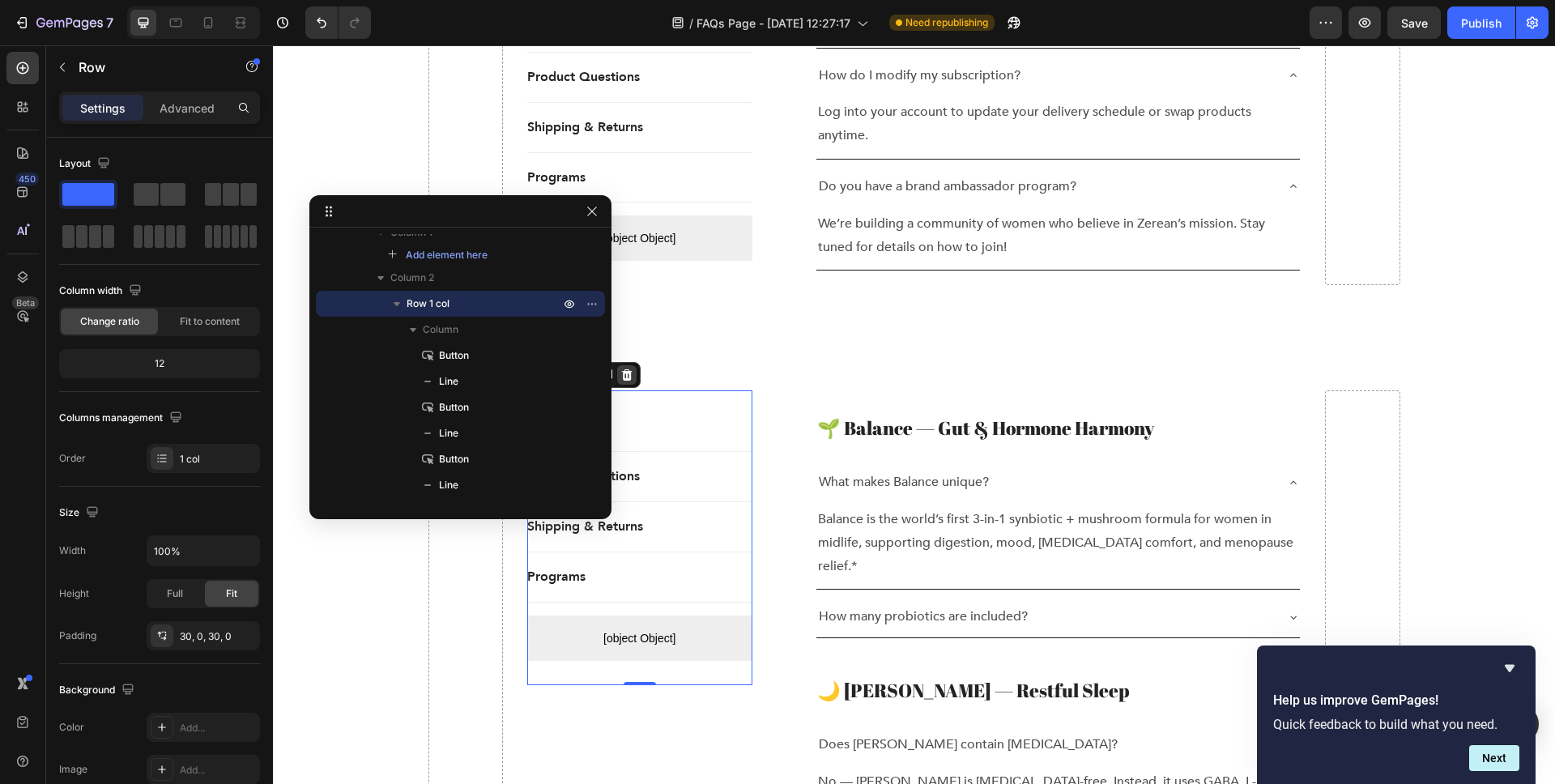
click at [633, 365] on div at bounding box center [627, 375] width 19 height 19
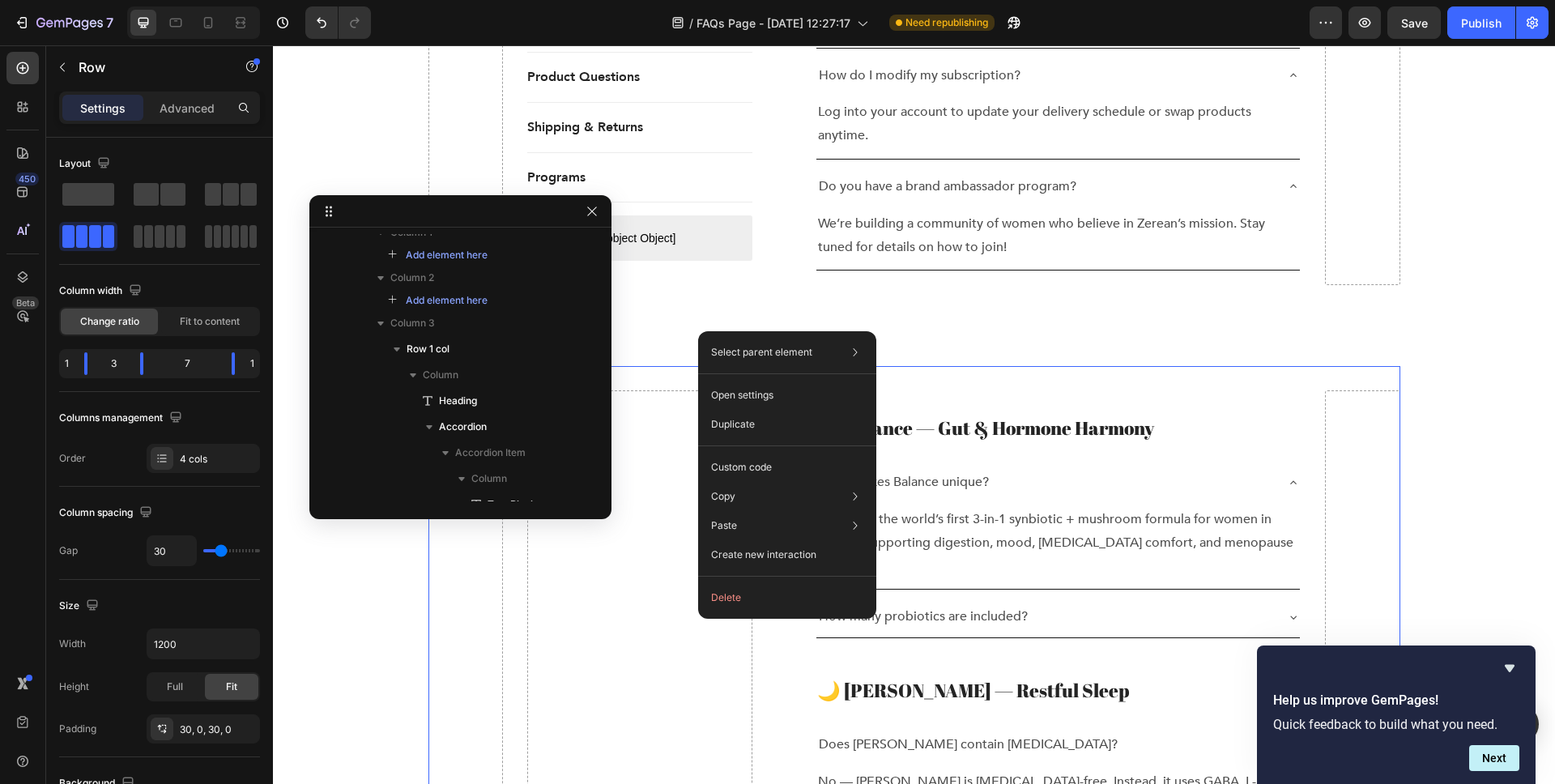
scroll to position [0, 0]
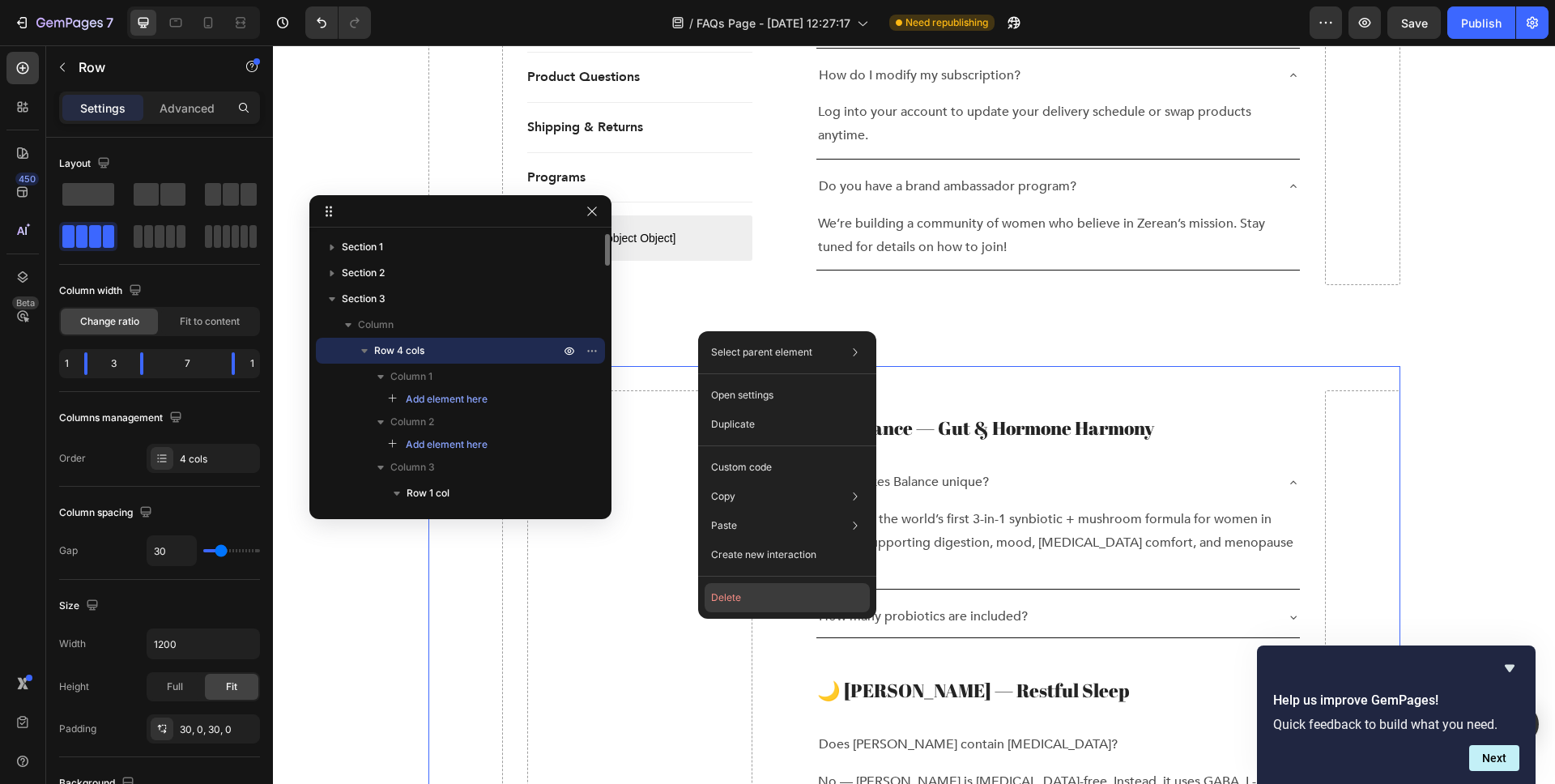
click at [757, 608] on button "Delete" at bounding box center [788, 597] width 165 height 29
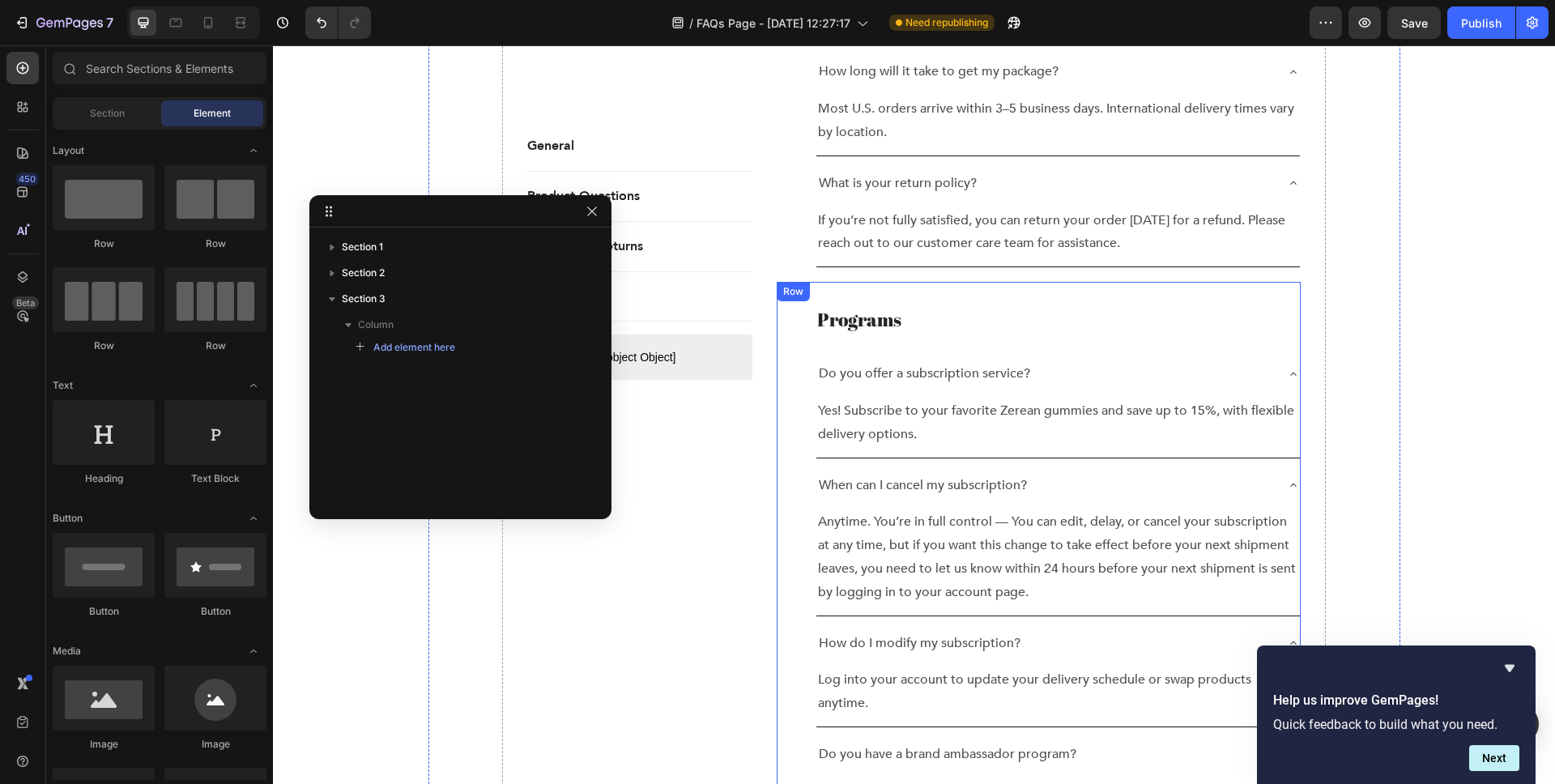
scroll to position [2568, 0]
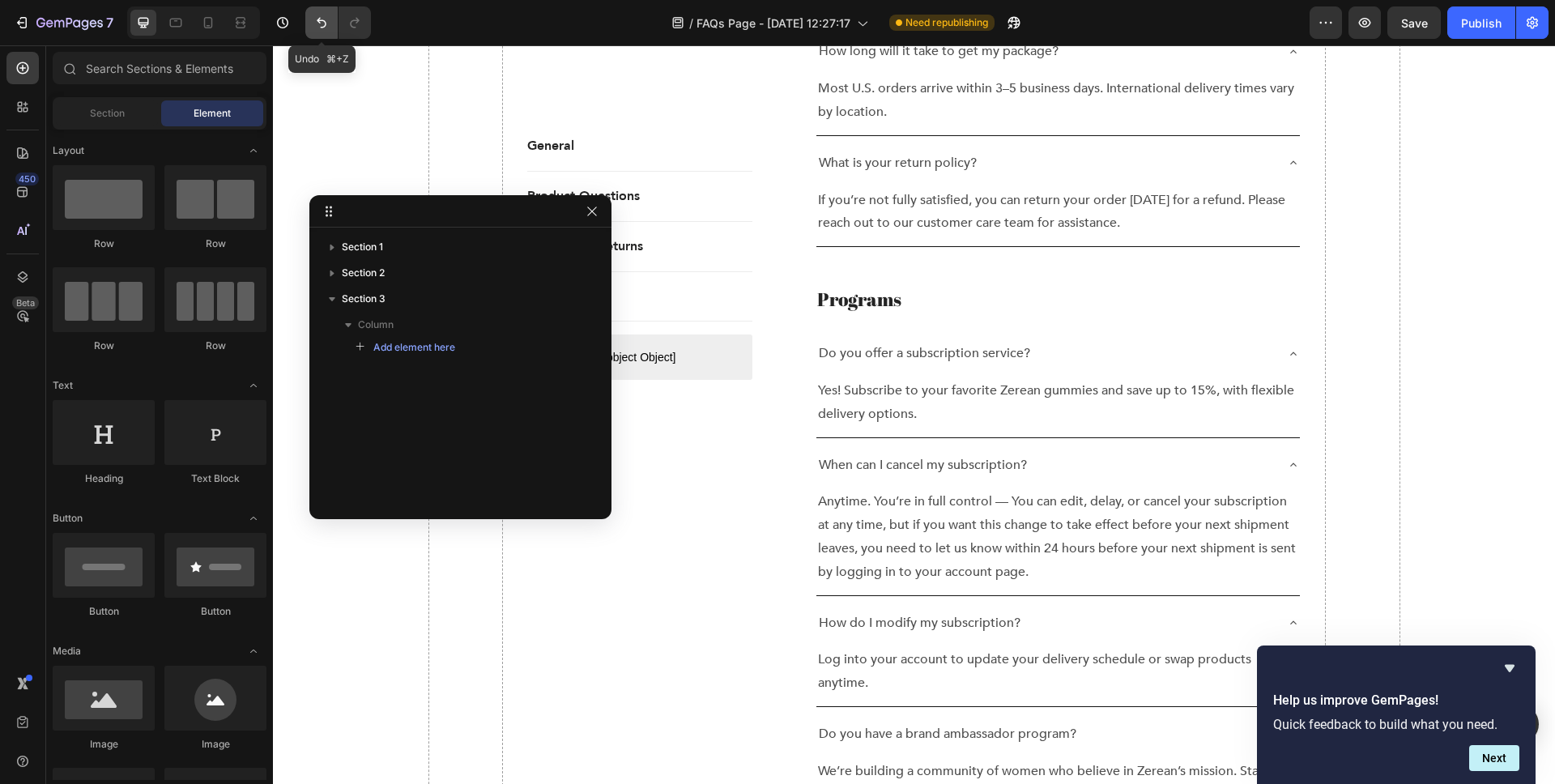
click at [312, 16] on button "Undo/Redo" at bounding box center [321, 22] width 33 height 33
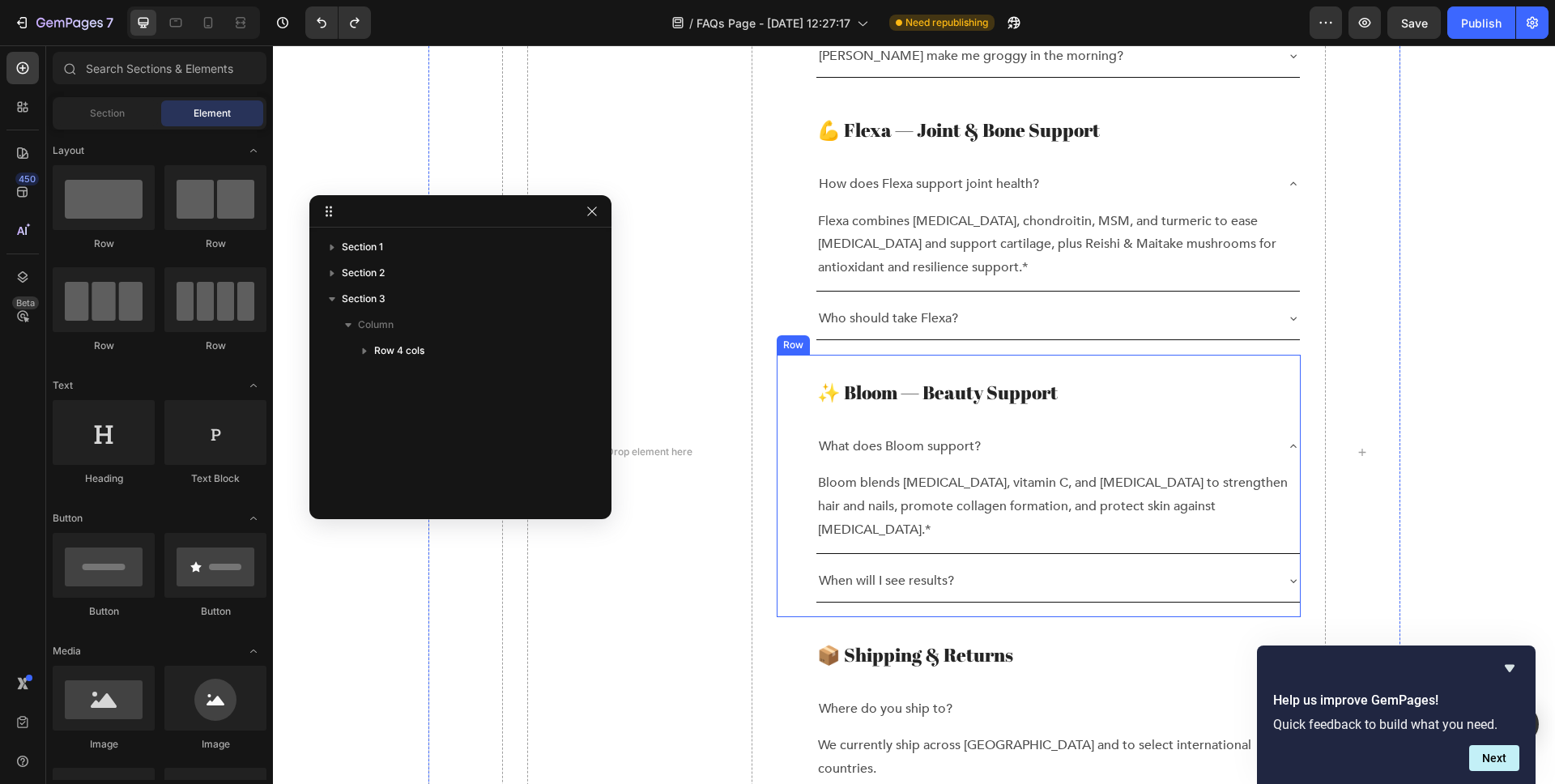
scroll to position [3730, 0]
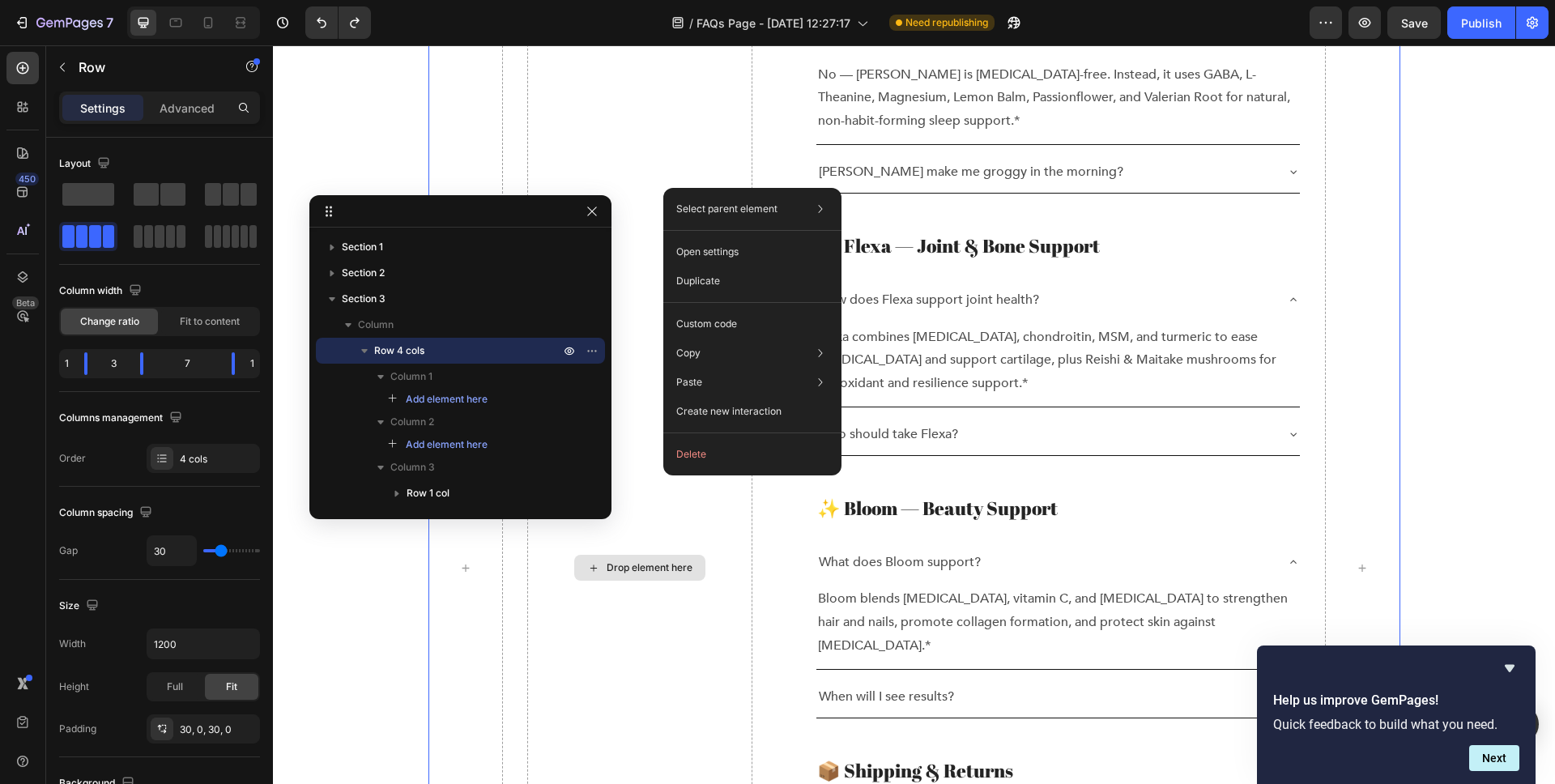
click at [657, 144] on div "Drop element here" at bounding box center [640, 568] width 225 height 1769
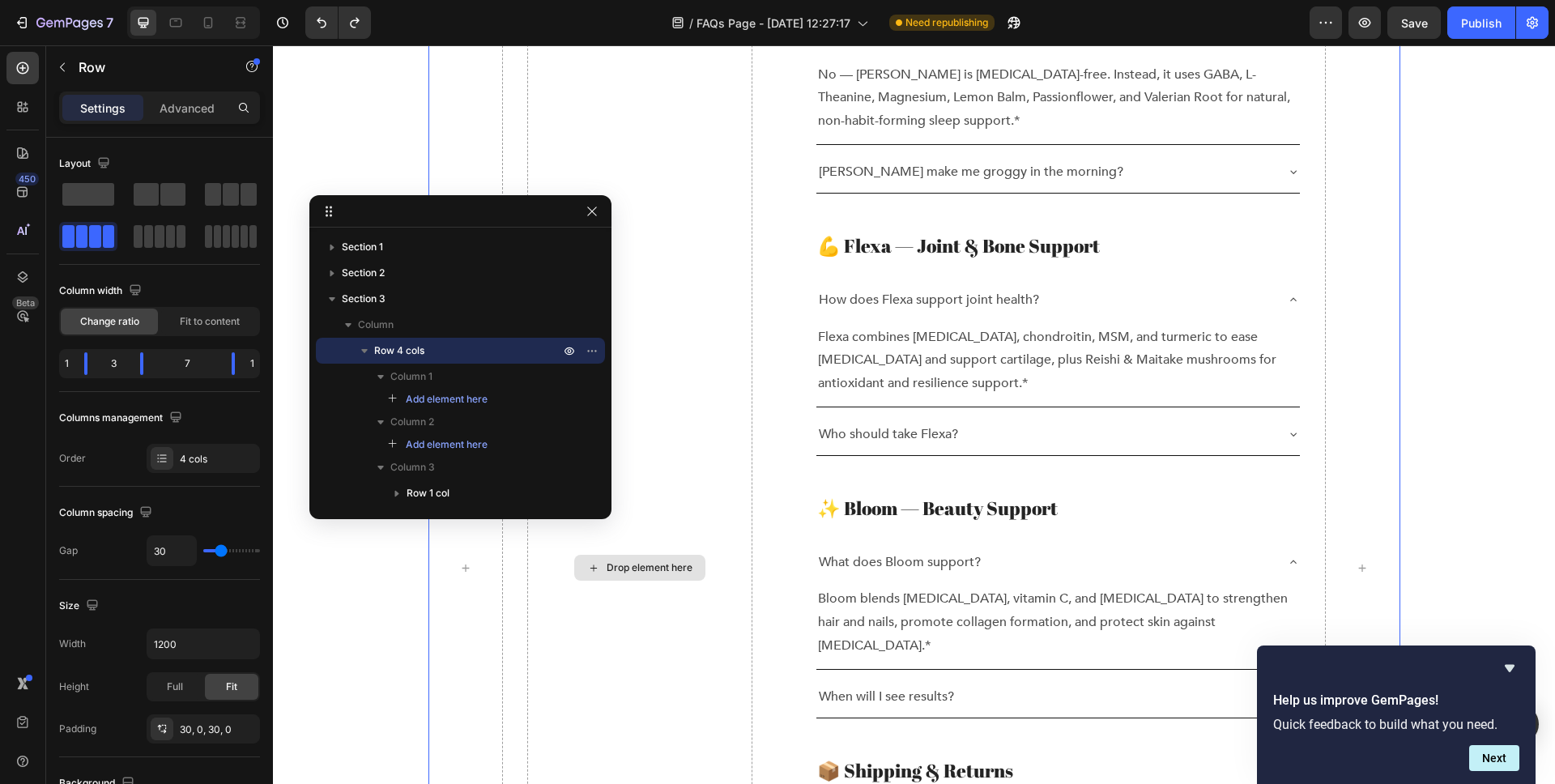
click at [698, 190] on div "Drop element here" at bounding box center [640, 568] width 225 height 1769
click at [595, 350] on icon "button" at bounding box center [592, 350] width 13 height 13
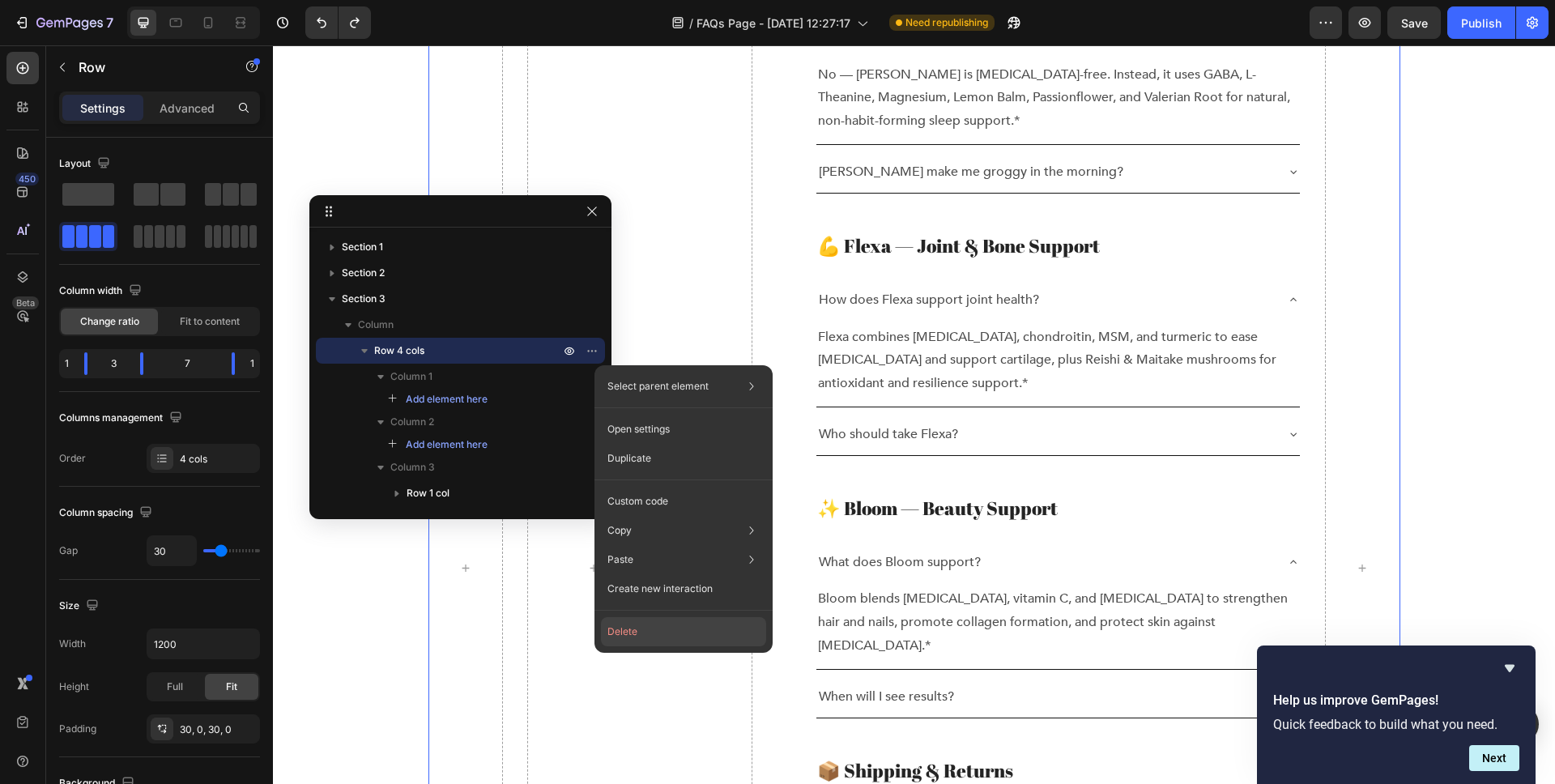
click at [652, 619] on button "Delete" at bounding box center [684, 631] width 165 height 29
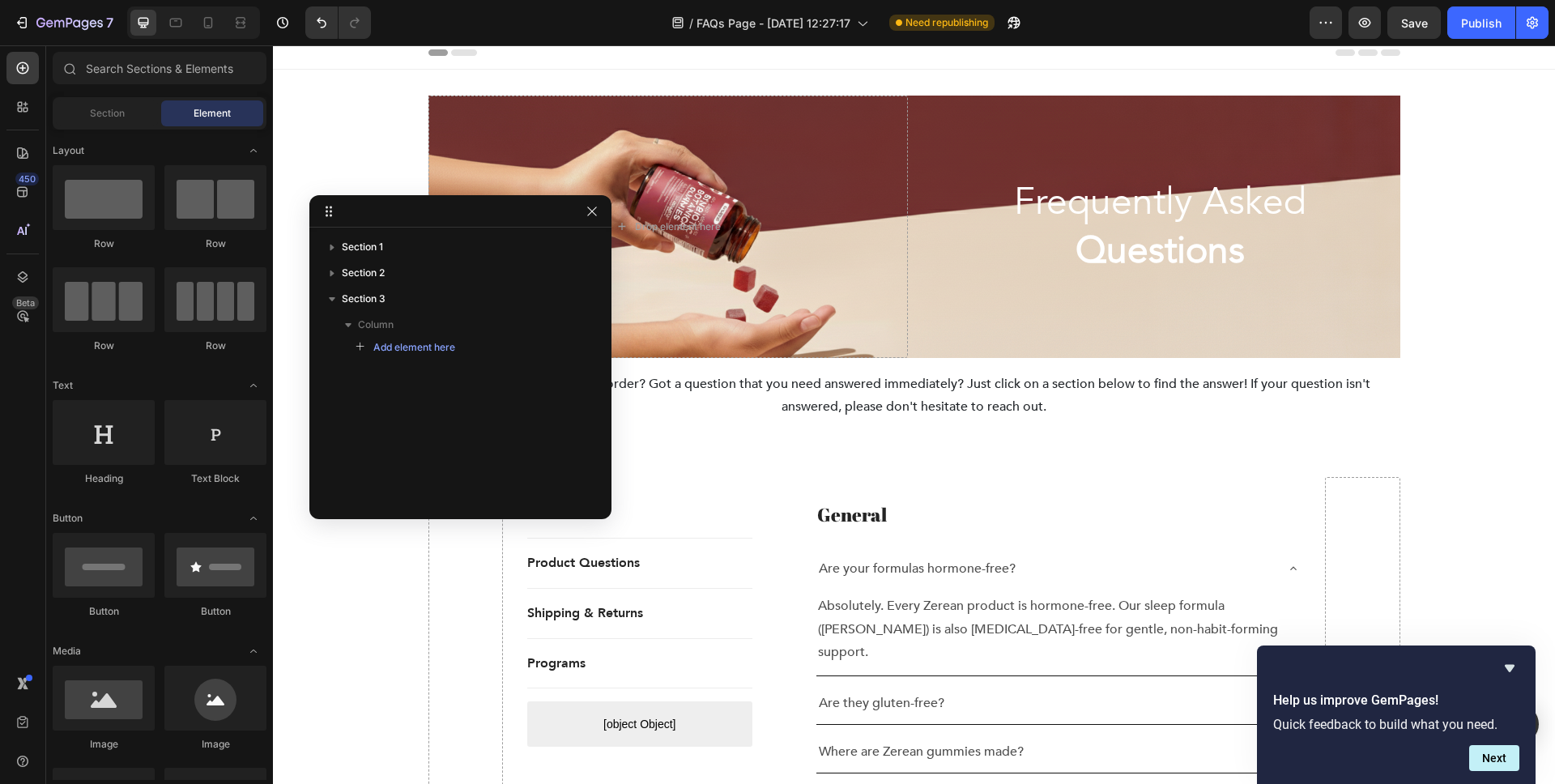
scroll to position [0, 0]
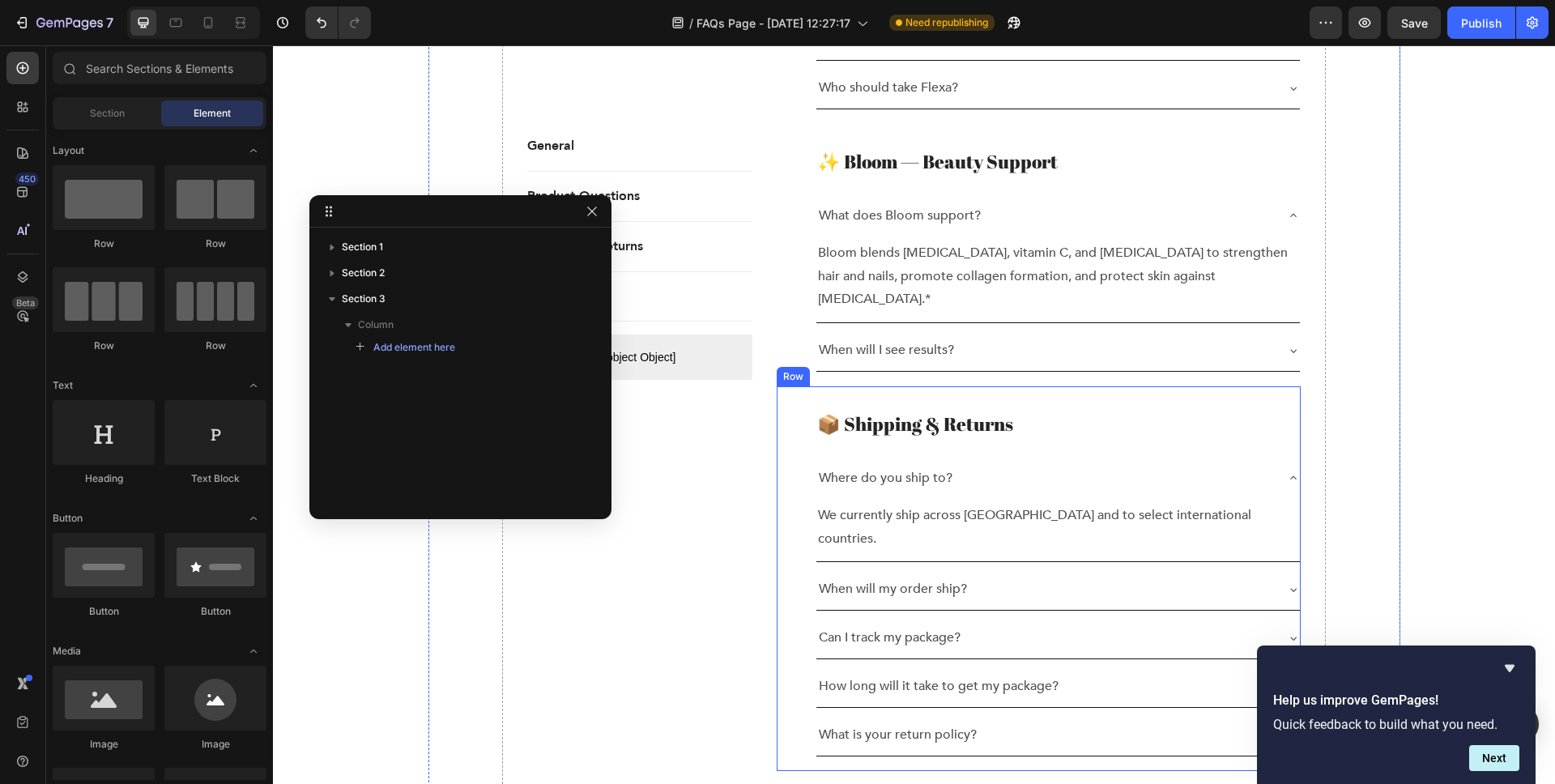
click at [801, 386] on div "📦 Shipping & Returns Heading Where do you ship to? We currently ship across the…" at bounding box center [1039, 578] width 524 height 384
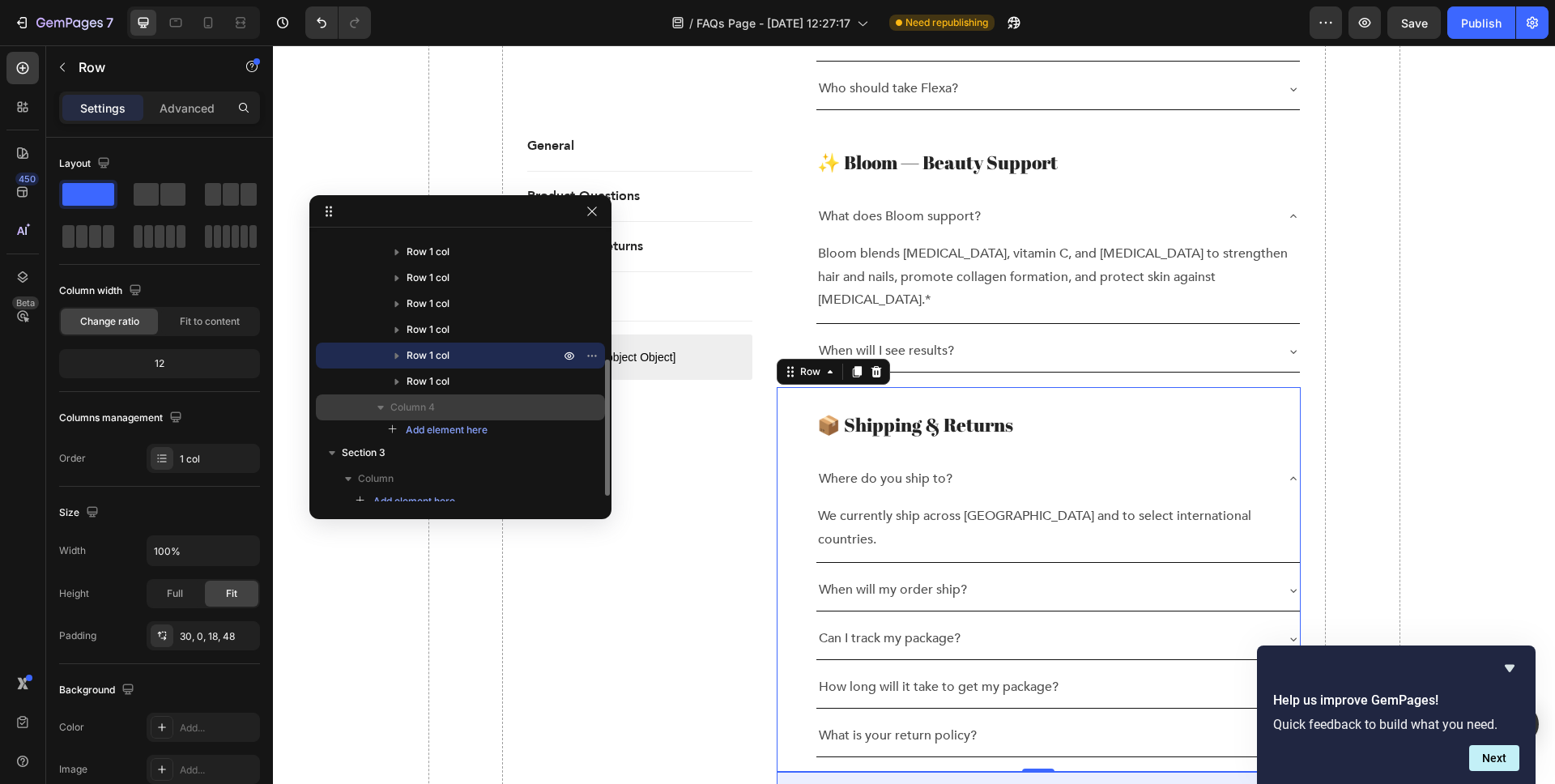
scroll to position [1557, 0]
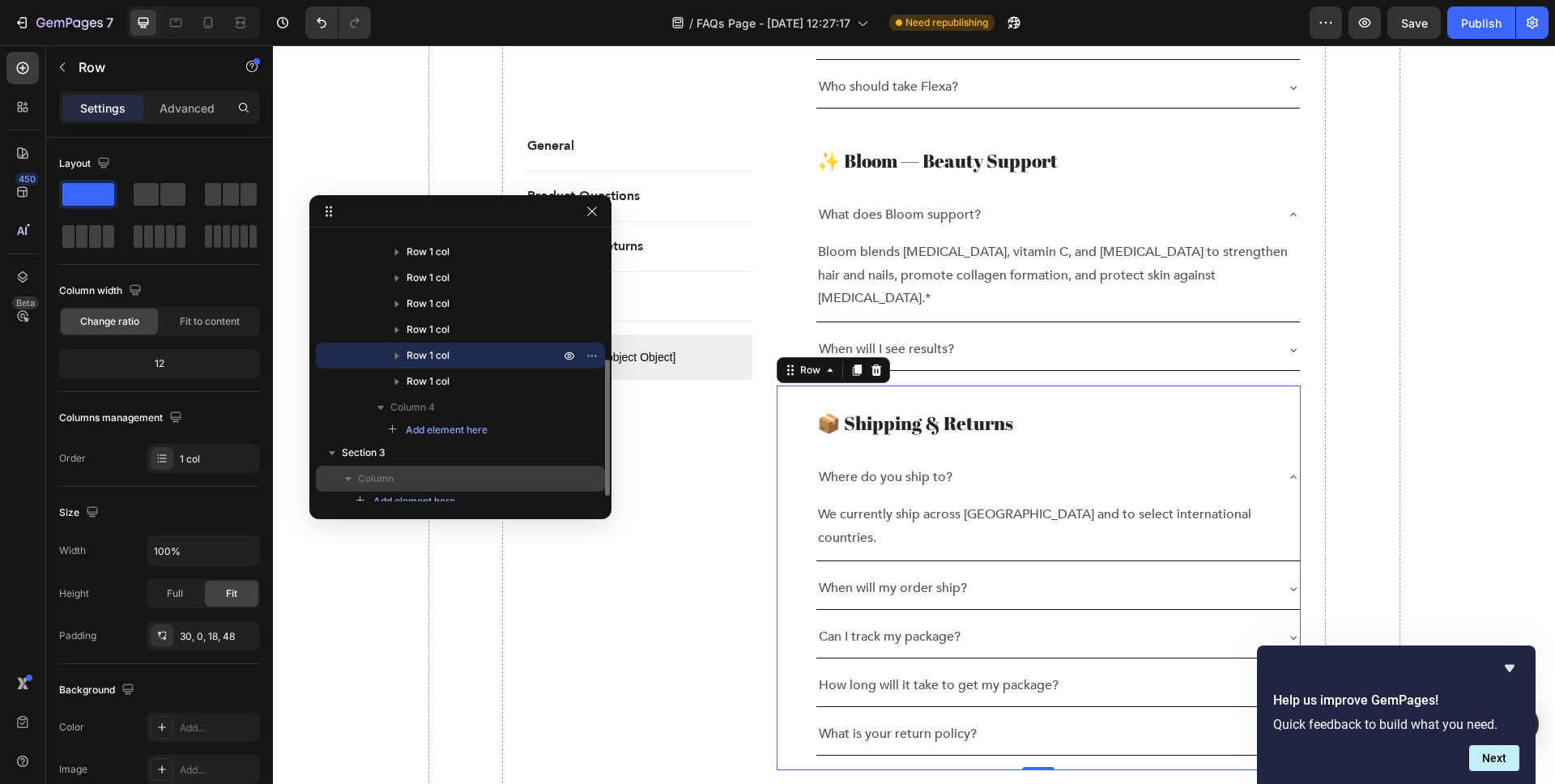
drag, startPoint x: 444, startPoint y: 351, endPoint x: 394, endPoint y: 466, distance: 125.4
click at [394, 465] on div "Section 1 Section 2 Column Row 4 cols Column 1 Add element here Column 2 Row 1 …" at bounding box center [460, 368] width 302 height 267
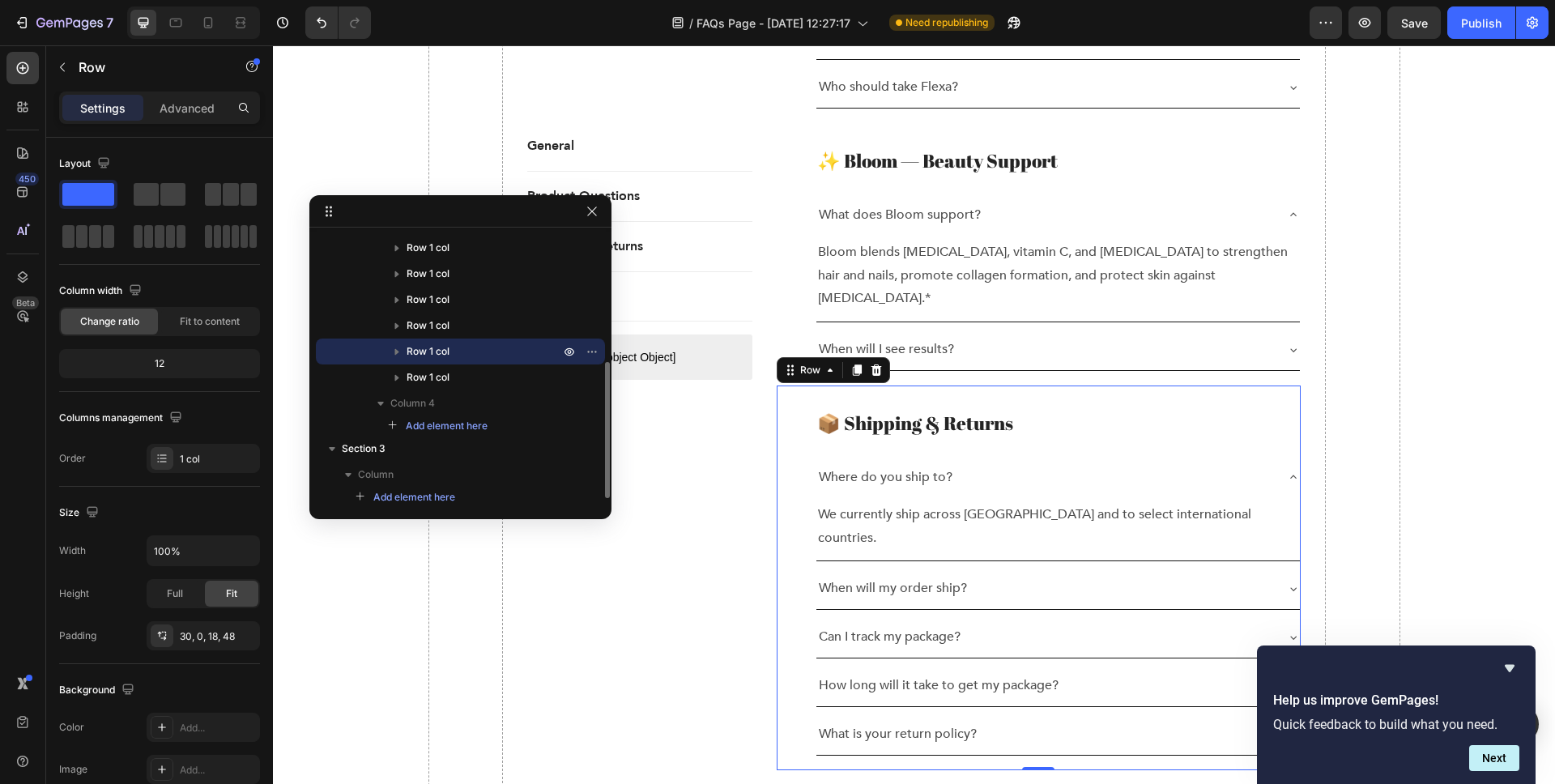
drag, startPoint x: 552, startPoint y: 354, endPoint x: 515, endPoint y: 348, distance: 37.5
click at [510, 347] on p "Row 1 col" at bounding box center [485, 351] width 157 height 16
click at [588, 348] on icon "button" at bounding box center [592, 351] width 13 height 13
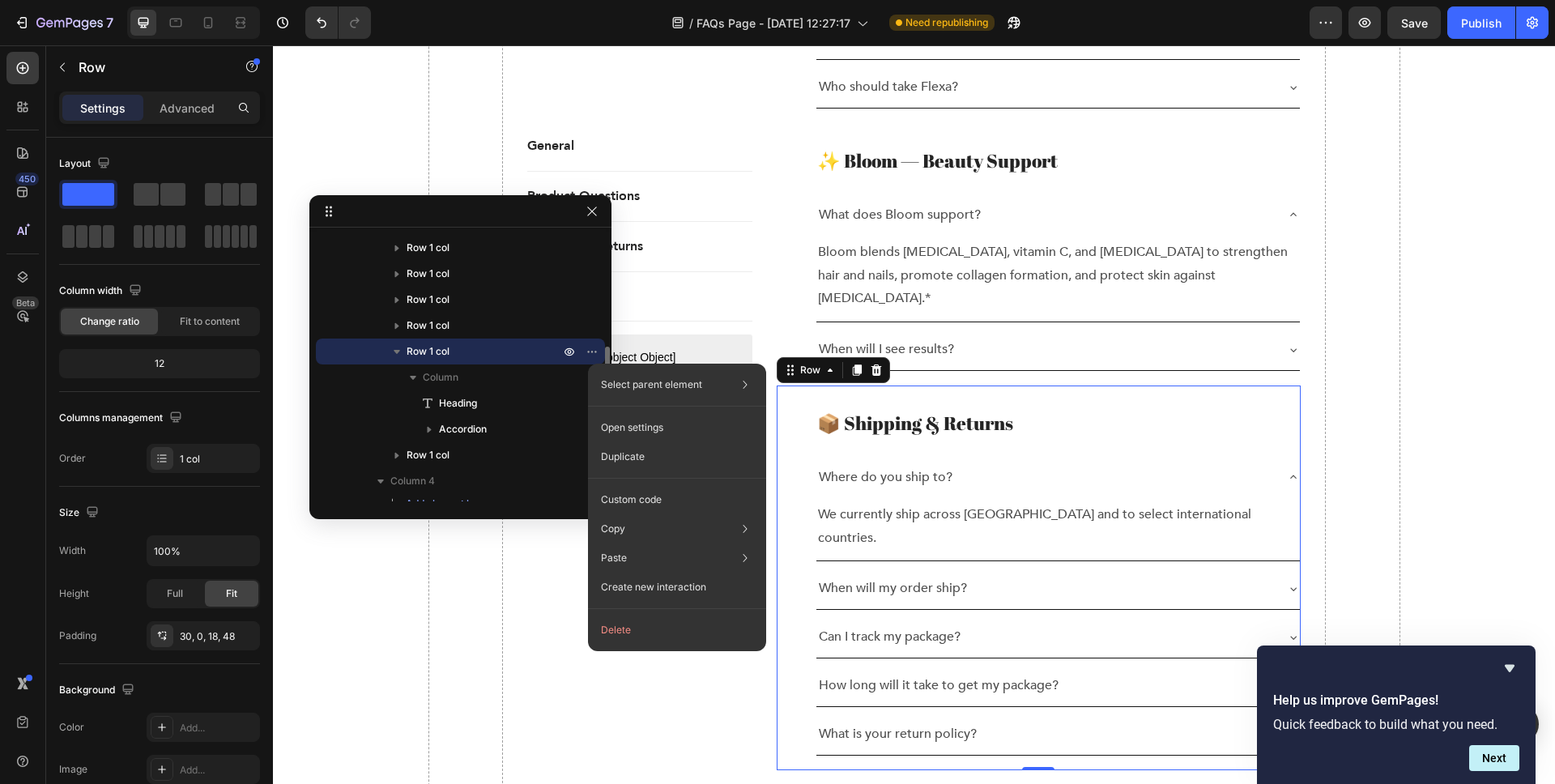
scroll to position [253, 0]
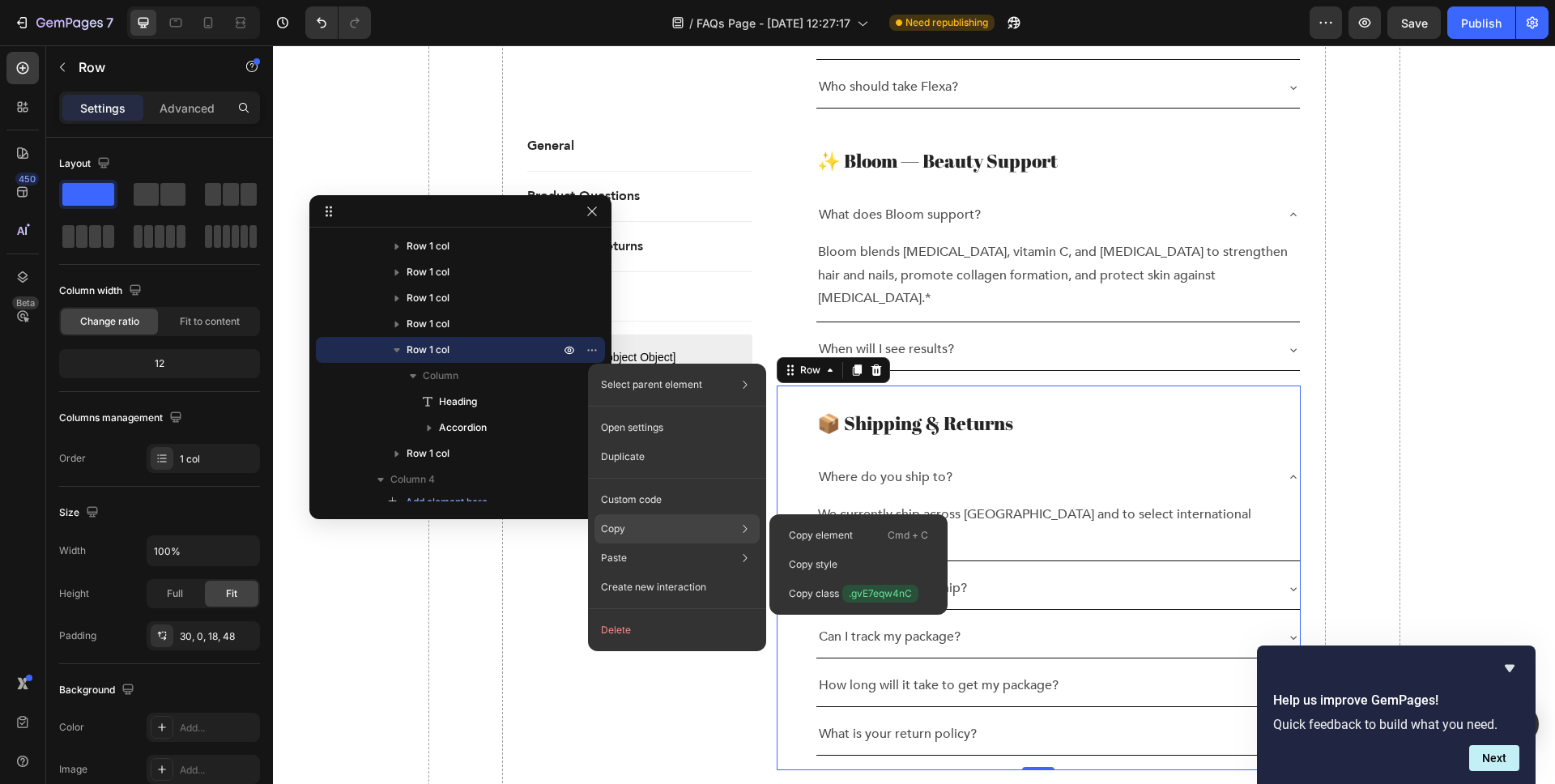
click at [667, 527] on div "Copy Copy element Cmd + C Copy style Copy class .gvE7eqw4nC" at bounding box center [678, 529] width 165 height 29
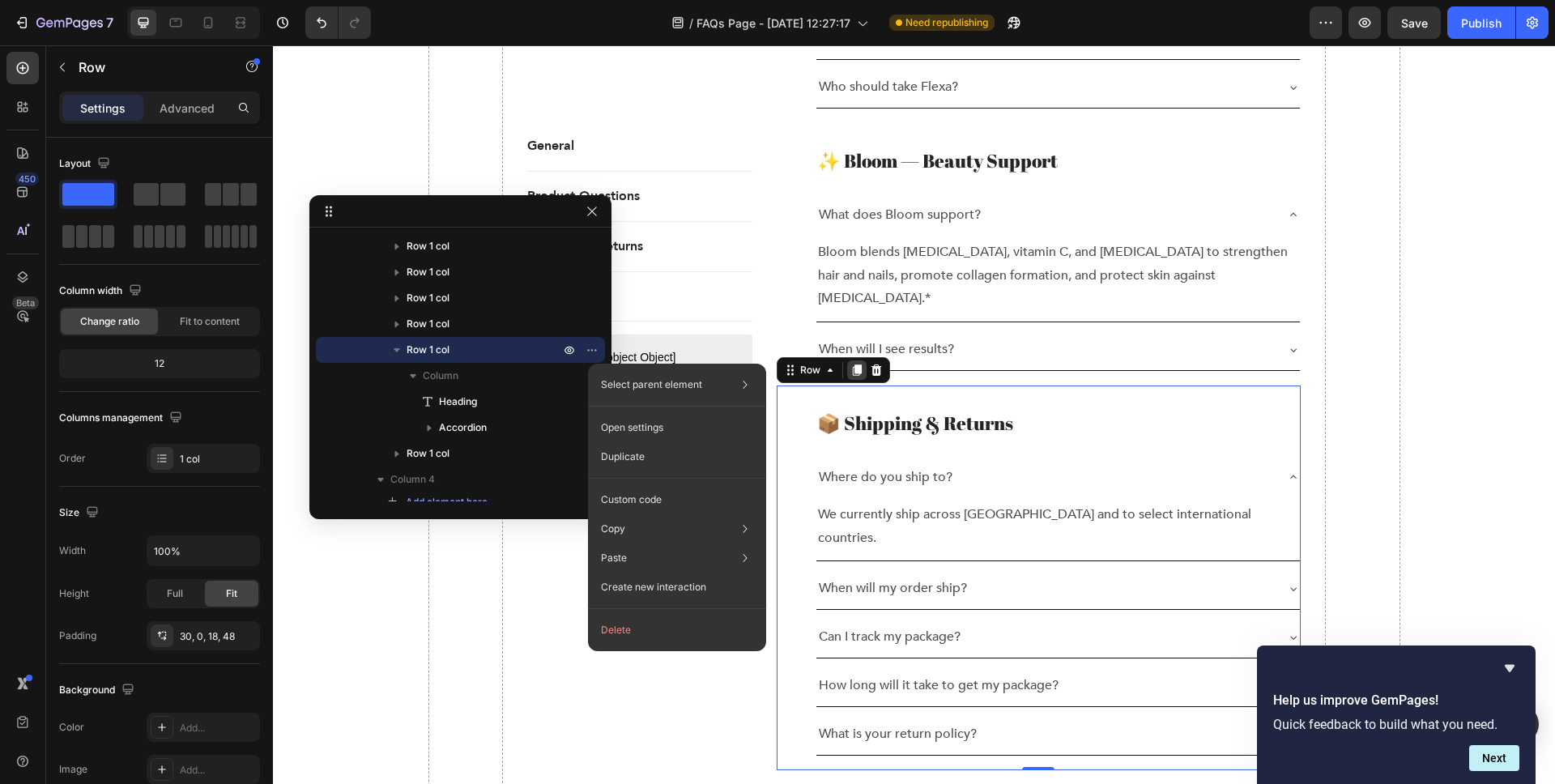
click at [859, 364] on icon at bounding box center [856, 370] width 9 height 11
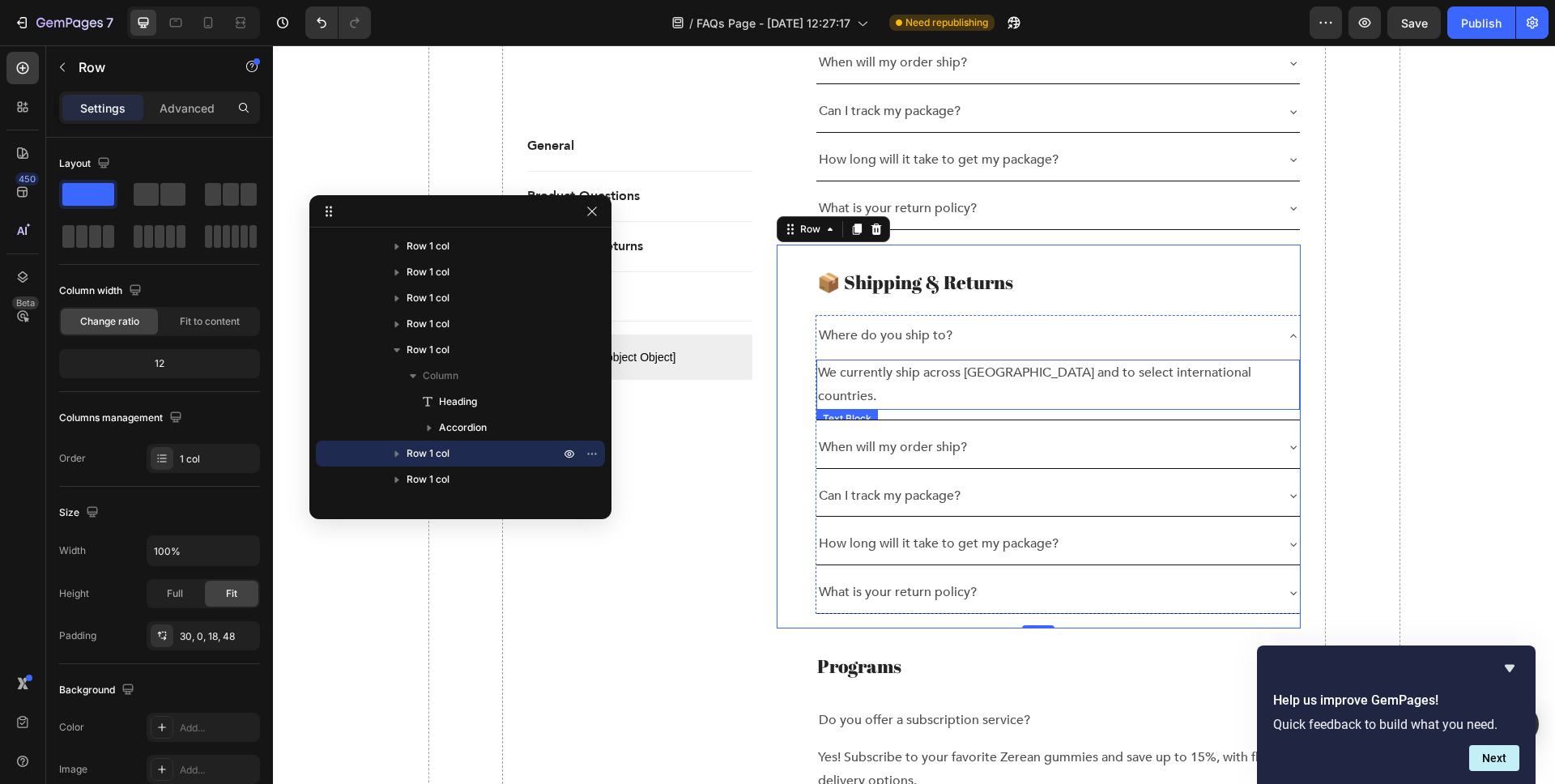
scroll to position [2132, 0]
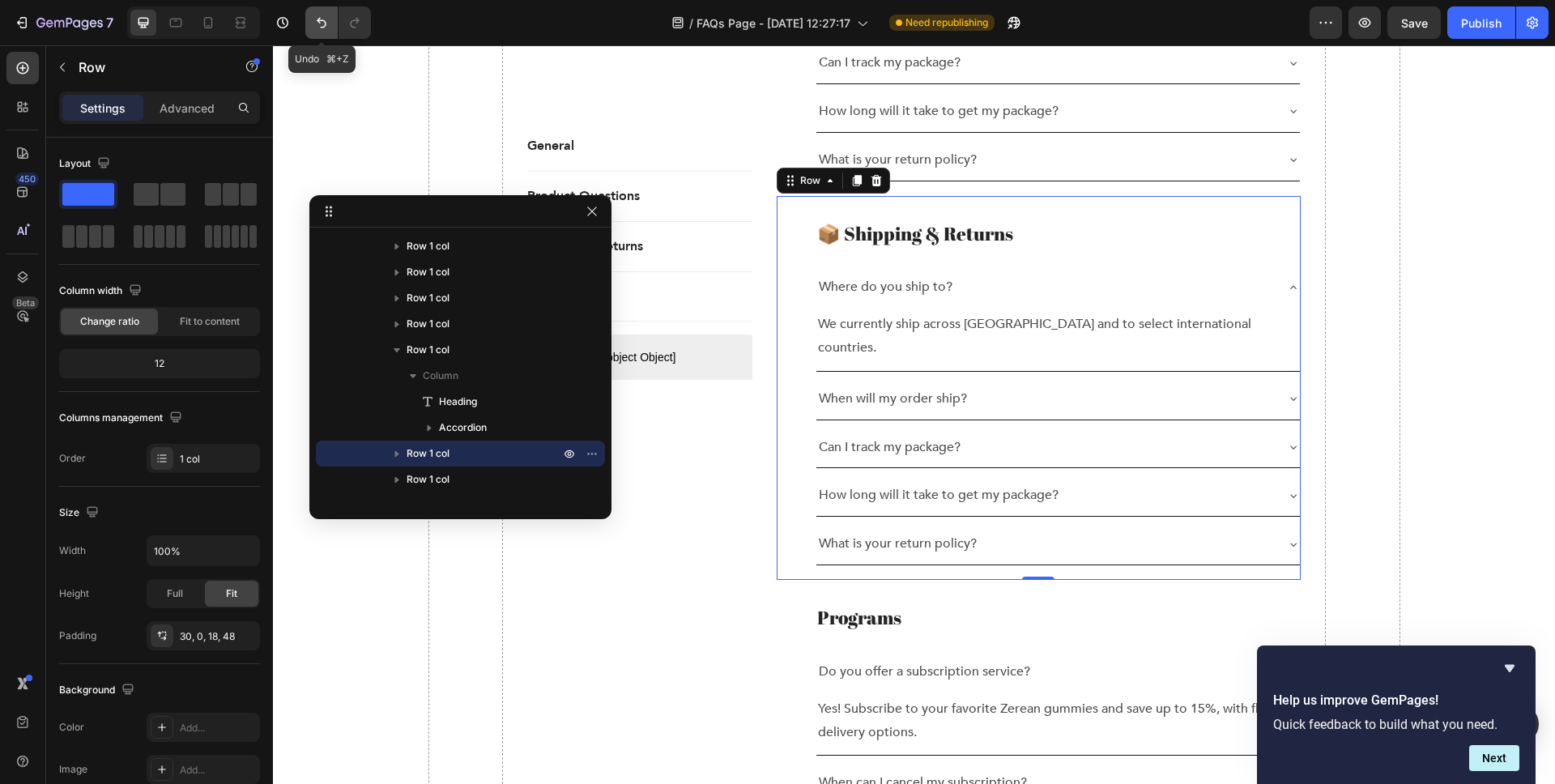
click at [324, 16] on icon "Undo/Redo" at bounding box center [321, 23] width 16 height 16
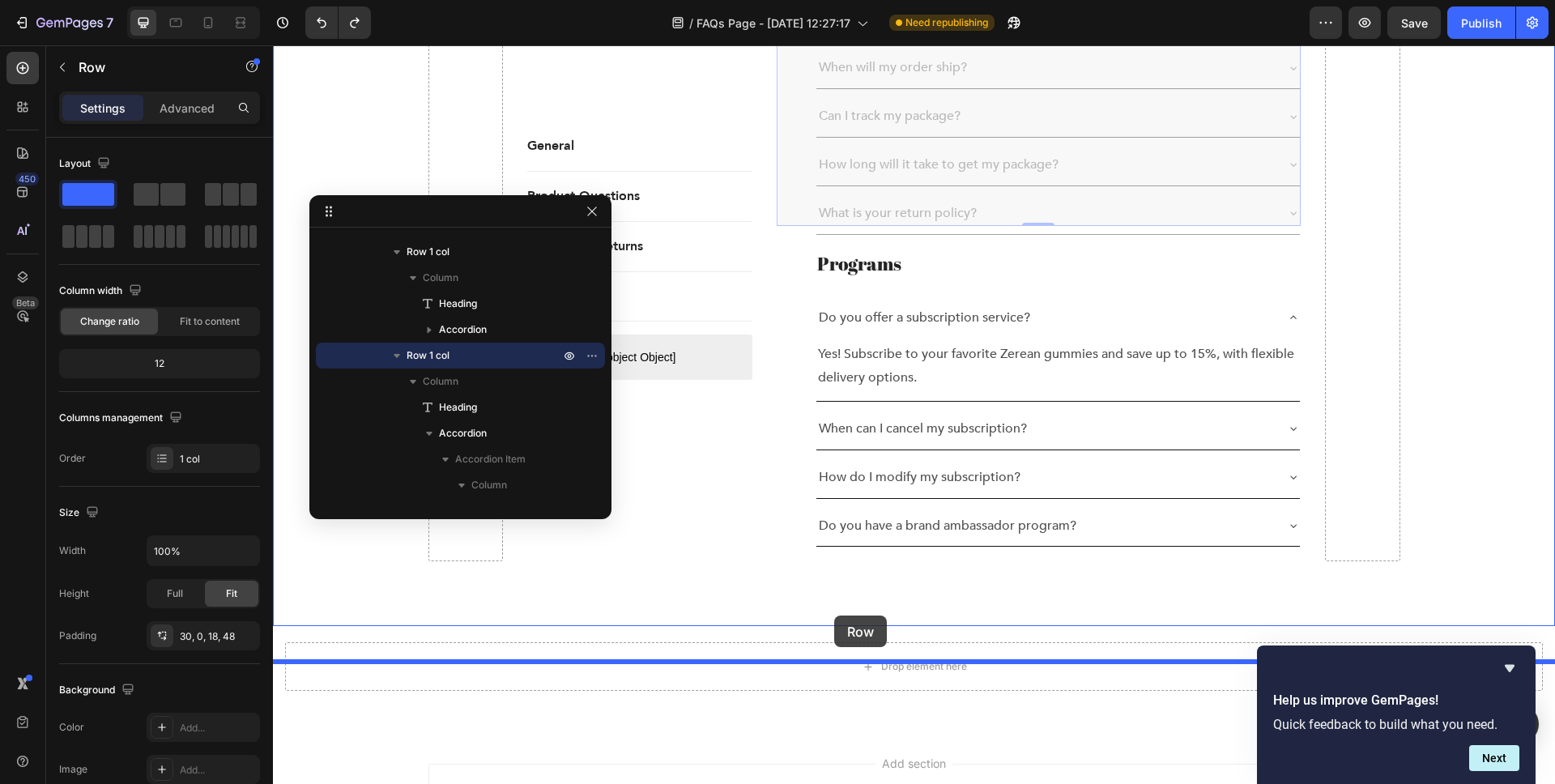
scroll to position [2097, 0]
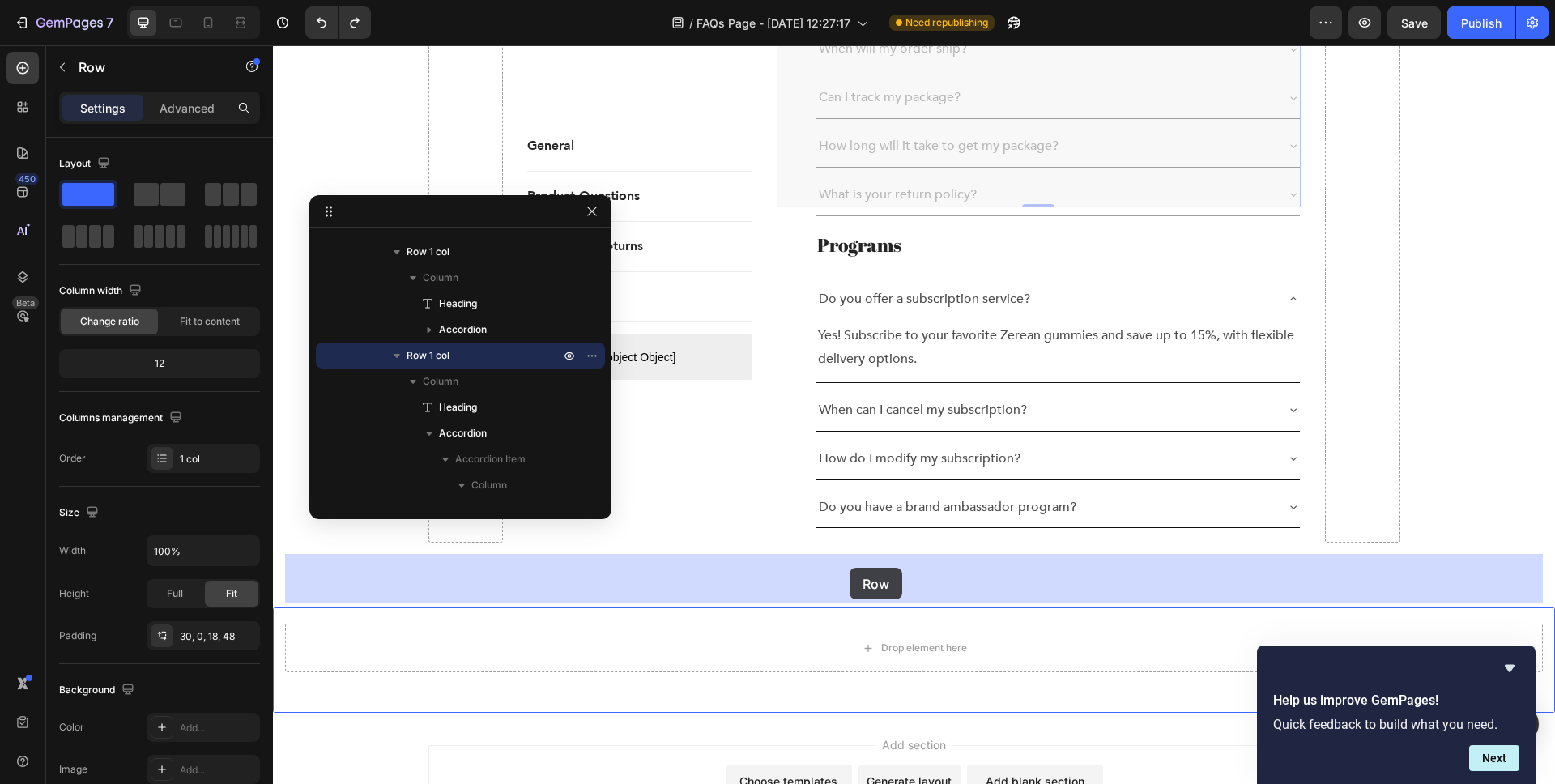
drag, startPoint x: 883, startPoint y: 233, endPoint x: 850, endPoint y: 568, distance: 336.6
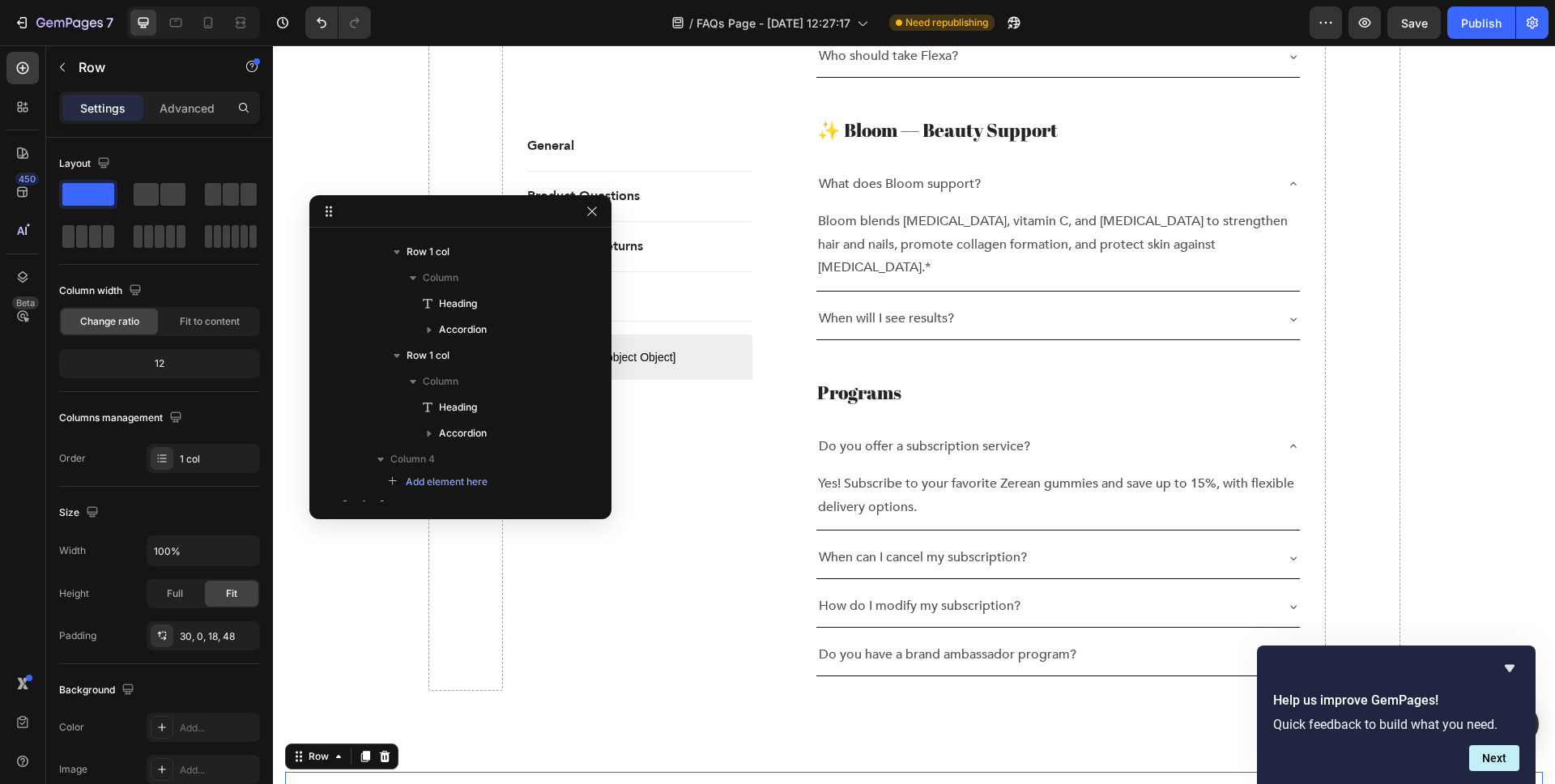
scroll to position [1585, 0]
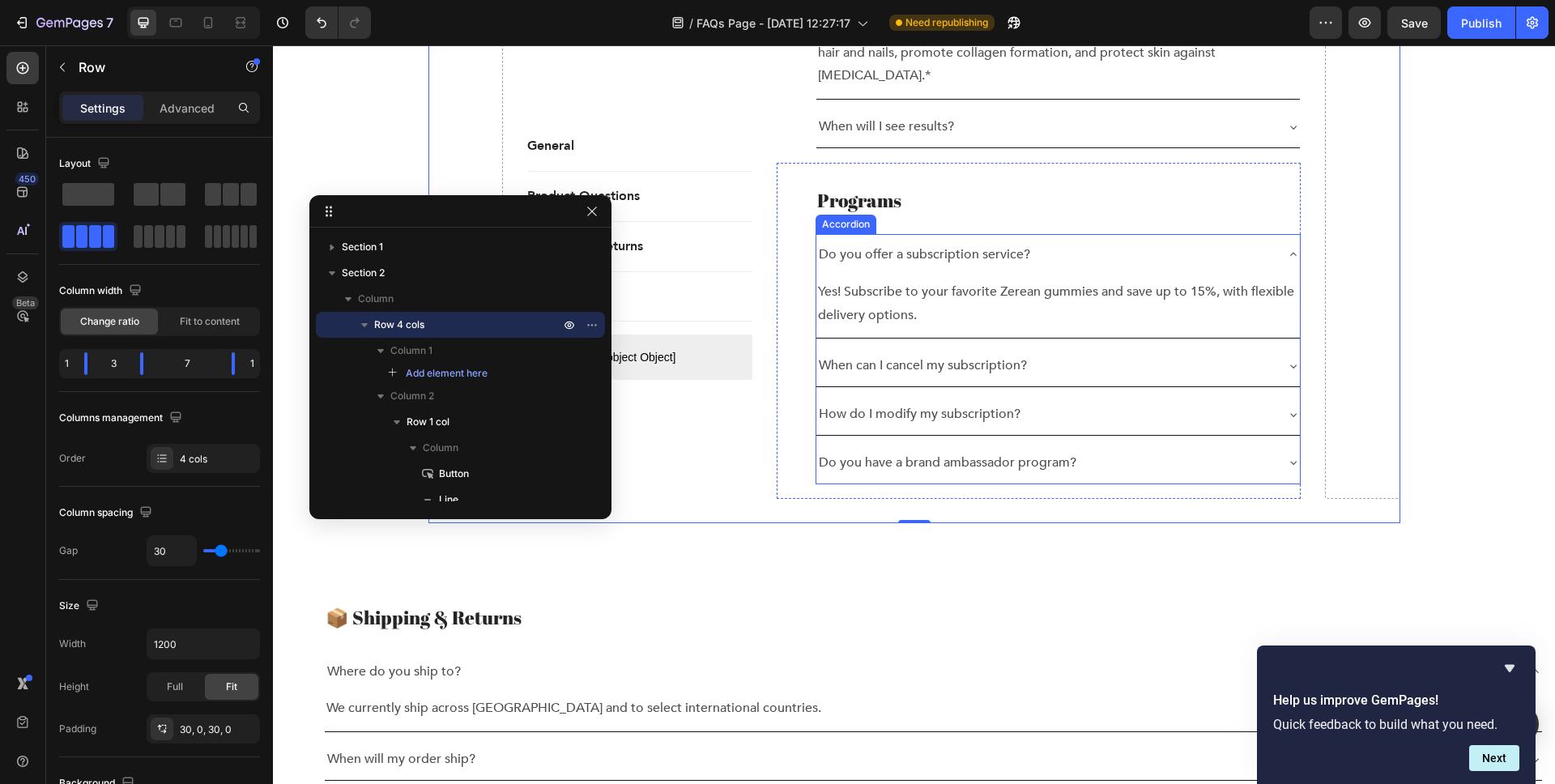
scroll to position [1767, 0]
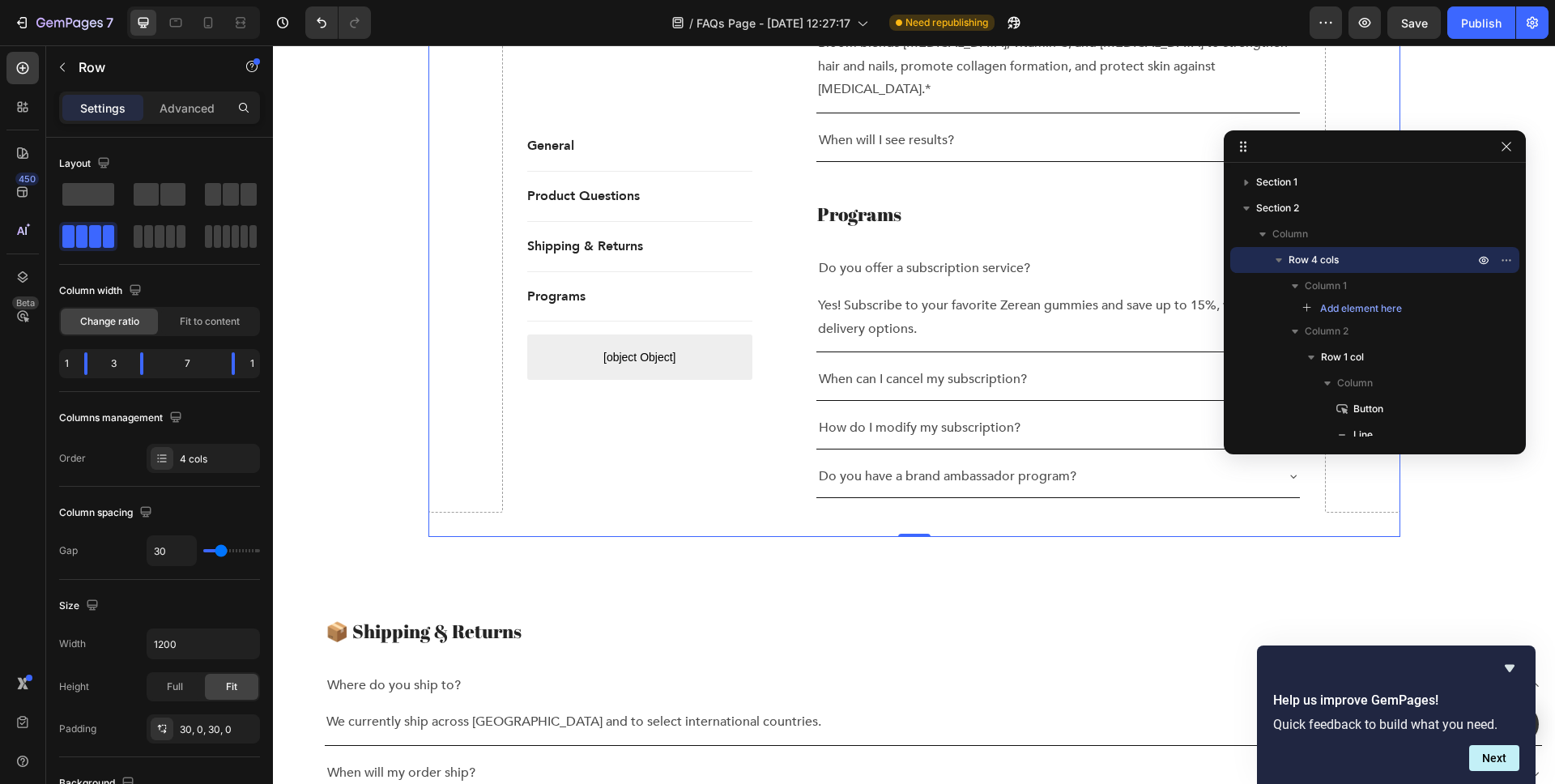
drag, startPoint x: 542, startPoint y: 209, endPoint x: 1270, endPoint y: 146, distance: 730.7
click at [201, 315] on span "Fit to content" at bounding box center [209, 321] width 60 height 15
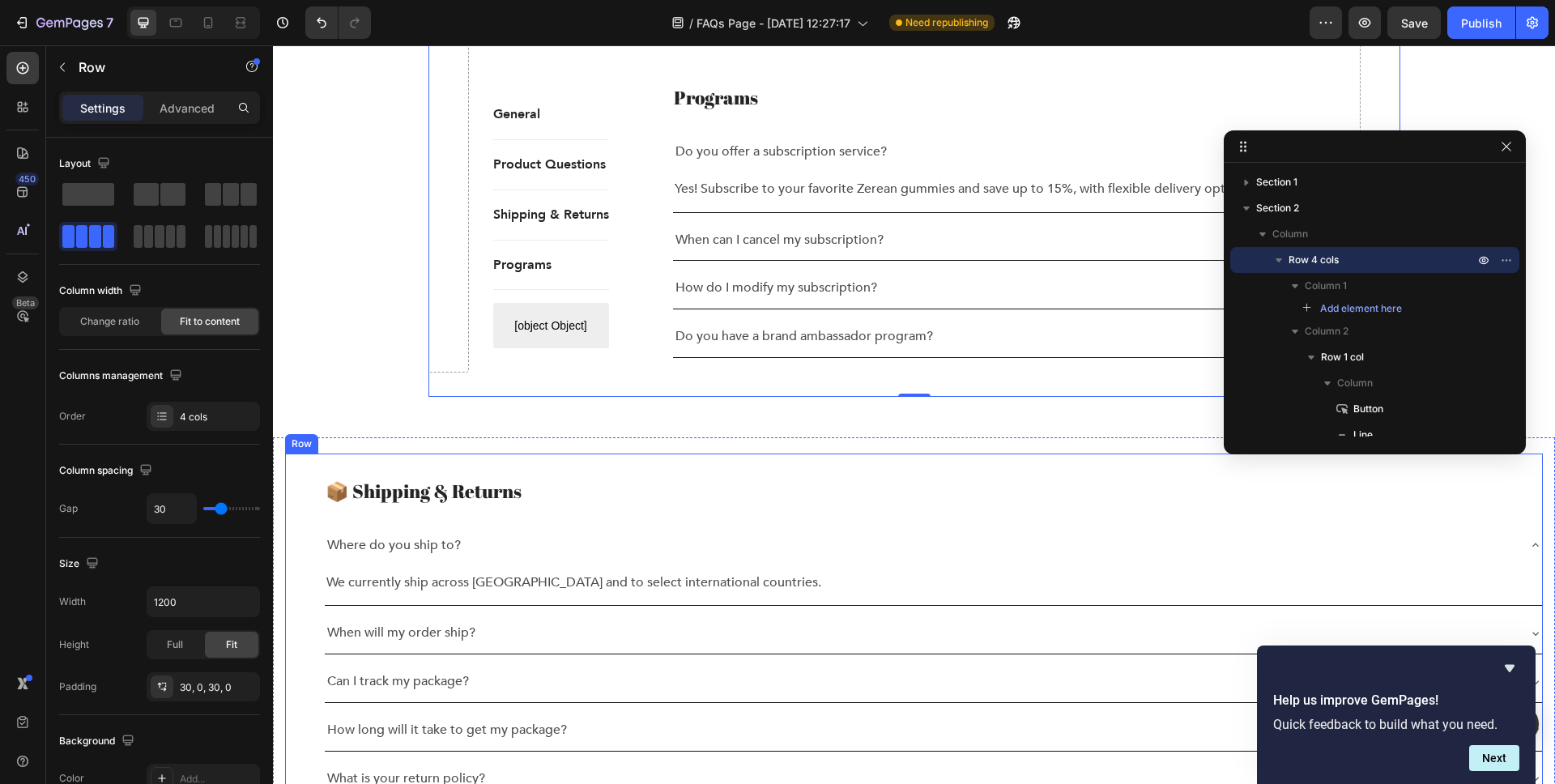
click at [441, 468] on div "📦 Shipping & Returns Heading Where do you ship to? We currently ship across the…" at bounding box center [913, 634] width 1258 height 362
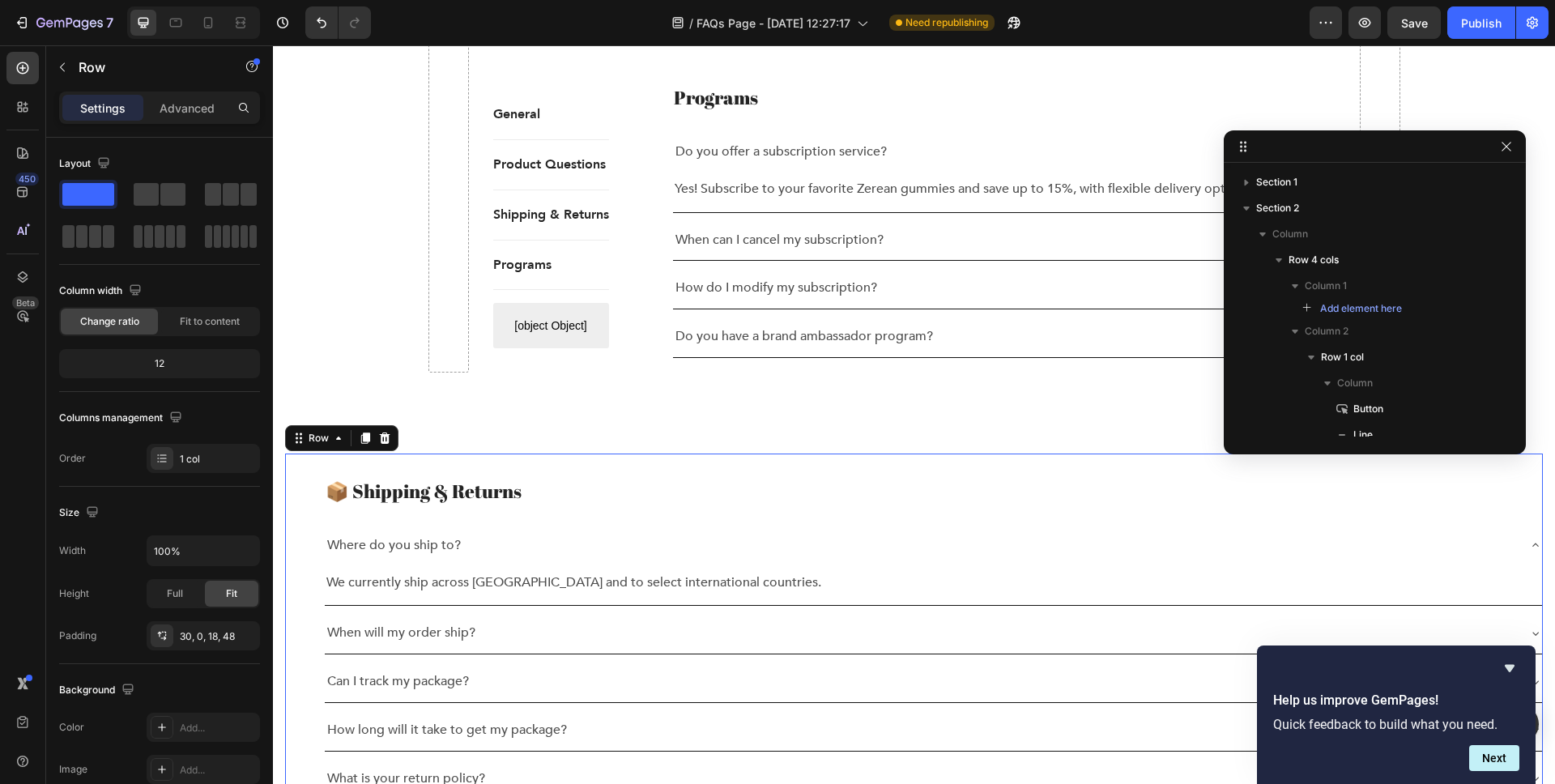
scroll to position [1042, 0]
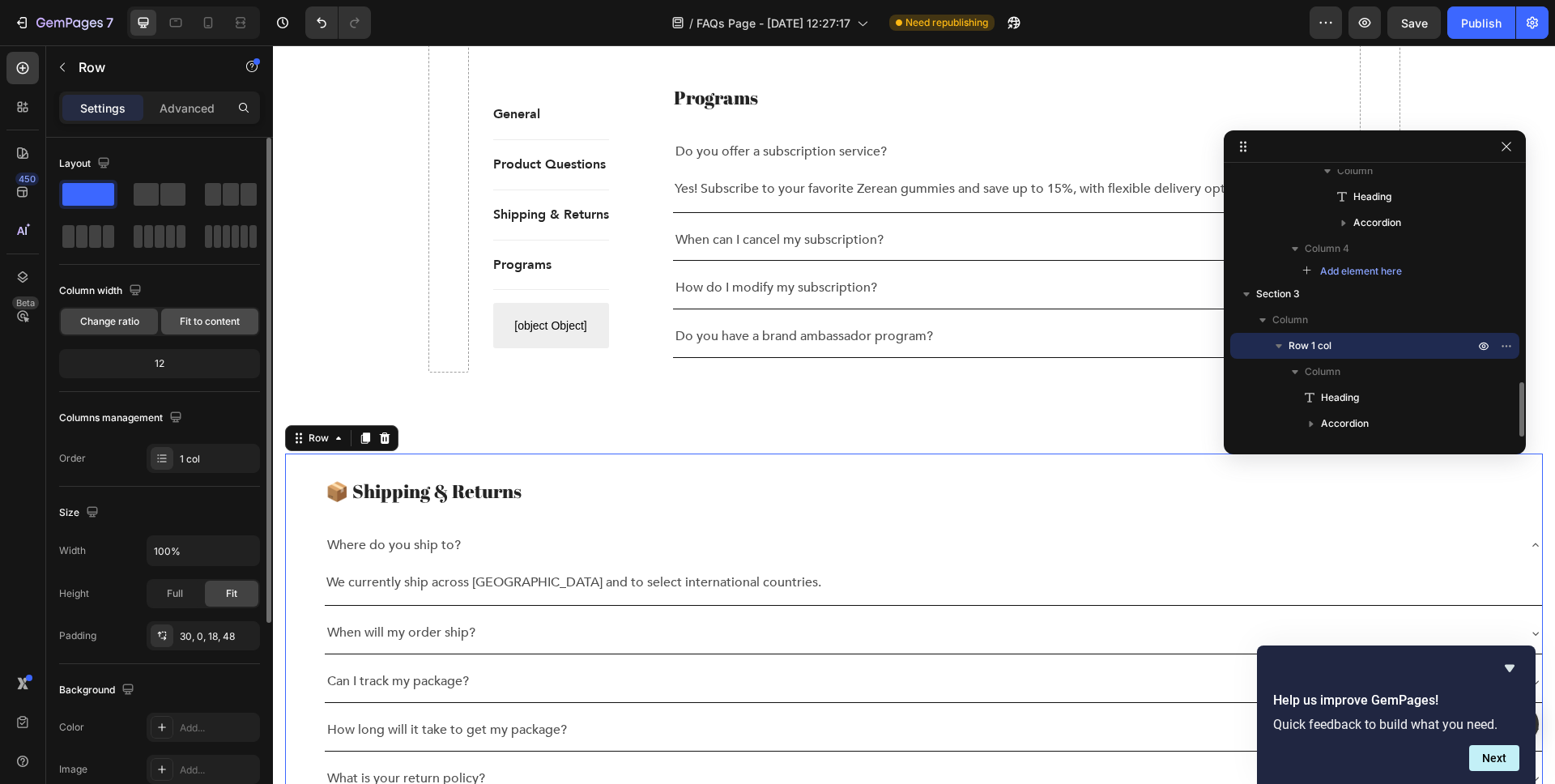
click at [199, 322] on span "Fit to content" at bounding box center [209, 321] width 60 height 15
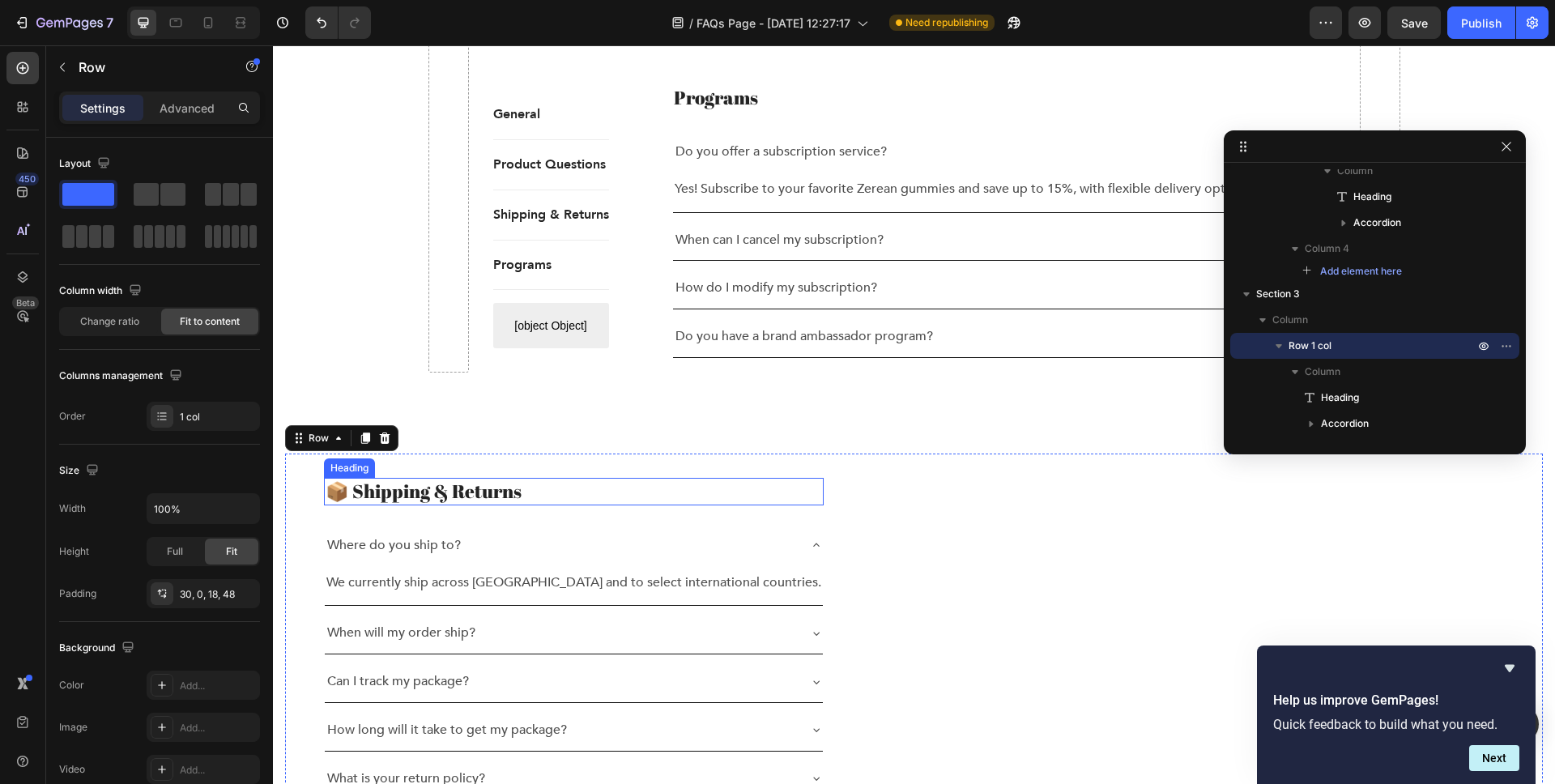
click at [606, 479] on h2 "📦 Shipping & Returns" at bounding box center [574, 491] width 500 height 27
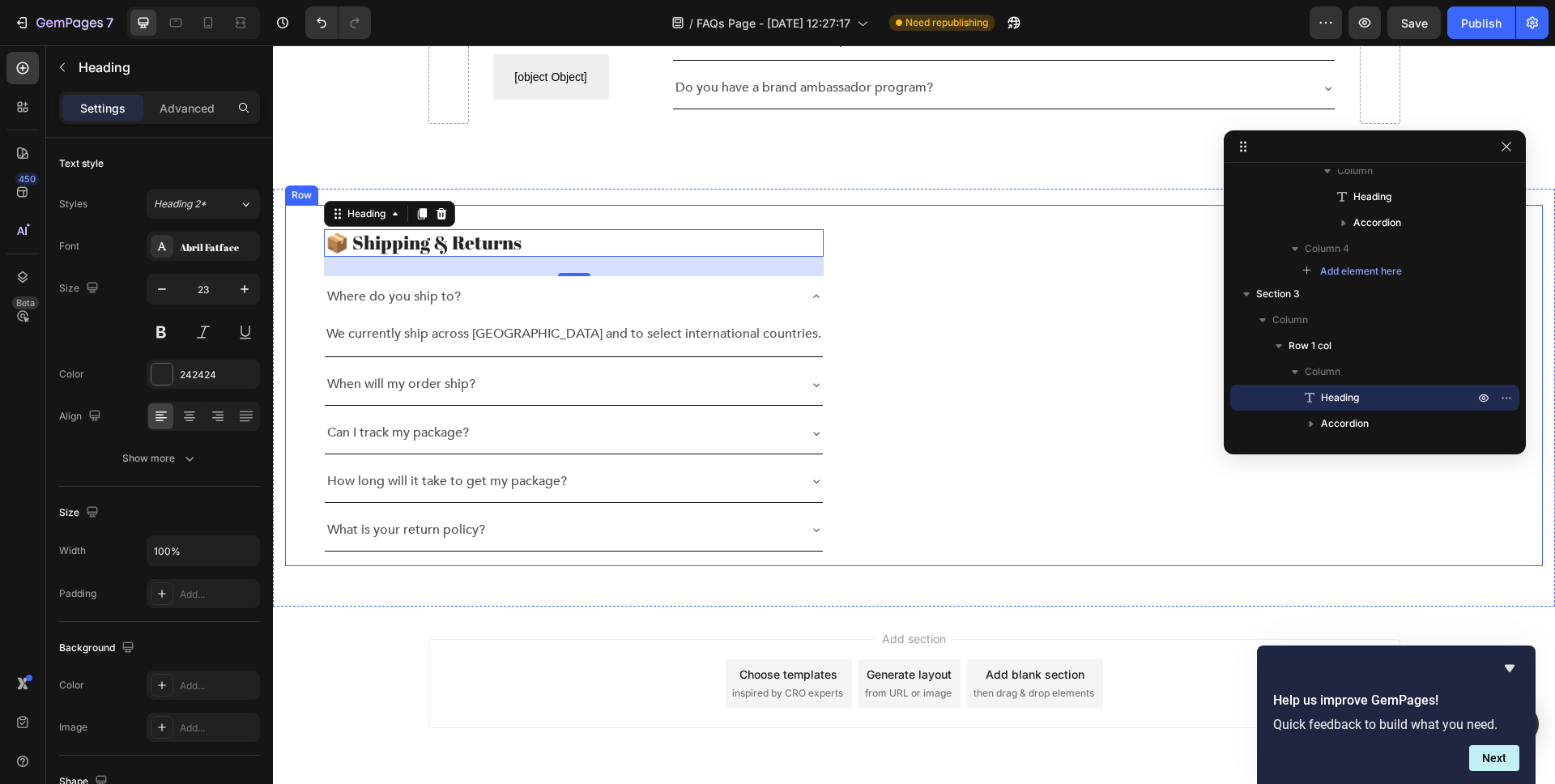
scroll to position [2011, 0]
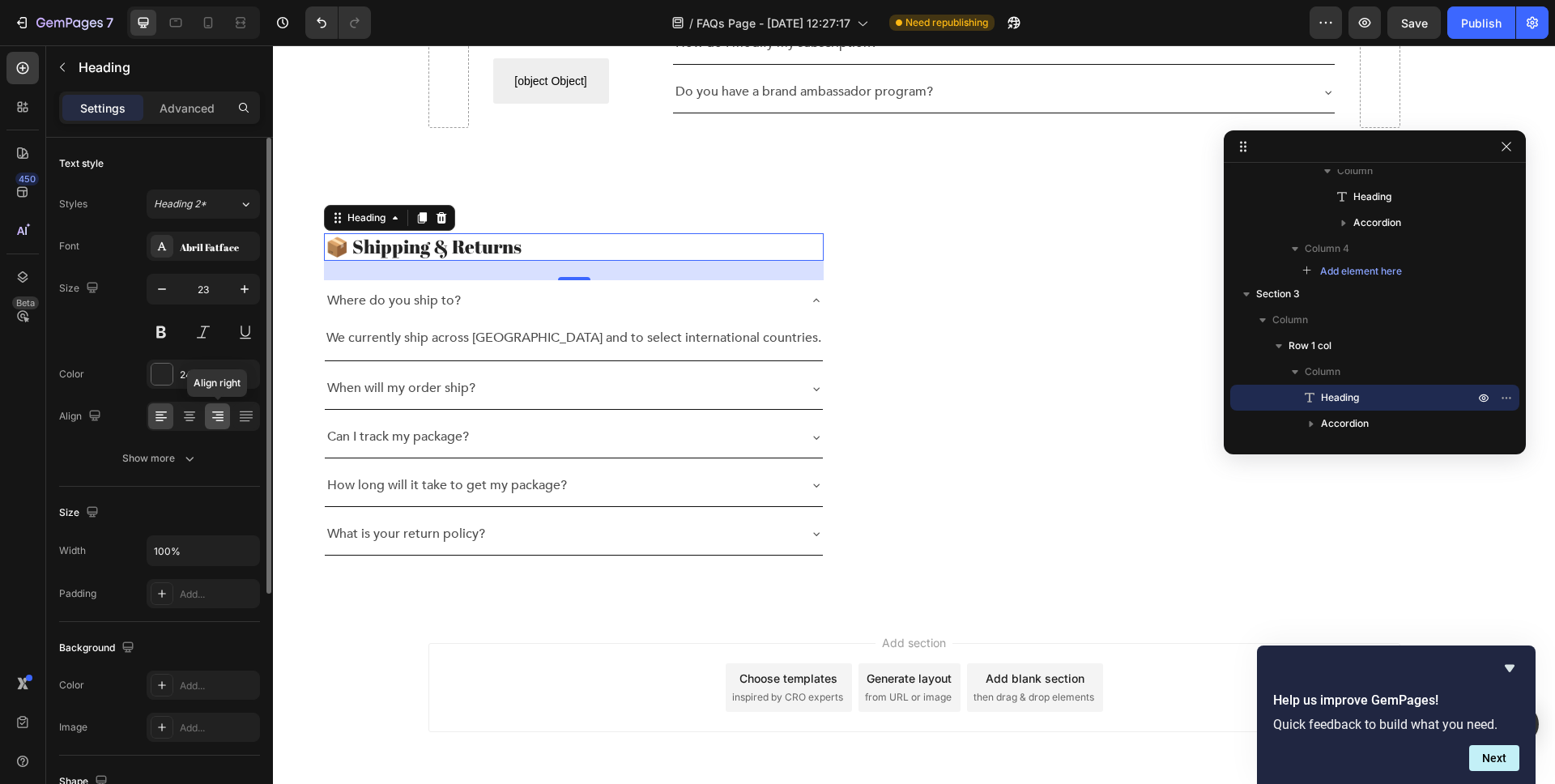
click at [213, 413] on icon at bounding box center [217, 416] width 16 height 16
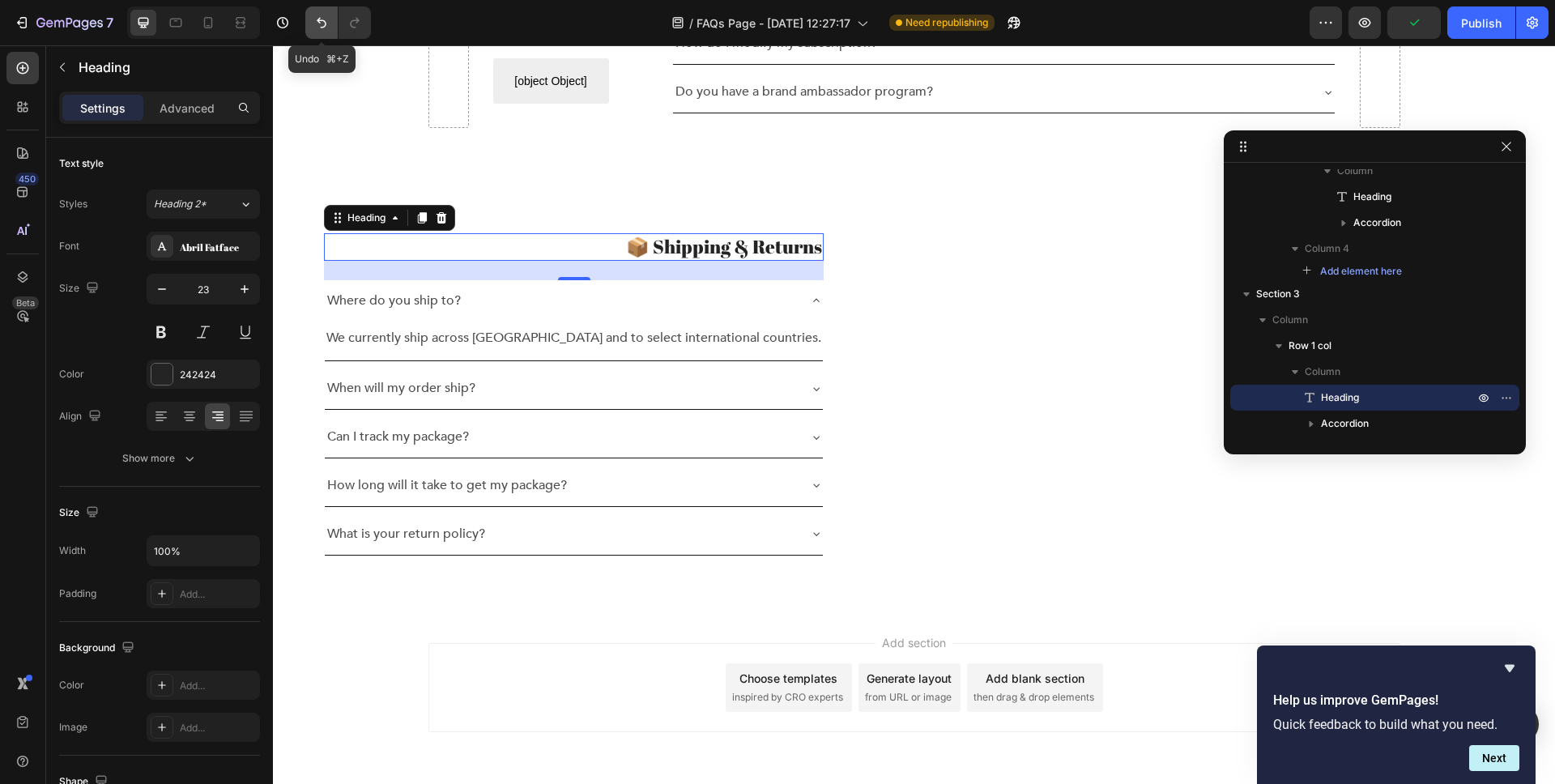
click at [314, 26] on icon "Undo/Redo" at bounding box center [321, 23] width 16 height 16
click at [165, 433] on div "Font Abril Fatface Size 23 Color 242424 Align Show more" at bounding box center [159, 352] width 201 height 241
click at [164, 422] on icon at bounding box center [161, 416] width 16 height 16
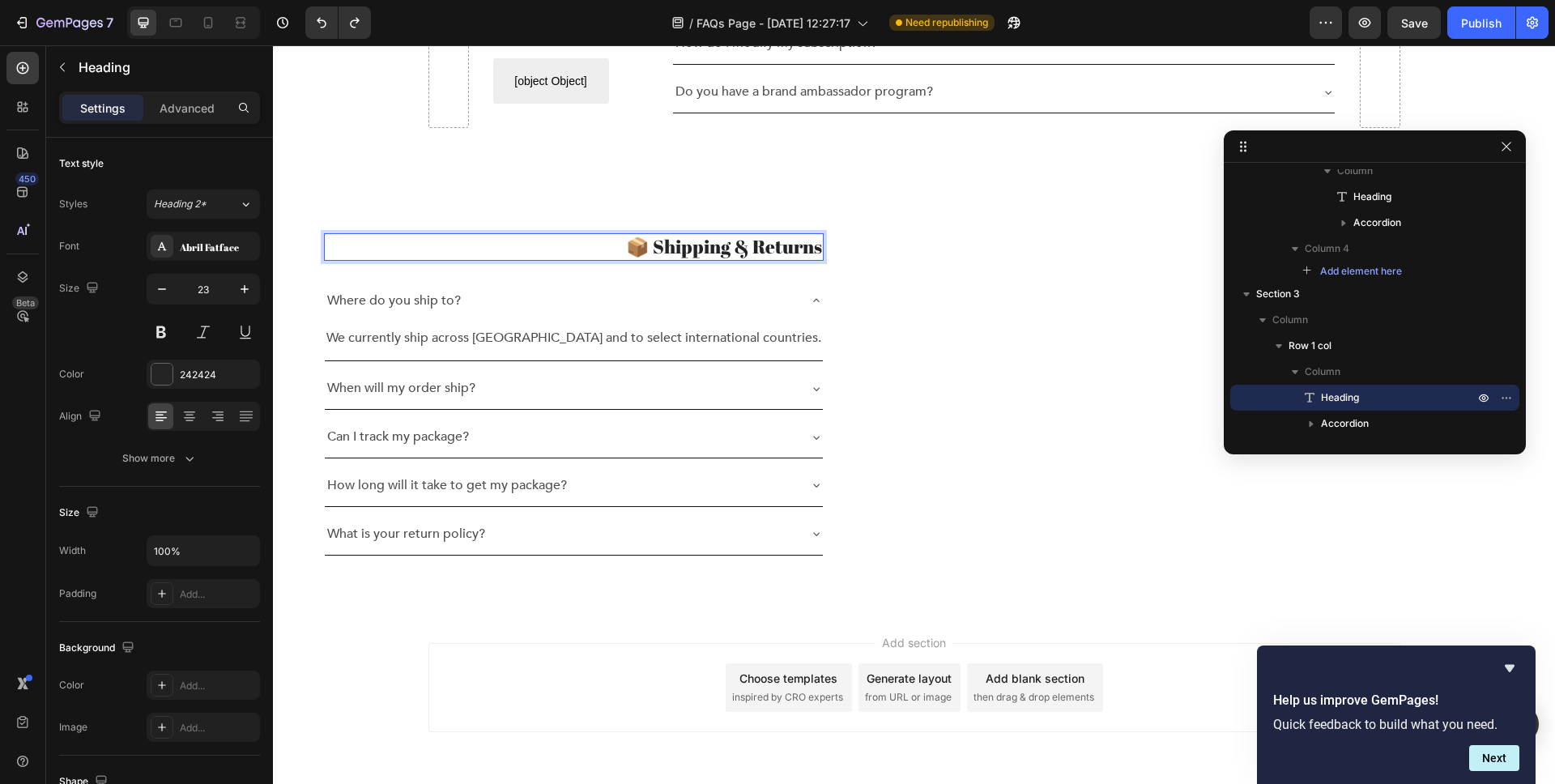
drag, startPoint x: 720, startPoint y: 236, endPoint x: 719, endPoint y: 245, distance: 9.1
click at [719, 245] on h2 "📦 Shipping & Returns" at bounding box center [574, 246] width 500 height 27
click at [324, 10] on button "Undo/Redo" at bounding box center [321, 22] width 33 height 33
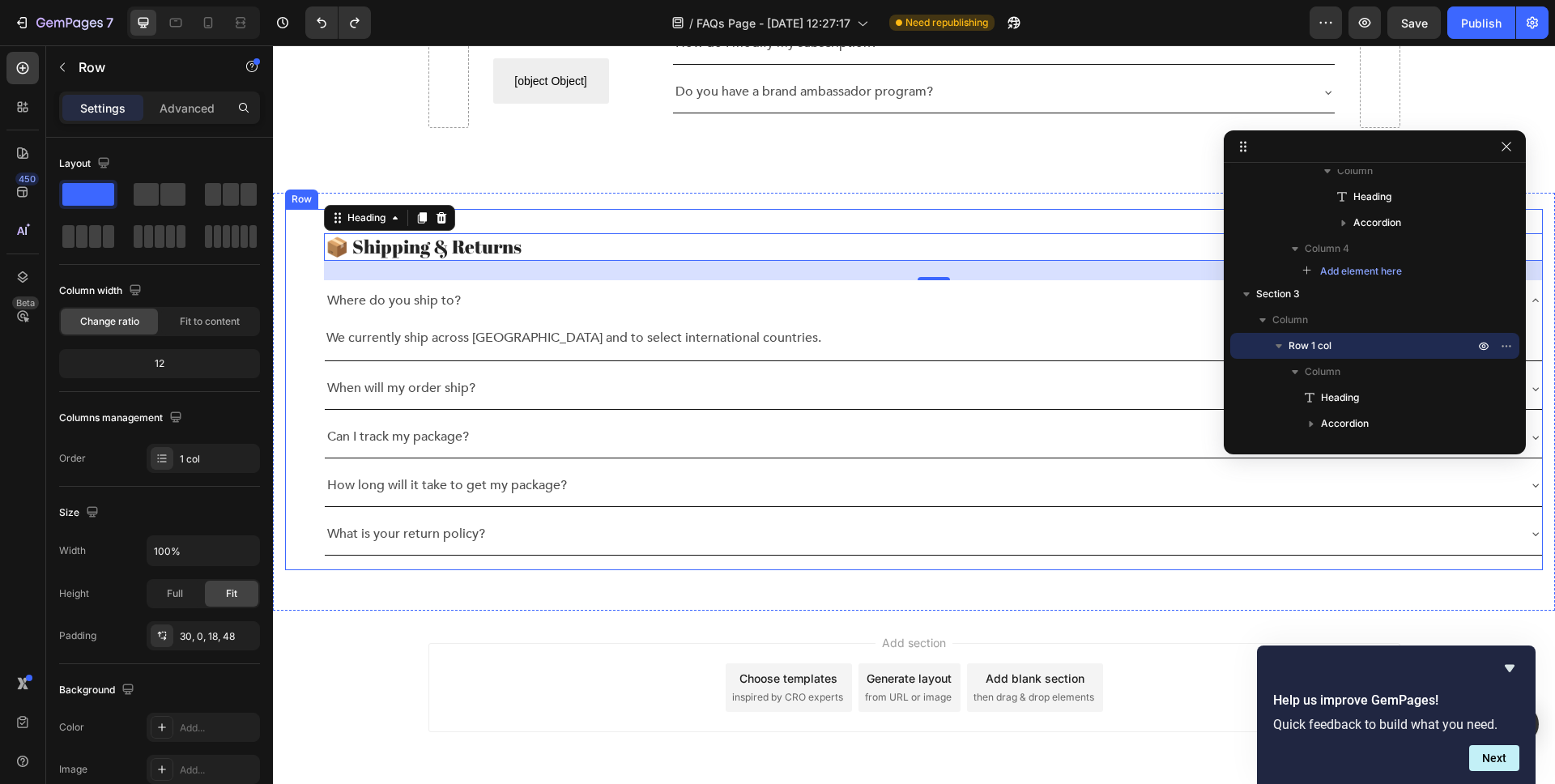
click at [297, 231] on div "📦 Shipping & Returns Heading 24 Where do you ship to? We currently ship across …" at bounding box center [913, 389] width 1258 height 362
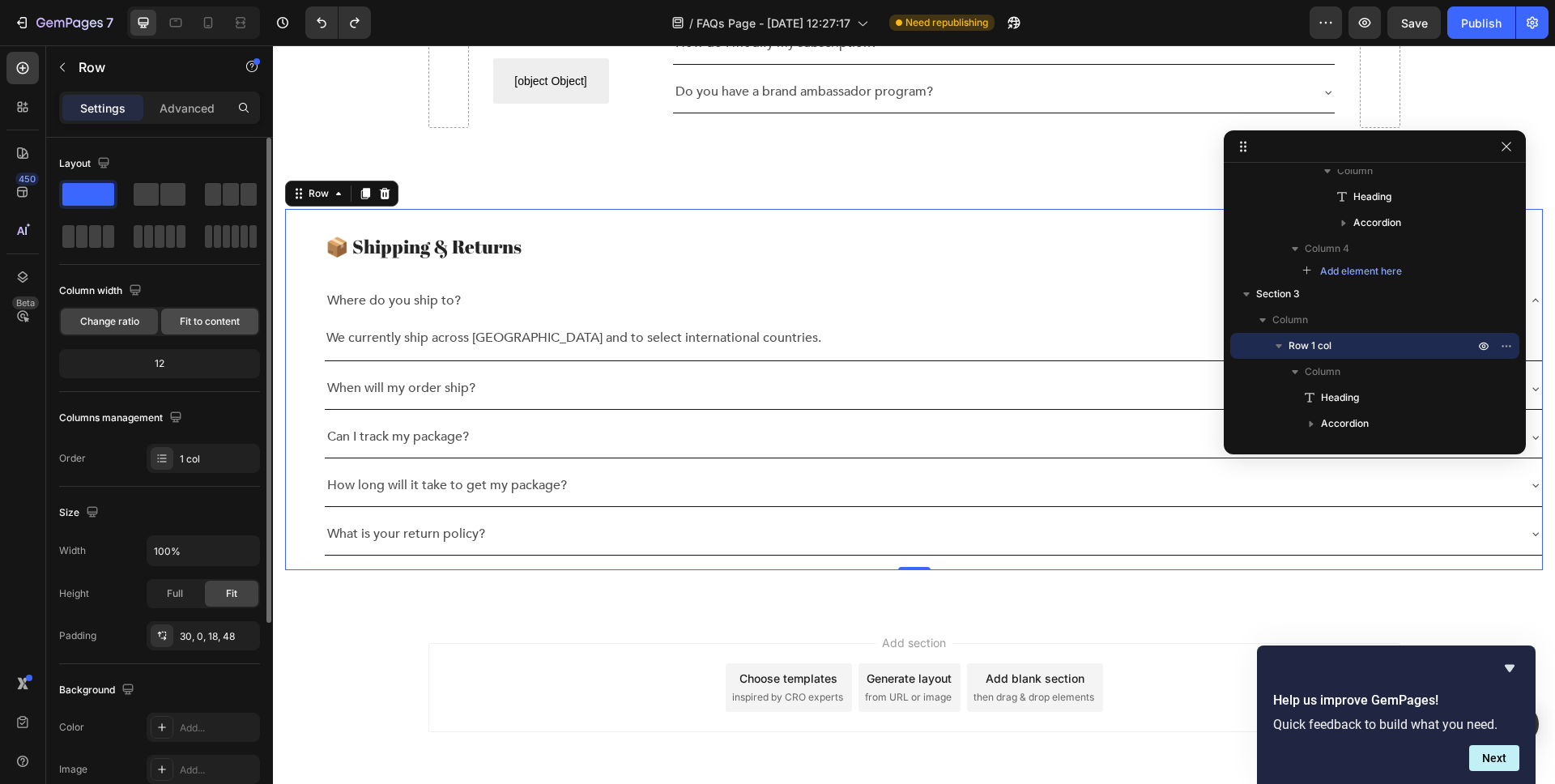
click at [202, 317] on span "Fit to content" at bounding box center [209, 321] width 60 height 15
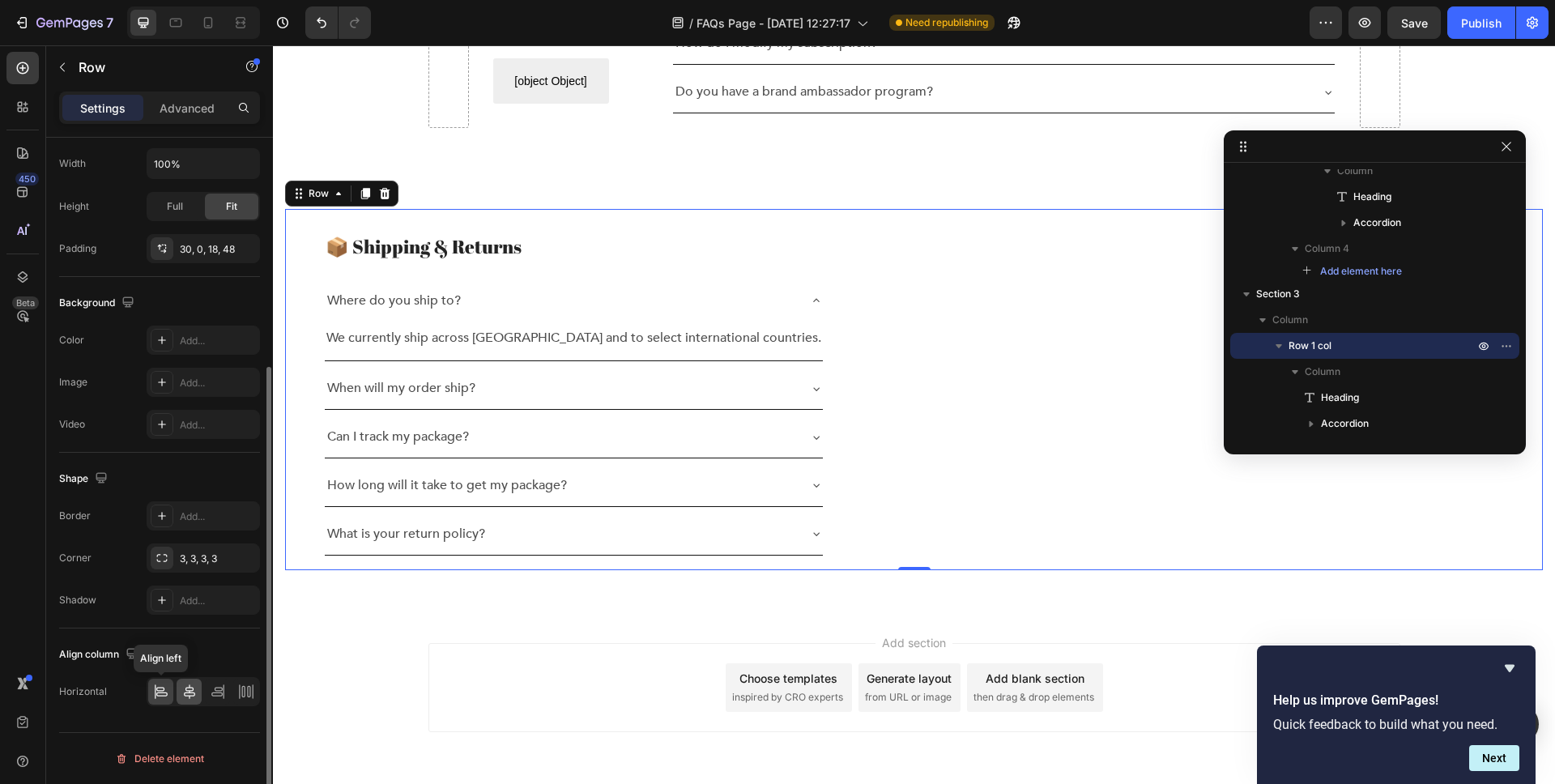
scroll to position [344, 0]
click at [217, 691] on icon at bounding box center [217, 689] width 8 height 4
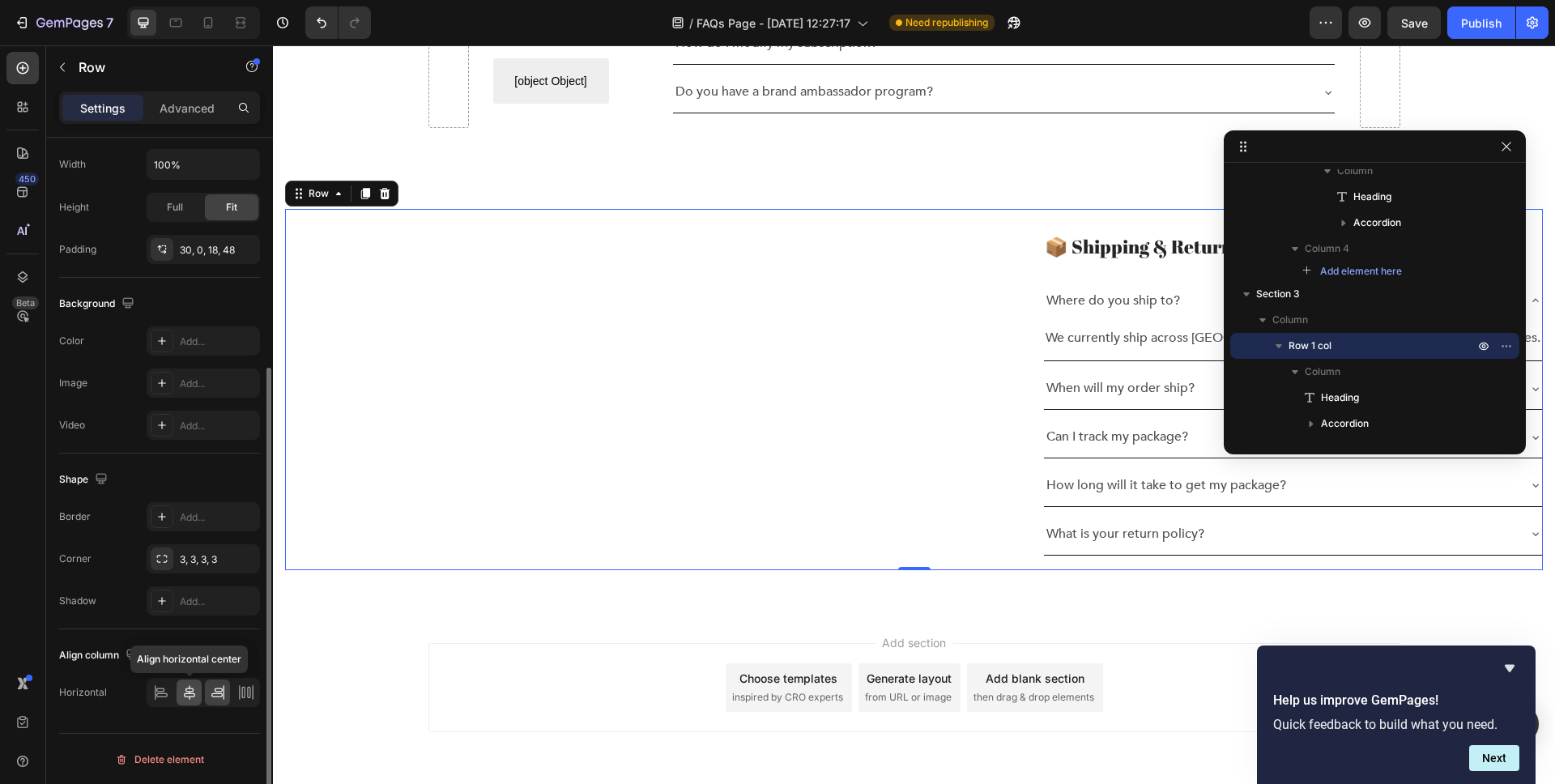
click at [187, 695] on icon at bounding box center [189, 692] width 16 height 16
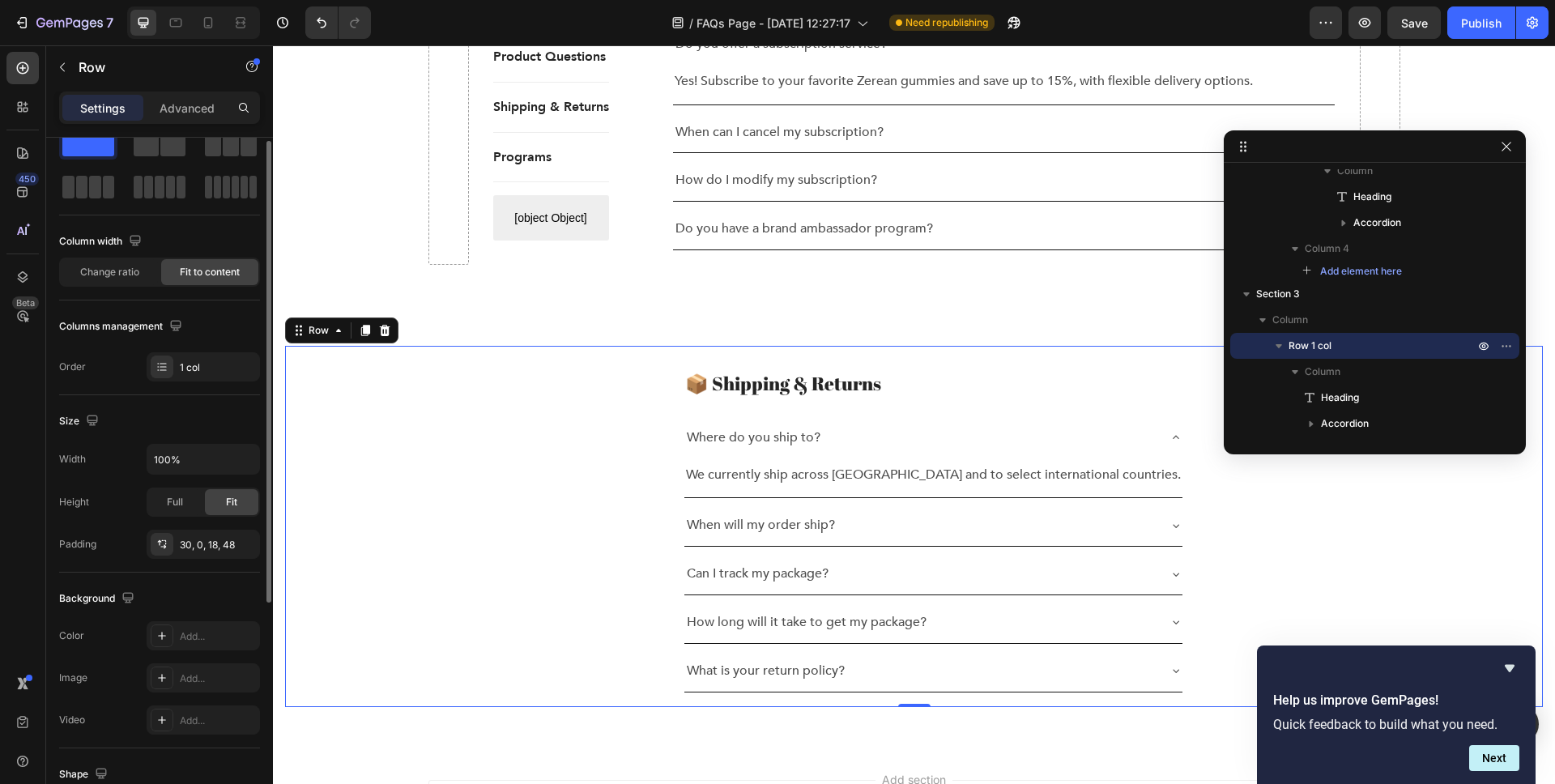
scroll to position [0, 0]
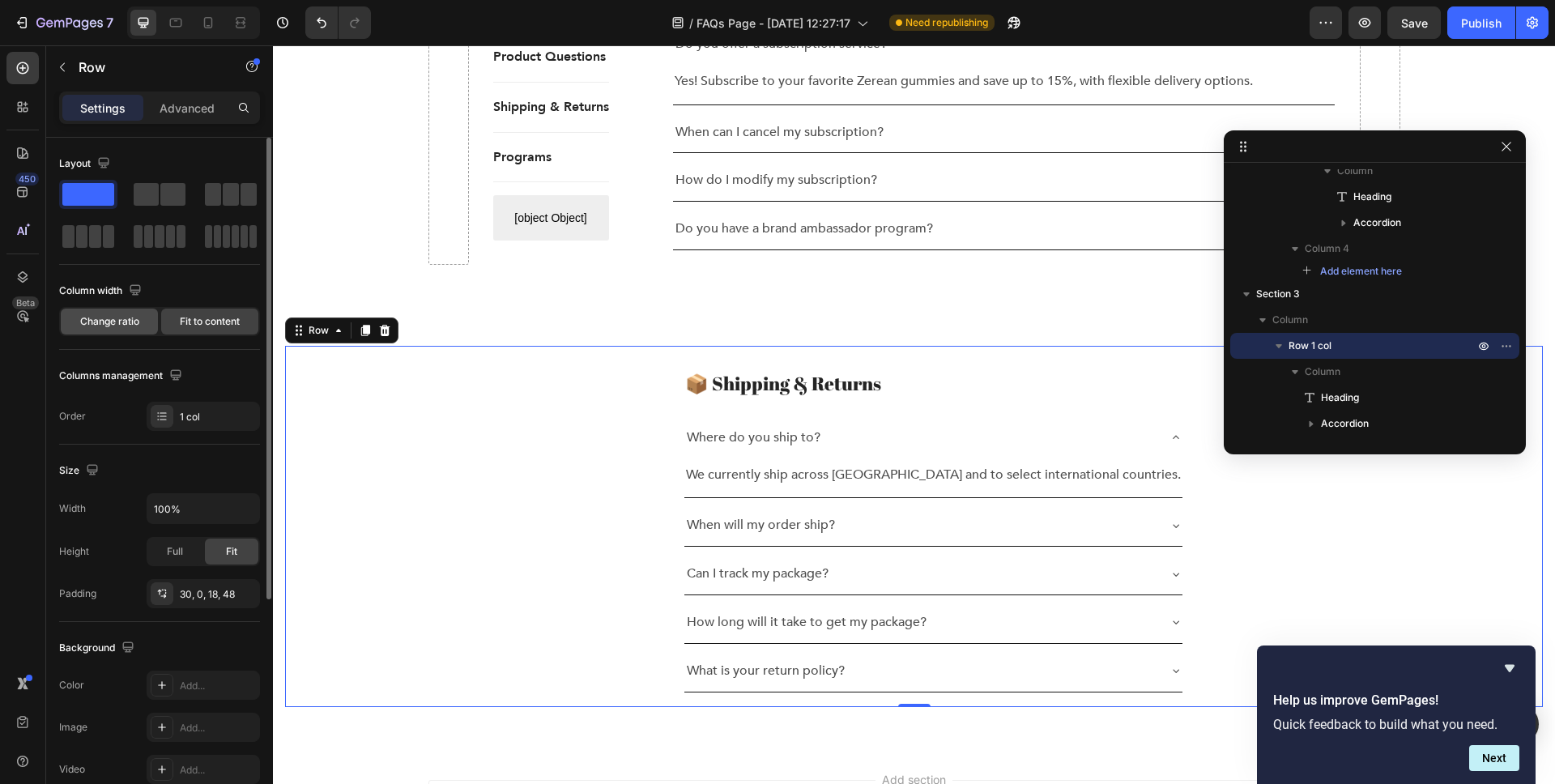
click at [118, 326] on span "Change ratio" at bounding box center [109, 321] width 59 height 15
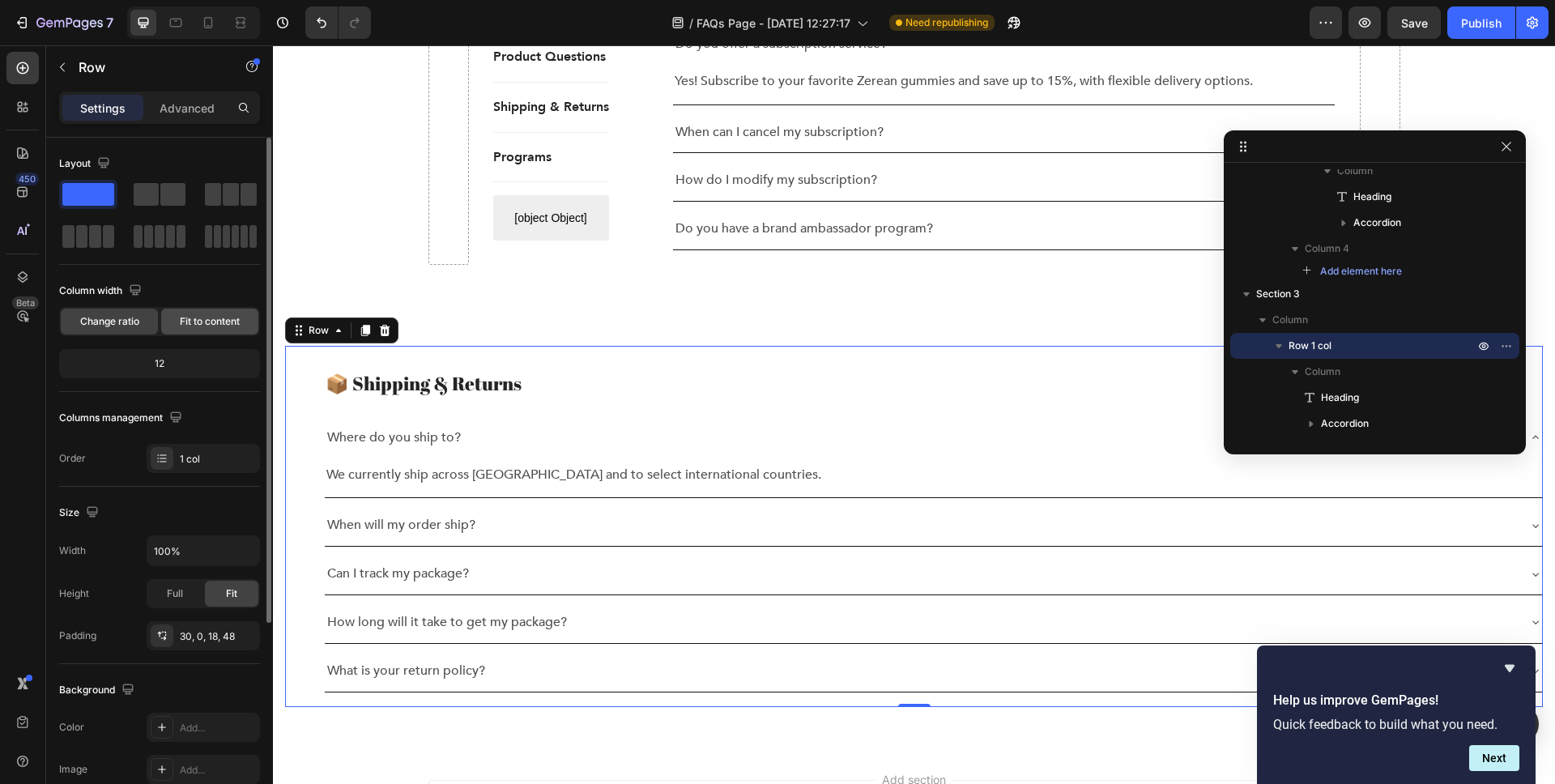
click at [185, 327] on span "Fit to content" at bounding box center [209, 321] width 60 height 15
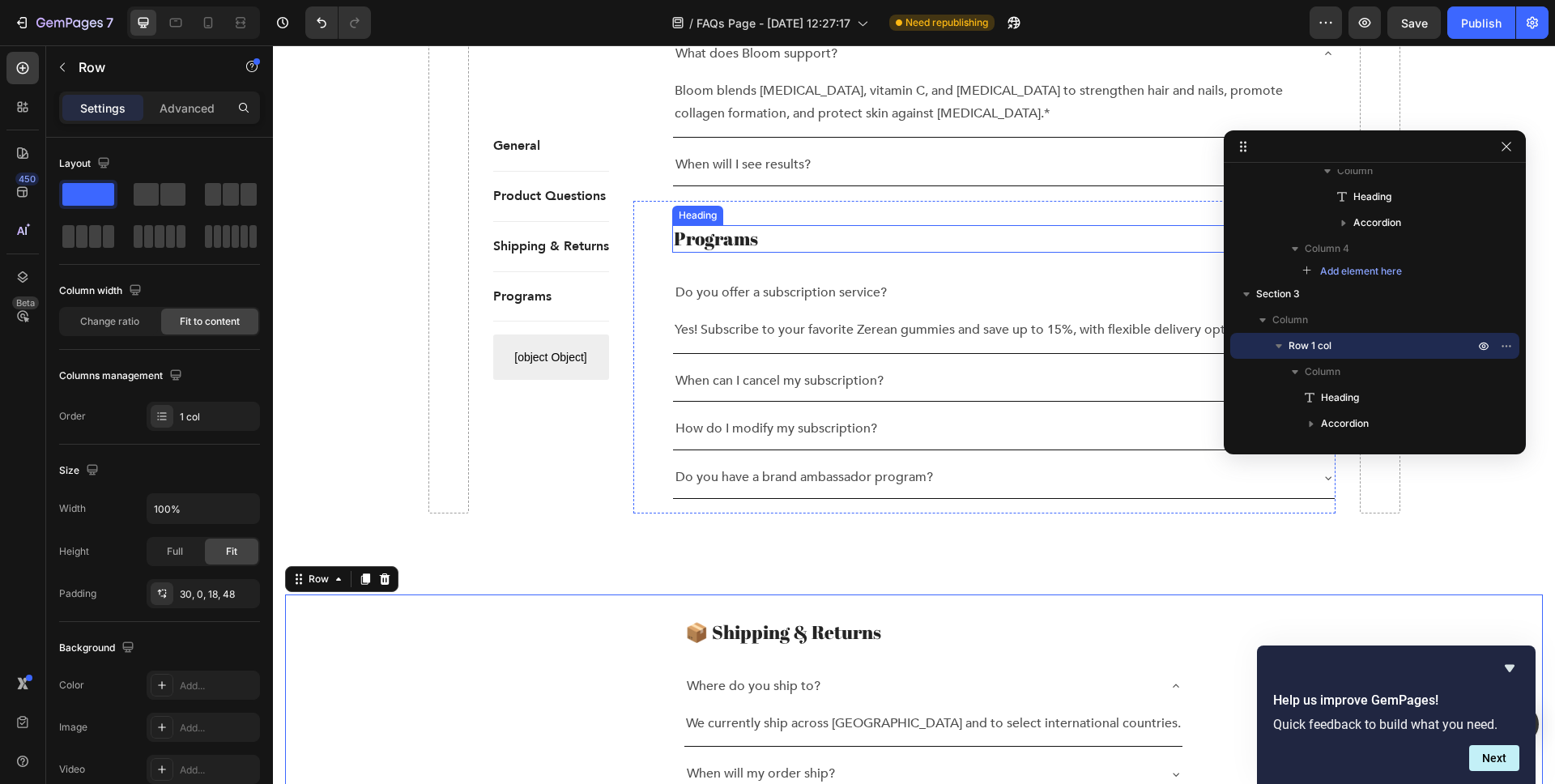
scroll to position [1616, 0]
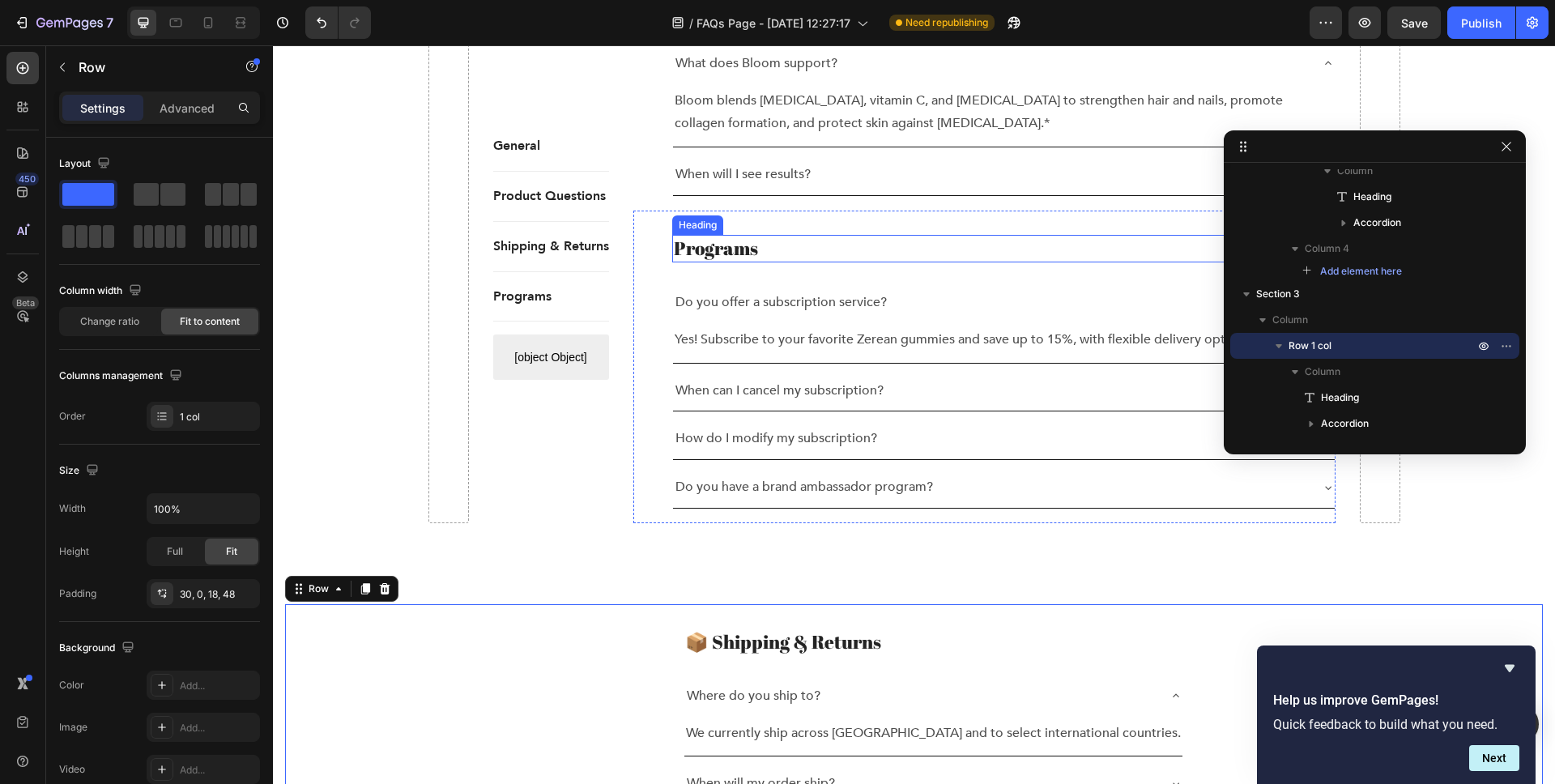
click at [897, 235] on h2 "Programs" at bounding box center [1004, 248] width 664 height 27
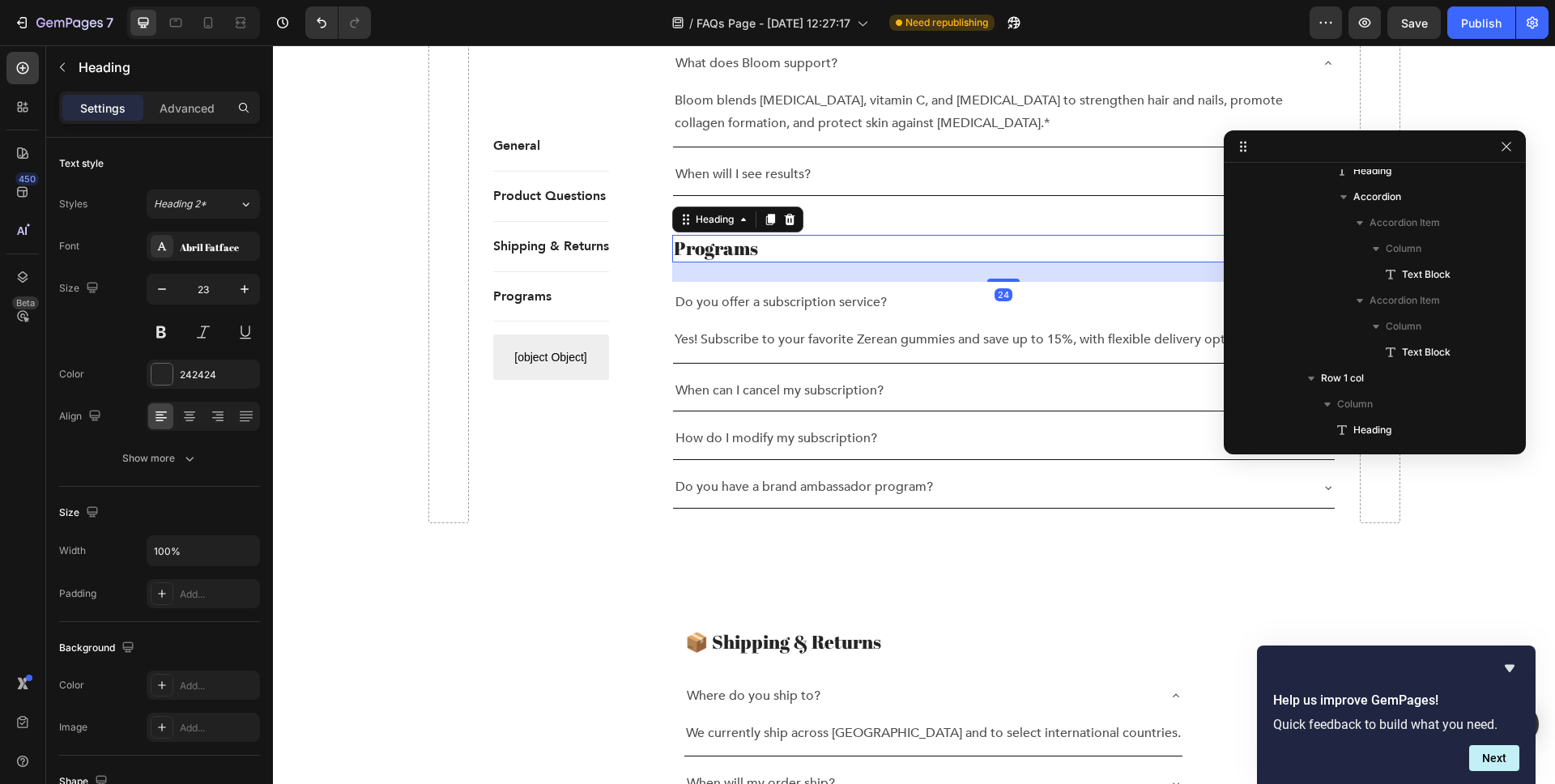
scroll to position [1959, 0]
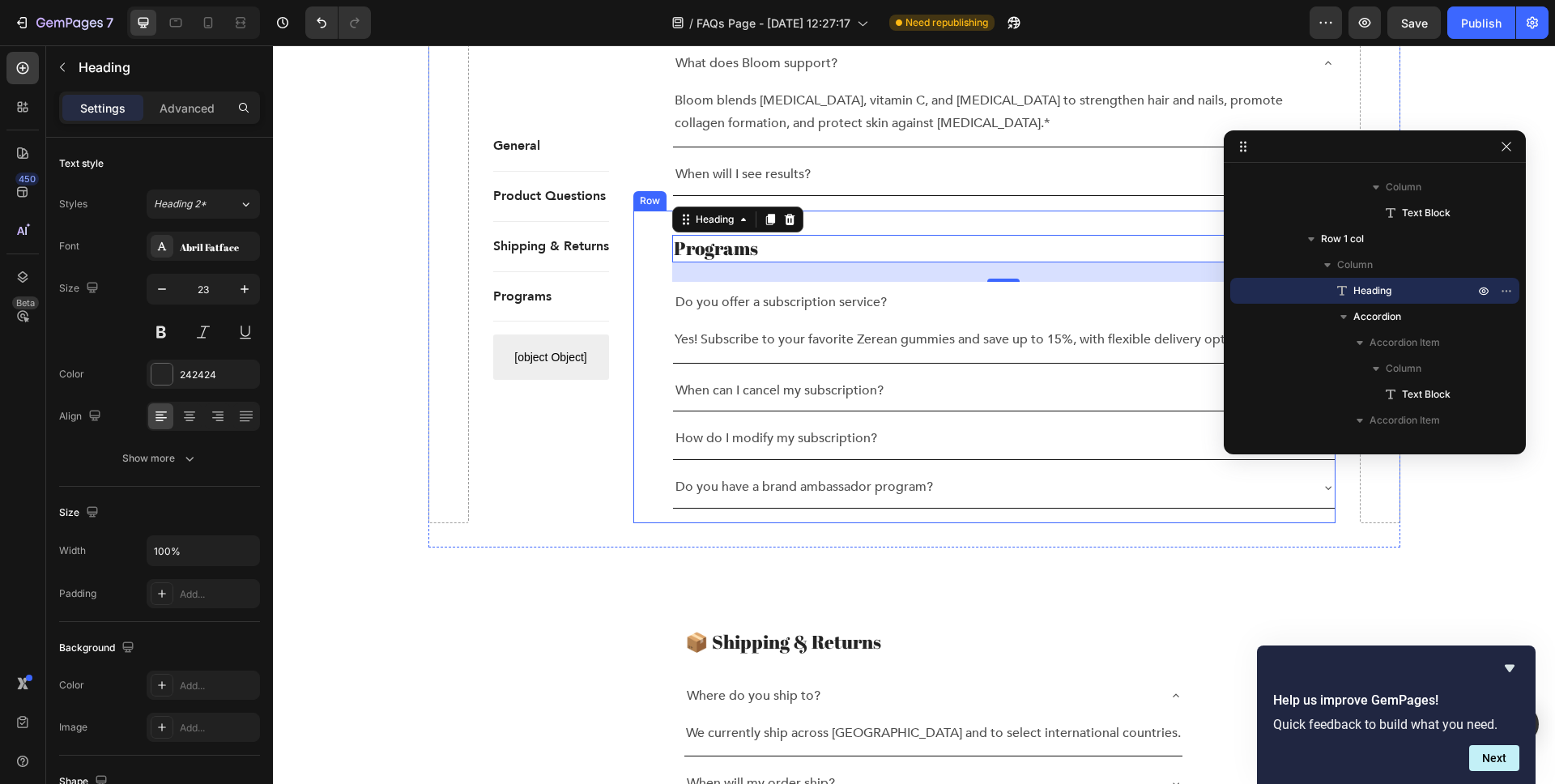
click at [658, 220] on div "Programs Heading 24 Do you offer a subscription service? Yes! Subscribe to your…" at bounding box center [985, 366] width 702 height 312
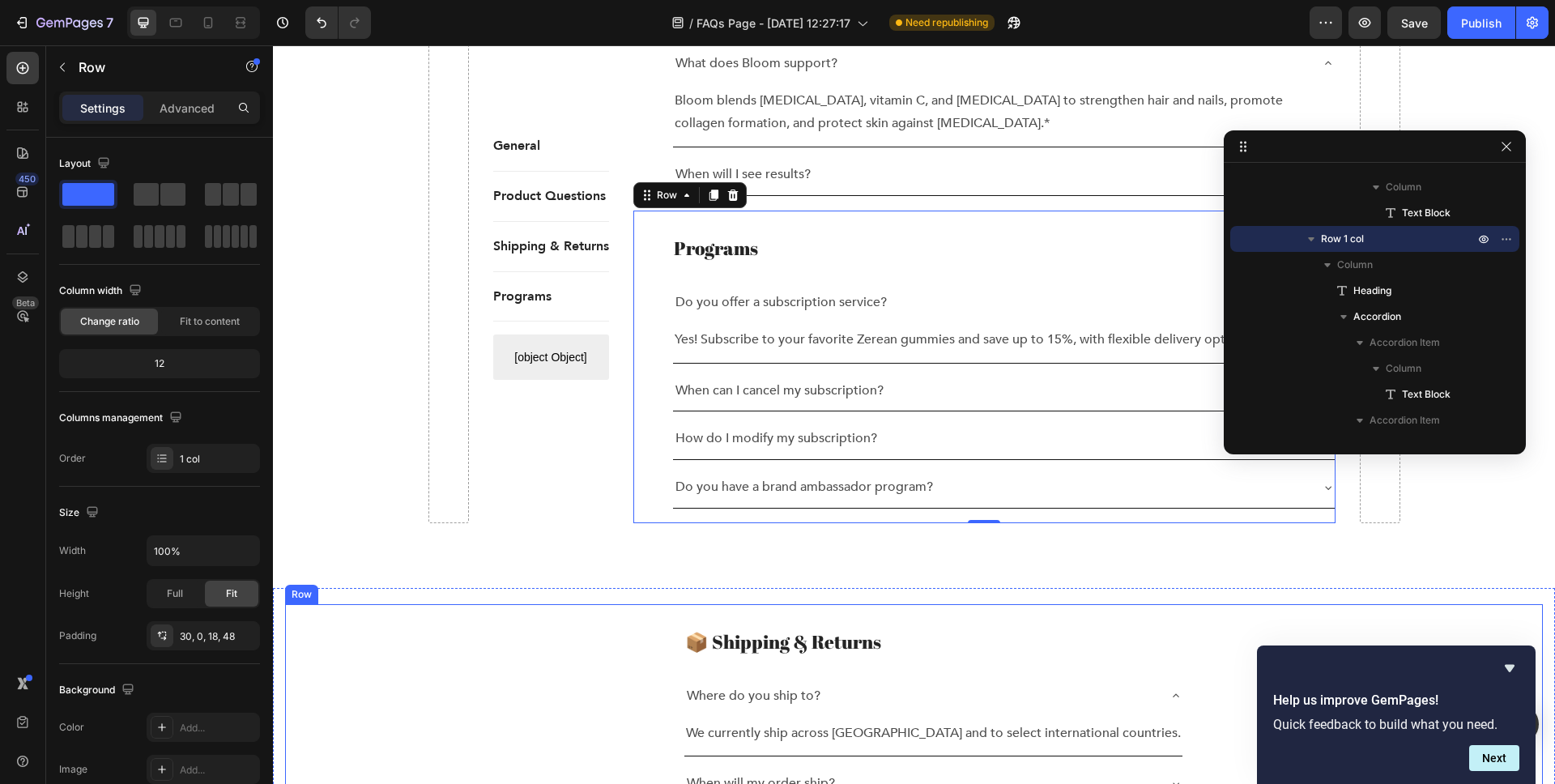
click at [696, 636] on div "📦 Shipping & Returns Heading Where do you ship to? We currently ship across the…" at bounding box center [913, 785] width 1258 height 362
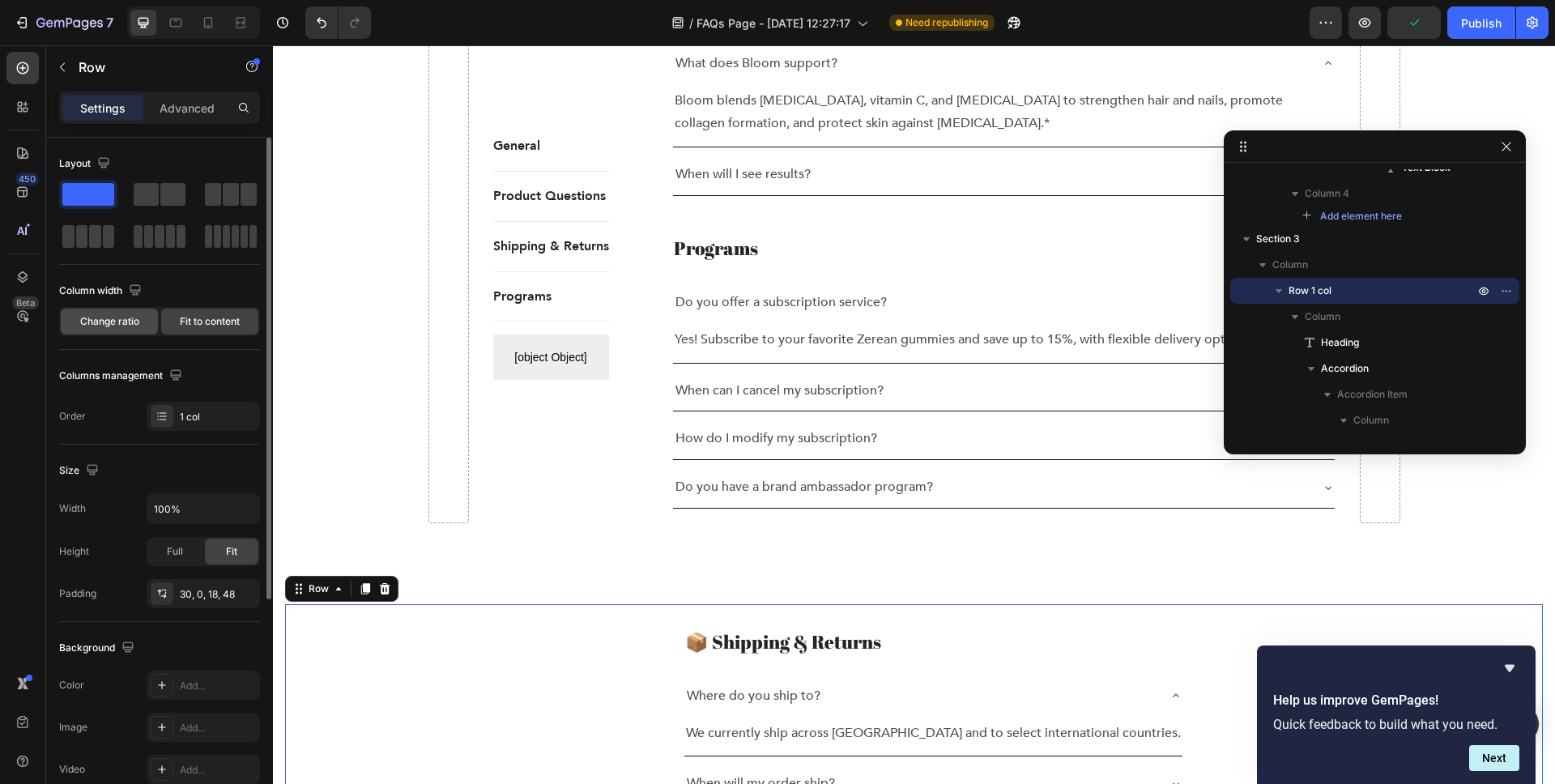
click at [128, 329] on div "Change ratio" at bounding box center [109, 321] width 97 height 26
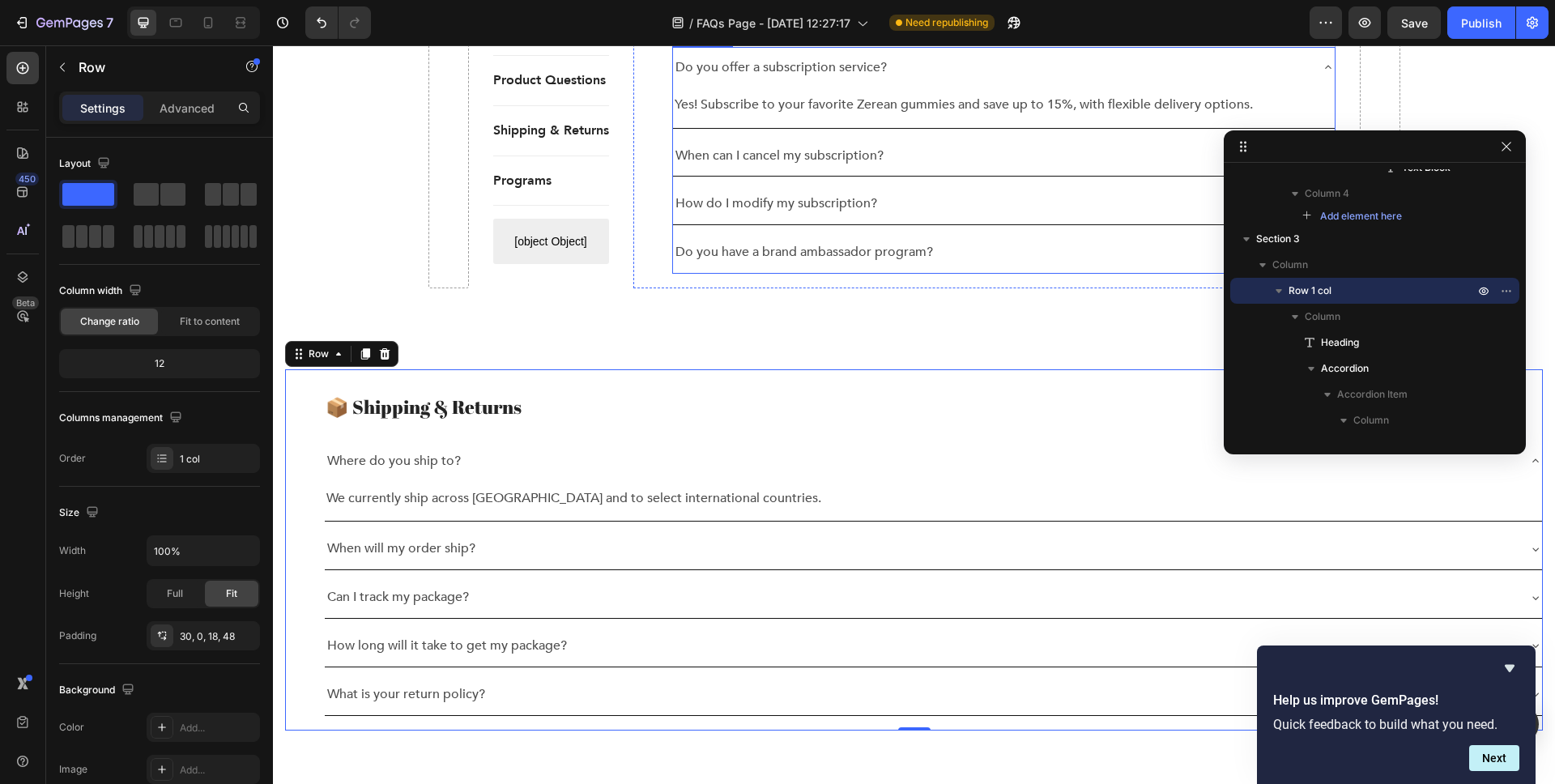
scroll to position [1871, 0]
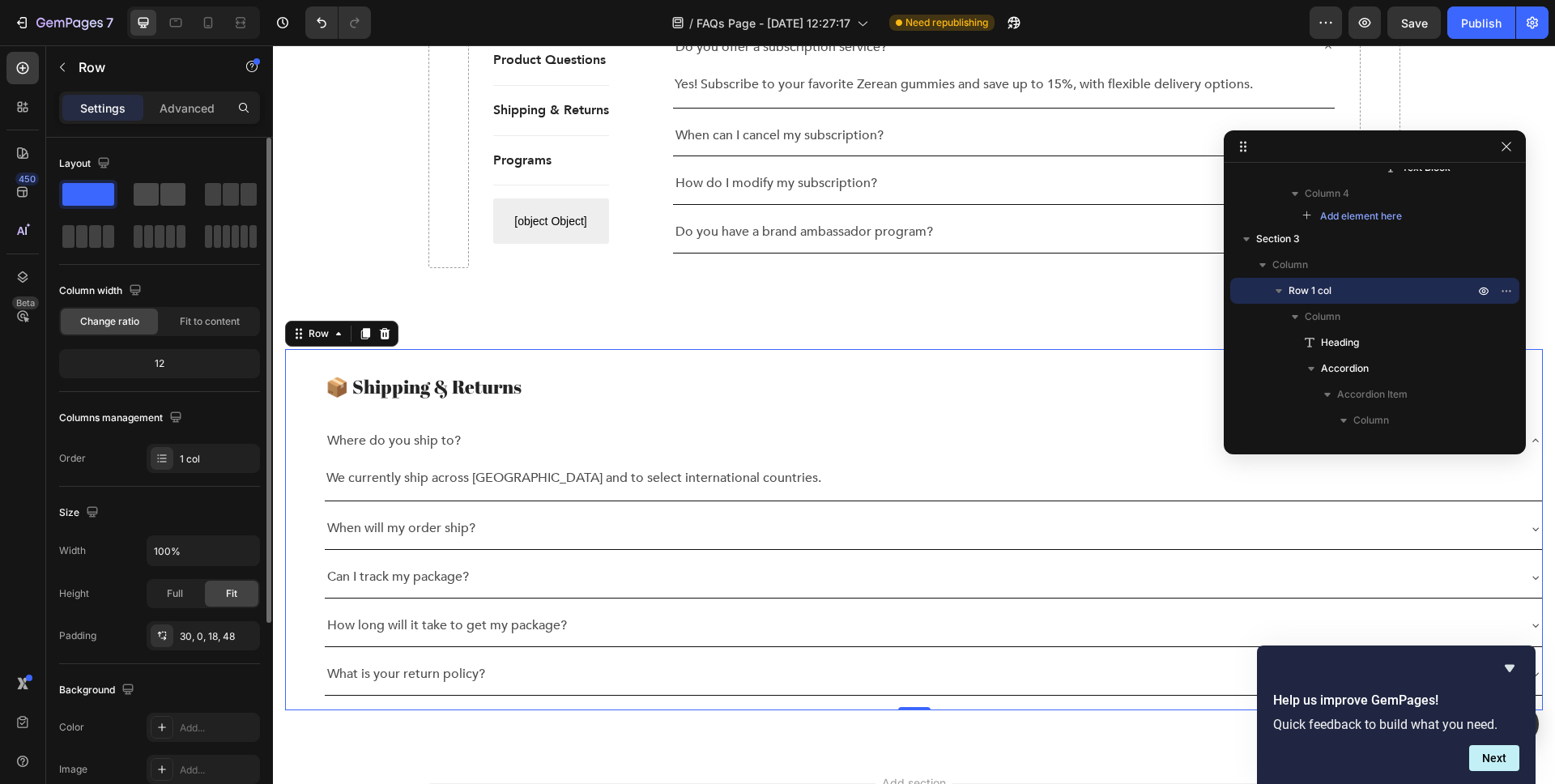
click at [168, 200] on span at bounding box center [172, 194] width 26 height 23
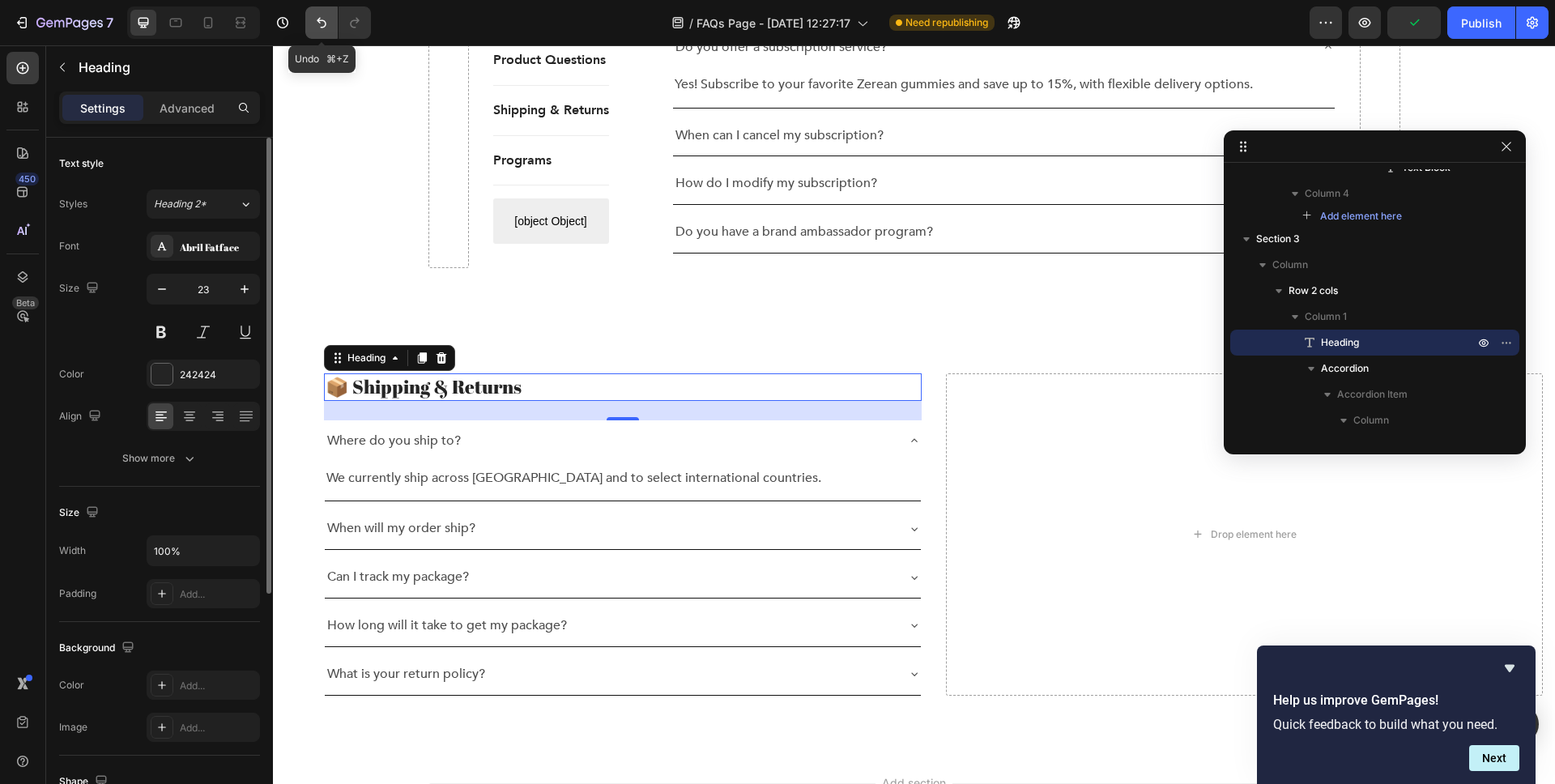
click at [319, 24] on icon "Undo/Redo" at bounding box center [321, 23] width 16 height 16
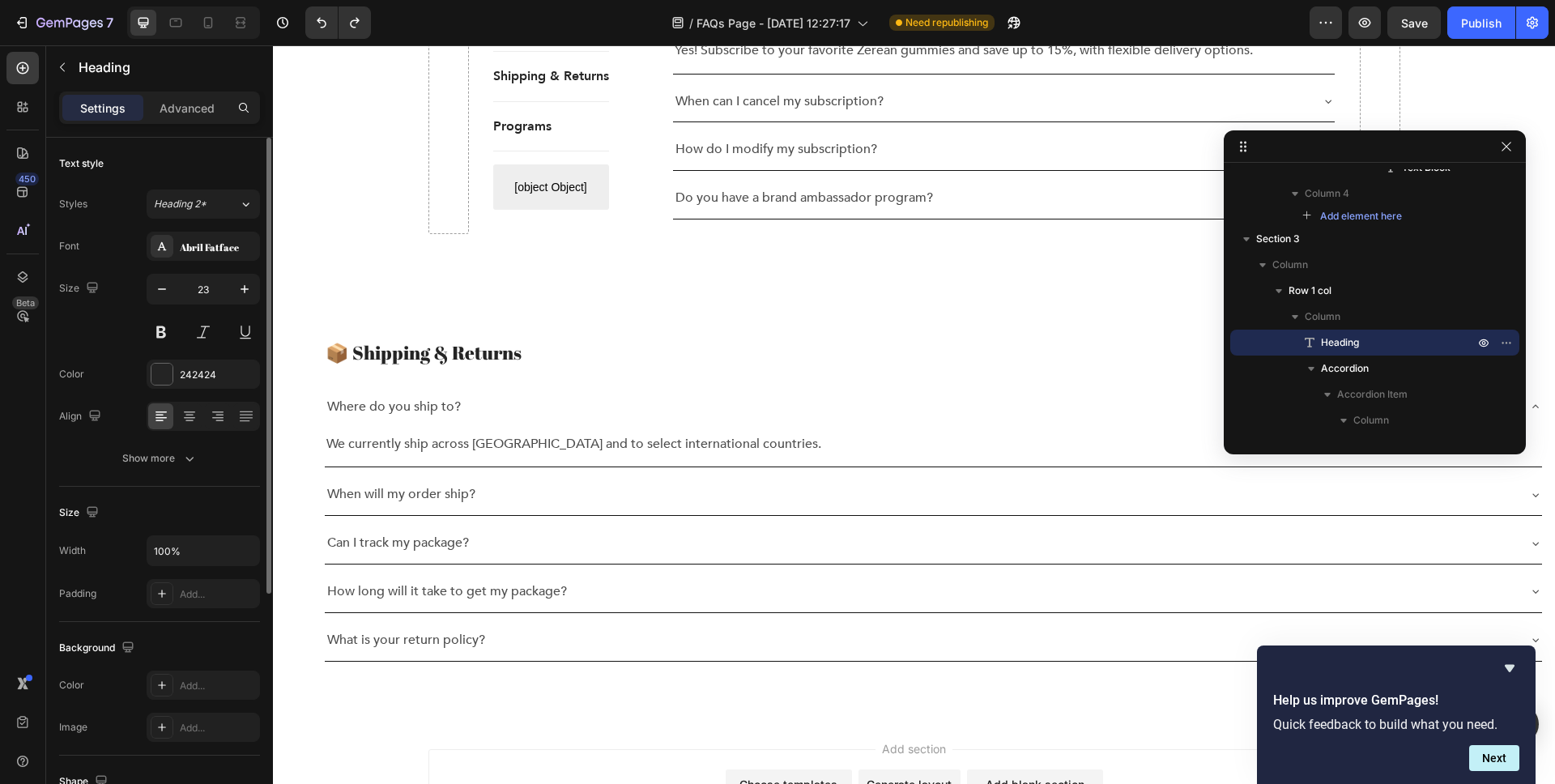
scroll to position [1899, 0]
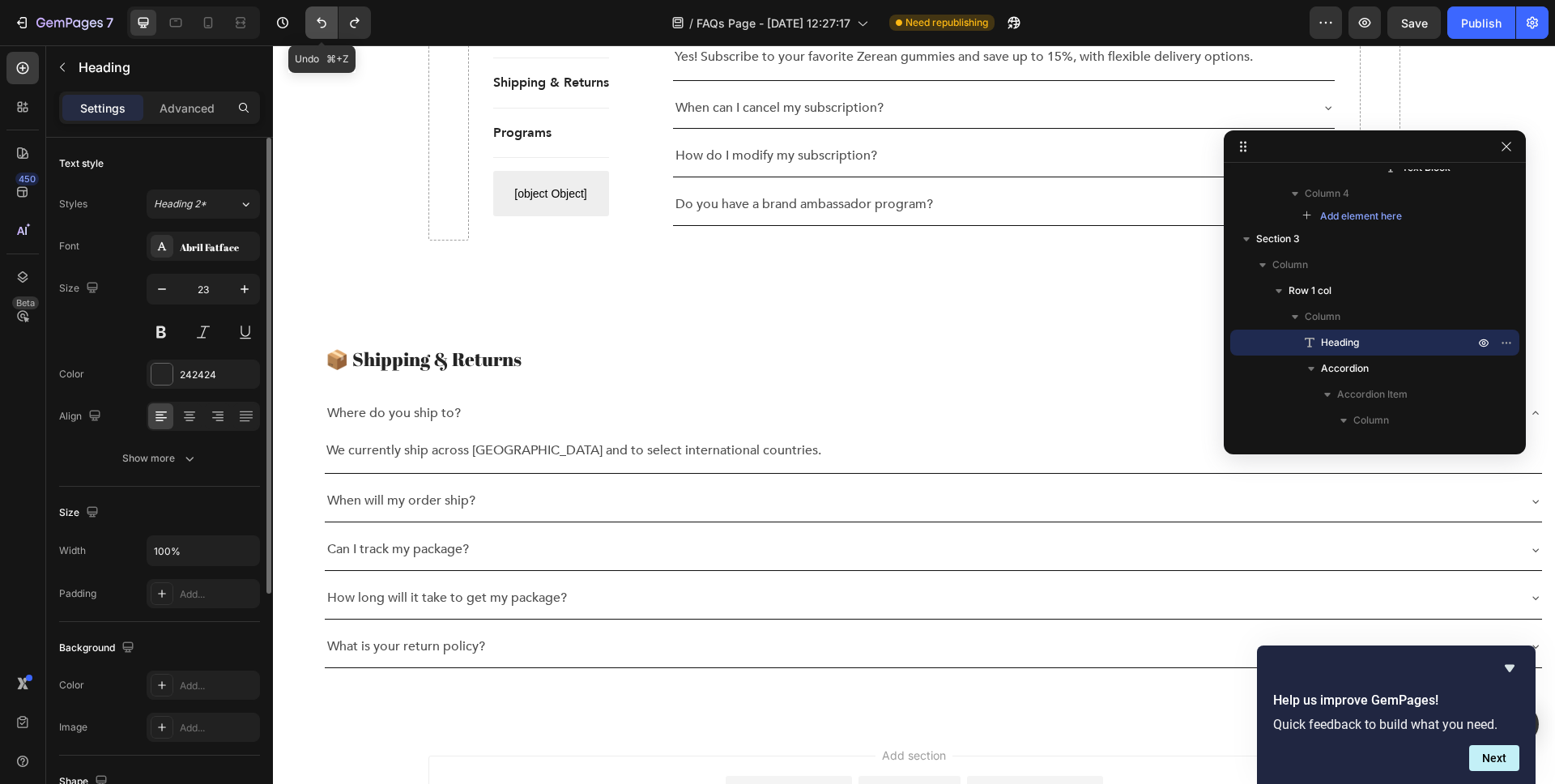
click at [319, 21] on icon "Undo/Redo" at bounding box center [321, 23] width 10 height 11
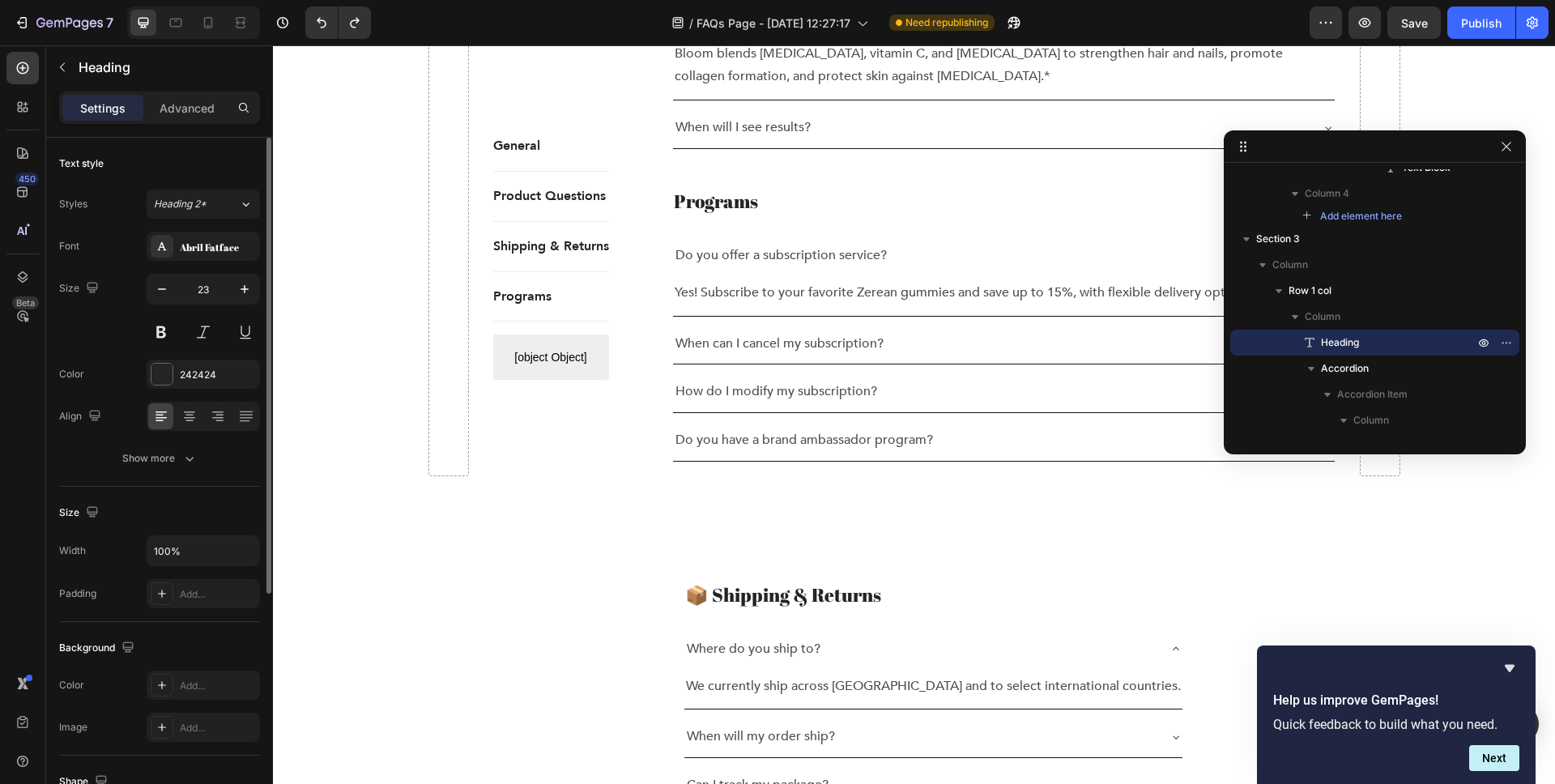
scroll to position [1667, 0]
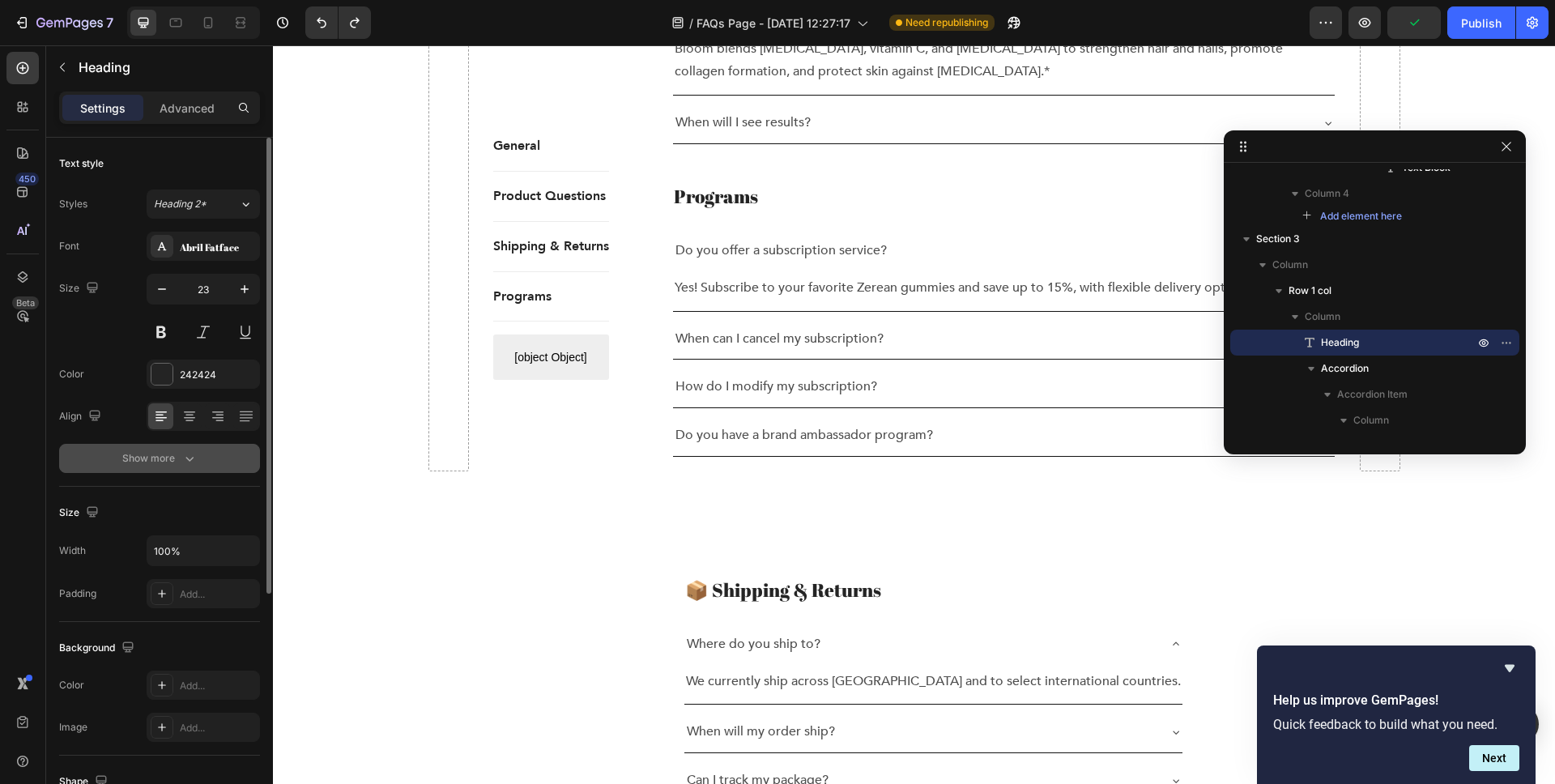
click at [194, 456] on icon "button" at bounding box center [189, 458] width 16 height 16
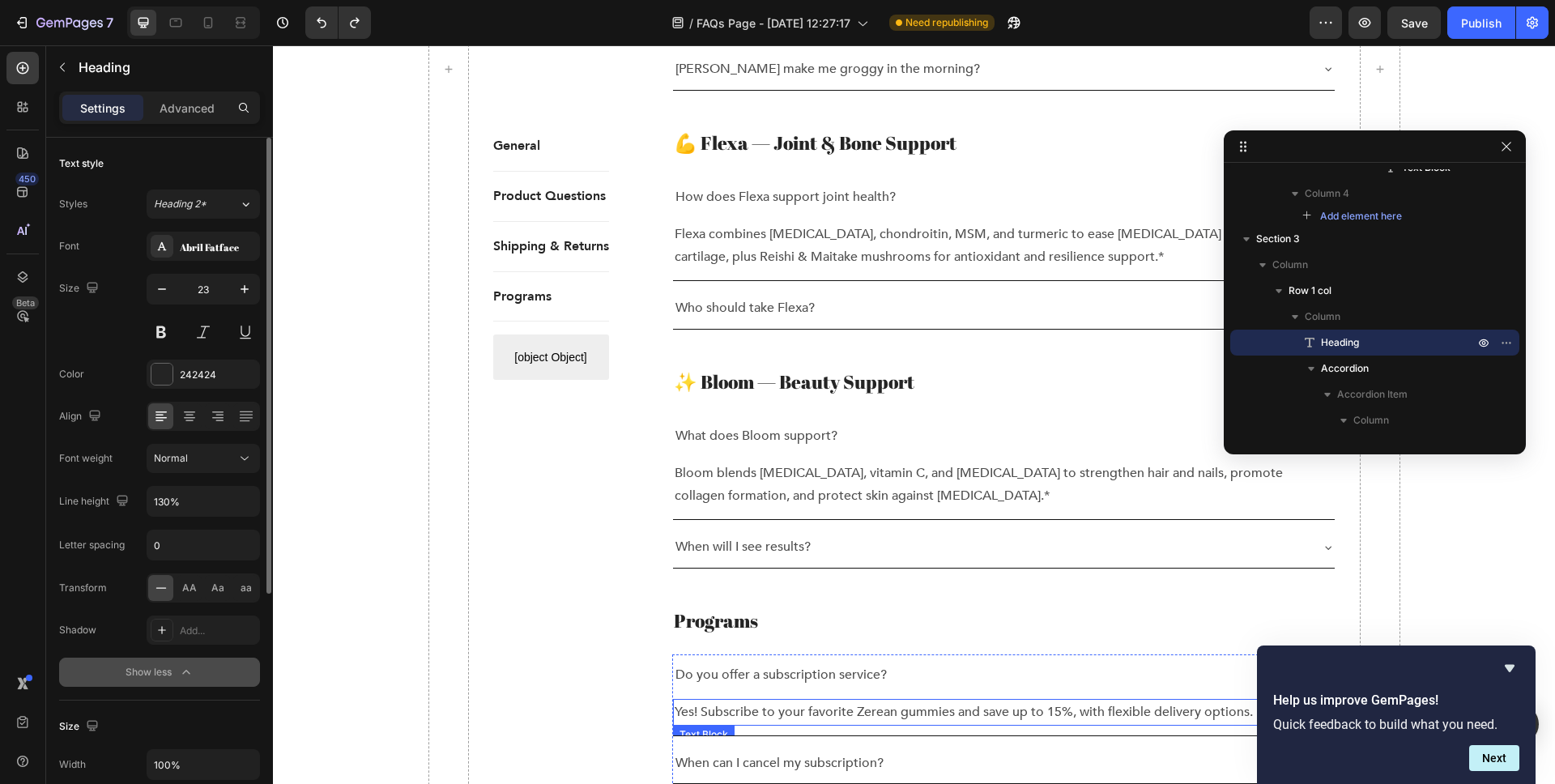
scroll to position [1233, 0]
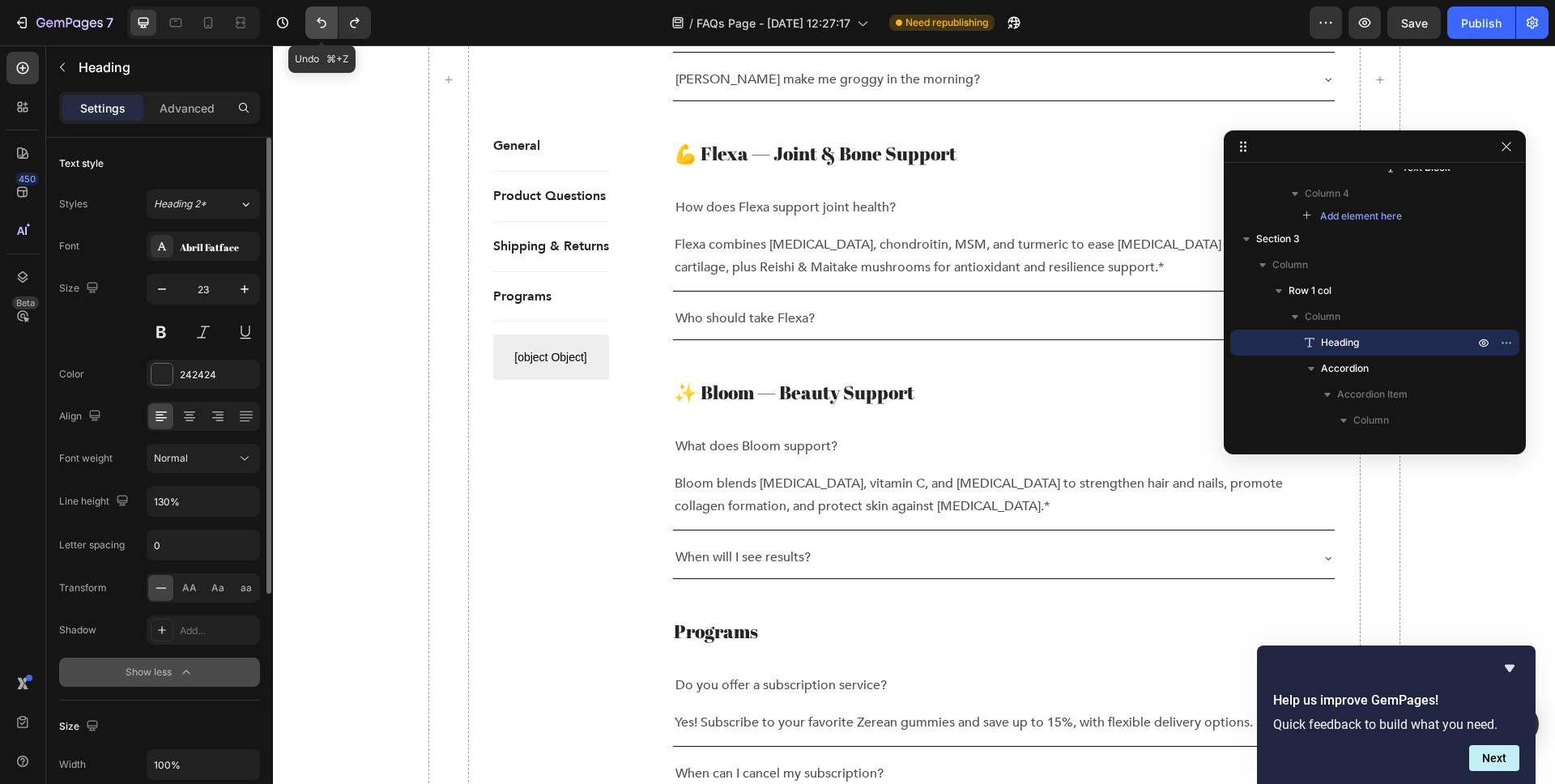
click at [323, 22] on icon "Undo/Redo" at bounding box center [321, 23] width 16 height 16
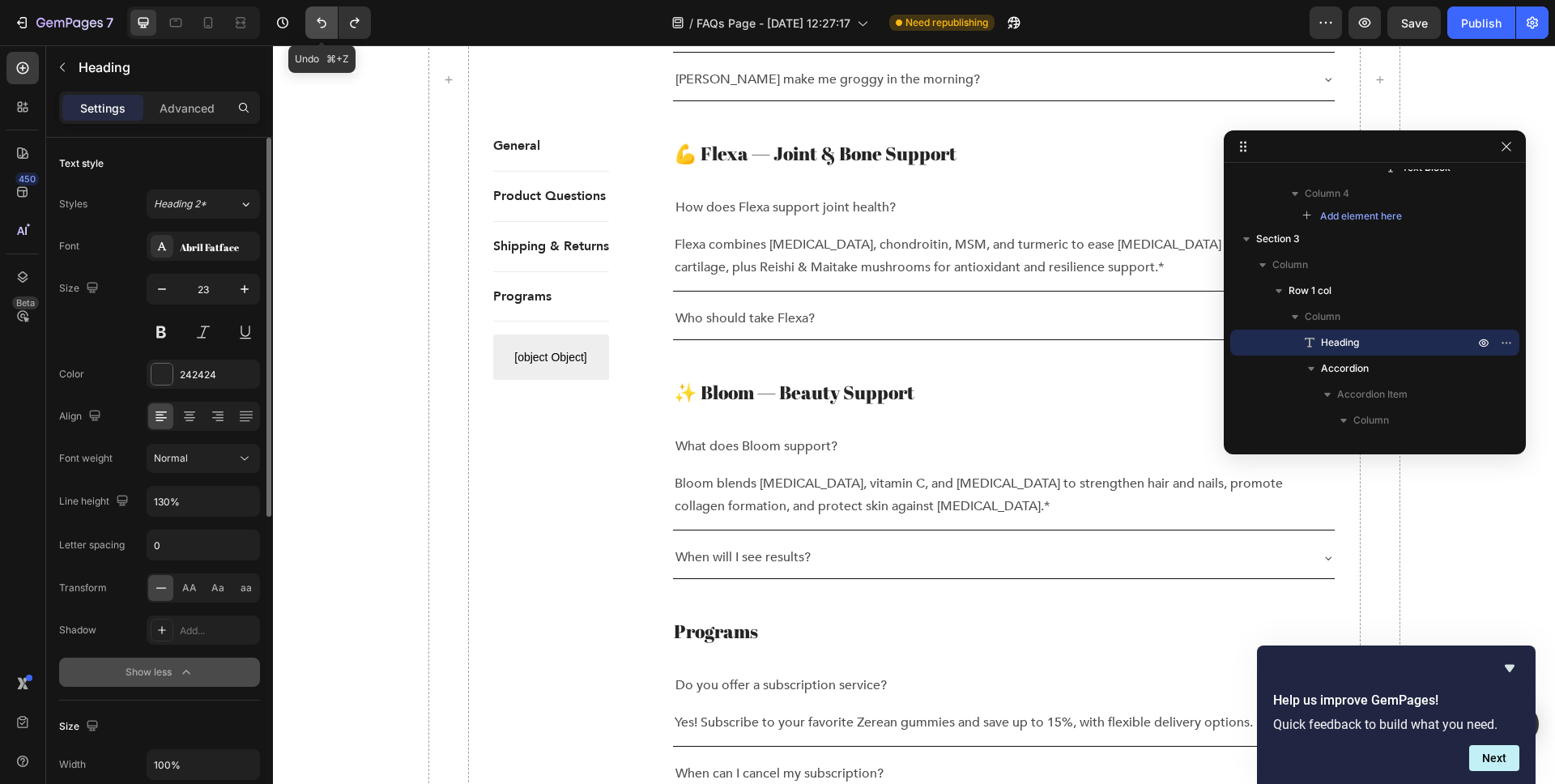
drag, startPoint x: 323, startPoint y: 22, endPoint x: 348, endPoint y: 399, distance: 377.8
click at [323, 22] on icon "Undo/Redo" at bounding box center [321, 23] width 16 height 16
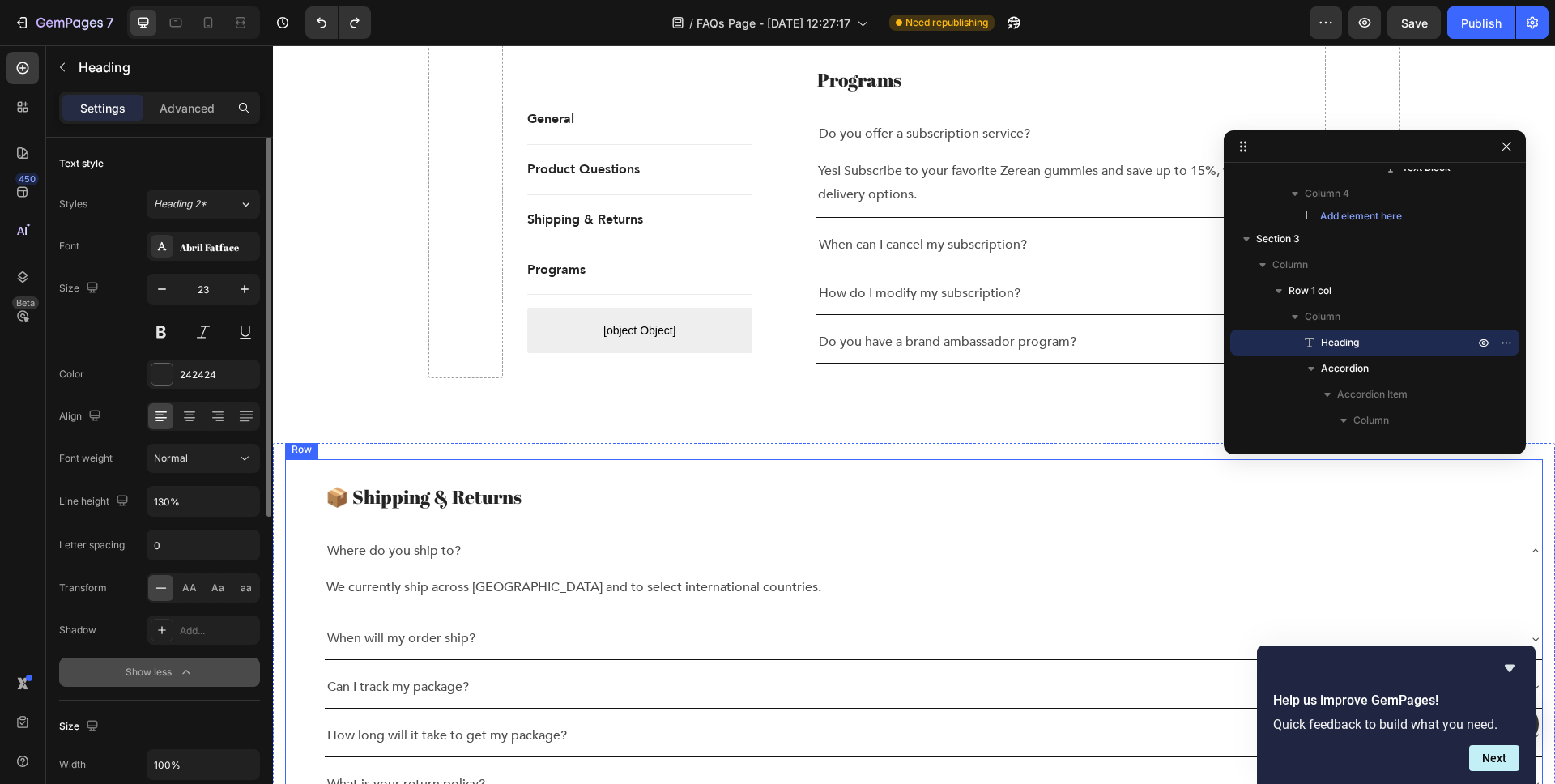
scroll to position [1956, 0]
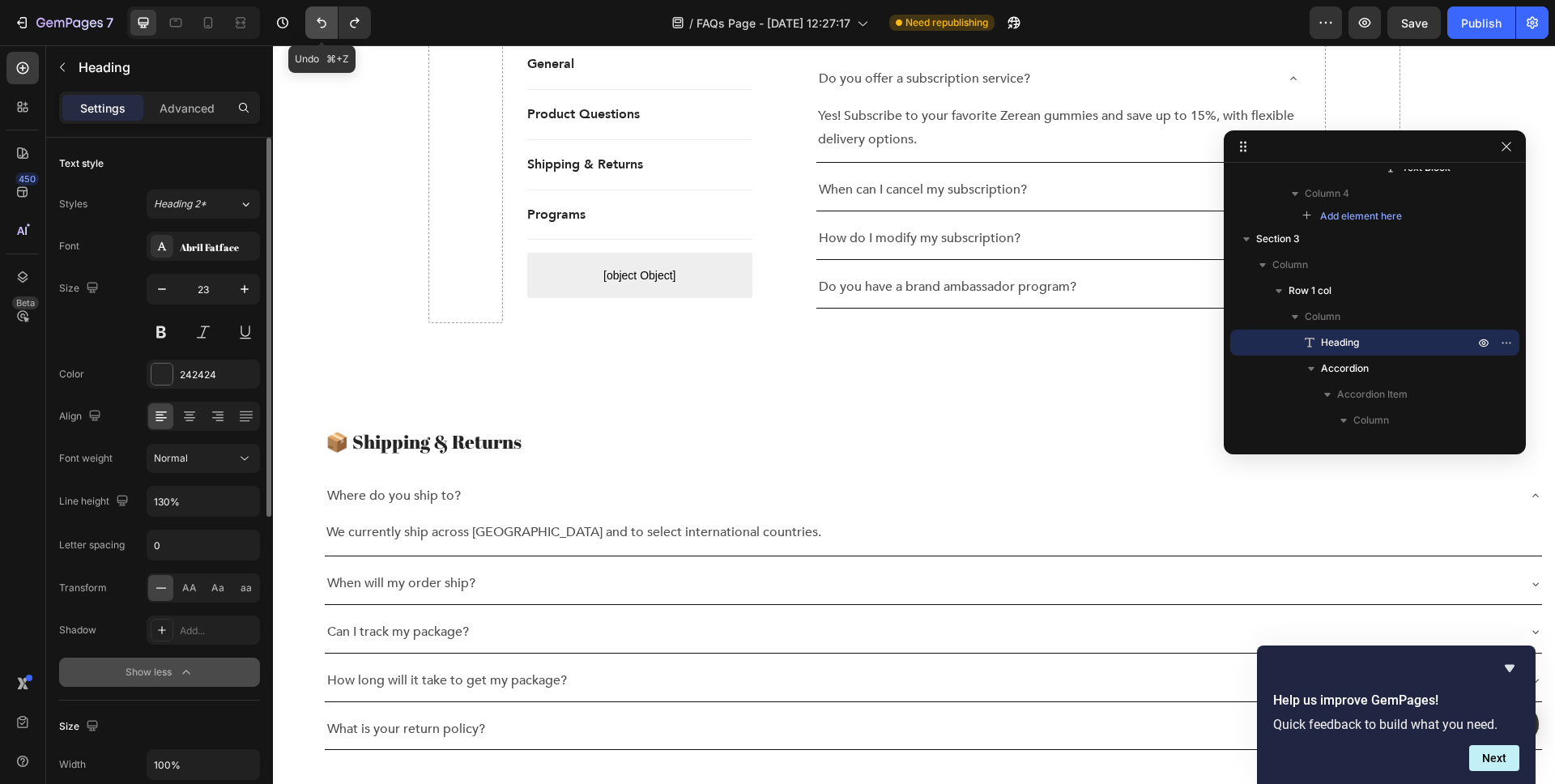
click at [327, 26] on icon "Undo/Redo" at bounding box center [321, 23] width 16 height 16
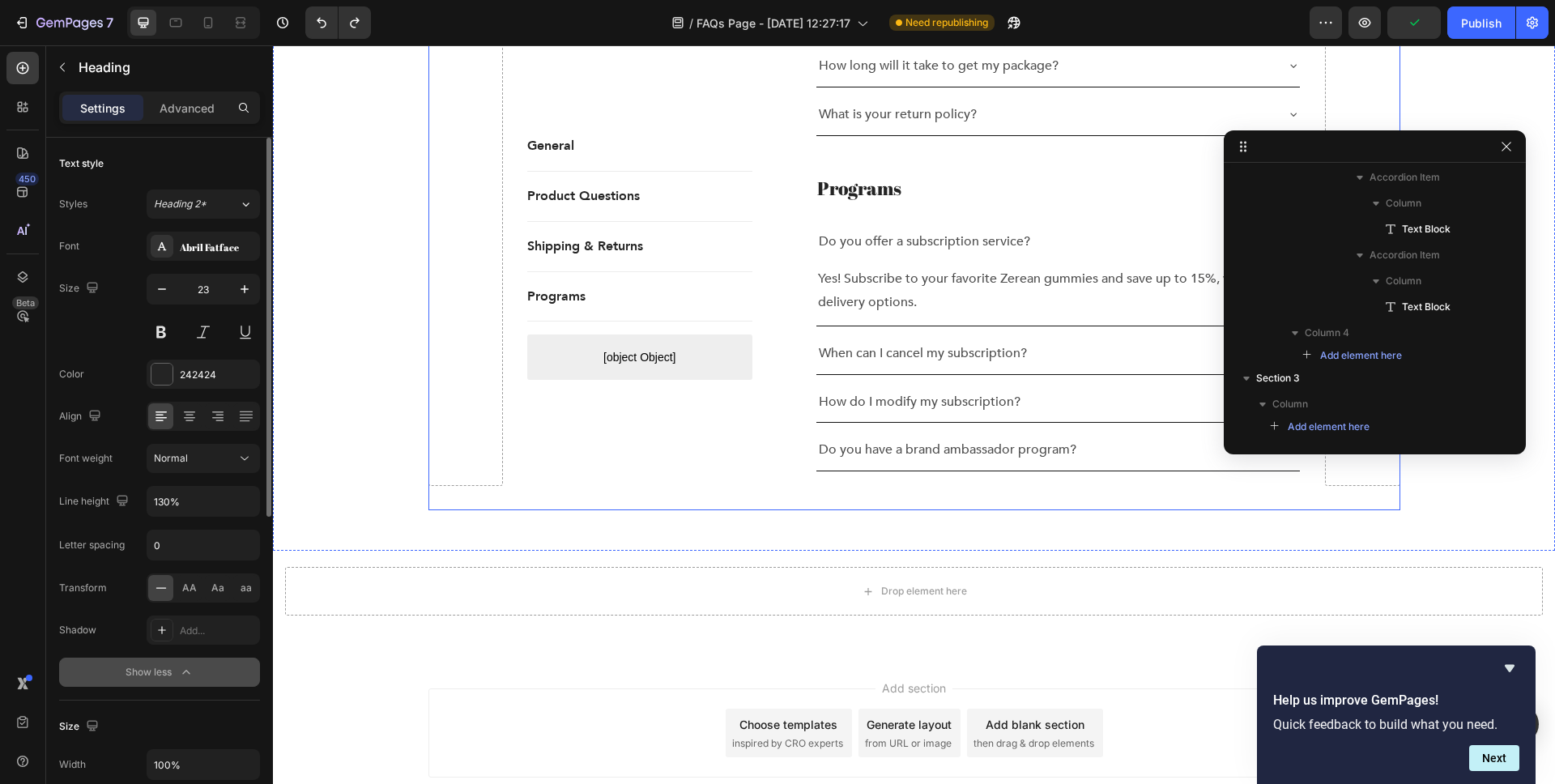
scroll to position [2178, 0]
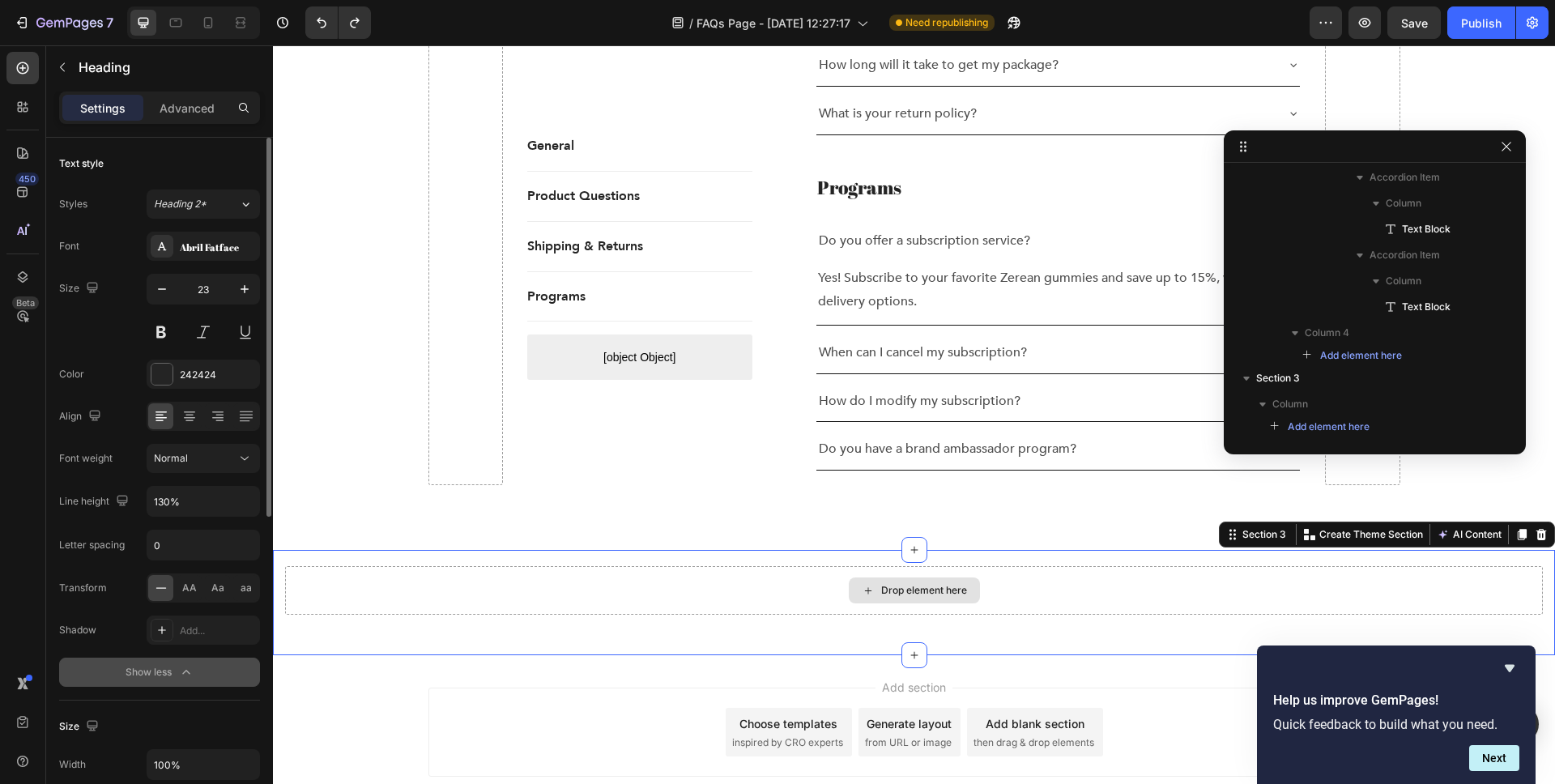
click at [642, 566] on div "Drop element here" at bounding box center [913, 590] width 1258 height 48
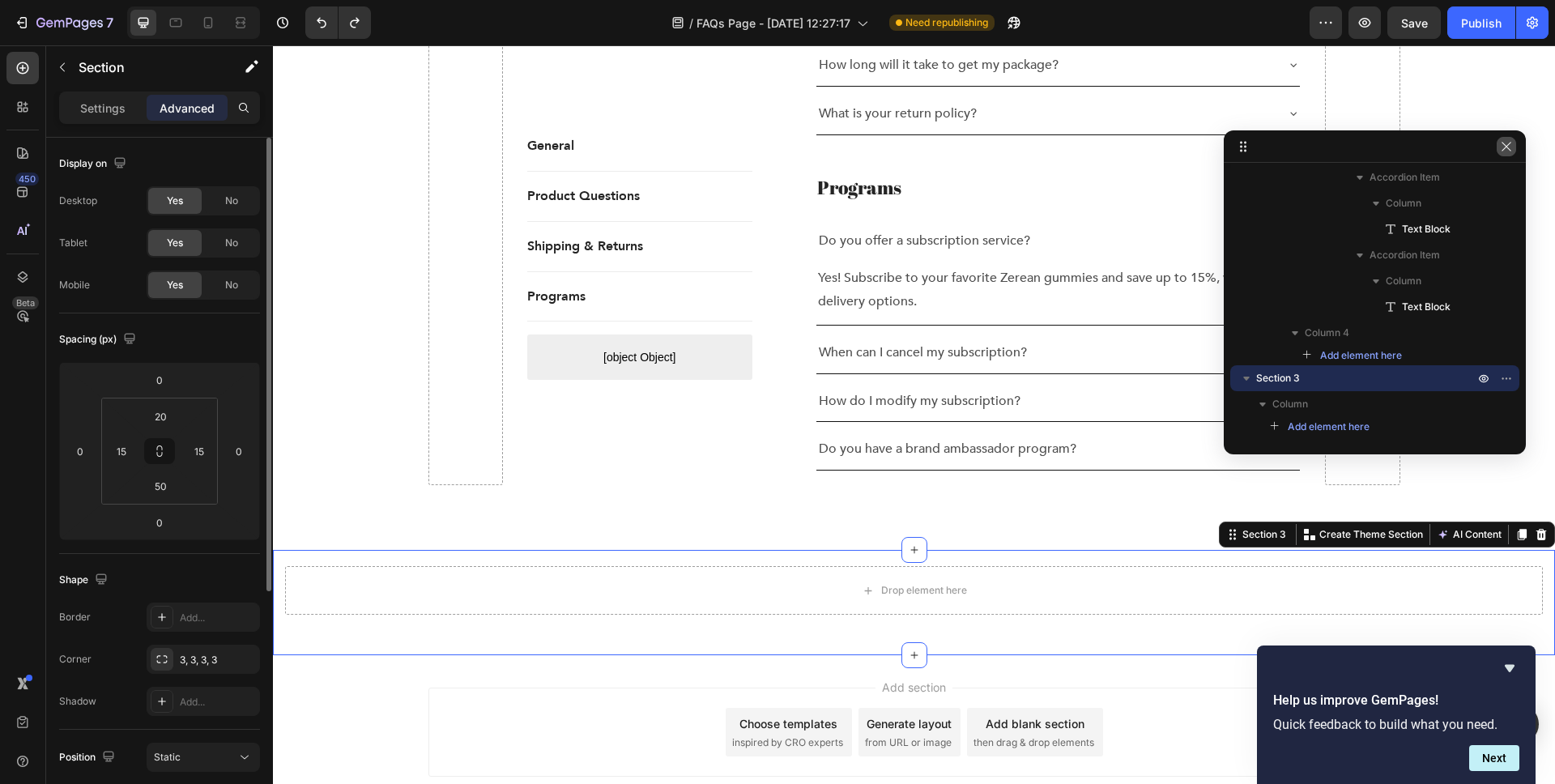
click at [1509, 151] on icon "button" at bounding box center [1507, 146] width 13 height 13
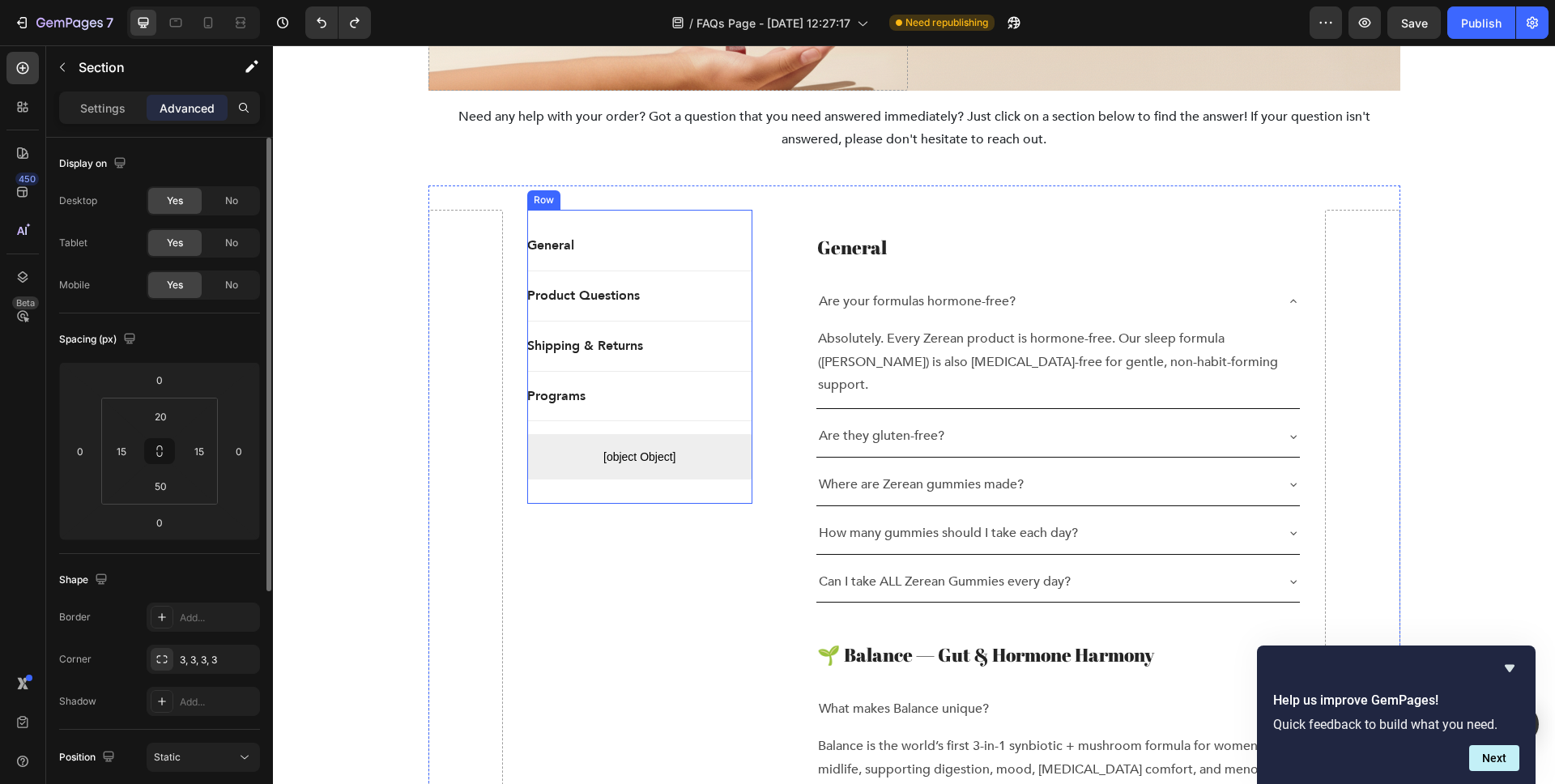
scroll to position [275, 0]
click at [742, 498] on div "General Button Title Line Product Questions Button Title Line Shipping & Return…" at bounding box center [640, 358] width 225 height 294
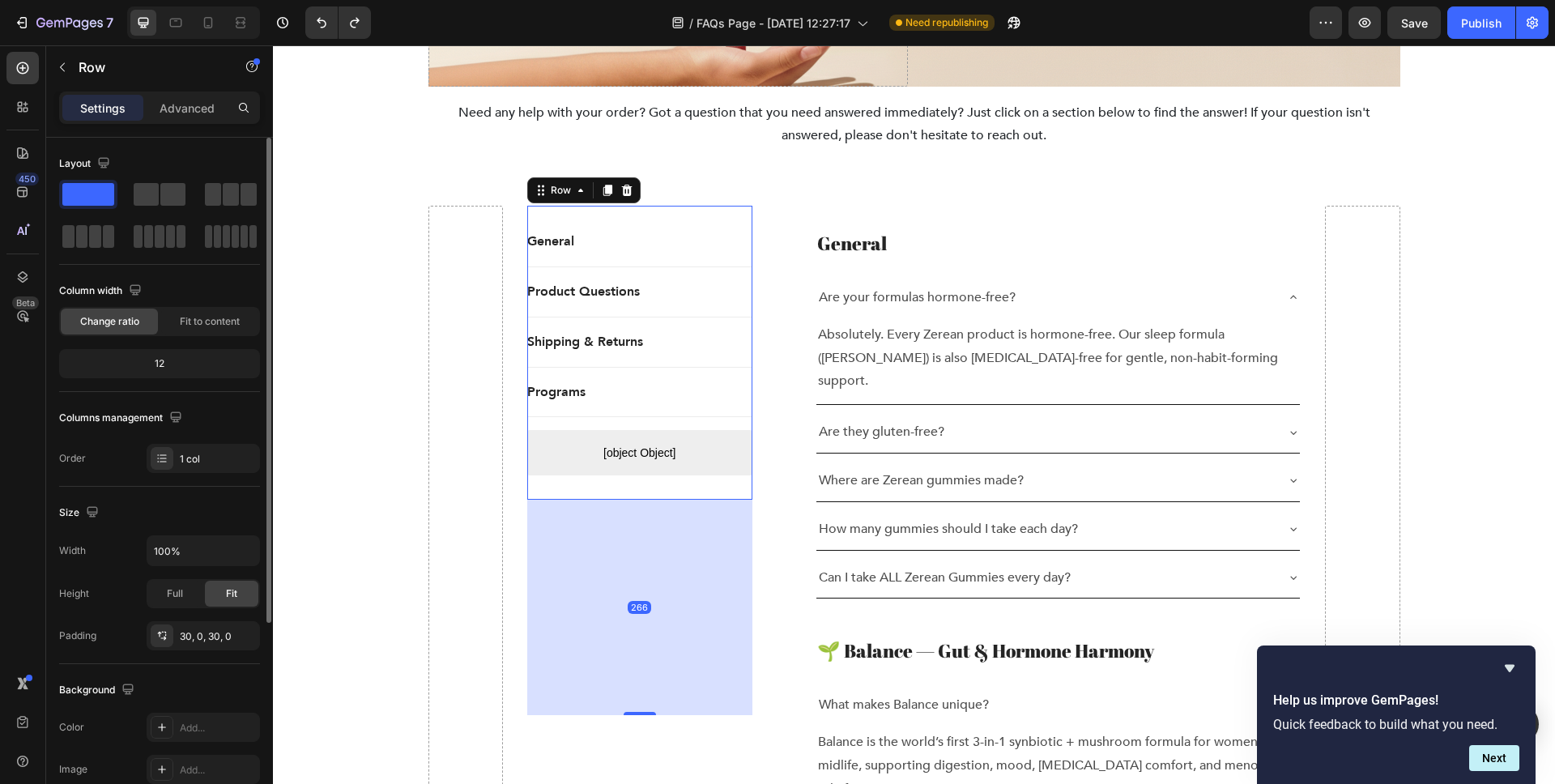
scroll to position [276, 0]
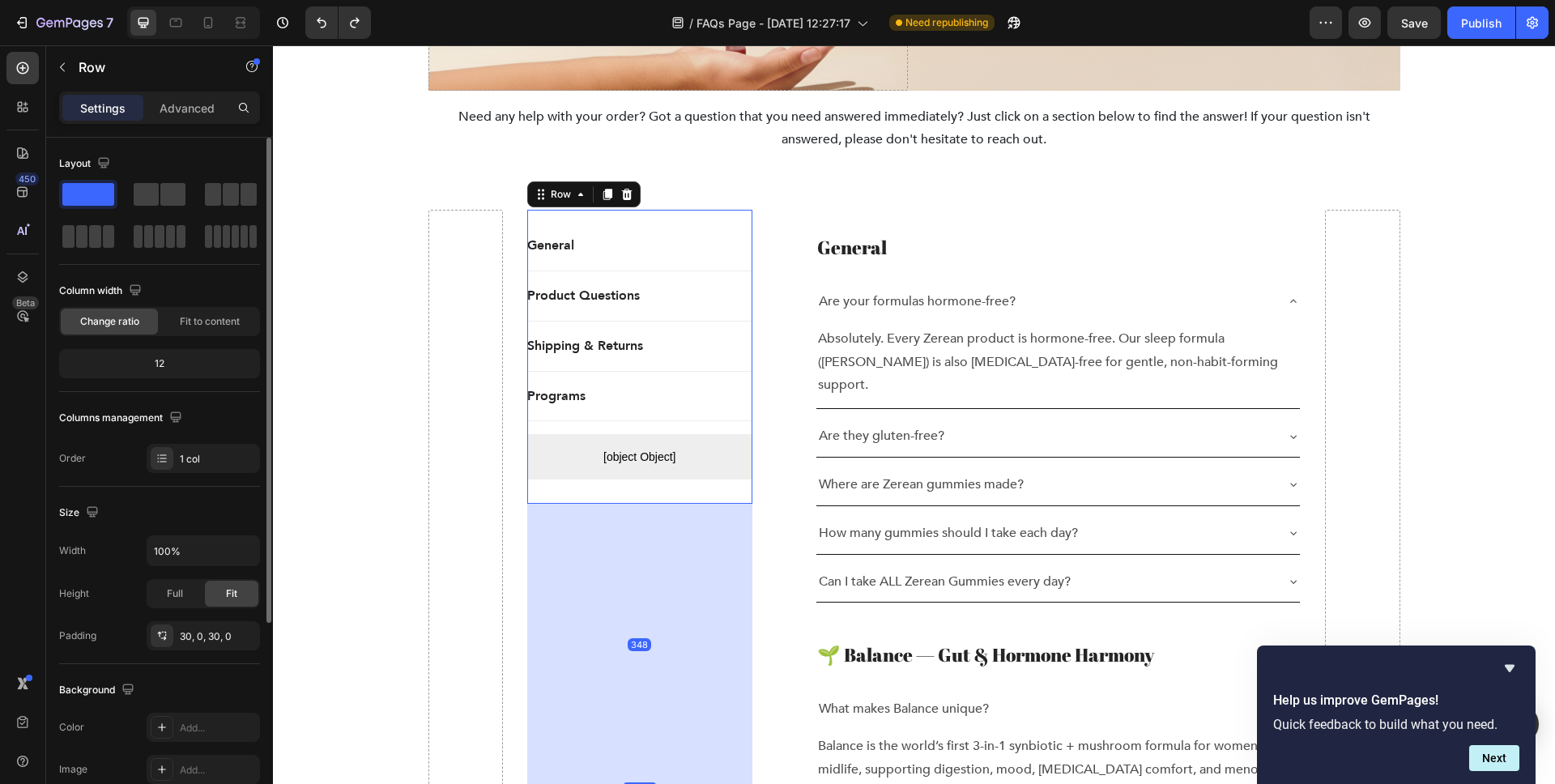
drag, startPoint x: 640, startPoint y: 502, endPoint x: 685, endPoint y: 290, distance: 216.7
click at [605, 504] on div "348" at bounding box center [640, 504] width 225 height 0
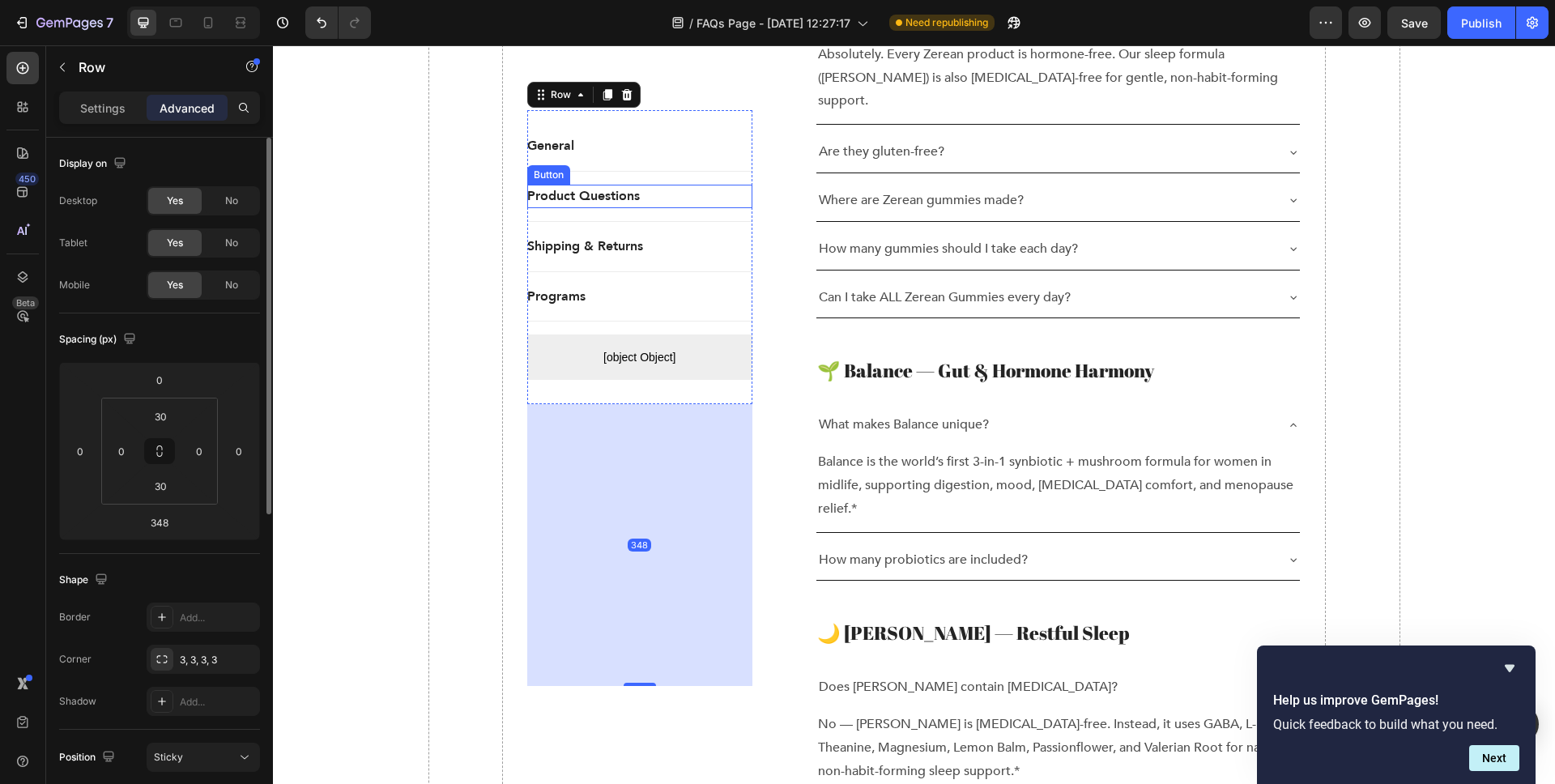
scroll to position [648, 0]
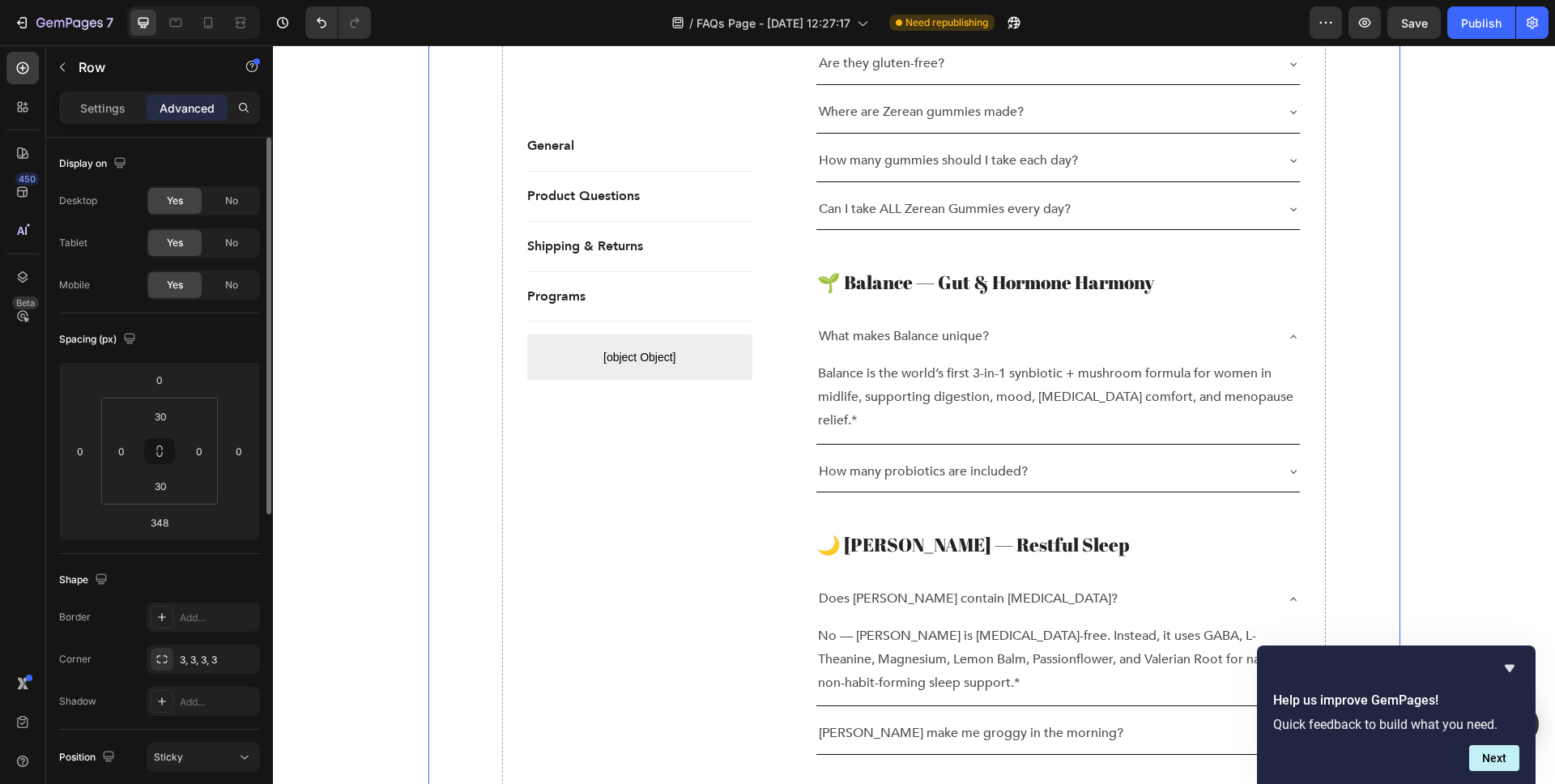
click at [644, 289] on div "Programs Button" at bounding box center [640, 296] width 225 height 24
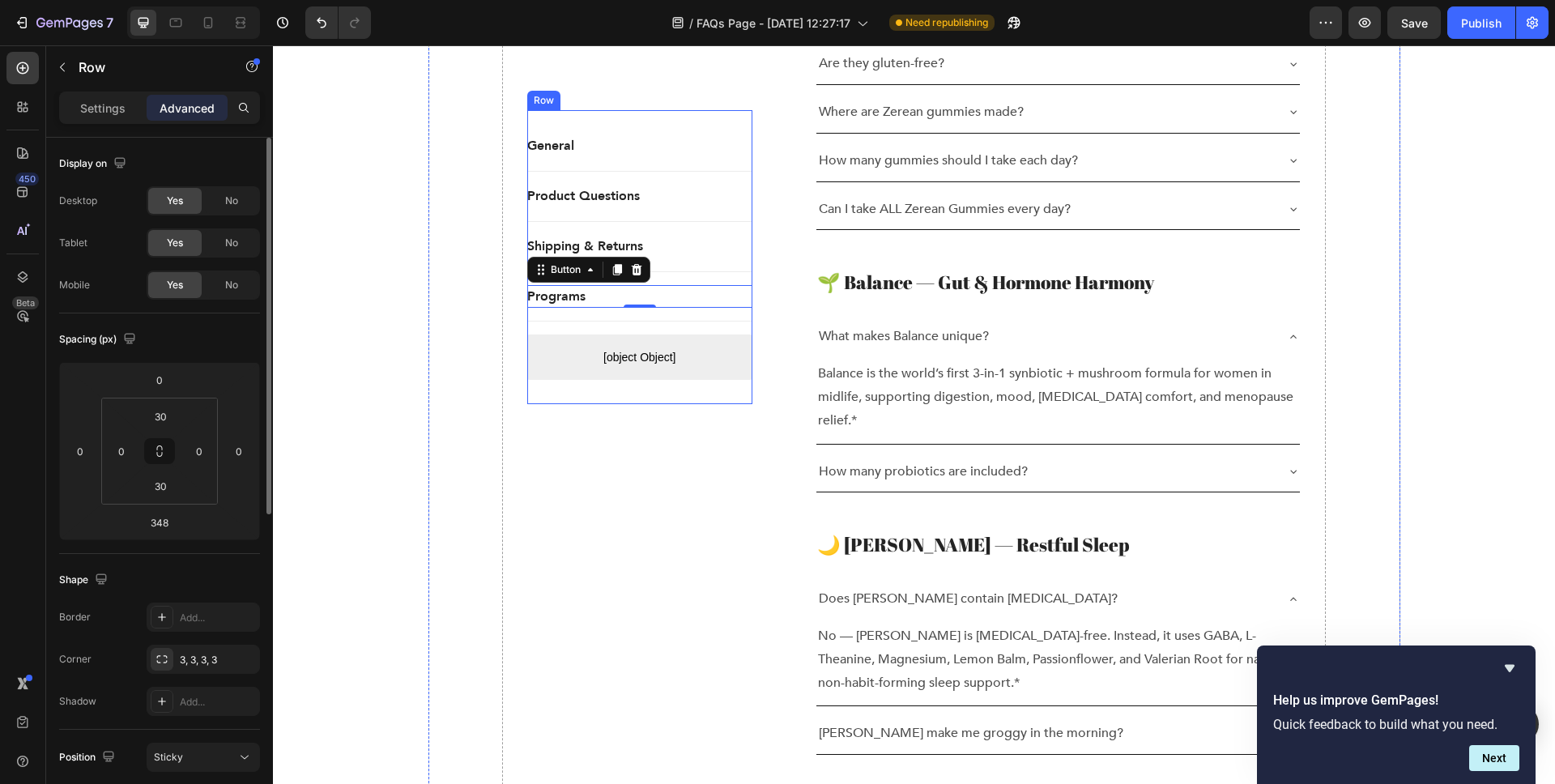
click at [684, 119] on div "General Button Title Line Product Questions Button Title Line Shipping & Return…" at bounding box center [640, 257] width 225 height 294
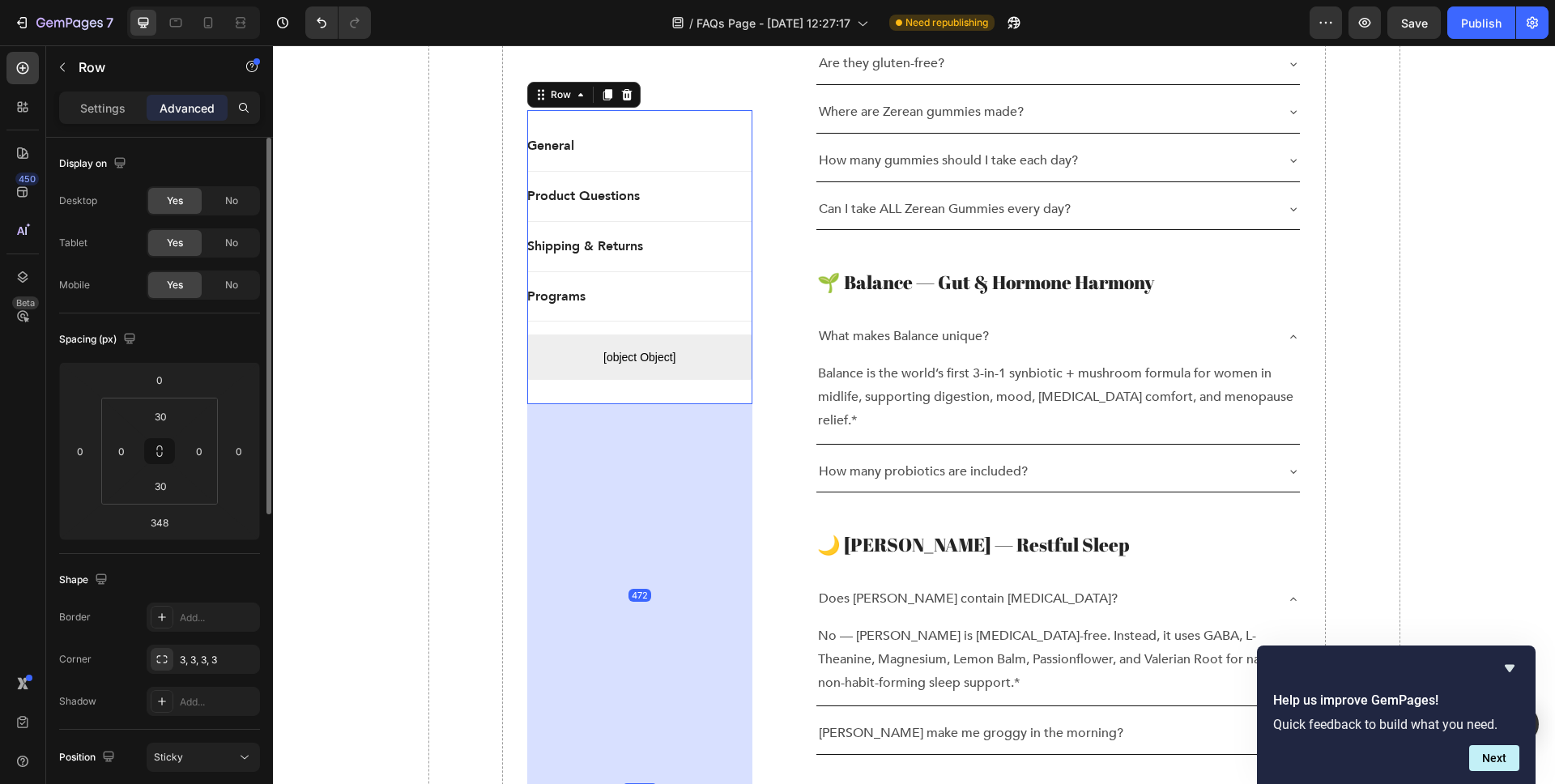
drag, startPoint x: 642, startPoint y: 701, endPoint x: 604, endPoint y: 648, distance: 65.2
click at [628, 783] on div at bounding box center [640, 785] width 33 height 4
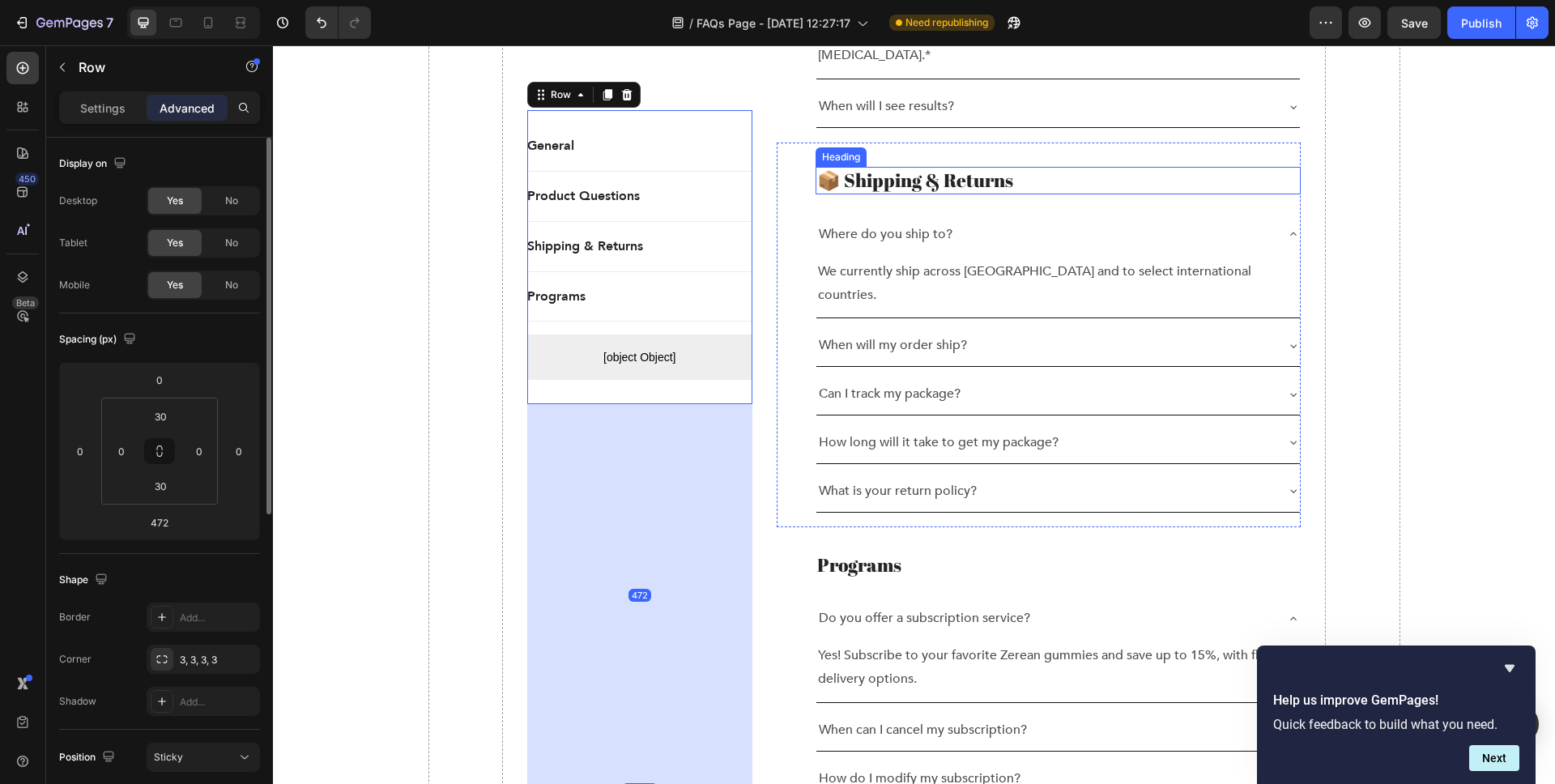
scroll to position [2189, 0]
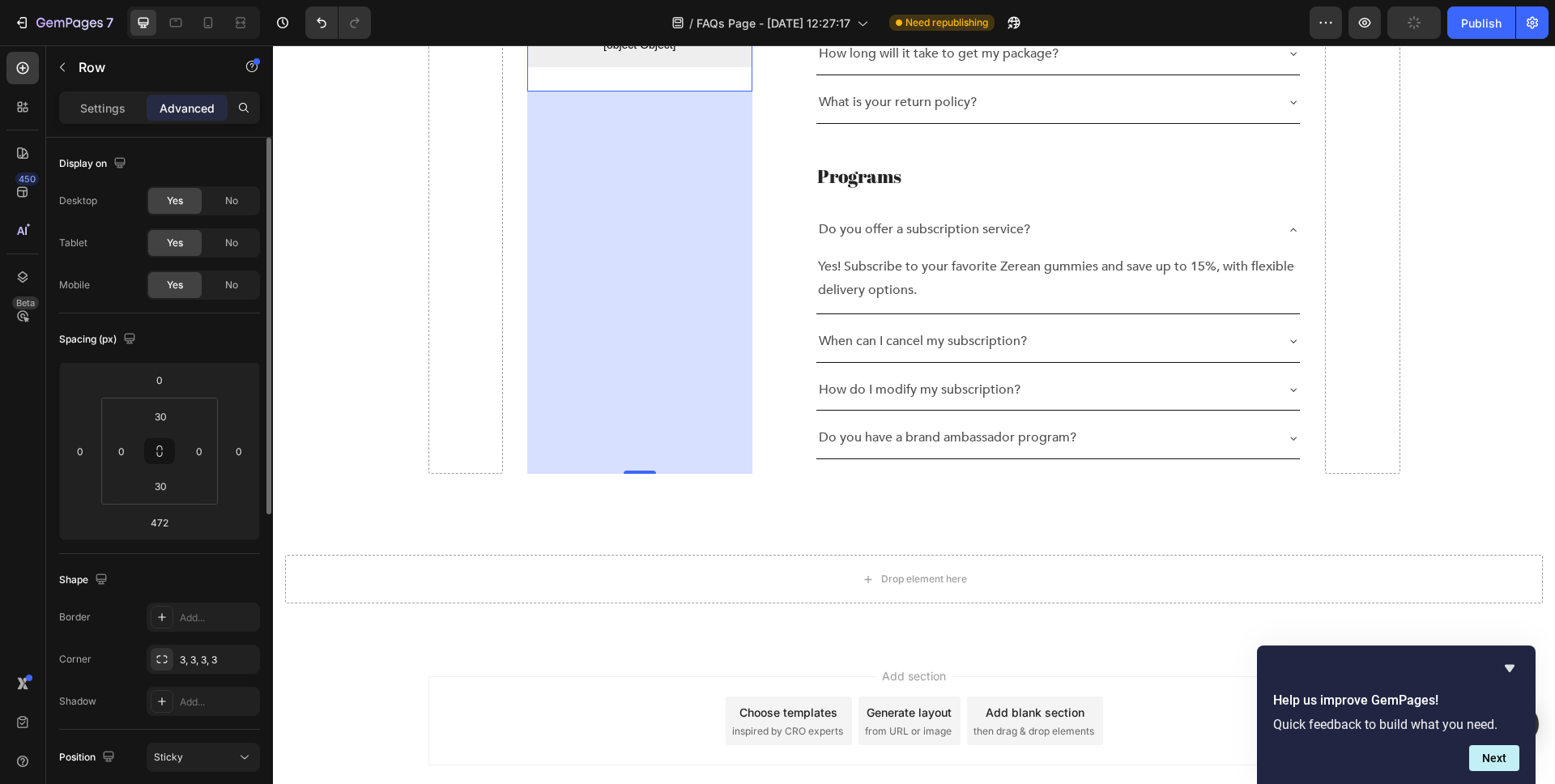
click at [639, 377] on div "472" at bounding box center [640, 282] width 225 height 382
drag, startPoint x: 640, startPoint y: 377, endPoint x: 616, endPoint y: 663, distance: 287.0
type input "825"
click at [636, 272] on div "825" at bounding box center [640, 139] width 225 height 668
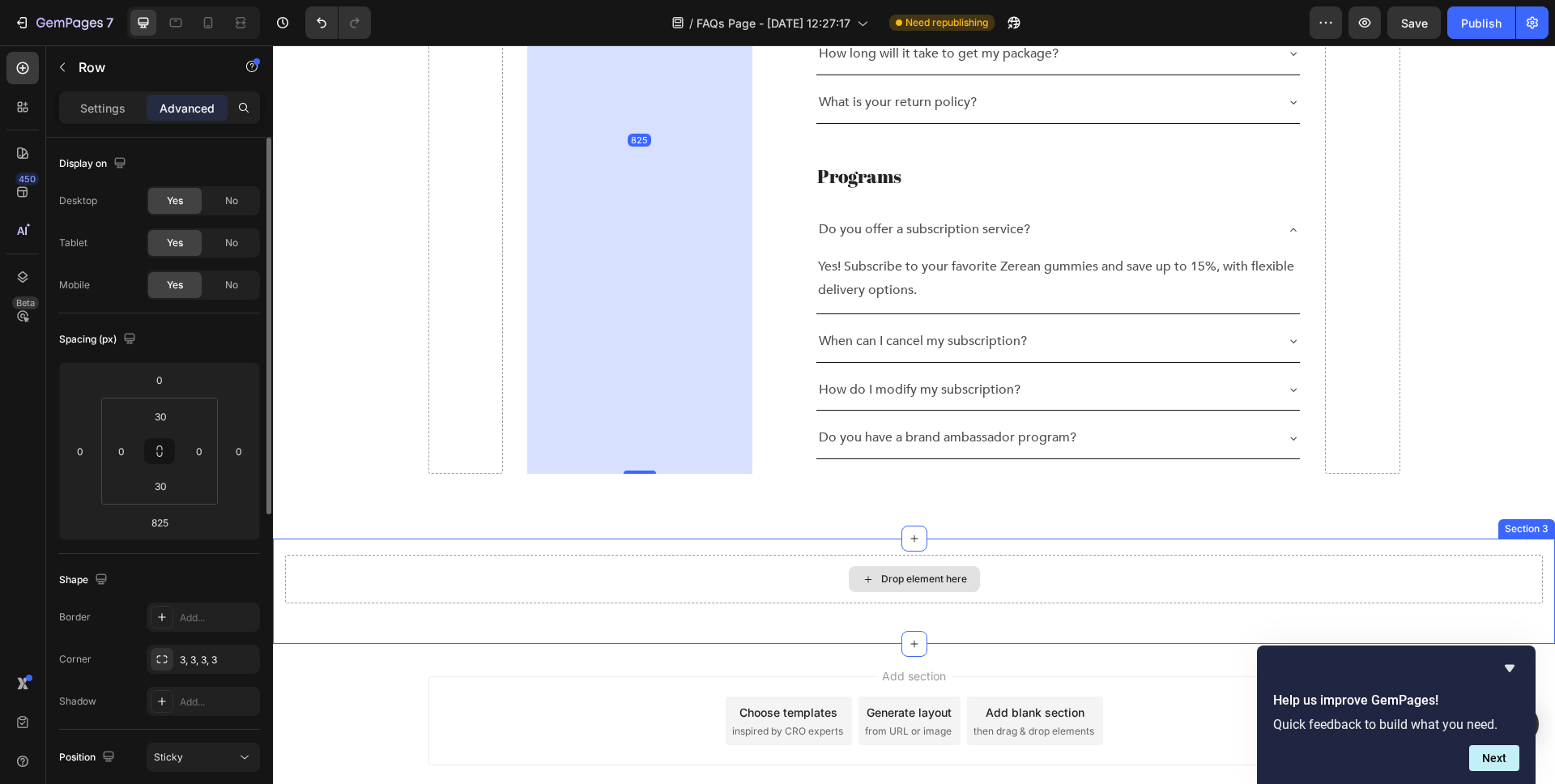
drag, startPoint x: 639, startPoint y: 178, endPoint x: 627, endPoint y: 433, distance: 255.3
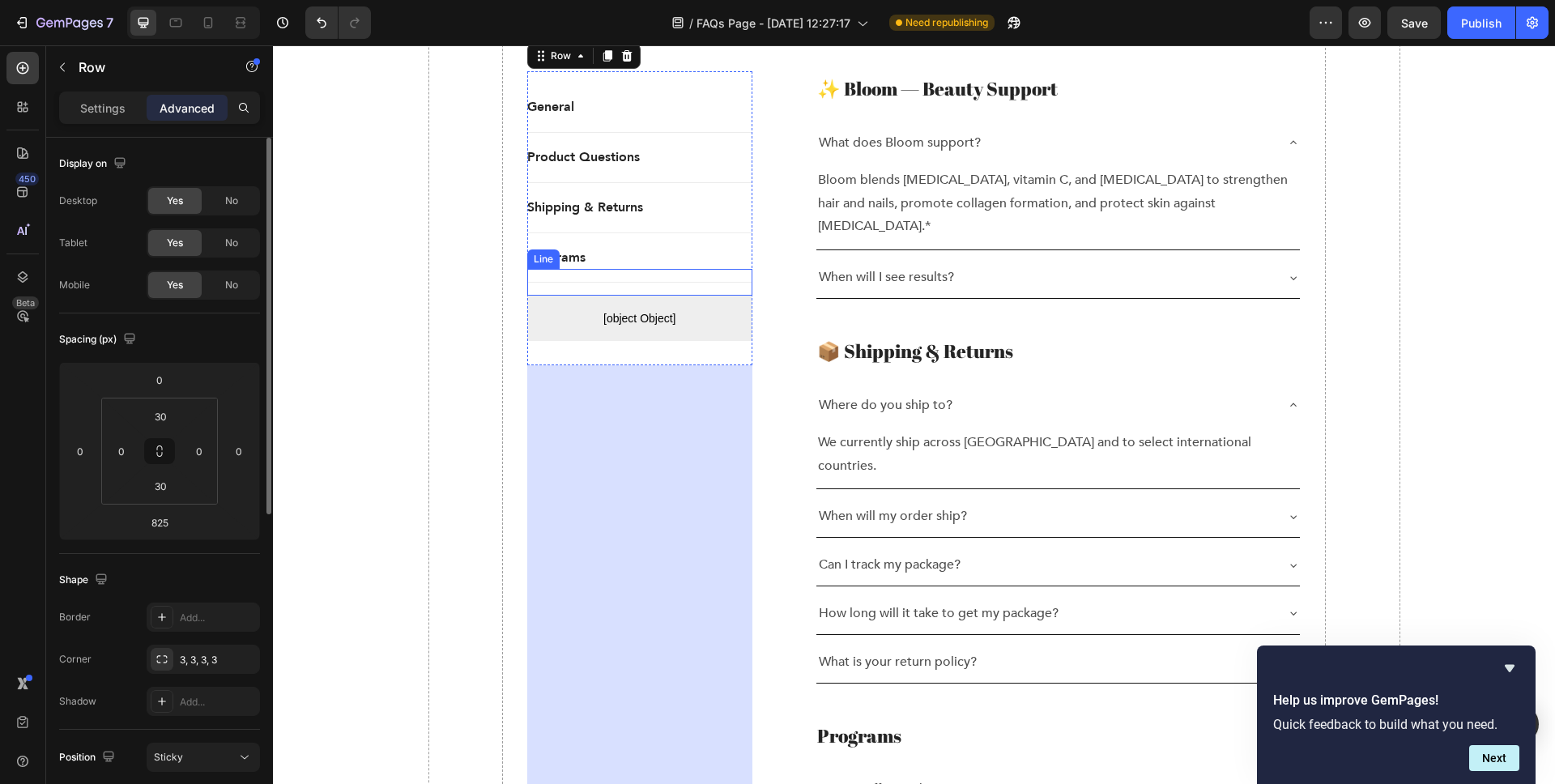
scroll to position [1564, 0]
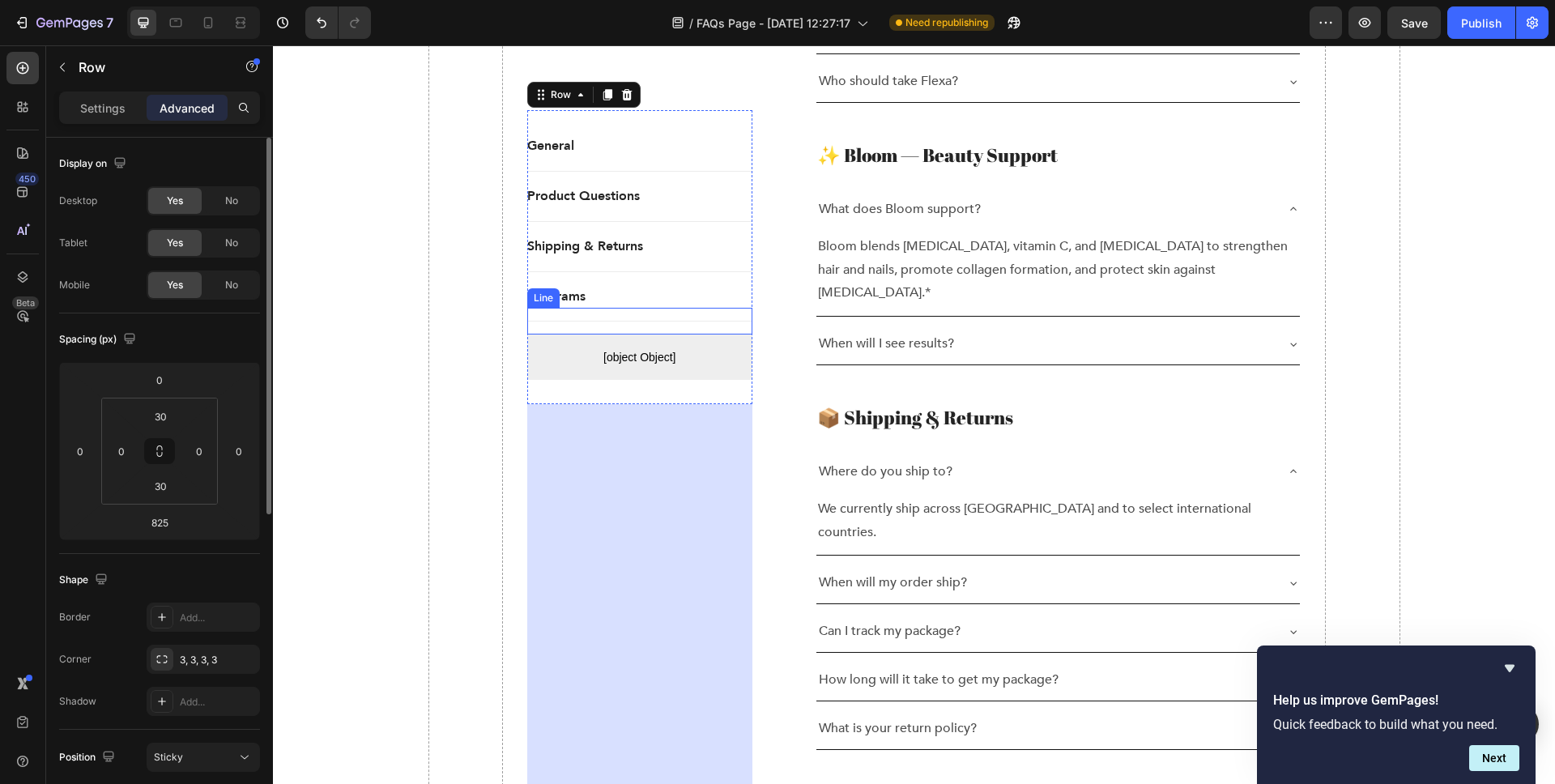
click at [648, 308] on div "Title Line" at bounding box center [640, 321] width 225 height 26
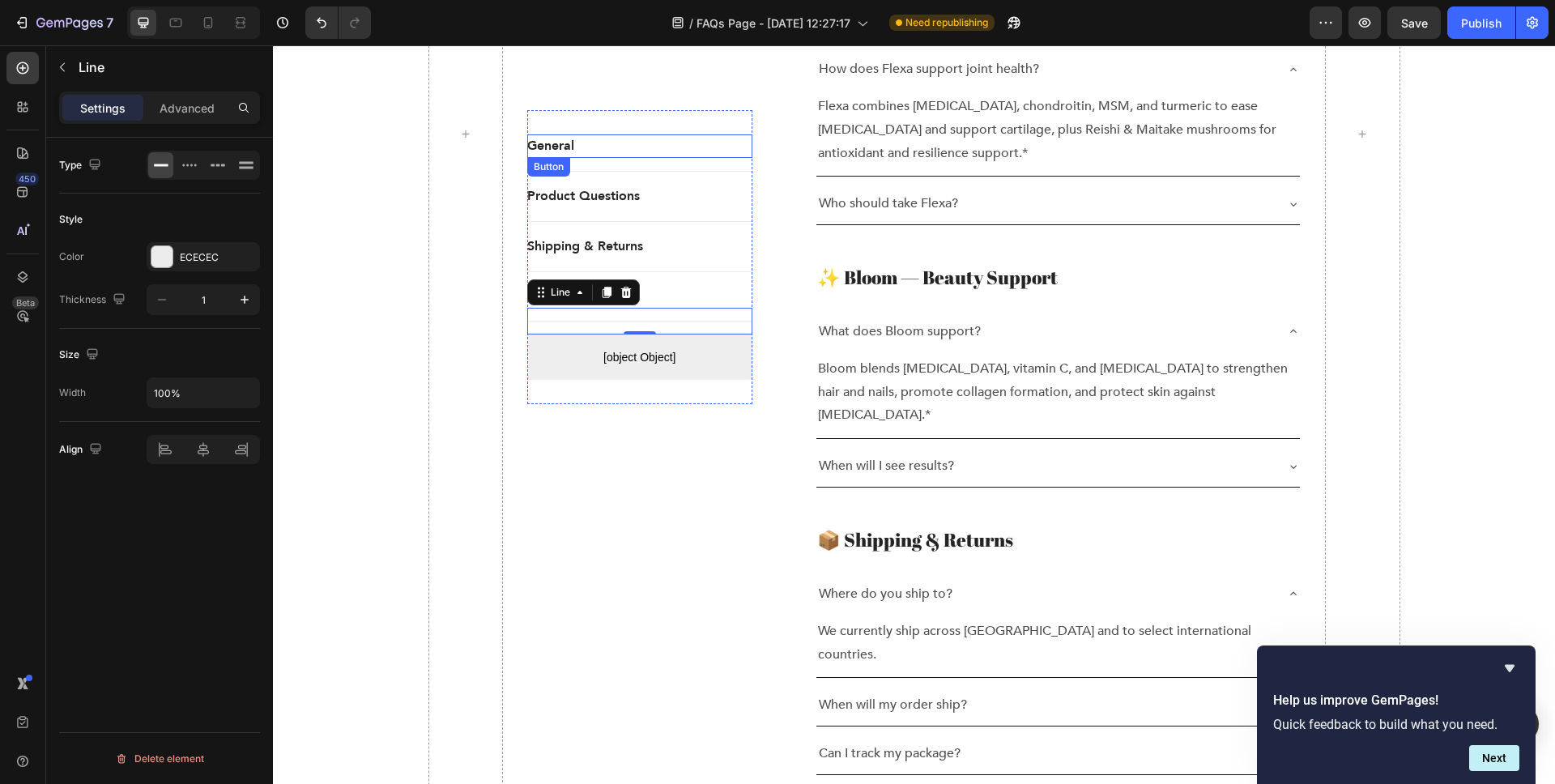
scroll to position [1402, 0]
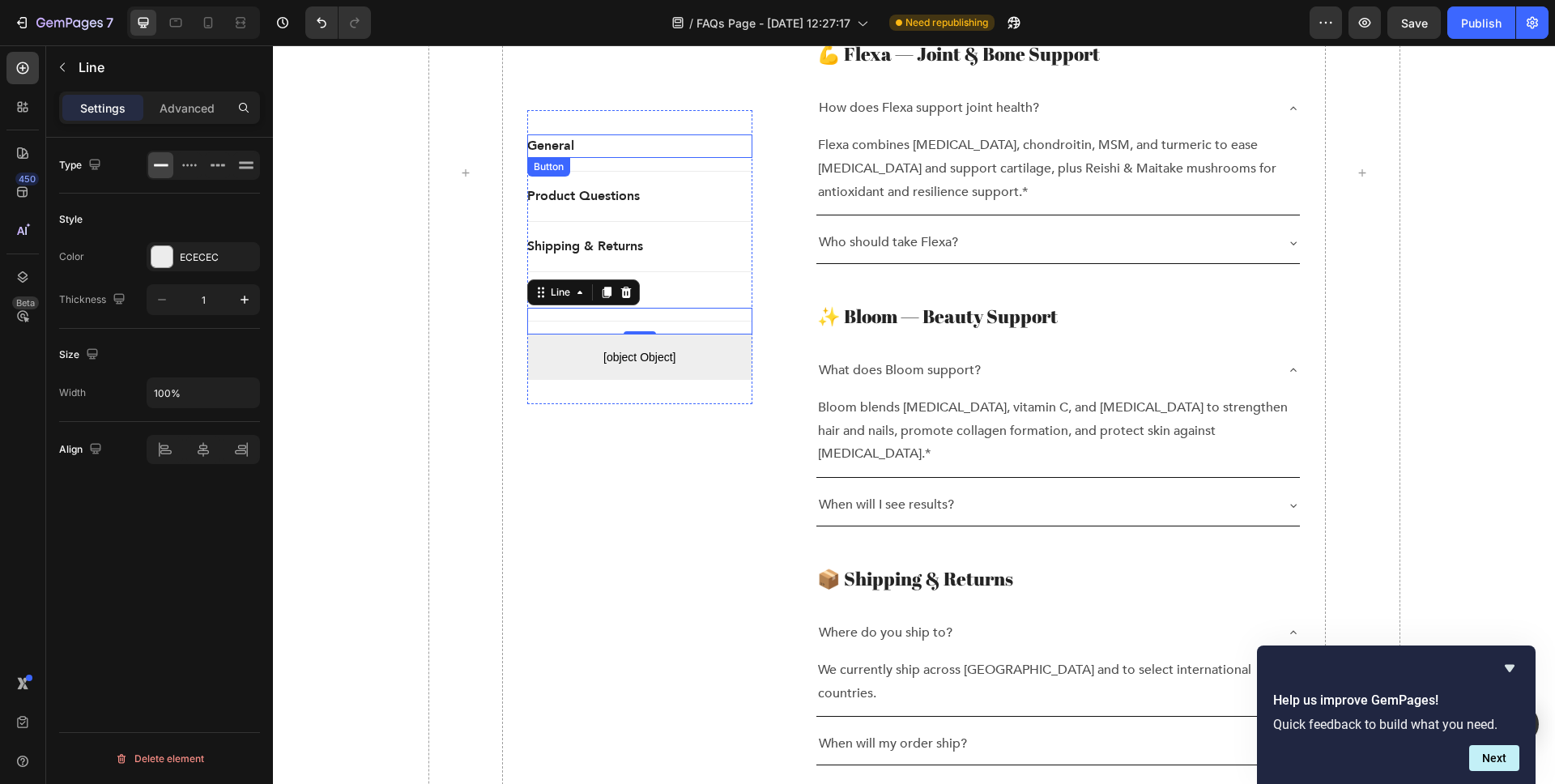
click at [655, 105] on div "General Button Title Line Product Questions Button Title Line Shipping & Return…" at bounding box center [640, 172] width 225 height 2177
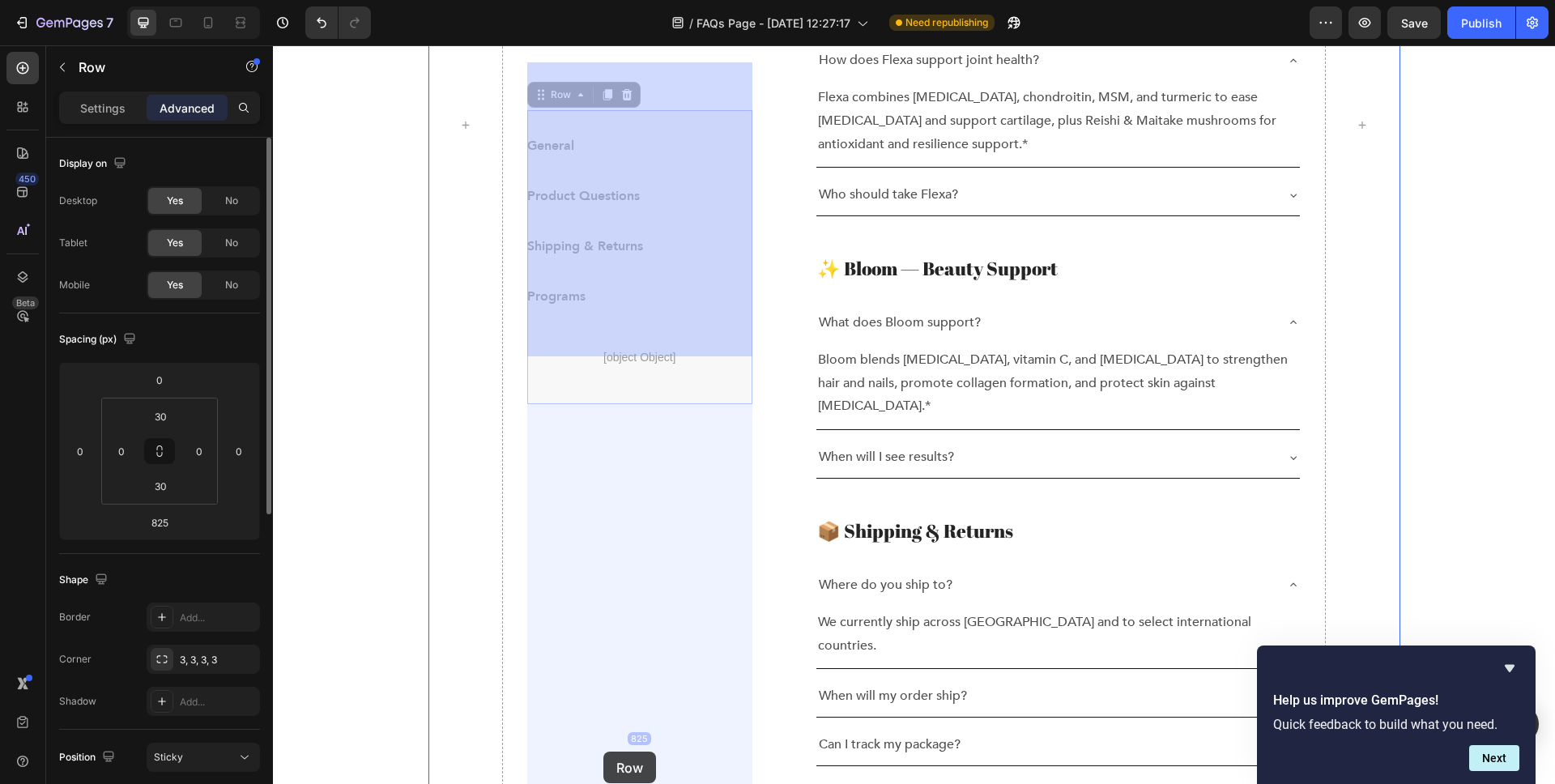
scroll to position [1467, 0]
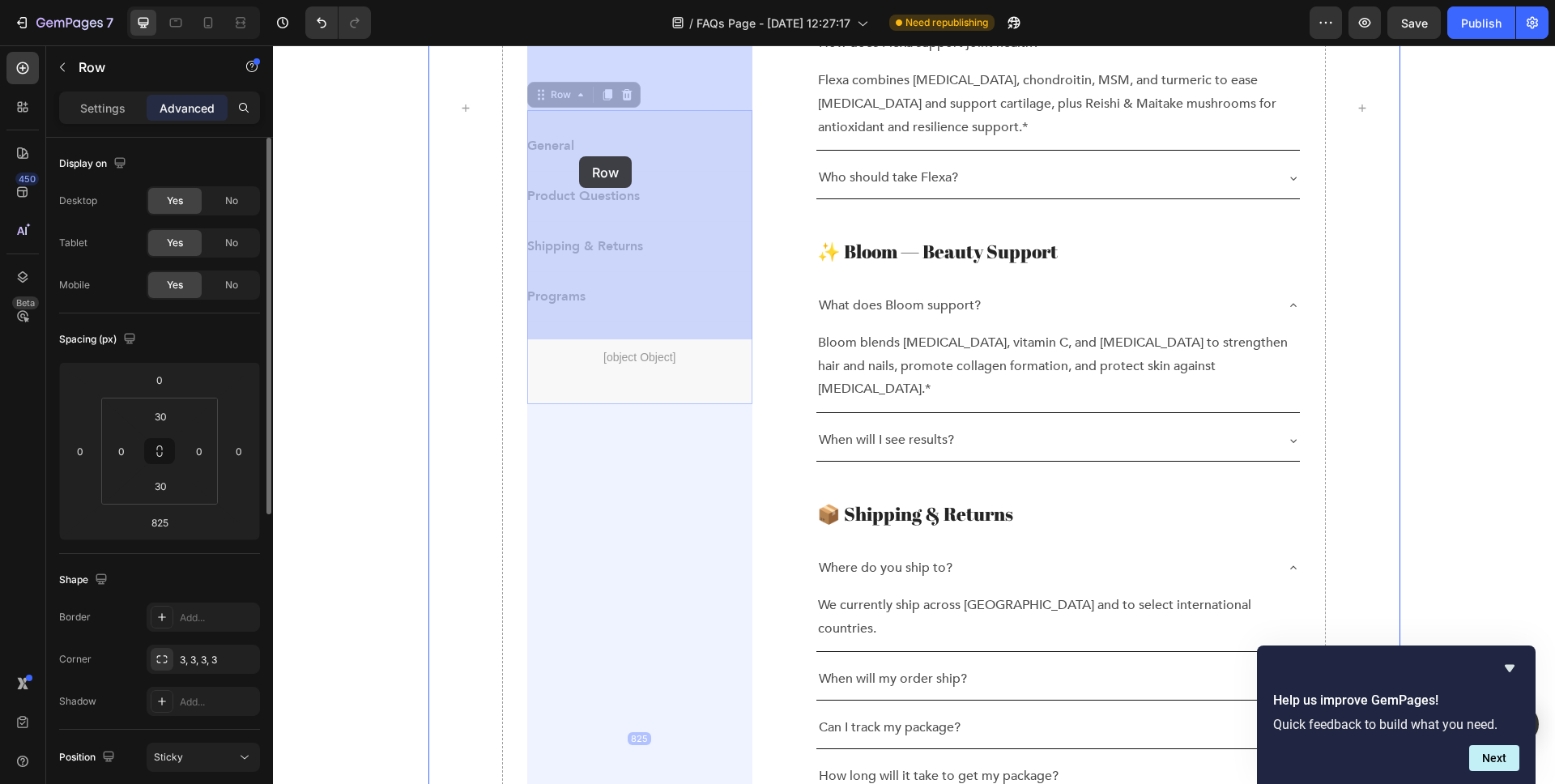
drag, startPoint x: 655, startPoint y: 118, endPoint x: 579, endPoint y: 157, distance: 85.4
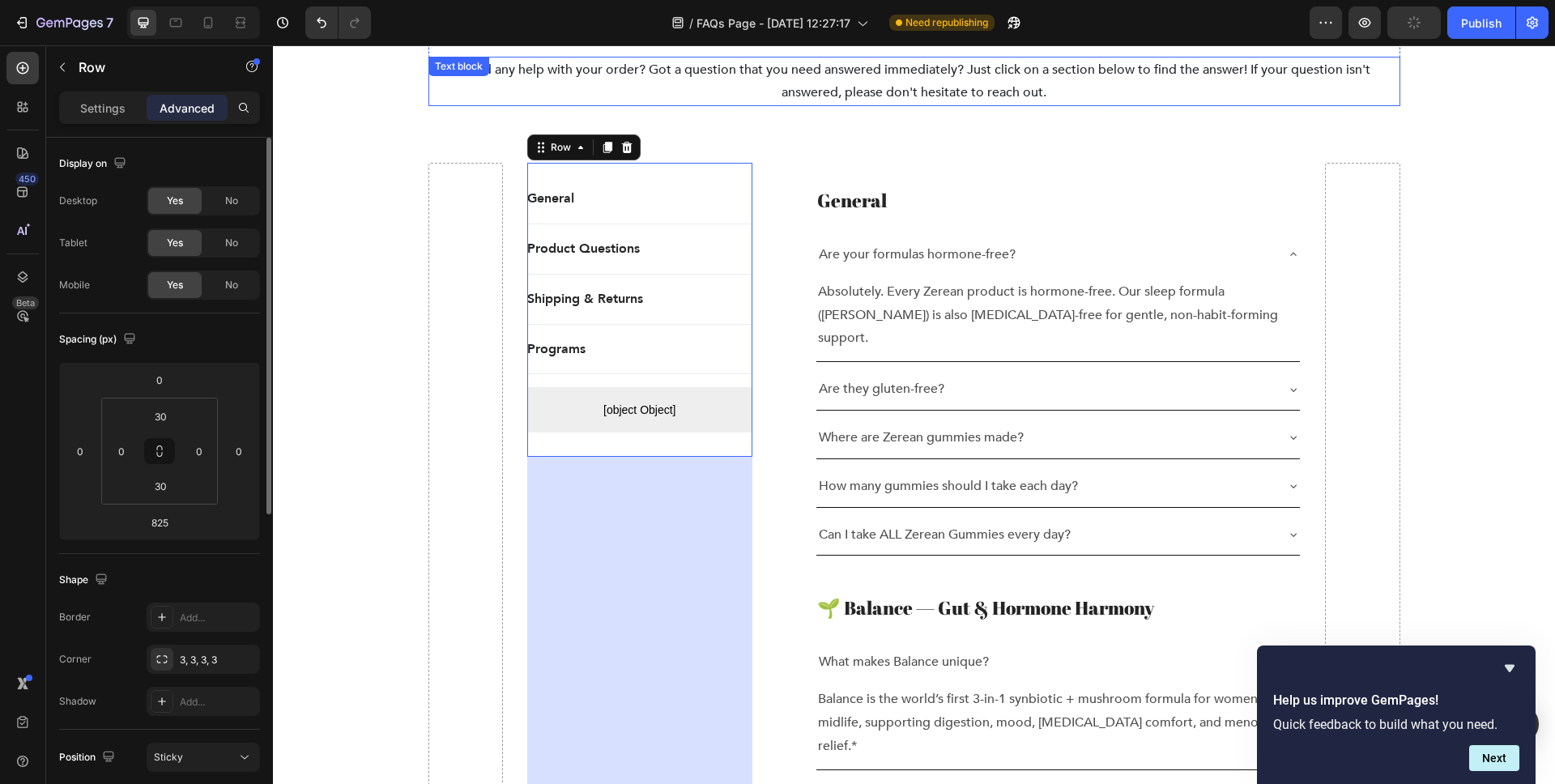
scroll to position [289, 0]
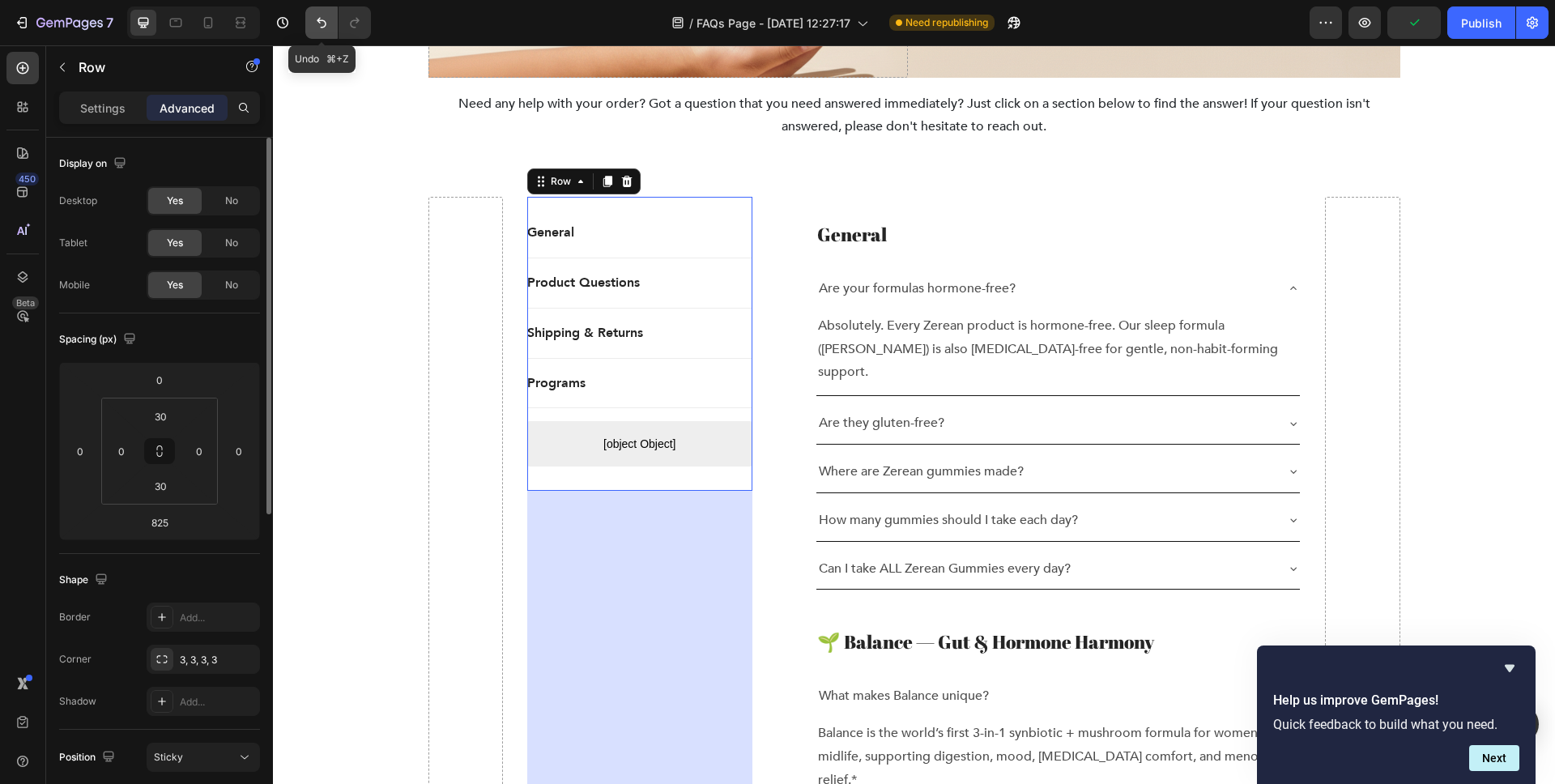
click at [327, 22] on icon "Undo/Redo" at bounding box center [321, 23] width 16 height 16
click at [325, 14] on button "Undo/Redo" at bounding box center [321, 22] width 33 height 33
click at [319, 22] on icon "Undo/Redo" at bounding box center [321, 23] width 10 height 11
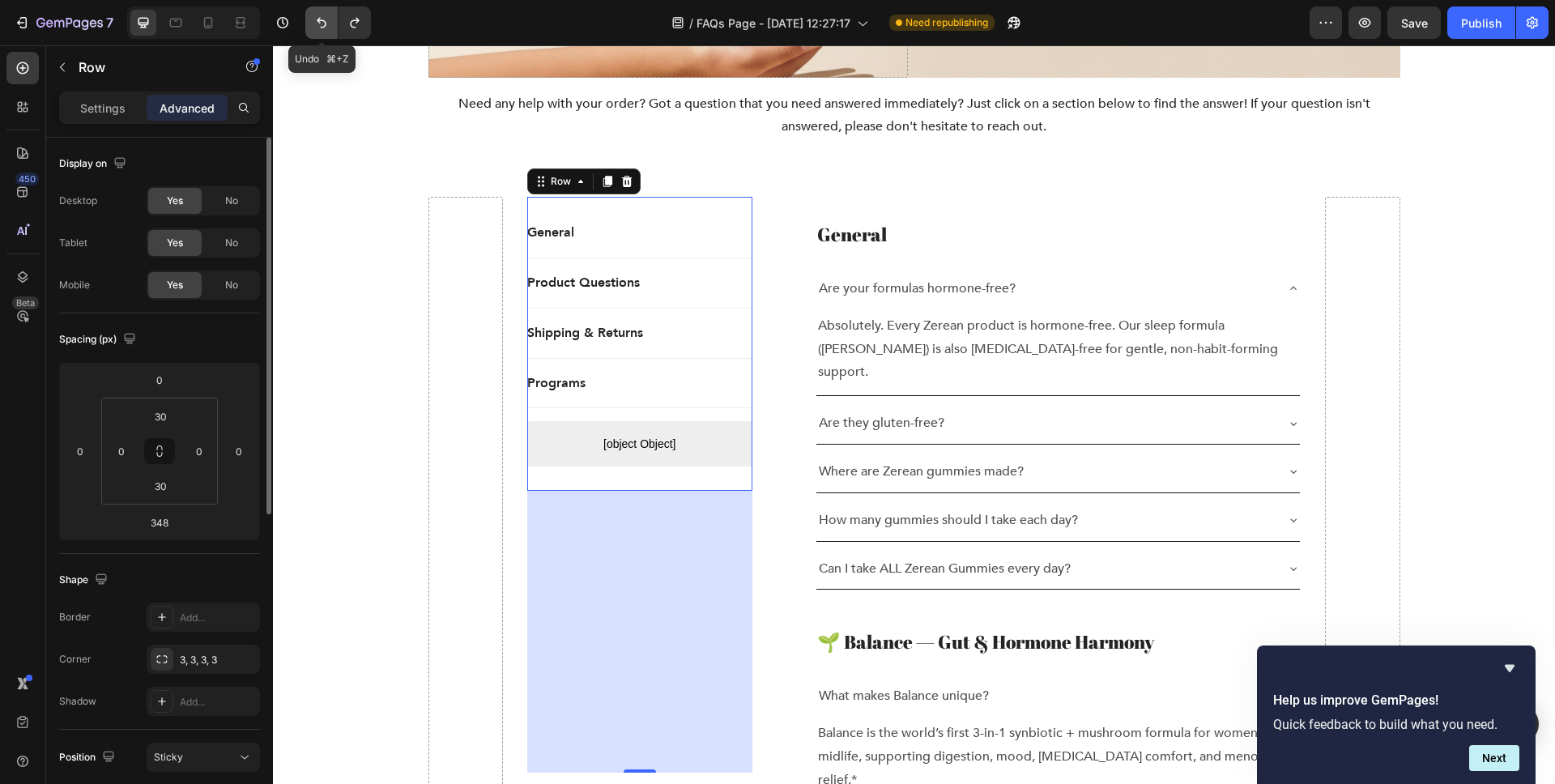
click at [319, 22] on icon "Undo/Redo" at bounding box center [321, 23] width 10 height 11
type input "0"
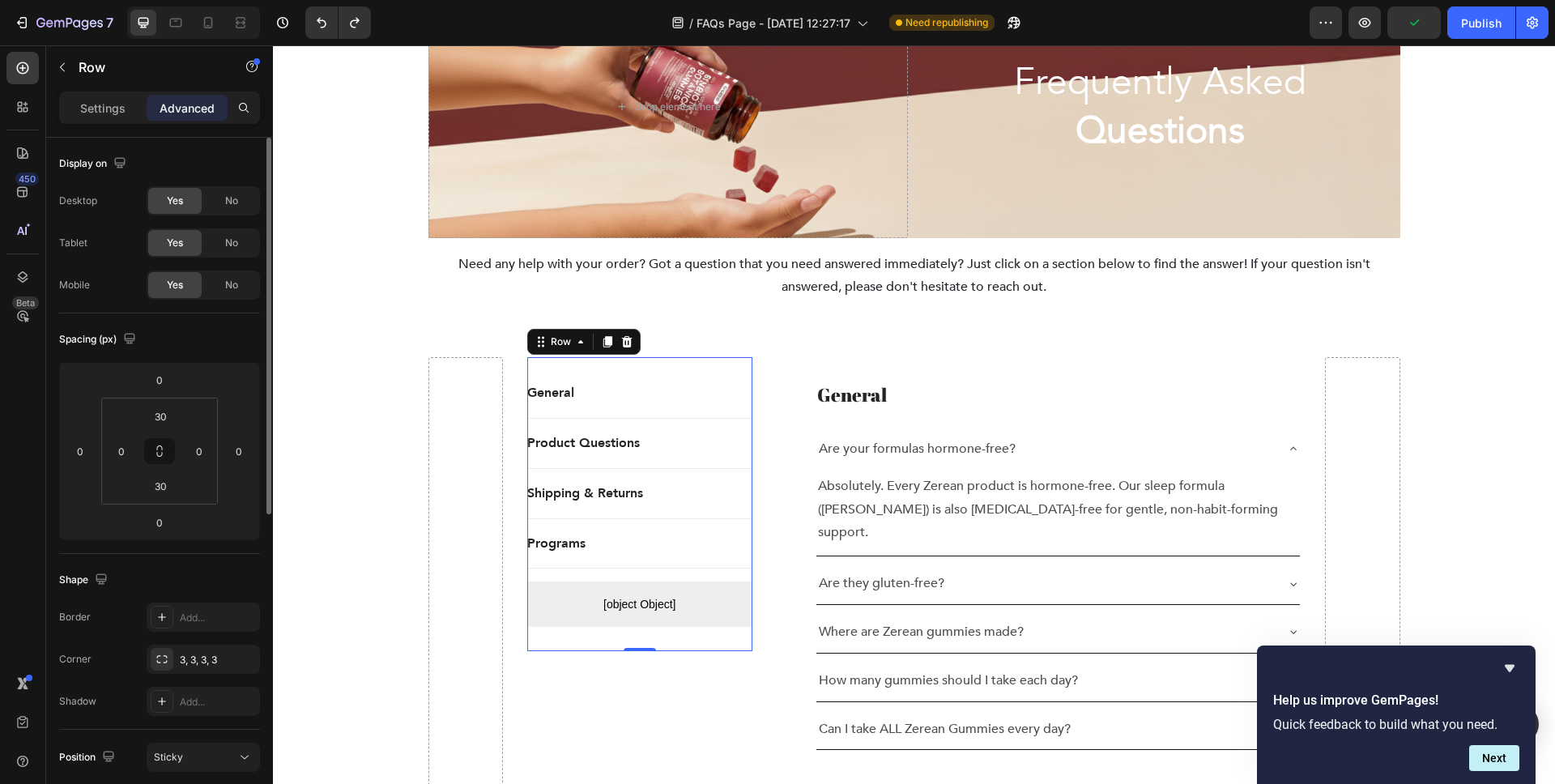
scroll to position [8, 0]
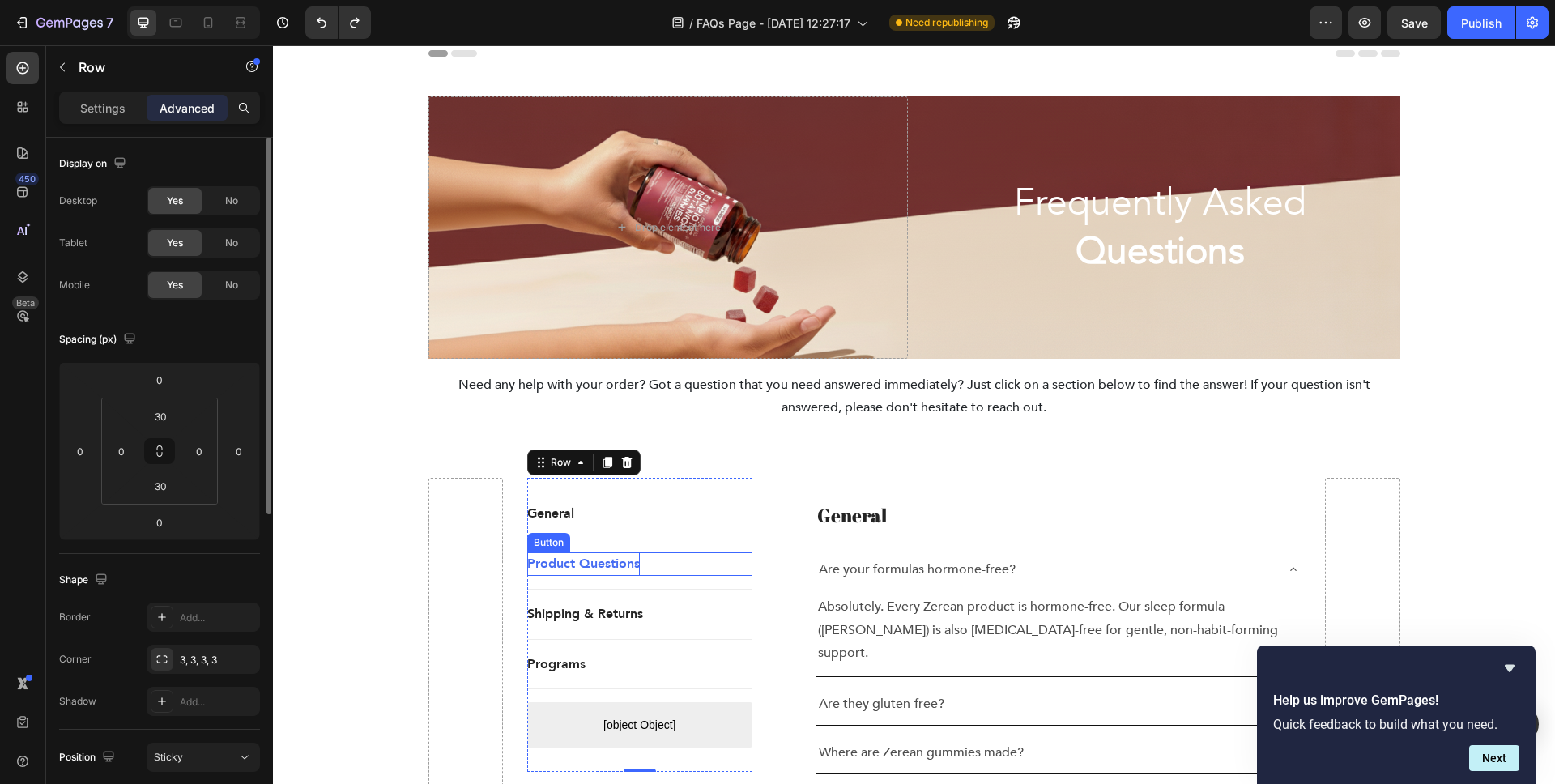
click at [585, 571] on p "Product Questions" at bounding box center [583, 564] width 113 height 24
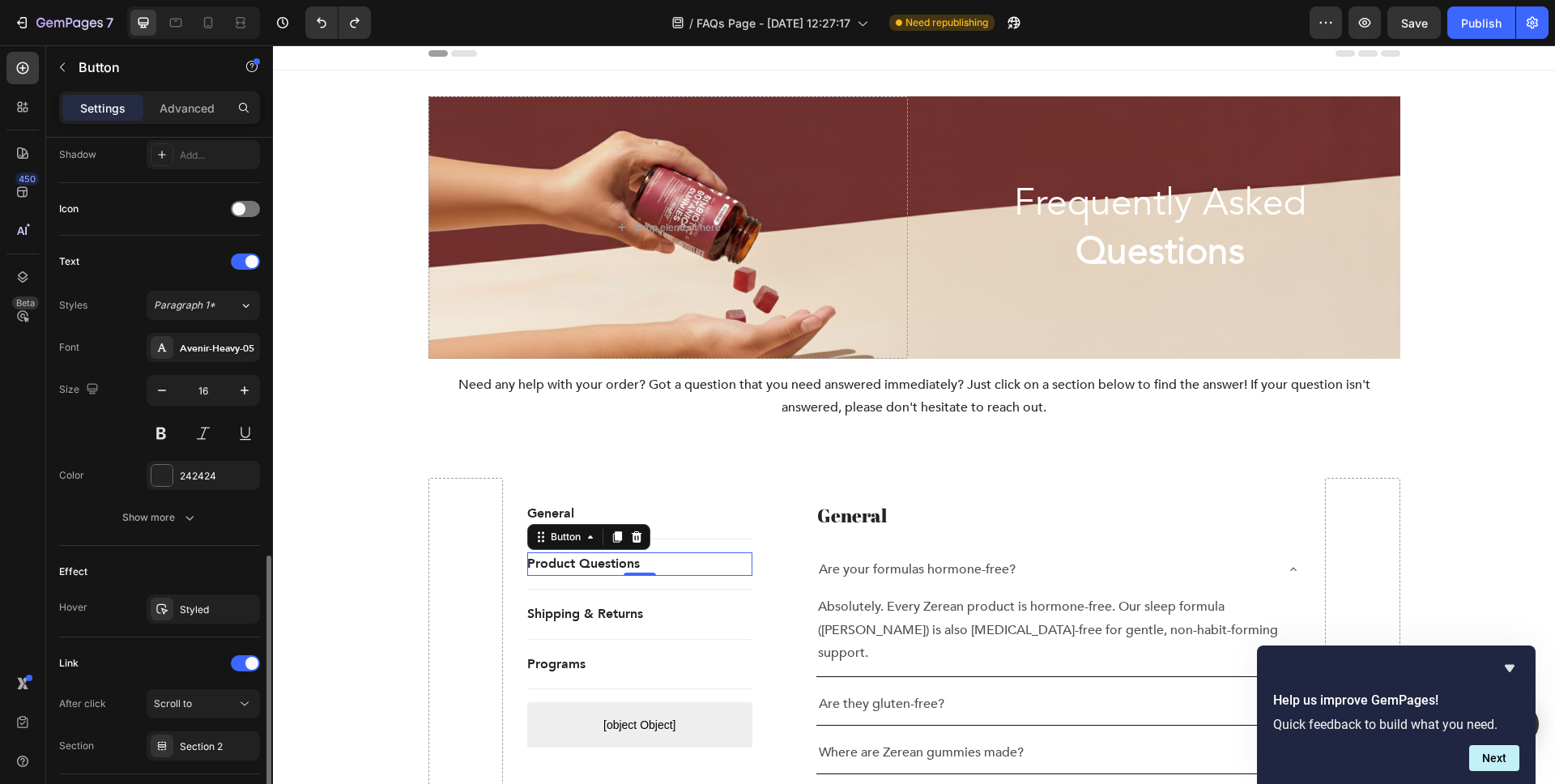
scroll to position [553, 0]
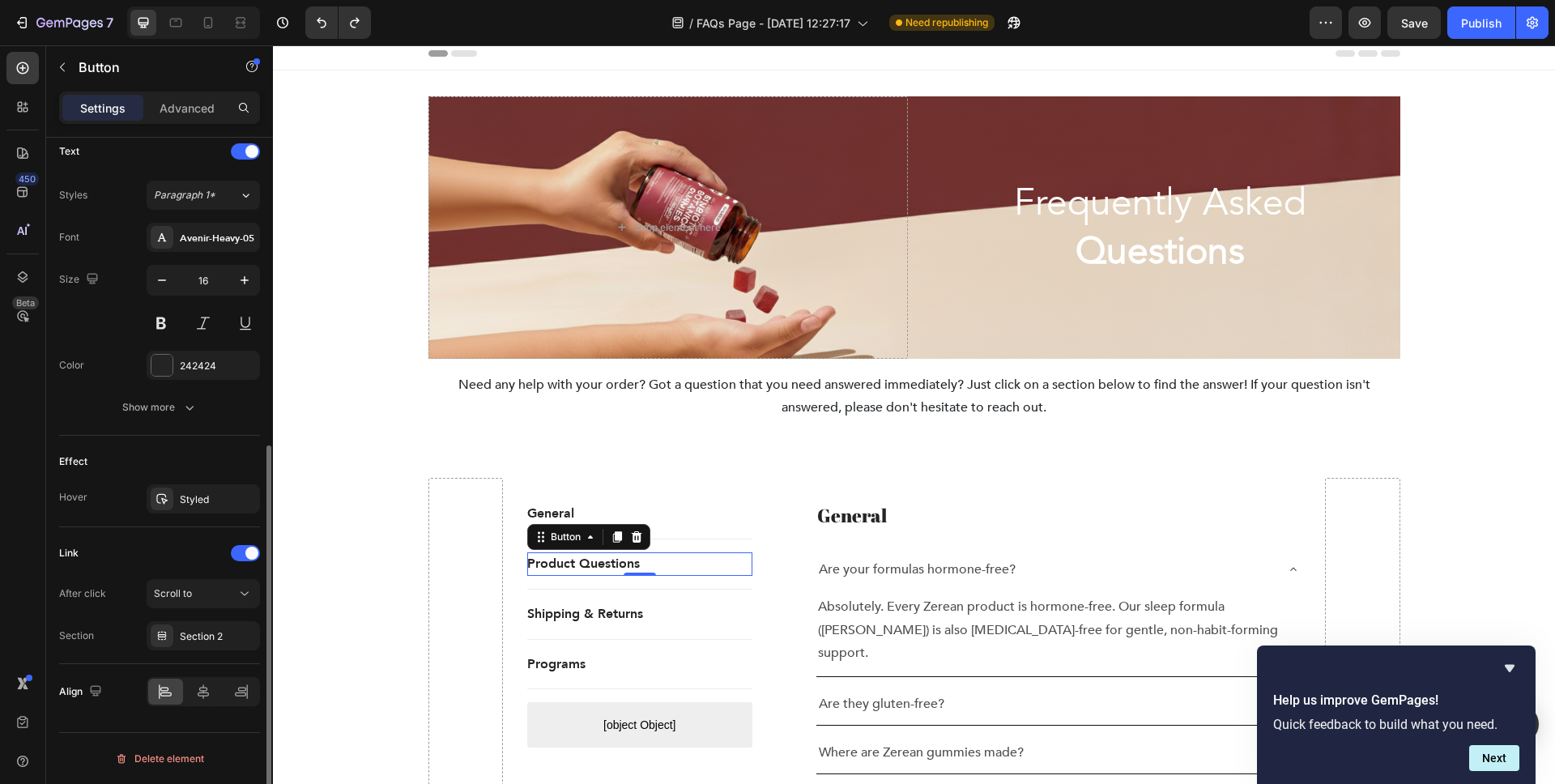
click at [89, 638] on div "Section" at bounding box center [77, 635] width 35 height 15
click at [209, 590] on div "Scroll to" at bounding box center [195, 593] width 83 height 15
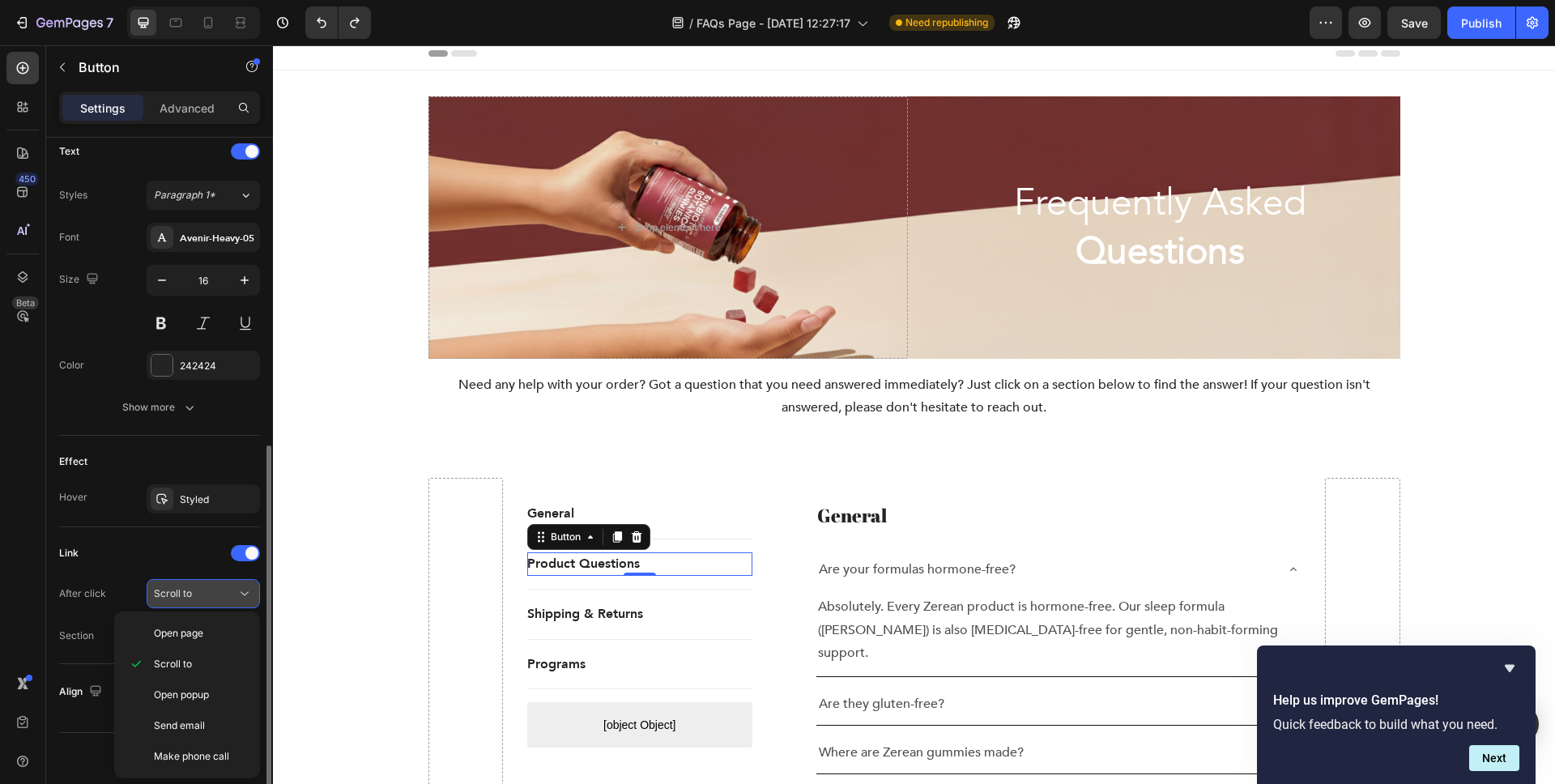
click at [209, 590] on div "Scroll to" at bounding box center [195, 593] width 83 height 15
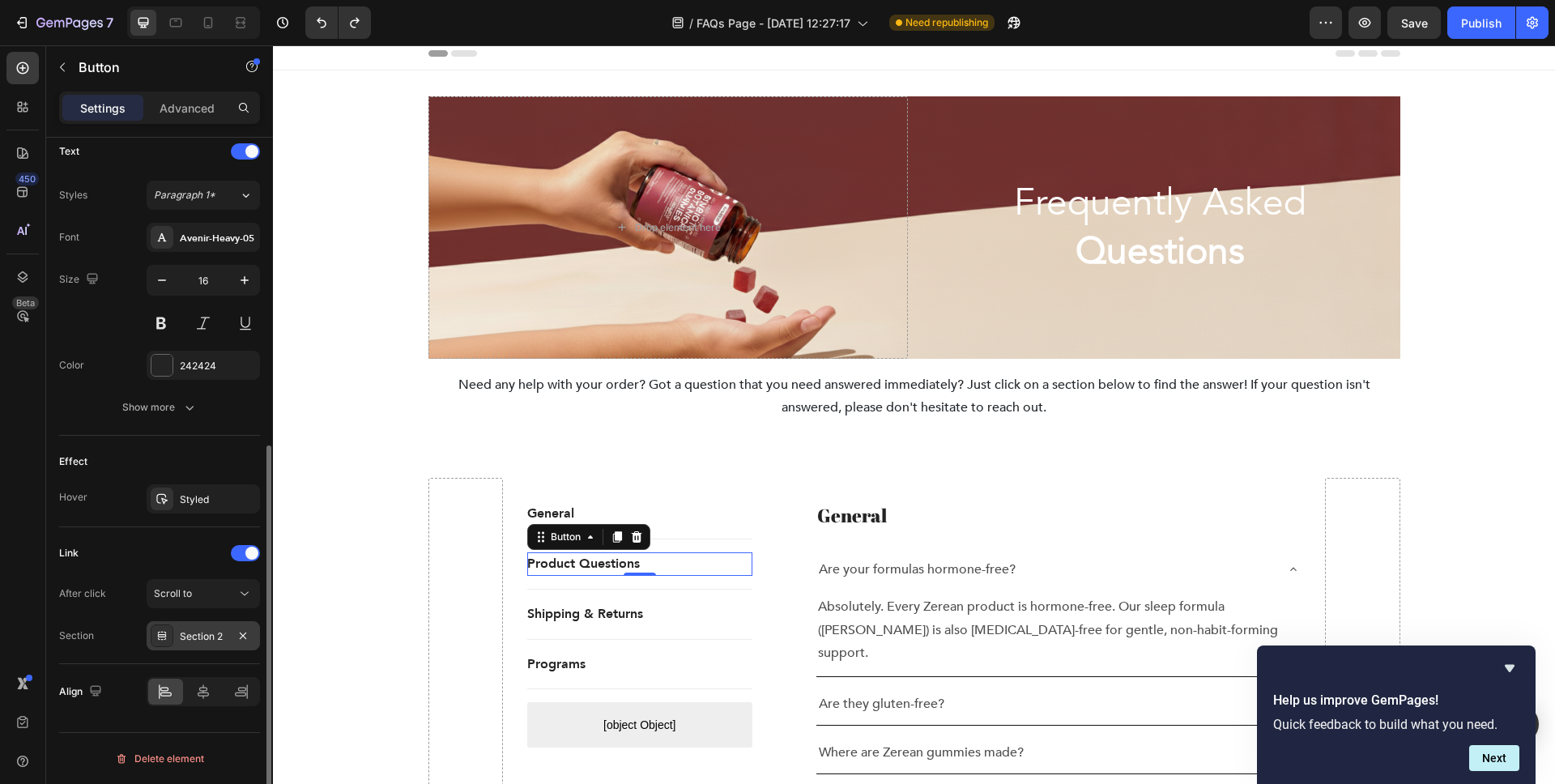
click at [204, 624] on div "Section 2" at bounding box center [203, 635] width 114 height 29
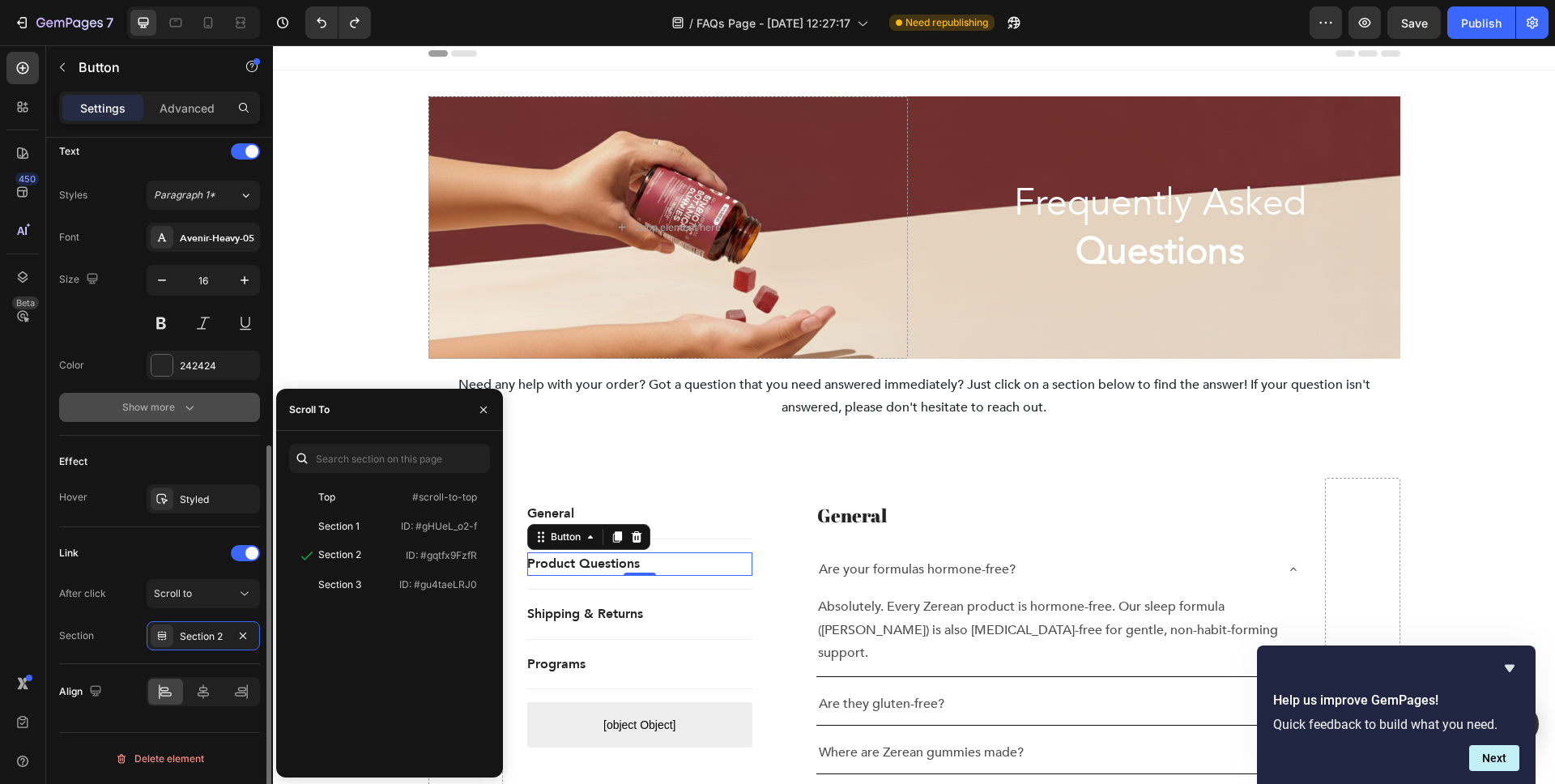
click at [184, 406] on icon "button" at bounding box center [189, 407] width 16 height 16
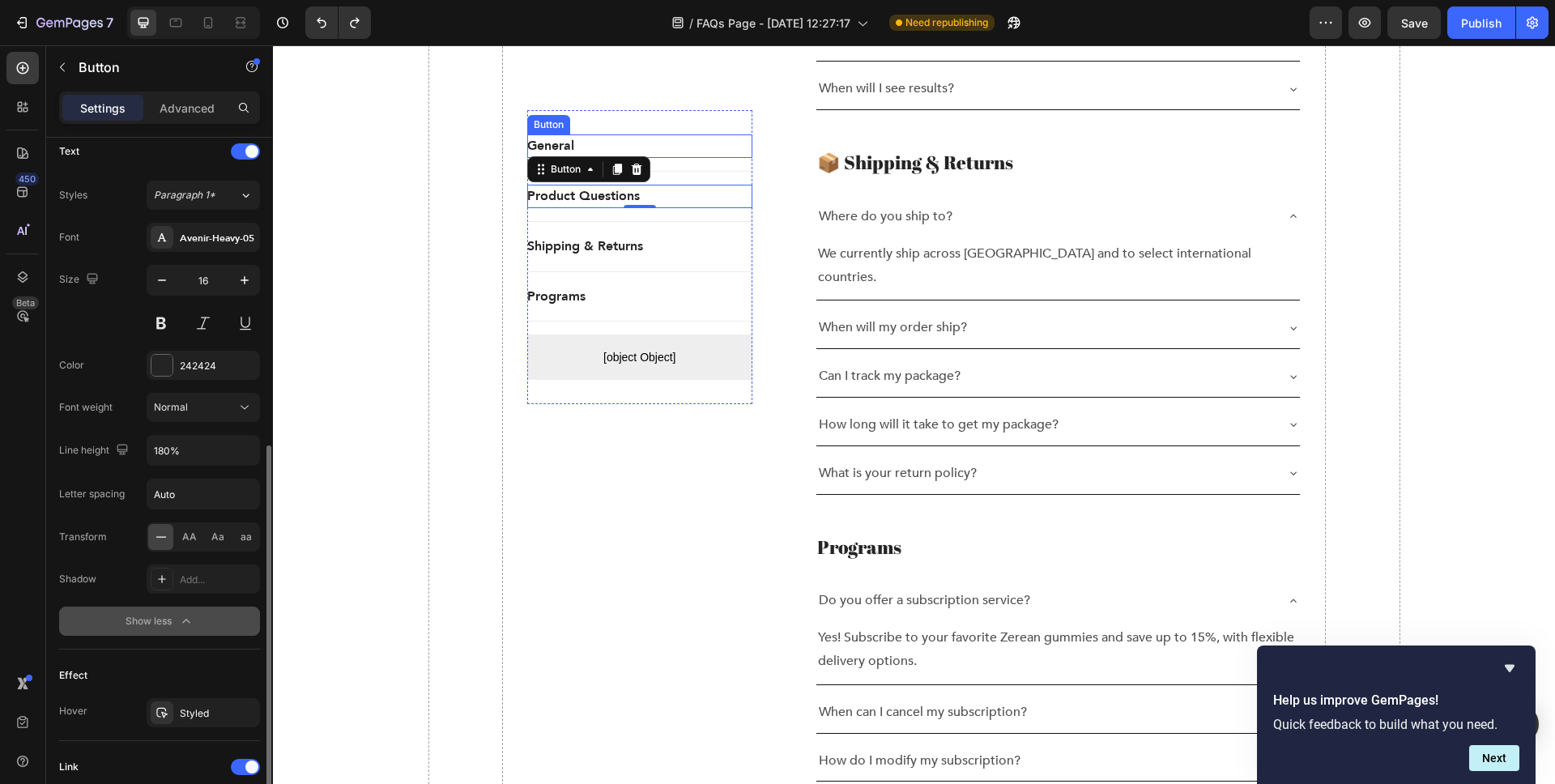
scroll to position [2189, 0]
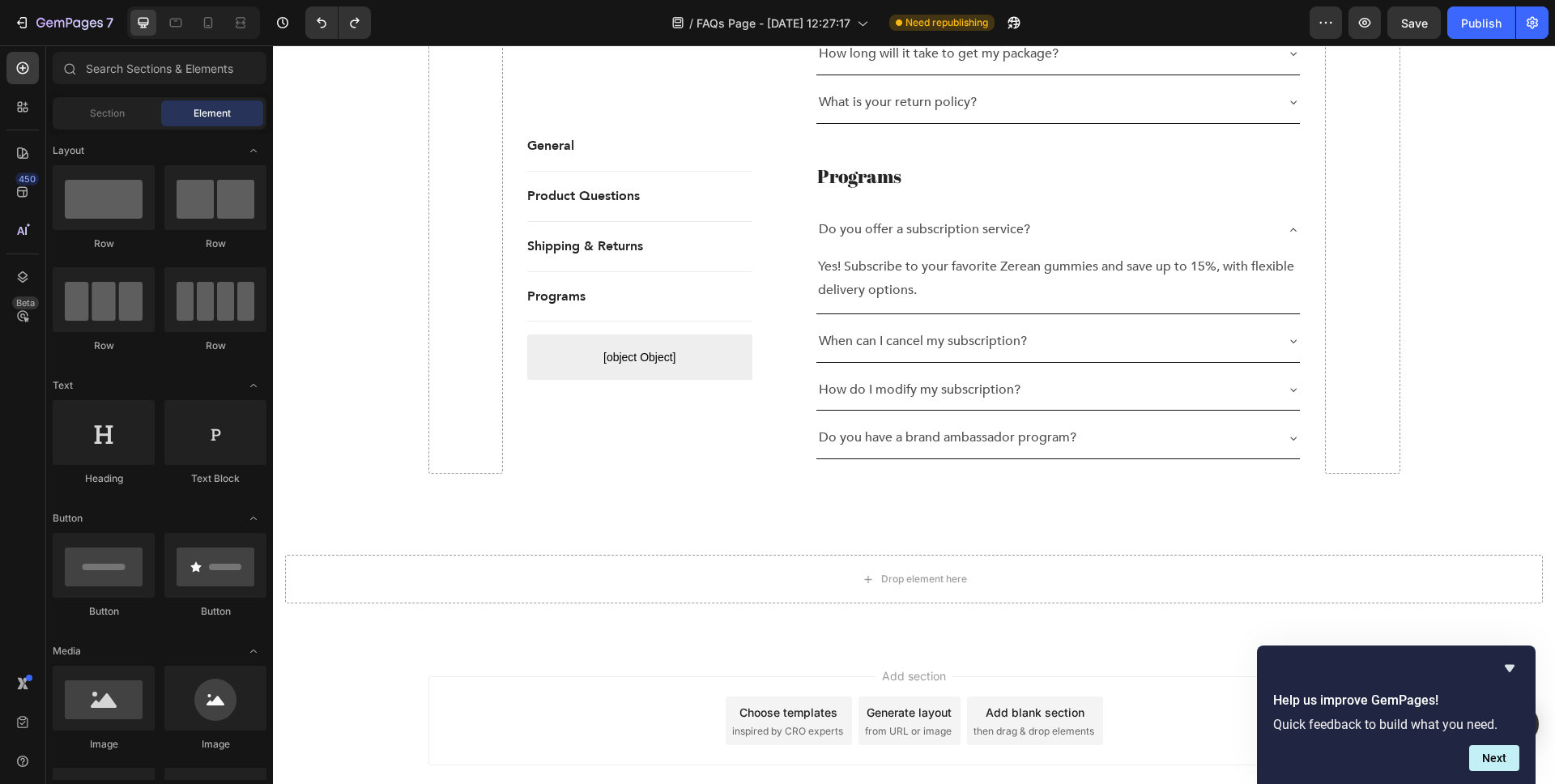
click at [1063, 724] on span "then drag & drop elements" at bounding box center [1033, 731] width 121 height 15
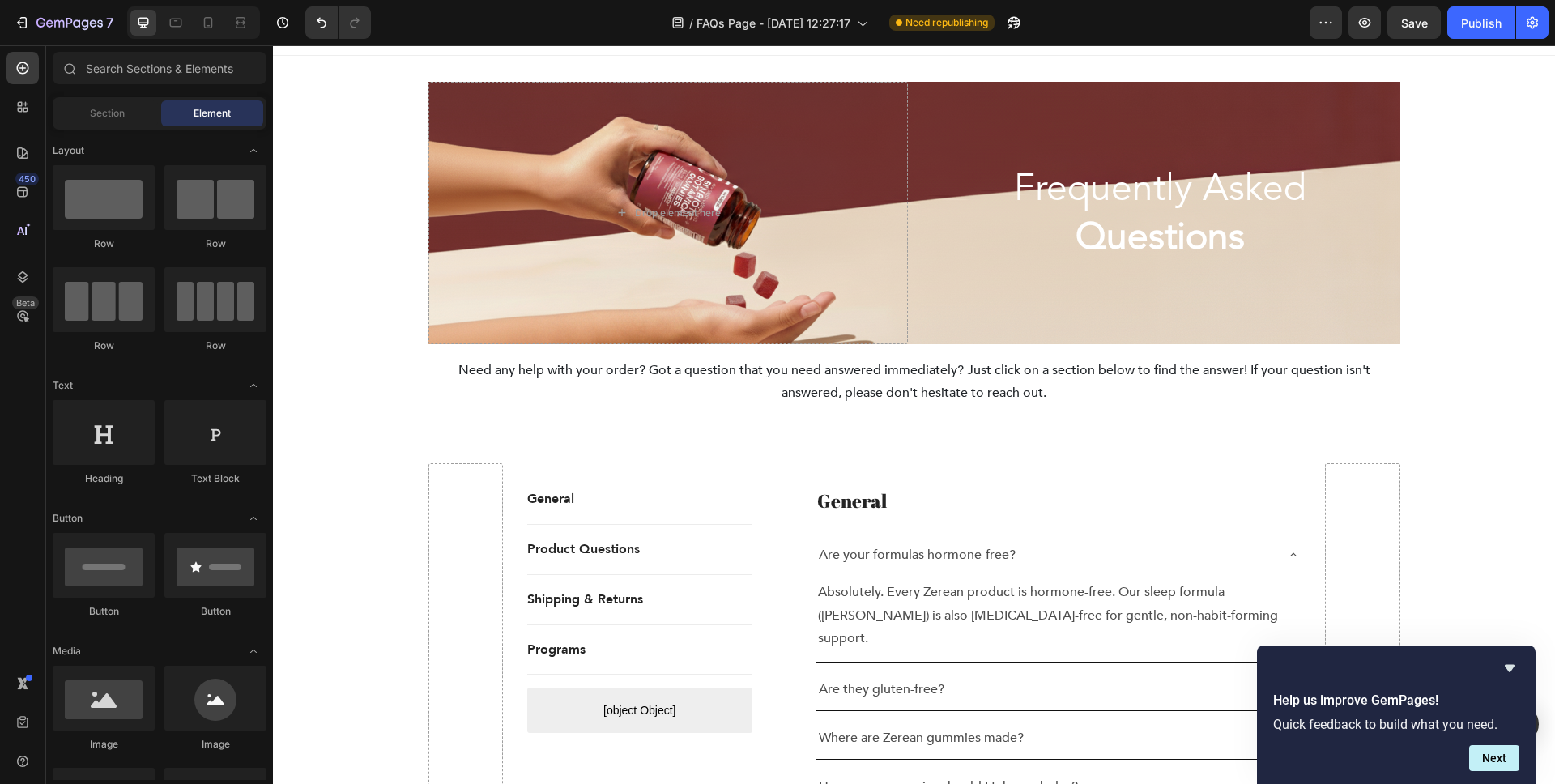
scroll to position [0, 0]
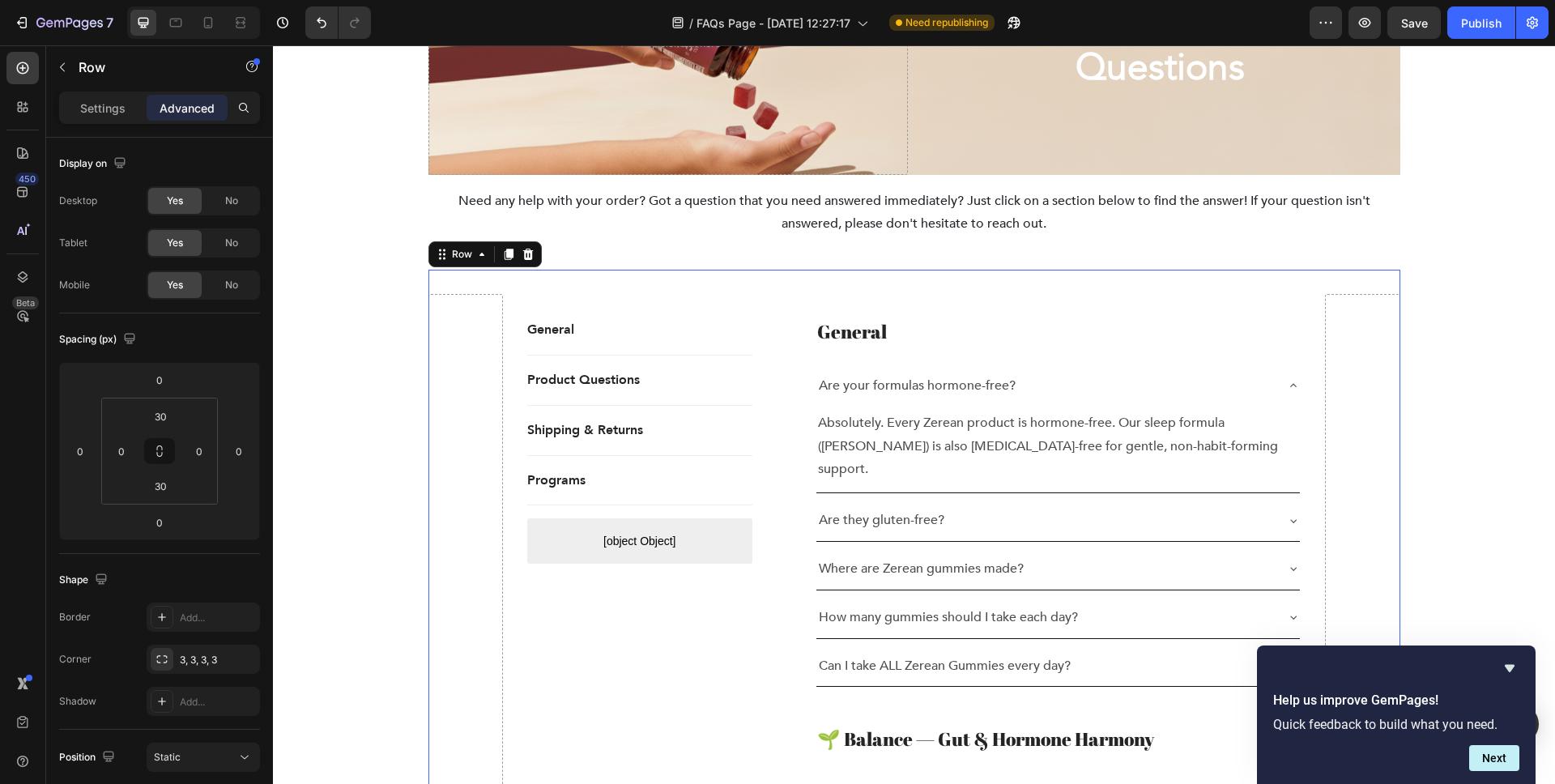
scroll to position [211, 0]
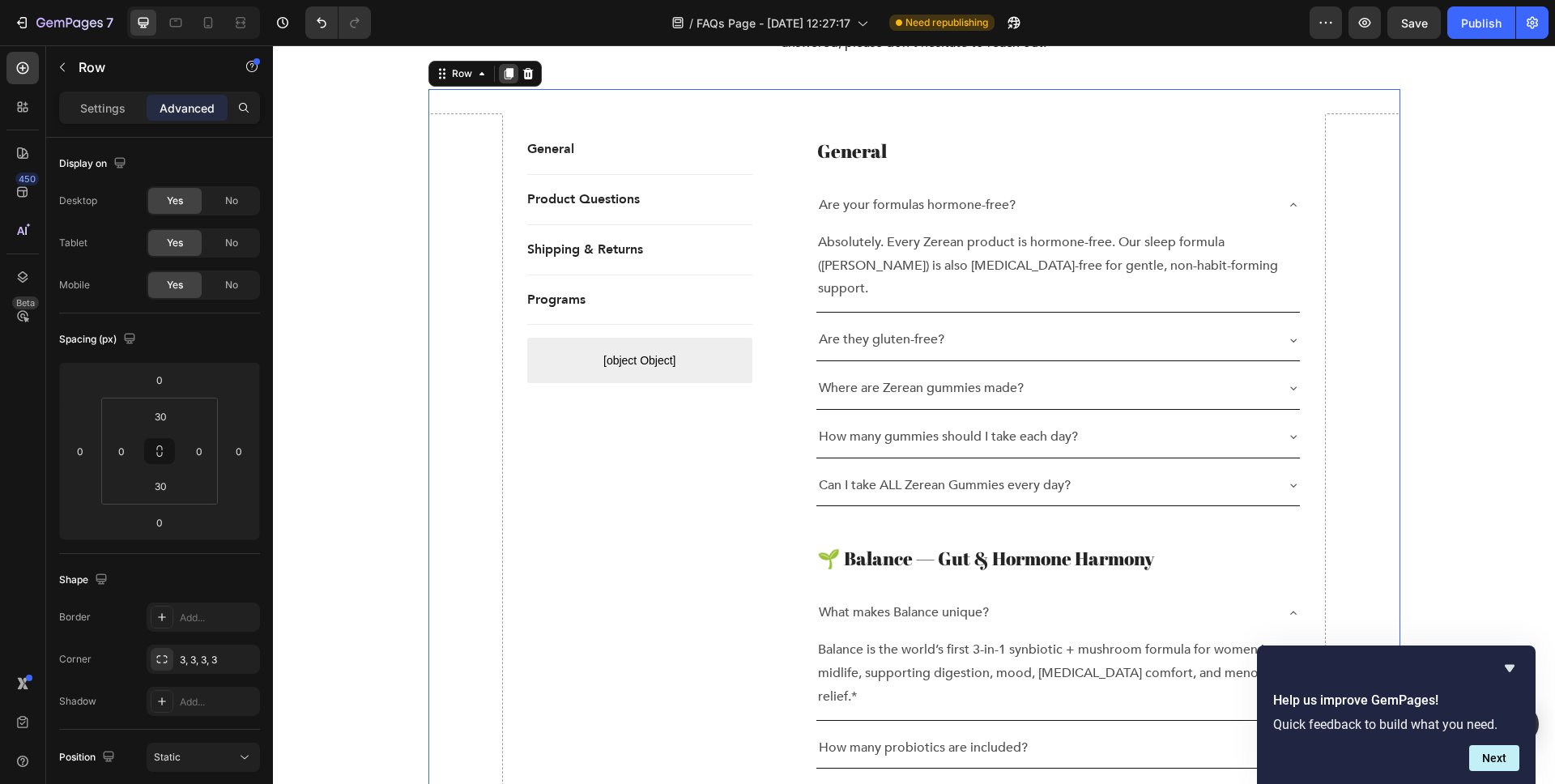
scroll to position [372, 0]
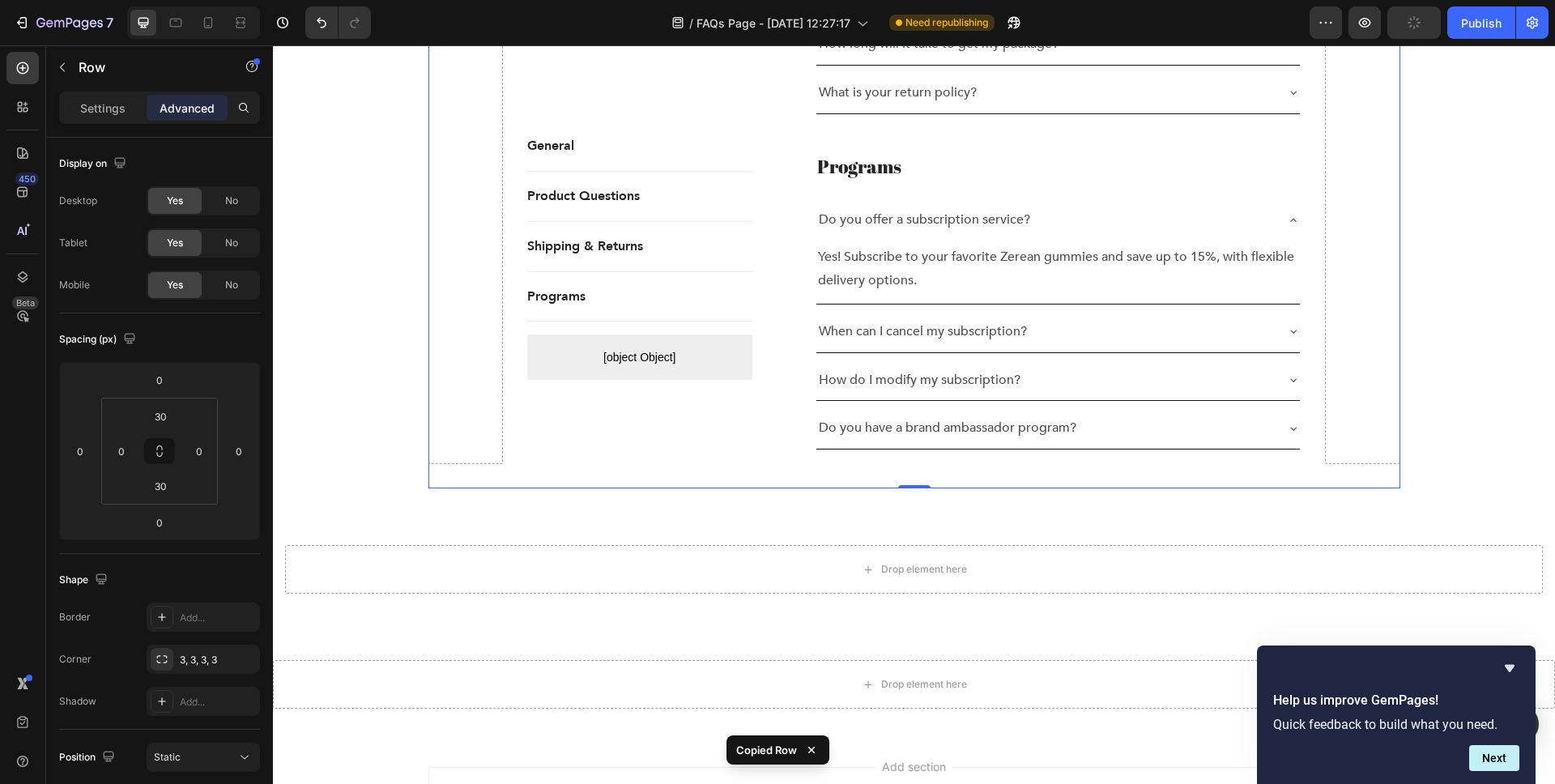
scroll to position [2290, 0]
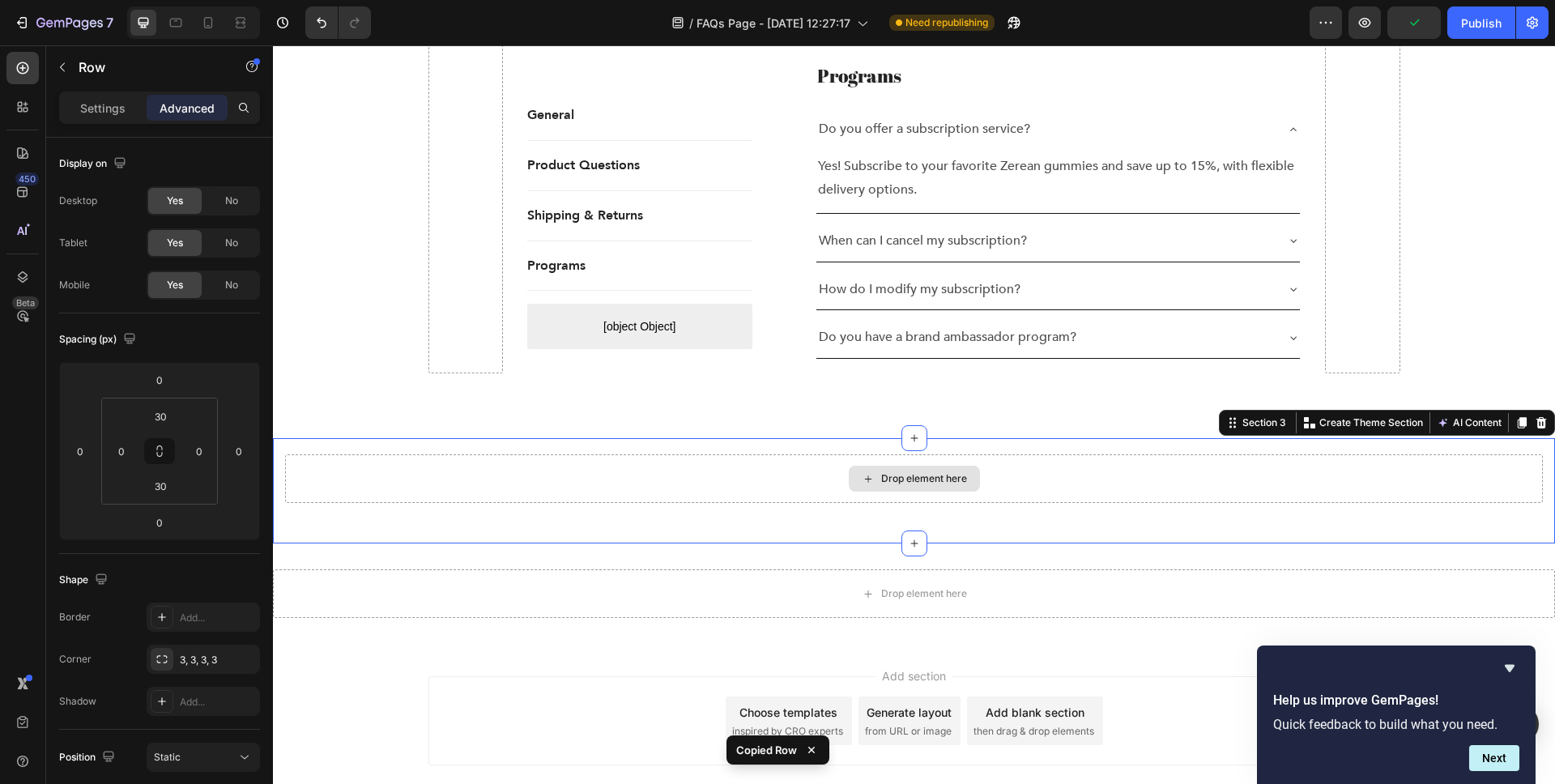
click at [488, 454] on div "Drop element here" at bounding box center [913, 478] width 1258 height 48
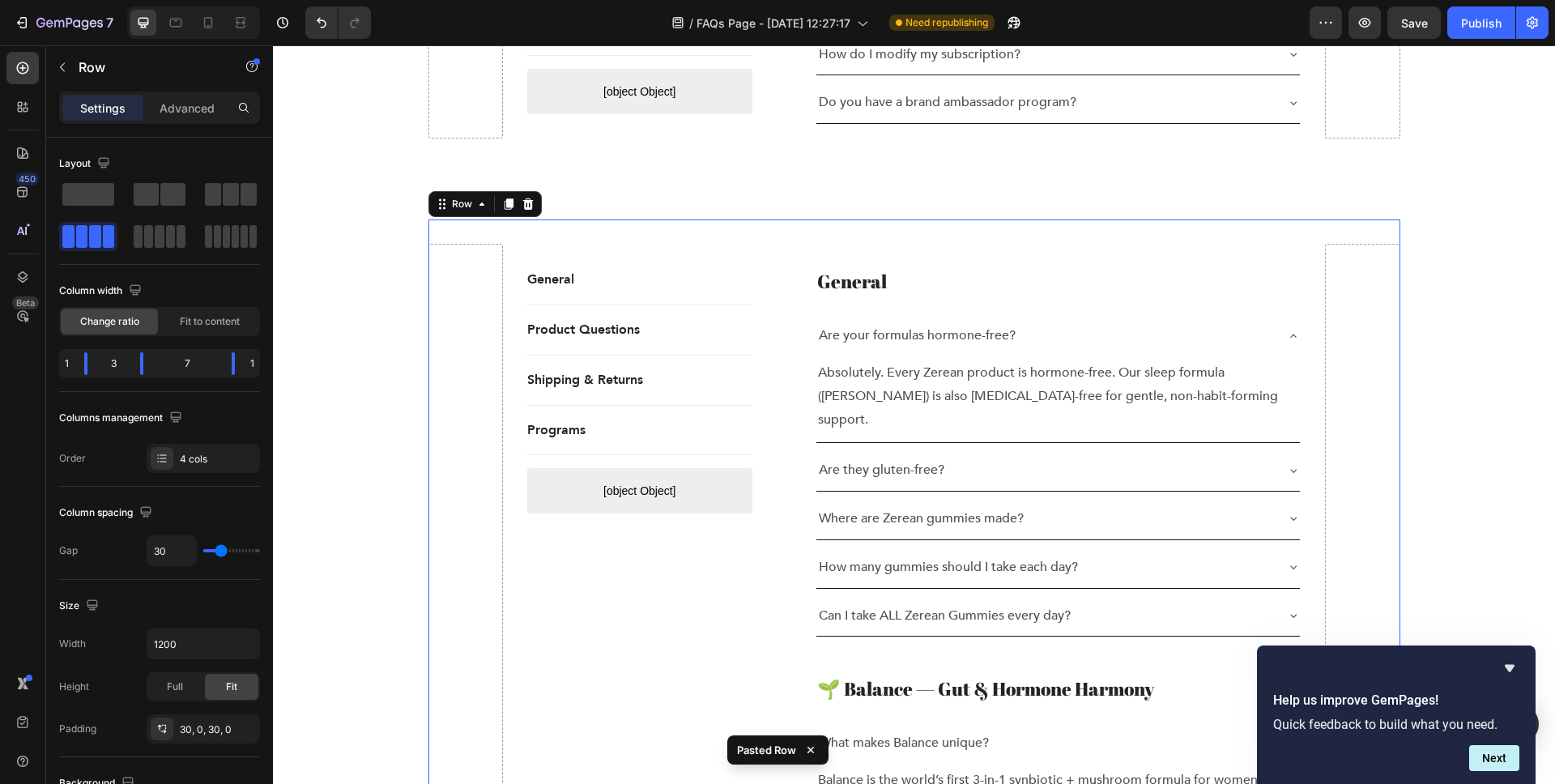
scroll to position [2548, 0]
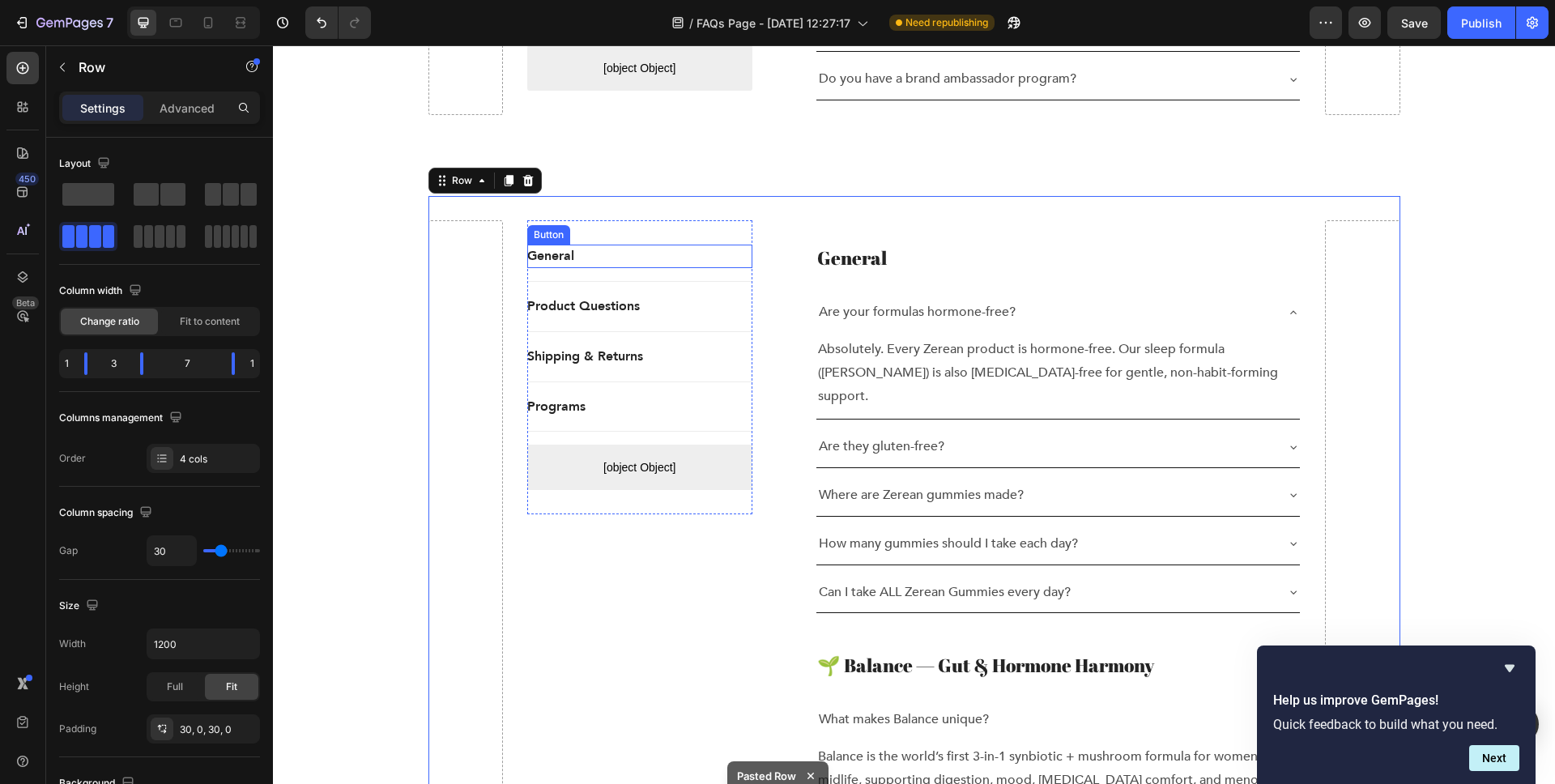
click at [583, 245] on div "General Button" at bounding box center [640, 256] width 225 height 24
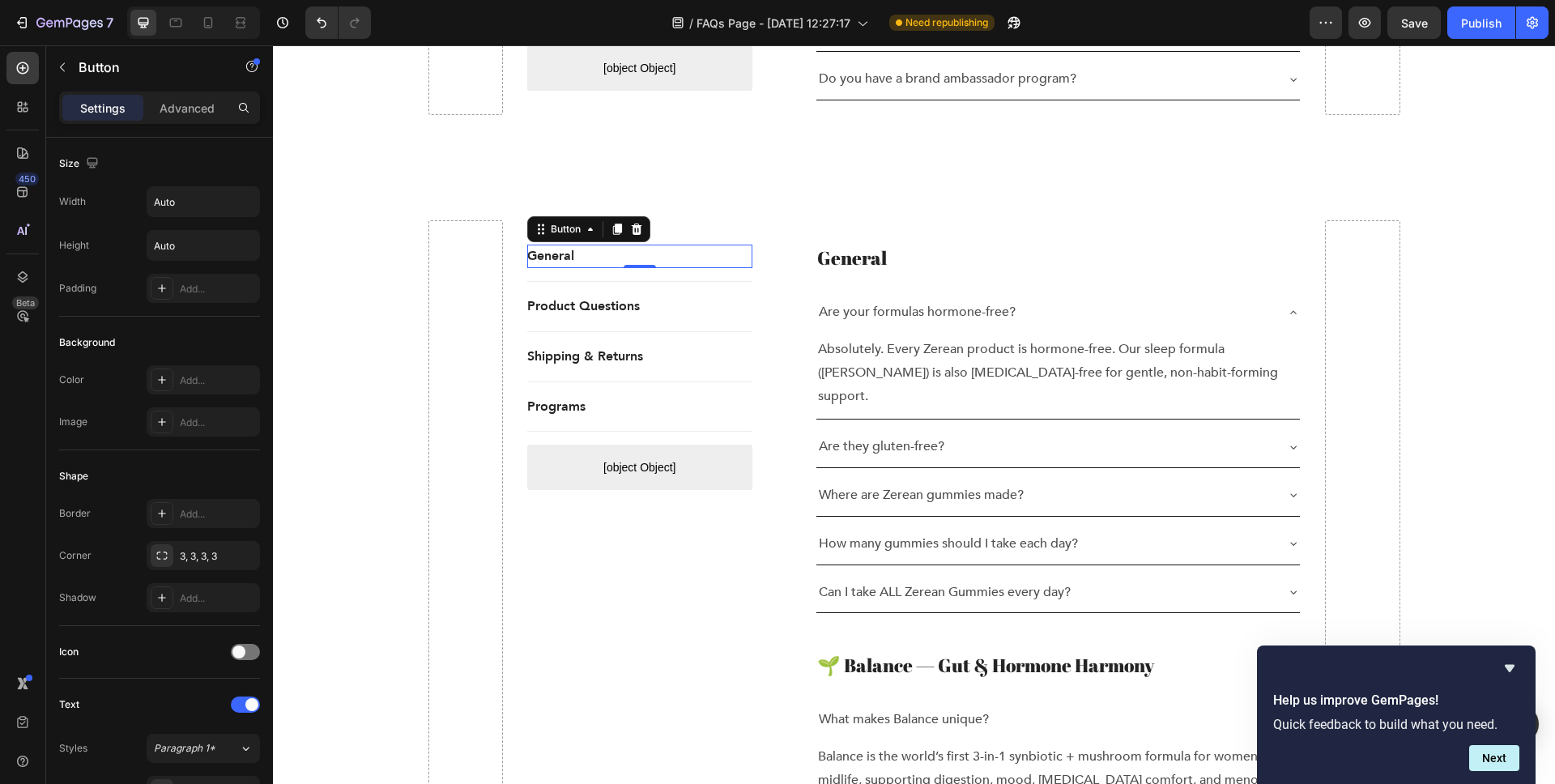
click at [618, 245] on div "General Button 0" at bounding box center [640, 256] width 225 height 24
click at [633, 223] on icon at bounding box center [636, 229] width 13 height 13
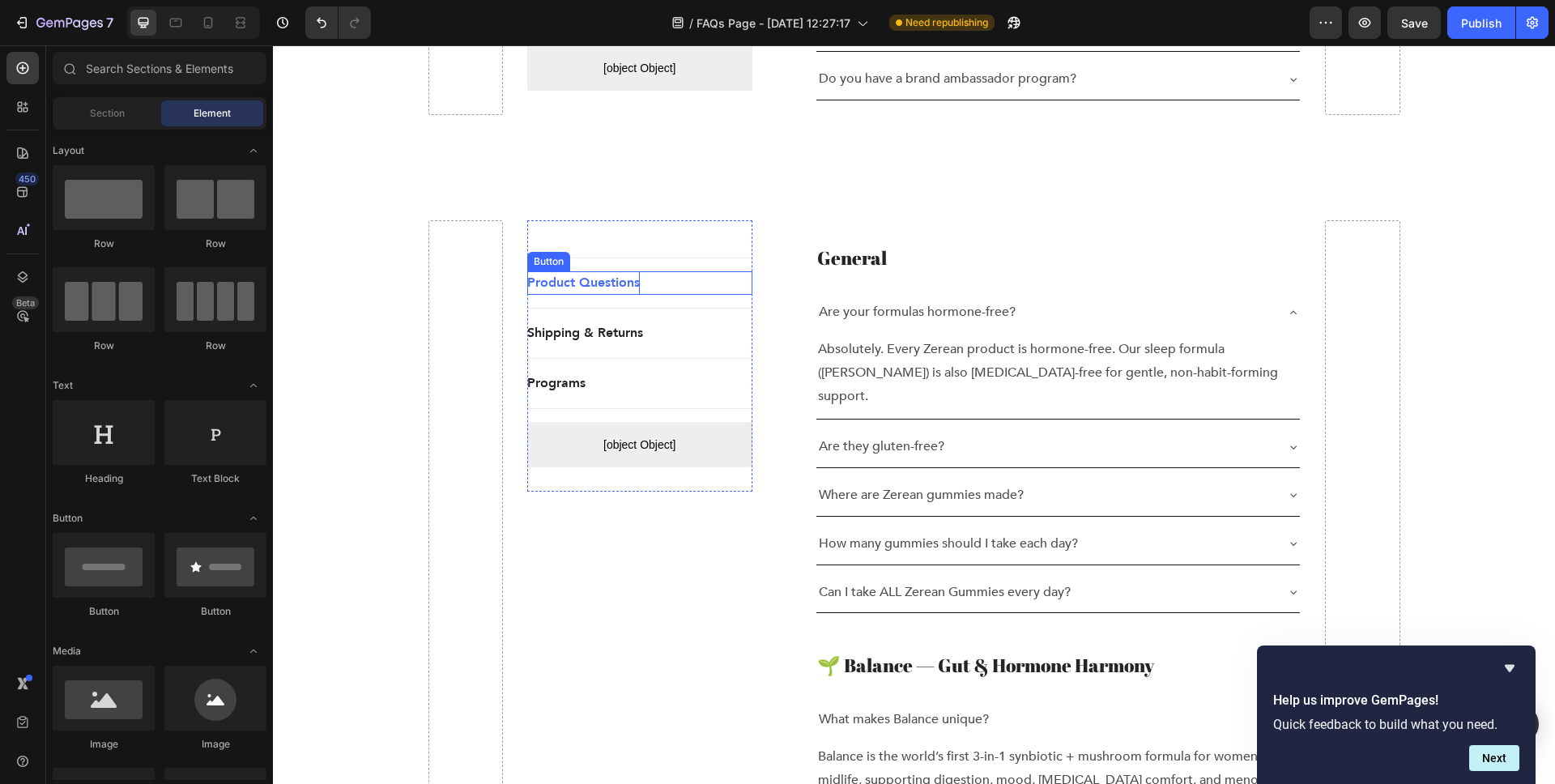
click at [627, 271] on p "Product Questions" at bounding box center [583, 282] width 113 height 24
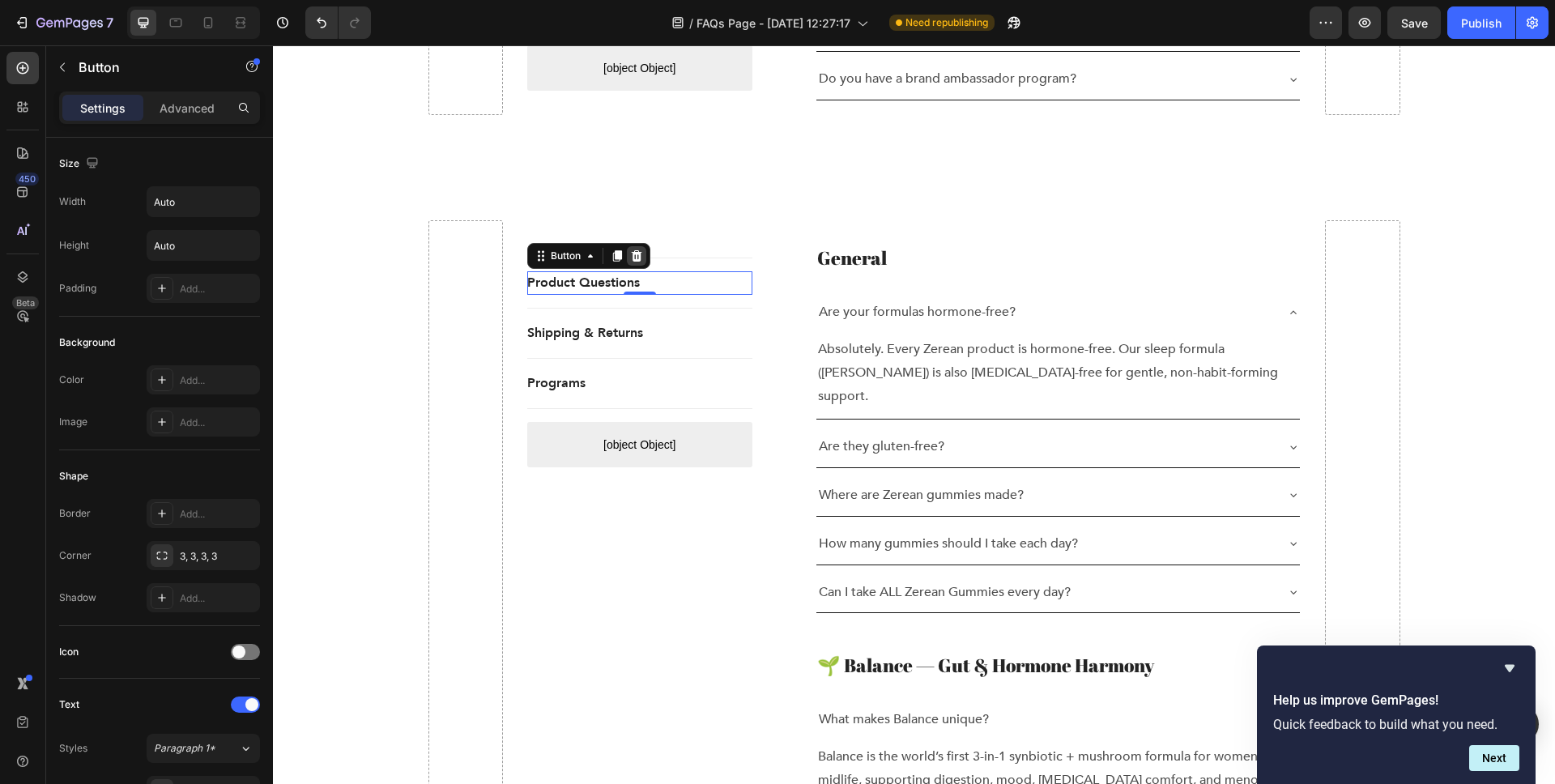
click at [637, 250] on icon at bounding box center [637, 255] width 11 height 11
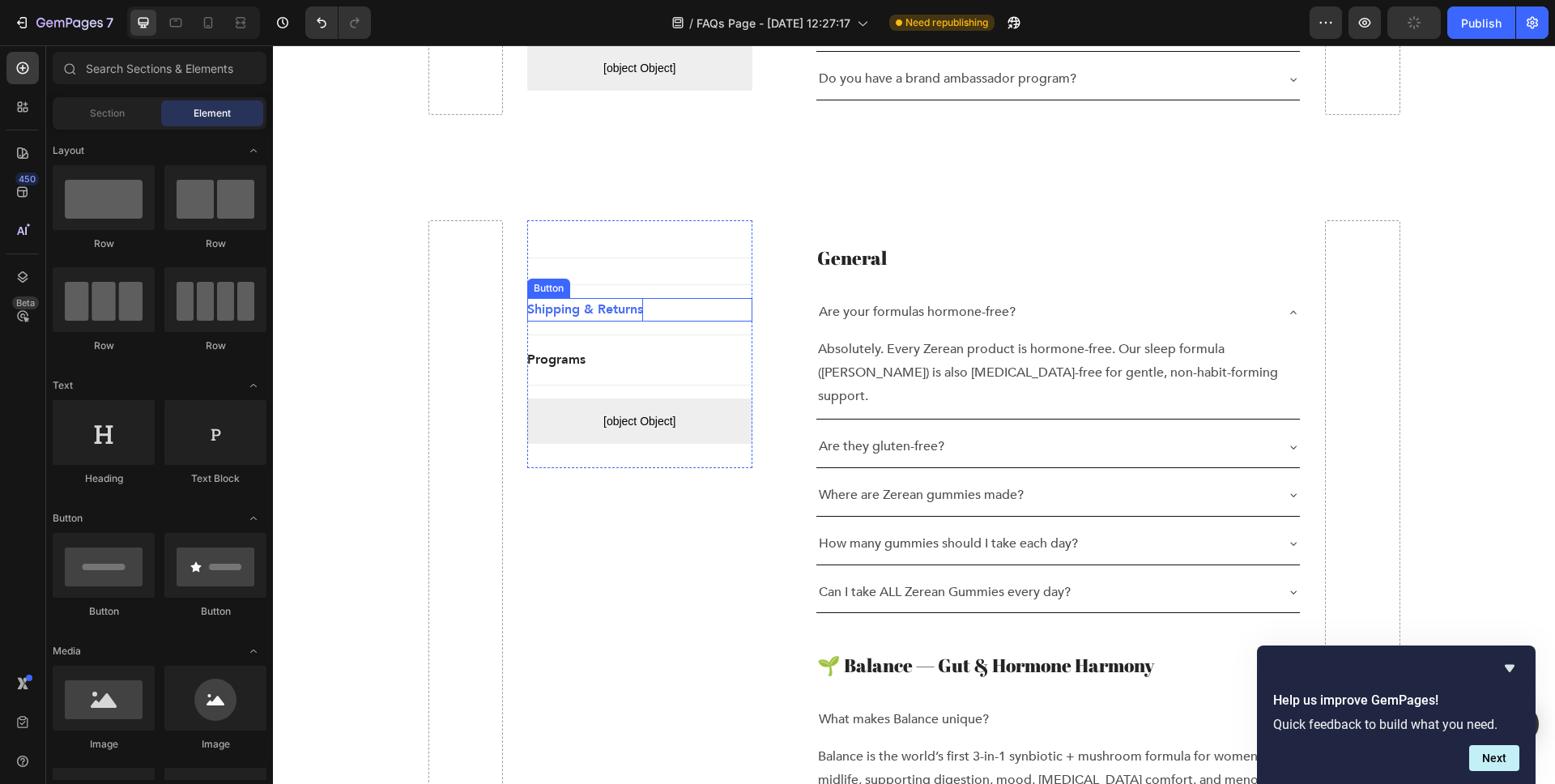
click at [624, 298] on p "Shipping & Returns" at bounding box center [585, 310] width 116 height 24
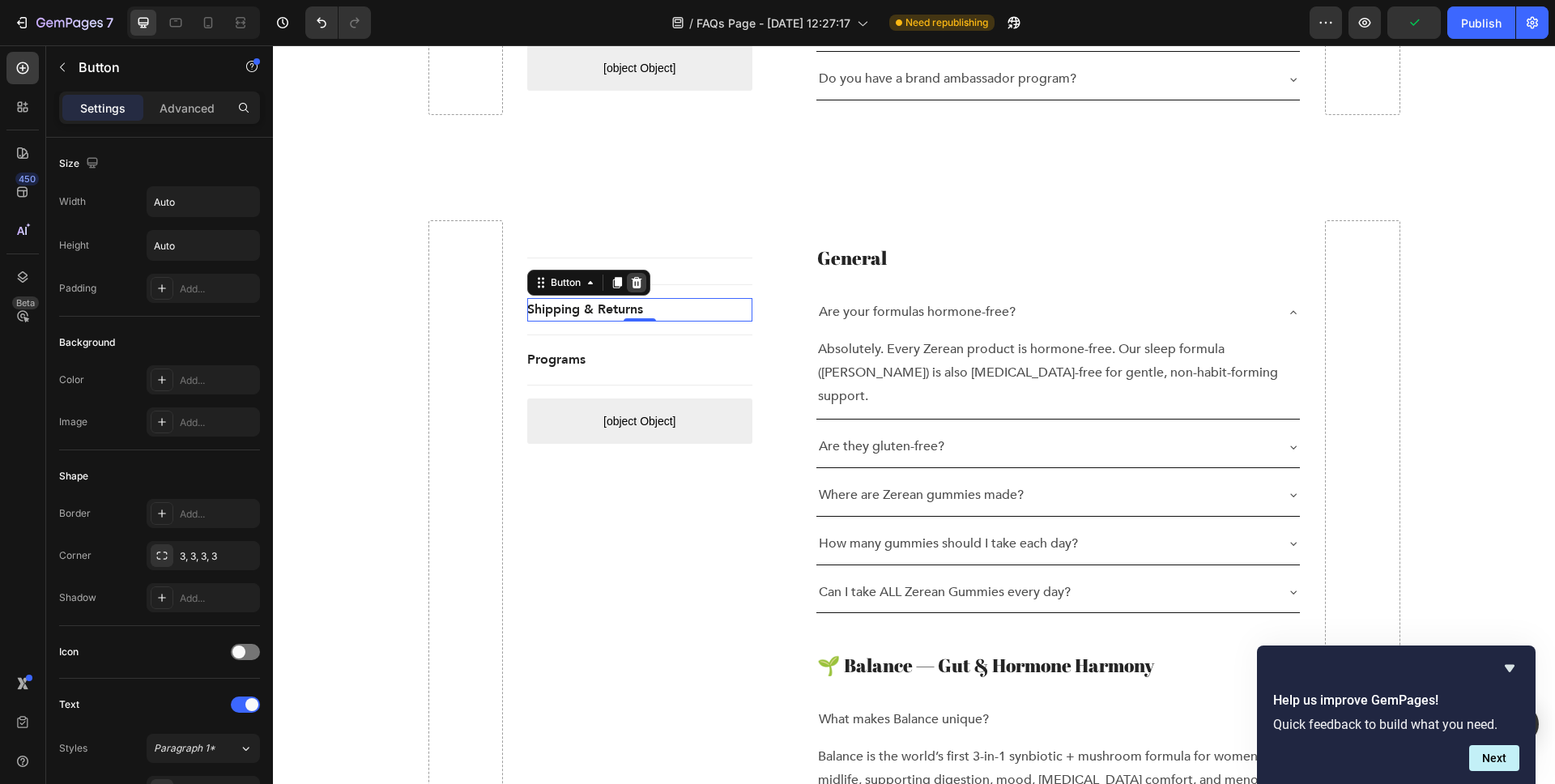
click at [639, 276] on icon at bounding box center [636, 282] width 13 height 13
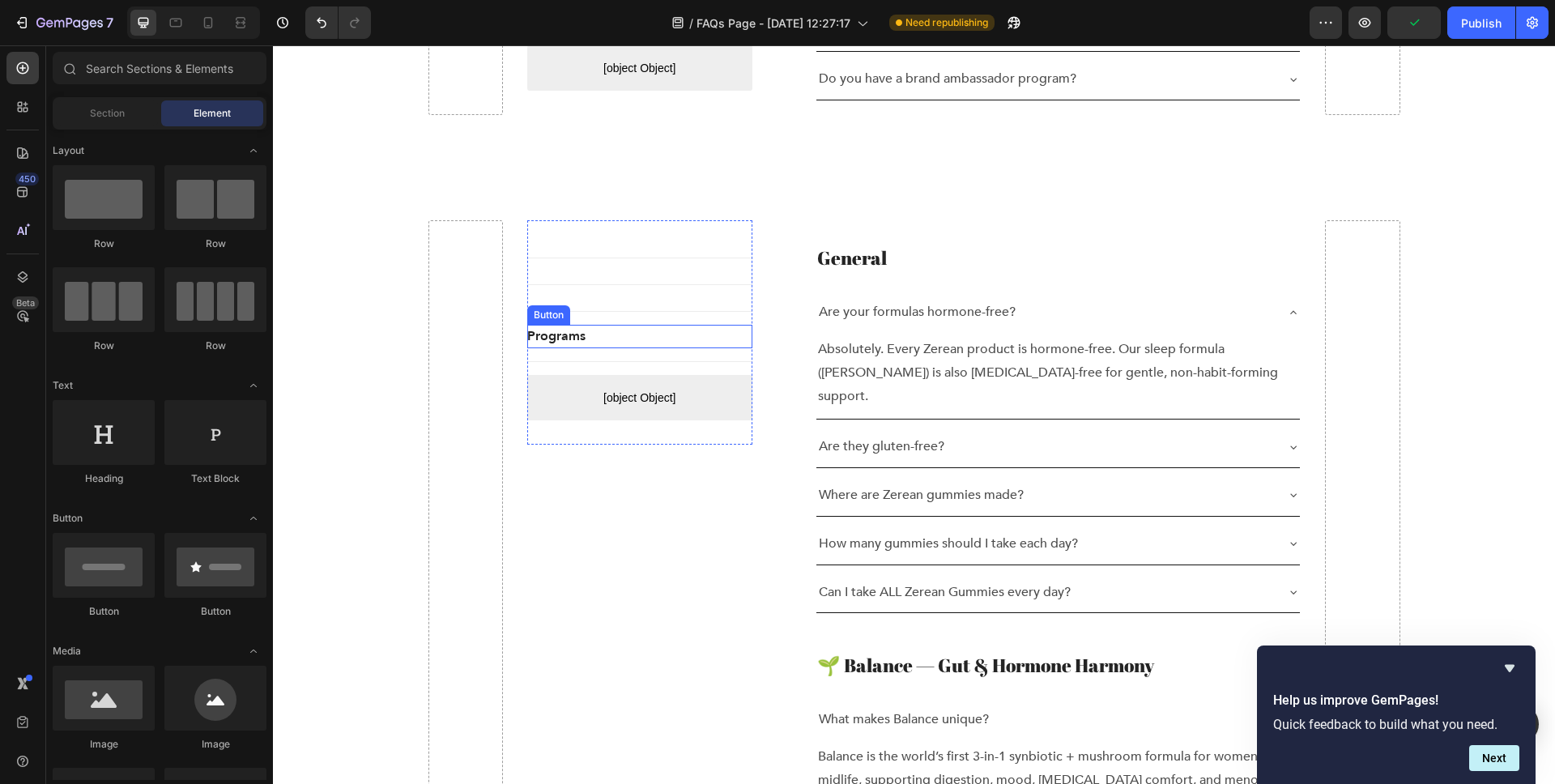
click at [605, 325] on div "Programs Button" at bounding box center [640, 336] width 225 height 24
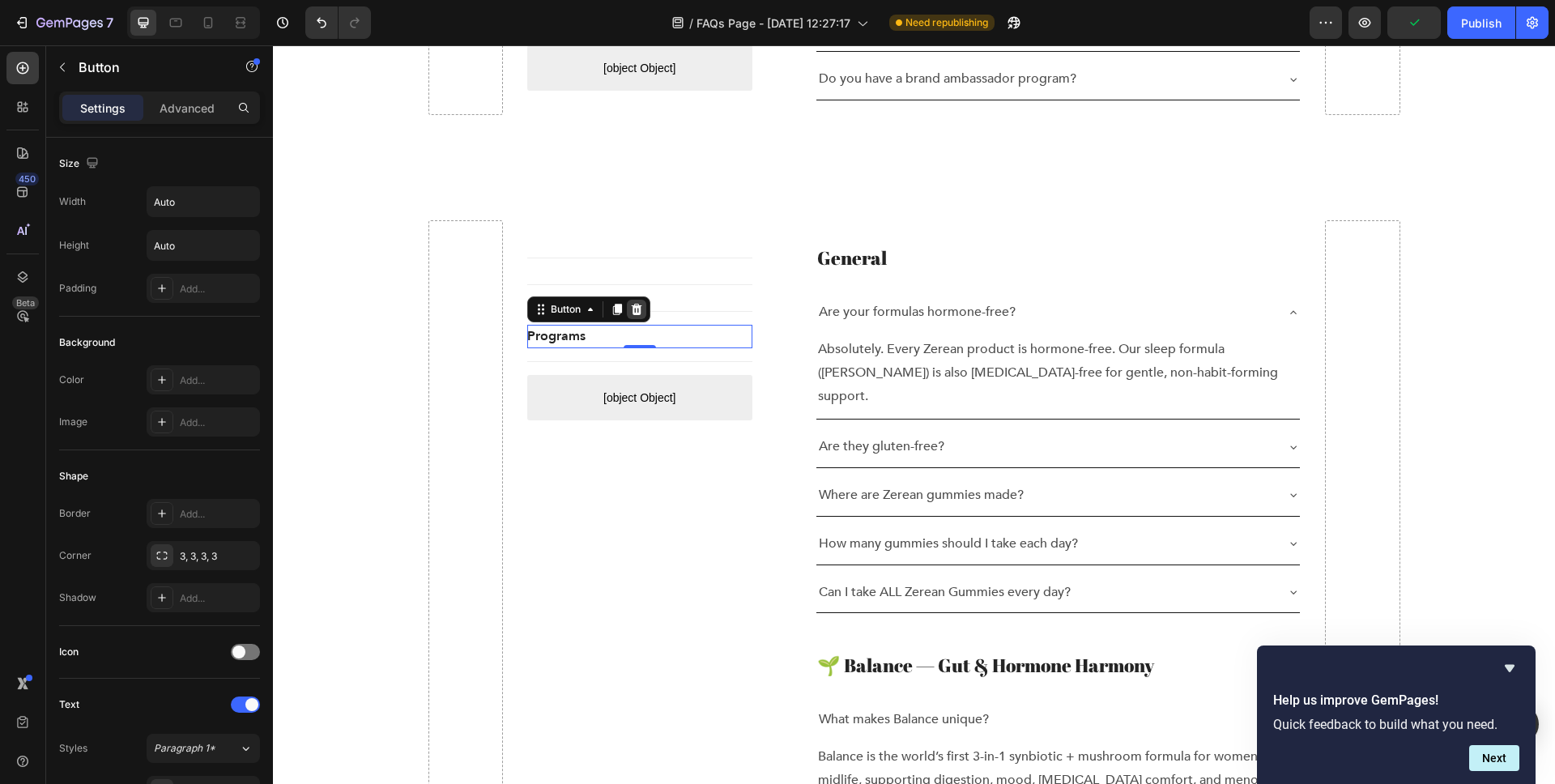
click at [634, 304] on icon at bounding box center [637, 309] width 11 height 11
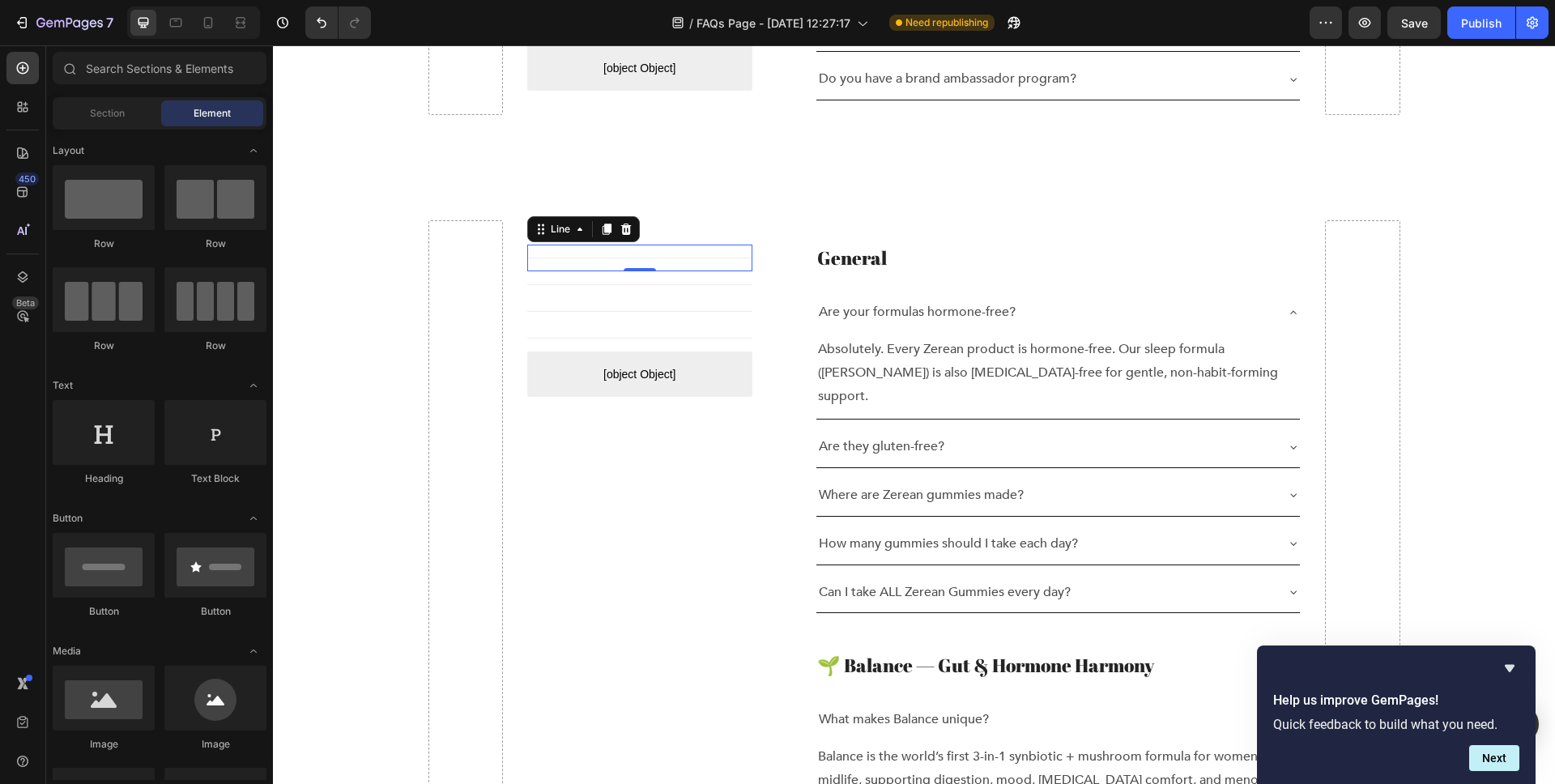
click at [603, 245] on div "Title Line 0" at bounding box center [640, 258] width 225 height 26
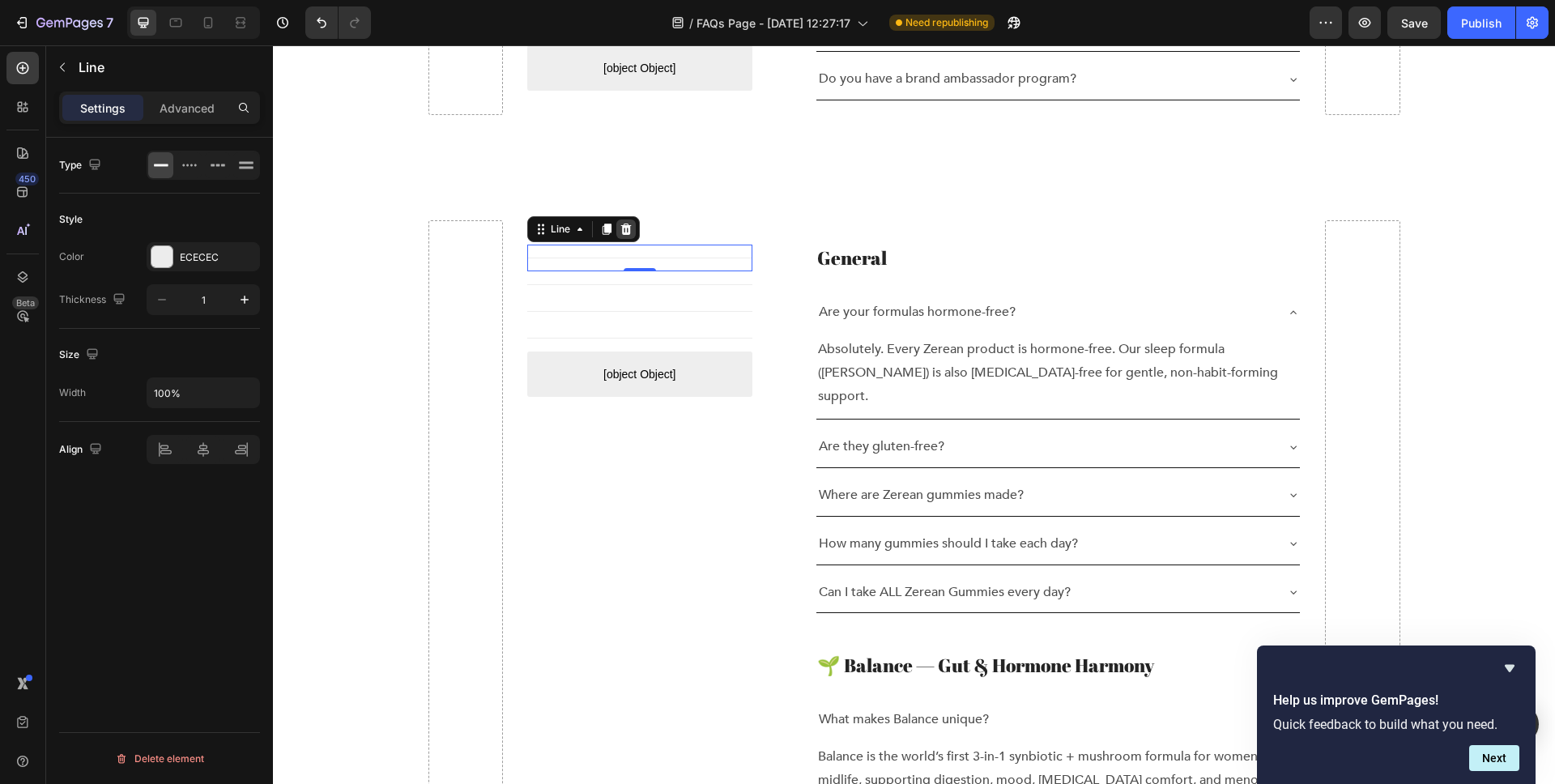
click at [627, 223] on icon at bounding box center [626, 229] width 13 height 13
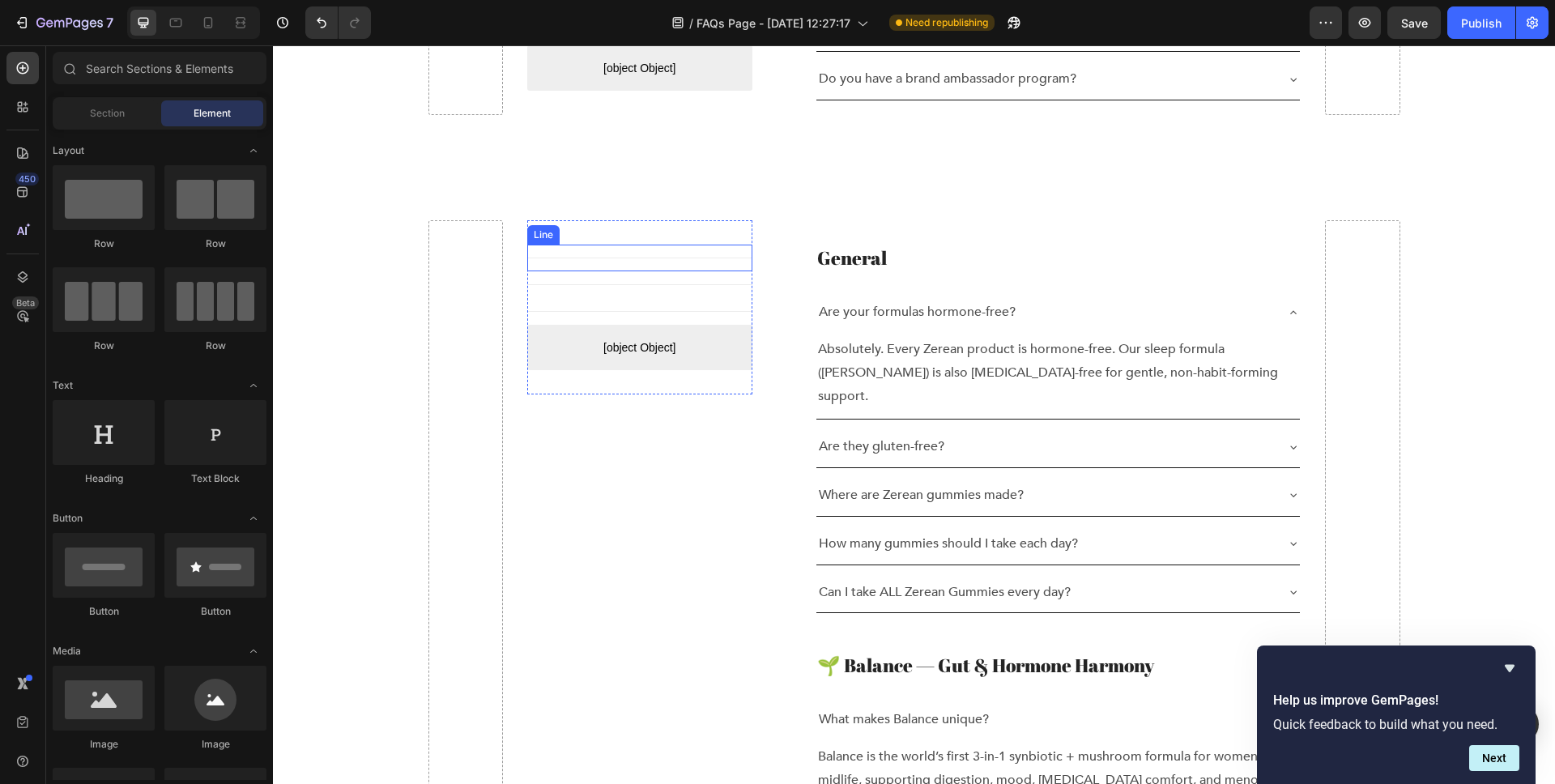
click at [627, 245] on div "Title Line" at bounding box center [640, 258] width 225 height 26
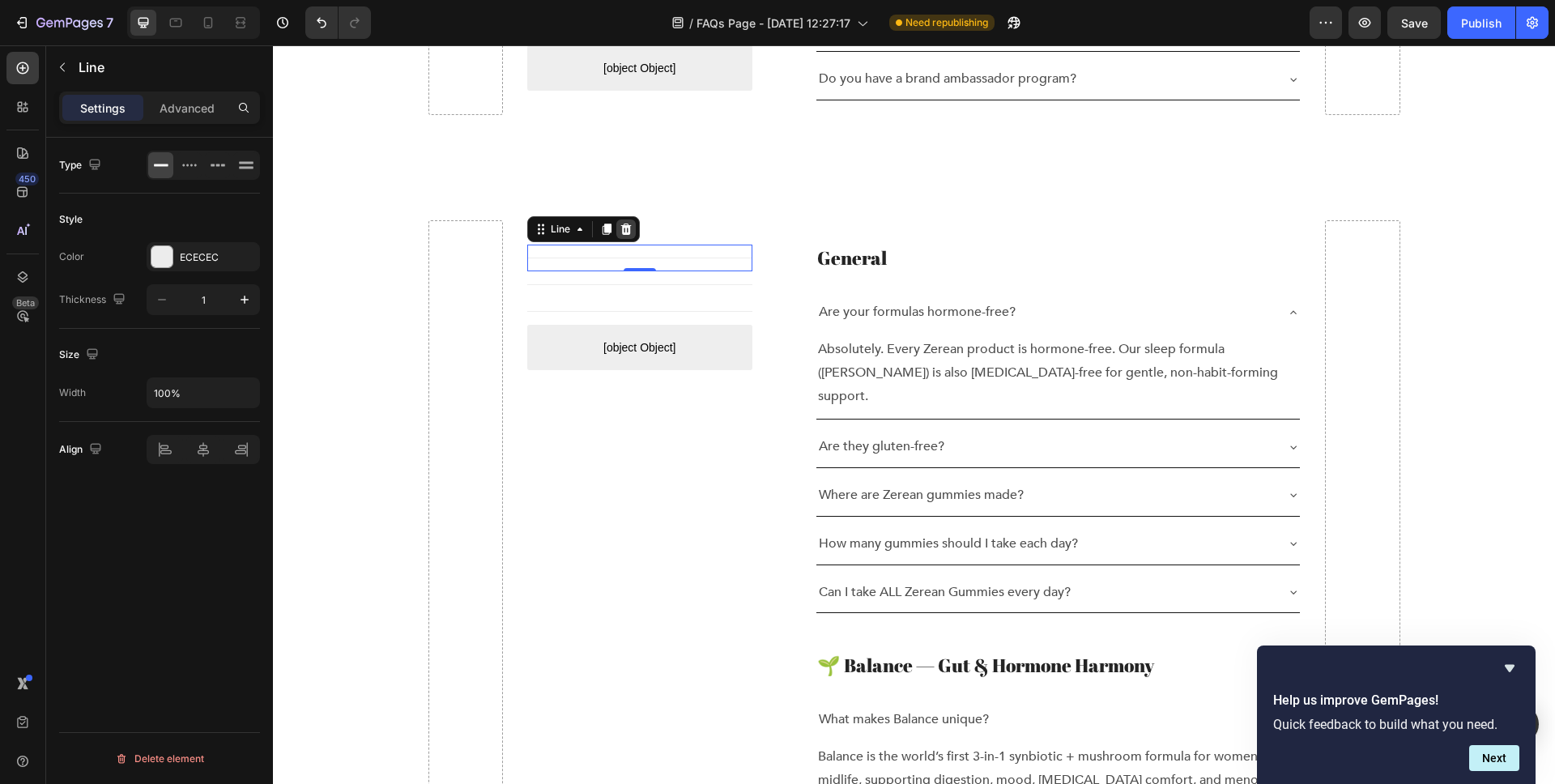
click at [621, 223] on icon at bounding box center [626, 229] width 13 height 13
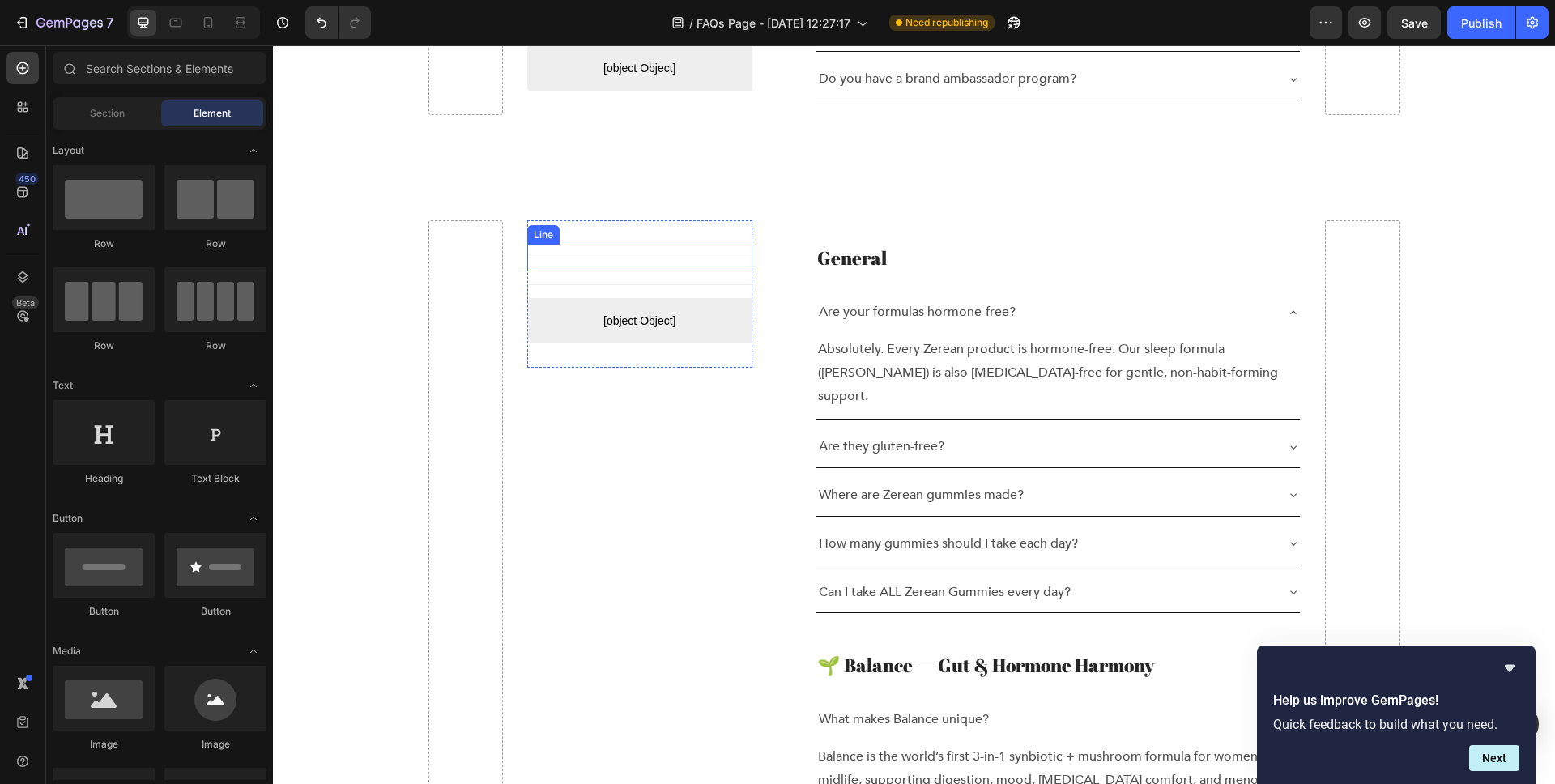
click at [626, 245] on div "Title Line" at bounding box center [640, 258] width 225 height 26
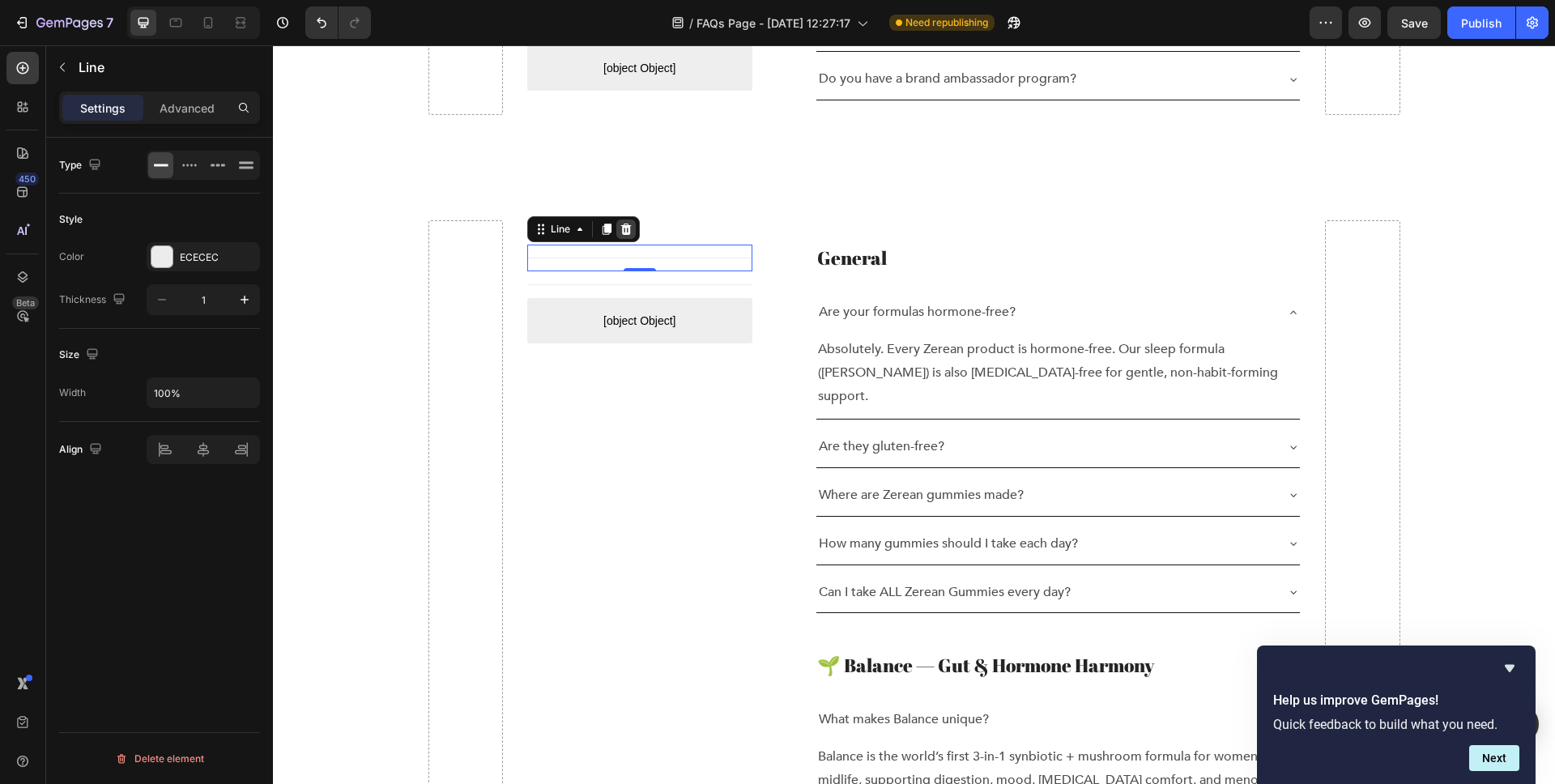
click at [620, 223] on icon at bounding box center [626, 229] width 13 height 13
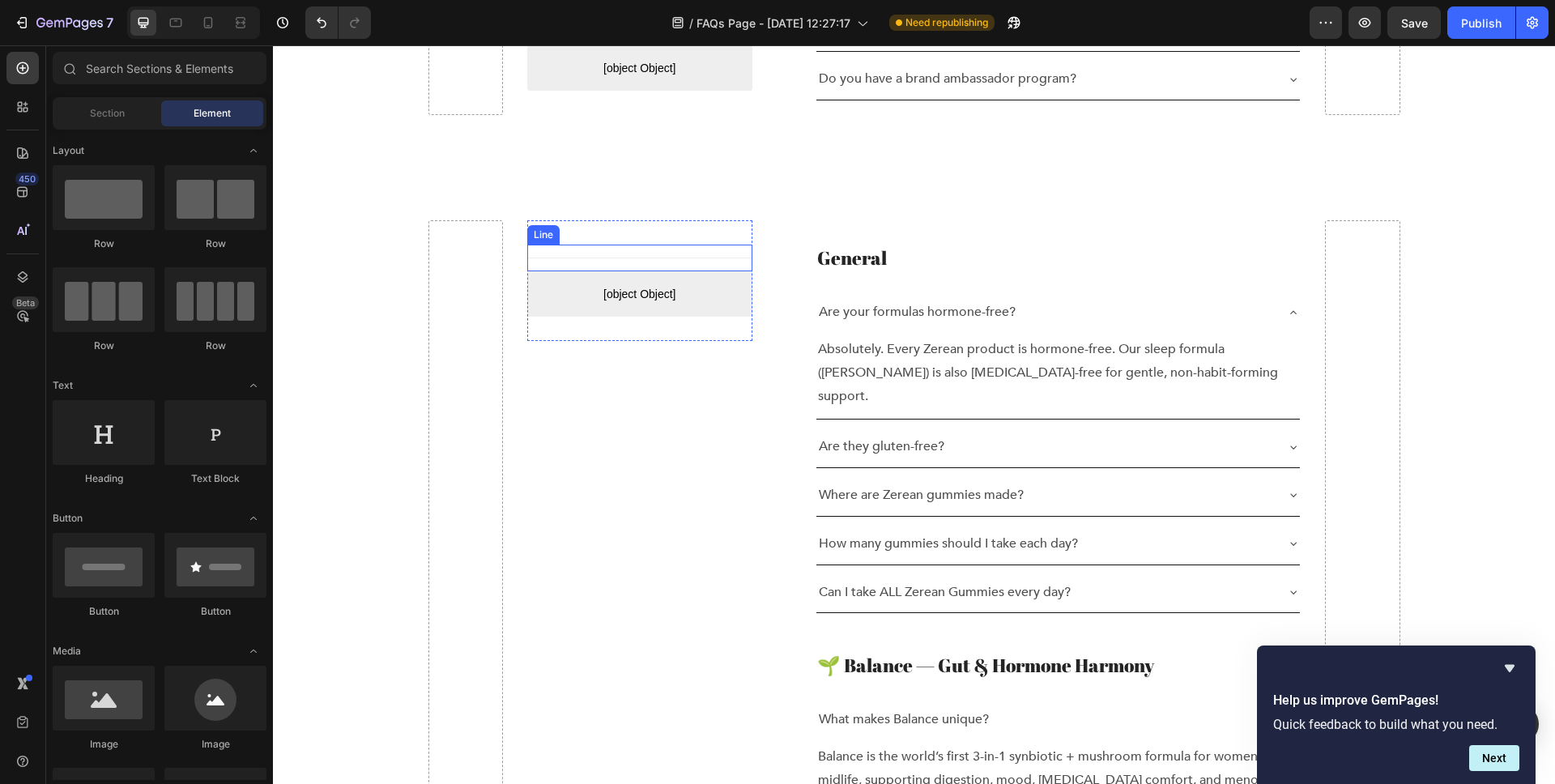
click at [623, 245] on div "Title Line" at bounding box center [640, 258] width 225 height 26
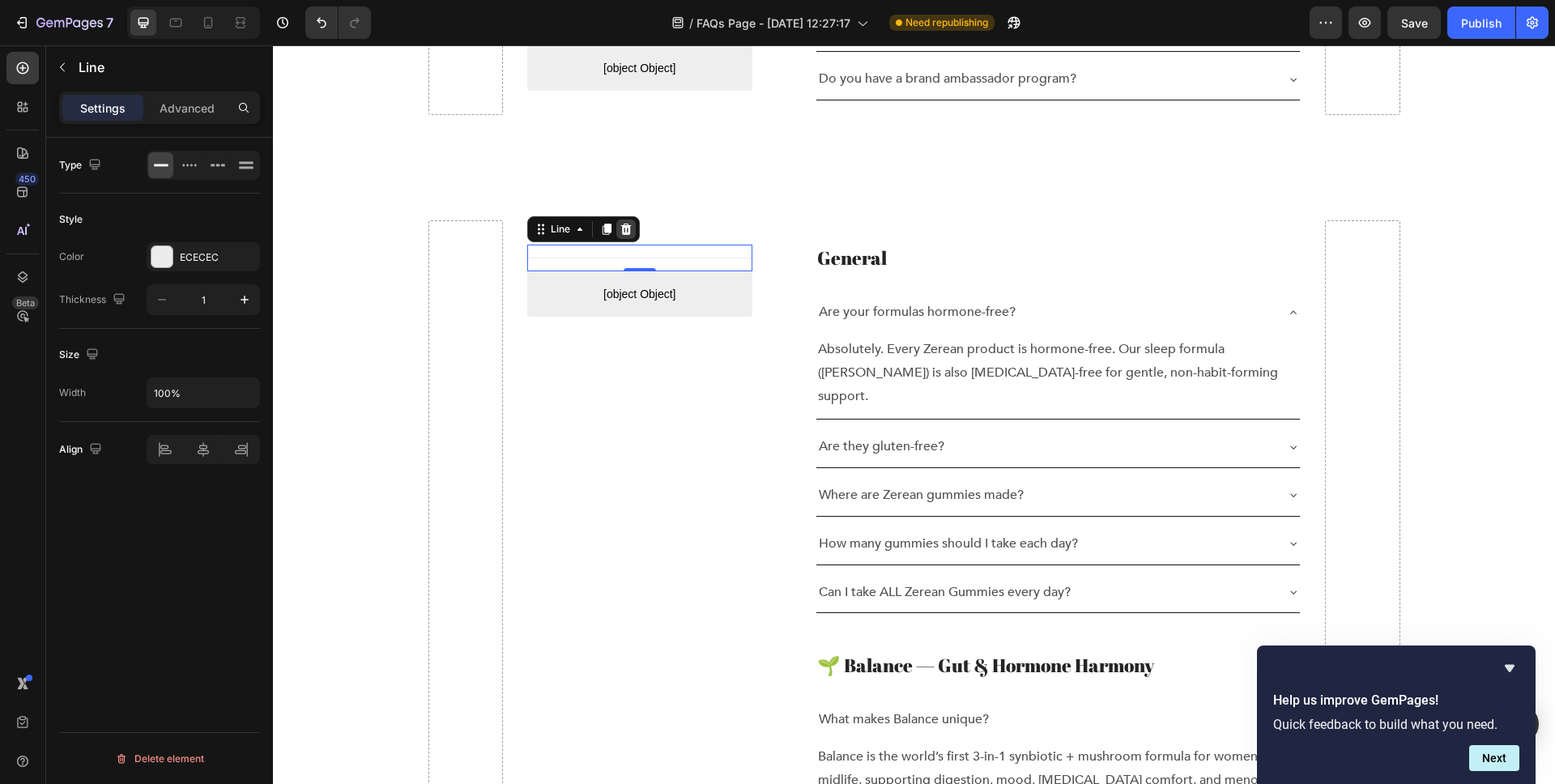
click at [623, 223] on icon at bounding box center [626, 229] width 13 height 13
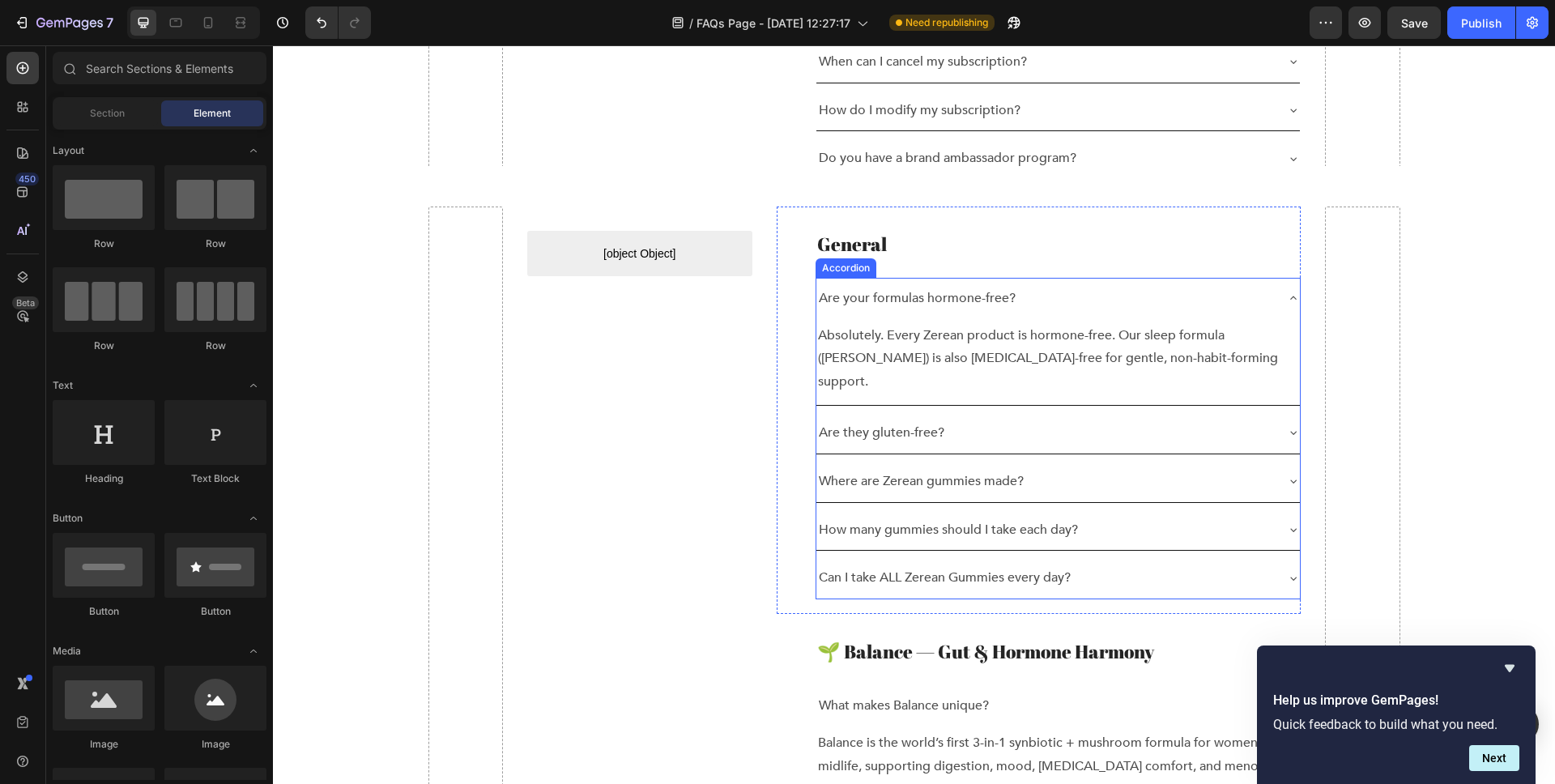
scroll to position [2445, 0]
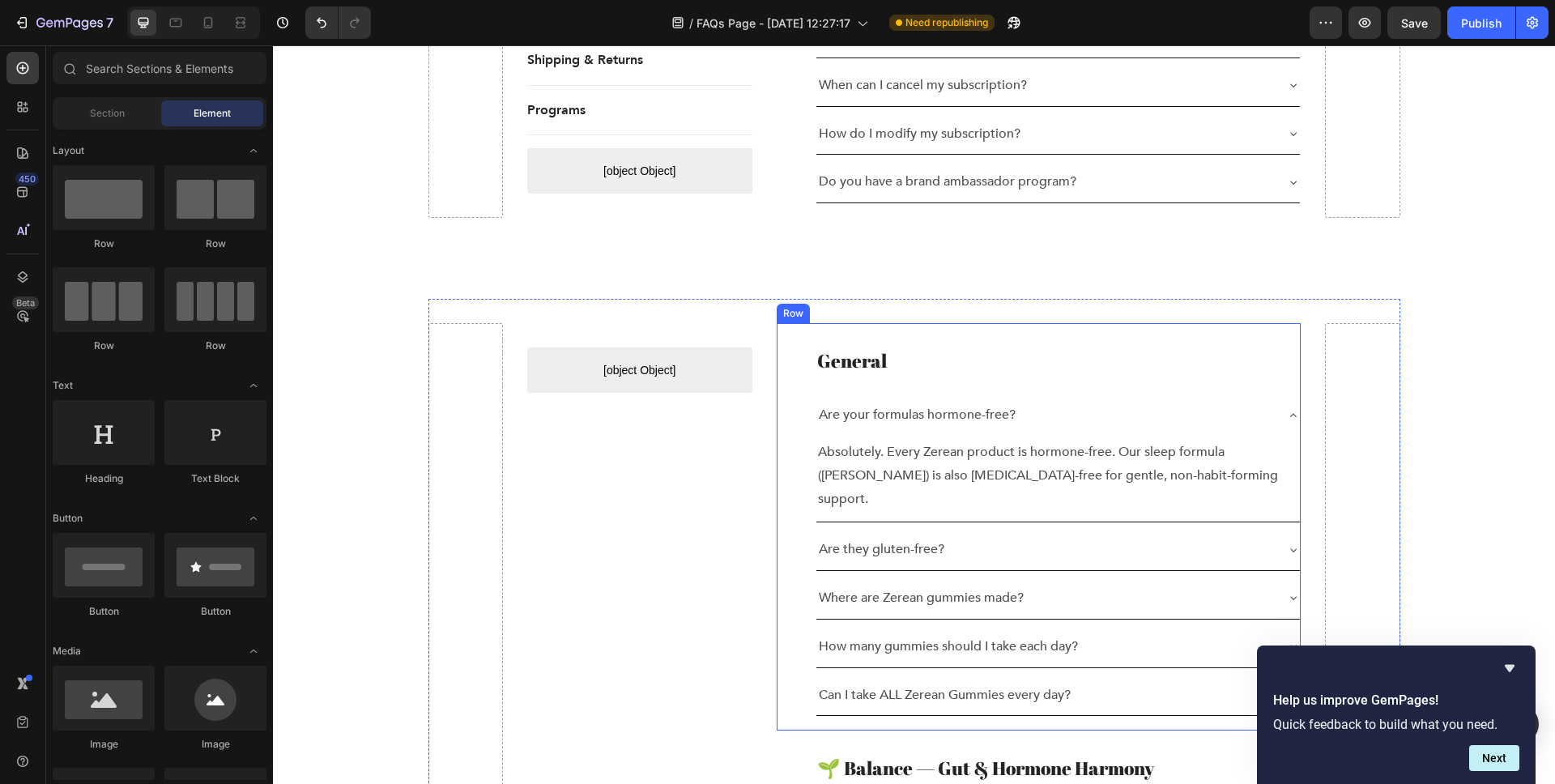
click at [942, 323] on div "General Heading Are your formulas hormone-free? Absolutely. Every Zerean produc…" at bounding box center [1039, 526] width 524 height 407
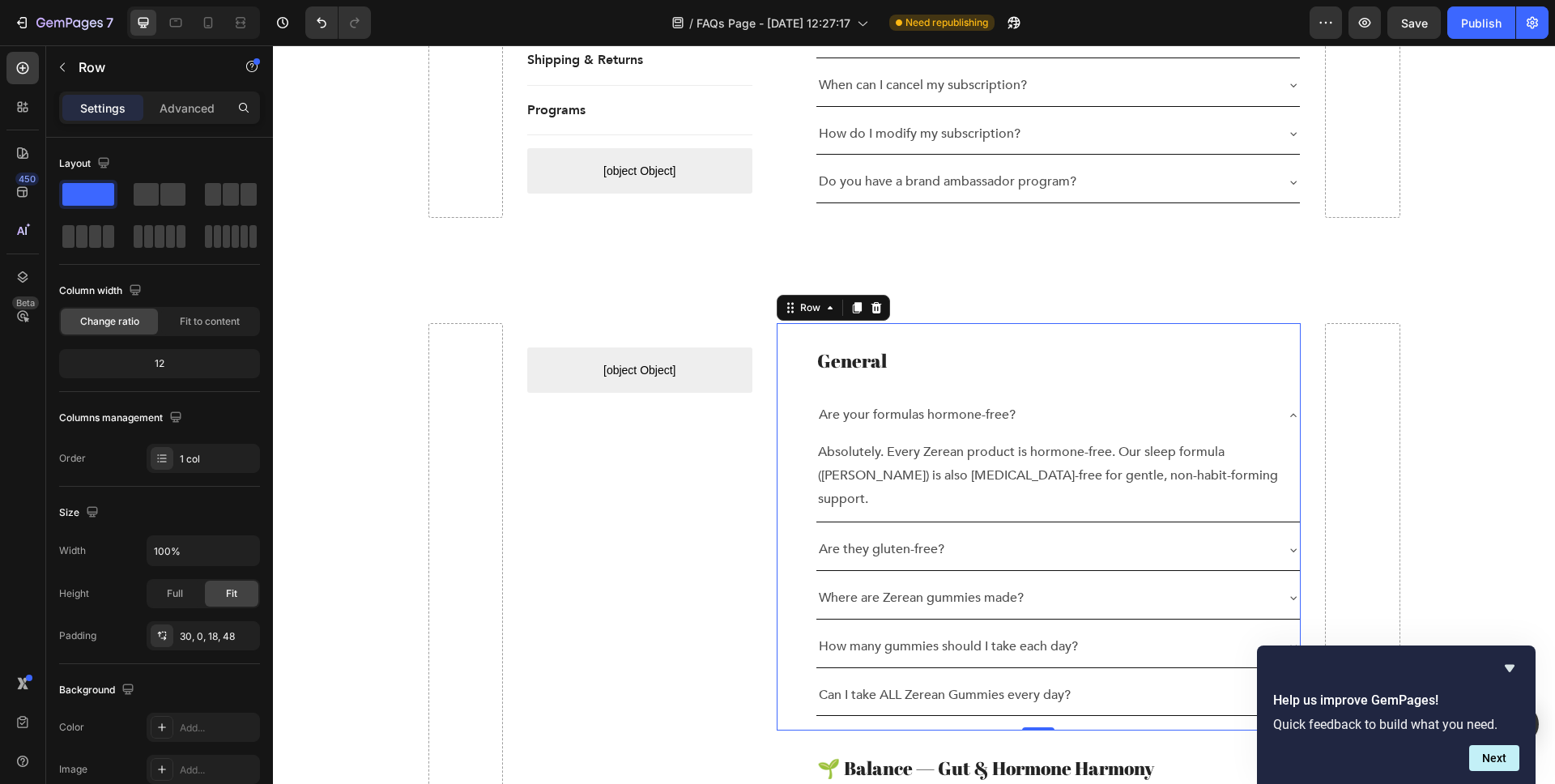
click at [888, 295] on div "Row" at bounding box center [833, 307] width 114 height 26
click at [879, 302] on icon at bounding box center [877, 307] width 11 height 11
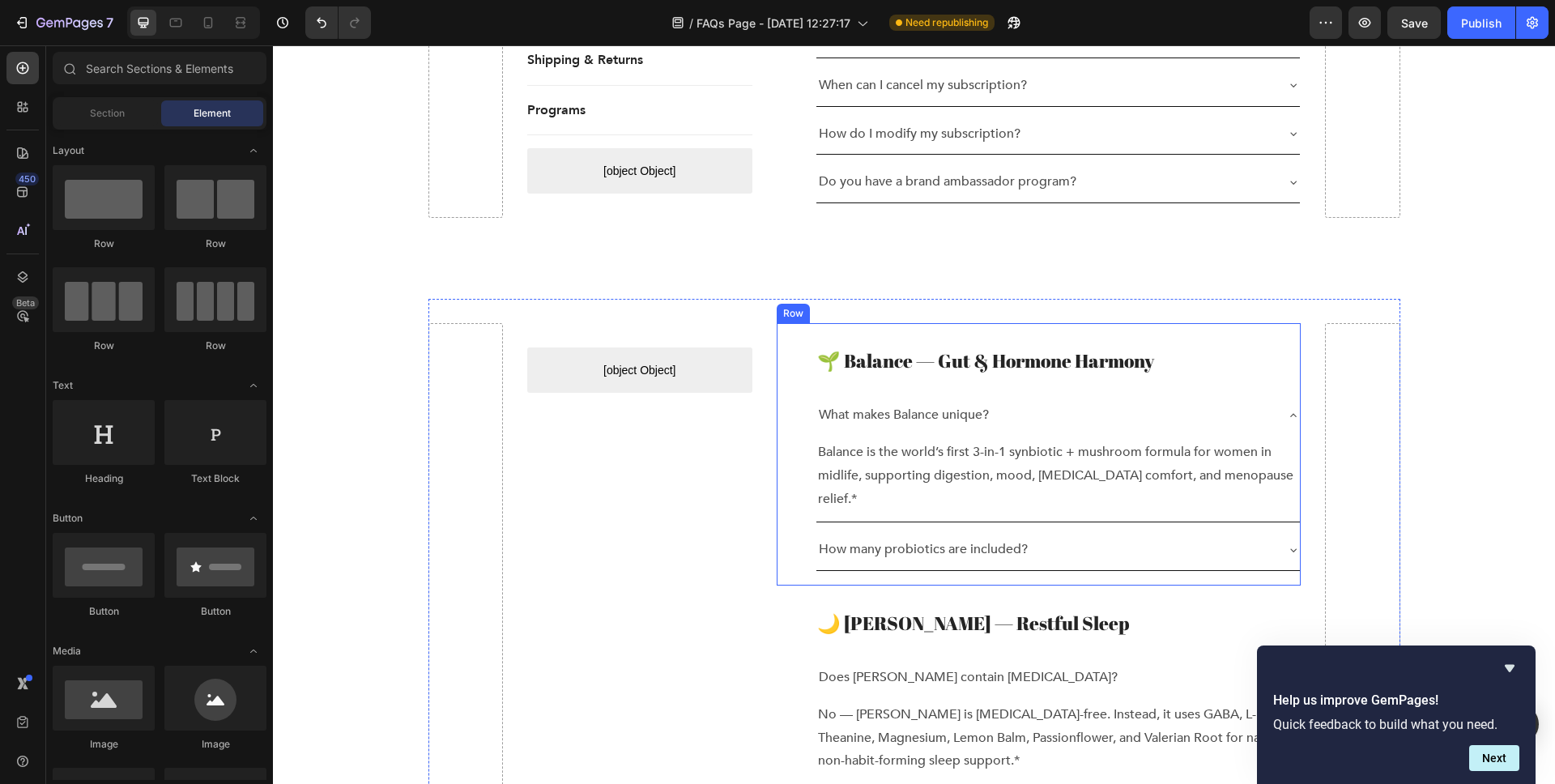
click at [882, 323] on div "🌱 Balance — Gut & Hormone Harmony Heading What makes Balance unique? Balance is…" at bounding box center [1039, 454] width 524 height 262
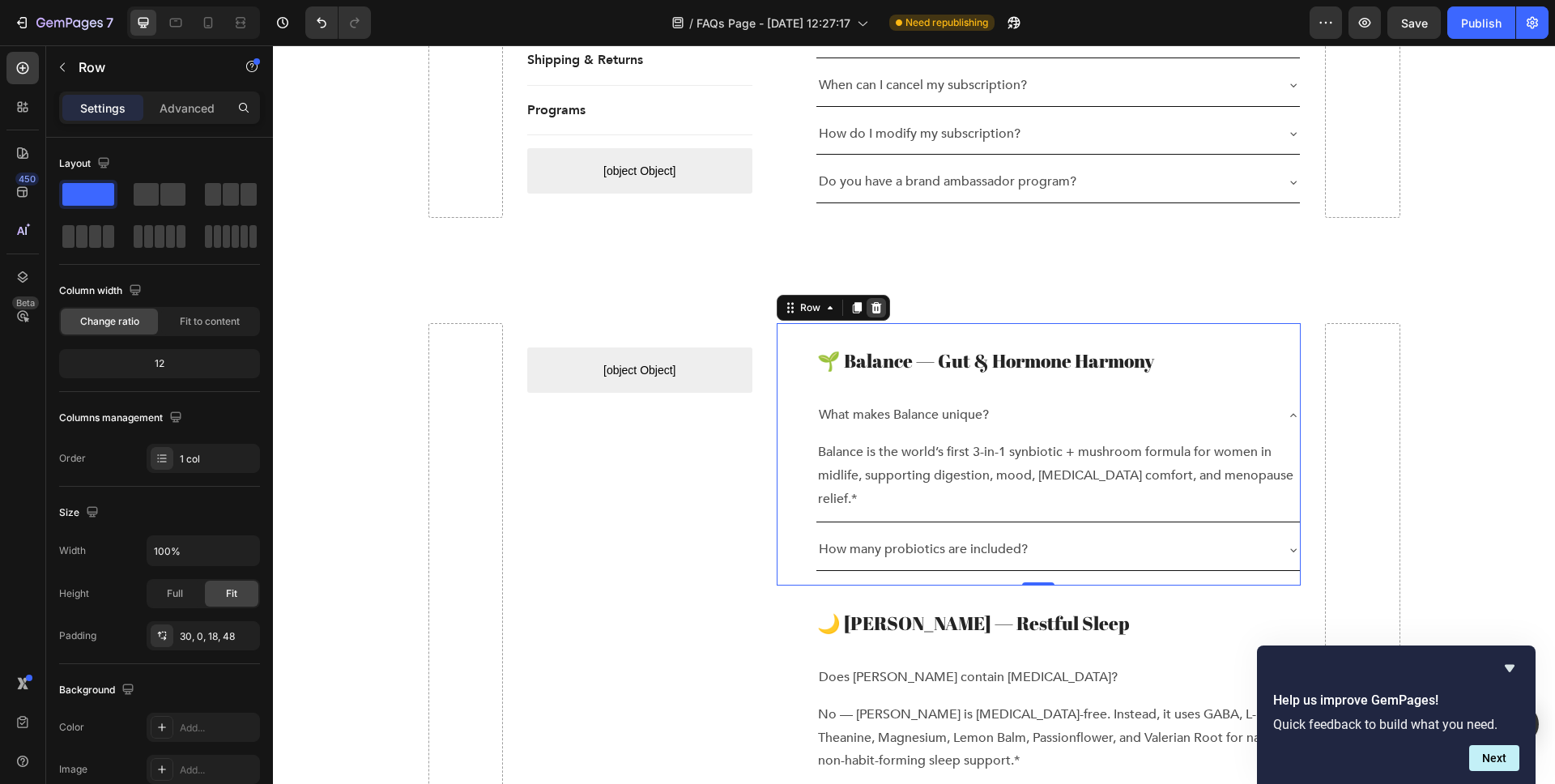
click at [872, 301] on icon at bounding box center [877, 307] width 13 height 13
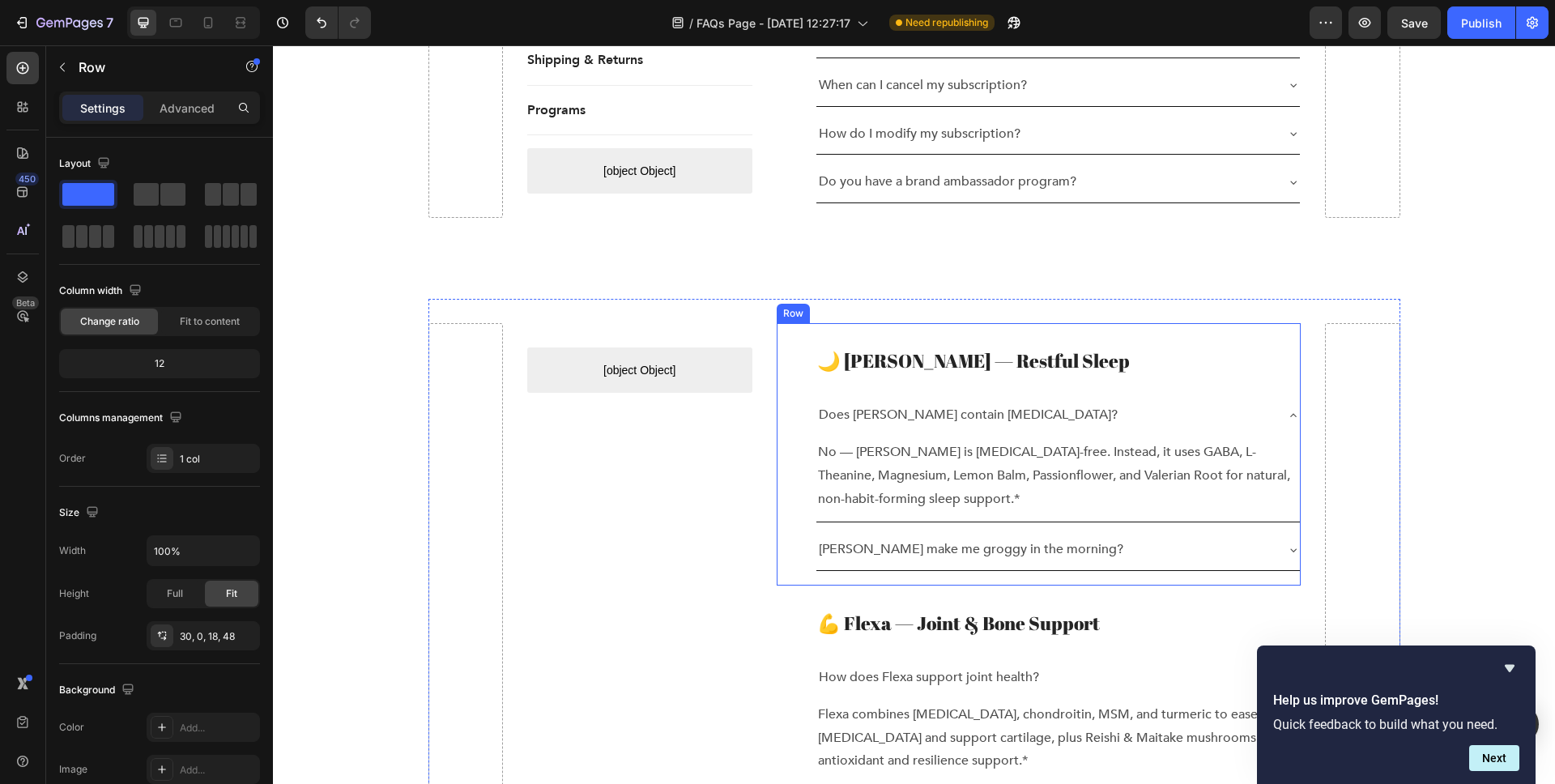
click at [877, 323] on div "🌙 Luna — Restful Sleep Heading Does Luna contain melatonin? No — Luna is melato…" at bounding box center [1039, 454] width 524 height 262
click at [871, 301] on icon at bounding box center [877, 307] width 13 height 13
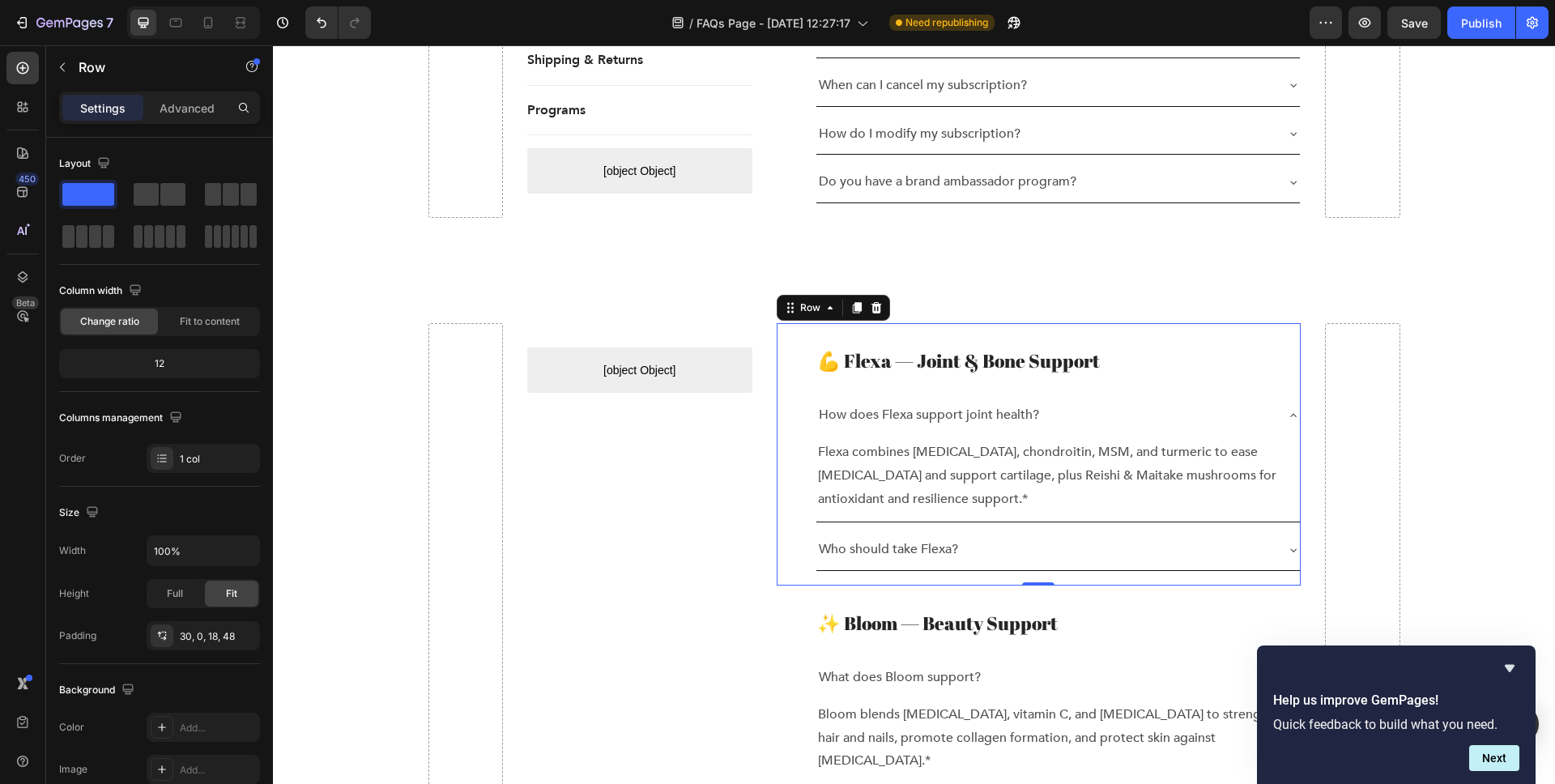
click at [876, 323] on div "💪 Flexa — Joint & Bone Support Heading How does Flexa support joint health? Fle…" at bounding box center [1039, 454] width 524 height 262
click at [872, 302] on icon at bounding box center [877, 307] width 11 height 11
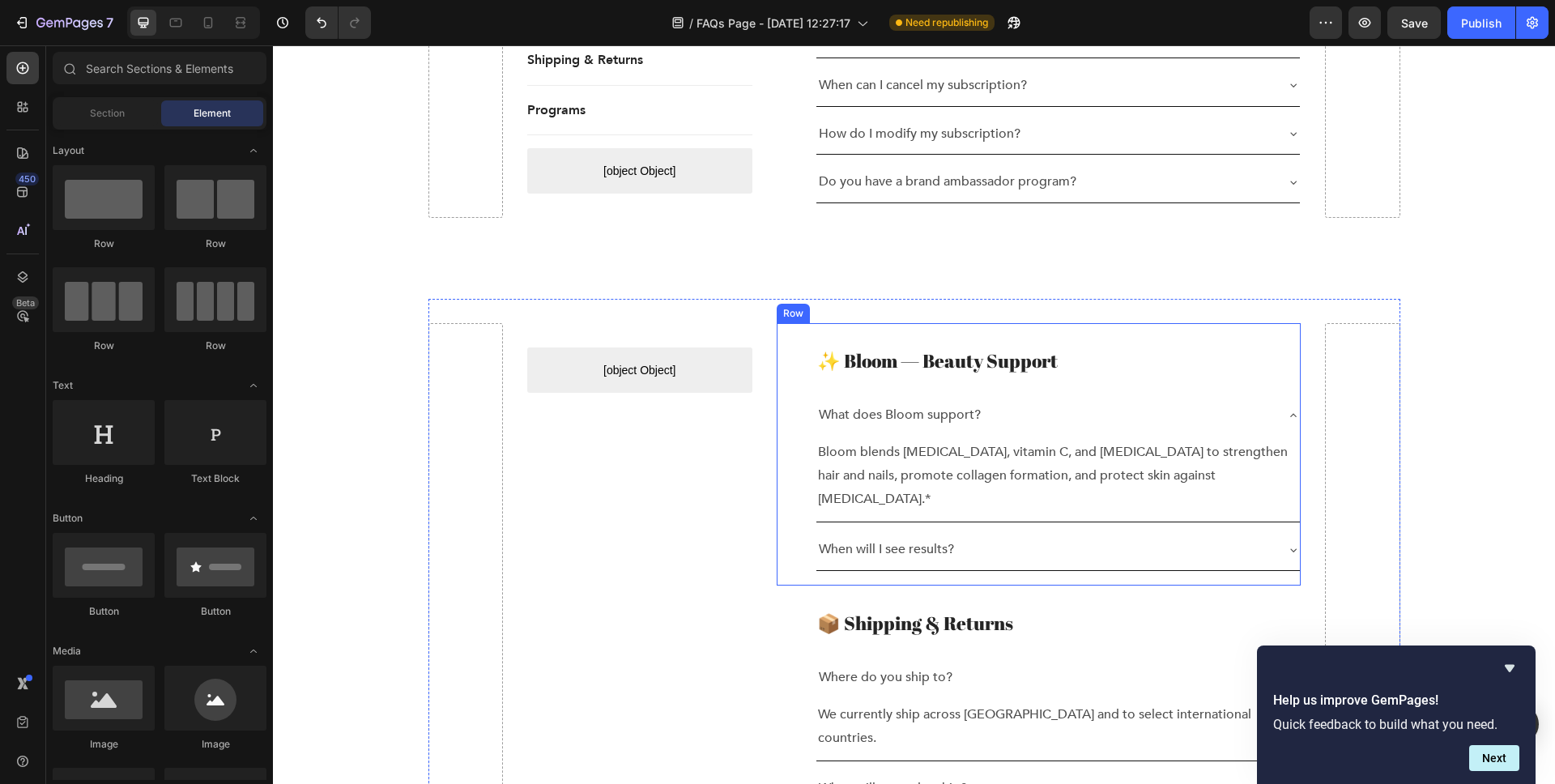
click at [875, 323] on div "✨ Bloom — Beauty Support Heading What does Bloom support? Bloom blends biotin, …" at bounding box center [1039, 454] width 524 height 262
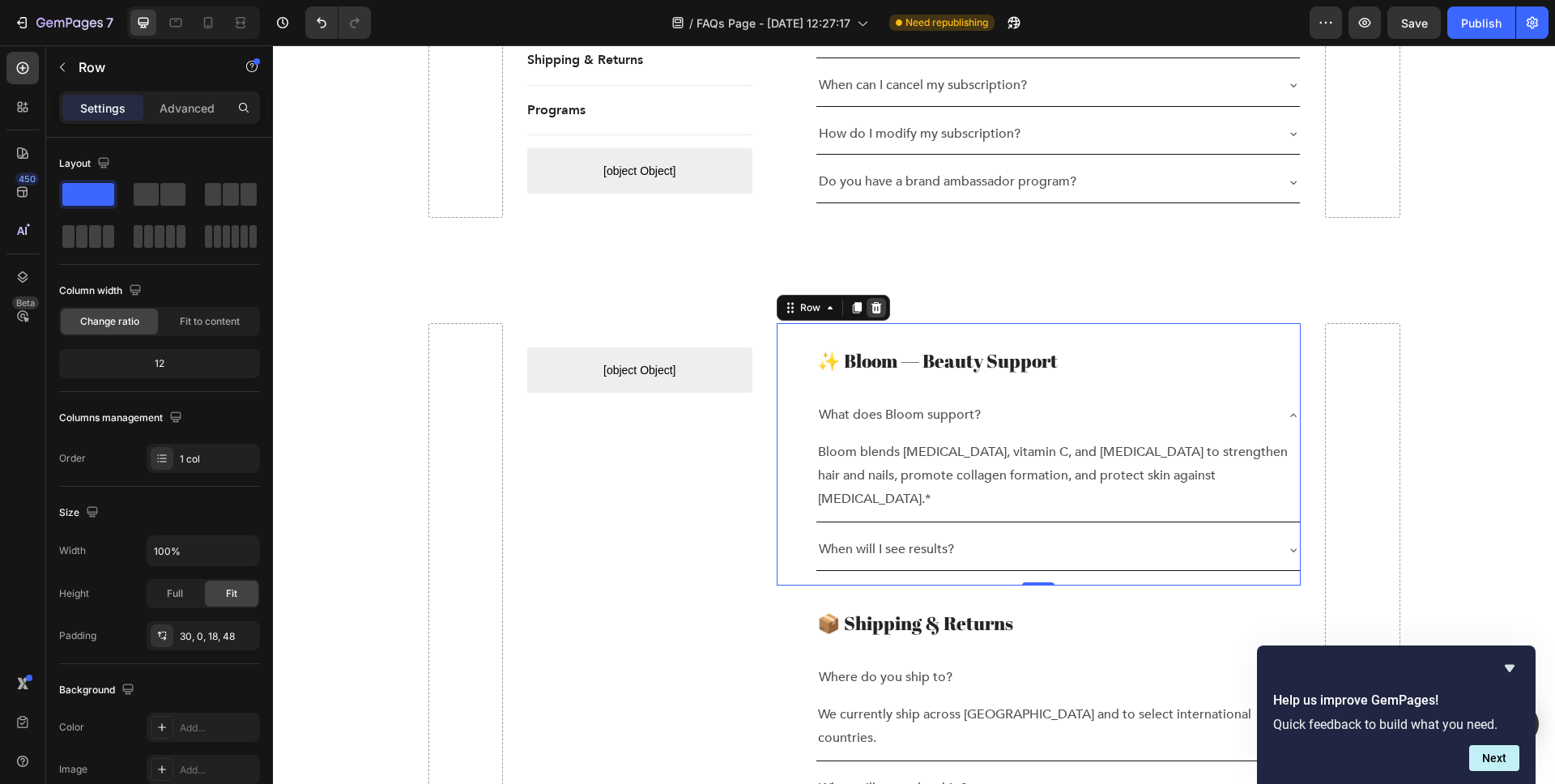
click at [874, 301] on icon at bounding box center [877, 307] width 13 height 13
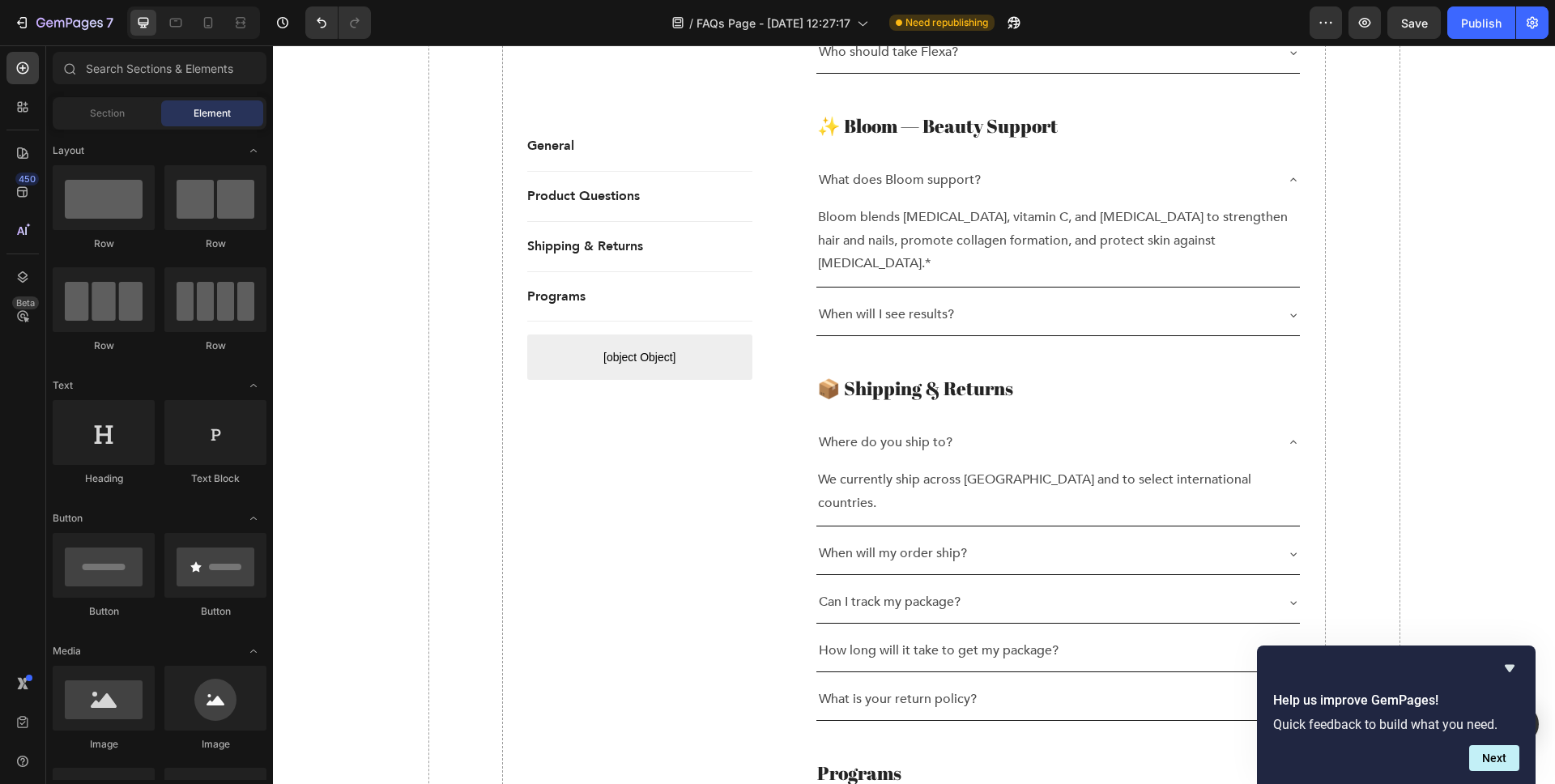
scroll to position [1522, 0]
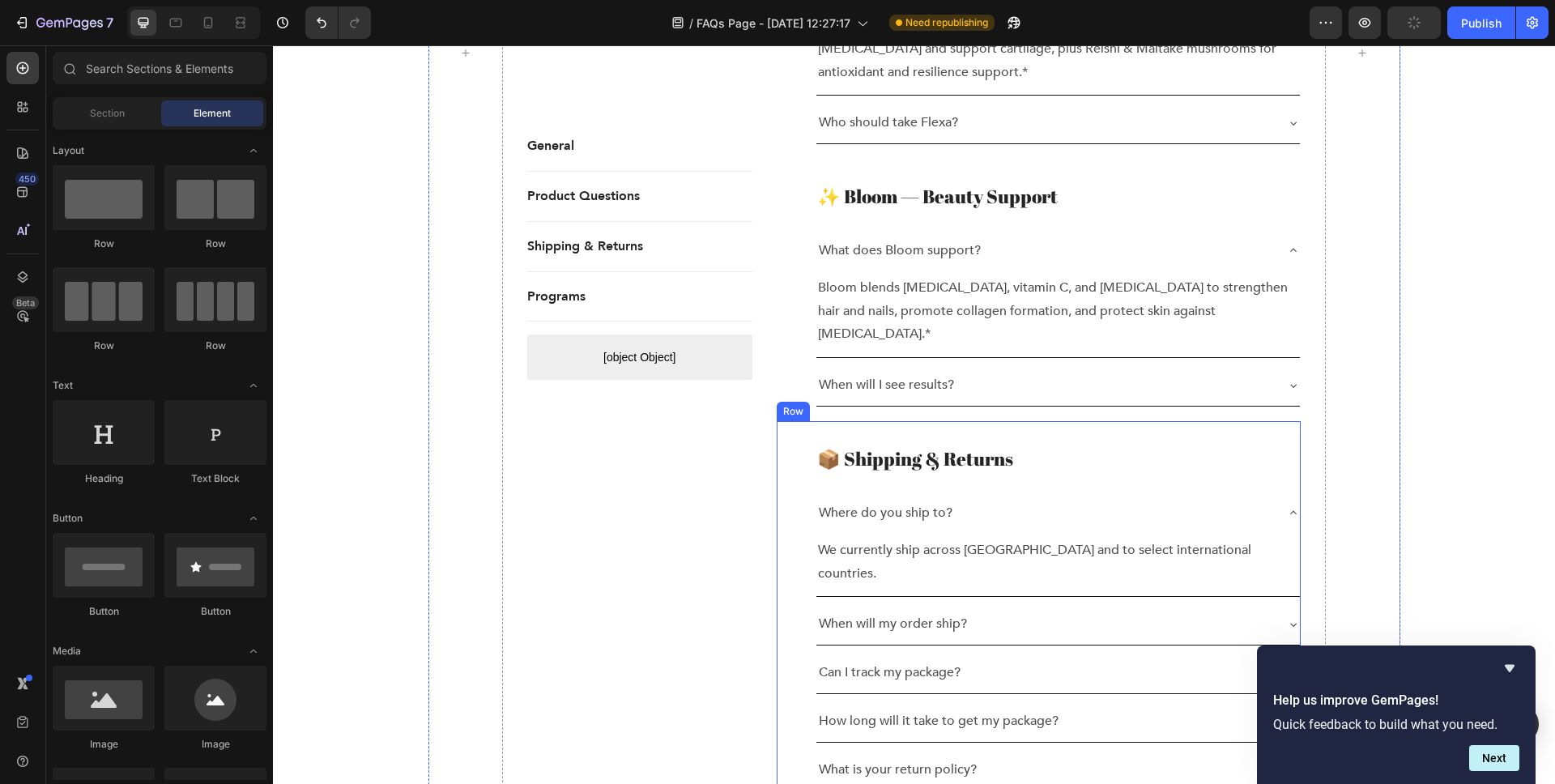
click at [1022, 421] on div "📦 Shipping & Returns Heading Where do you ship to? We currently ship across the…" at bounding box center [1039, 613] width 524 height 384
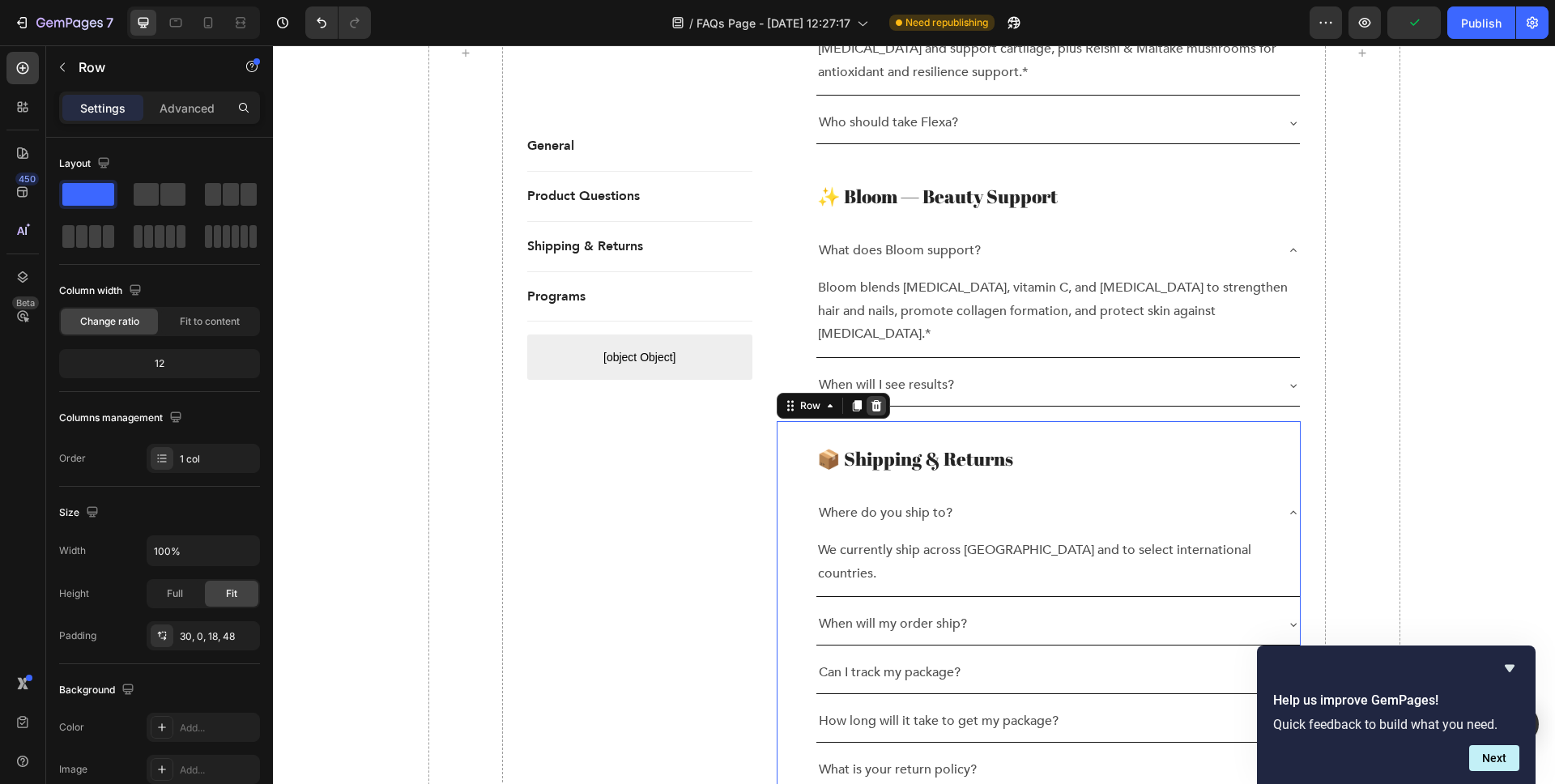
click at [877, 400] on icon at bounding box center [877, 406] width 11 height 11
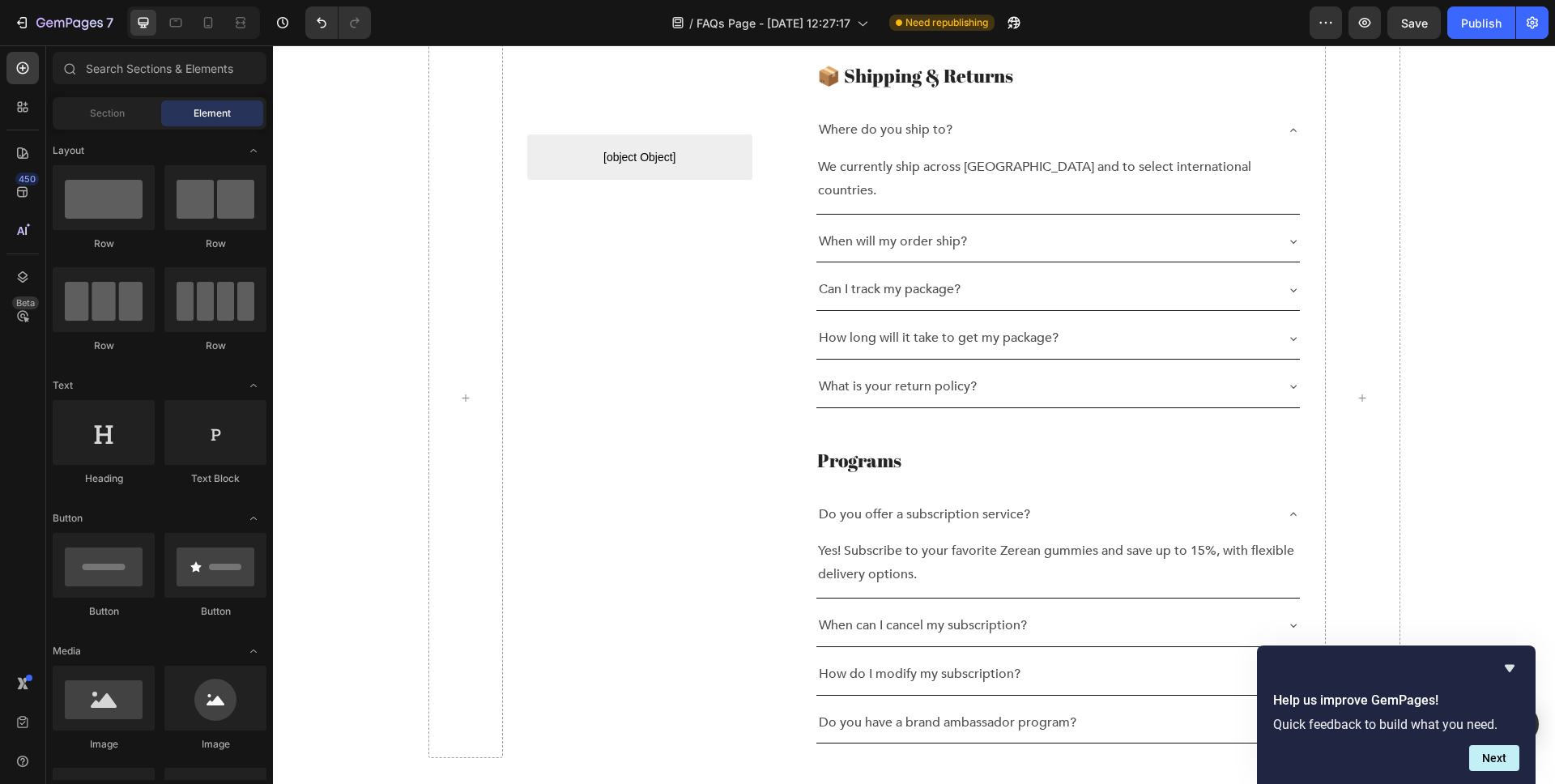
scroll to position [2231, 0]
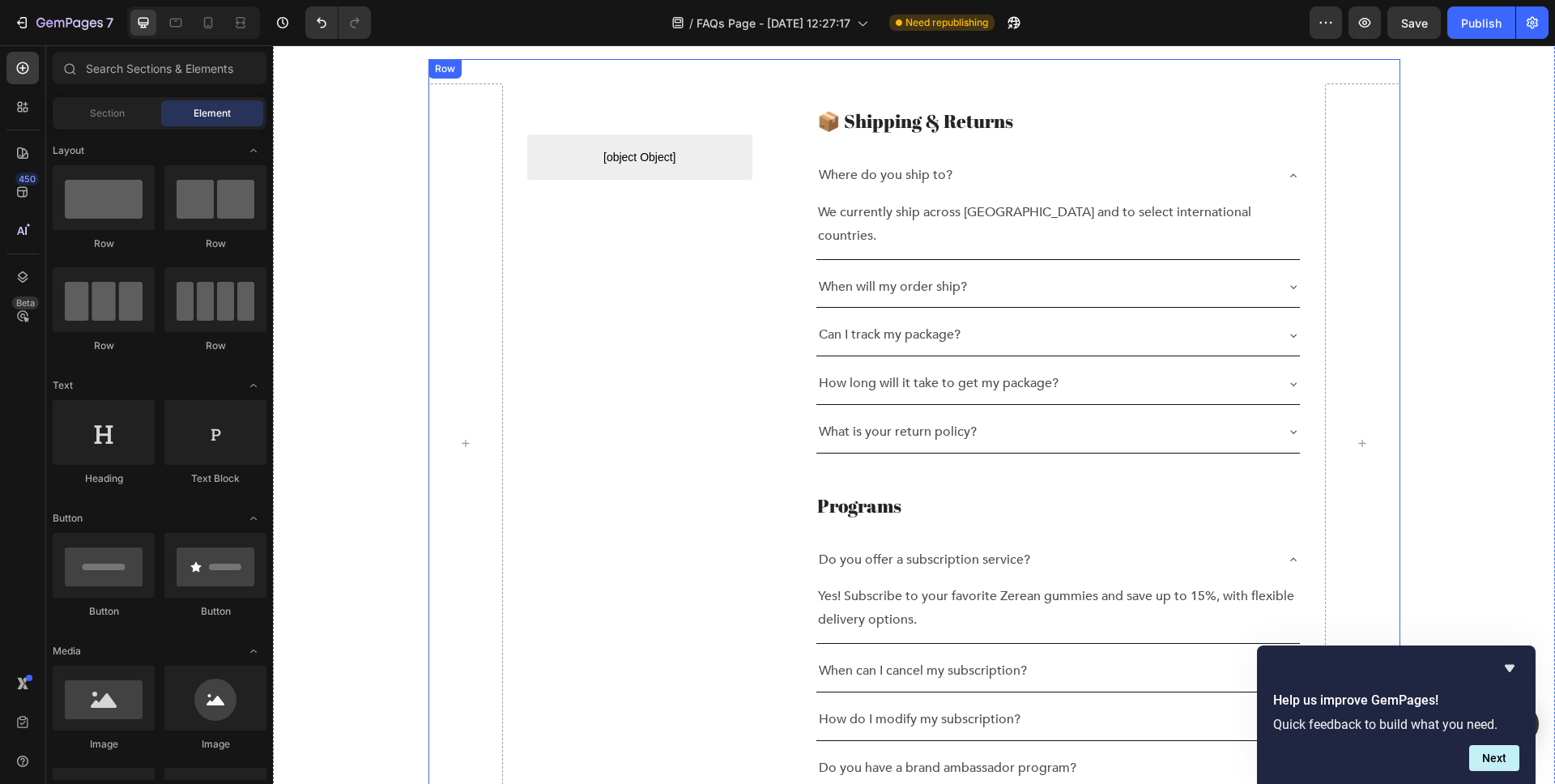
click at [644, 313] on div "[object Object] Custom Menu Active Row" at bounding box center [640, 443] width 225 height 720
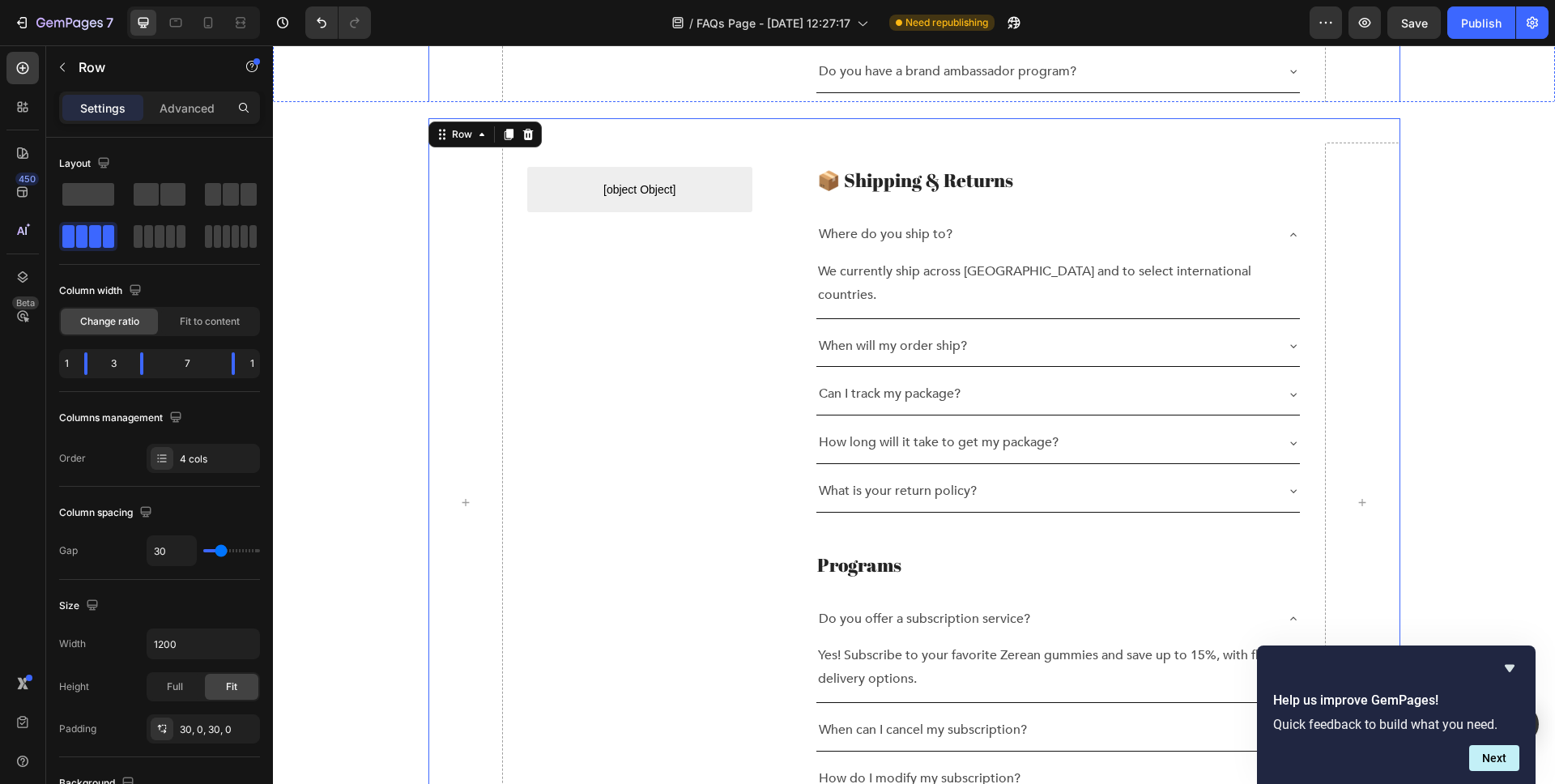
scroll to position [2096, 0]
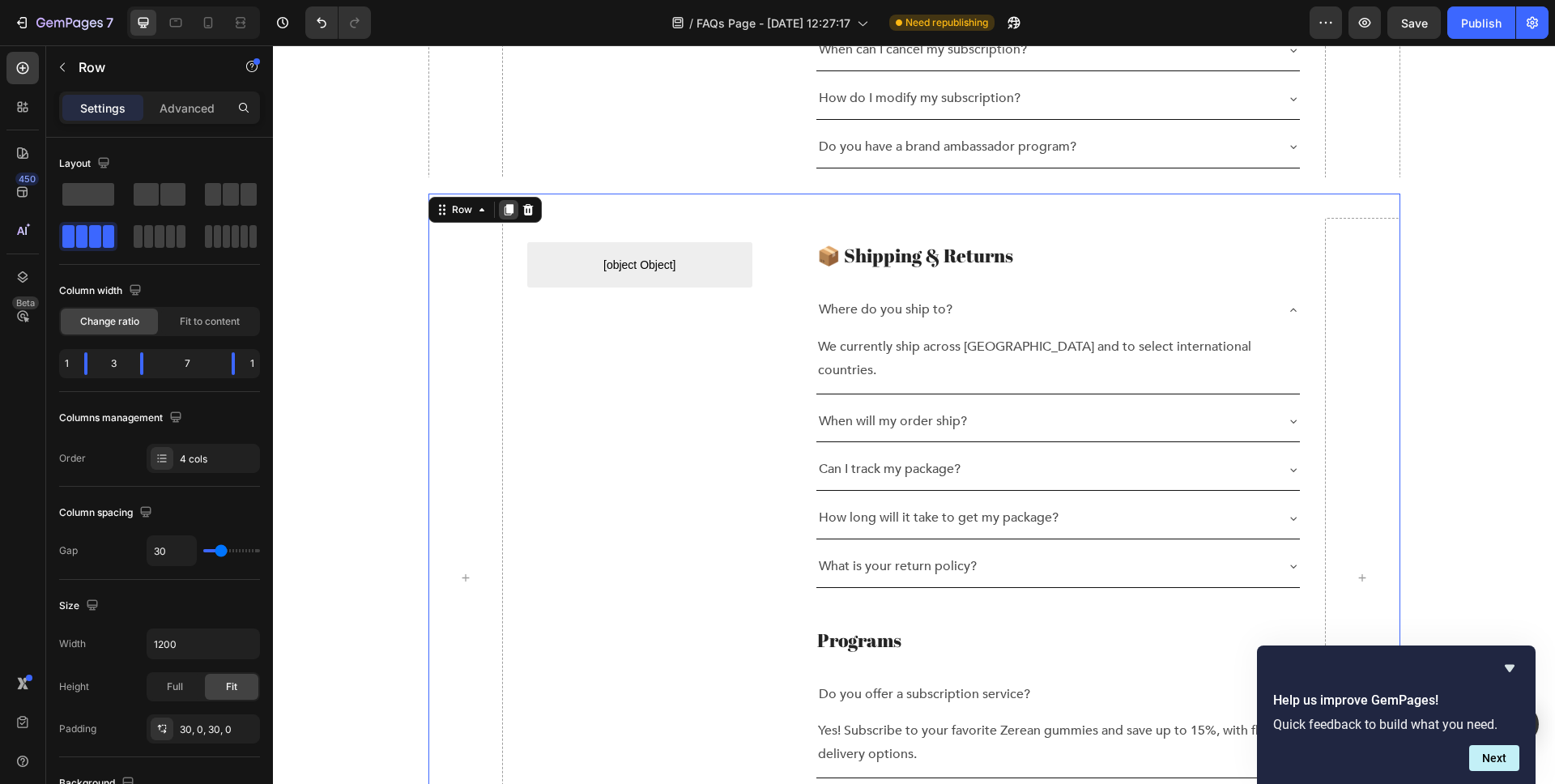
click at [509, 207] on icon at bounding box center [509, 209] width 9 height 11
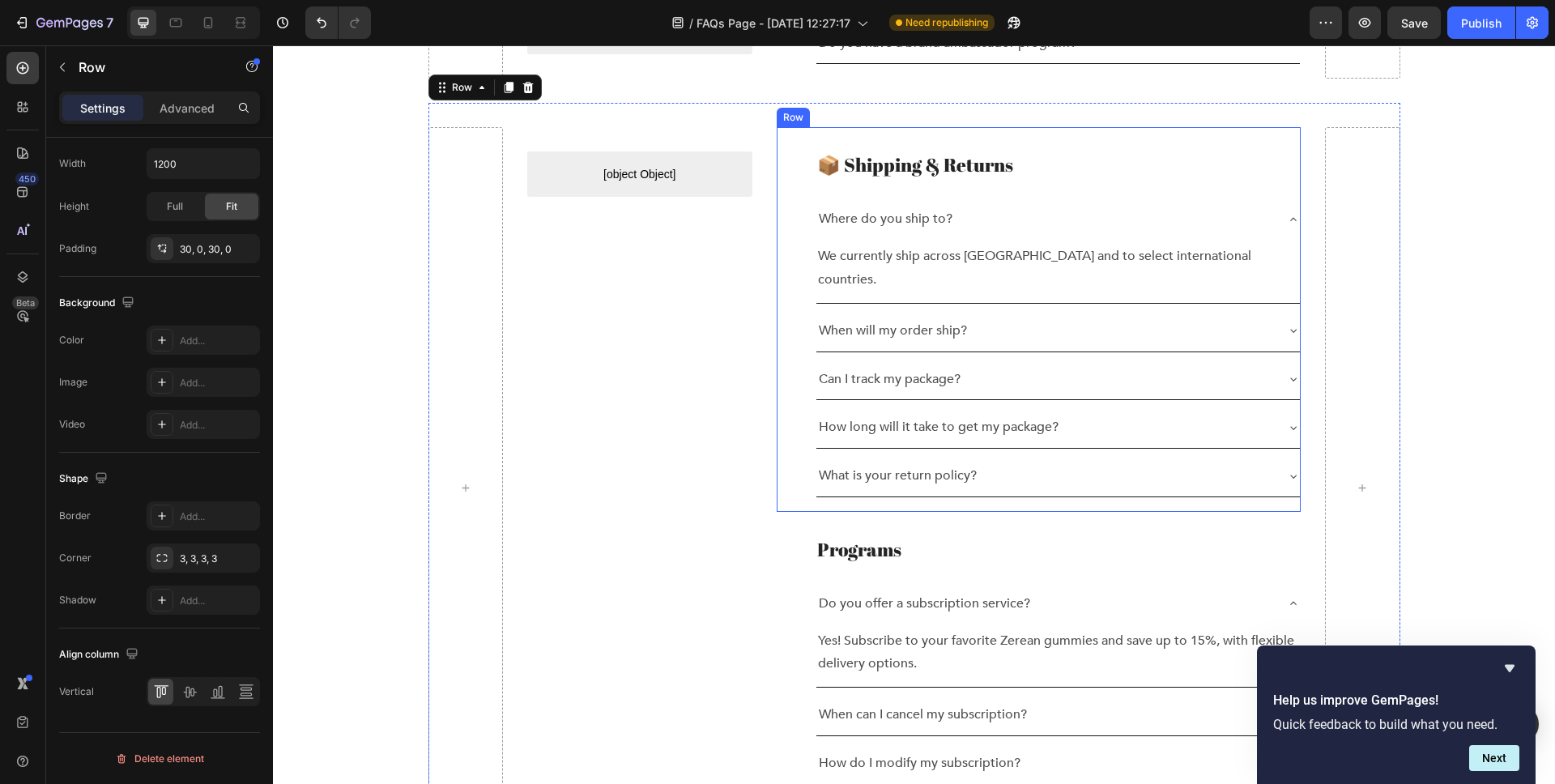
scroll to position [2880, 0]
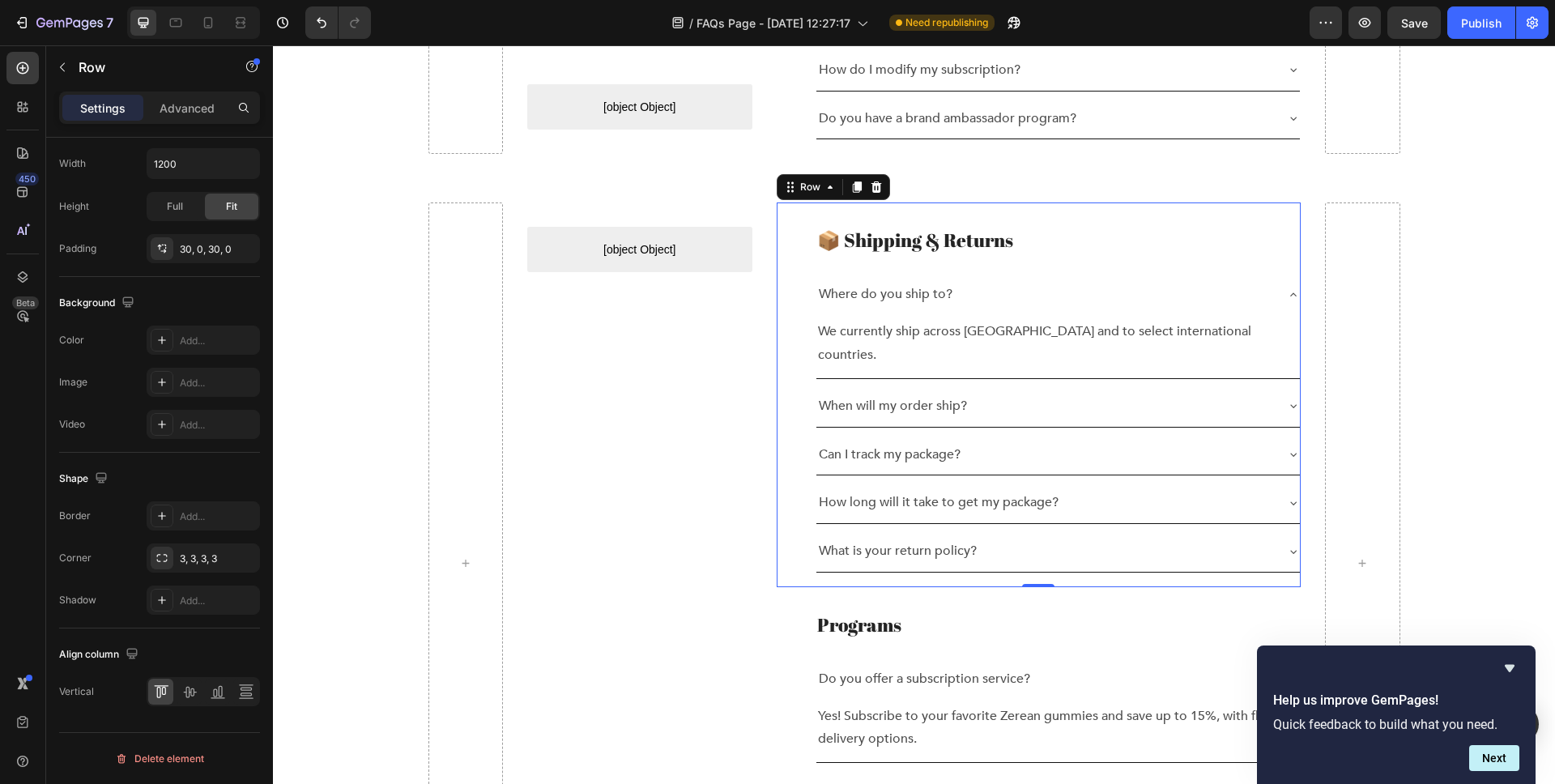
click at [995, 202] on div "📦 Shipping & Returns Heading Where do you ship to? We currently ship across the…" at bounding box center [1039, 394] width 524 height 384
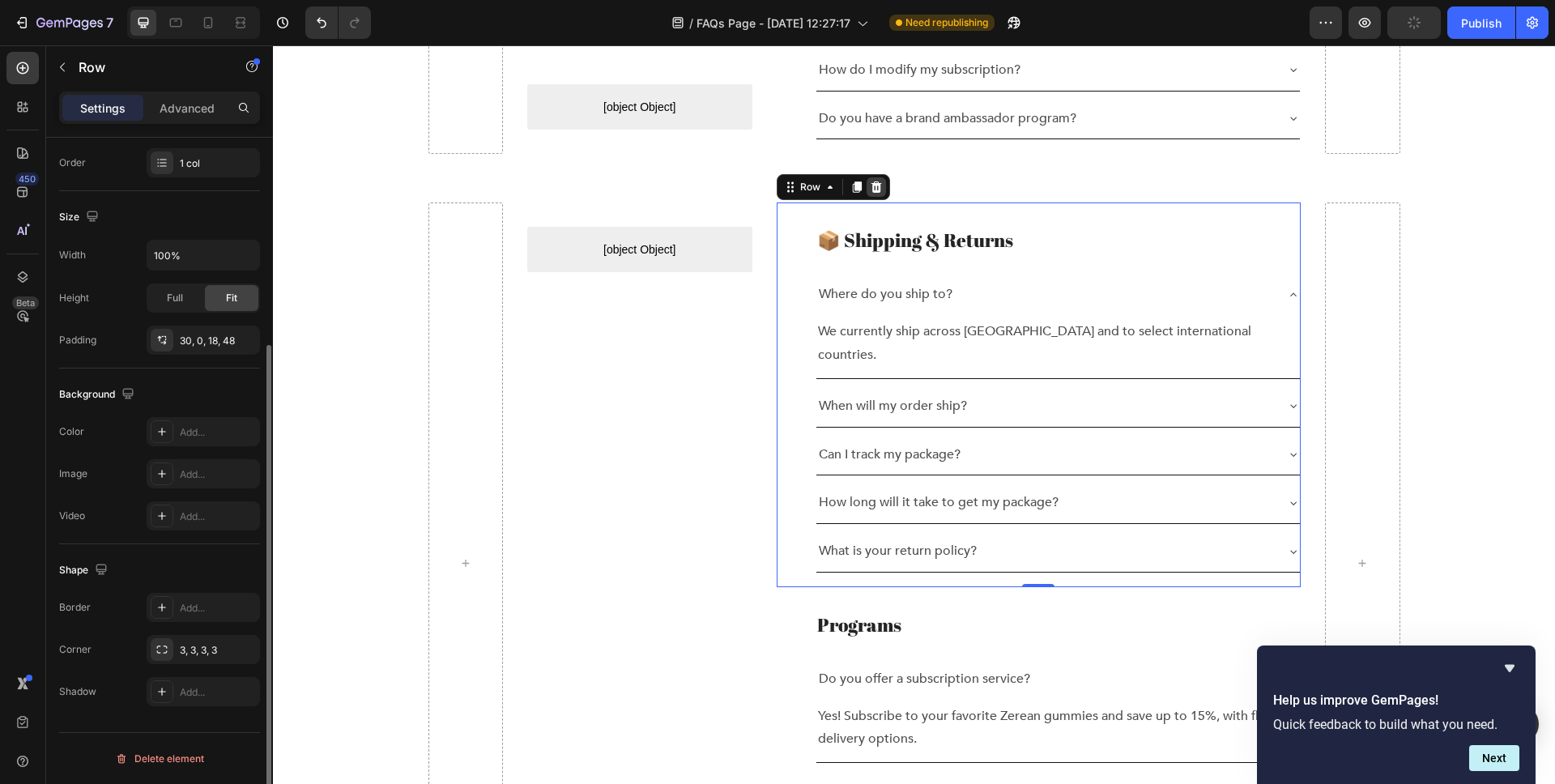
click at [883, 178] on div at bounding box center [877, 187] width 19 height 19
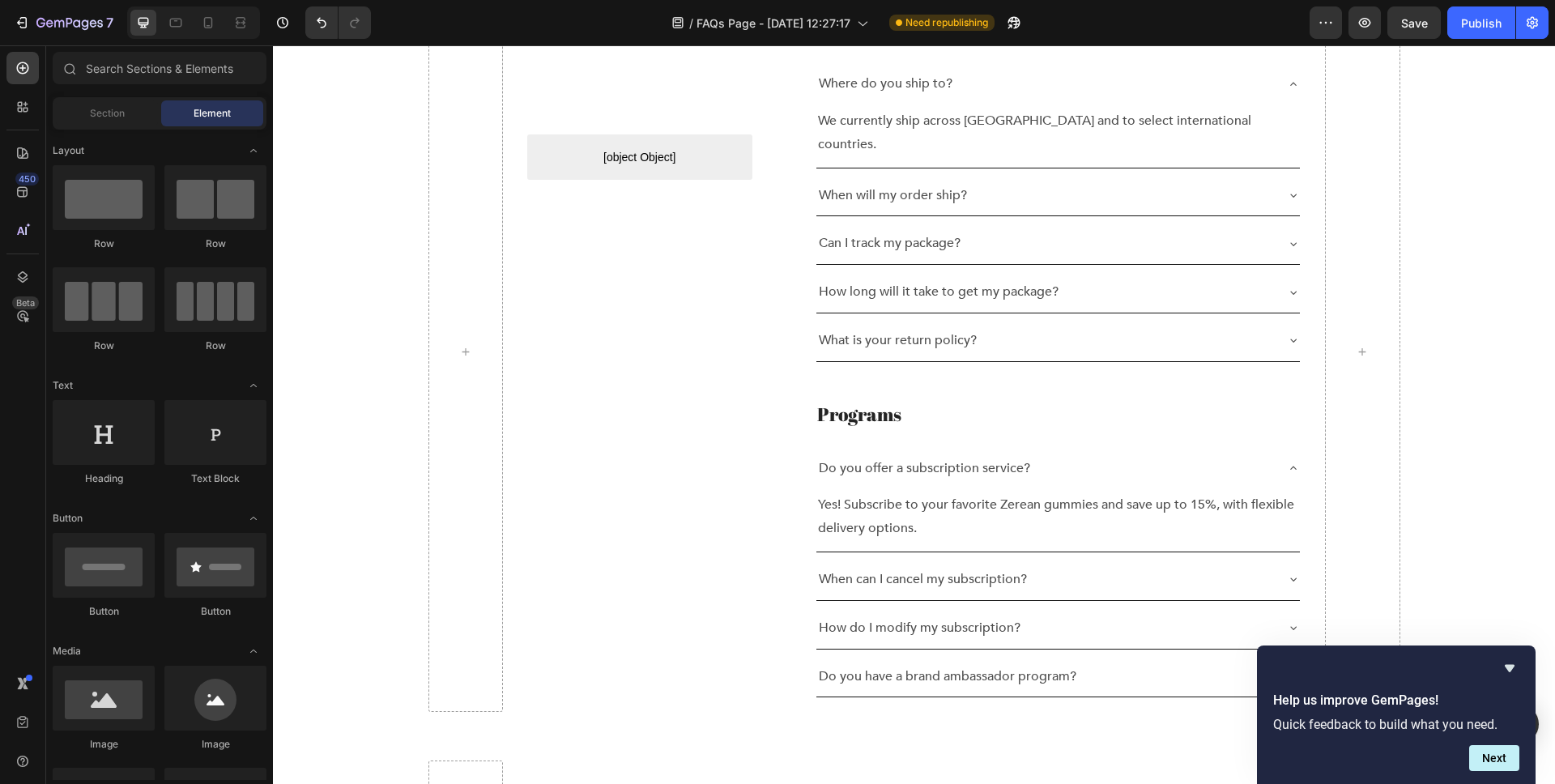
scroll to position [2321, 0]
click at [946, 402] on h2 "Programs" at bounding box center [1059, 415] width 486 height 27
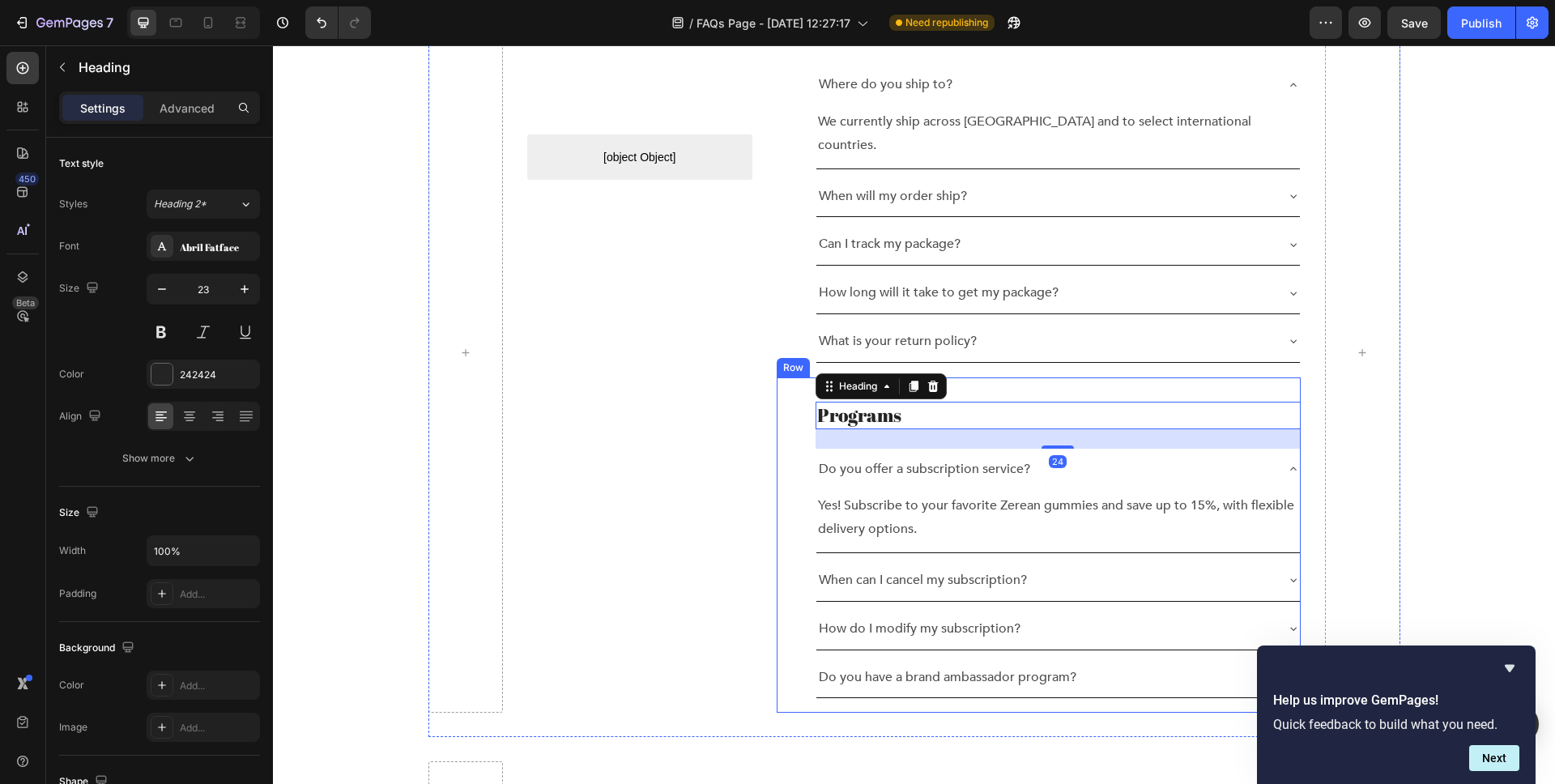
click at [789, 378] on div "Programs Heading 24 Do you offer a subscription service? Yes! Subscribe to your…" at bounding box center [1039, 546] width 524 height 336
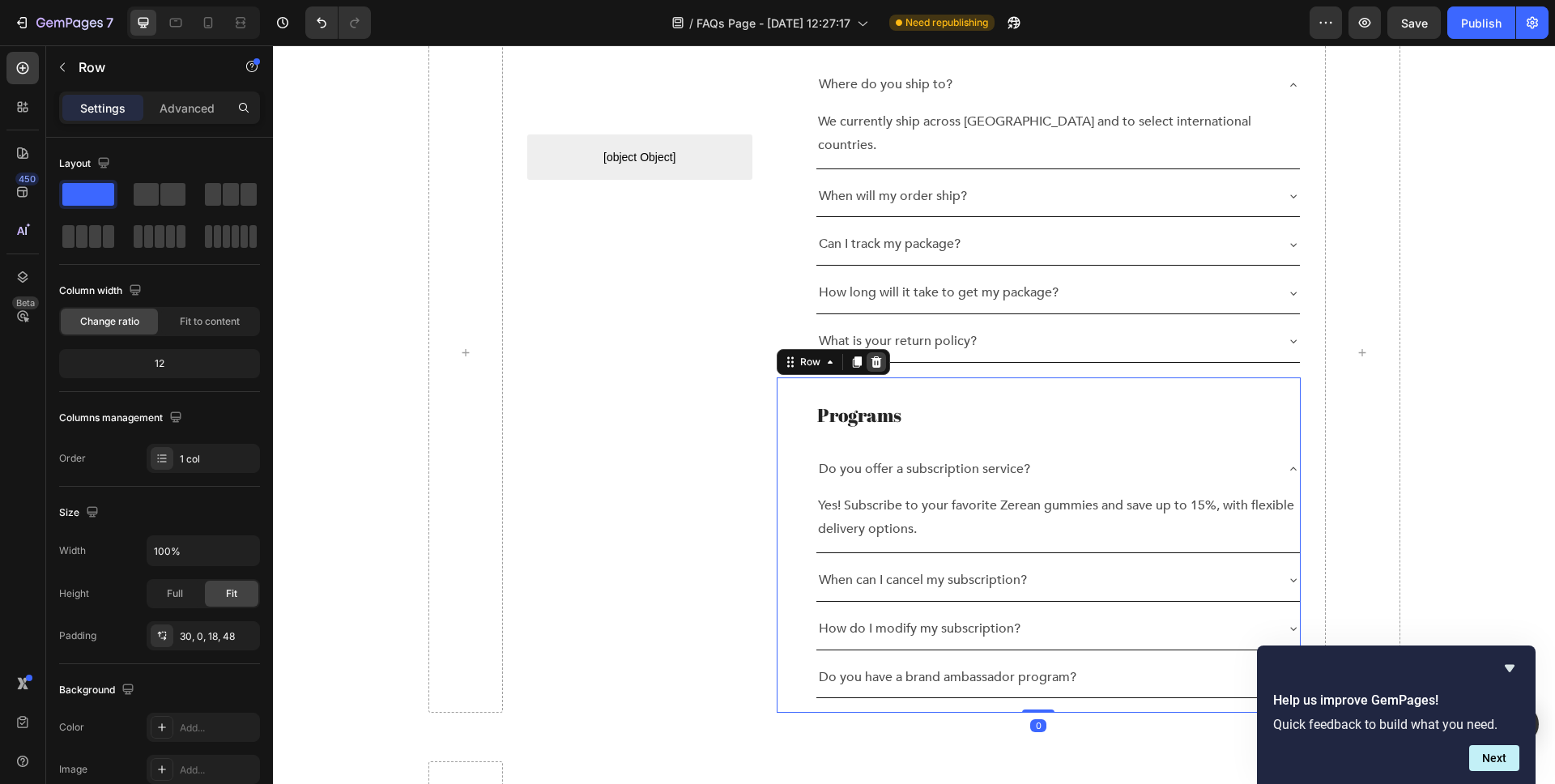
click at [875, 356] on icon at bounding box center [877, 362] width 11 height 11
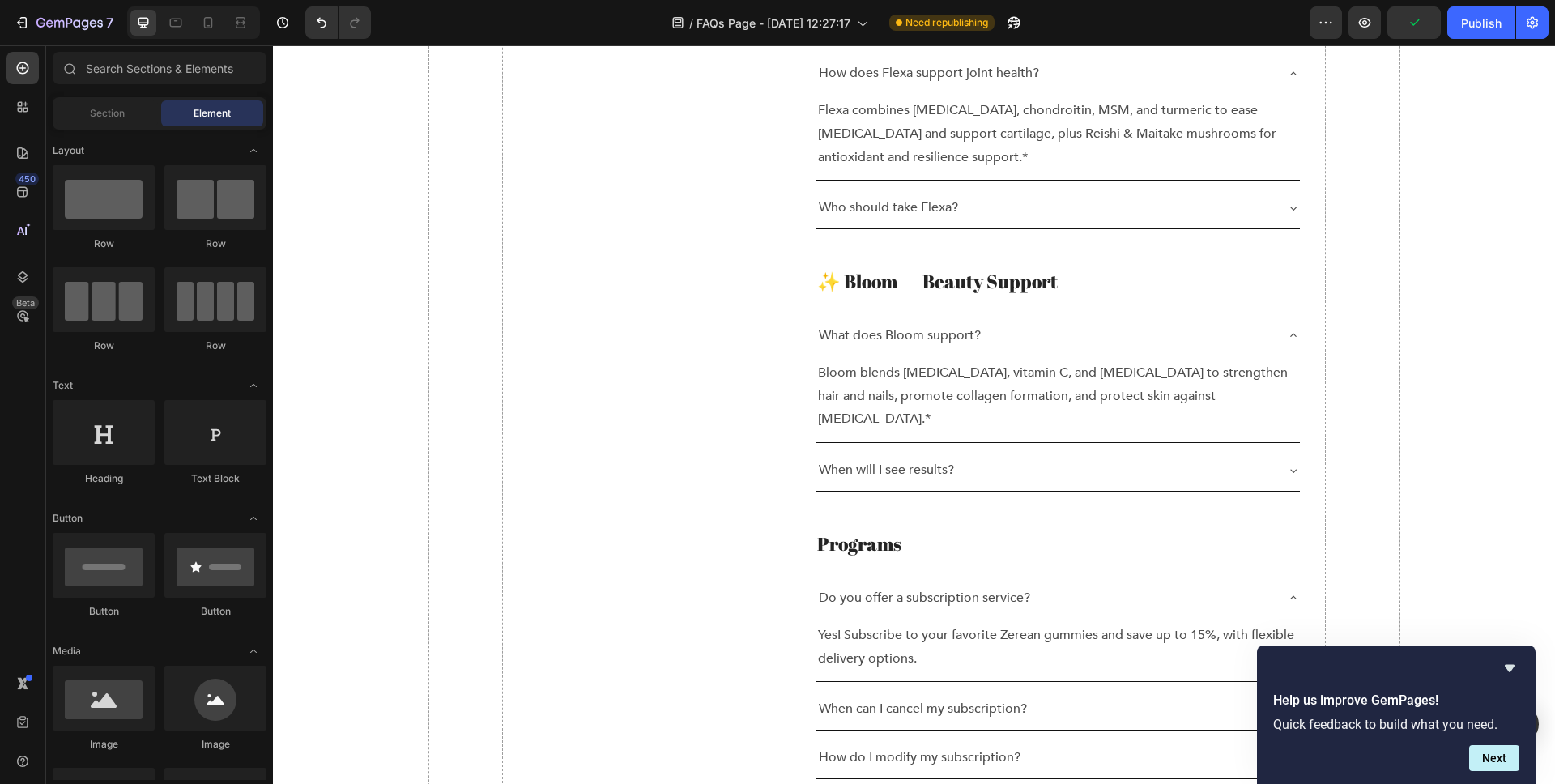
scroll to position [1419, 0]
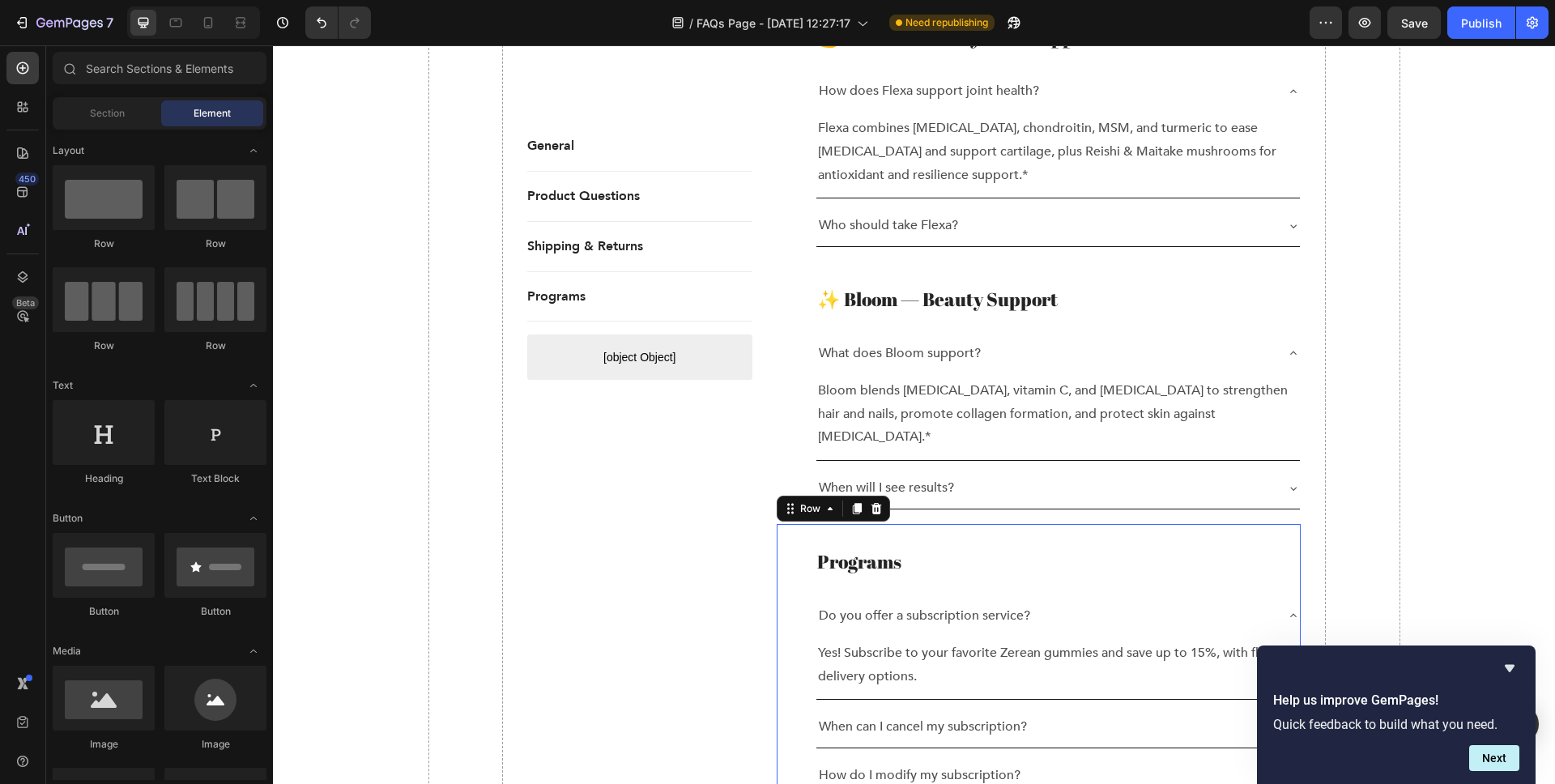
click at [871, 524] on div "Programs Heading Do you offer a subscription service? Yes! Subscribe to your fa…" at bounding box center [1039, 692] width 524 height 336
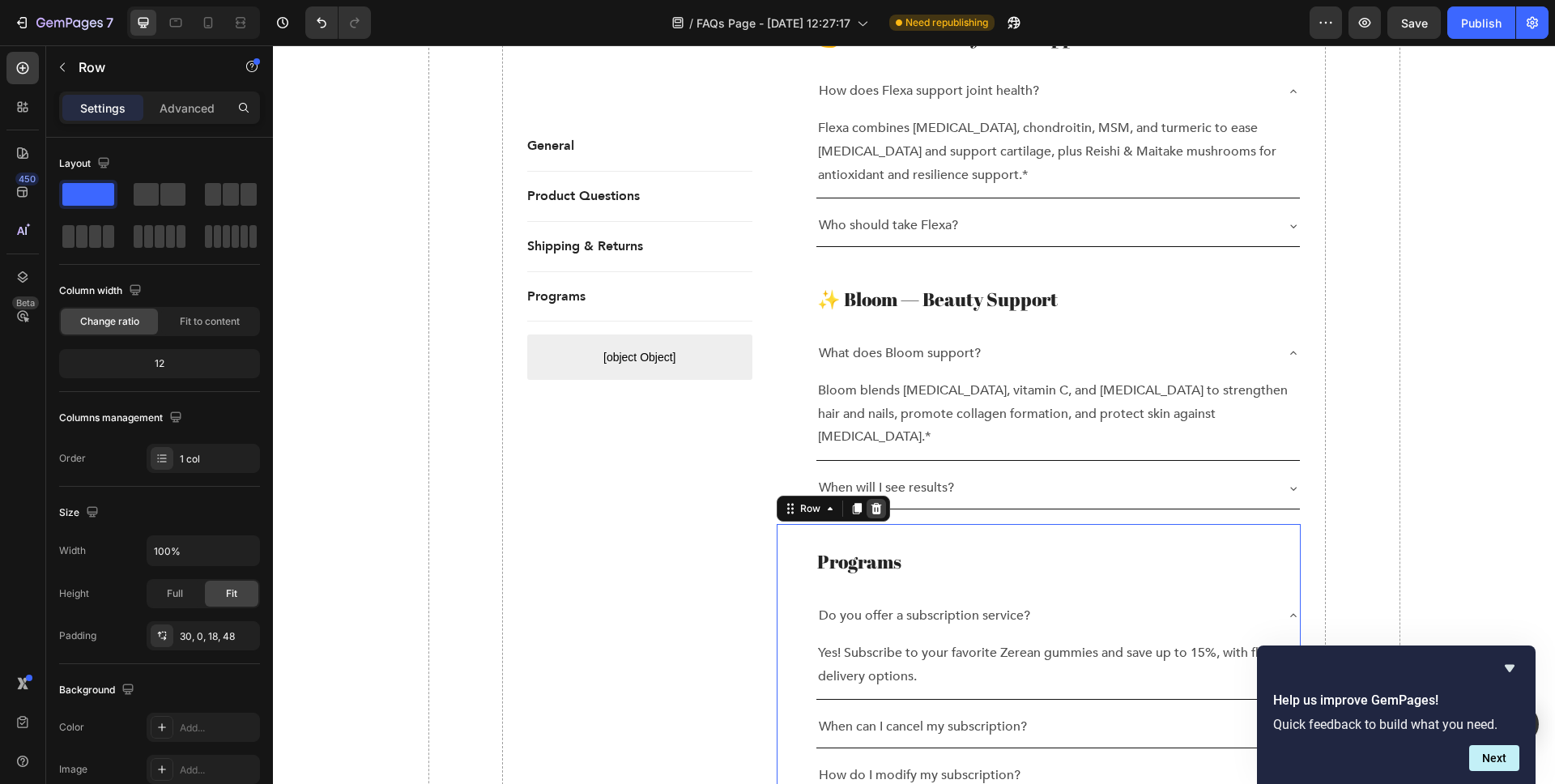
click at [880, 503] on icon at bounding box center [877, 509] width 11 height 11
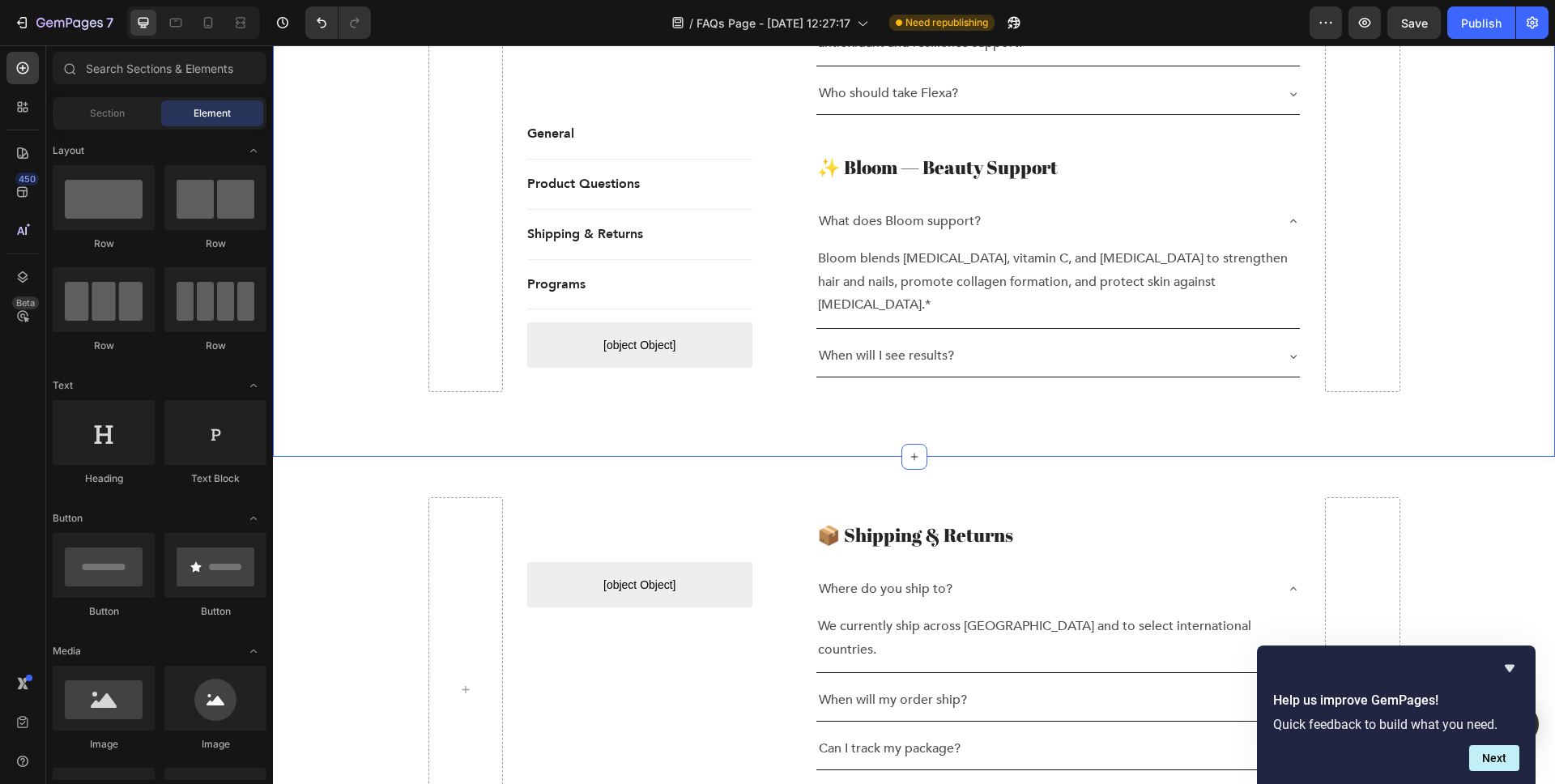
scroll to position [1540, 0]
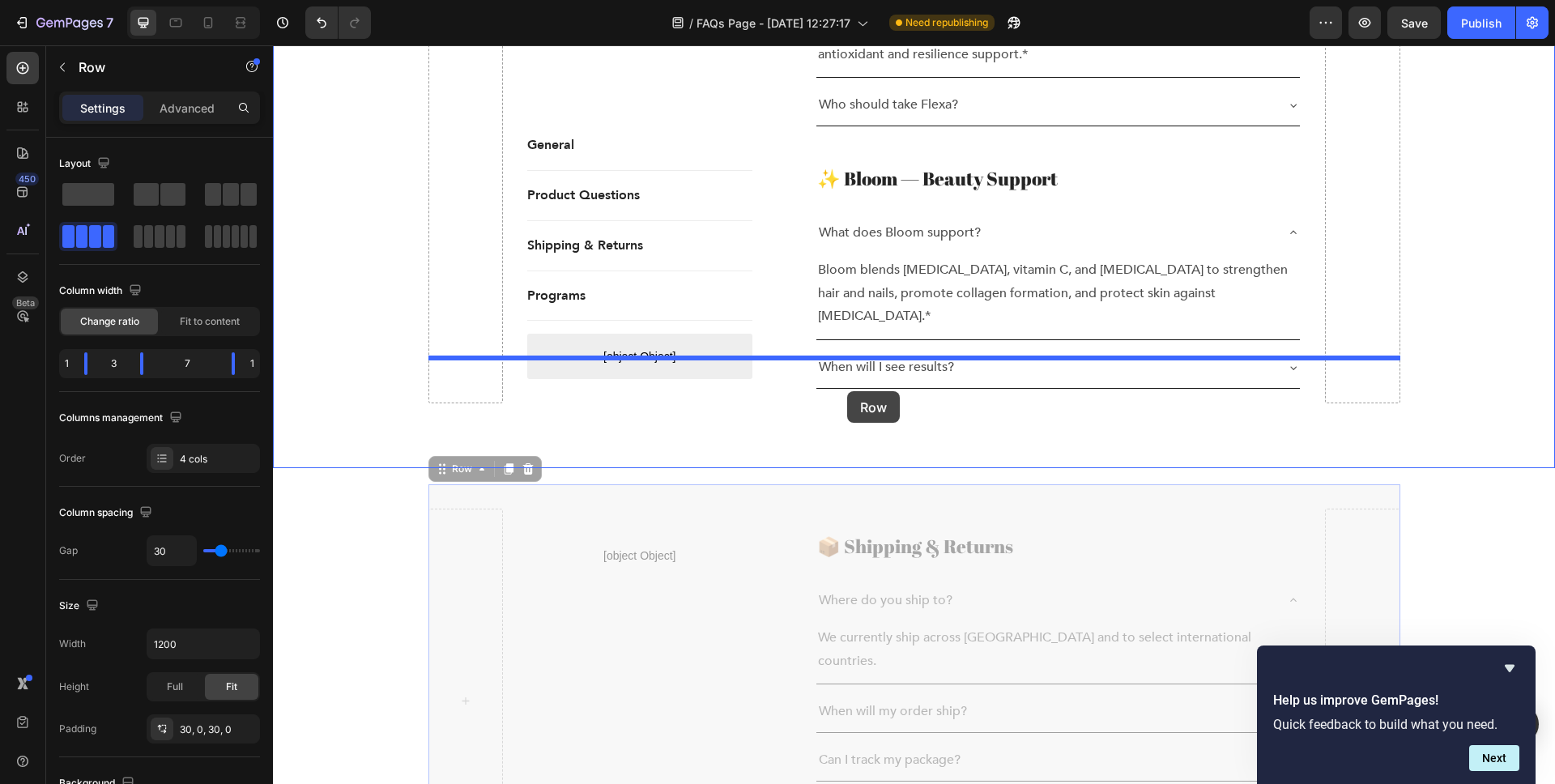
drag, startPoint x: 861, startPoint y: 414, endPoint x: 847, endPoint y: 392, distance: 26.1
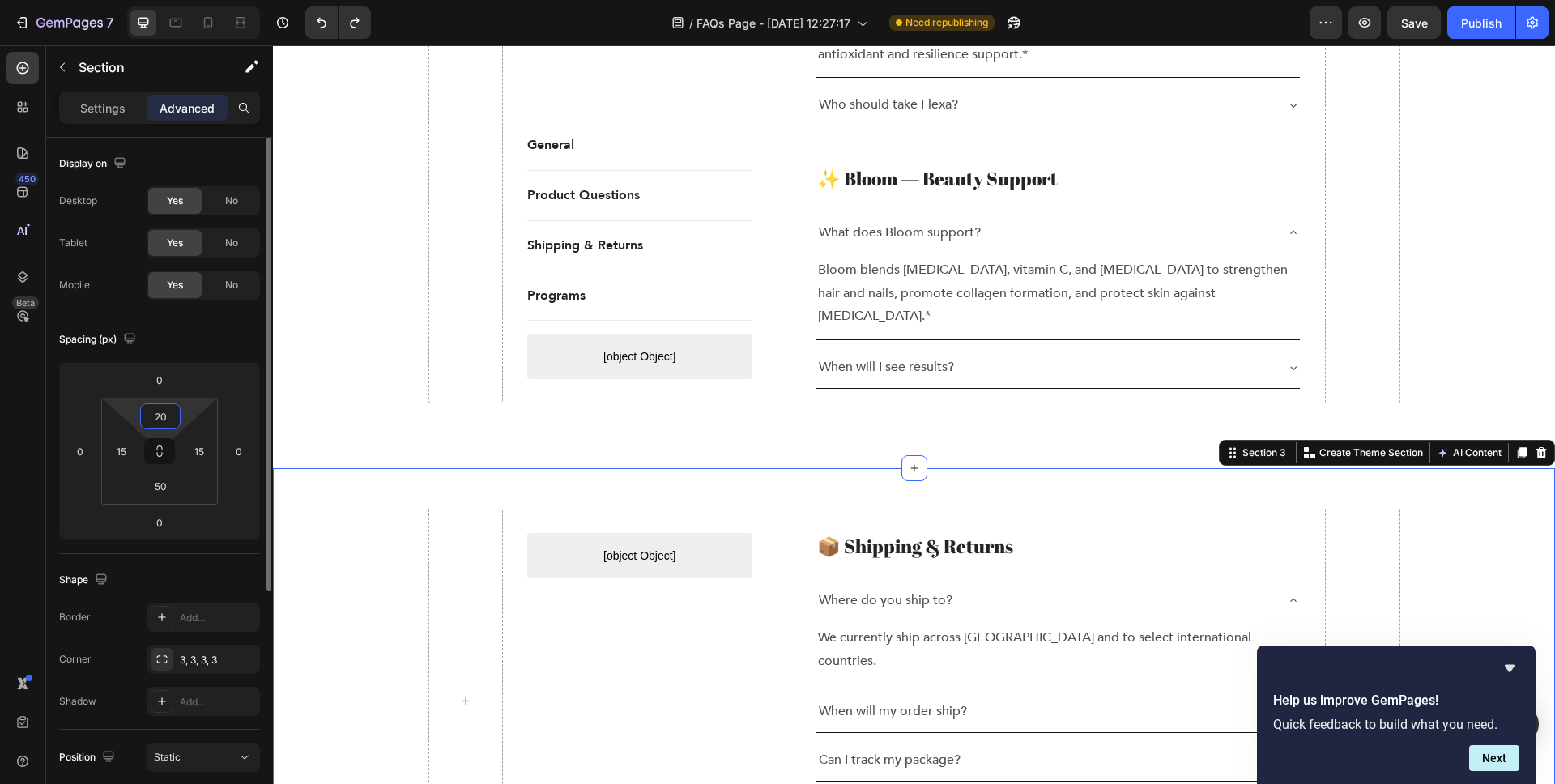
drag, startPoint x: 166, startPoint y: 420, endPoint x: 137, endPoint y: 414, distance: 29.6
click at [137, 414] on div "20 15 50 15" at bounding box center [159, 451] width 117 height 107
drag, startPoint x: 172, startPoint y: 415, endPoint x: 130, endPoint y: 413, distance: 42.0
click at [130, 413] on div "020 15 50 15" at bounding box center [159, 451] width 117 height 107
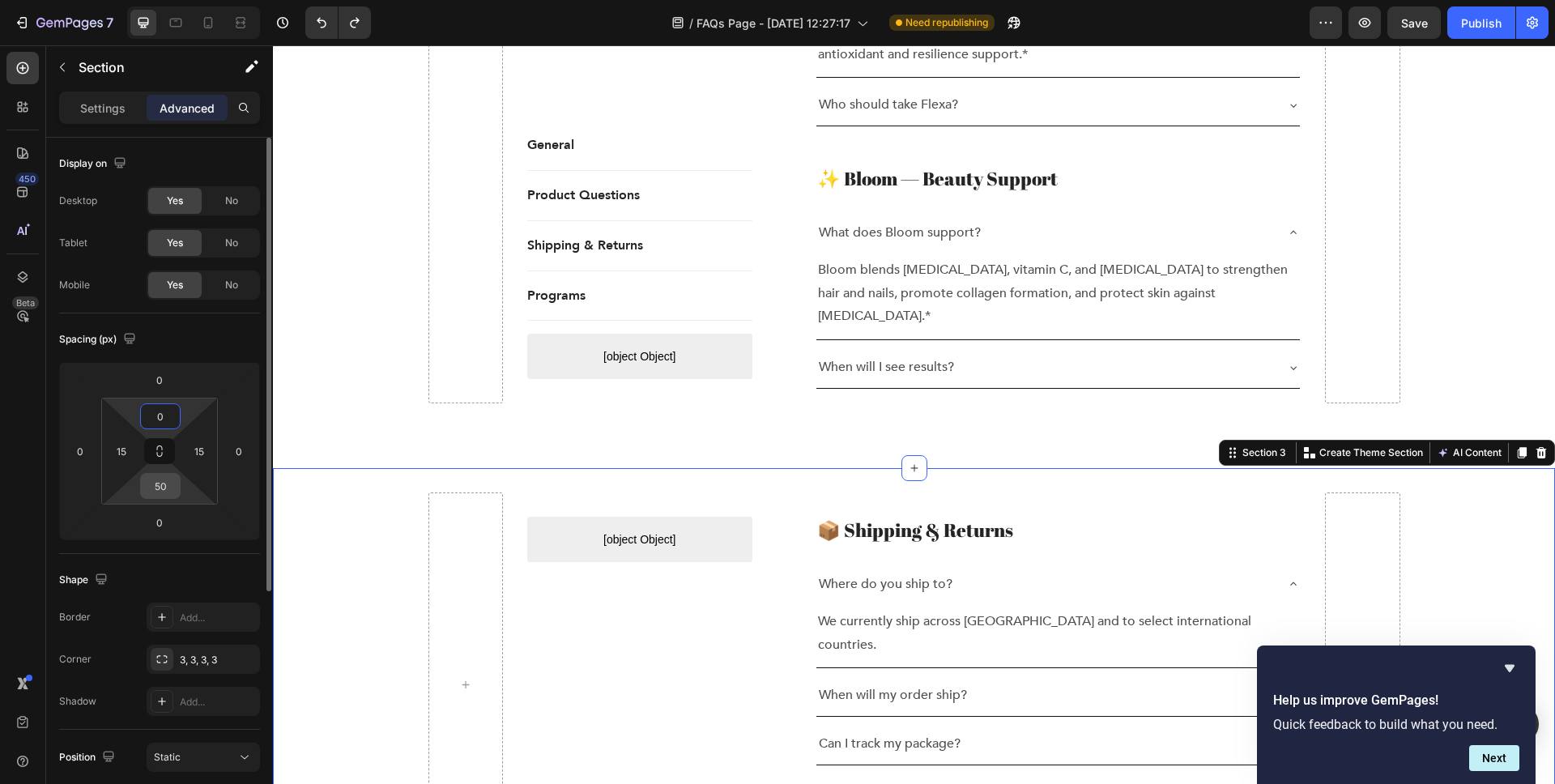
type input "0"
drag, startPoint x: 158, startPoint y: 487, endPoint x: 142, endPoint y: 484, distance: 16.3
click at [142, 484] on div "50" at bounding box center [160, 486] width 40 height 26
drag, startPoint x: 171, startPoint y: 484, endPoint x: 134, endPoint y: 481, distance: 37.1
click at [134, 481] on div "0 15 050 15" at bounding box center [159, 451] width 117 height 107
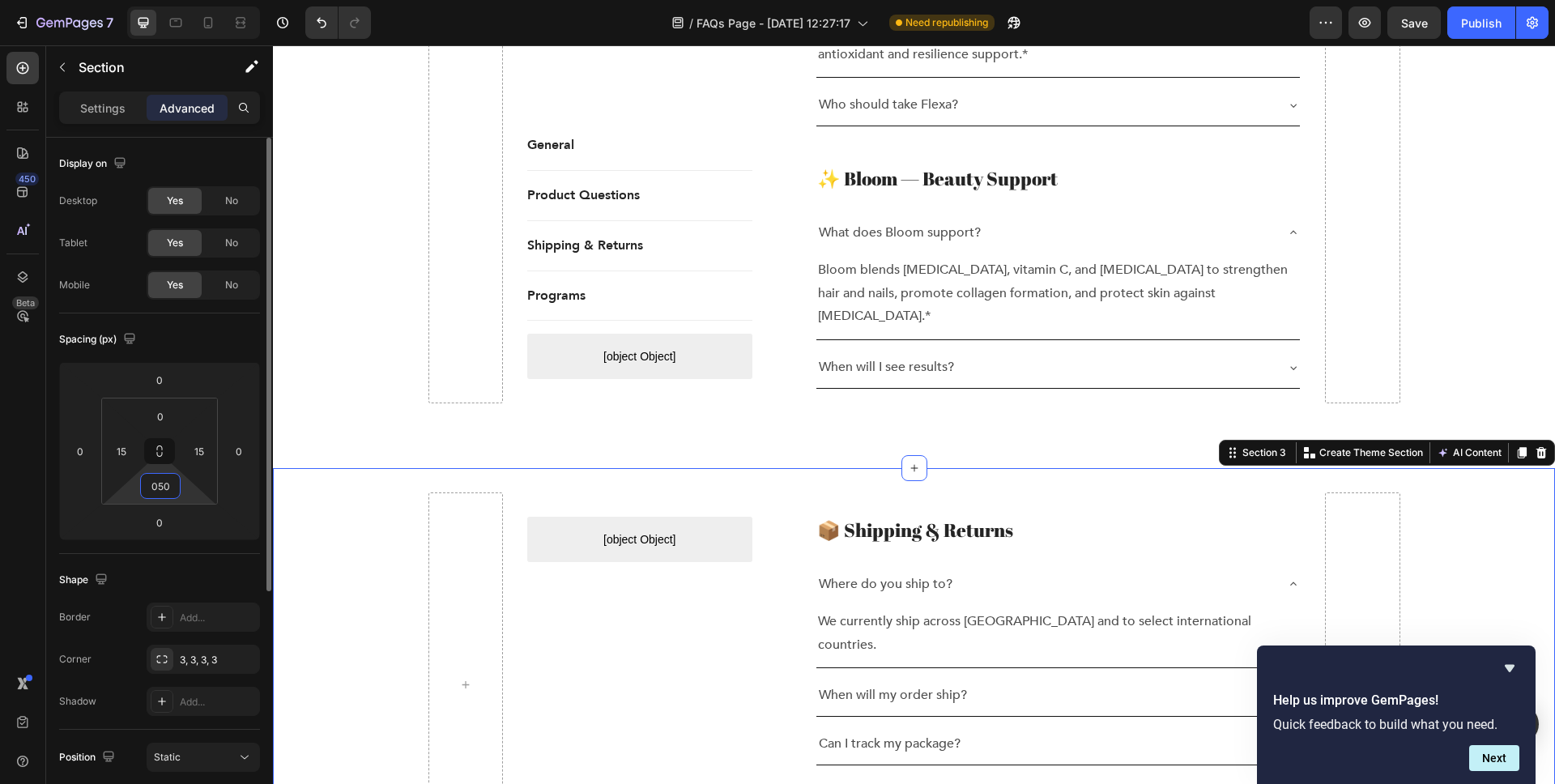
type input "0"
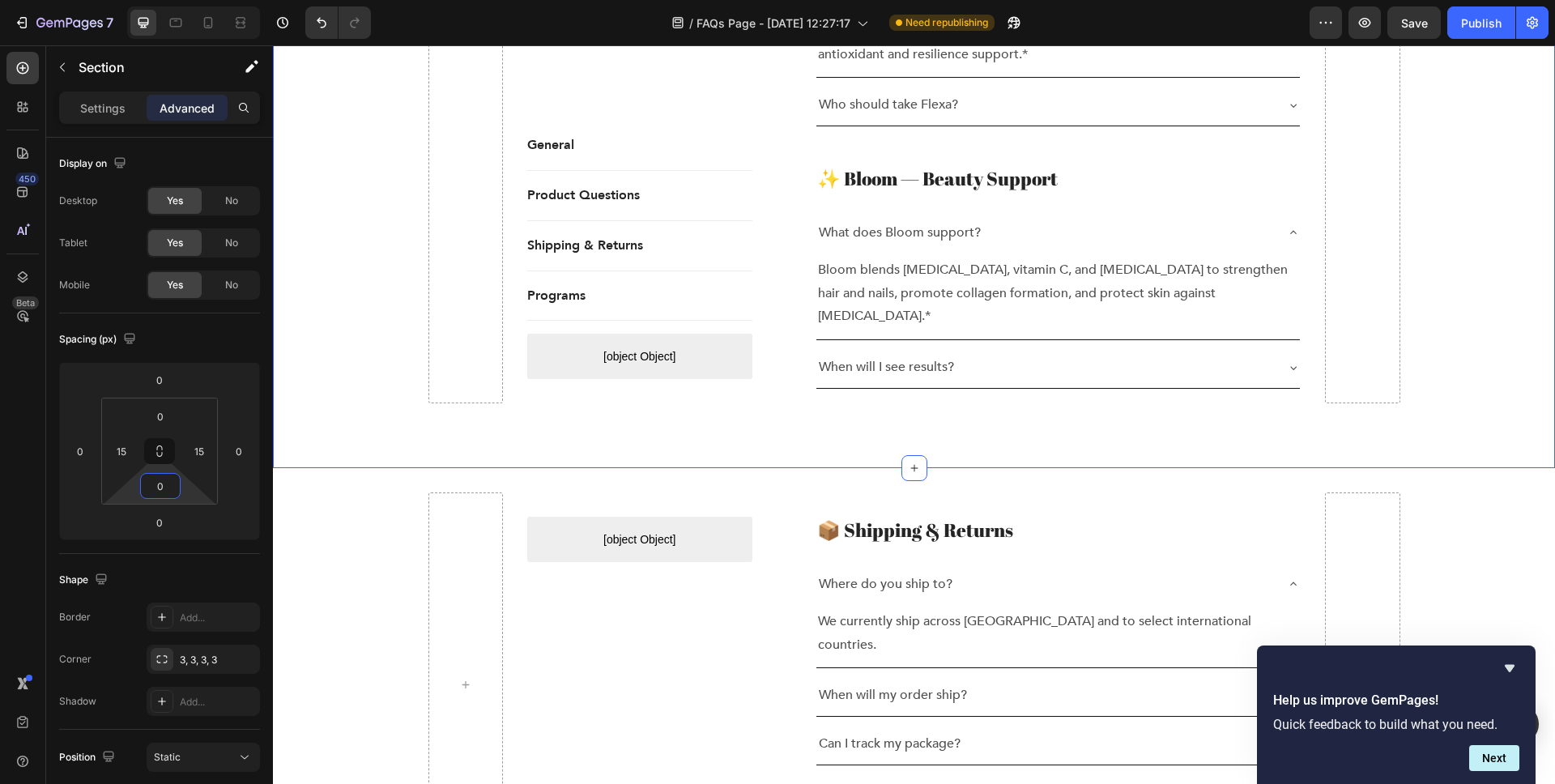
scroll to position [296, 0]
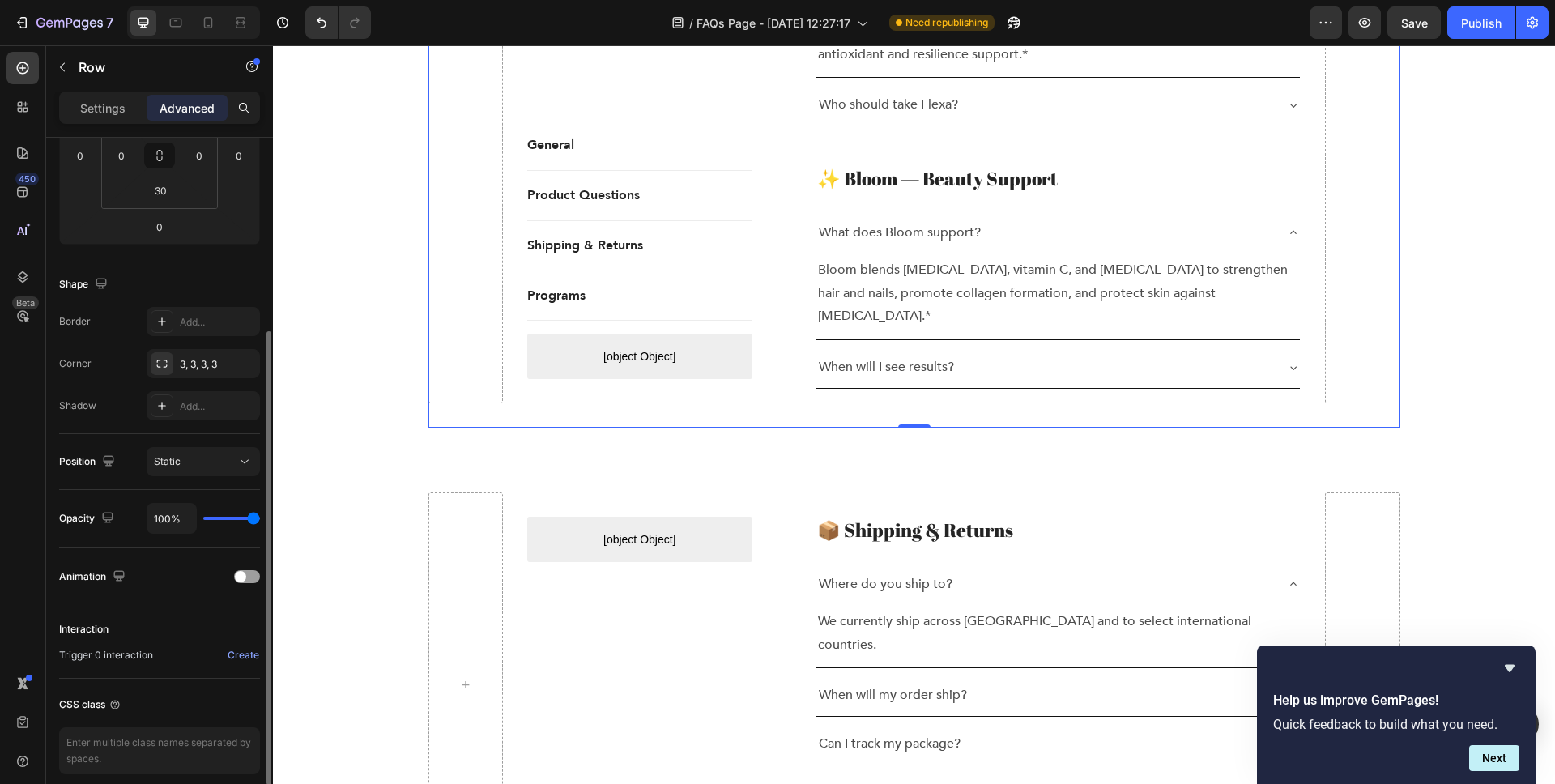
scroll to position [0, 0]
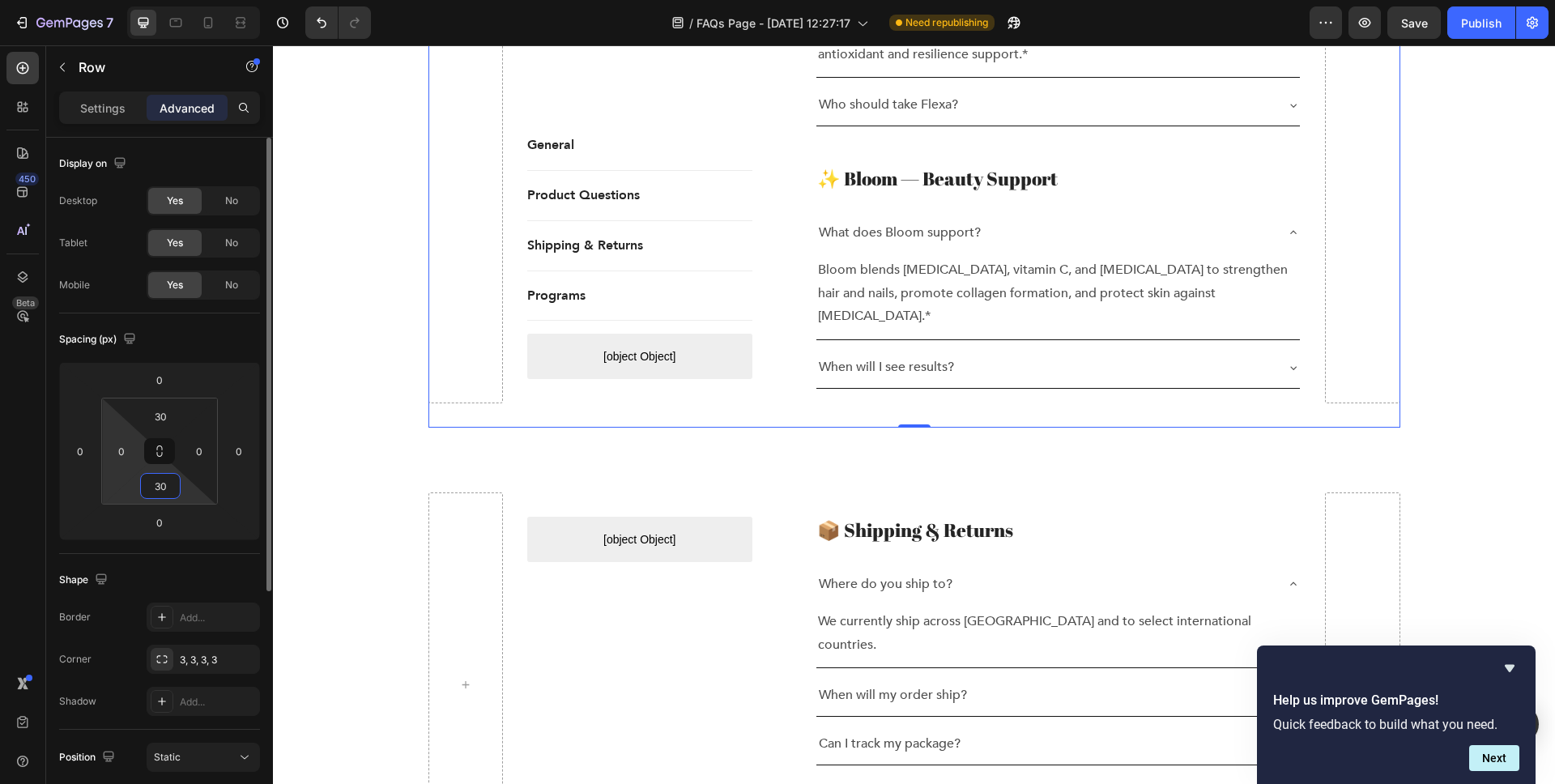
drag, startPoint x: 170, startPoint y: 487, endPoint x: 114, endPoint y: 485, distance: 56.0
click at [114, 485] on div "30 0 30 0" at bounding box center [159, 451] width 117 height 107
drag, startPoint x: 145, startPoint y: 484, endPoint x: 126, endPoint y: 482, distance: 19.1
click at [126, 482] on div "30 0 30 0" at bounding box center [159, 451] width 117 height 107
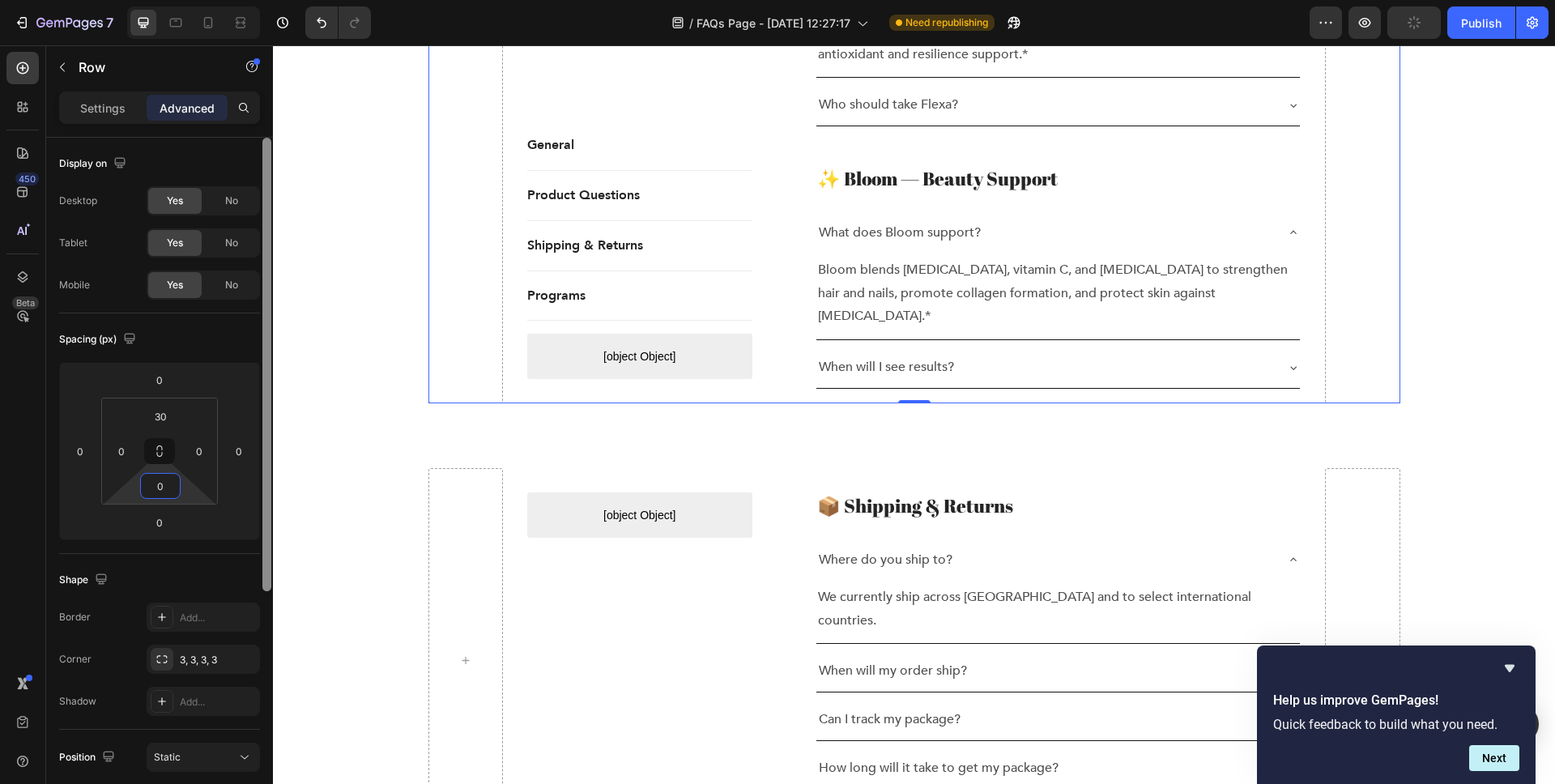
click at [264, 546] on div at bounding box center [267, 363] width 9 height 453
type input "0"
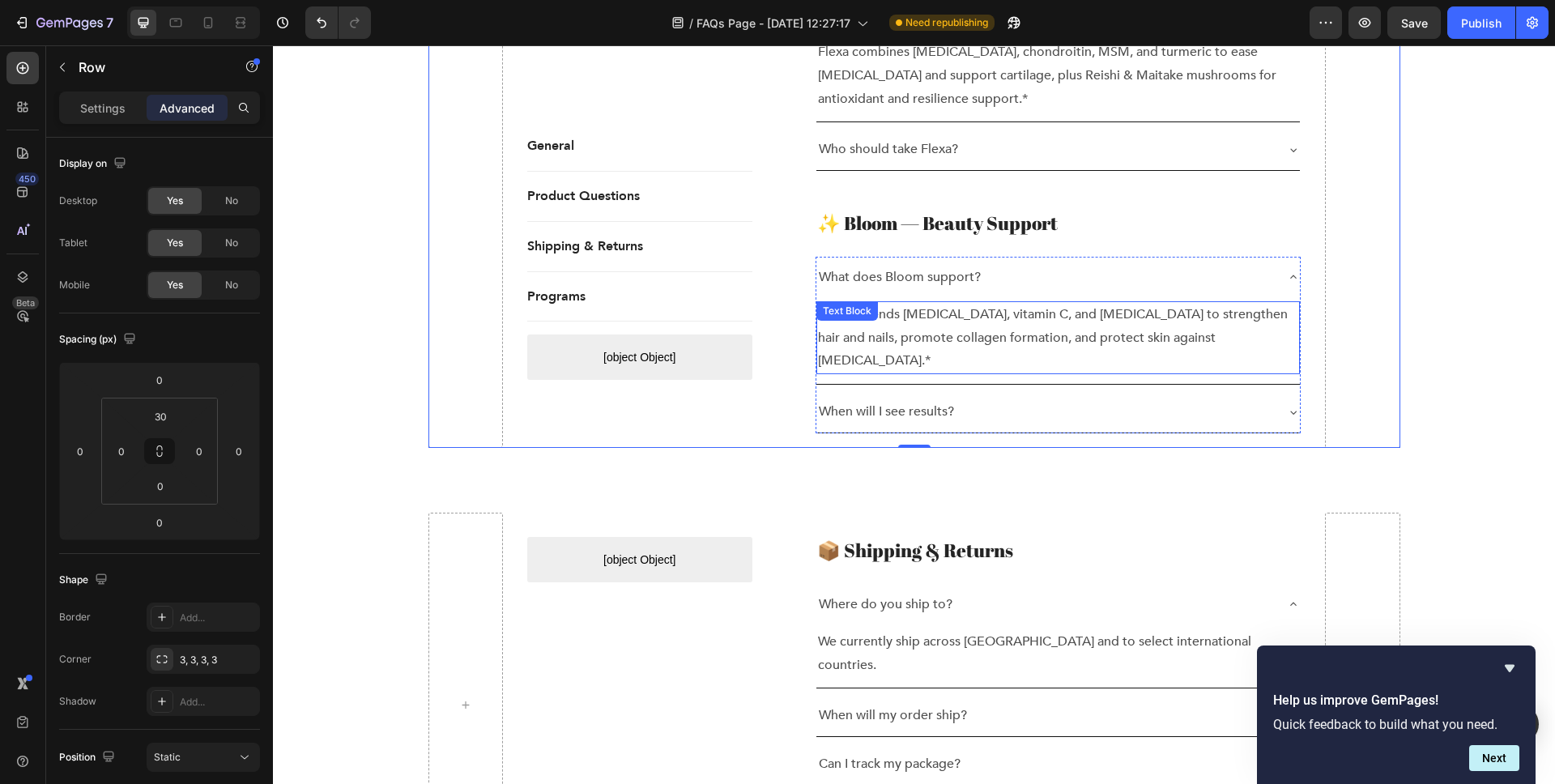
scroll to position [1494, 0]
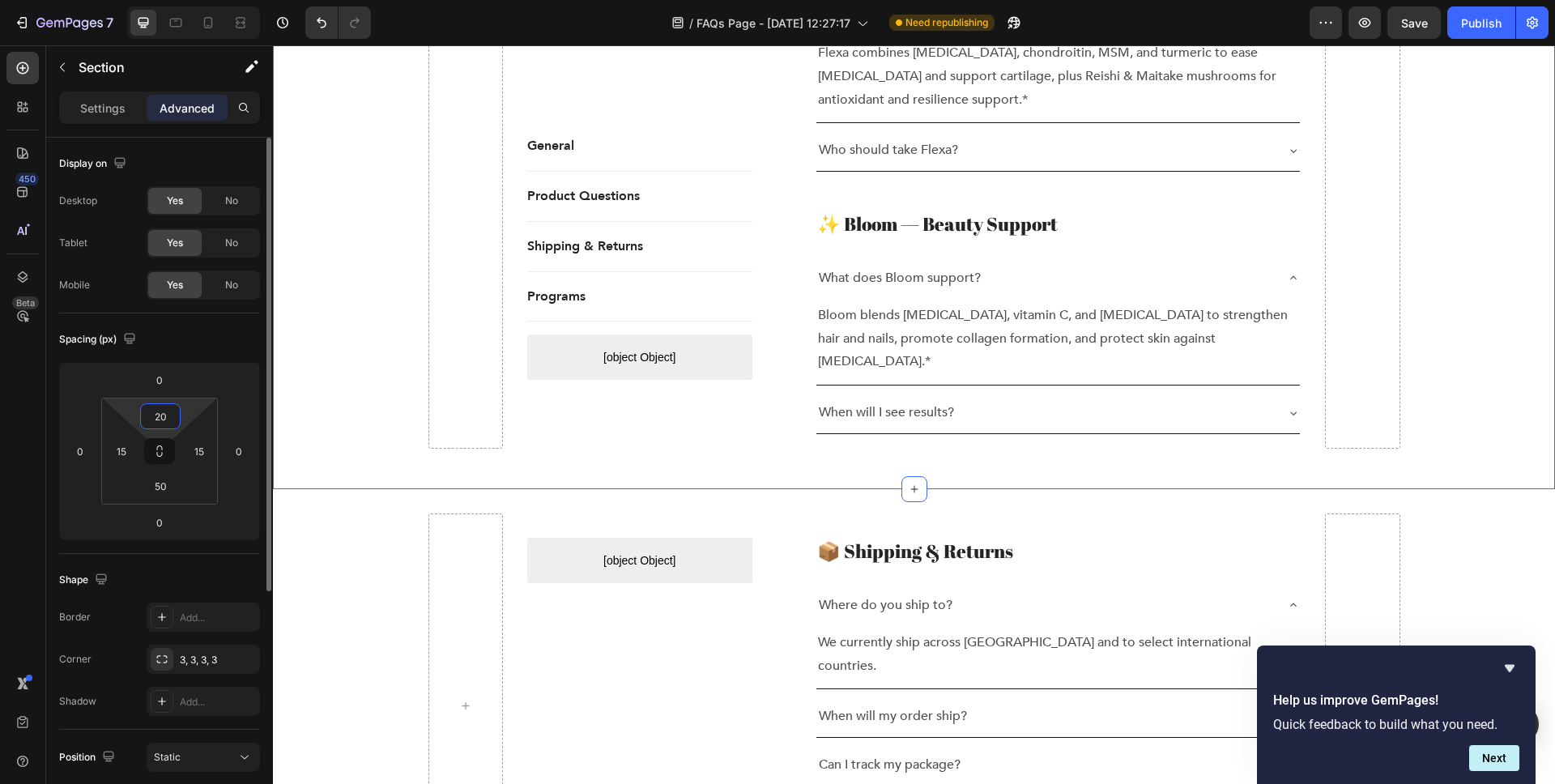
drag, startPoint x: 175, startPoint y: 420, endPoint x: 138, endPoint y: 413, distance: 37.7
click at [138, 413] on div "20 15 50 15" at bounding box center [159, 451] width 117 height 107
click at [138, 0] on html "7 Version history / FAQs Page - Sep 25, 12:27:17 Need republishing Preview Save…" at bounding box center [777, 0] width 1555 height 0
drag, startPoint x: 158, startPoint y: 409, endPoint x: 172, endPoint y: 414, distance: 14.9
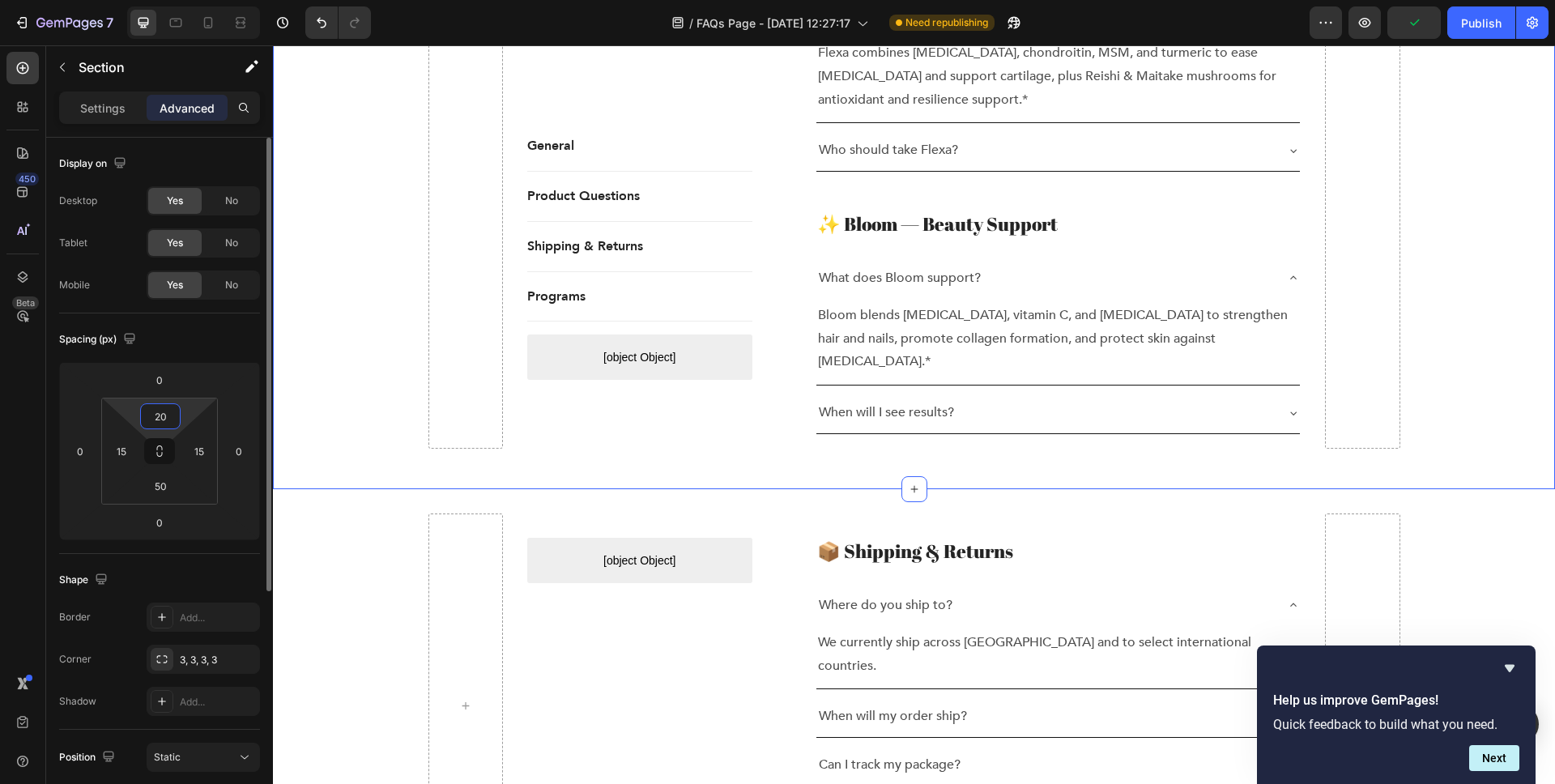
click at [172, 414] on input "20" at bounding box center [160, 416] width 33 height 25
type input "0"
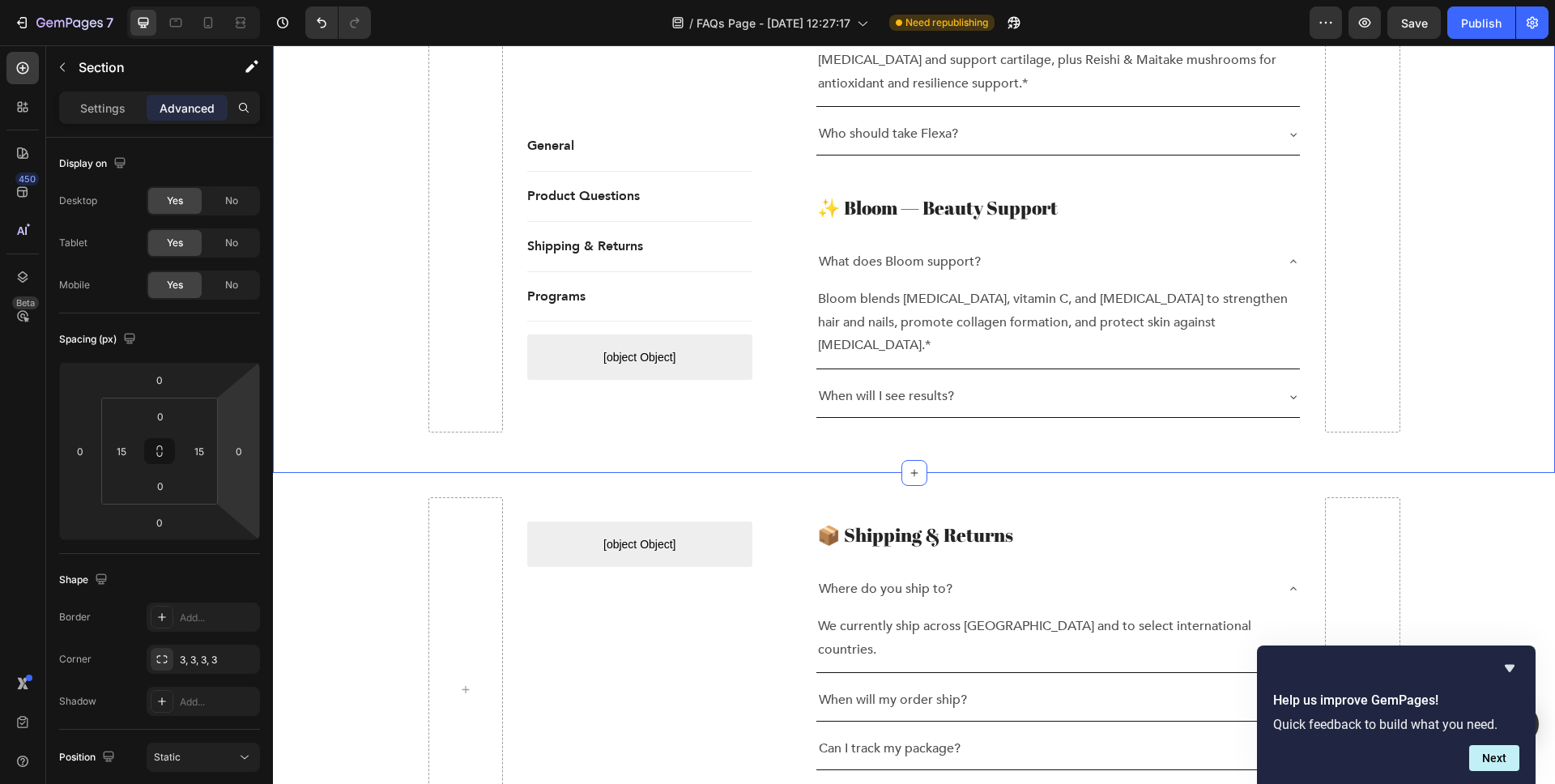
drag, startPoint x: 168, startPoint y: 487, endPoint x: 145, endPoint y: 486, distance: 23.0
click at [145, 486] on input "50" at bounding box center [160, 486] width 33 height 25
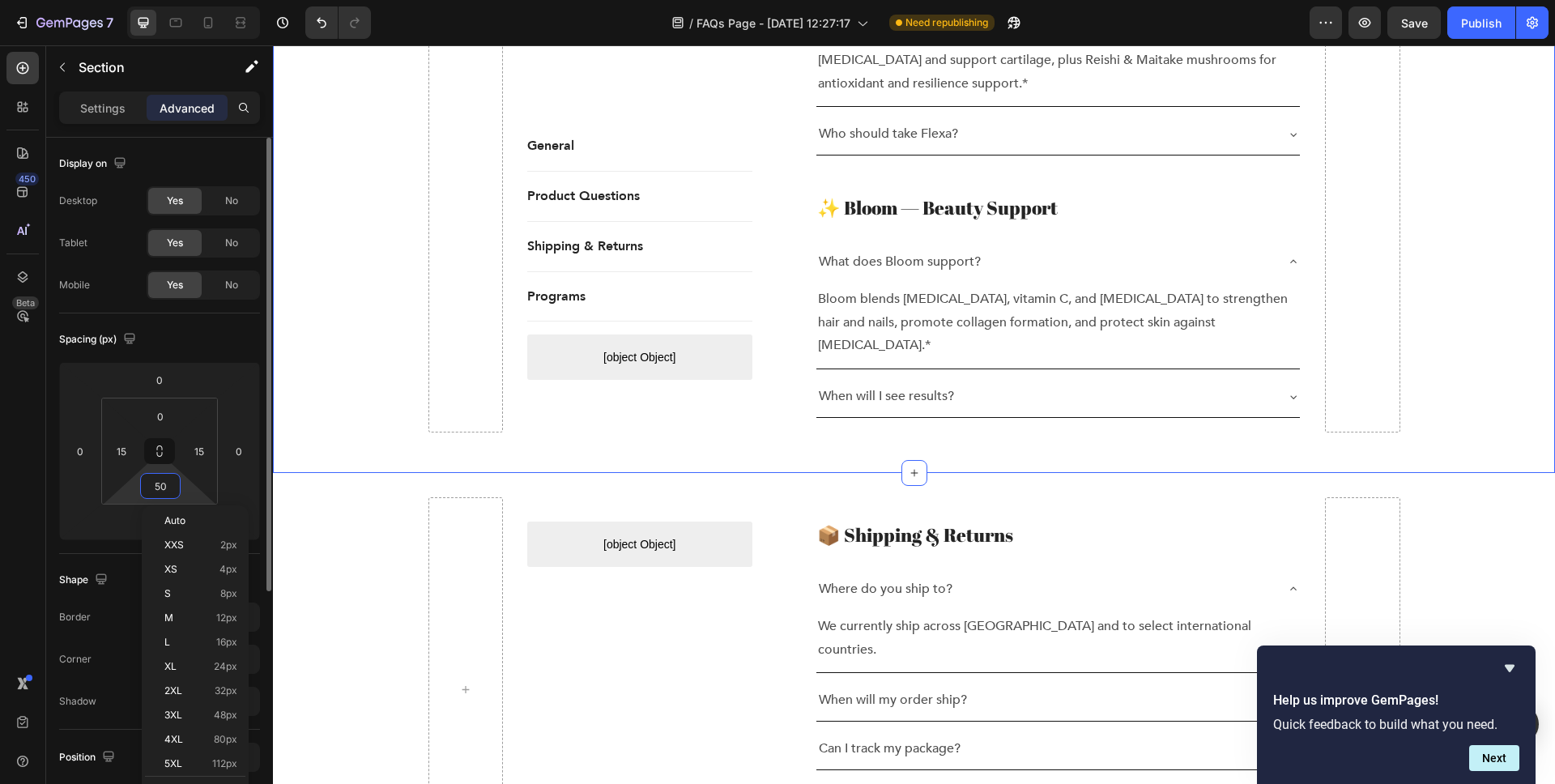
click at [159, 487] on input "50" at bounding box center [160, 486] width 33 height 25
type input "0"
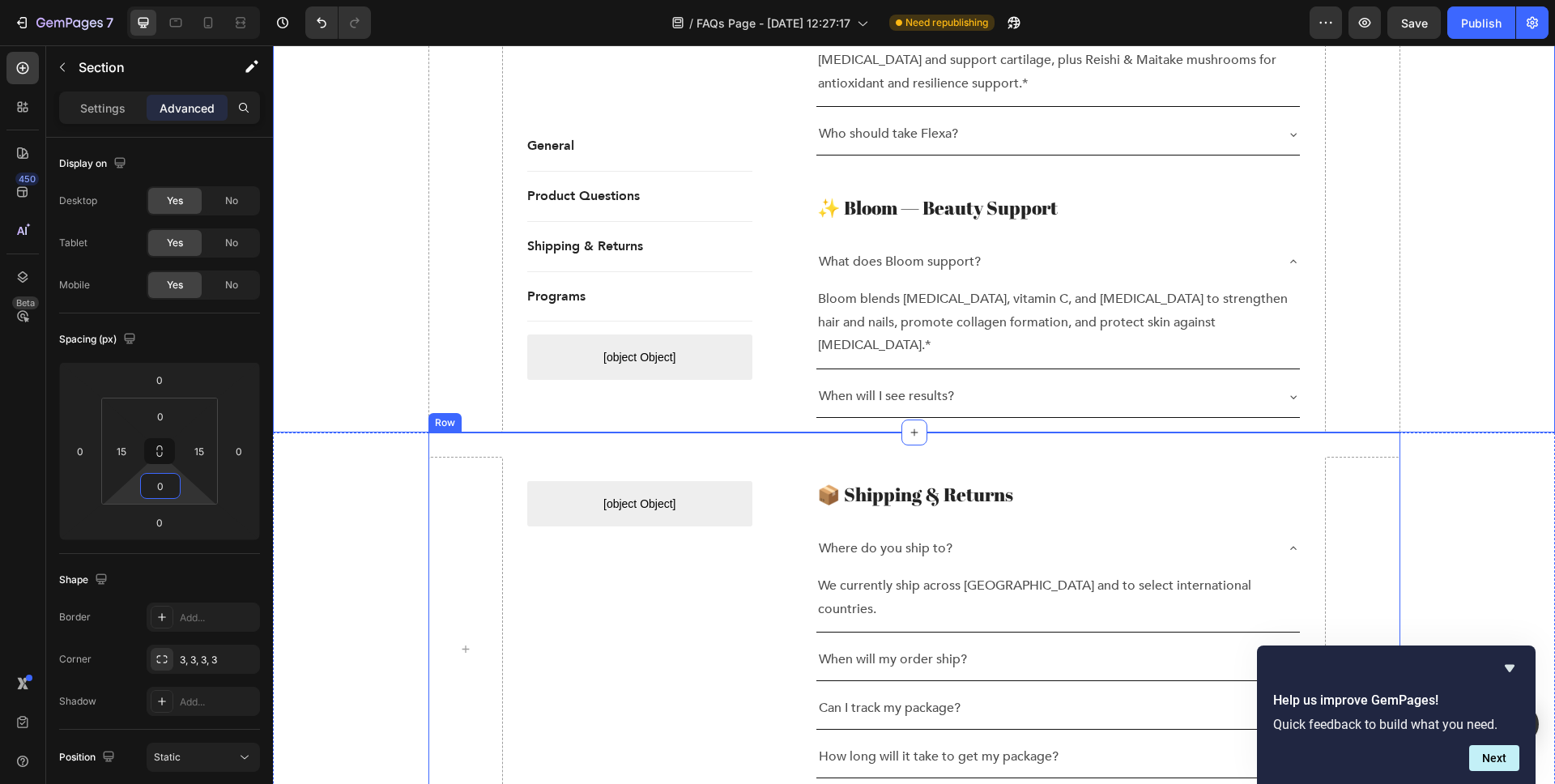
click at [517, 433] on div "[object Object] Custom Menu Active Row 📦 Shipping & Returns Heading Where do yo…" at bounding box center [914, 649] width 972 height 433
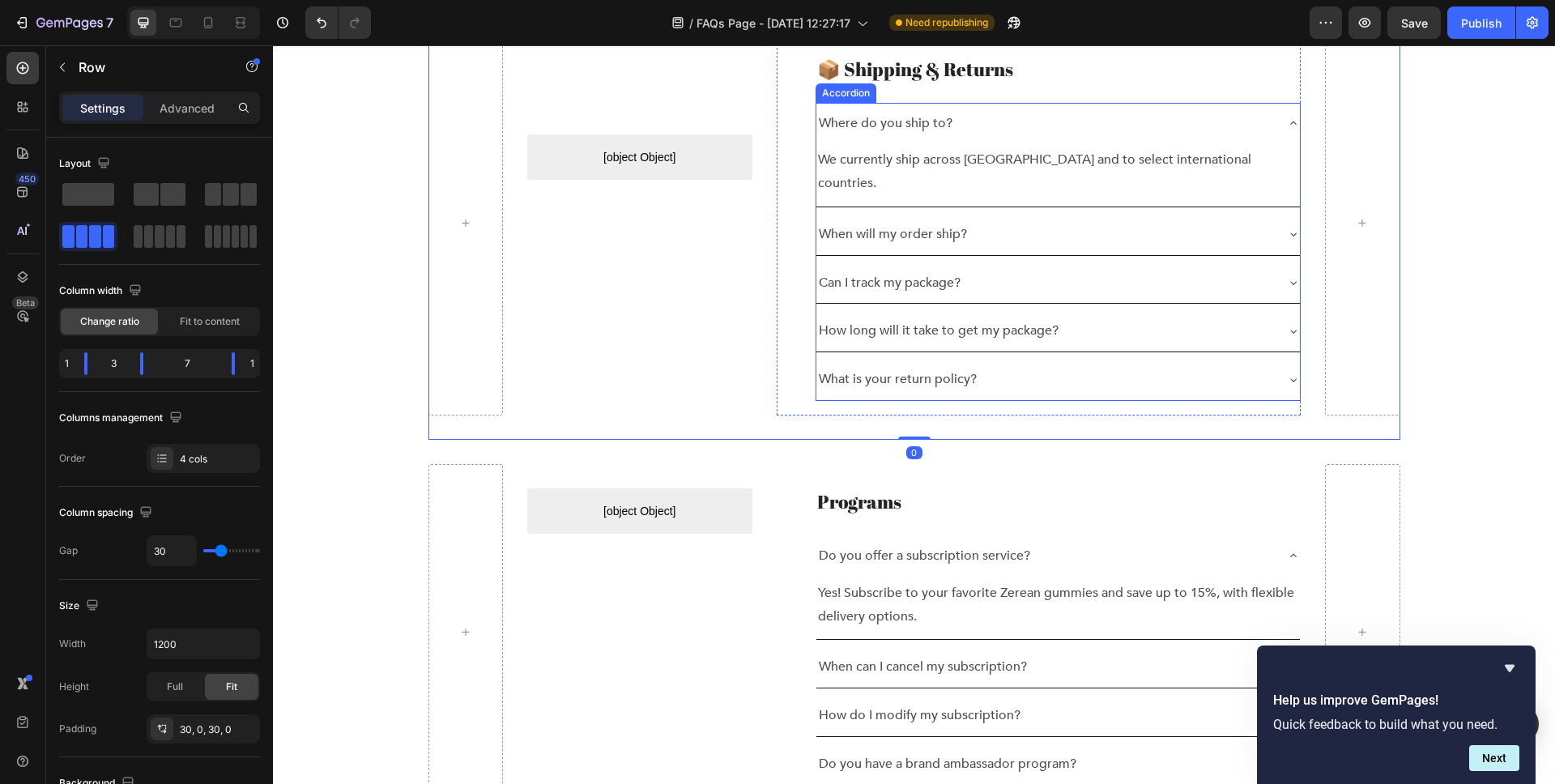
scroll to position [1849, 0]
click at [825, 441] on div "[object Object] Custom Menu Active Row Programs Heading Do you offer a subscrip…" at bounding box center [914, 633] width 972 height 385
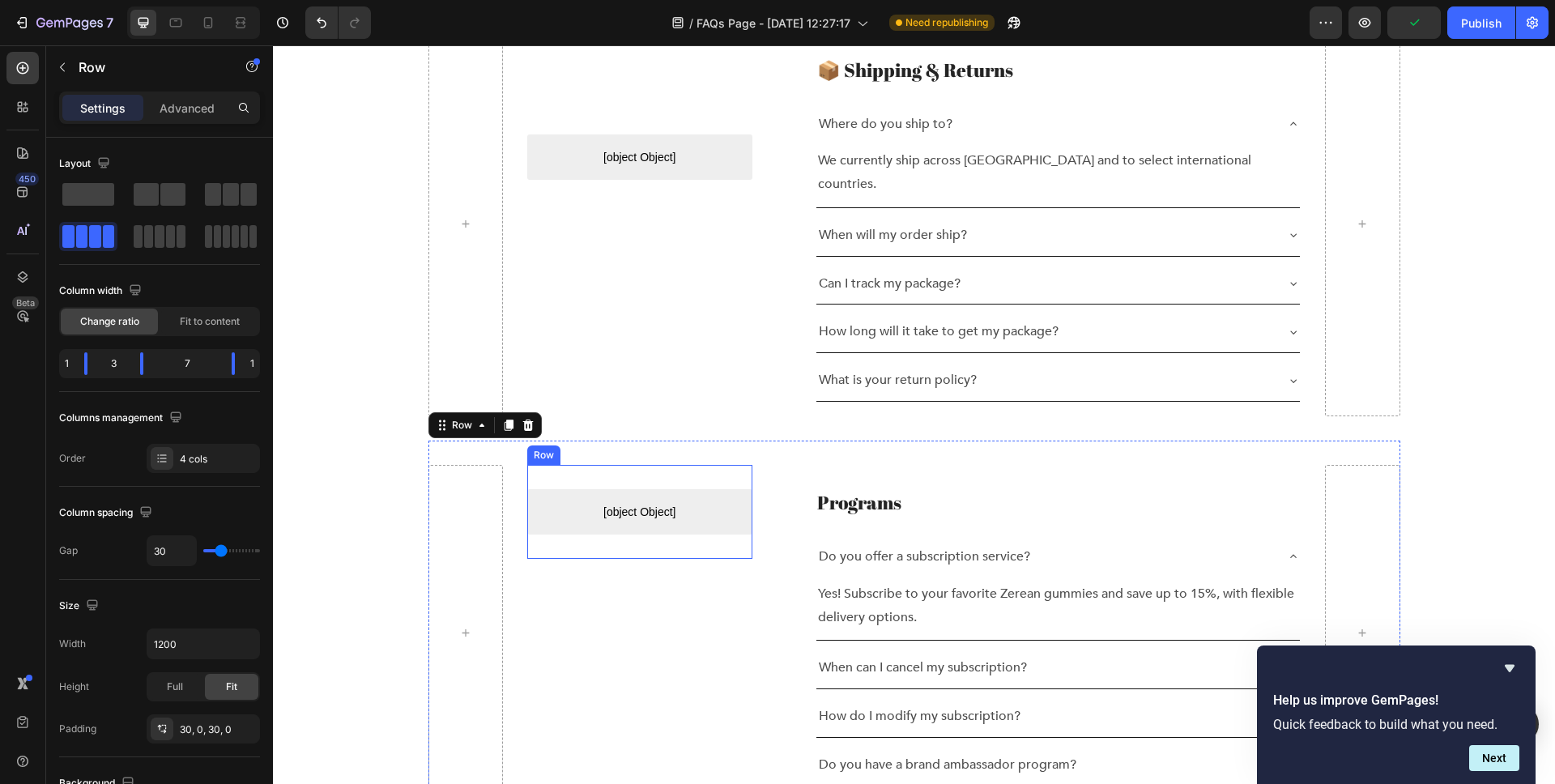
click at [735, 465] on div "[object Object] Custom Menu Active Row" at bounding box center [640, 511] width 225 height 94
click at [481, 441] on div "[object Object] Custom Menu Active Row 0 Programs Heading Do you offer a subscr…" at bounding box center [914, 633] width 972 height 385
click at [183, 109] on p "Advanced" at bounding box center [187, 107] width 55 height 17
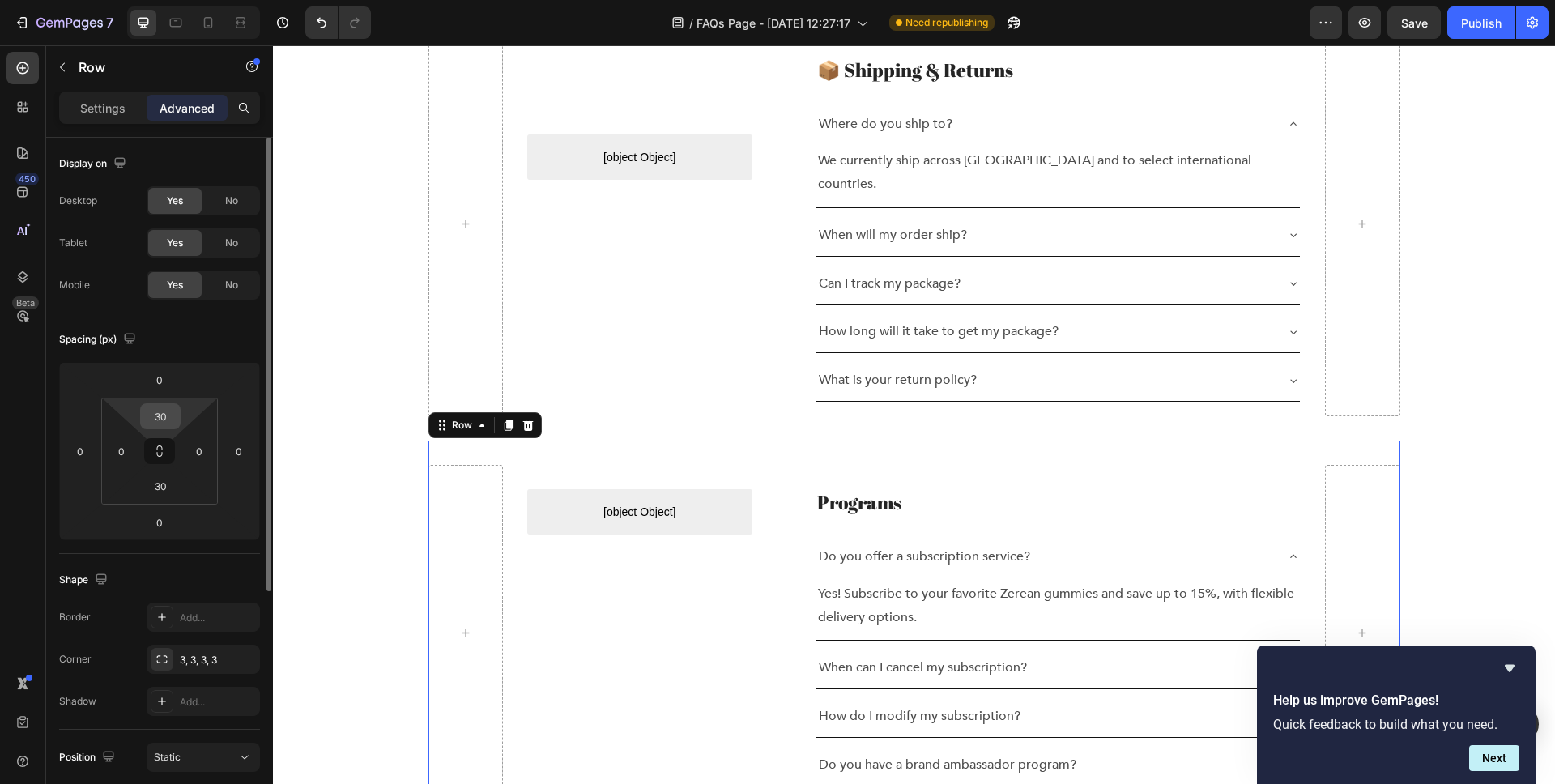
click at [168, 409] on input "30" at bounding box center [160, 416] width 33 height 25
drag, startPoint x: 168, startPoint y: 413, endPoint x: 137, endPoint y: 408, distance: 31.4
click at [137, 408] on div "30 0 30 0" at bounding box center [159, 451] width 117 height 107
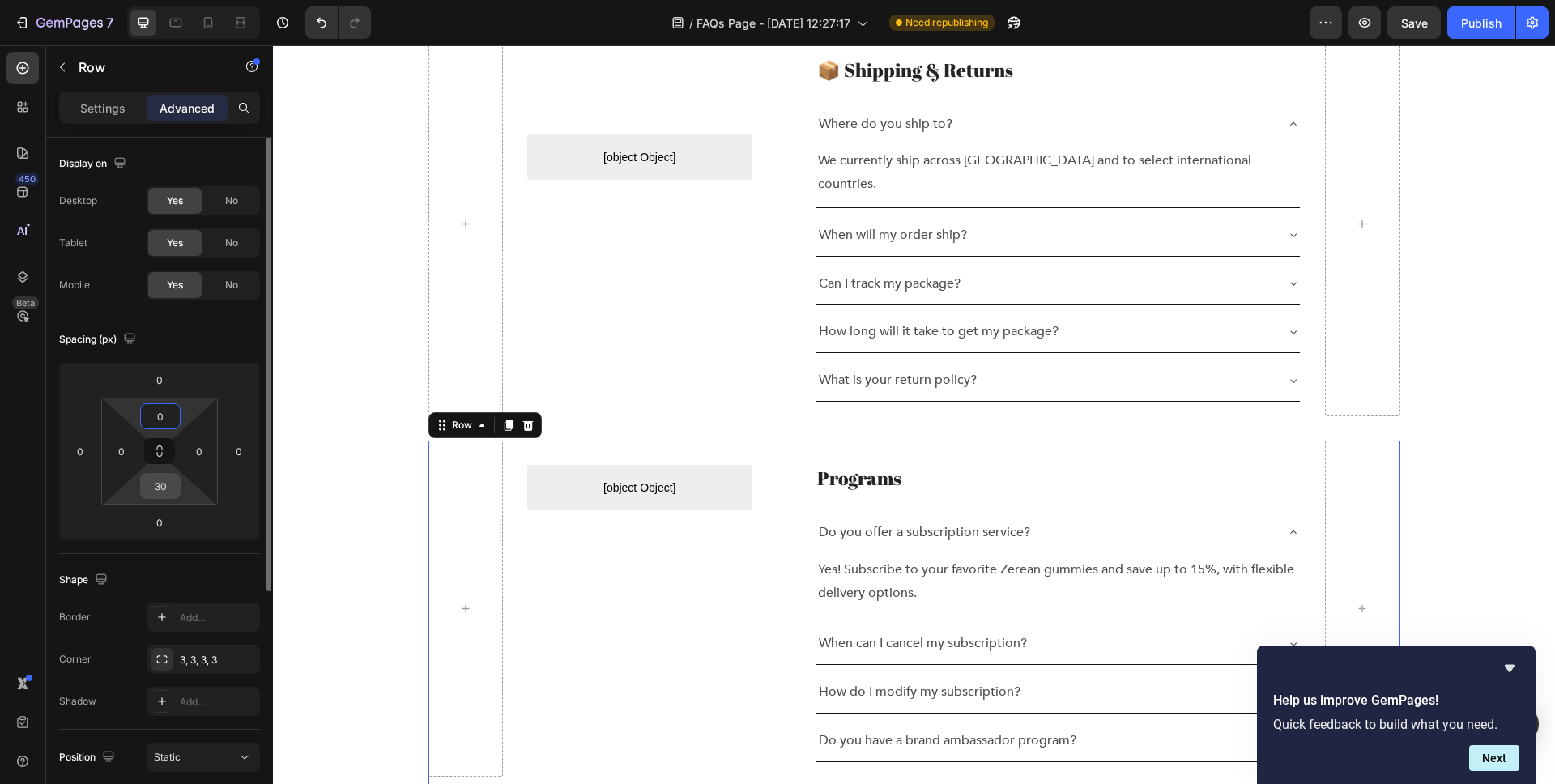
type input "0"
drag, startPoint x: 170, startPoint y: 488, endPoint x: 143, endPoint y: 484, distance: 27.3
click at [144, 484] on input "30" at bounding box center [160, 486] width 33 height 25
drag, startPoint x: 160, startPoint y: 484, endPoint x: 179, endPoint y: 486, distance: 19.1
click at [179, 486] on div "030" at bounding box center [160, 486] width 40 height 26
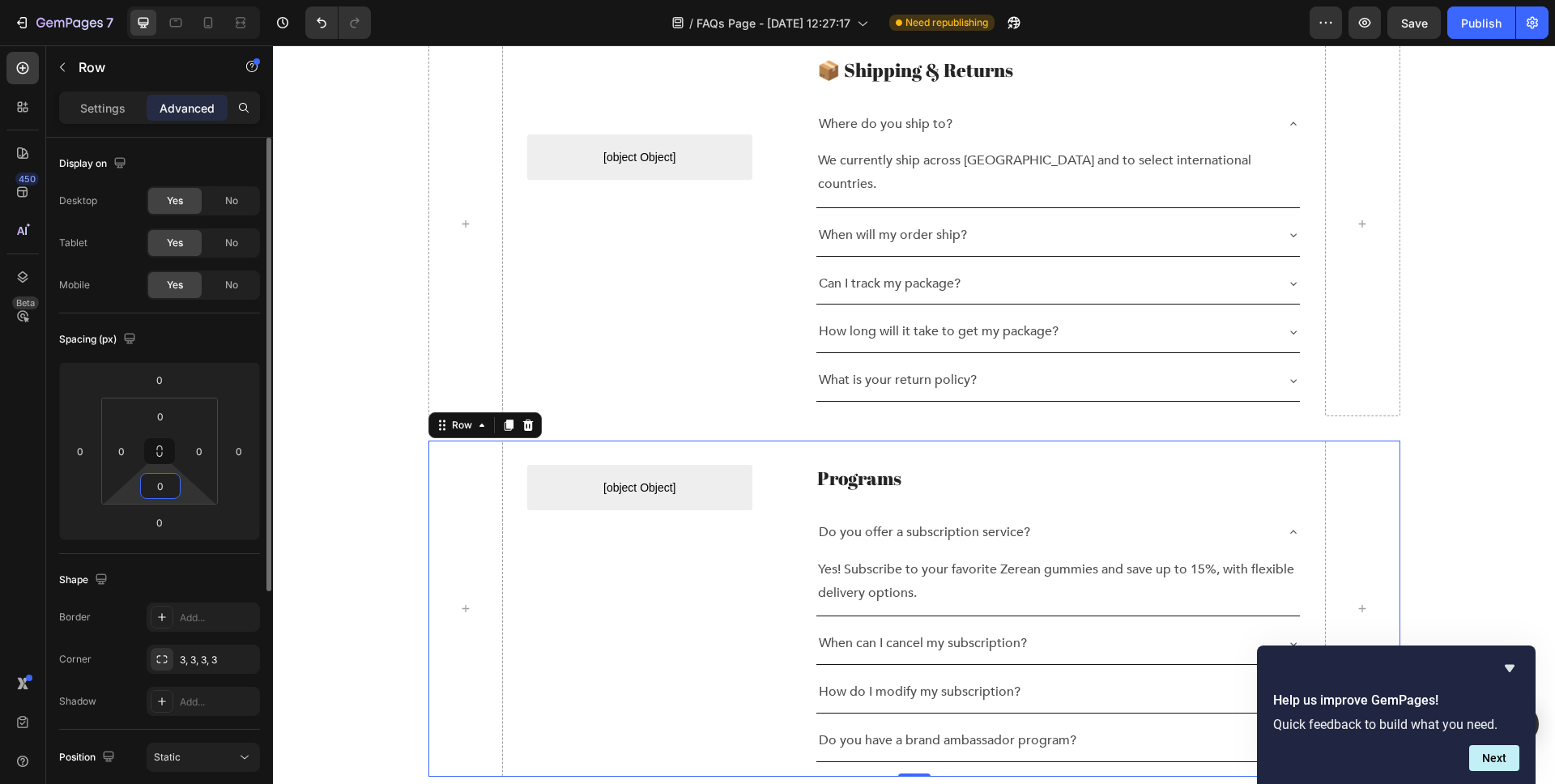
type input "0"
click at [249, 341] on div "Spacing (px)" at bounding box center [159, 339] width 201 height 26
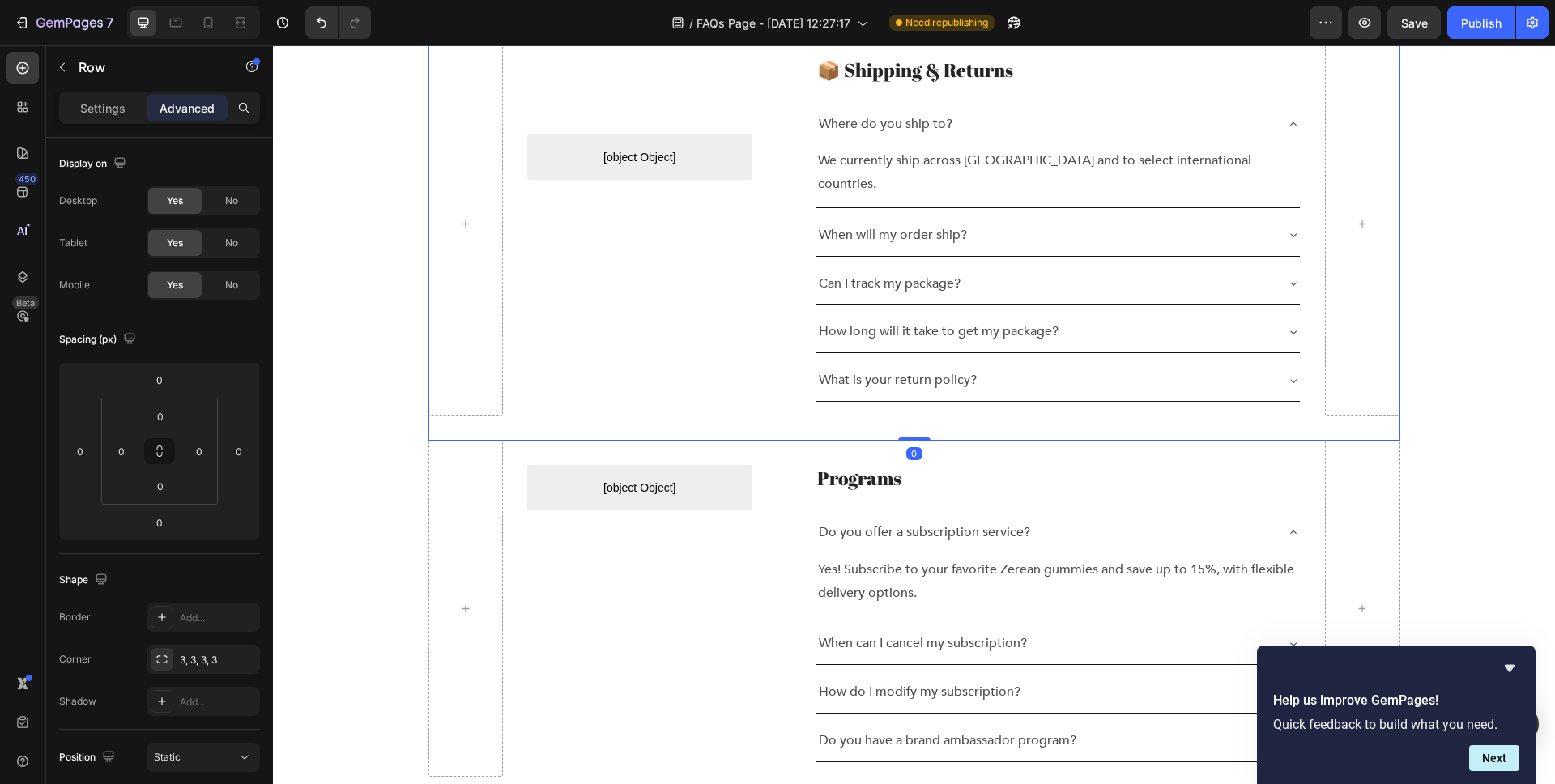
click at [699, 385] on div "[object Object] Custom Menu Active Row" at bounding box center [640, 224] width 225 height 384
click at [169, 485] on input "30" at bounding box center [160, 486] width 33 height 25
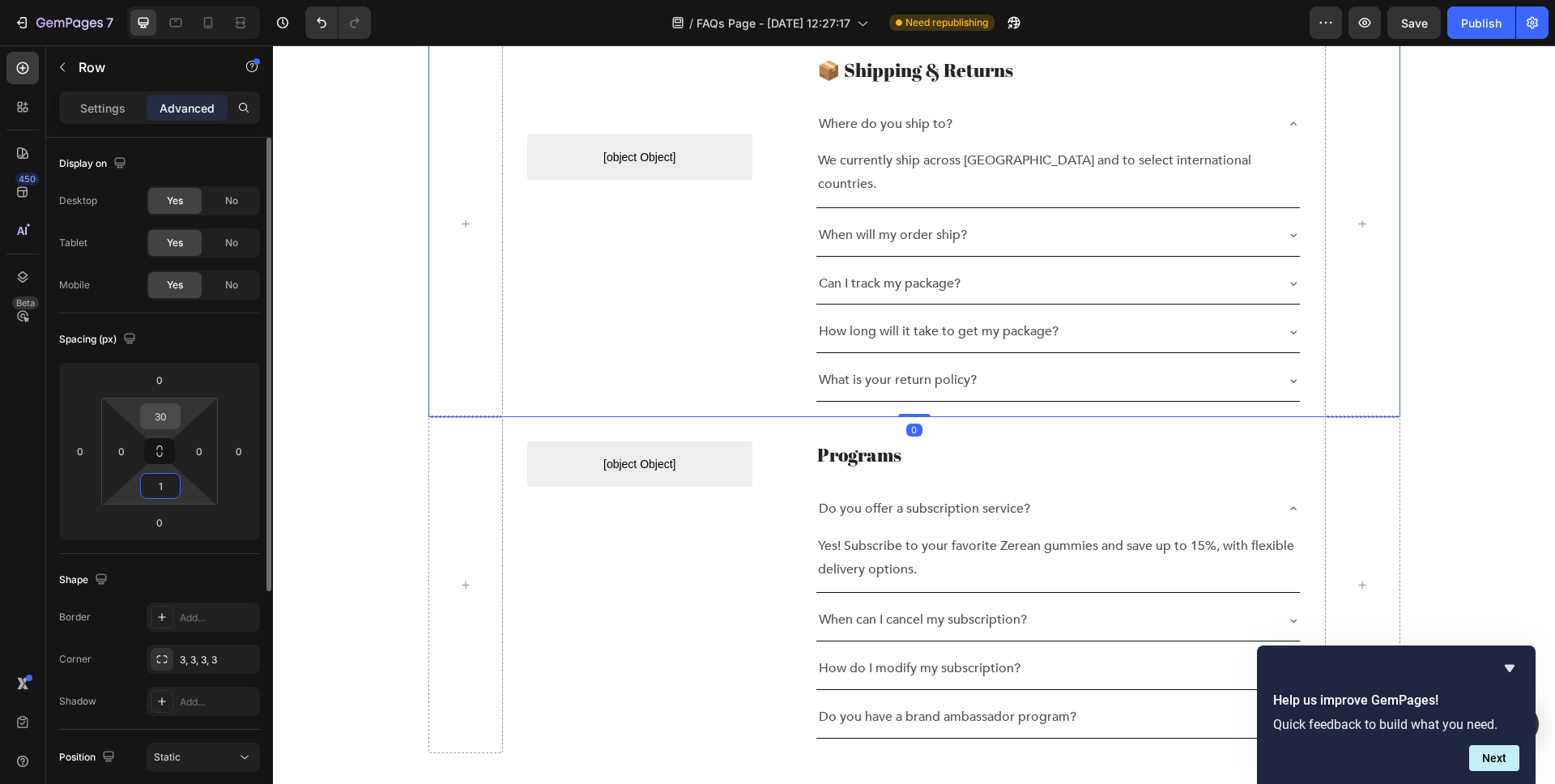
type input "1"
drag, startPoint x: 170, startPoint y: 415, endPoint x: 144, endPoint y: 413, distance: 26.1
click at [144, 413] on input "30" at bounding box center [160, 416] width 33 height 25
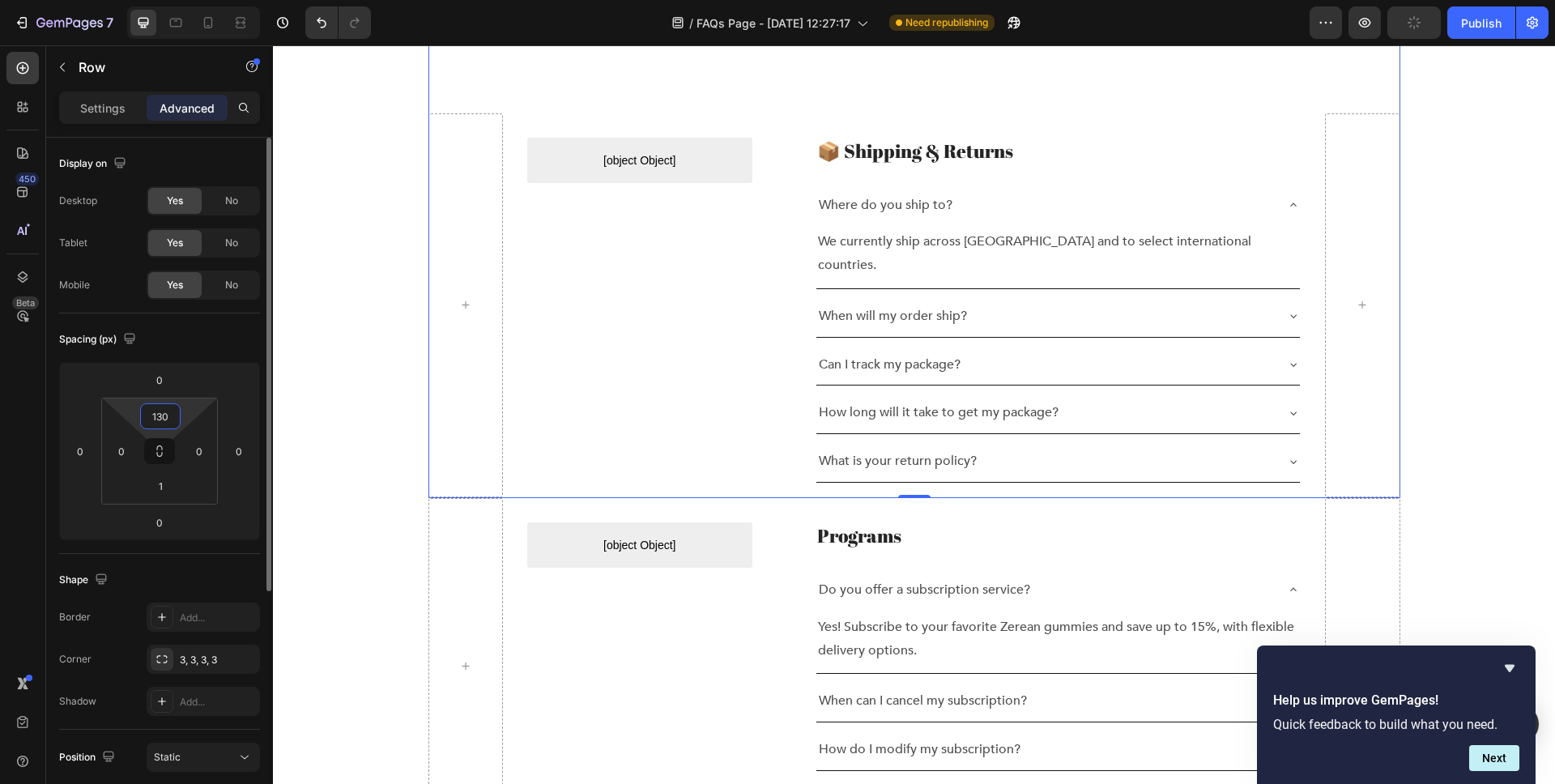
drag, startPoint x: 172, startPoint y: 415, endPoint x: 155, endPoint y: 414, distance: 17.0
click at [151, 414] on input "130" at bounding box center [160, 416] width 33 height 25
type input "1"
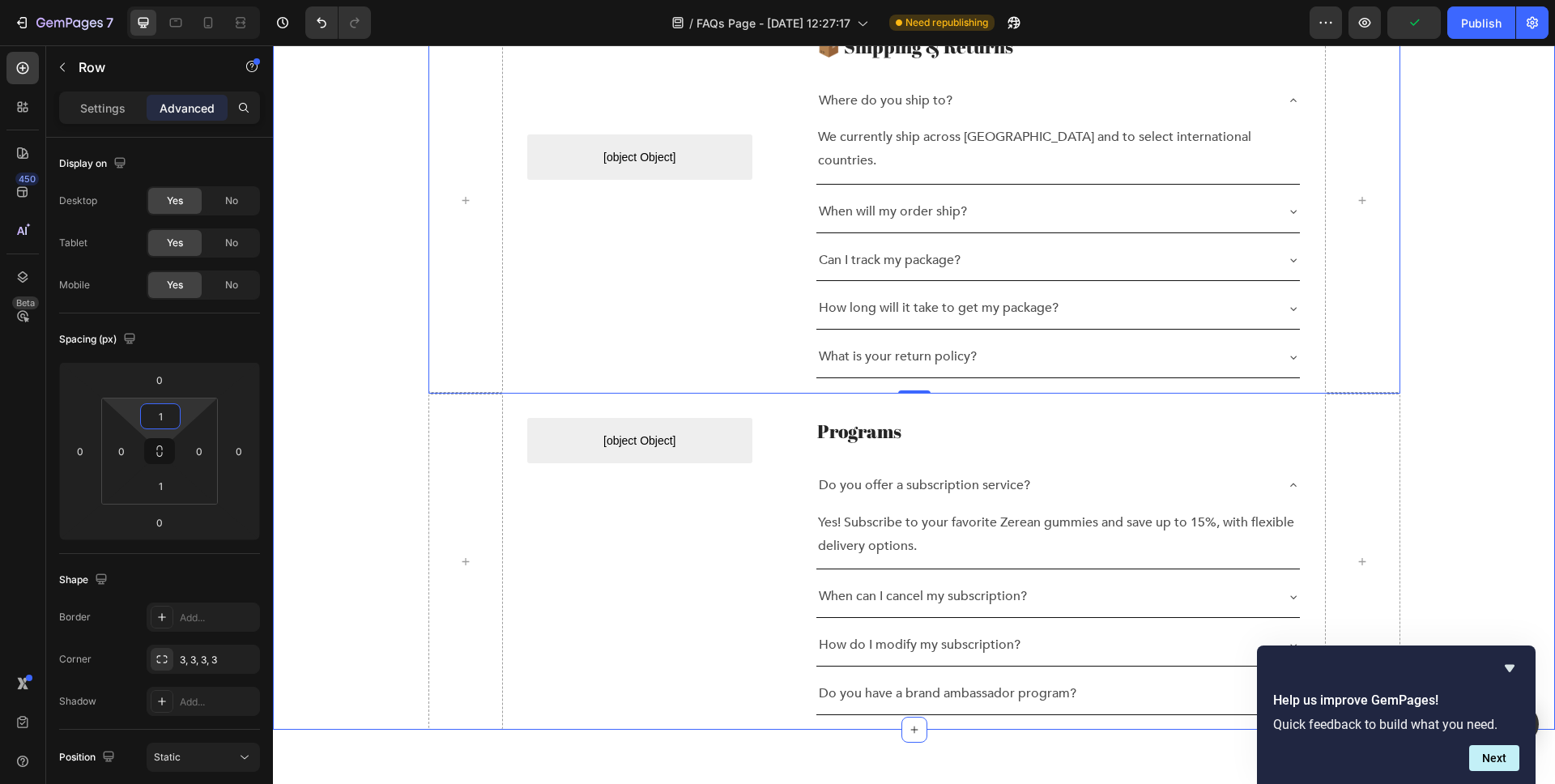
click at [304, 402] on div "[object Object] Custom Menu Active Row 📦 Shipping & Returns Heading Where do yo…" at bounding box center [913, 369] width 1258 height 722
click at [673, 557] on div "[object Object] Custom Menu Active Row" at bounding box center [640, 561] width 225 height 336
click at [708, 275] on div "[object Object] Custom Menu Active Row" at bounding box center [640, 201] width 225 height 384
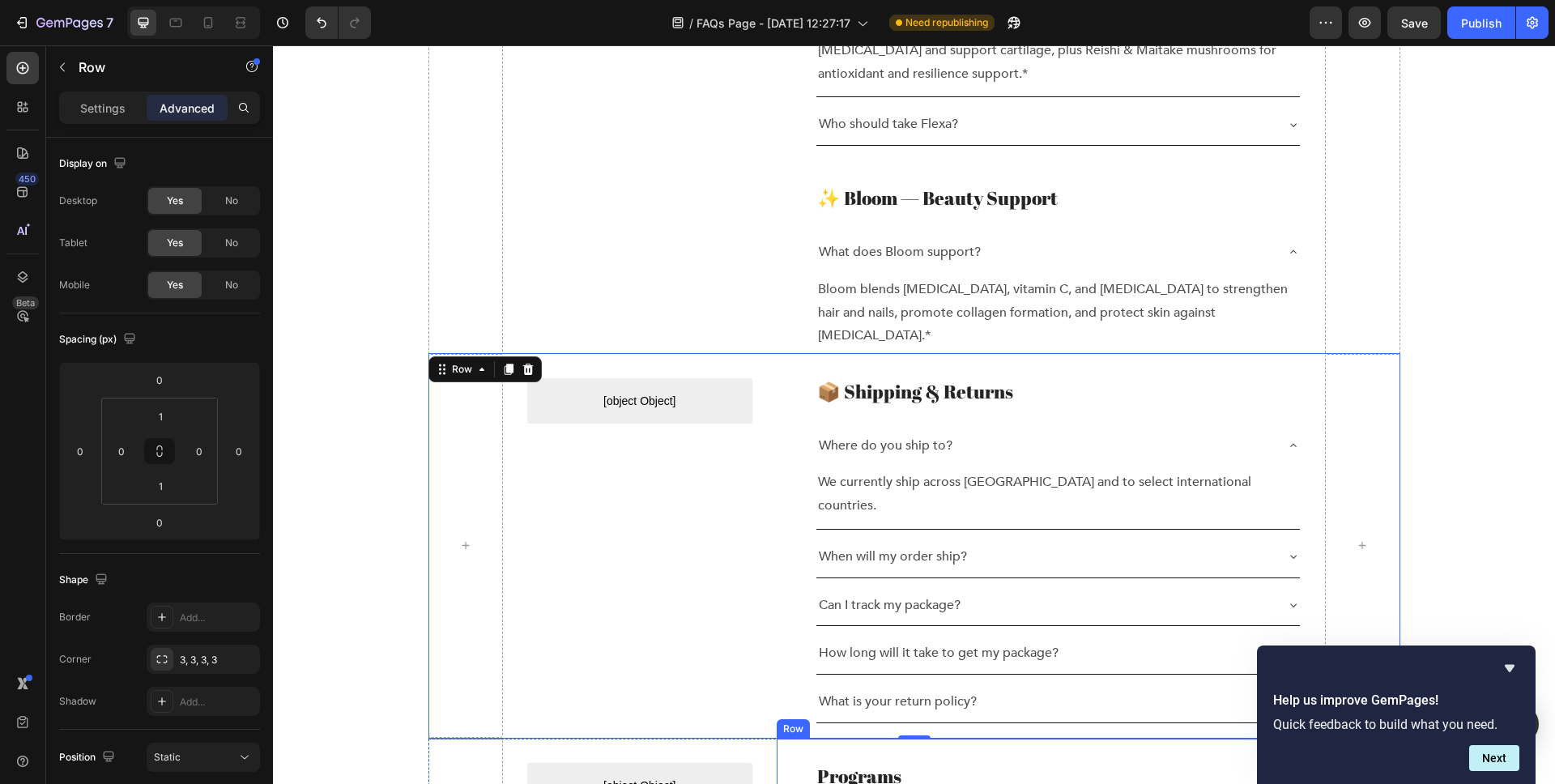
scroll to position [1435, 0]
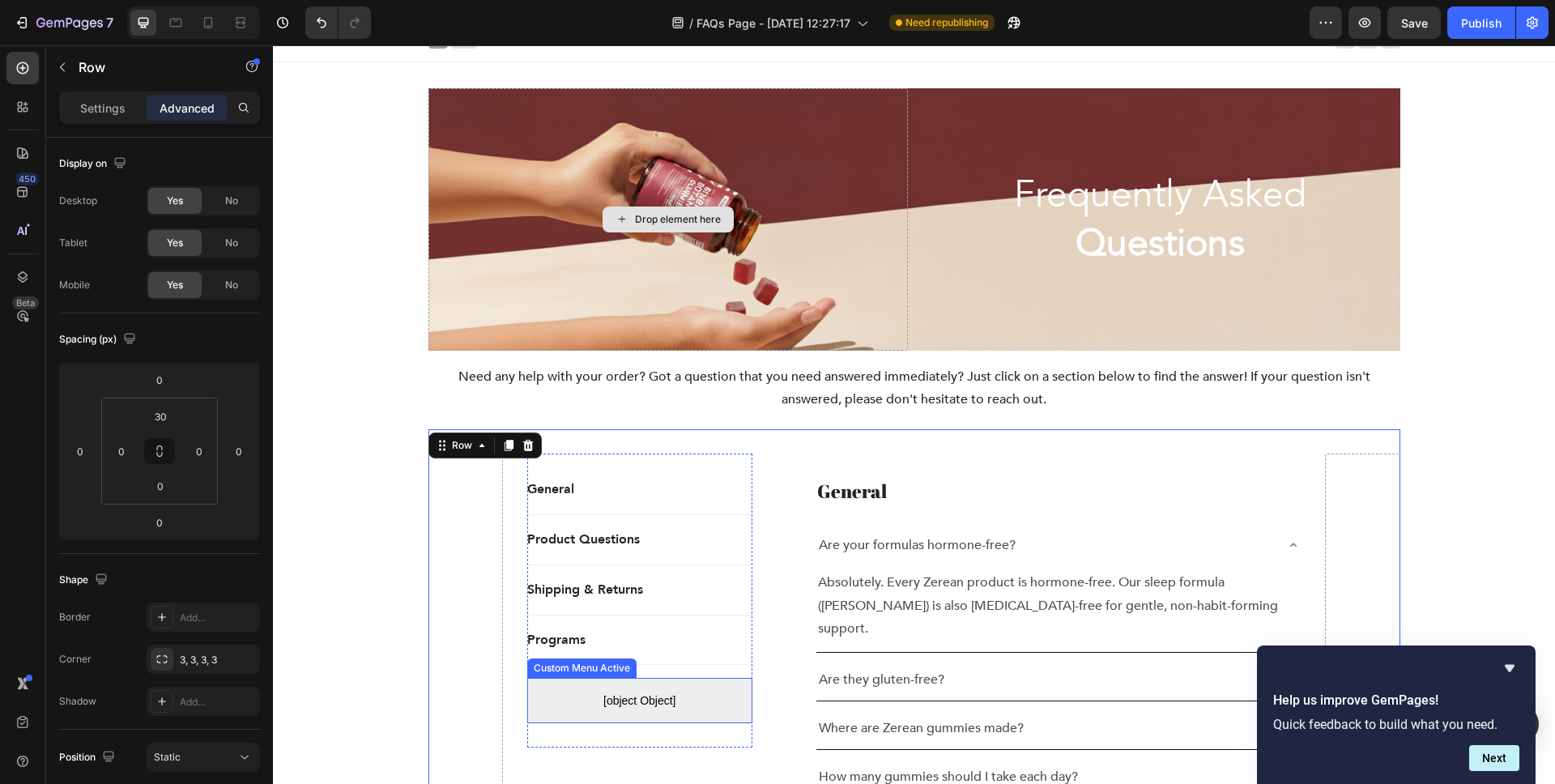
scroll to position [0, 0]
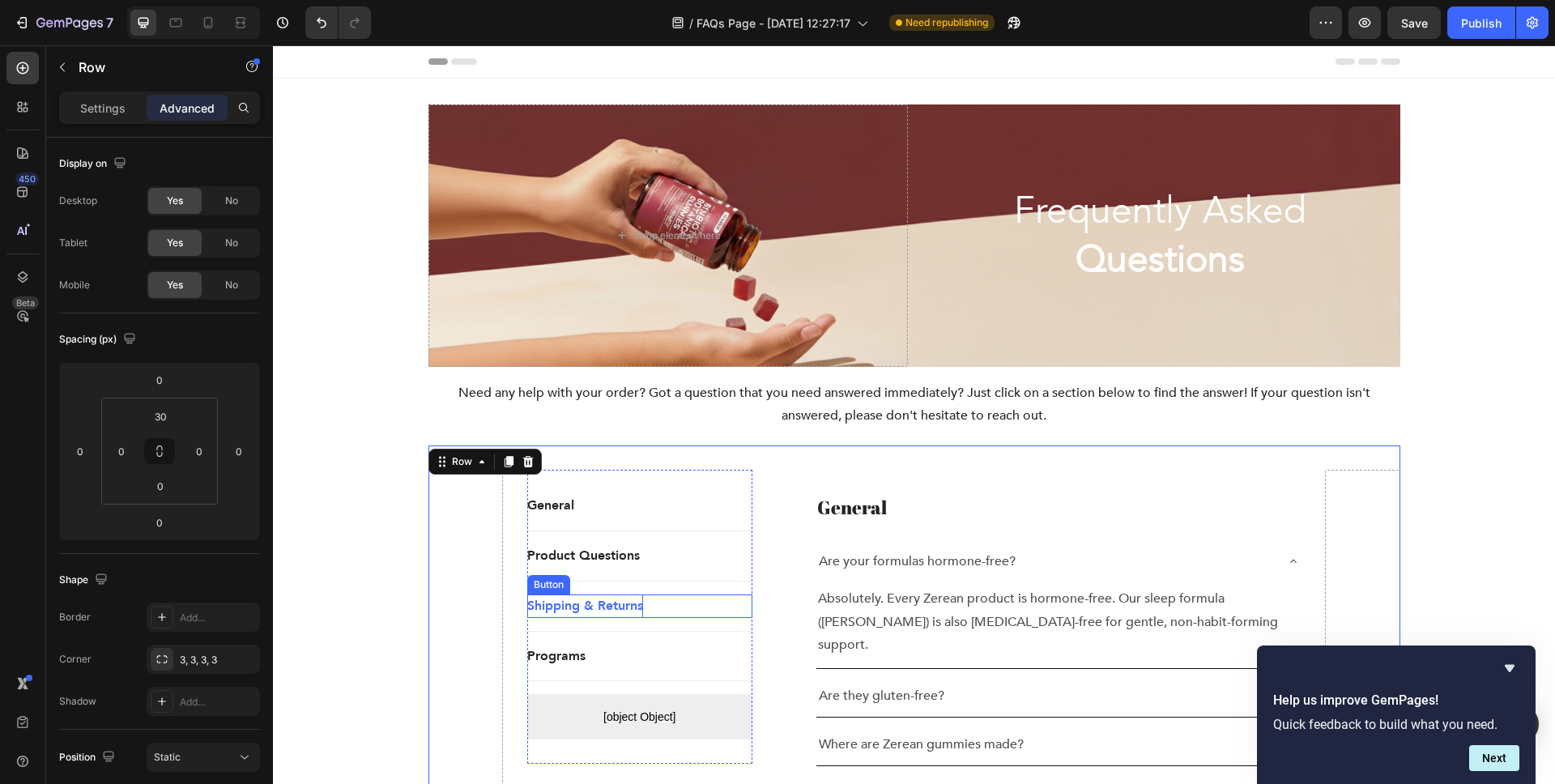
click at [564, 604] on p "Shipping & Returns" at bounding box center [585, 606] width 116 height 24
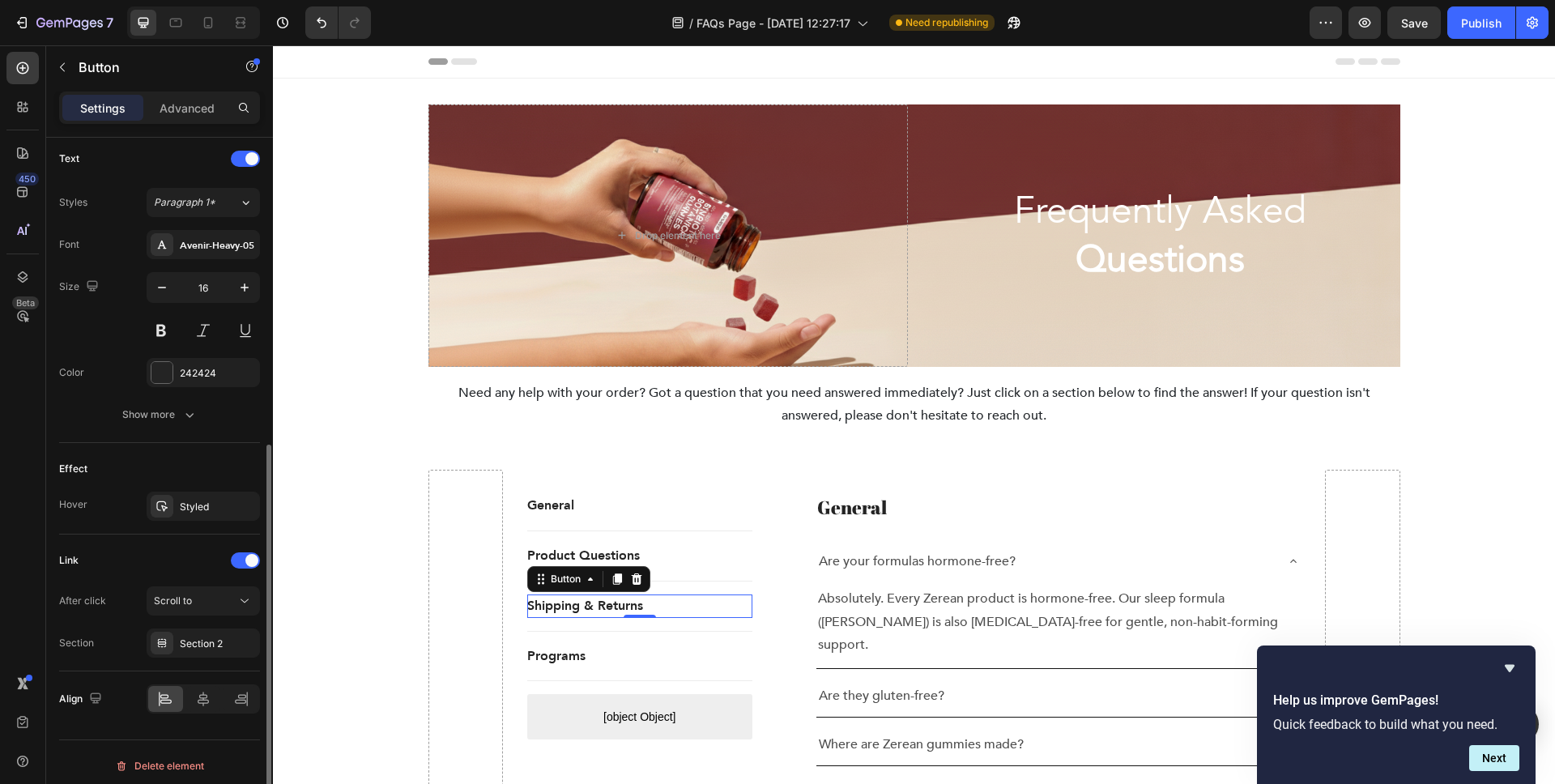
scroll to position [553, 0]
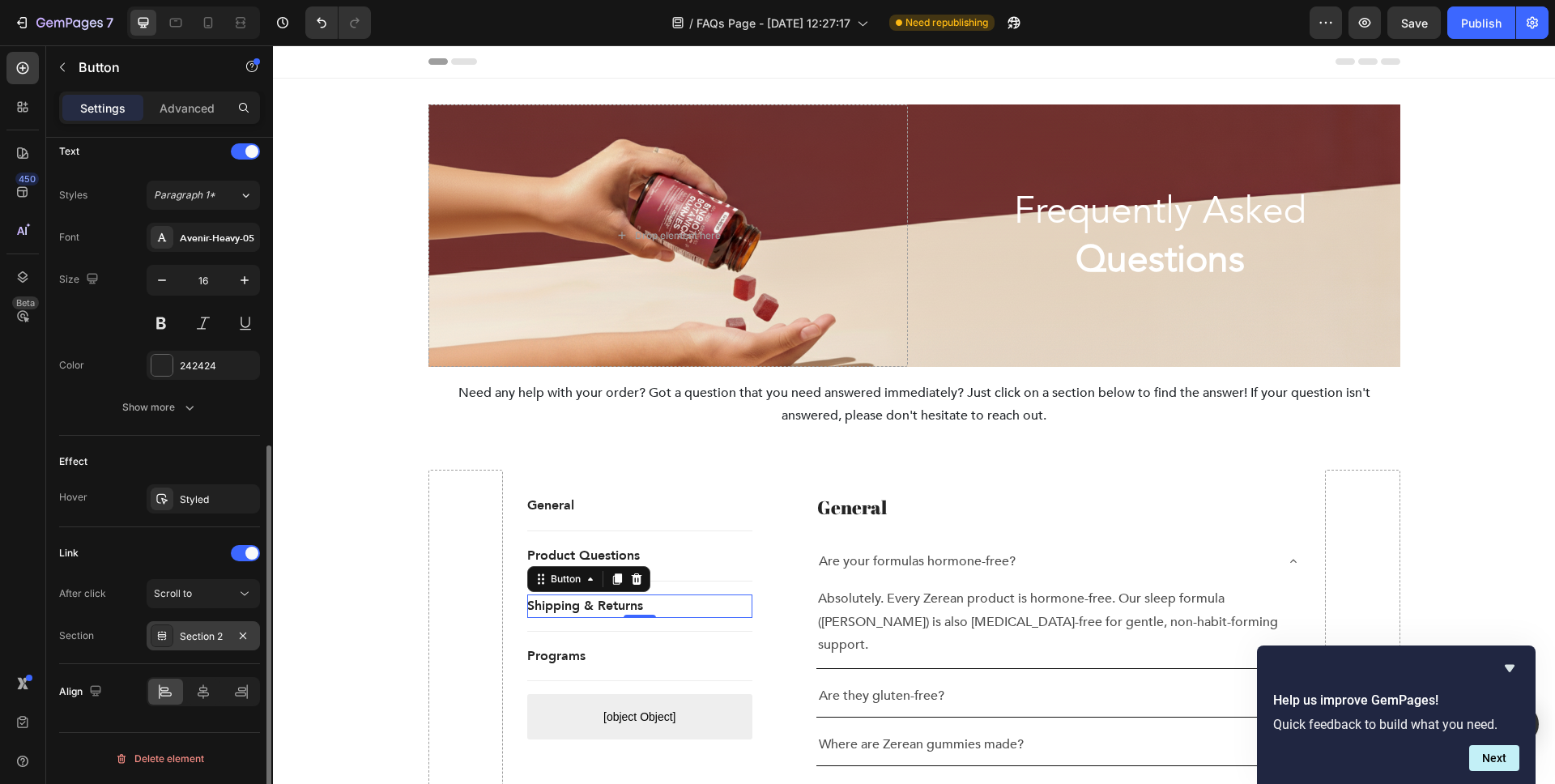
click at [198, 635] on div "Section 2" at bounding box center [202, 636] width 47 height 15
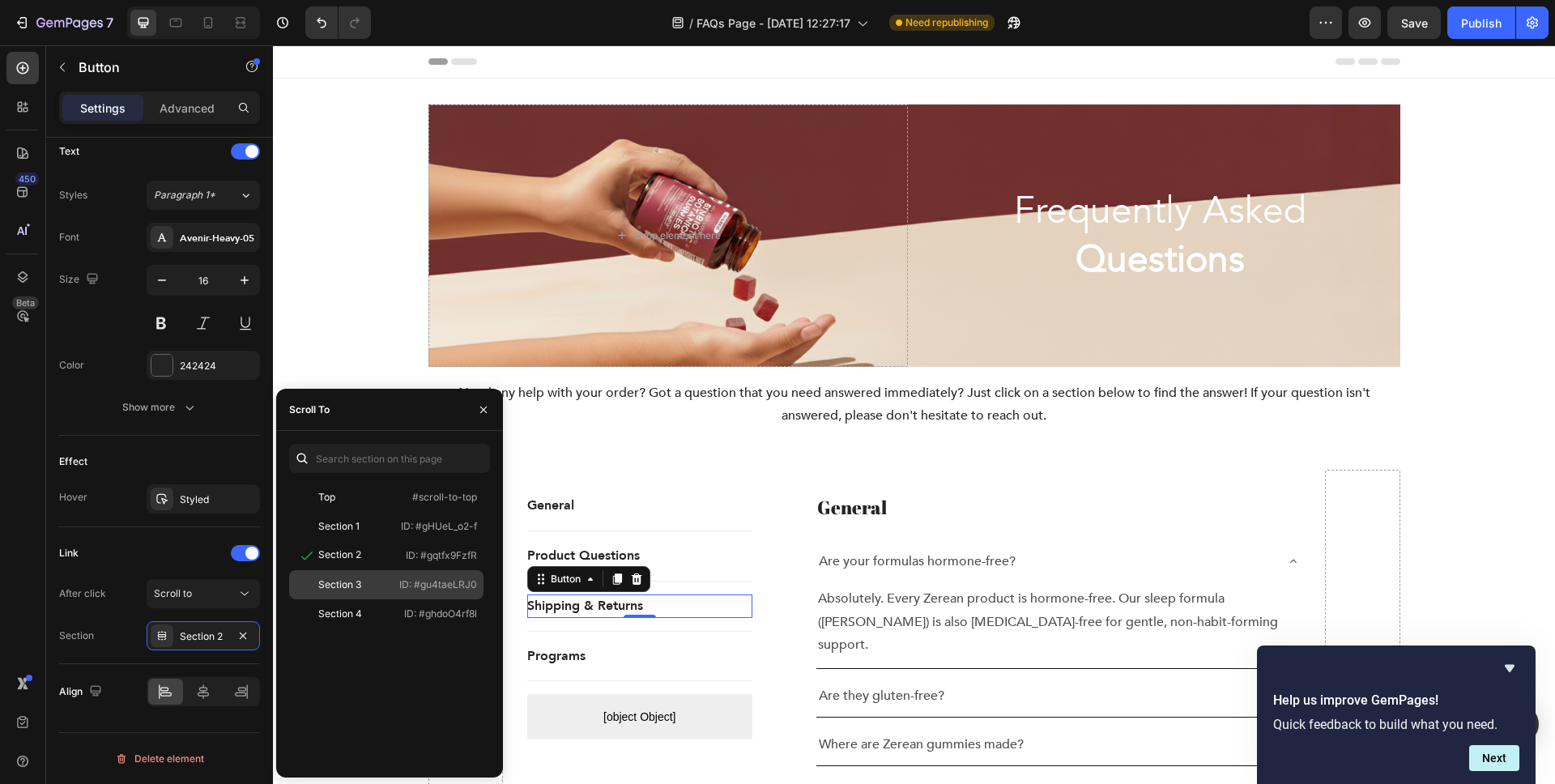
click at [378, 570] on div "Section 3 ID: #gu4taeLRJ0" at bounding box center [386, 584] width 194 height 29
click at [480, 402] on button "button" at bounding box center [483, 409] width 26 height 26
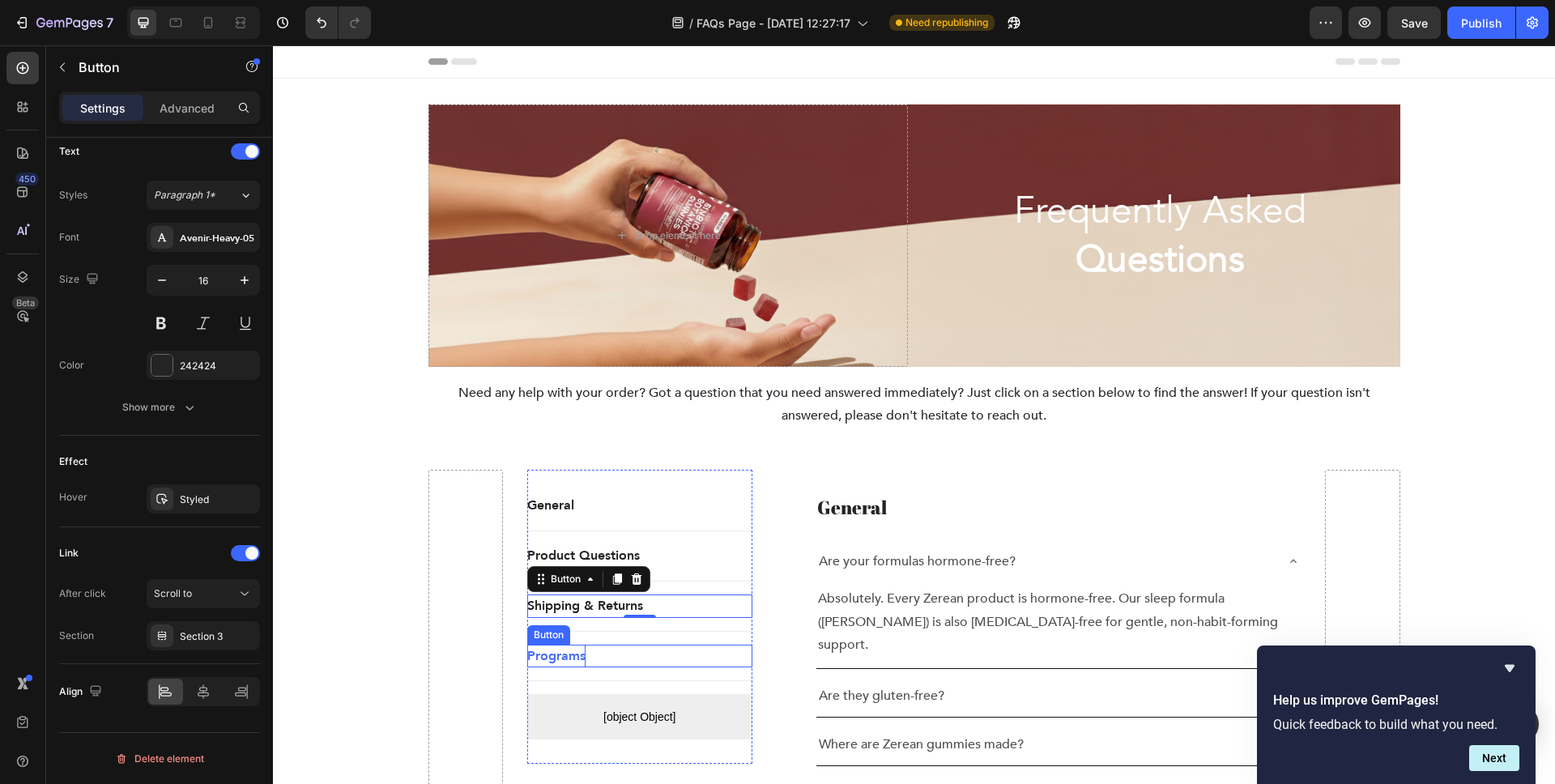
click at [559, 652] on p "Programs" at bounding box center [556, 656] width 58 height 24
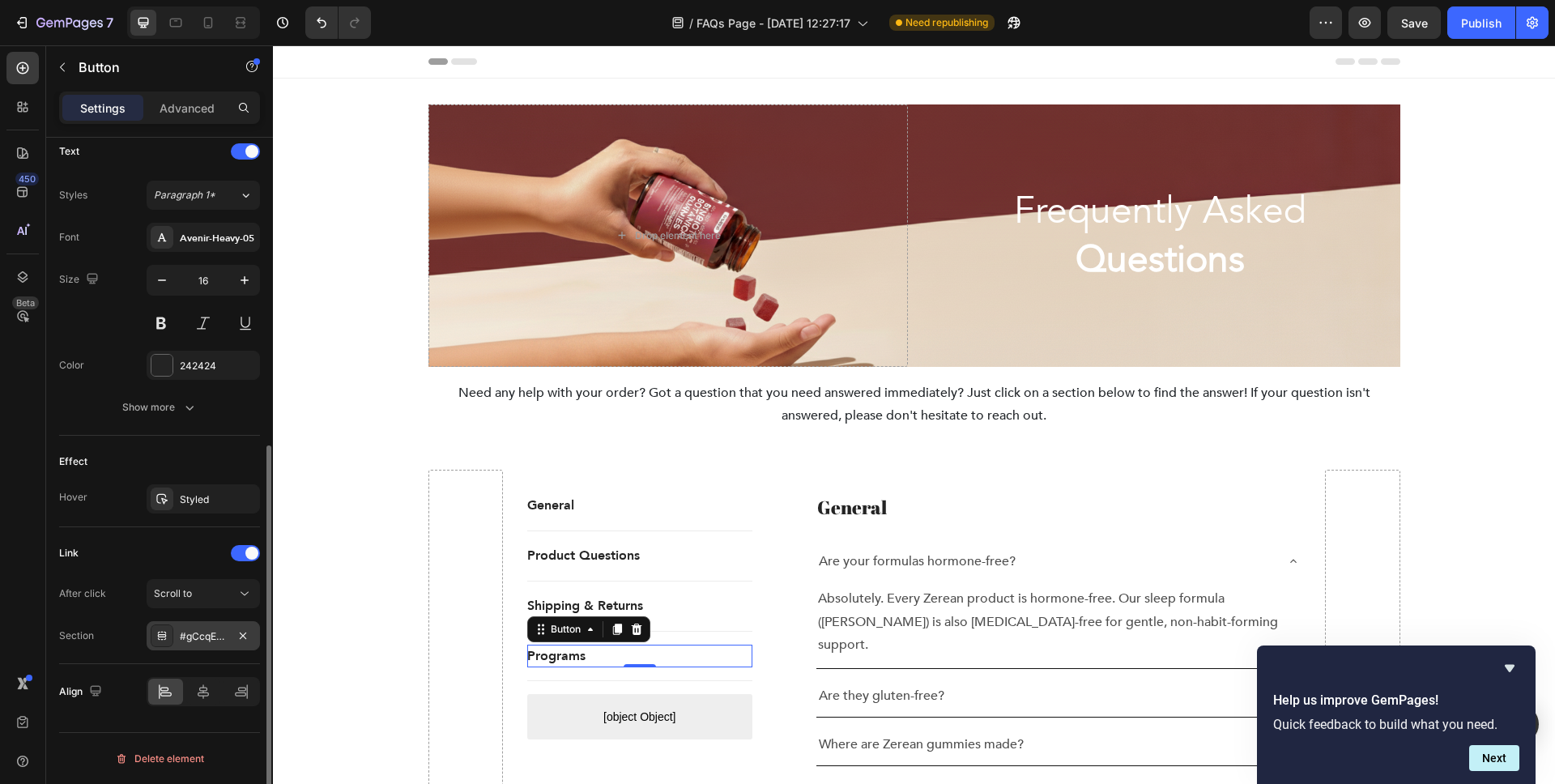
click at [189, 636] on div "#gCcqESd0l1" at bounding box center [202, 636] width 47 height 15
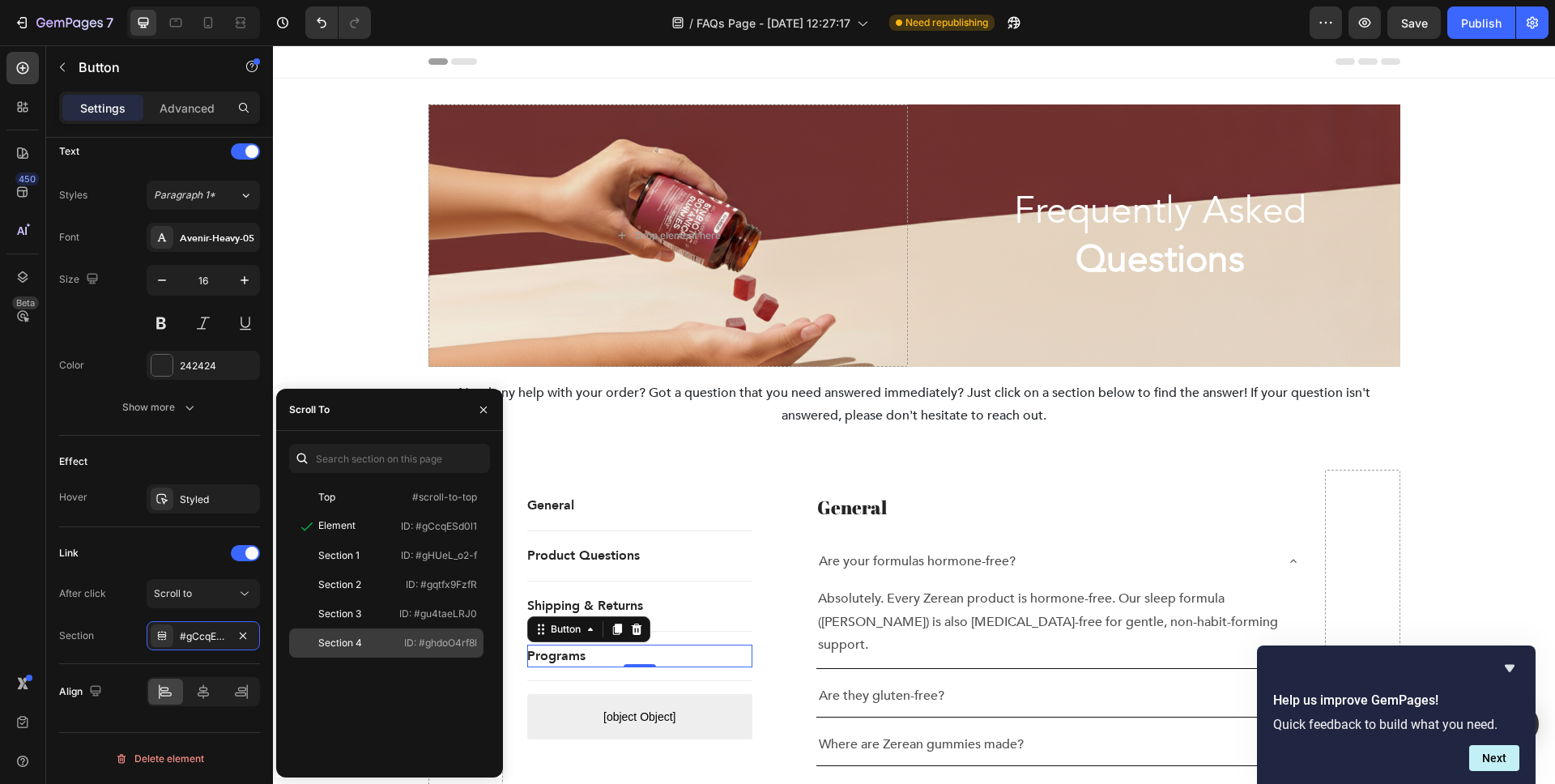
click at [329, 647] on div "Section 4" at bounding box center [341, 643] width 44 height 15
click at [480, 407] on icon "button" at bounding box center [483, 409] width 13 height 13
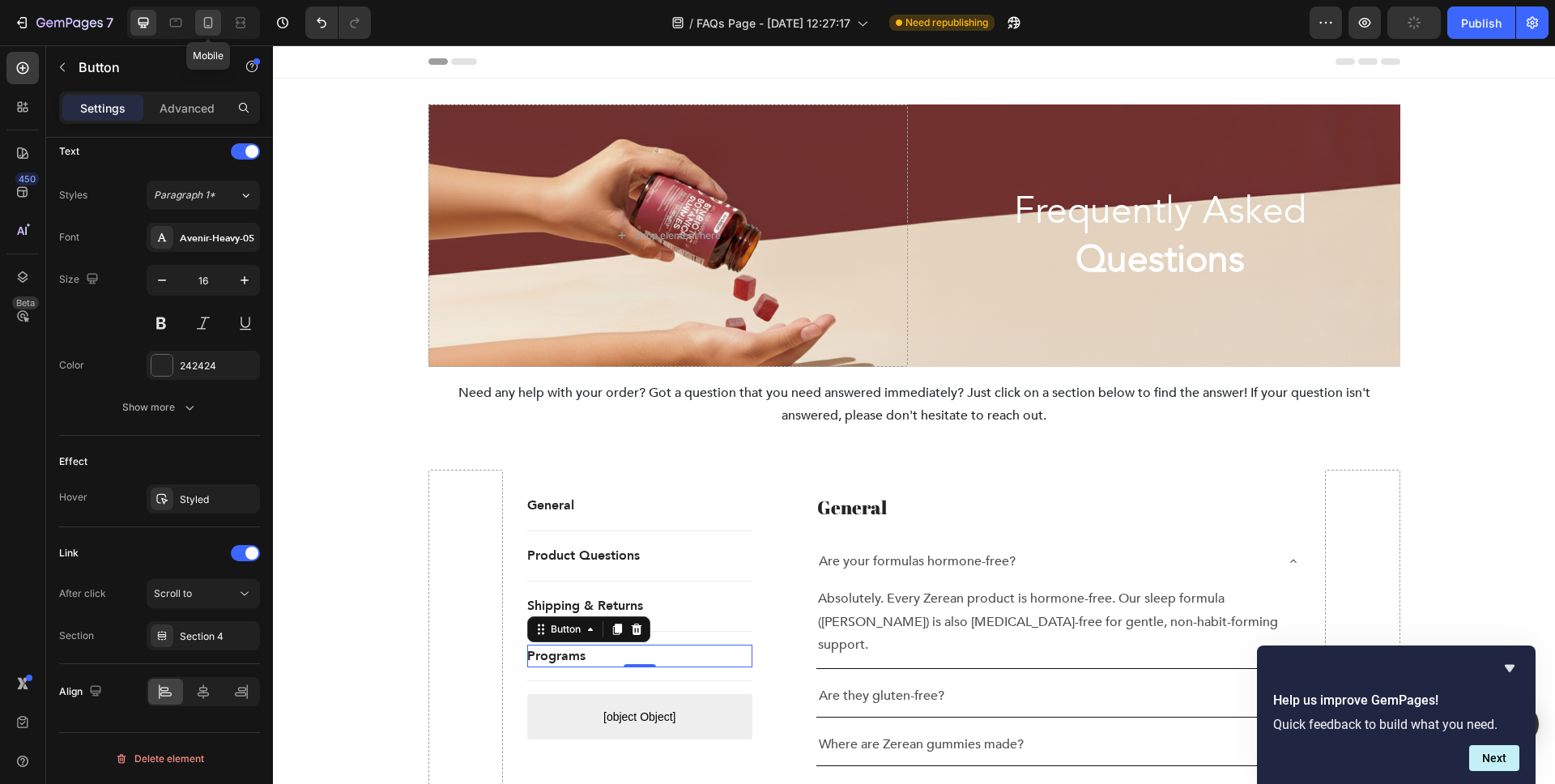
click at [199, 25] on div at bounding box center [208, 22] width 26 height 26
type input "14"
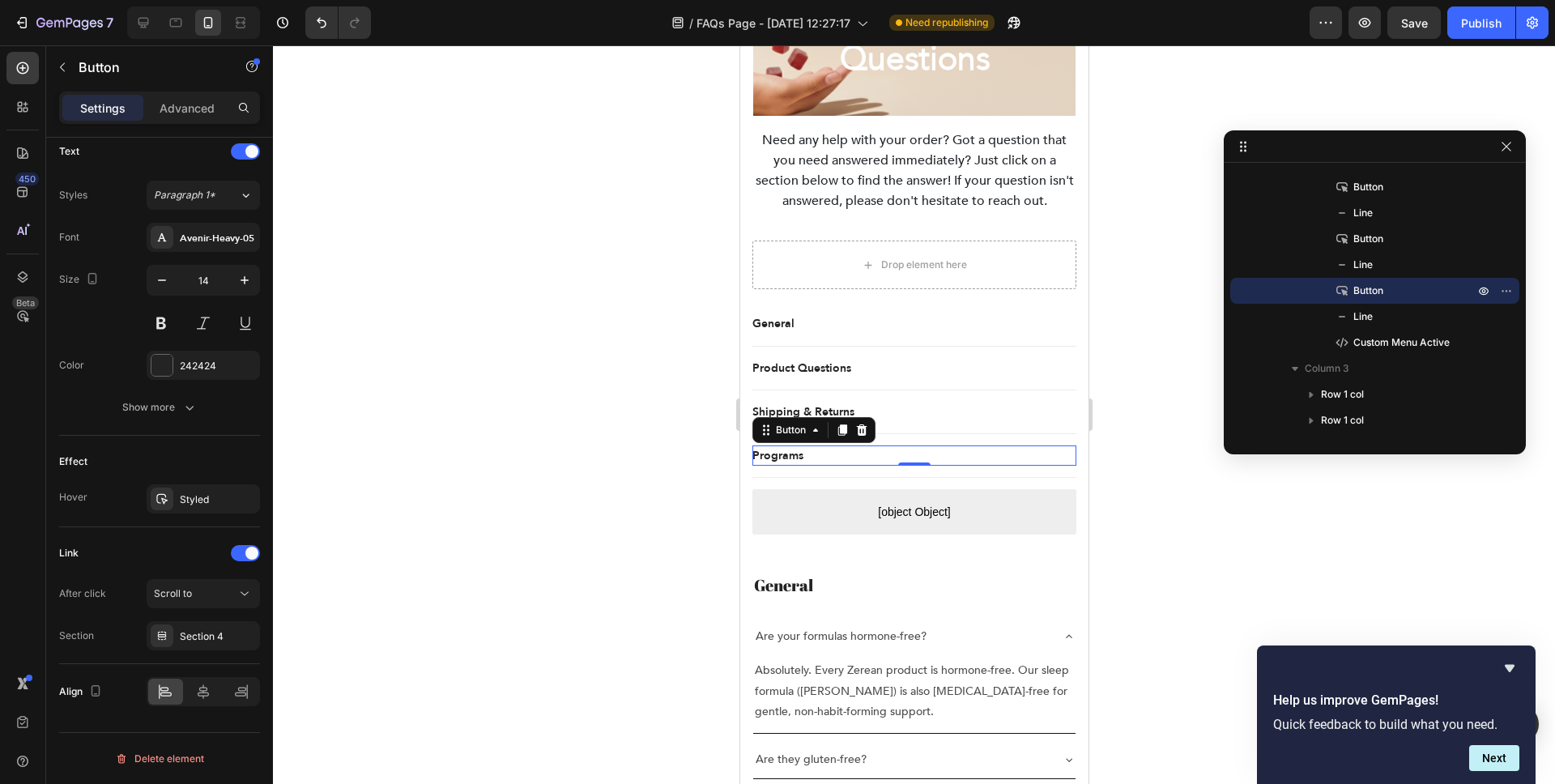
scroll to position [201, 0]
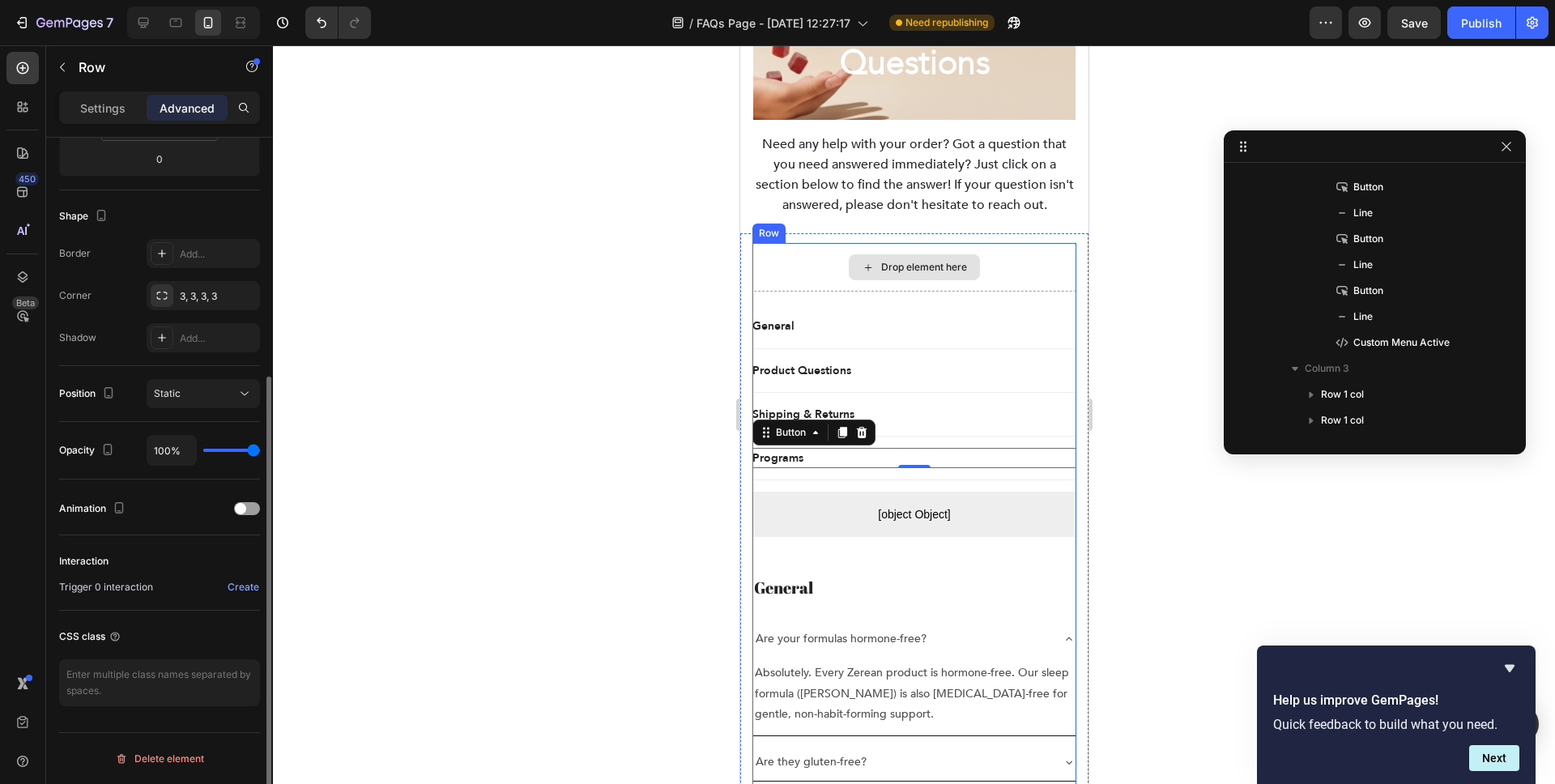
click at [789, 264] on div "Drop element here" at bounding box center [913, 267] width 324 height 48
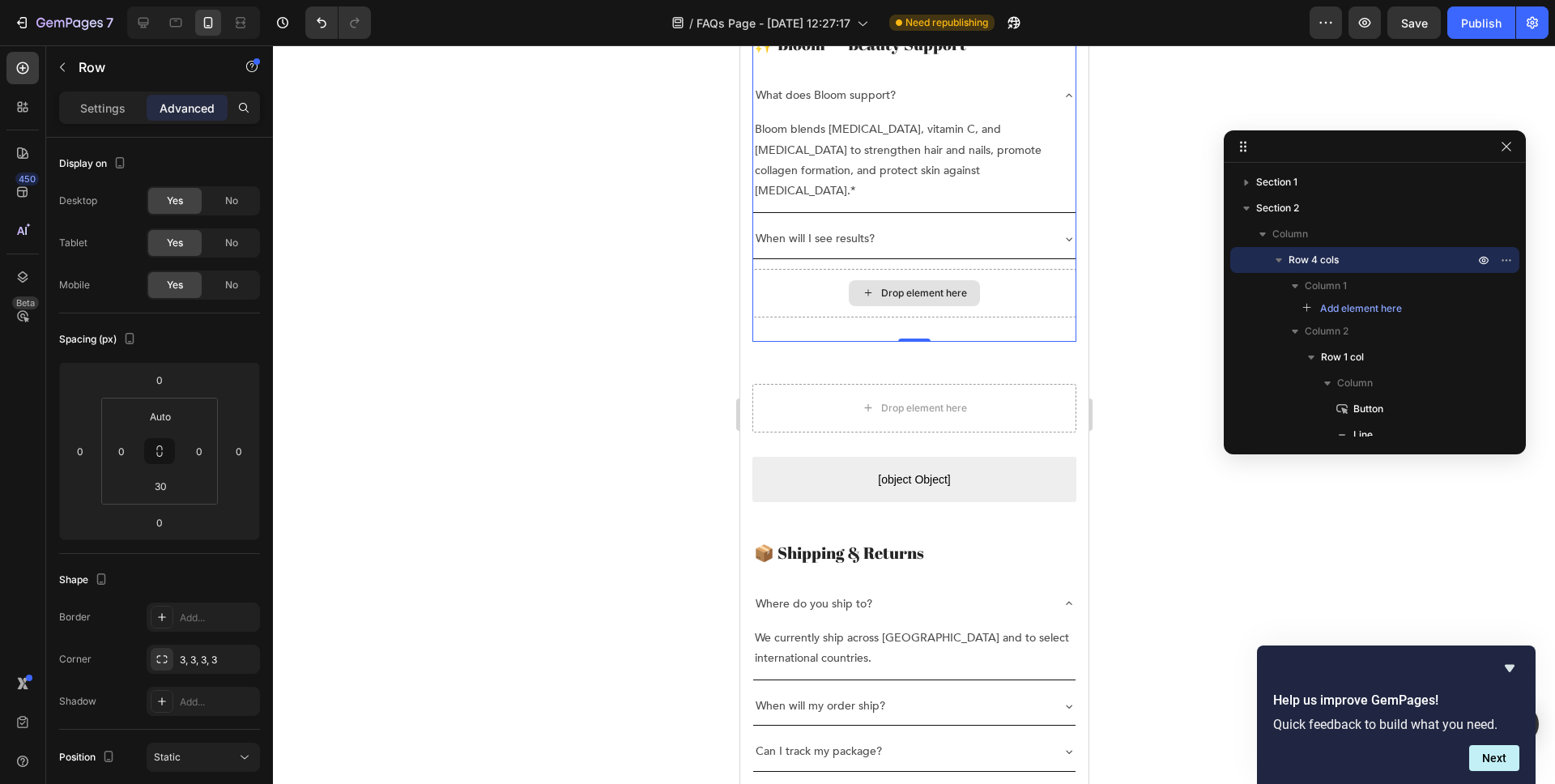
scroll to position [1941, 0]
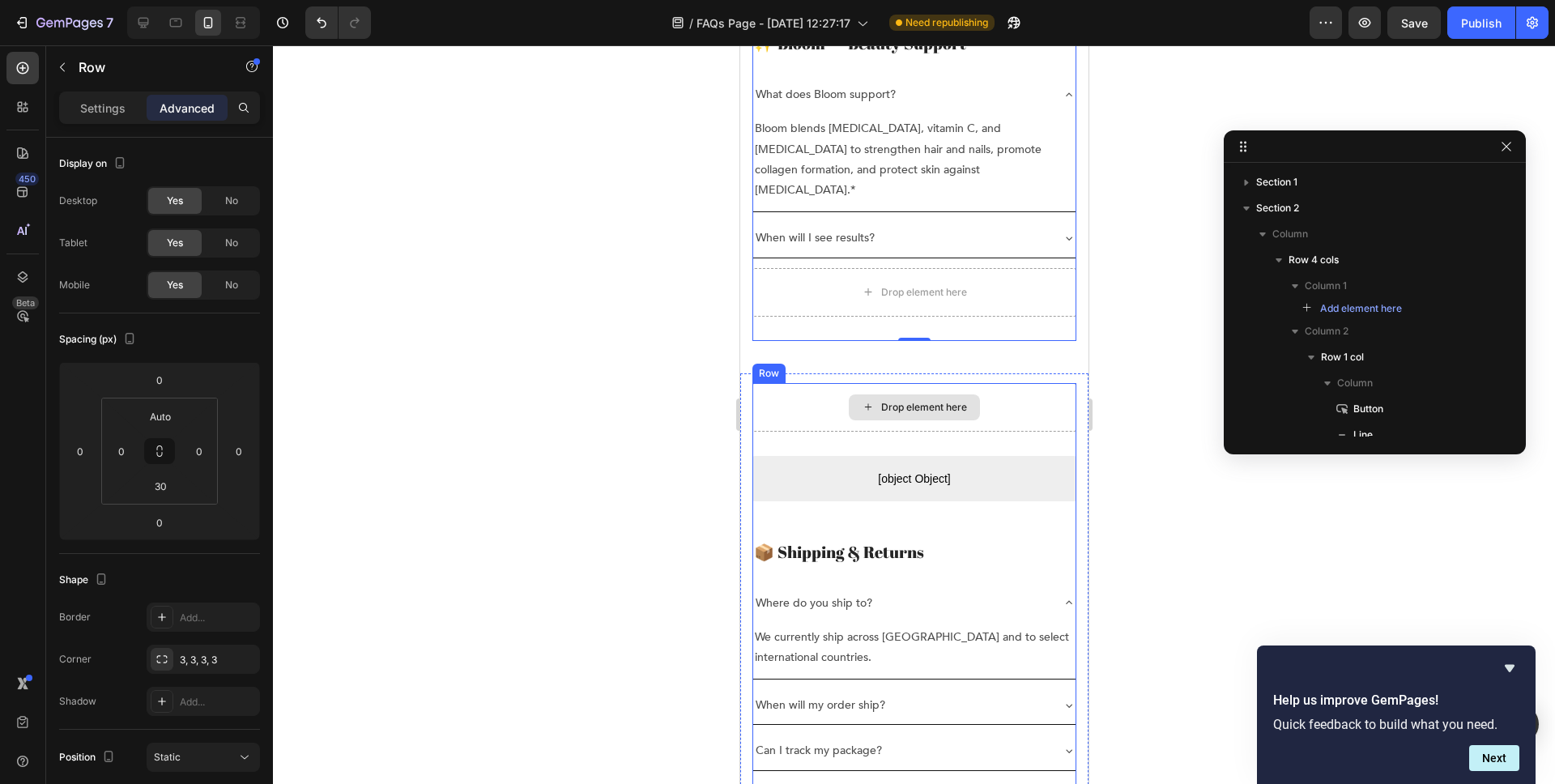
click at [766, 383] on div "Drop element here" at bounding box center [913, 407] width 324 height 48
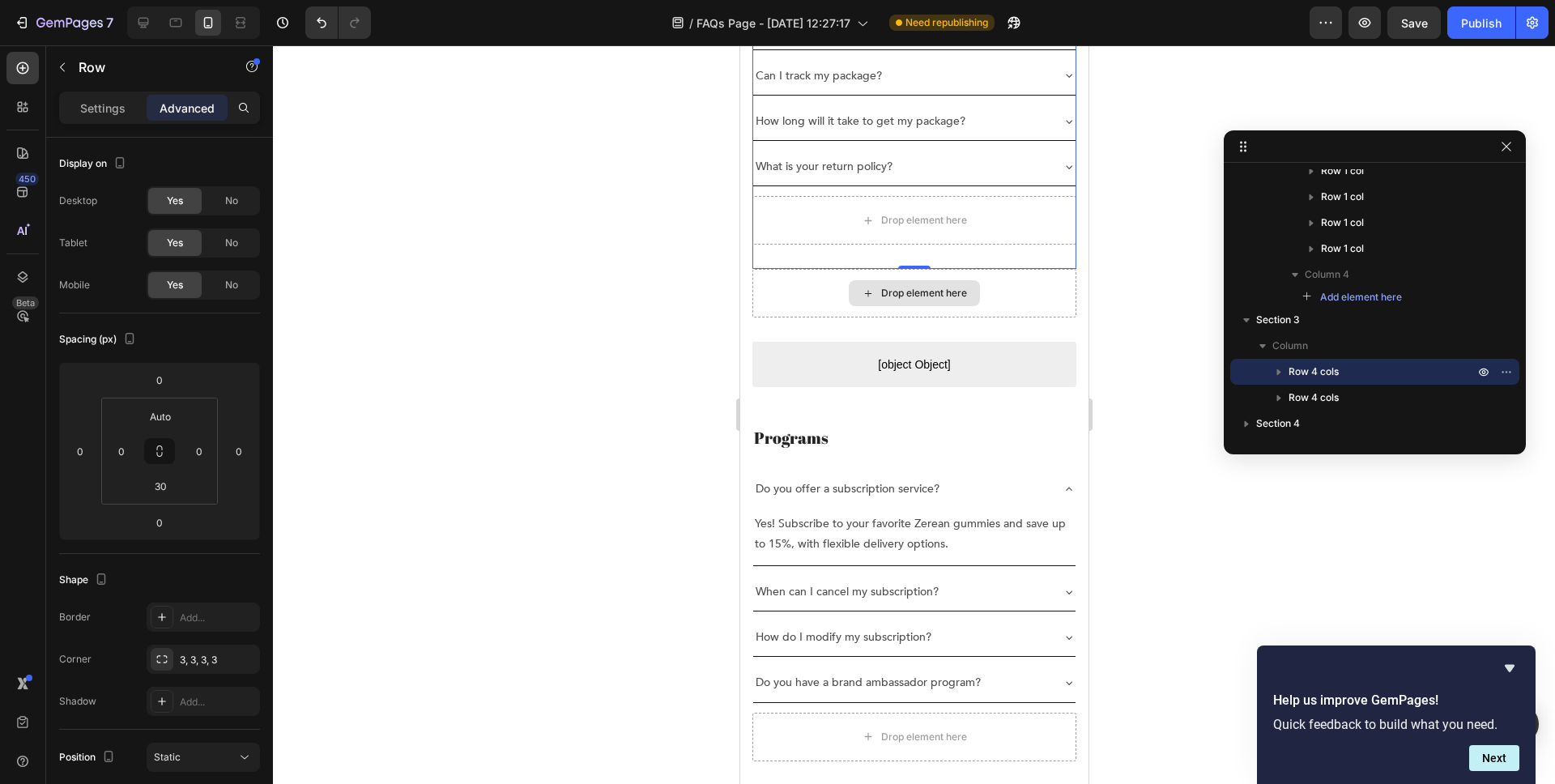
scroll to position [2436, 0]
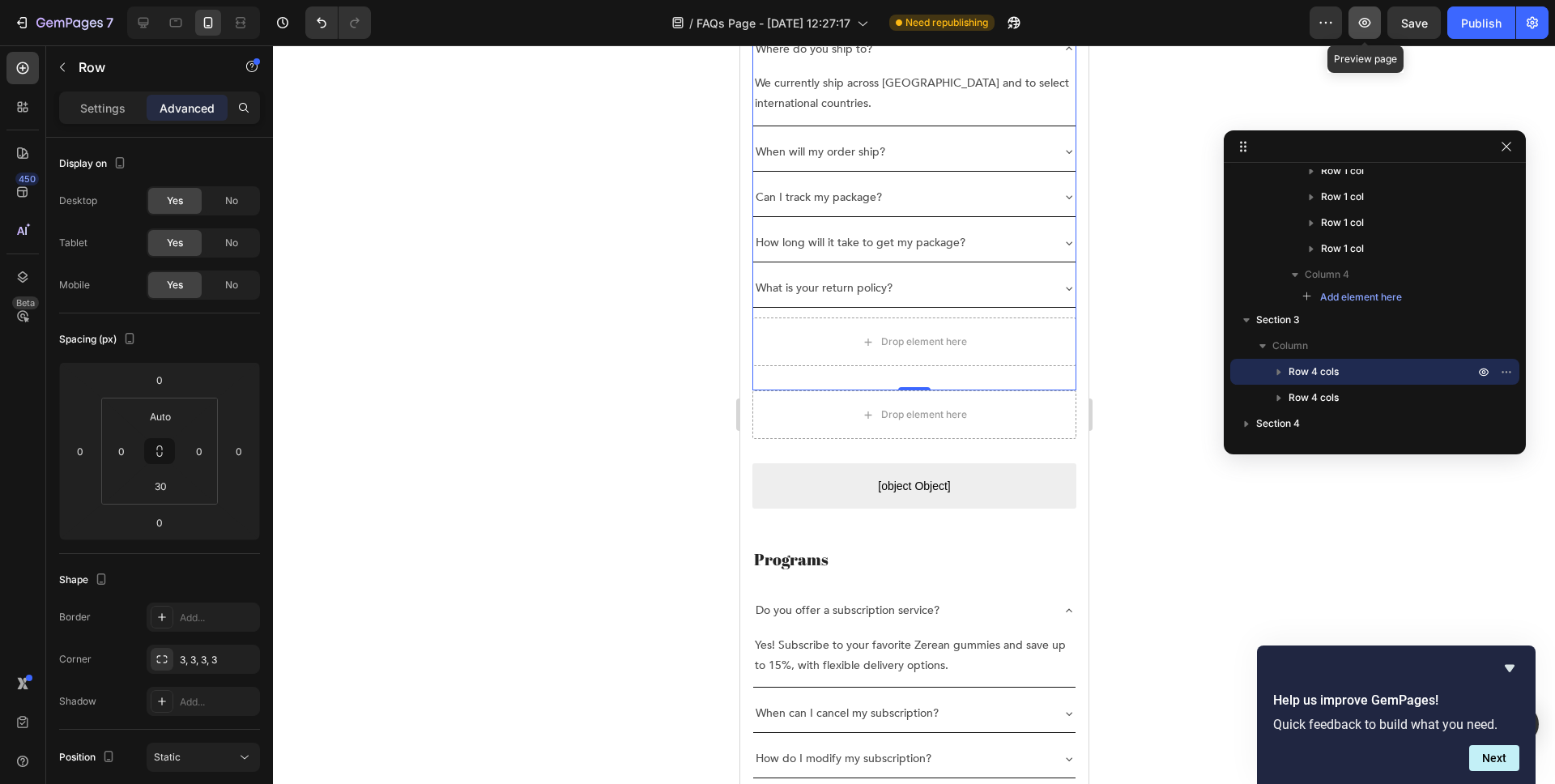
click at [1367, 26] on icon "button" at bounding box center [1366, 22] width 12 height 10
click at [171, 20] on icon at bounding box center [176, 23] width 16 height 16
type input "1"
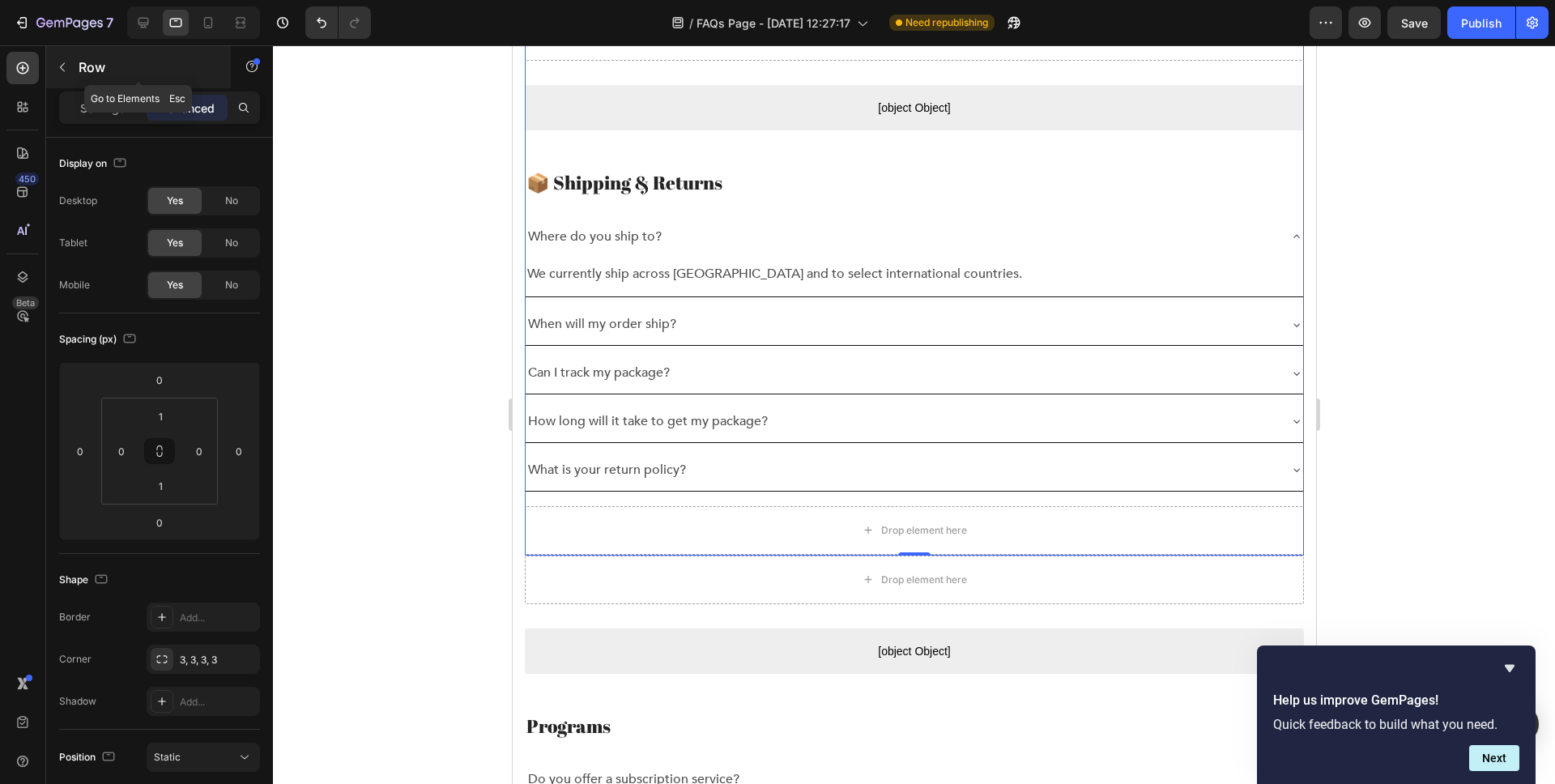
scroll to position [2153, 0]
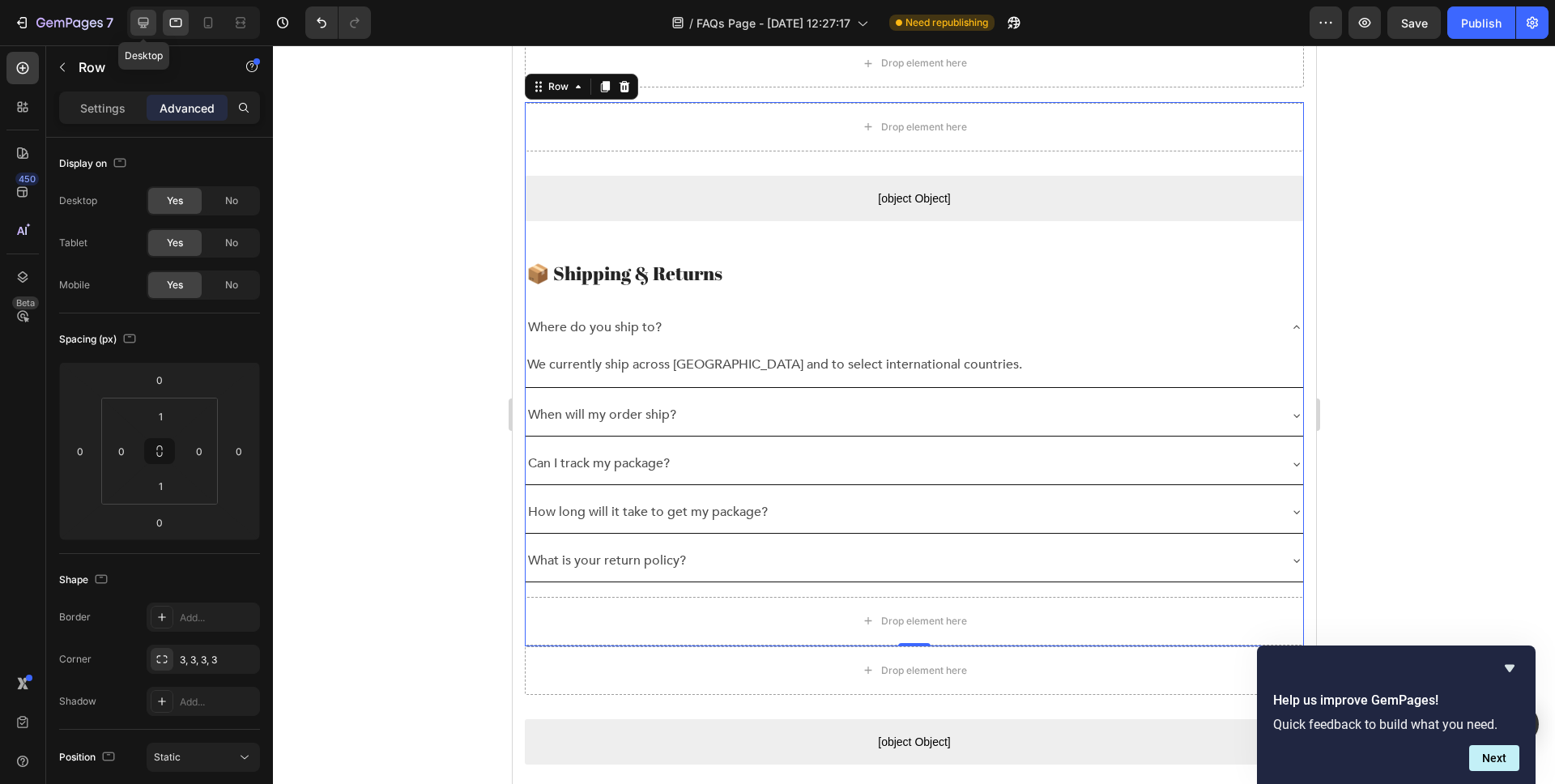
click at [143, 25] on icon at bounding box center [143, 23] width 11 height 11
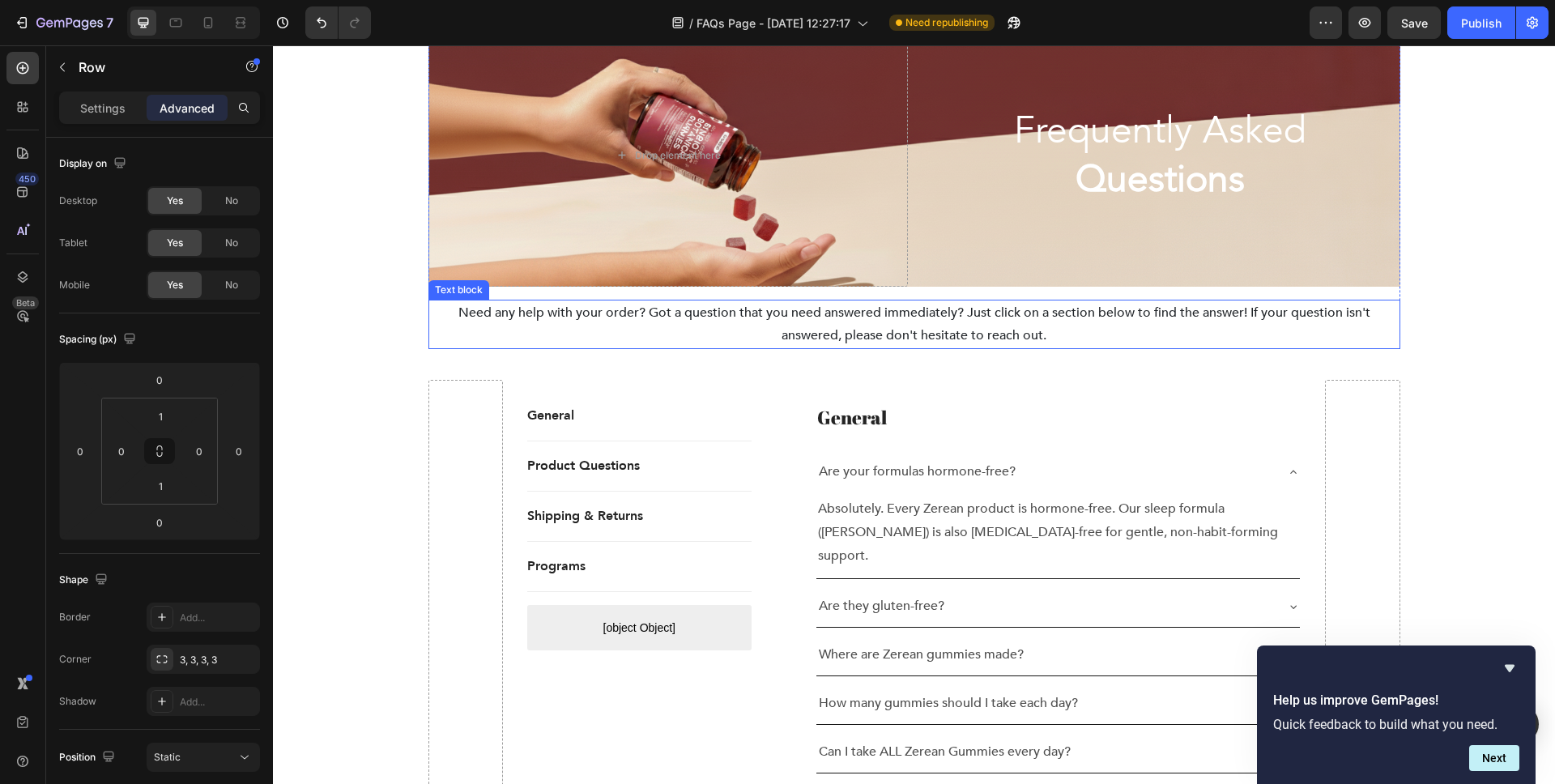
scroll to position [87, 0]
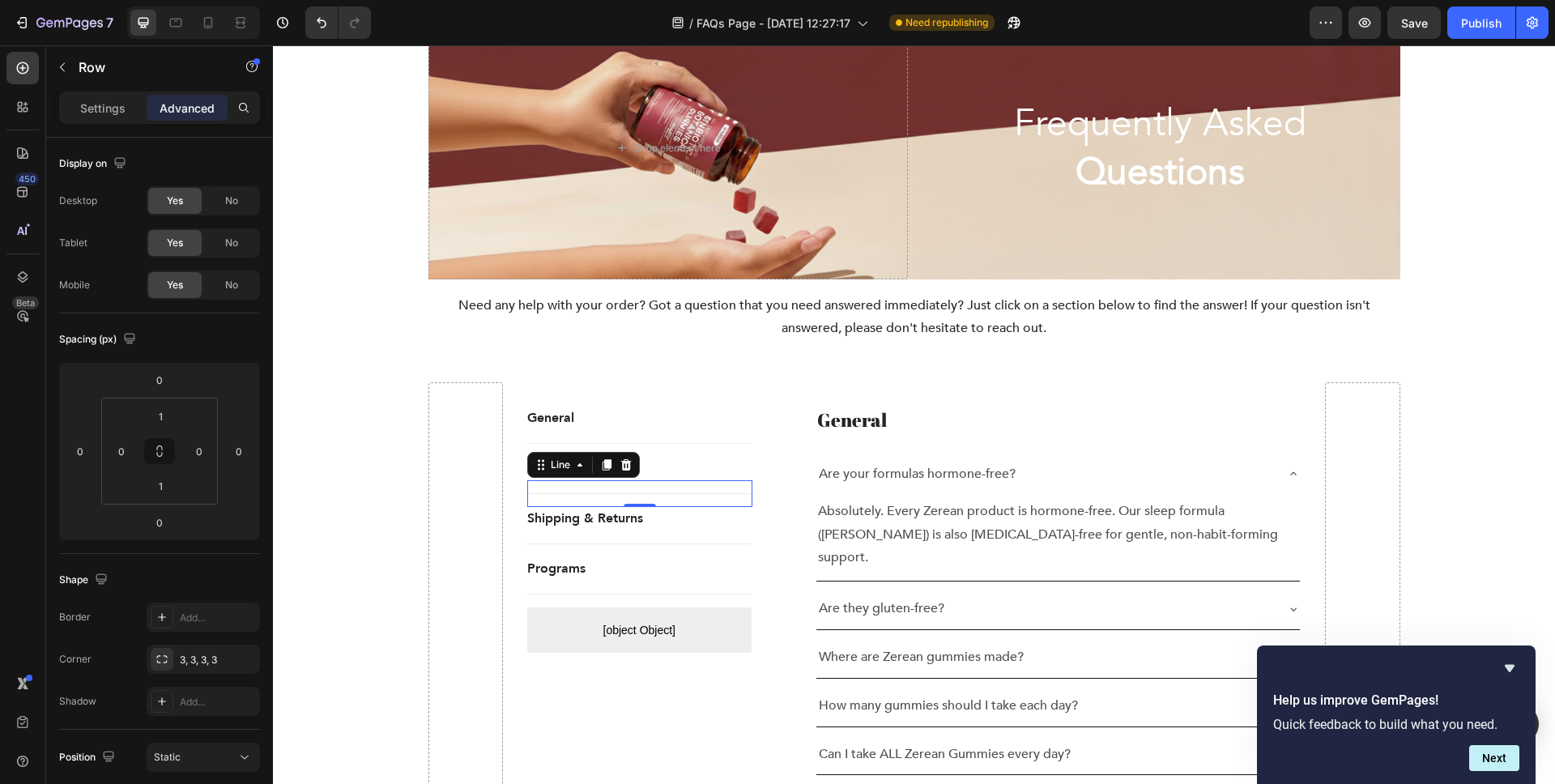
click at [576, 503] on div "Title Line 0" at bounding box center [640, 494] width 225 height 26
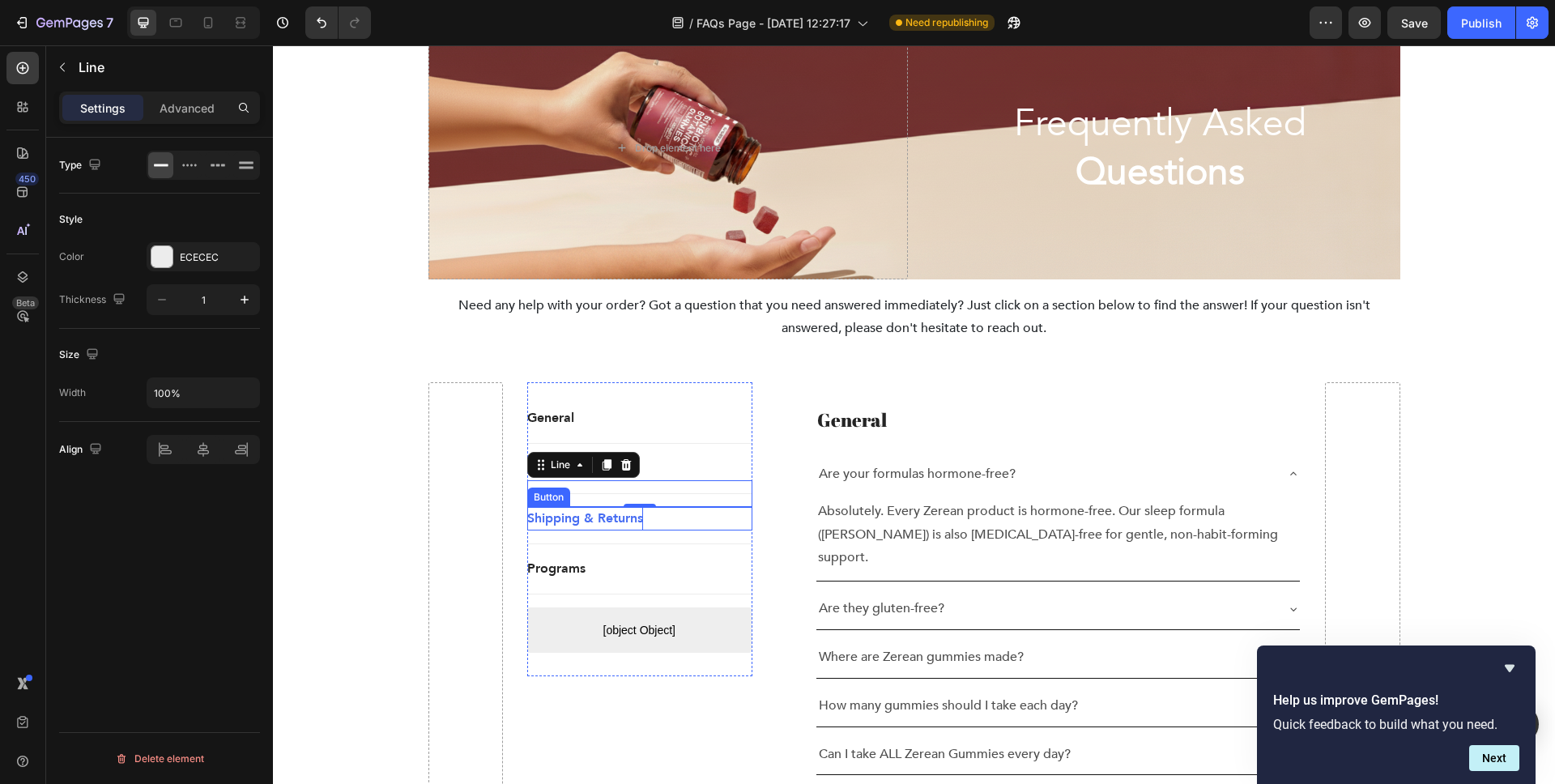
click at [570, 523] on p "Shipping & Returns" at bounding box center [585, 518] width 116 height 24
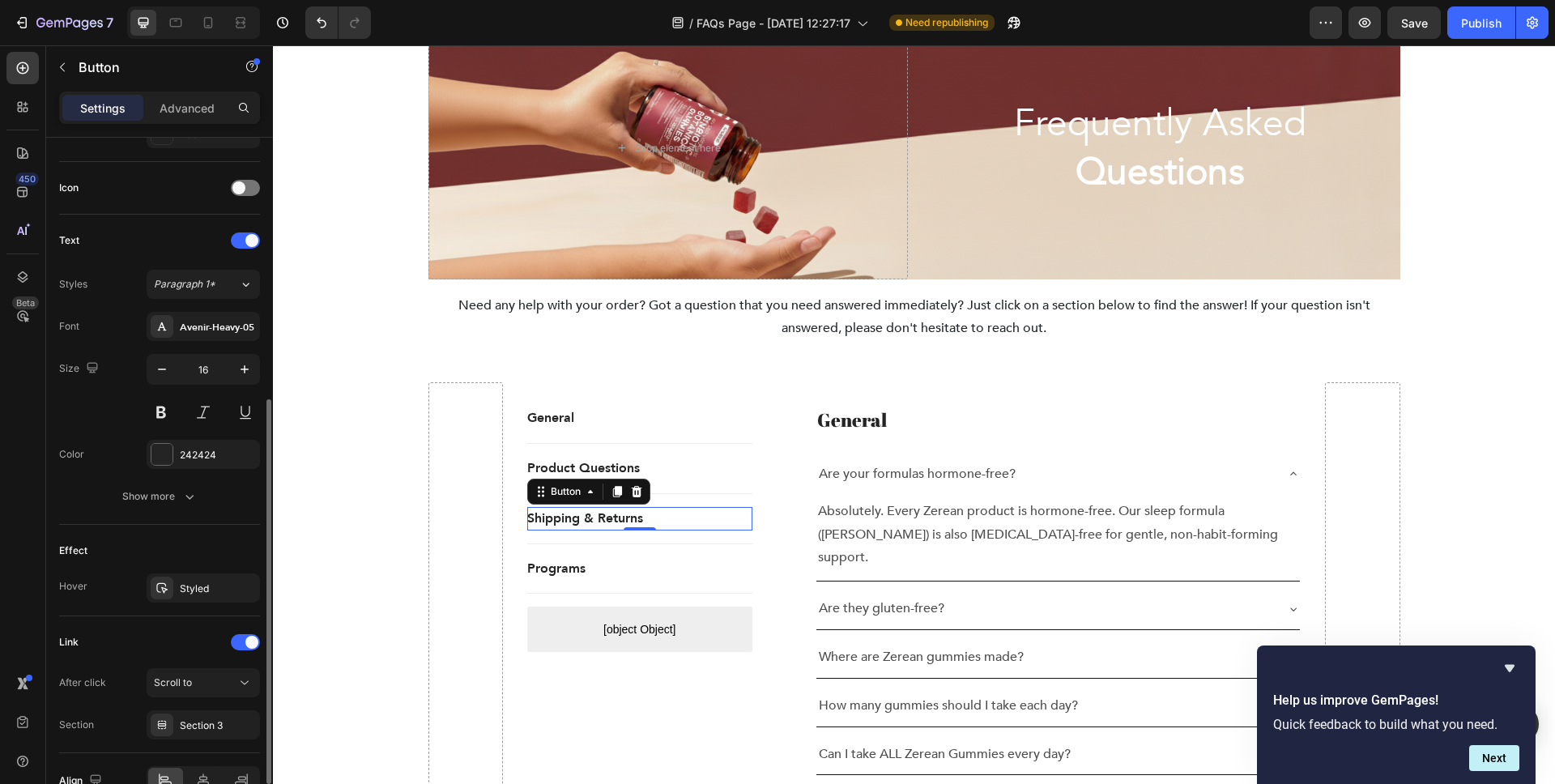
scroll to position [466, 0]
click at [211, 721] on div "Section 3" at bounding box center [202, 723] width 47 height 15
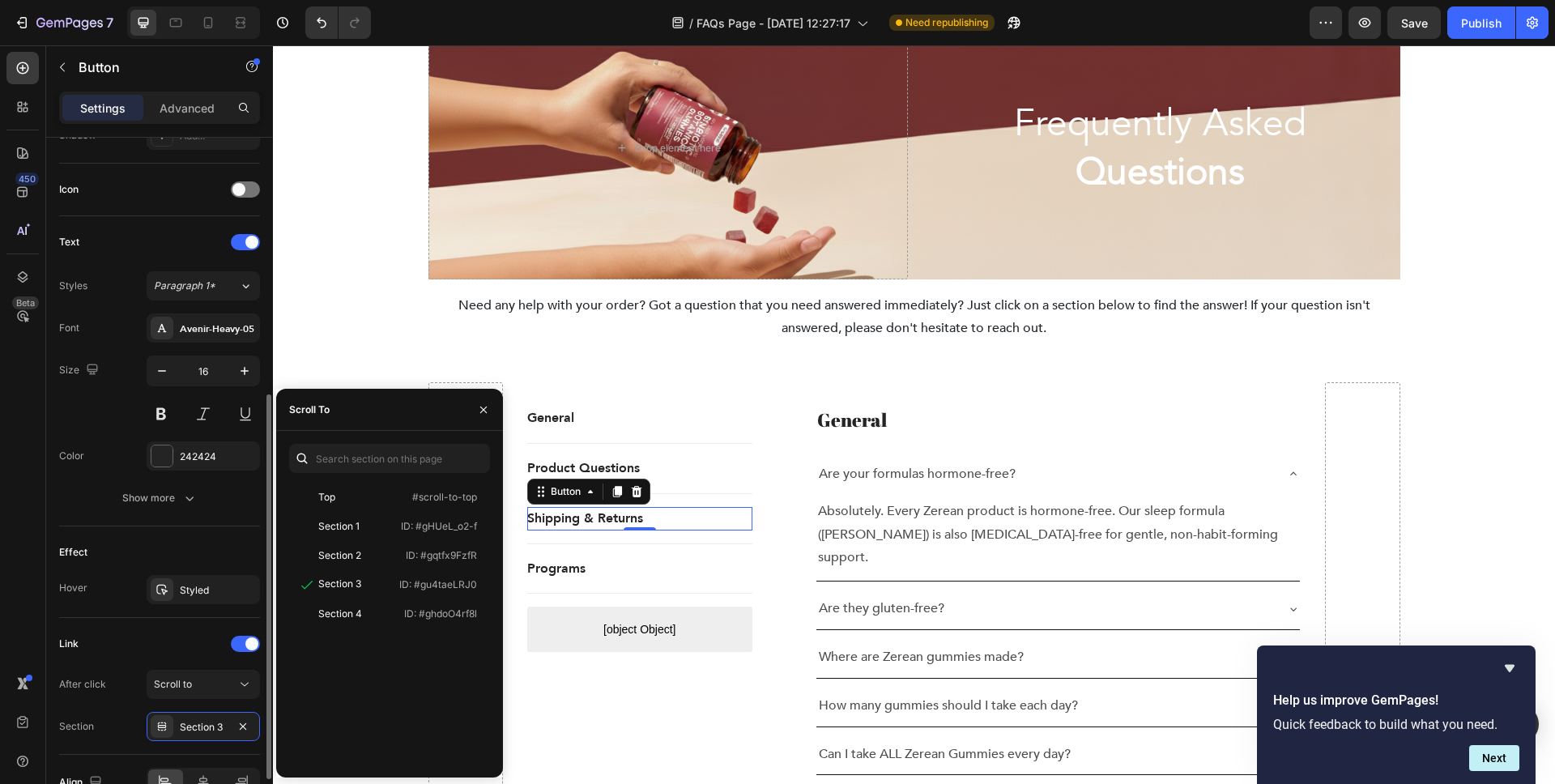
scroll to position [462, 0]
click at [700, 341] on div "Need any help with your order? Got a question that you need answered immediatel…" at bounding box center [914, 317] width 972 height 50
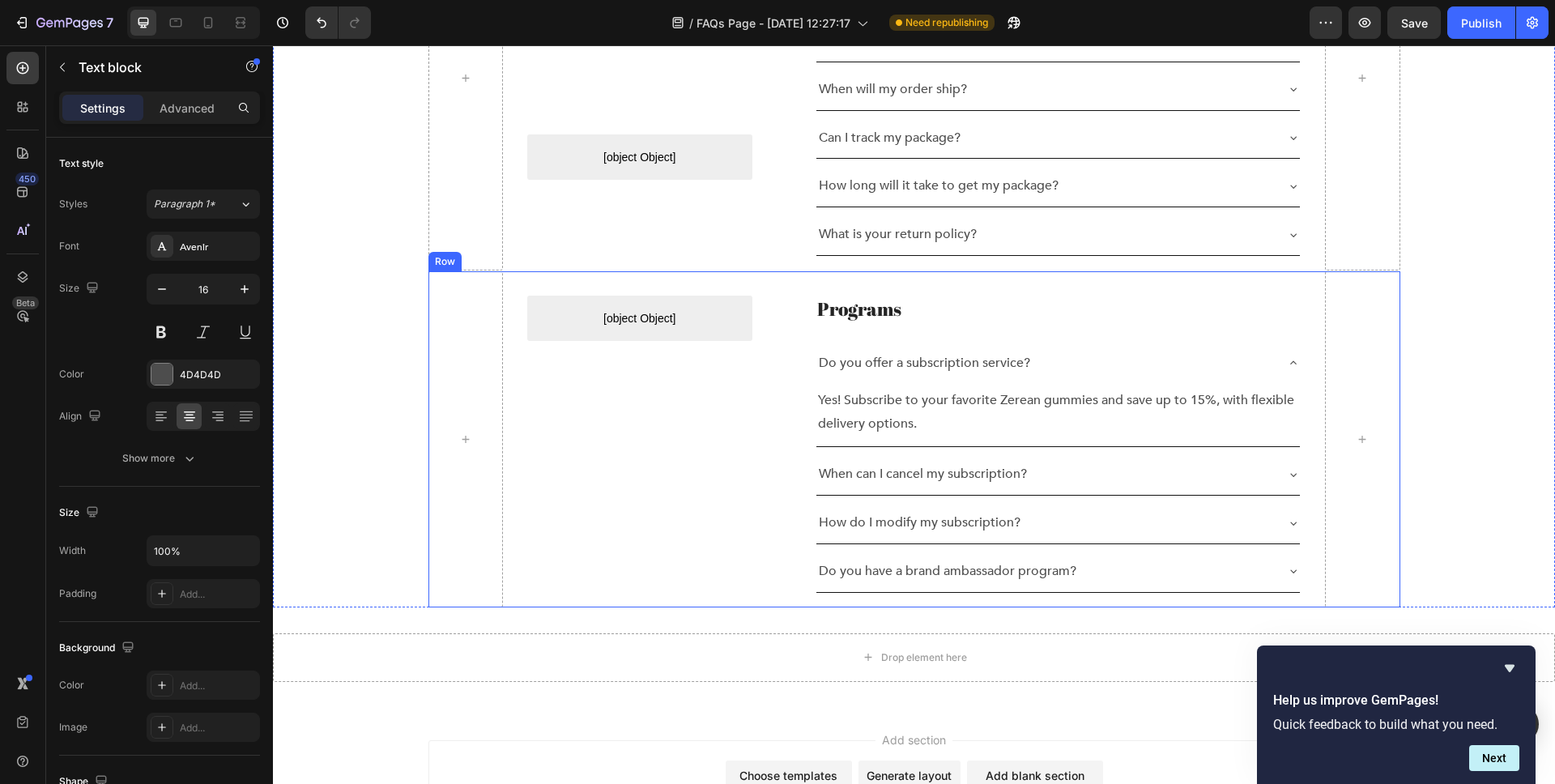
scroll to position [1979, 0]
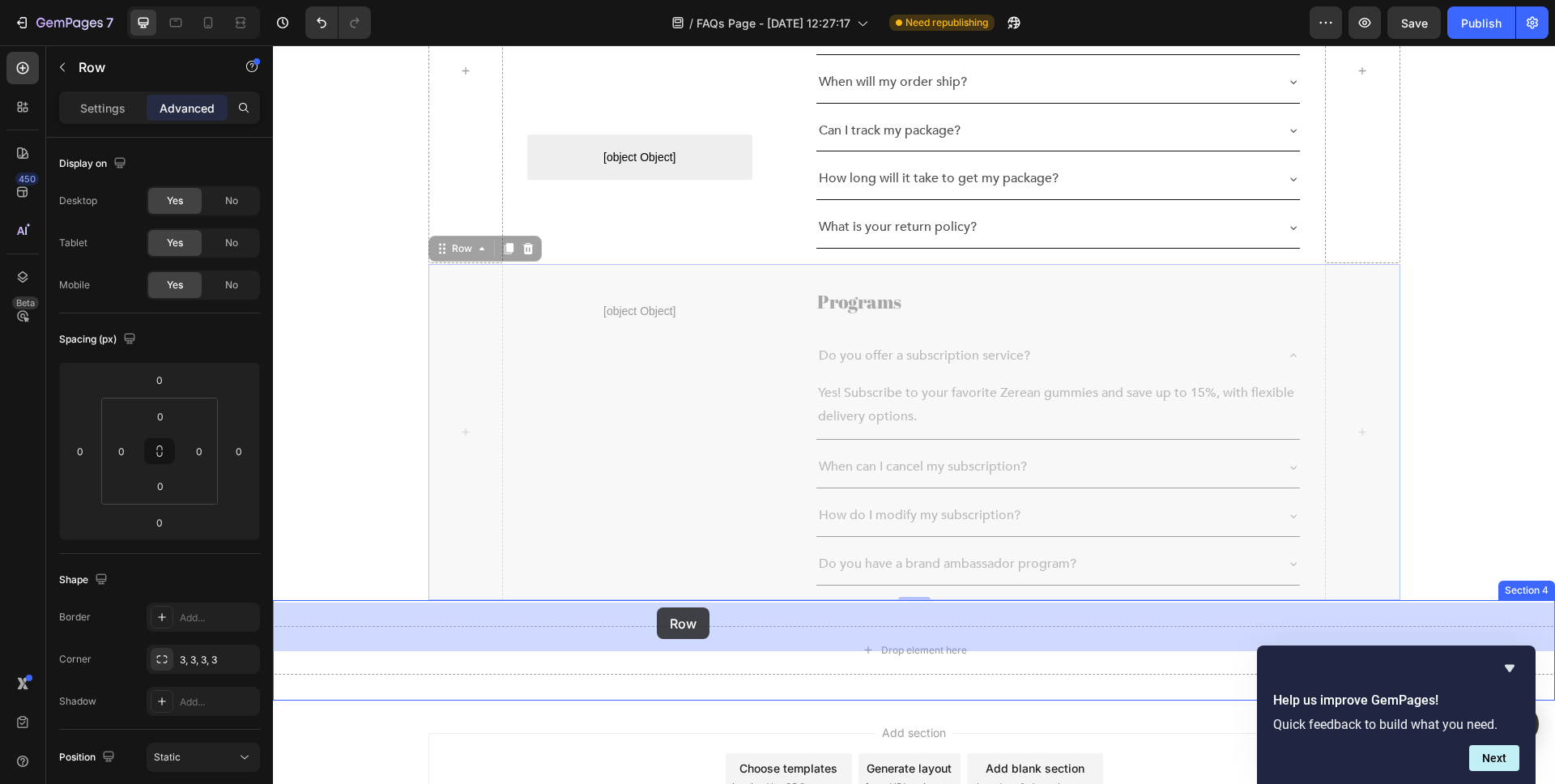
drag, startPoint x: 642, startPoint y: 385, endPoint x: 657, endPoint y: 607, distance: 222.5
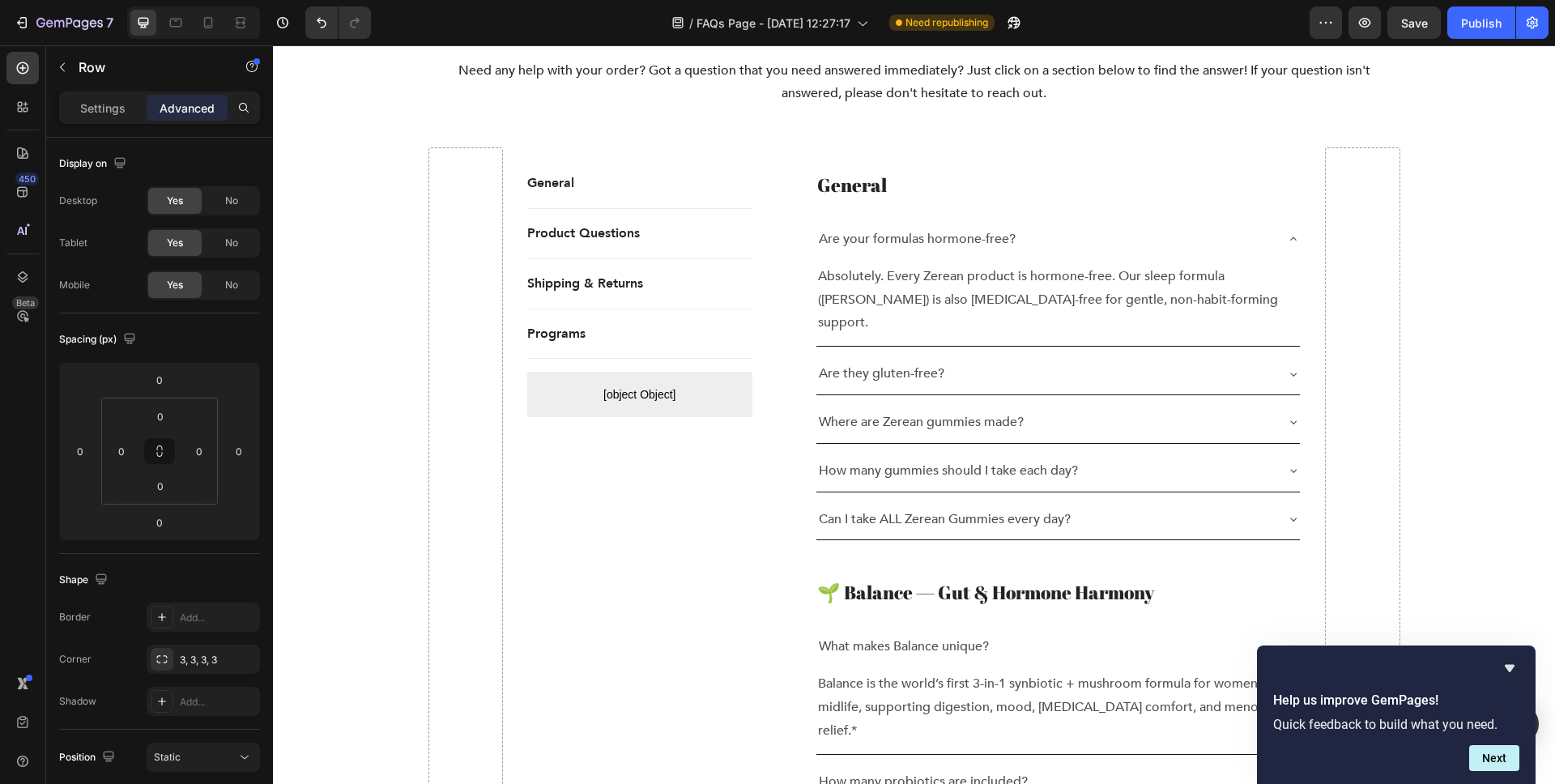
scroll to position [0, 0]
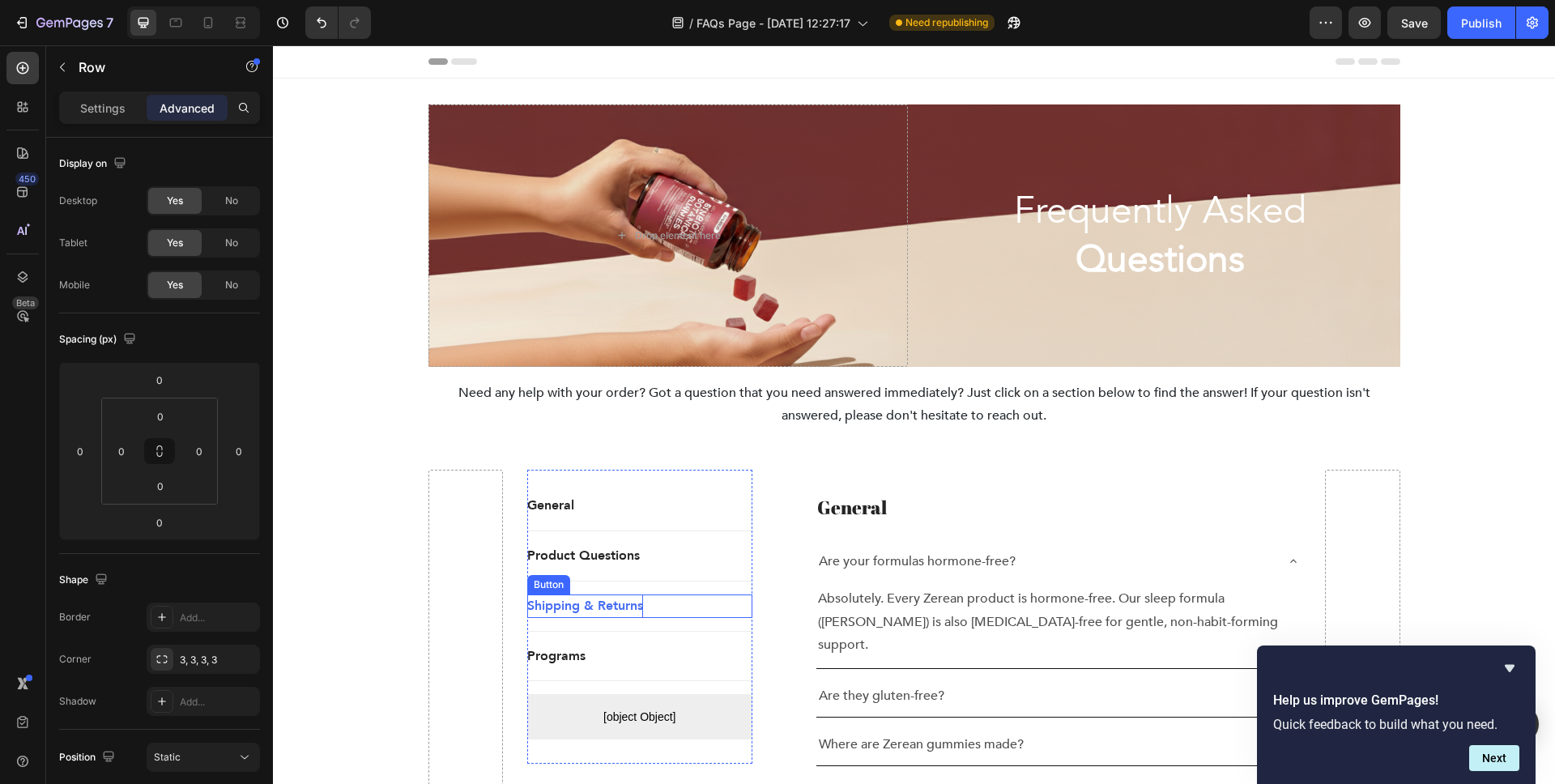
click at [590, 617] on p "Shipping & Returns" at bounding box center [585, 606] width 116 height 24
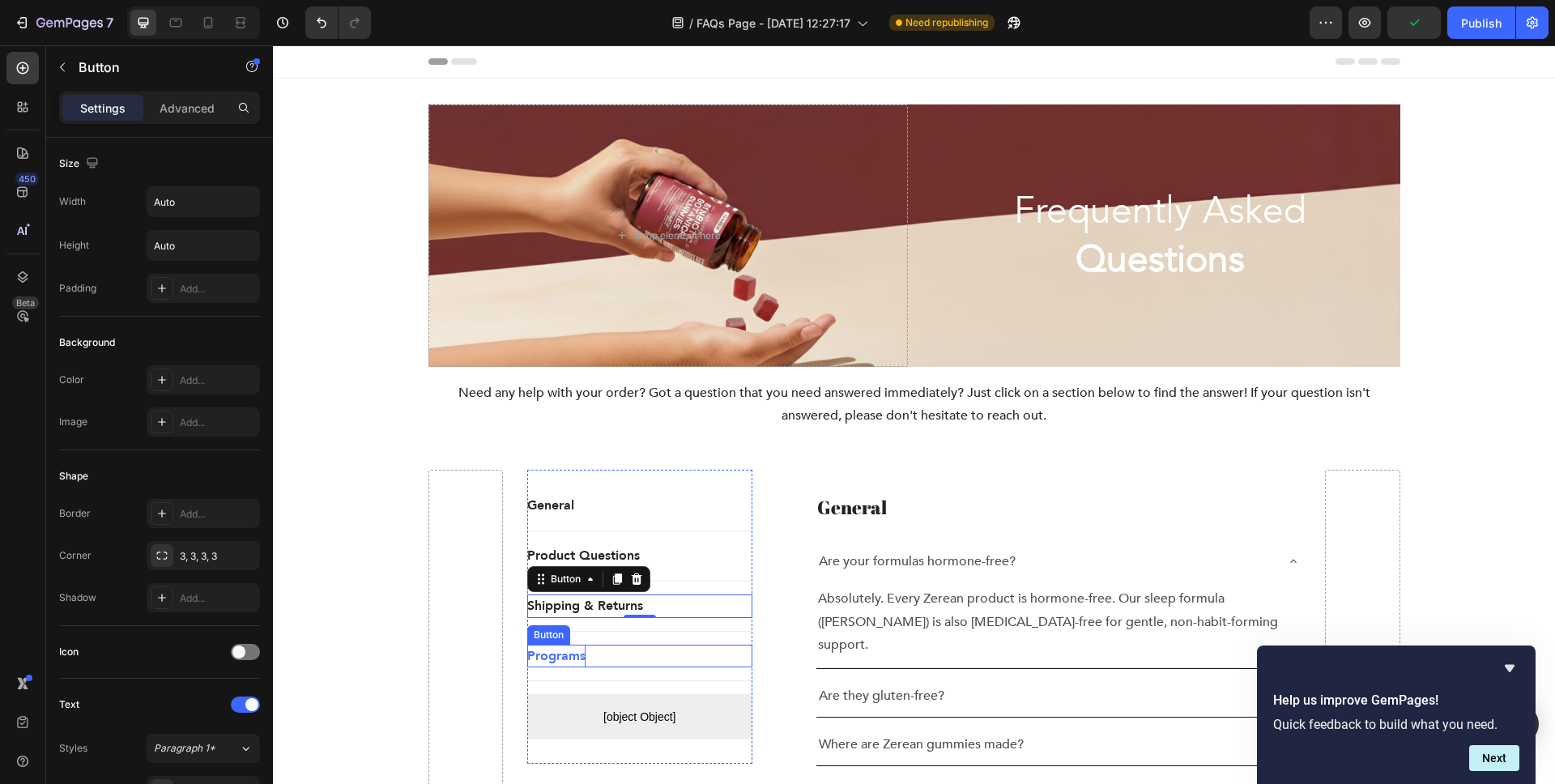
click at [577, 656] on p "Programs" at bounding box center [556, 656] width 58 height 24
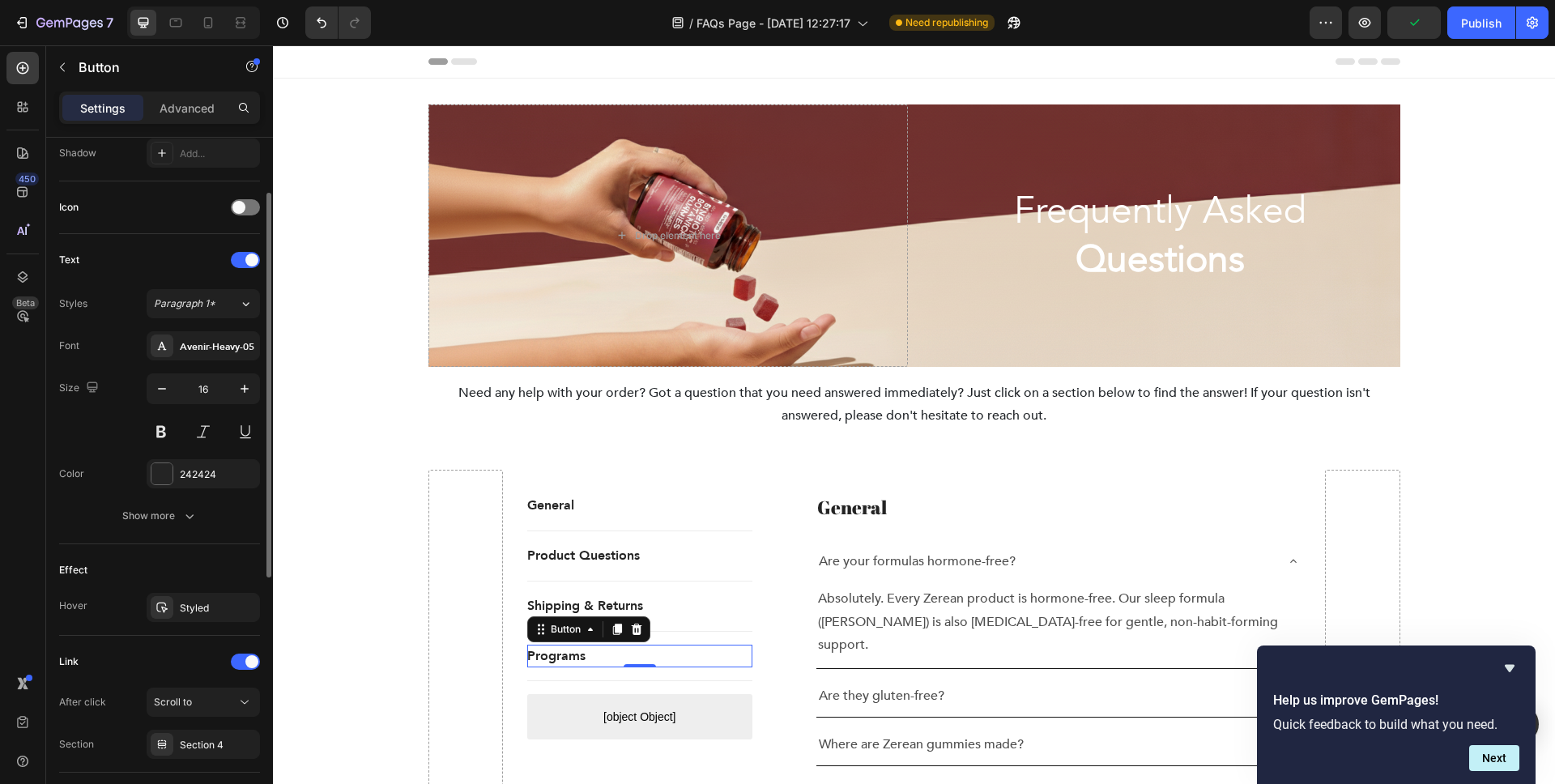
scroll to position [553, 0]
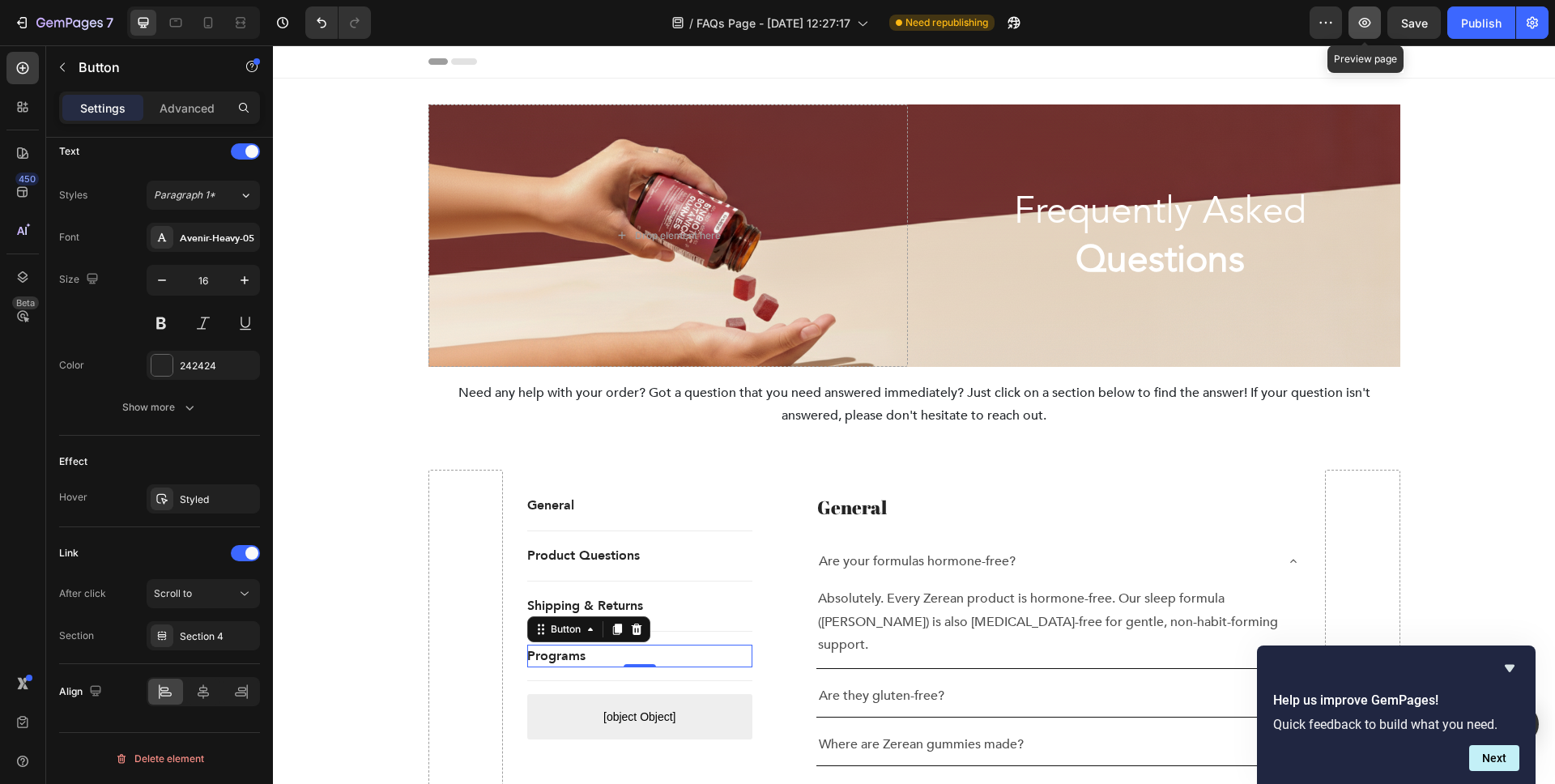
click at [1361, 18] on icon "button" at bounding box center [1366, 22] width 12 height 10
click at [588, 611] on p "Shipping & Returns" at bounding box center [585, 606] width 116 height 24
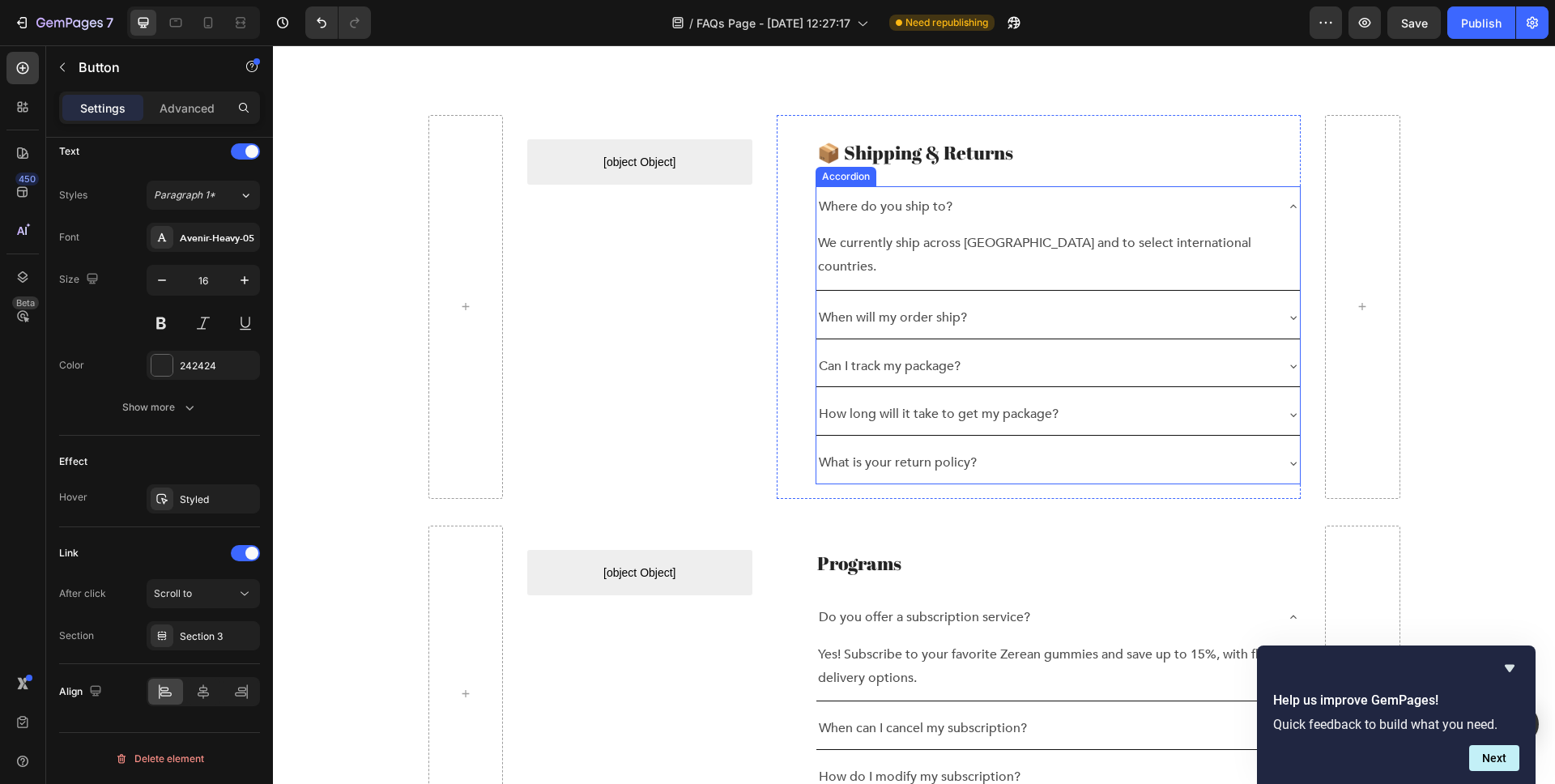
scroll to position [1652, 0]
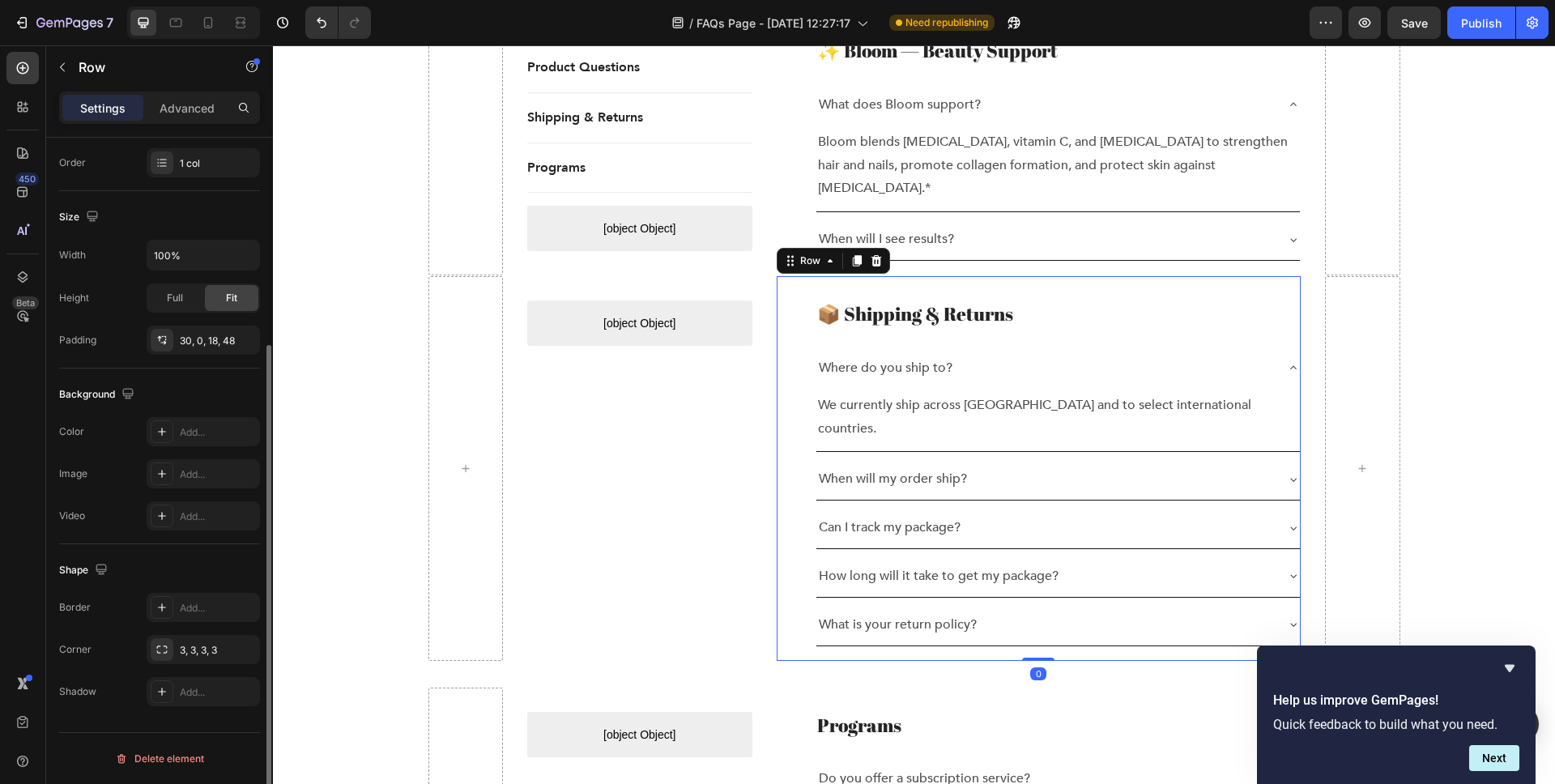
click at [841, 276] on div "📦 Shipping & Returns Heading Where do you ship to? We currently ship across the…" at bounding box center [1039, 468] width 524 height 384
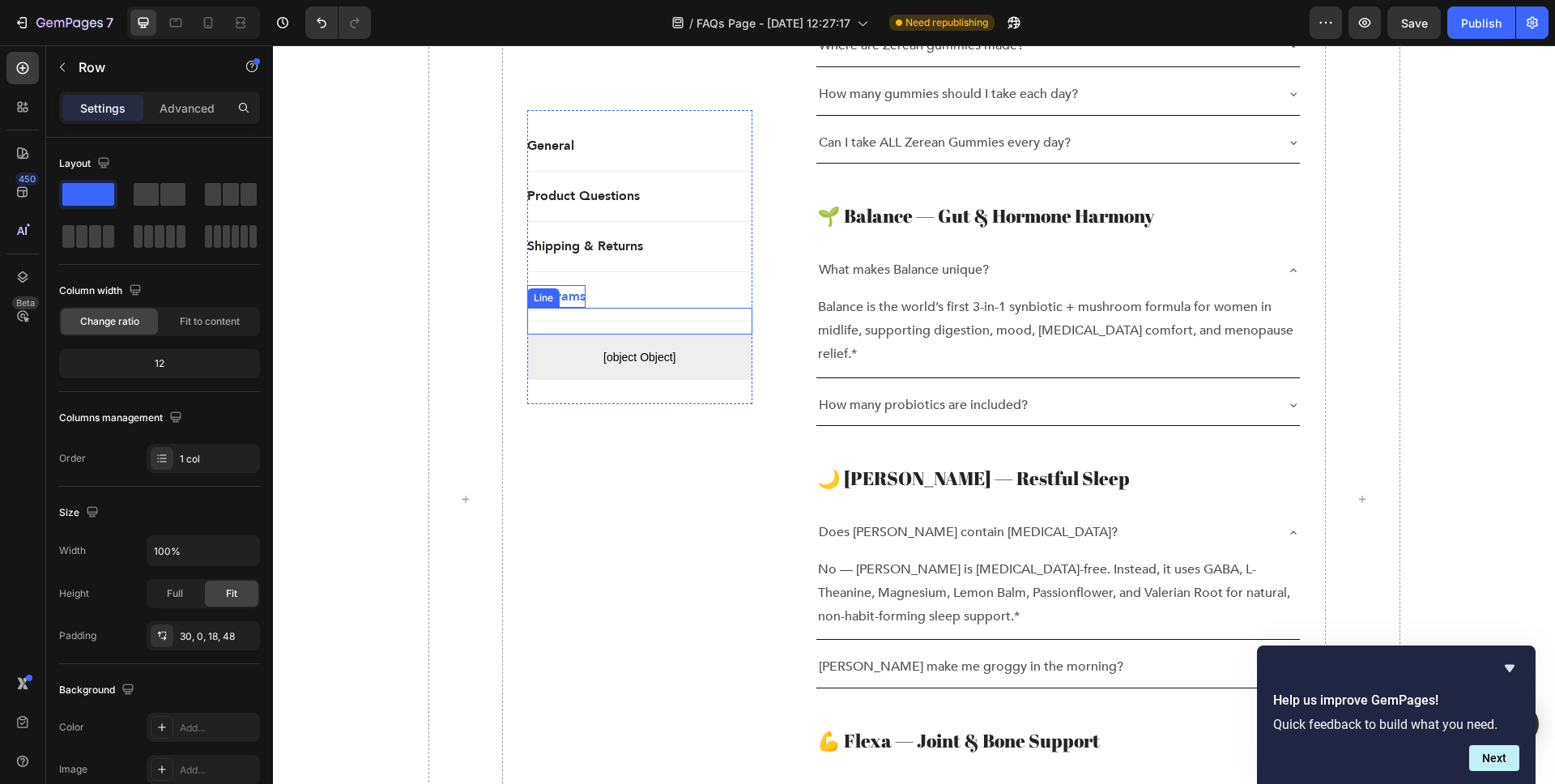
scroll to position [631, 0]
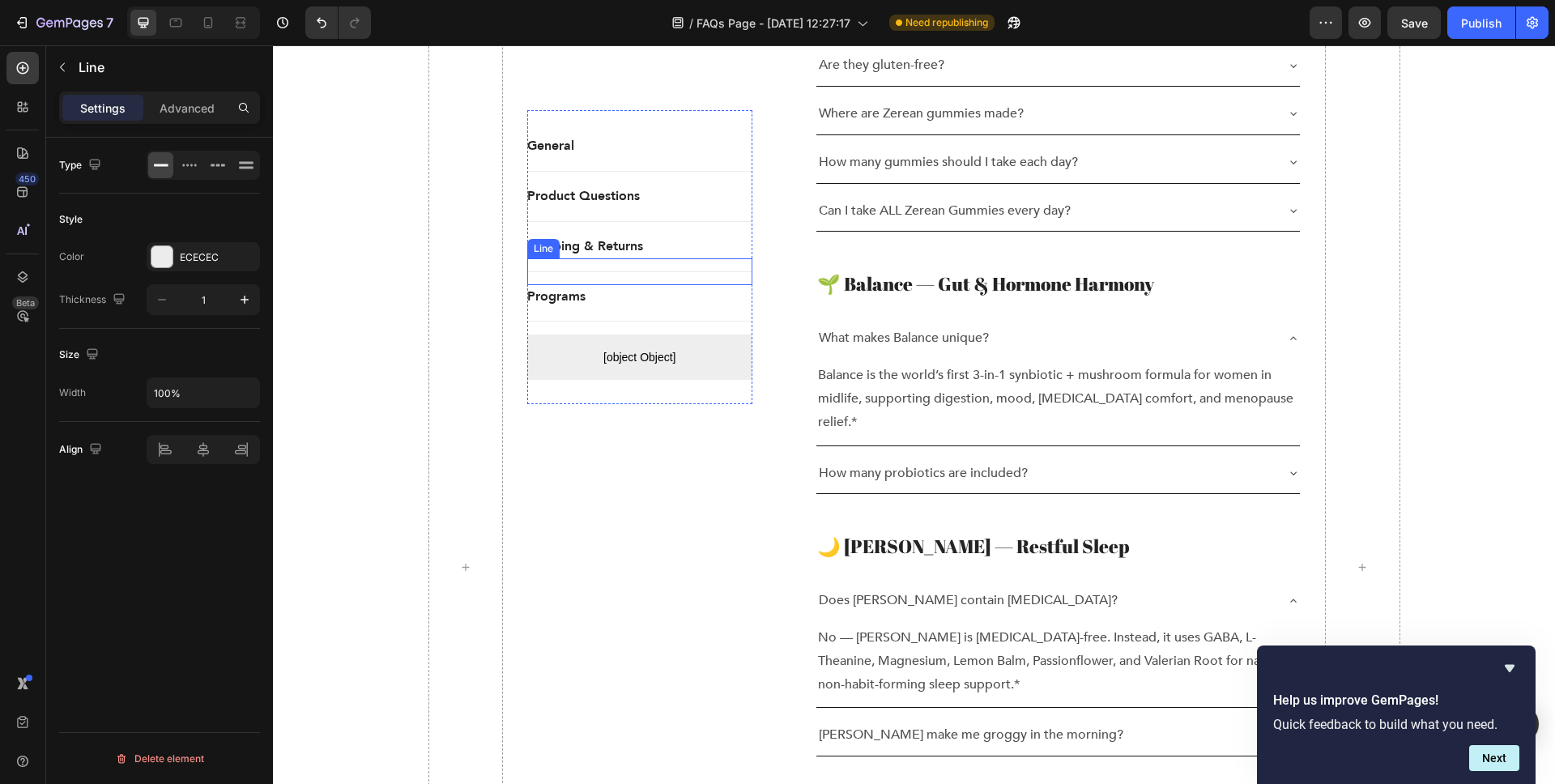
click at [555, 260] on div "Title Line" at bounding box center [640, 271] width 225 height 26
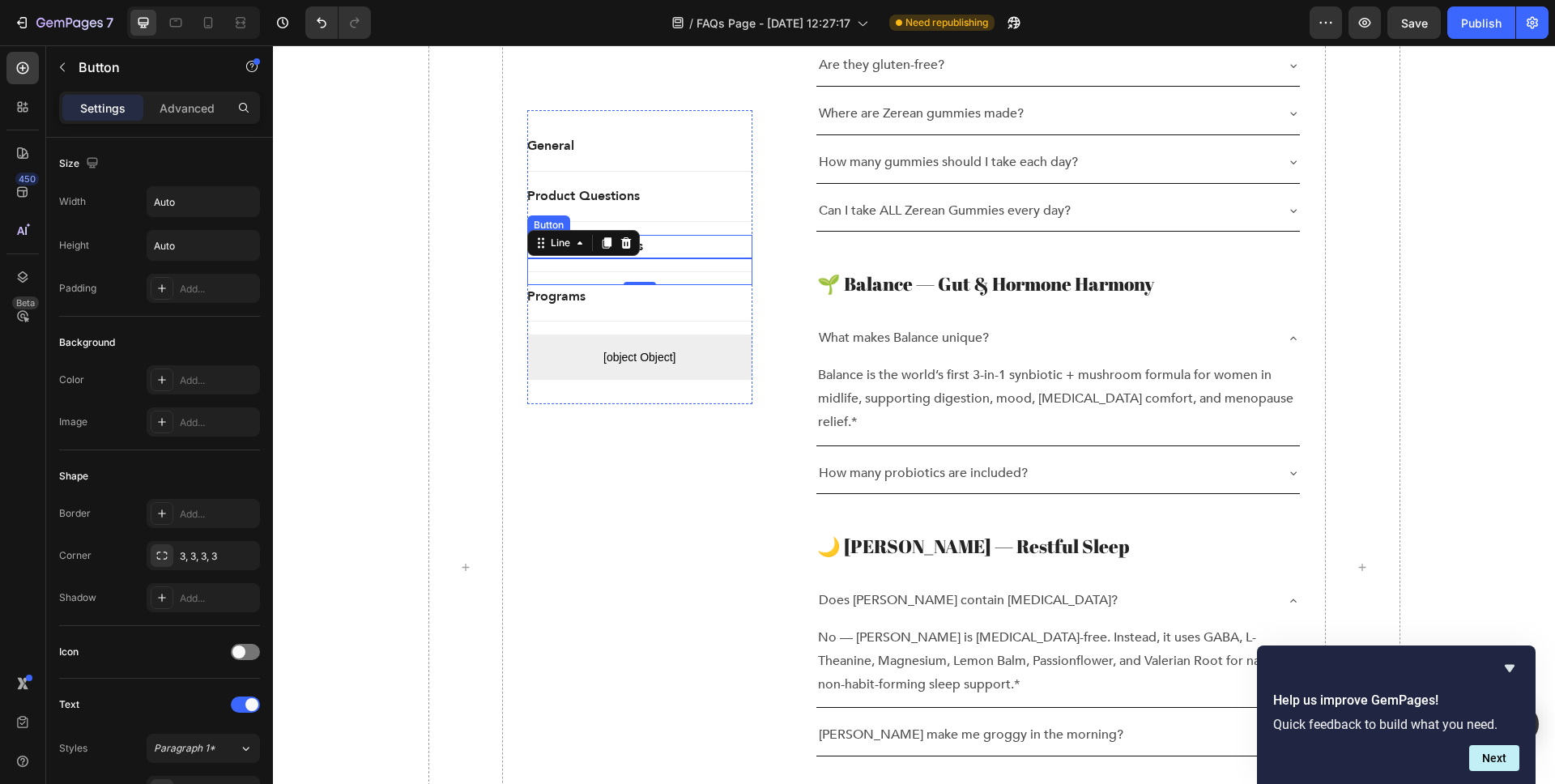
click at [678, 246] on div "Shipping & Returns Button" at bounding box center [640, 246] width 225 height 24
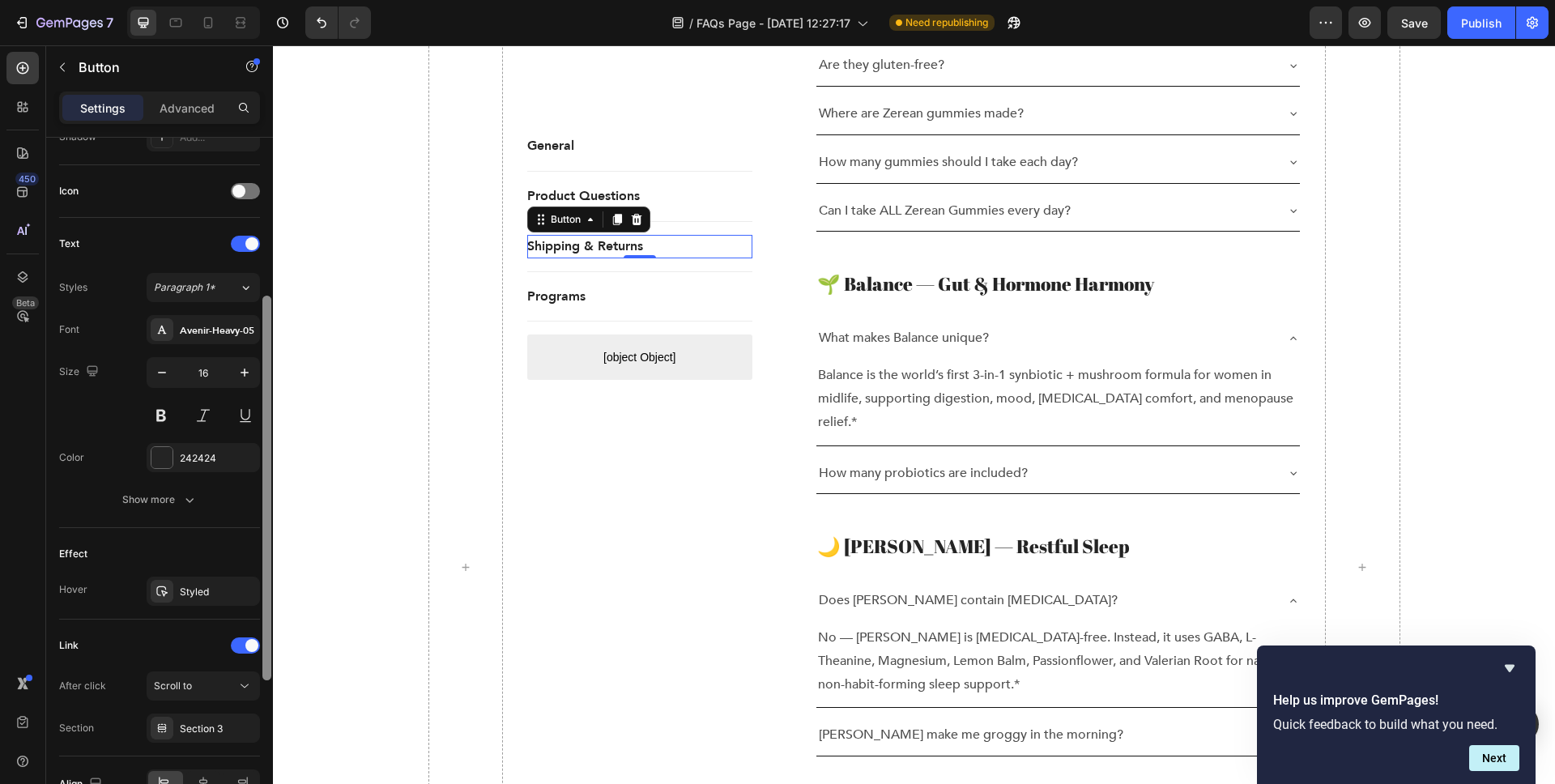
scroll to position [553, 0]
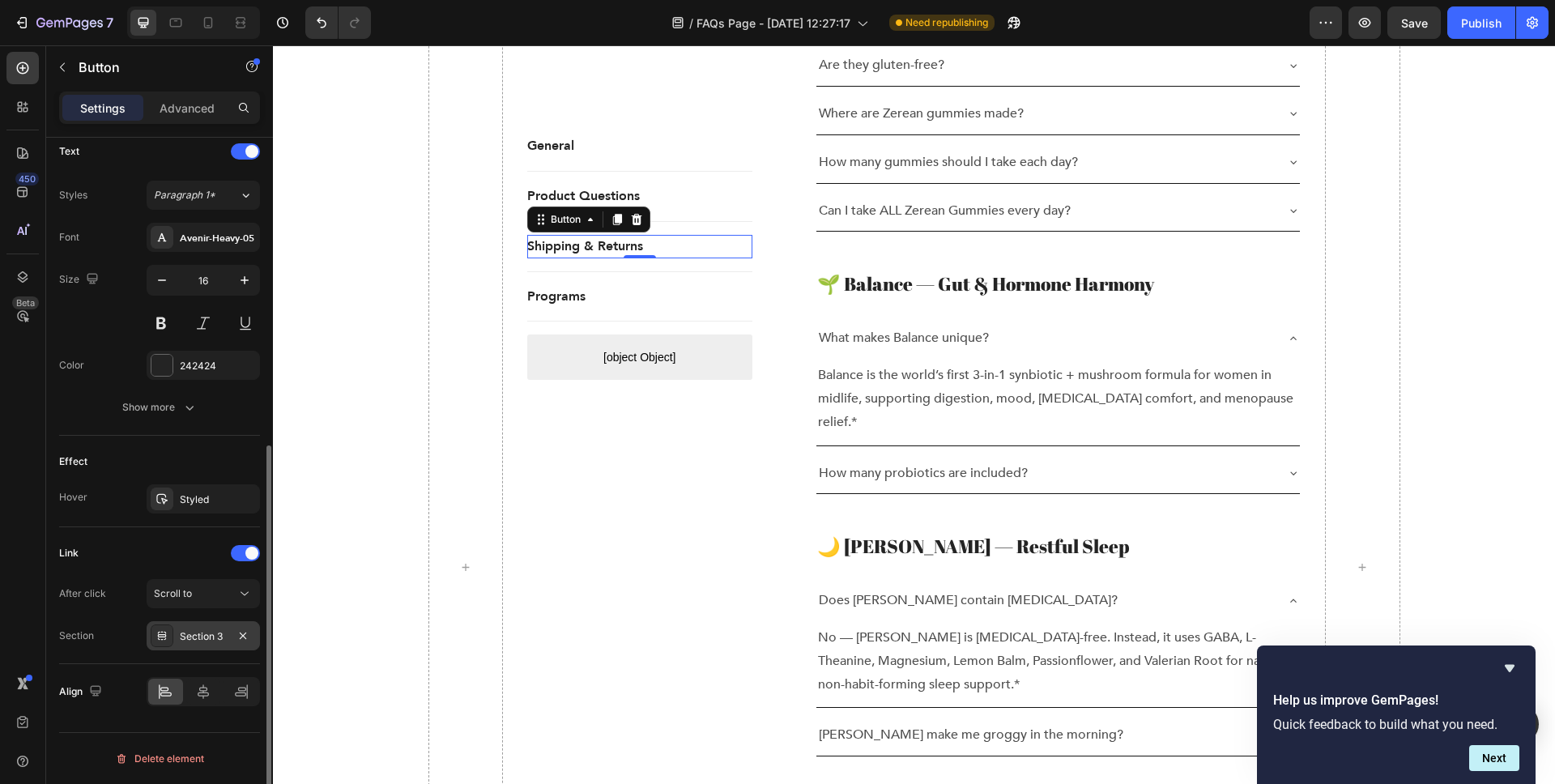
click at [211, 629] on div "Section 3" at bounding box center [202, 636] width 47 height 15
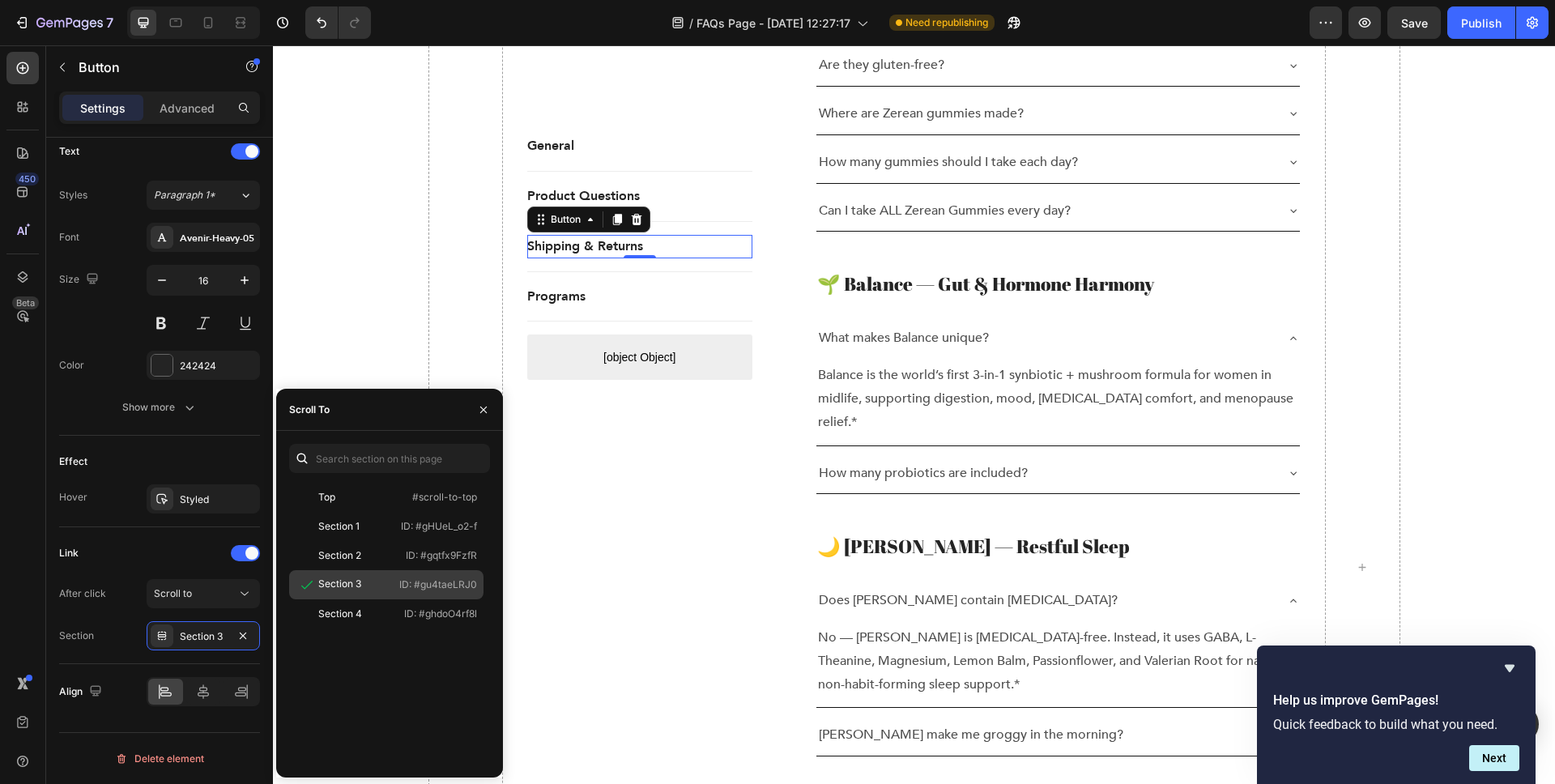
click at [358, 578] on div "Section 3" at bounding box center [340, 583] width 43 height 15
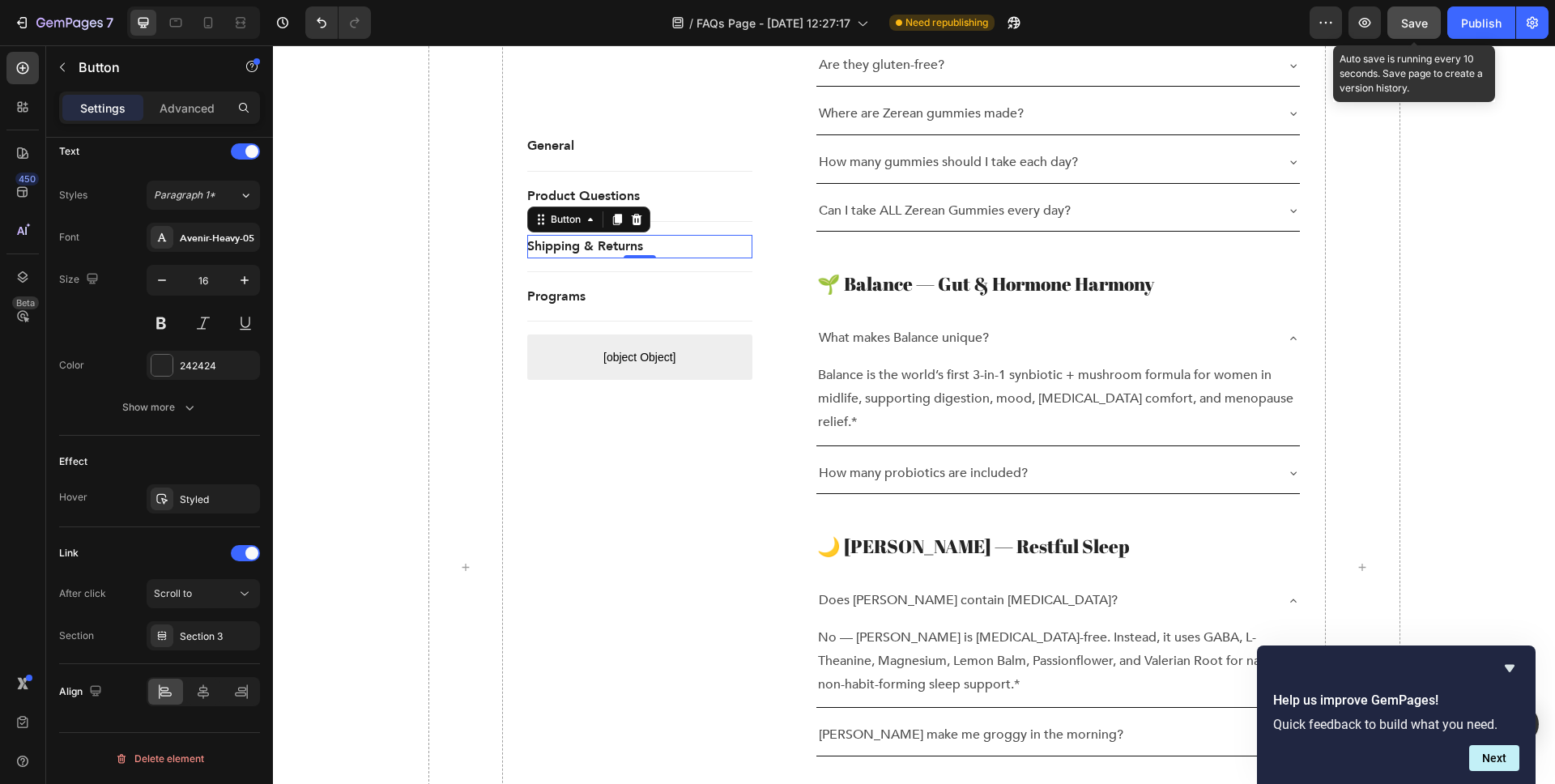
click at [1432, 28] on button "Save" at bounding box center [1414, 22] width 54 height 33
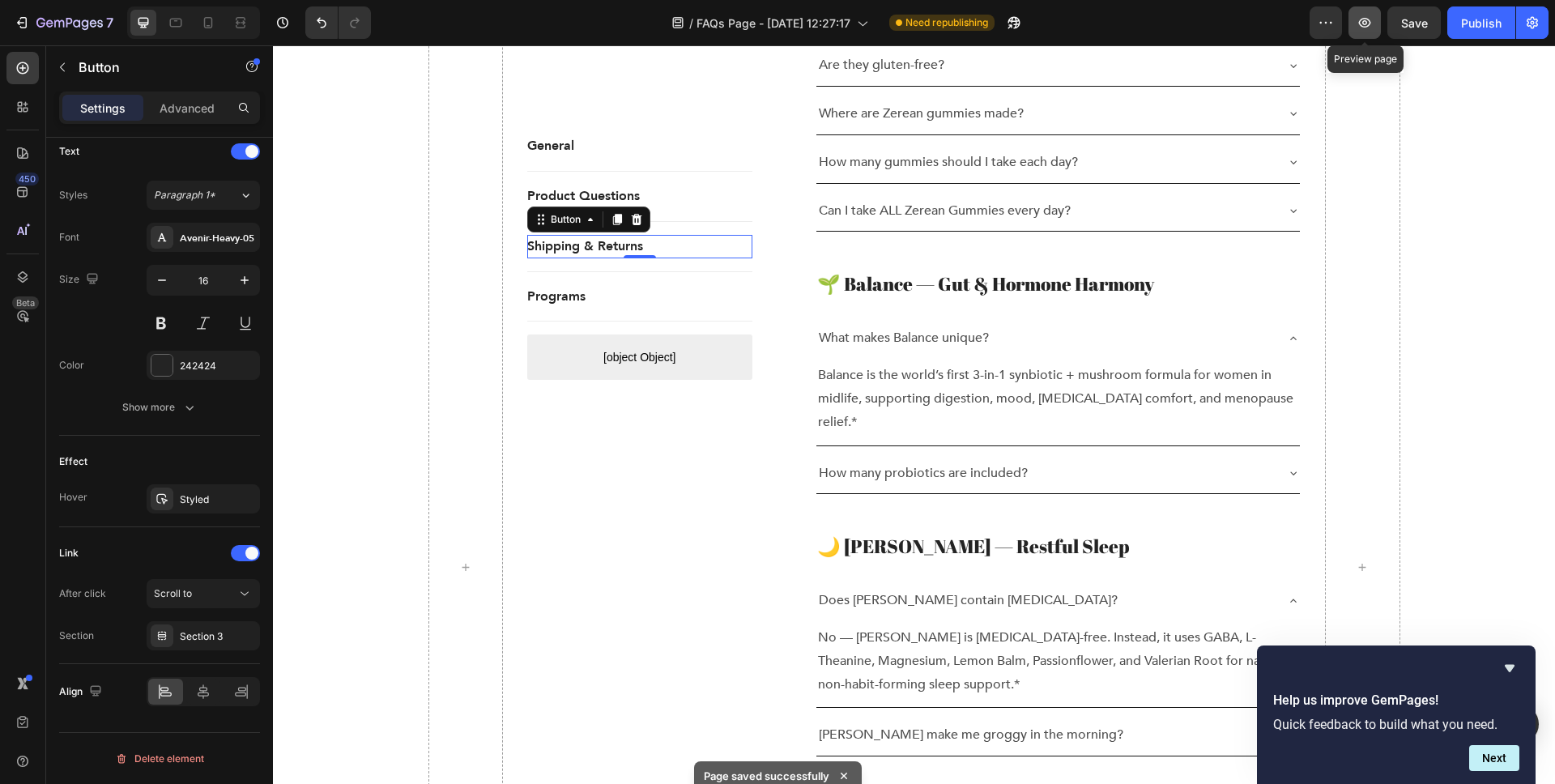
click at [1363, 22] on icon "button" at bounding box center [1365, 23] width 5 height 5
click at [1370, 32] on button "button" at bounding box center [1365, 22] width 33 height 33
click at [1478, 26] on div "Publish" at bounding box center [1482, 23] width 40 height 17
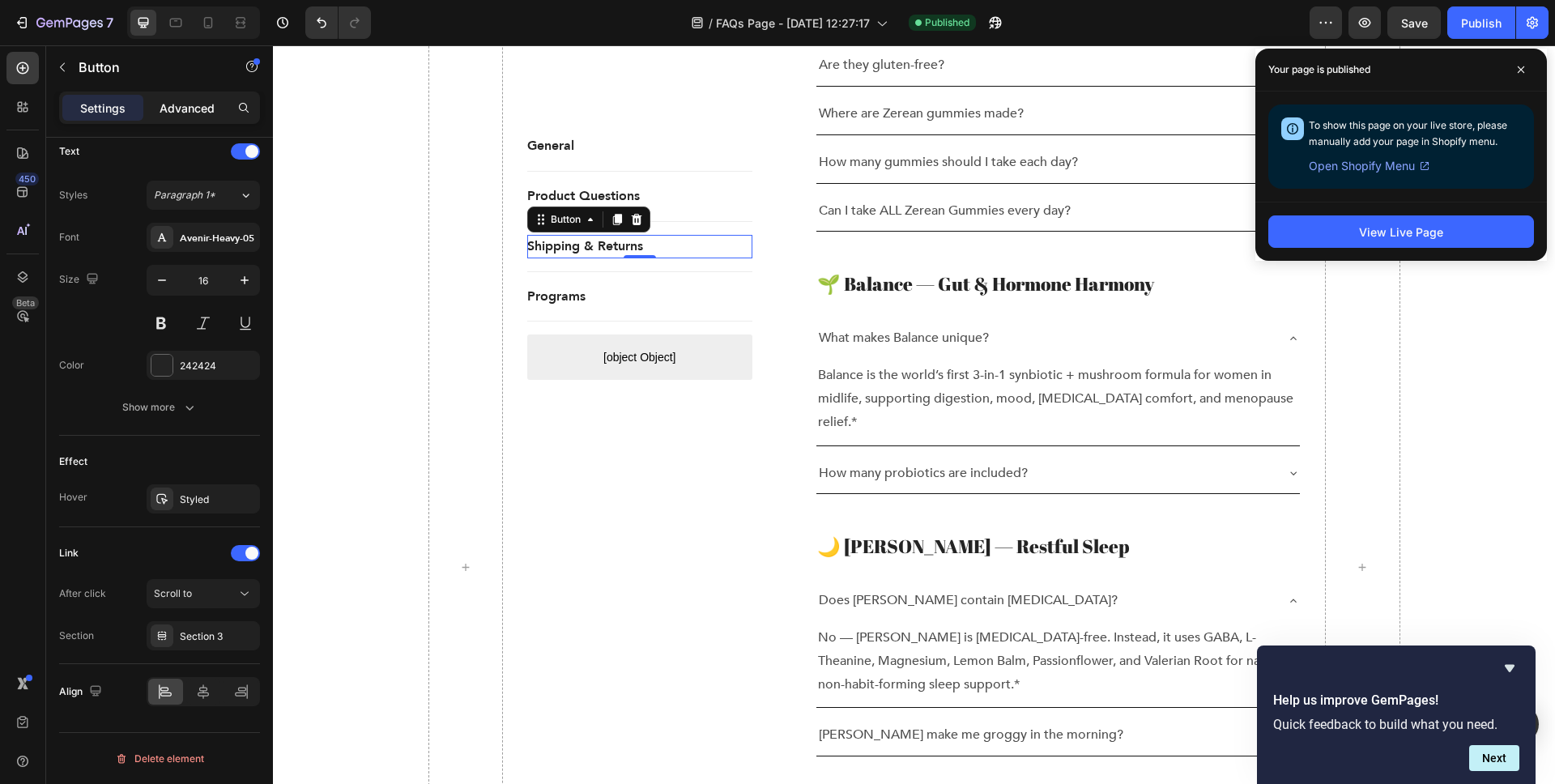
click at [164, 120] on div "Advanced" at bounding box center [187, 107] width 81 height 26
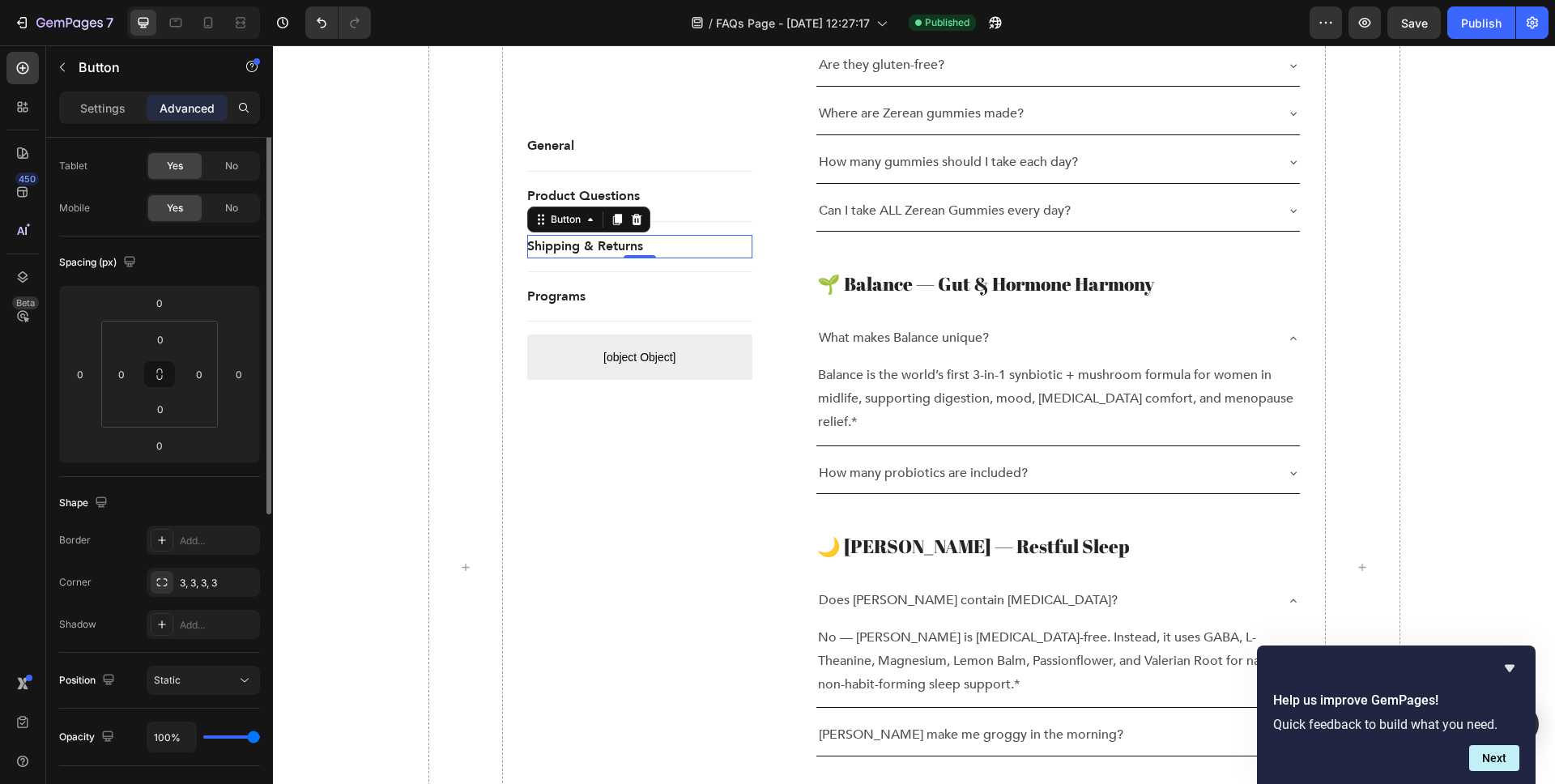
scroll to position [0, 0]
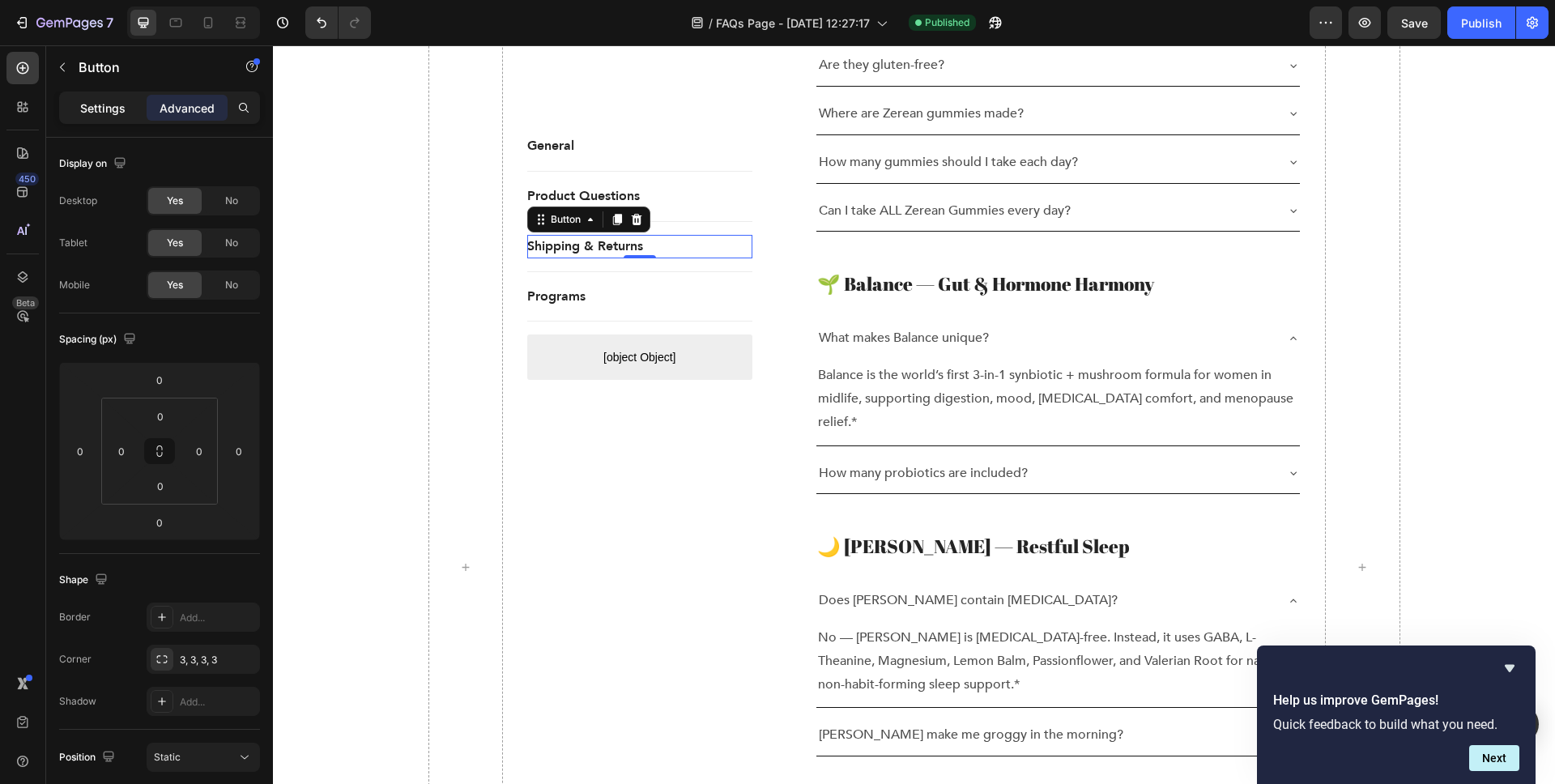
click at [108, 106] on p "Settings" at bounding box center [103, 107] width 46 height 17
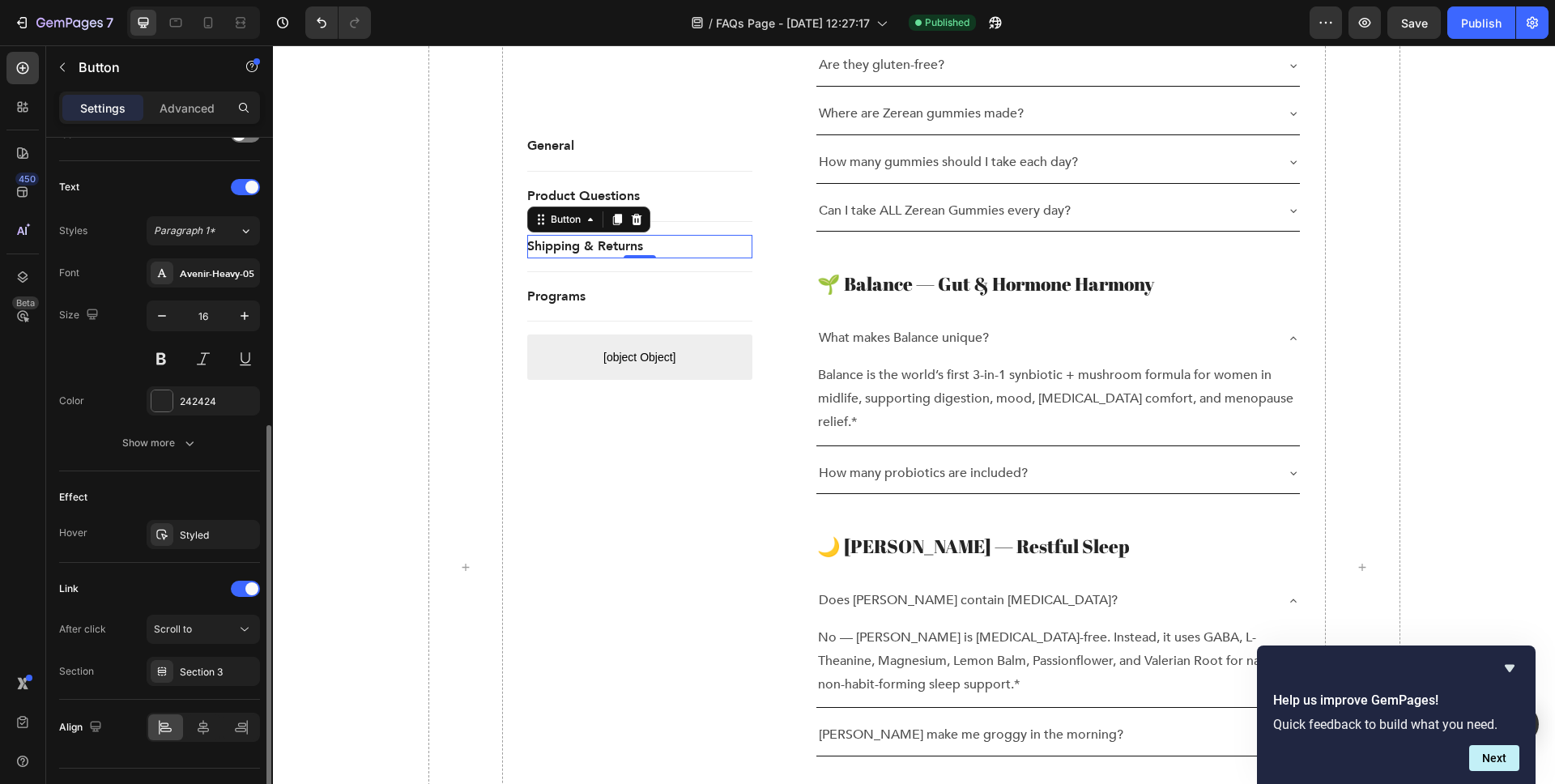
scroll to position [553, 0]
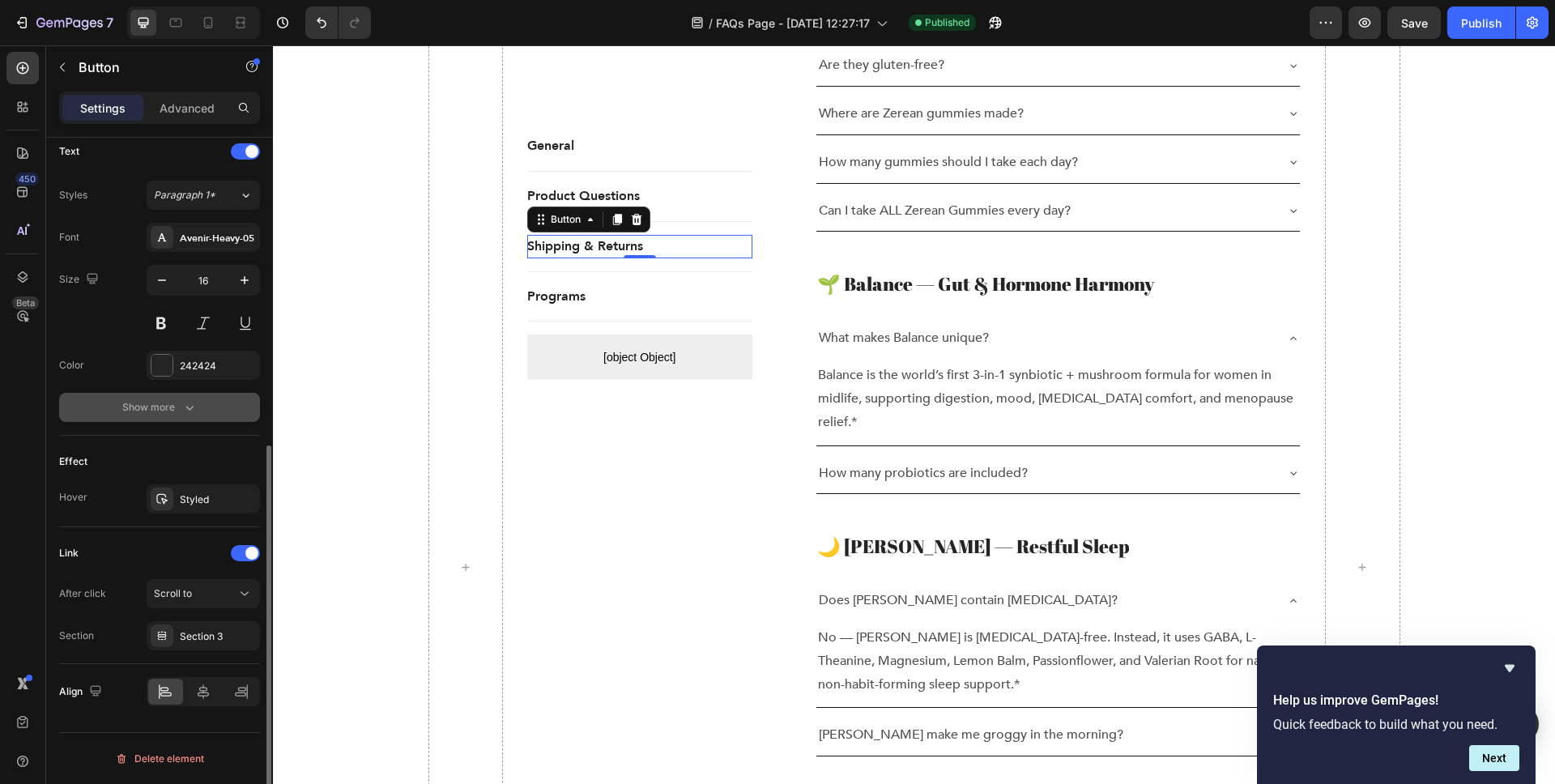
click at [168, 409] on div "Show more" at bounding box center [160, 407] width 76 height 16
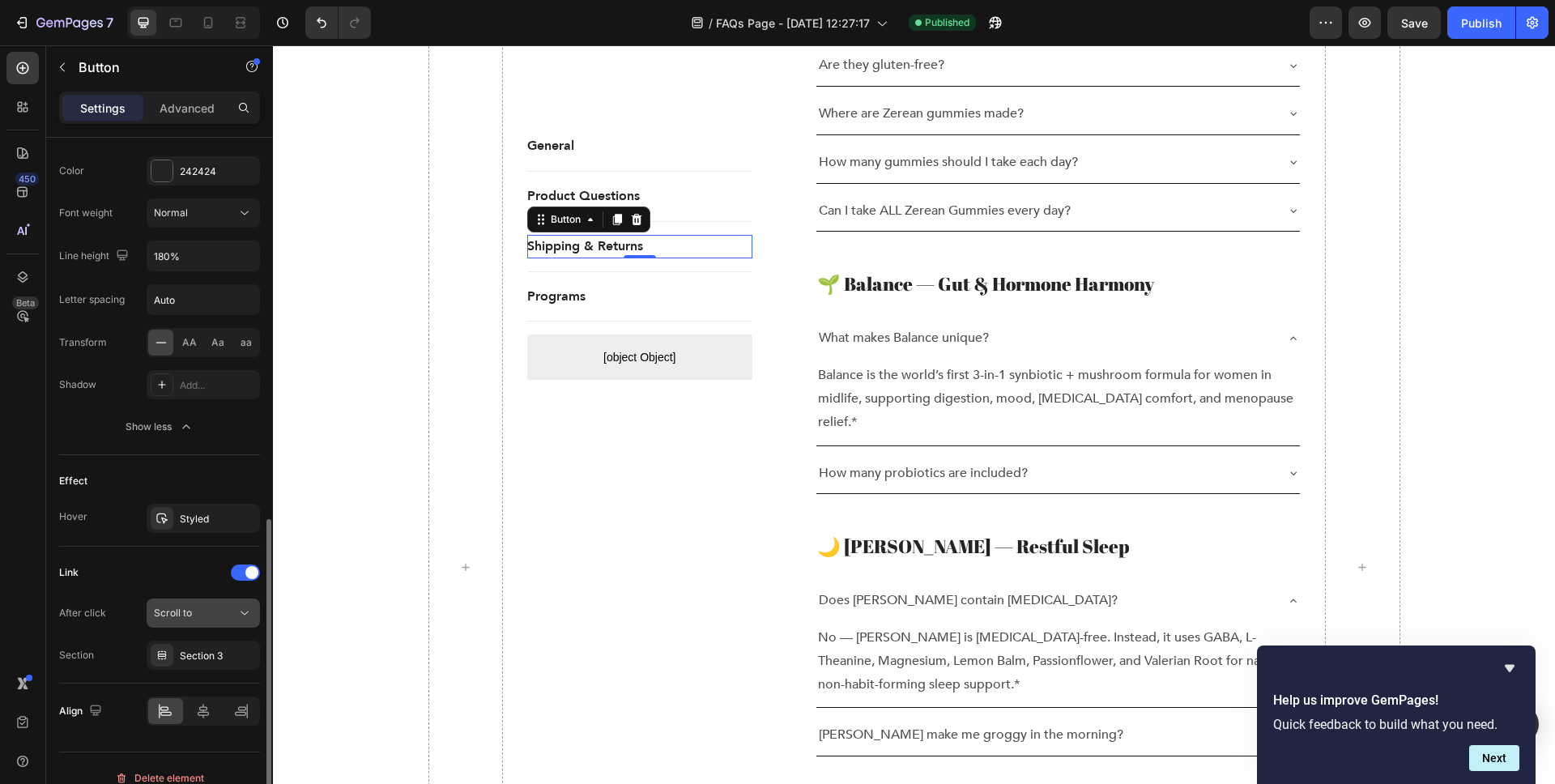
scroll to position [744, 0]
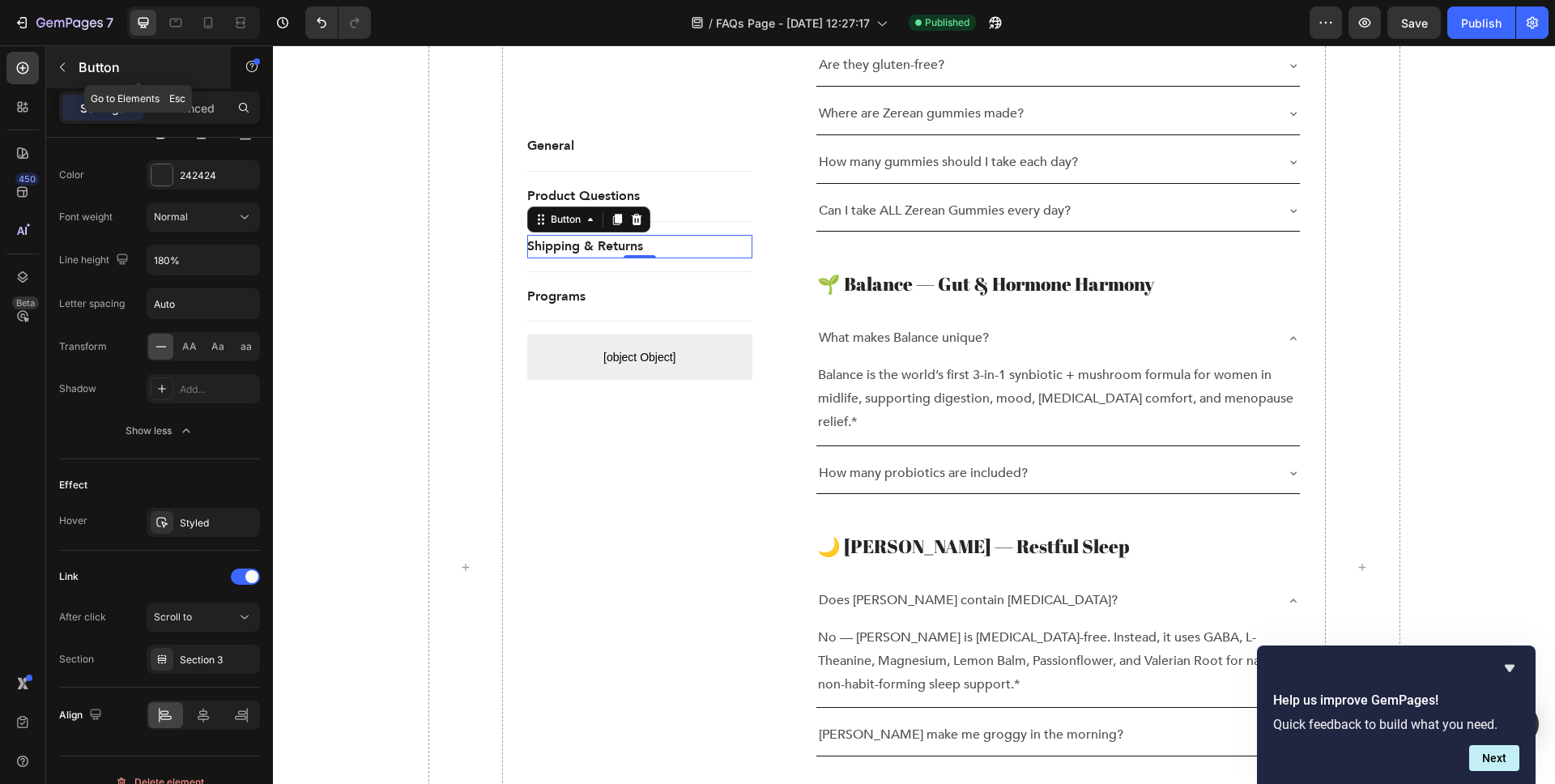
click at [66, 66] on icon "button" at bounding box center [62, 67] width 13 height 13
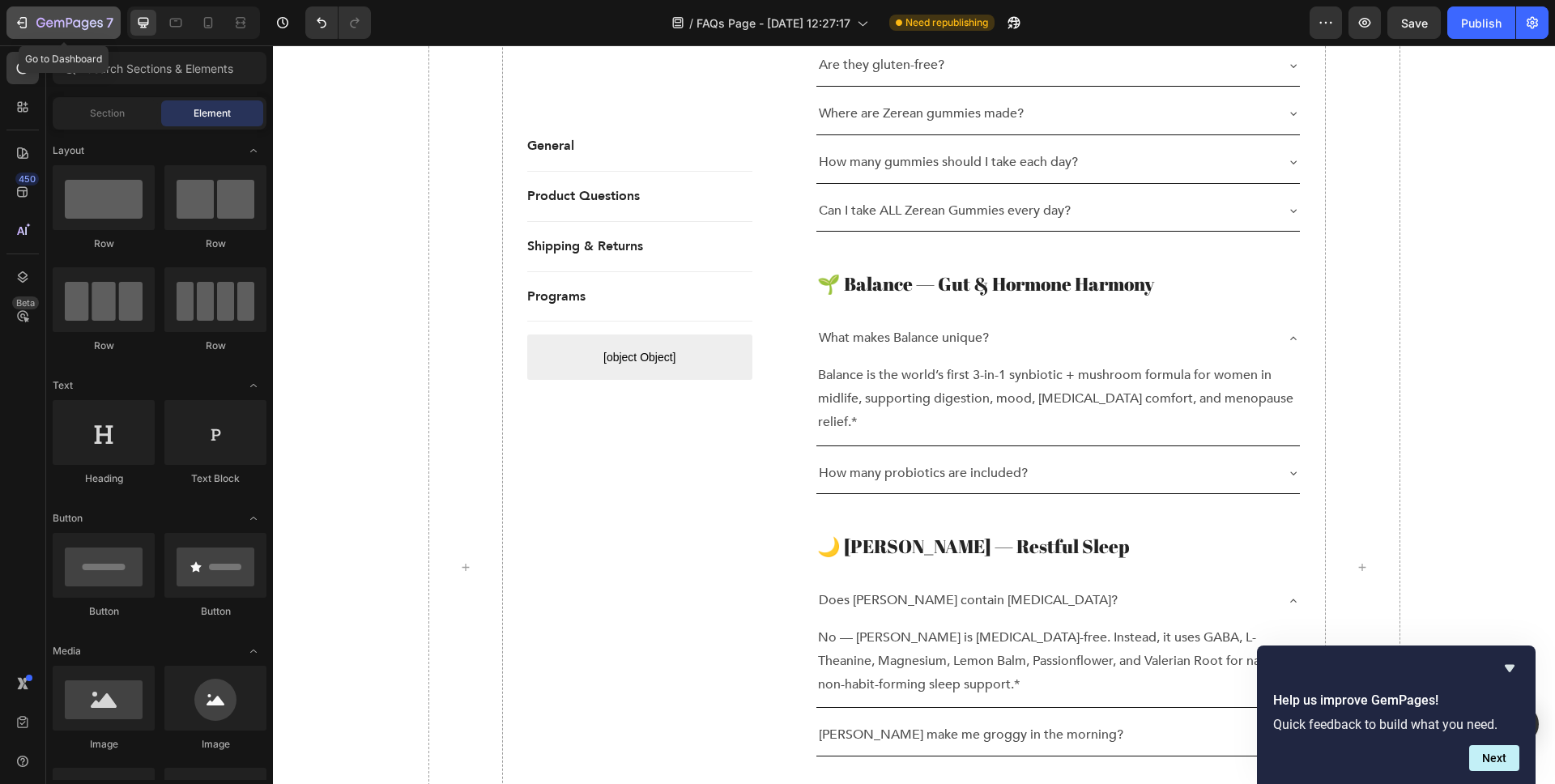
click at [42, 22] on icon "button" at bounding box center [40, 22] width 9 height 10
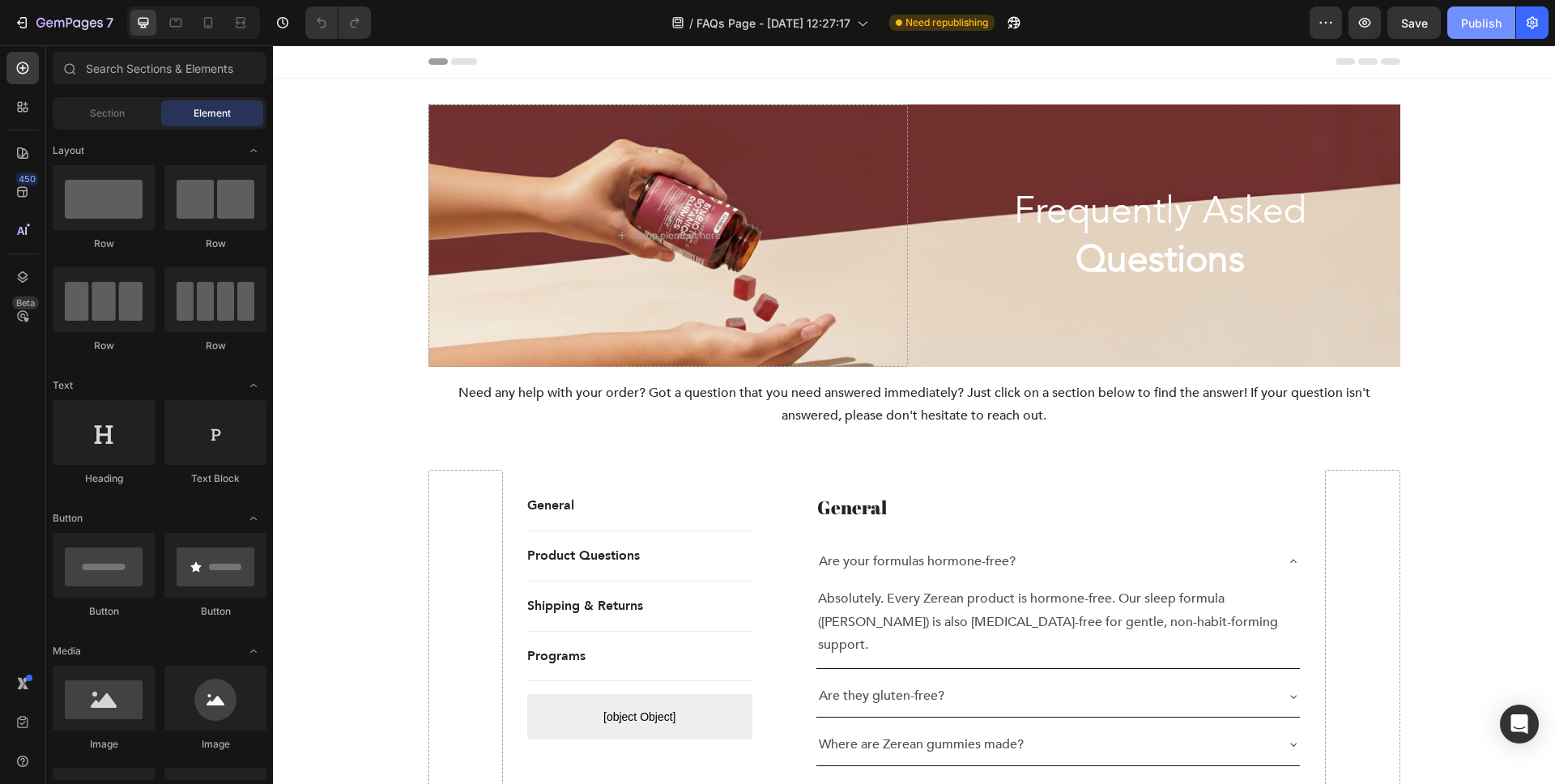
click at [1471, 25] on div "Publish" at bounding box center [1482, 23] width 40 height 17
click at [1471, 25] on button "Publish" at bounding box center [1481, 22] width 68 height 33
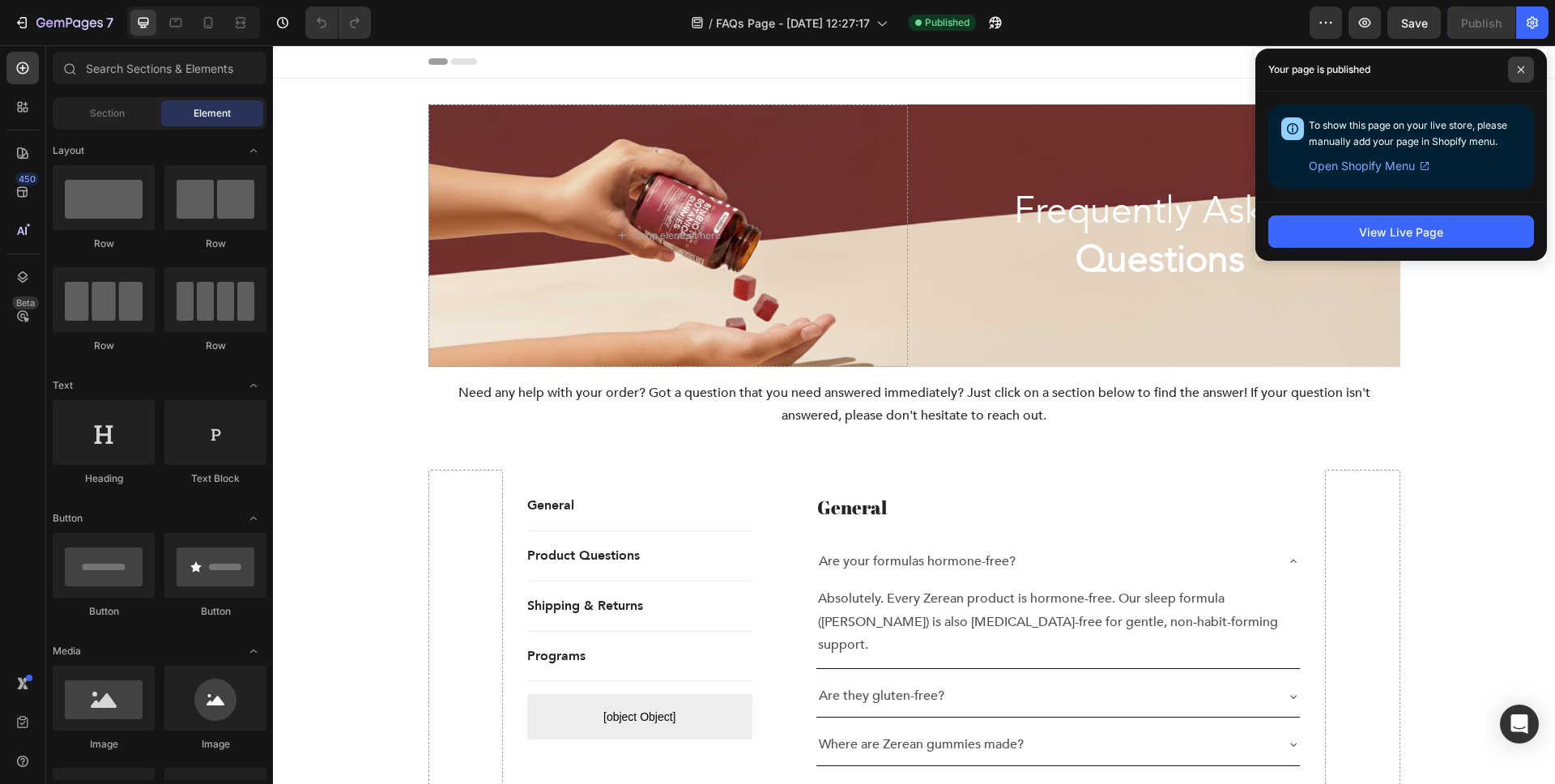
click at [1513, 76] on span at bounding box center [1521, 69] width 26 height 26
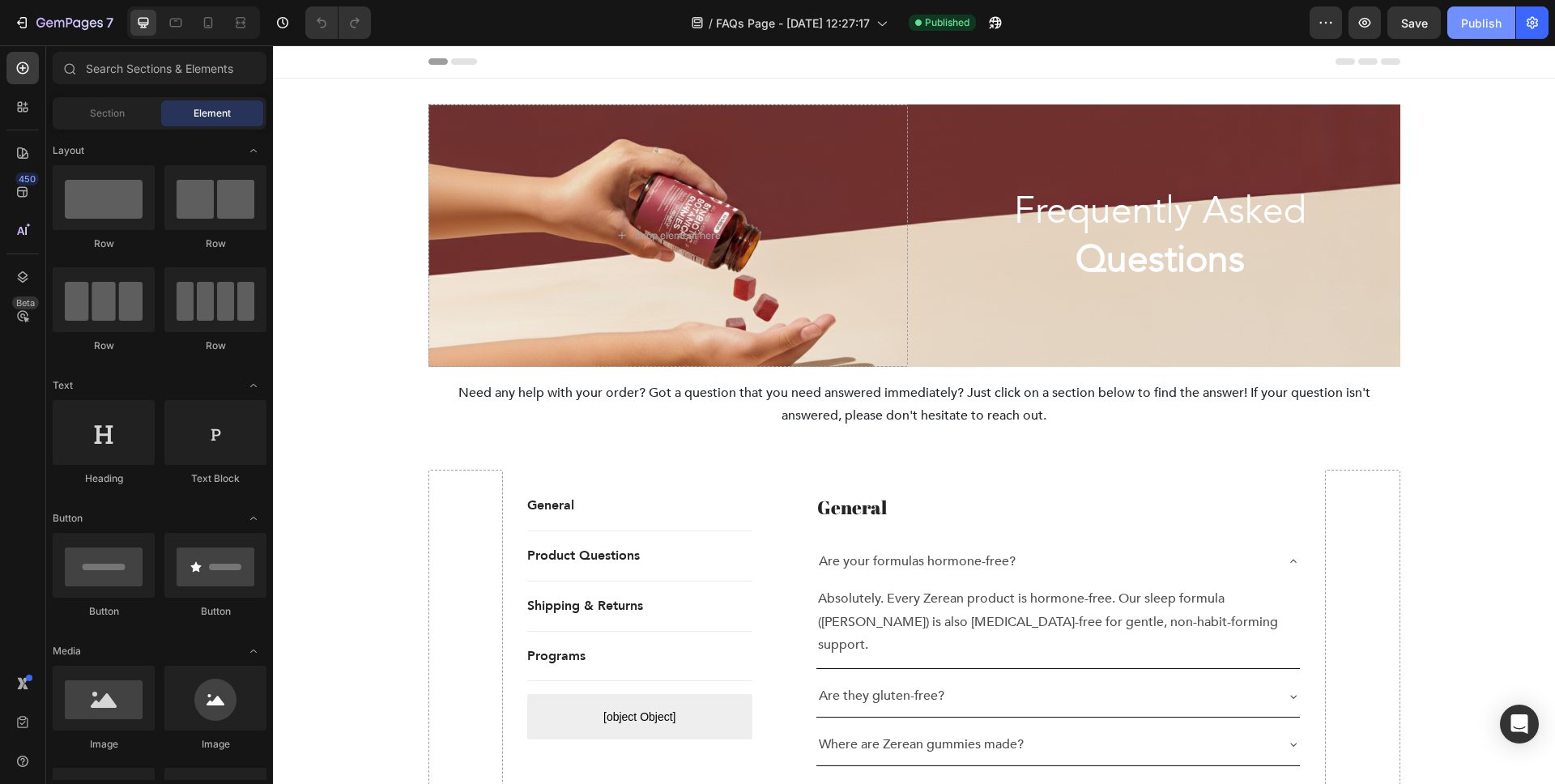
click at [1472, 30] on div "Publish" at bounding box center [1482, 23] width 40 height 17
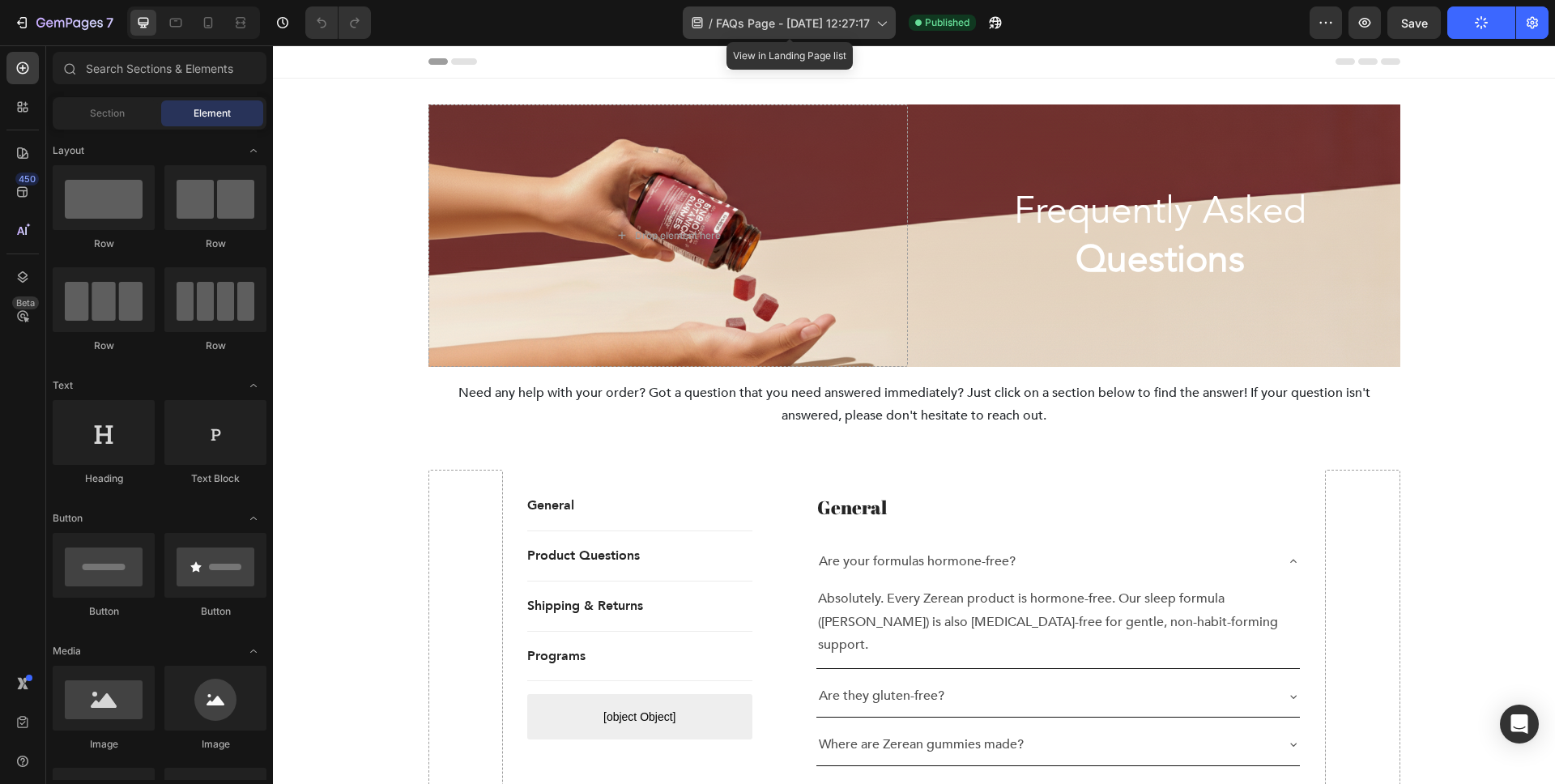
click at [836, 26] on span "FAQs Page - [DATE] 12:27:17" at bounding box center [793, 23] width 154 height 17
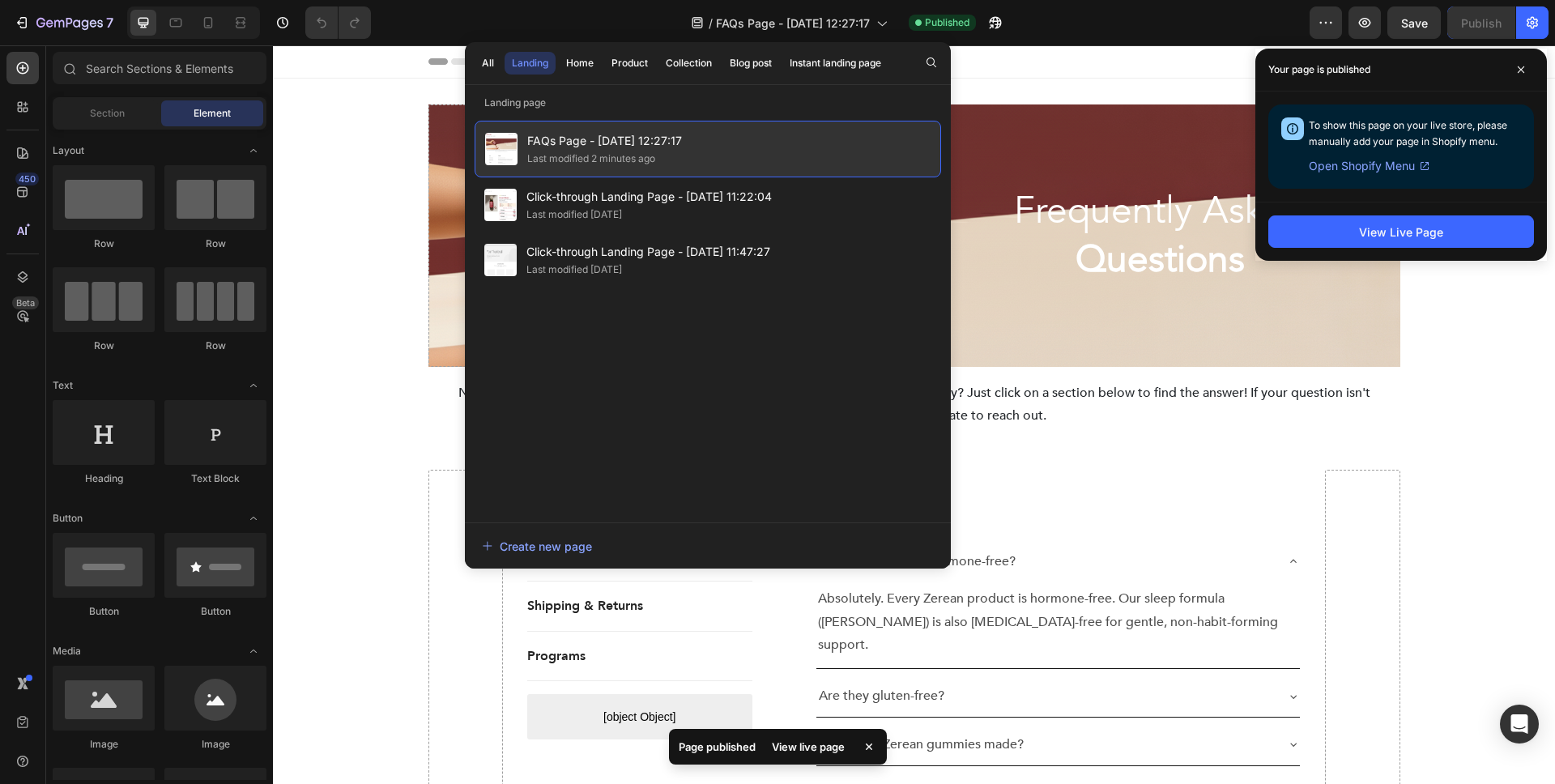
click at [606, 131] on span "FAQs Page - [DATE] 12:27:17" at bounding box center [605, 141] width 155 height 19
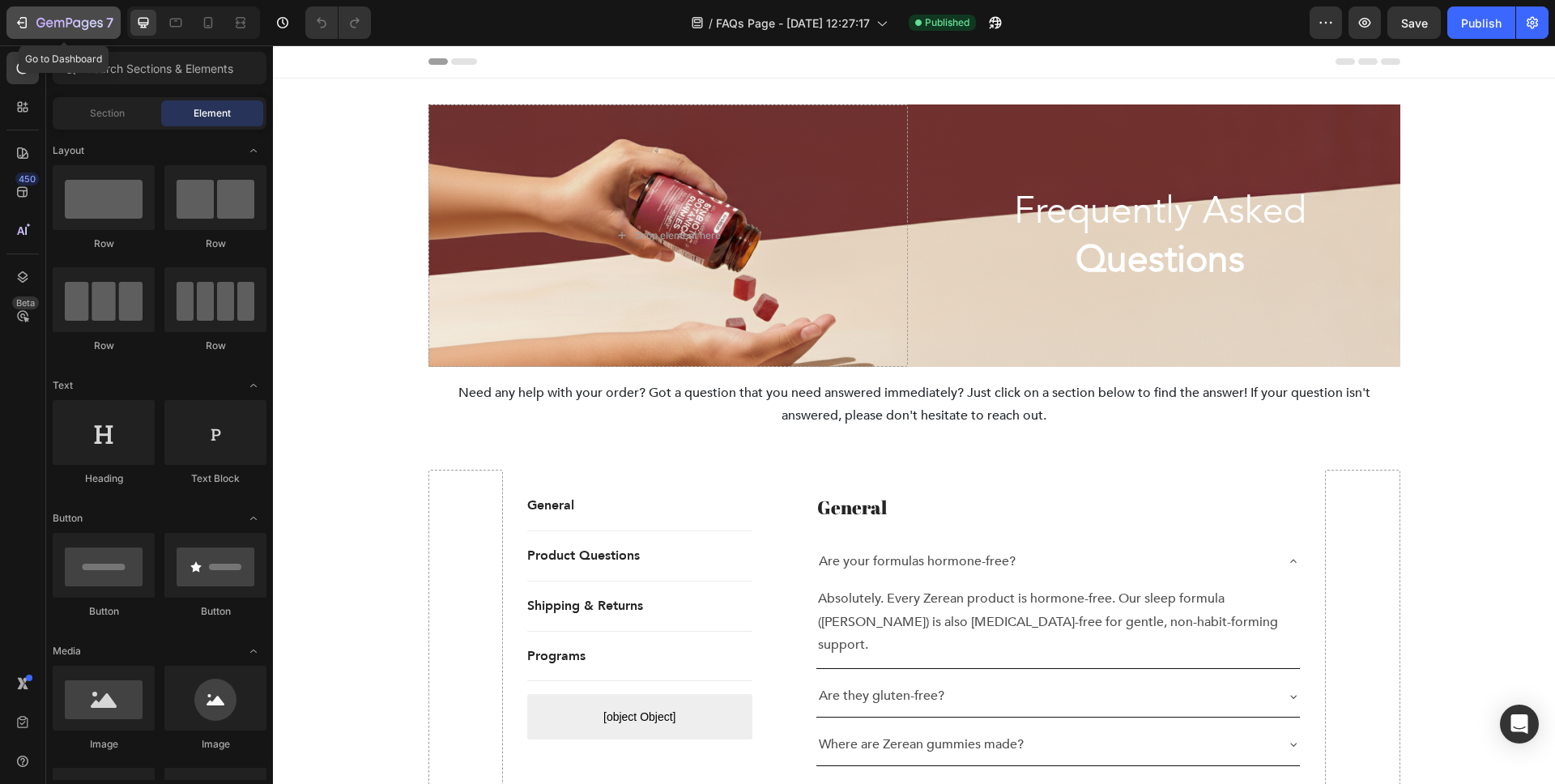
click at [9, 28] on button "7" at bounding box center [63, 22] width 114 height 33
